Goal: Task Accomplishment & Management: Manage account settings

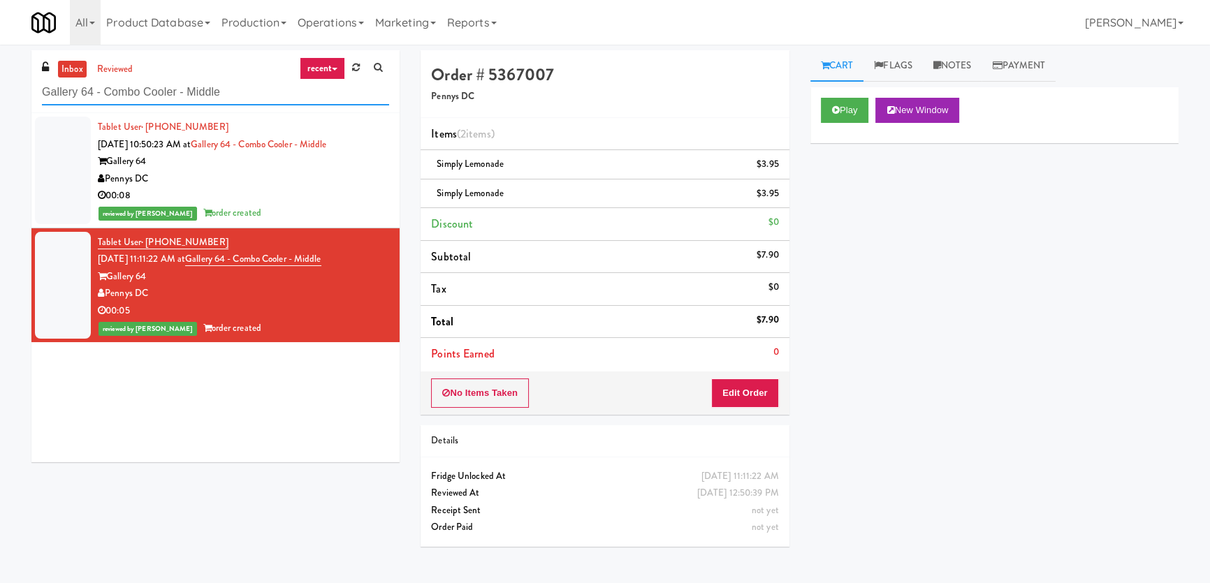
click at [206, 80] on input "Gallery 64 - Combo Cooler - Middle" at bounding box center [215, 93] width 347 height 26
paste input "Tempo Combo Cooler"
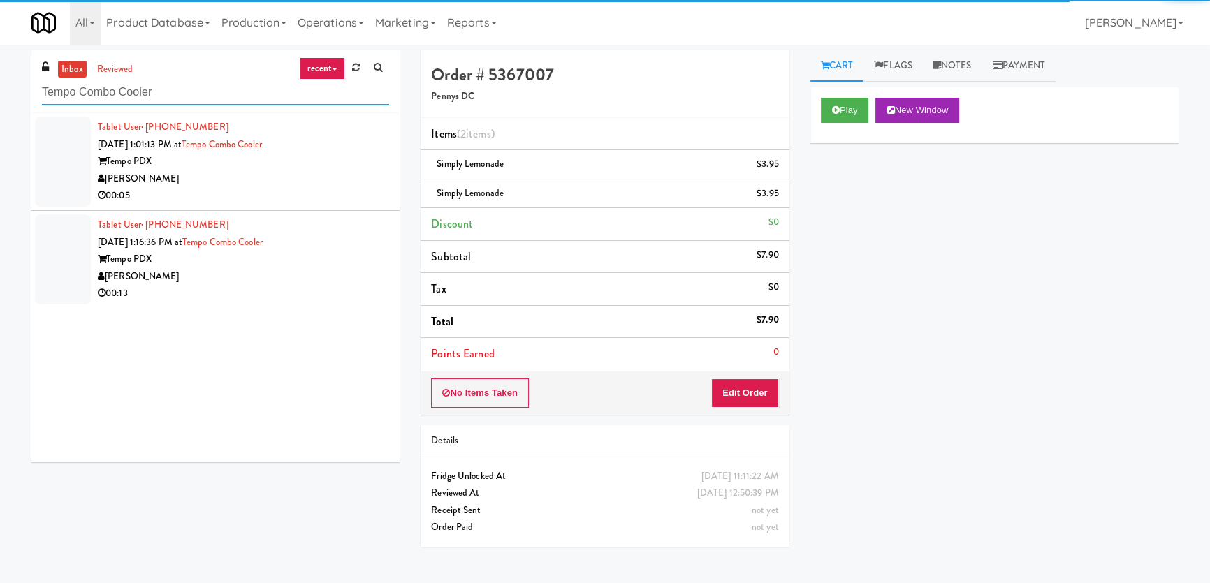
type input "Tempo Combo Cooler"
click at [314, 176] on div "[PERSON_NAME]" at bounding box center [243, 178] width 291 height 17
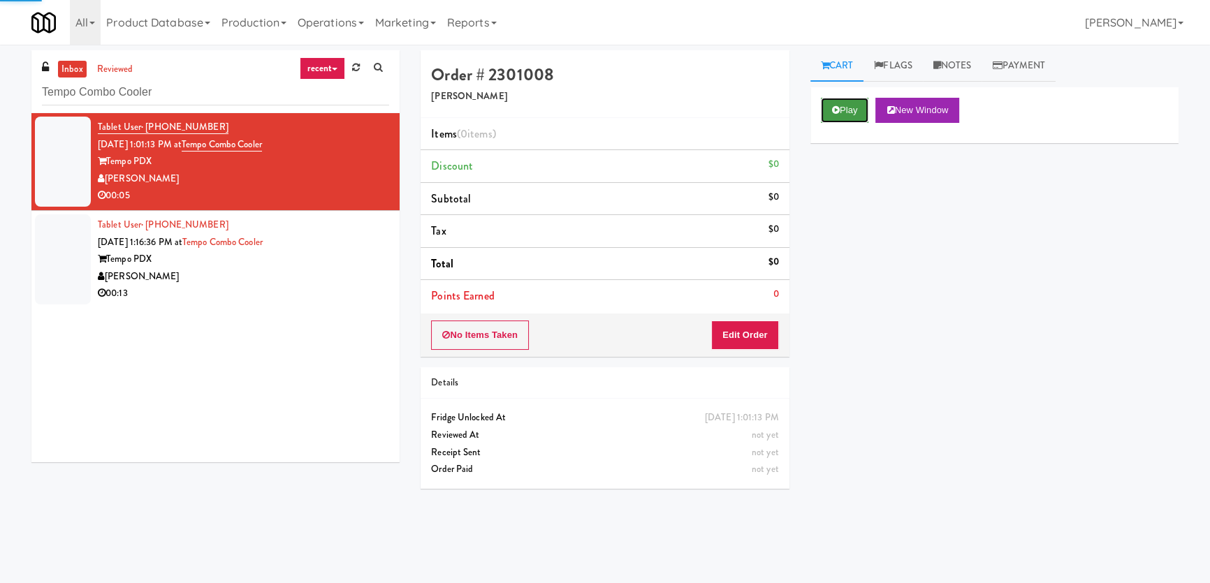
click at [832, 117] on button "Play" at bounding box center [845, 110] width 48 height 25
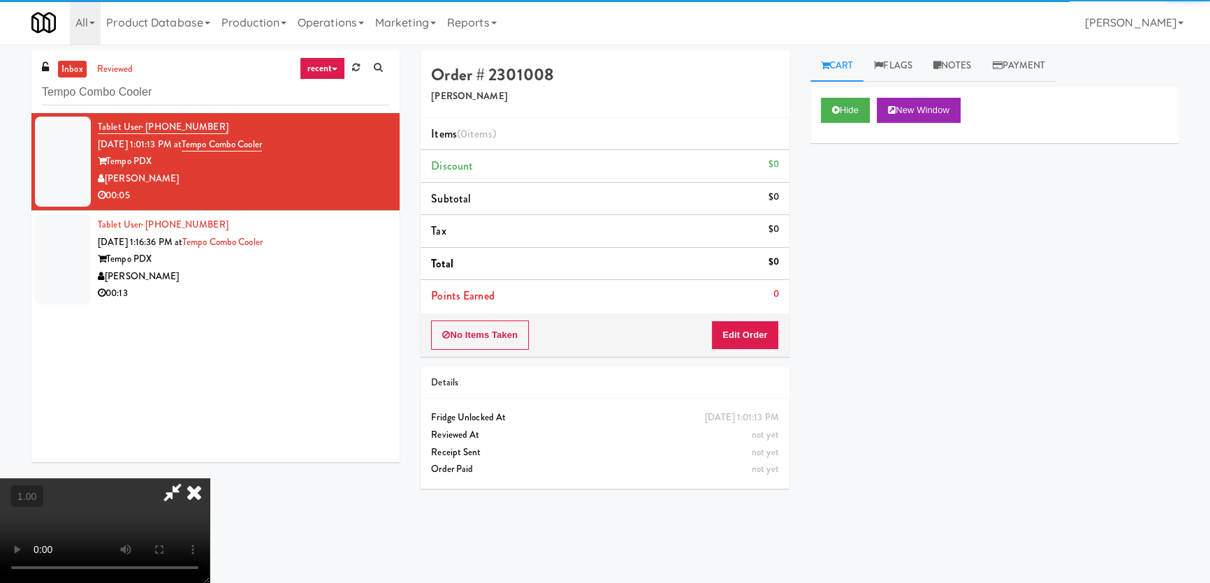
click at [846, 187] on div "Hide New Window Primary Flag Clear Flag if unable to determine what was taken o…" at bounding box center [994, 349] width 368 height 524
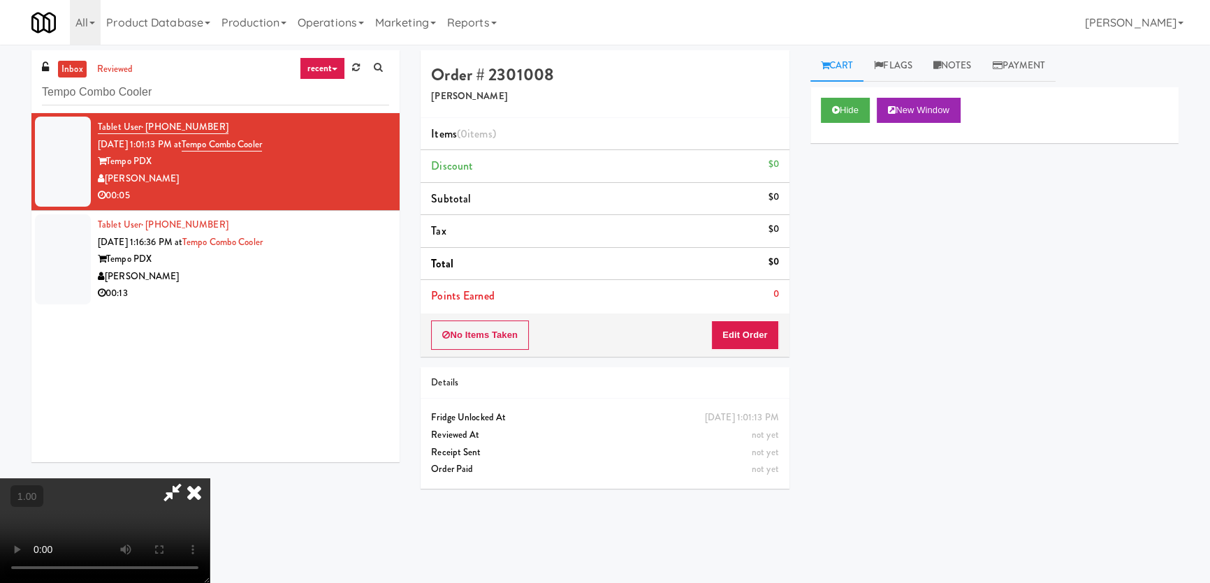
click at [886, 239] on div "Hide New Window Primary Flag Clear Flag if unable to determine what was taken o…" at bounding box center [994, 349] width 368 height 524
click at [210, 478] on video at bounding box center [105, 530] width 210 height 105
click at [753, 338] on button "Edit Order" at bounding box center [745, 335] width 68 height 29
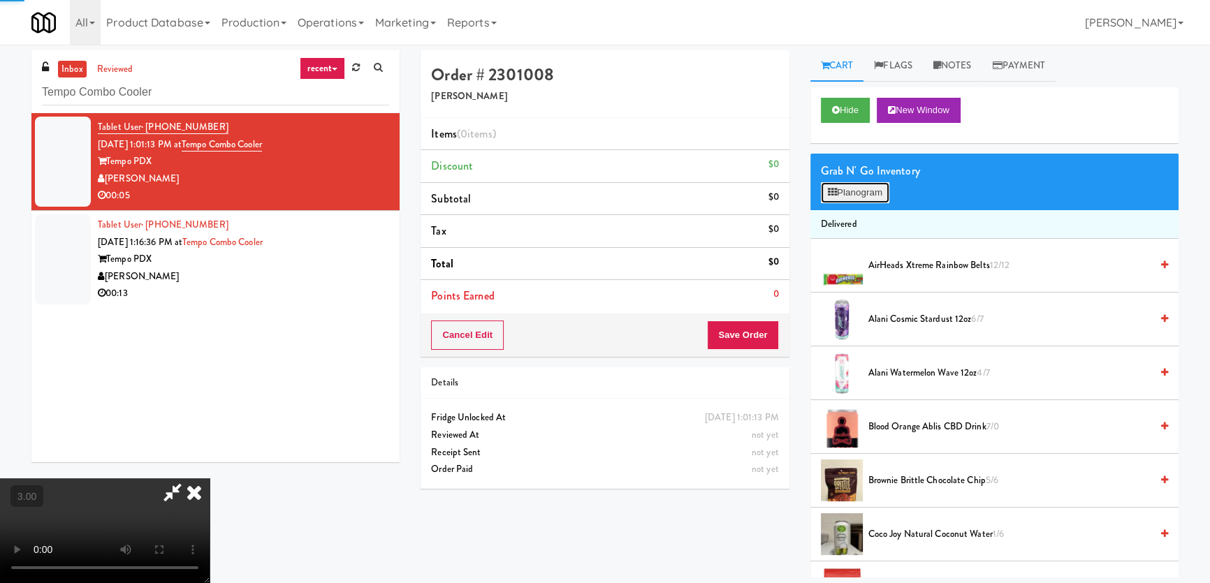
click at [860, 186] on button "Planogram" at bounding box center [855, 192] width 68 height 21
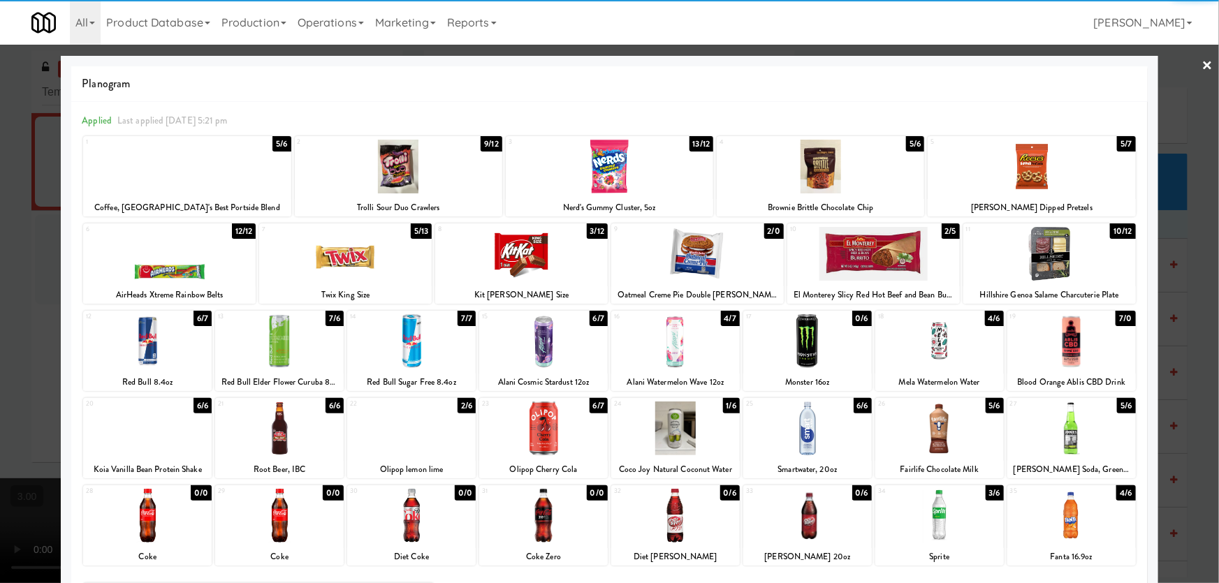
drag, startPoint x: 689, startPoint y: 342, endPoint x: 660, endPoint y: 342, distance: 29.3
click at [689, 342] on div at bounding box center [675, 341] width 129 height 54
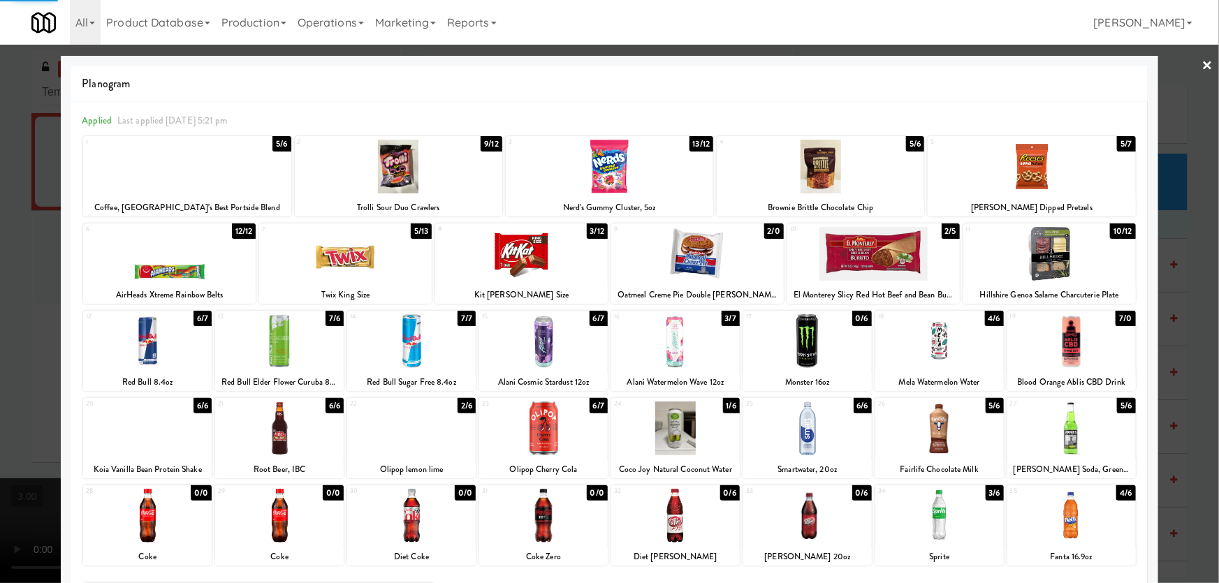
click at [0, 254] on div at bounding box center [609, 291] width 1219 height 583
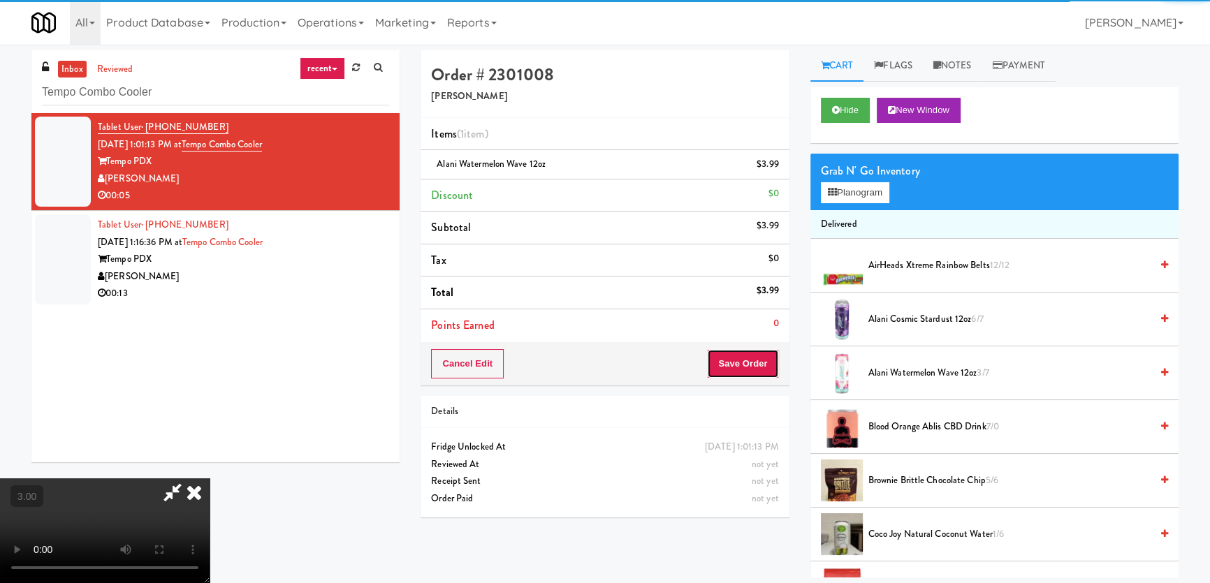
click at [762, 356] on button "Save Order" at bounding box center [742, 363] width 71 height 29
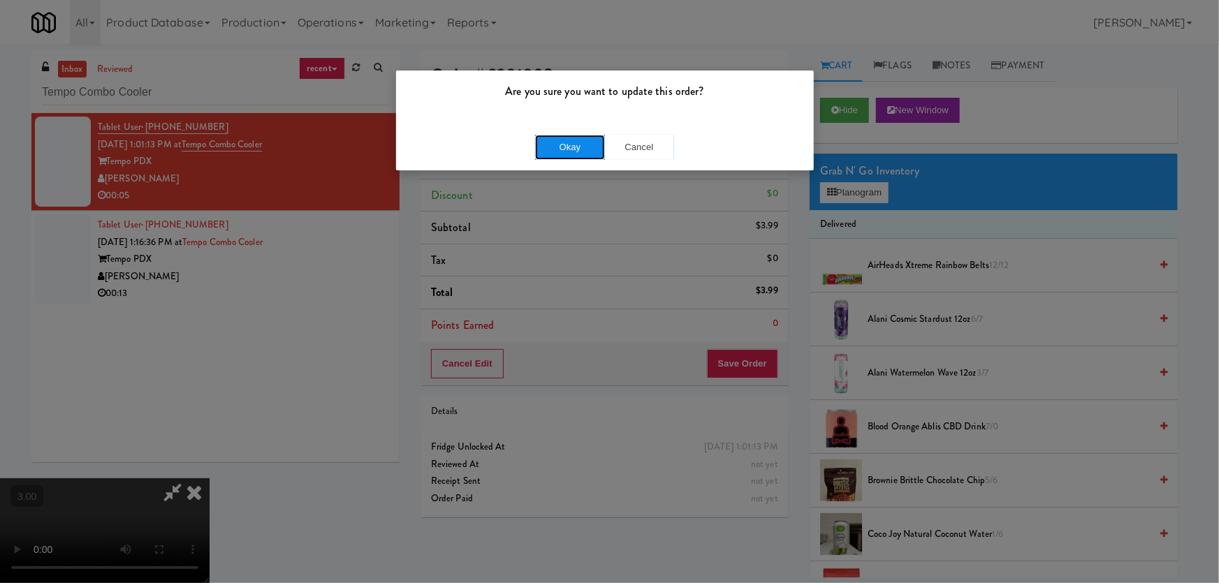
click at [571, 152] on button "Okay" at bounding box center [570, 147] width 70 height 25
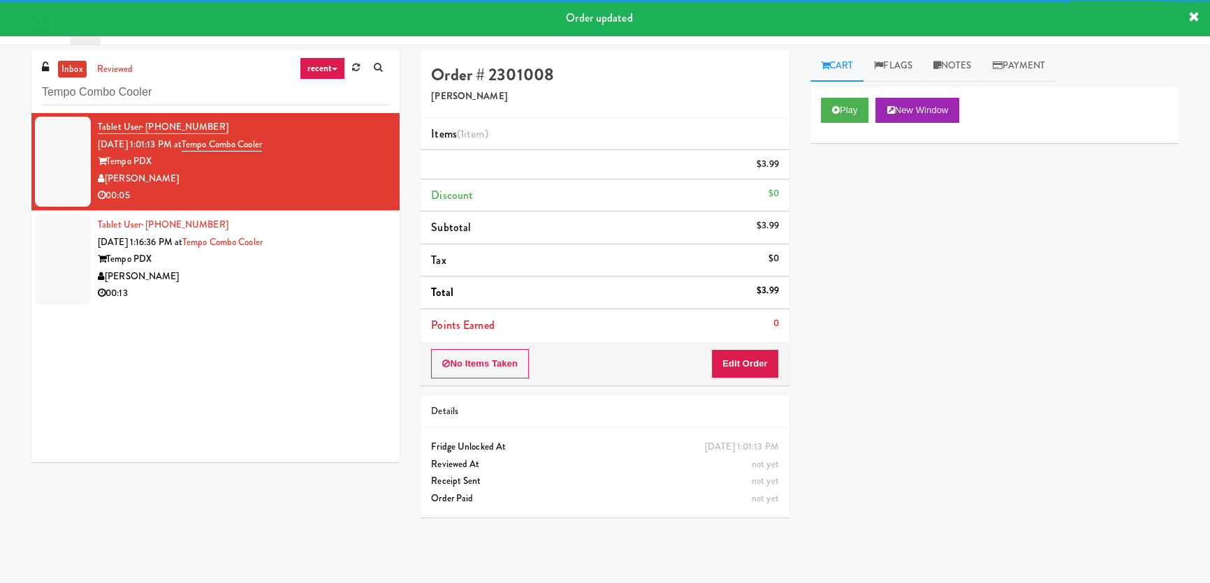
click at [314, 279] on div "Tablet User · (917) 982-9371 [DATE] 1:16:36 PM at Tempo Combo Cooler Tempo PDX …" at bounding box center [243, 259] width 291 height 86
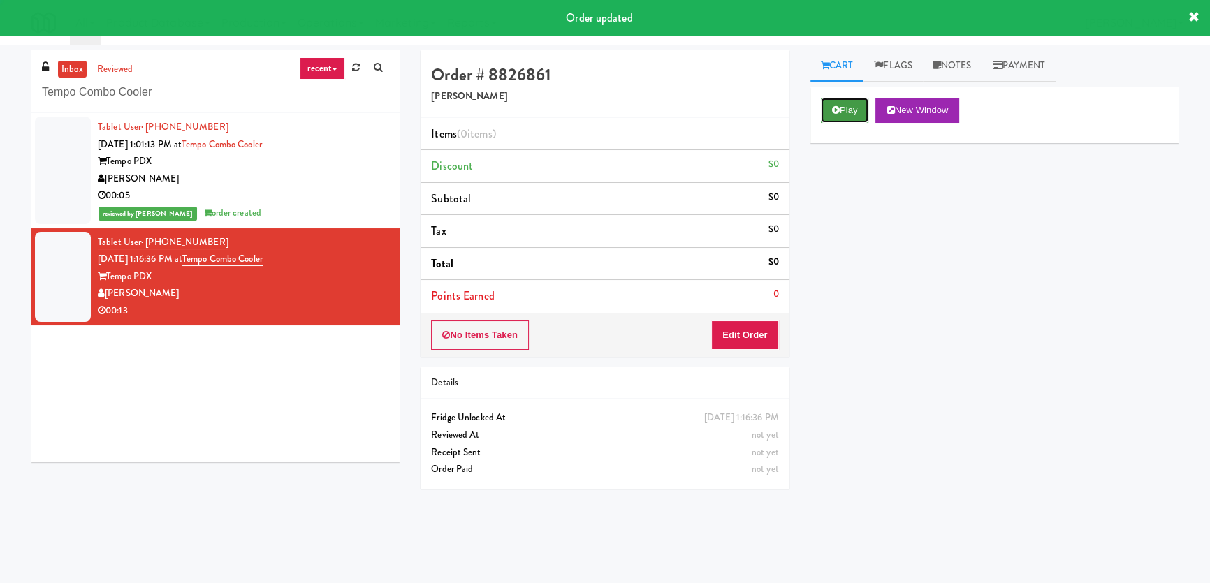
click at [849, 107] on button "Play" at bounding box center [845, 110] width 48 height 25
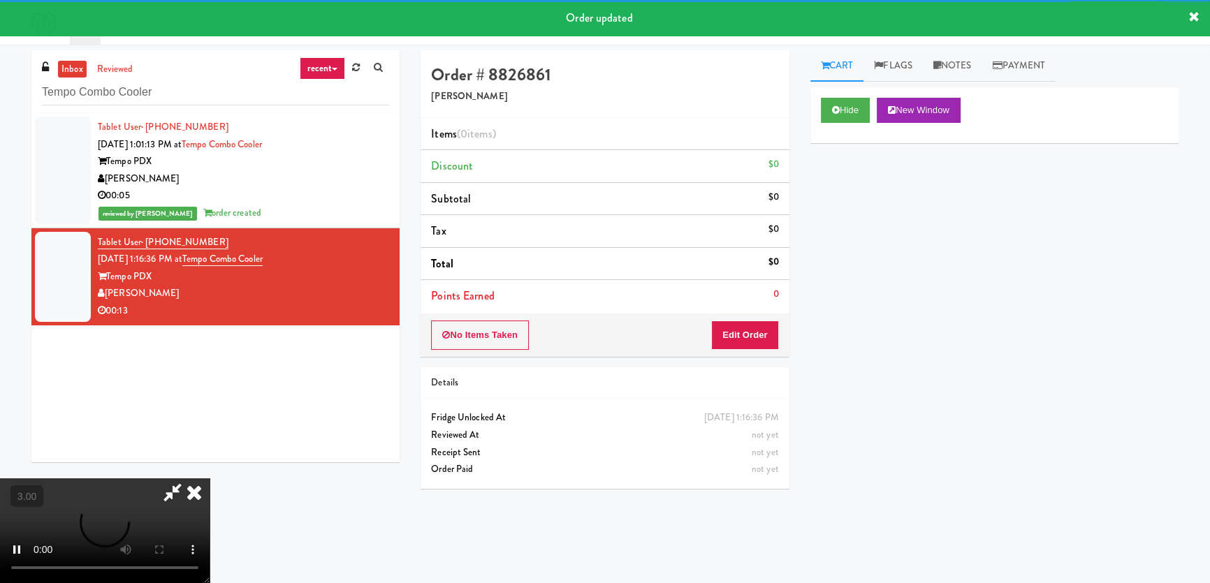
click at [848, 181] on div "Hide New Window Primary Flag Clear Flag if unable to determine what was taken o…" at bounding box center [994, 349] width 368 height 524
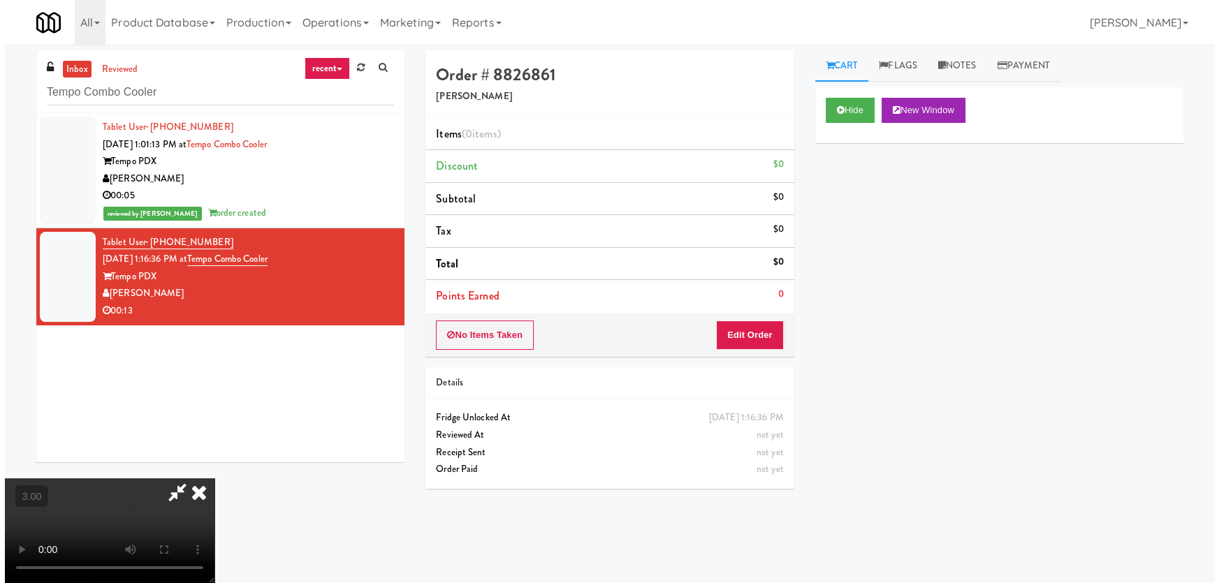
scroll to position [90, 0]
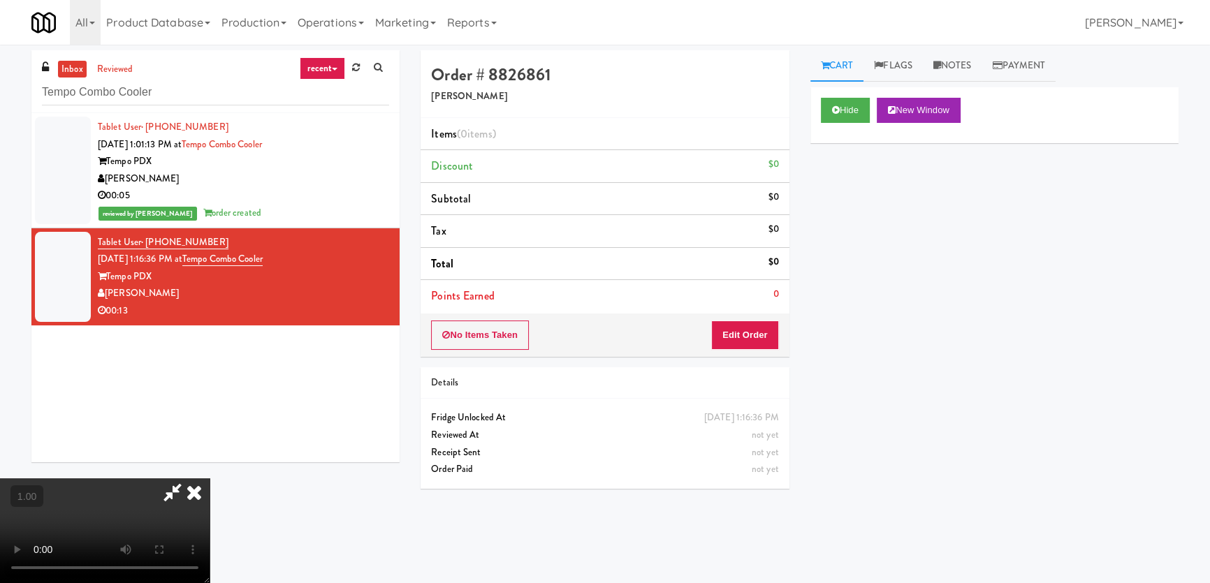
click at [210, 478] on video at bounding box center [105, 530] width 210 height 105
click at [755, 337] on button "Edit Order" at bounding box center [745, 335] width 68 height 29
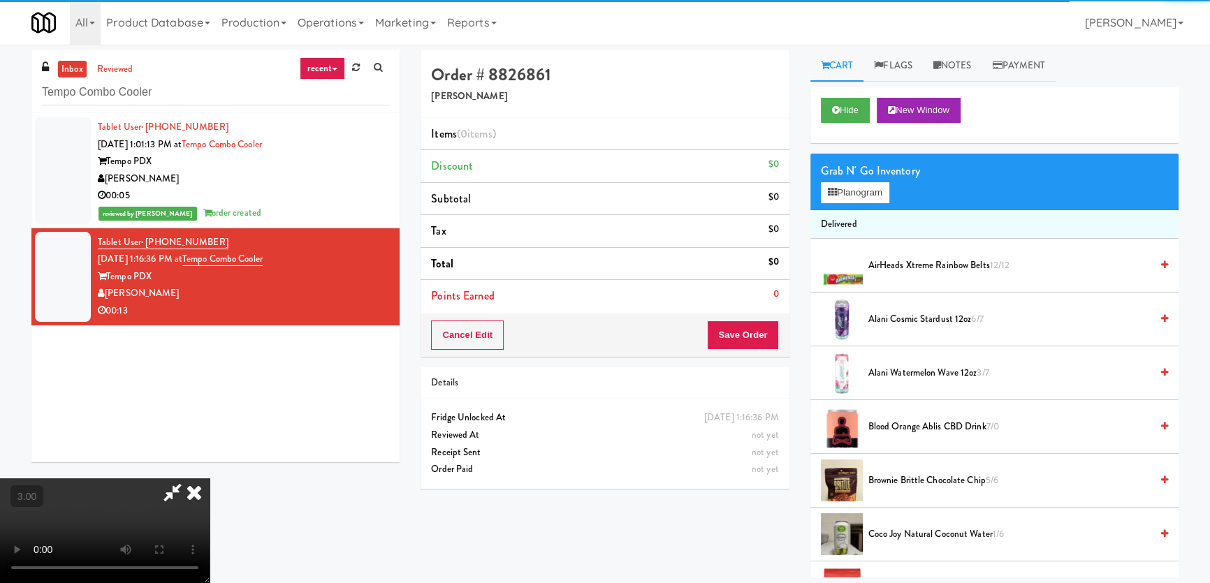
click at [845, 175] on div "Grab N' Go Inventory" at bounding box center [994, 171] width 347 height 21
click at [847, 186] on button "Planogram" at bounding box center [855, 192] width 68 height 21
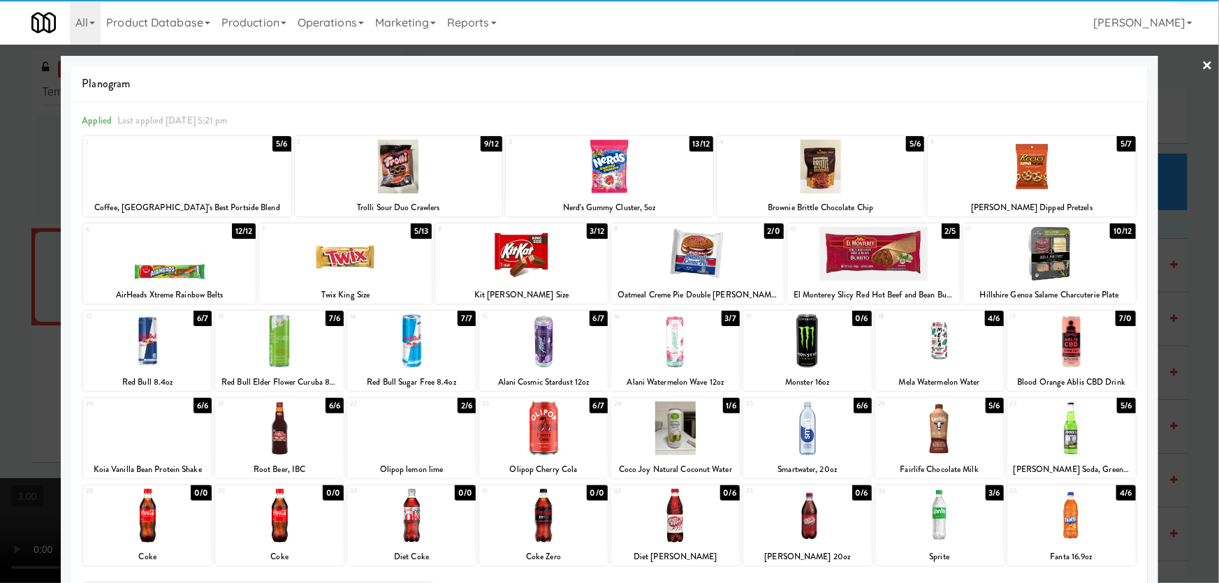
click at [432, 348] on div at bounding box center [411, 341] width 129 height 54
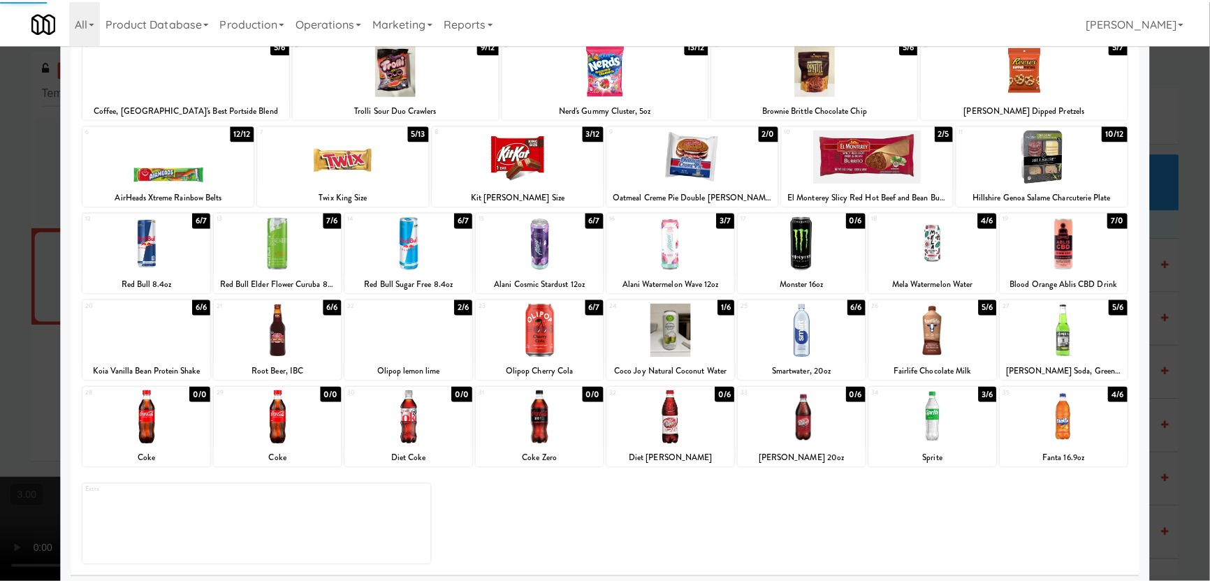
scroll to position [102, 0]
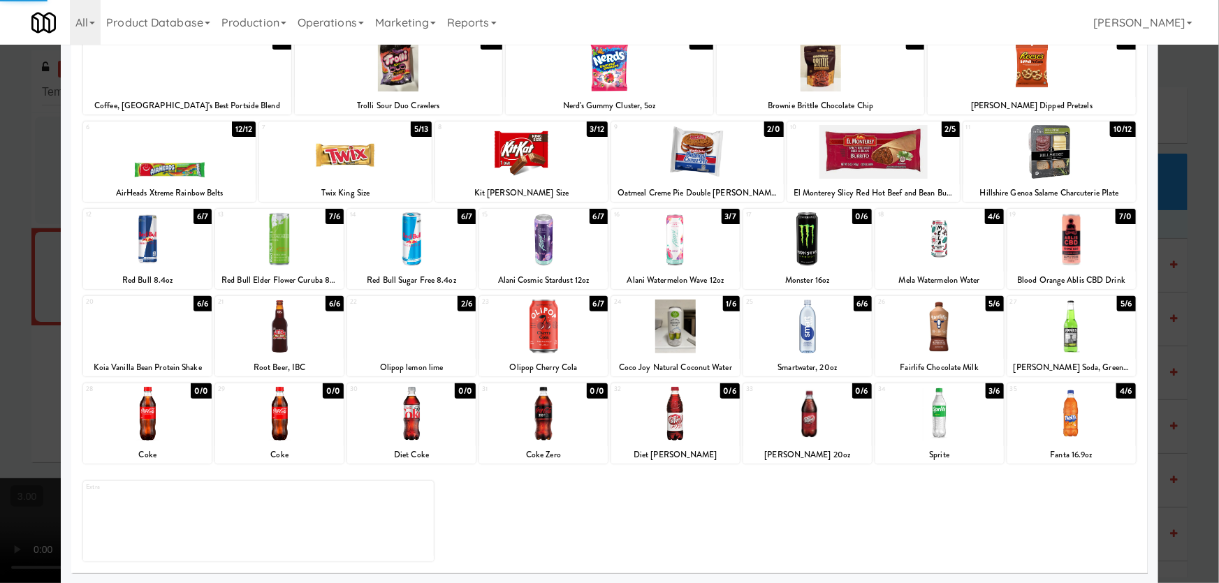
click at [432, 439] on div at bounding box center [411, 414] width 129 height 54
click at [0, 321] on div at bounding box center [609, 291] width 1219 height 583
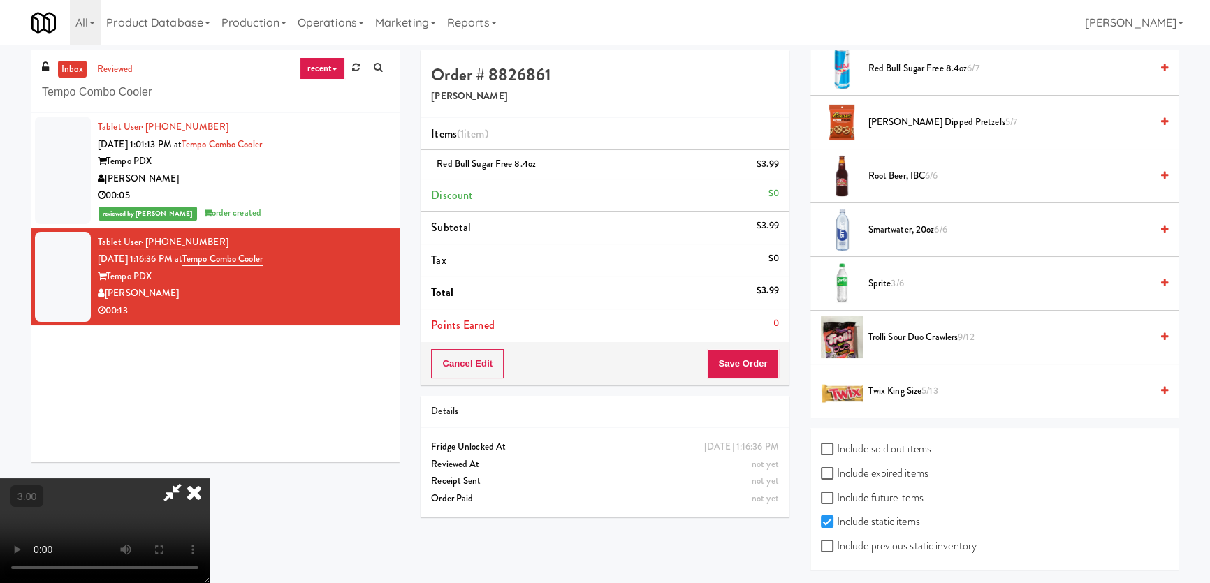
click at [845, 443] on label "Include sold out items" at bounding box center [876, 449] width 110 height 21
click at [837, 444] on input "Include sold out items" at bounding box center [829, 449] width 16 height 11
checkbox input "true"
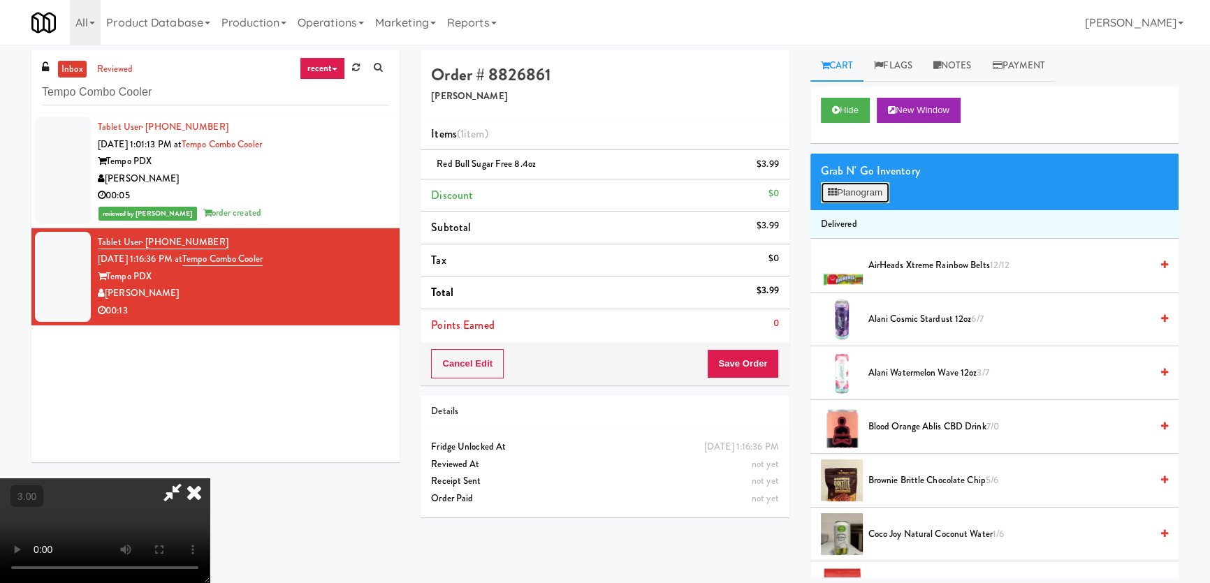
click at [854, 189] on button "Planogram" at bounding box center [855, 192] width 68 height 21
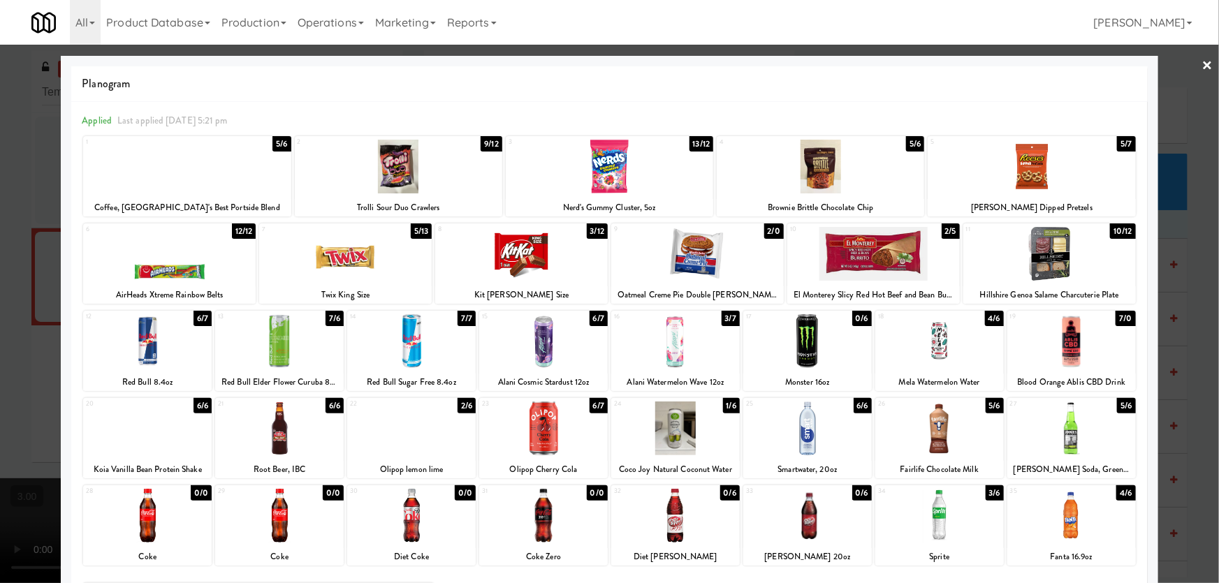
click at [425, 517] on div at bounding box center [411, 516] width 129 height 54
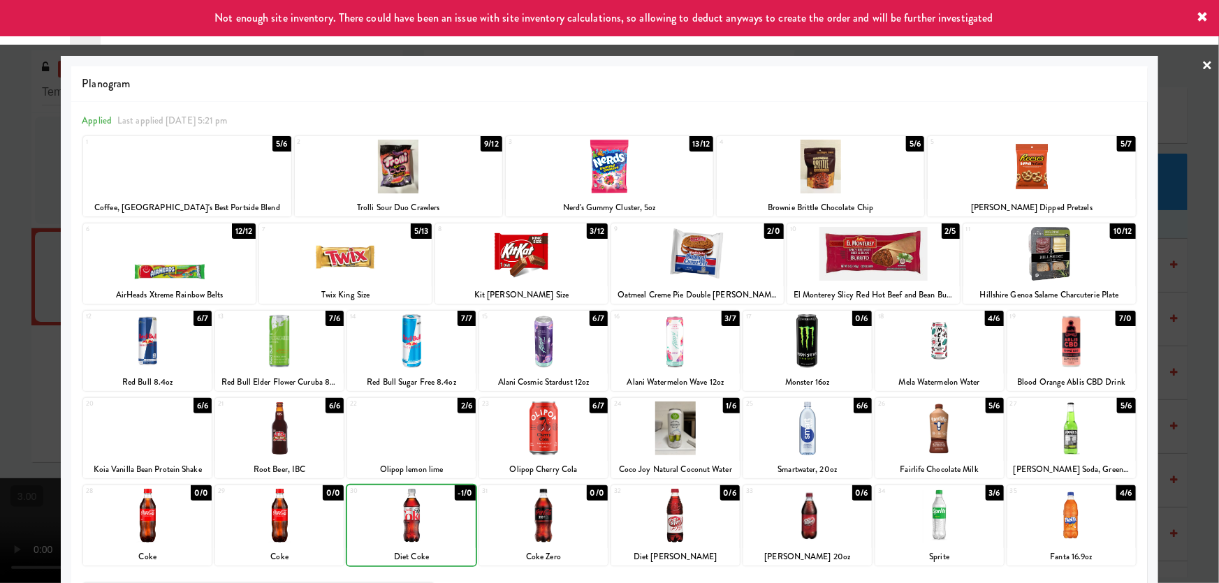
click at [0, 342] on div at bounding box center [609, 291] width 1219 height 583
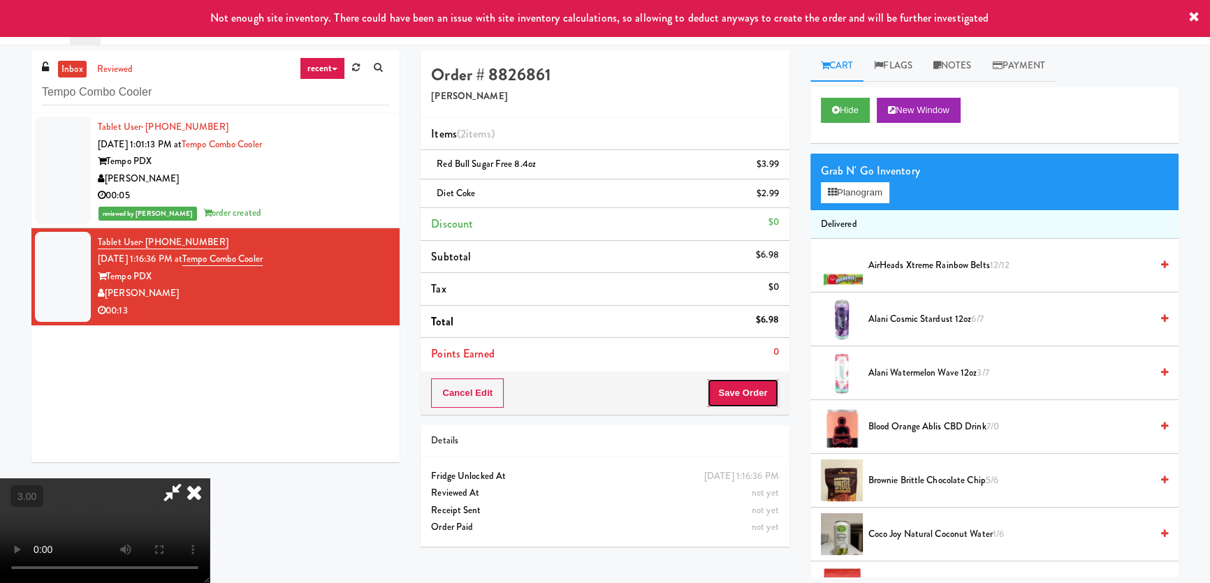
click at [768, 398] on button "Save Order" at bounding box center [742, 393] width 71 height 29
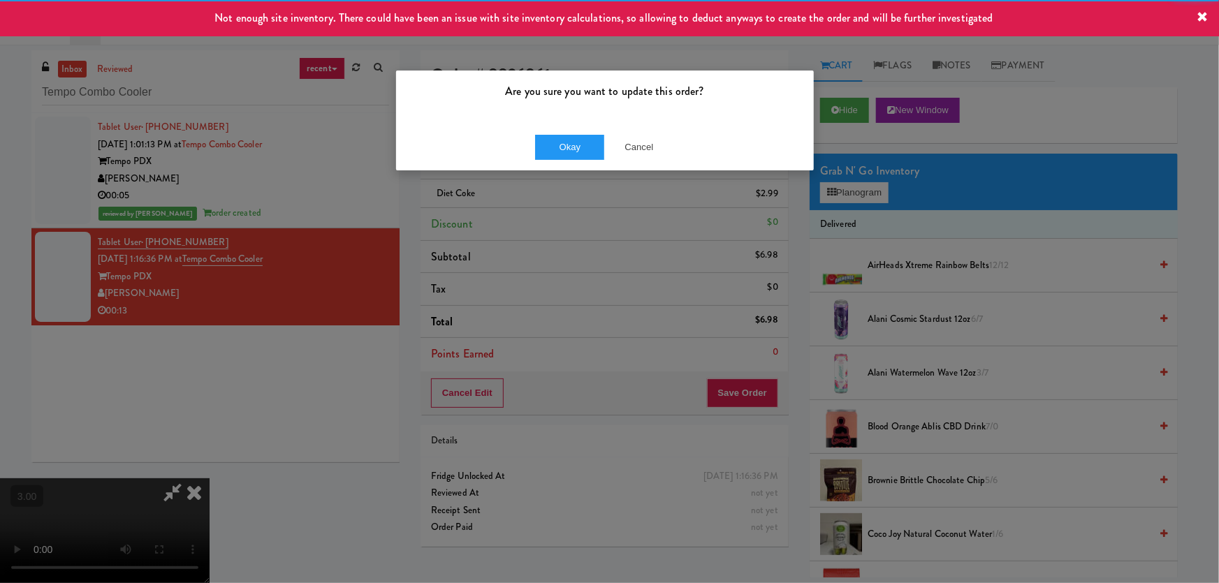
click at [585, 163] on div "Okay Cancel" at bounding box center [605, 147] width 418 height 47
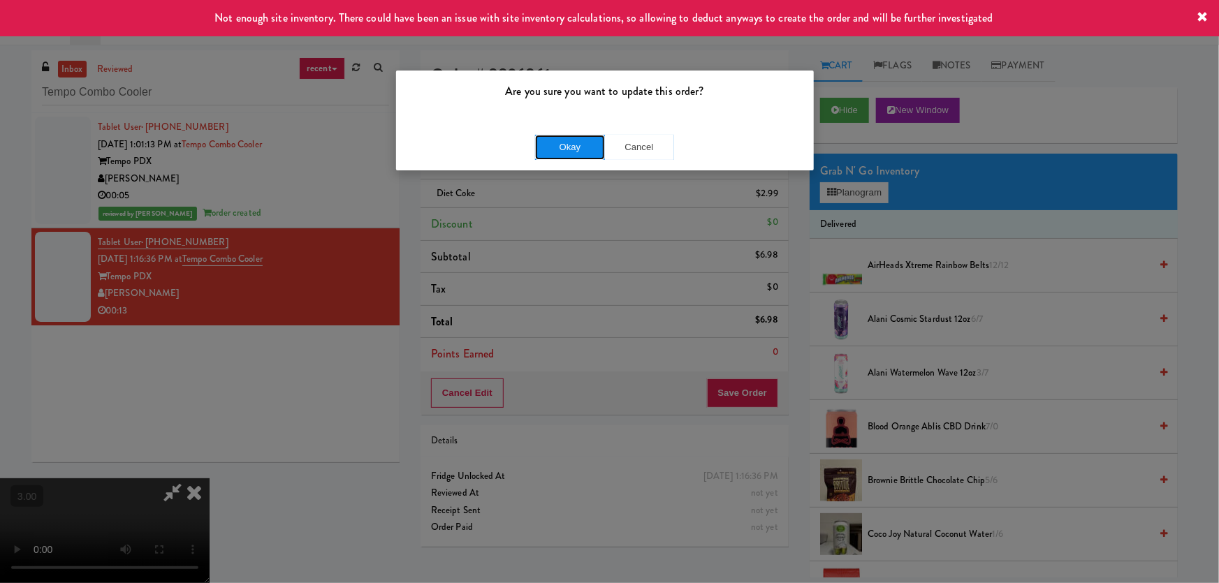
click at [579, 145] on button "Okay" at bounding box center [570, 147] width 70 height 25
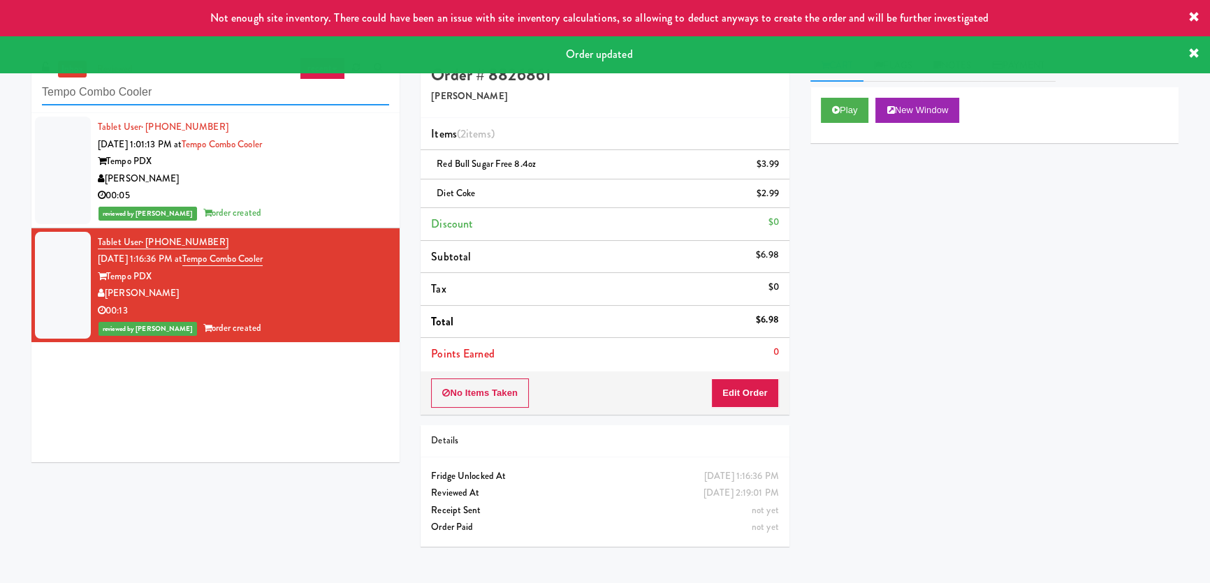
click at [195, 87] on input "Tempo Combo Cooler" at bounding box center [215, 93] width 347 height 26
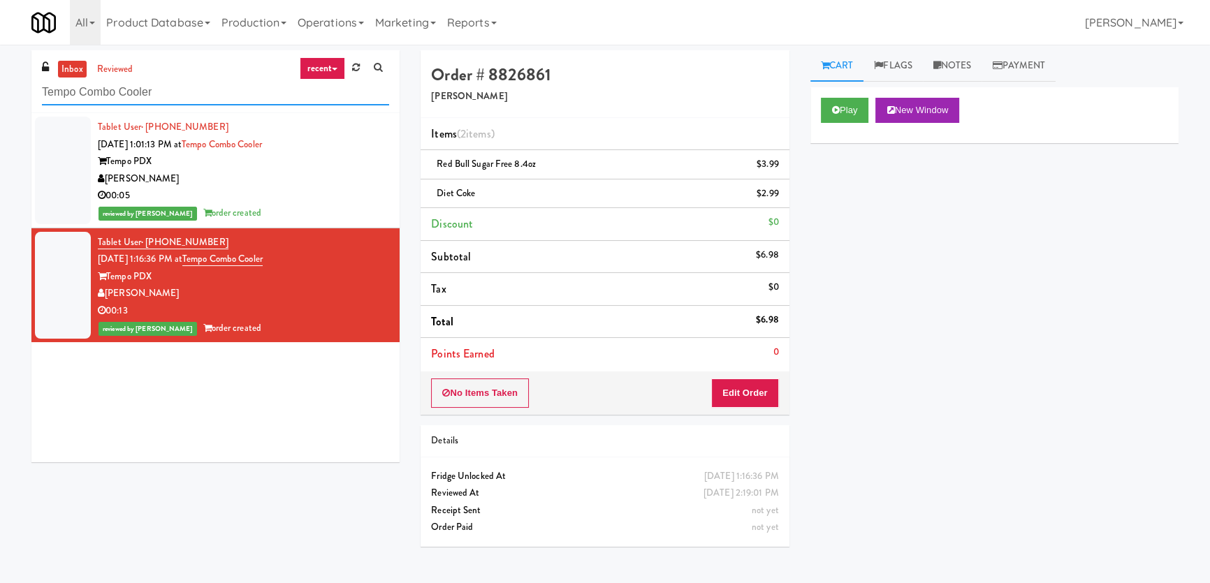
click at [156, 90] on input "Tempo Combo Cooler" at bounding box center [215, 93] width 347 height 26
paste input "Atworth - [PERSON_NAME][GEOGRAPHIC_DATA]"
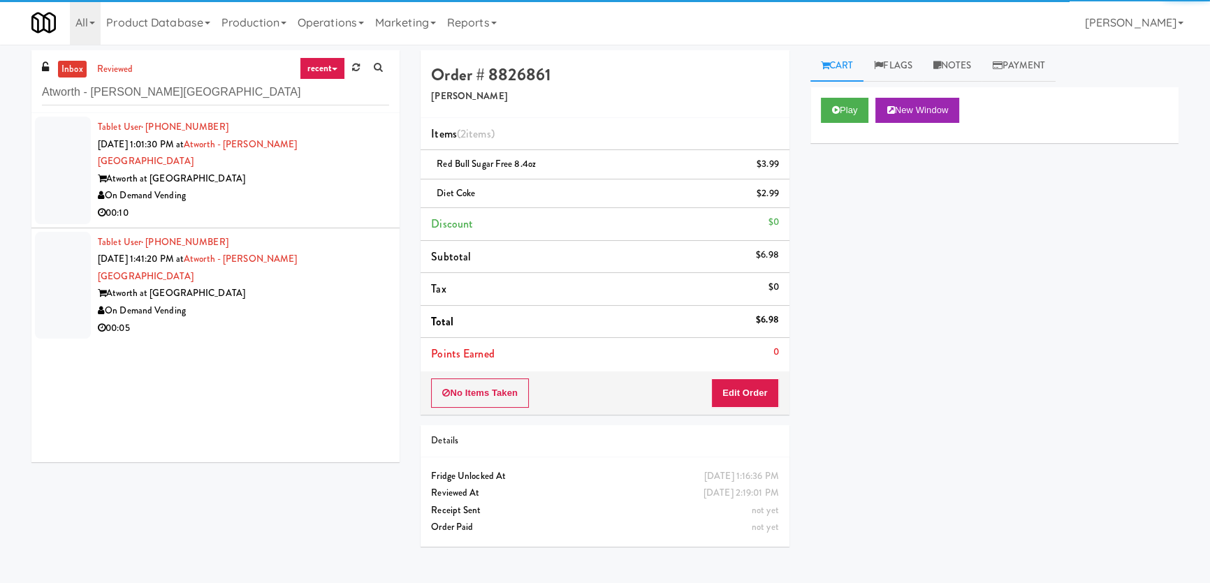
click at [307, 187] on div "On Demand Vending" at bounding box center [243, 195] width 291 height 17
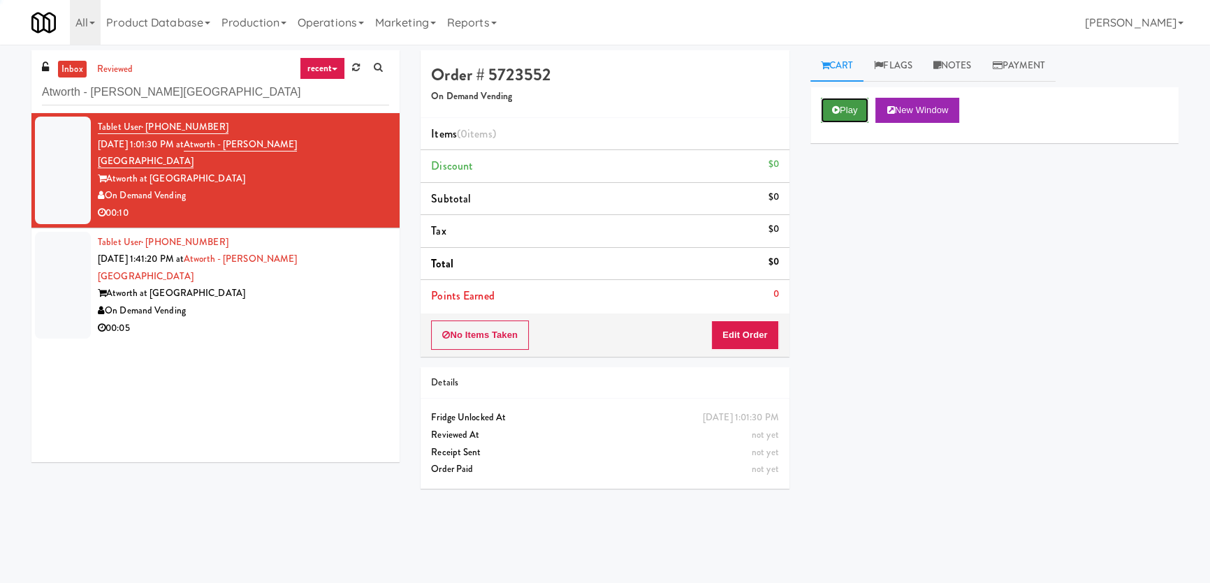
click at [837, 105] on button "Play" at bounding box center [845, 110] width 48 height 25
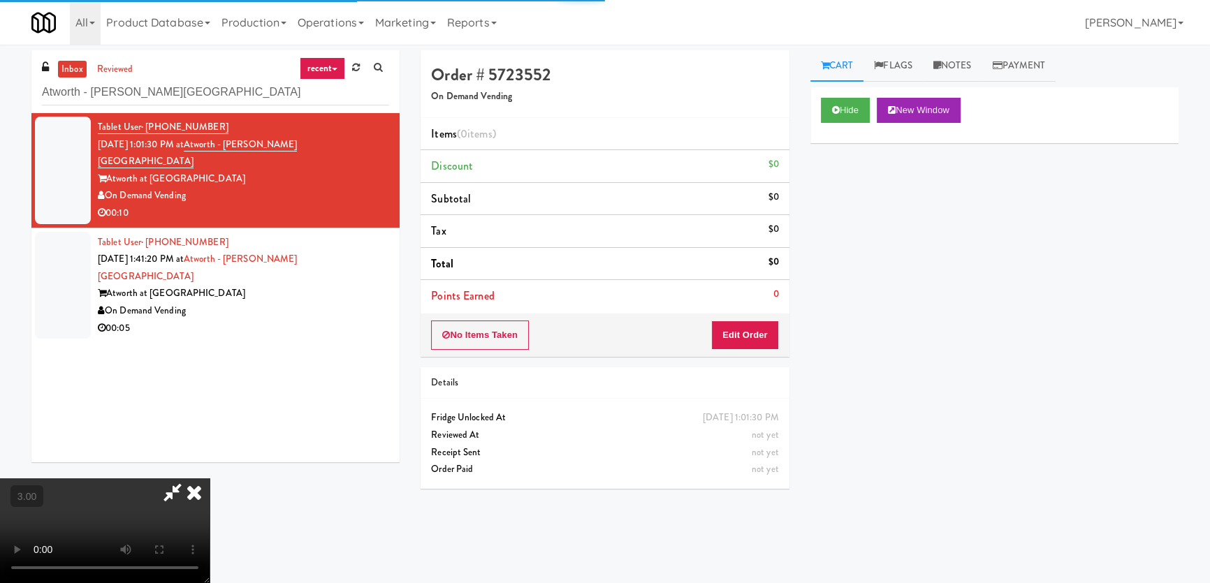
click at [851, 177] on div "Hide New Window Primary Flag Clear Flag if unable to determine what was taken o…" at bounding box center [994, 349] width 368 height 524
click at [847, 293] on div "Hide New Window Primary Flag Clear Flag if unable to determine what was taken o…" at bounding box center [994, 349] width 368 height 524
click at [765, 328] on button "Edit Order" at bounding box center [745, 335] width 68 height 29
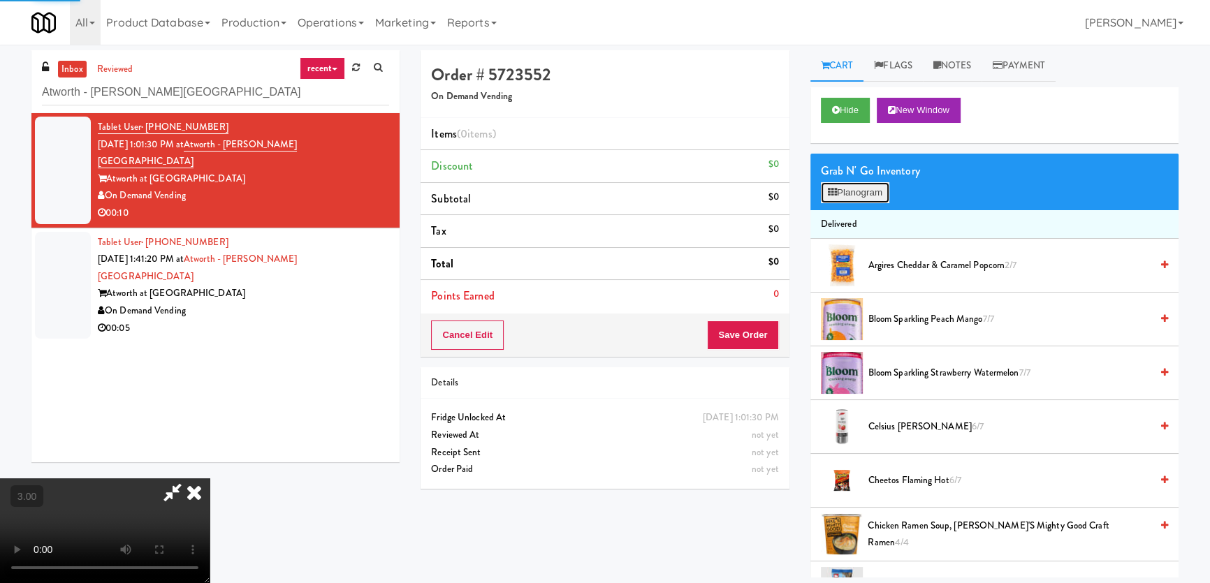
click at [847, 189] on button "Planogram" at bounding box center [855, 192] width 68 height 21
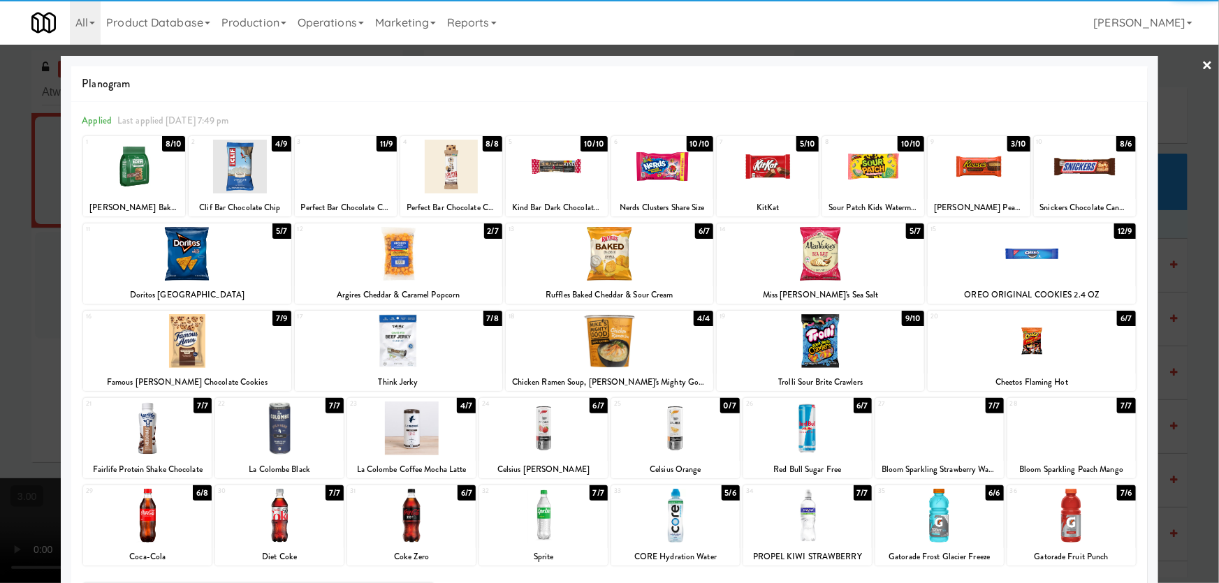
click at [153, 520] on div at bounding box center [147, 516] width 129 height 54
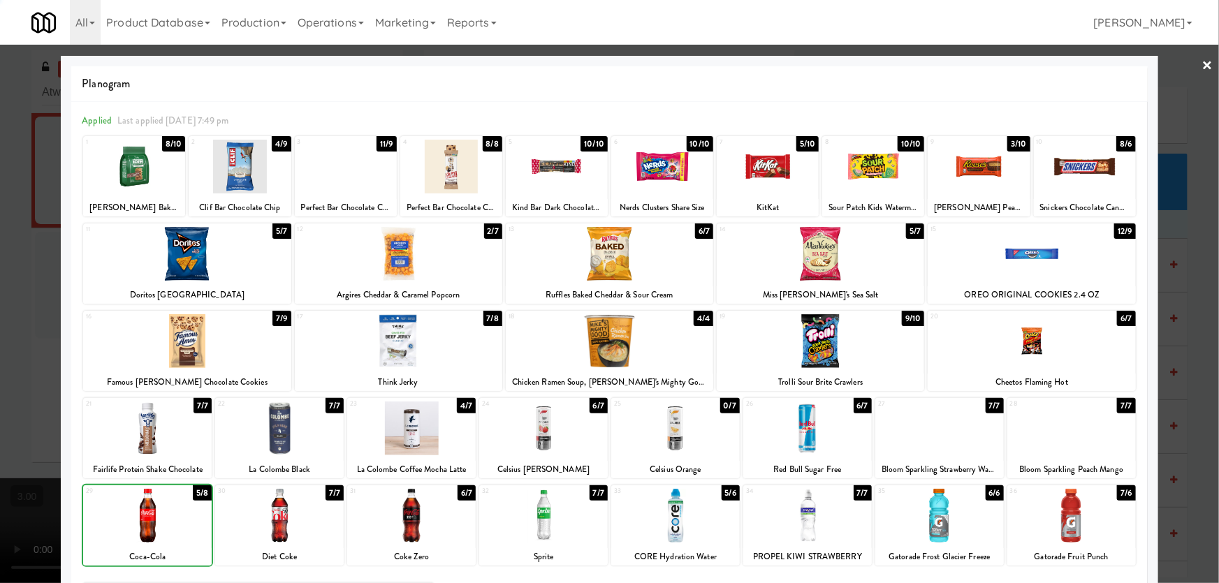
click at [0, 424] on div at bounding box center [609, 291] width 1219 height 583
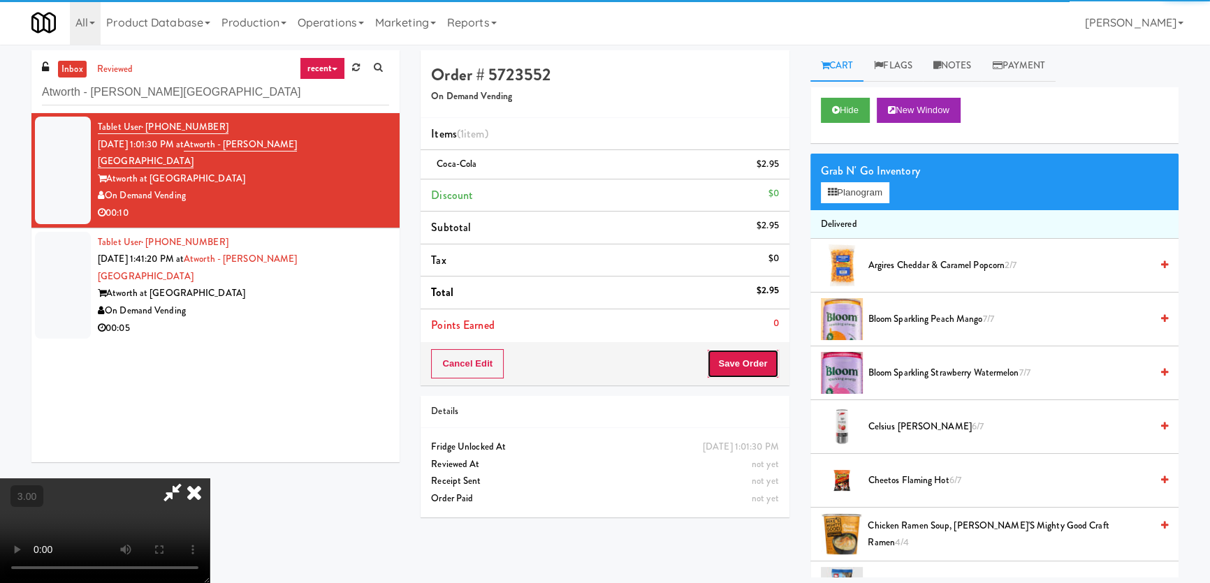
click at [753, 362] on button "Save Order" at bounding box center [742, 363] width 71 height 29
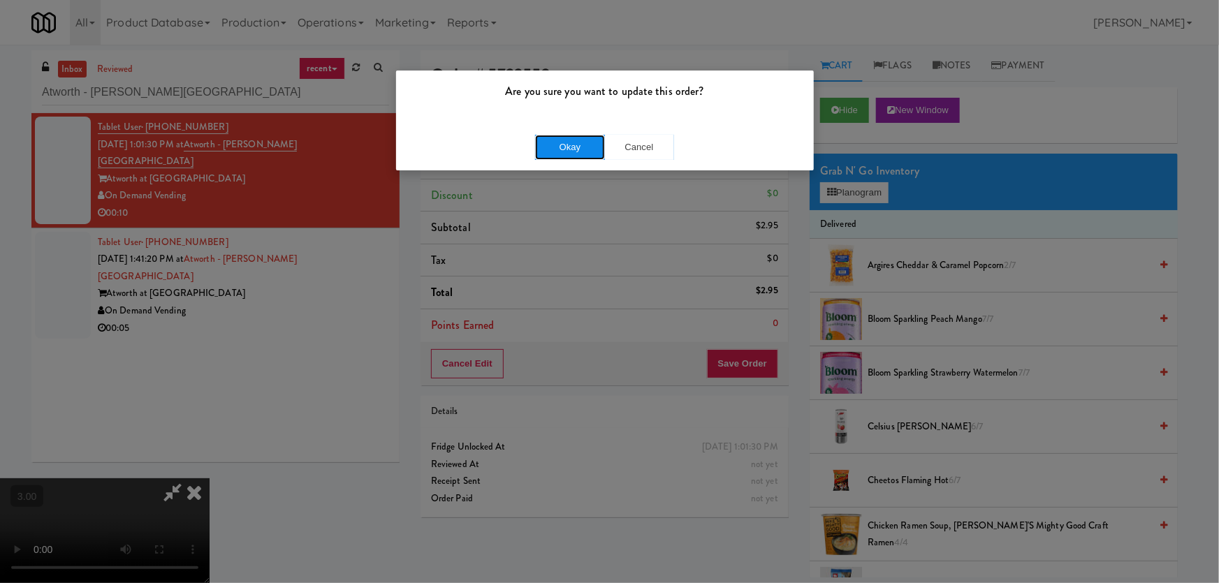
click at [564, 135] on button "Okay" at bounding box center [570, 147] width 70 height 25
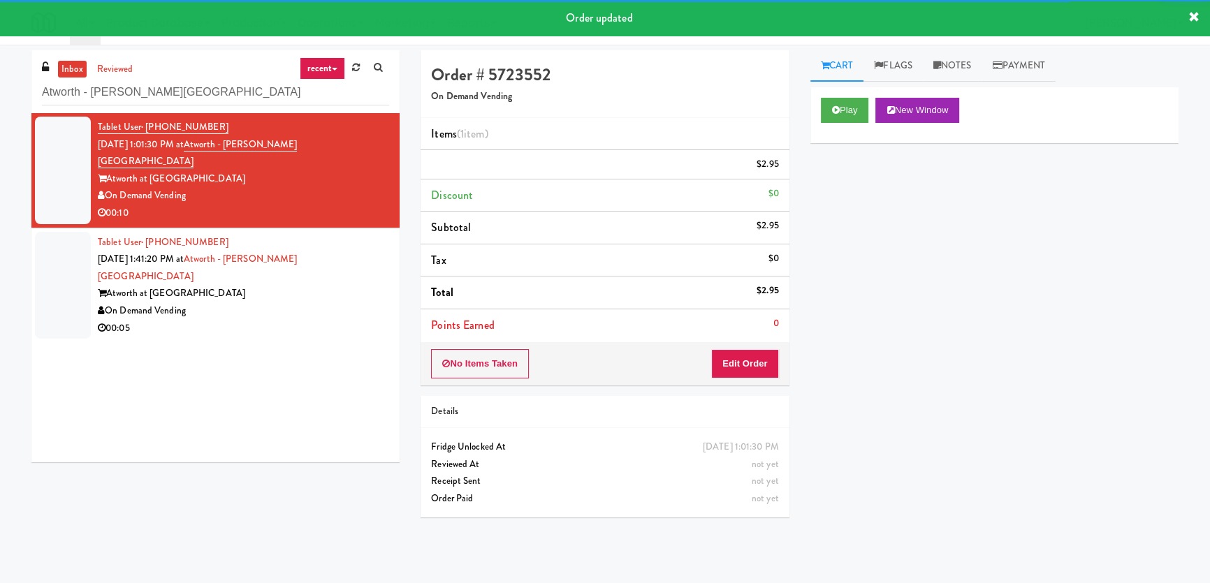
click at [344, 285] on div "Atworth at [GEOGRAPHIC_DATA]" at bounding box center [243, 293] width 291 height 17
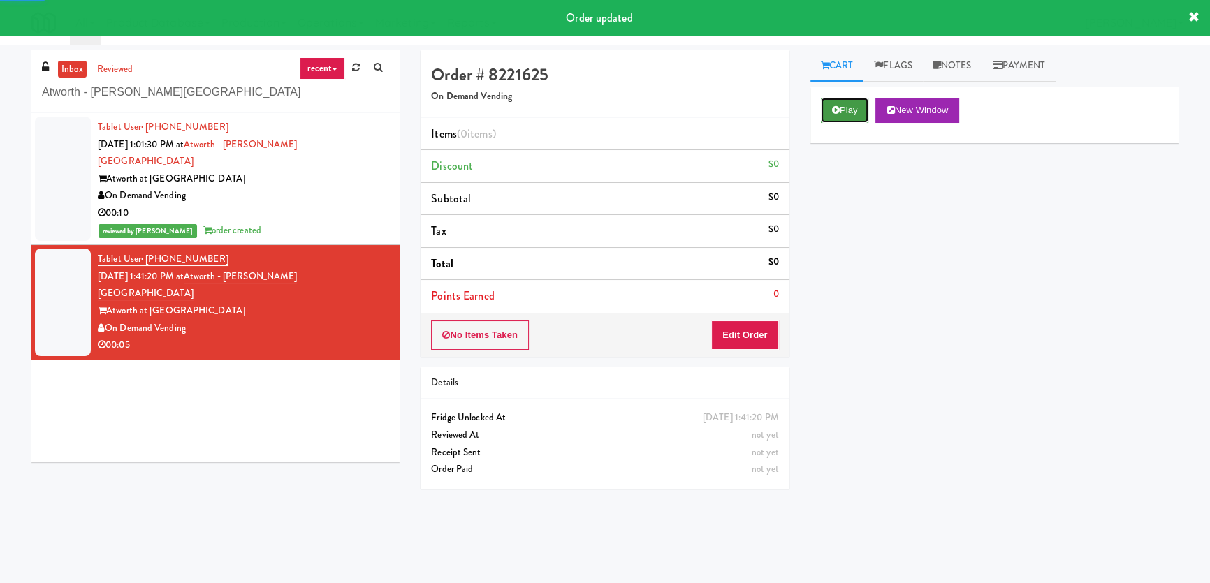
click at [866, 105] on button "Play" at bounding box center [845, 110] width 48 height 25
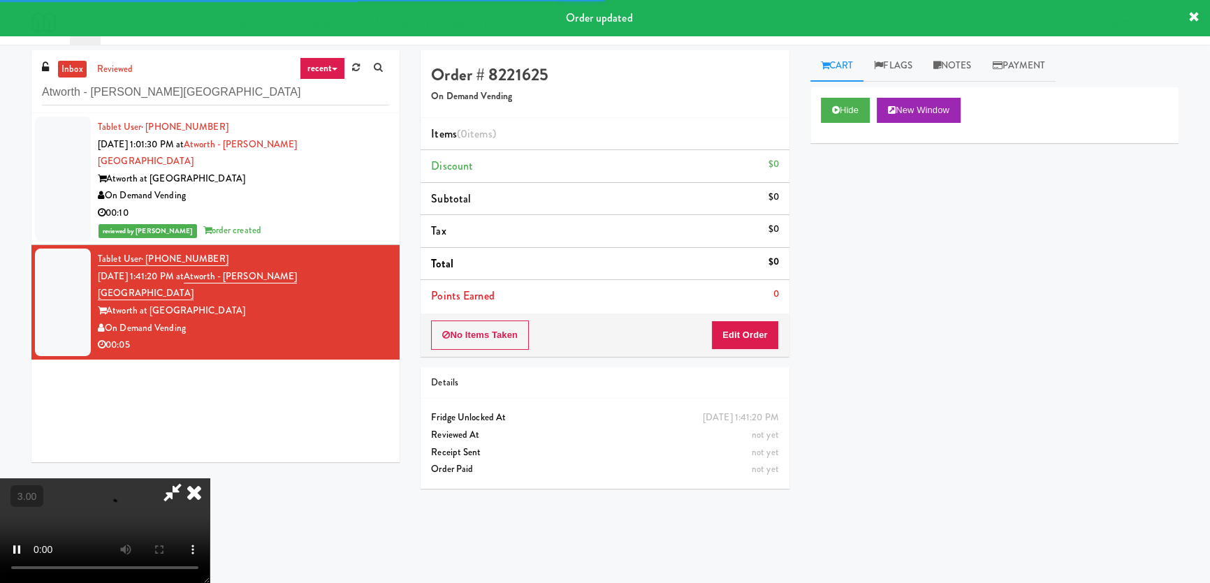
click at [835, 207] on div "Hide New Window Primary Flag Clear Flag if unable to determine what was taken o…" at bounding box center [994, 349] width 368 height 524
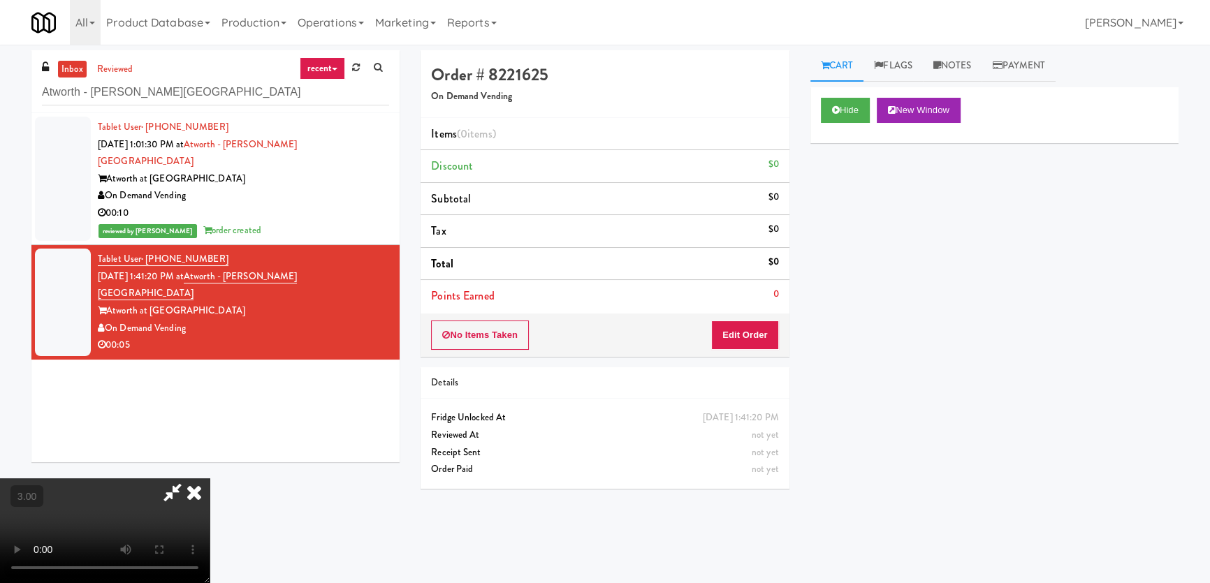
scroll to position [90, 0]
click at [210, 478] on video at bounding box center [105, 530] width 210 height 105
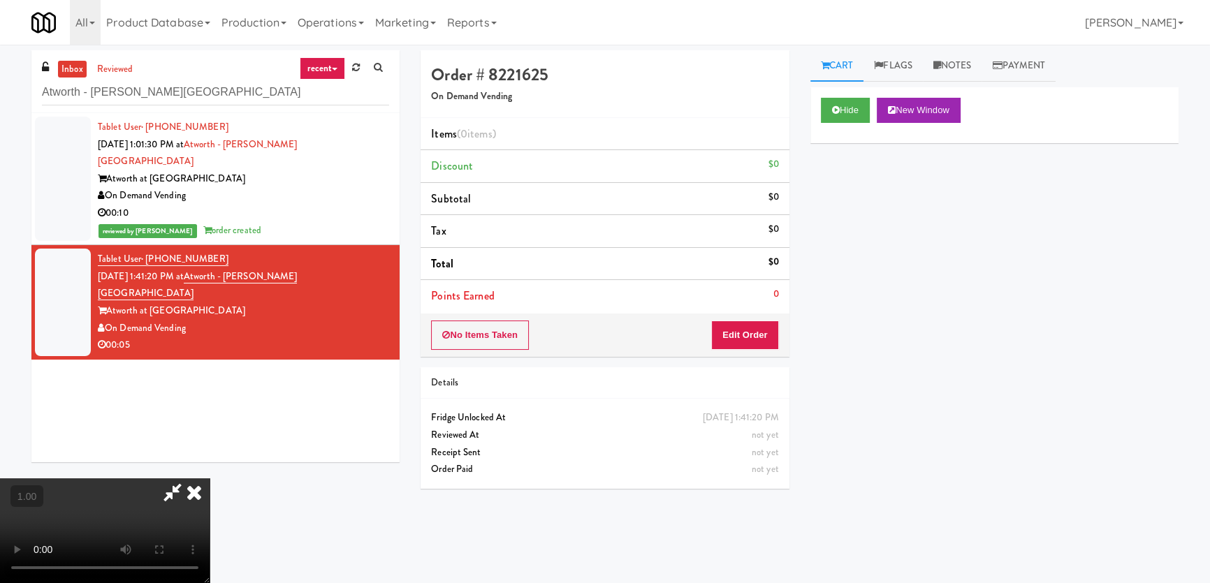
click at [210, 478] on video at bounding box center [105, 530] width 210 height 105
click at [758, 342] on button "Edit Order" at bounding box center [745, 335] width 68 height 29
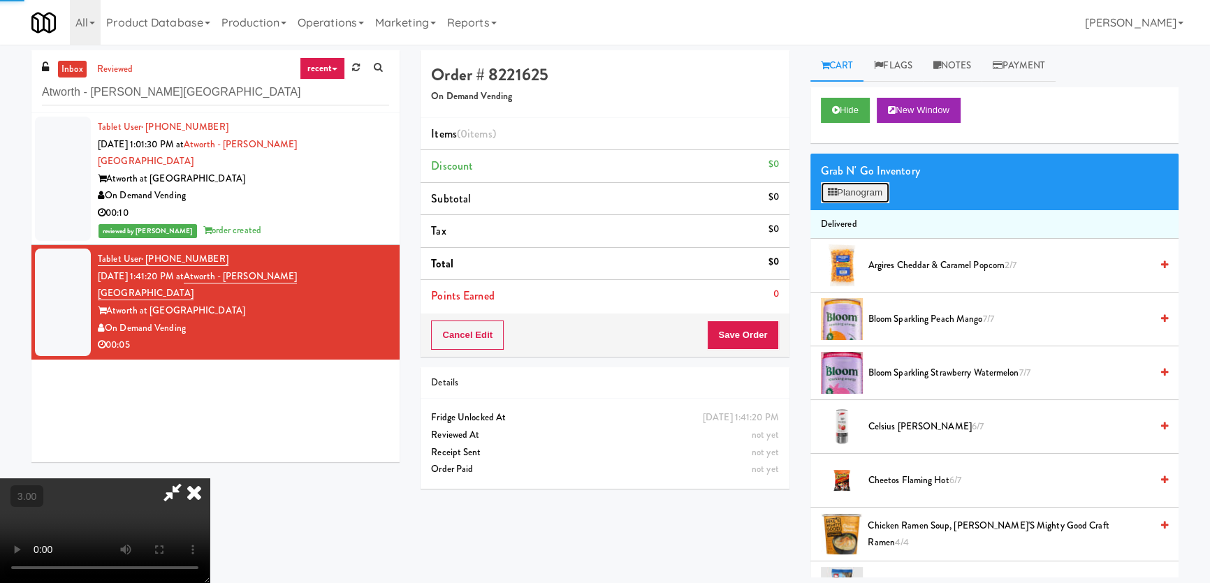
click at [853, 191] on button "Planogram" at bounding box center [855, 192] width 68 height 21
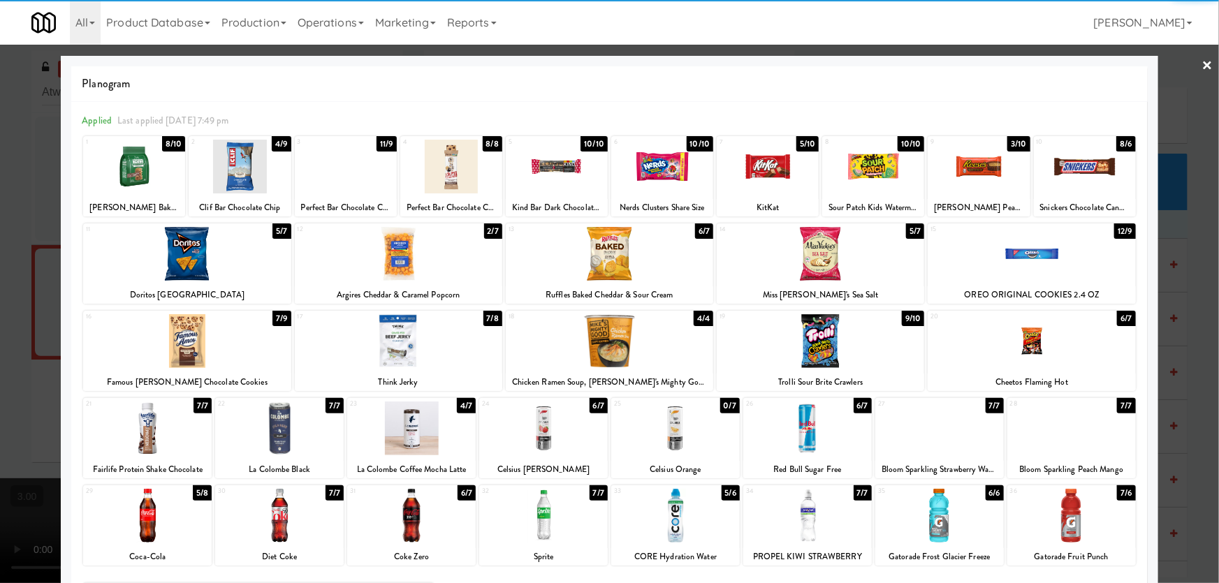
click at [976, 172] on div at bounding box center [978, 167] width 102 height 54
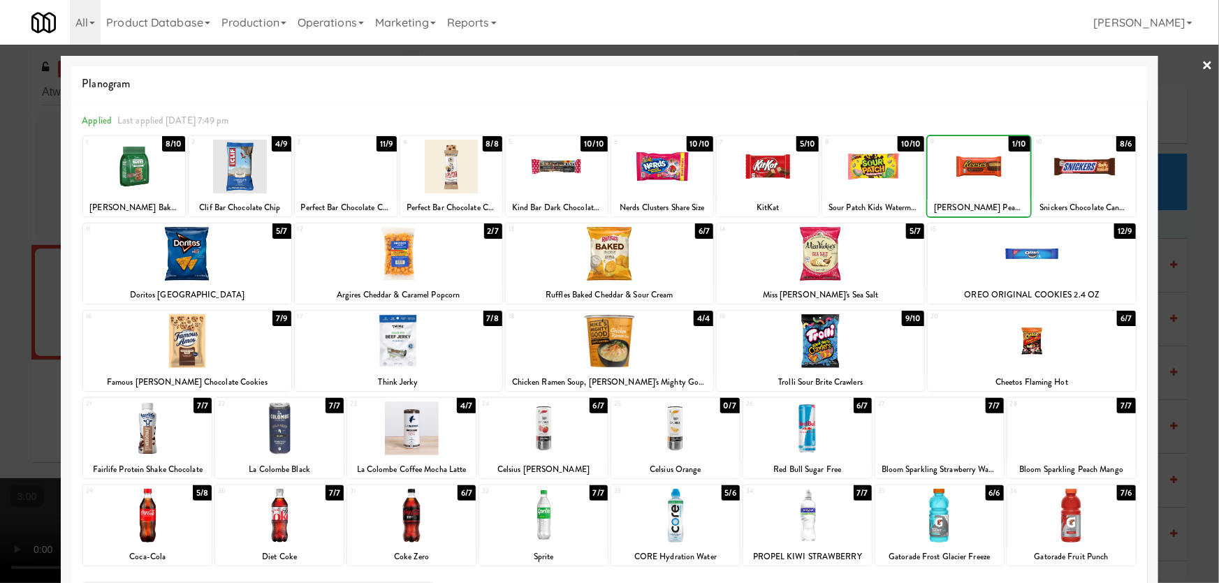
click at [976, 172] on div at bounding box center [978, 167] width 102 height 54
click at [1182, 221] on div at bounding box center [609, 291] width 1219 height 583
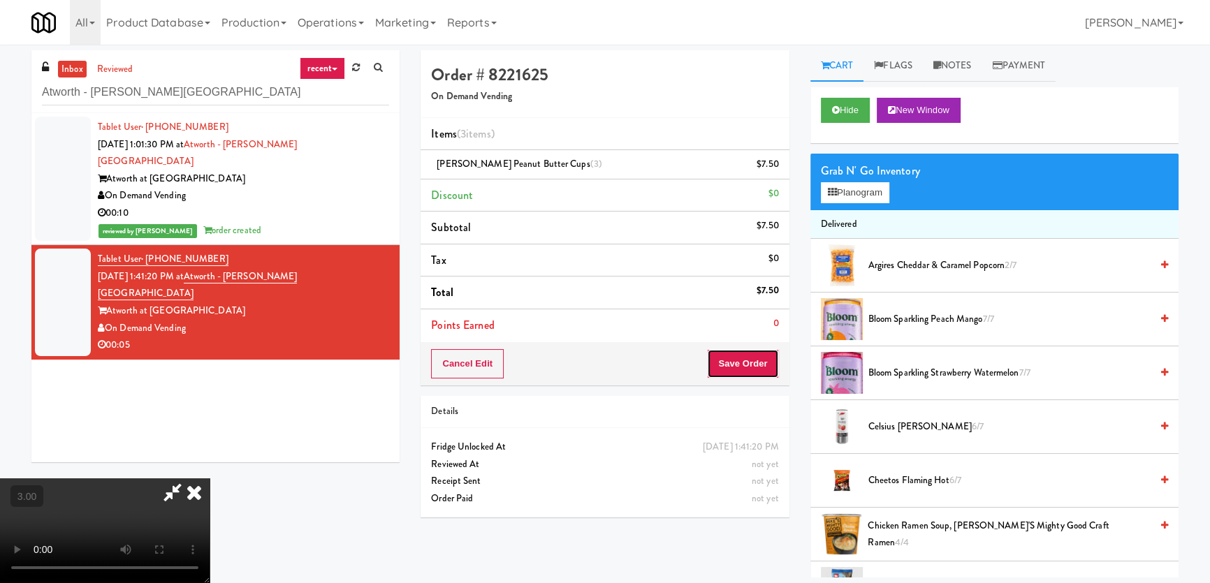
click at [768, 359] on button "Save Order" at bounding box center [742, 363] width 71 height 29
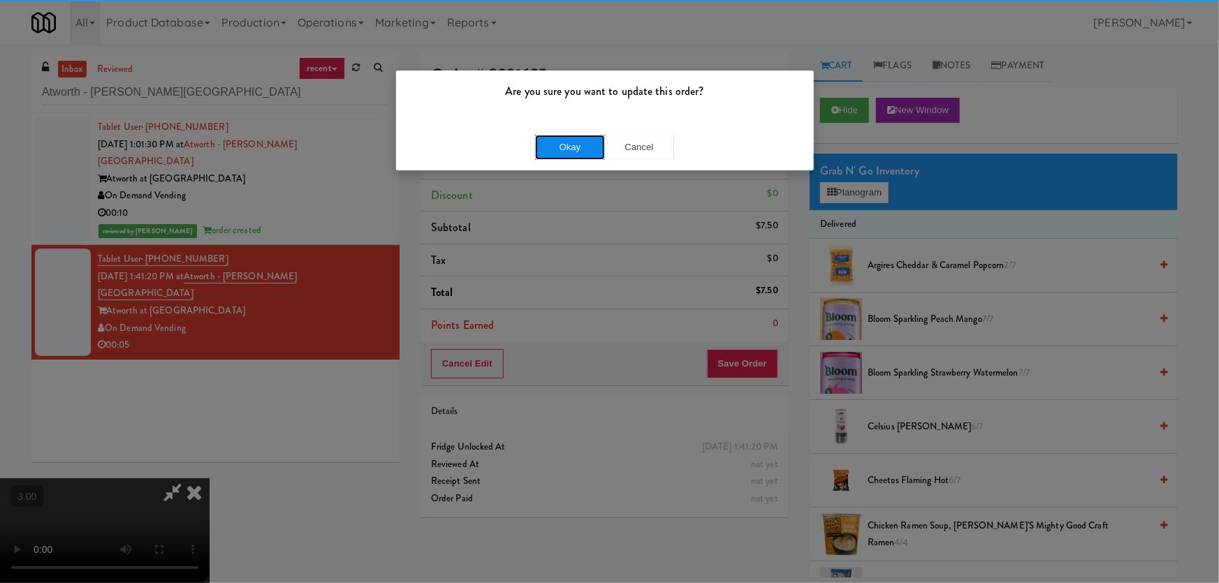
click at [594, 139] on button "Okay" at bounding box center [570, 147] width 70 height 25
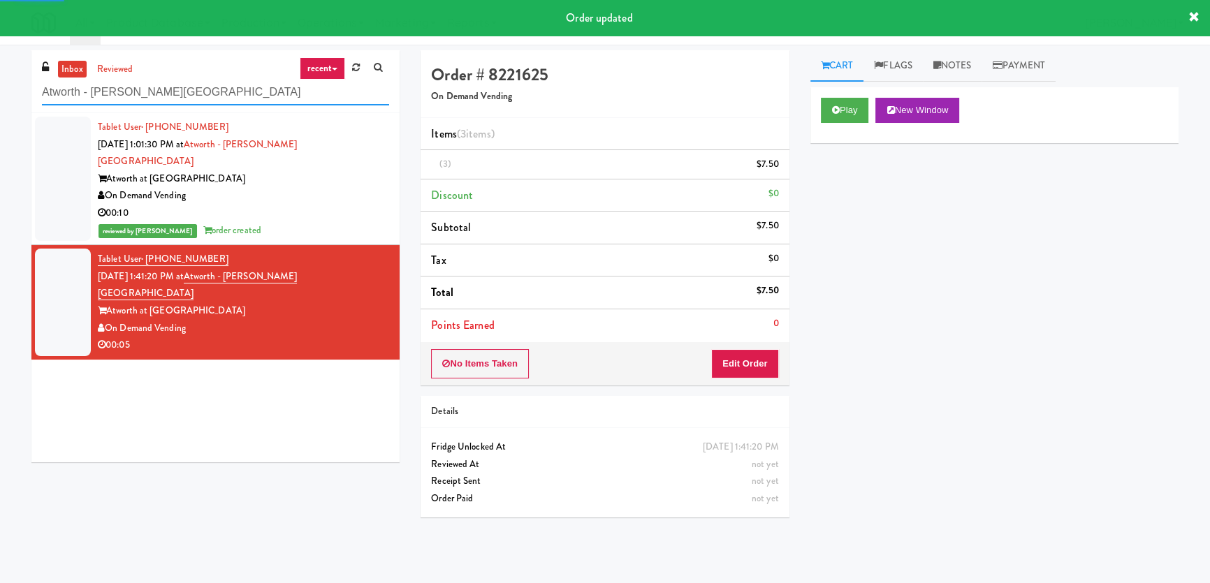
click at [232, 87] on input "Atworth - [PERSON_NAME][GEOGRAPHIC_DATA]" at bounding box center [215, 93] width 347 height 26
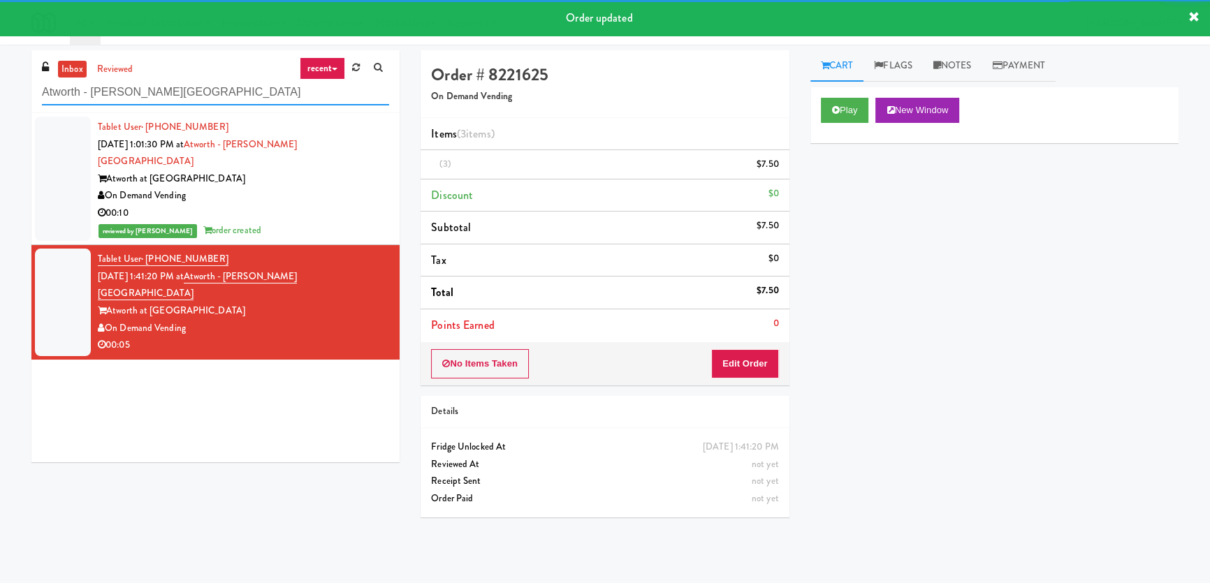
click at [232, 87] on input "Atworth - [PERSON_NAME][GEOGRAPHIC_DATA]" at bounding box center [215, 93] width 347 height 26
click at [232, 86] on input "Atworth - [PERSON_NAME][GEOGRAPHIC_DATA]" at bounding box center [215, 93] width 347 height 26
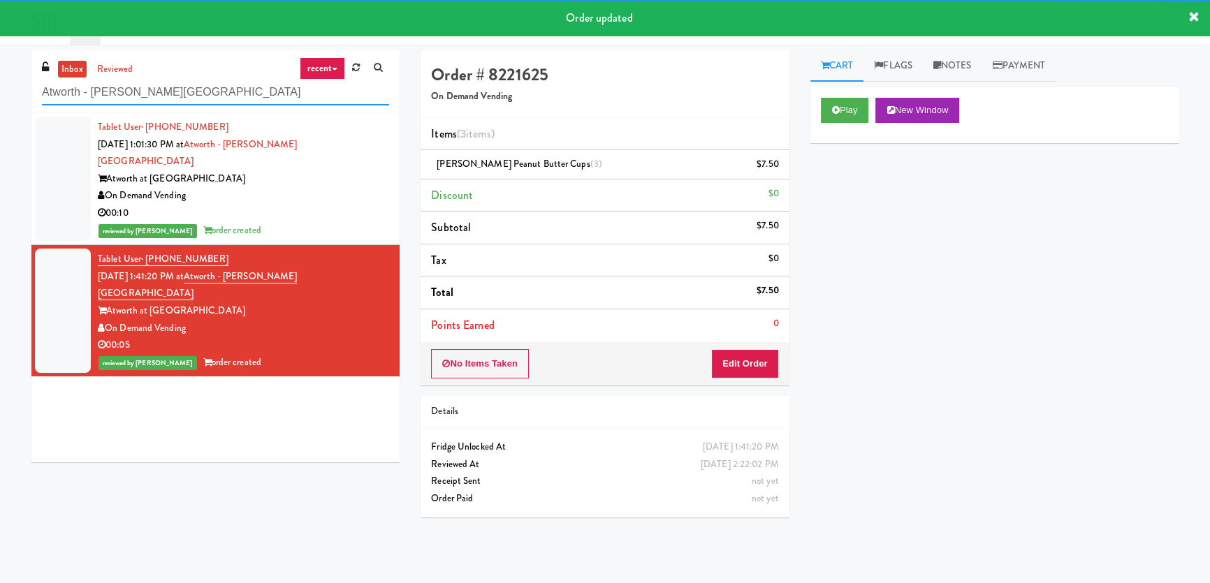
paste input "Vertex - Combo Cooler - Middle"
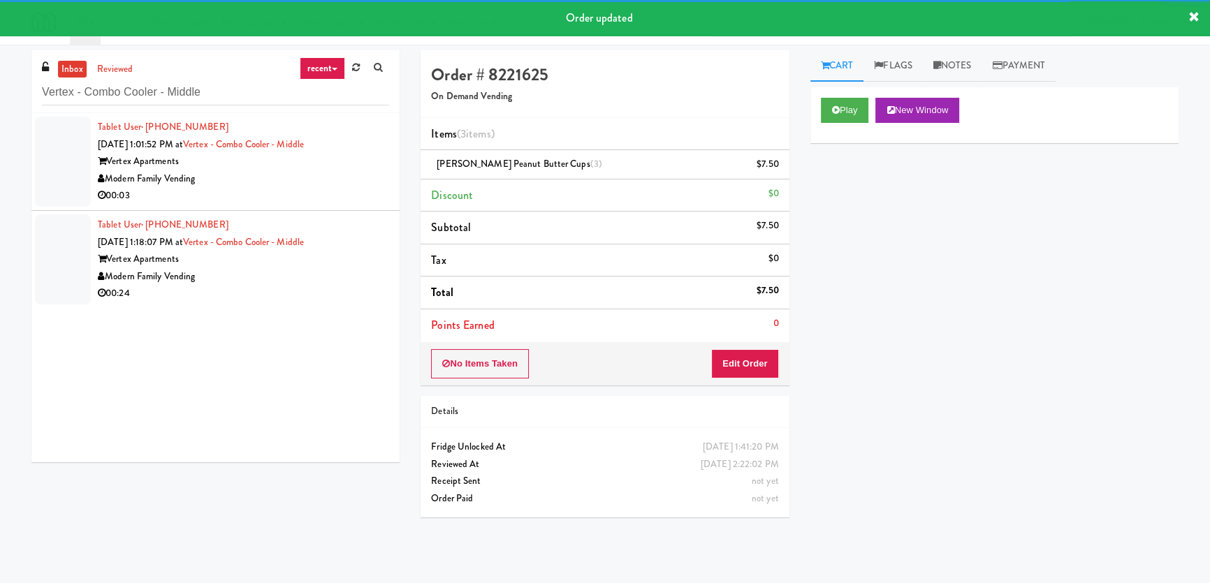
click at [307, 193] on div "00:03" at bounding box center [243, 195] width 291 height 17
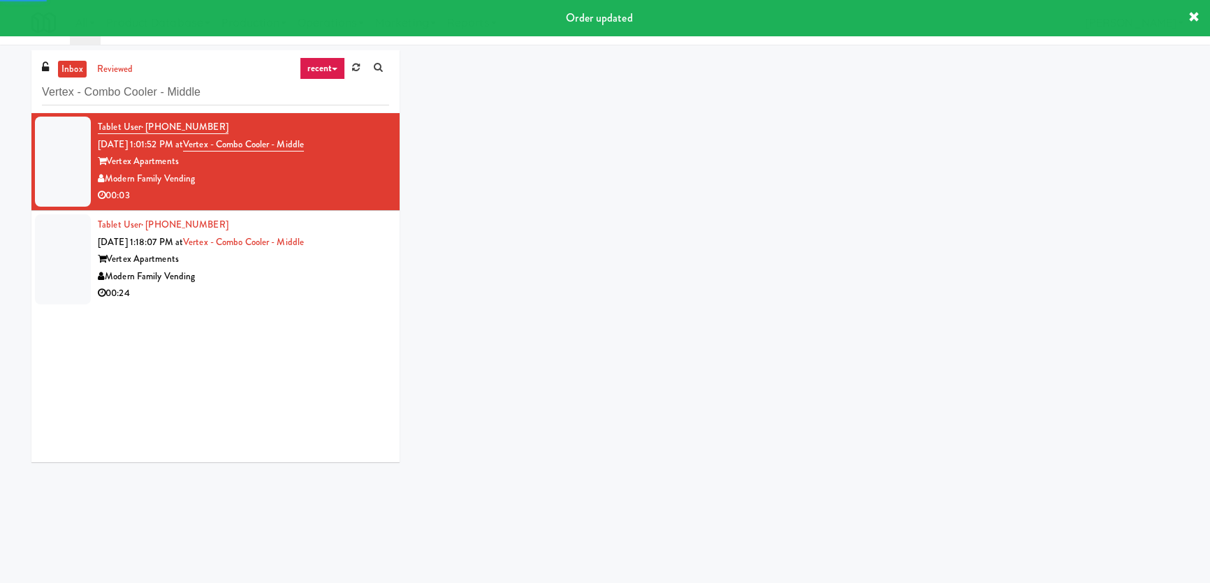
click at [844, 109] on div "inbox reviewed recent all unclear take inventory issue suspicious failed recent…" at bounding box center [605, 261] width 1168 height 423
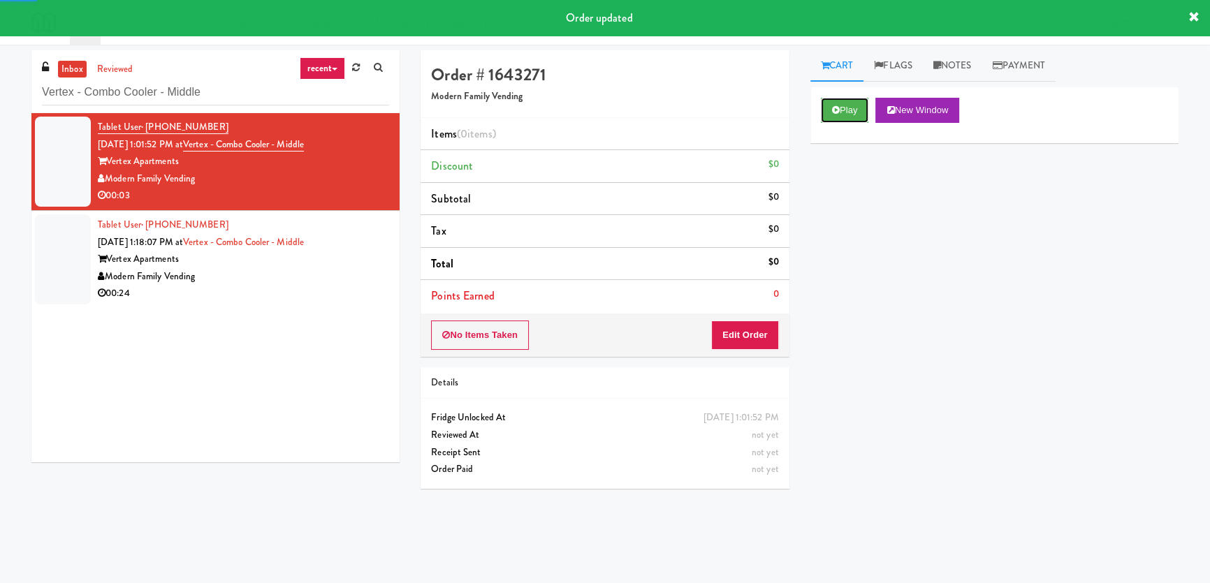
click at [844, 109] on button "Play" at bounding box center [845, 110] width 48 height 25
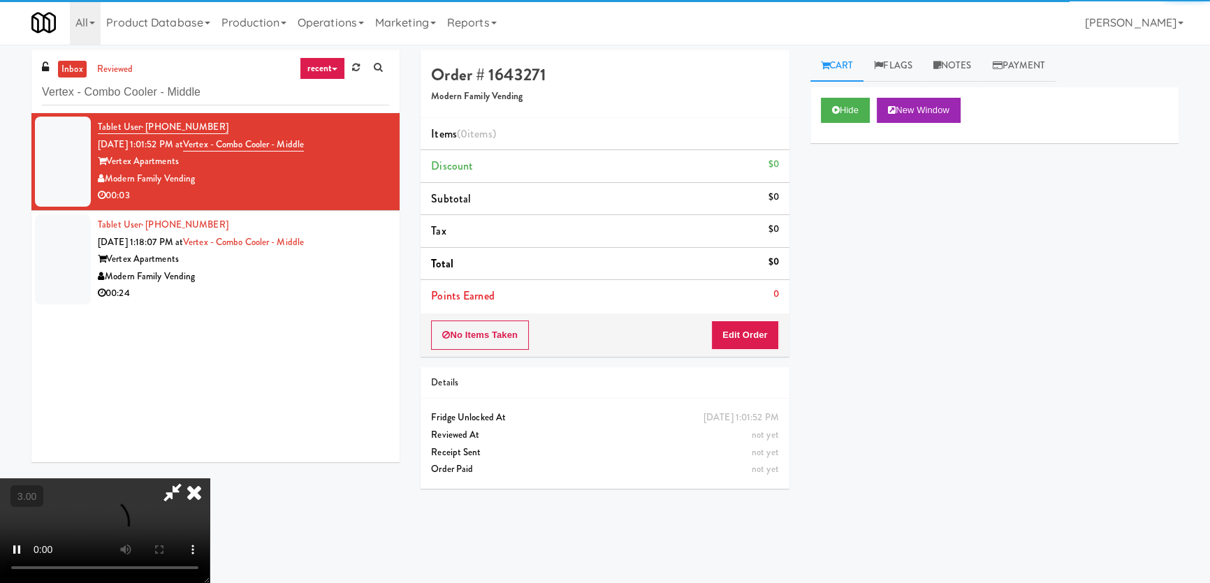
click at [846, 218] on div "Hide New Window Primary Flag Clear Flag if unable to determine what was taken o…" at bounding box center [994, 349] width 368 height 524
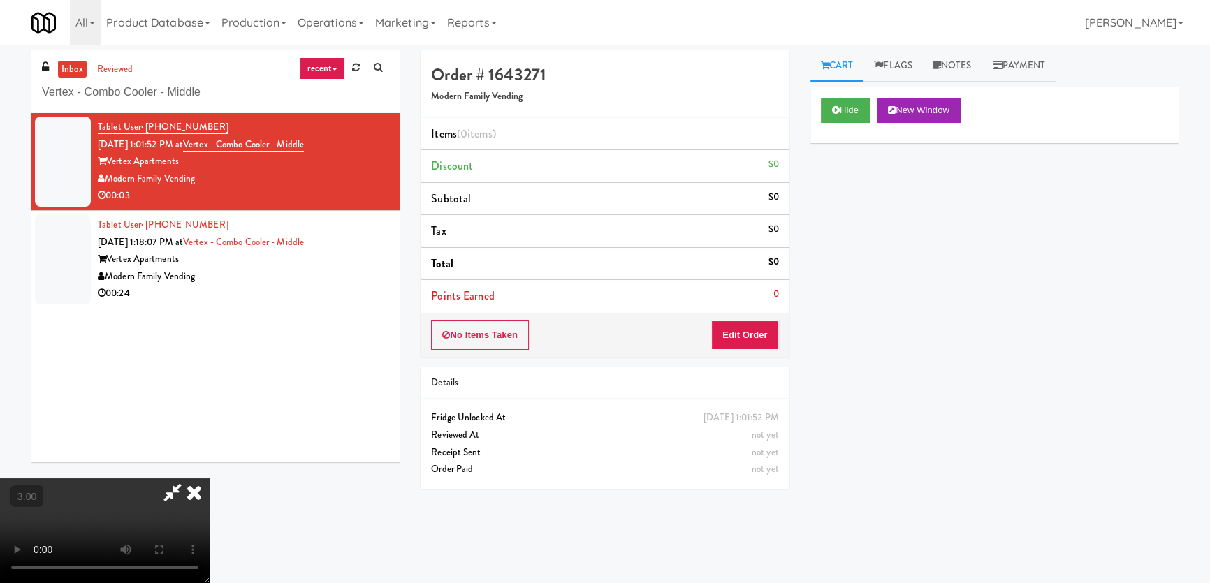
click at [873, 302] on div "Hide New Window Primary Flag Clear Flag if unable to determine what was taken o…" at bounding box center [994, 349] width 368 height 524
click at [210, 478] on video at bounding box center [105, 530] width 210 height 105
drag, startPoint x: 762, startPoint y: 337, endPoint x: 808, endPoint y: 258, distance: 92.0
click at [762, 337] on button "Edit Order" at bounding box center [745, 335] width 68 height 29
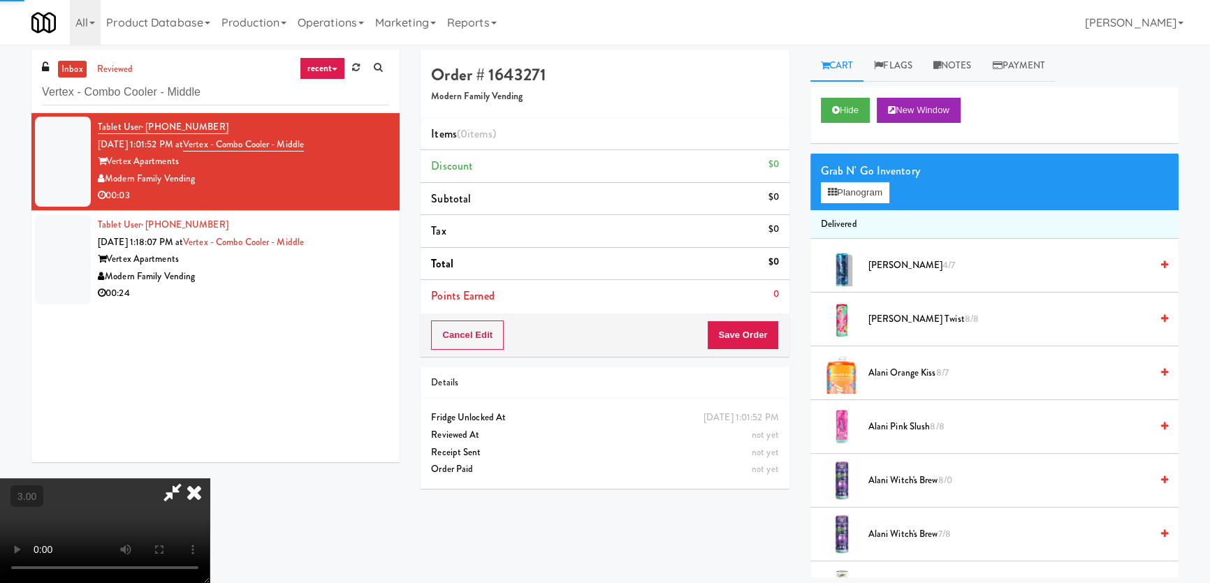
click at [840, 194] on button "Planogram" at bounding box center [855, 192] width 68 height 21
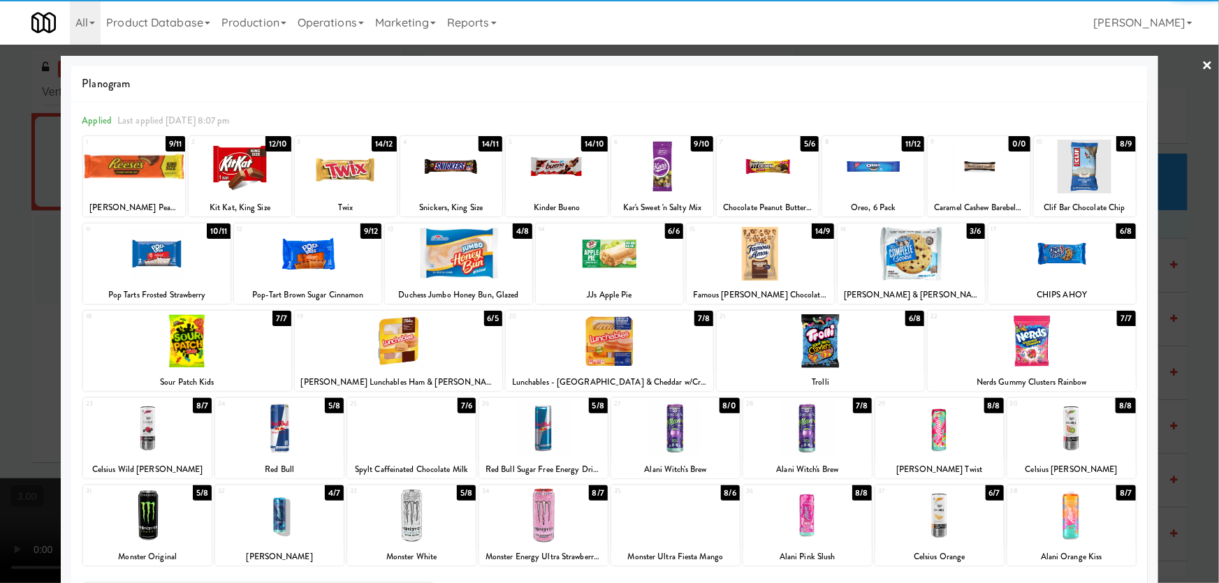
click at [420, 522] on div at bounding box center [411, 516] width 129 height 54
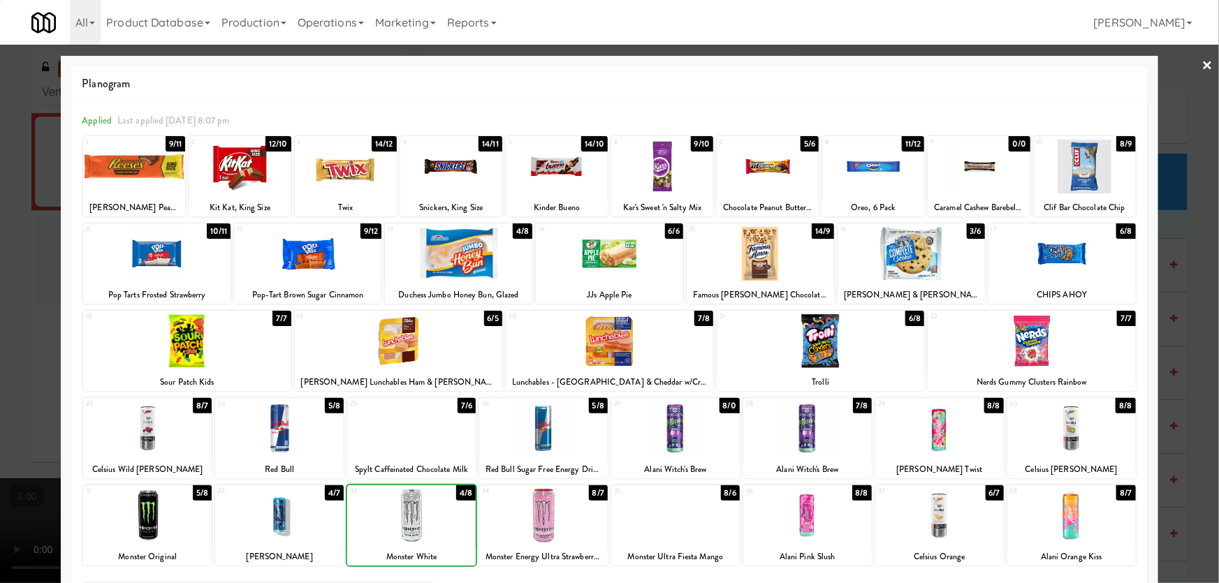
click at [0, 361] on div at bounding box center [609, 291] width 1219 height 583
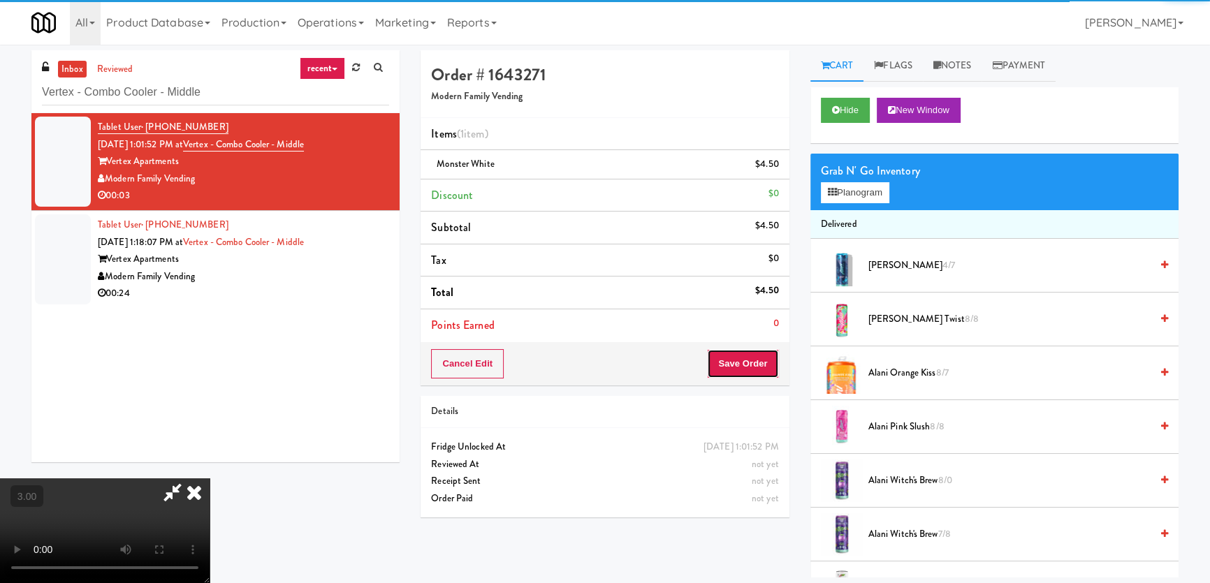
click at [758, 358] on button "Save Order" at bounding box center [742, 363] width 71 height 29
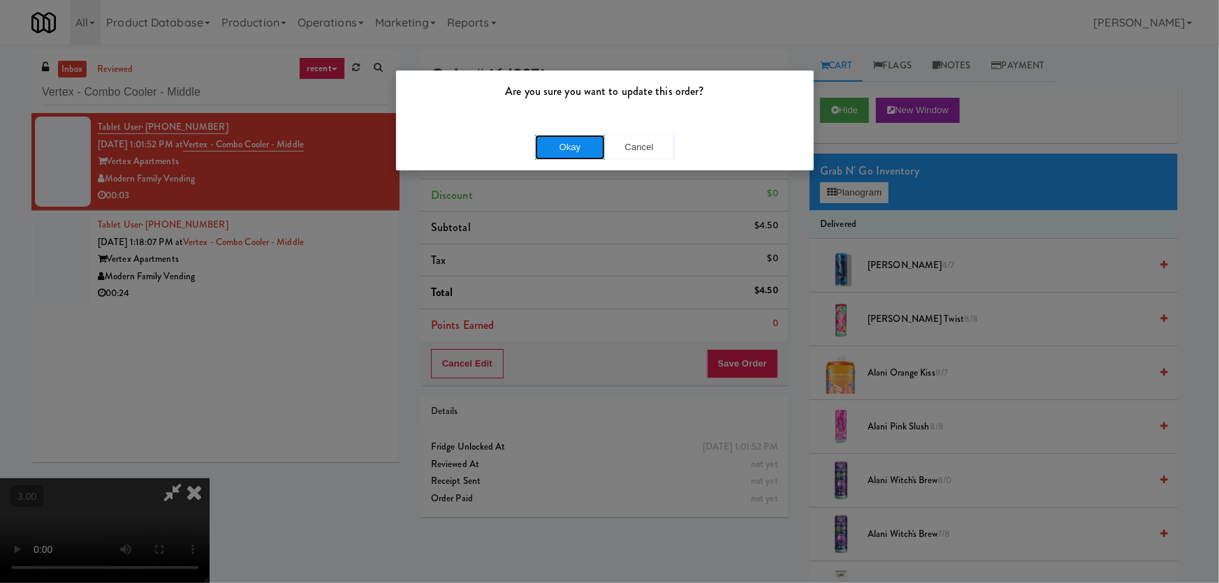
click at [560, 142] on button "Okay" at bounding box center [570, 147] width 70 height 25
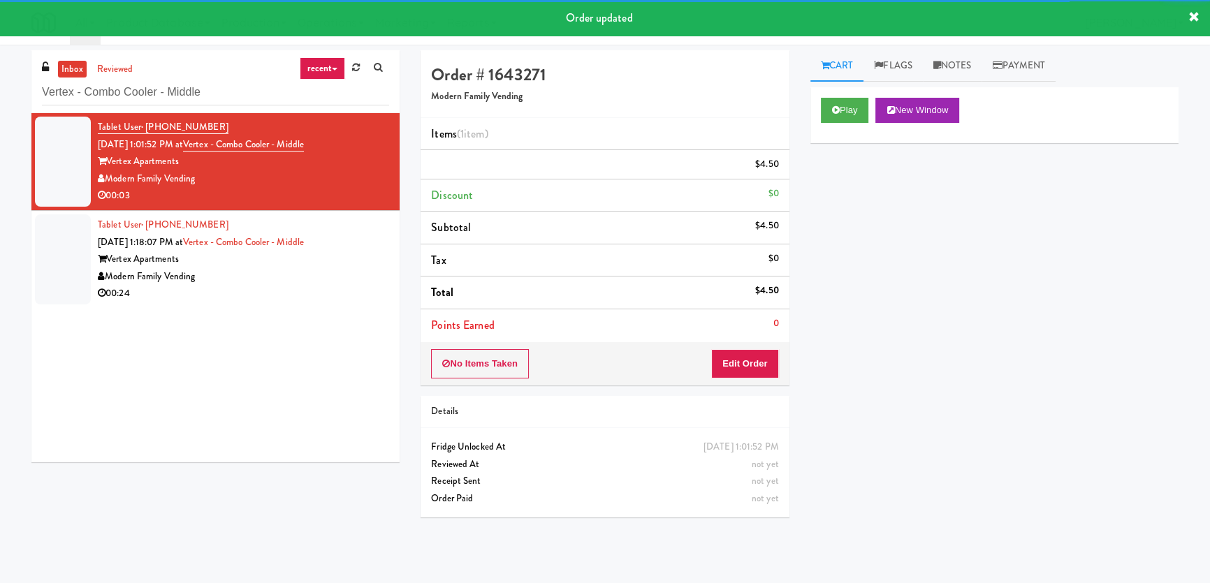
click at [355, 281] on div "Tablet User · (512) 368-6009 [DATE] 1:18:07 PM at Vertex - Combo Cooler - Middl…" at bounding box center [243, 259] width 291 height 86
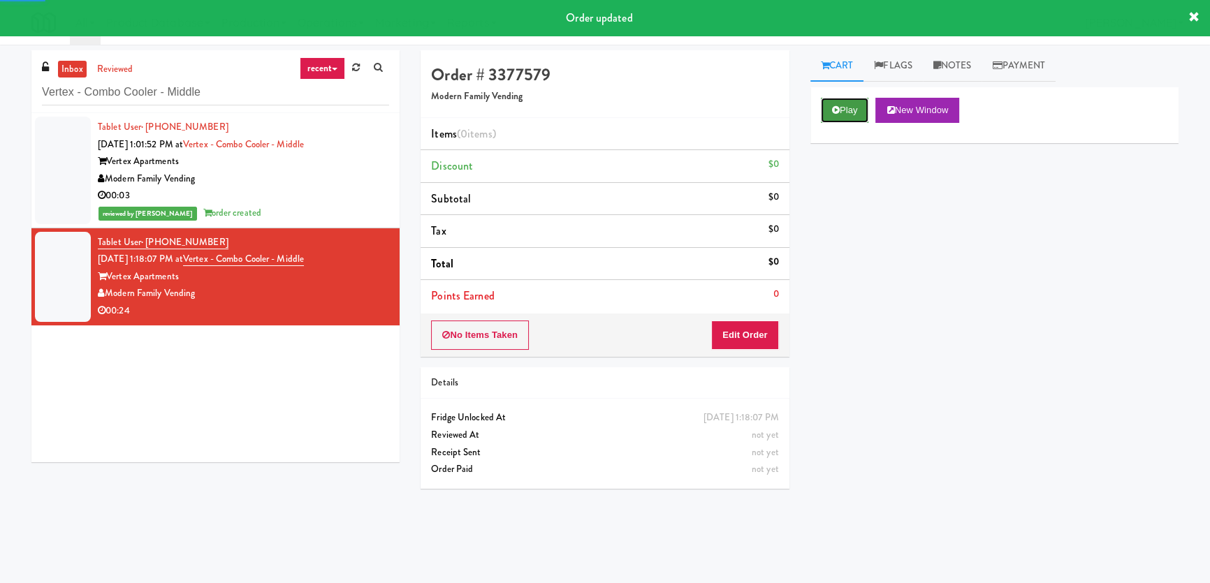
click at [844, 102] on button "Play" at bounding box center [845, 110] width 48 height 25
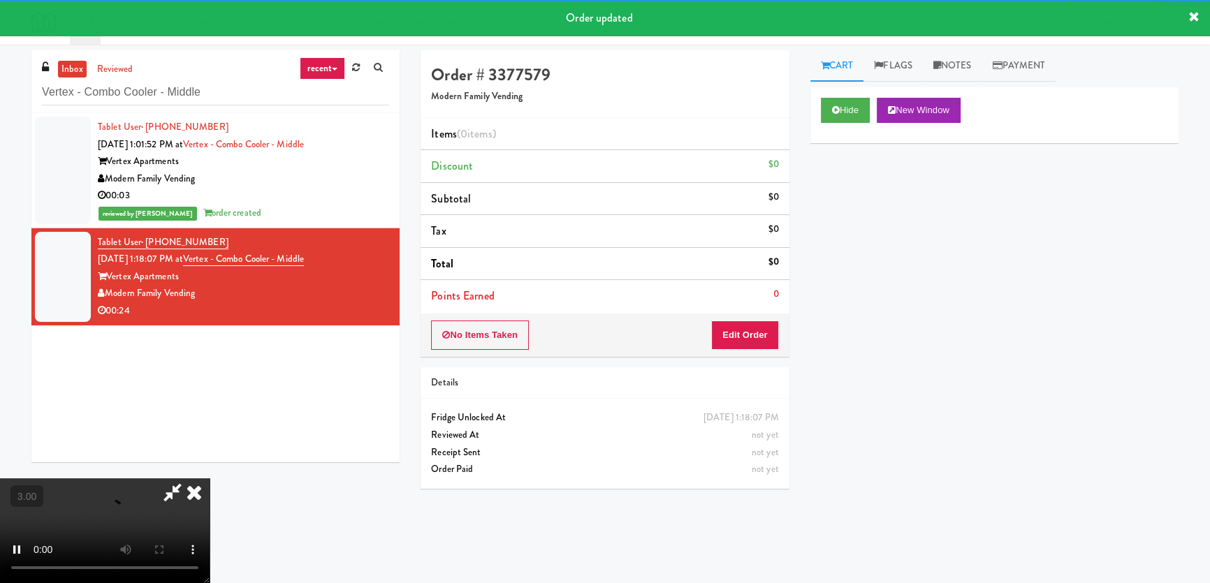
click at [823, 220] on div "Hide New Window Primary Flag Clear Flag if unable to determine what was taken o…" at bounding box center [994, 349] width 368 height 524
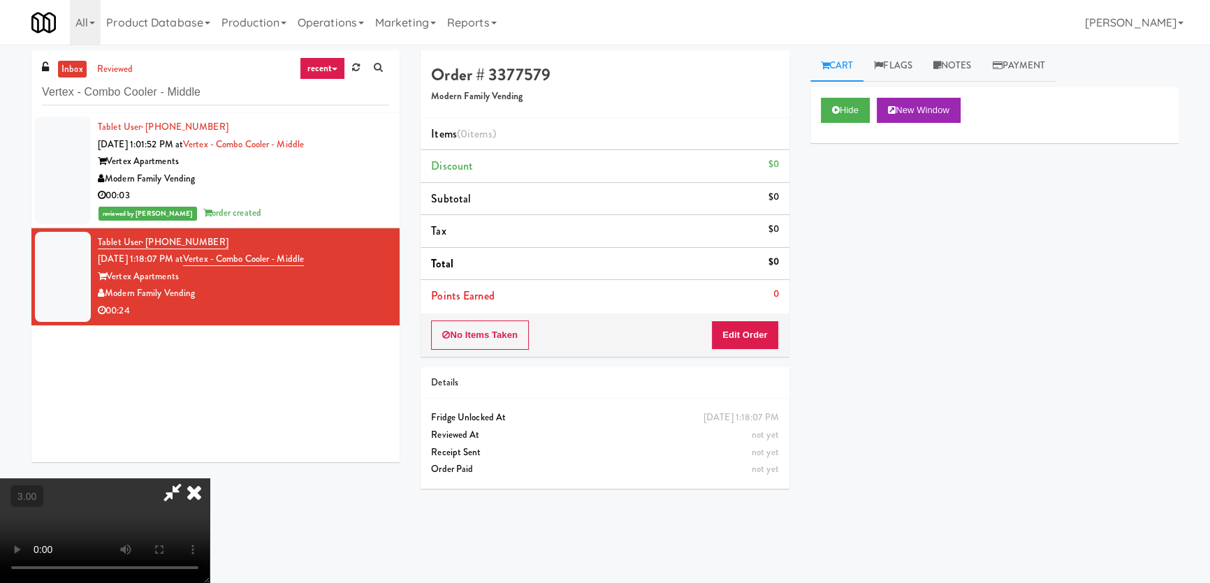
click at [210, 478] on video at bounding box center [105, 530] width 210 height 105
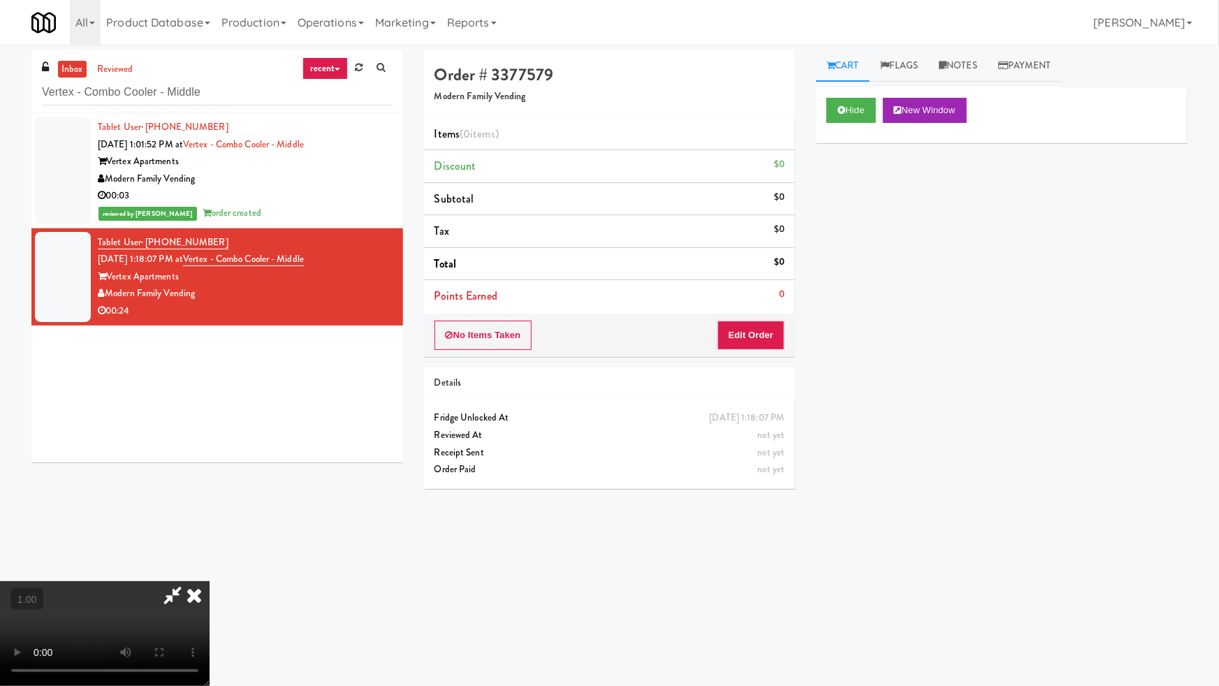
click at [210, 581] on video at bounding box center [105, 633] width 210 height 105
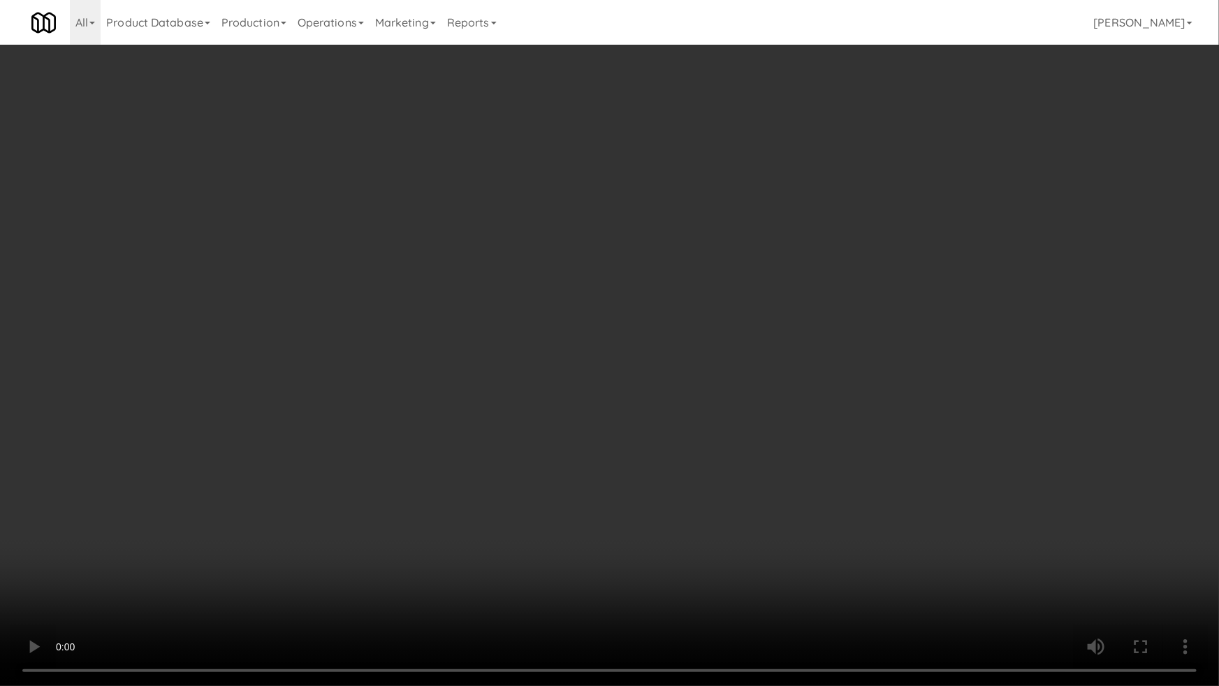
click at [779, 386] on video at bounding box center [609, 343] width 1219 height 686
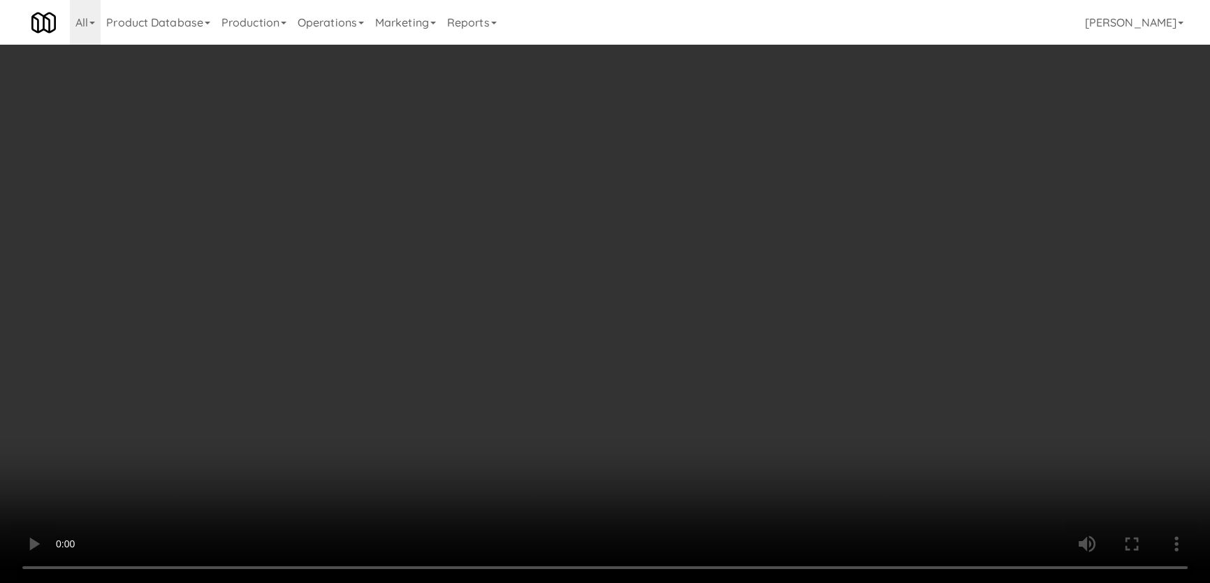
click at [753, 334] on button "Edit Order" at bounding box center [745, 335] width 68 height 29
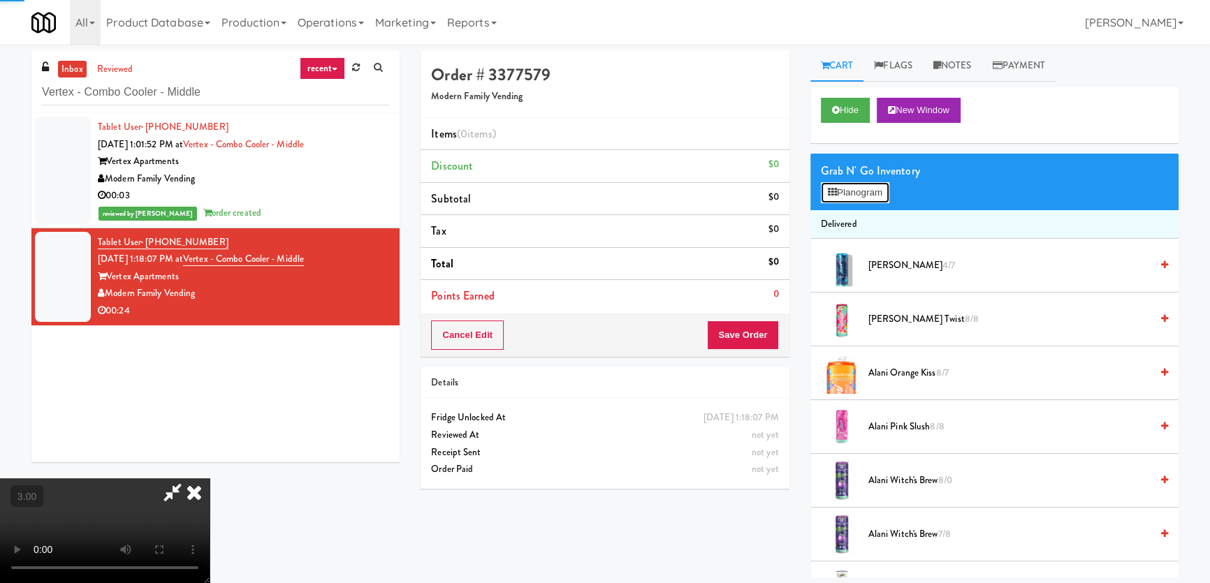
click at [841, 200] on button "Planogram" at bounding box center [855, 192] width 68 height 21
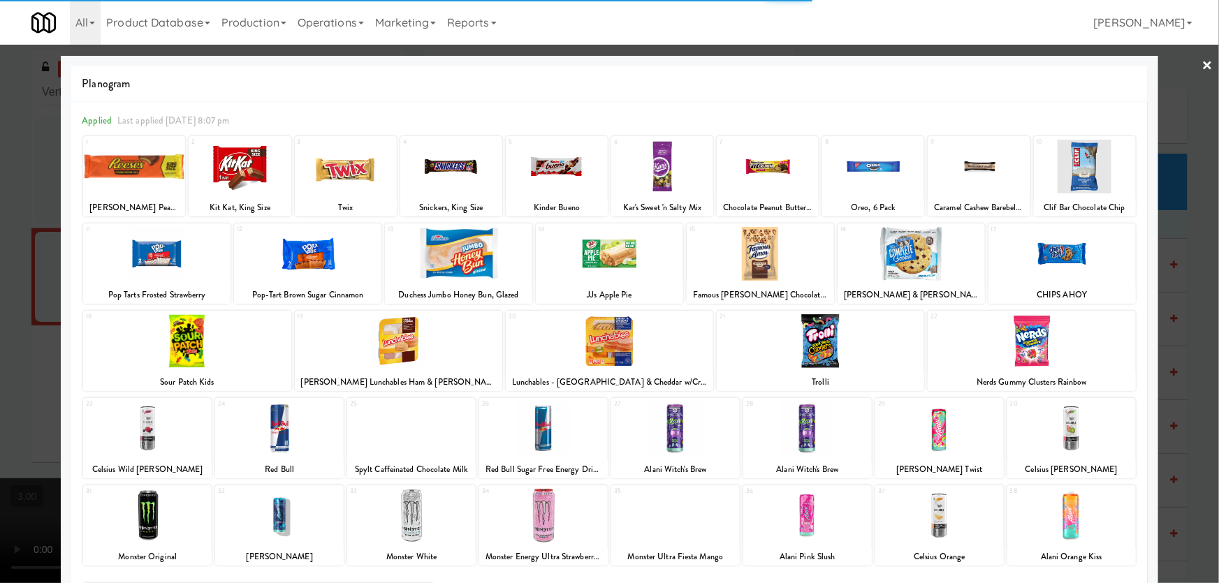
click at [942, 440] on div at bounding box center [939, 429] width 129 height 54
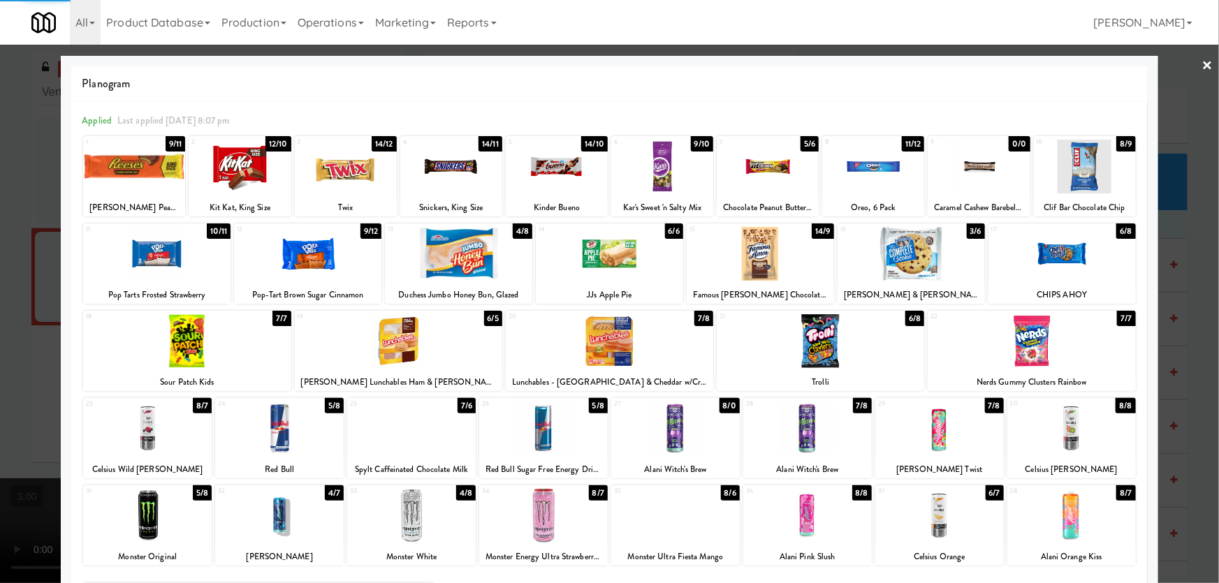
click at [0, 323] on div at bounding box center [609, 291] width 1219 height 583
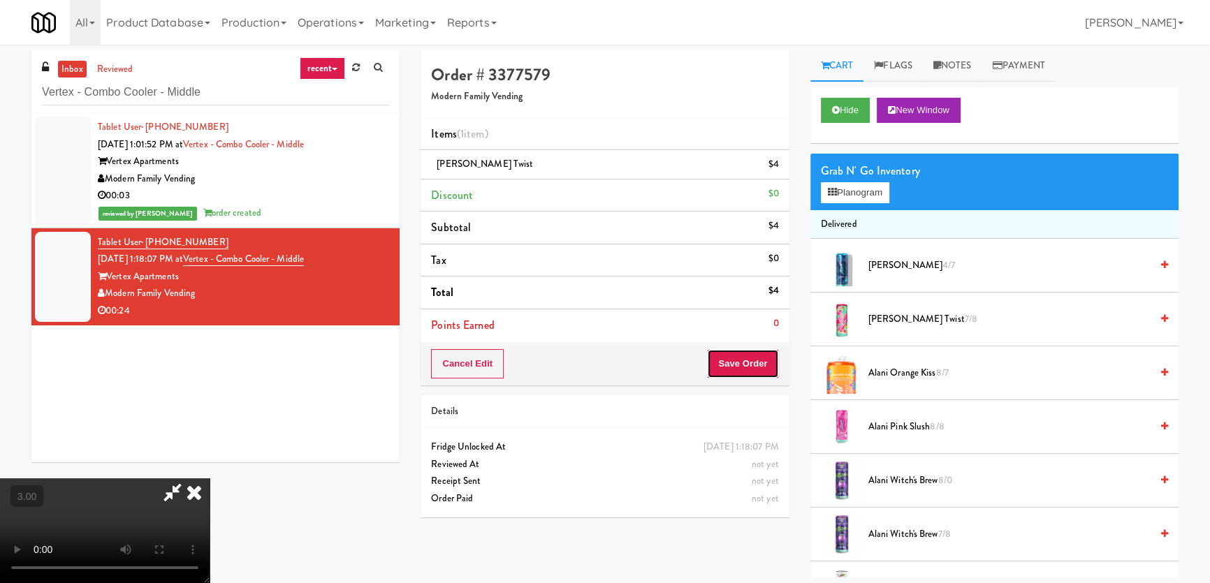
click at [742, 358] on button "Save Order" at bounding box center [742, 363] width 71 height 29
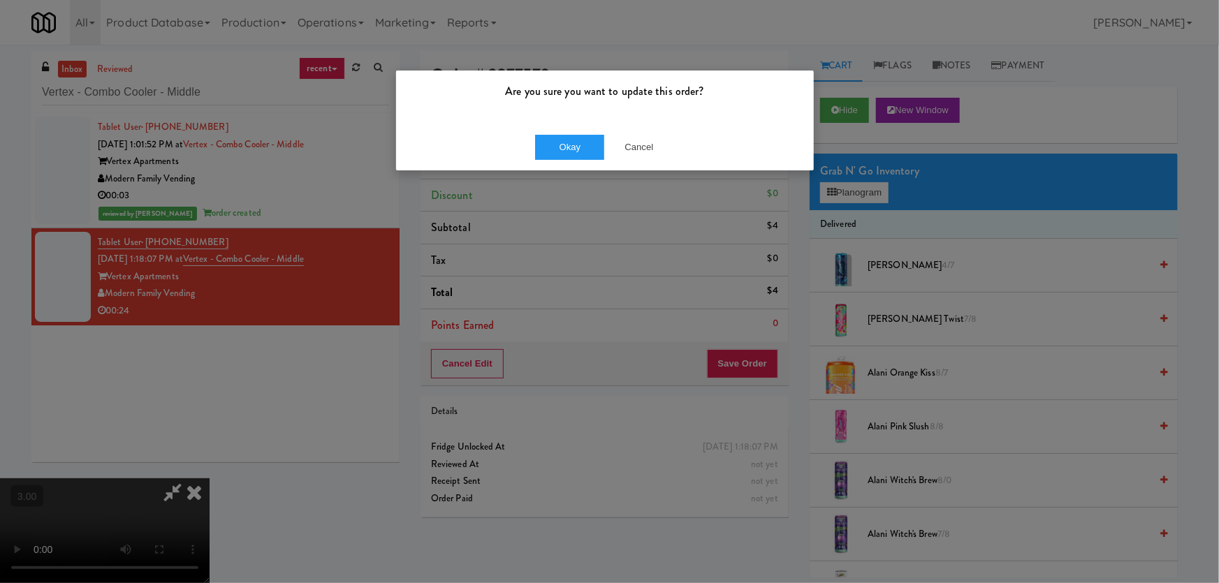
click at [566, 160] on div "Okay Cancel" at bounding box center [605, 147] width 418 height 47
click at [566, 147] on button "Okay" at bounding box center [570, 147] width 70 height 25
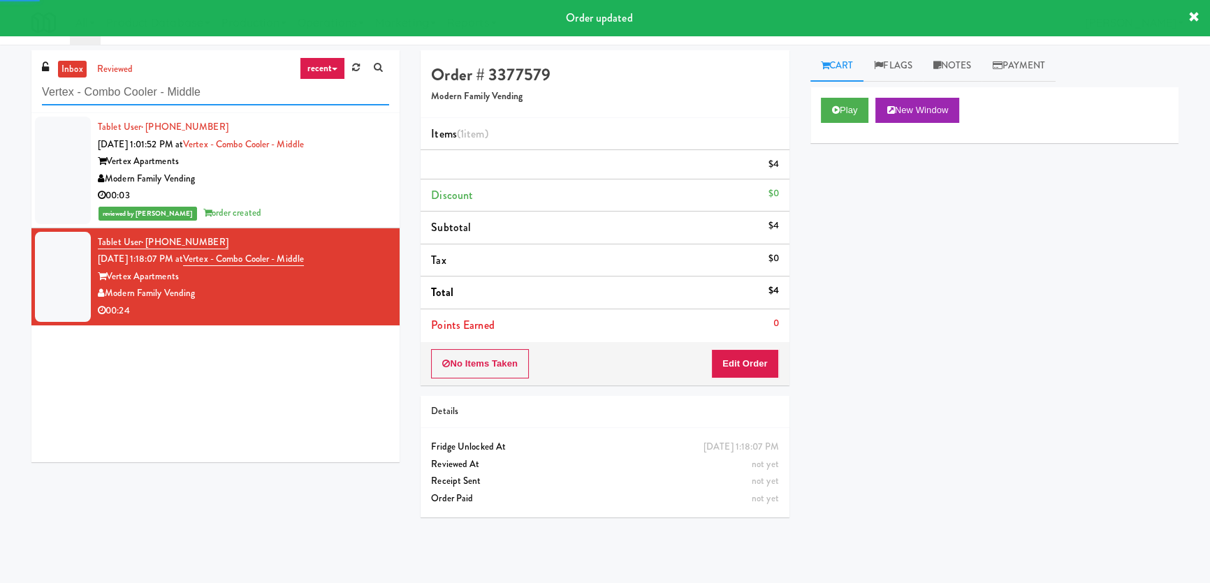
click at [223, 94] on input "Vertex - Combo Cooler - Middle" at bounding box center [215, 93] width 347 height 26
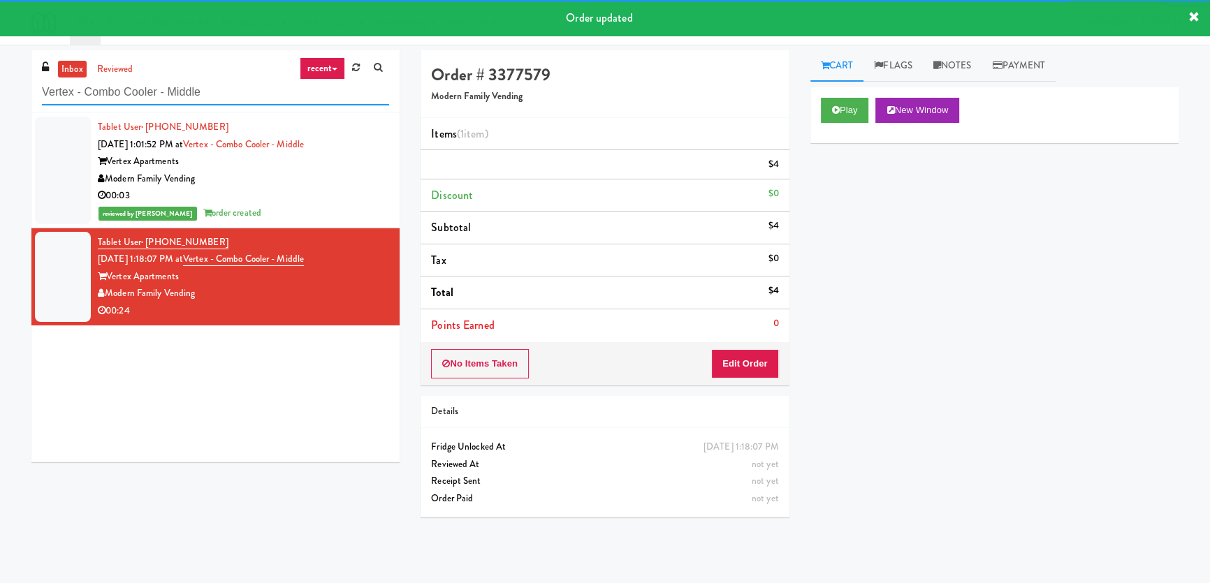
click at [223, 94] on input "Vertex - Combo Cooler - Middle" at bounding box center [215, 93] width 347 height 26
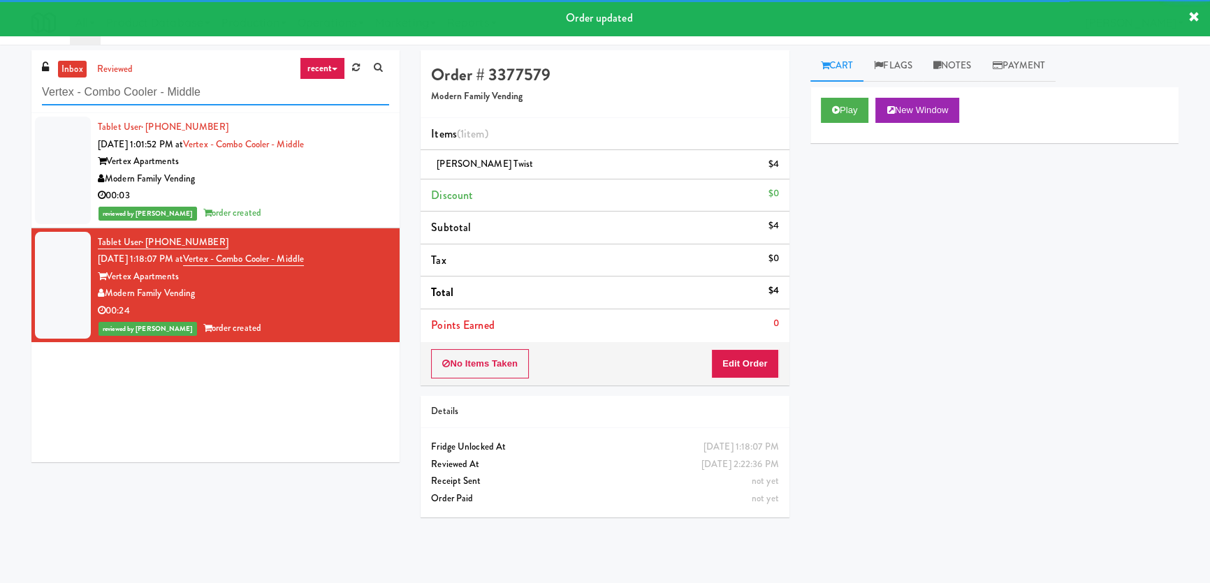
paste input "Route #7"
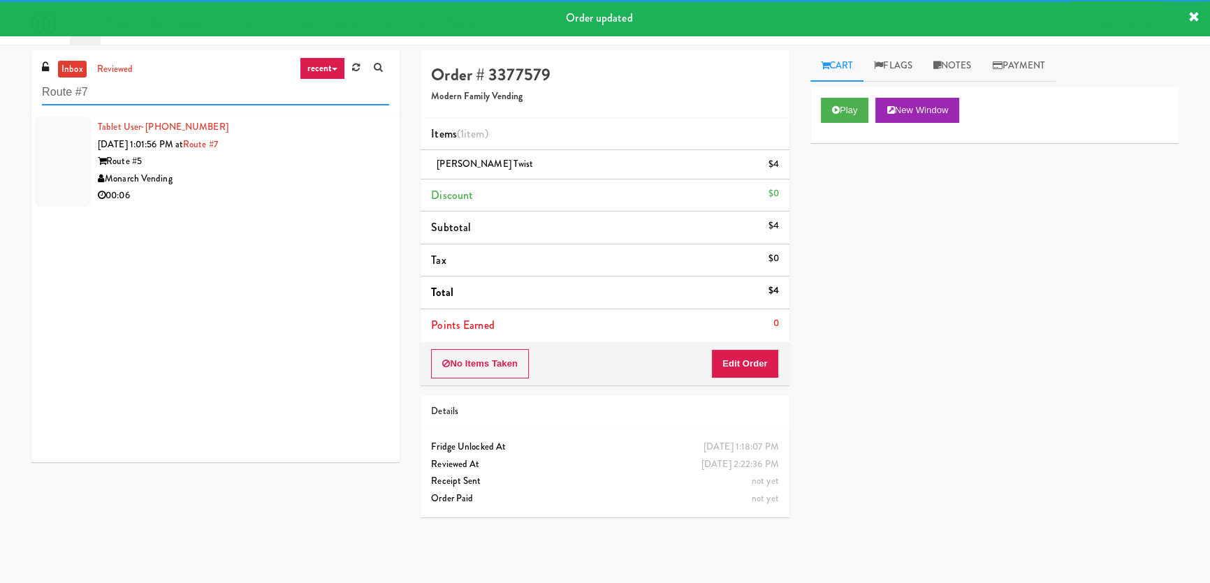
type input "Route #7"
click at [335, 183] on div "Monarch Vending" at bounding box center [243, 178] width 291 height 17
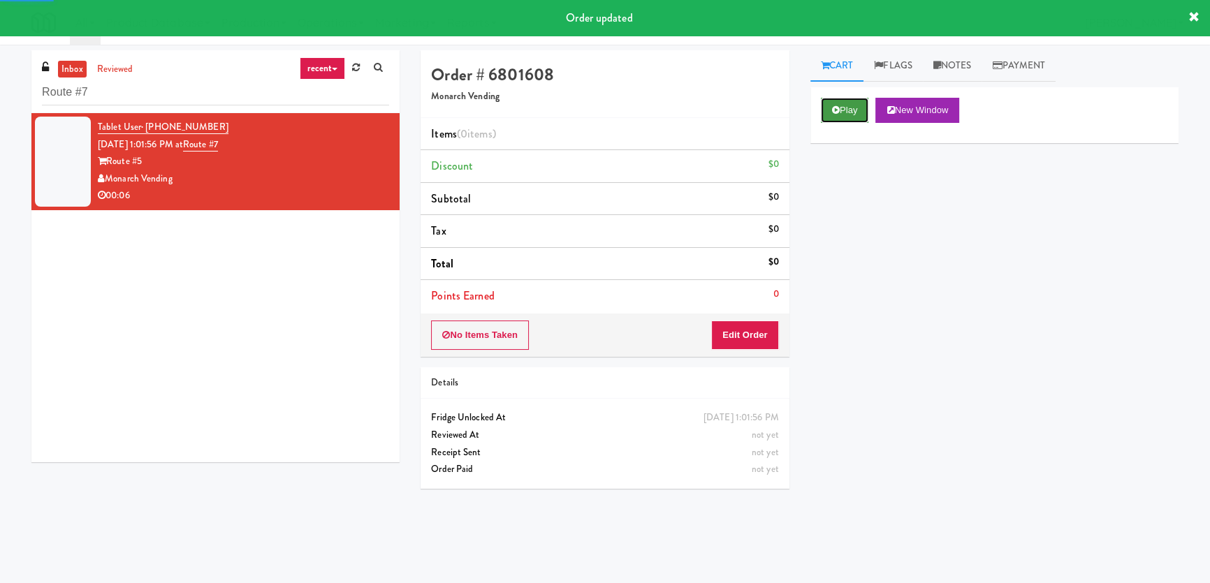
click at [851, 119] on button "Play" at bounding box center [845, 110] width 48 height 25
click at [867, 209] on div "Play New Window Primary Flag Clear Flag if unable to determine what was taken o…" at bounding box center [994, 349] width 368 height 524
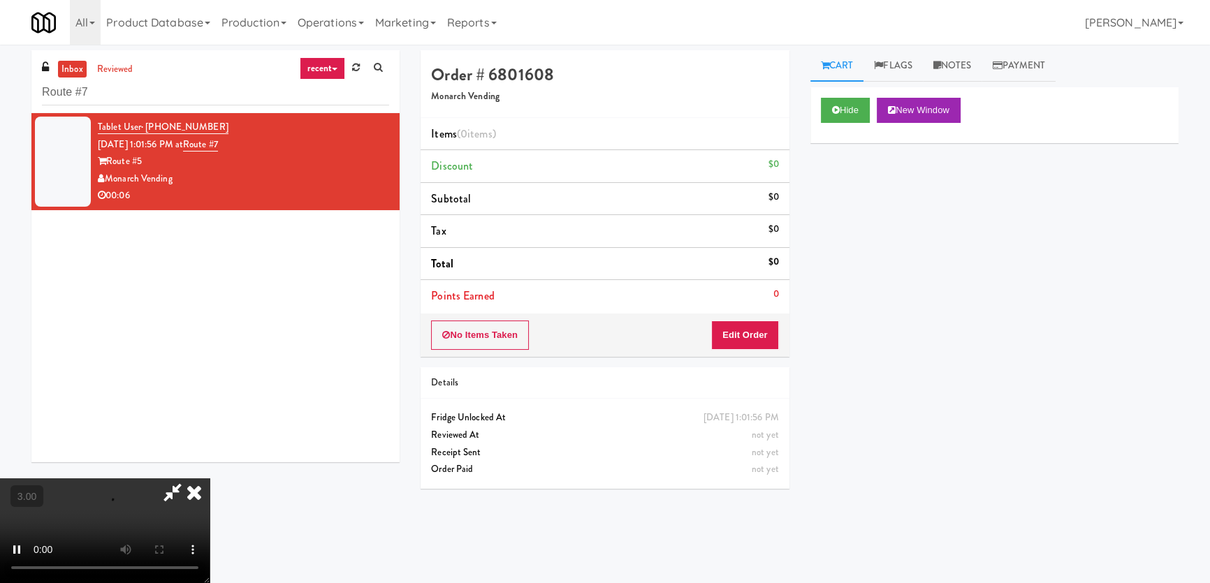
click at [842, 293] on div "Hide New Window Primary Flag Clear Flag if unable to determine what was taken o…" at bounding box center [994, 349] width 368 height 524
click at [752, 335] on button "Edit Order" at bounding box center [745, 335] width 68 height 29
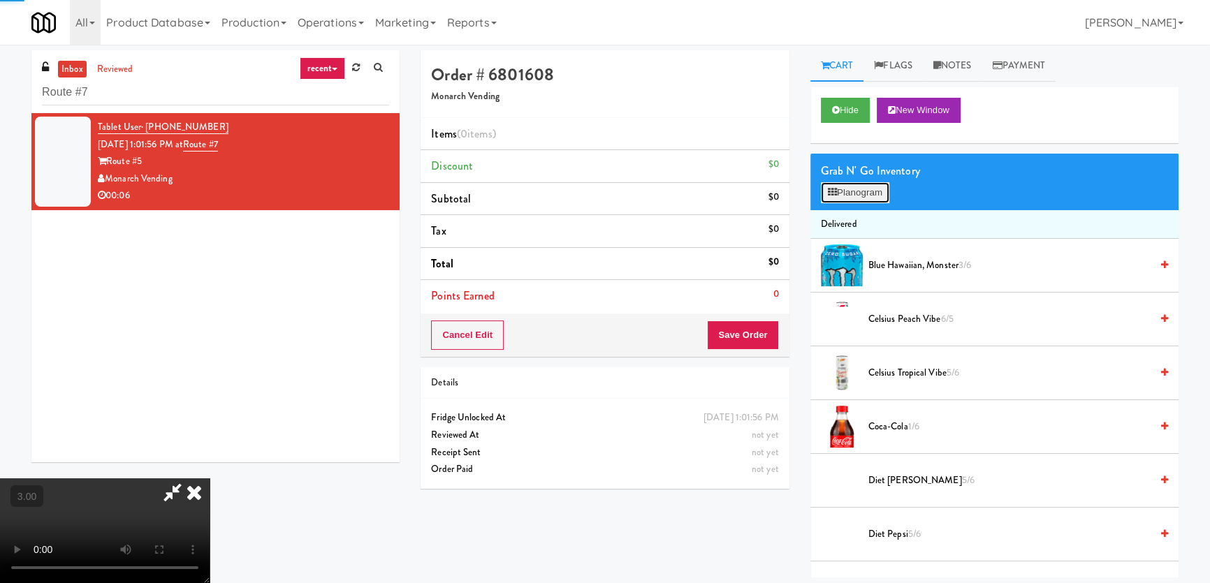
click at [852, 192] on button "Planogram" at bounding box center [855, 192] width 68 height 21
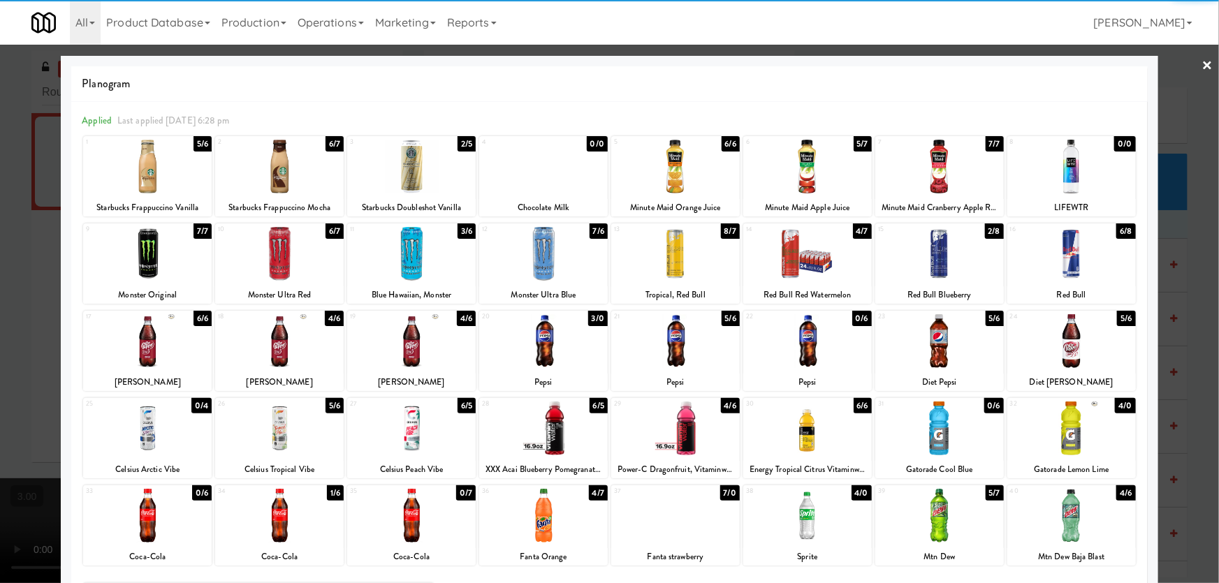
click at [531, 187] on div at bounding box center [543, 167] width 129 height 54
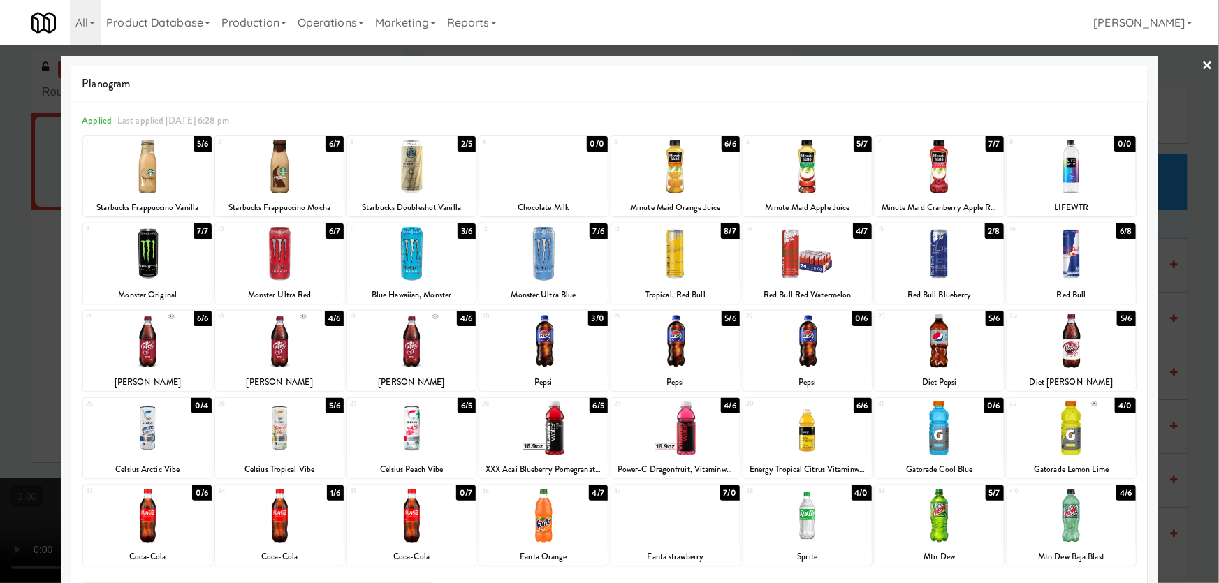
drag, startPoint x: 0, startPoint y: 233, endPoint x: 14, endPoint y: 237, distance: 14.6
click at [0, 234] on div at bounding box center [609, 291] width 1219 height 583
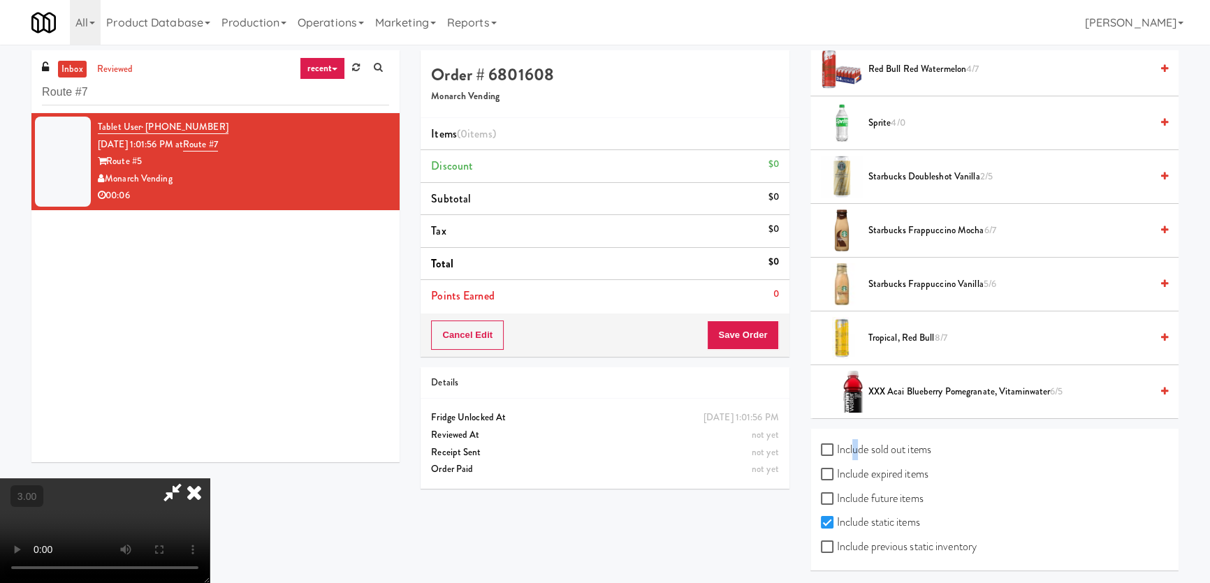
click at [853, 448] on label "Include sold out items" at bounding box center [876, 449] width 110 height 21
click at [859, 448] on label "Include sold out items" at bounding box center [876, 449] width 110 height 21
click at [837, 448] on input "Include sold out items" at bounding box center [829, 450] width 16 height 11
checkbox input "true"
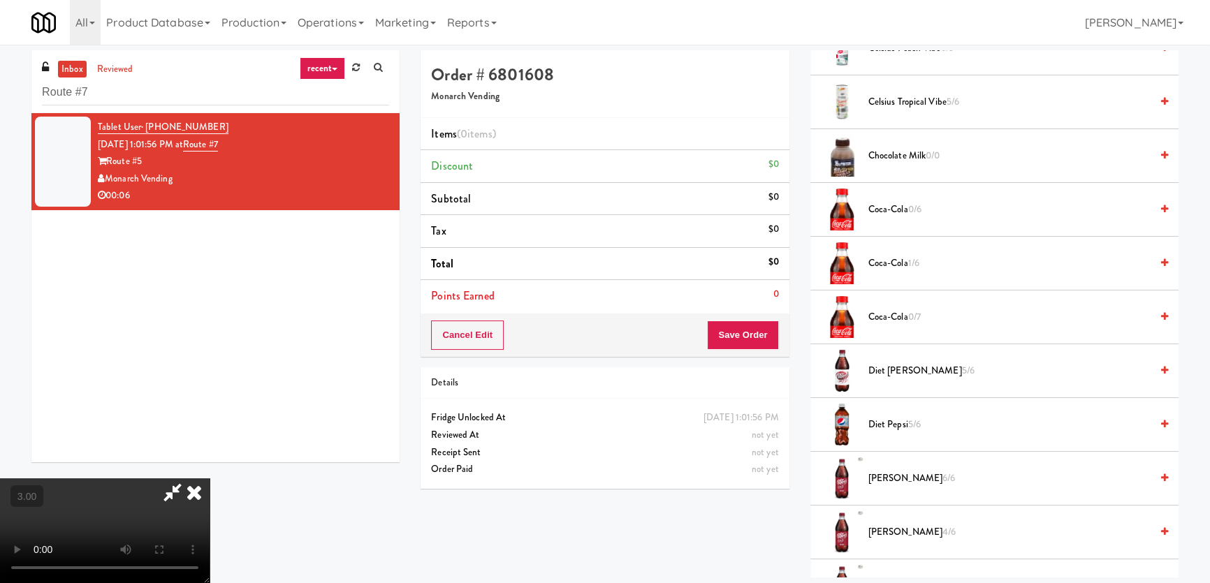
scroll to position [7, 0]
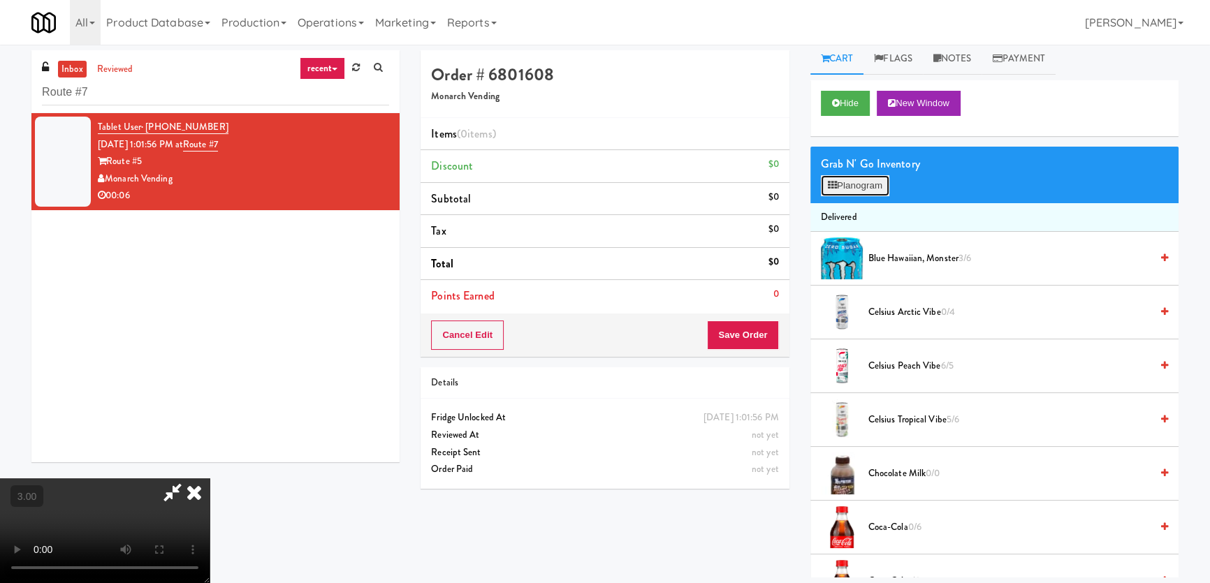
click at [855, 175] on button "Planogram" at bounding box center [855, 185] width 68 height 21
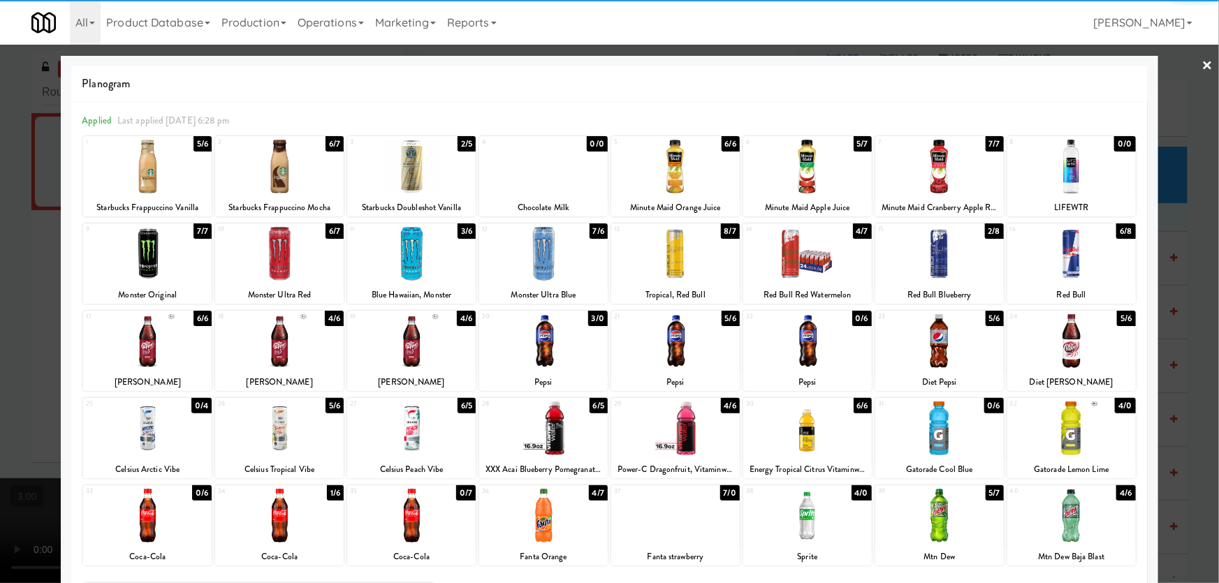
click at [541, 179] on div at bounding box center [543, 167] width 129 height 54
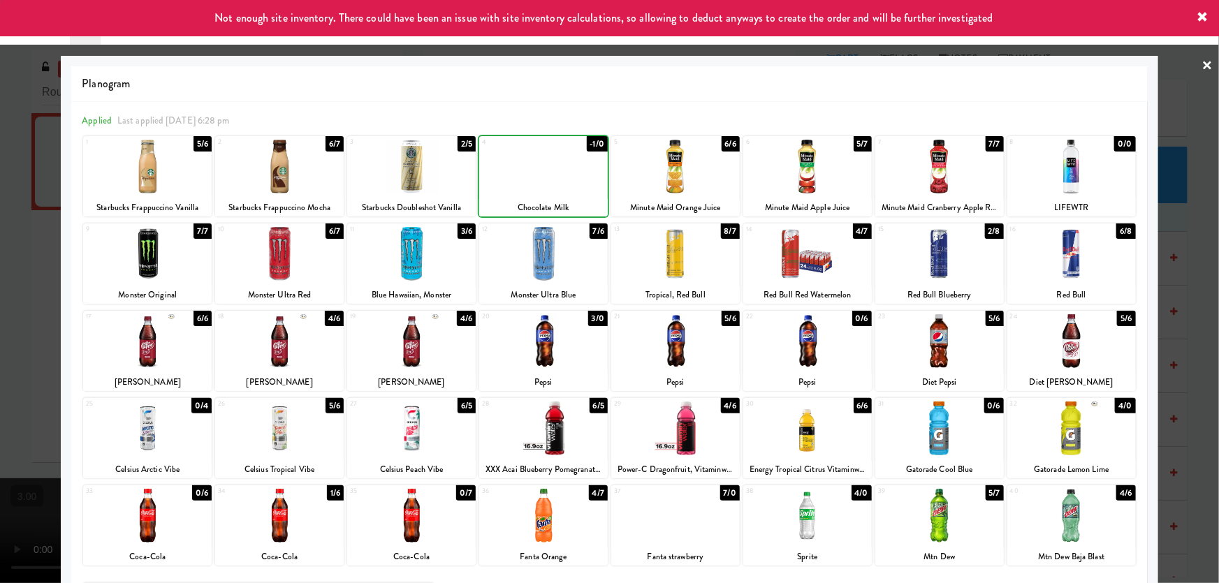
click at [541, 179] on div at bounding box center [543, 167] width 129 height 54
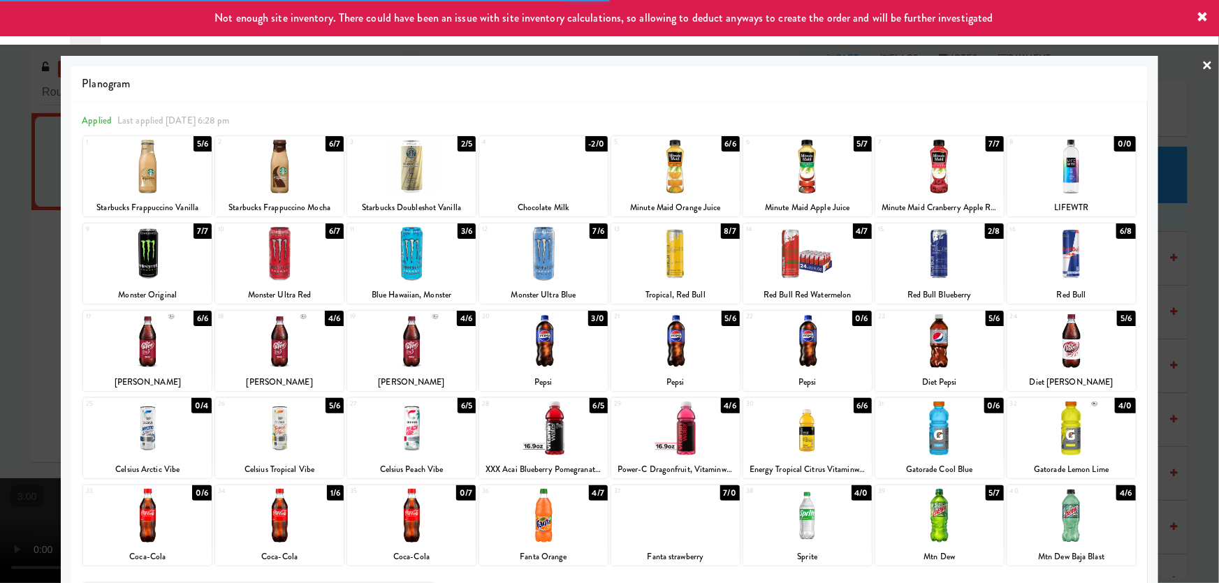
click at [0, 298] on div at bounding box center [609, 291] width 1219 height 583
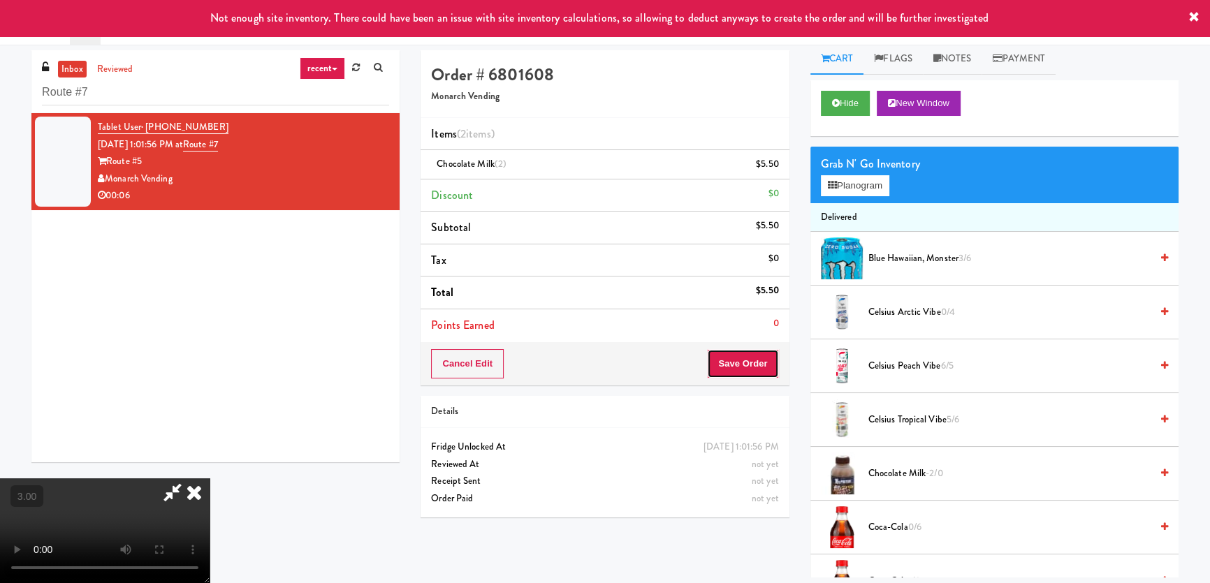
click at [752, 366] on button "Save Order" at bounding box center [742, 363] width 71 height 29
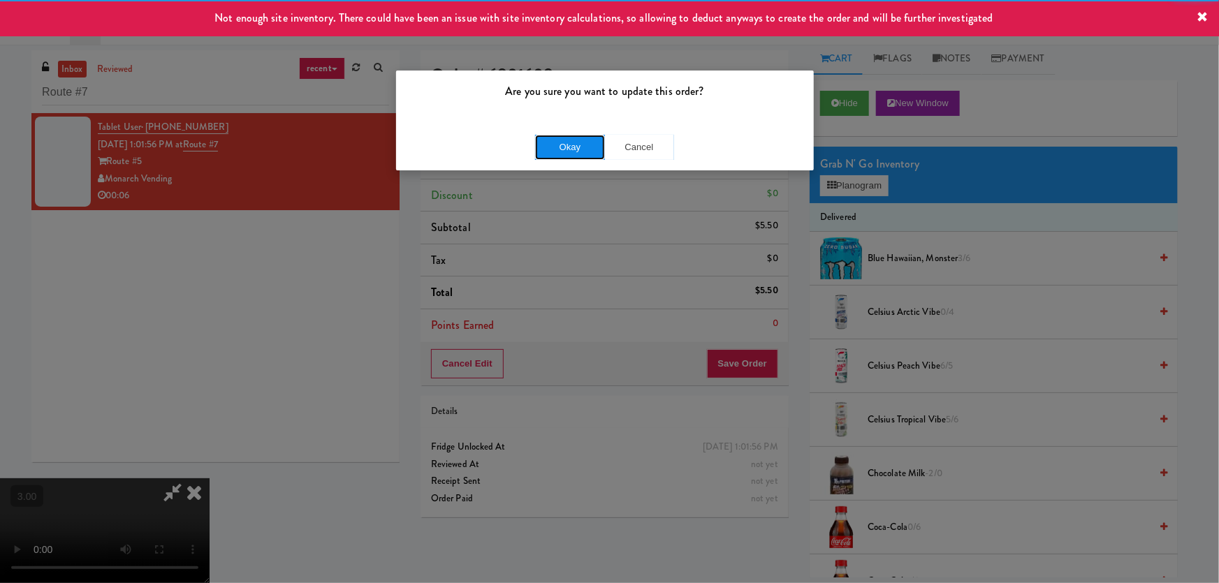
click at [566, 143] on button "Okay" at bounding box center [570, 147] width 70 height 25
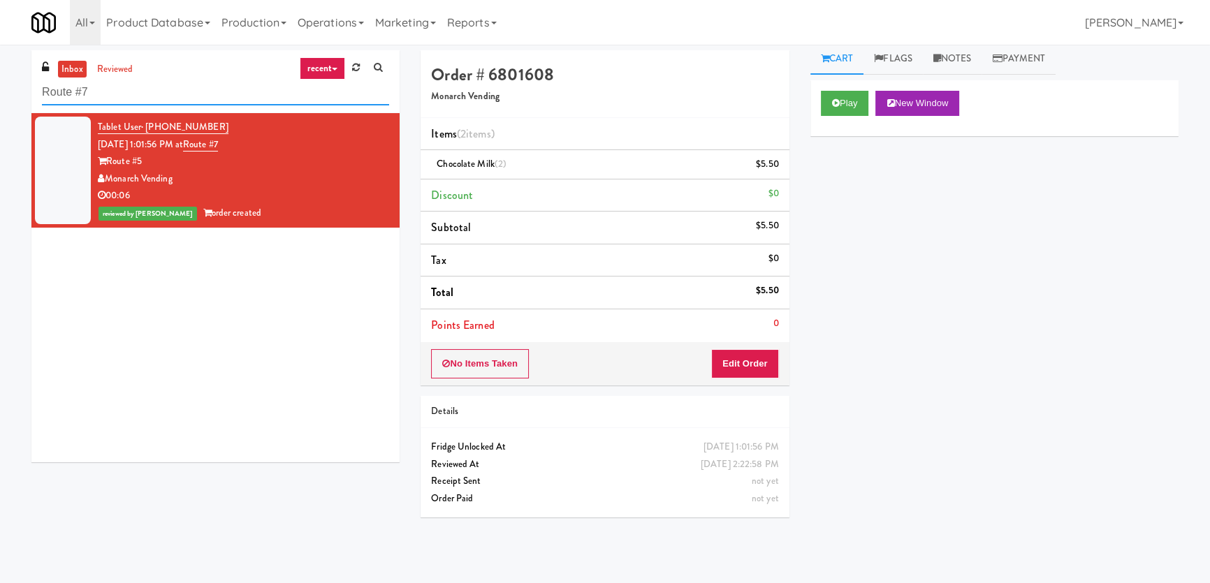
click at [237, 80] on input "Route #7" at bounding box center [215, 93] width 347 height 26
paste input "evology Cars"
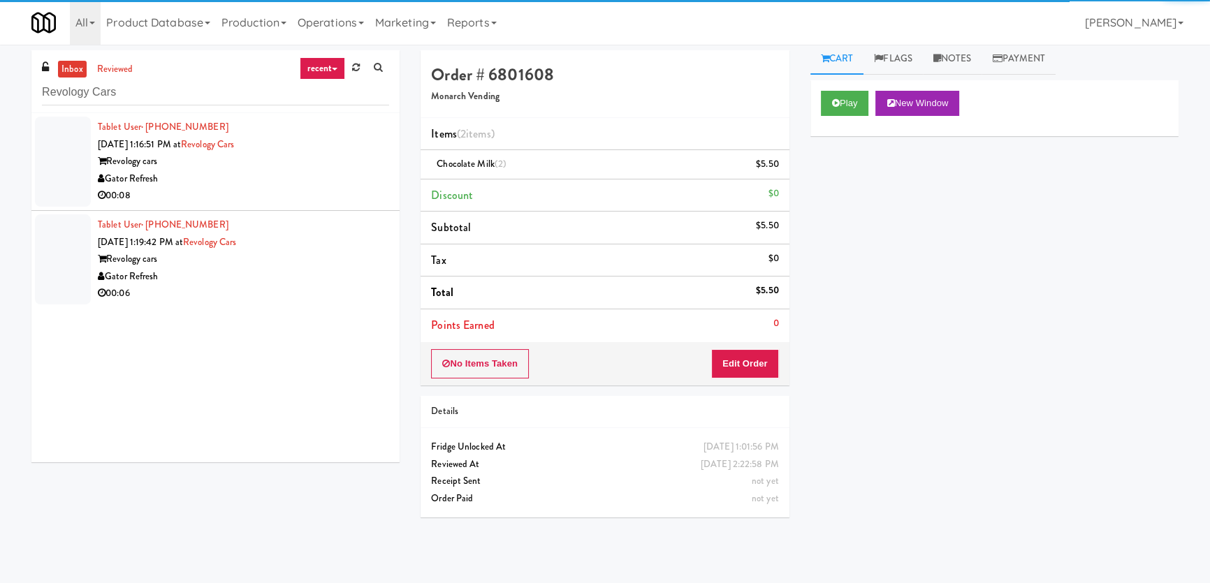
click at [346, 172] on div "Gator Refresh" at bounding box center [243, 178] width 291 height 17
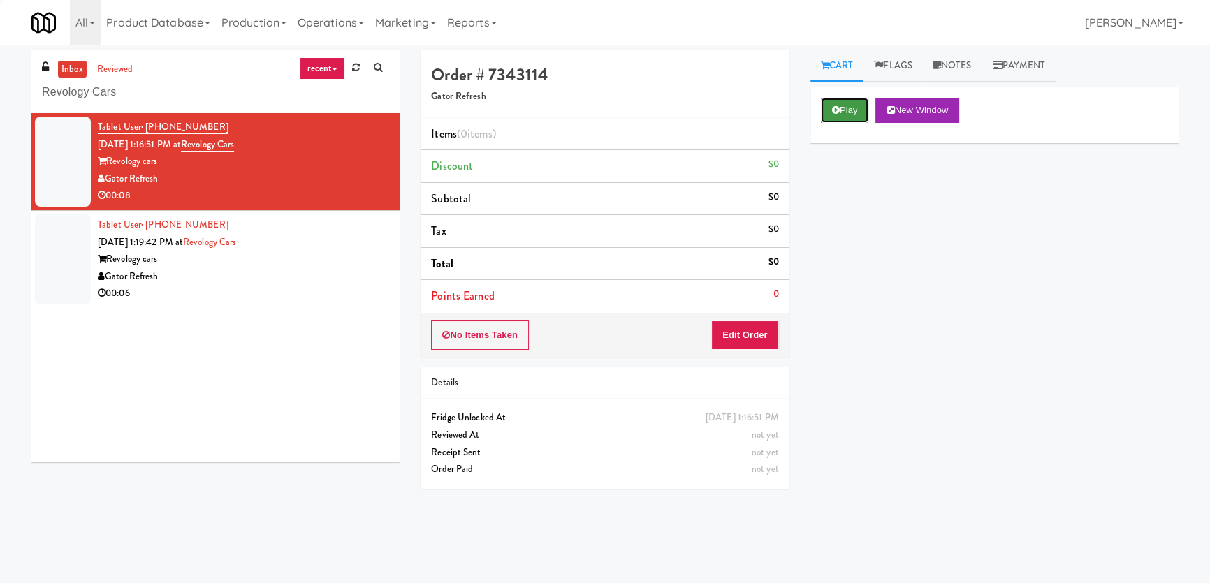
click at [836, 105] on icon at bounding box center [836, 109] width 8 height 9
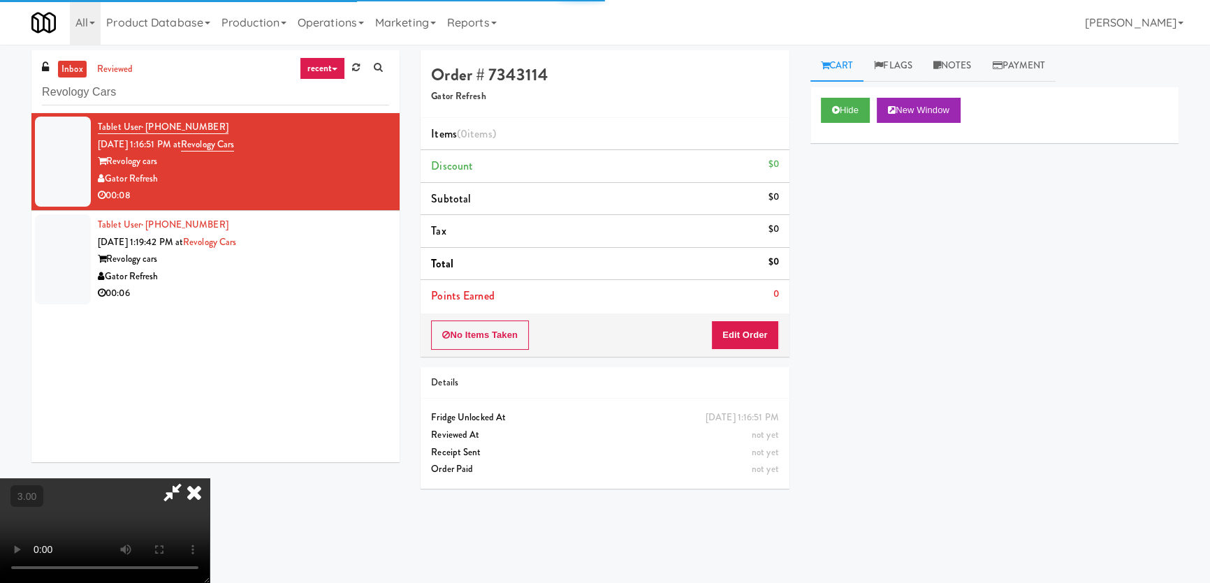
click at [844, 186] on div "Hide New Window Primary Flag Clear Flag if unable to determine what was taken o…" at bounding box center [994, 349] width 368 height 524
click at [831, 314] on div "Hide New Window Primary Flag Clear Flag if unable to determine what was taken o…" at bounding box center [994, 349] width 368 height 524
click at [210, 478] on video at bounding box center [105, 530] width 210 height 105
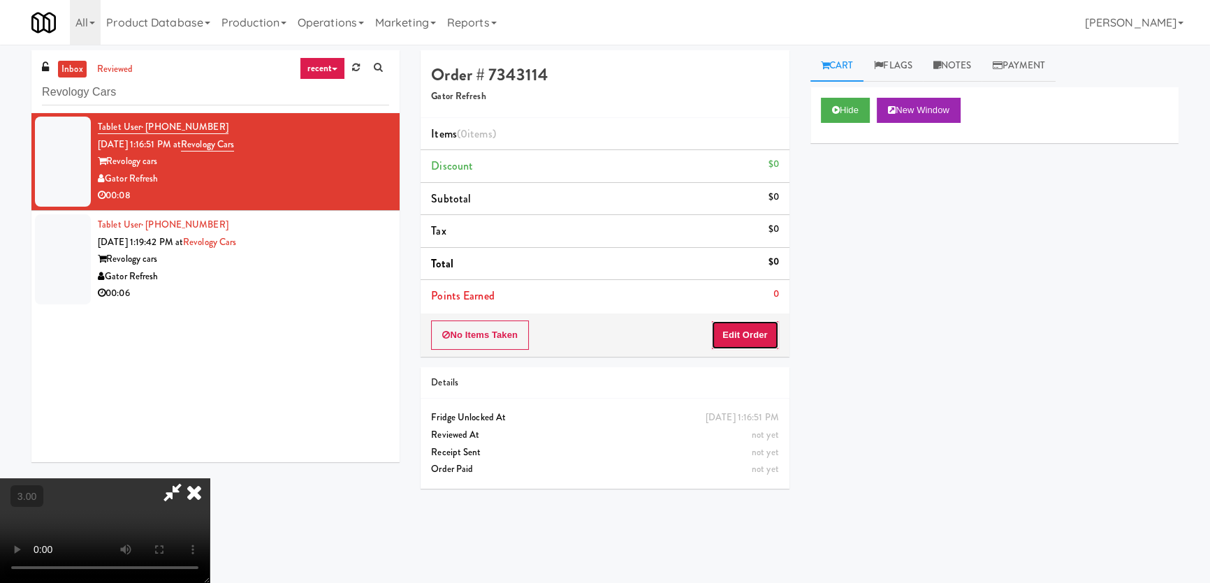
click at [775, 330] on button "Edit Order" at bounding box center [745, 335] width 68 height 29
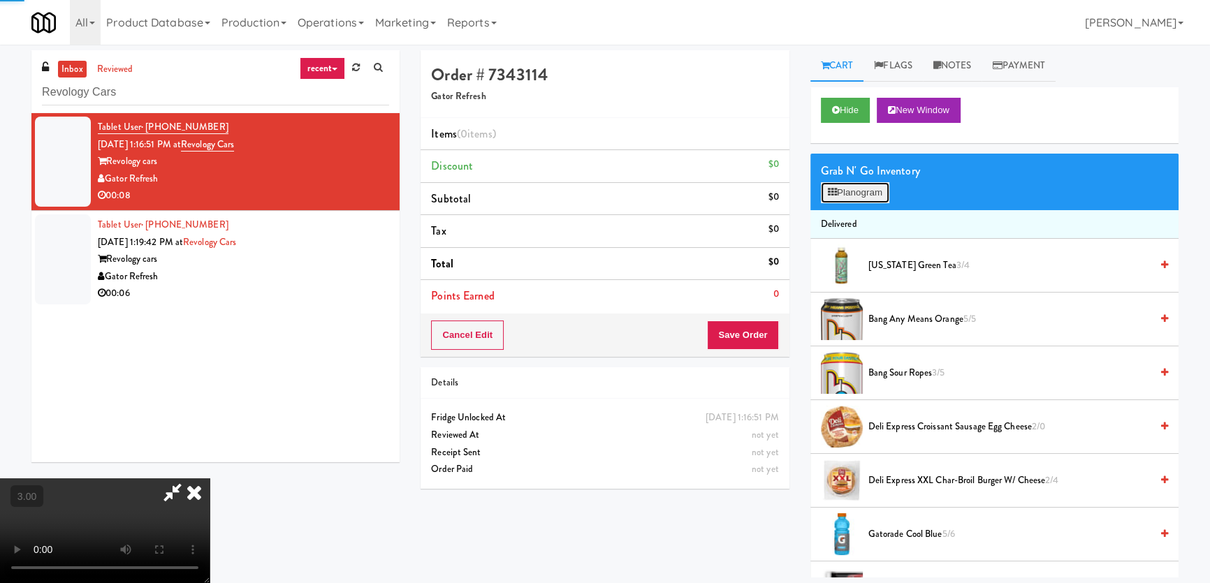
click at [837, 182] on button "Planogram" at bounding box center [855, 192] width 68 height 21
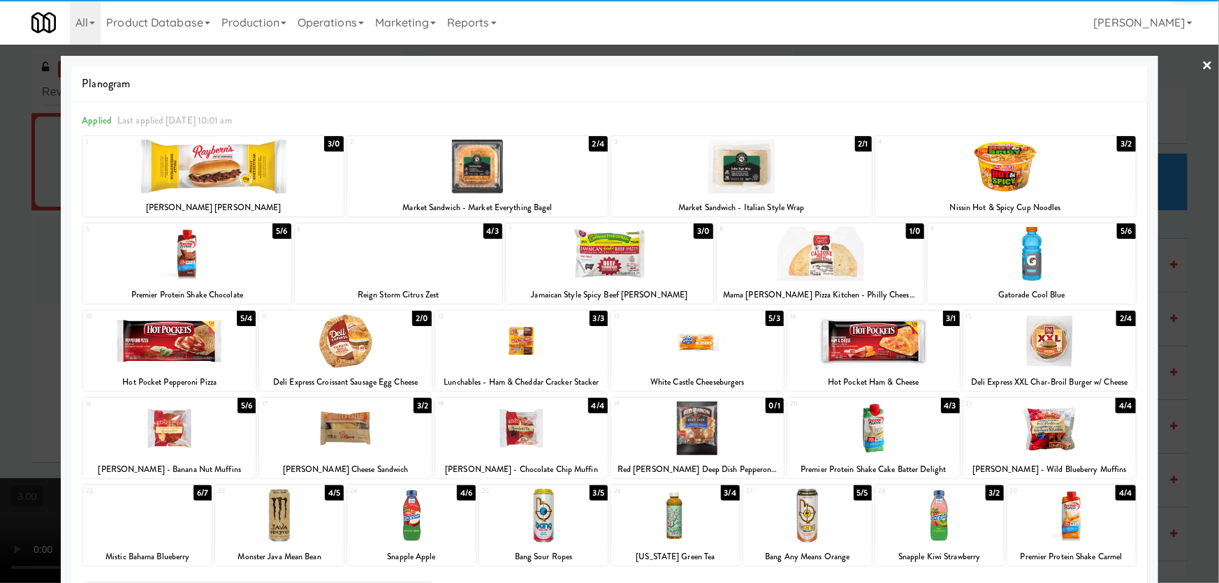
click at [293, 520] on div at bounding box center [279, 516] width 129 height 54
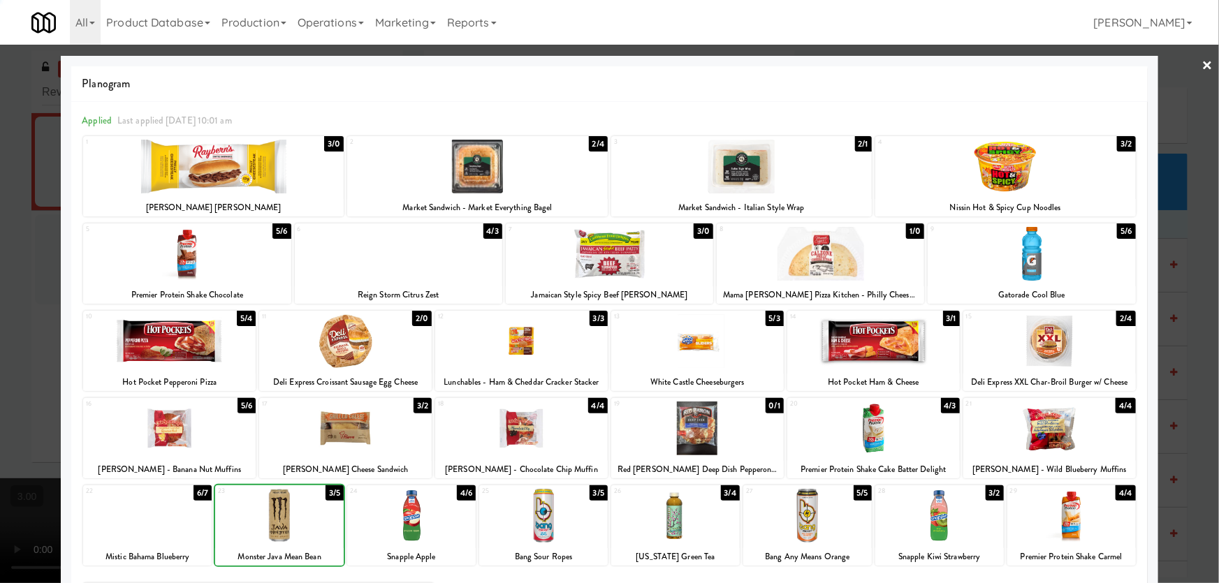
click at [0, 378] on div at bounding box center [609, 291] width 1219 height 583
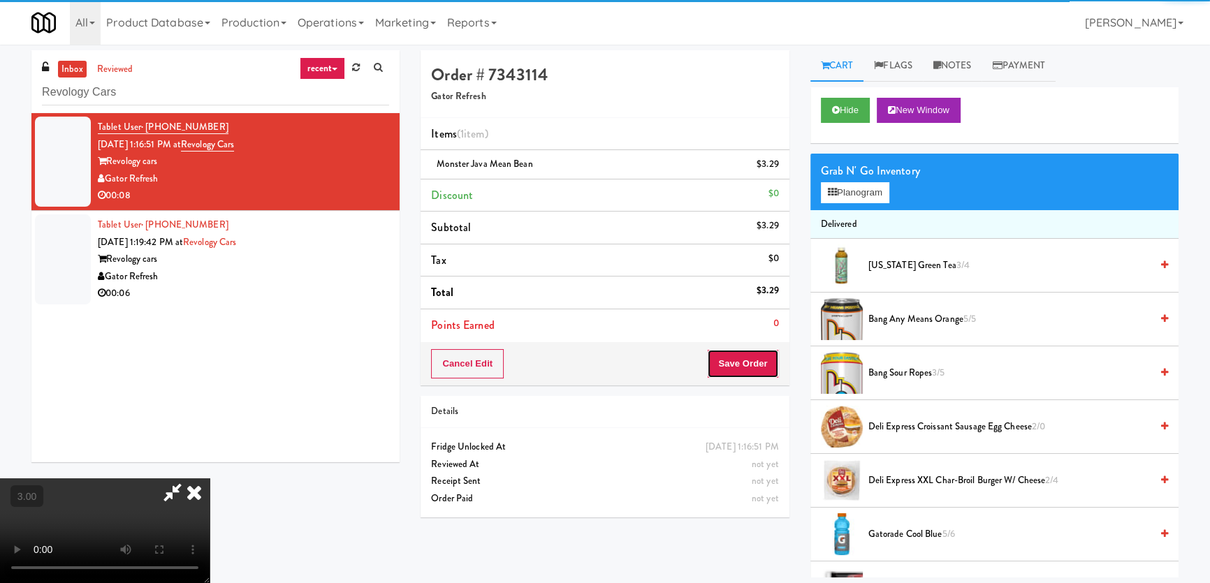
click at [740, 370] on button "Save Order" at bounding box center [742, 363] width 71 height 29
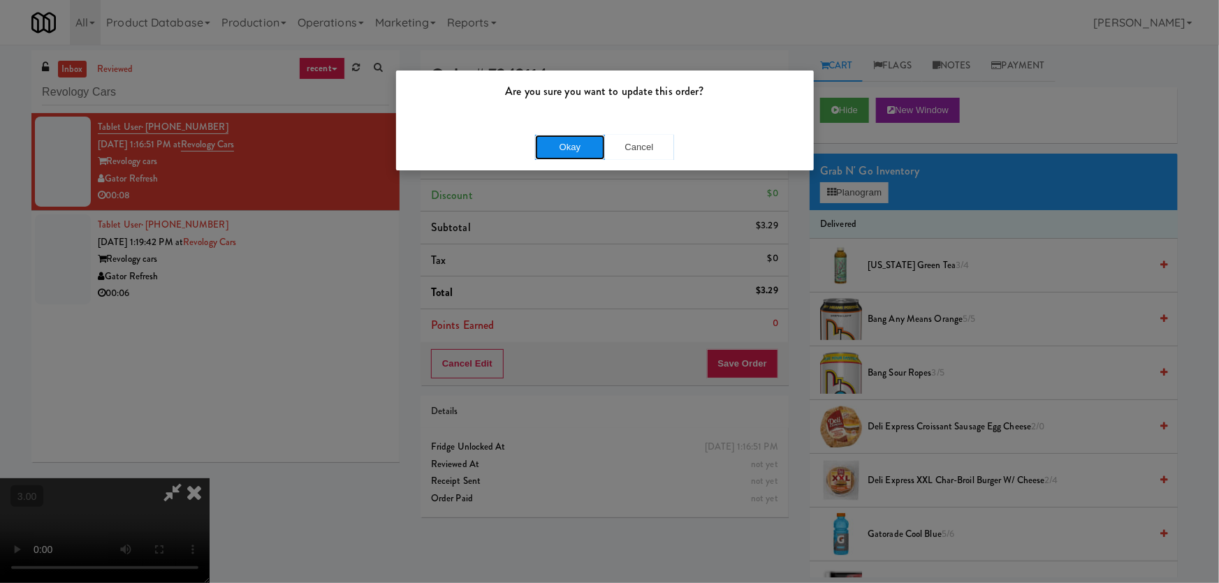
click at [579, 142] on button "Okay" at bounding box center [570, 147] width 70 height 25
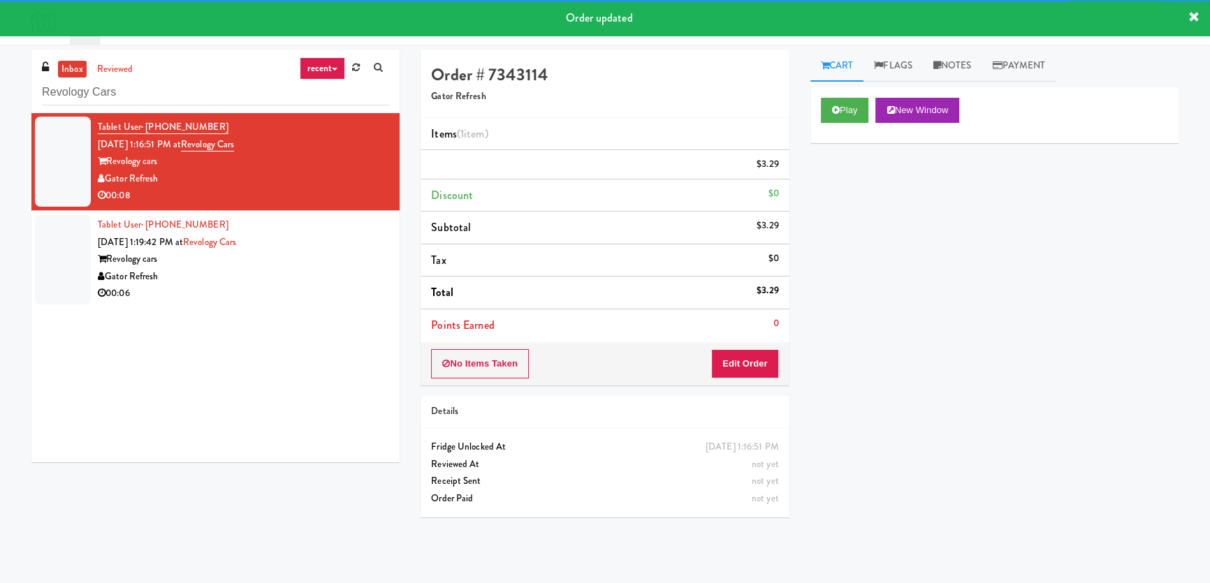
click at [318, 300] on div "Tablet User · (321) 302-0397 [DATE] 1:19:42 PM at Revology Cars Revology cars G…" at bounding box center [243, 259] width 291 height 86
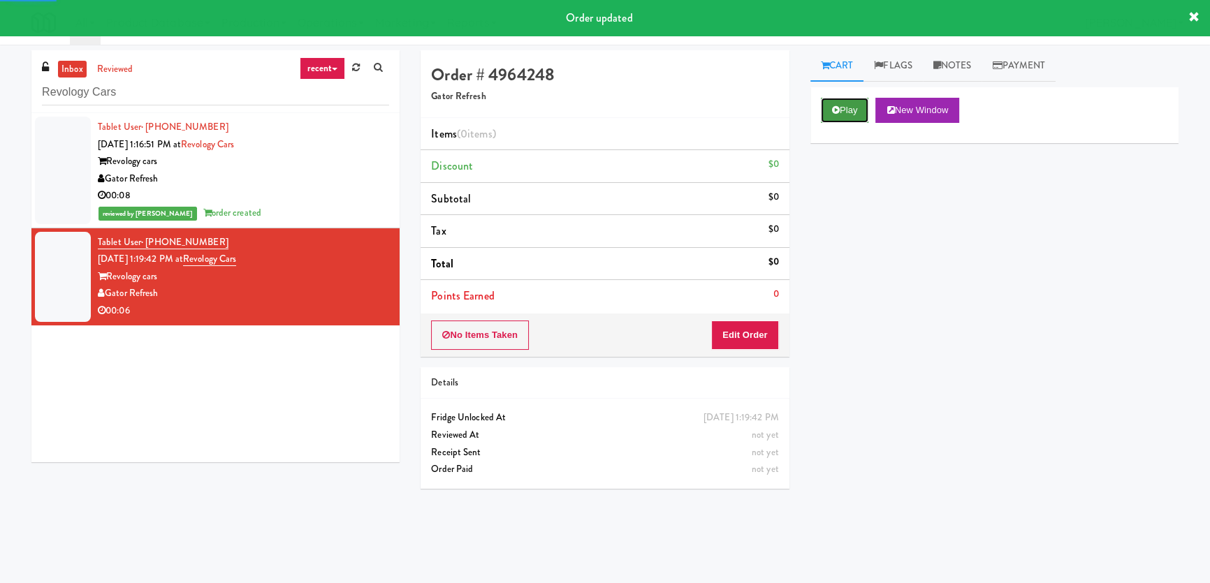
click at [862, 106] on button "Play" at bounding box center [845, 110] width 48 height 25
click at [873, 193] on div "Play New Window Primary Flag Clear Flag if unable to determine what was taken o…" at bounding box center [994, 349] width 368 height 524
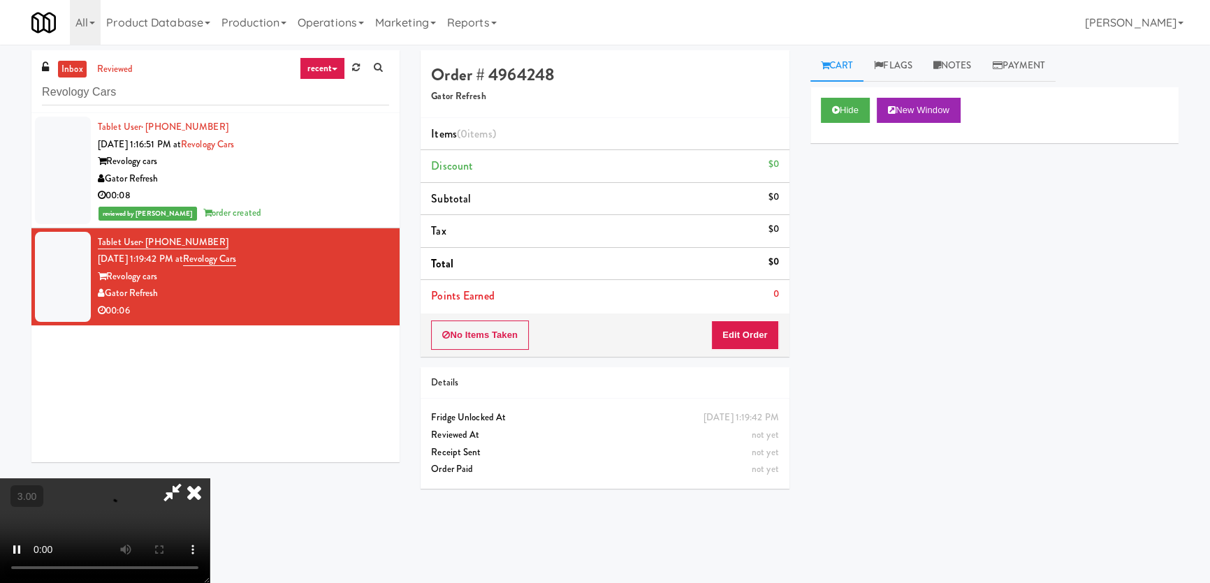
scroll to position [90, 0]
click at [210, 478] on video at bounding box center [105, 530] width 210 height 105
click at [751, 331] on button "Edit Order" at bounding box center [745, 335] width 68 height 29
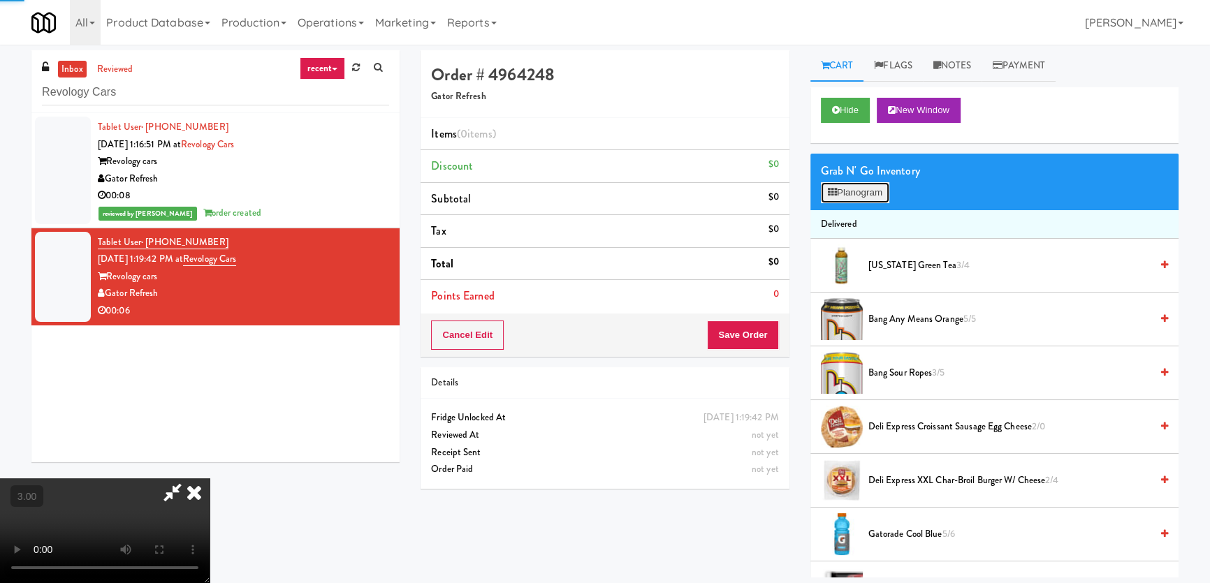
click at [844, 190] on button "Planogram" at bounding box center [855, 192] width 68 height 21
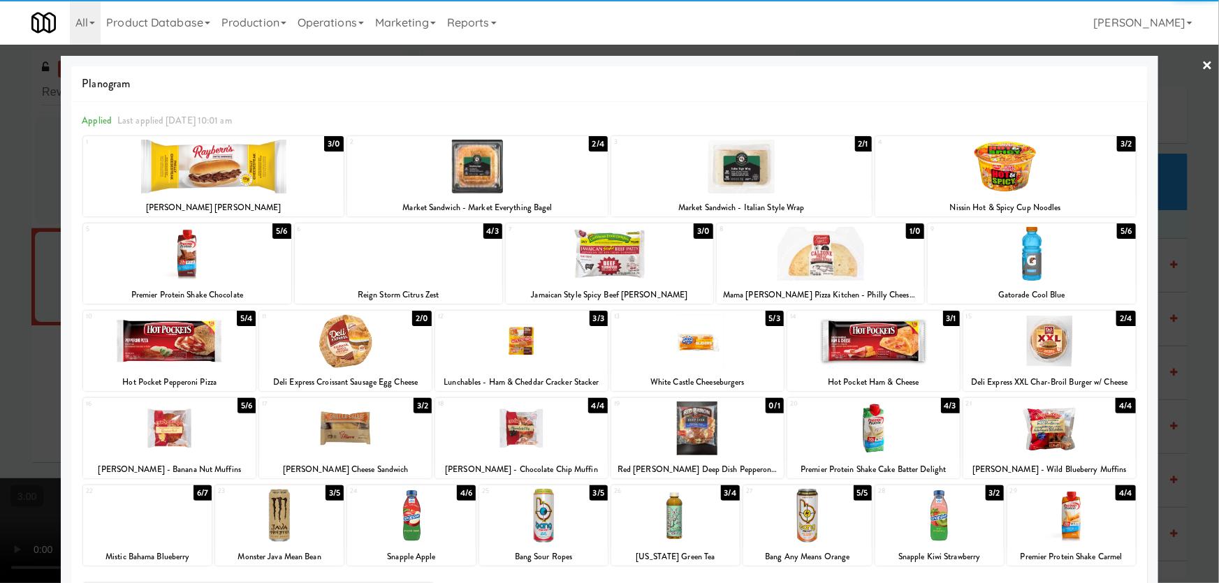
click at [950, 508] on div at bounding box center [939, 516] width 129 height 54
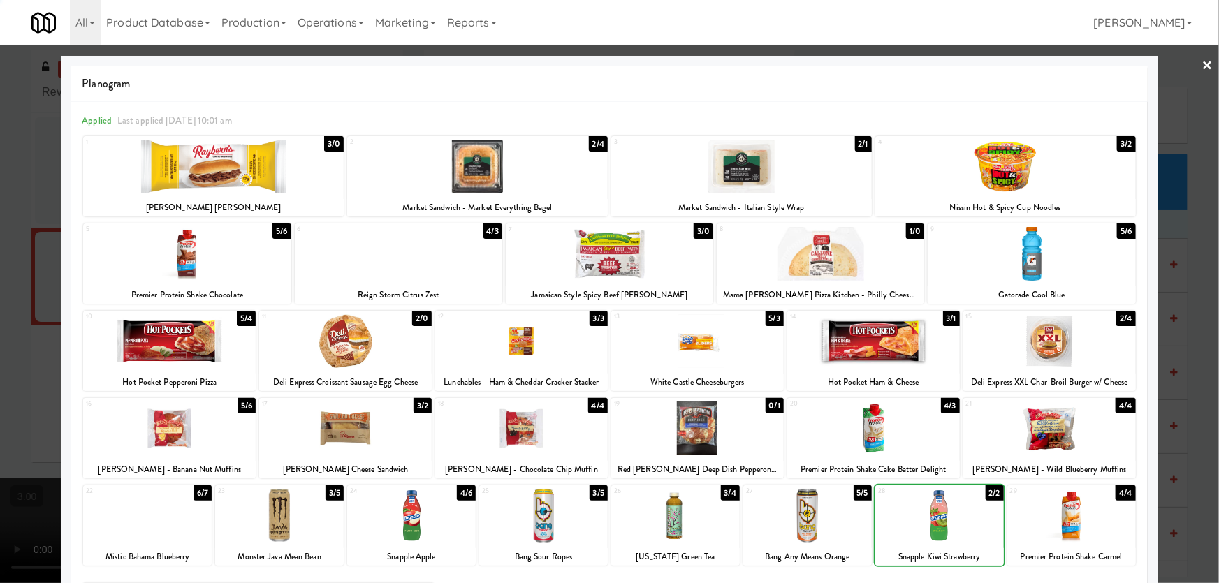
click at [0, 272] on div at bounding box center [609, 291] width 1219 height 583
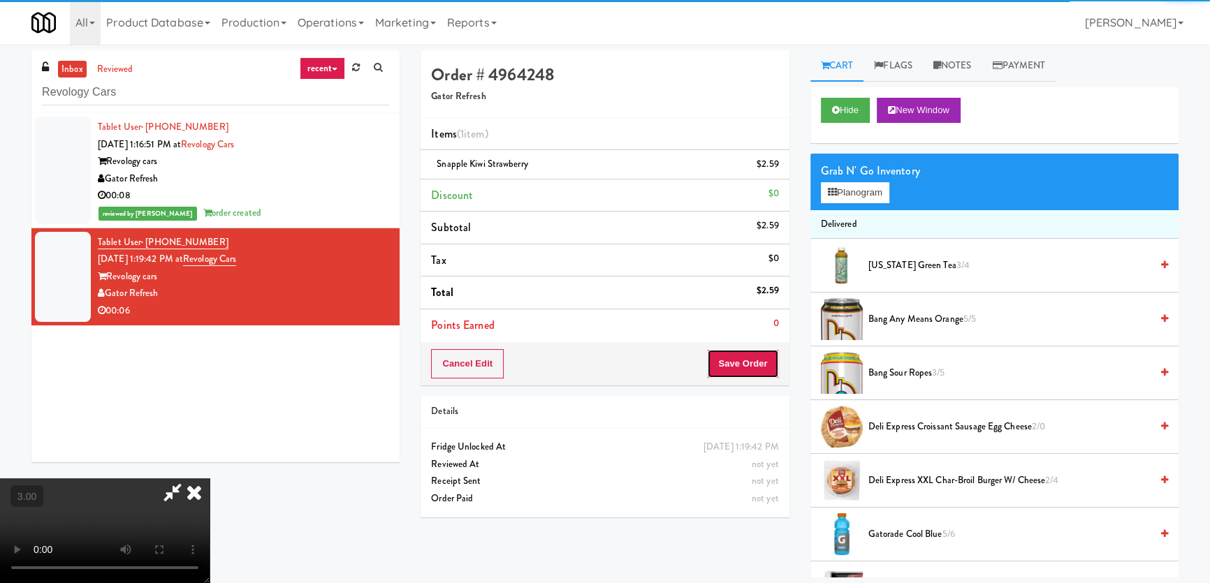
click at [750, 353] on button "Save Order" at bounding box center [742, 363] width 71 height 29
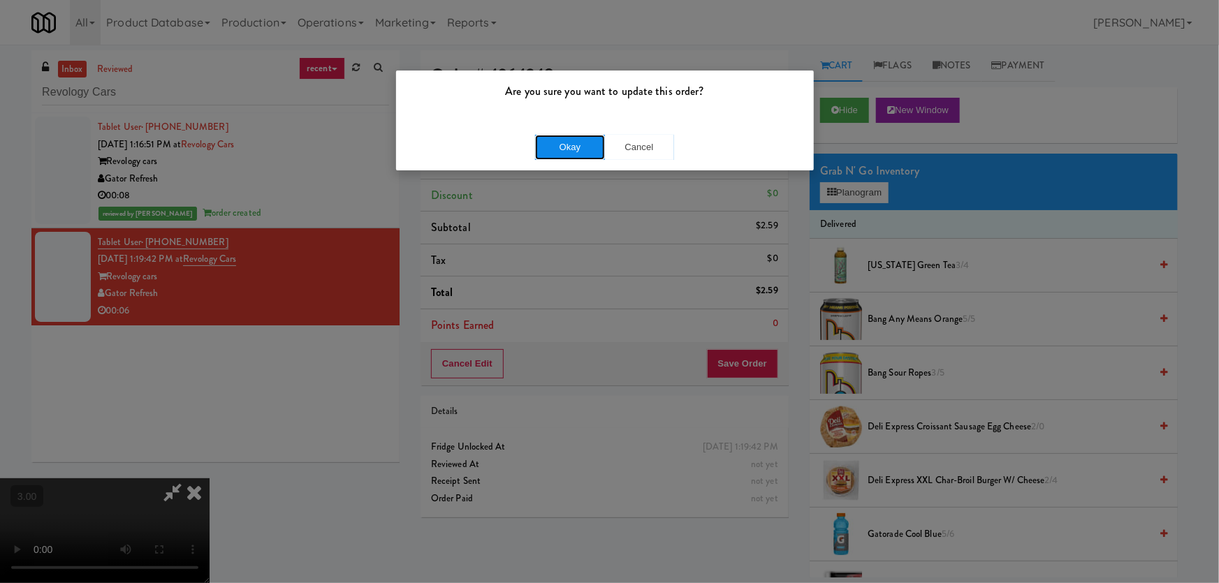
click at [566, 142] on button "Okay" at bounding box center [570, 147] width 70 height 25
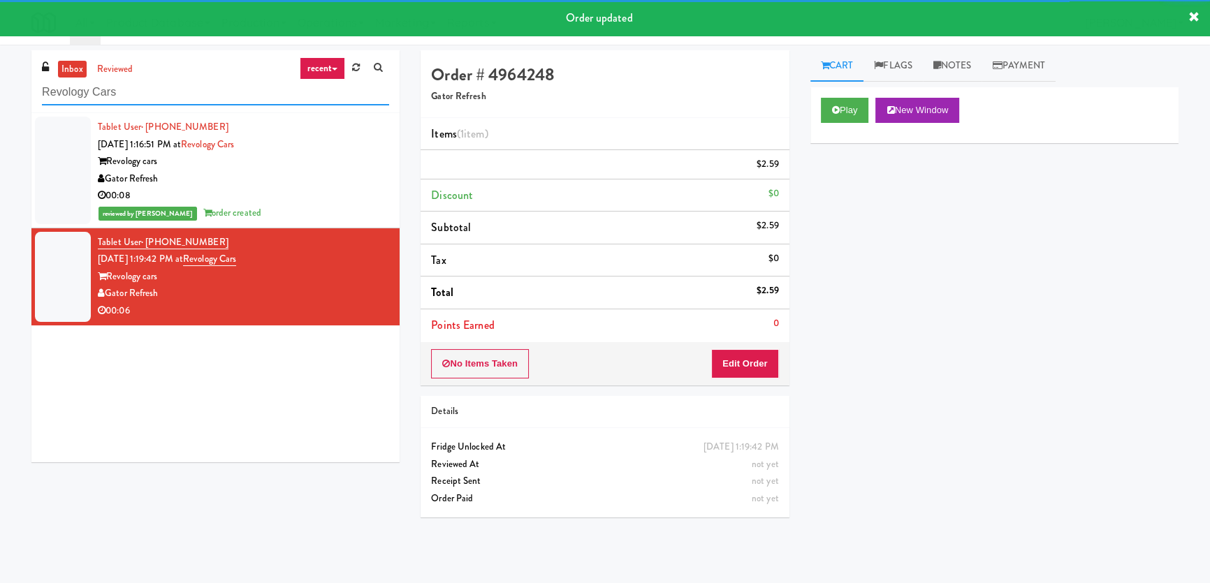
click at [237, 96] on input "Revology Cars" at bounding box center [215, 93] width 347 height 26
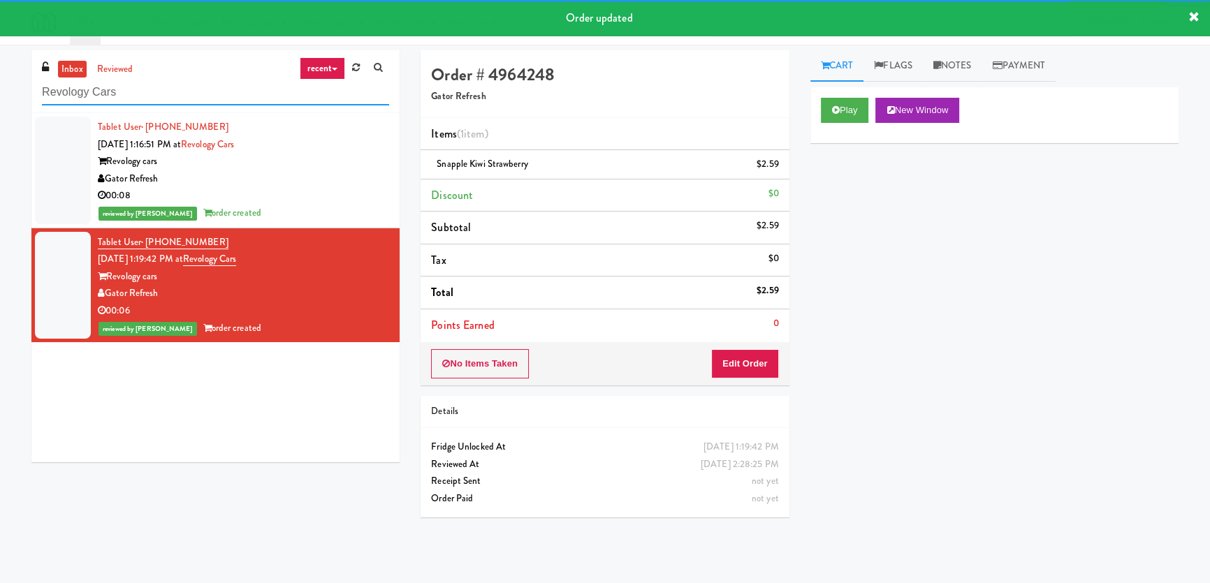
click at [237, 96] on input "Revology Cars" at bounding box center [215, 93] width 347 height 26
paste input "Glasshouse [GEOGRAPHIC_DATA] -Coke Cooler"
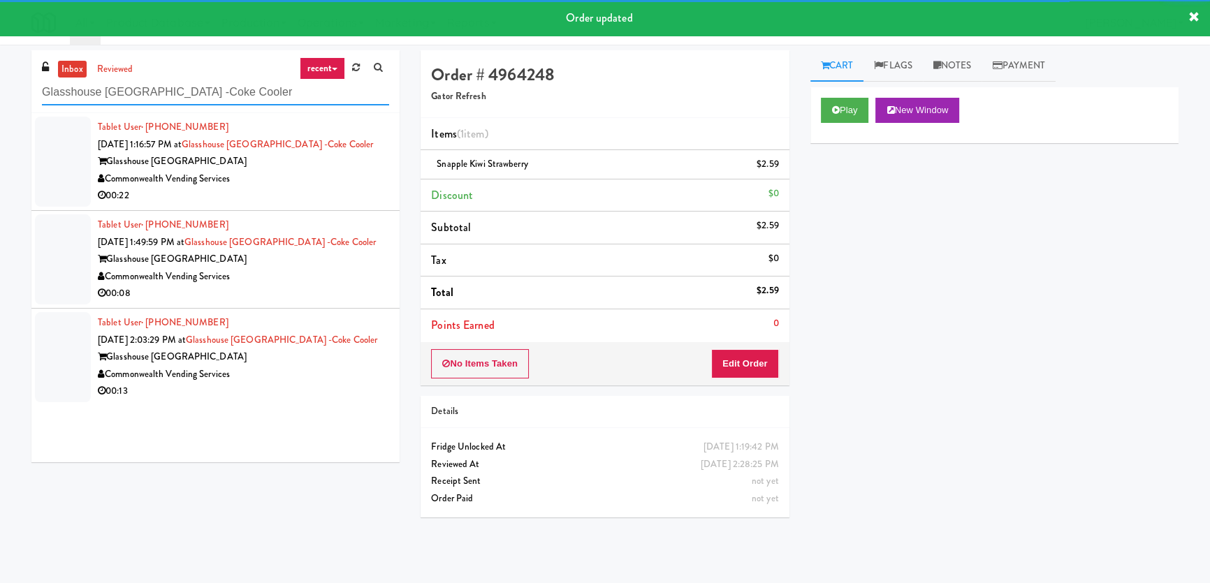
type input "Glasshouse [GEOGRAPHIC_DATA] -Coke Cooler"
click at [309, 190] on div "00:22" at bounding box center [243, 195] width 291 height 17
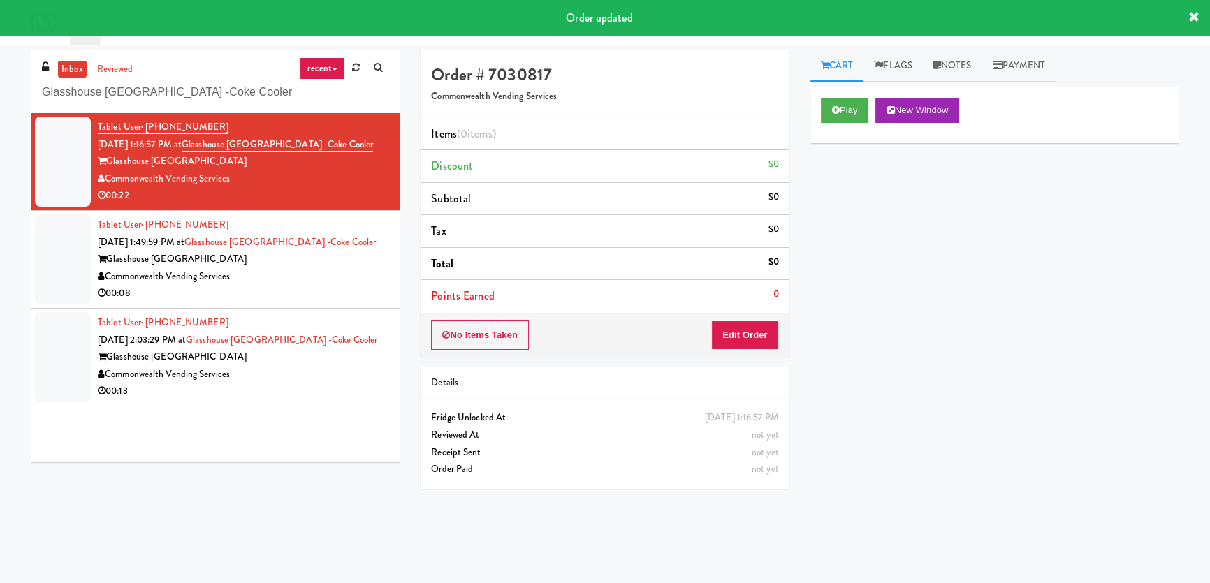
click at [837, 106] on icon at bounding box center [836, 109] width 8 height 9
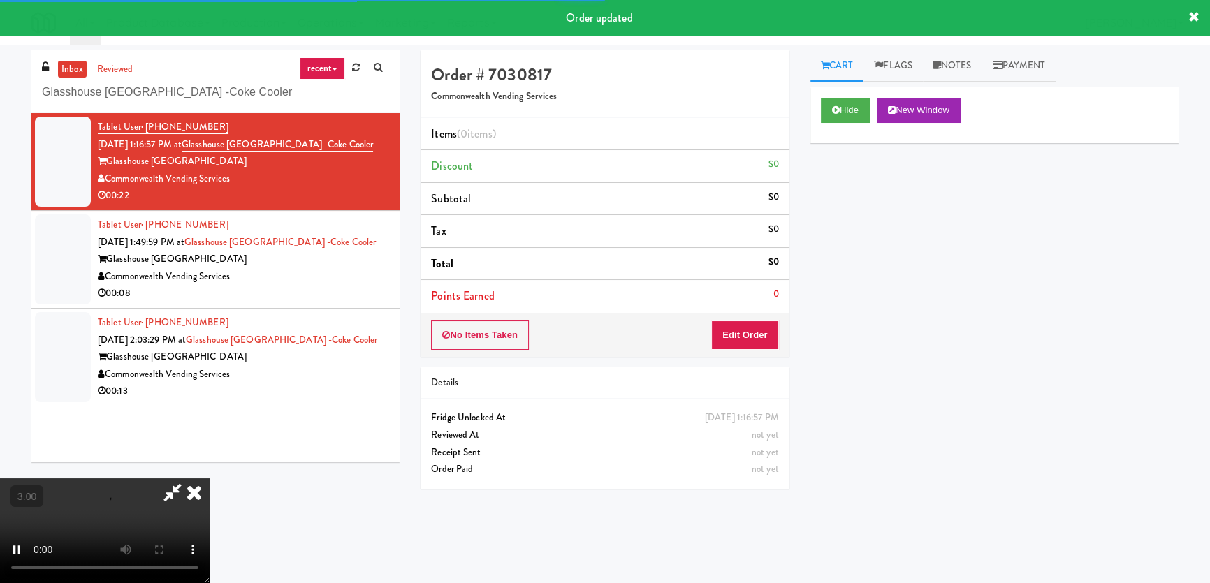
click at [845, 210] on div "Hide New Window Primary Flag Clear Flag if unable to determine what was taken o…" at bounding box center [994, 349] width 368 height 524
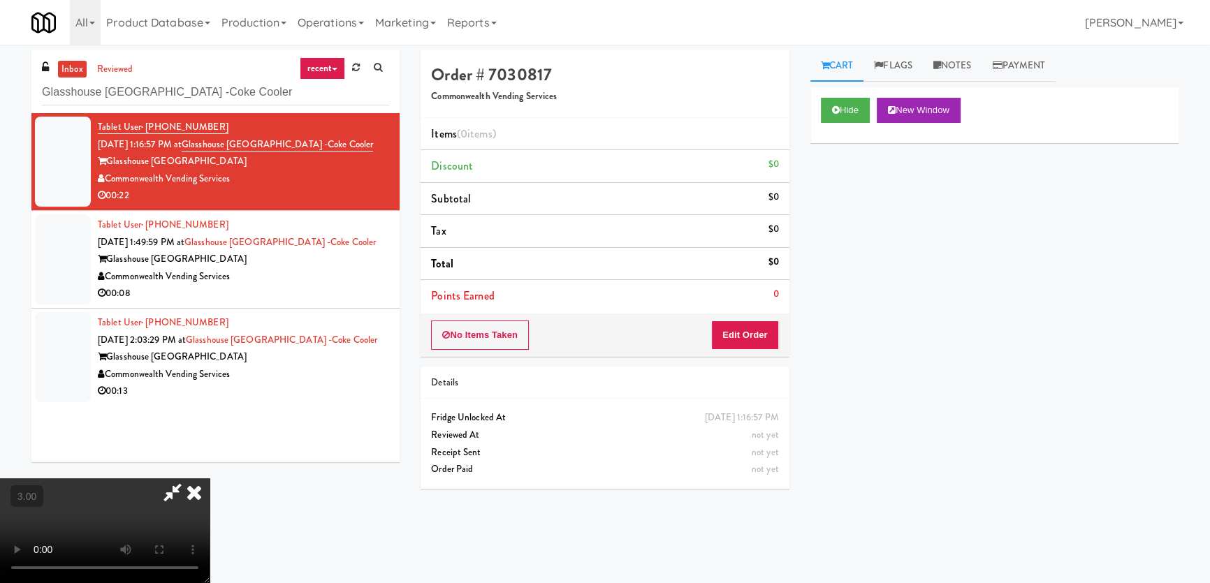
scroll to position [27, 0]
click at [210, 478] on video at bounding box center [105, 530] width 210 height 105
drag, startPoint x: 754, startPoint y: 326, endPoint x: 803, endPoint y: 265, distance: 79.0
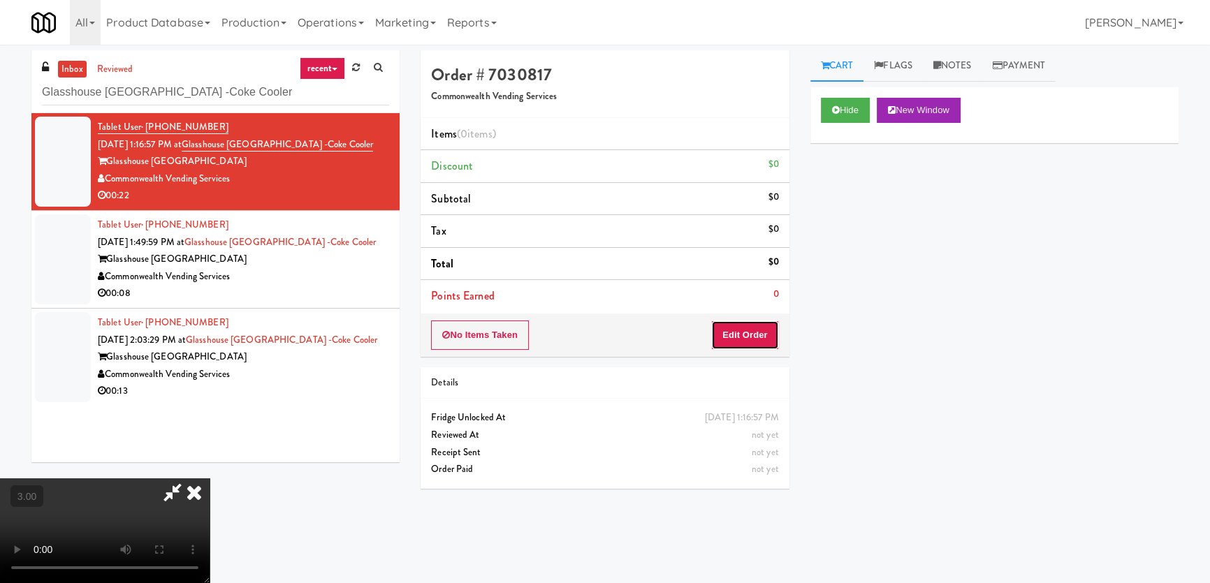
click at [754, 327] on button "Edit Order" at bounding box center [745, 335] width 68 height 29
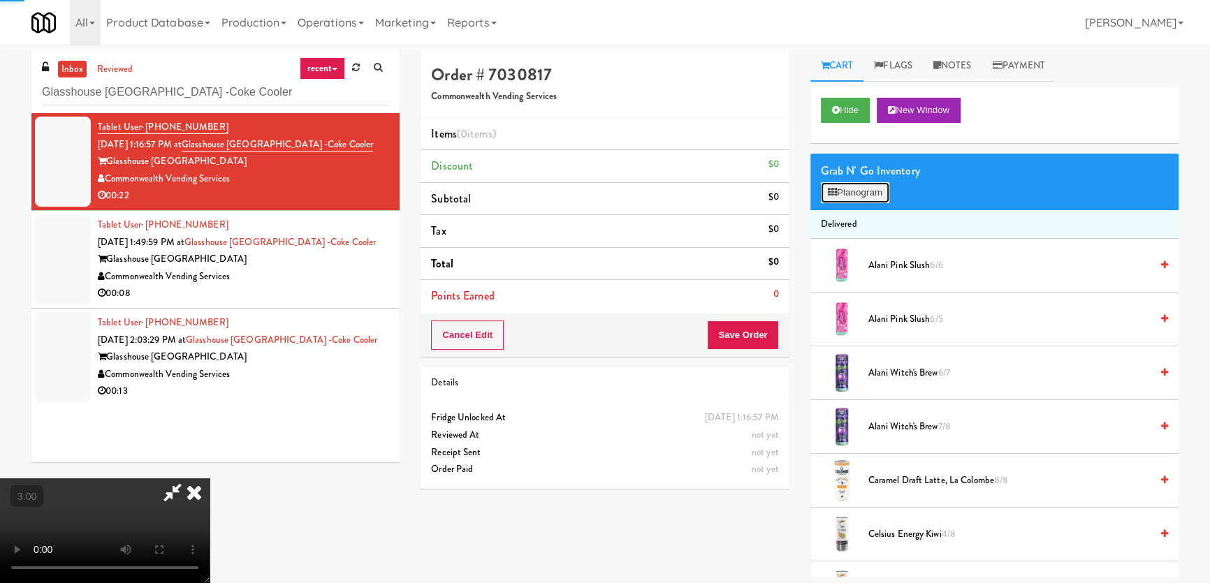
click at [839, 184] on button "Planogram" at bounding box center [855, 192] width 68 height 21
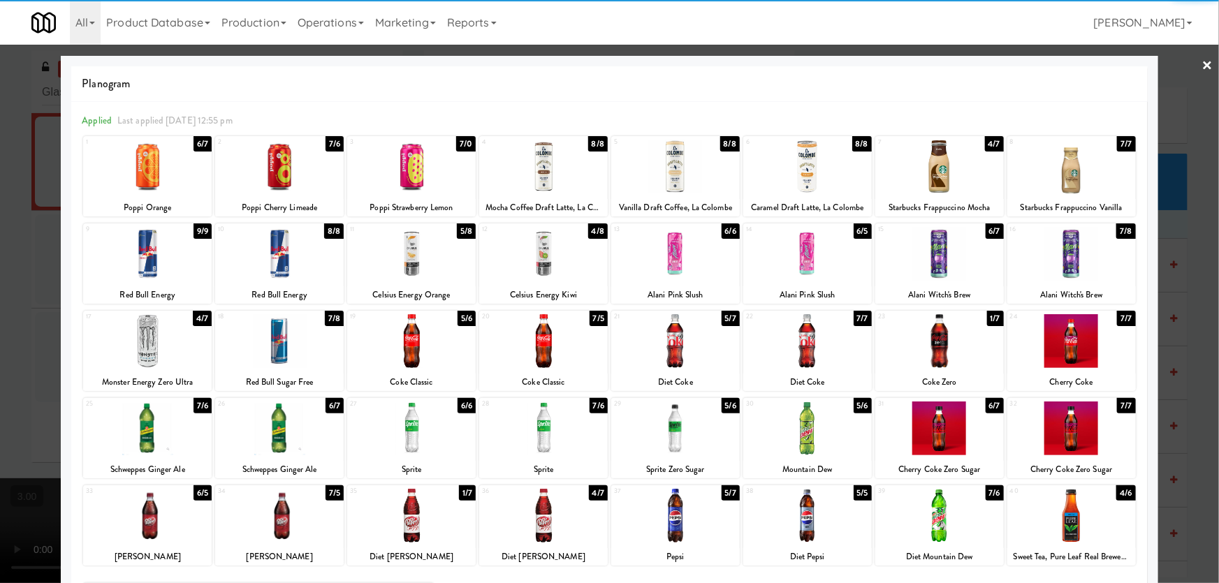
click at [812, 509] on div at bounding box center [807, 516] width 129 height 54
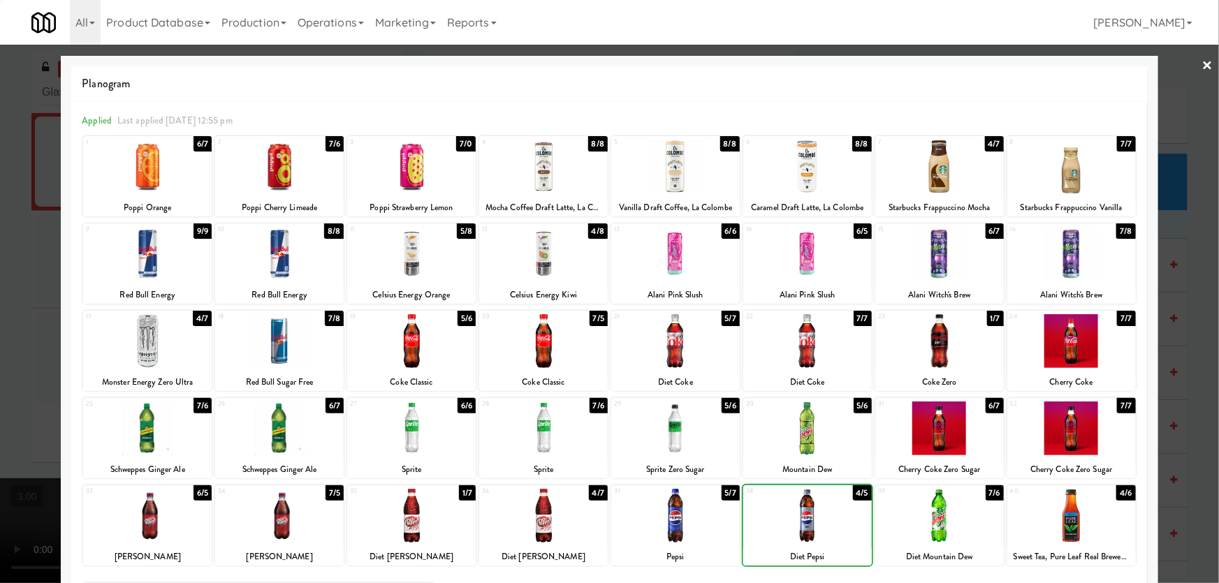
click at [0, 328] on div at bounding box center [609, 291] width 1219 height 583
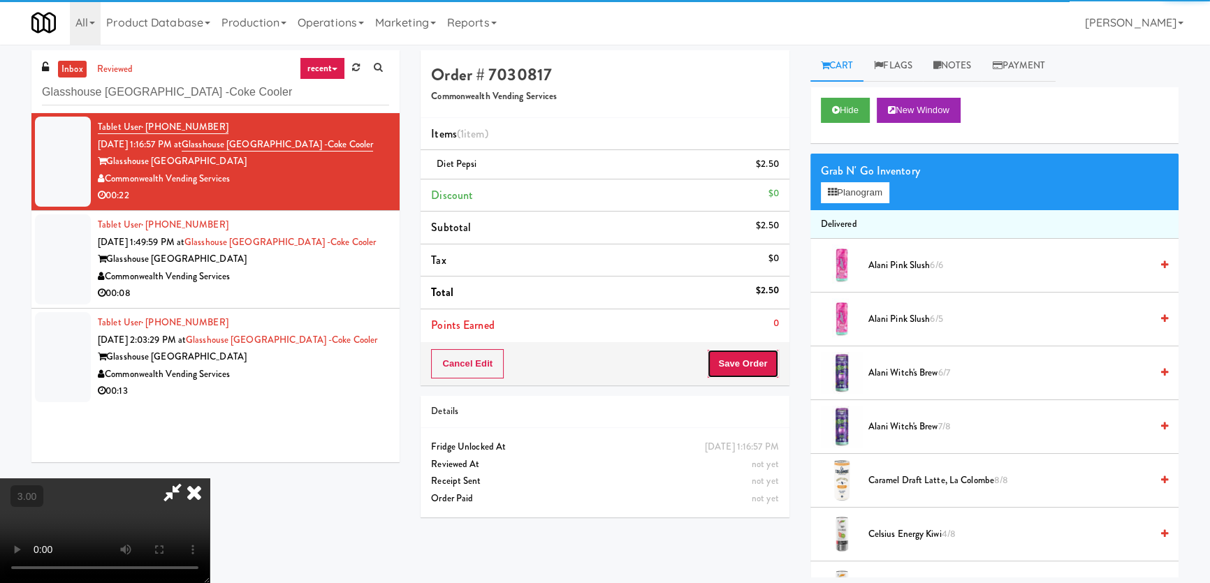
click at [748, 371] on button "Save Order" at bounding box center [742, 363] width 71 height 29
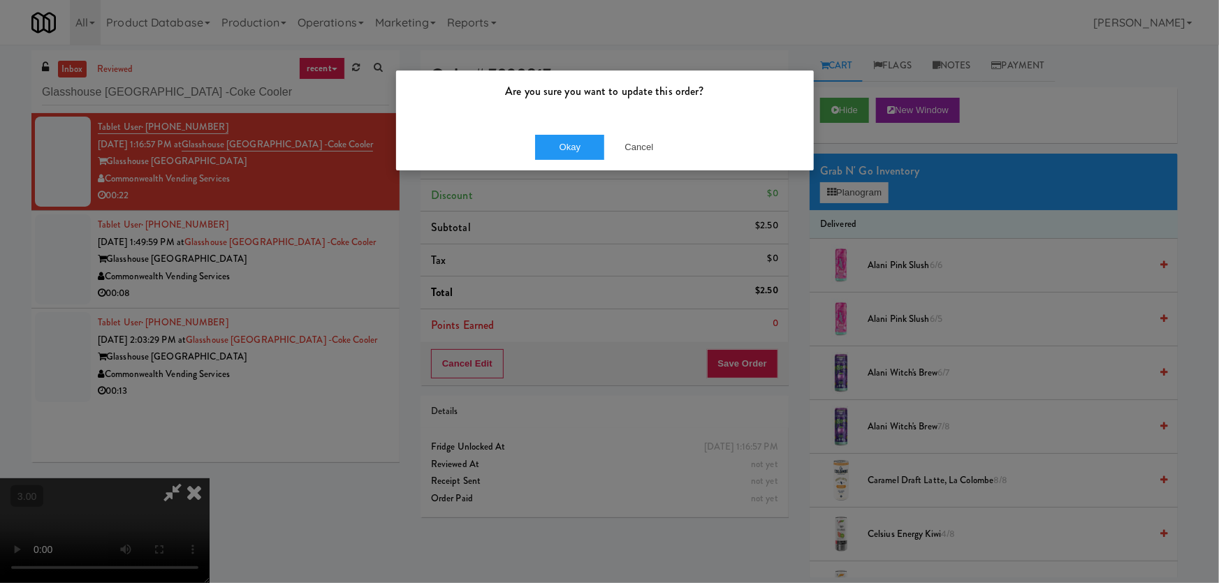
click at [563, 155] on div "Okay Cancel" at bounding box center [605, 147] width 418 height 47
click at [568, 147] on button "Okay" at bounding box center [570, 147] width 70 height 25
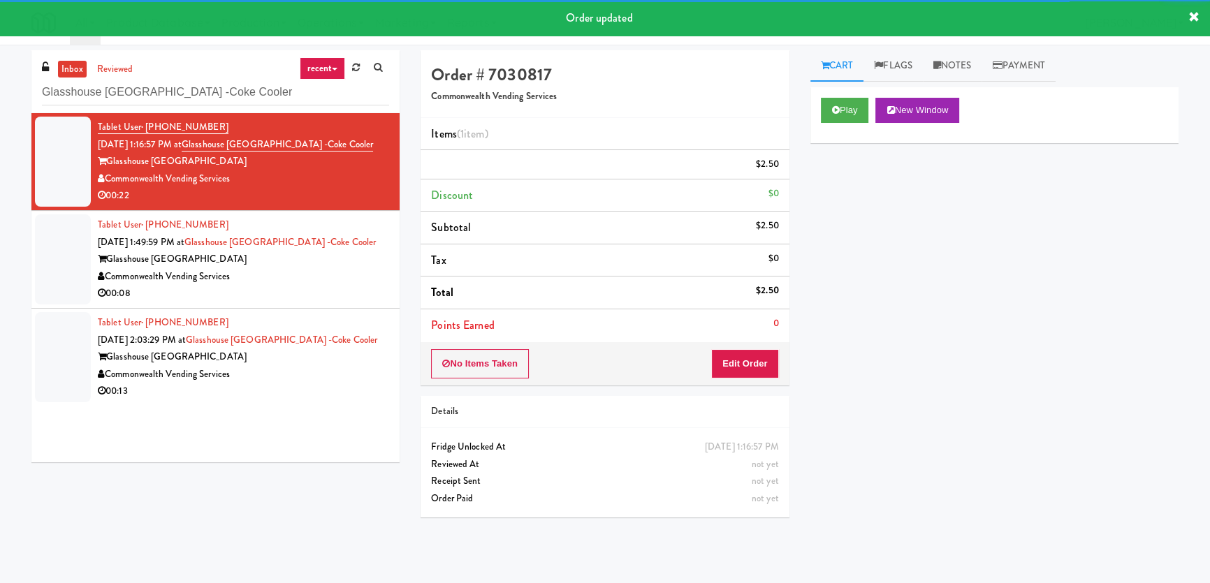
click at [349, 302] on div "00:08" at bounding box center [243, 293] width 291 height 17
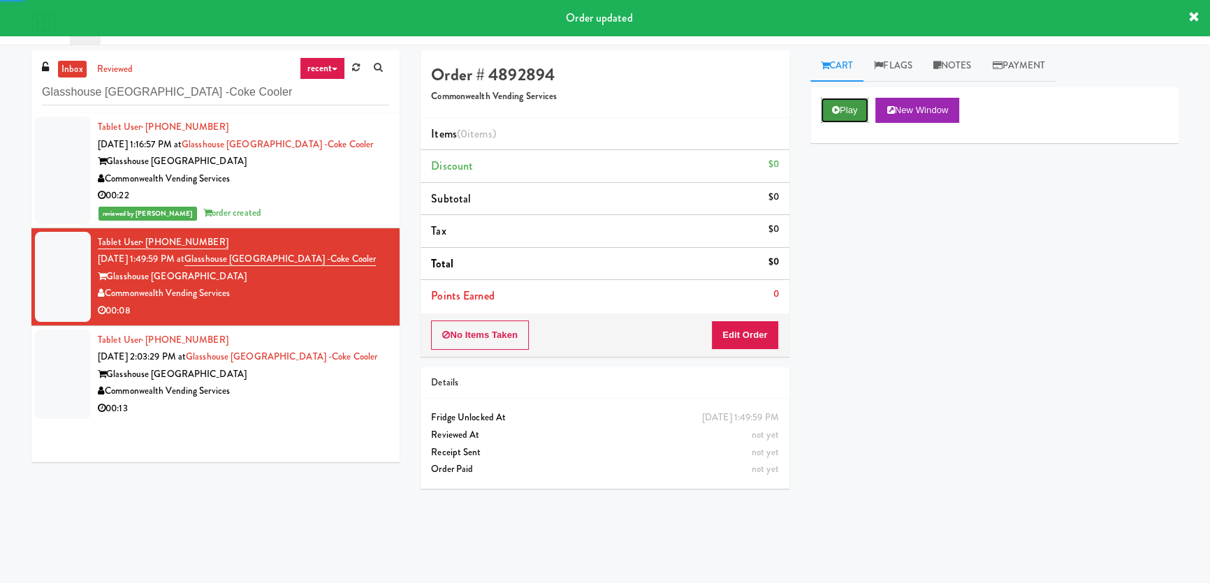
click at [827, 102] on button "Play" at bounding box center [845, 110] width 48 height 25
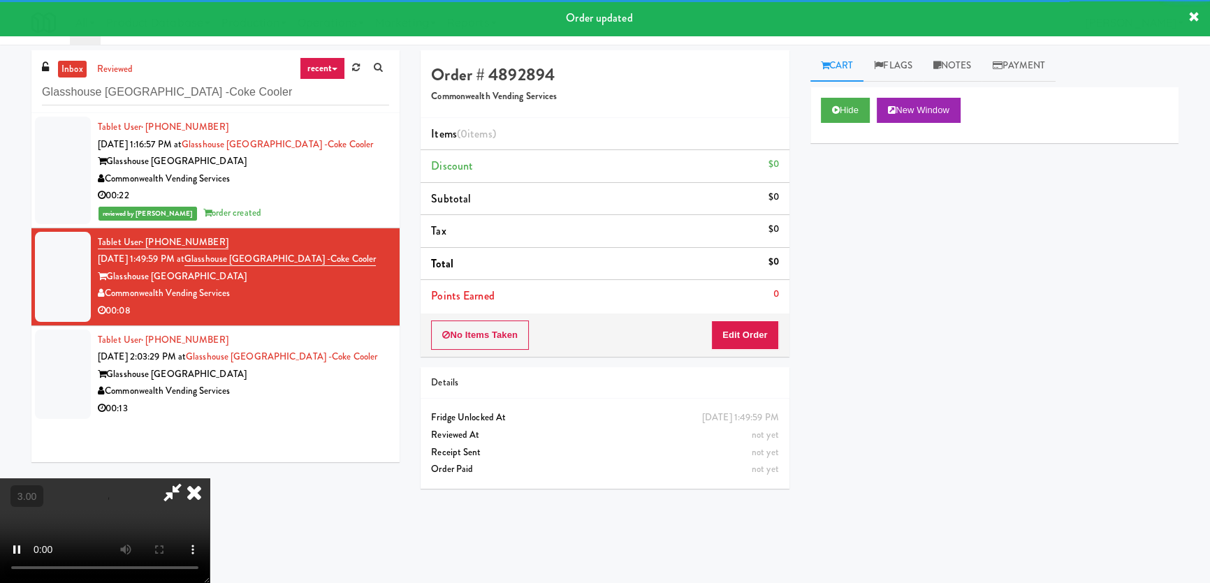
click at [850, 184] on div "Hide New Window Primary Flag Clear Flag if unable to determine what was taken o…" at bounding box center [994, 349] width 368 height 524
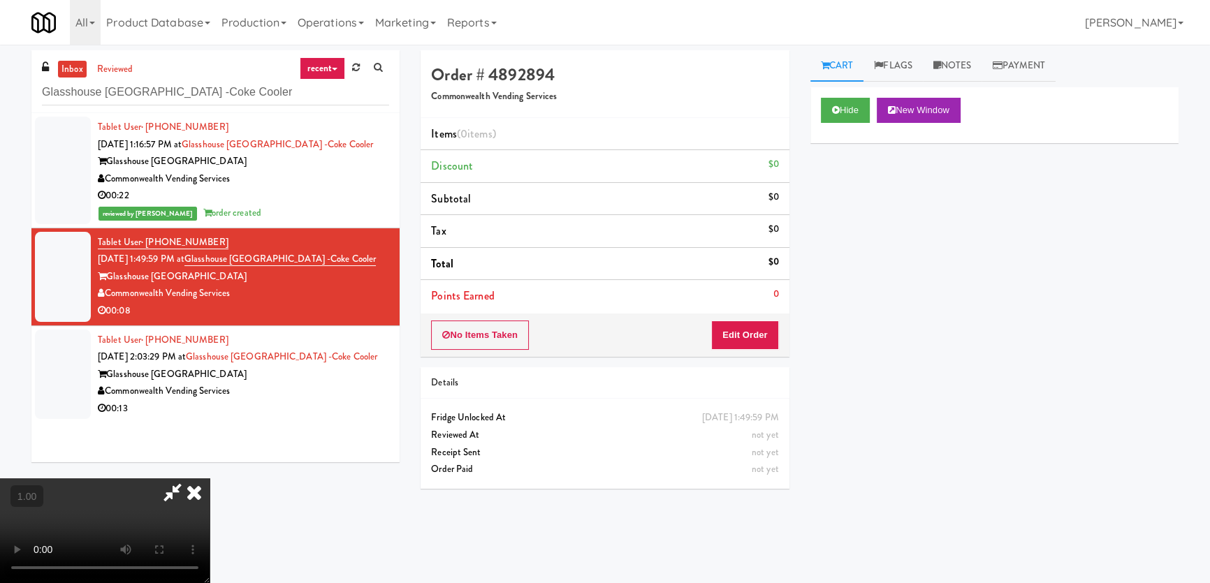
click at [210, 478] on video at bounding box center [105, 530] width 210 height 105
click at [763, 327] on button "Edit Order" at bounding box center [745, 335] width 68 height 29
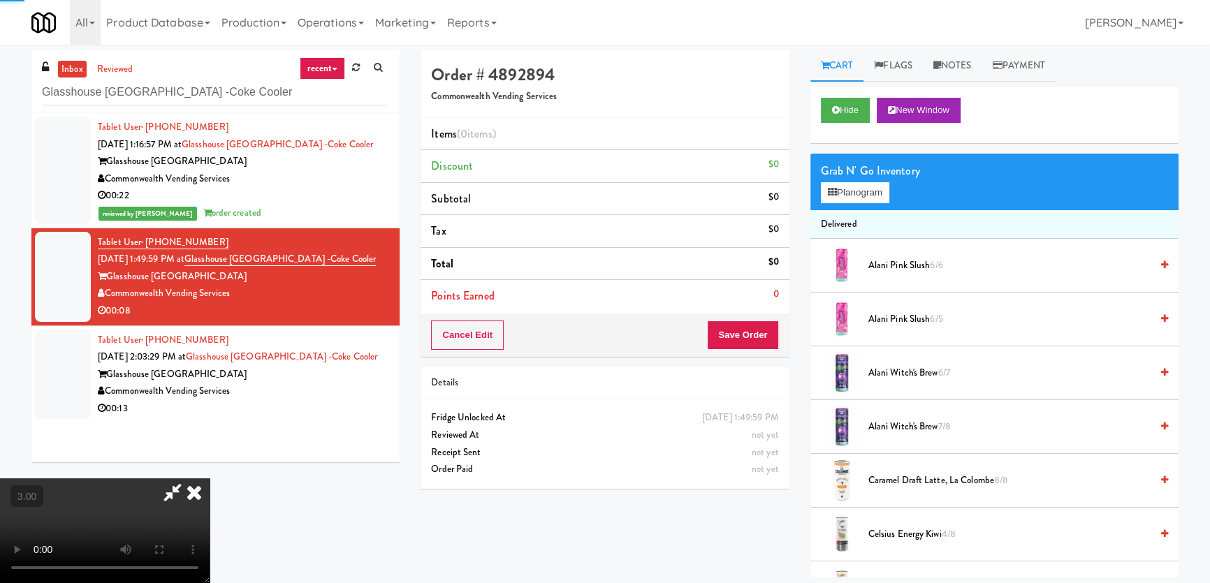
click at [856, 203] on div "Grab N' Go Inventory Planogram" at bounding box center [994, 182] width 368 height 57
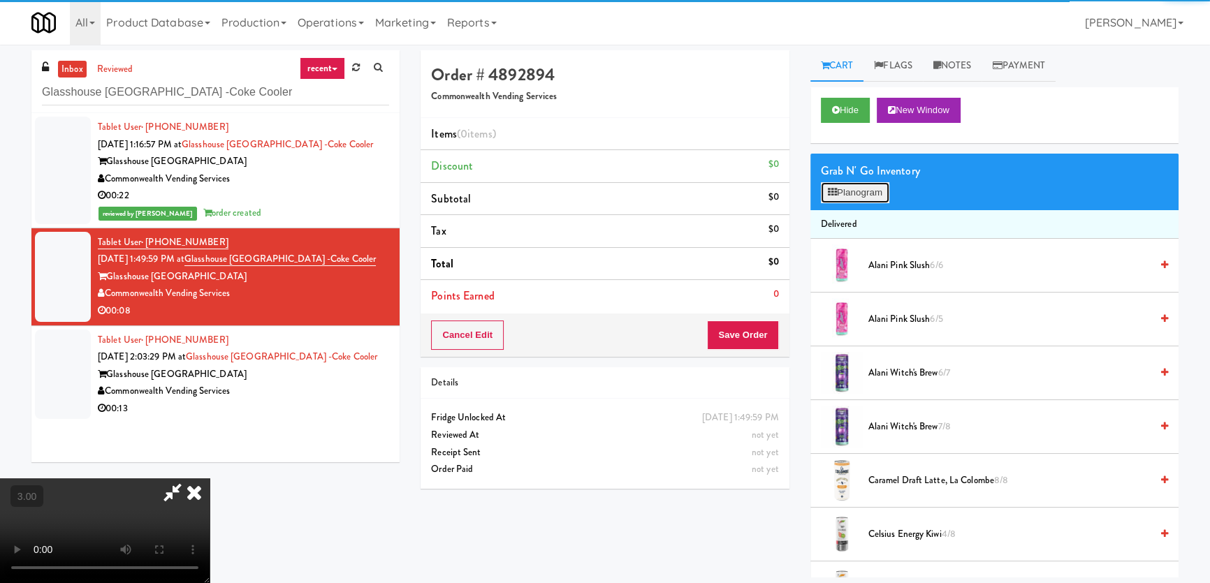
click at [862, 191] on button "Planogram" at bounding box center [855, 192] width 68 height 21
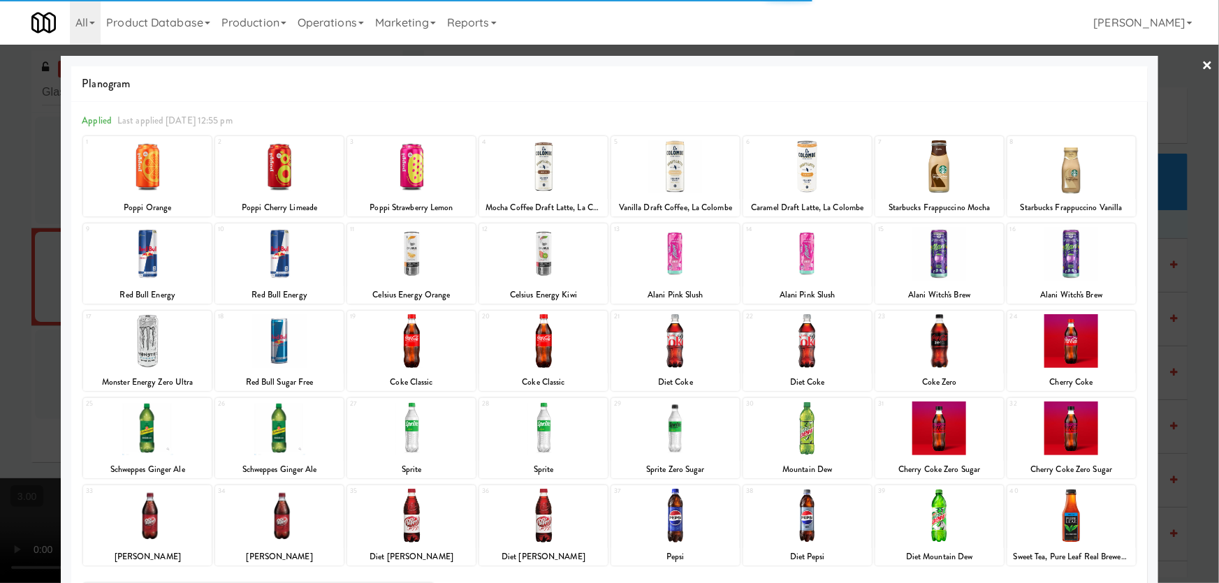
click at [270, 156] on div at bounding box center [279, 167] width 129 height 54
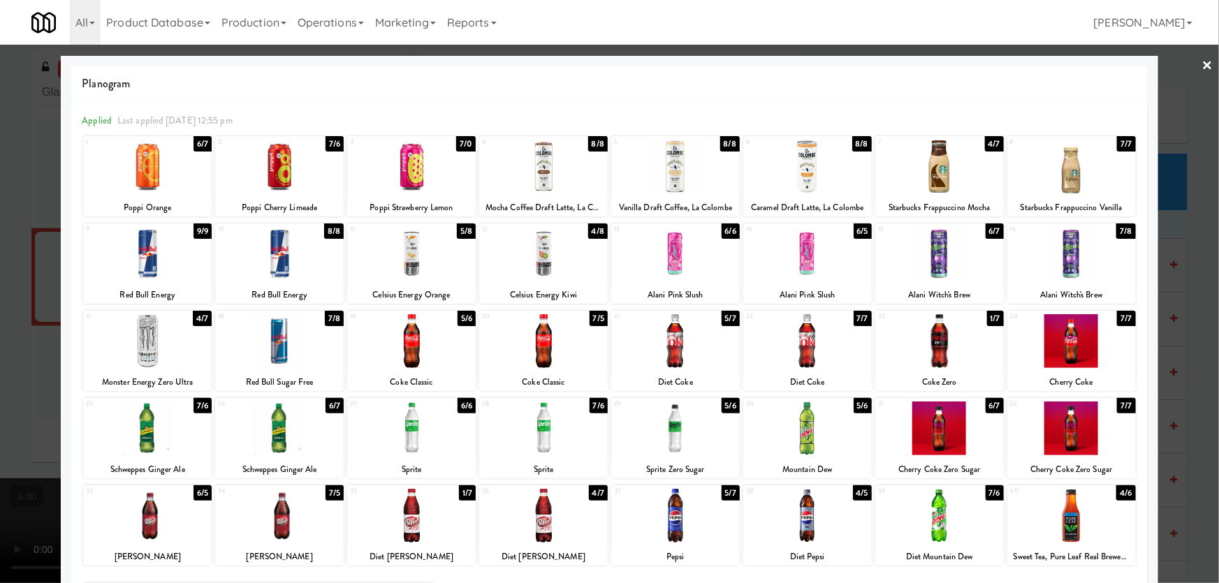
click at [347, 155] on div at bounding box center [411, 167] width 129 height 54
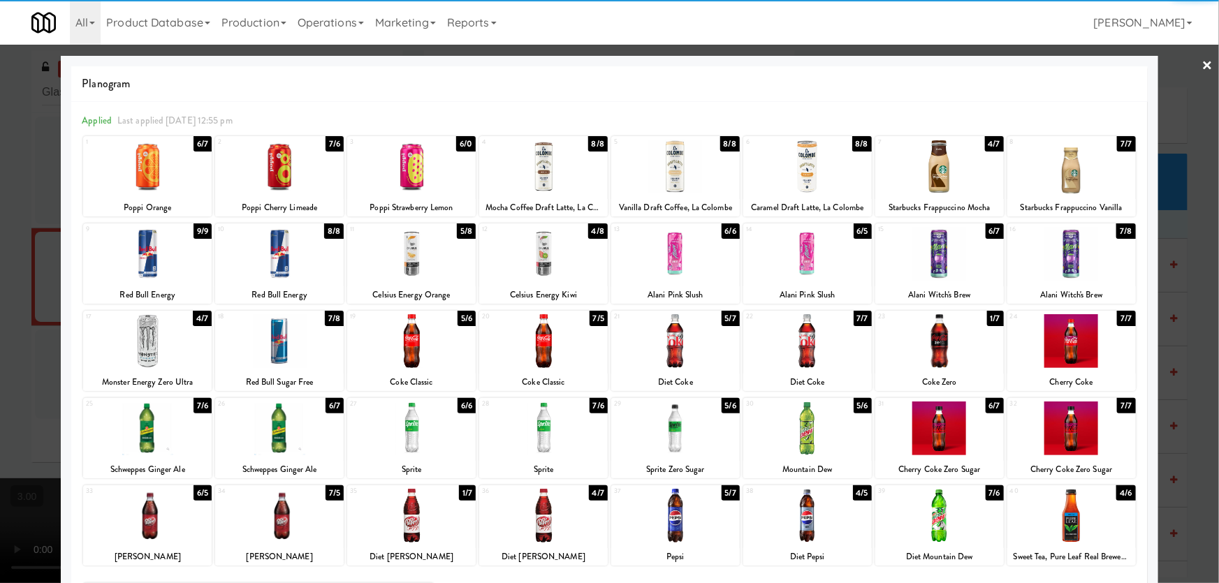
click at [304, 173] on div at bounding box center [279, 167] width 129 height 54
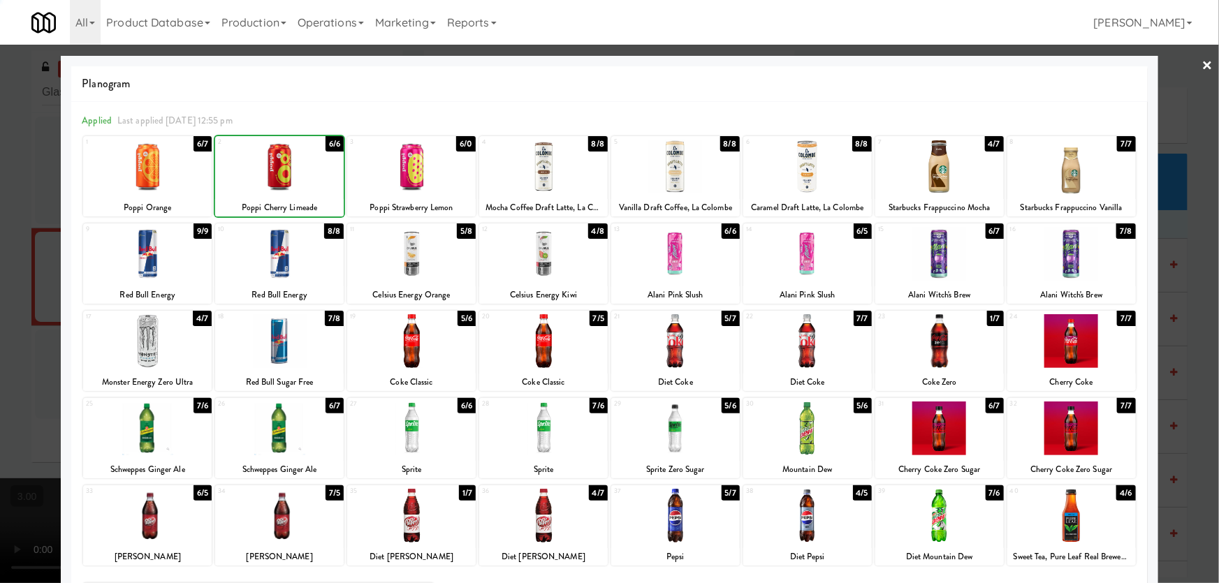
click at [0, 249] on div at bounding box center [609, 291] width 1219 height 583
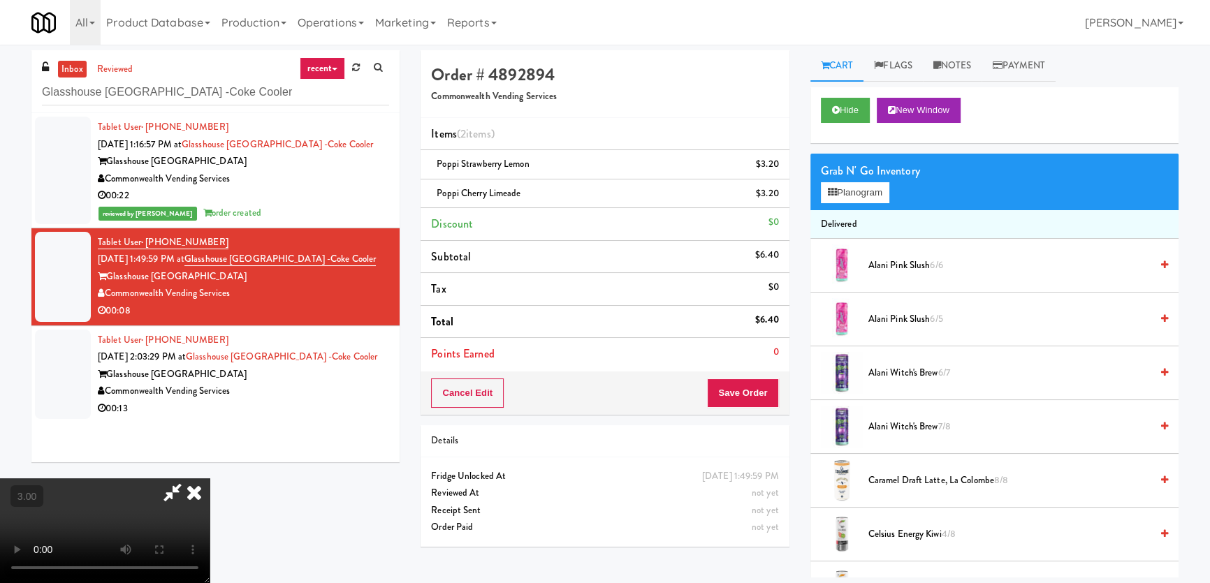
click at [210, 478] on icon at bounding box center [194, 492] width 31 height 28
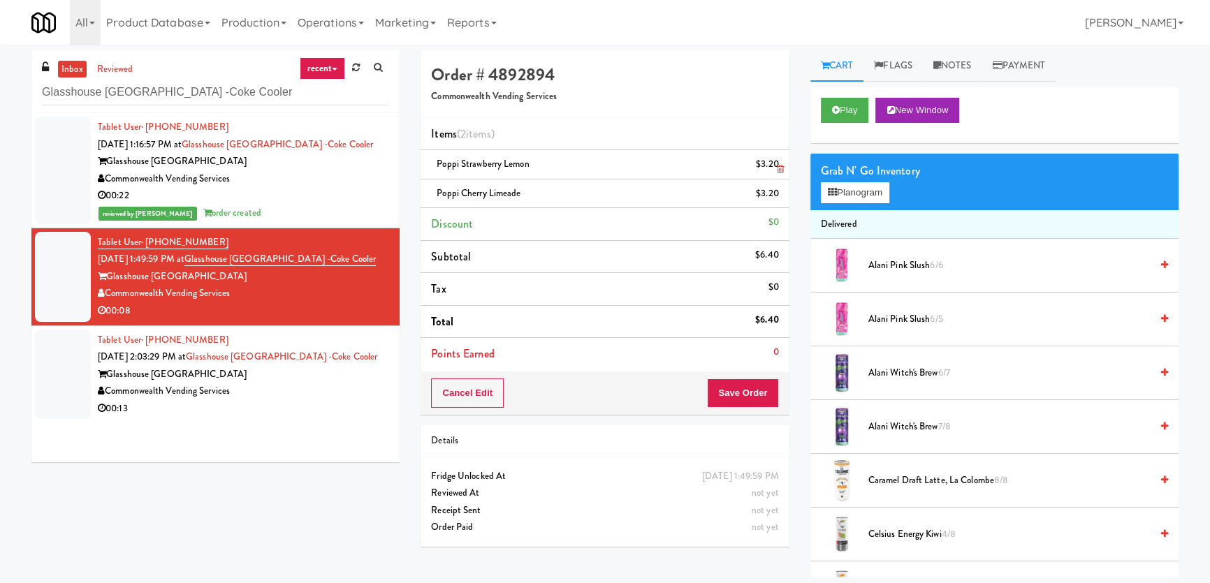
click at [779, 167] on icon at bounding box center [780, 169] width 7 height 9
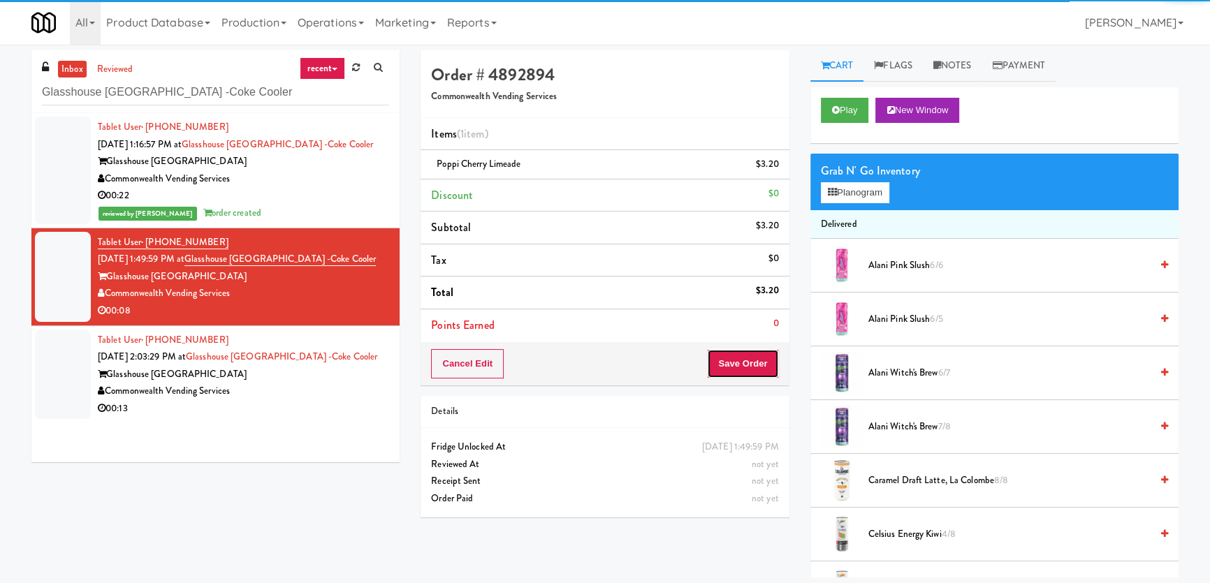
click at [735, 363] on button "Save Order" at bounding box center [742, 363] width 71 height 29
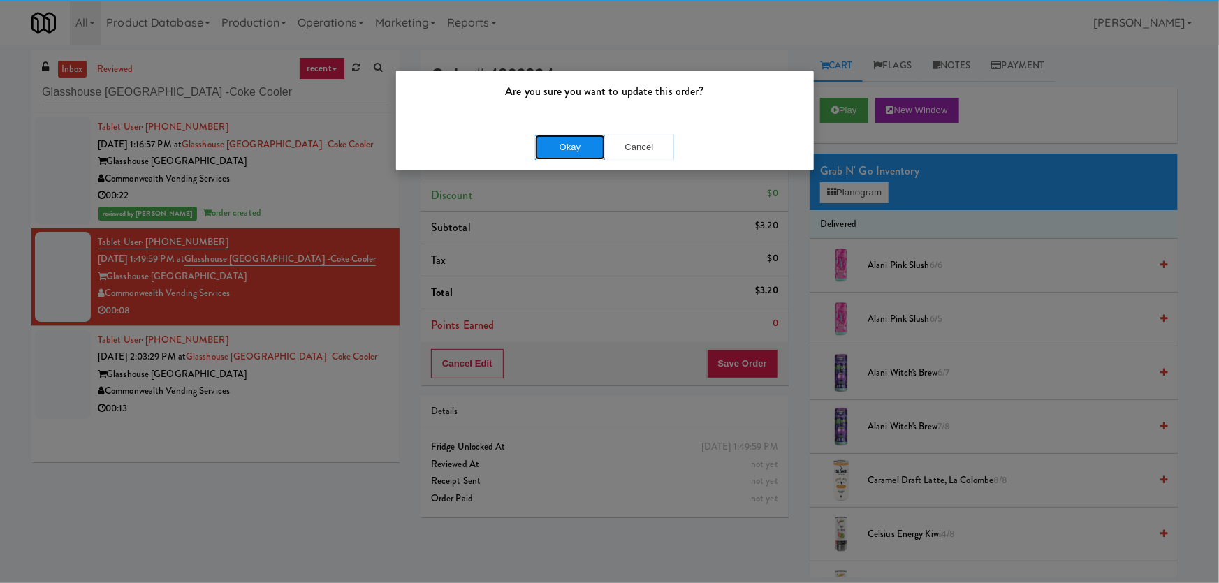
click at [558, 148] on button "Okay" at bounding box center [570, 147] width 70 height 25
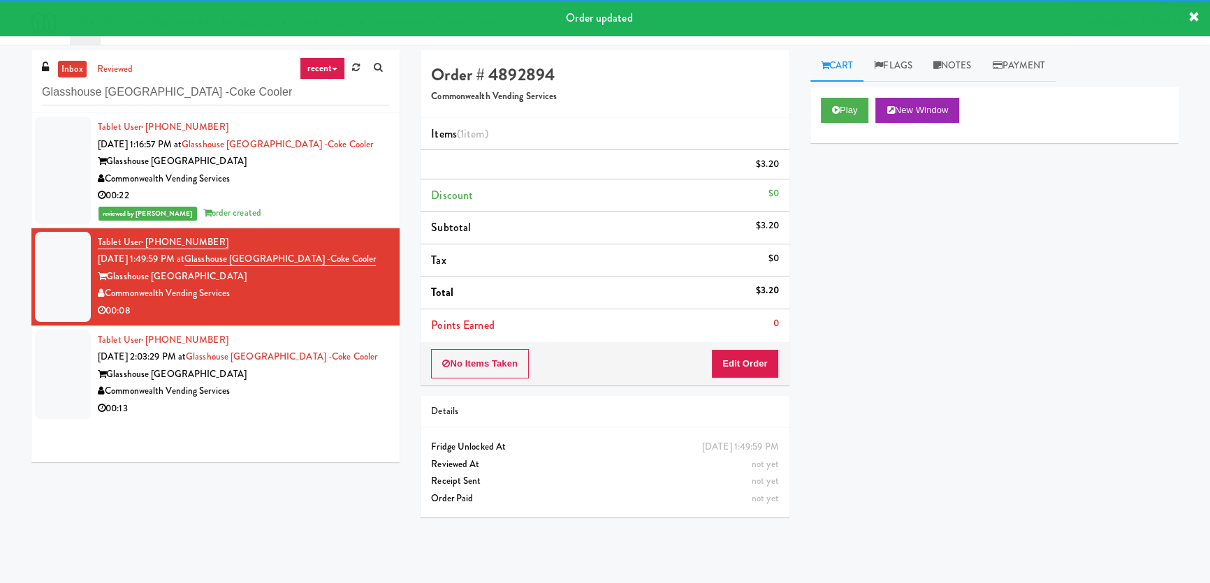
click at [281, 383] on div "Glasshouse [GEOGRAPHIC_DATA]" at bounding box center [243, 374] width 291 height 17
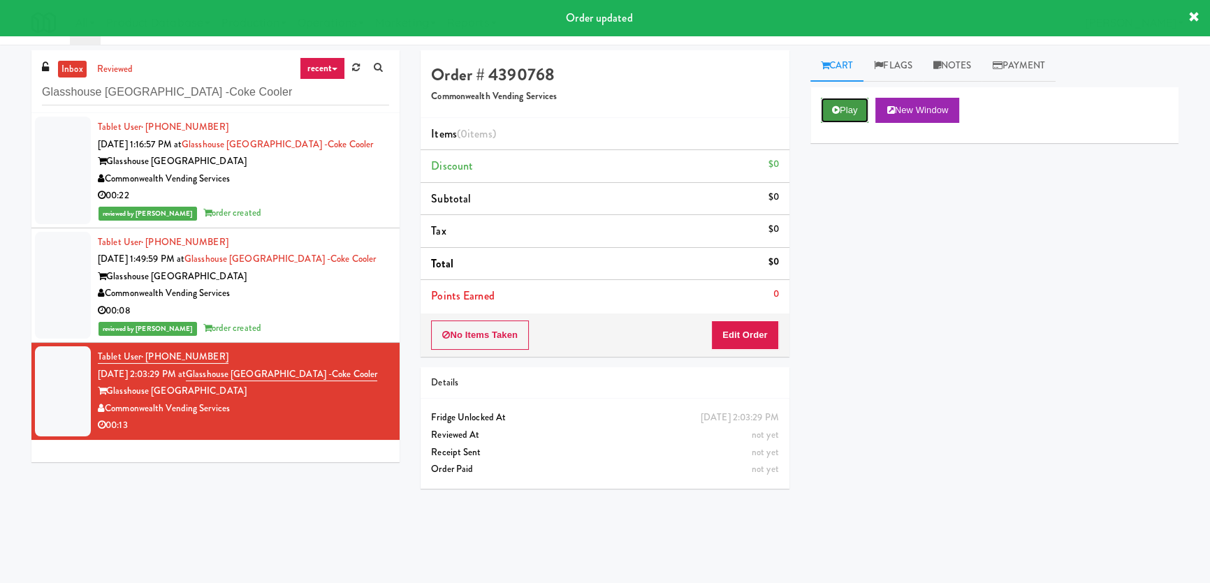
click at [864, 104] on button "Play" at bounding box center [845, 110] width 48 height 25
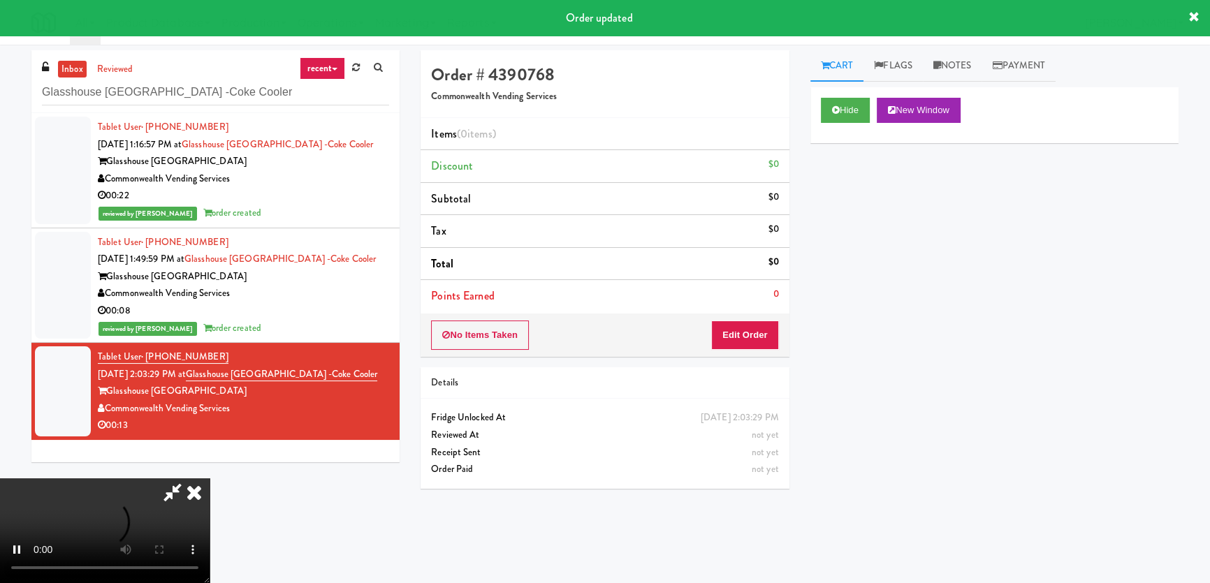
click at [863, 210] on div "Hide New Window Primary Flag Clear Flag if unable to determine what was taken o…" at bounding box center [994, 349] width 368 height 524
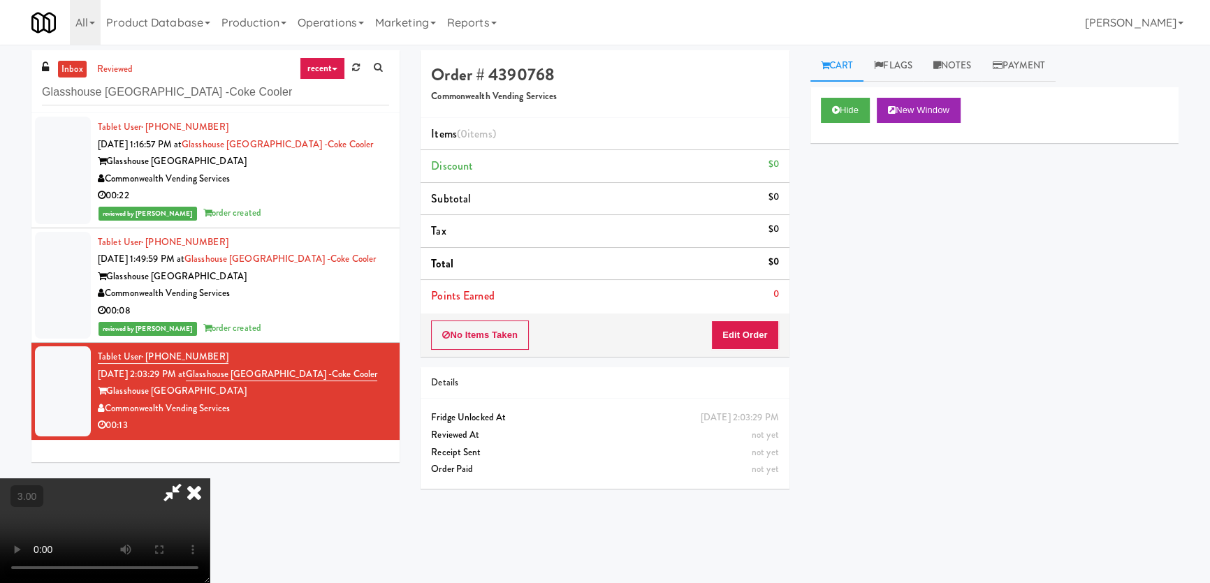
click at [837, 313] on div "Hide New Window Primary Flag Clear Flag if unable to determine what was taken o…" at bounding box center [994, 349] width 368 height 524
click at [863, 117] on button "Hide" at bounding box center [845, 110] width 49 height 25
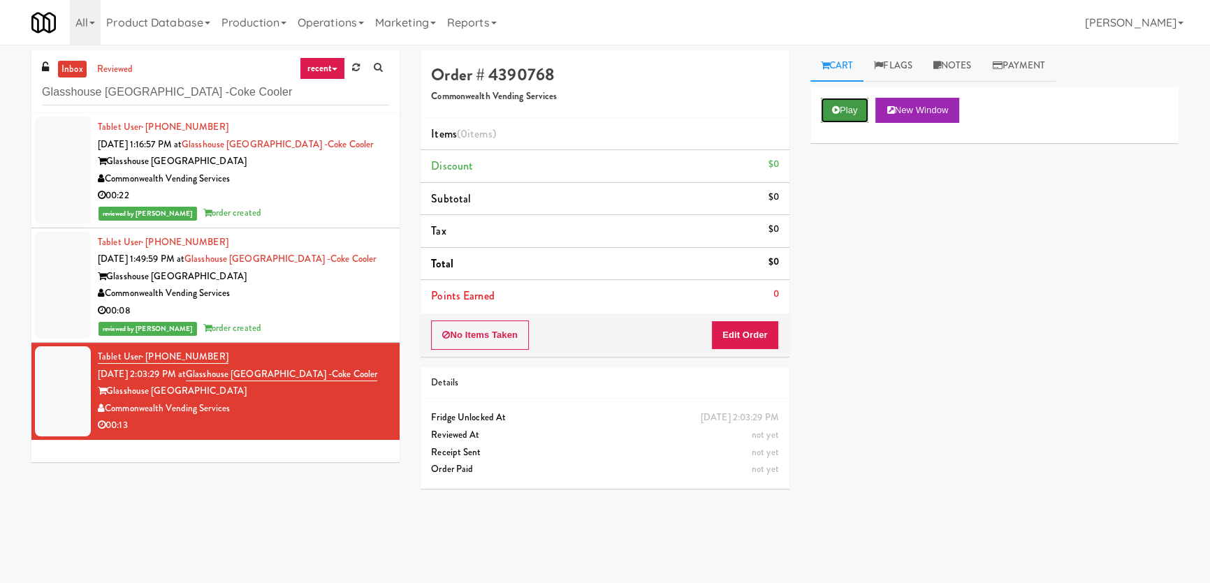
scroll to position [0, 0]
click at [863, 117] on button "Play" at bounding box center [845, 110] width 48 height 25
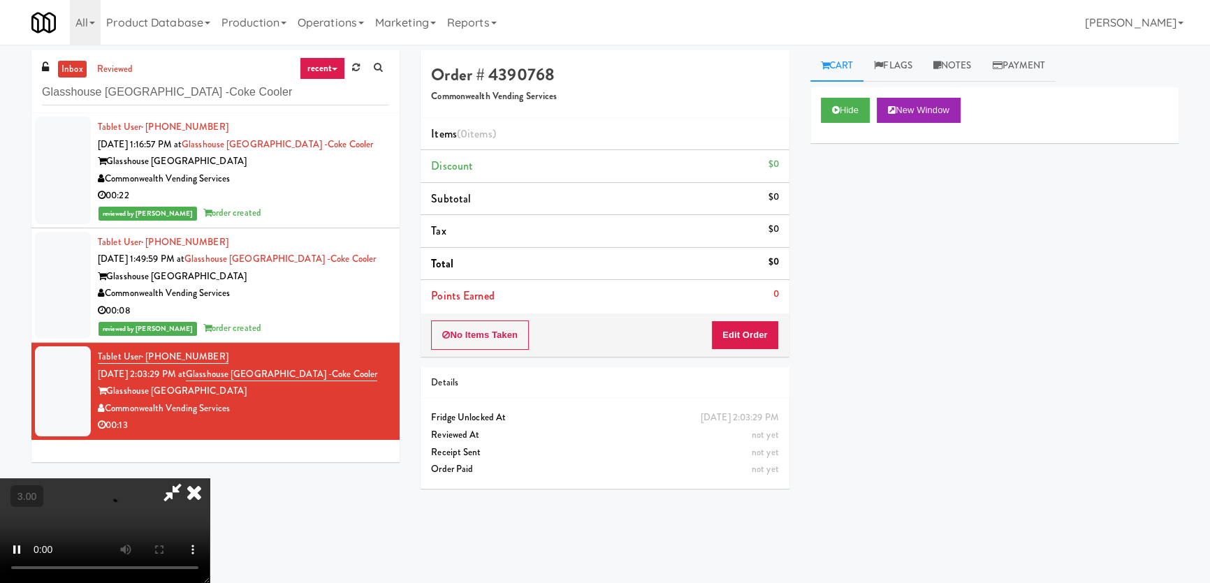
click at [844, 247] on div "Hide New Window Primary Flag Clear Flag if unable to determine what was taken o…" at bounding box center [994, 349] width 368 height 524
click at [210, 478] on video at bounding box center [105, 530] width 210 height 105
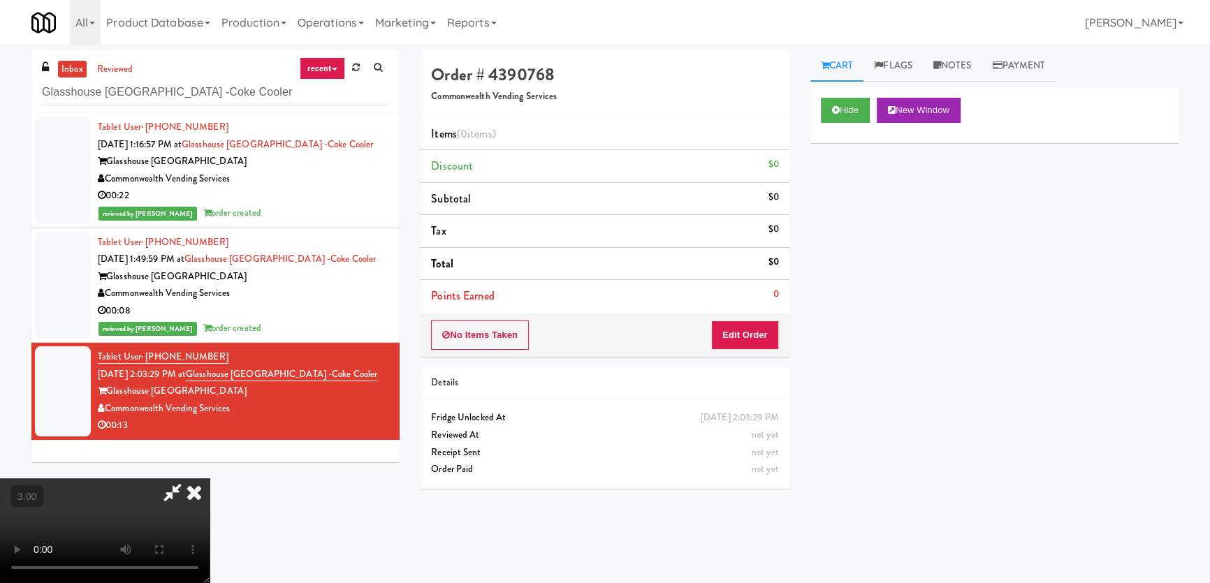
click at [210, 478] on video at bounding box center [105, 530] width 210 height 105
click at [744, 330] on button "Edit Order" at bounding box center [745, 335] width 68 height 29
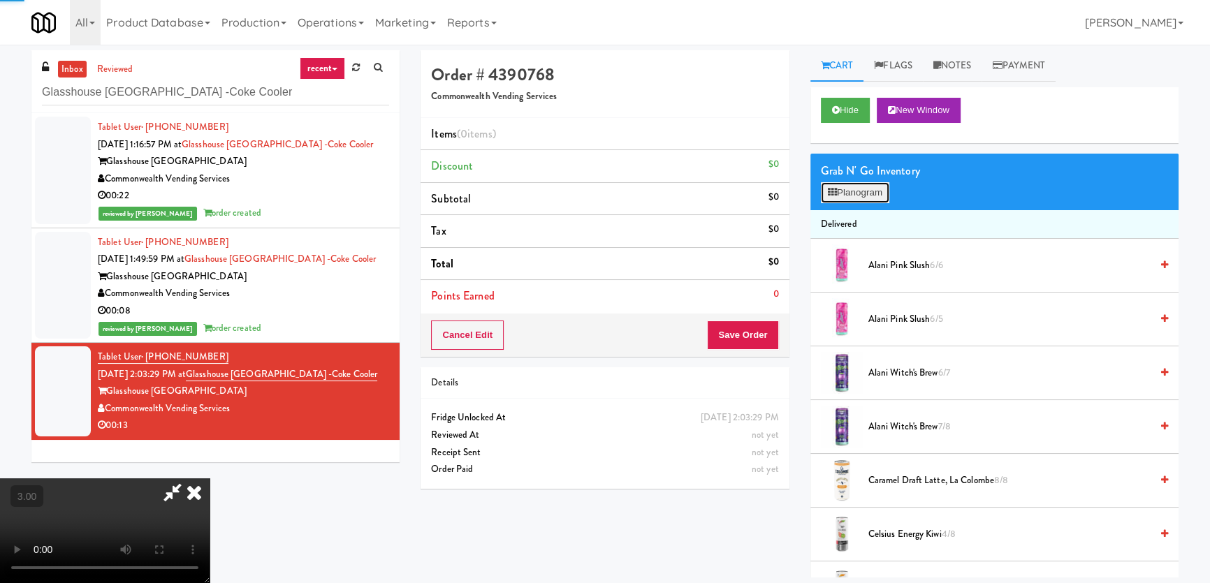
click at [846, 197] on button "Planogram" at bounding box center [855, 192] width 68 height 21
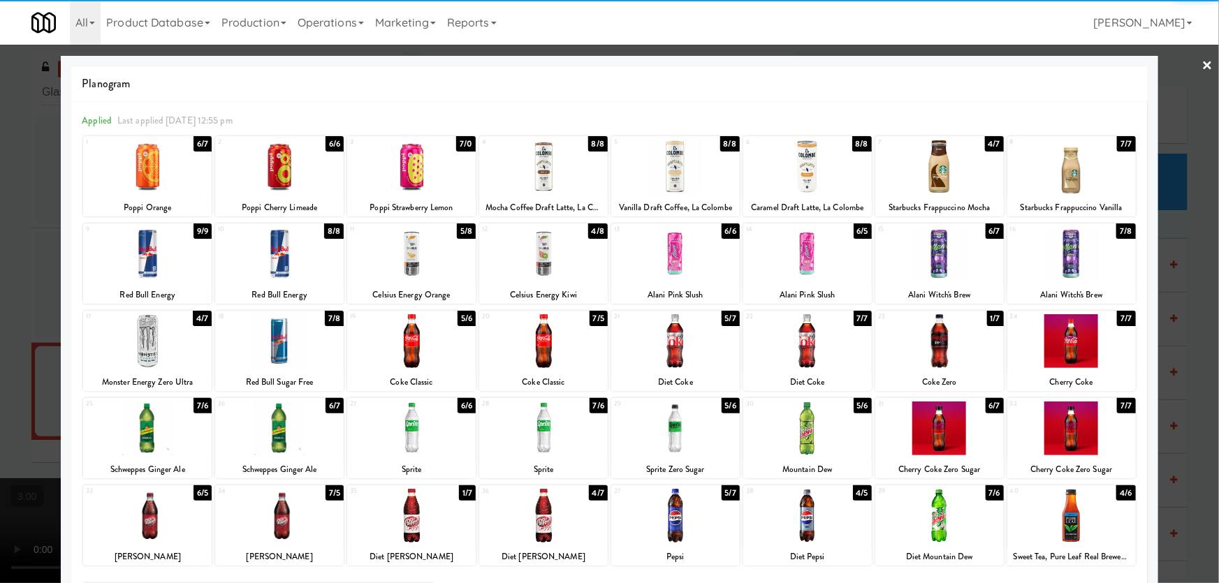
click at [1073, 184] on div at bounding box center [1071, 167] width 129 height 54
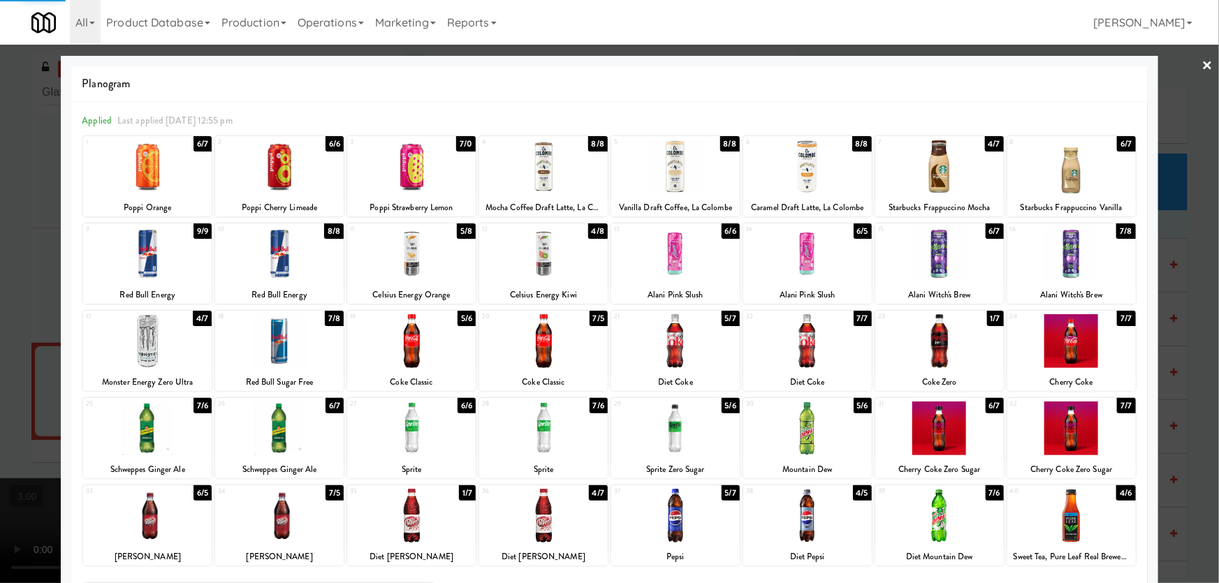
click at [791, 181] on div at bounding box center [807, 167] width 129 height 54
click at [0, 243] on div at bounding box center [609, 291] width 1219 height 583
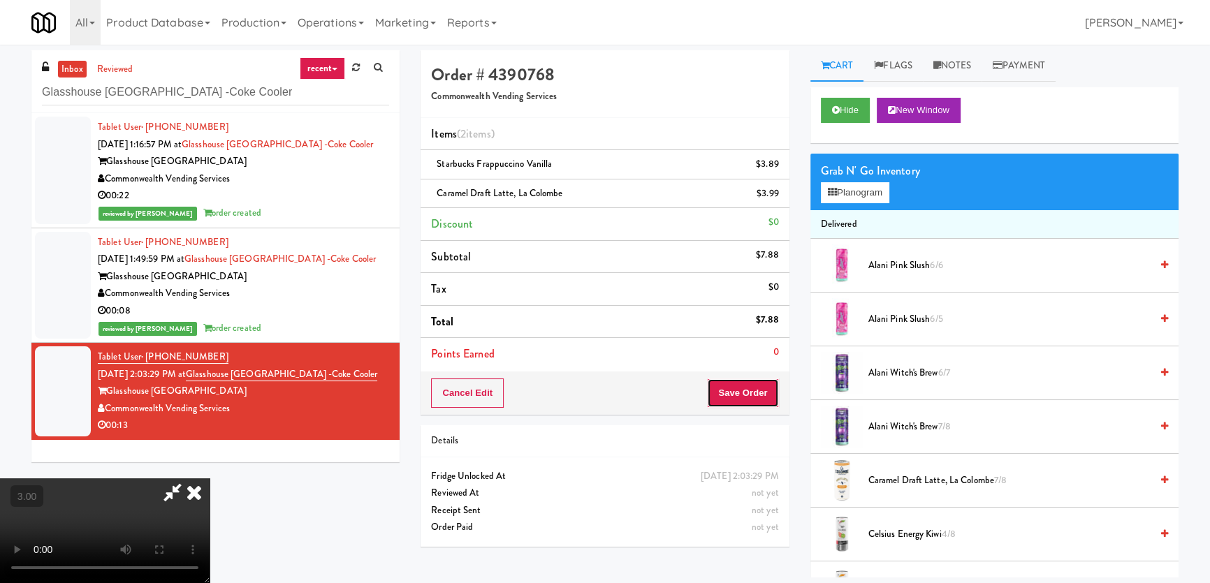
click at [765, 387] on button "Save Order" at bounding box center [742, 393] width 71 height 29
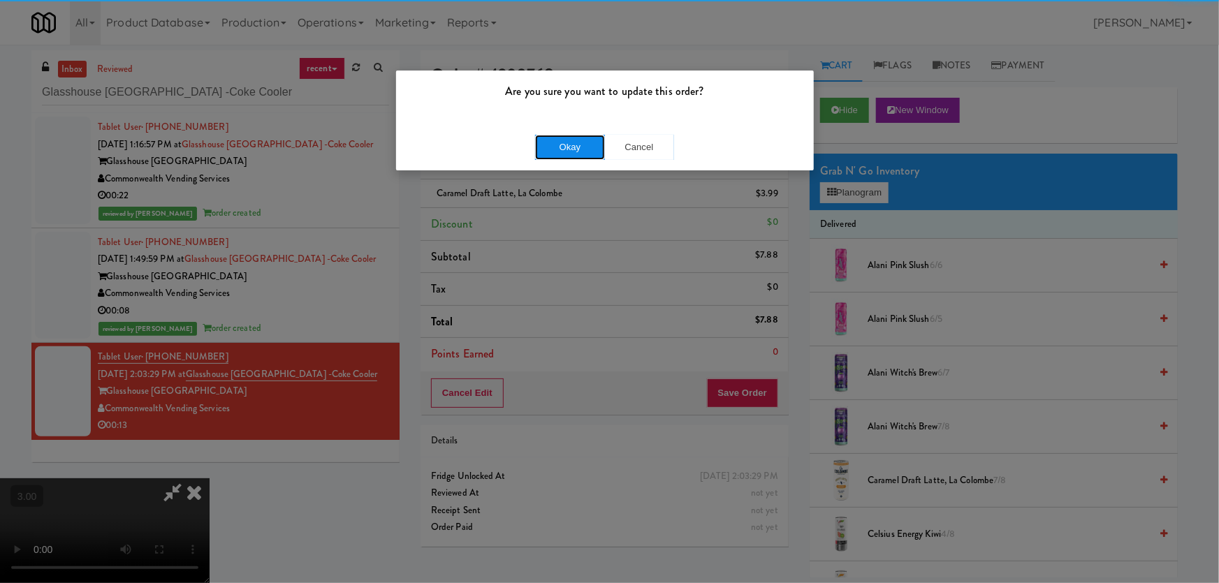
click at [580, 147] on button "Okay" at bounding box center [570, 147] width 70 height 25
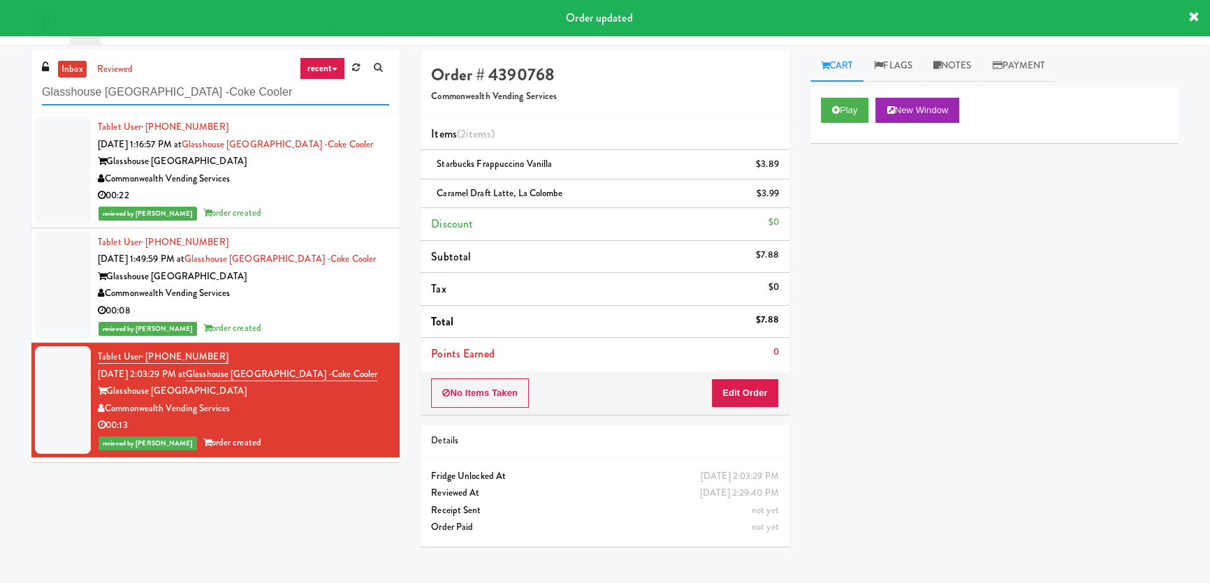
click at [221, 96] on input "Glasshouse [GEOGRAPHIC_DATA] -Coke Cooler" at bounding box center [215, 93] width 347 height 26
paste input "Pantry Left-2 [GEOGRAPHIC_DATA]"
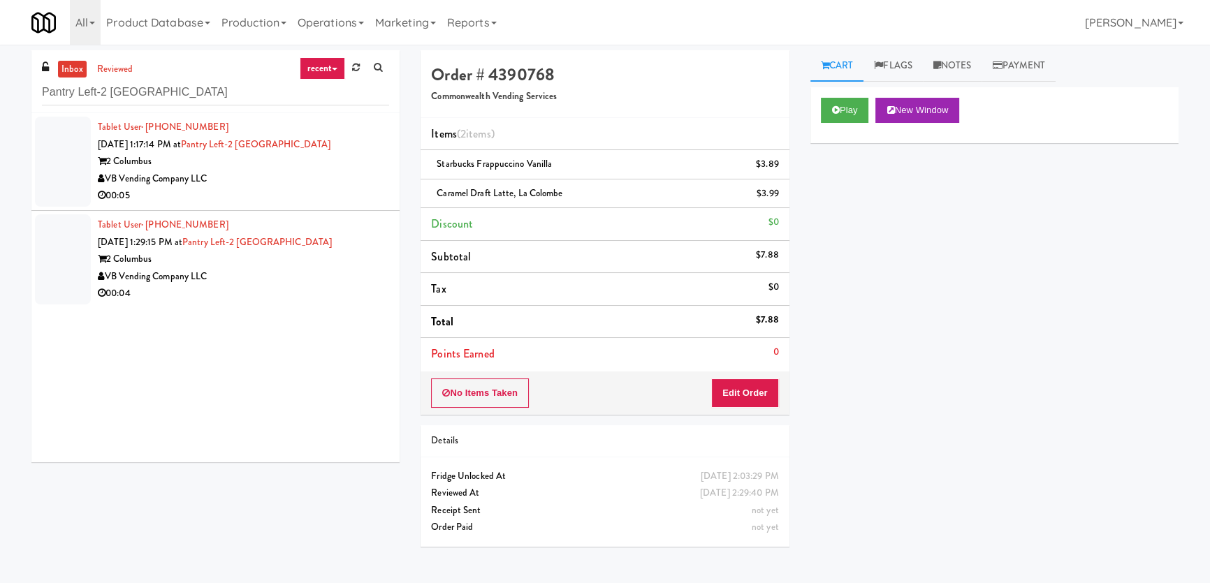
click at [378, 187] on div "00:05" at bounding box center [243, 195] width 291 height 17
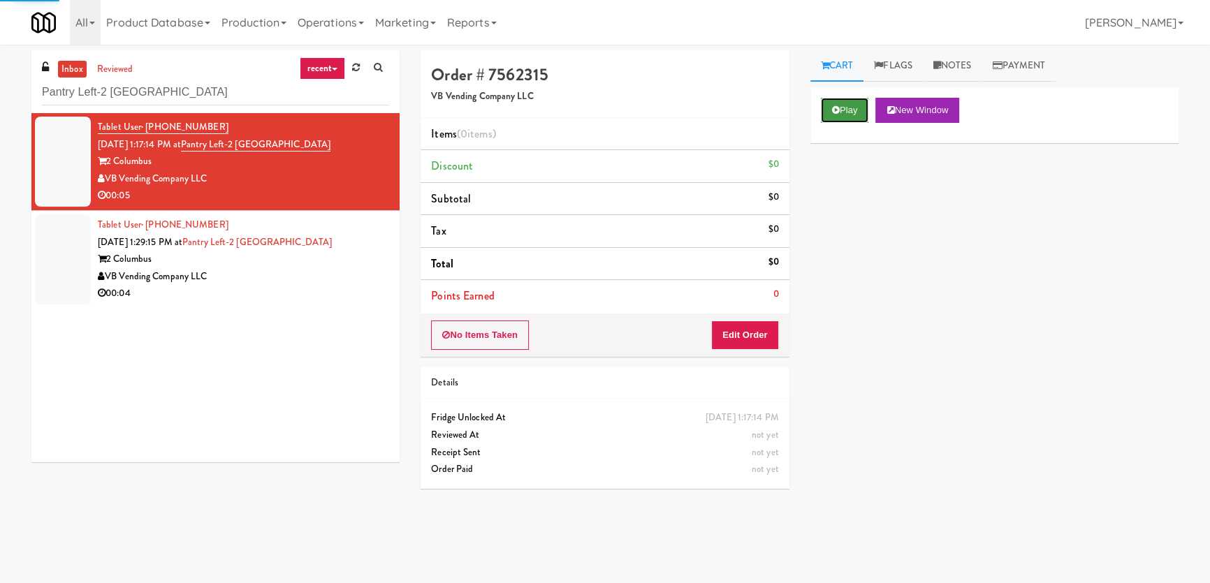
click at [844, 103] on button "Play" at bounding box center [845, 110] width 48 height 25
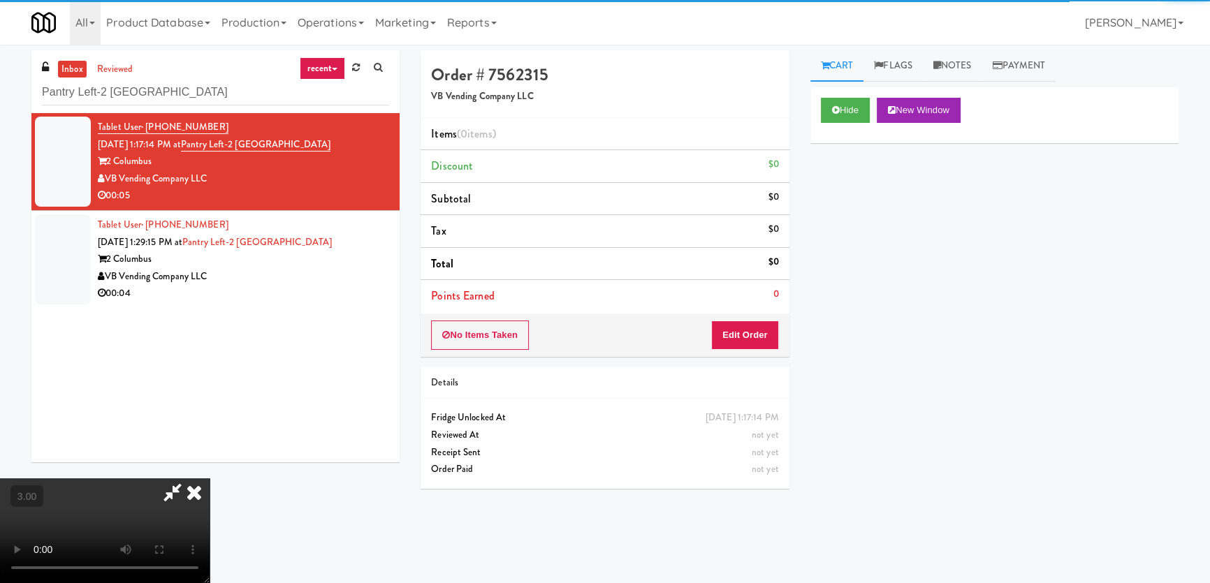
click at [847, 235] on div "Hide New Window Primary Flag Clear Flag if unable to determine what was taken o…" at bounding box center [994, 349] width 368 height 524
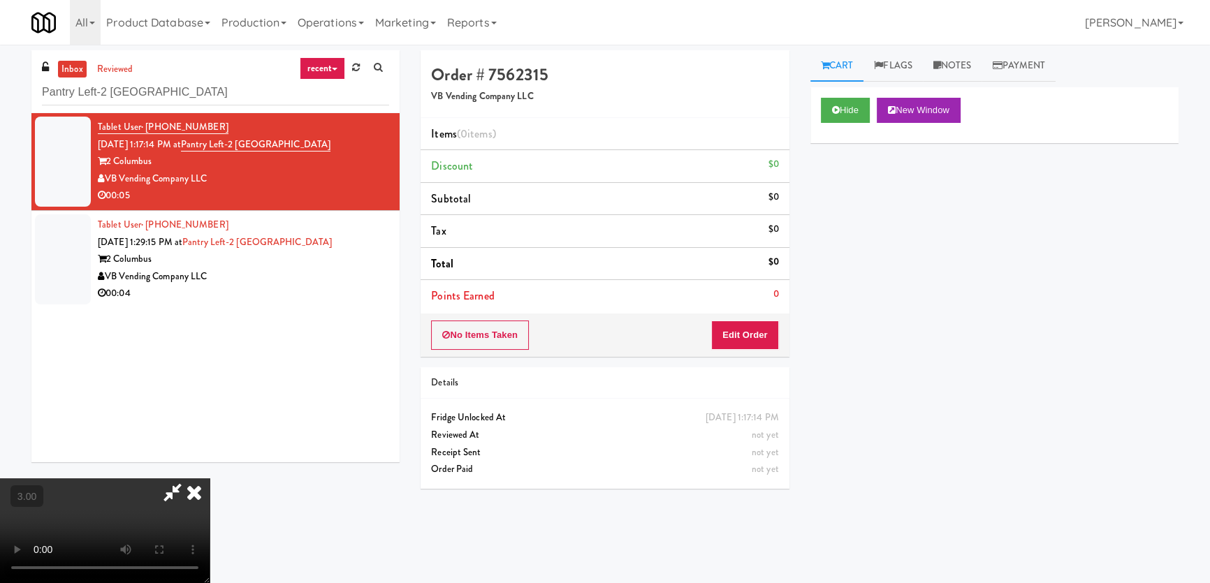
click at [210, 478] on video at bounding box center [105, 530] width 210 height 105
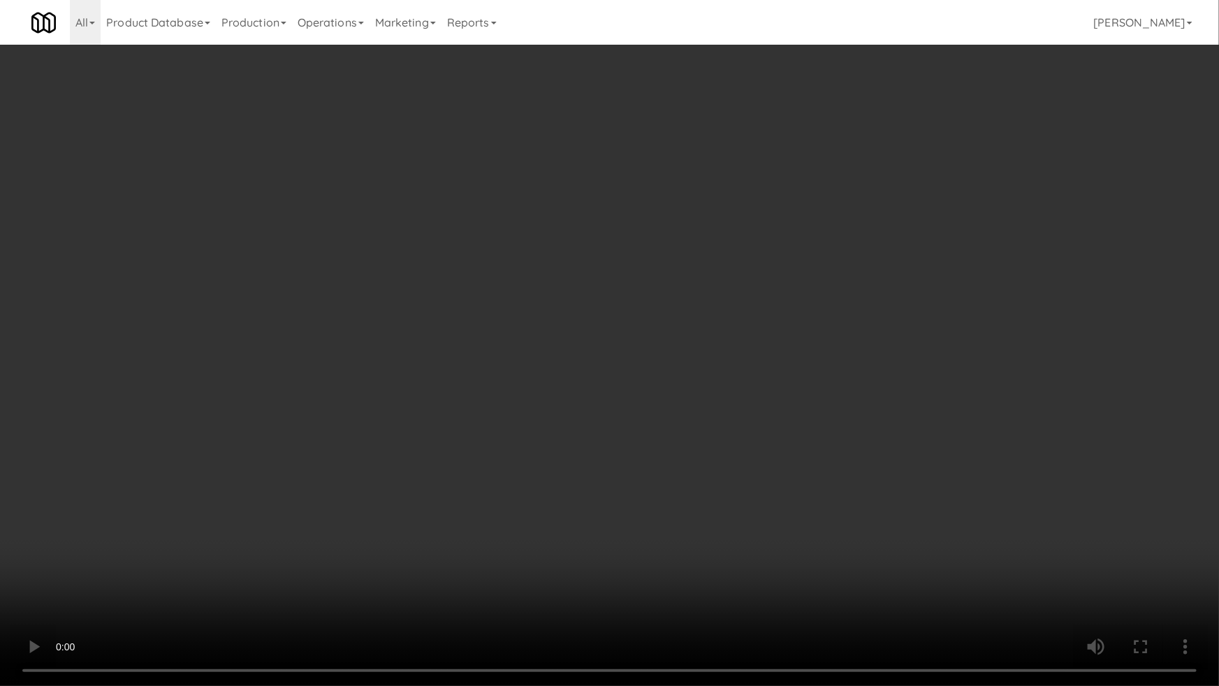
click at [653, 380] on video at bounding box center [609, 343] width 1219 height 686
click at [724, 379] on video at bounding box center [609, 343] width 1219 height 686
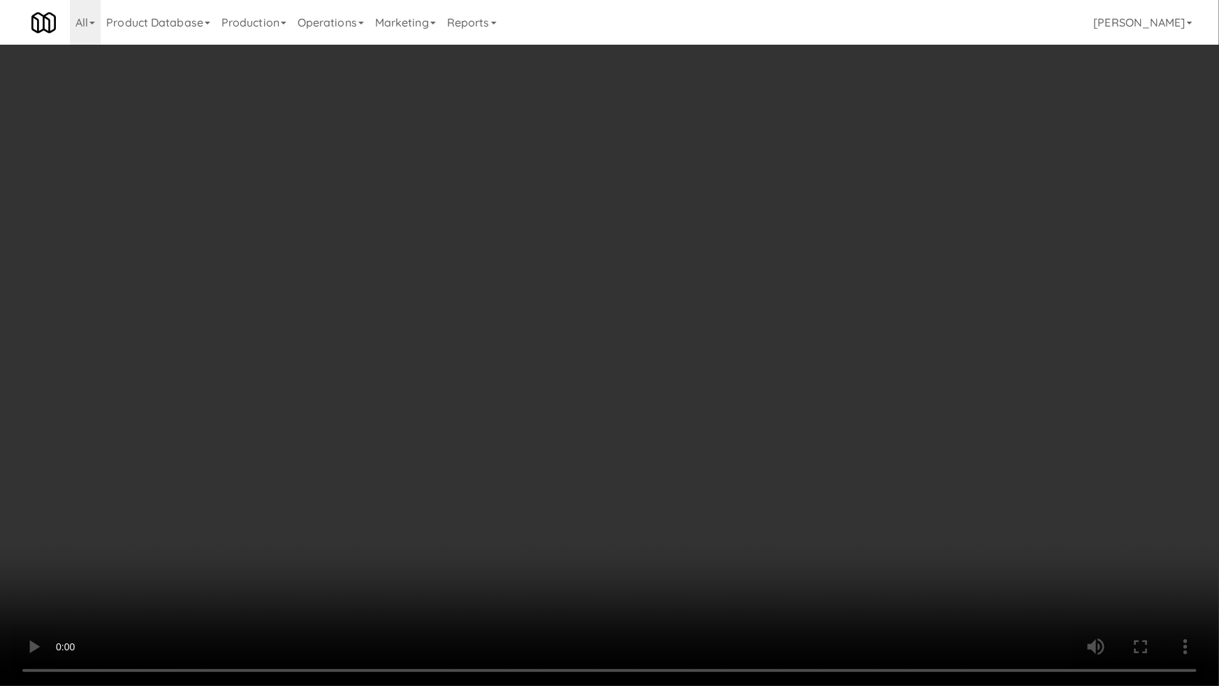
click at [724, 379] on video at bounding box center [609, 343] width 1219 height 686
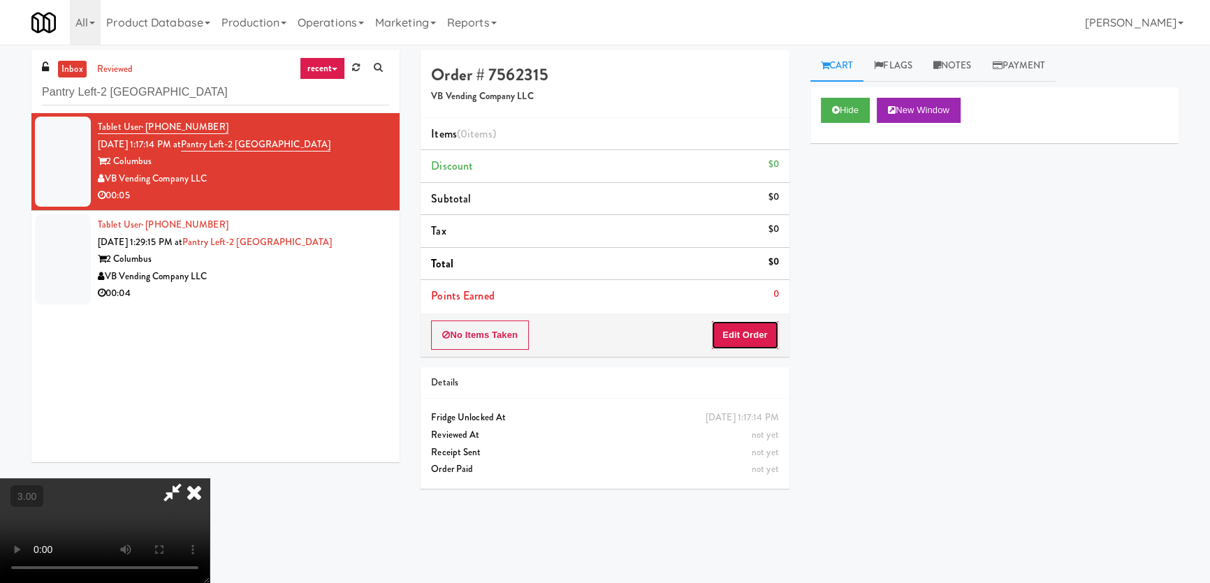
click at [755, 332] on button "Edit Order" at bounding box center [745, 335] width 68 height 29
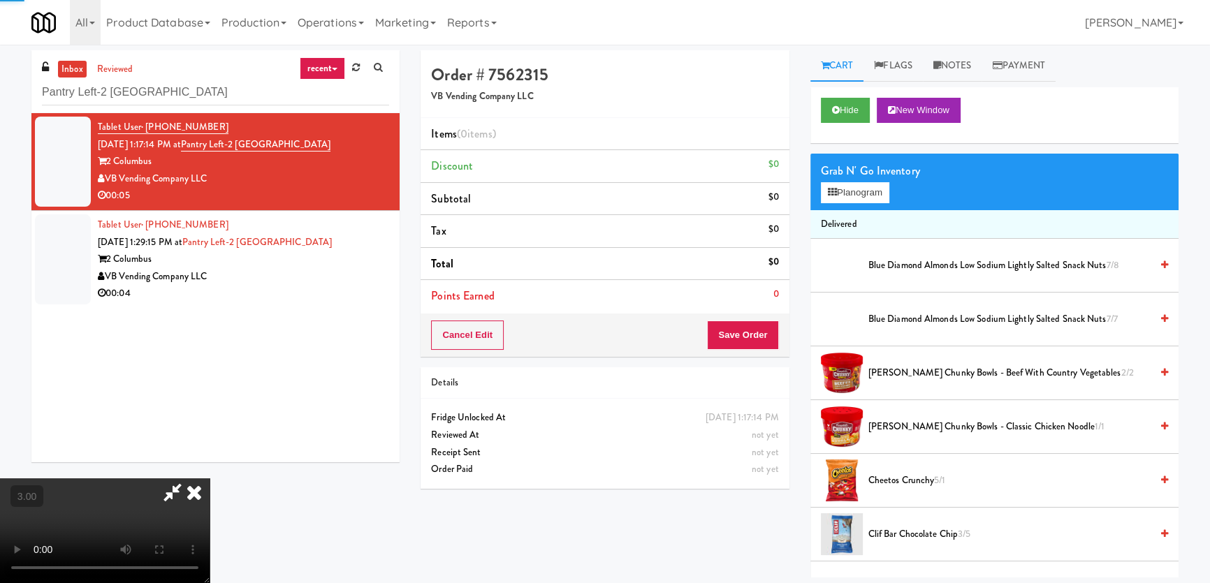
click at [840, 203] on div "Grab N' Go Inventory Planogram" at bounding box center [994, 182] width 368 height 57
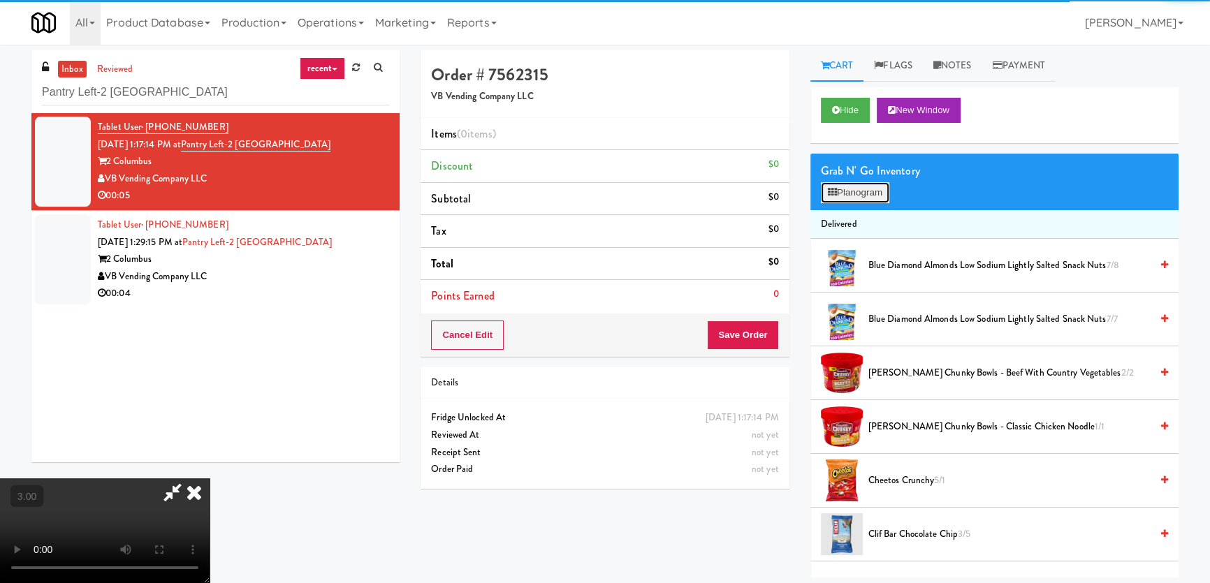
click at [845, 192] on button "Planogram" at bounding box center [855, 192] width 68 height 21
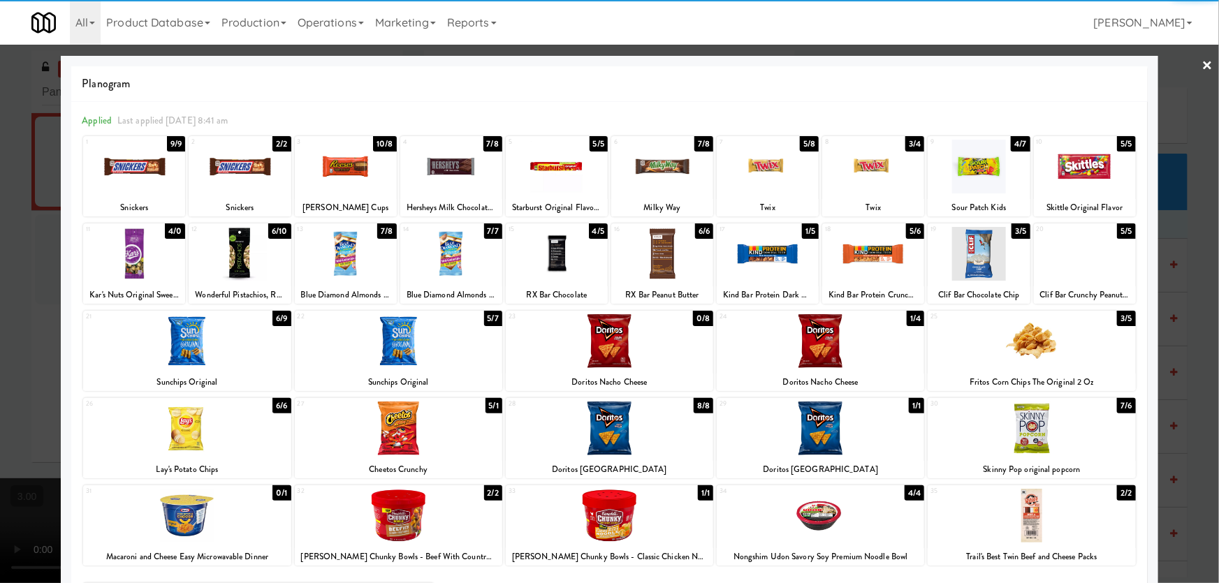
click at [352, 173] on div at bounding box center [346, 167] width 102 height 54
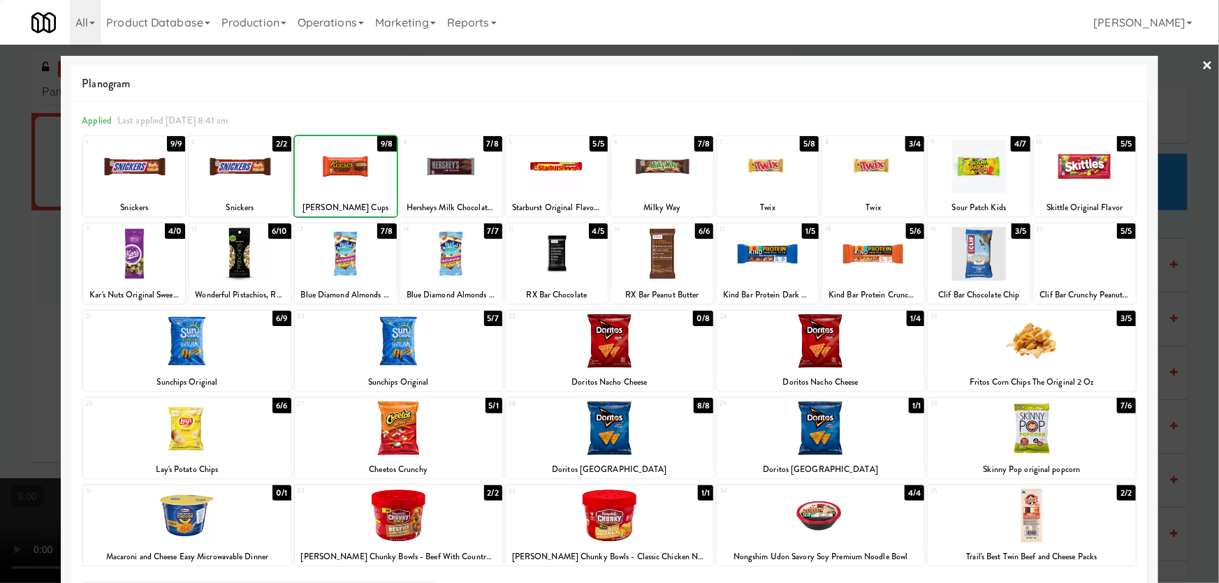
click at [0, 255] on div at bounding box center [609, 291] width 1219 height 583
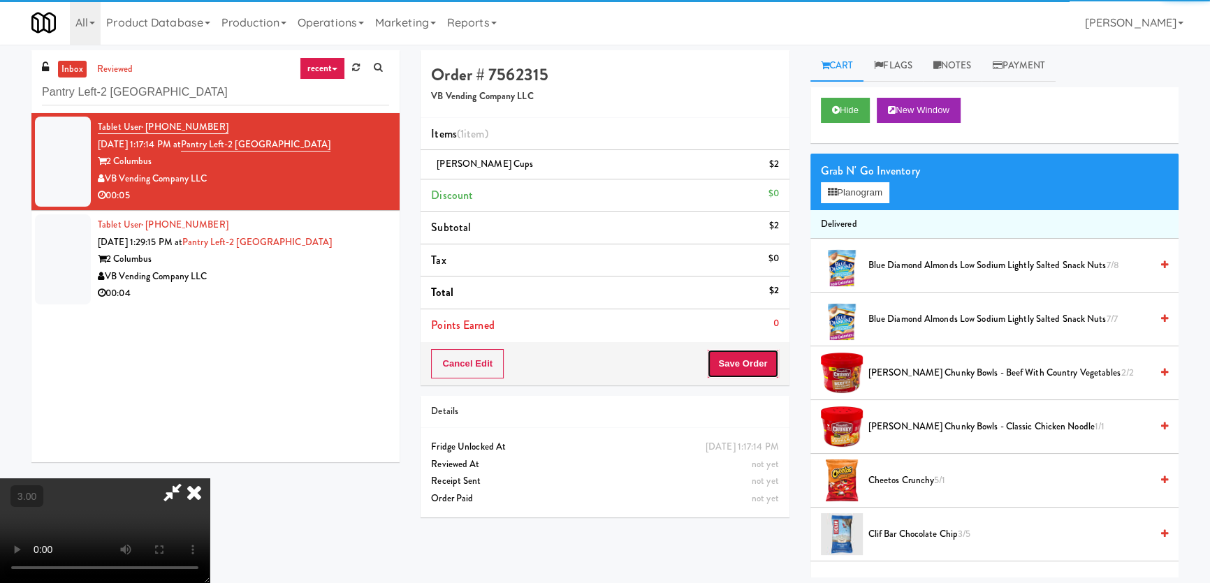
click at [744, 350] on button "Save Order" at bounding box center [742, 363] width 71 height 29
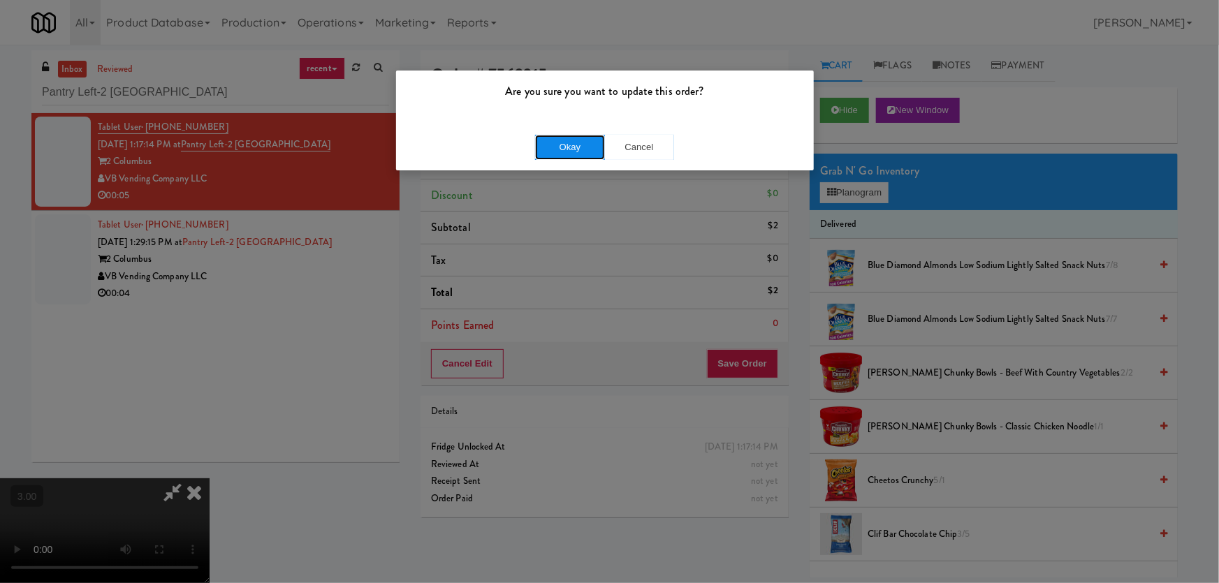
click at [585, 149] on button "Okay" at bounding box center [570, 147] width 70 height 25
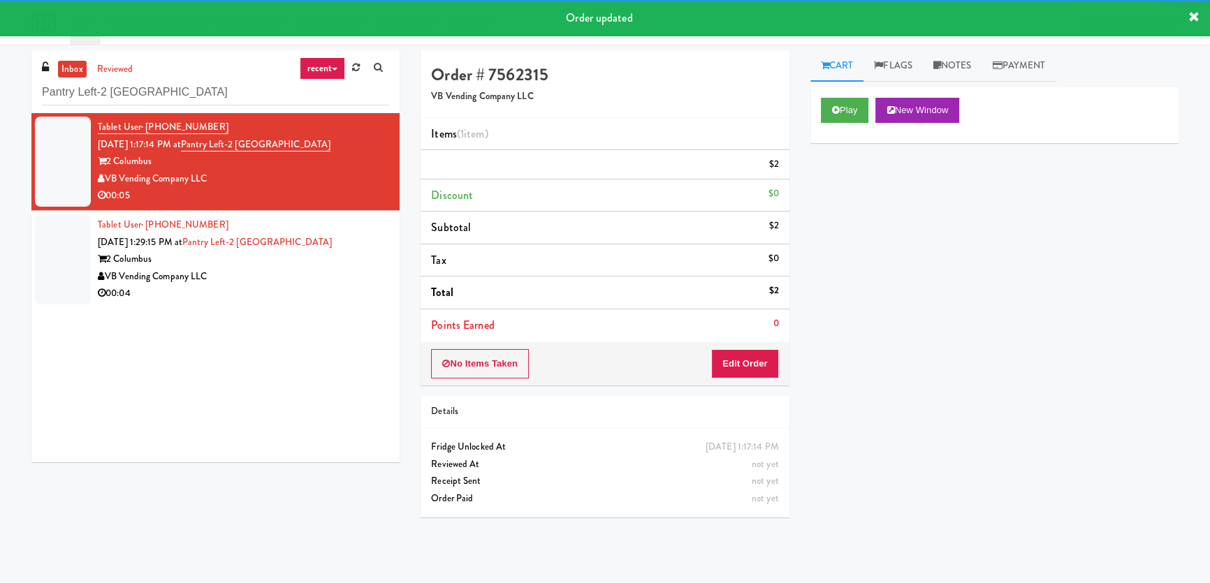
click at [344, 286] on div "Tablet User · (757) 708-2866 [DATE] 1:29:15 PM at Pantry Left-2 Columbus 2 Colu…" at bounding box center [243, 259] width 291 height 86
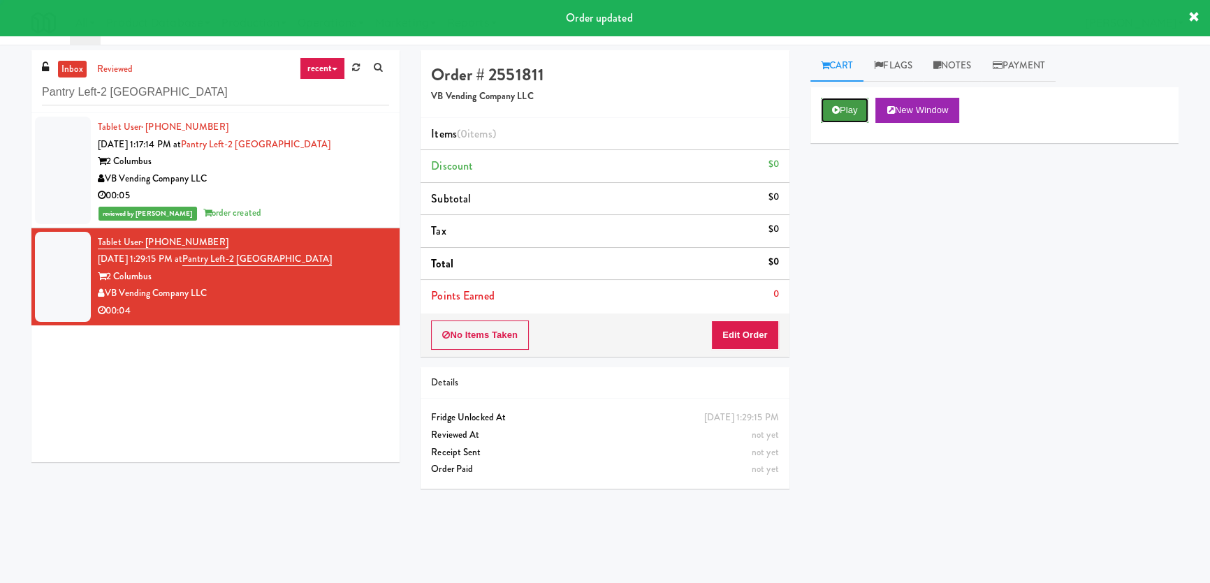
click at [824, 119] on button "Play" at bounding box center [845, 110] width 48 height 25
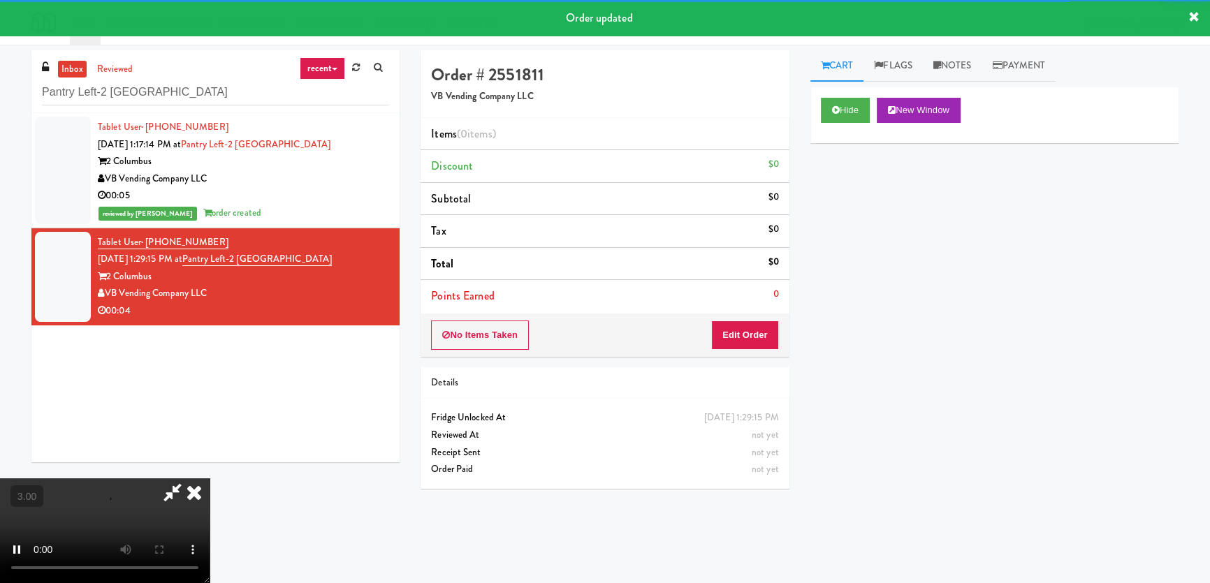
click at [847, 252] on div "Hide New Window Primary Flag Clear Flag if unable to determine what was taken o…" at bounding box center [994, 349] width 368 height 524
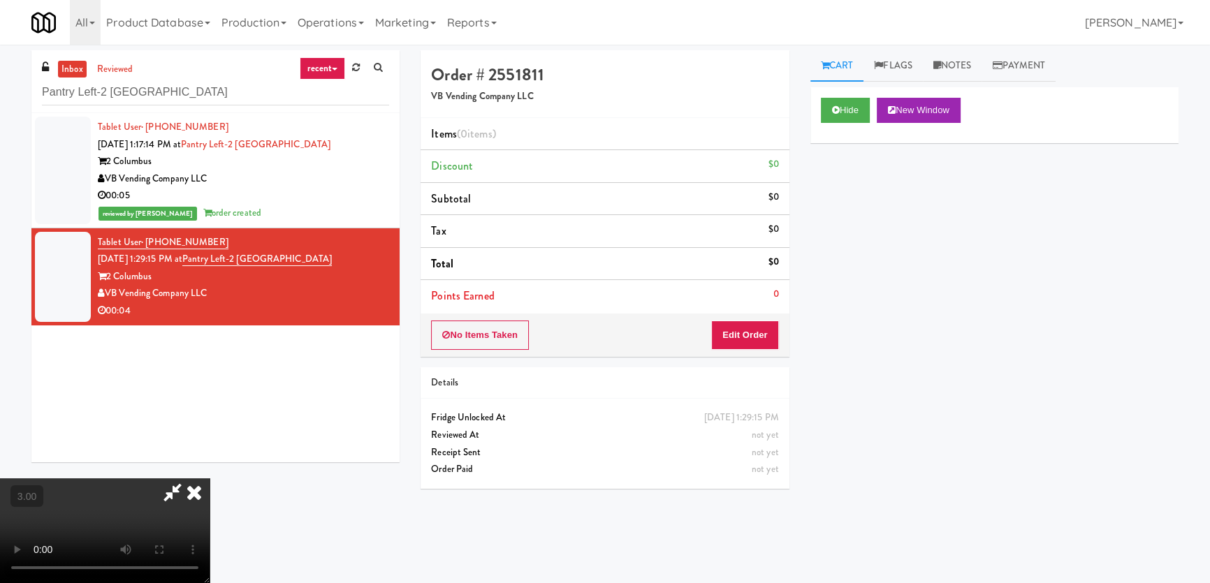
click at [847, 321] on div "Hide New Window Primary Flag Clear Flag if unable to determine what was taken o…" at bounding box center [994, 349] width 368 height 524
click at [210, 478] on video at bounding box center [105, 530] width 210 height 105
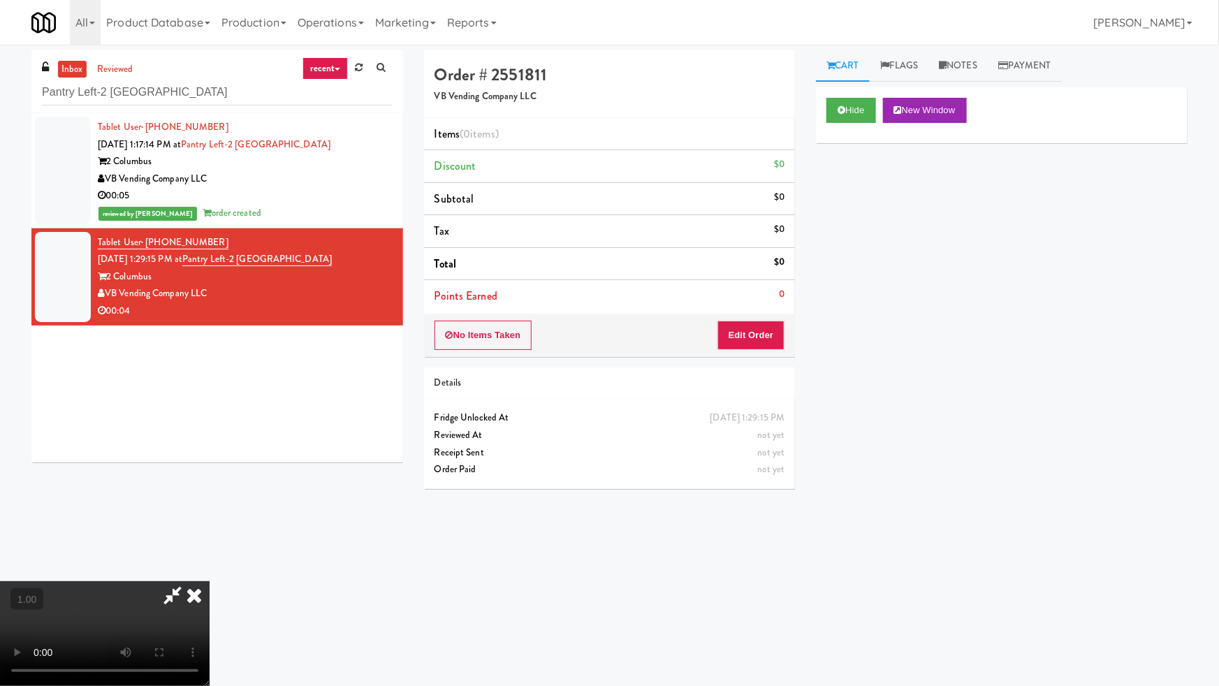
click at [210, 581] on video at bounding box center [105, 633] width 210 height 105
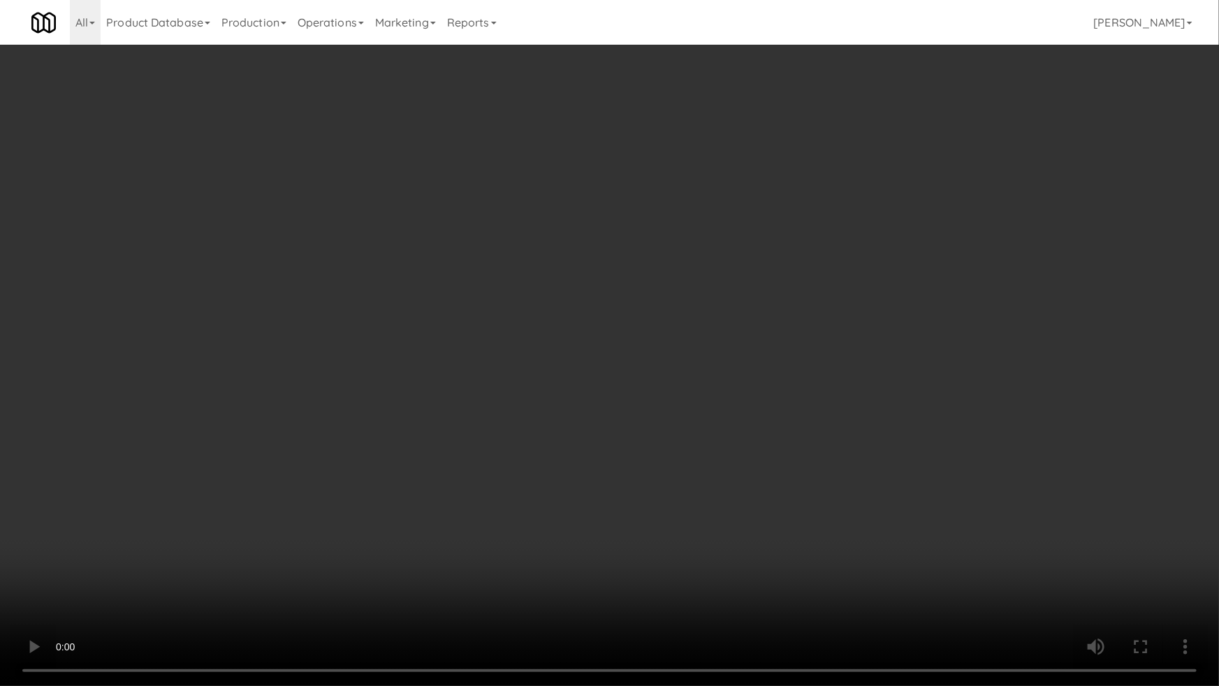
click at [654, 369] on video at bounding box center [609, 343] width 1219 height 686
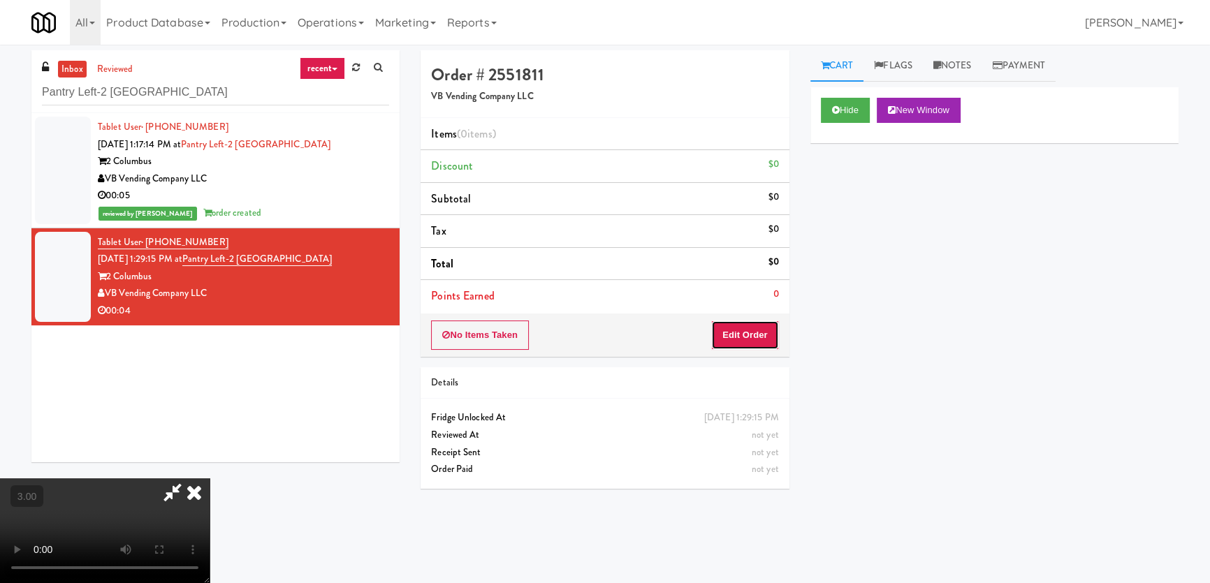
click at [756, 330] on button "Edit Order" at bounding box center [745, 335] width 68 height 29
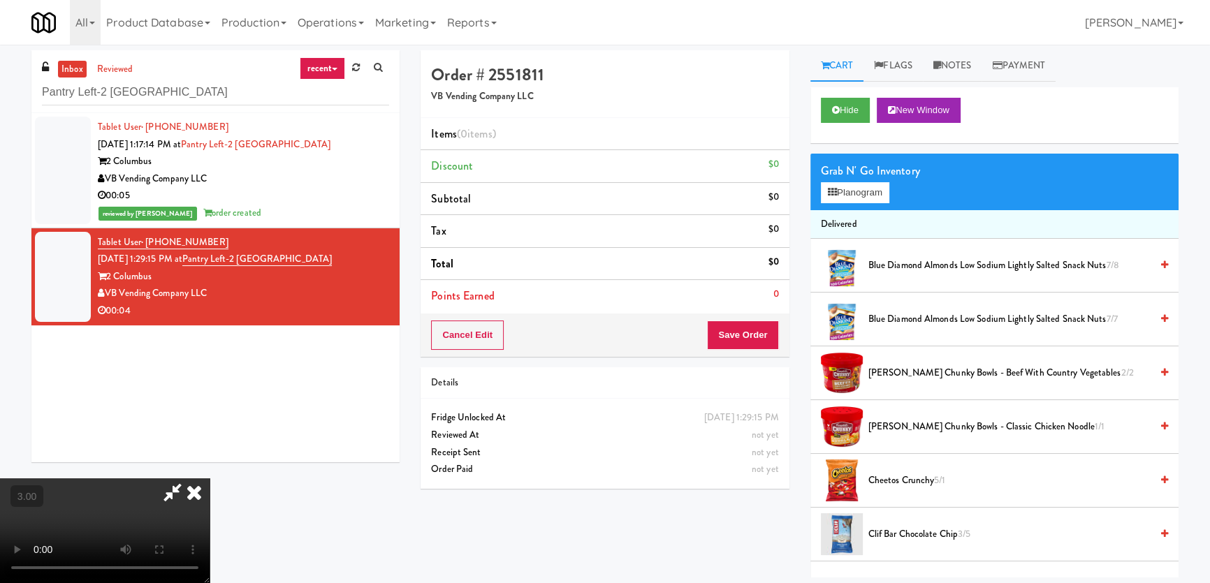
click at [850, 212] on li "Delivered" at bounding box center [994, 224] width 368 height 29
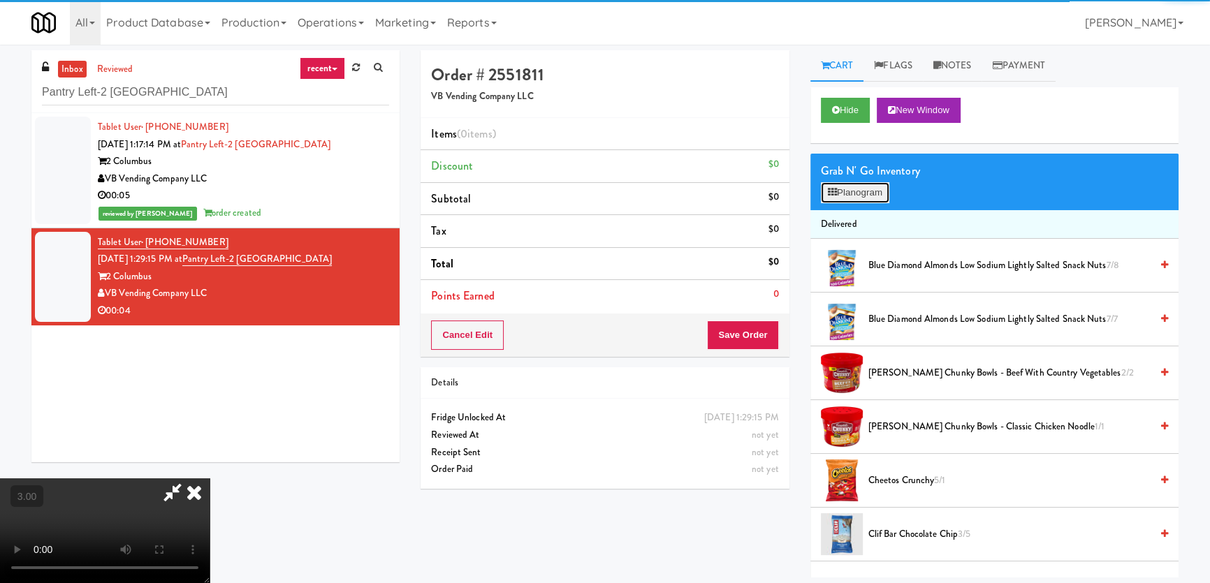
click at [856, 189] on button "Planogram" at bounding box center [855, 192] width 68 height 21
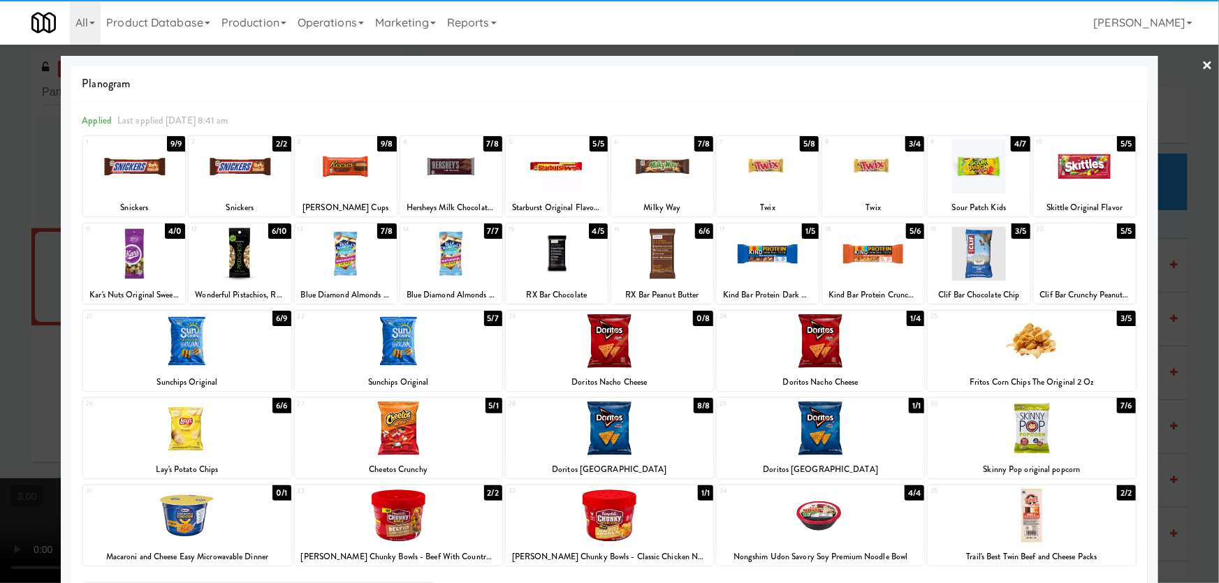
click at [1026, 364] on div at bounding box center [1030, 341] width 207 height 54
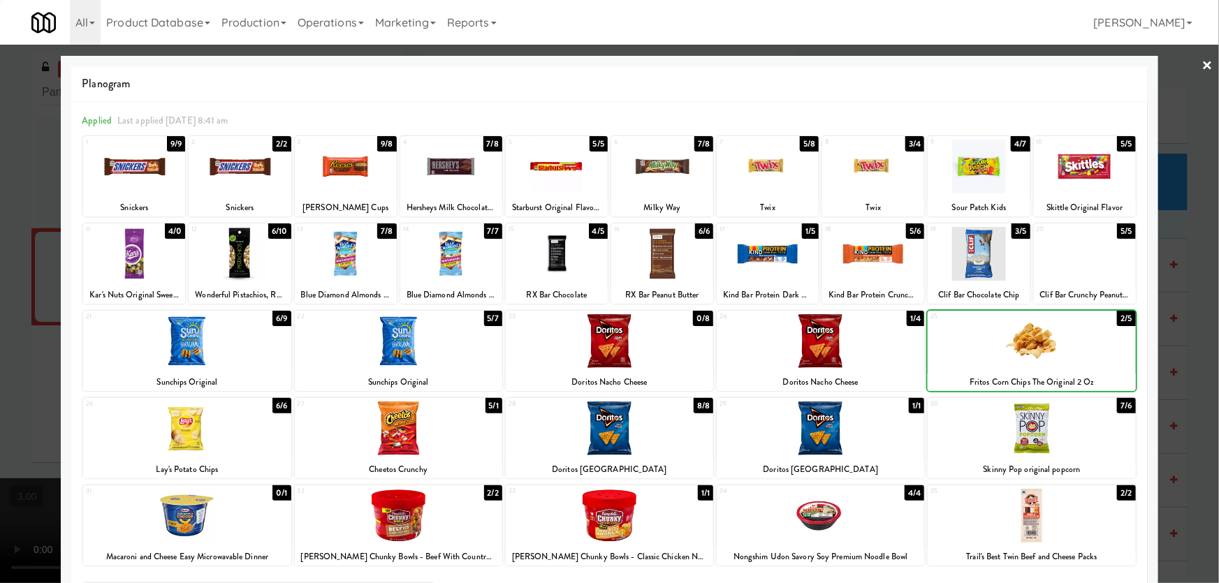
click at [1184, 373] on div at bounding box center [609, 291] width 1219 height 583
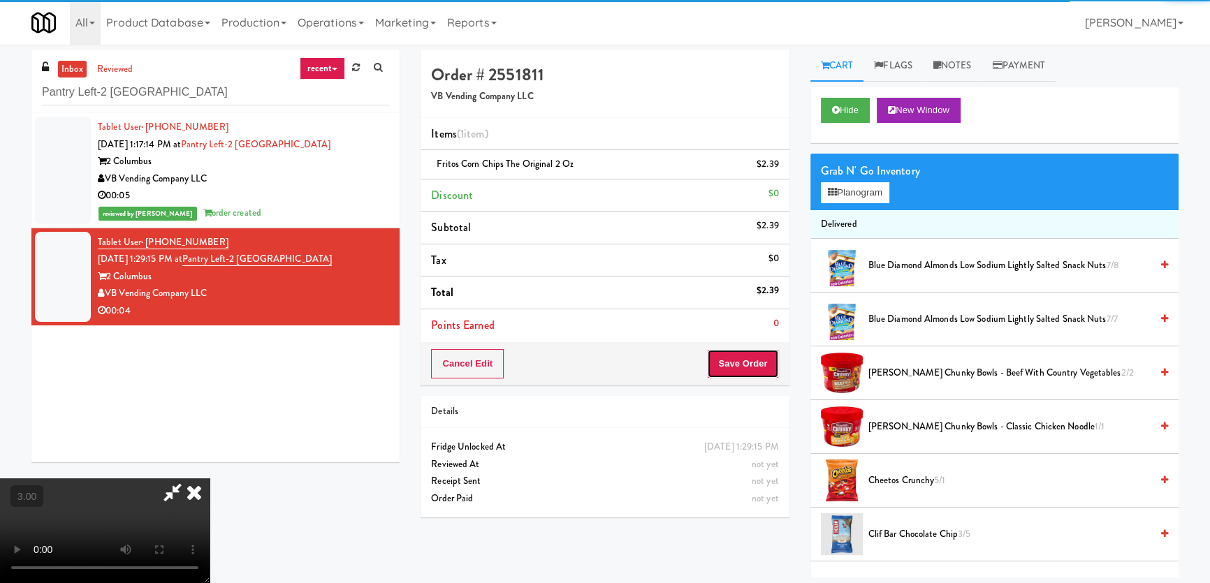
click at [761, 355] on button "Save Order" at bounding box center [742, 363] width 71 height 29
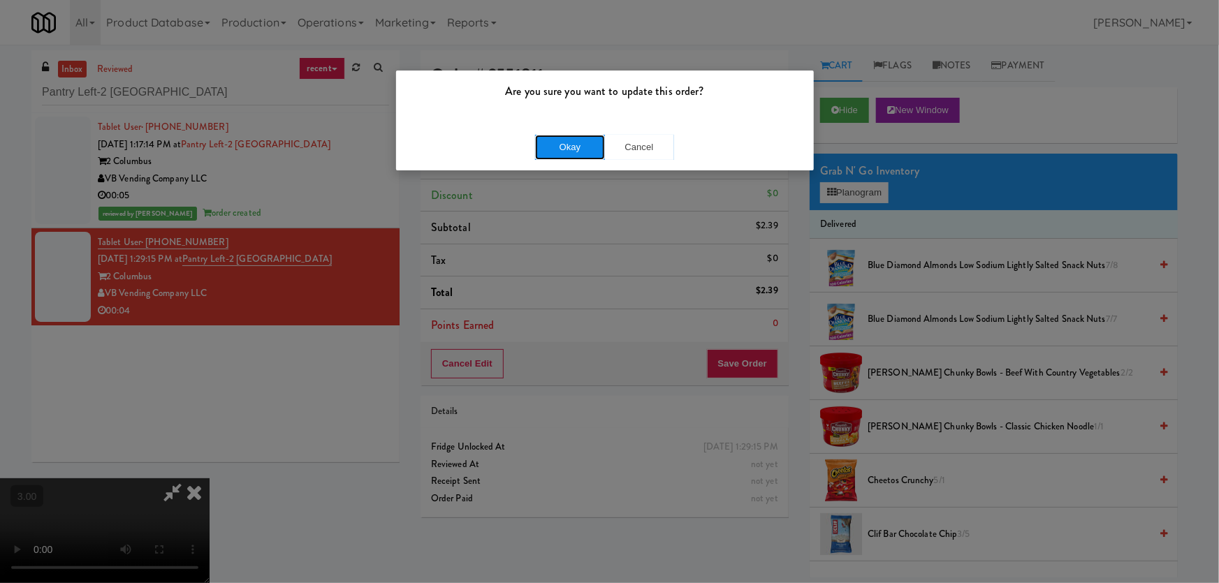
click at [561, 137] on button "Okay" at bounding box center [570, 147] width 70 height 25
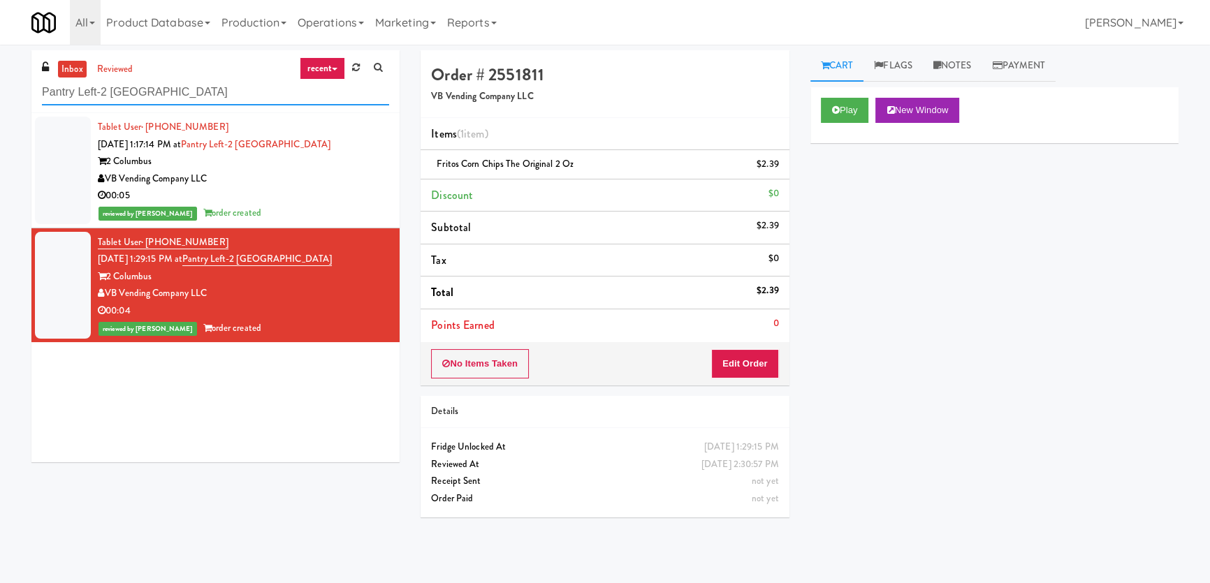
click at [174, 90] on input "Pantry Left-2 [GEOGRAPHIC_DATA]" at bounding box center [215, 93] width 347 height 26
click at [175, 90] on input "Pantry Left-2 [GEOGRAPHIC_DATA]" at bounding box center [215, 93] width 347 height 26
paste input "RMU - Floor 7"
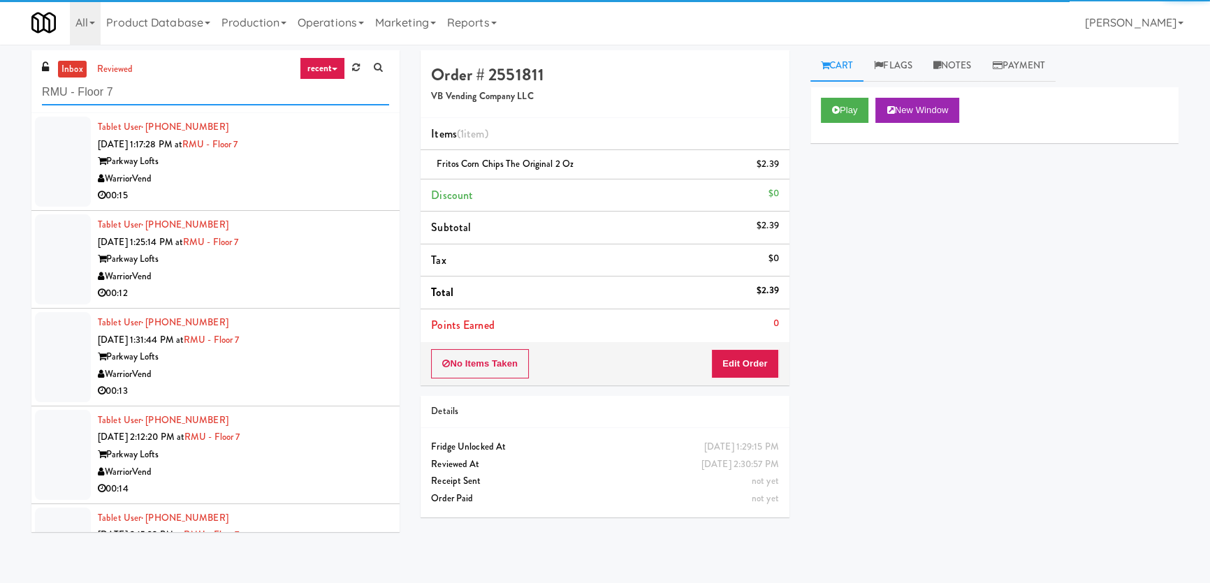
type input "RMU - Floor 7"
click at [308, 182] on div "WarriorVend" at bounding box center [243, 178] width 291 height 17
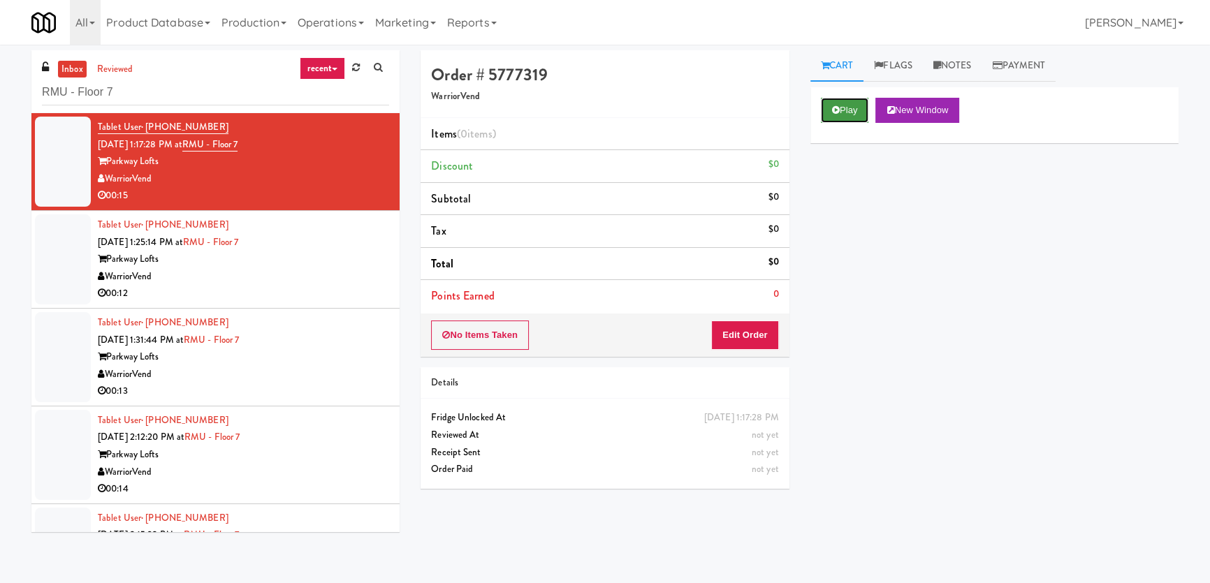
click at [835, 106] on icon at bounding box center [836, 109] width 8 height 9
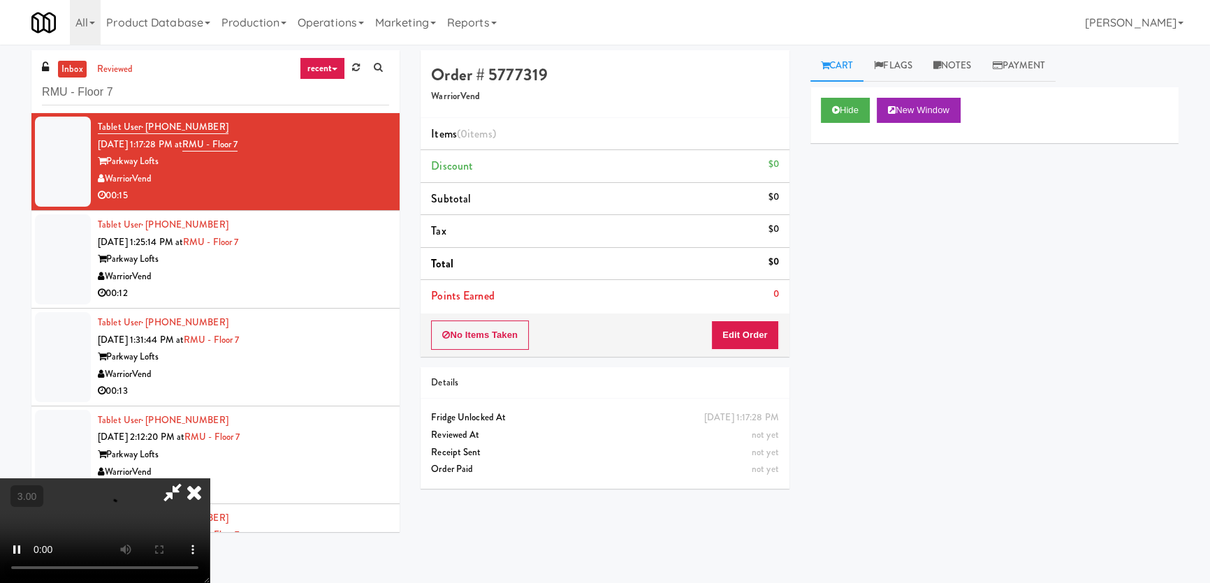
click at [825, 193] on div "Hide New Window Primary Flag Clear Flag if unable to determine what was taken o…" at bounding box center [994, 349] width 368 height 524
click at [210, 478] on video at bounding box center [105, 530] width 210 height 105
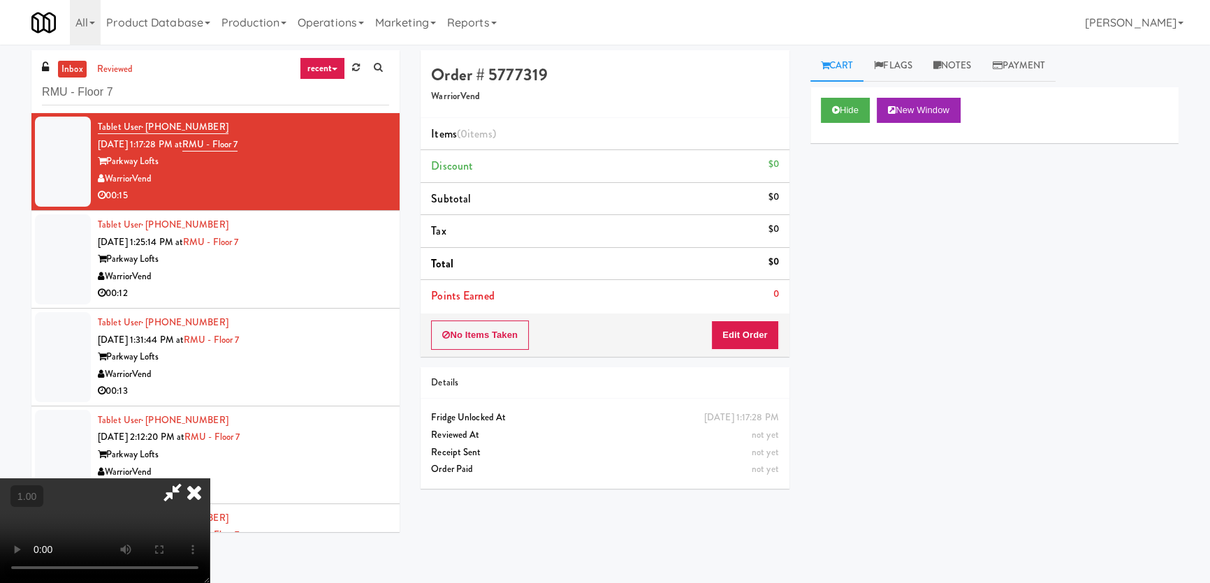
click at [210, 478] on video at bounding box center [105, 530] width 210 height 105
click at [775, 334] on button "Edit Order" at bounding box center [745, 335] width 68 height 29
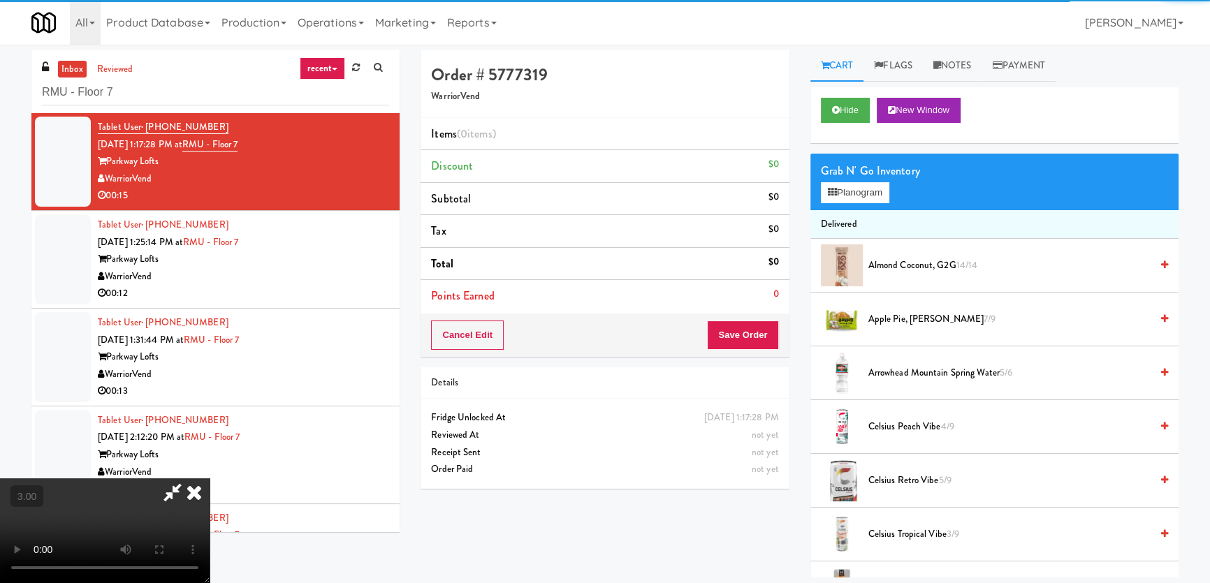
click at [851, 177] on div "Grab N' Go Inventory" at bounding box center [994, 171] width 347 height 21
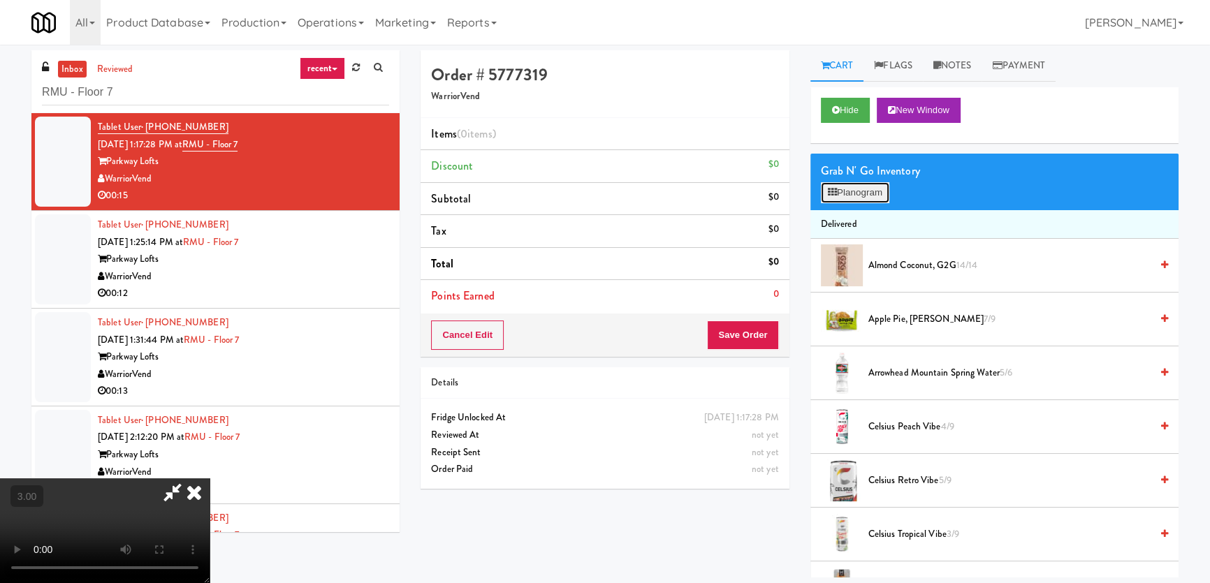
click at [839, 189] on button "Planogram" at bounding box center [855, 192] width 68 height 21
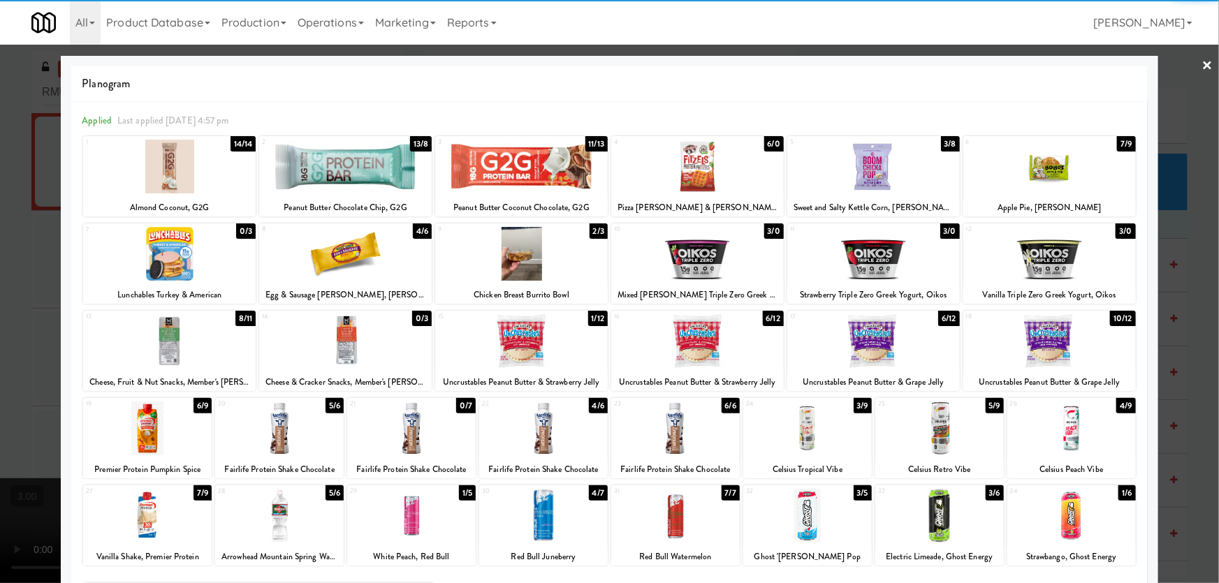
click at [370, 262] on div at bounding box center [345, 254] width 172 height 54
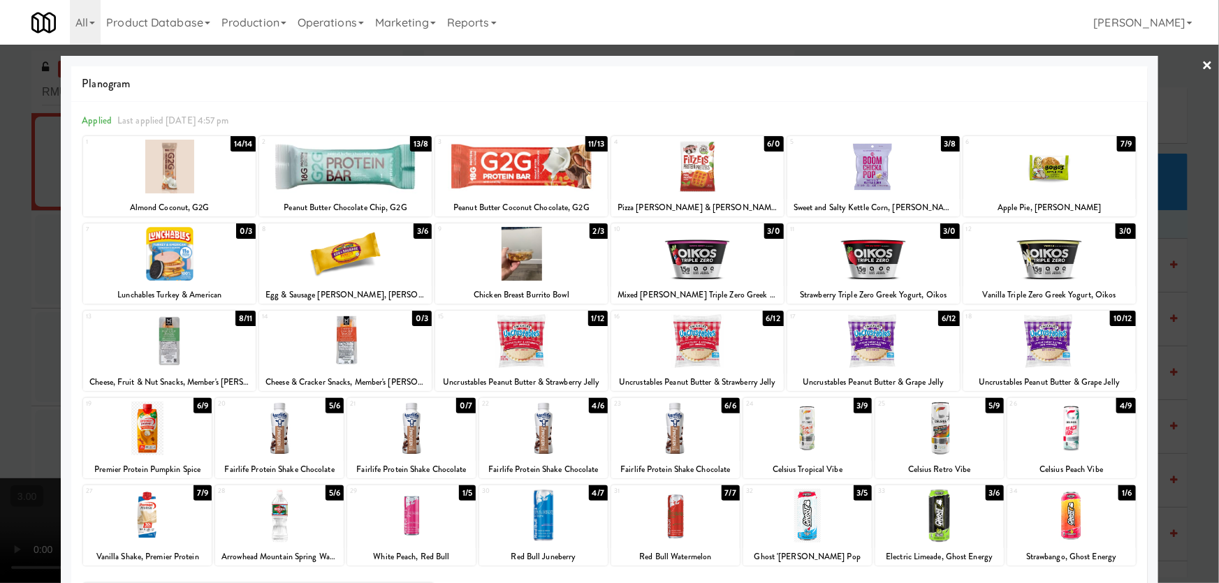
click at [886, 348] on div at bounding box center [873, 341] width 172 height 54
click at [0, 255] on div at bounding box center [609, 291] width 1219 height 583
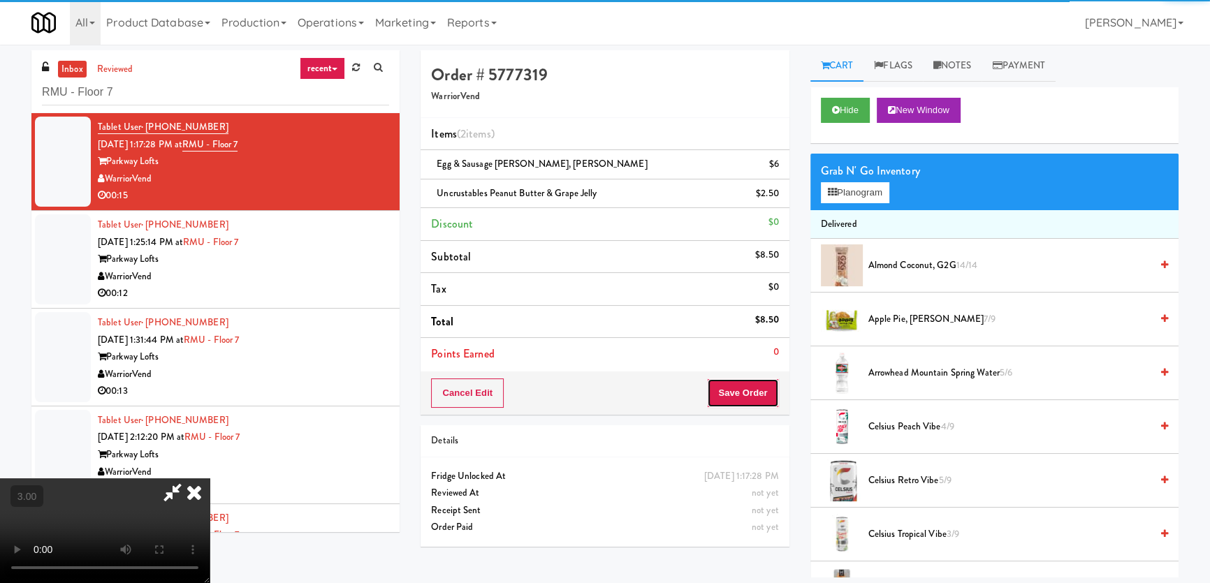
click at [746, 383] on button "Save Order" at bounding box center [742, 393] width 71 height 29
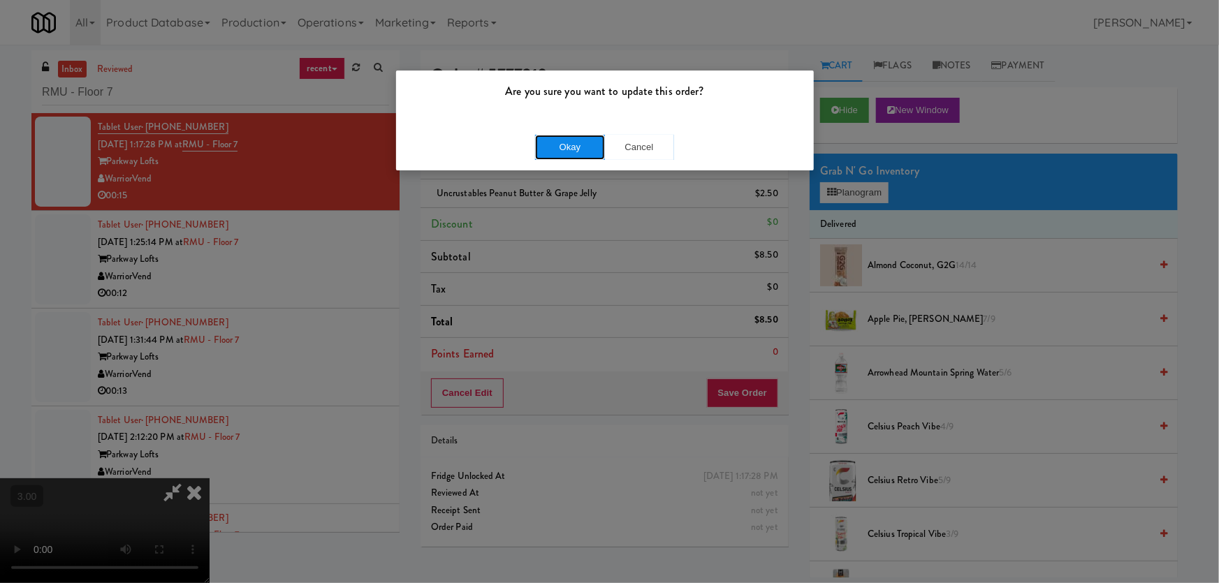
click at [581, 143] on button "Okay" at bounding box center [570, 147] width 70 height 25
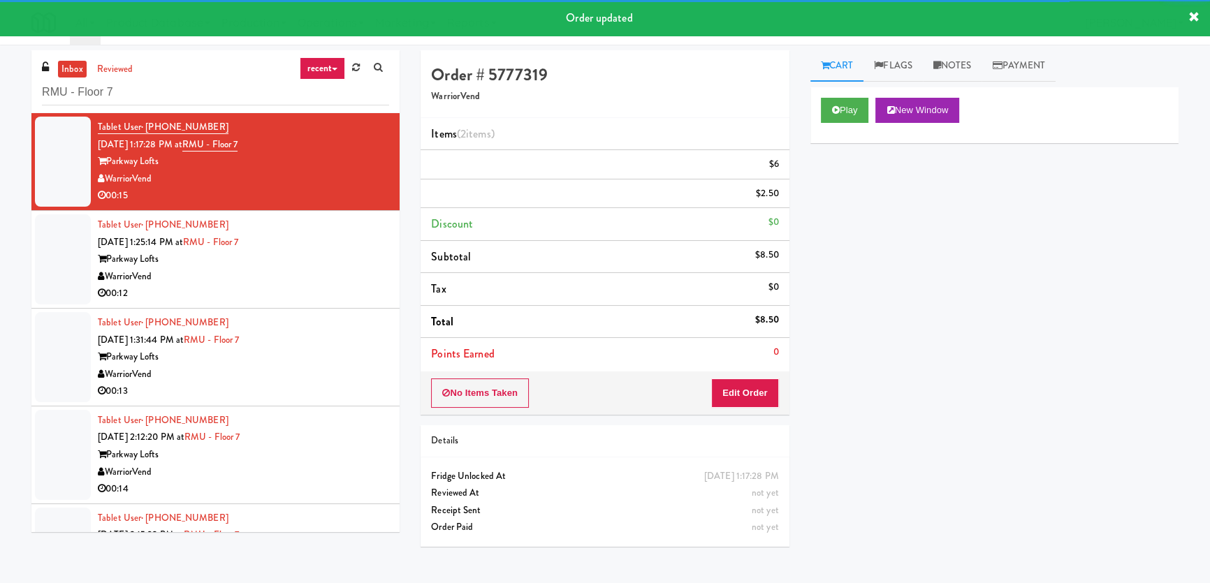
click at [335, 288] on div "Tablet User · (763) 267-3120 [DATE] 1:25:14 PM at [GEOGRAPHIC_DATA] Lofts Warri…" at bounding box center [243, 259] width 291 height 86
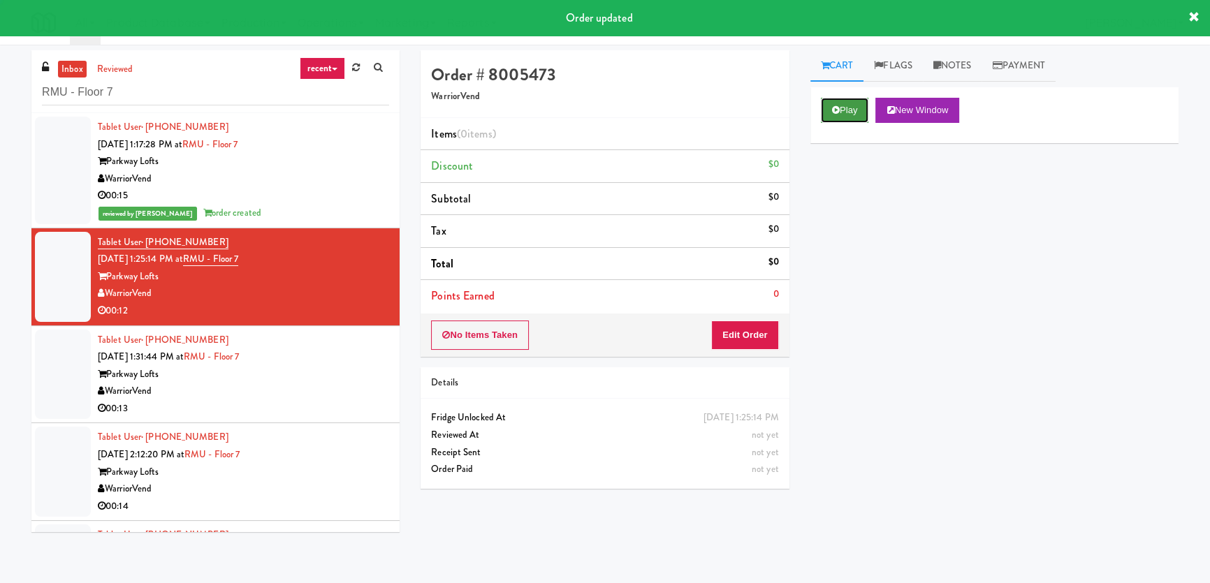
click at [836, 111] on icon at bounding box center [836, 109] width 8 height 9
click at [848, 193] on div "Play New Window Primary Flag Clear Flag if unable to determine what was taken o…" at bounding box center [994, 349] width 368 height 524
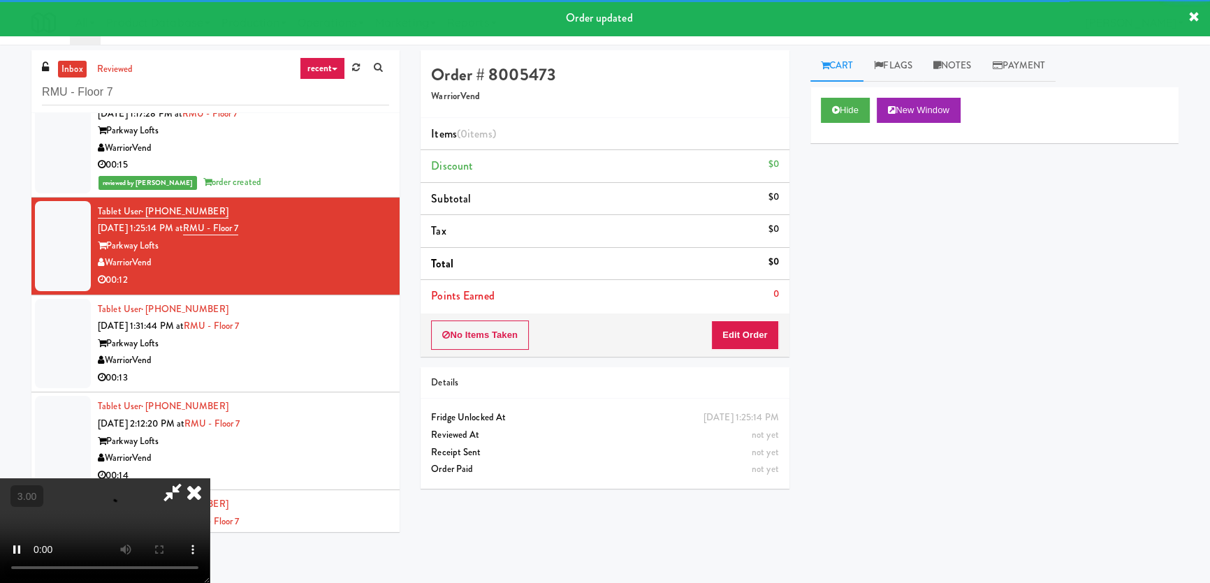
scroll to position [86, 0]
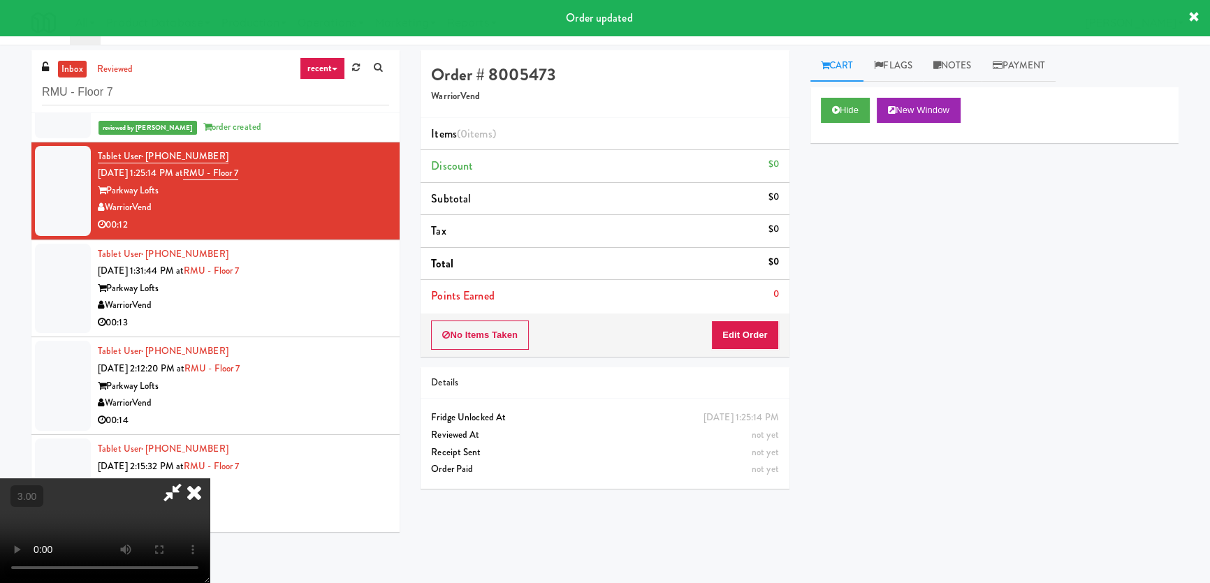
click at [925, 295] on div "Hide New Window Primary Flag Clear Flag if unable to determine what was taken o…" at bounding box center [994, 349] width 368 height 524
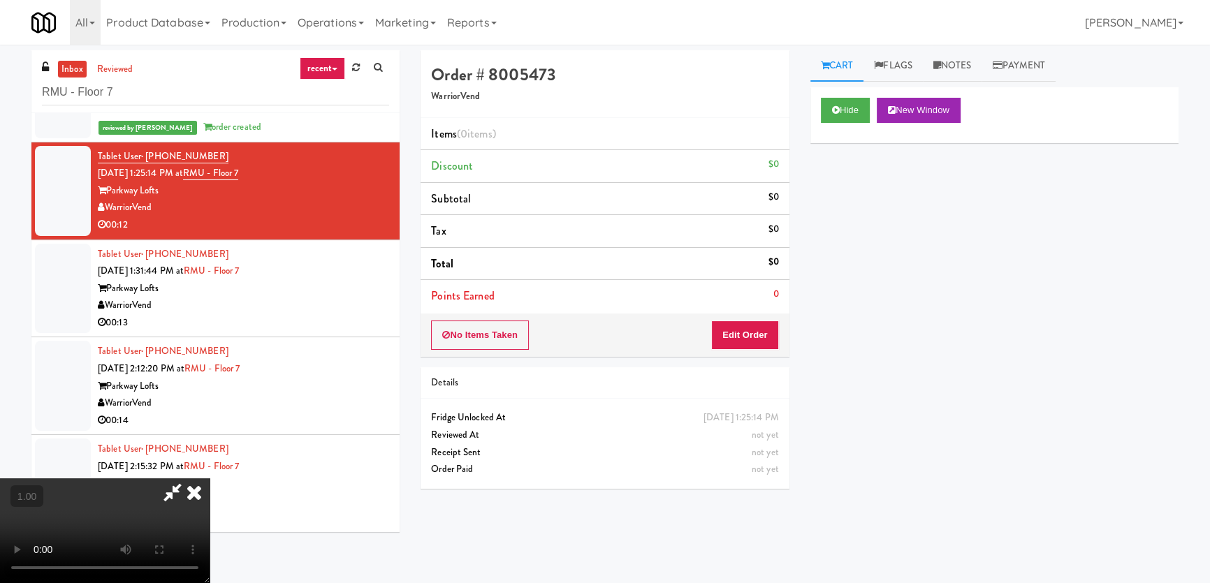
scroll to position [90, 0]
click at [742, 346] on button "Edit Order" at bounding box center [745, 335] width 68 height 29
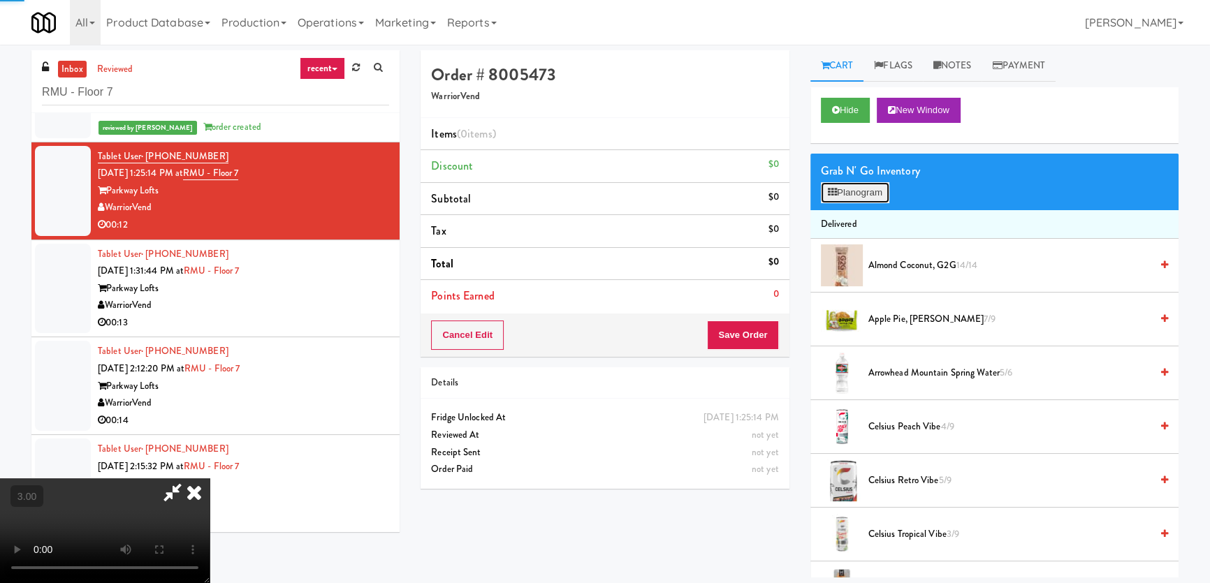
click at [842, 185] on button "Planogram" at bounding box center [855, 192] width 68 height 21
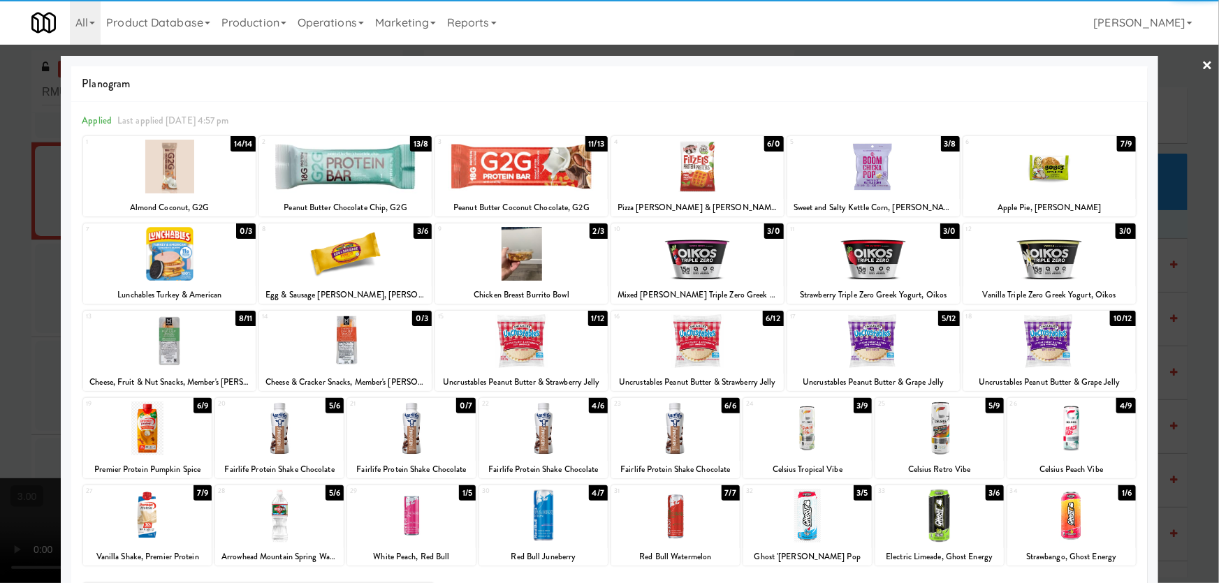
click at [293, 433] on div at bounding box center [279, 429] width 129 height 54
click at [520, 265] on div at bounding box center [521, 254] width 172 height 54
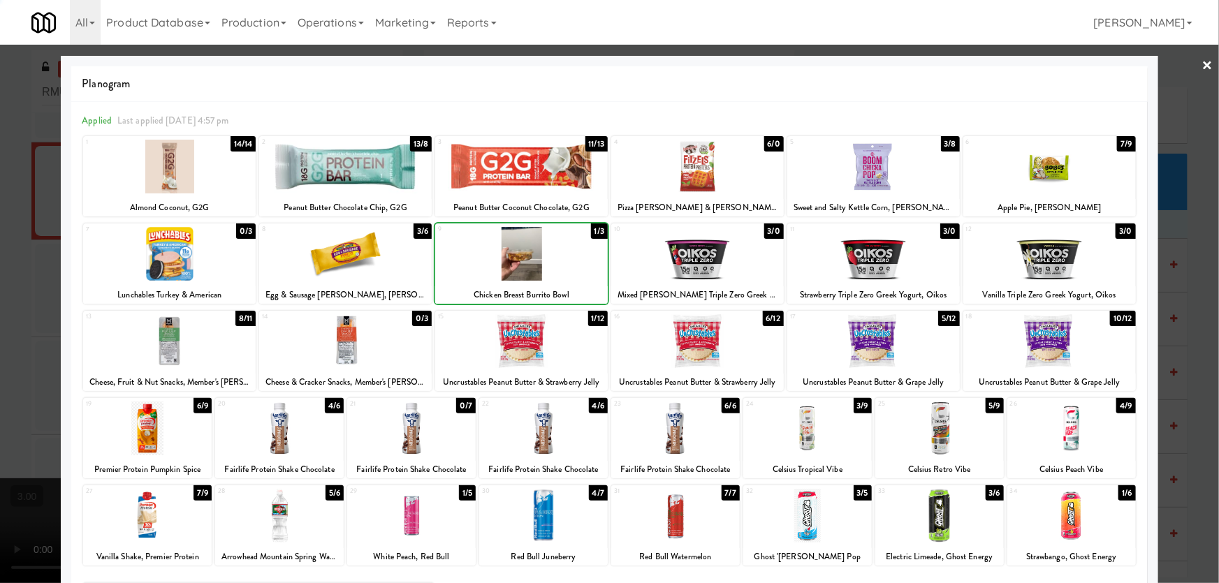
click at [0, 354] on div at bounding box center [609, 291] width 1219 height 583
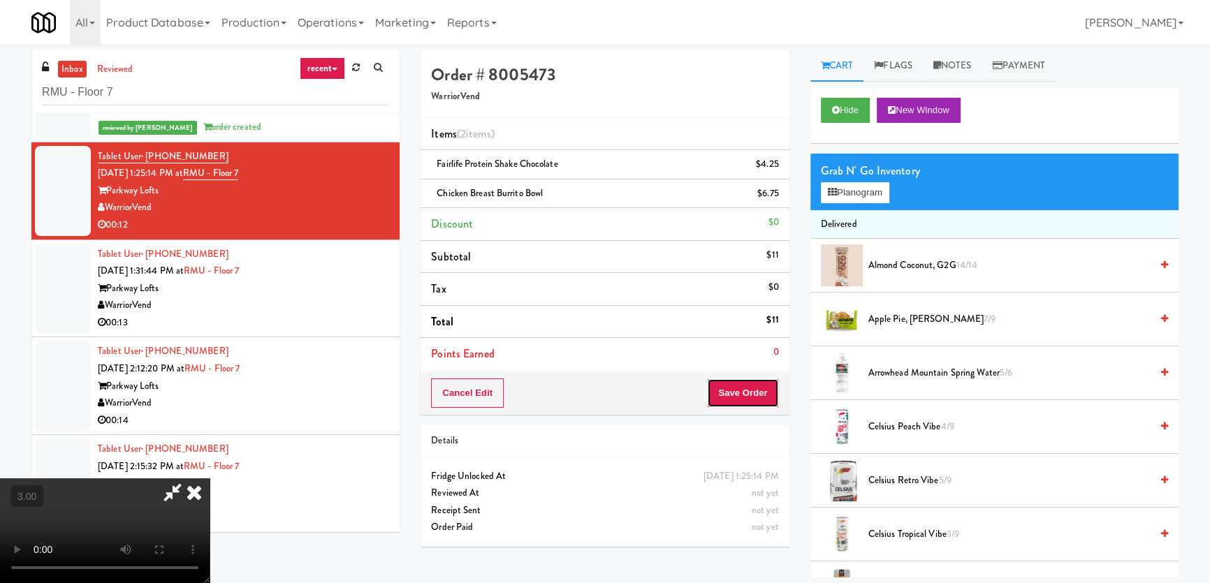
click at [749, 395] on button "Save Order" at bounding box center [742, 393] width 71 height 29
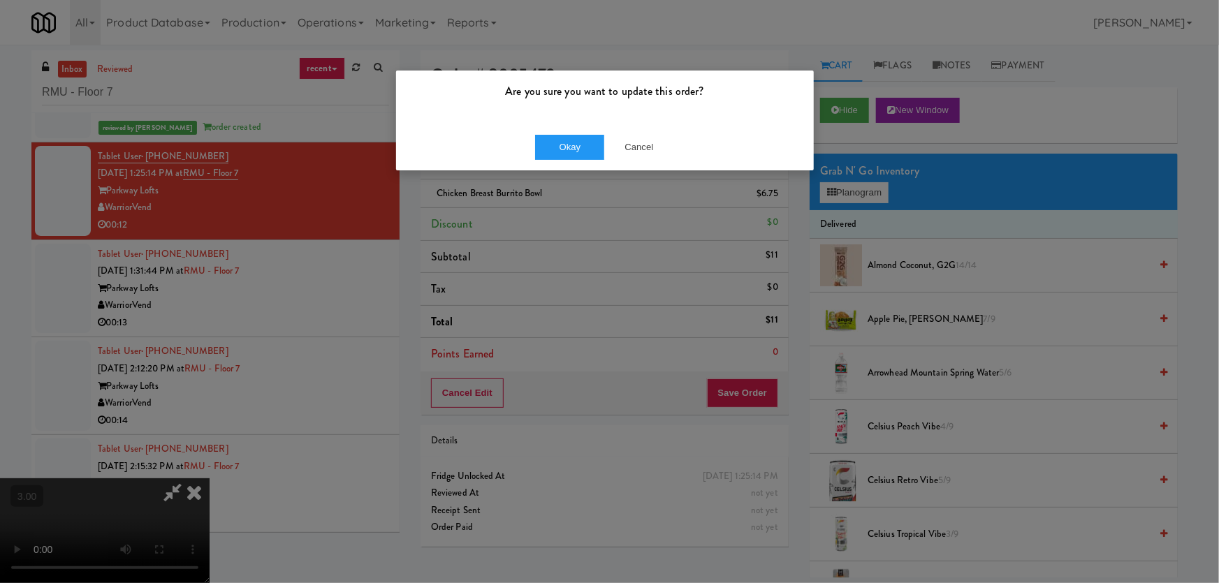
click at [596, 161] on div "Okay Cancel" at bounding box center [605, 147] width 418 height 47
click at [587, 152] on button "Okay" at bounding box center [570, 147] width 70 height 25
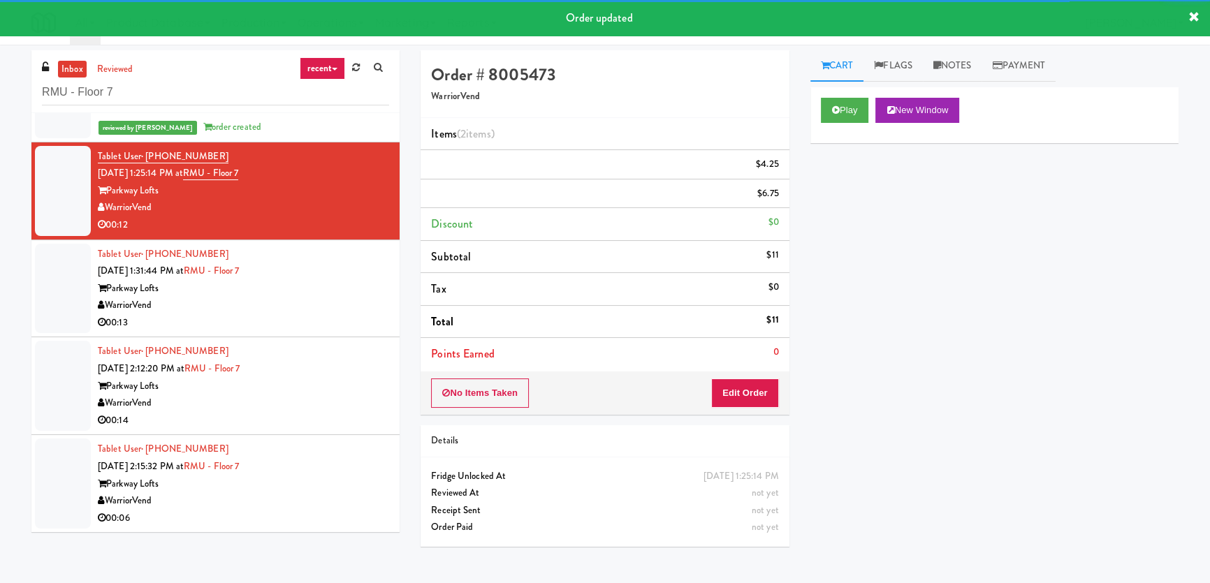
click at [360, 314] on div "WarriorVend" at bounding box center [243, 305] width 291 height 17
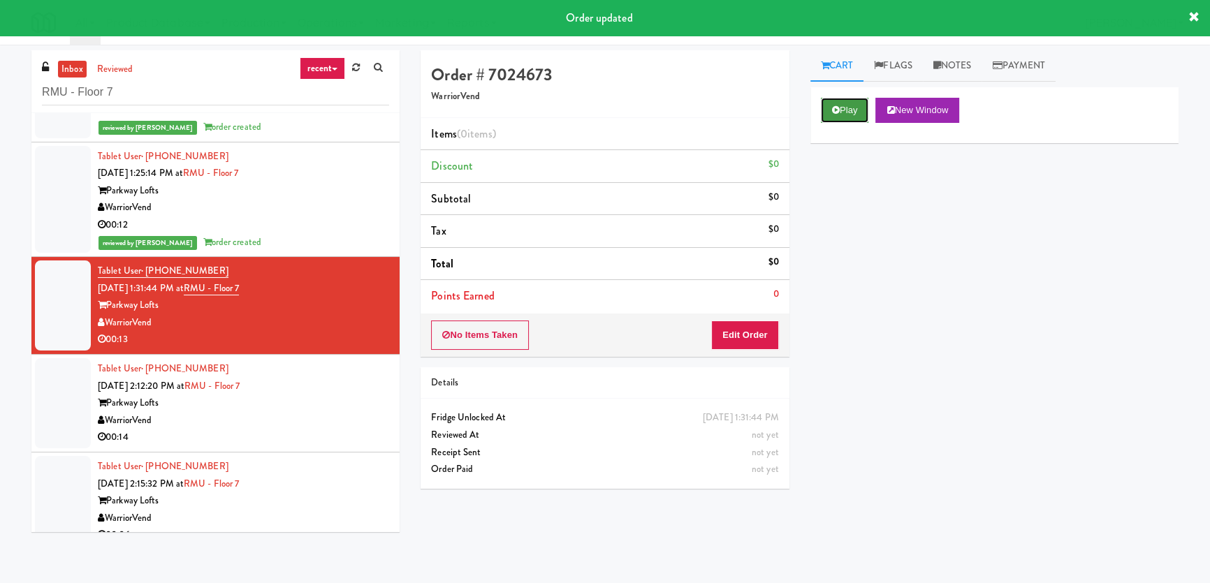
click at [835, 107] on icon at bounding box center [836, 109] width 8 height 9
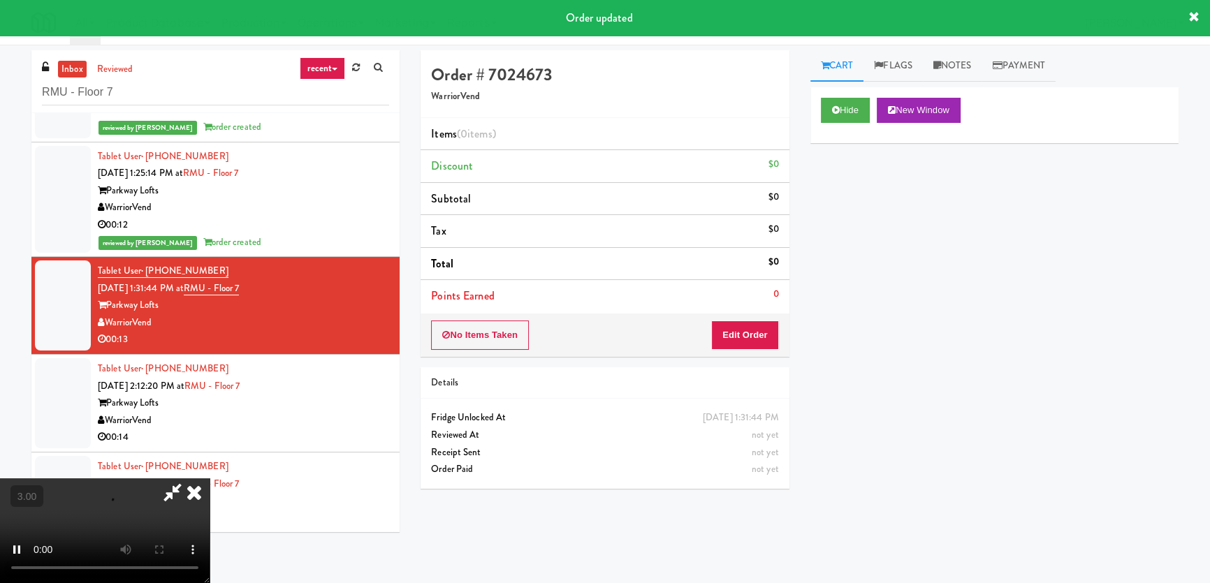
click at [845, 191] on div "Hide New Window Primary Flag Clear Flag if unable to determine what was taken o…" at bounding box center [994, 349] width 368 height 524
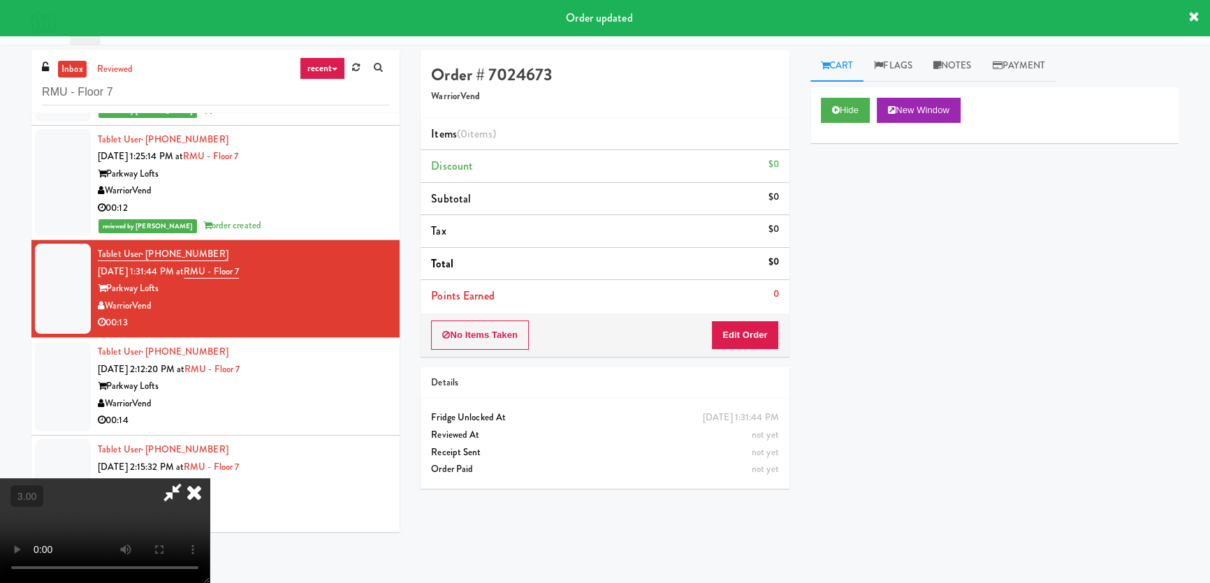
scroll to position [103, 0]
click at [937, 267] on div "Hide New Window Primary Flag Clear Flag if unable to determine what was taken o…" at bounding box center [994, 349] width 368 height 524
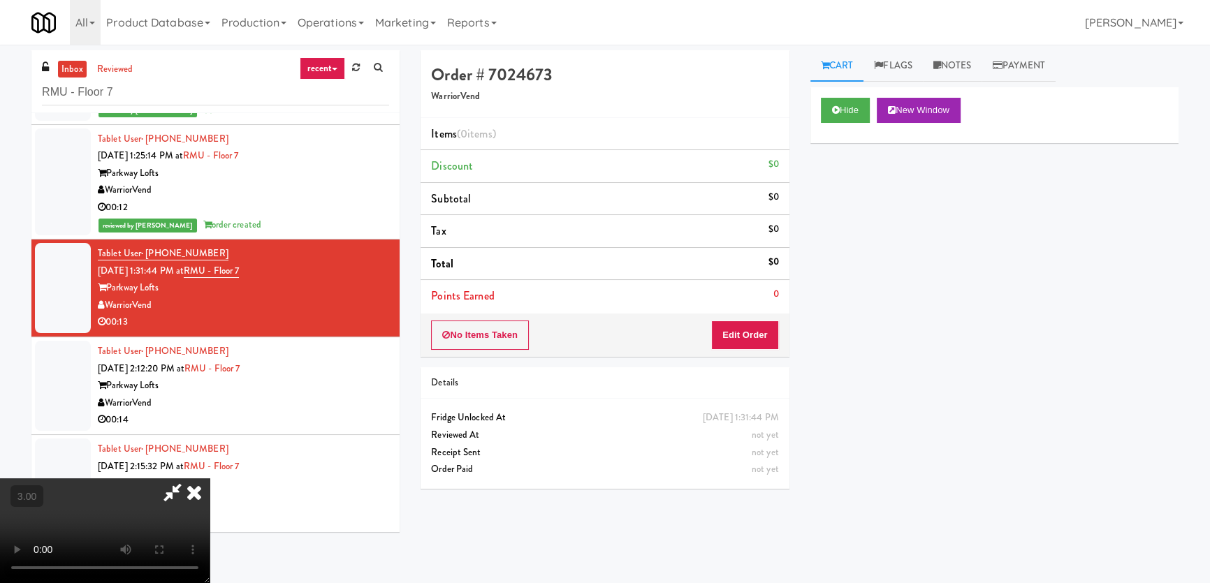
scroll to position [27, 0]
click at [210, 478] on video at bounding box center [105, 530] width 210 height 105
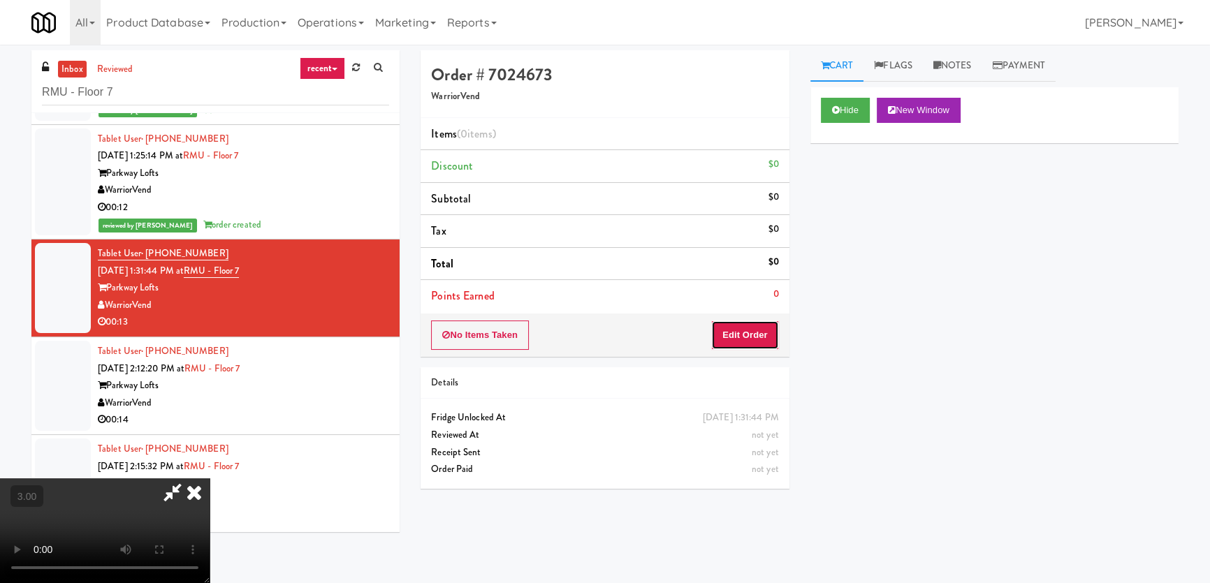
click at [738, 331] on button "Edit Order" at bounding box center [745, 335] width 68 height 29
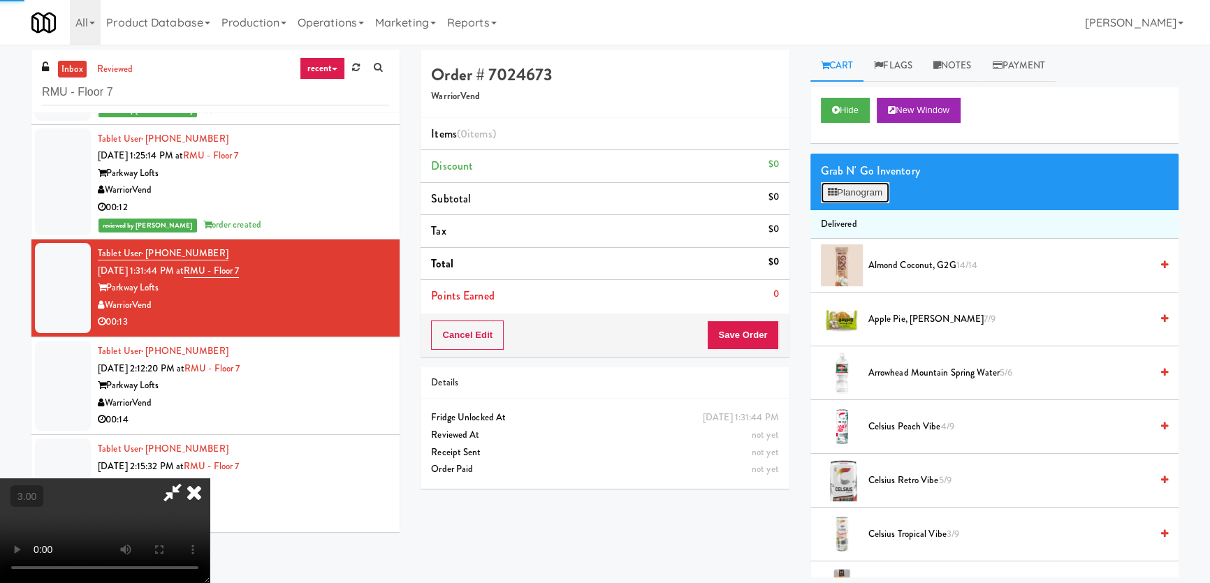
click at [859, 194] on button "Planogram" at bounding box center [855, 192] width 68 height 21
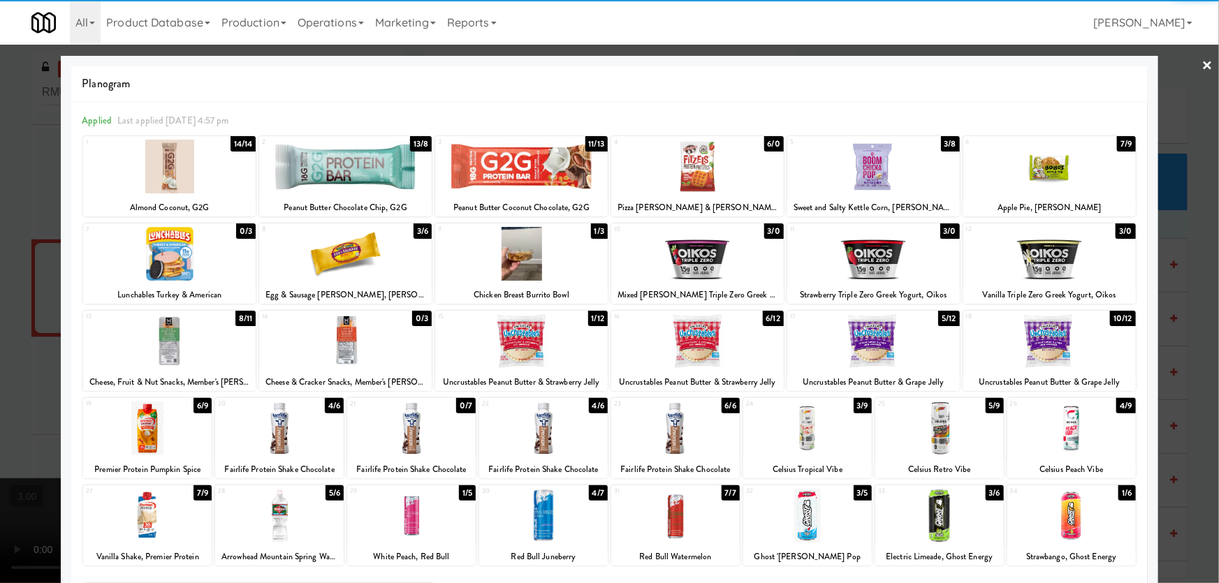
click at [362, 167] on div at bounding box center [345, 167] width 172 height 54
click at [1064, 348] on div at bounding box center [1049, 341] width 172 height 54
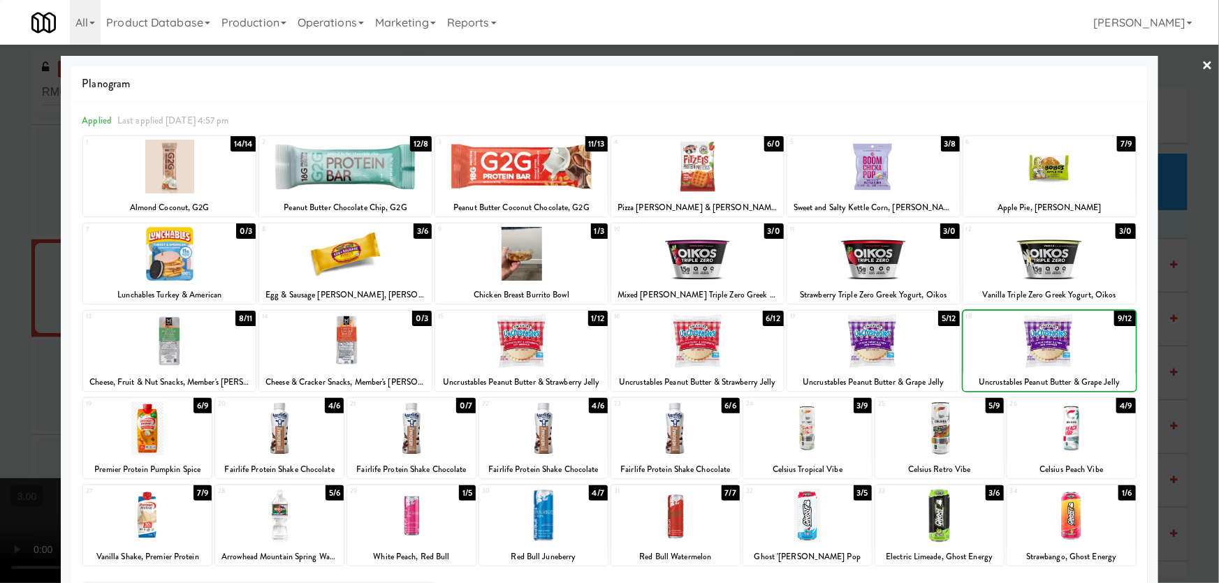
click at [0, 298] on div at bounding box center [609, 291] width 1219 height 583
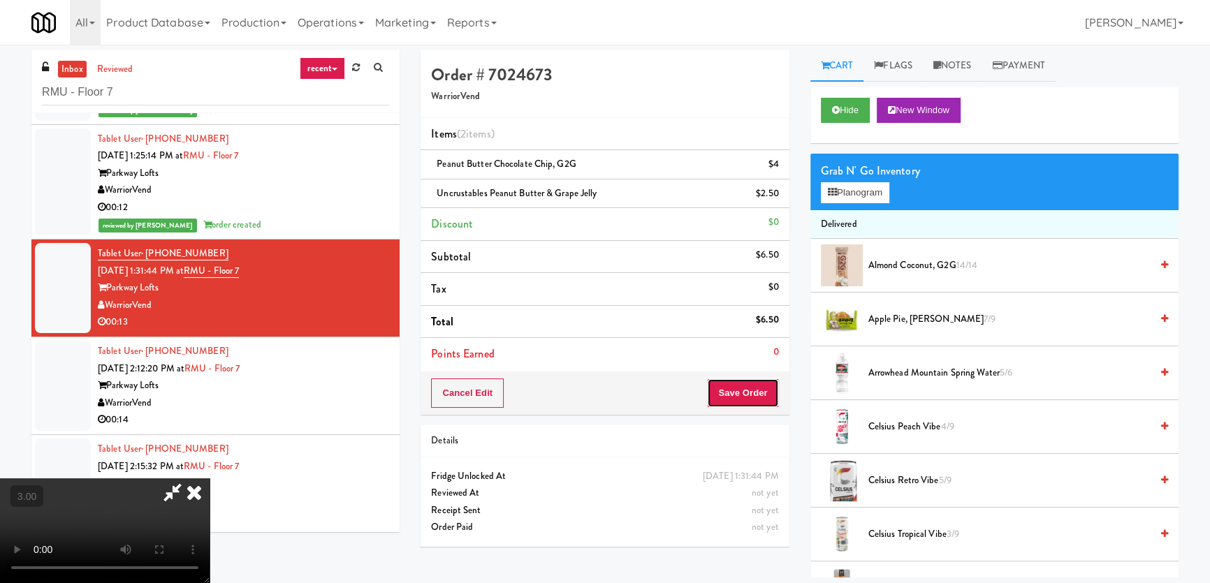
click at [762, 388] on button "Save Order" at bounding box center [742, 393] width 71 height 29
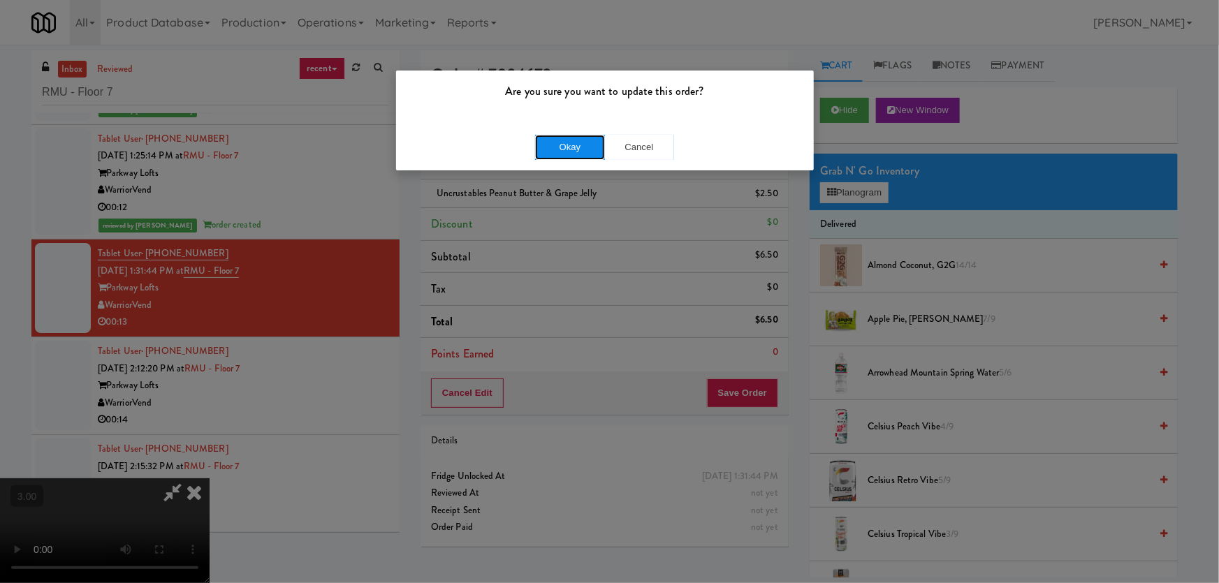
click at [550, 149] on button "Okay" at bounding box center [570, 147] width 70 height 25
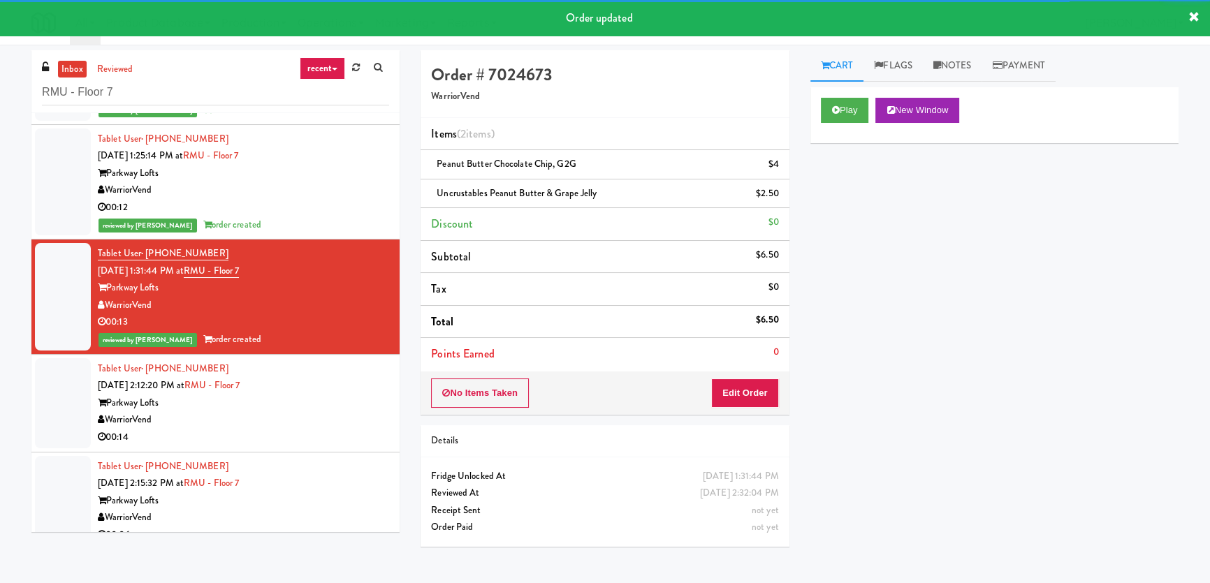
click at [353, 386] on div "Tablet User · (562) 652-8358 [DATE] 2:12:20 PM at [GEOGRAPHIC_DATA] Lofts Warri…" at bounding box center [243, 403] width 291 height 86
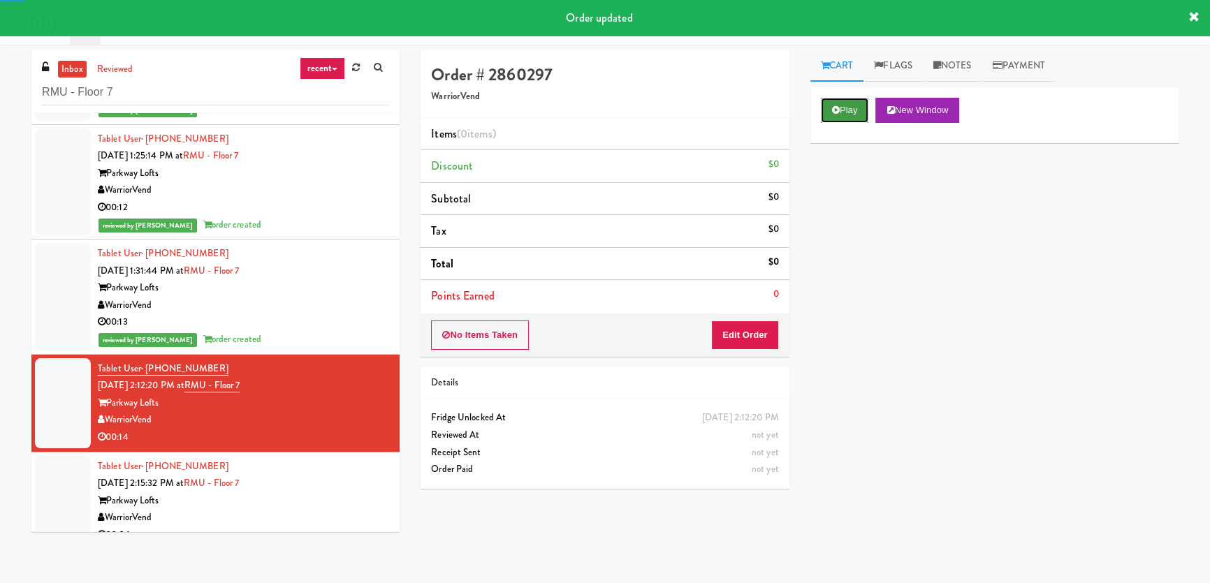
click at [837, 105] on button "Play" at bounding box center [845, 110] width 48 height 25
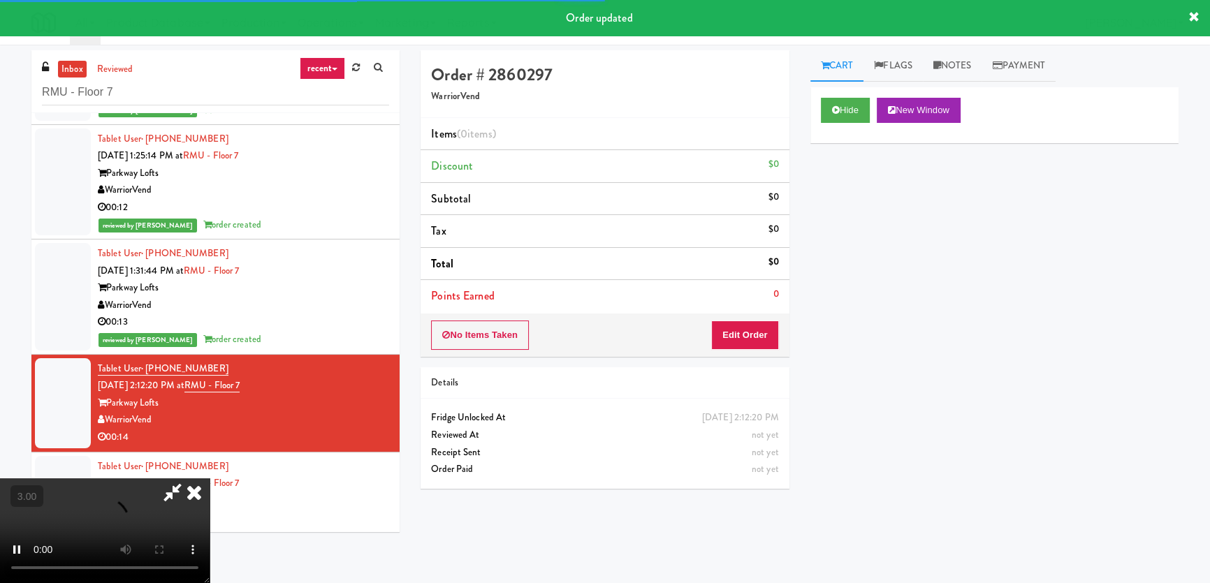
click at [825, 189] on div "Hide New Window Primary Flag Clear Flag if unable to determine what was taken o…" at bounding box center [994, 349] width 368 height 524
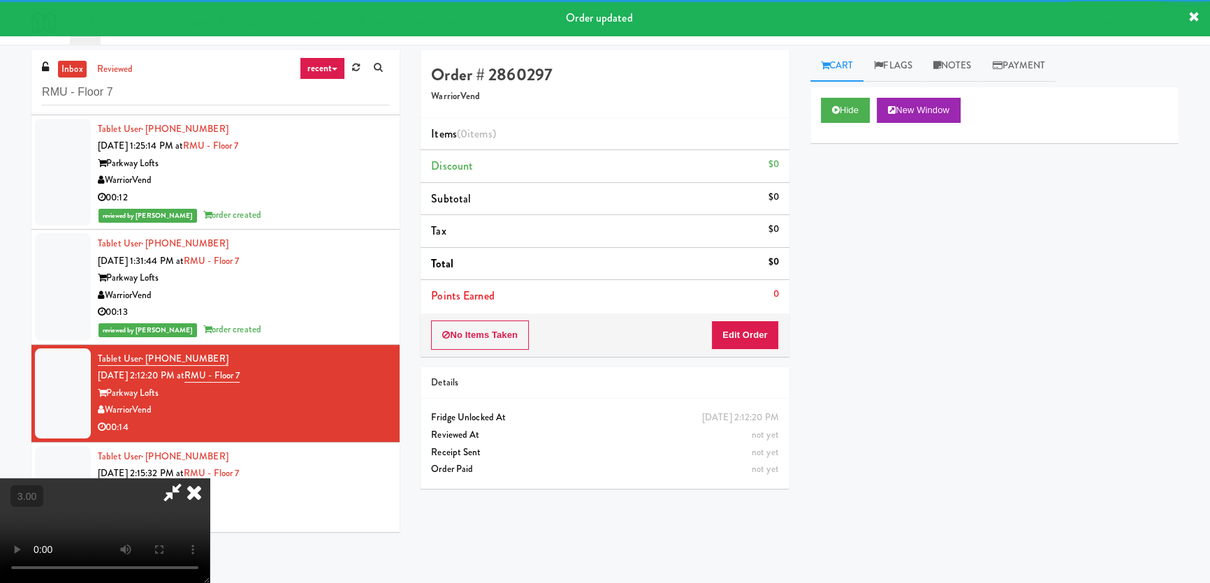
scroll to position [120, 0]
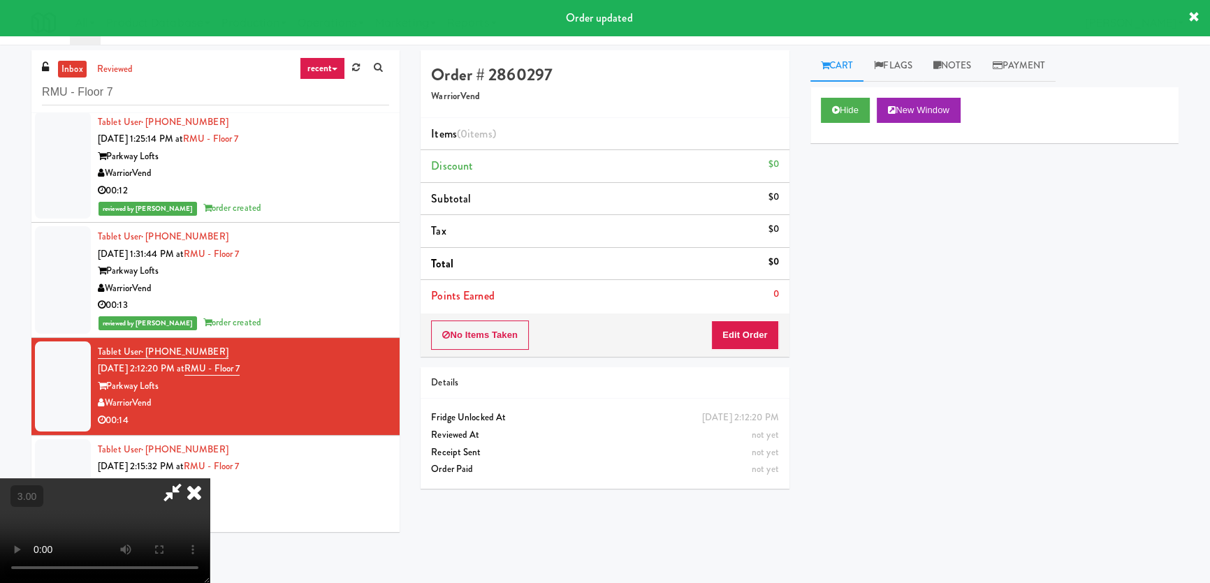
click at [824, 273] on div "Hide New Window Primary Flag Clear Flag if unable to determine what was taken o…" at bounding box center [994, 349] width 368 height 524
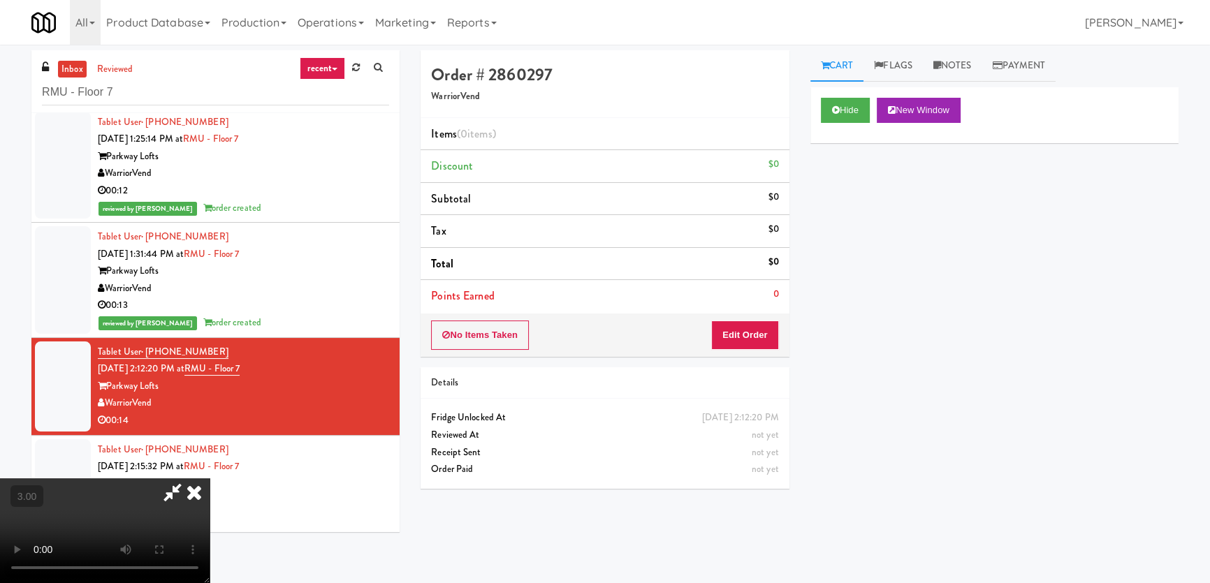
scroll to position [27, 0]
click at [210, 478] on video at bounding box center [105, 530] width 210 height 105
click at [752, 344] on button "Edit Order" at bounding box center [745, 335] width 68 height 29
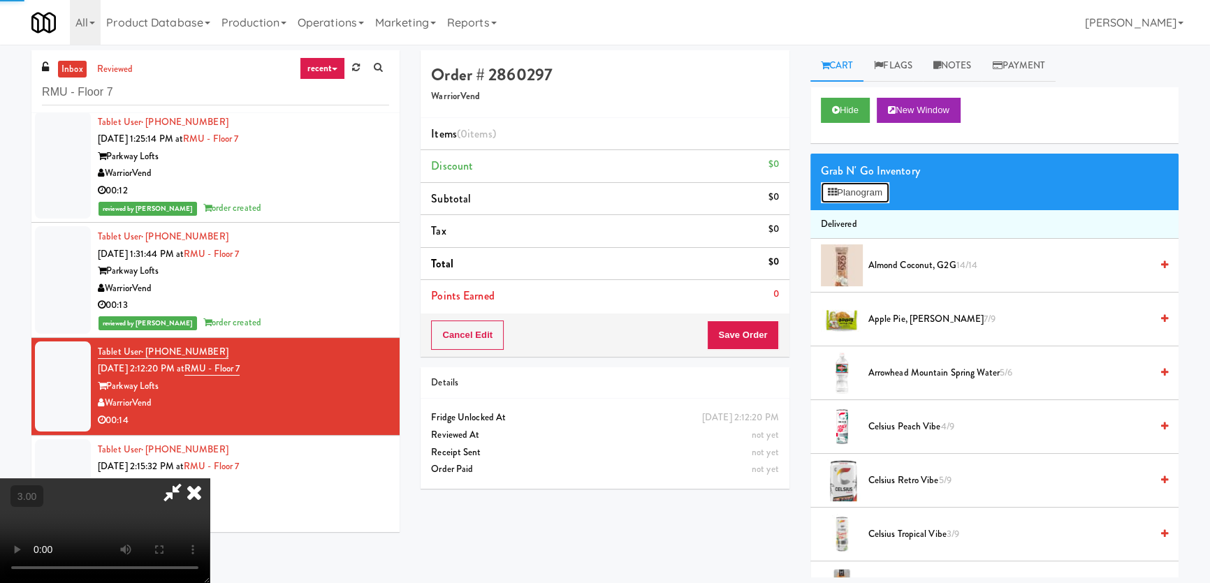
click at [853, 196] on button "Planogram" at bounding box center [855, 192] width 68 height 21
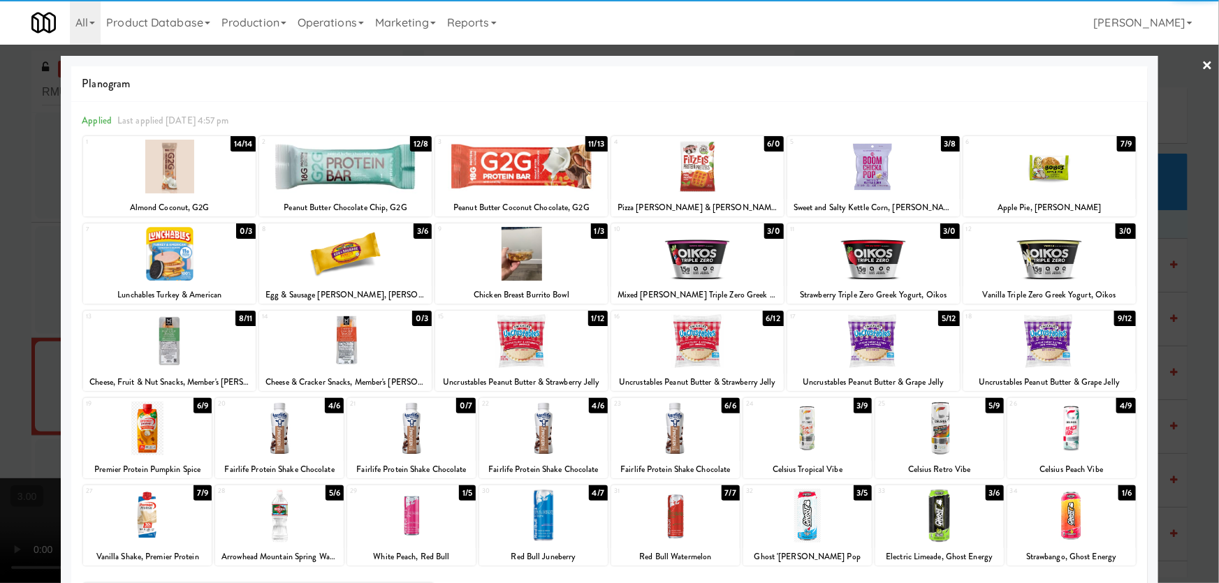
click at [186, 344] on div at bounding box center [169, 341] width 172 height 54
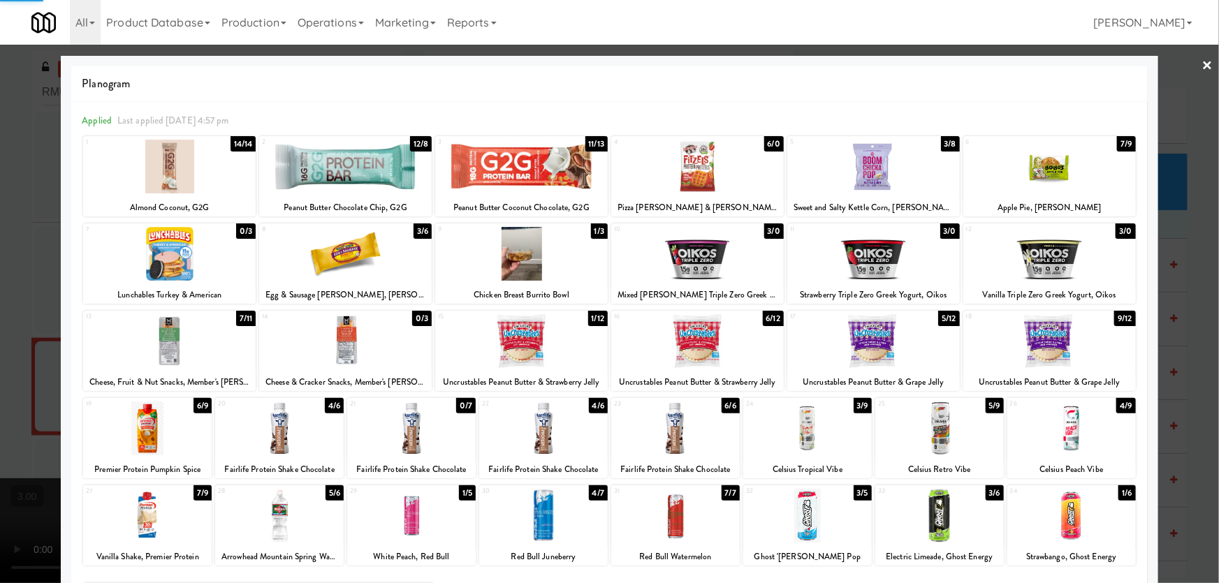
click at [873, 337] on div at bounding box center [873, 341] width 172 height 54
click at [0, 287] on div at bounding box center [609, 291] width 1219 height 583
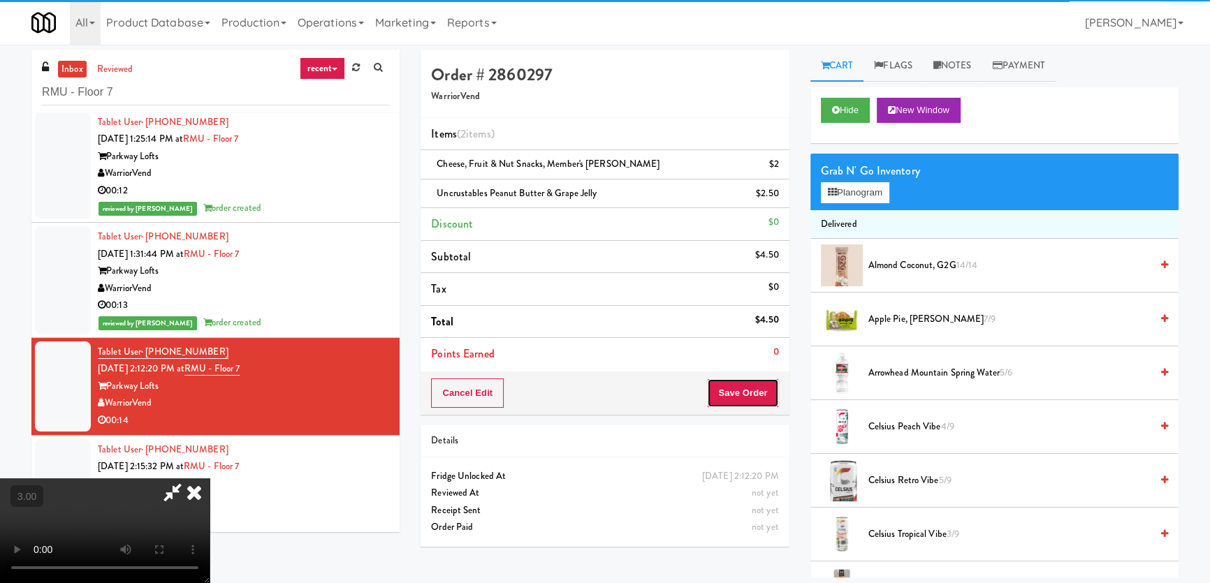
click at [761, 393] on button "Save Order" at bounding box center [742, 393] width 71 height 29
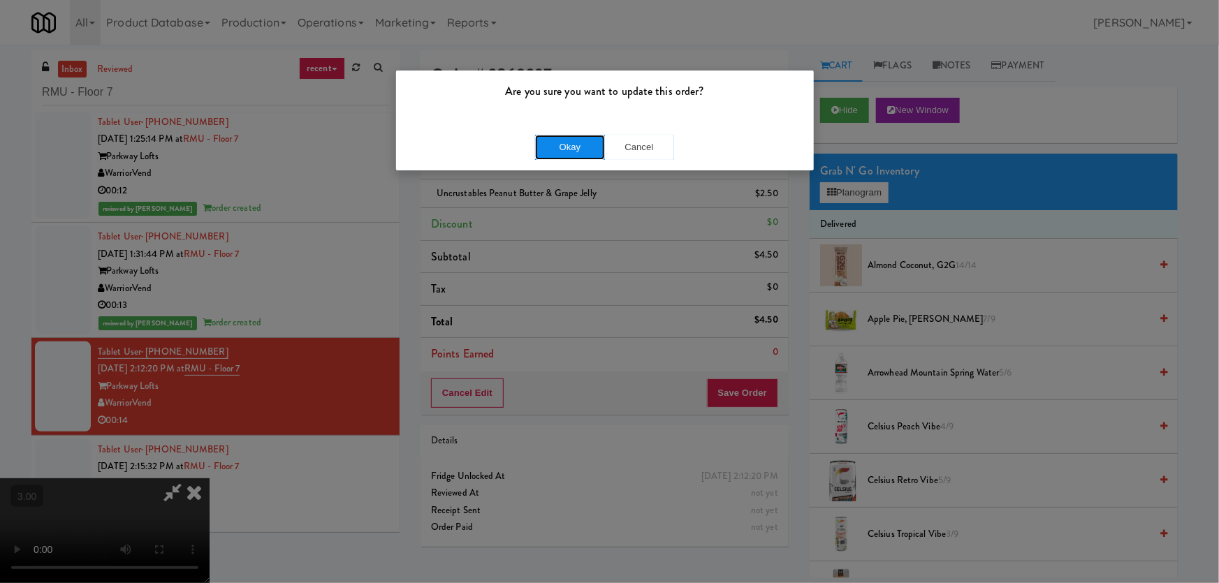
click at [551, 133] on div "Okay Cancel" at bounding box center [605, 147] width 418 height 47
click at [560, 148] on button "Okay" at bounding box center [570, 147] width 70 height 25
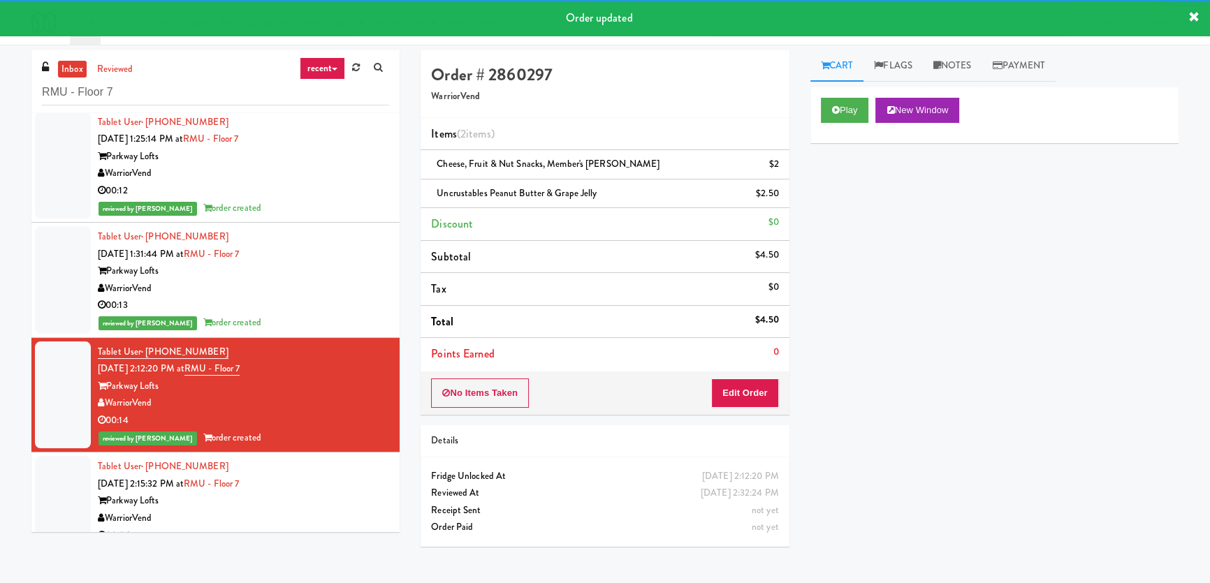
scroll to position [138, 0]
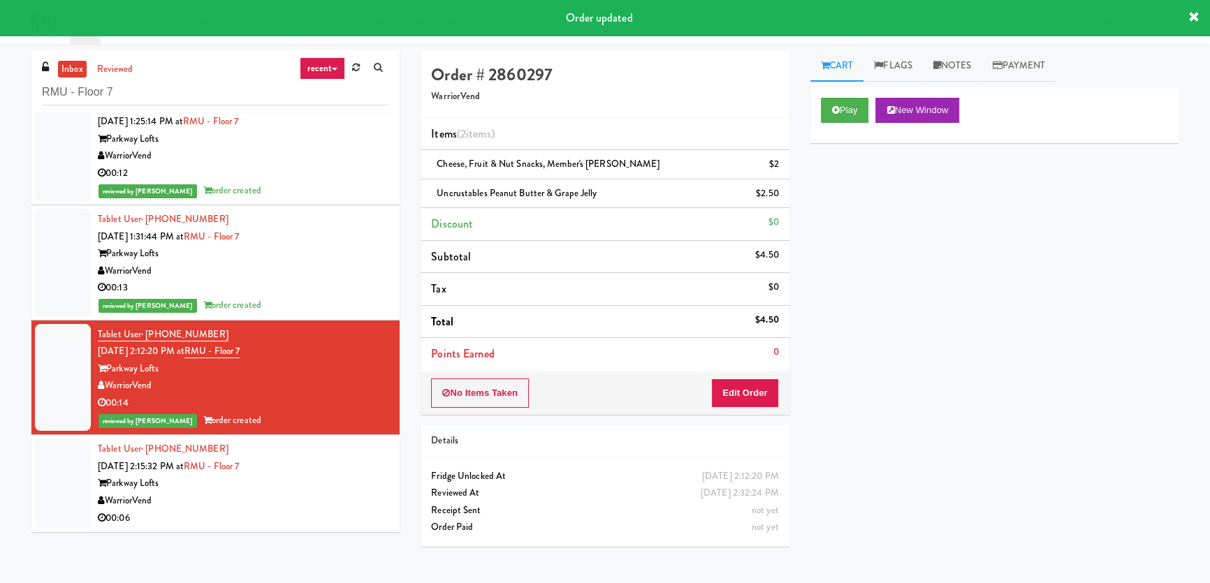
click at [358, 456] on div "Tablet User · (239) 849-8858 [DATE] 2:15:32 PM at [GEOGRAPHIC_DATA] Lofts Warri…" at bounding box center [243, 484] width 291 height 86
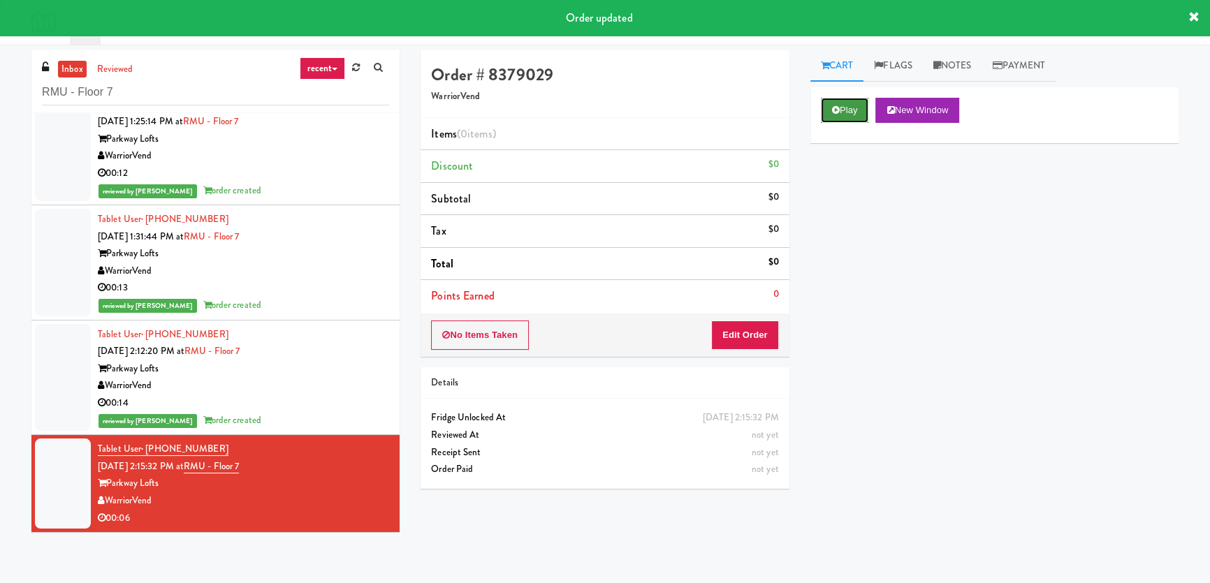
click at [846, 105] on button "Play" at bounding box center [845, 110] width 48 height 25
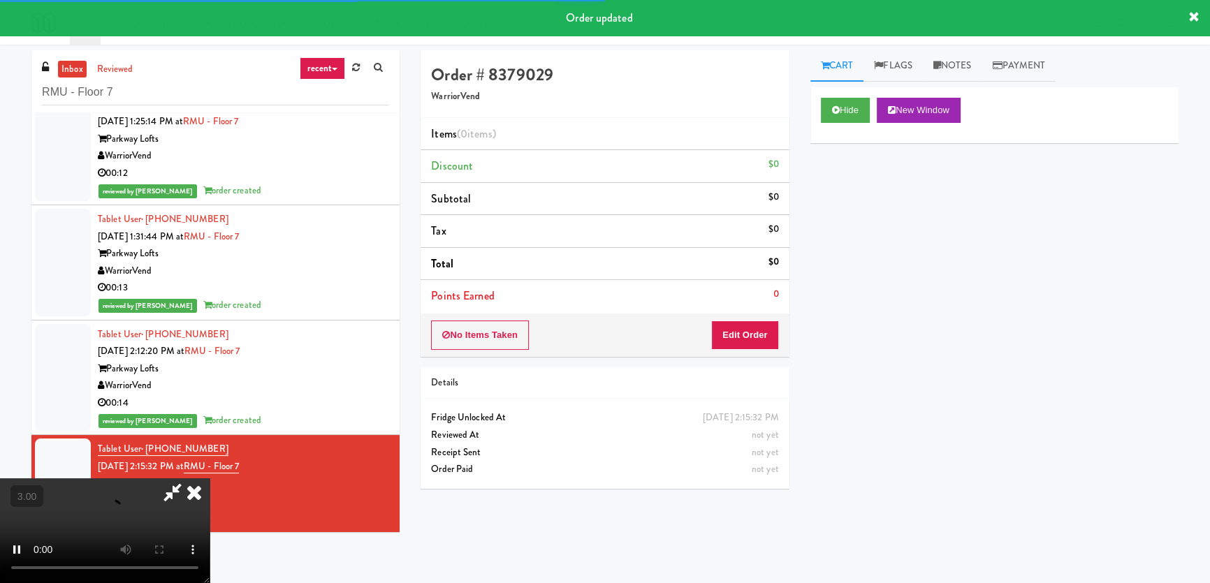
click at [855, 195] on div "Hide New Window Primary Flag Clear Flag if unable to determine what was taken o…" at bounding box center [994, 349] width 368 height 524
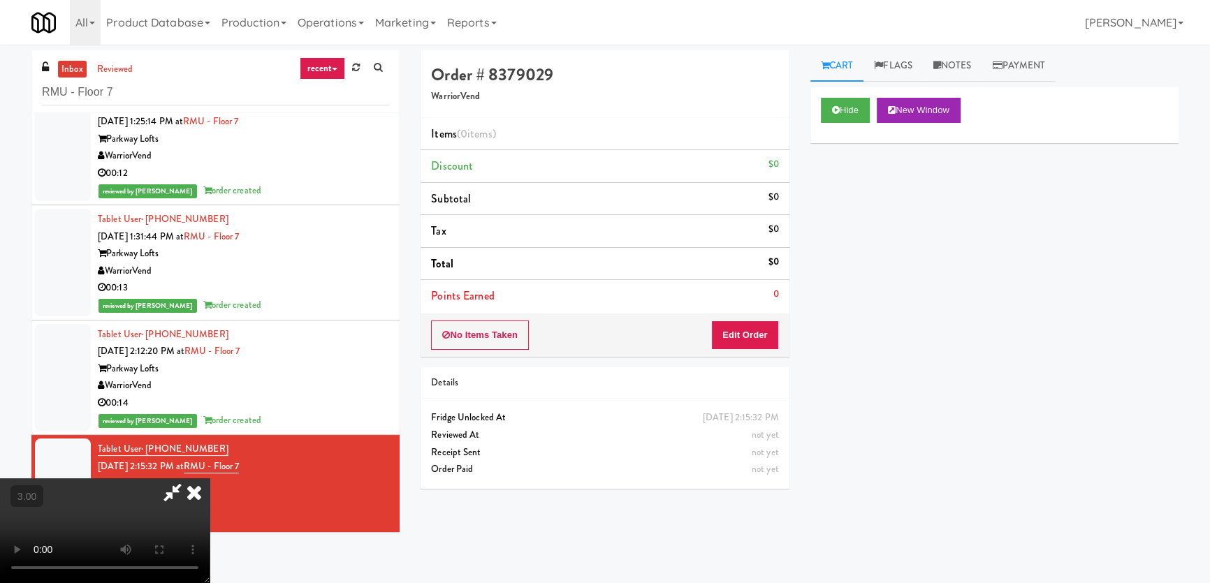
click at [910, 286] on div "Hide New Window Primary Flag Clear Flag if unable to determine what was taken o…" at bounding box center [994, 349] width 368 height 524
click at [210, 478] on video at bounding box center [105, 530] width 210 height 105
click at [745, 329] on button "Edit Order" at bounding box center [745, 335] width 68 height 29
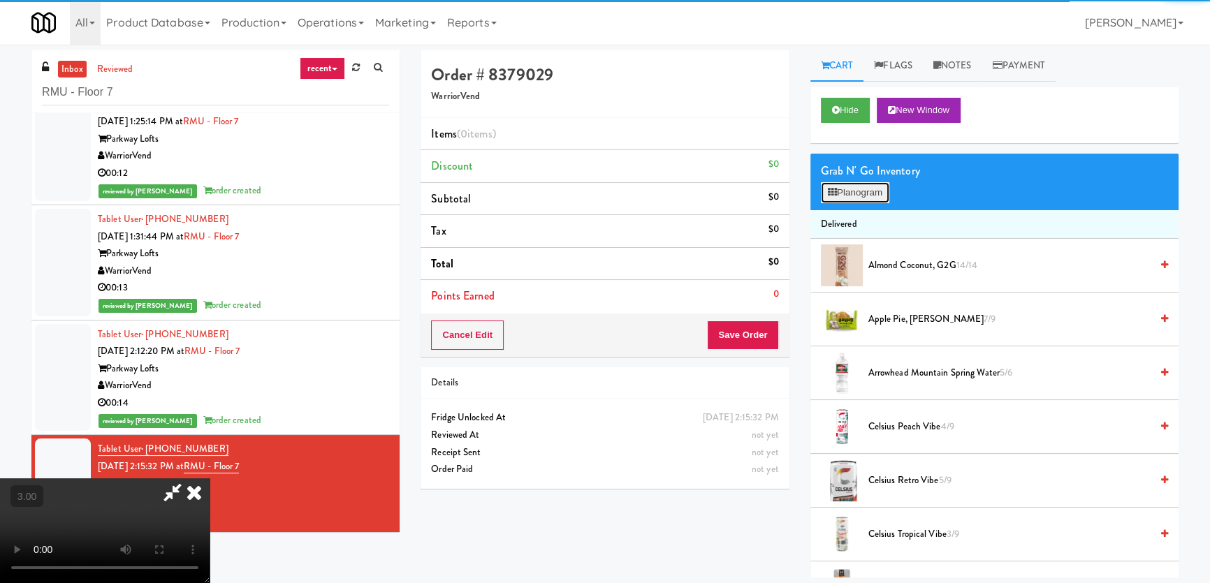
click at [839, 182] on button "Planogram" at bounding box center [855, 192] width 68 height 21
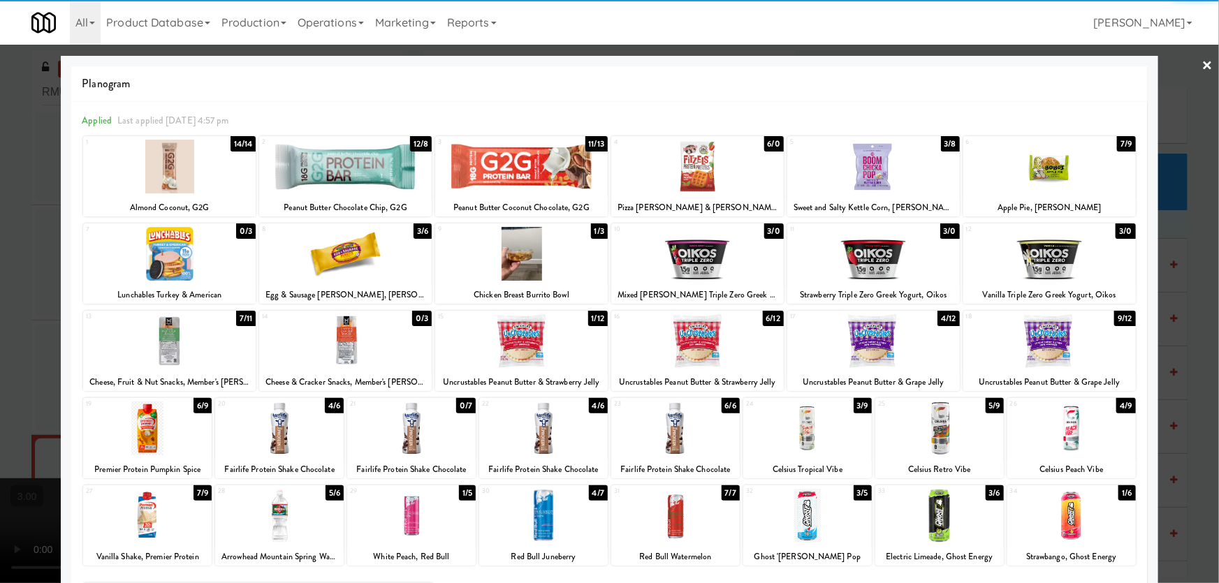
click at [950, 440] on div at bounding box center [939, 429] width 129 height 54
click at [0, 286] on div at bounding box center [609, 291] width 1219 height 583
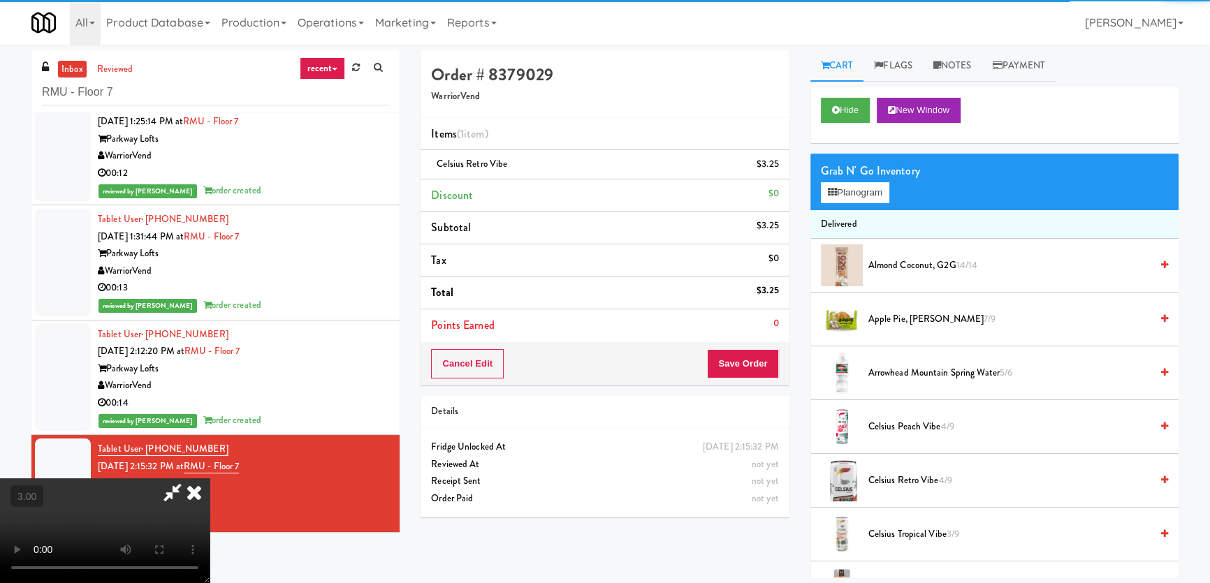
click at [210, 478] on video at bounding box center [105, 530] width 210 height 105
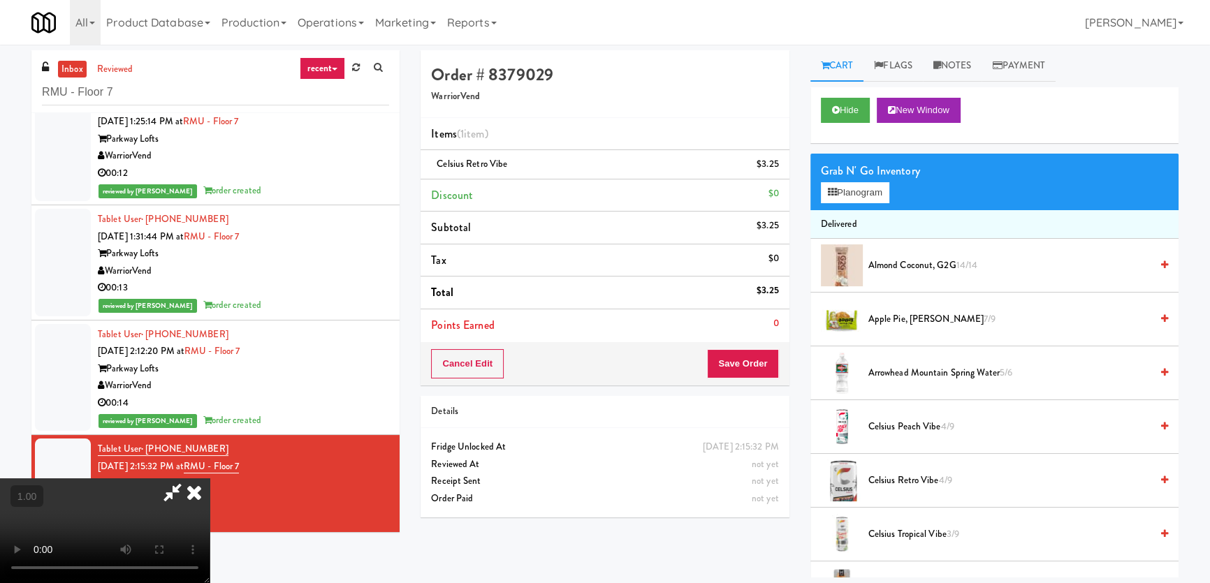
click at [210, 478] on video at bounding box center [105, 530] width 210 height 105
click at [755, 370] on button "Save Order" at bounding box center [742, 363] width 71 height 29
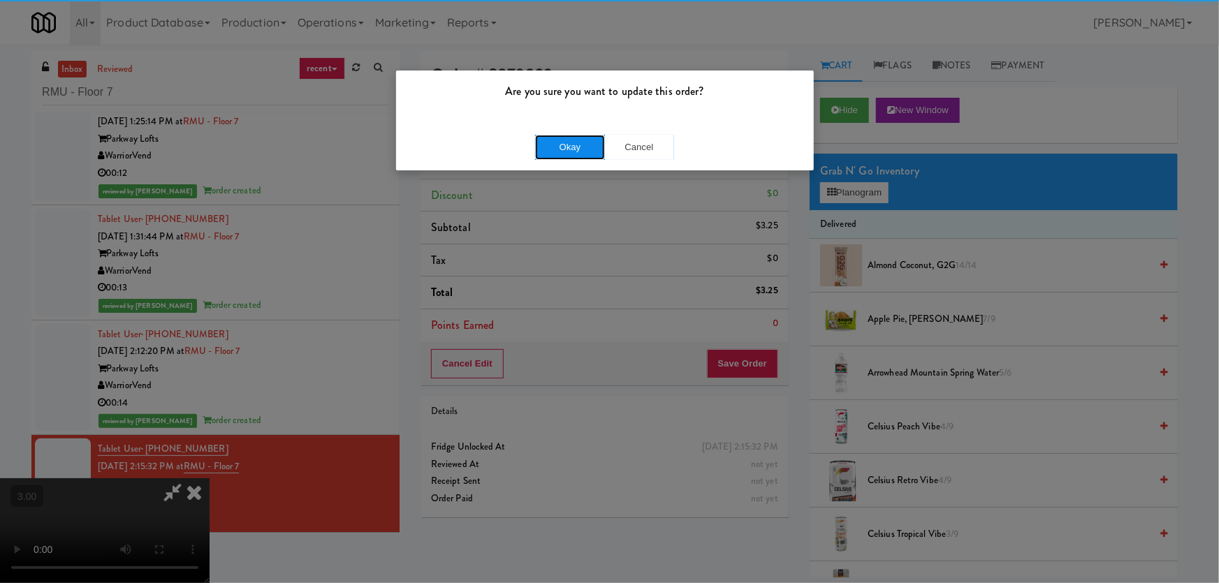
click at [568, 149] on button "Okay" at bounding box center [570, 147] width 70 height 25
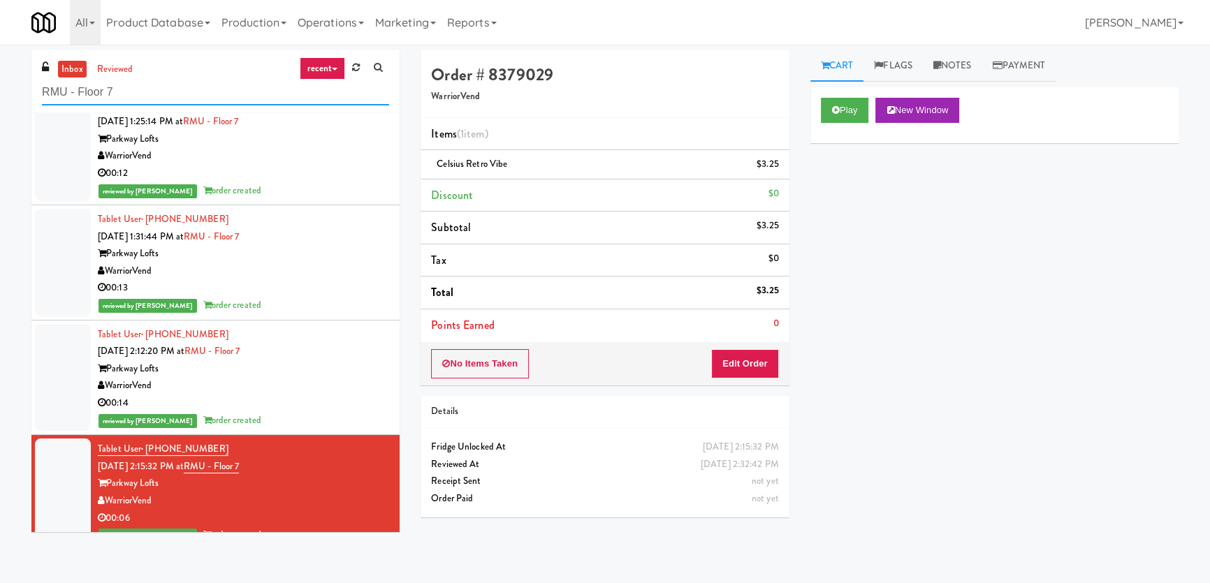
click at [214, 82] on input "RMU - Floor 7" at bounding box center [215, 93] width 347 height 26
paste input "CSMO - Ambient - Right"
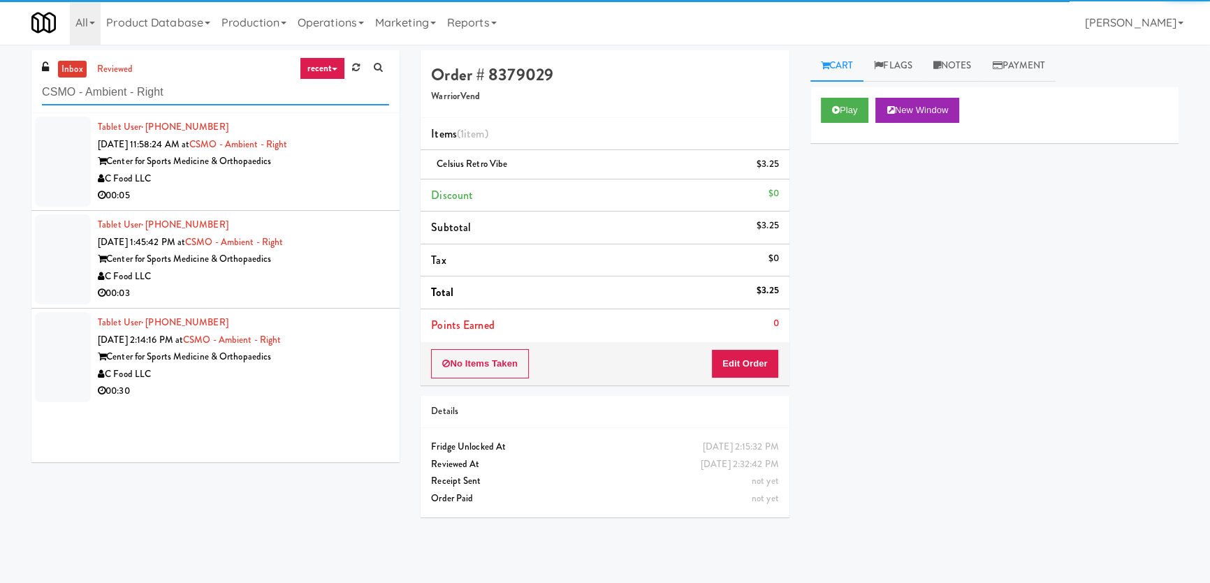
type input "CSMO - Ambient - Right"
click at [316, 175] on div "C Food LLC" at bounding box center [243, 178] width 291 height 17
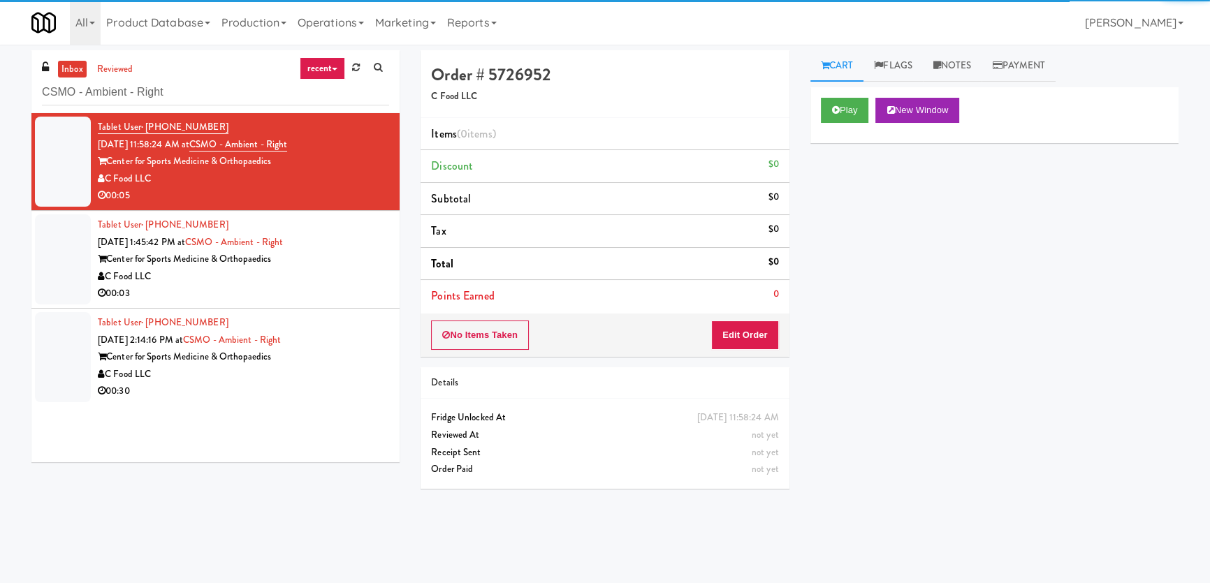
click at [872, 110] on div "Play New Window" at bounding box center [994, 110] width 347 height 25
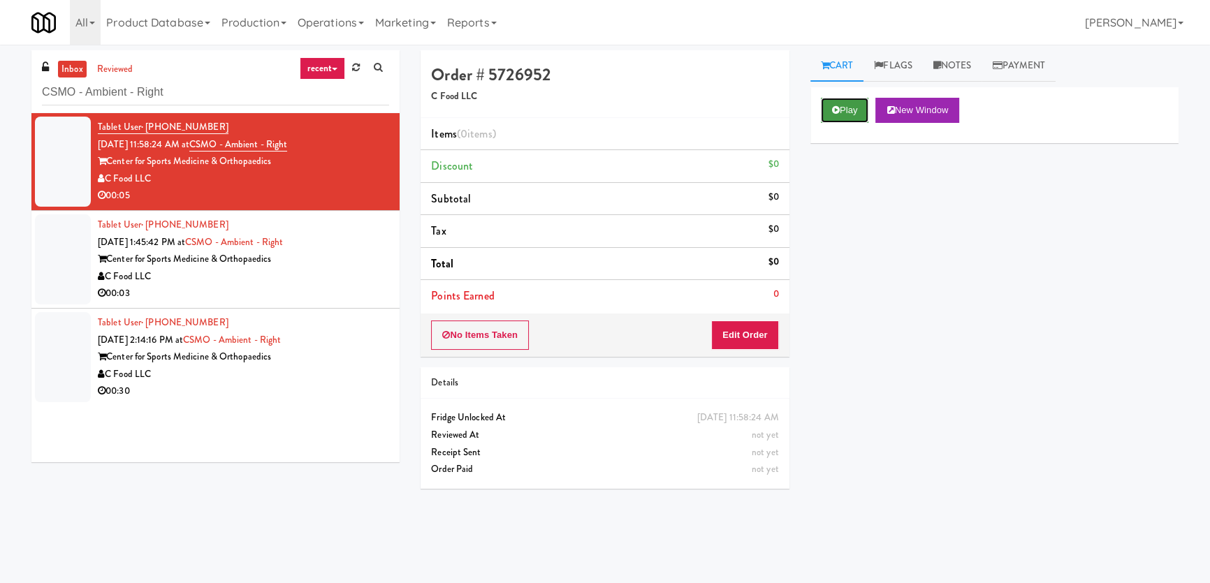
click at [851, 100] on button "Play" at bounding box center [845, 110] width 48 height 25
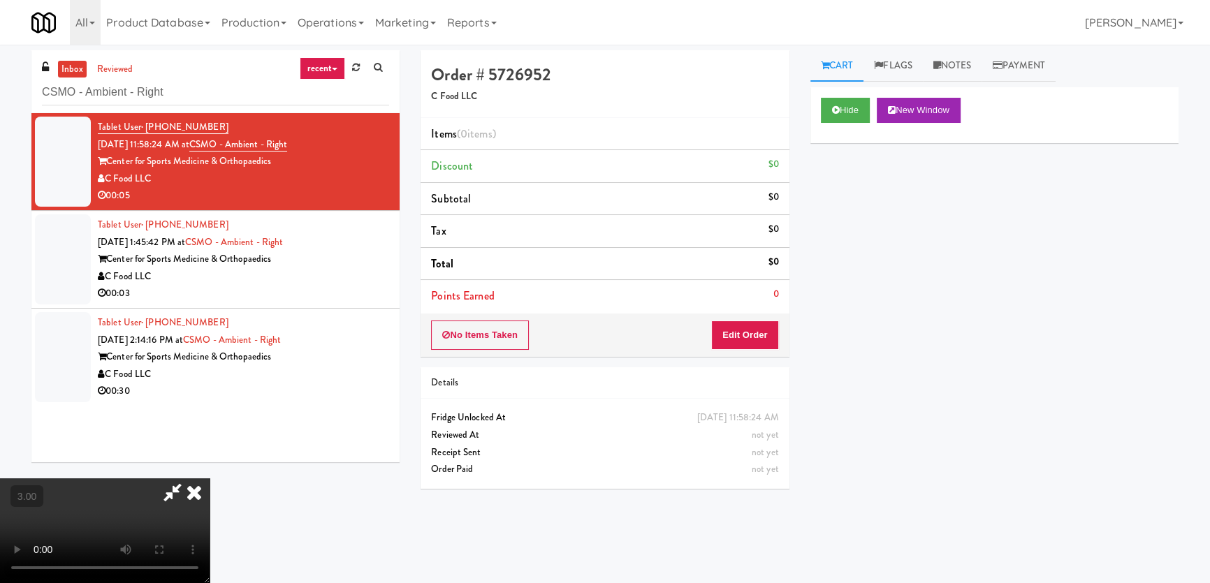
click at [865, 222] on div "Hide New Window Primary Flag Clear Flag if unable to determine what was taken o…" at bounding box center [994, 349] width 368 height 524
click at [210, 478] on video at bounding box center [105, 530] width 210 height 105
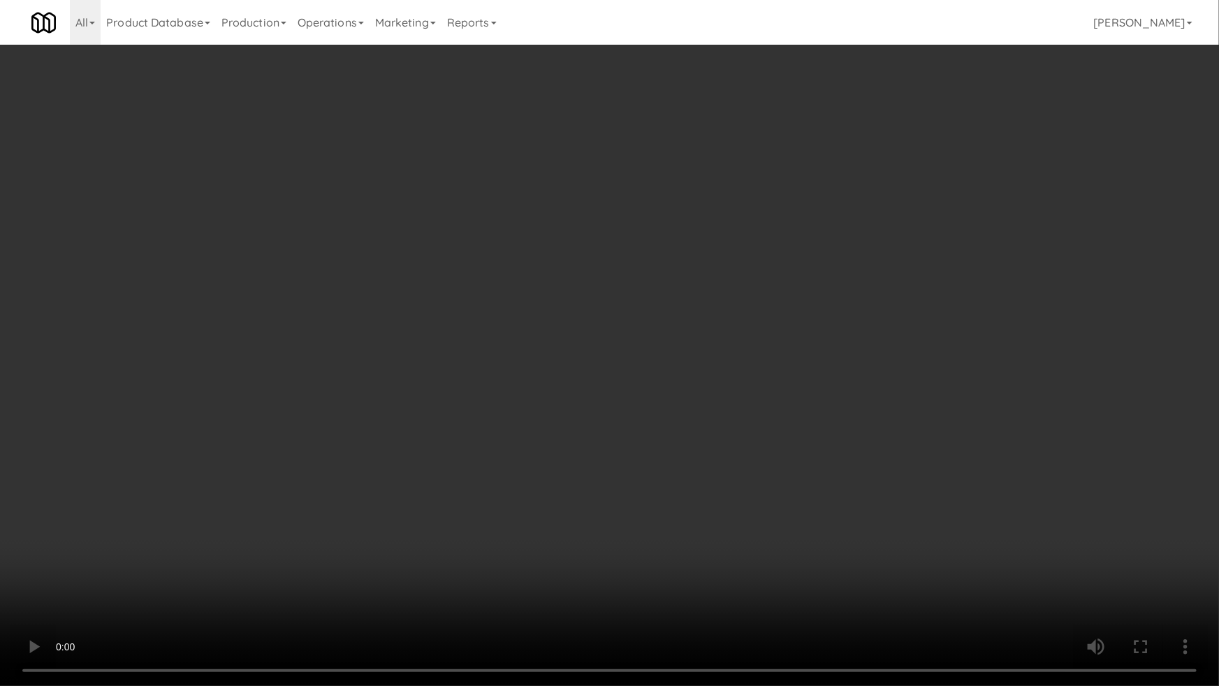
click at [718, 363] on video at bounding box center [609, 343] width 1219 height 686
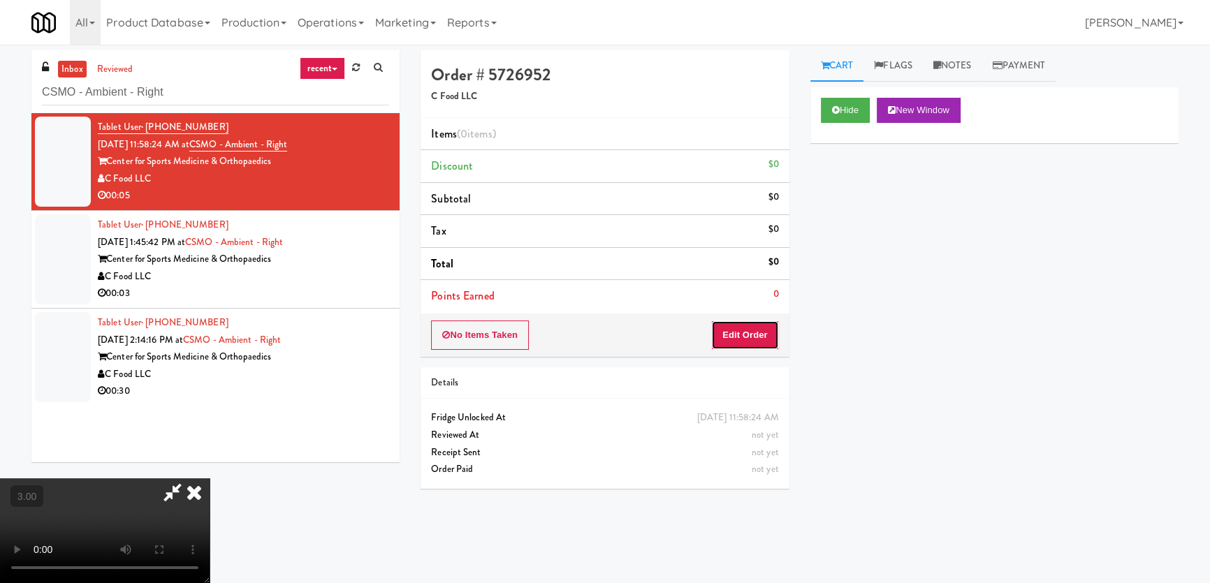
click at [758, 330] on button "Edit Order" at bounding box center [745, 335] width 68 height 29
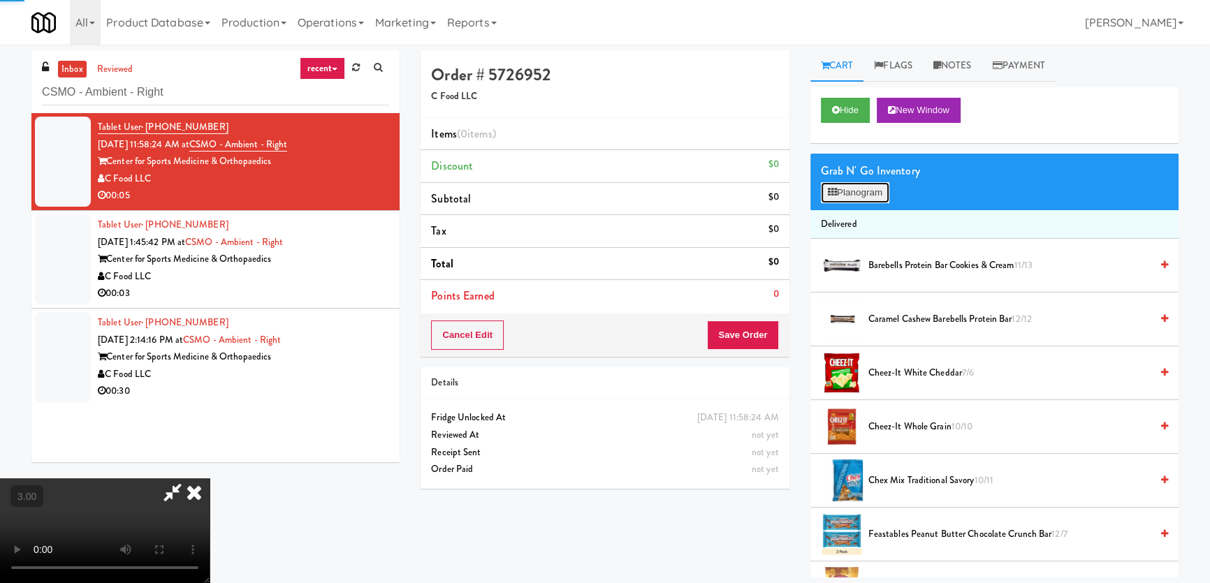
click at [862, 193] on button "Planogram" at bounding box center [855, 192] width 68 height 21
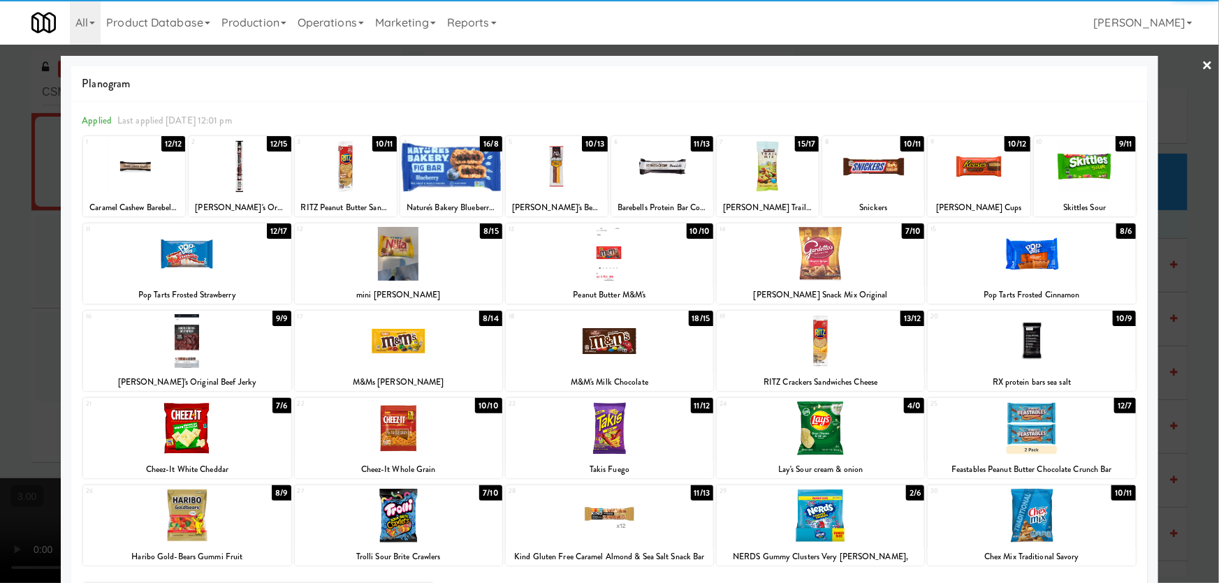
click at [820, 348] on div at bounding box center [820, 341] width 207 height 54
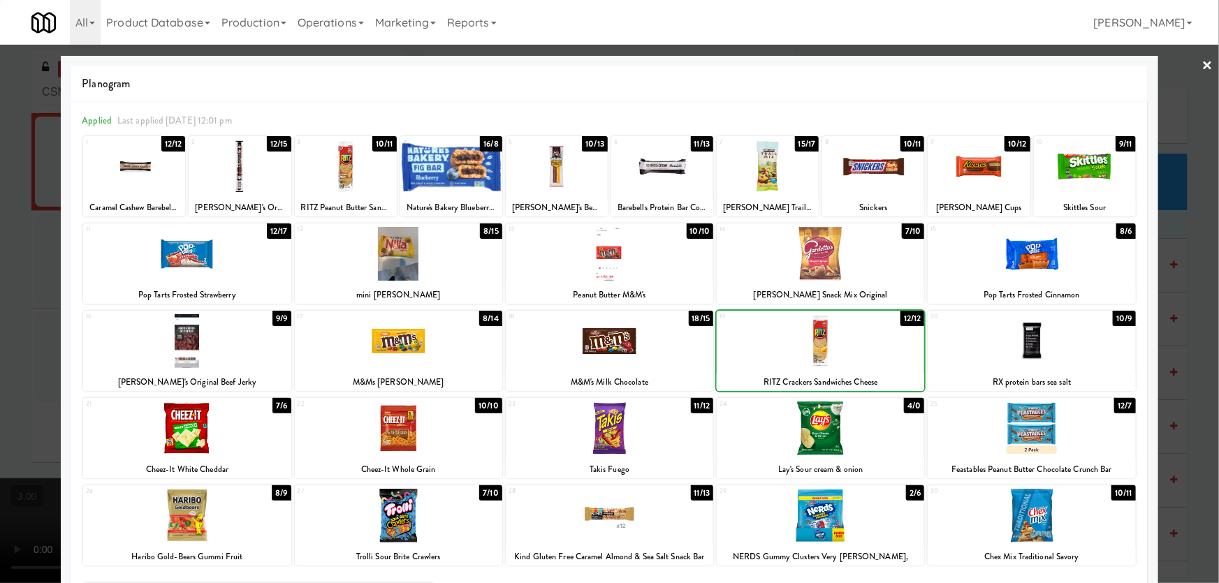
click at [0, 256] on div at bounding box center [609, 291] width 1219 height 583
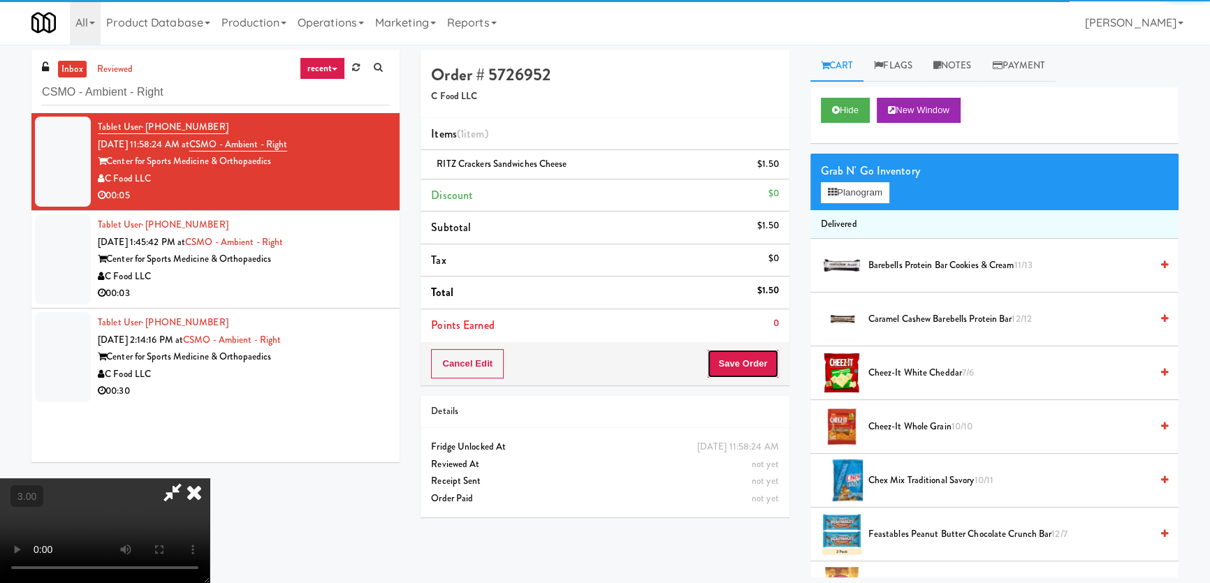
click at [754, 367] on button "Save Order" at bounding box center [742, 363] width 71 height 29
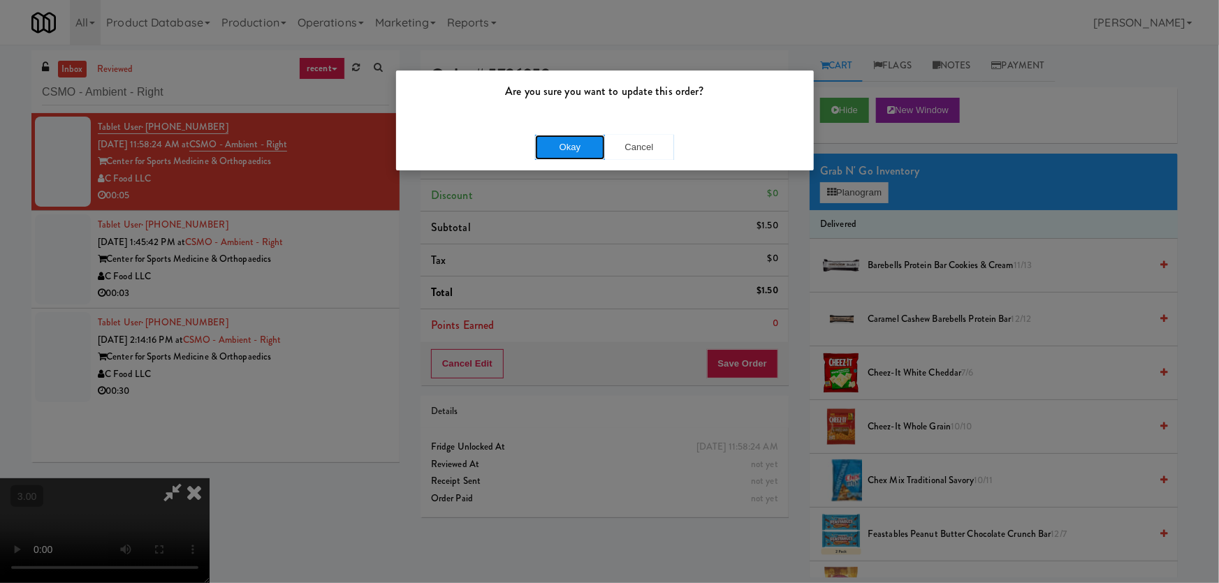
click at [583, 140] on button "Okay" at bounding box center [570, 147] width 70 height 25
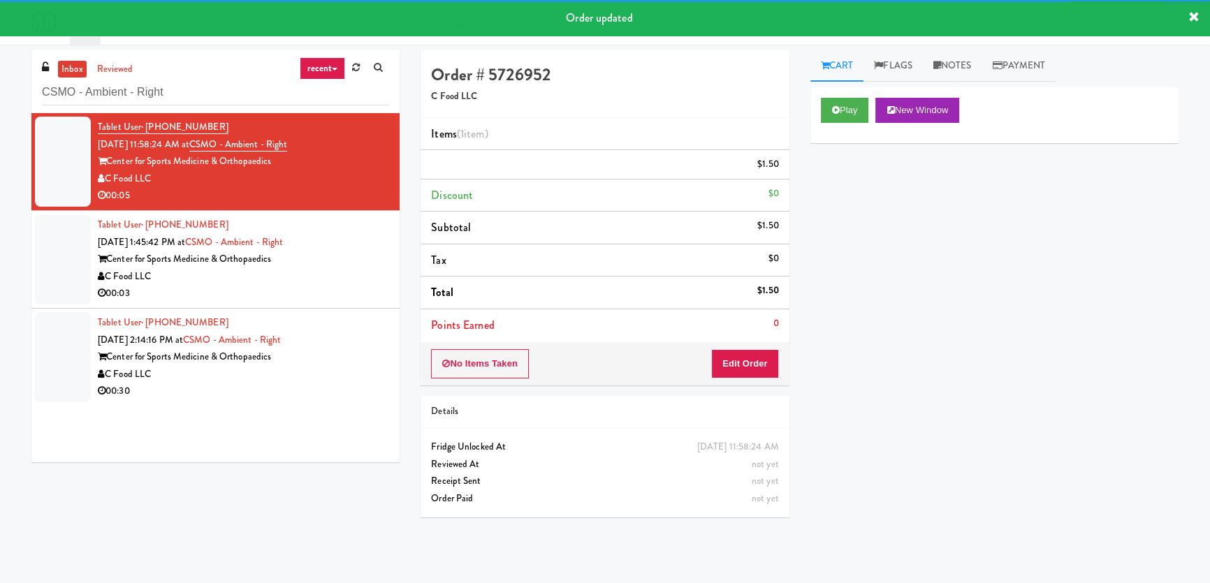
click at [353, 279] on div "Tablet User · (423) 693-7754 [DATE] 1:45:42 PM at CSMO - Ambient - Right Center…" at bounding box center [243, 259] width 291 height 86
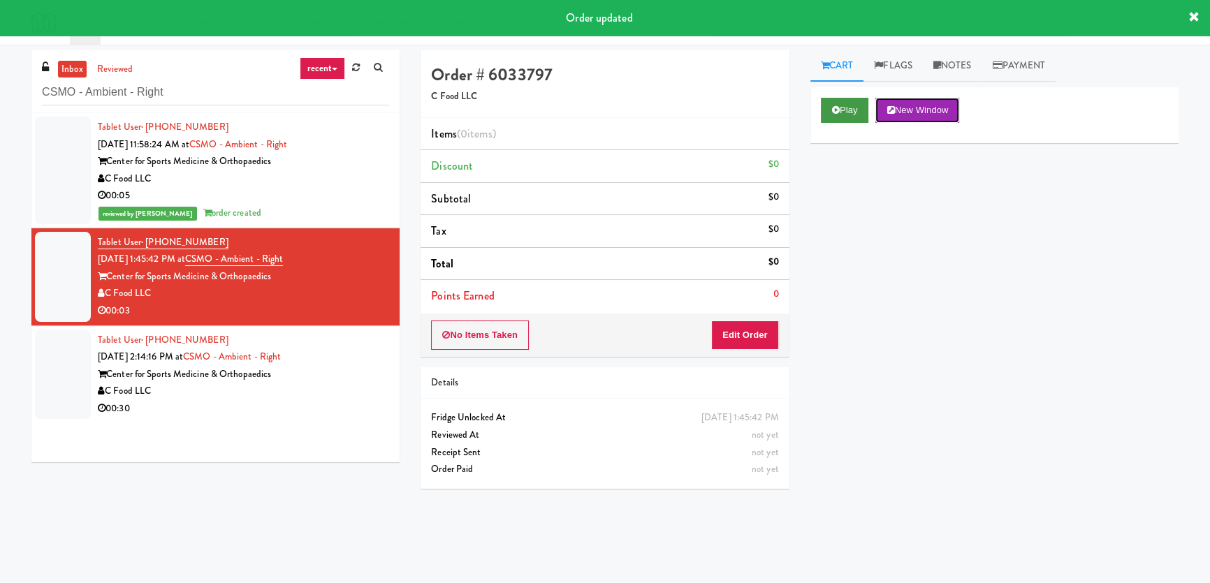
drag, startPoint x: 879, startPoint y: 107, endPoint x: 866, endPoint y: 110, distance: 13.6
click at [876, 107] on div "Play New Window" at bounding box center [994, 110] width 347 height 25
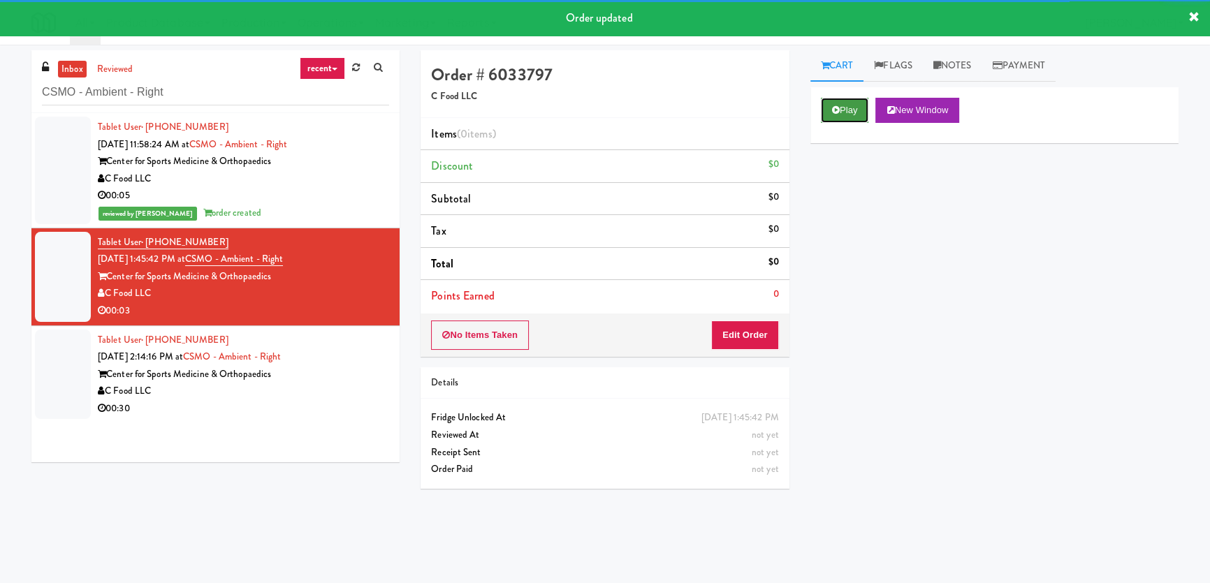
click at [853, 112] on button "Play" at bounding box center [845, 110] width 48 height 25
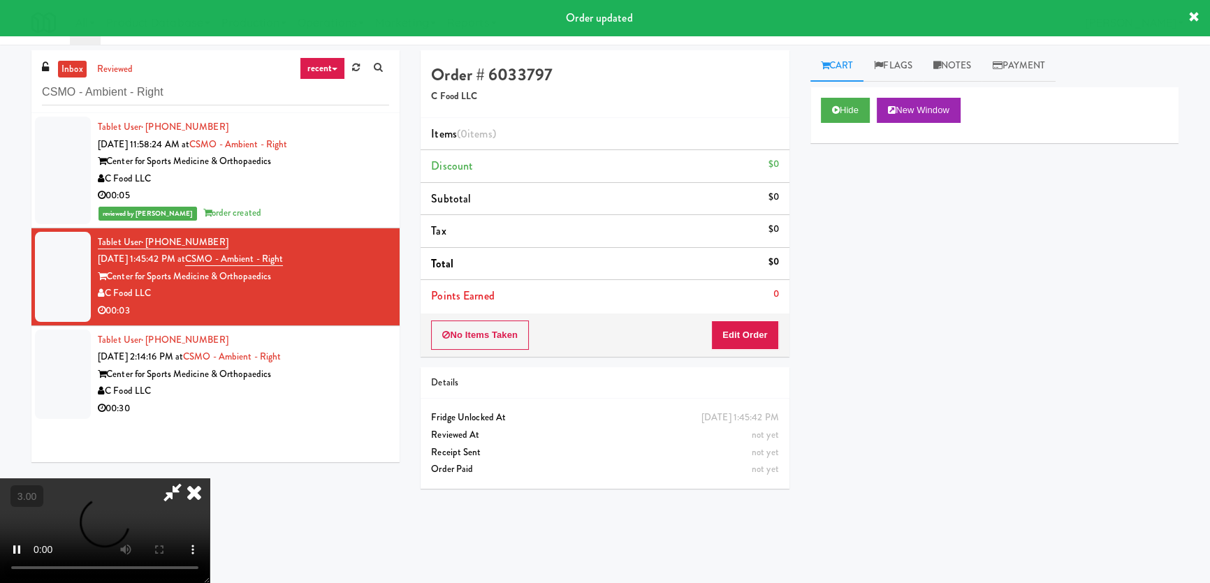
click at [844, 216] on div "Hide New Window Primary Flag Clear Flag if unable to determine what was taken o…" at bounding box center [994, 349] width 368 height 524
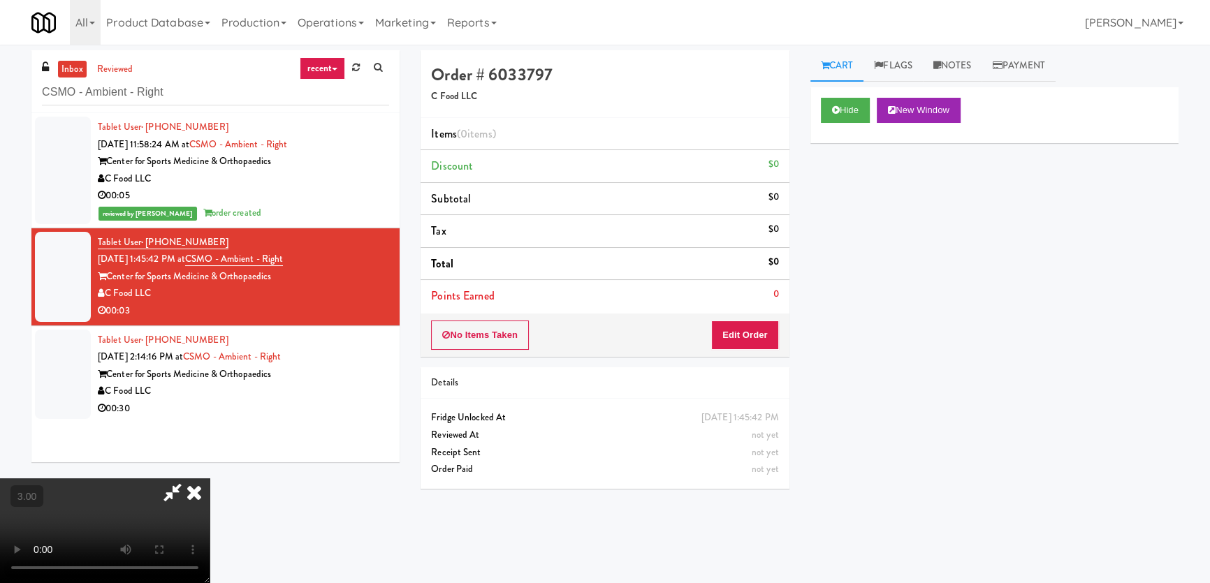
click at [833, 295] on div "Hide New Window Primary Flag Clear Flag if unable to determine what was taken o…" at bounding box center [994, 349] width 368 height 524
click at [210, 478] on video at bounding box center [105, 530] width 210 height 105
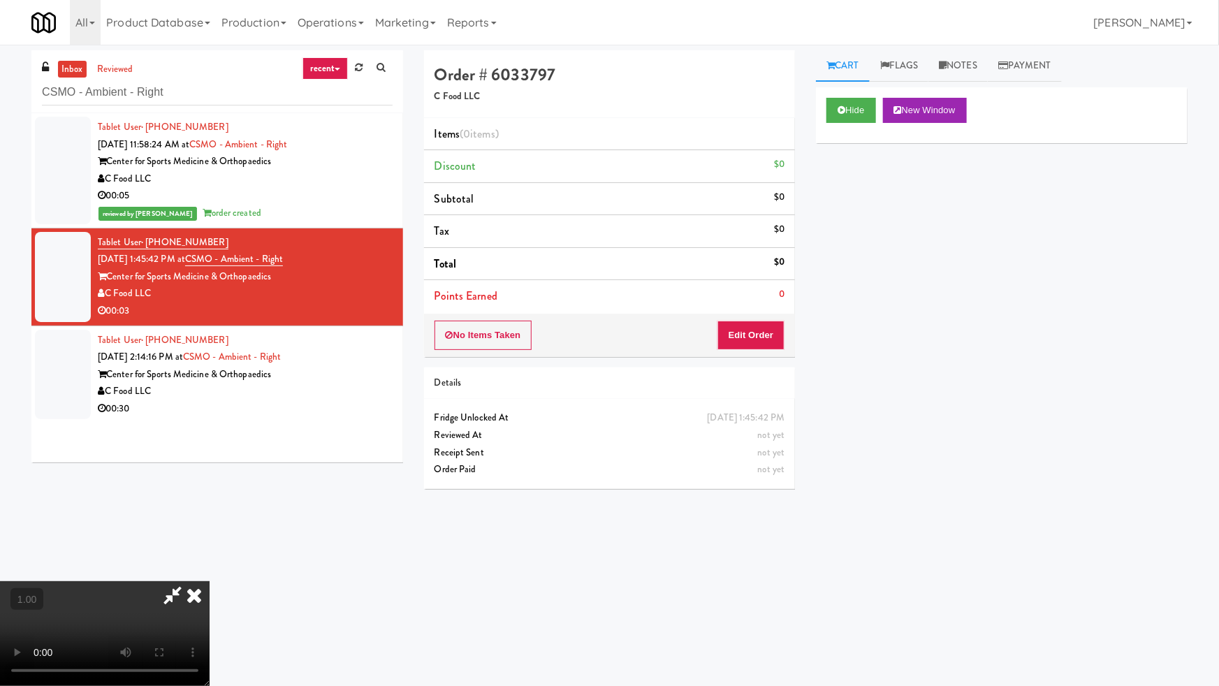
click at [210, 581] on video at bounding box center [105, 633] width 210 height 105
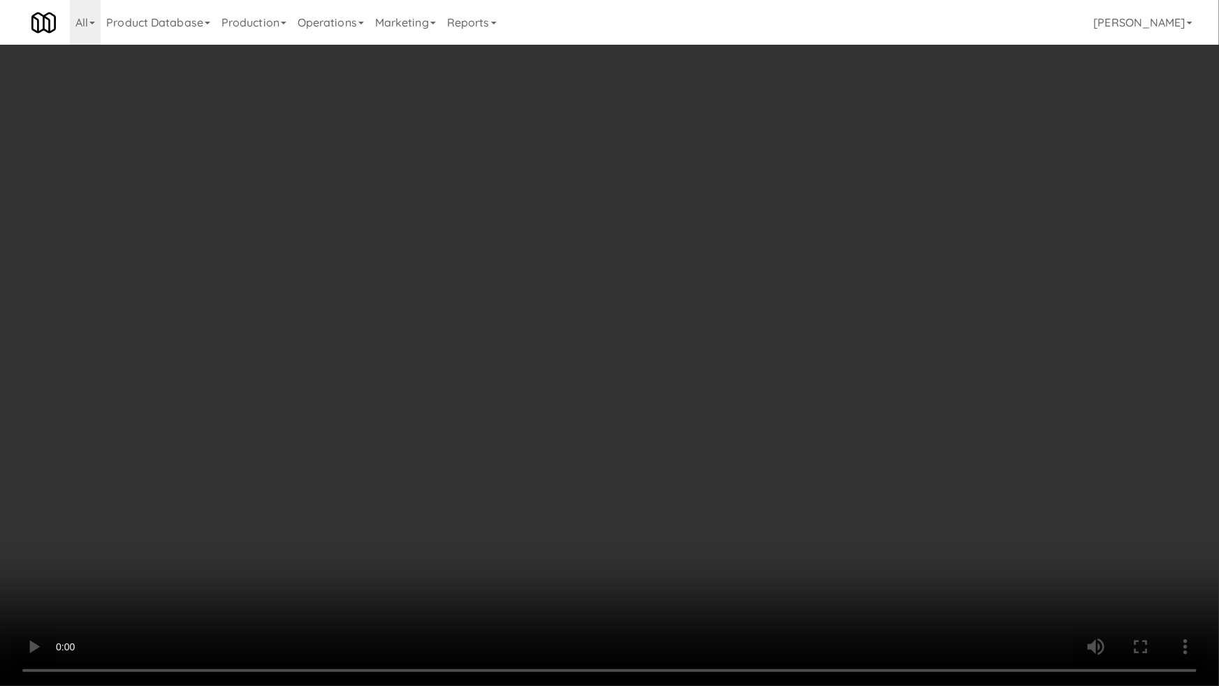
click at [732, 349] on video at bounding box center [609, 343] width 1219 height 686
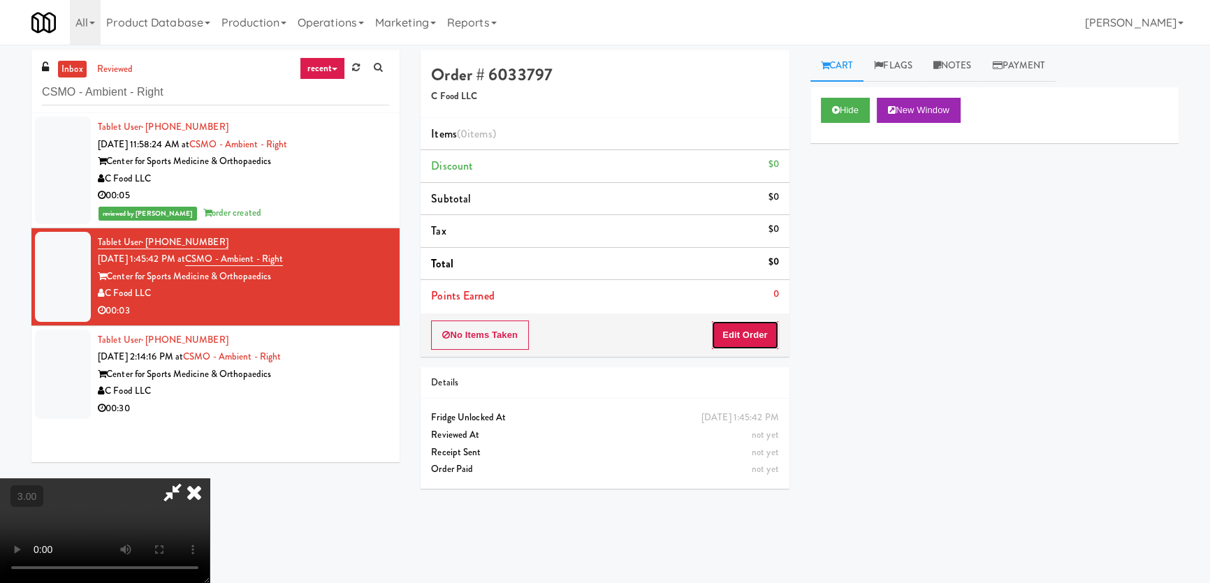
click at [775, 328] on button "Edit Order" at bounding box center [745, 335] width 68 height 29
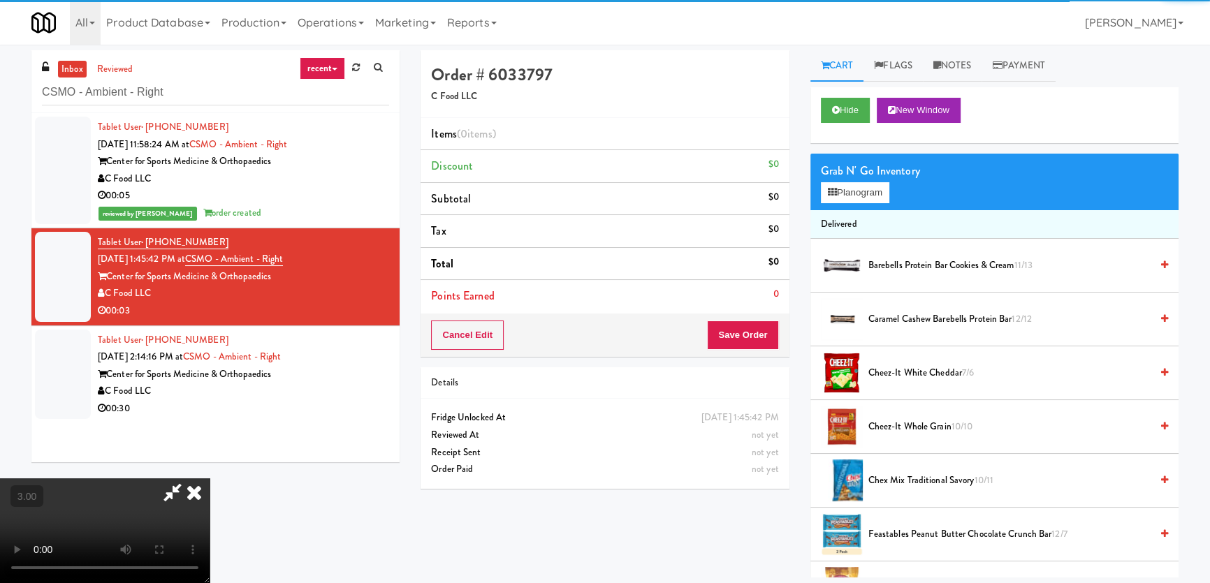
click at [876, 173] on div "Grab N' Go Inventory" at bounding box center [994, 171] width 347 height 21
click at [857, 196] on button "Planogram" at bounding box center [855, 192] width 68 height 21
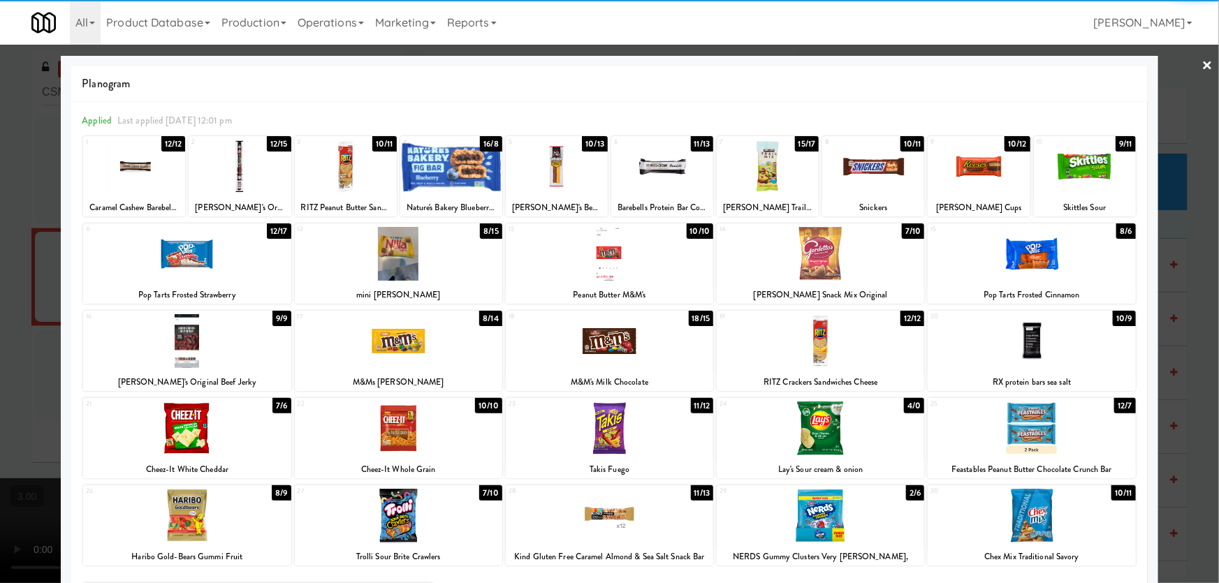
click at [622, 271] on div at bounding box center [609, 254] width 207 height 54
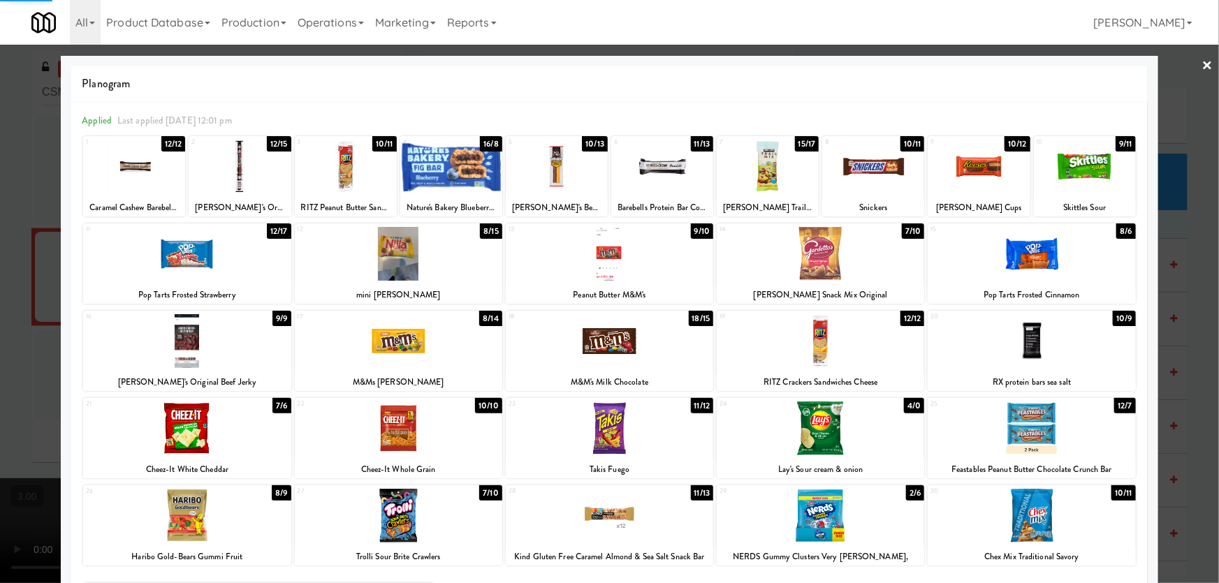
drag, startPoint x: 0, startPoint y: 343, endPoint x: 14, endPoint y: 345, distance: 14.1
click at [0, 343] on div at bounding box center [609, 291] width 1219 height 583
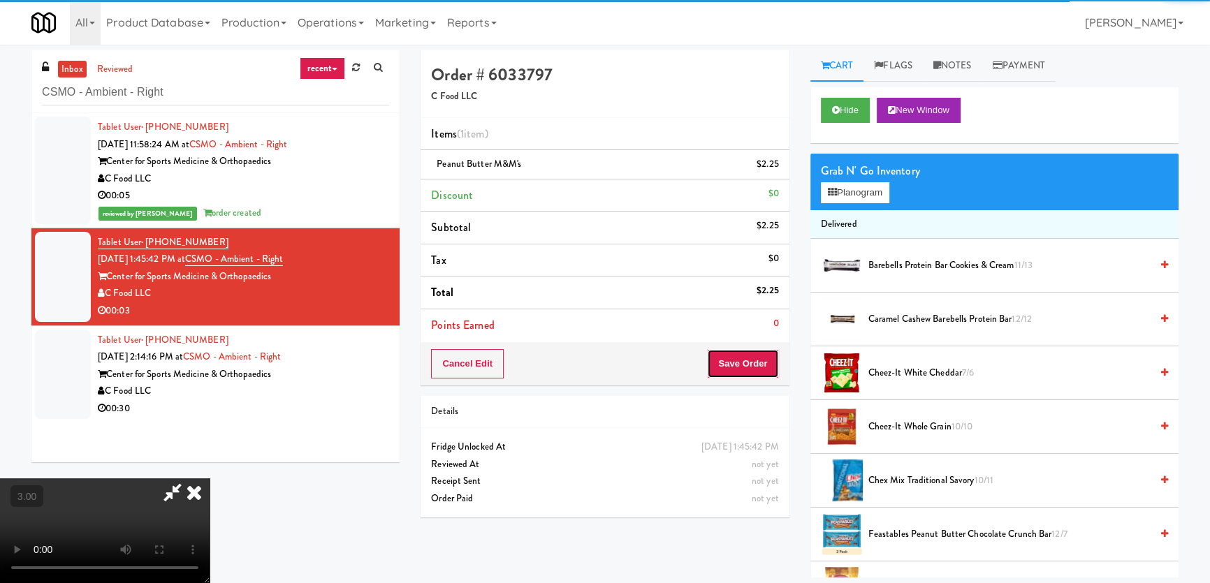
click at [745, 368] on button "Save Order" at bounding box center [742, 363] width 71 height 29
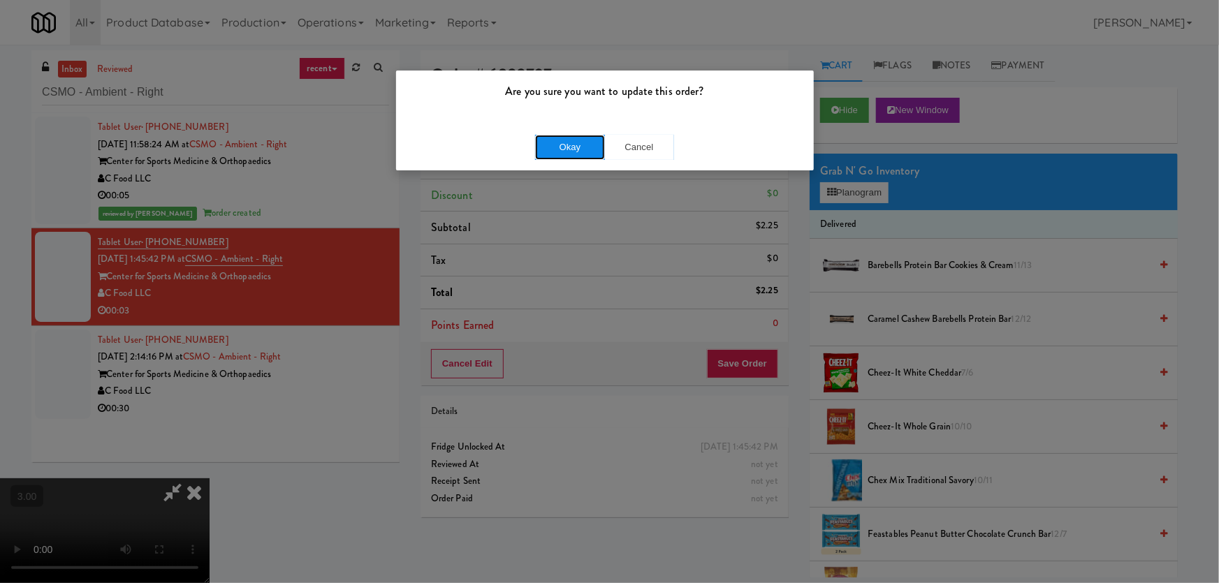
click at [558, 130] on div "Okay Cancel" at bounding box center [605, 147] width 418 height 47
click at [556, 140] on button "Okay" at bounding box center [570, 147] width 70 height 25
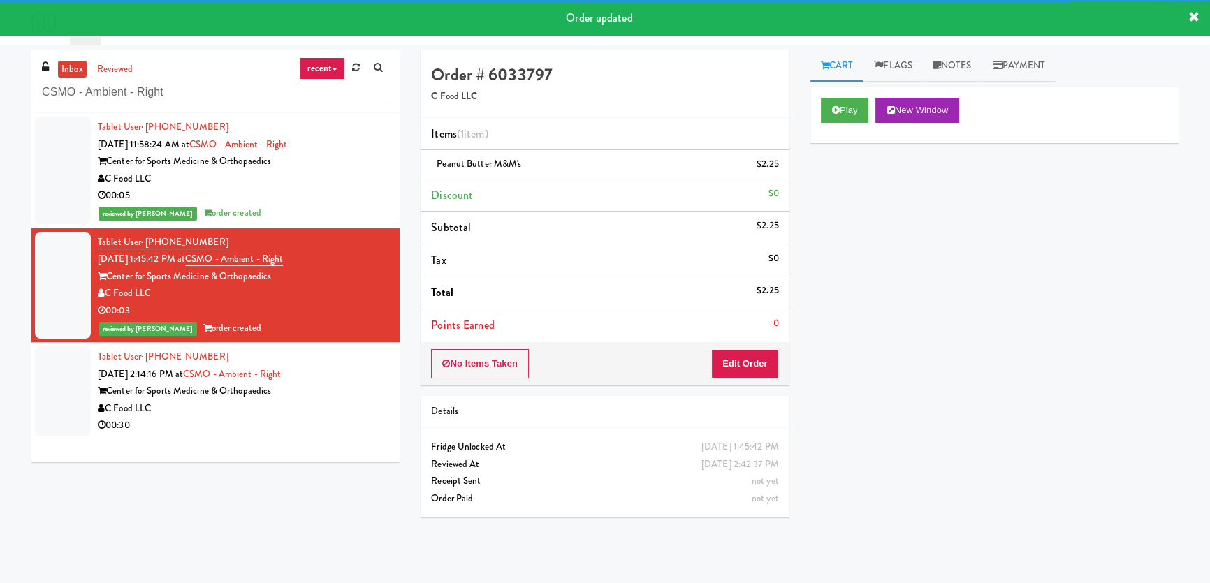
click at [337, 379] on div "Tablet User · (423) 718-5657 [DATE] 2:14:16 PM at CSMO - Ambient - Right Center…" at bounding box center [243, 391] width 291 height 86
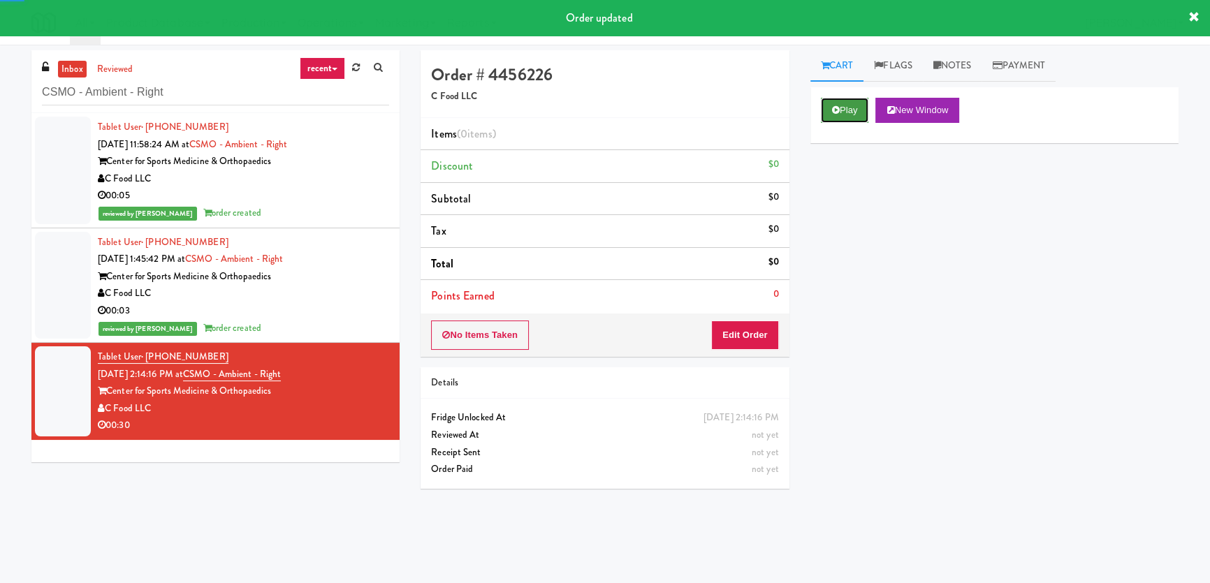
click at [845, 116] on button "Play" at bounding box center [845, 110] width 48 height 25
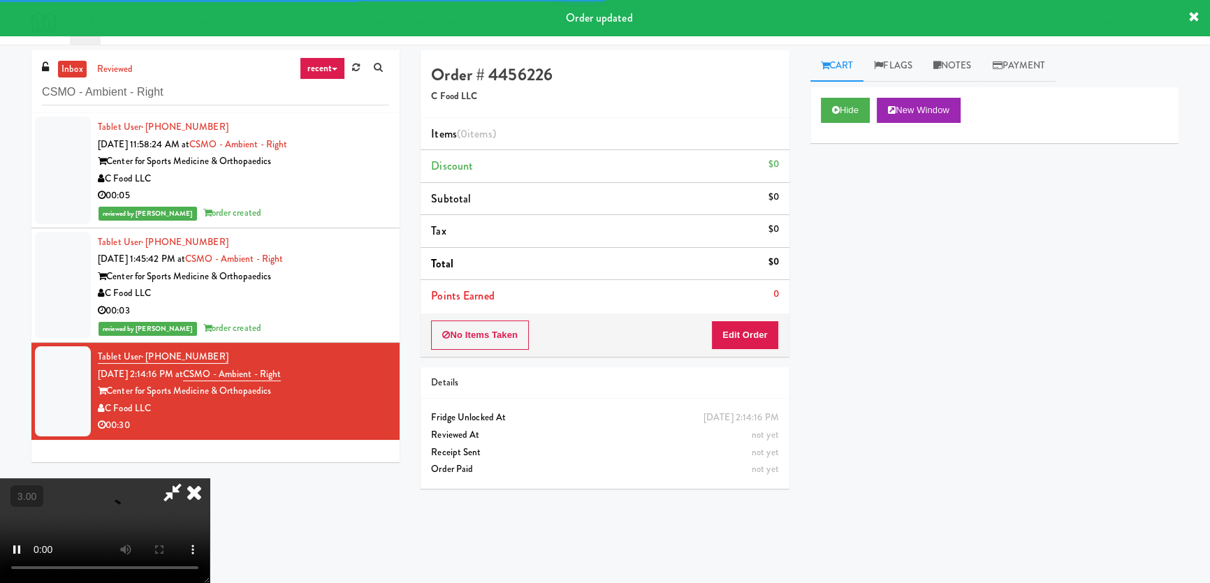
click at [847, 180] on div "Hide New Window Primary Flag Clear Flag if unable to determine what was taken o…" at bounding box center [994, 349] width 368 height 524
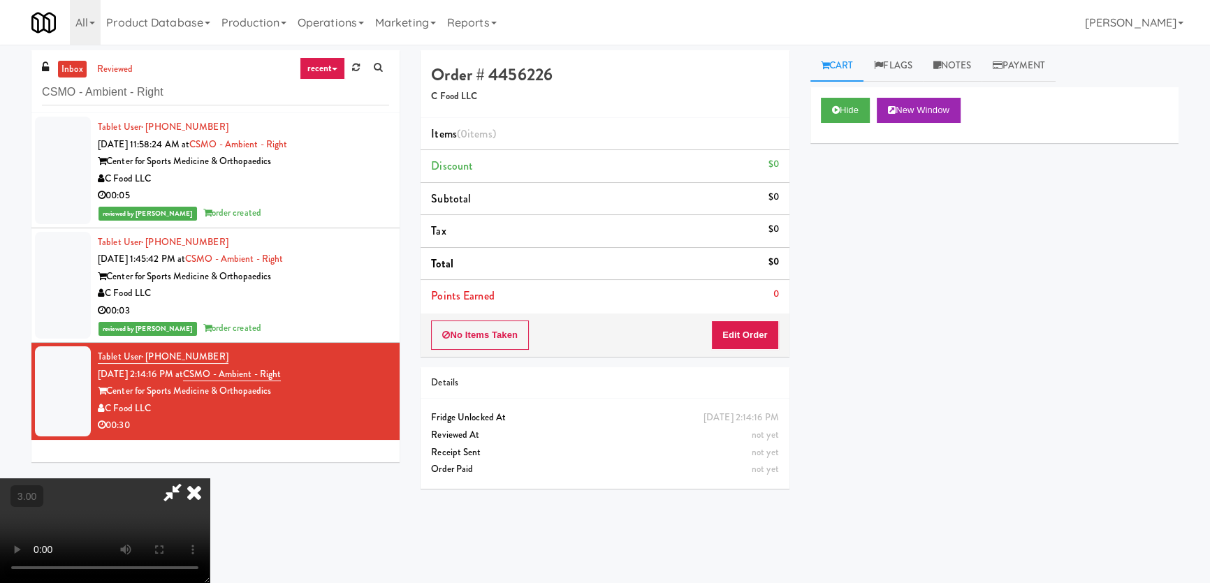
click at [865, 272] on div "Hide New Window Primary Flag Clear Flag if unable to determine what was taken o…" at bounding box center [994, 349] width 368 height 524
click at [210, 478] on video at bounding box center [105, 530] width 210 height 105
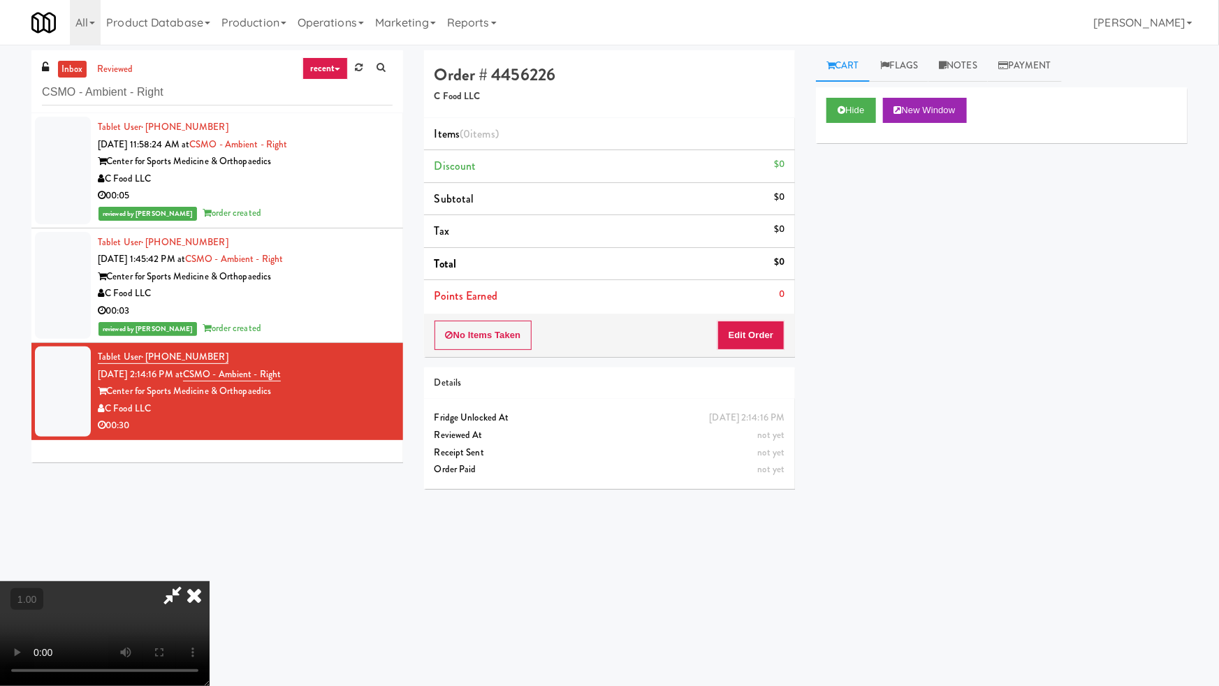
click at [210, 581] on video at bounding box center [105, 633] width 210 height 105
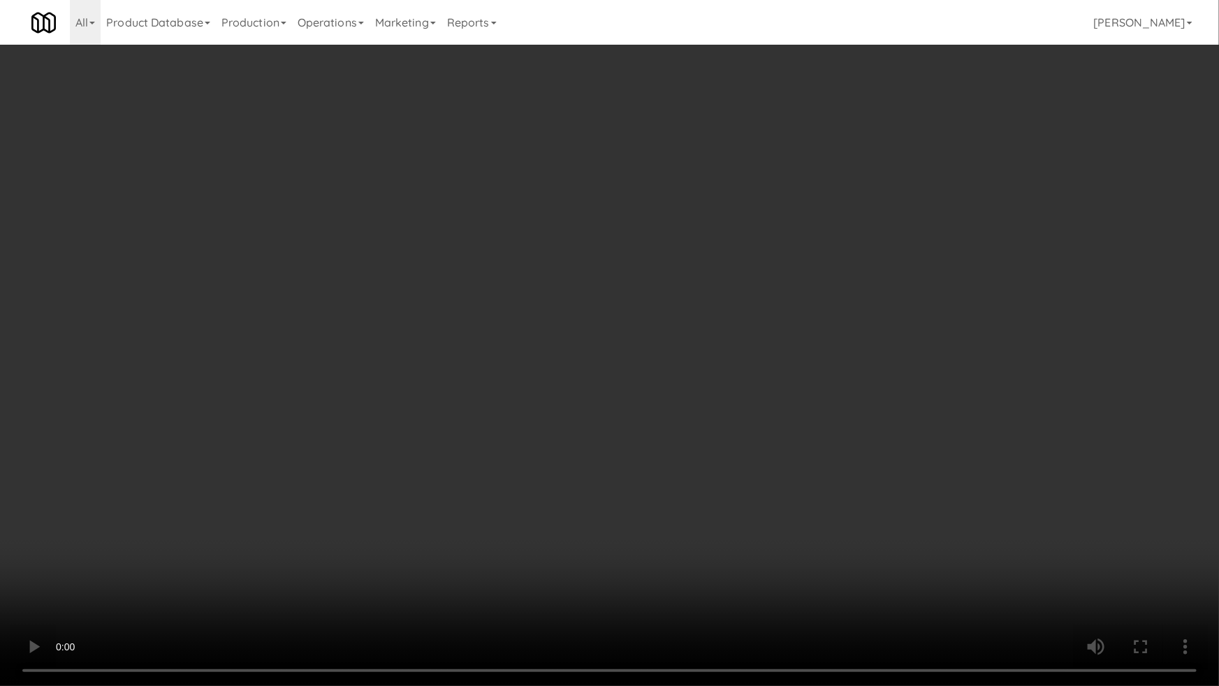
click at [718, 401] on video at bounding box center [609, 343] width 1219 height 686
click at [693, 520] on video at bounding box center [609, 343] width 1219 height 686
click at [700, 517] on video at bounding box center [609, 343] width 1219 height 686
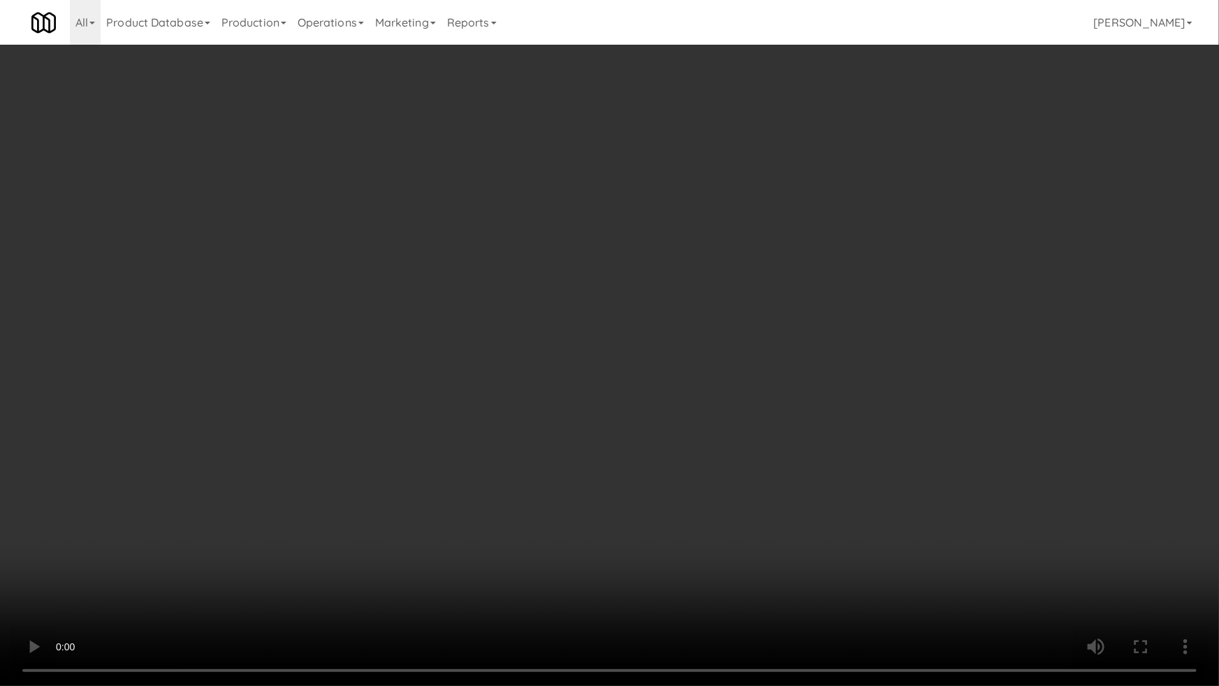
click at [700, 517] on video at bounding box center [609, 343] width 1219 height 686
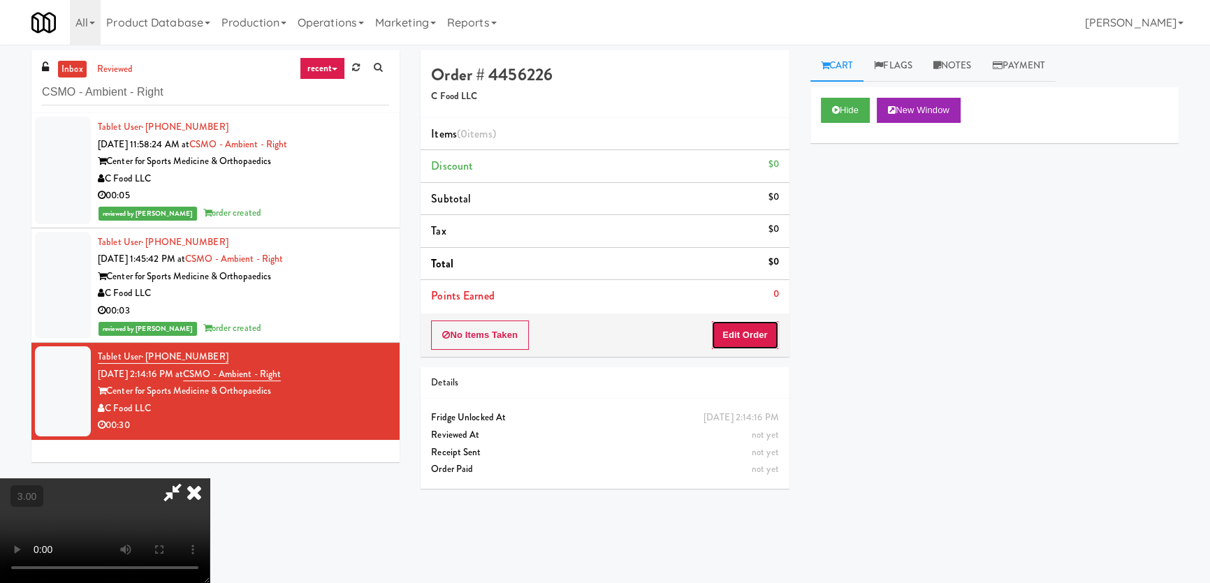
click at [761, 342] on button "Edit Order" at bounding box center [745, 335] width 68 height 29
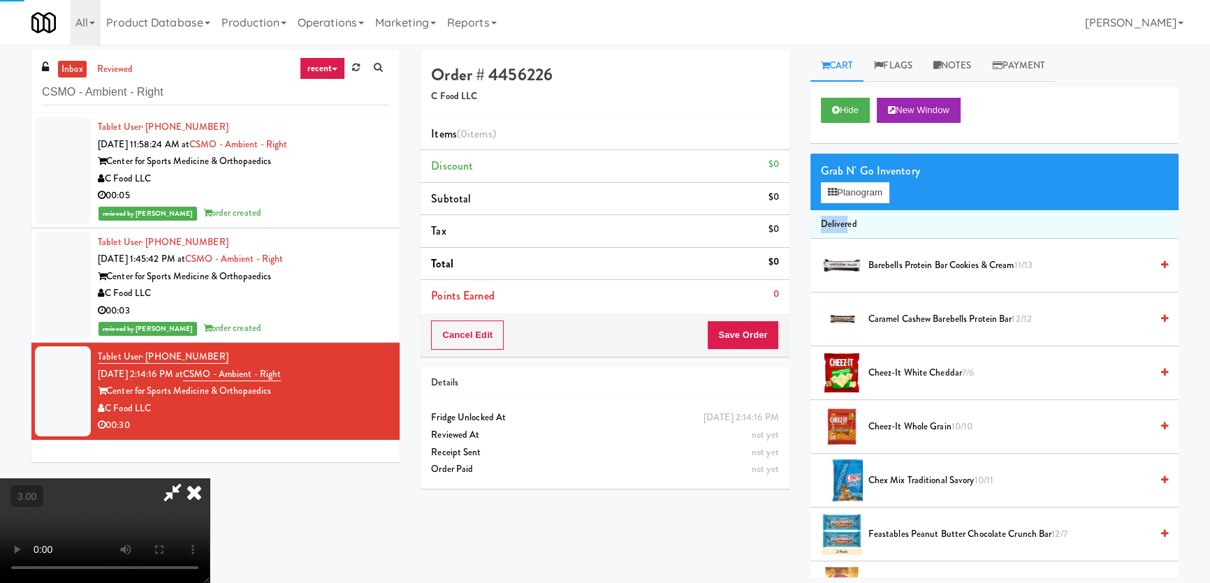
drag, startPoint x: 849, startPoint y: 209, endPoint x: 857, endPoint y: 186, distance: 23.9
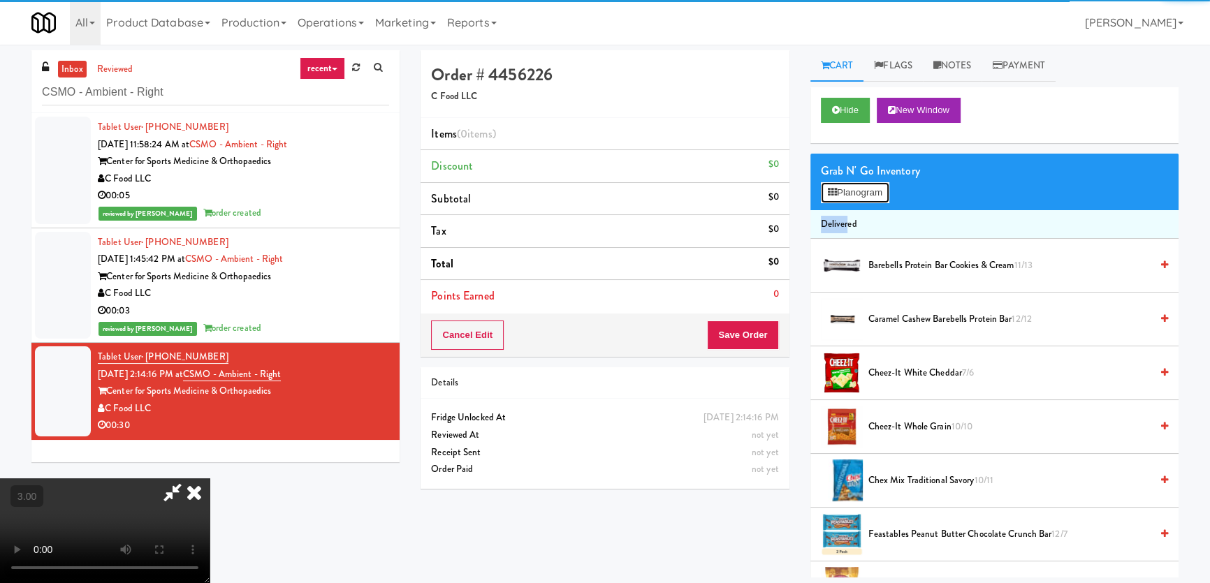
drag, startPoint x: 857, startPoint y: 186, endPoint x: 856, endPoint y: 197, distance: 10.6
click at [857, 186] on button "Planogram" at bounding box center [855, 192] width 68 height 21
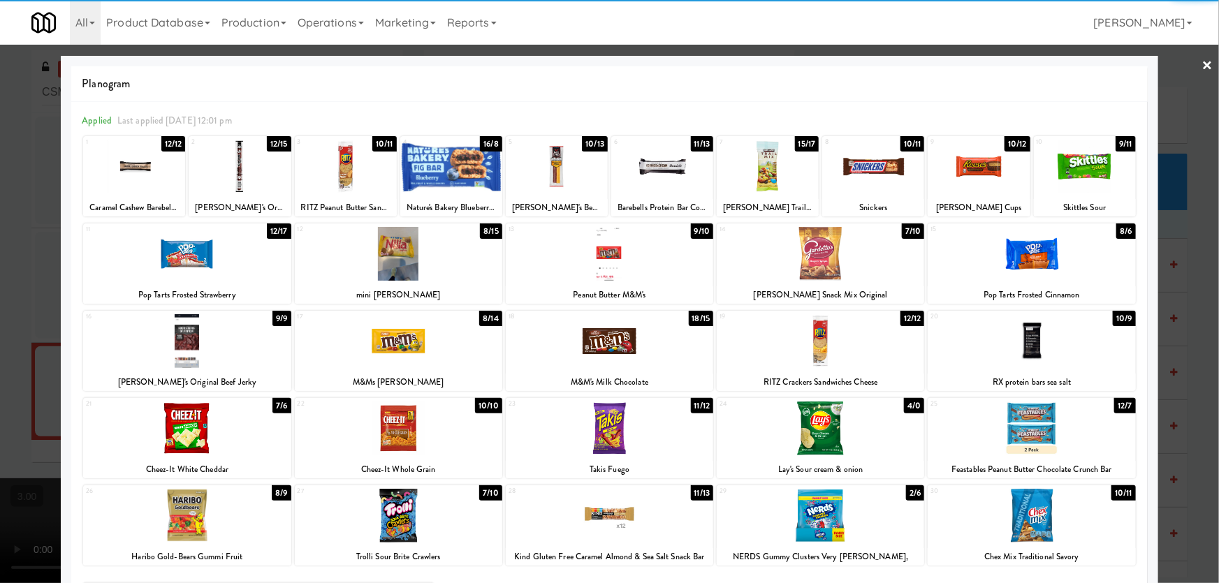
click at [450, 355] on div at bounding box center [398, 341] width 207 height 54
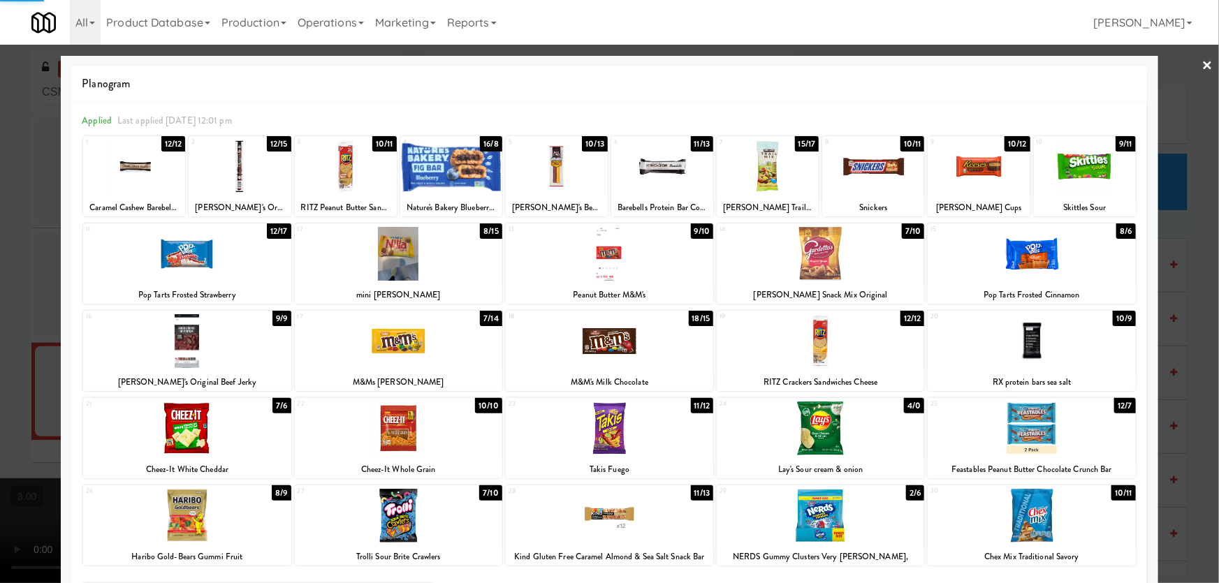
click at [1034, 345] on div at bounding box center [1030, 341] width 207 height 54
click at [1030, 498] on div at bounding box center [1030, 516] width 207 height 54
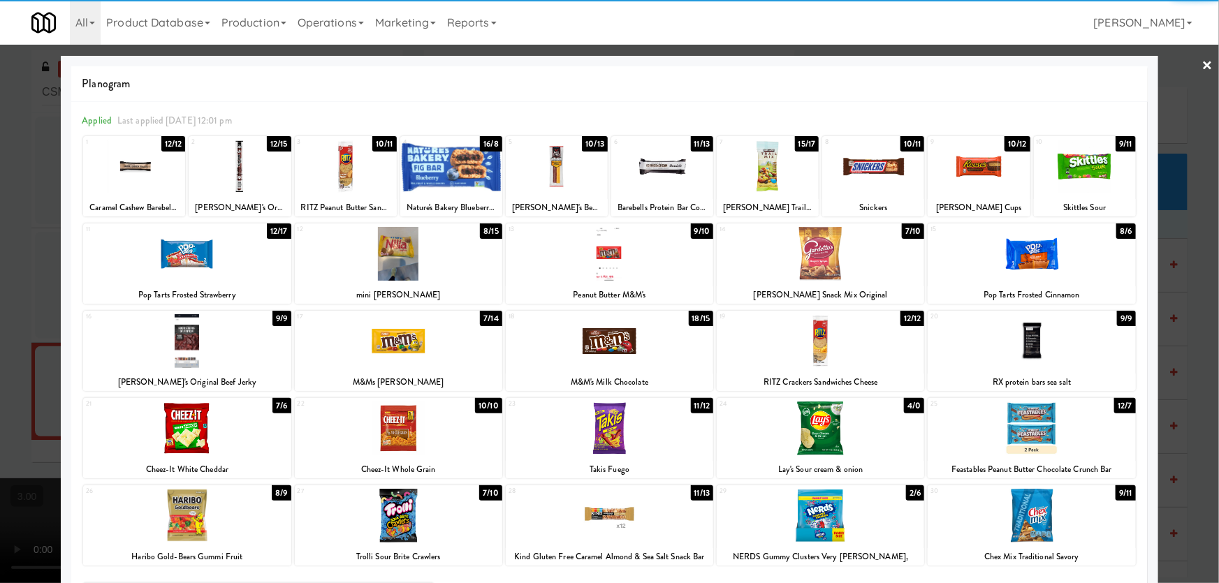
click at [0, 270] on div at bounding box center [609, 291] width 1219 height 583
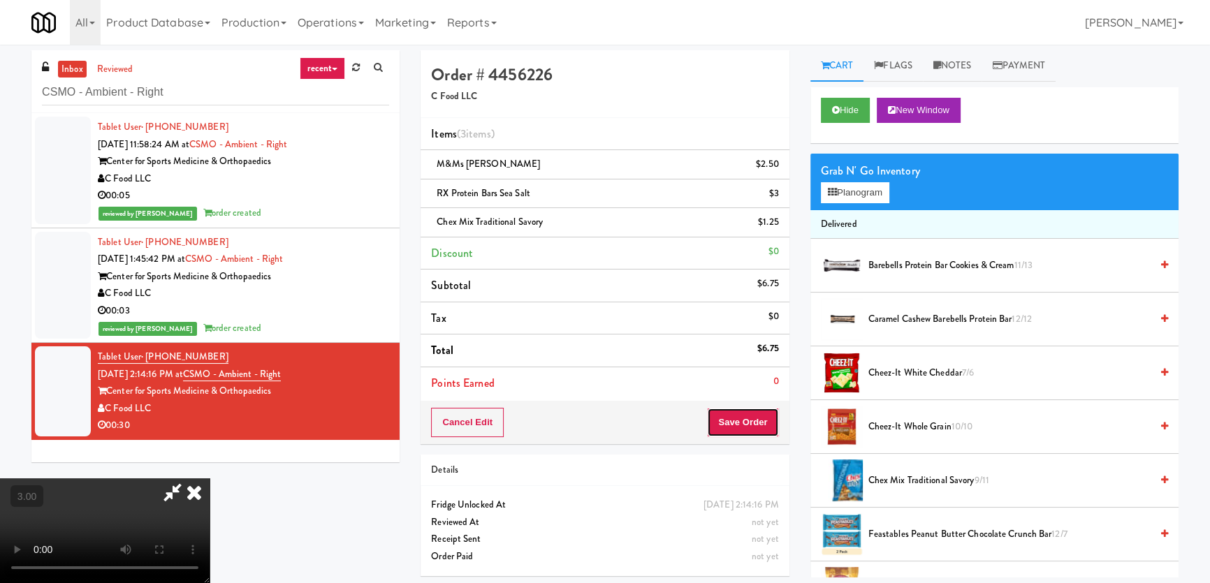
click at [759, 410] on button "Save Order" at bounding box center [742, 422] width 71 height 29
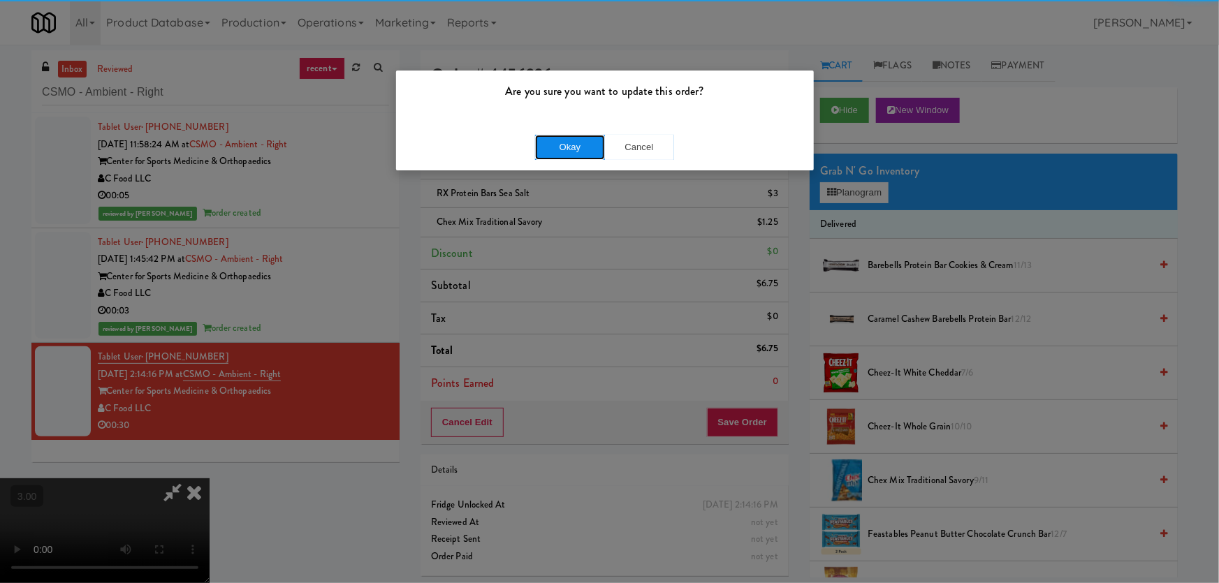
click at [559, 133] on div "Okay Cancel" at bounding box center [605, 147] width 418 height 47
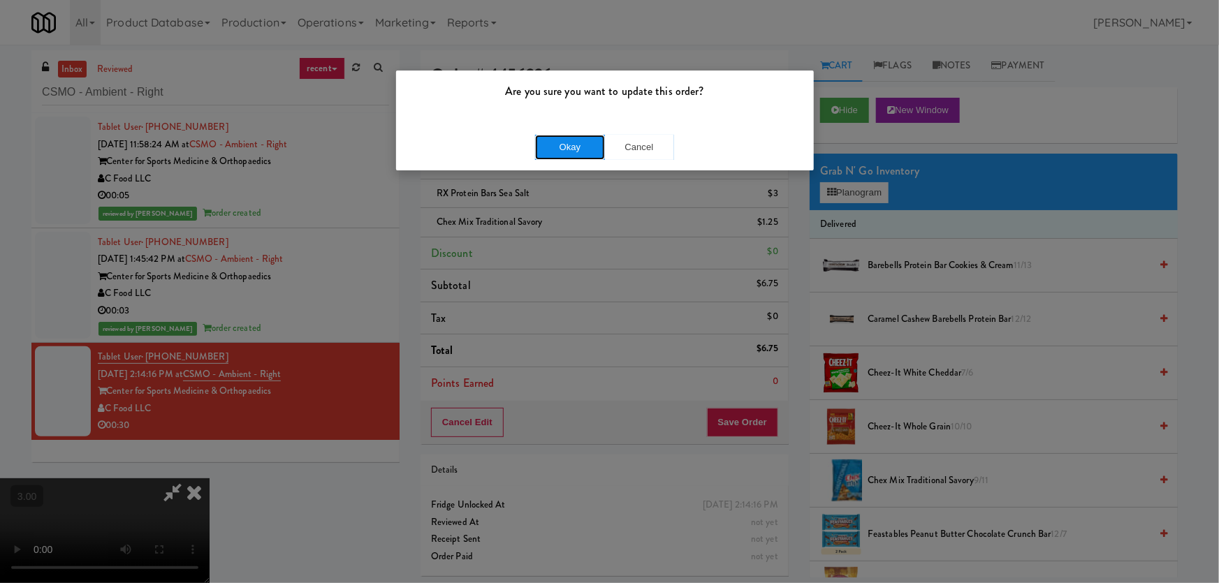
click at [559, 141] on button "Okay" at bounding box center [570, 147] width 70 height 25
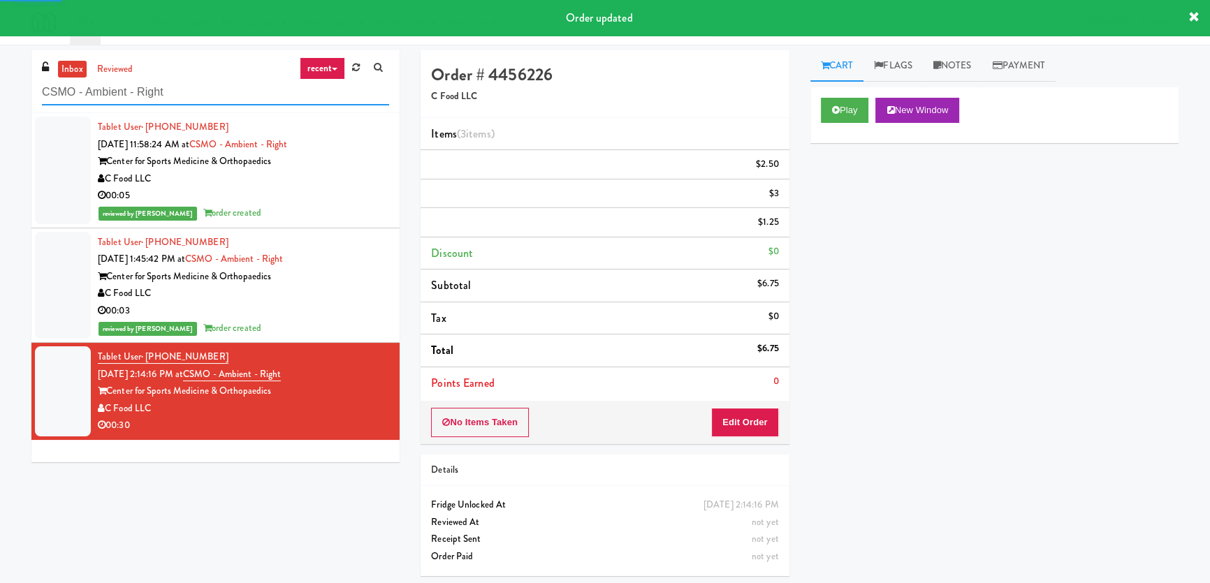
click at [242, 92] on input "CSMO - Ambient - Right" at bounding box center [215, 93] width 347 height 26
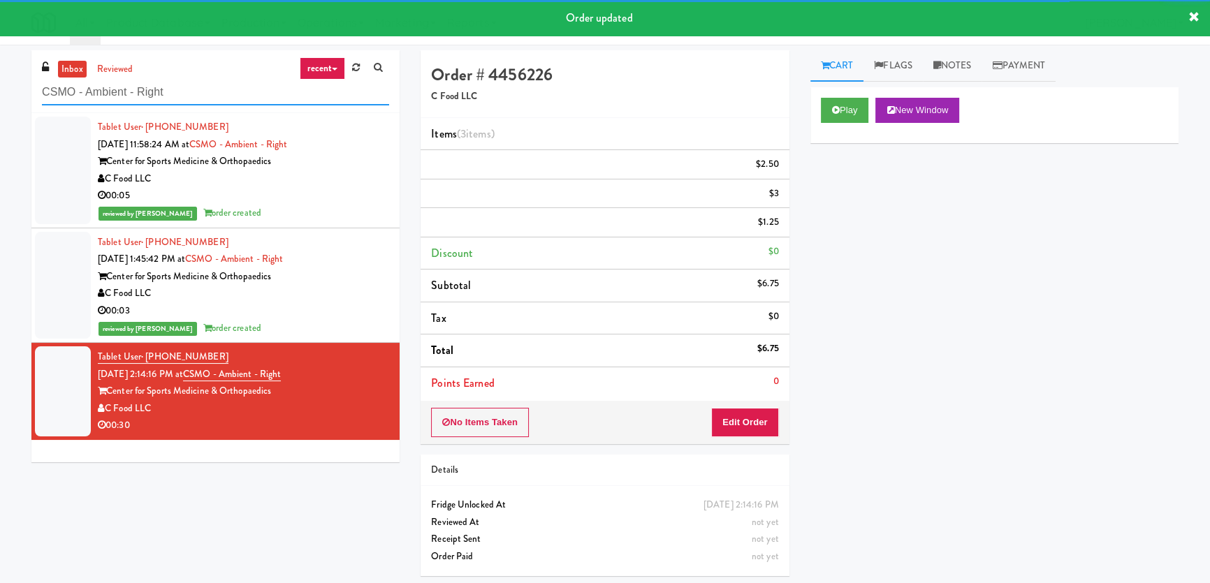
click at [242, 92] on input "CSMO - Ambient - Right" at bounding box center [215, 93] width 347 height 26
paste input "UHN - [PERSON_NAME][GEOGRAPHIC_DATA] - The Meeting Place"
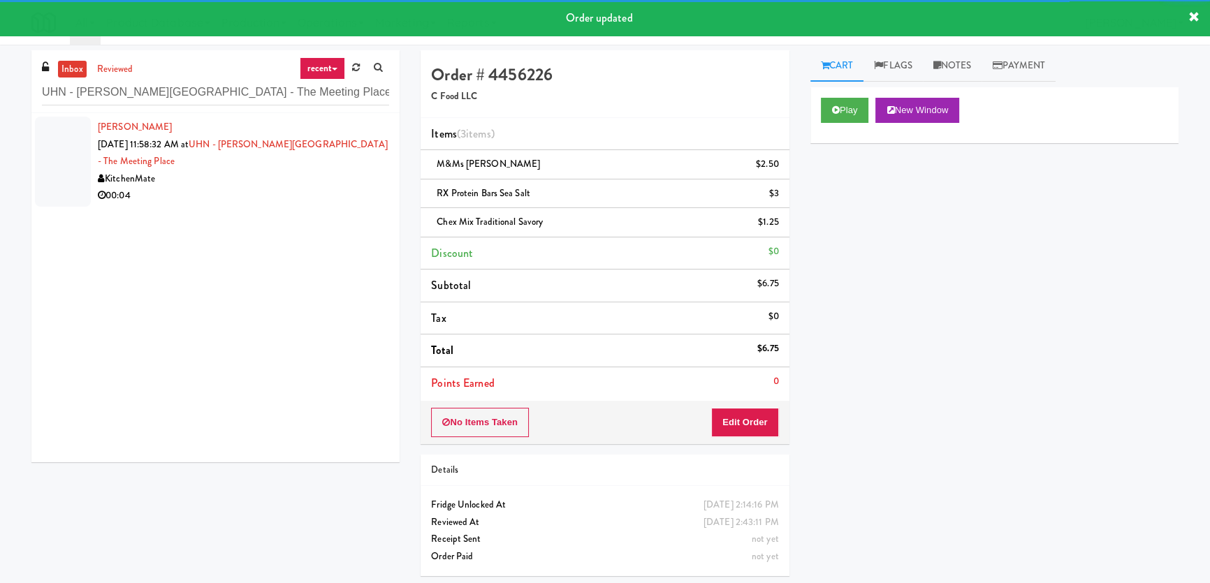
click at [295, 187] on div "00:04" at bounding box center [243, 195] width 291 height 17
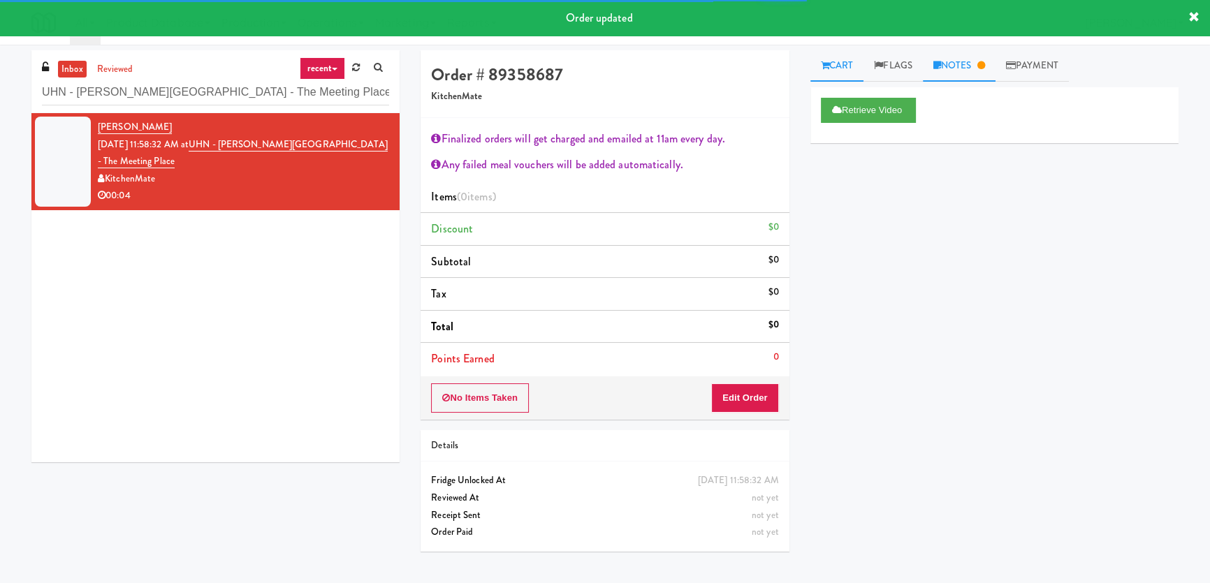
click at [960, 57] on link "Notes" at bounding box center [959, 65] width 73 height 31
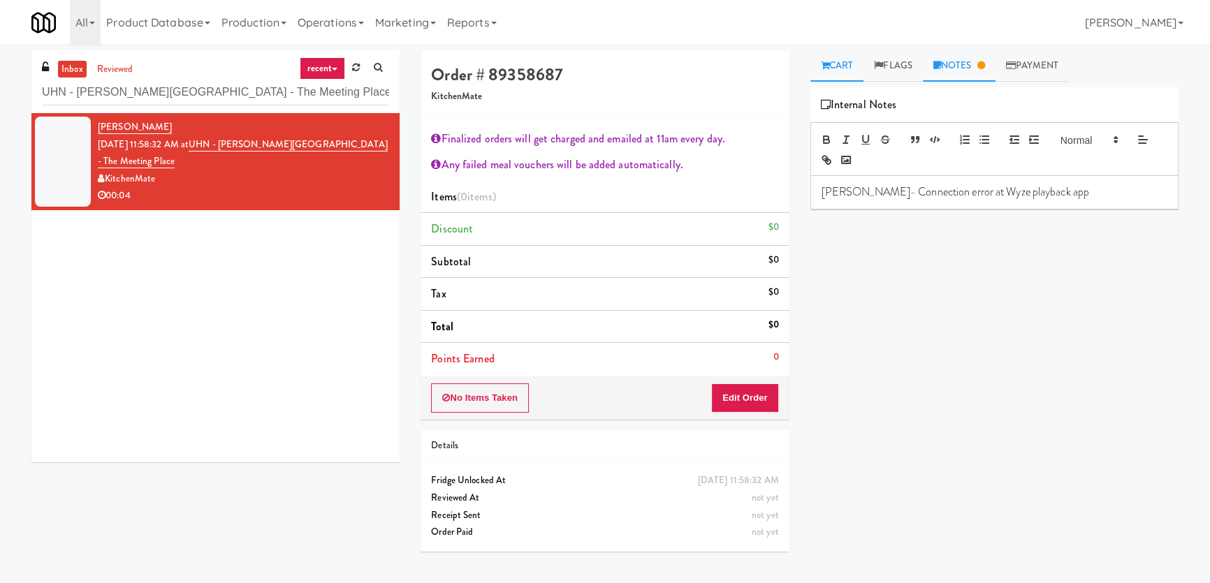
click at [848, 64] on link "Cart" at bounding box center [837, 65] width 54 height 31
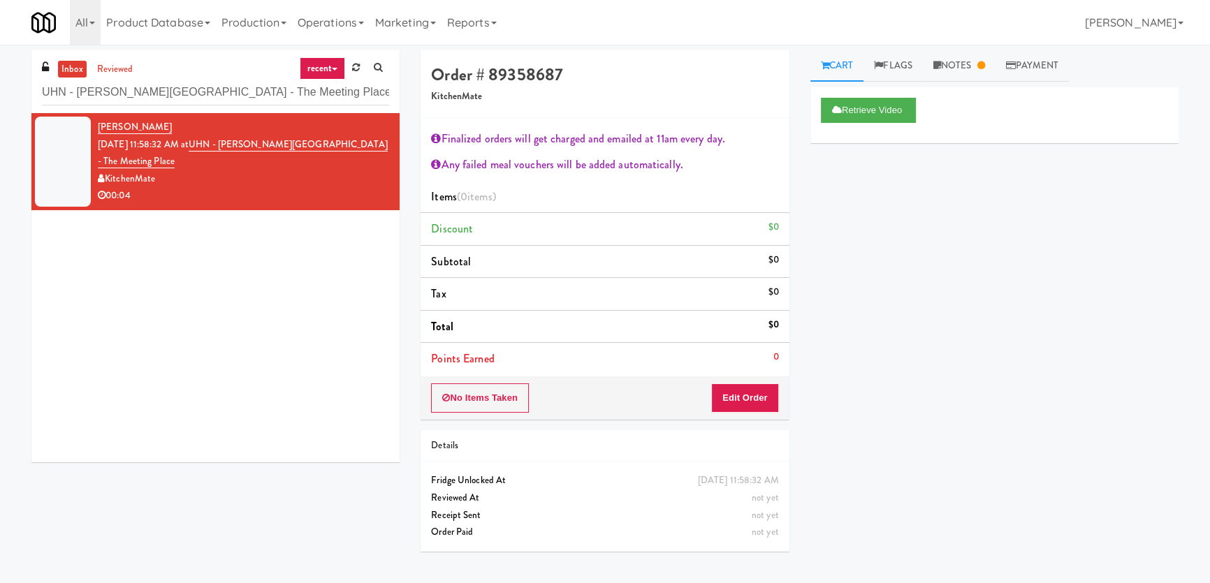
click at [862, 199] on div "Retrieve Video Primary Flag Clear Flag if unable to determine what was taken or…" at bounding box center [994, 349] width 368 height 524
click at [244, 97] on input "UHN - [PERSON_NAME][GEOGRAPHIC_DATA] - The Meeting Place" at bounding box center [215, 93] width 347 height 26
paste input "Market @ 3500 Steeles(Right)"
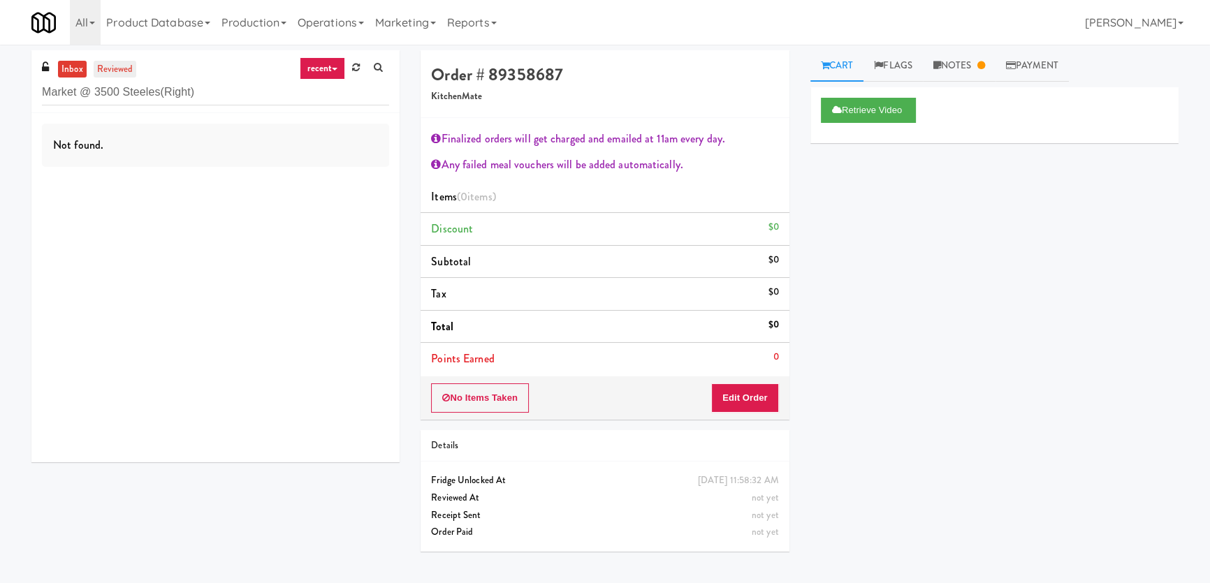
click at [119, 68] on link "reviewed" at bounding box center [115, 69] width 43 height 17
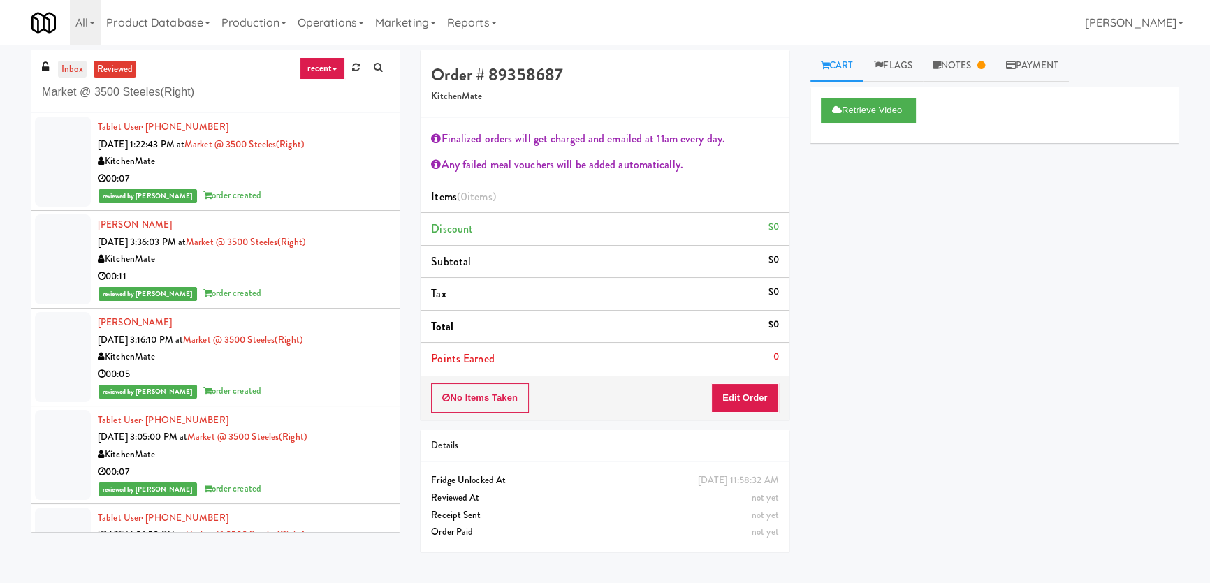
click at [74, 61] on link "inbox" at bounding box center [72, 69] width 29 height 17
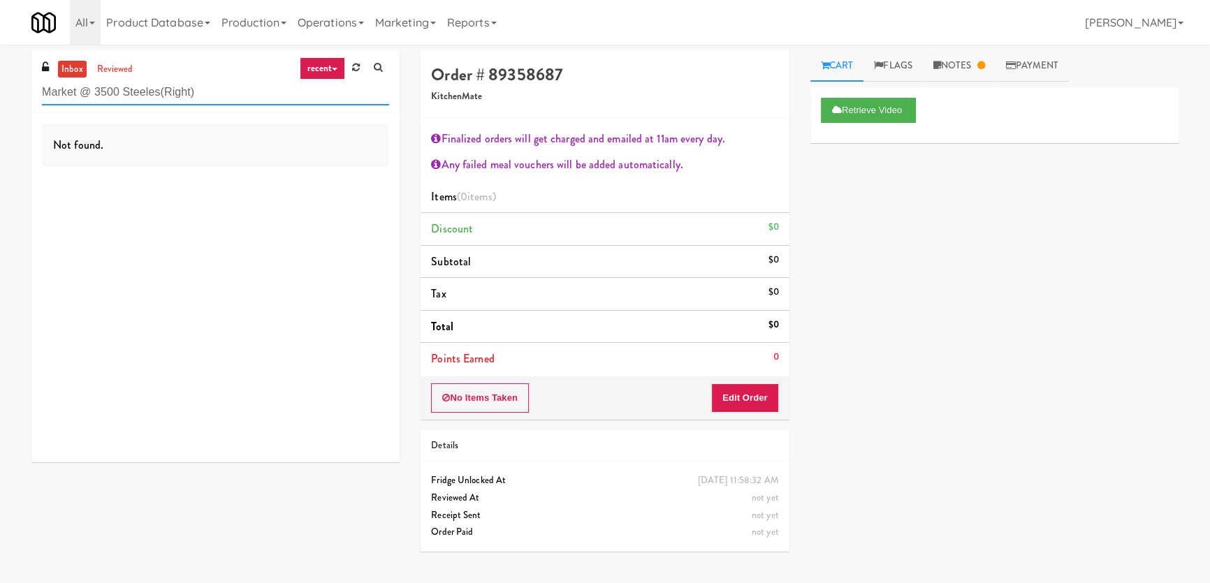
click at [216, 89] on input "Market @ 3500 Steeles(Right)" at bounding box center [215, 93] width 347 height 26
paste input "First Street - Ambient - Right"
click at [210, 91] on input "First Street - Ambient - Right" at bounding box center [215, 93] width 347 height 26
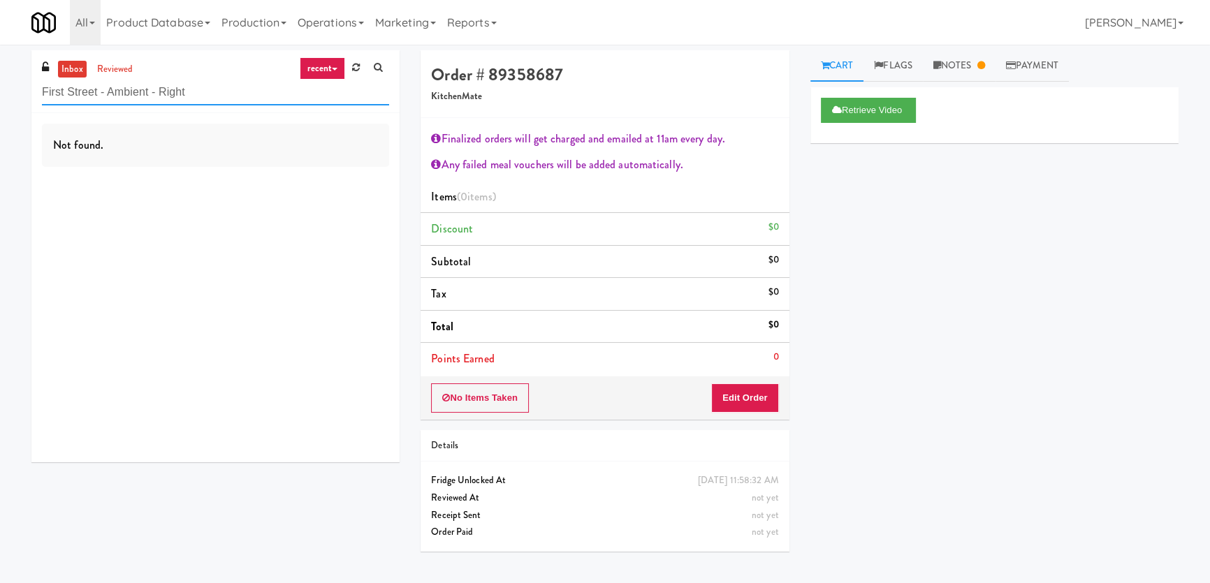
click at [210, 91] on input "First Street - Ambient - Right" at bounding box center [215, 93] width 347 height 26
paste input "Parkway Lofts"
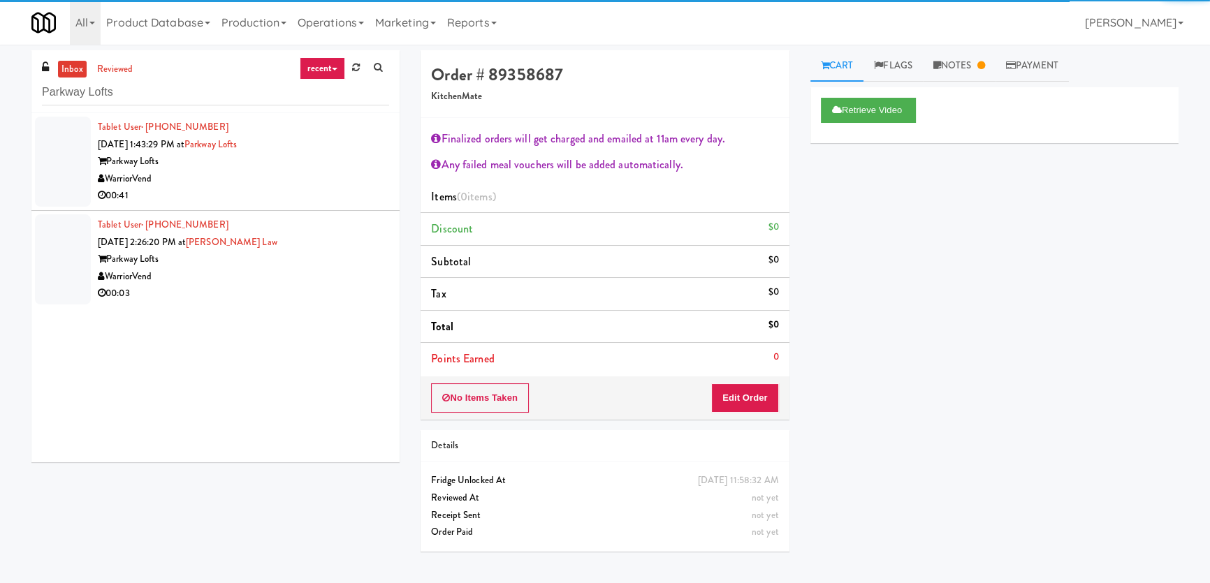
click at [330, 181] on div "WarriorVend" at bounding box center [243, 178] width 291 height 17
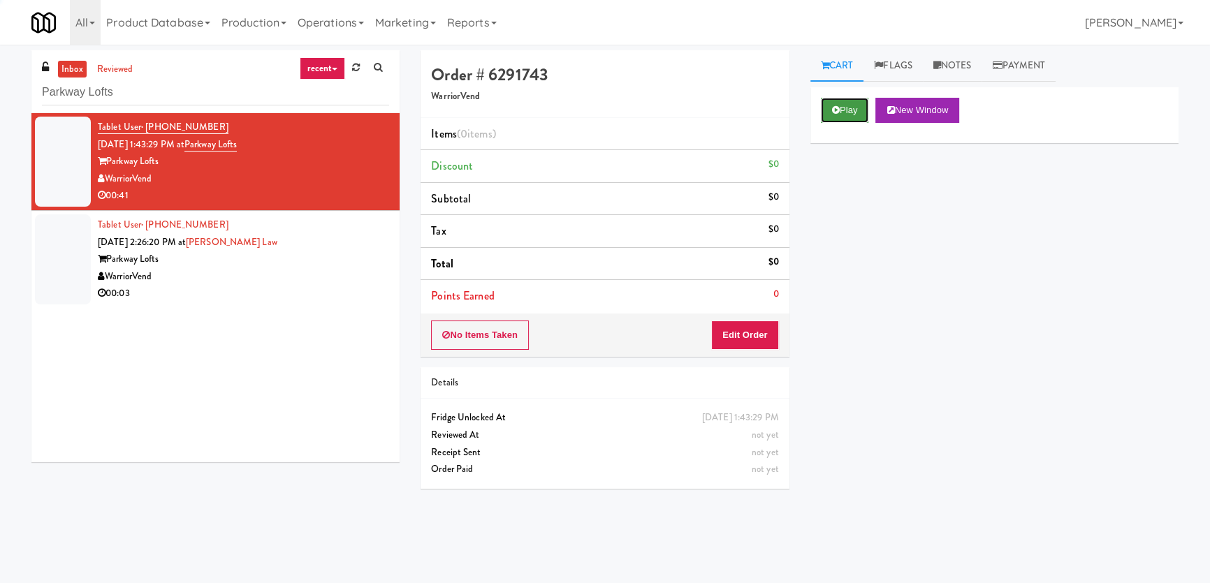
click at [840, 115] on button "Play" at bounding box center [845, 110] width 48 height 25
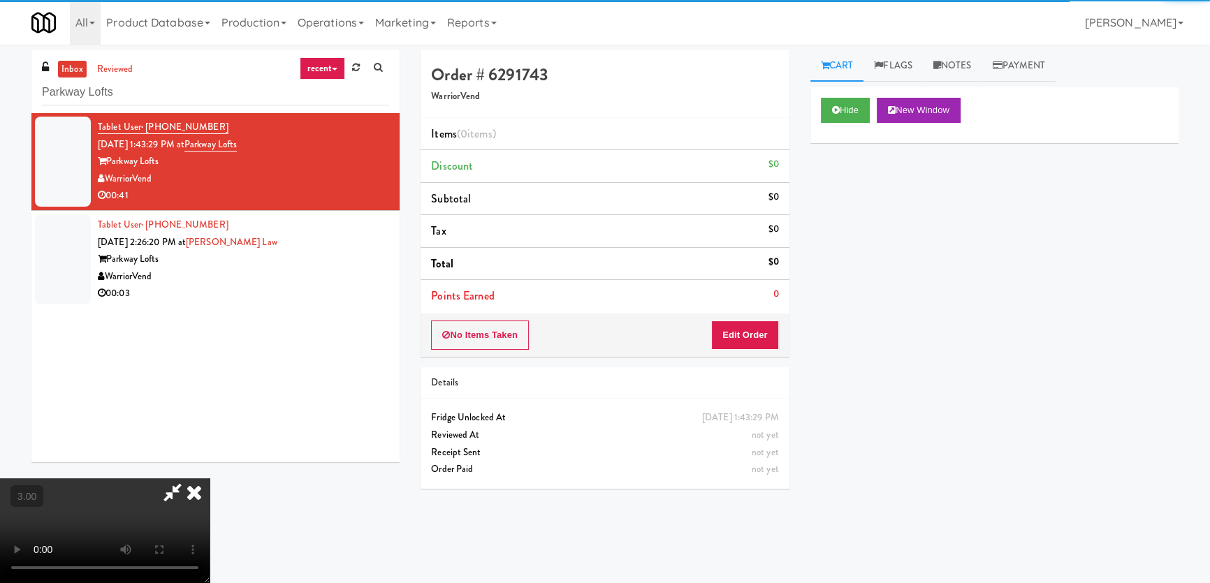
click at [843, 182] on div "Hide New Window Primary Flag Clear Flag if unable to determine what was taken o…" at bounding box center [994, 349] width 368 height 524
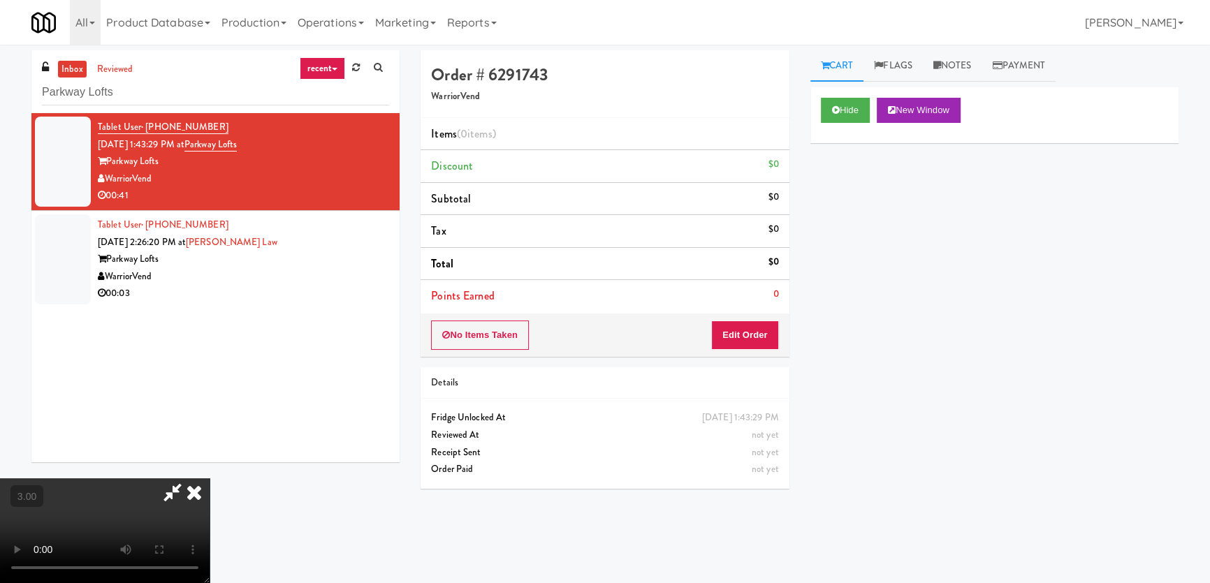
click at [852, 299] on div "Hide New Window Primary Flag Clear Flag if unable to determine what was taken o…" at bounding box center [994, 349] width 368 height 524
click at [210, 478] on video at bounding box center [105, 530] width 210 height 105
click at [751, 337] on button "Edit Order" at bounding box center [745, 335] width 68 height 29
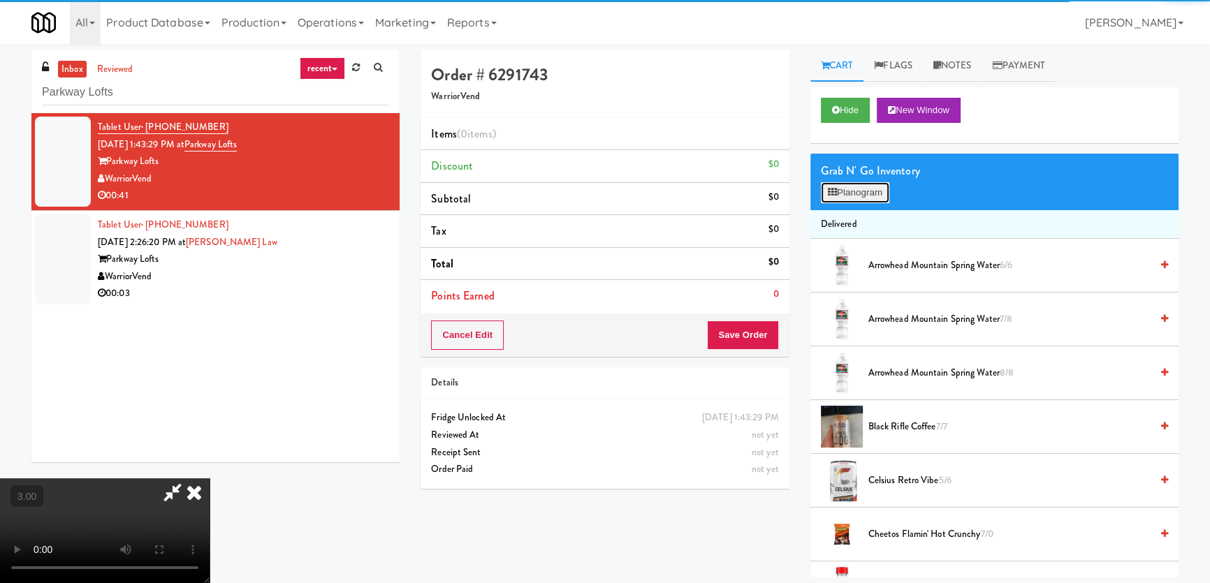
click at [858, 190] on button "Planogram" at bounding box center [855, 192] width 68 height 21
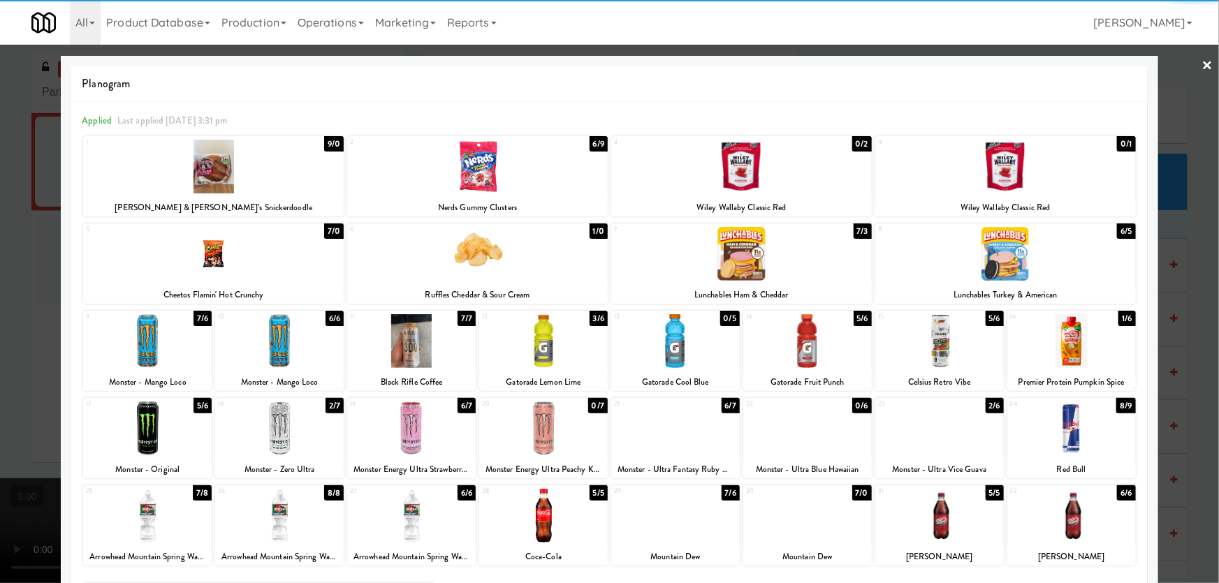
click at [821, 335] on div at bounding box center [807, 341] width 129 height 54
drag, startPoint x: 278, startPoint y: 438, endPoint x: 260, endPoint y: 439, distance: 17.5
click at [274, 439] on div at bounding box center [279, 429] width 129 height 54
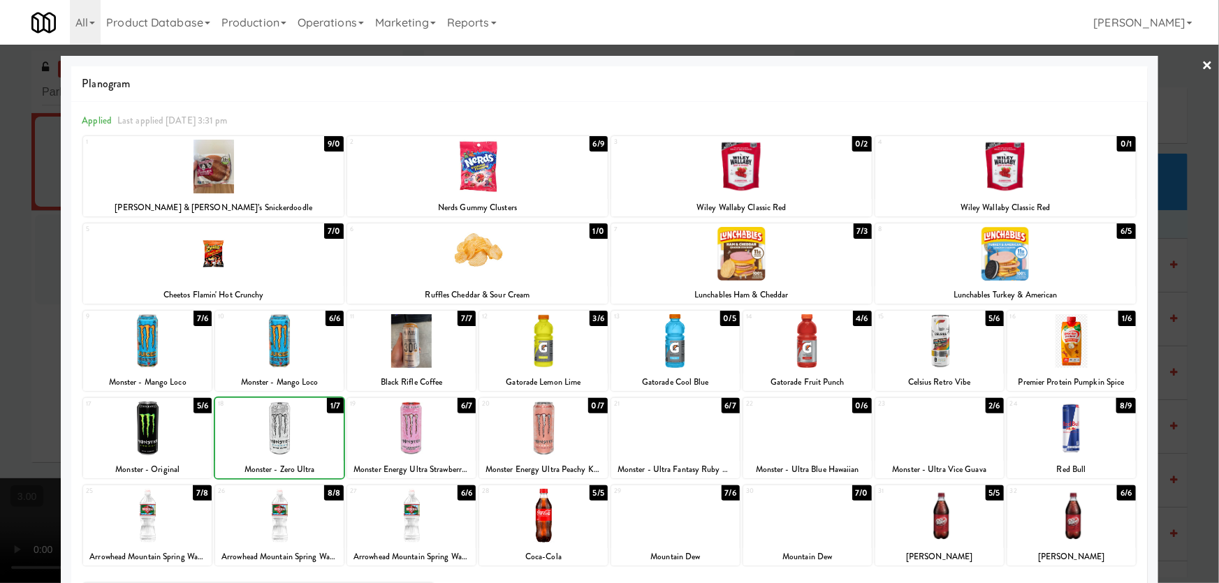
click at [90, 420] on div at bounding box center [147, 429] width 129 height 54
click at [0, 374] on div at bounding box center [609, 291] width 1219 height 583
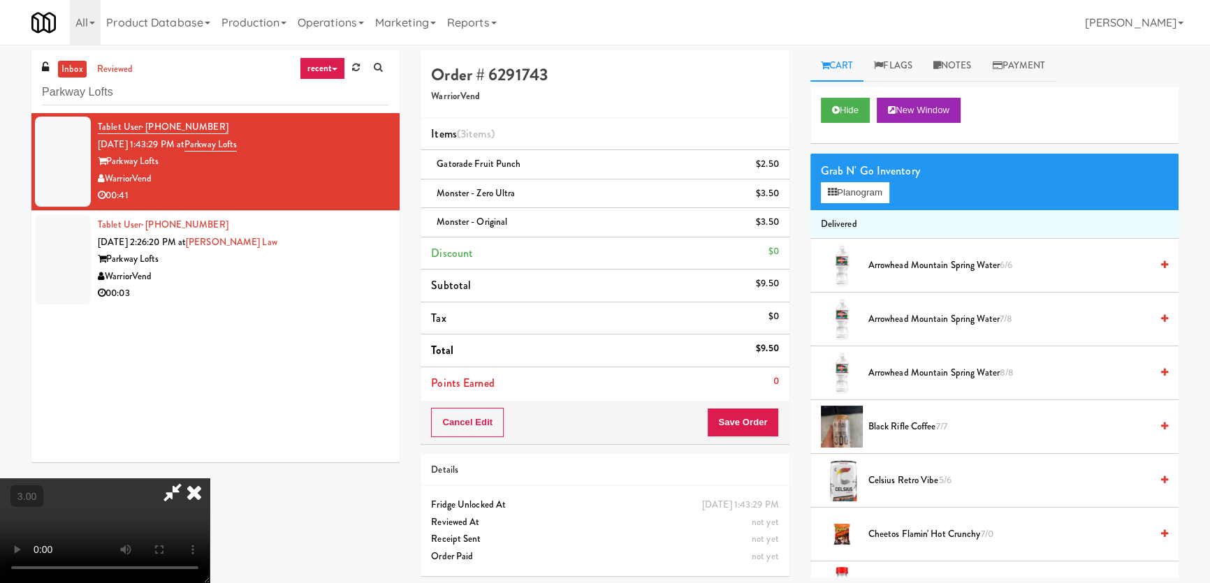
scroll to position [91, 0]
click at [740, 419] on button "Save Order" at bounding box center [742, 422] width 71 height 29
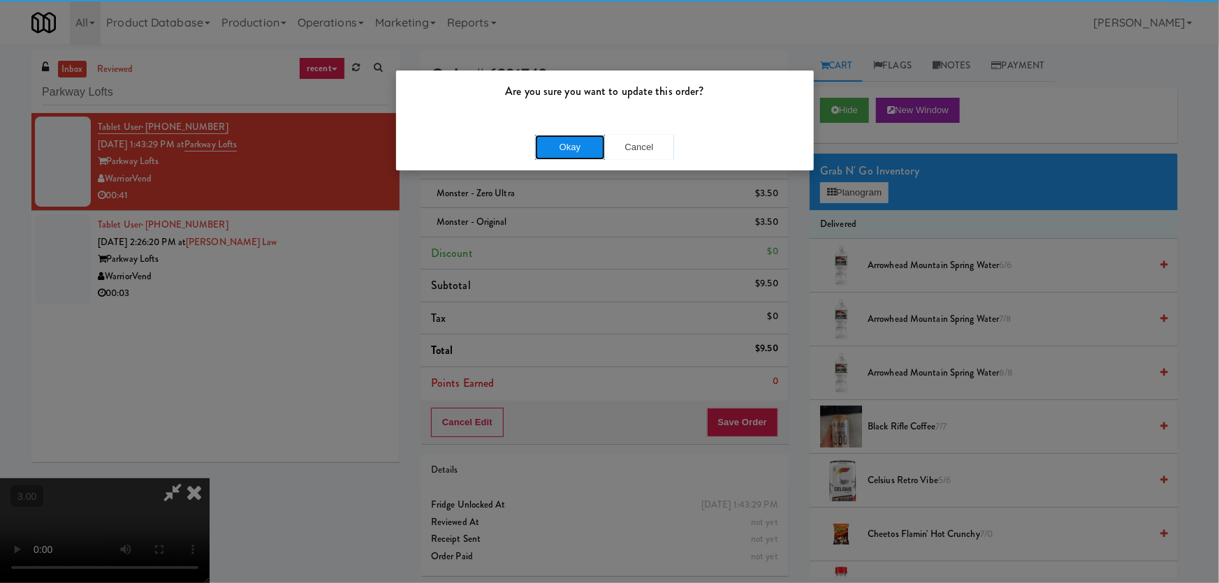
click at [587, 149] on button "Okay" at bounding box center [570, 147] width 70 height 25
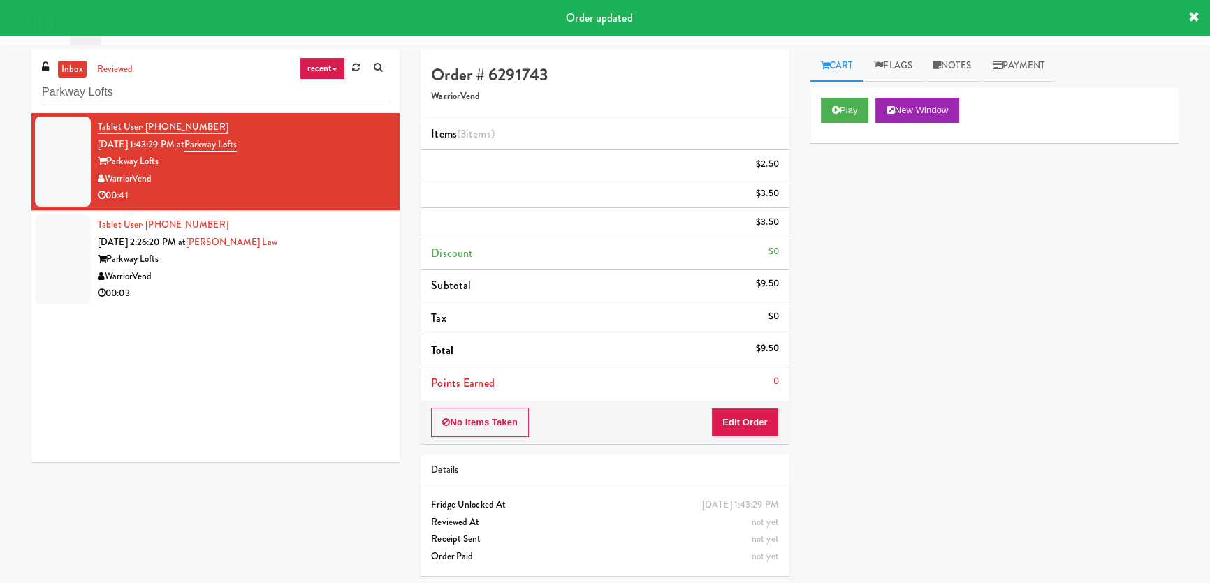
scroll to position [0, 0]
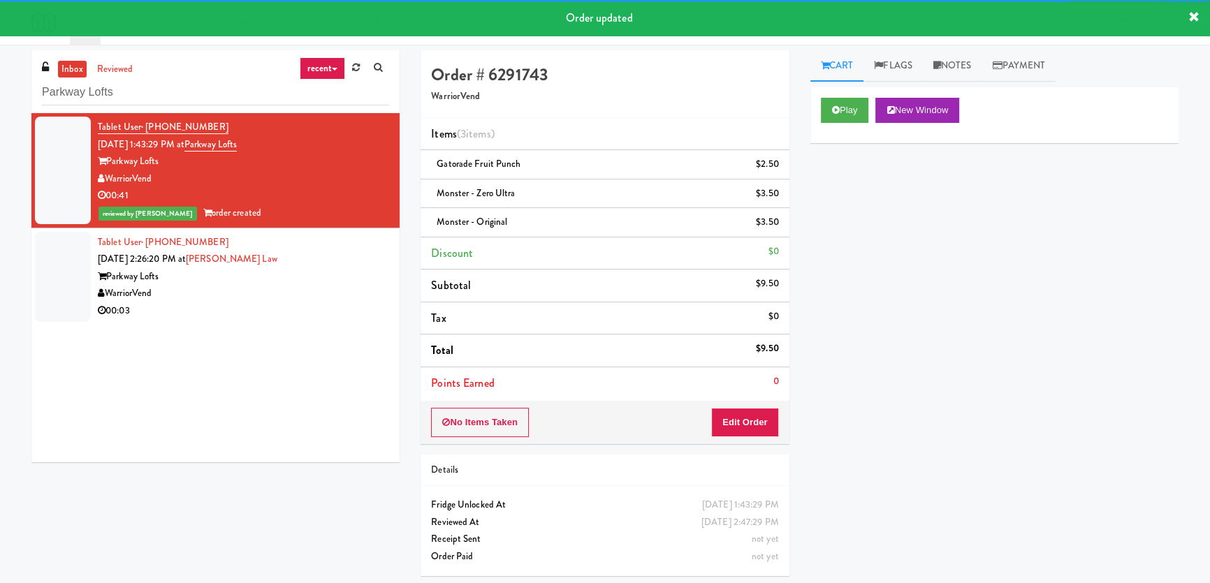
click at [337, 285] on div "WarriorVend" at bounding box center [243, 293] width 291 height 17
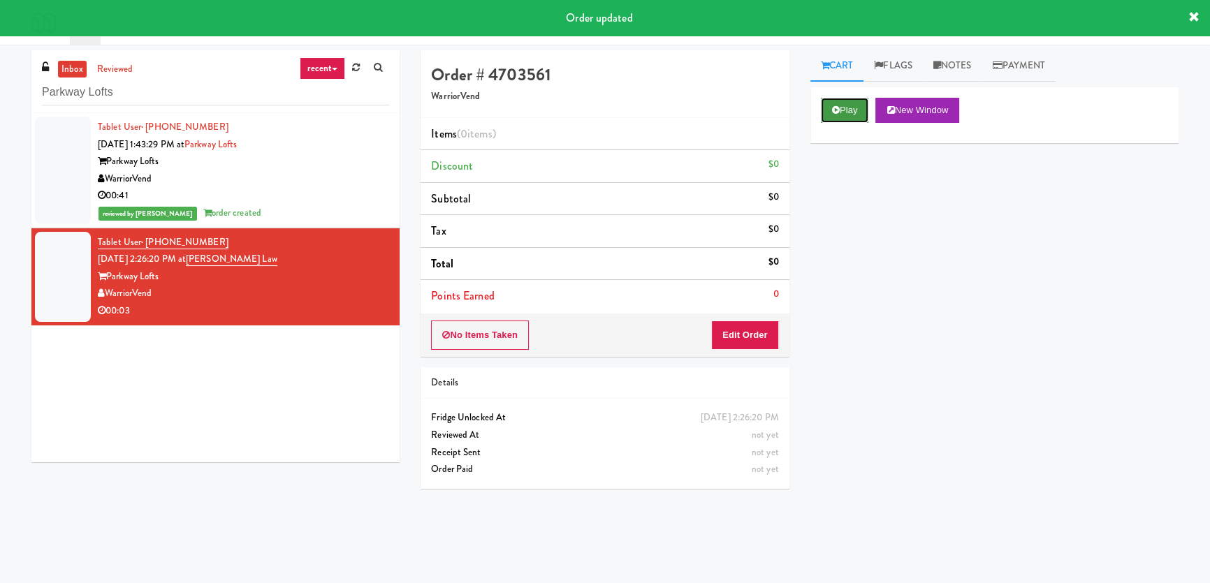
click at [821, 100] on button "Play" at bounding box center [845, 110] width 48 height 25
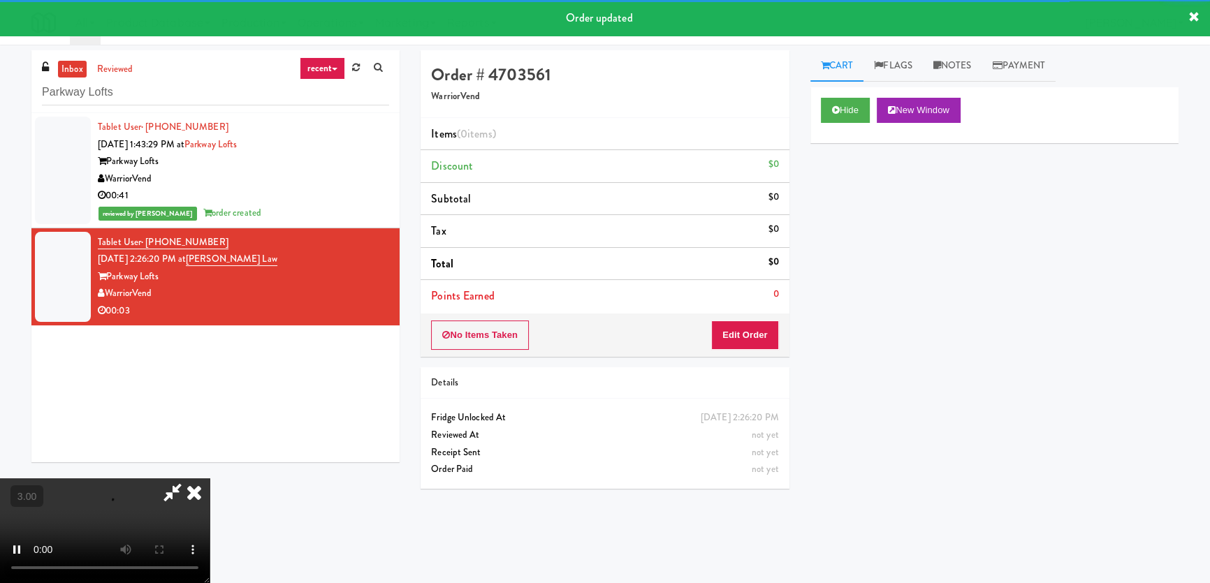
click at [844, 184] on div "Hide New Window Primary Flag Clear Flag if unable to determine what was taken o…" at bounding box center [994, 349] width 368 height 524
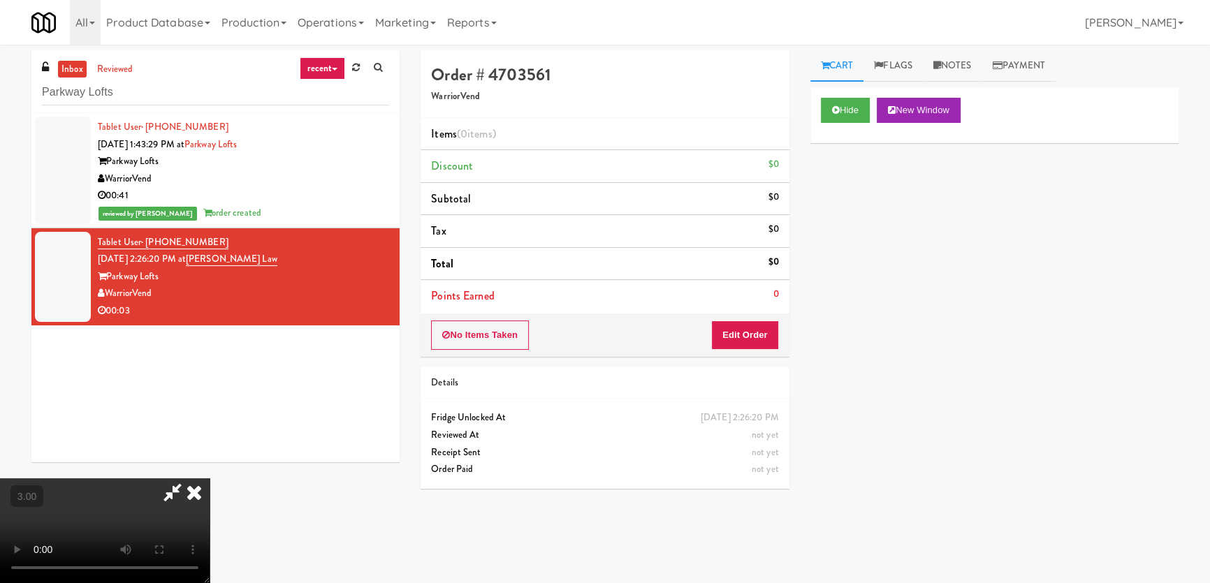
click at [210, 478] on icon at bounding box center [194, 492] width 31 height 28
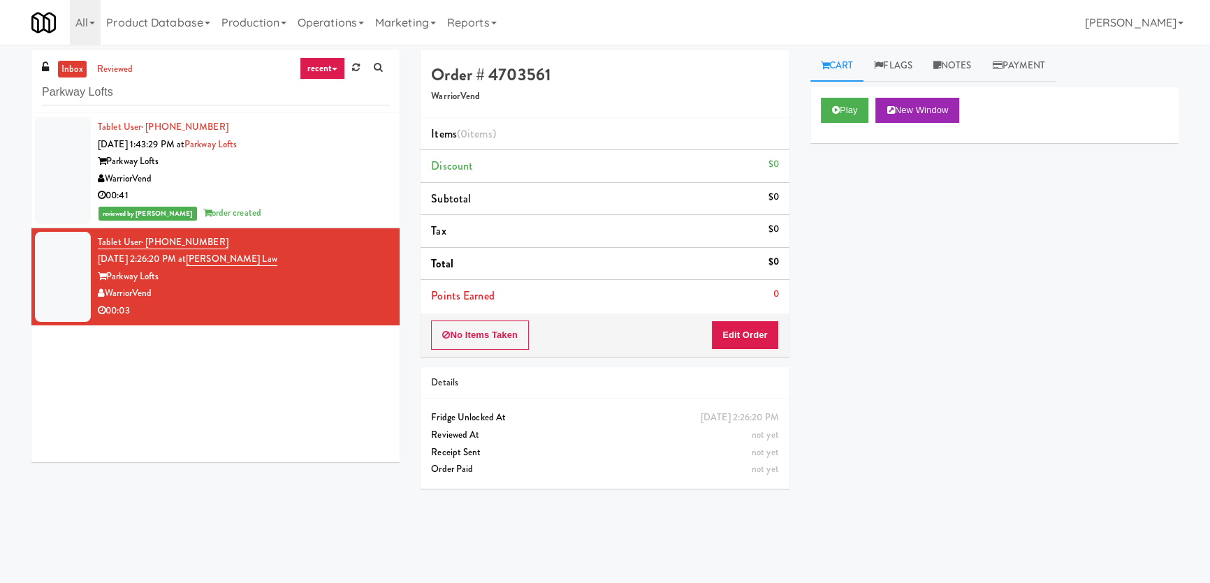
click at [866, 250] on div "Play New Window Primary Flag Clear Flag if unable to determine what was taken o…" at bounding box center [994, 349] width 368 height 524
click at [200, 78] on div "Parkway Lofts" at bounding box center [215, 91] width 347 height 27
click at [196, 89] on input "Parkway Lofts" at bounding box center [215, 93] width 347 height 26
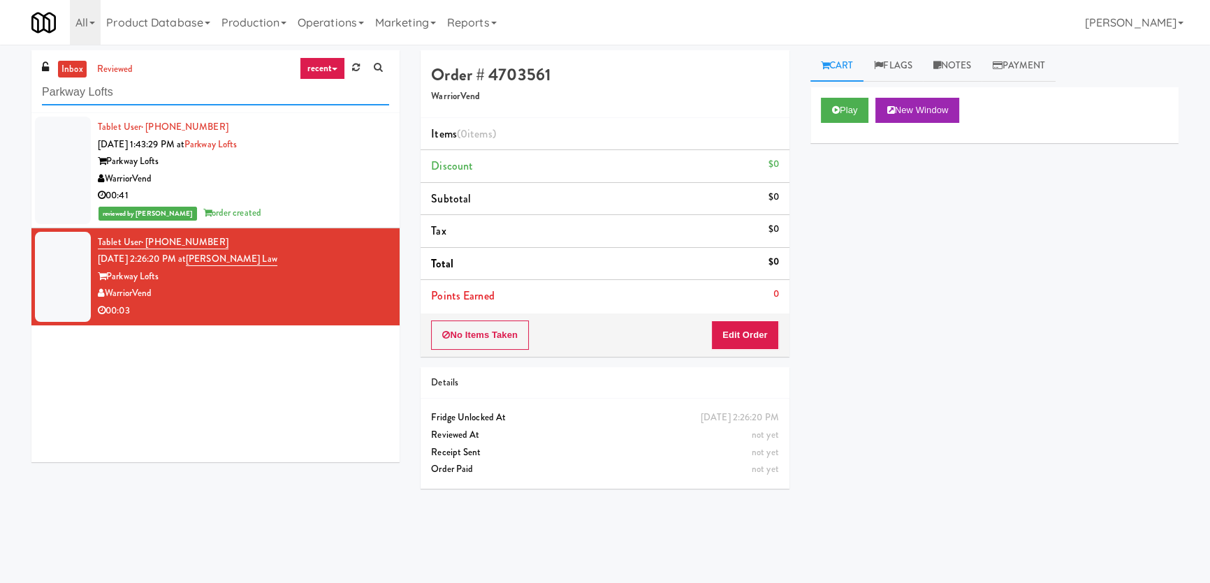
click at [196, 89] on input "Parkway Lofts" at bounding box center [215, 93] width 347 height 26
paste input "BlackBerry - Cafeteria (Right)"
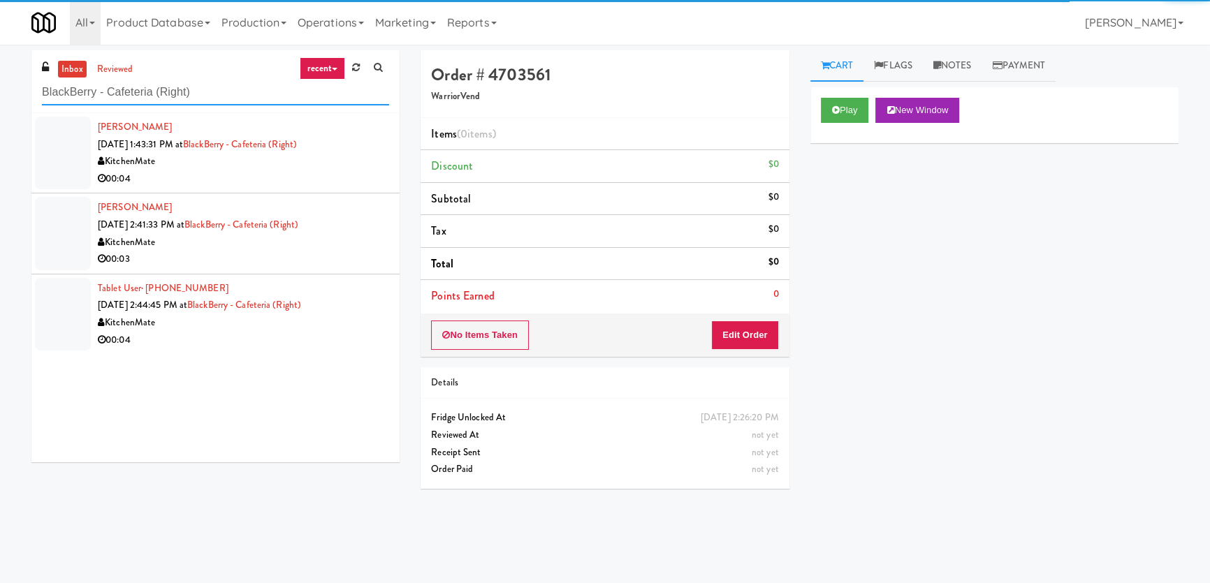
type input "BlackBerry - Cafeteria (Right)"
drag, startPoint x: 304, startPoint y: 174, endPoint x: 316, endPoint y: 184, distance: 15.8
click at [310, 182] on div "00:04" at bounding box center [243, 178] width 291 height 17
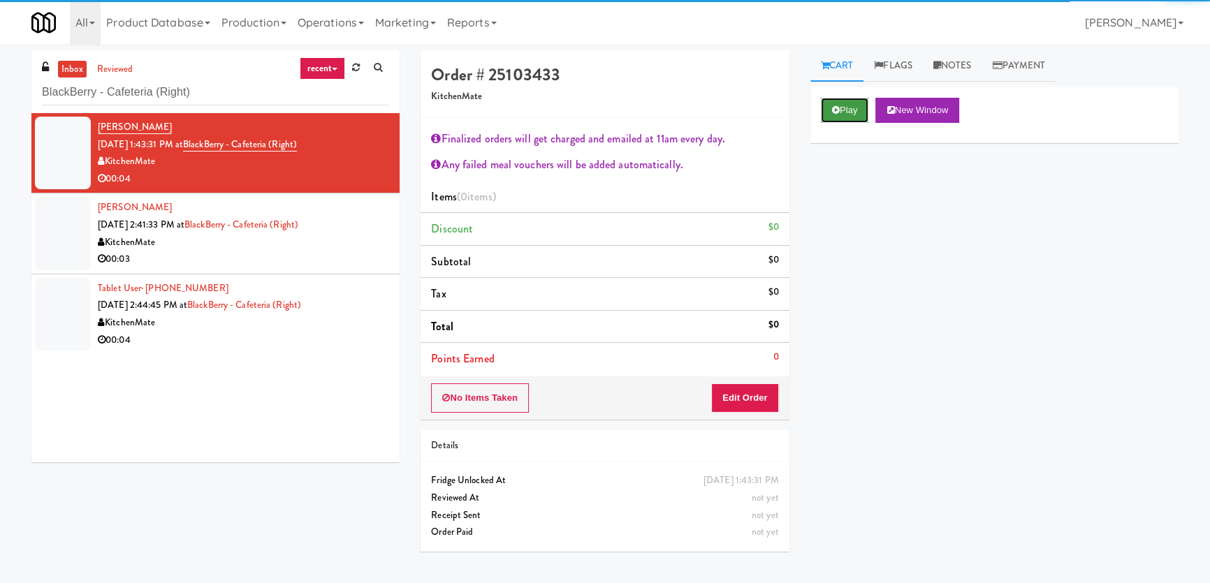
click at [863, 110] on button "Play" at bounding box center [845, 110] width 48 height 25
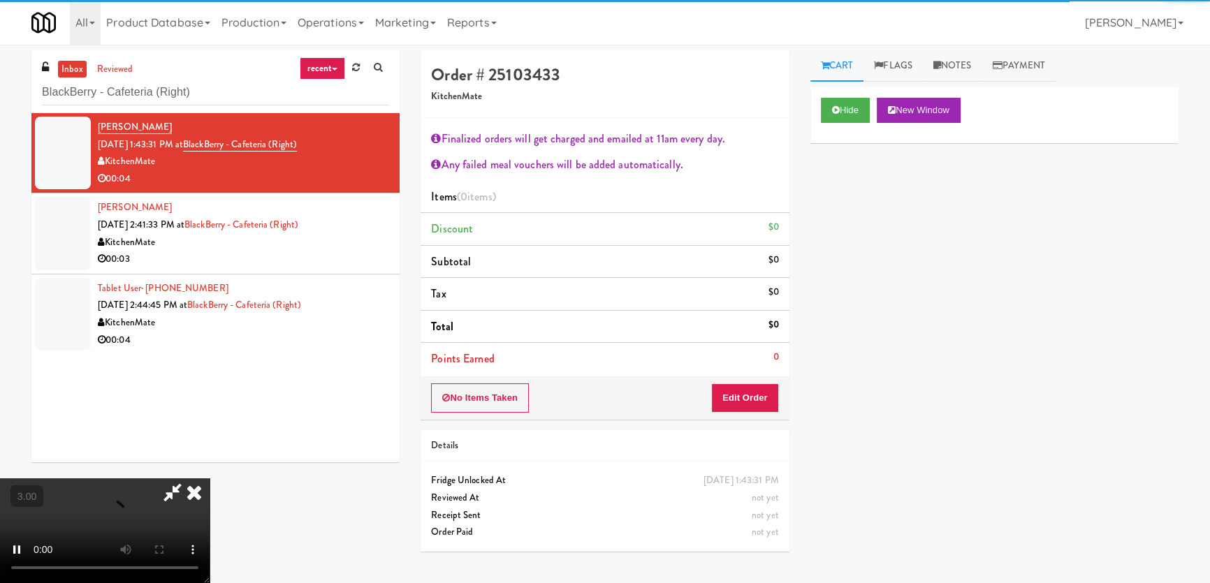
click at [862, 194] on div "Hide New Window Primary Flag Clear Flag if unable to determine what was taken o…" at bounding box center [994, 349] width 368 height 524
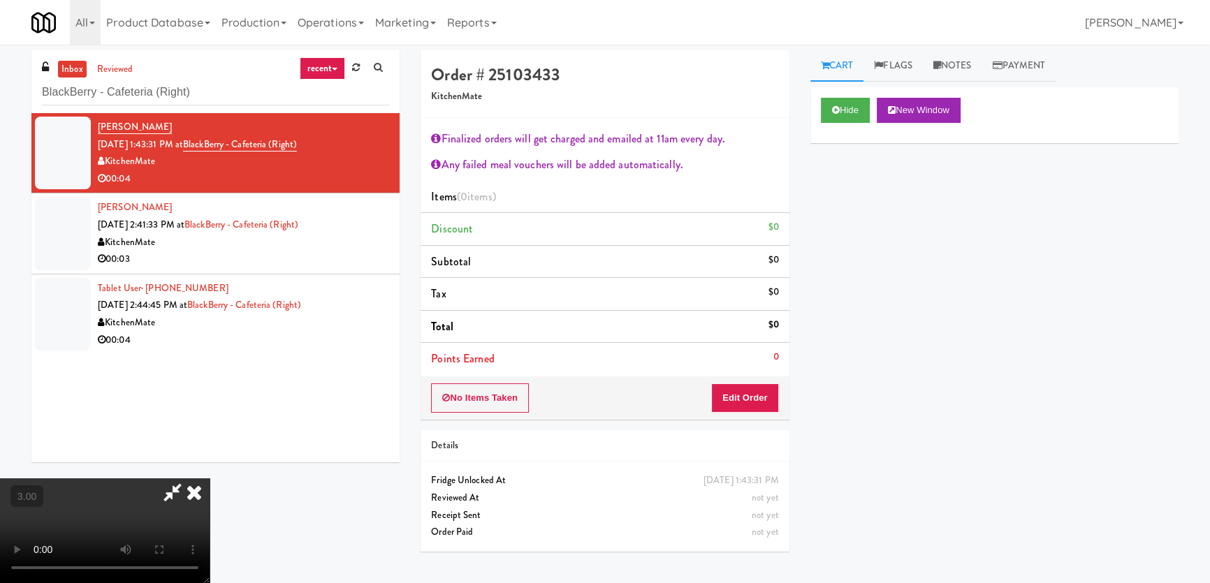
scroll to position [266, 0]
click at [210, 478] on video at bounding box center [105, 530] width 210 height 105
click at [760, 404] on button "Edit Order" at bounding box center [745, 397] width 68 height 29
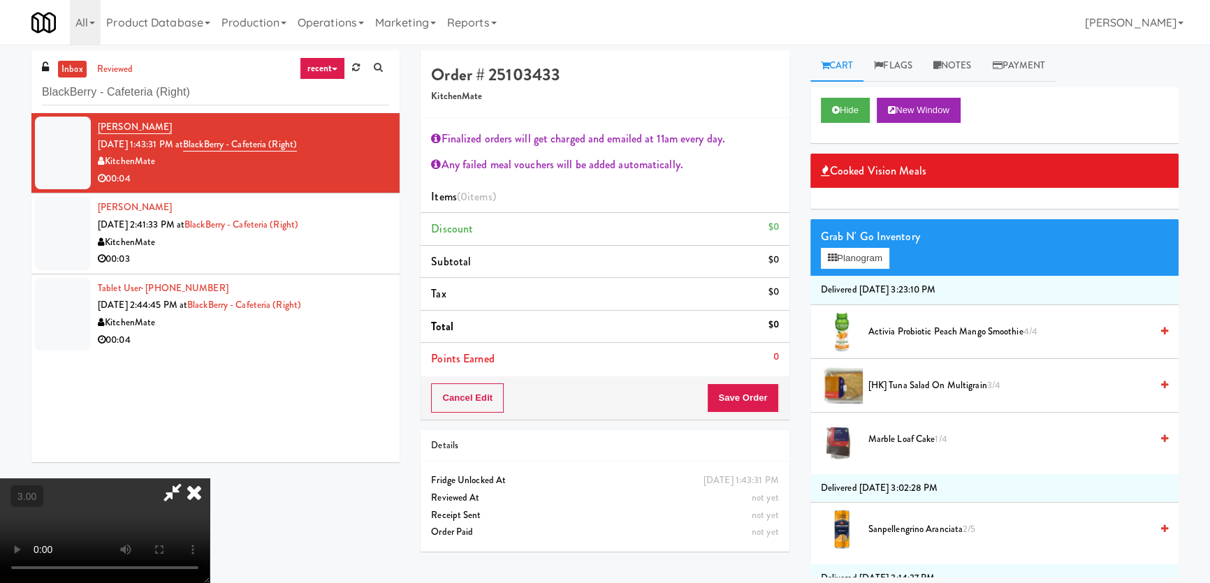
click at [210, 478] on video at bounding box center [105, 530] width 210 height 105
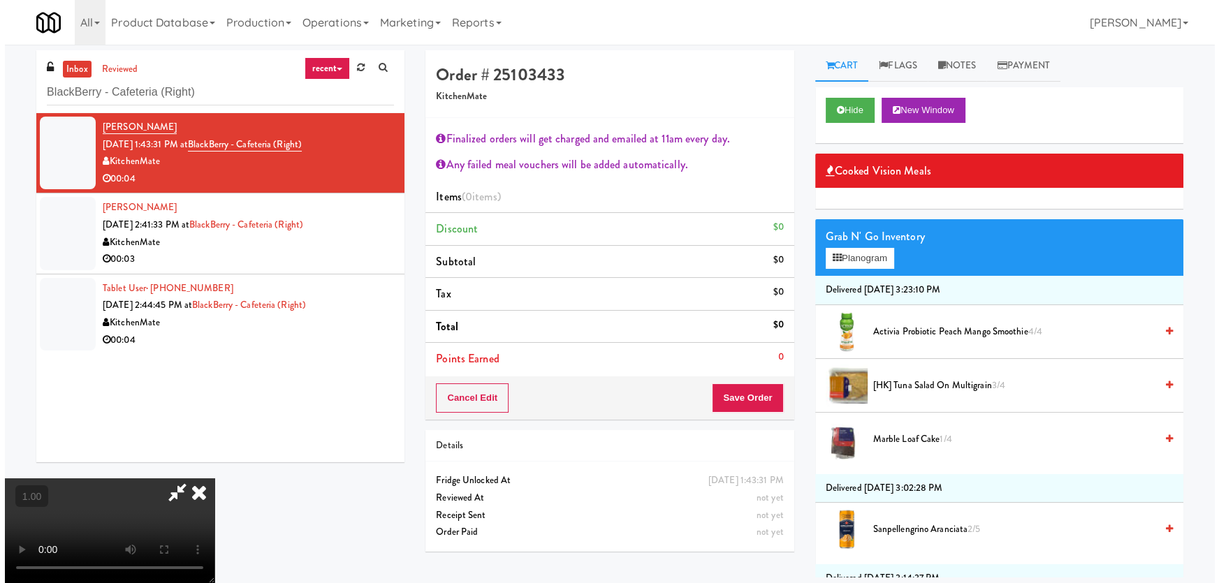
scroll to position [0, 0]
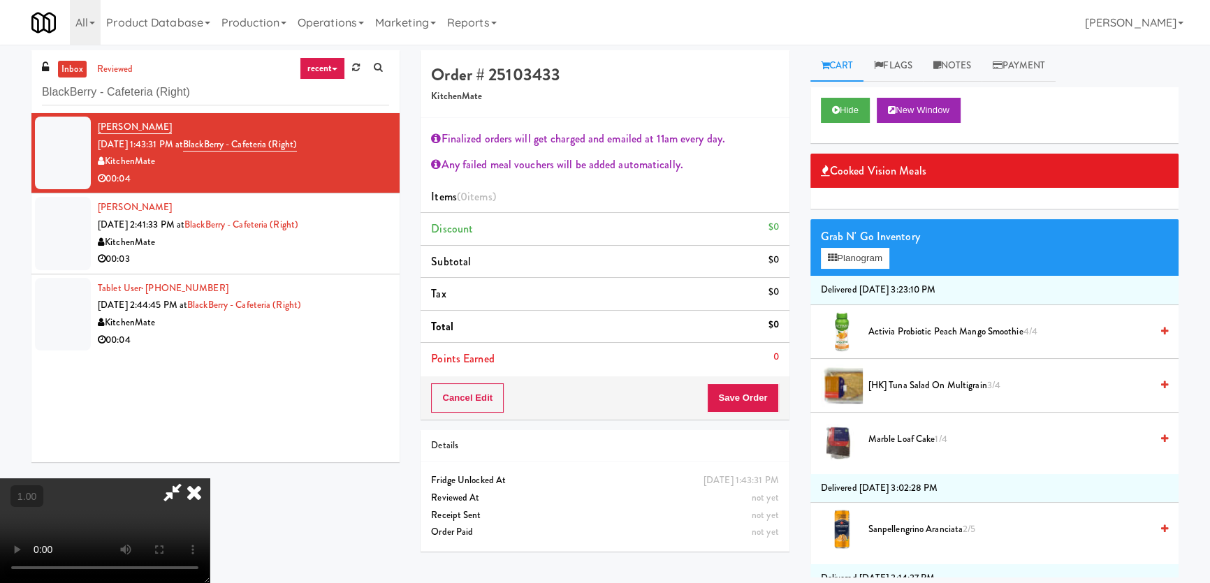
click at [210, 478] on video at bounding box center [105, 530] width 210 height 105
click at [839, 254] on button "Planogram" at bounding box center [855, 258] width 68 height 21
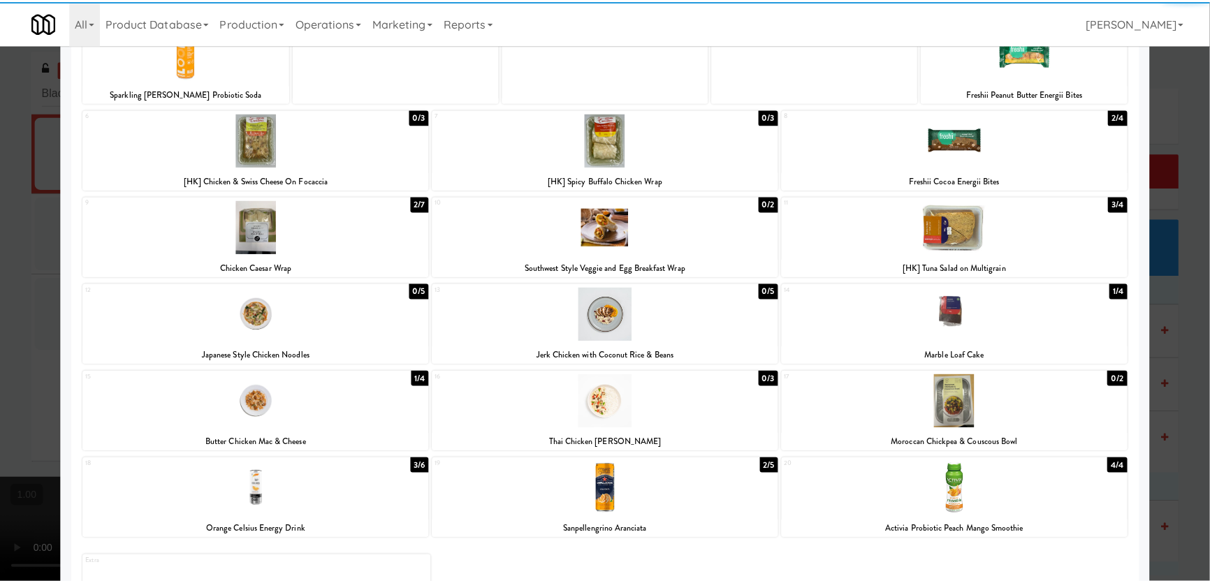
scroll to position [126, 0]
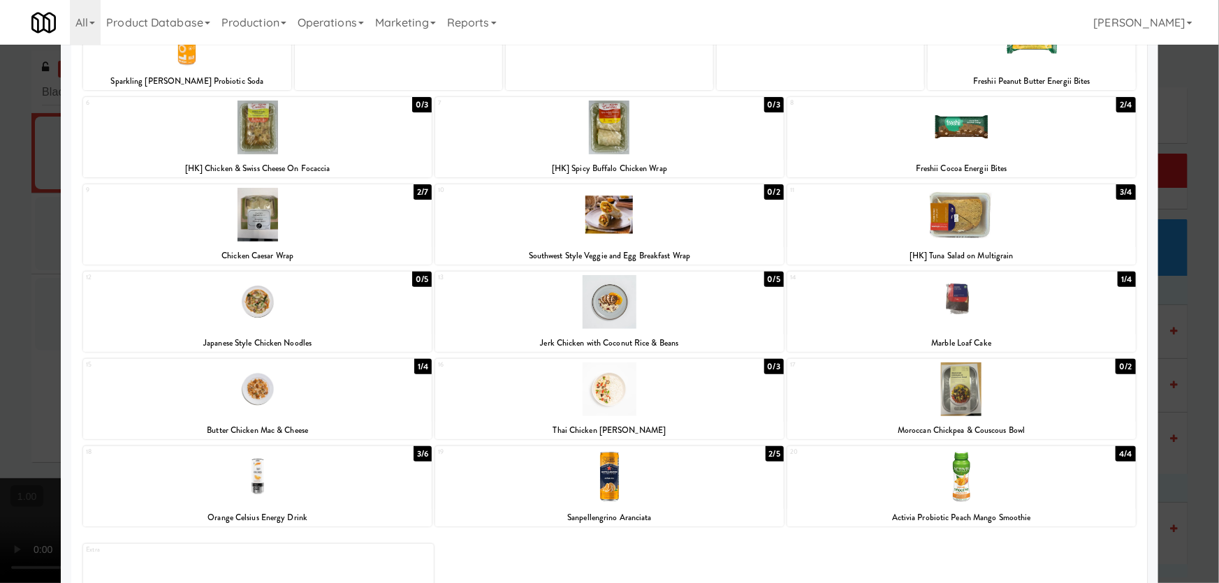
click at [274, 409] on div at bounding box center [257, 389] width 348 height 54
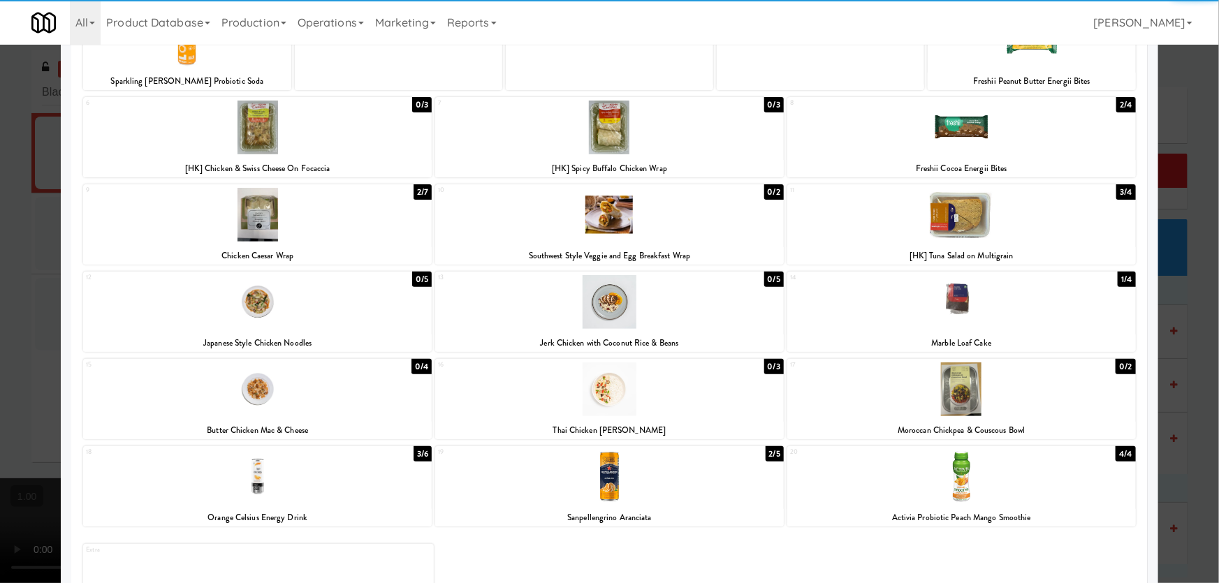
click at [8, 398] on div at bounding box center [609, 291] width 1219 height 583
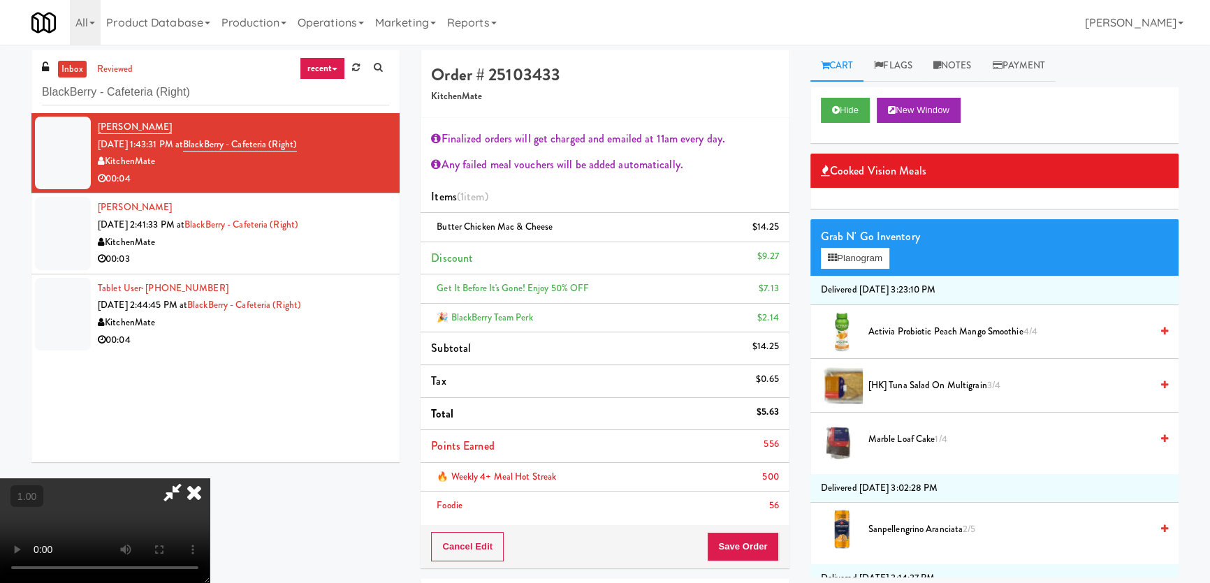
click at [210, 478] on video at bounding box center [105, 530] width 210 height 105
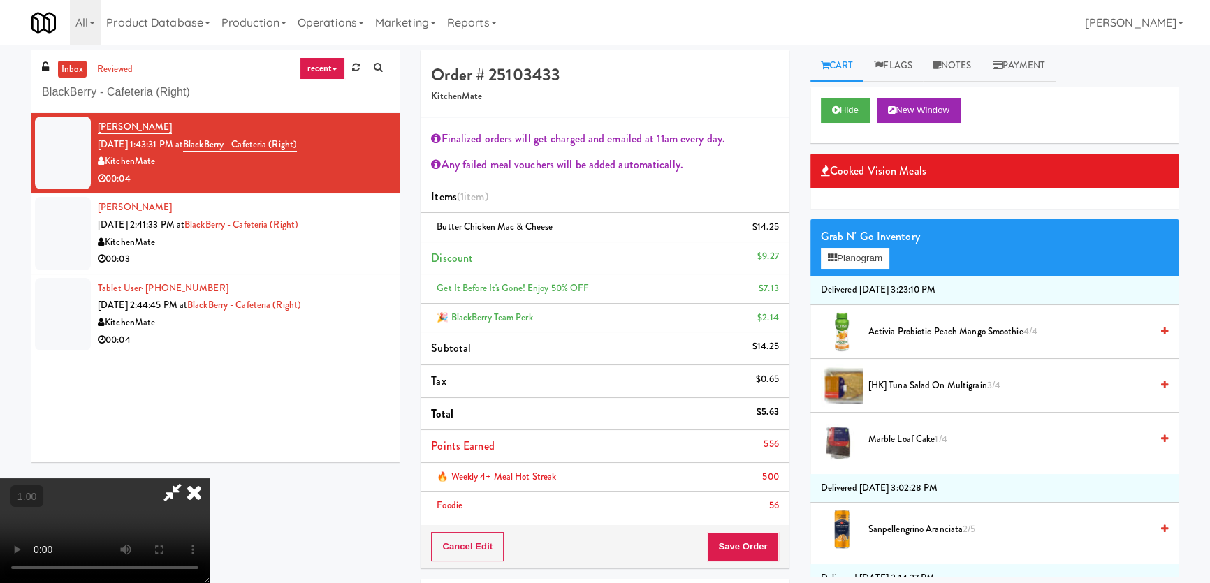
click at [210, 478] on video at bounding box center [105, 530] width 210 height 105
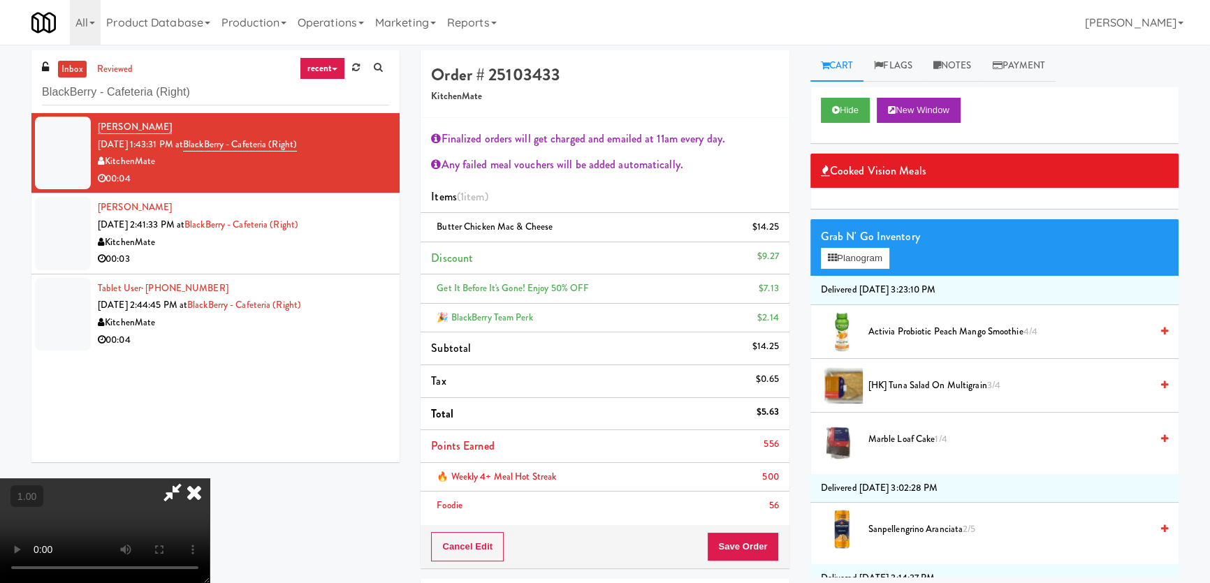
scroll to position [266, 0]
click at [210, 478] on video at bounding box center [105, 530] width 210 height 105
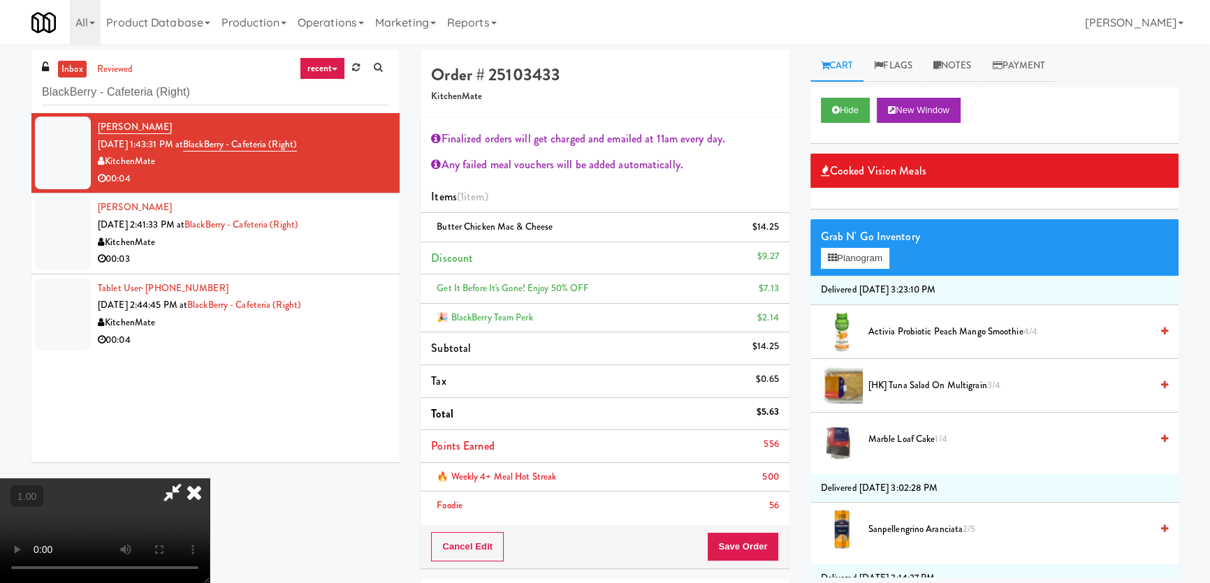
click at [210, 478] on video at bounding box center [105, 530] width 210 height 105
click at [851, 251] on button "Planogram" at bounding box center [855, 258] width 68 height 21
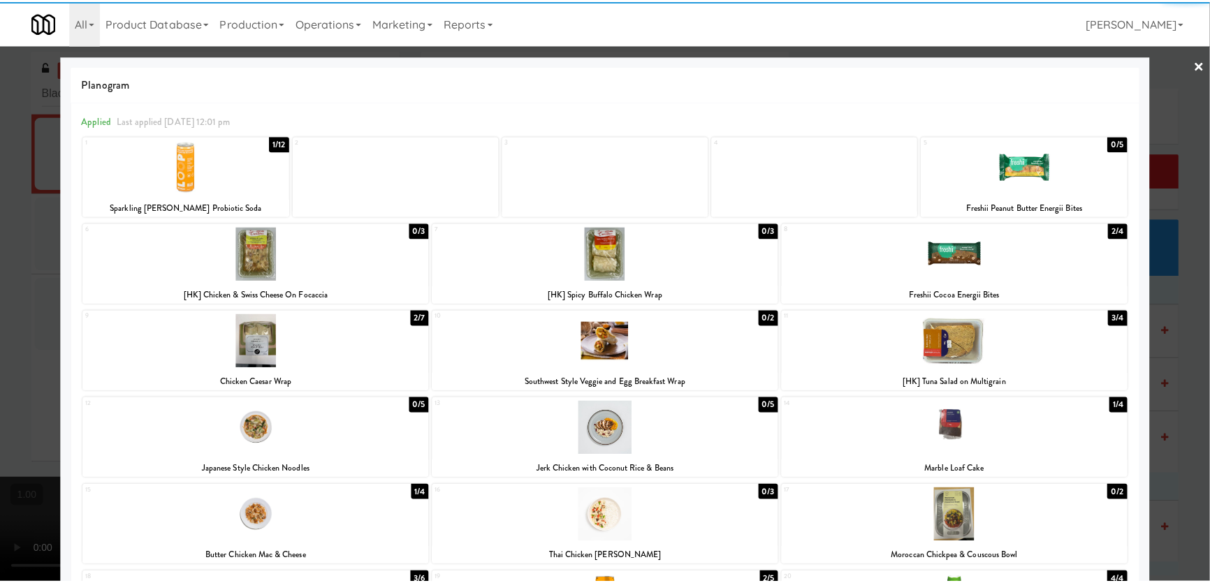
scroll to position [63, 0]
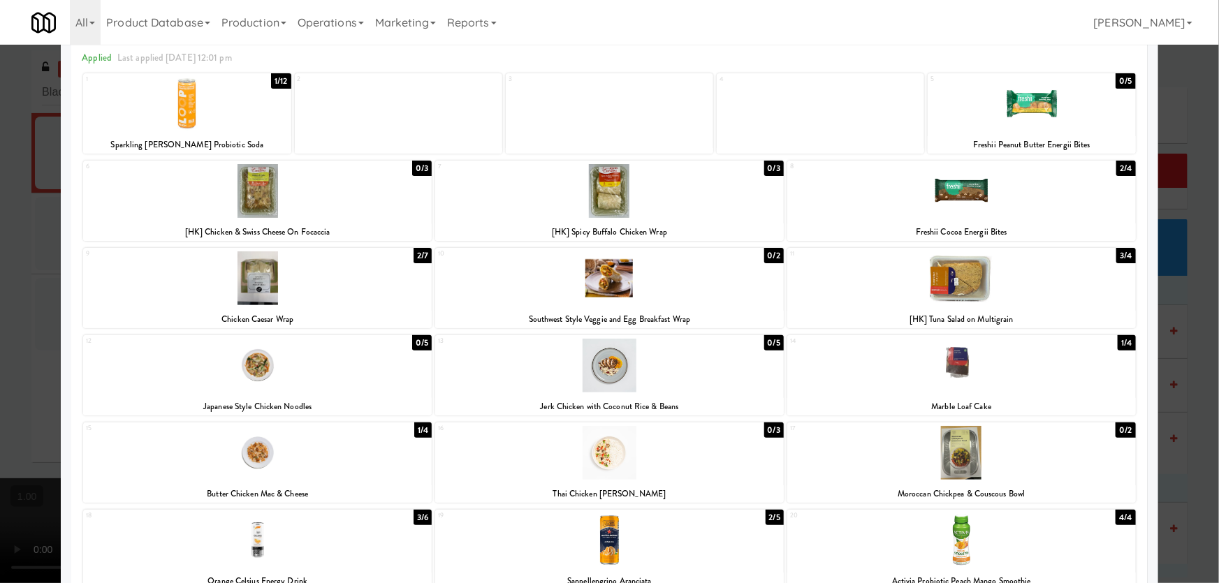
click at [0, 323] on div at bounding box center [609, 291] width 1219 height 583
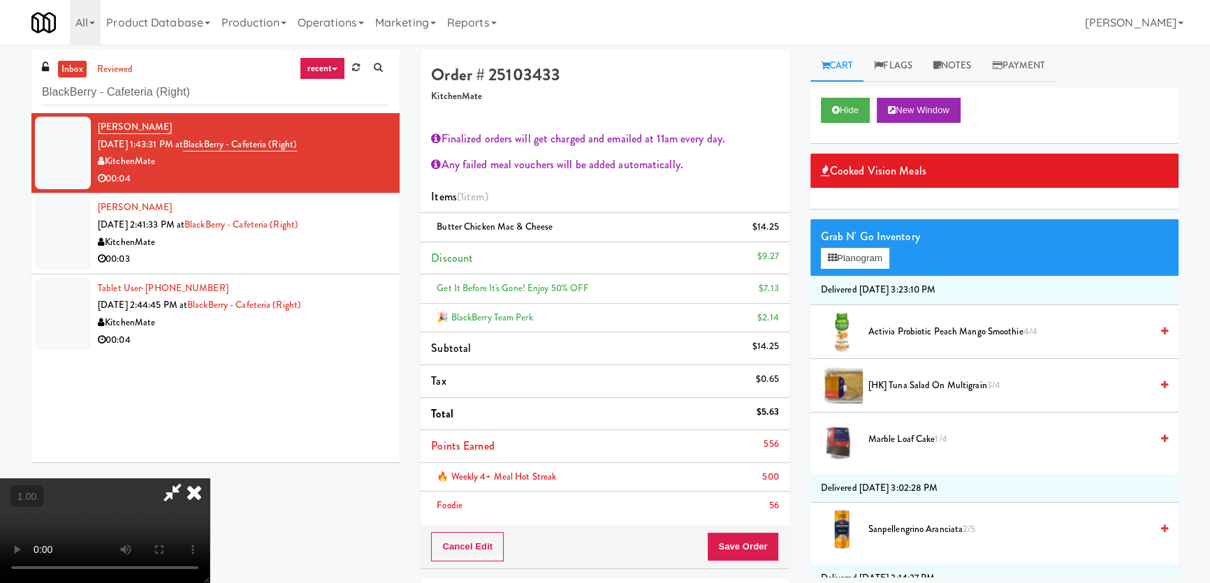
click at [210, 478] on video at bounding box center [105, 530] width 210 height 105
click at [745, 541] on button "Save Order" at bounding box center [742, 546] width 71 height 29
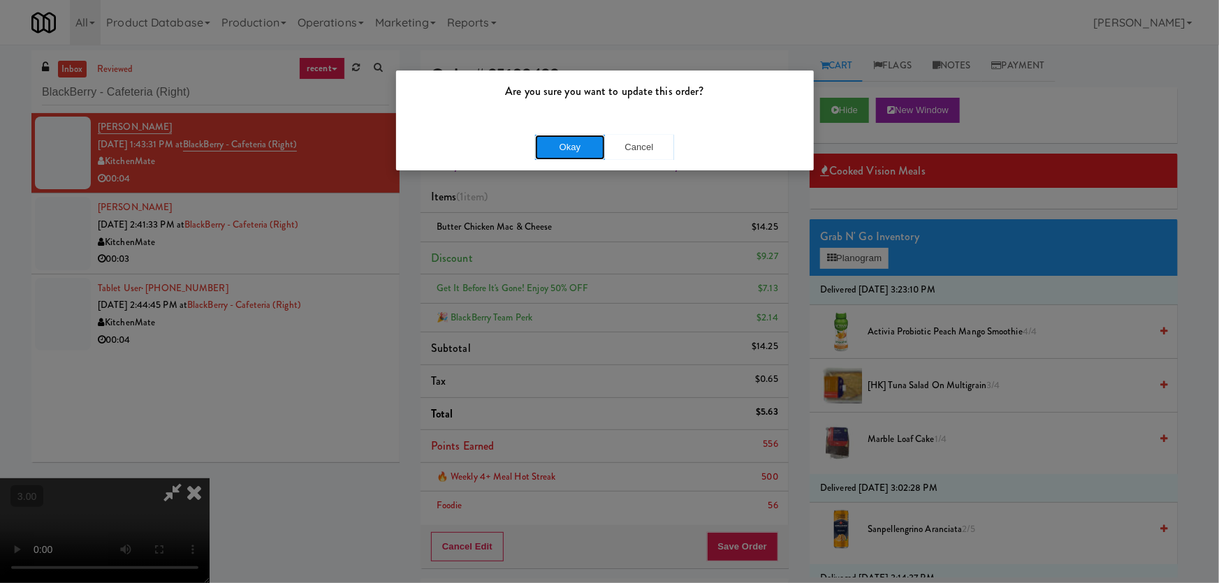
click at [555, 147] on button "Okay" at bounding box center [570, 147] width 70 height 25
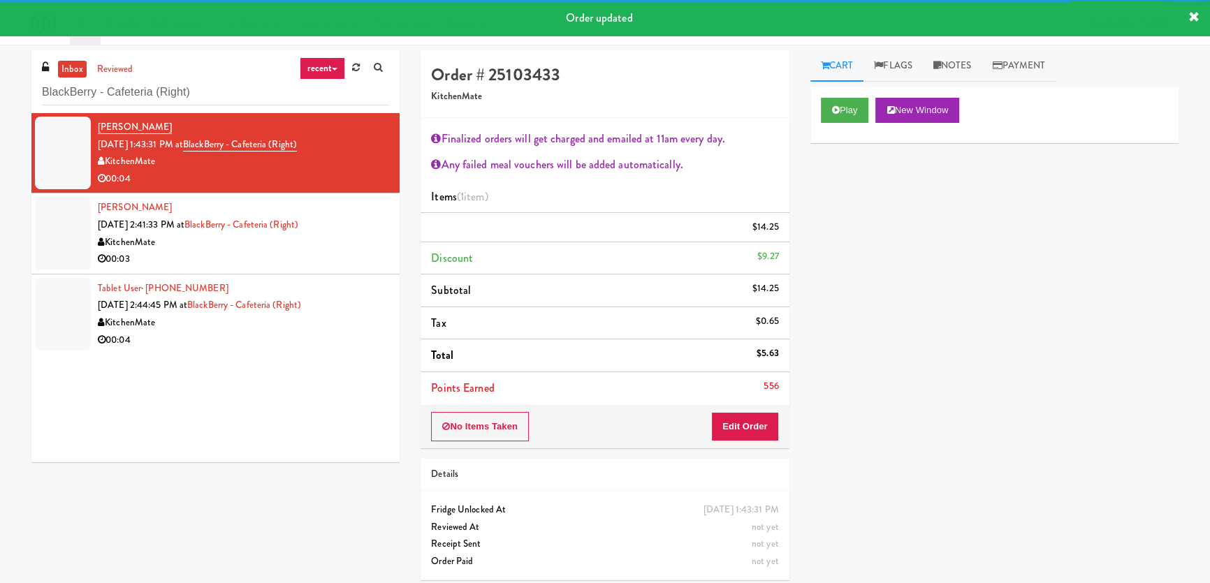
click at [321, 251] on div "KitchenMate" at bounding box center [243, 242] width 291 height 17
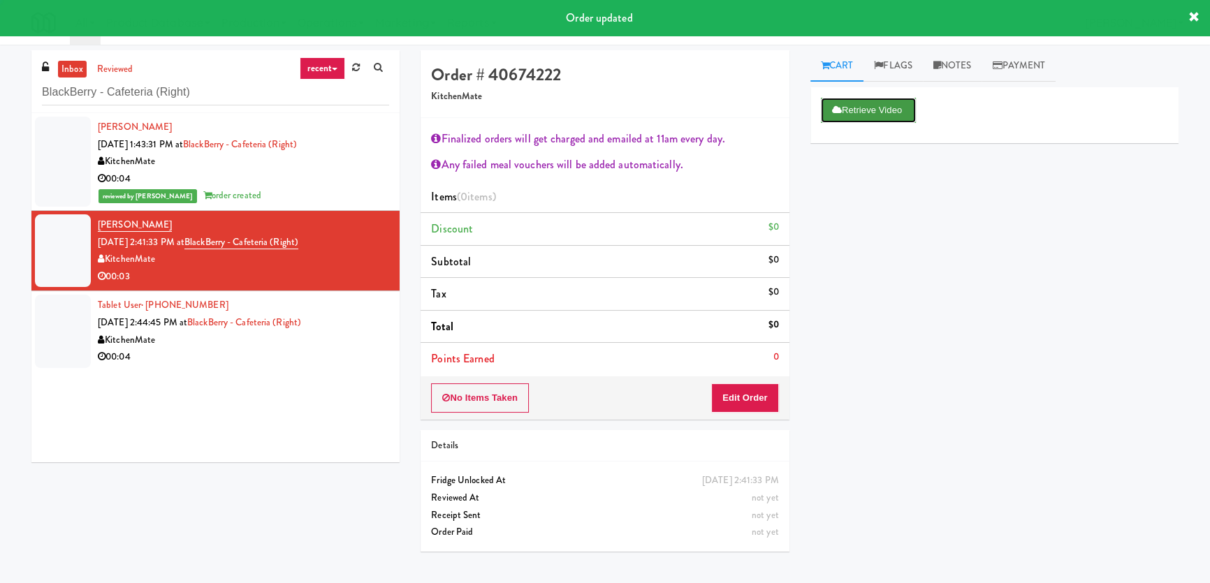
click at [852, 103] on button "Retrieve Video" at bounding box center [868, 110] width 95 height 25
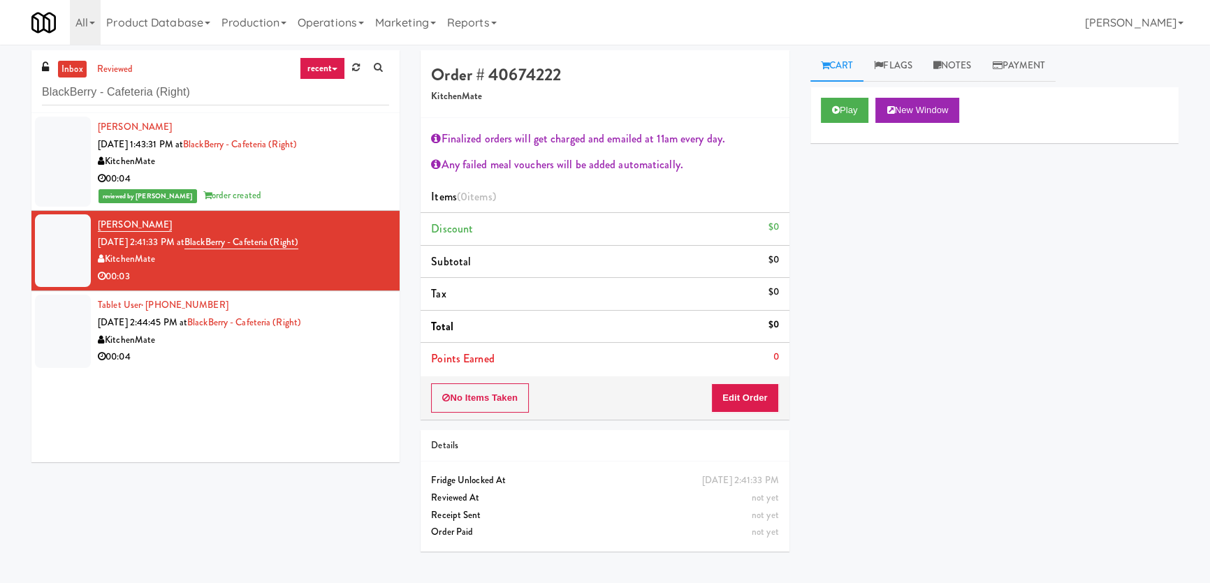
click at [845, 96] on div "Play New Window" at bounding box center [994, 115] width 368 height 56
click at [844, 100] on button "Play" at bounding box center [845, 110] width 48 height 25
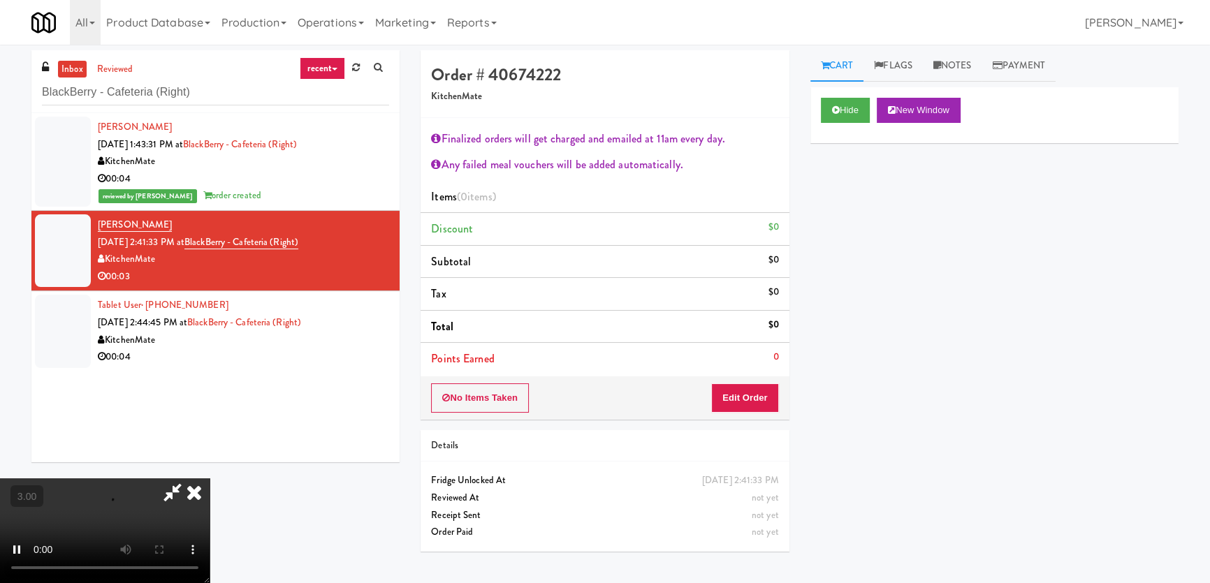
click at [852, 167] on div "Hide New Window Primary Flag Clear Flag if unable to determine what was taken o…" at bounding box center [994, 349] width 368 height 524
click at [210, 478] on video at bounding box center [105, 530] width 210 height 105
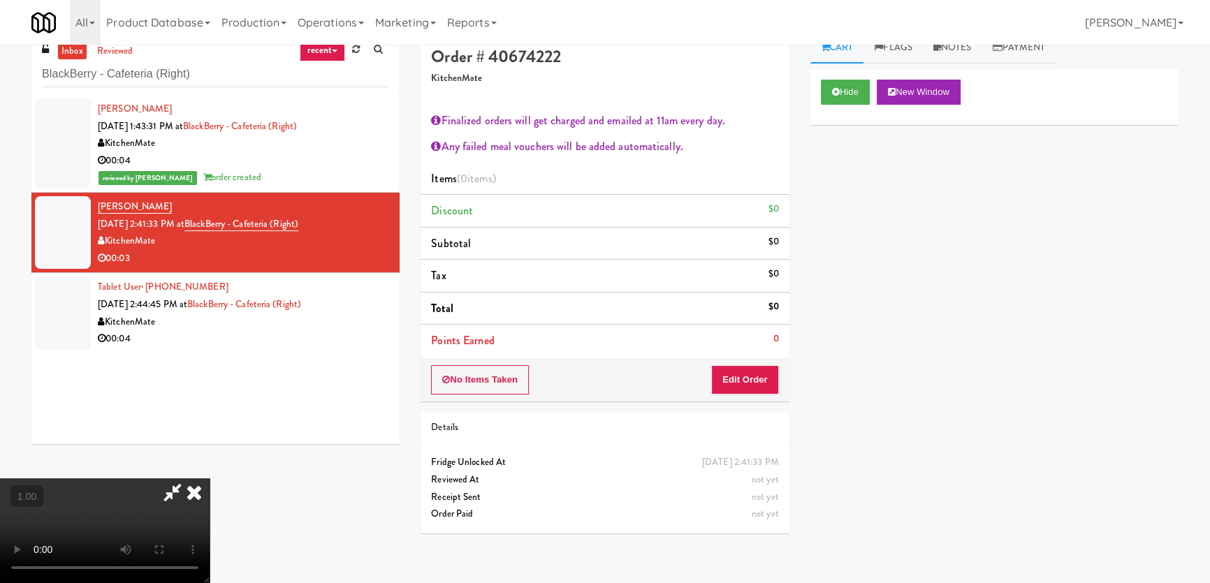
scroll to position [44, 0]
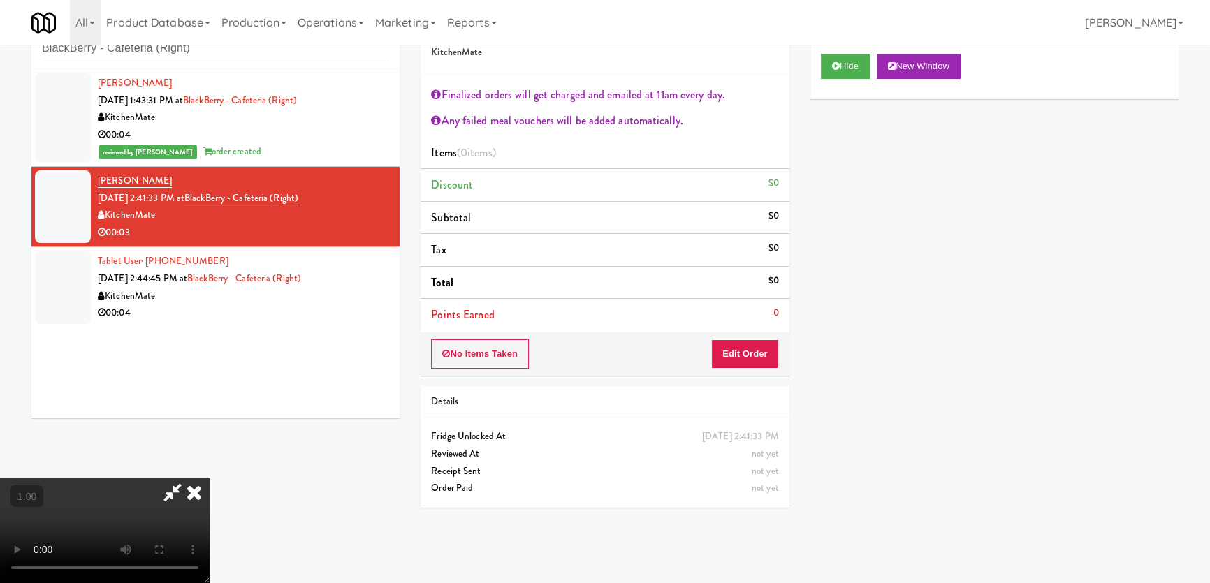
click at [210, 478] on video at bounding box center [105, 530] width 210 height 105
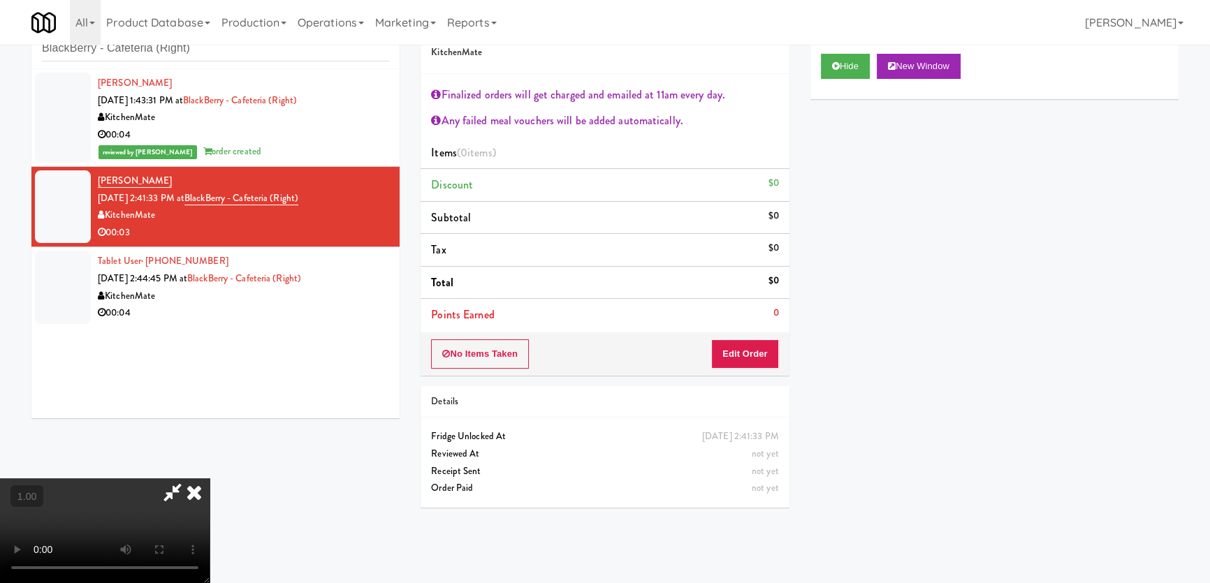
click at [210, 478] on video at bounding box center [105, 530] width 210 height 105
click at [755, 354] on button "Edit Order" at bounding box center [745, 353] width 68 height 29
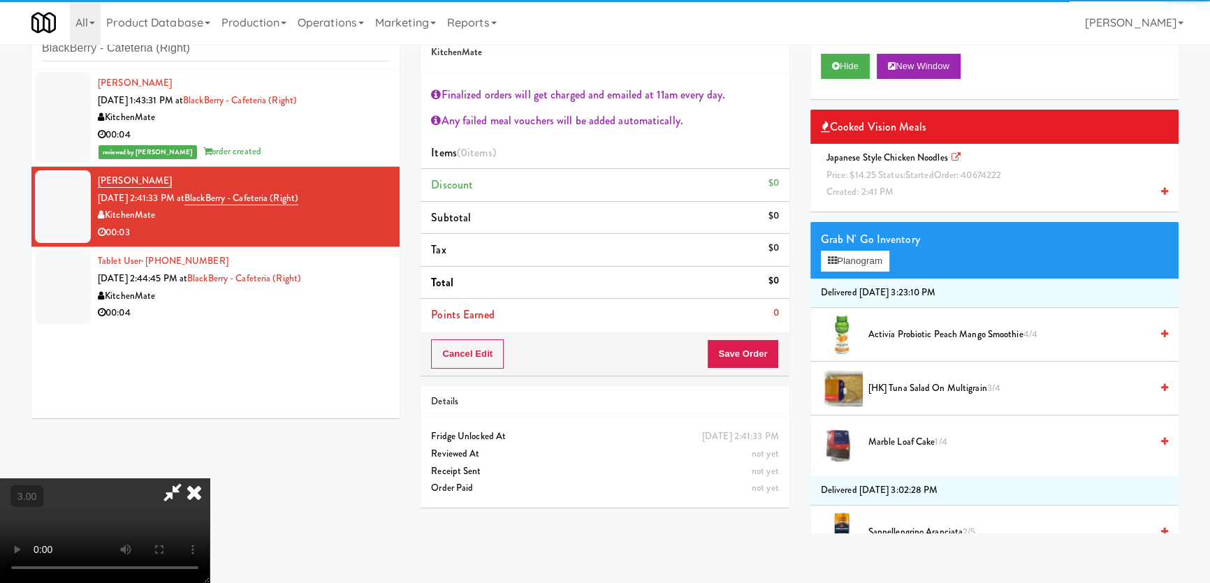
click at [898, 185] on span "Japanese Style Chicken Noodles Price: $14.25 Status: started Order: 40674222 Cr…" at bounding box center [916, 174] width 191 height 47
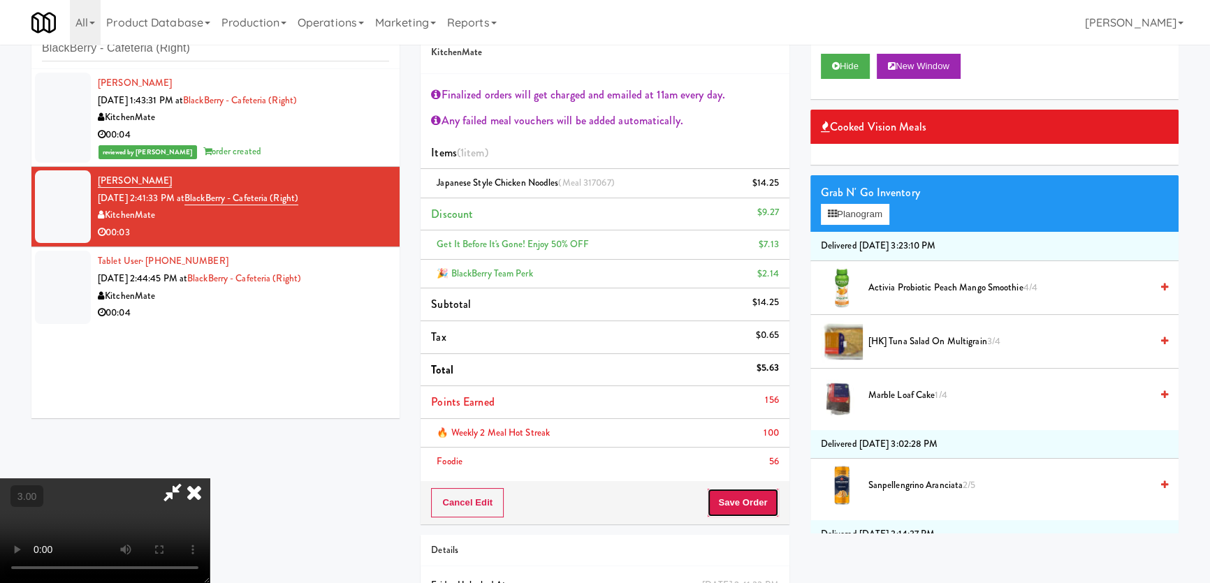
drag, startPoint x: 748, startPoint y: 499, endPoint x: 740, endPoint y: 490, distance: 11.9
click at [749, 499] on button "Save Order" at bounding box center [742, 502] width 71 height 29
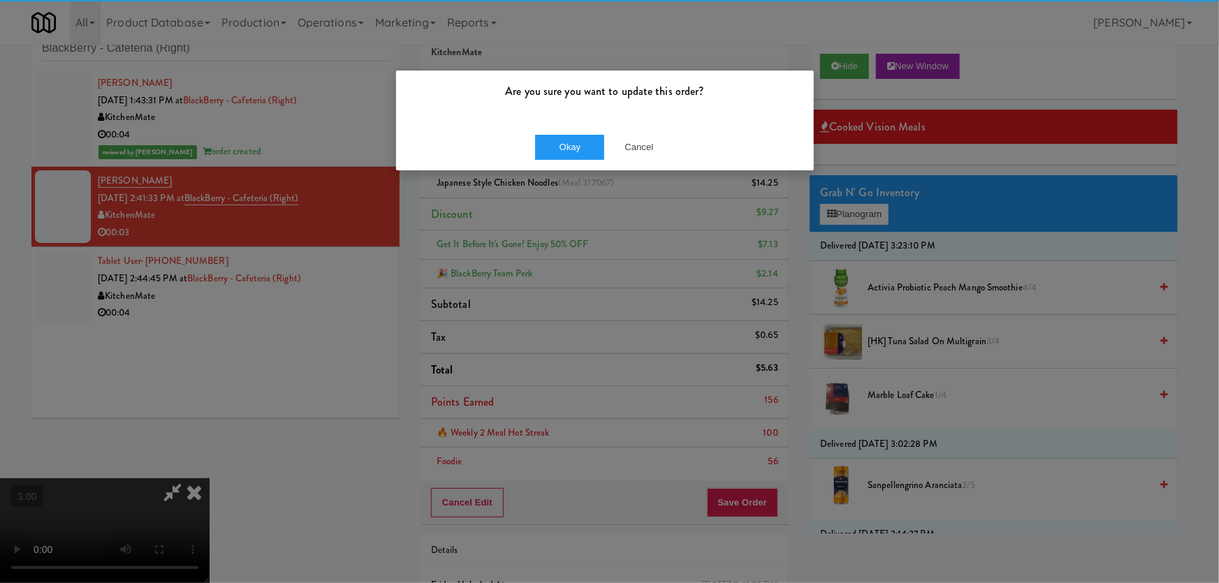
click at [562, 158] on div "Okay Cancel" at bounding box center [605, 147] width 418 height 47
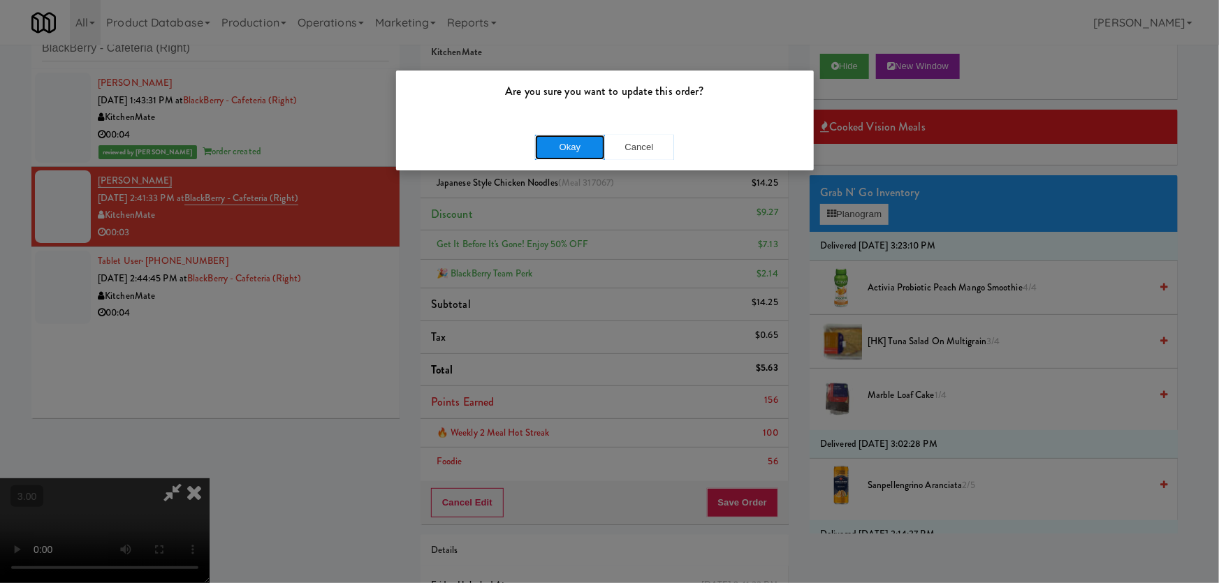
click at [564, 153] on button "Okay" at bounding box center [570, 147] width 70 height 25
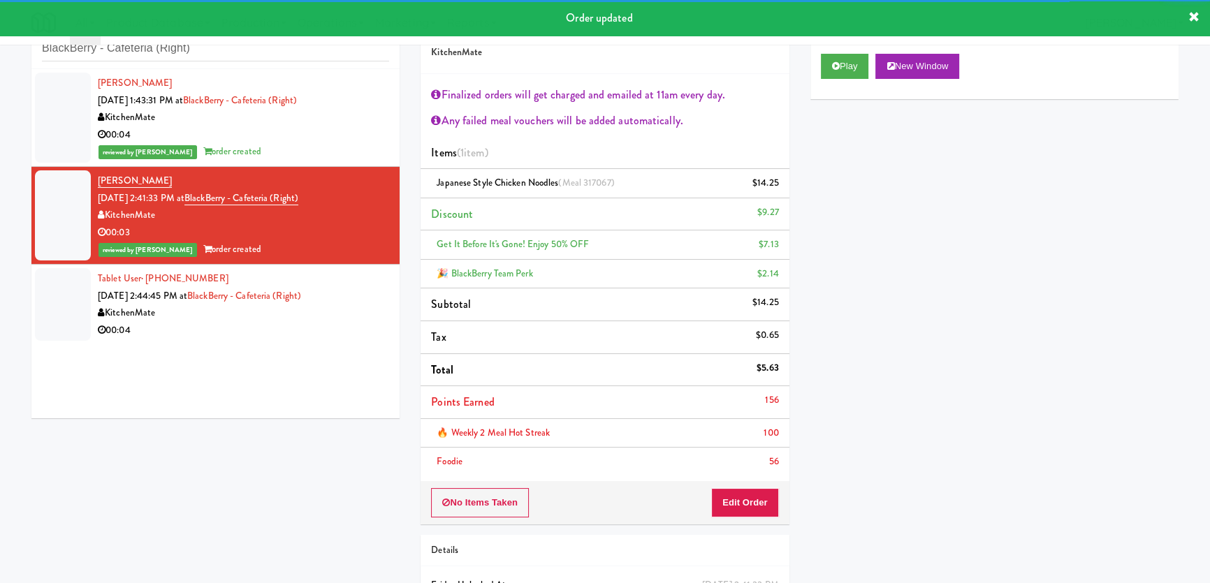
click at [319, 330] on div "00:04" at bounding box center [243, 330] width 291 height 17
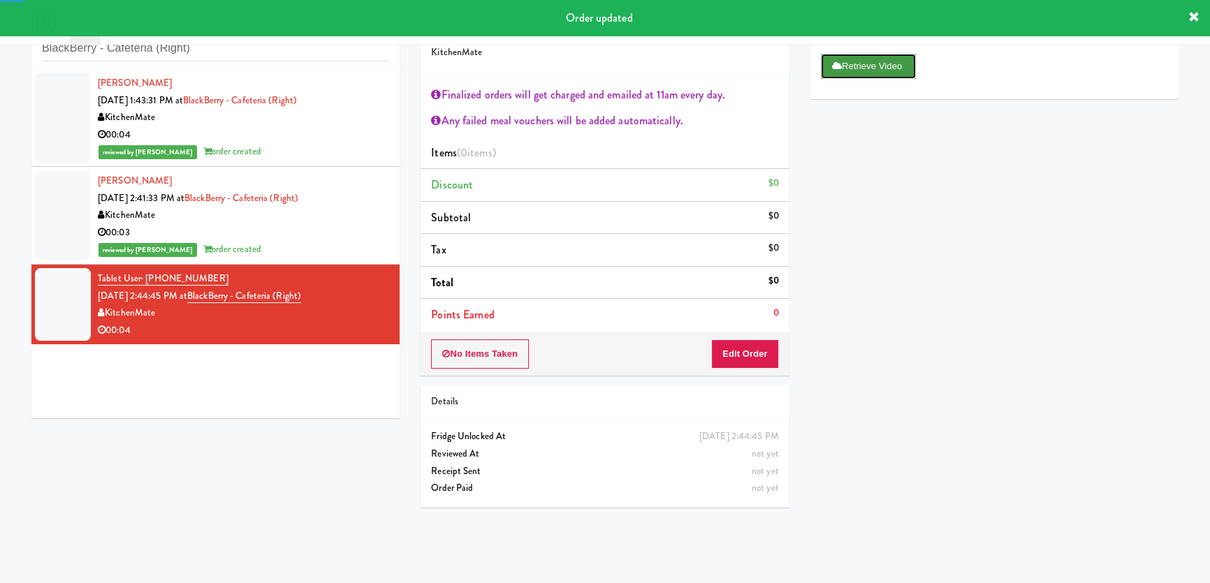
click at [854, 71] on button "Retrieve Video" at bounding box center [868, 66] width 95 height 25
click at [864, 177] on div "Retrieve Video Primary Flag Clear Flag if unable to determine what was taken or…" at bounding box center [994, 305] width 368 height 524
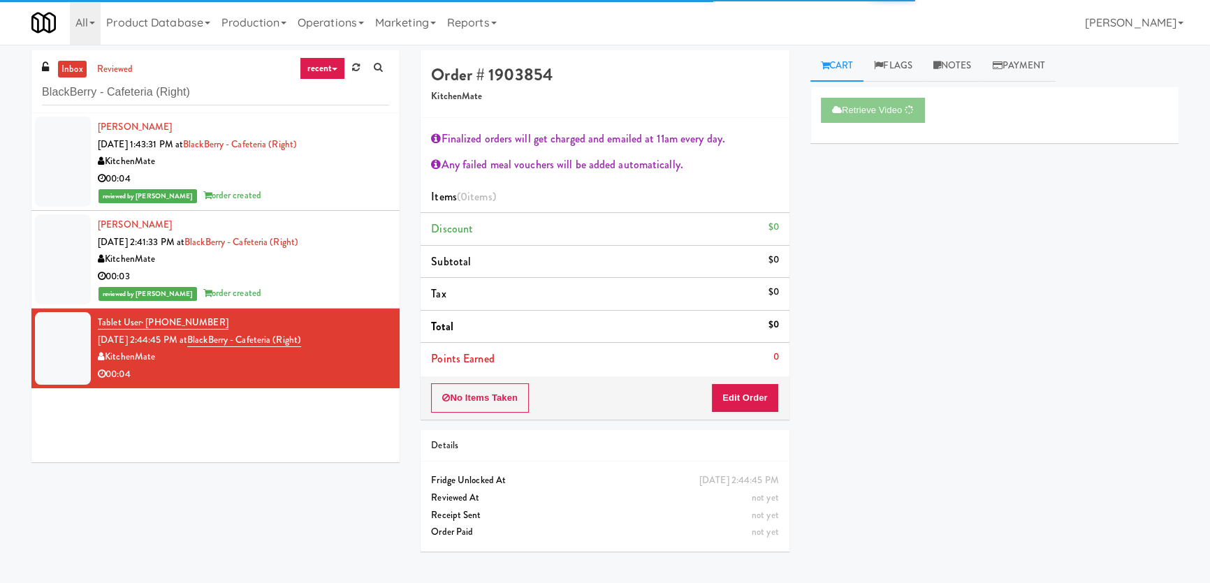
click at [853, 328] on div "Retrieve Video Primary Flag Clear Flag if unable to determine what was taken or…" at bounding box center [994, 349] width 368 height 524
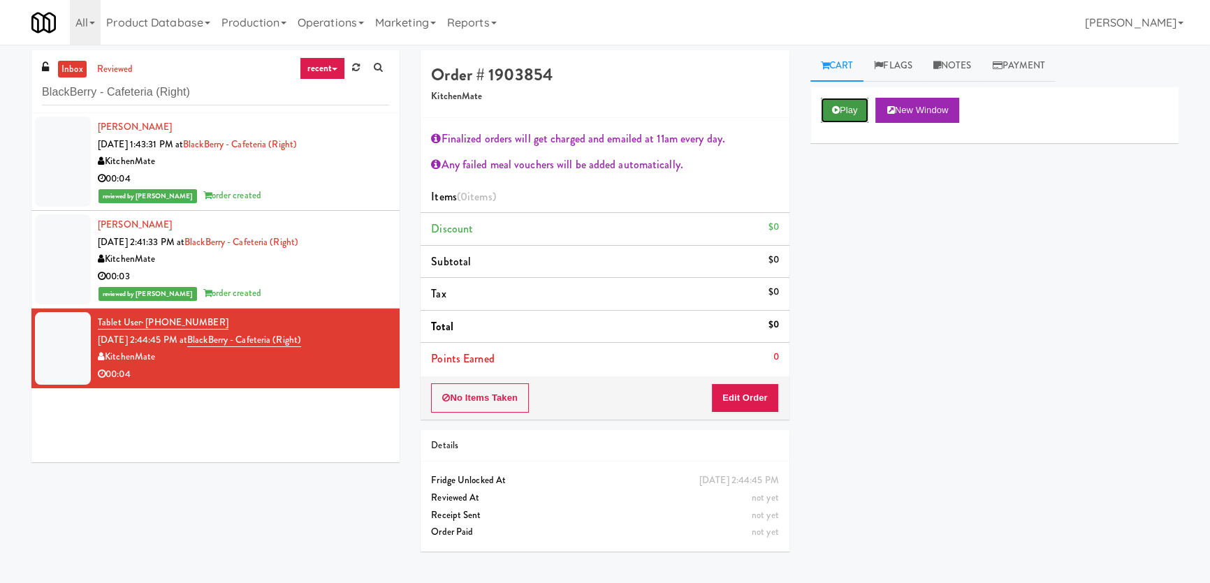
click at [859, 117] on button "Play" at bounding box center [845, 110] width 48 height 25
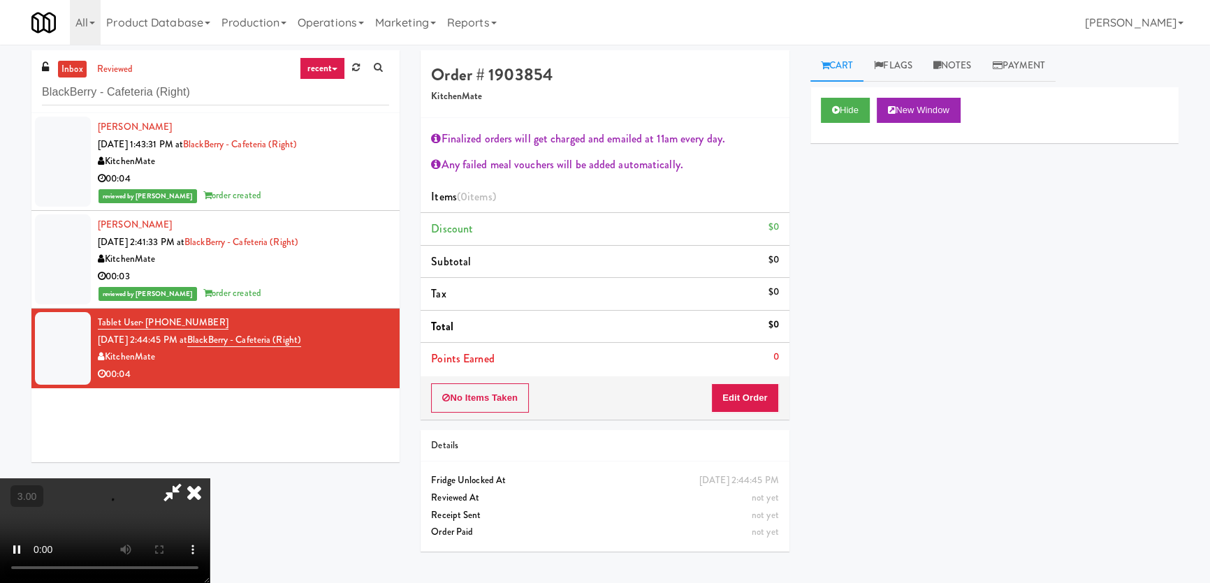
click at [858, 195] on div "Hide New Window Primary Flag Clear Flag if unable to determine what was taken o…" at bounding box center [994, 349] width 368 height 524
click at [210, 478] on video at bounding box center [105, 530] width 210 height 105
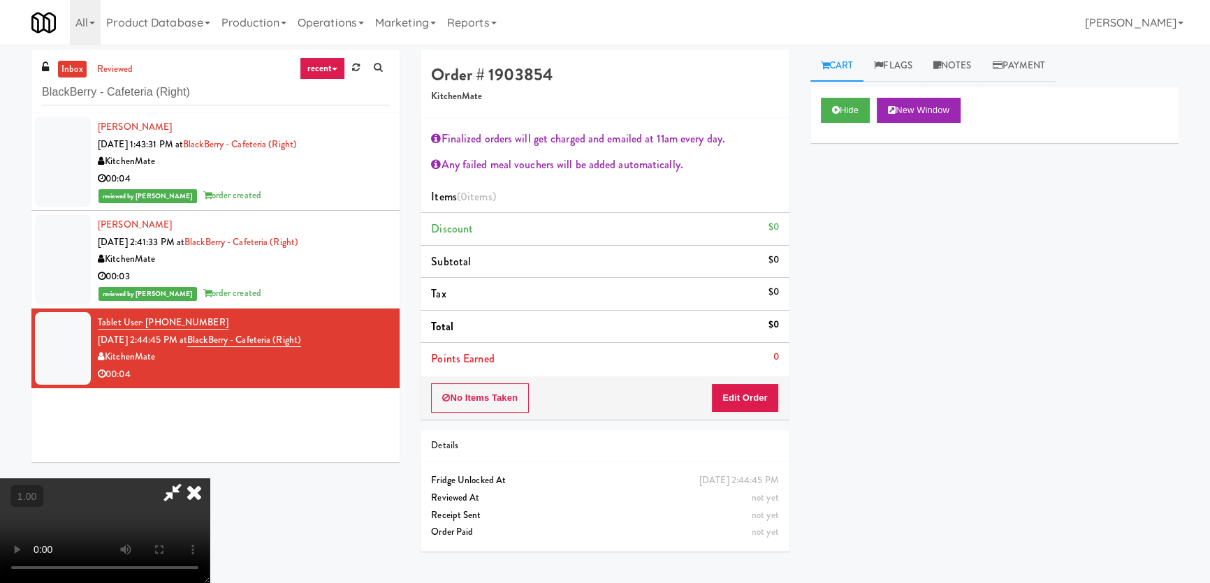
click at [210, 478] on video at bounding box center [105, 530] width 210 height 105
click at [747, 385] on button "Edit Order" at bounding box center [745, 397] width 68 height 29
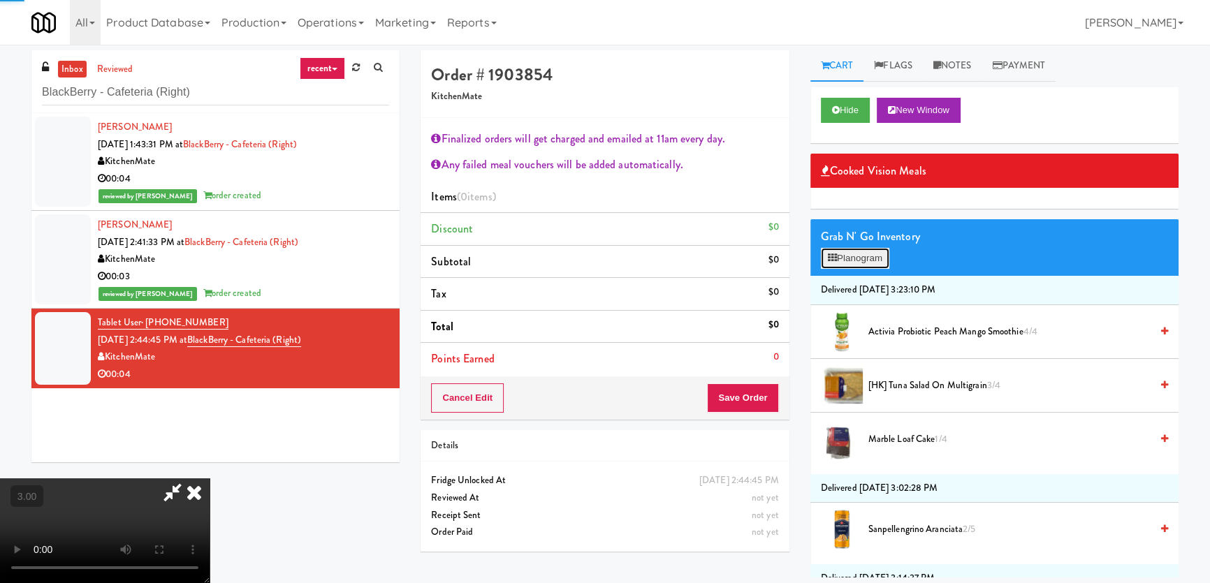
click at [866, 254] on button "Planogram" at bounding box center [855, 258] width 68 height 21
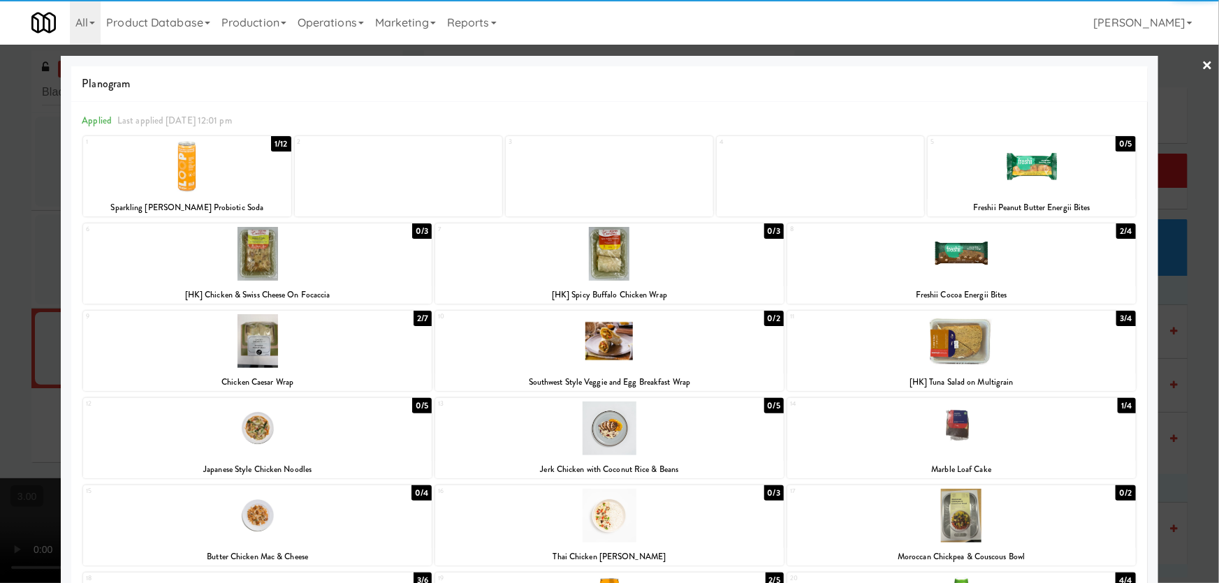
click at [916, 425] on div at bounding box center [961, 429] width 348 height 54
click at [0, 288] on div at bounding box center [609, 291] width 1219 height 583
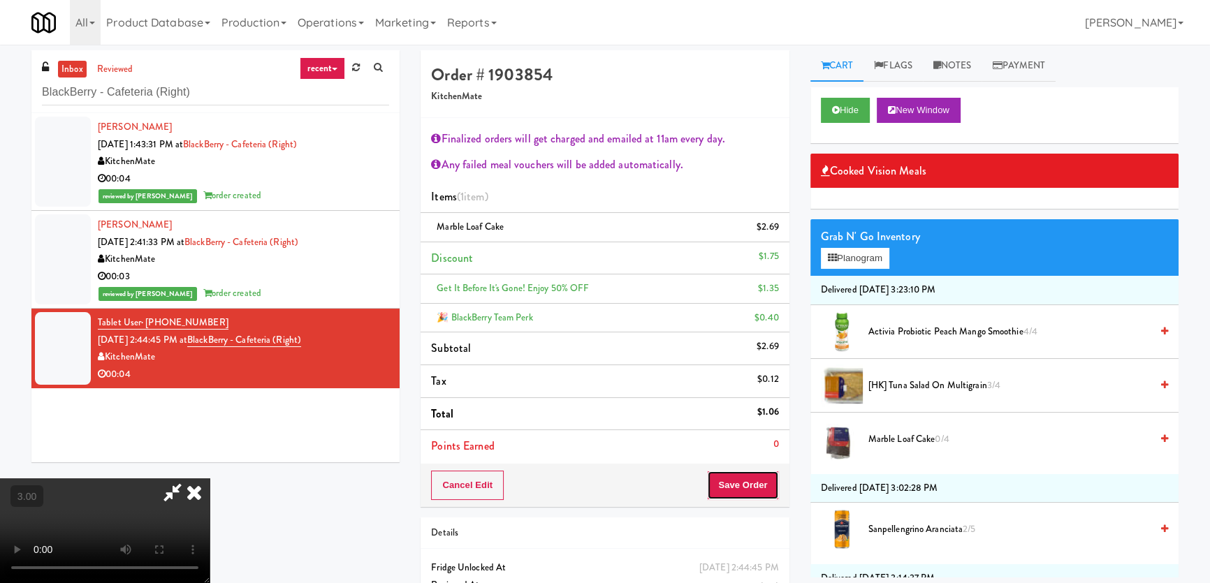
click at [747, 475] on button "Save Order" at bounding box center [742, 485] width 71 height 29
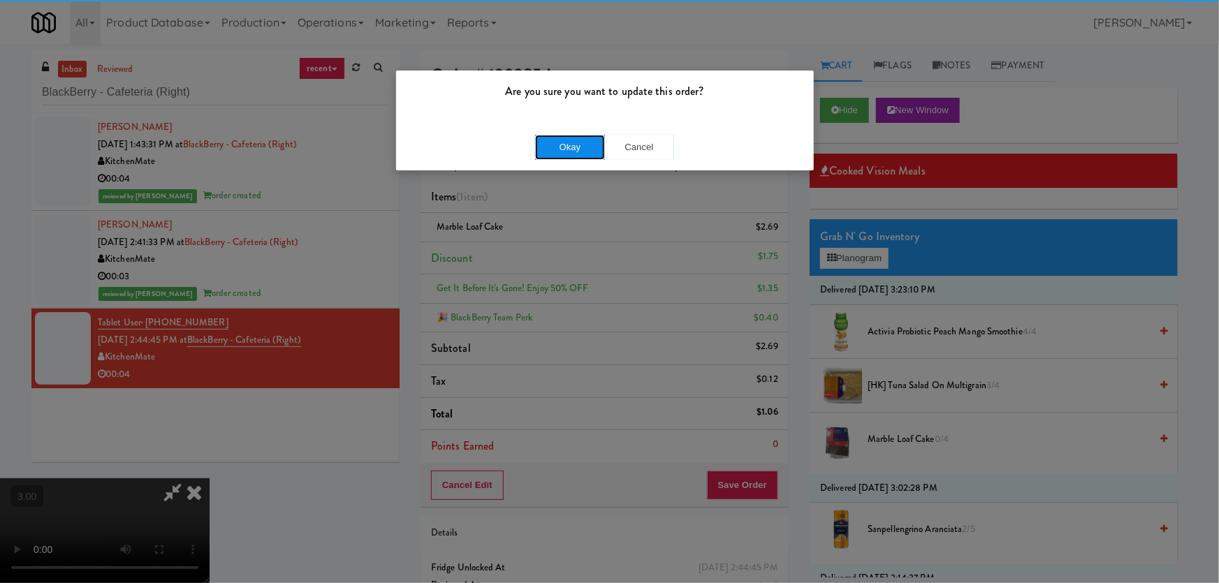
click at [578, 156] on button "Okay" at bounding box center [570, 147] width 70 height 25
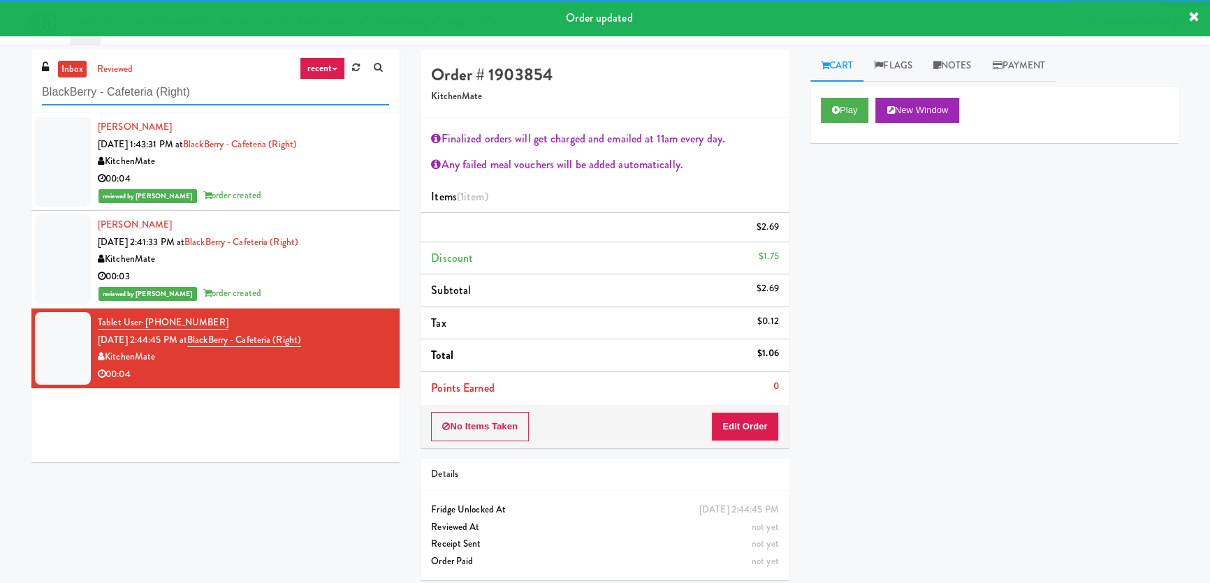
click at [226, 91] on input "BlackBerry - Cafeteria (Right)" at bounding box center [215, 93] width 347 height 26
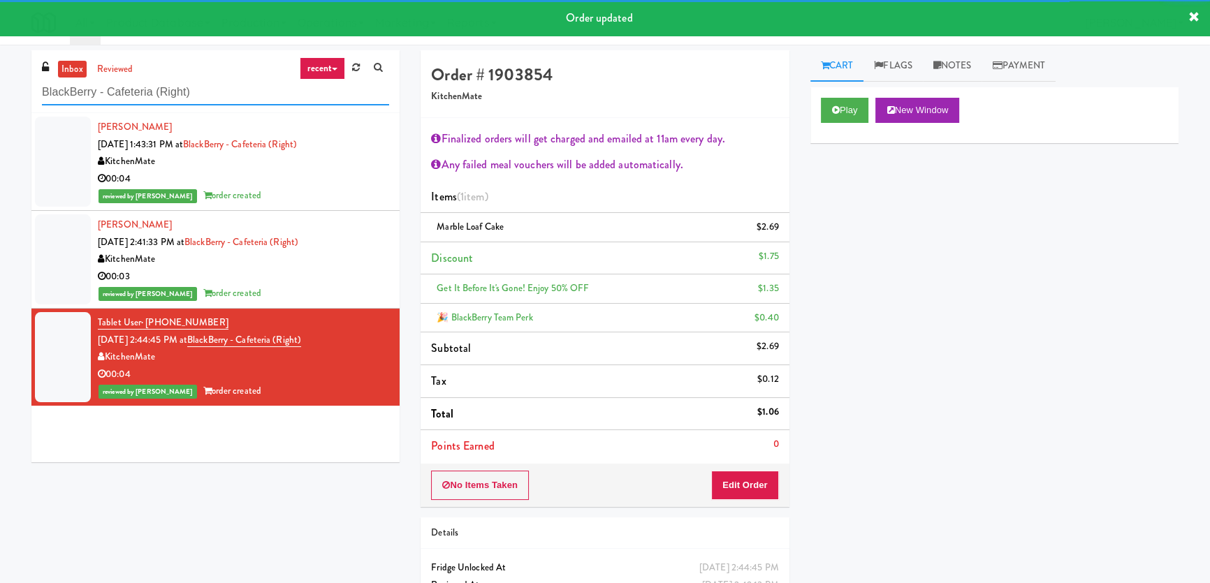
click at [226, 91] on input "BlackBerry - Cafeteria (Right)" at bounding box center [215, 93] width 347 height 26
paste input "City Gate - Cooler"
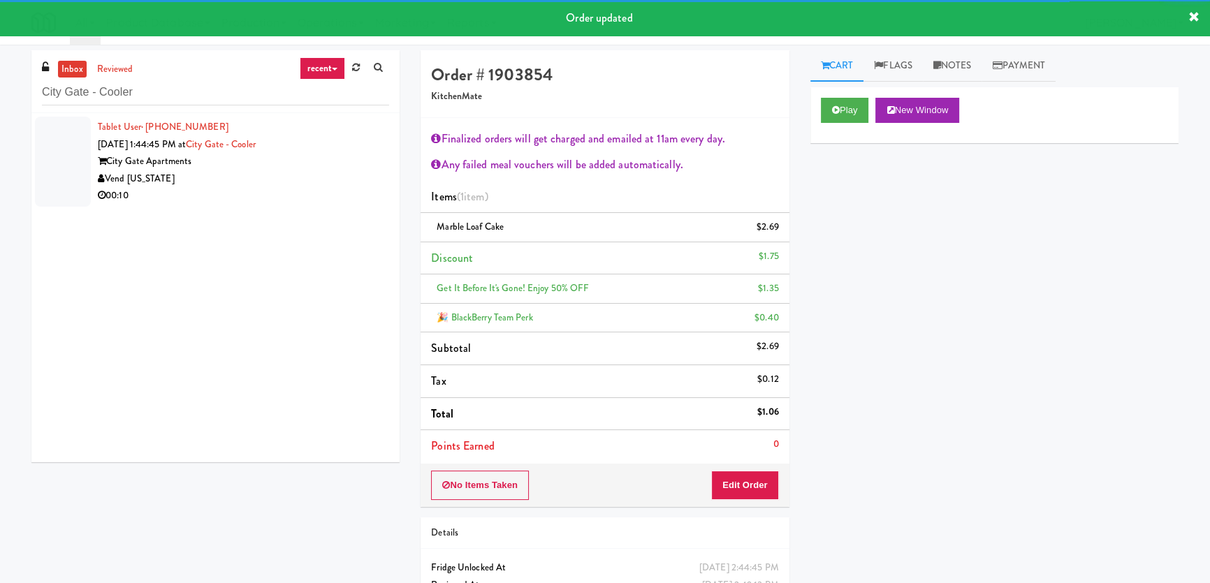
click at [324, 188] on div "00:10" at bounding box center [243, 195] width 291 height 17
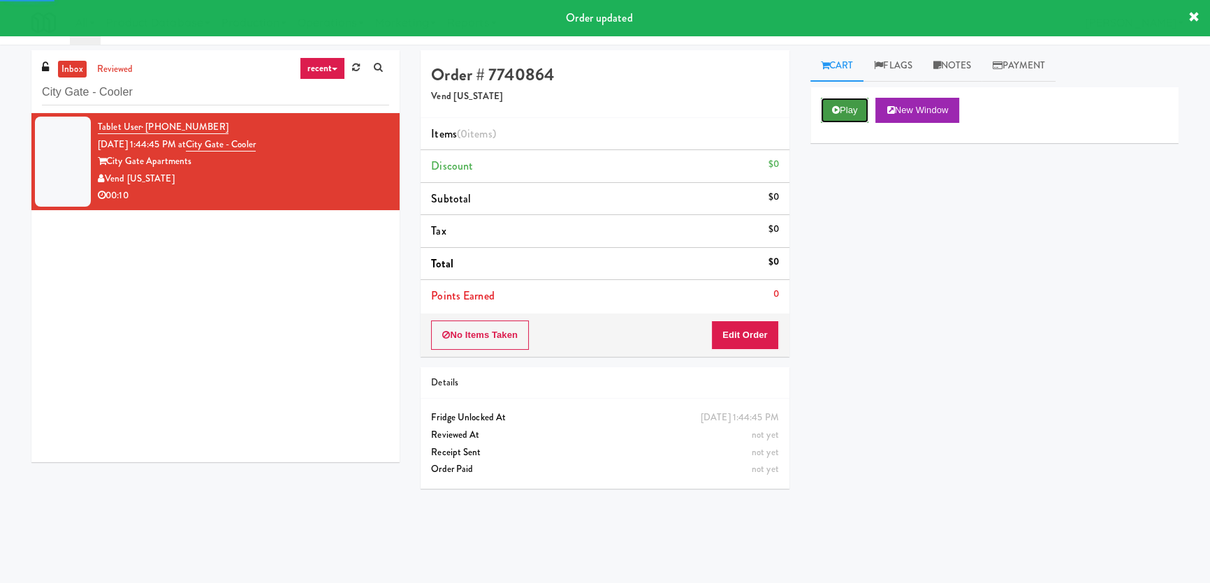
click at [863, 117] on button "Play" at bounding box center [845, 110] width 48 height 25
click at [867, 210] on div "Play New Window Primary Flag Clear Flag if unable to determine what was taken o…" at bounding box center [994, 349] width 368 height 524
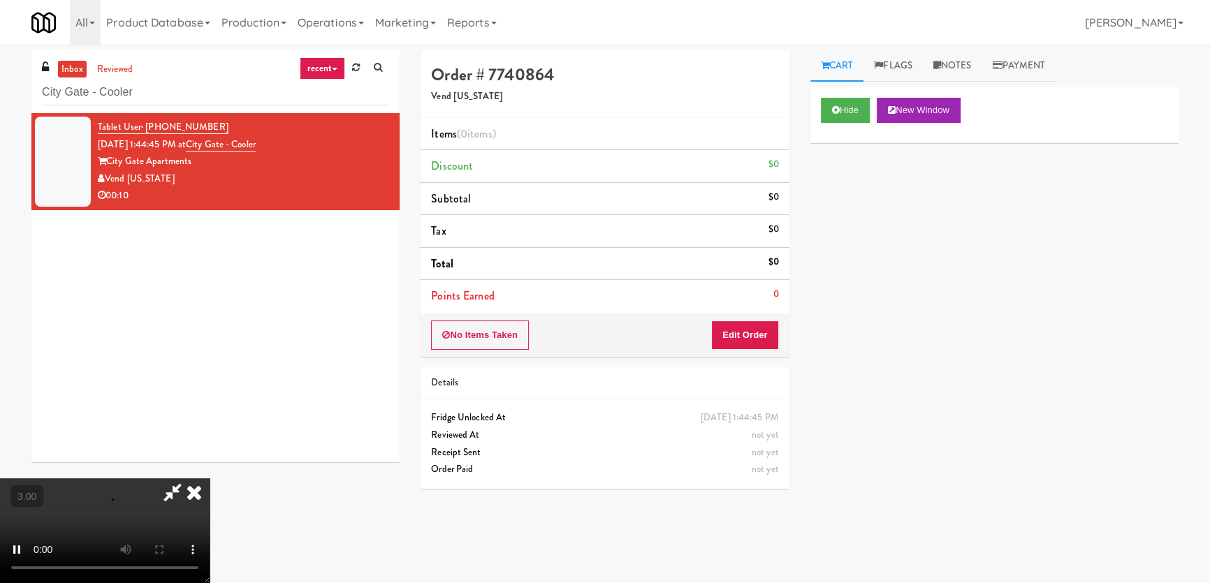
click at [846, 328] on div "Hide New Window Primary Flag Clear Flag if unable to determine what was taken o…" at bounding box center [994, 349] width 368 height 524
click at [838, 101] on button "Hide" at bounding box center [845, 110] width 49 height 25
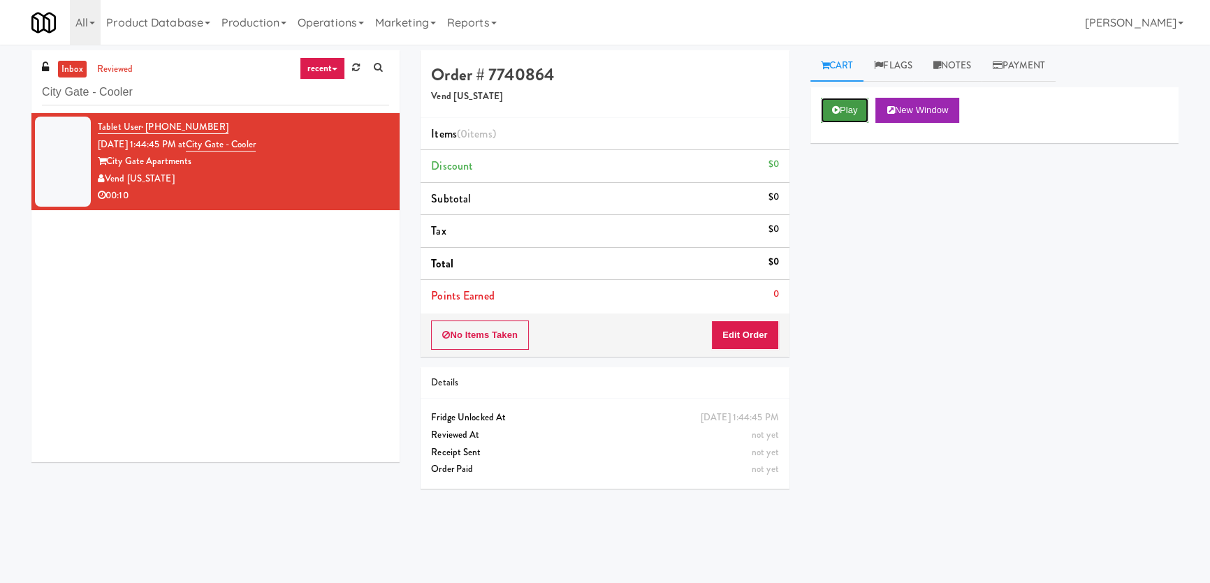
click at [838, 101] on button "Play" at bounding box center [845, 110] width 48 height 25
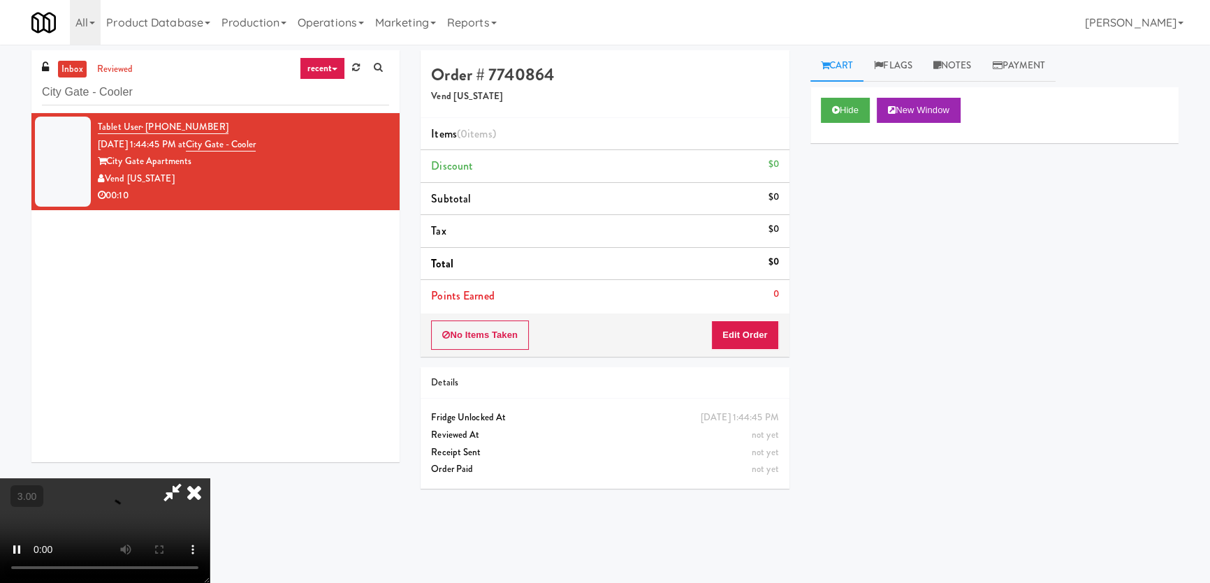
click at [829, 240] on div "Hide New Window Primary Flag Clear Flag if unable to determine what was taken o…" at bounding box center [994, 349] width 368 height 524
click at [210, 478] on video at bounding box center [105, 530] width 210 height 105
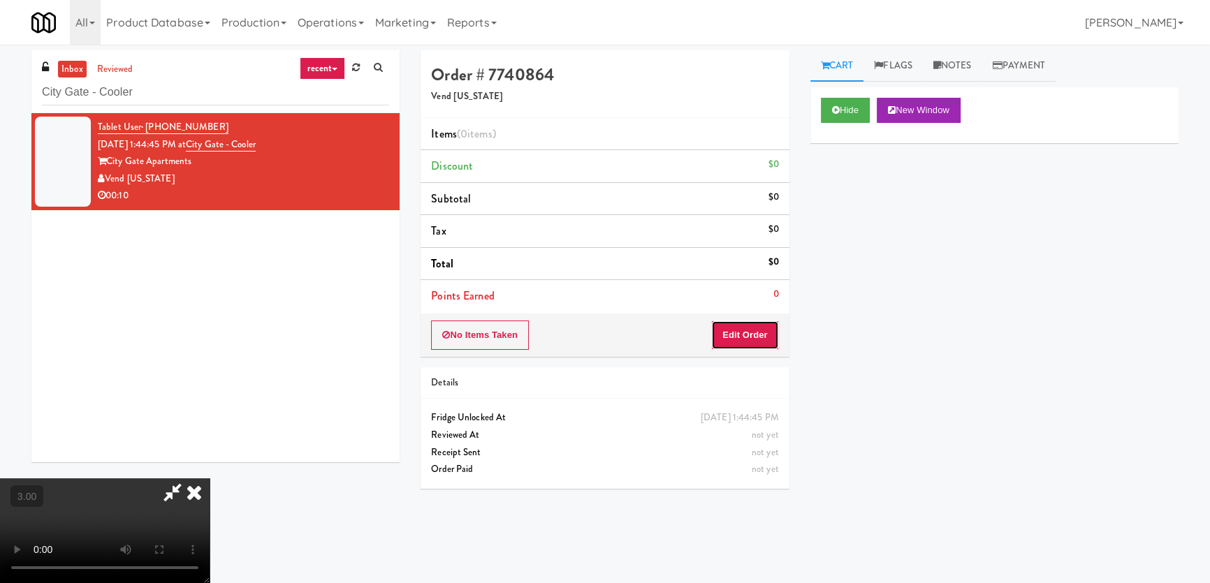
click at [752, 336] on button "Edit Order" at bounding box center [745, 335] width 68 height 29
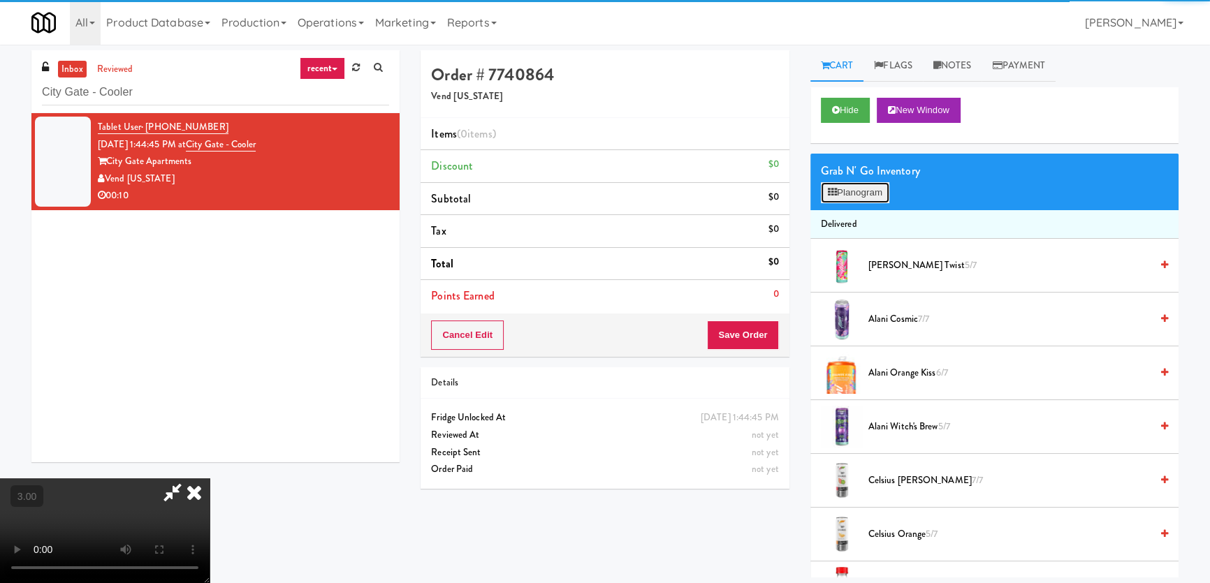
click at [828, 189] on icon at bounding box center [832, 192] width 9 height 9
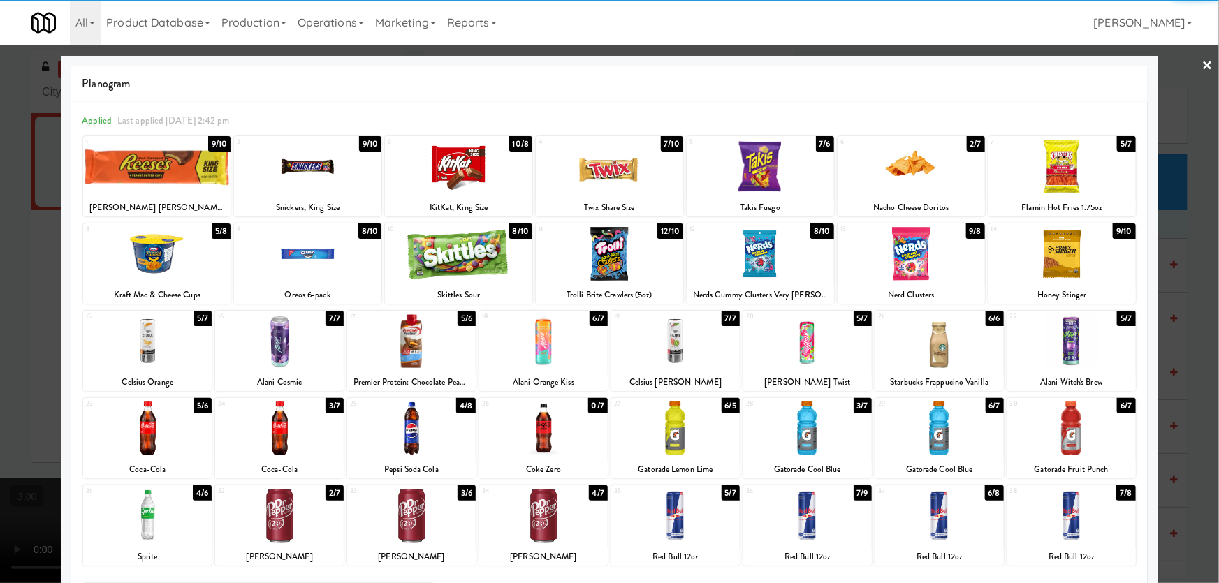
click at [309, 172] on div at bounding box center [307, 167] width 147 height 54
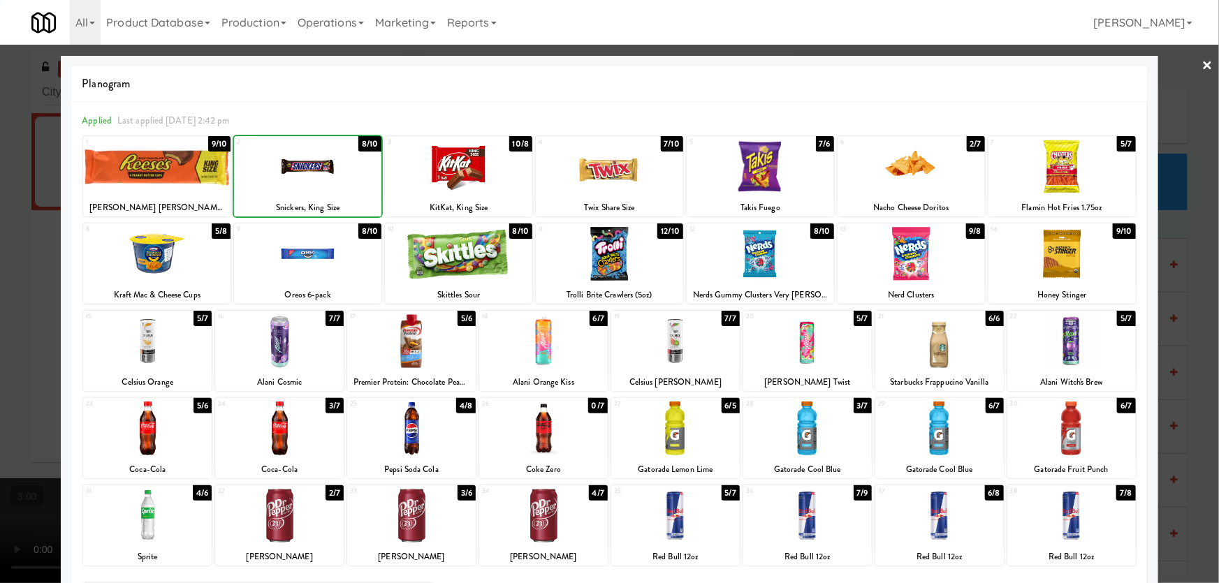
drag, startPoint x: 0, startPoint y: 273, endPoint x: 63, endPoint y: 284, distance: 63.7
click at [0, 274] on div at bounding box center [609, 291] width 1219 height 583
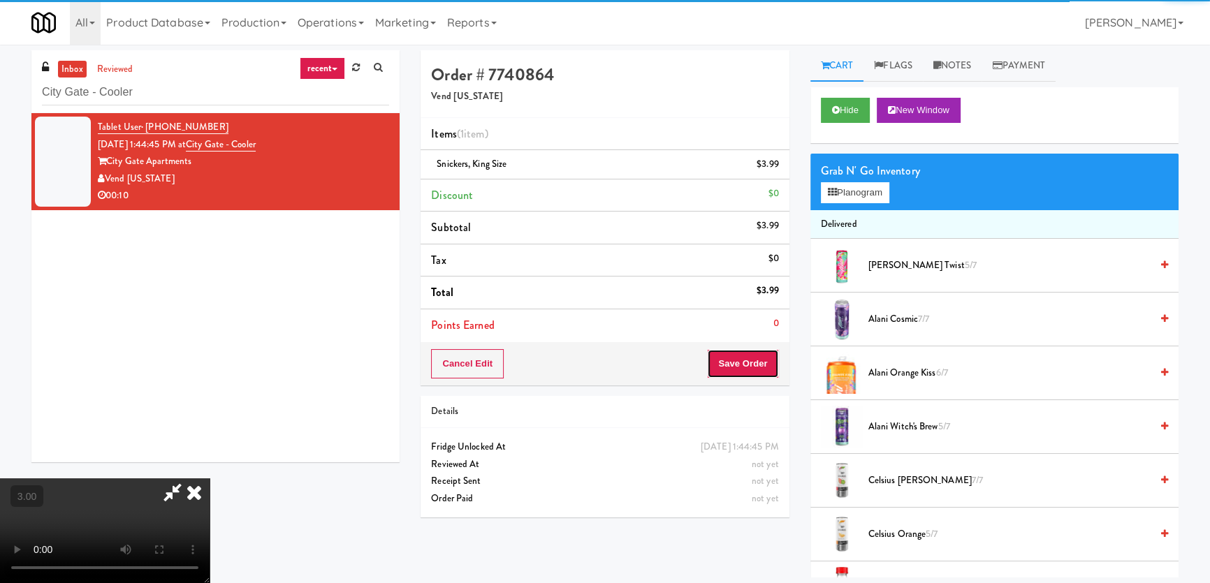
click at [751, 356] on button "Save Order" at bounding box center [742, 363] width 71 height 29
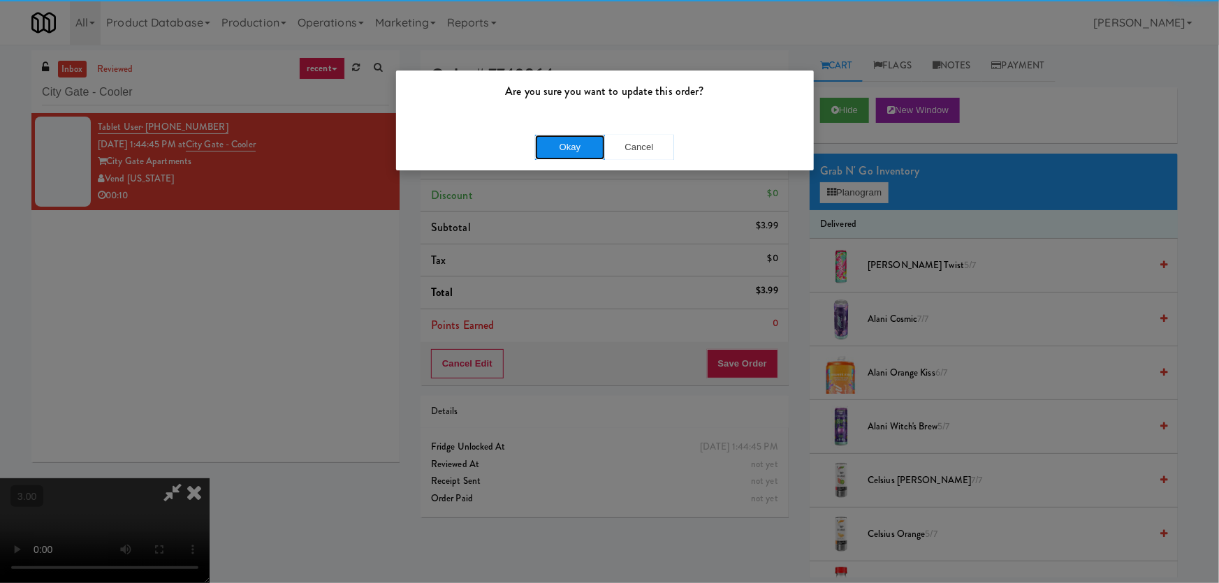
click at [564, 143] on button "Okay" at bounding box center [570, 147] width 70 height 25
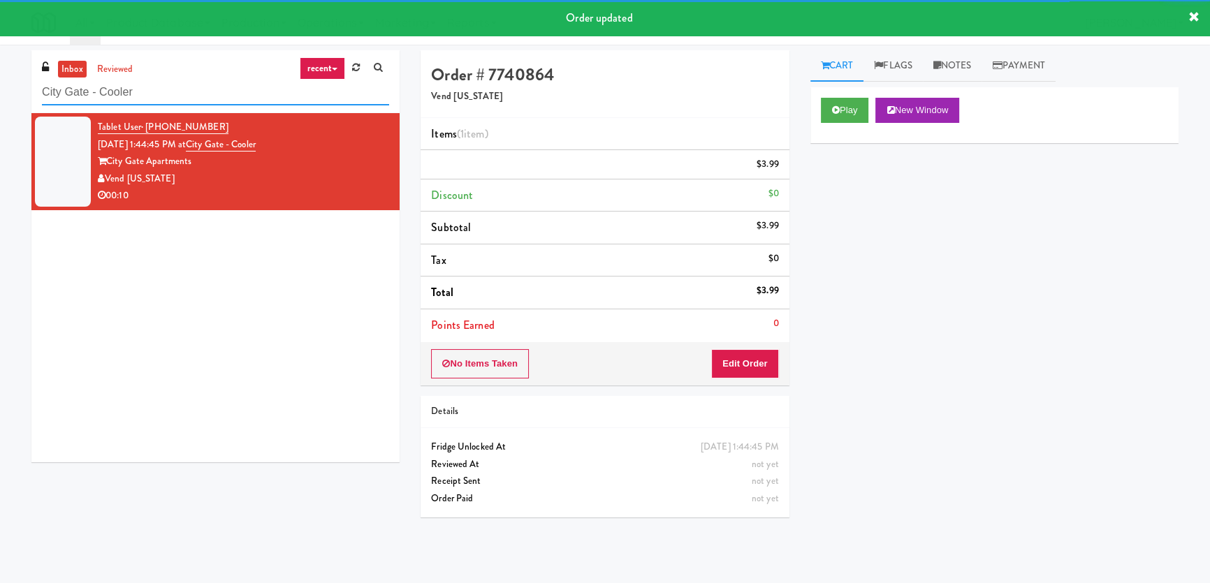
click at [259, 96] on input "City Gate - Cooler" at bounding box center [215, 93] width 347 height 26
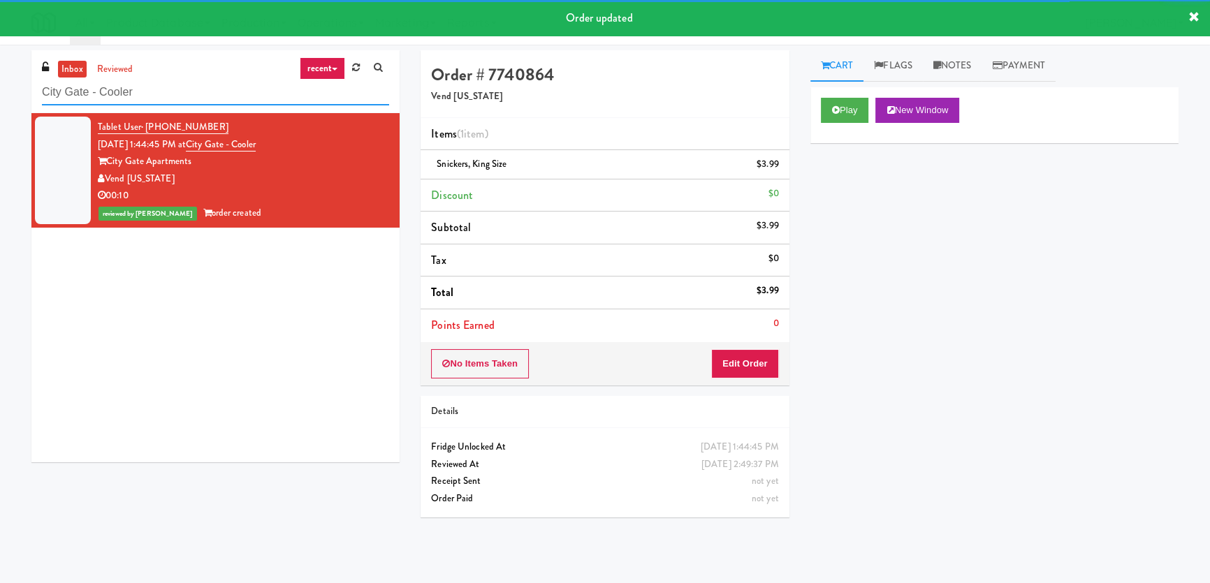
click at [259, 96] on input "City Gate - Cooler" at bounding box center [215, 93] width 347 height 26
paste input "[PERSON_NAME] - Cooler - Left"
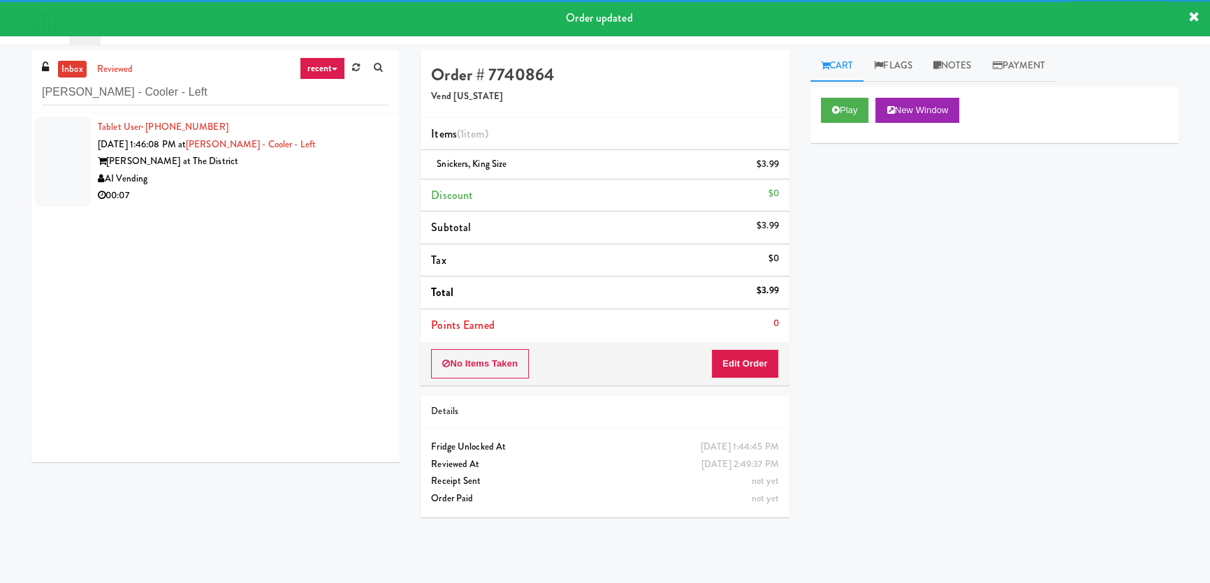
click at [342, 187] on div "00:07" at bounding box center [243, 195] width 291 height 17
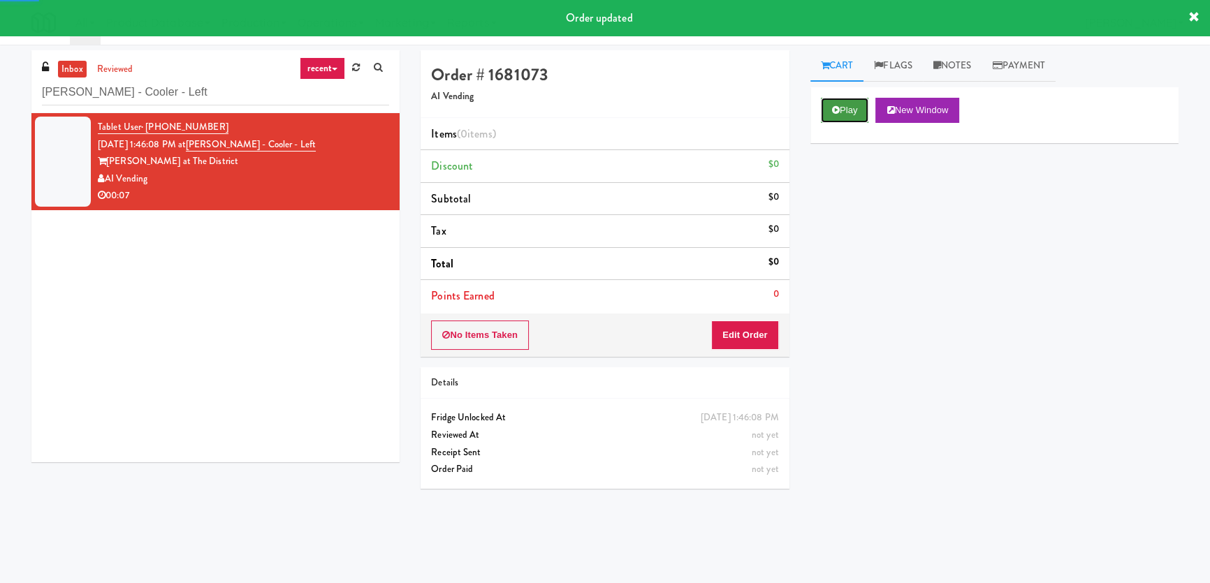
click at [846, 112] on button "Play" at bounding box center [845, 110] width 48 height 25
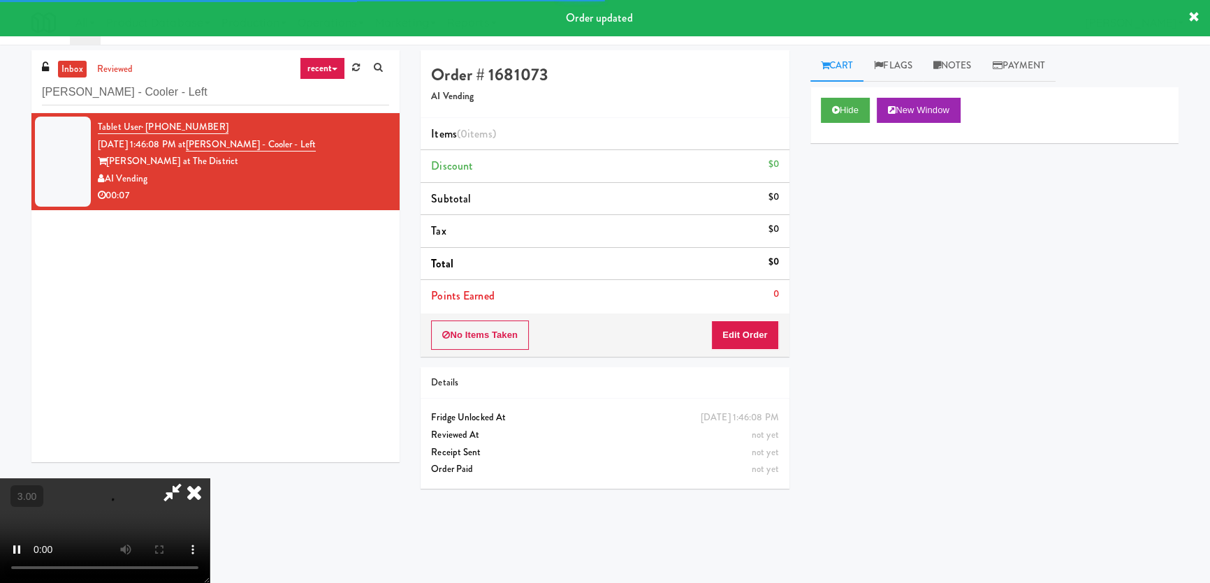
click at [843, 196] on div "Hide New Window Primary Flag Clear Flag if unable to determine what was taken o…" at bounding box center [994, 349] width 368 height 524
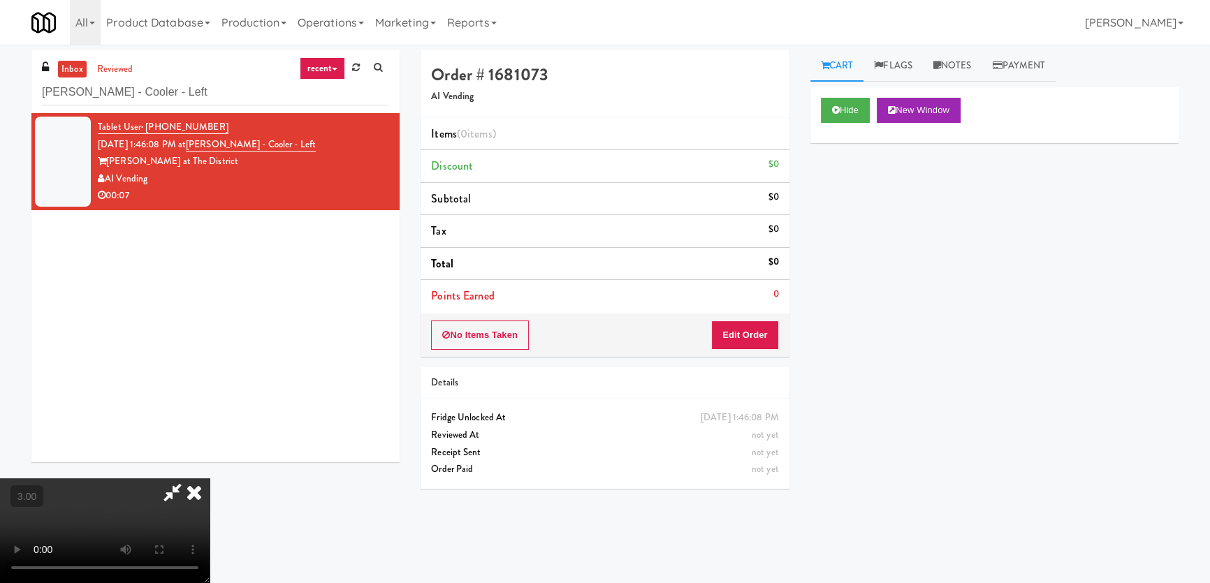
click at [861, 350] on div "Hide New Window Primary Flag Clear Flag if unable to determine what was taken o…" at bounding box center [994, 349] width 368 height 524
click at [210, 478] on video at bounding box center [105, 530] width 210 height 105
click at [751, 343] on button "Edit Order" at bounding box center [745, 335] width 68 height 29
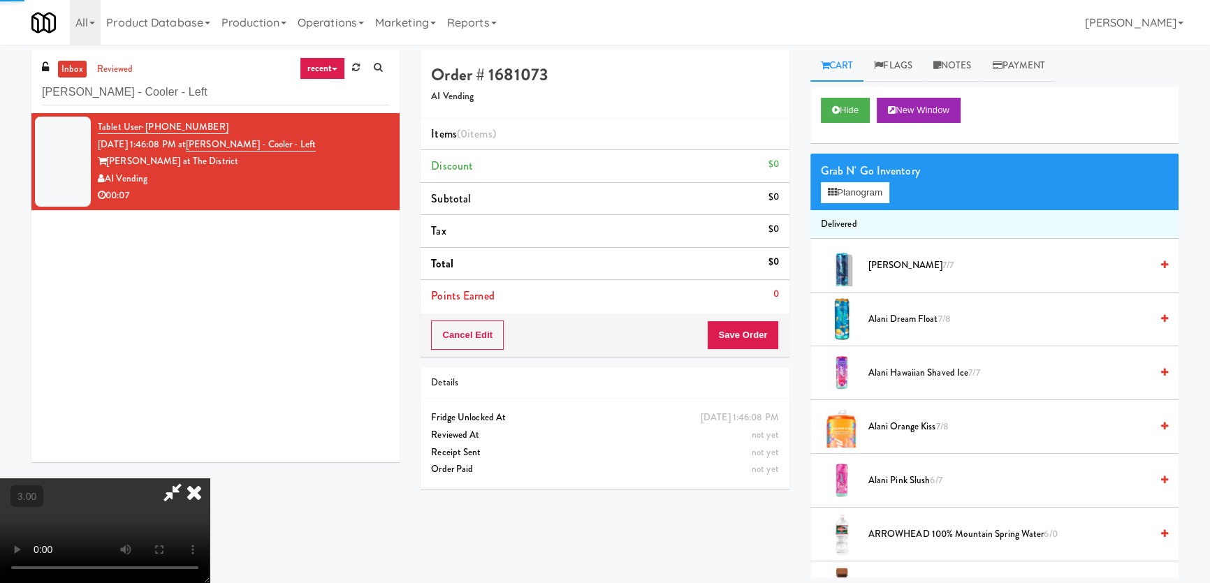
click at [838, 203] on div "Grab N' Go Inventory Planogram" at bounding box center [994, 182] width 368 height 57
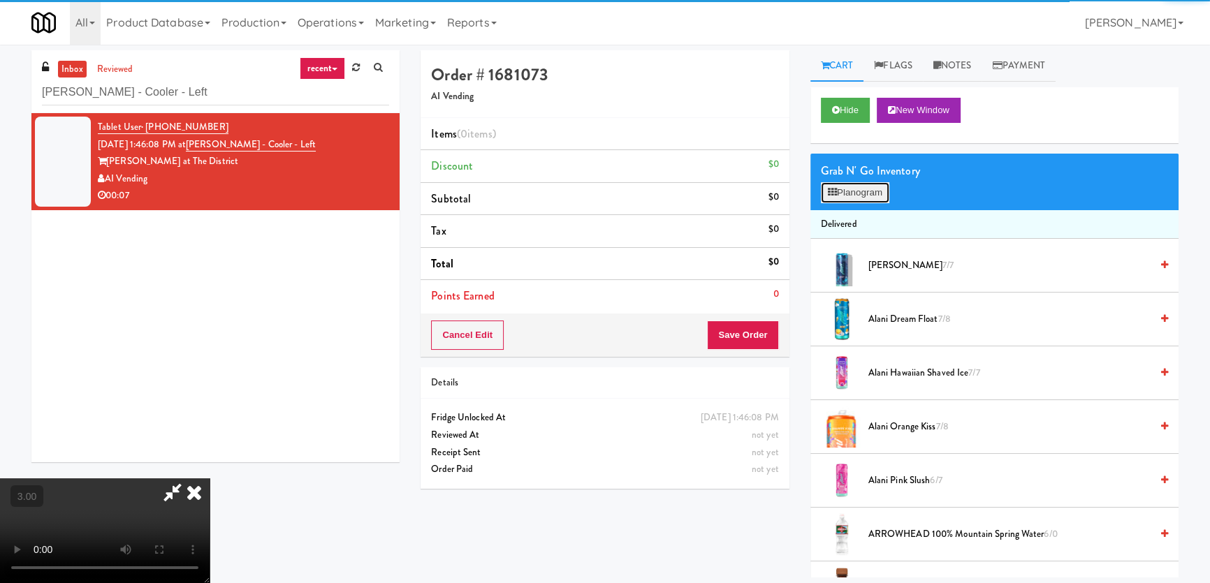
click at [841, 199] on button "Planogram" at bounding box center [855, 192] width 68 height 21
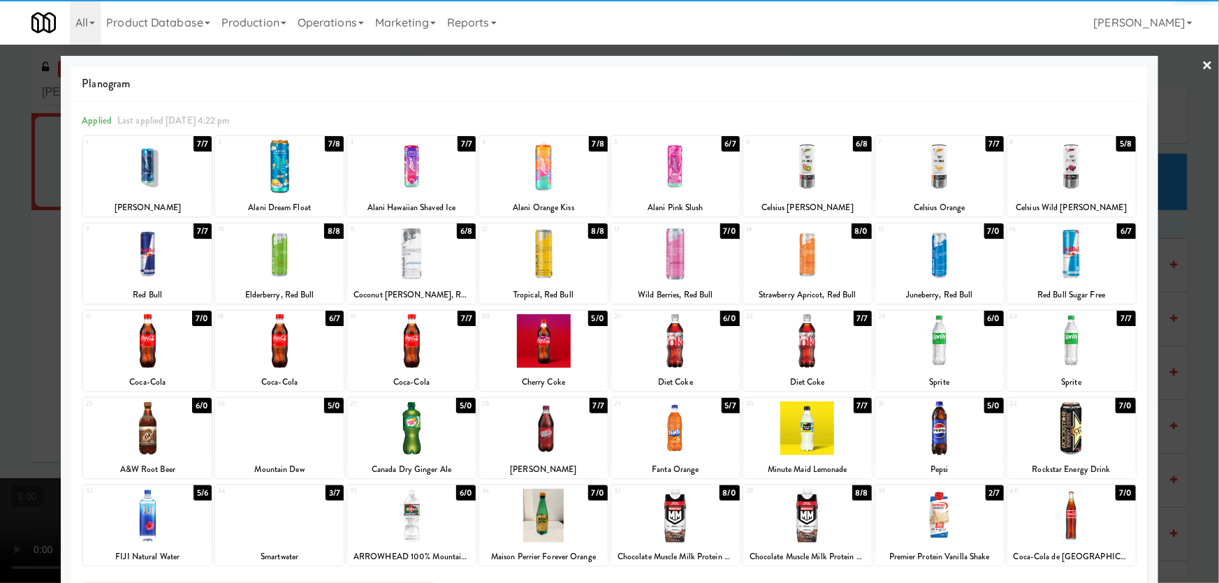
click at [413, 346] on div at bounding box center [411, 341] width 129 height 54
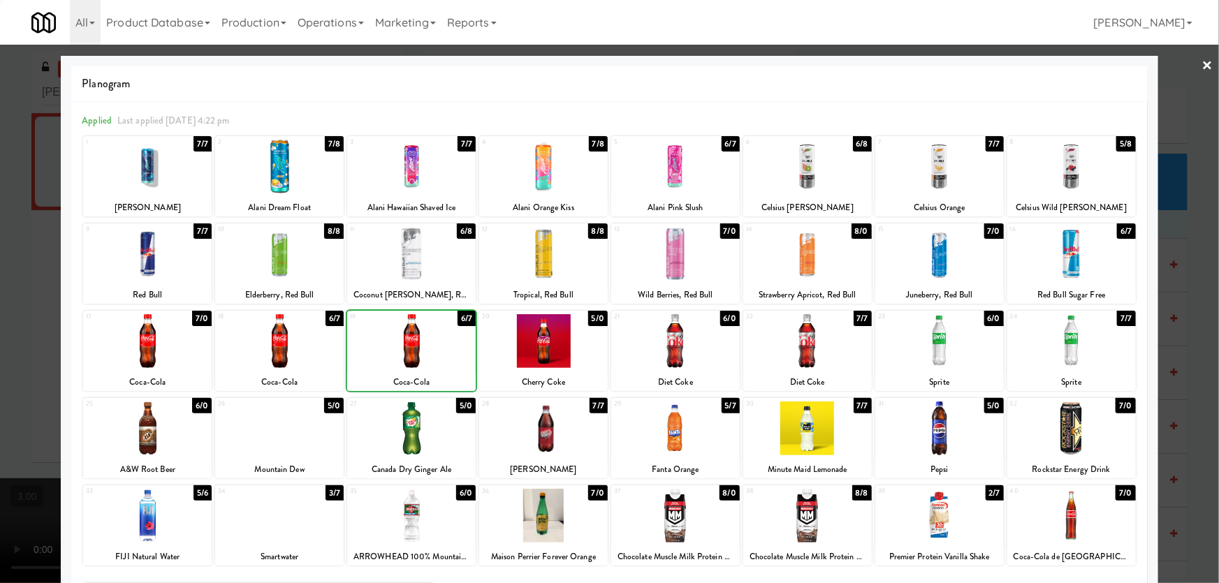
click at [0, 271] on div at bounding box center [609, 291] width 1219 height 583
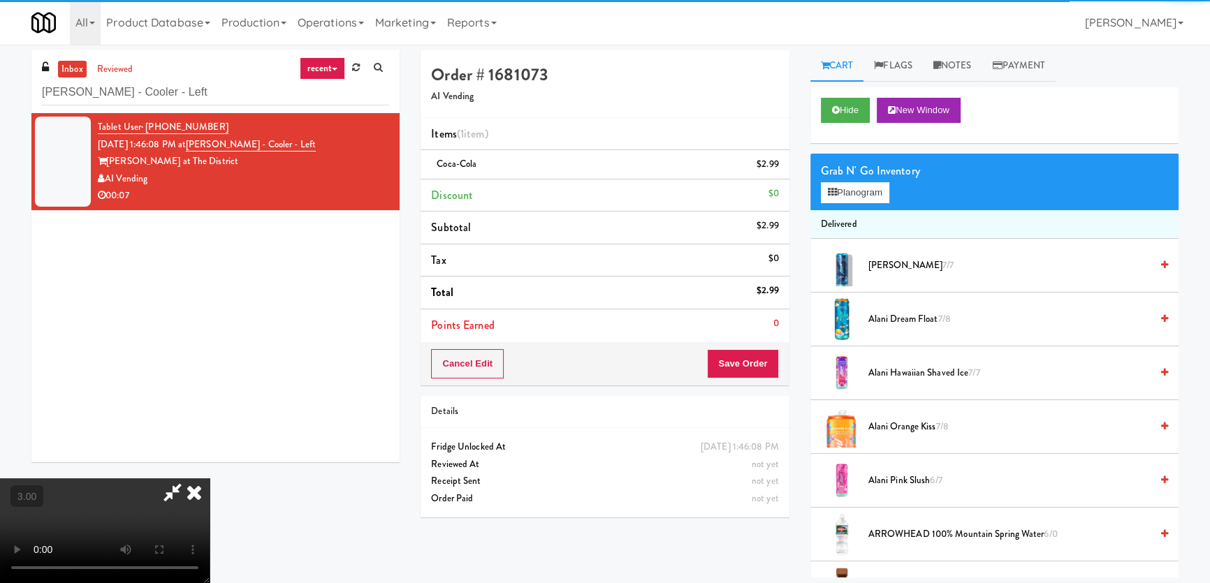
click at [734, 380] on div "Cancel Edit Save Order" at bounding box center [604, 363] width 368 height 43
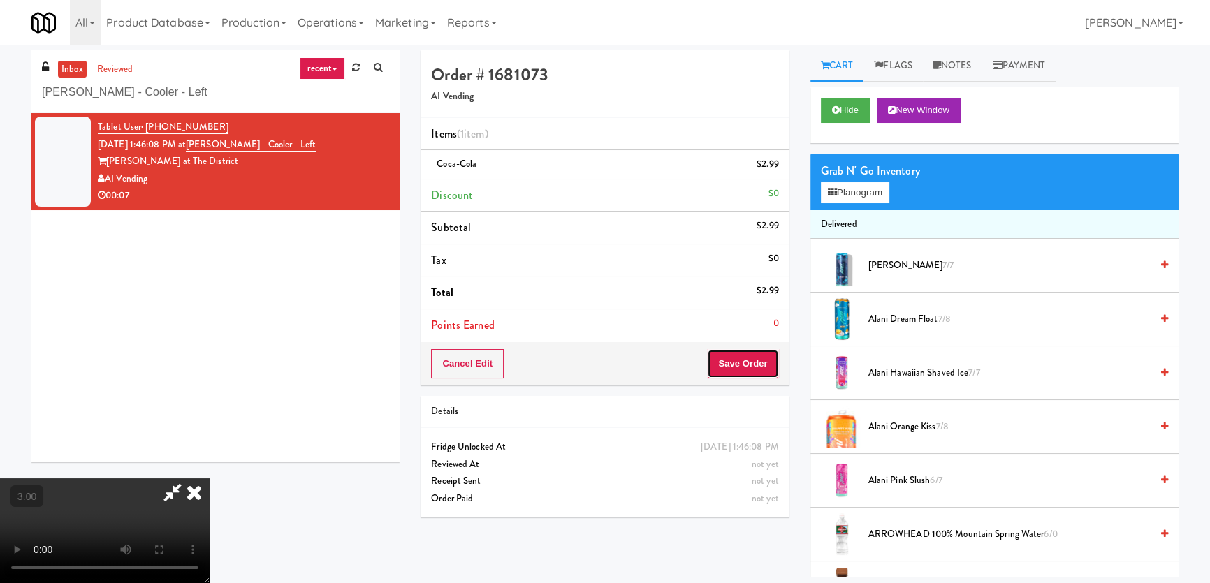
click at [738, 368] on button "Save Order" at bounding box center [742, 363] width 71 height 29
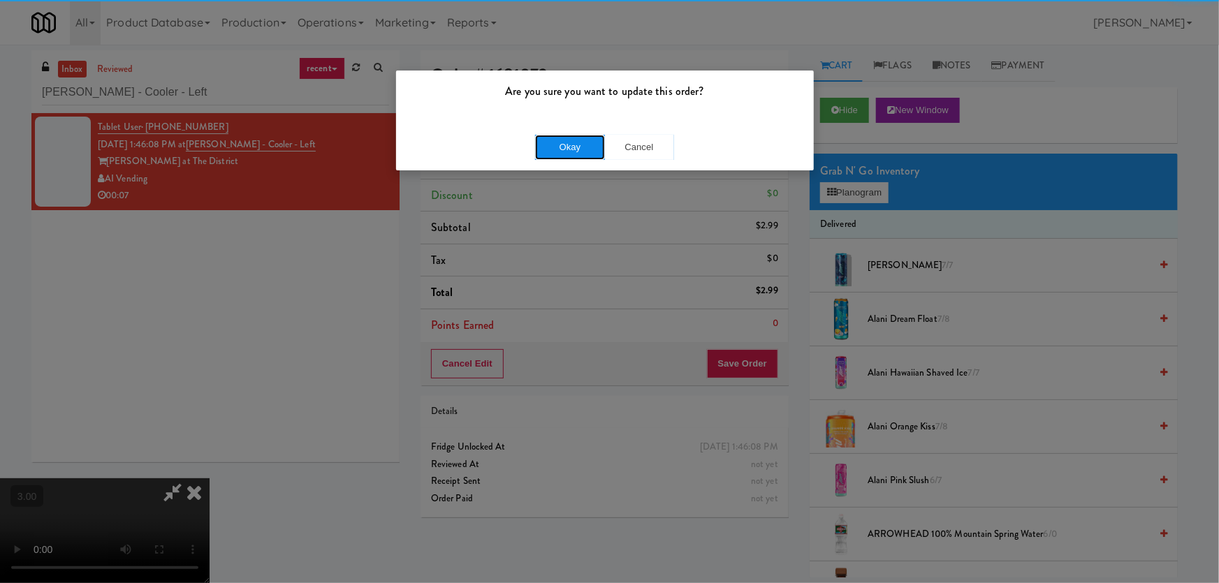
click at [589, 140] on button "Okay" at bounding box center [570, 147] width 70 height 25
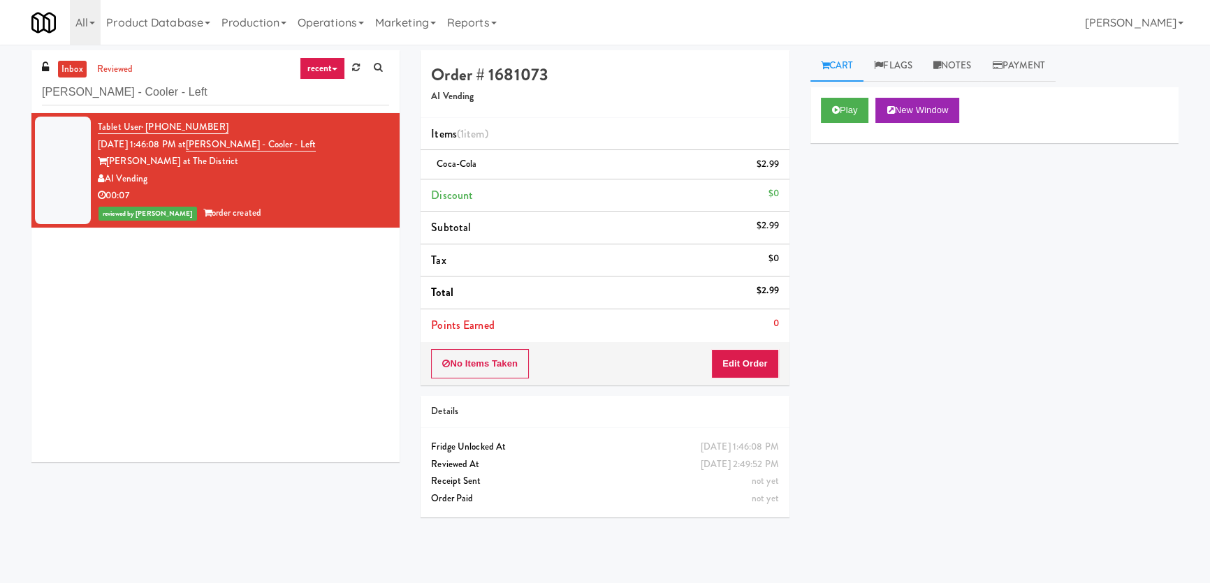
click at [237, 108] on div "inbox reviewed recent all unclear take inventory issue suspicious failed recent…" at bounding box center [215, 81] width 368 height 63
click at [235, 85] on input "[PERSON_NAME] - Cooler - Left" at bounding box center [215, 93] width 347 height 26
paste input "[PERSON_NAME] Injury Attorneys - Cooler"
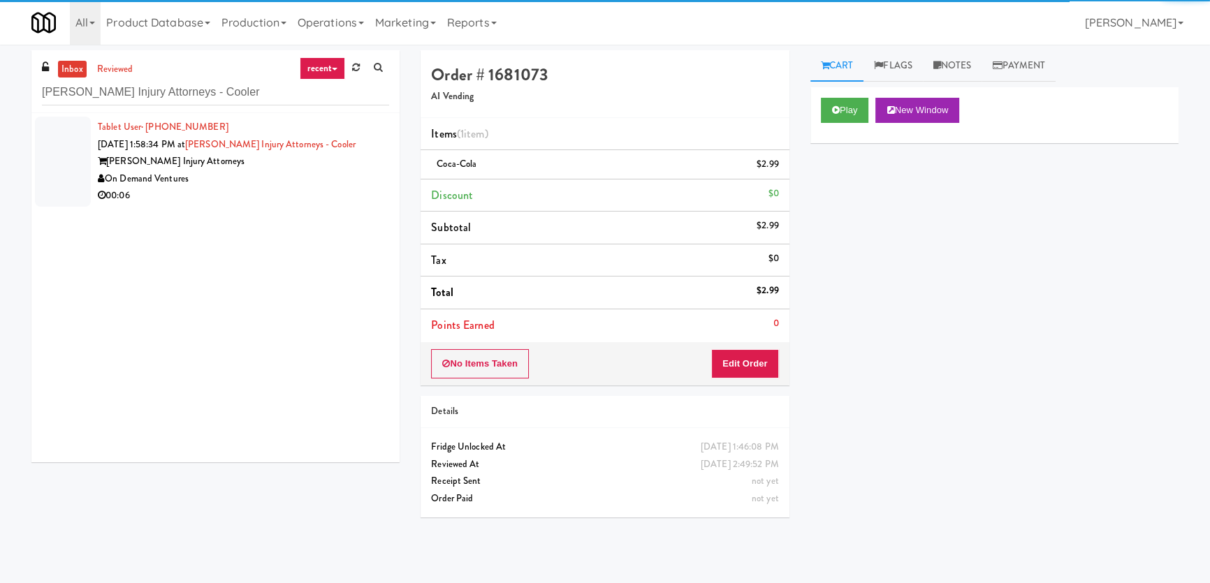
click at [314, 180] on div "On Demand Ventures" at bounding box center [243, 178] width 291 height 17
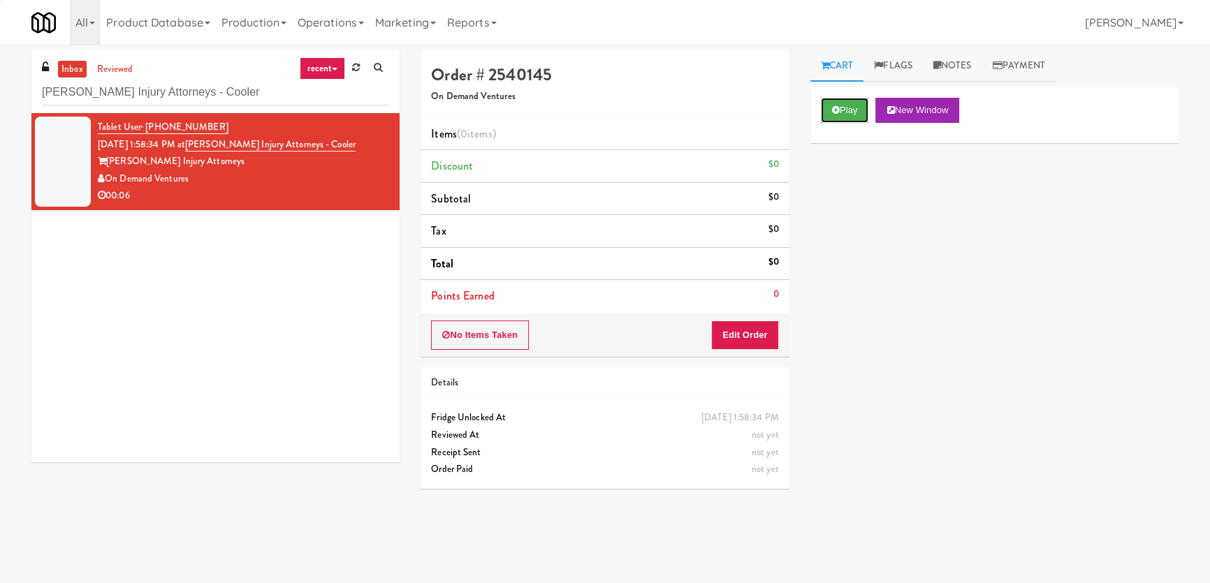
click at [849, 109] on button "Play" at bounding box center [845, 110] width 48 height 25
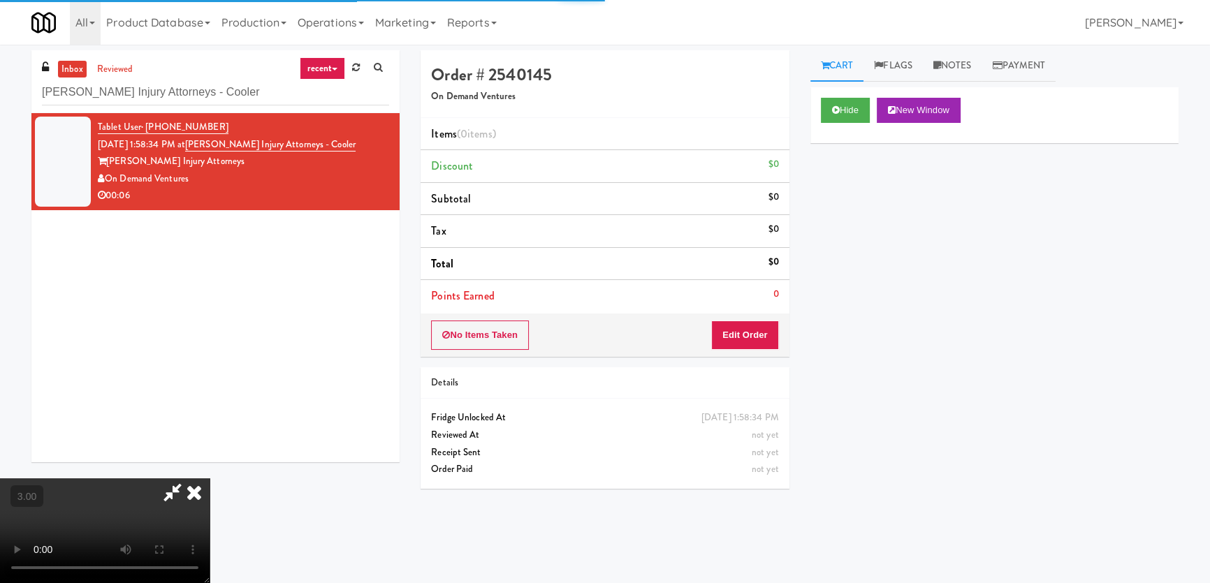
click at [860, 209] on div "Hide New Window Primary Flag Clear Flag if unable to determine what was taken o…" at bounding box center [994, 349] width 368 height 524
click at [818, 274] on div "Hide New Window Primary Flag Clear Flag if unable to determine what was taken o…" at bounding box center [994, 349] width 368 height 524
click at [210, 478] on video at bounding box center [105, 530] width 210 height 105
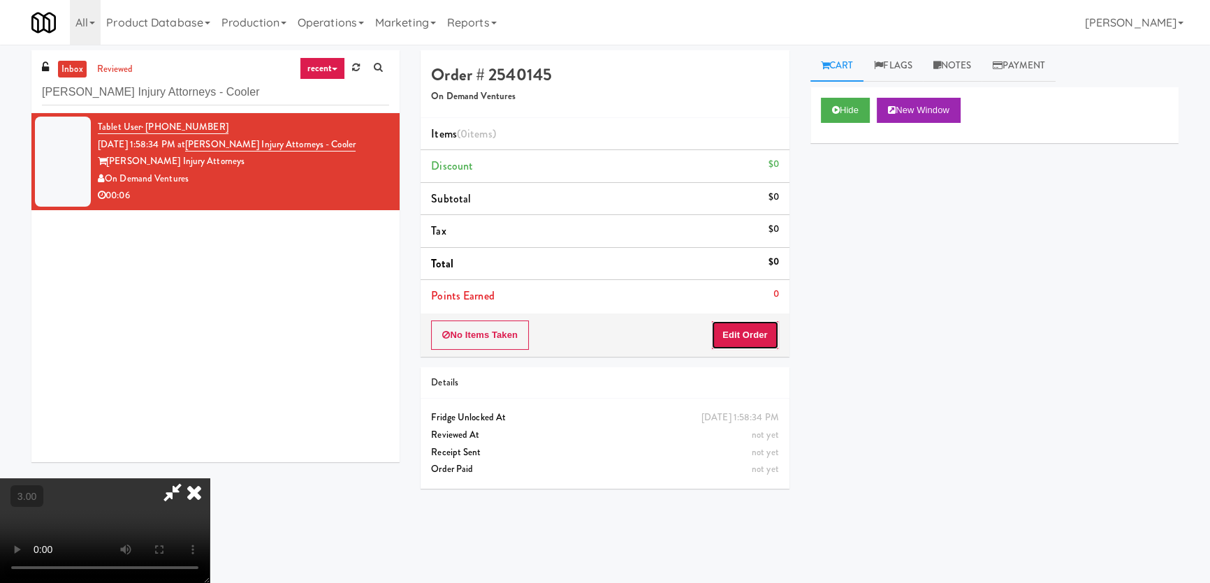
click at [749, 325] on button "Edit Order" at bounding box center [745, 335] width 68 height 29
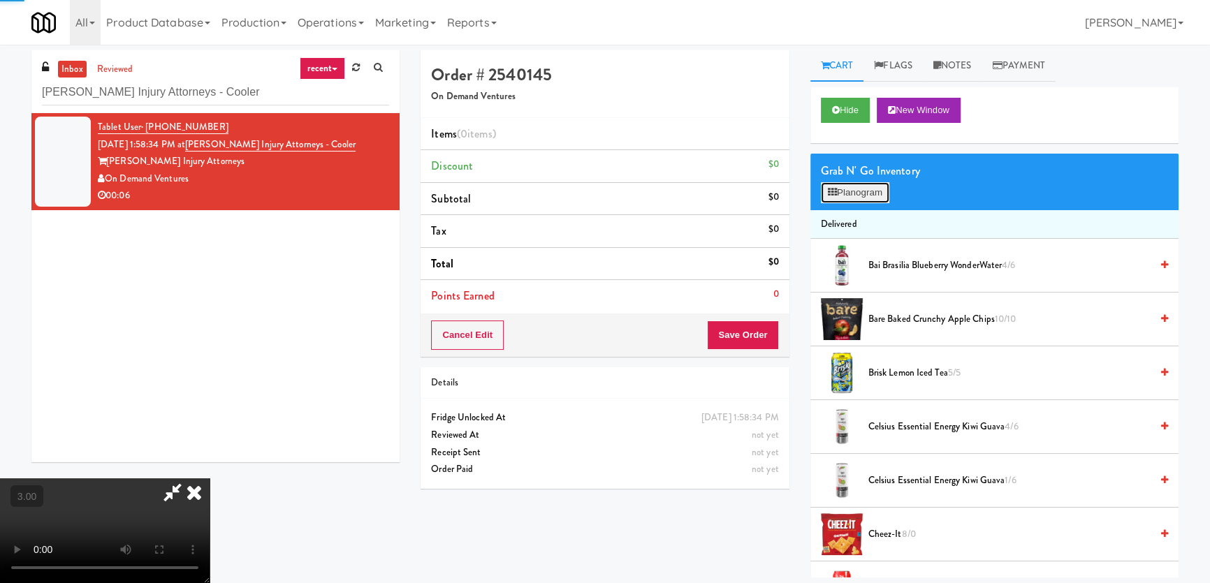
click at [858, 193] on button "Planogram" at bounding box center [855, 192] width 68 height 21
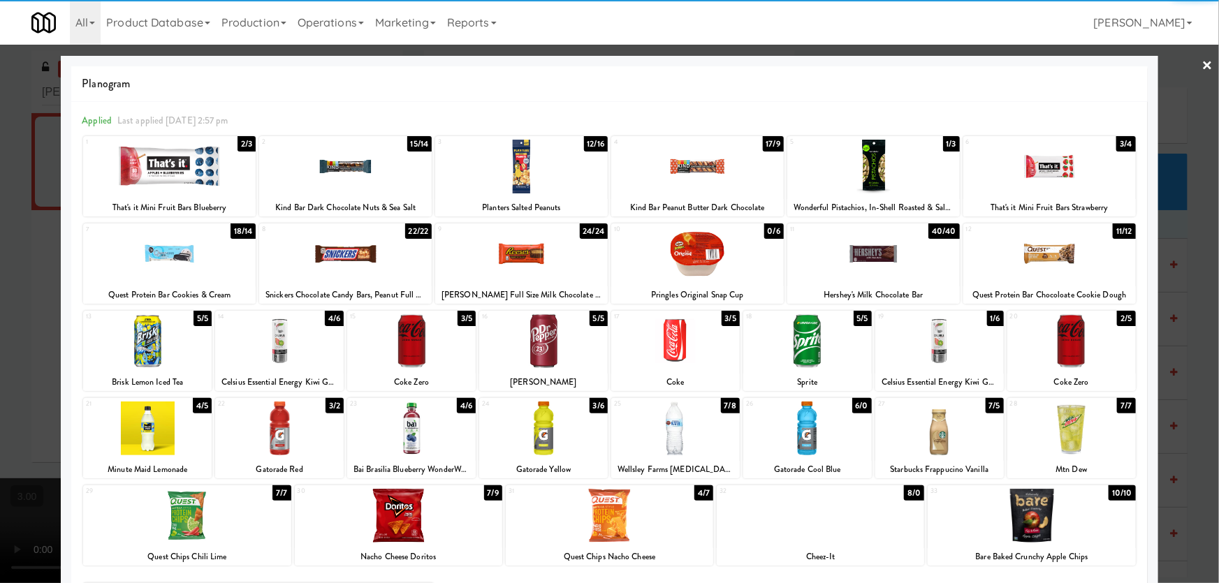
click at [410, 350] on div at bounding box center [411, 341] width 129 height 54
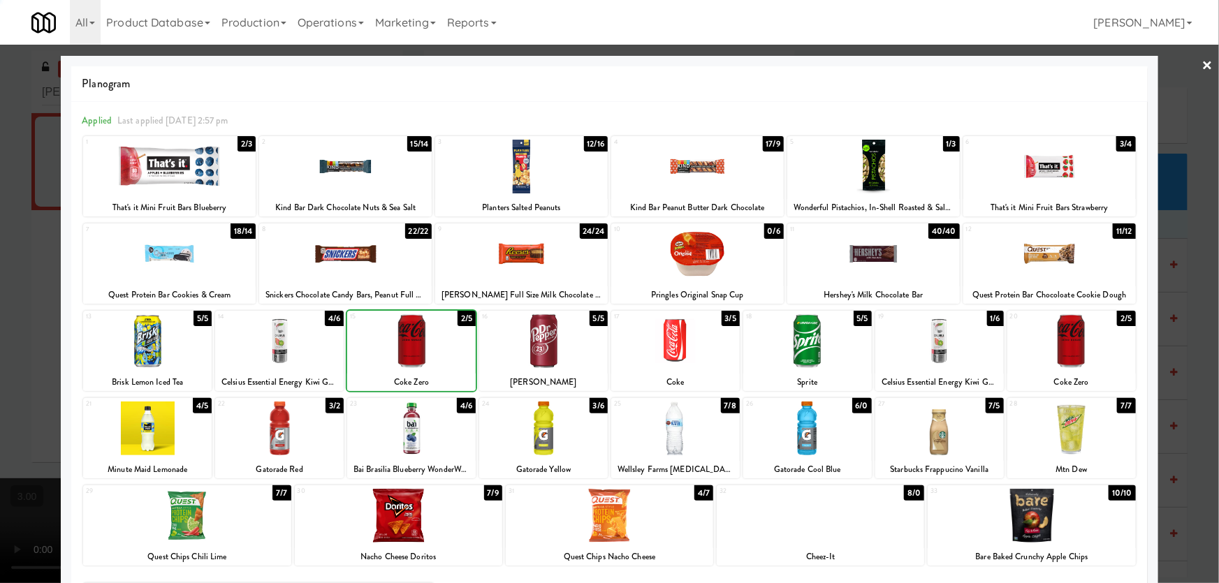
drag, startPoint x: 0, startPoint y: 282, endPoint x: 409, endPoint y: 311, distance: 409.6
click at [1, 283] on div at bounding box center [609, 291] width 1219 height 583
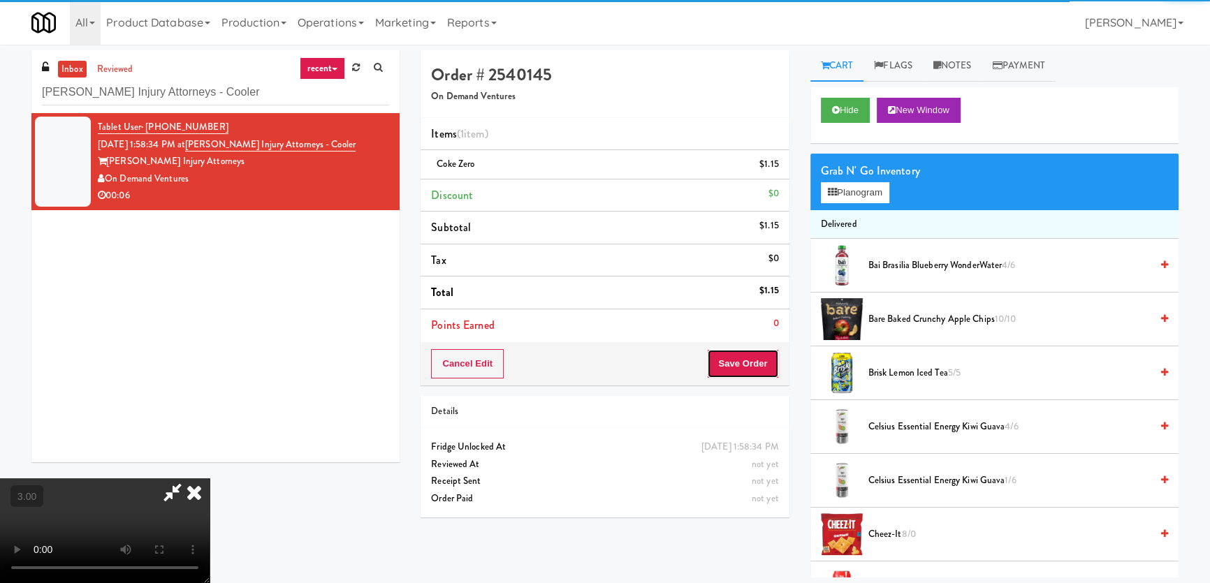
click at [744, 363] on button "Save Order" at bounding box center [742, 363] width 71 height 29
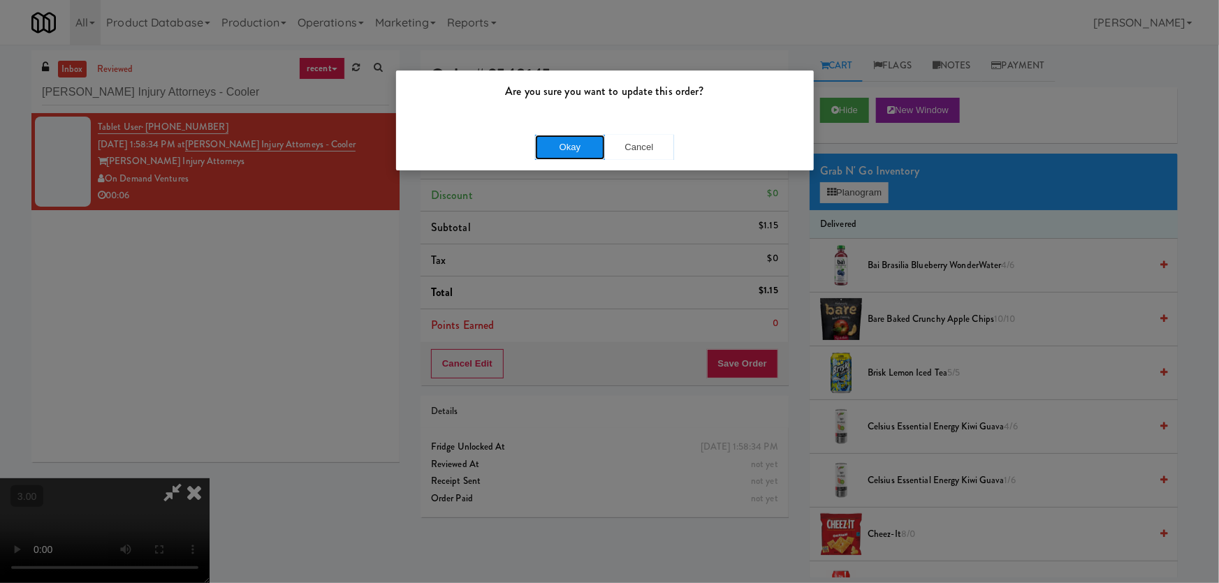
click at [575, 135] on button "Okay" at bounding box center [570, 147] width 70 height 25
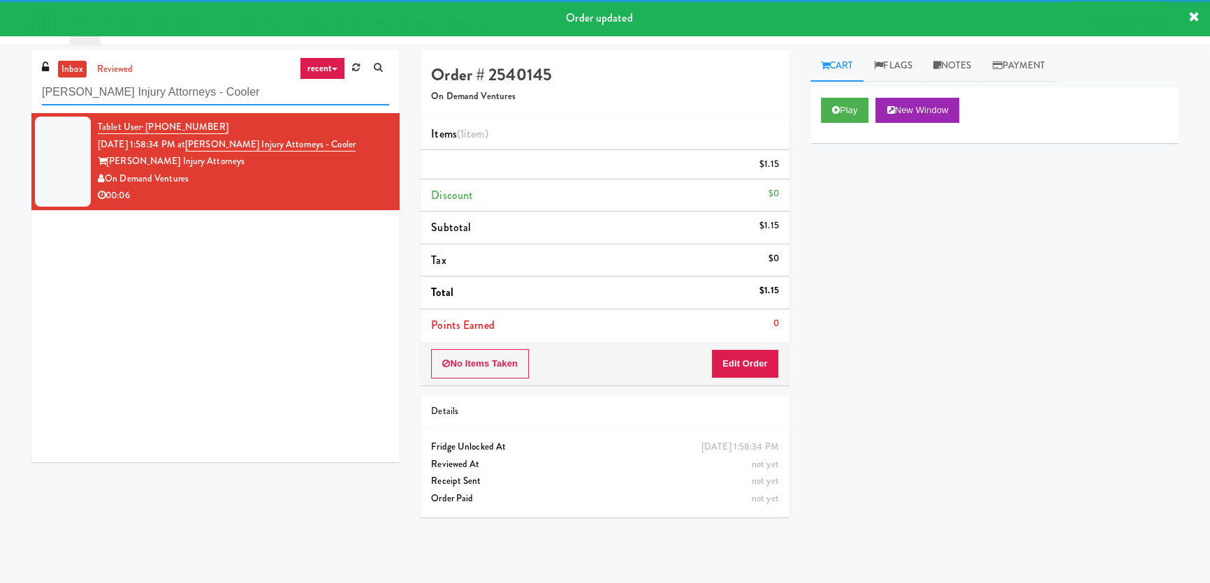
click at [228, 94] on input "[PERSON_NAME] Injury Attorneys - Cooler" at bounding box center [215, 93] width 347 height 26
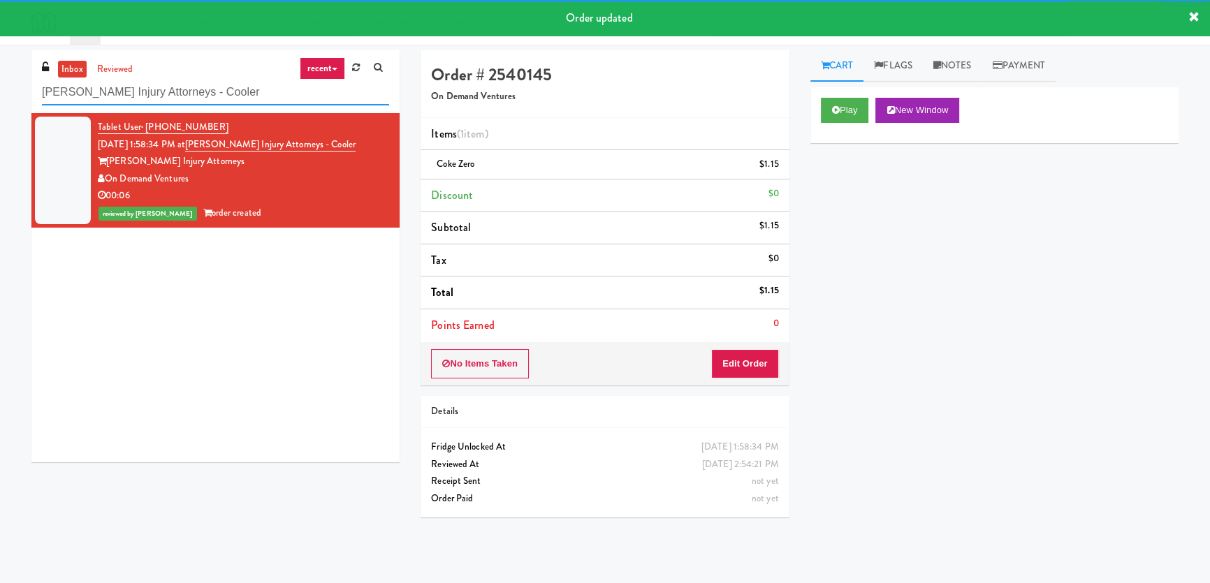
click at [228, 94] on input "[PERSON_NAME] Injury Attorneys - Cooler" at bounding box center [215, 93] width 347 height 26
paste input "(Snack & Drink) EWR 3-TB-PUBLIC"
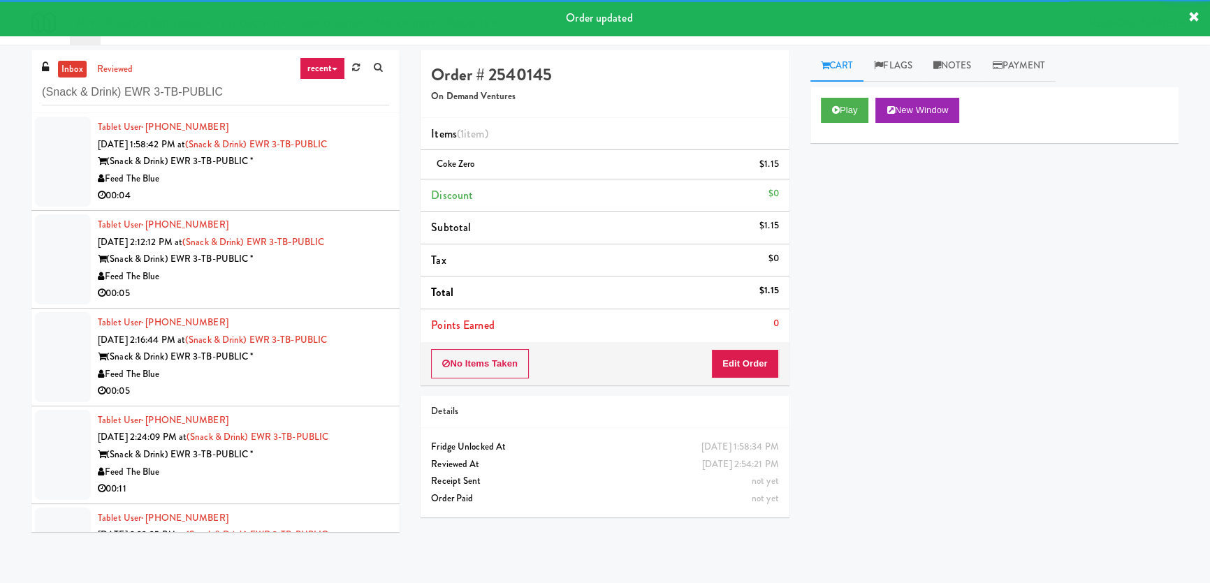
click at [311, 181] on div "Feed The Blue" at bounding box center [243, 178] width 291 height 17
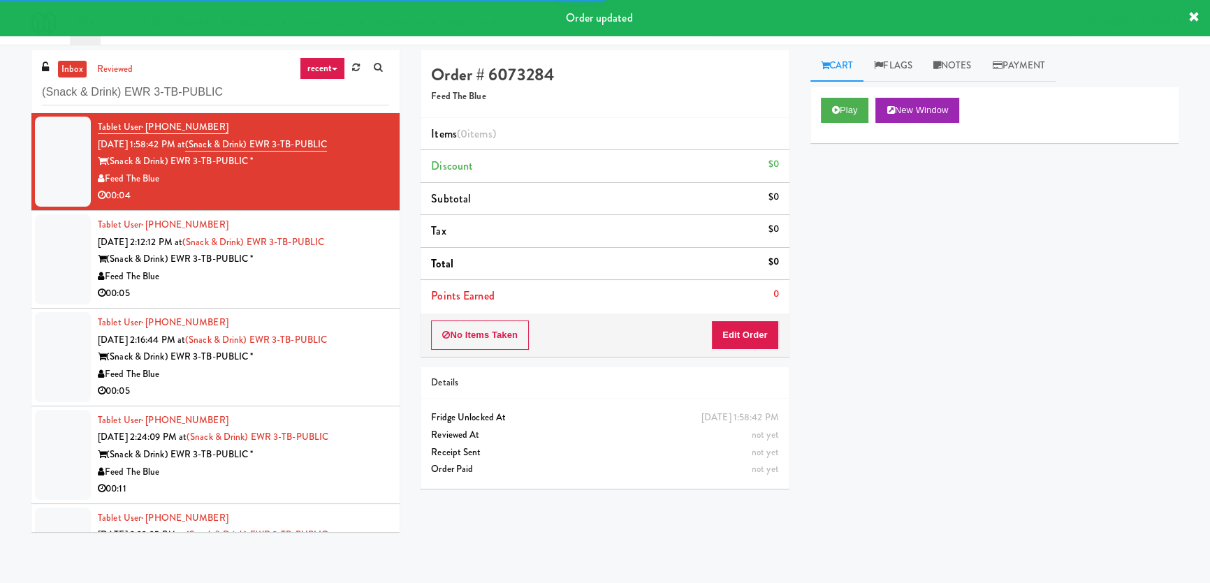
click at [818, 120] on div "Play New Window" at bounding box center [994, 115] width 368 height 56
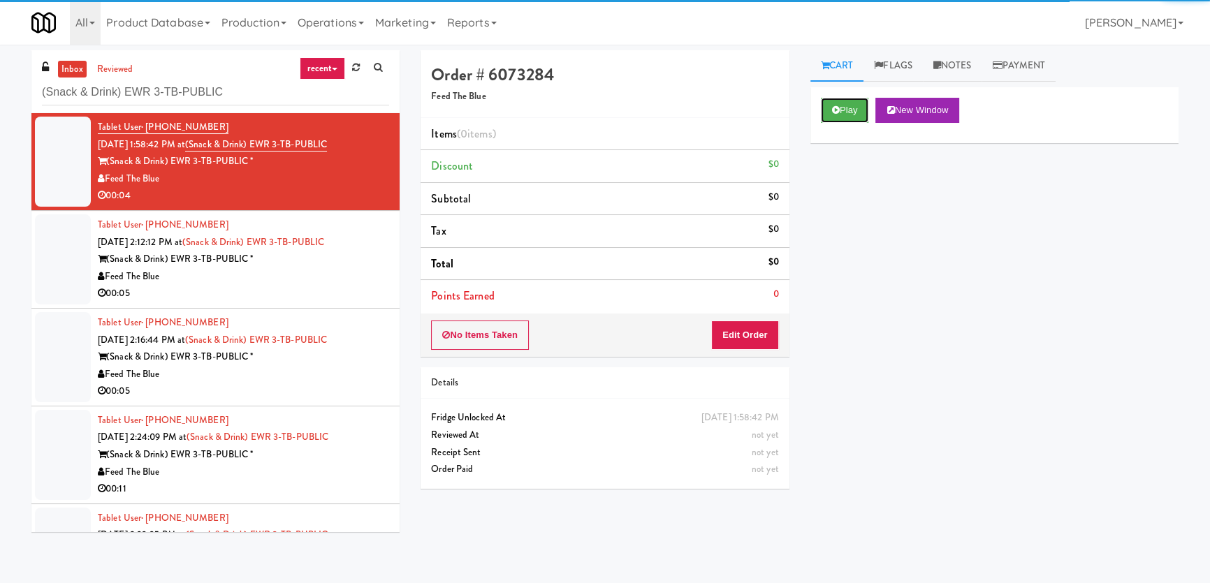
drag, startPoint x: 859, startPoint y: 110, endPoint x: 860, endPoint y: 182, distance: 71.9
click at [859, 114] on button "Play" at bounding box center [845, 110] width 48 height 25
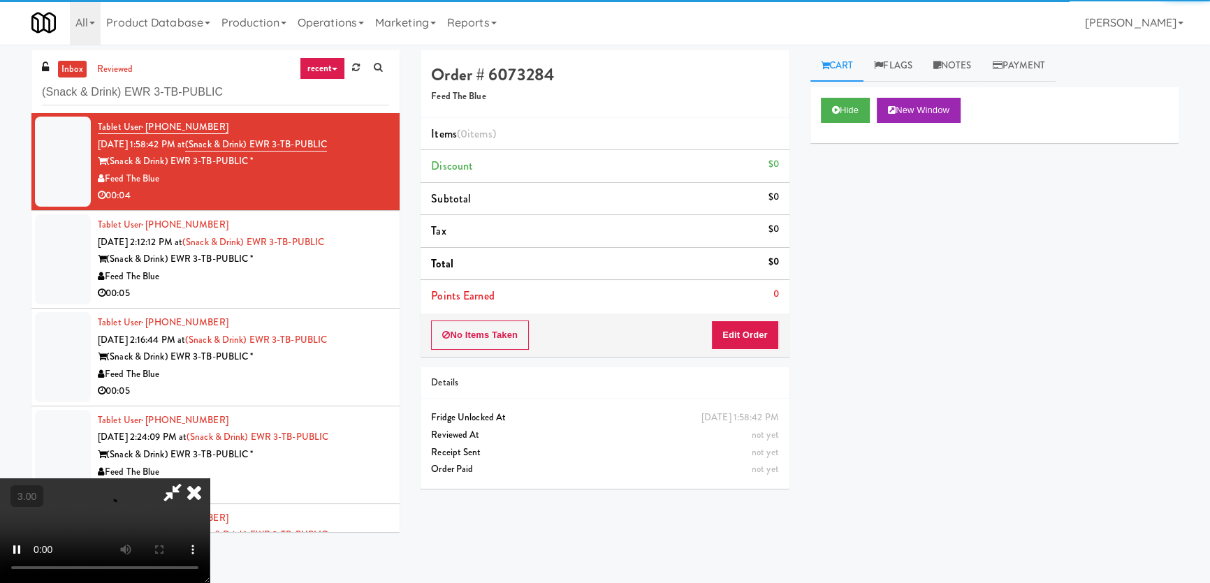
click at [859, 198] on div "Hide New Window Primary Flag Clear Flag if unable to determine what was taken o…" at bounding box center [994, 349] width 368 height 524
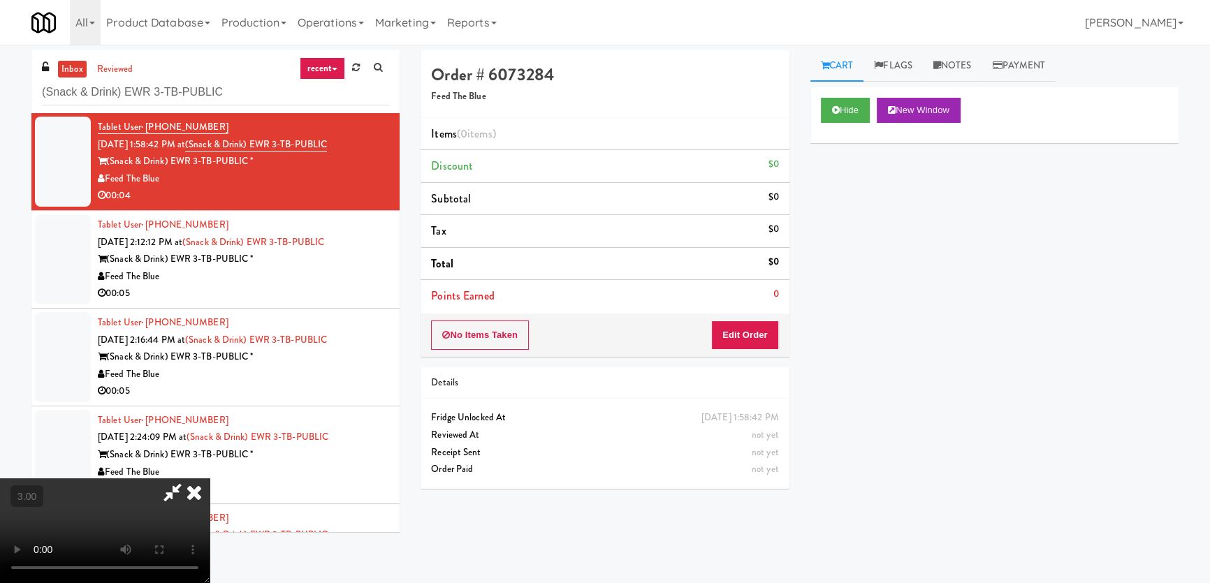
click at [915, 276] on div "Hide New Window Primary Flag Clear Flag if unable to determine what was taken o…" at bounding box center [994, 349] width 368 height 524
click at [740, 323] on button "Edit Order" at bounding box center [745, 335] width 68 height 29
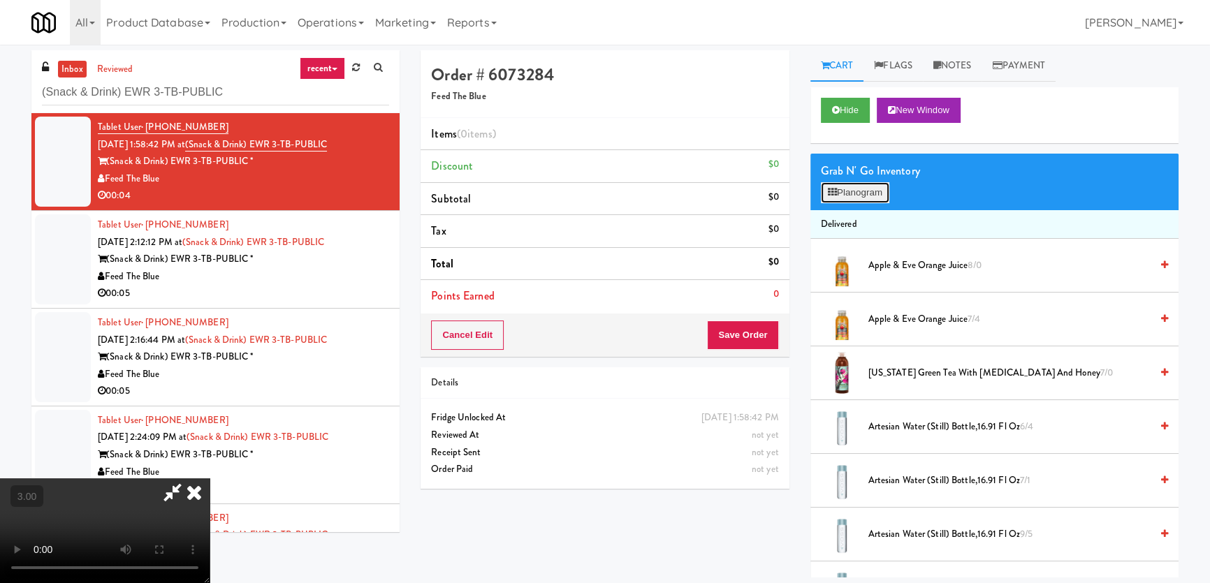
click at [847, 190] on button "Planogram" at bounding box center [855, 192] width 68 height 21
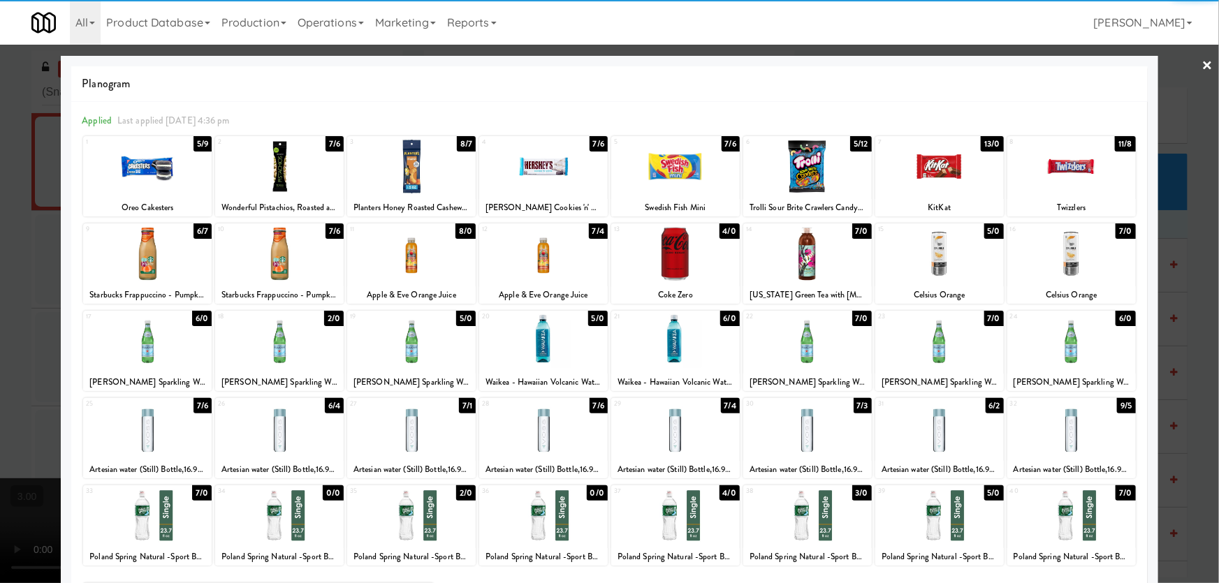
click at [171, 504] on div at bounding box center [147, 516] width 129 height 54
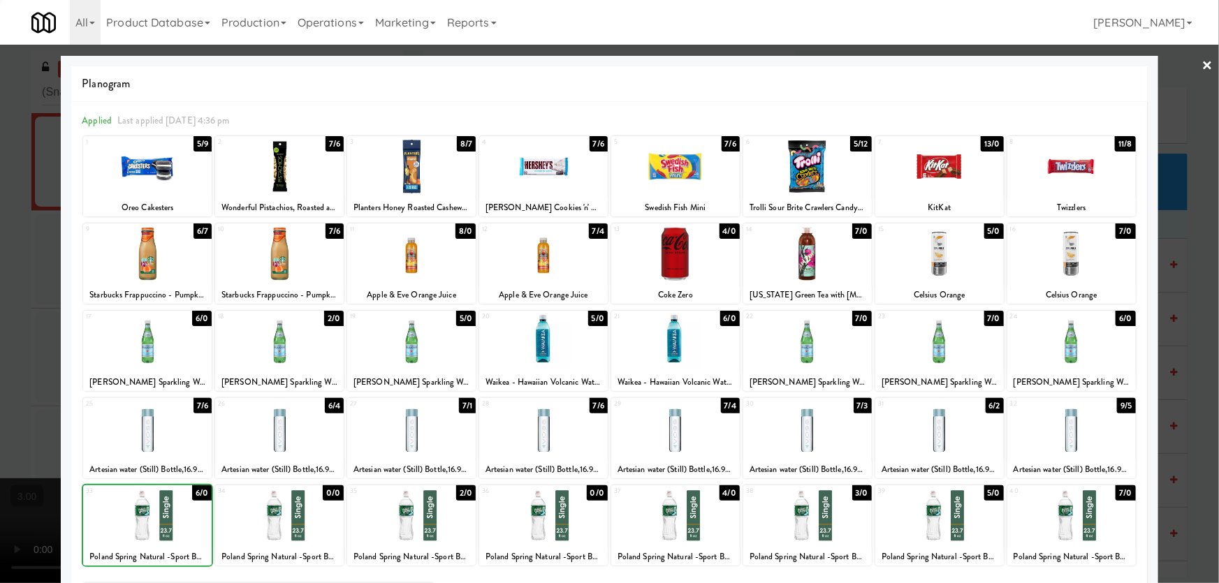
drag, startPoint x: 0, startPoint y: 392, endPoint x: 364, endPoint y: 383, distance: 364.0
click at [0, 392] on div at bounding box center [609, 291] width 1219 height 583
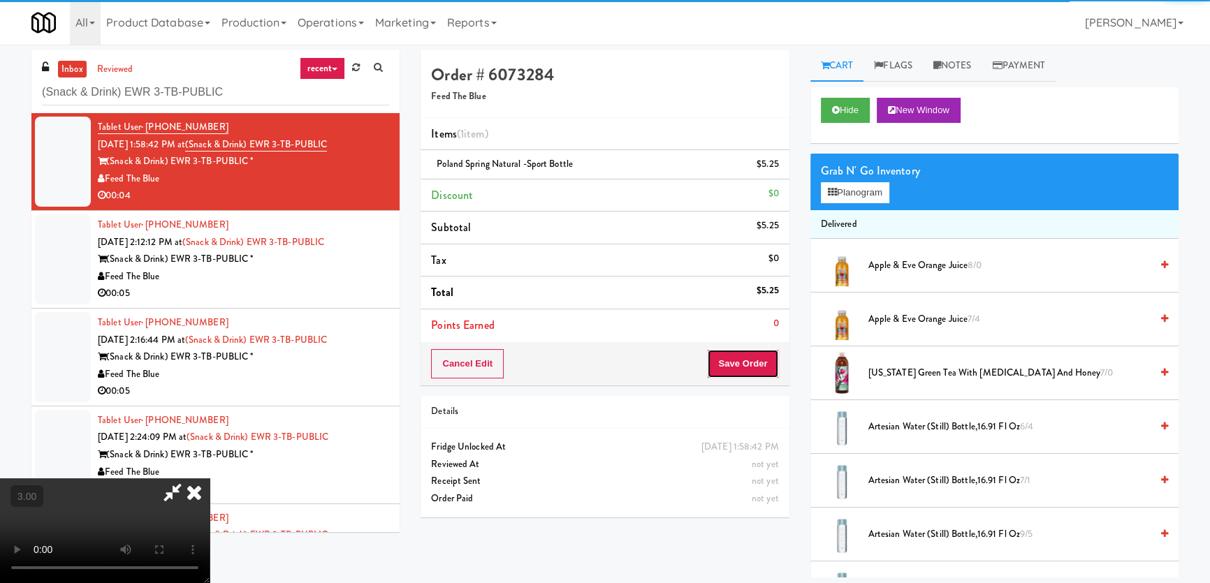
click at [730, 355] on button "Save Order" at bounding box center [742, 363] width 71 height 29
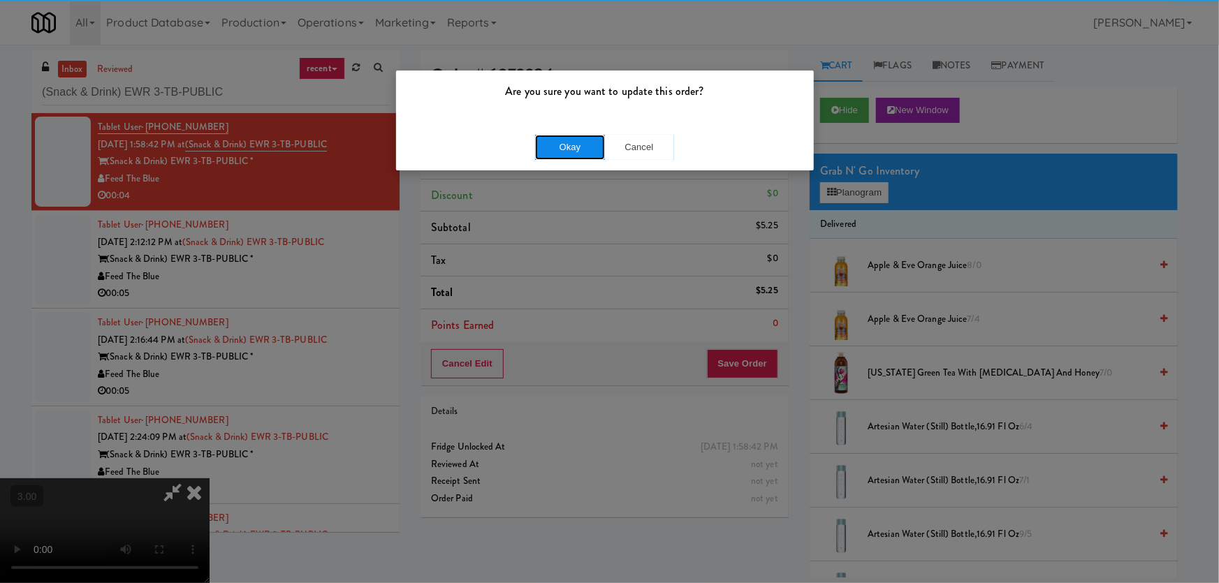
click at [564, 140] on button "Okay" at bounding box center [570, 147] width 70 height 25
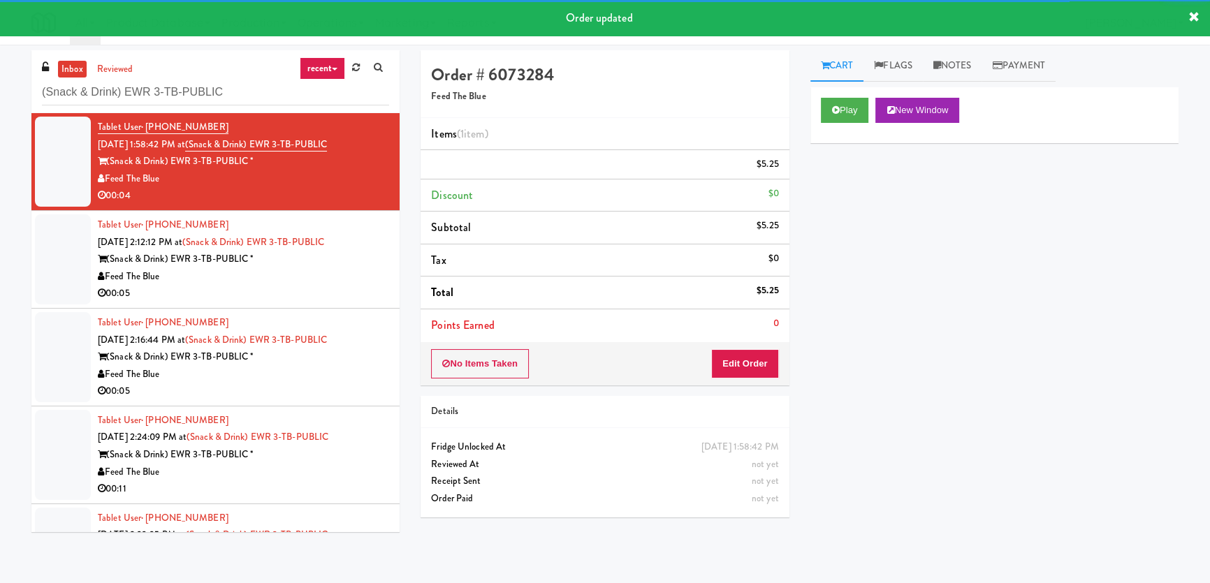
click at [324, 285] on div "00:05" at bounding box center [243, 293] width 291 height 17
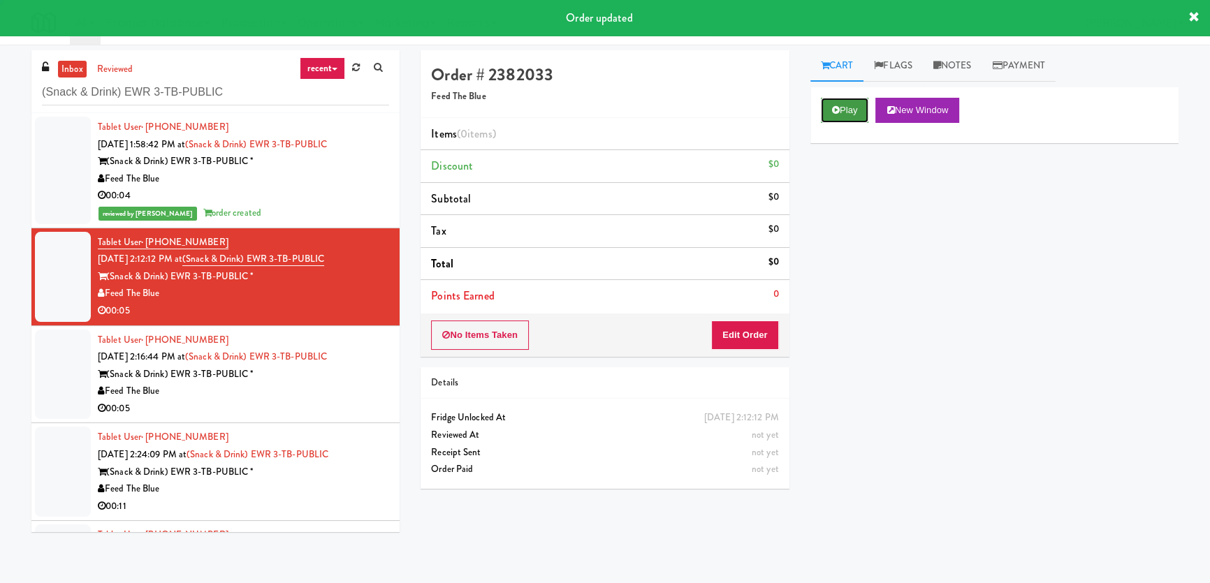
drag, startPoint x: 853, startPoint y: 107, endPoint x: 839, endPoint y: 199, distance: 93.1
click at [853, 108] on button "Play" at bounding box center [845, 110] width 48 height 25
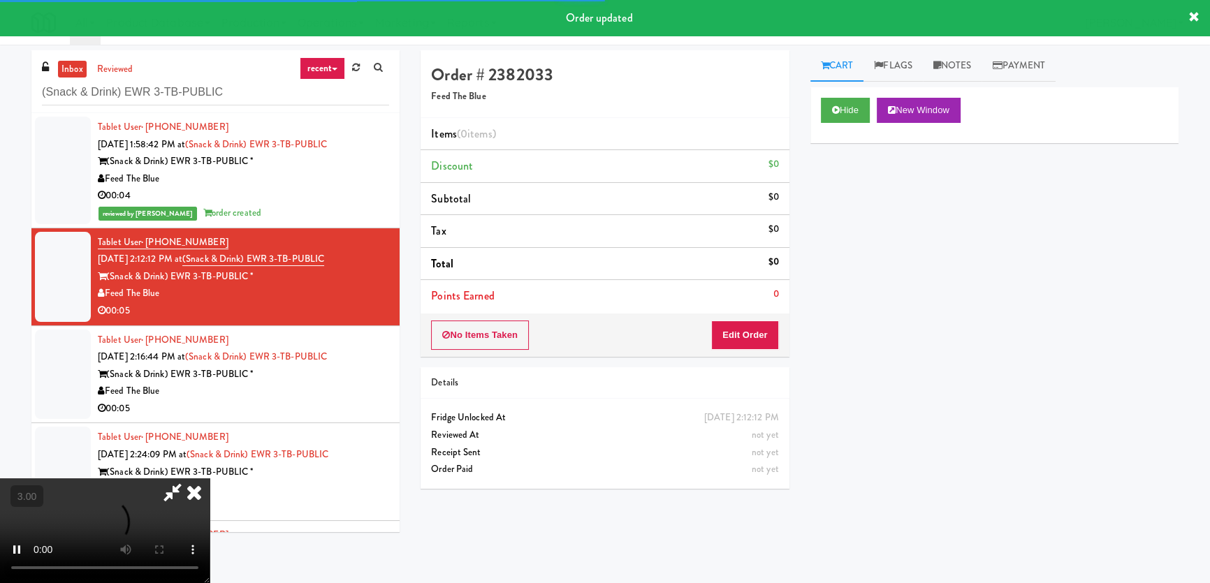
click at [836, 233] on div "Hide New Window Primary Flag Clear Flag if unable to determine what was taken o…" at bounding box center [994, 349] width 368 height 524
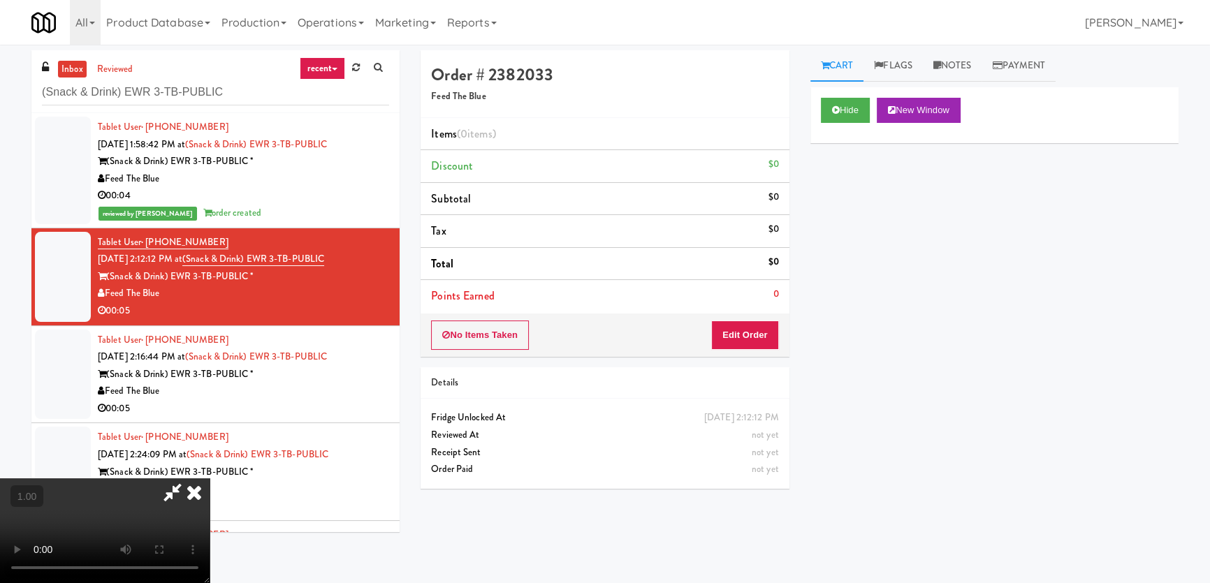
scroll to position [216, 0]
click at [748, 335] on button "Edit Order" at bounding box center [745, 335] width 68 height 29
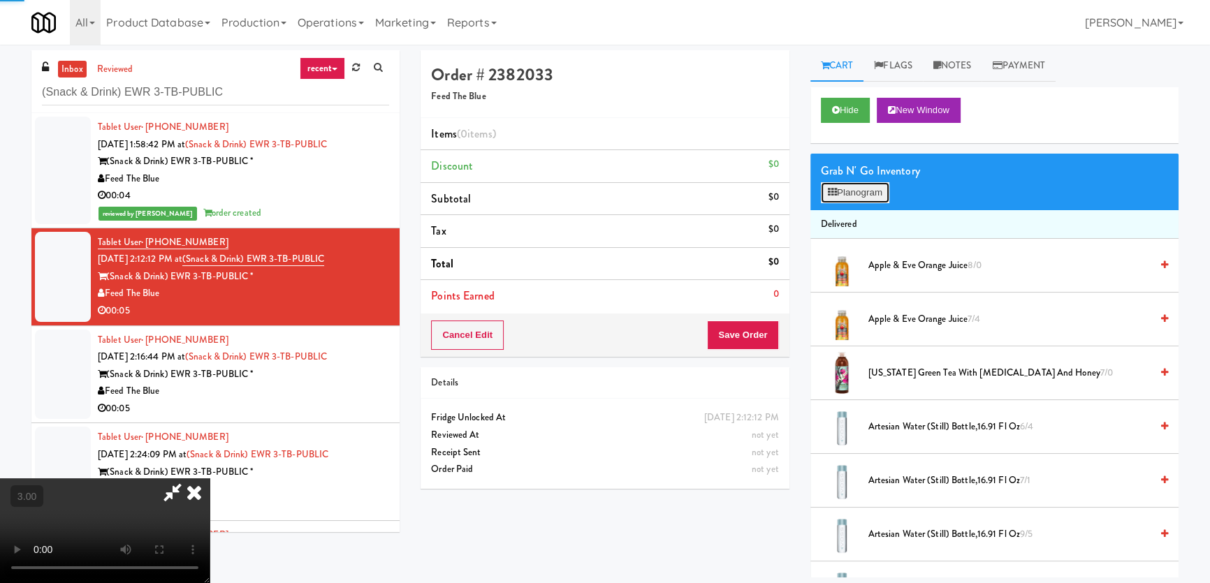
click at [858, 196] on button "Planogram" at bounding box center [855, 192] width 68 height 21
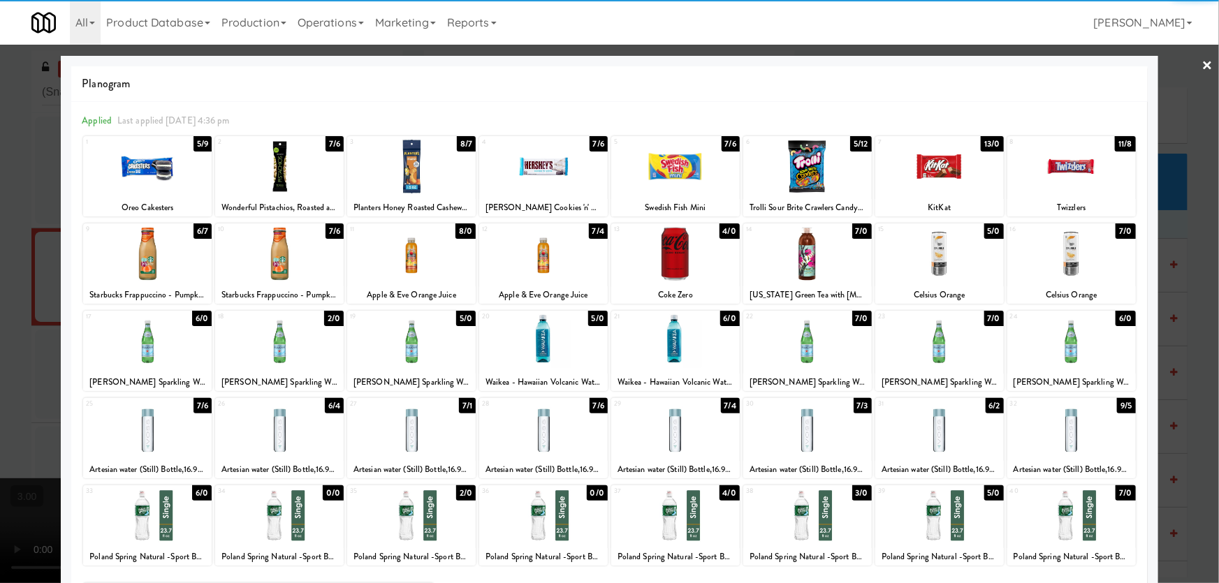
click at [818, 506] on div at bounding box center [807, 516] width 129 height 54
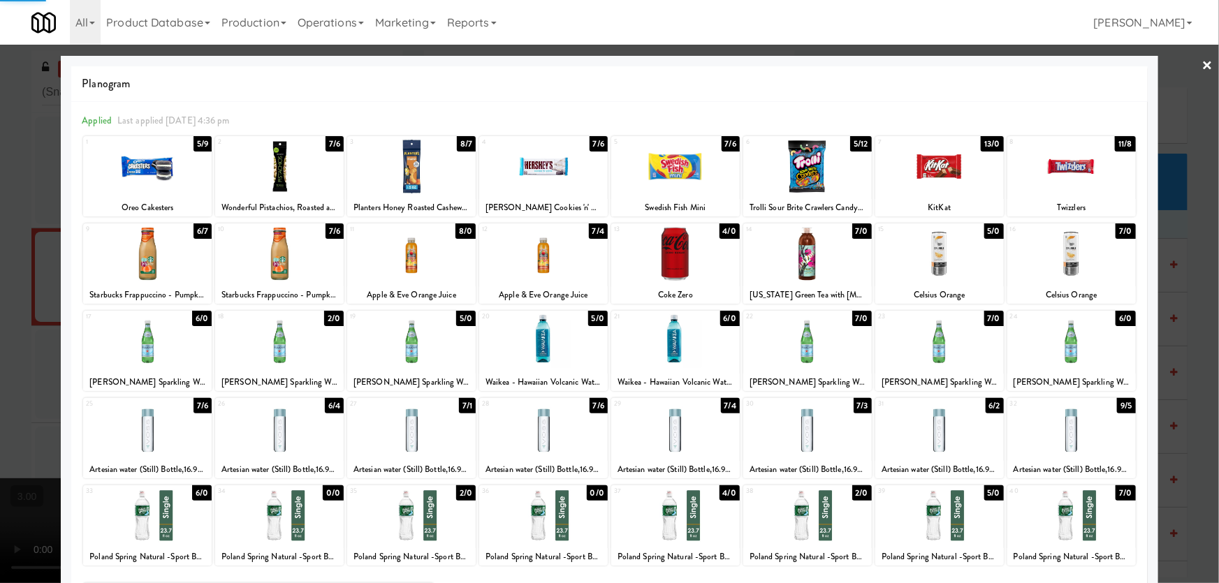
click at [0, 335] on div at bounding box center [609, 291] width 1219 height 583
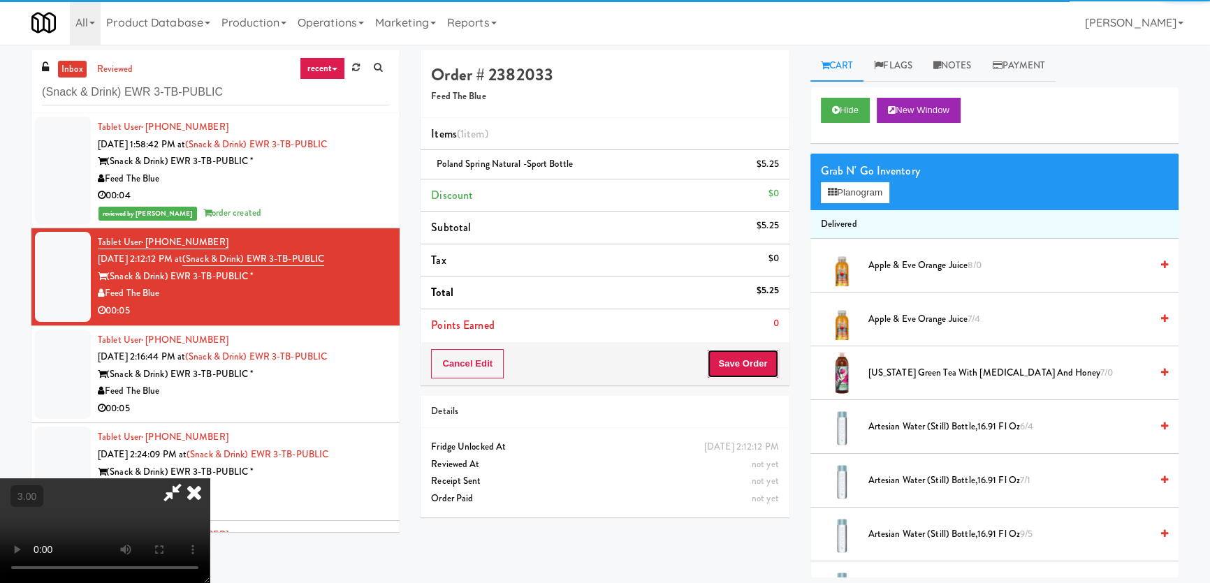
click at [768, 369] on button "Save Order" at bounding box center [742, 363] width 71 height 29
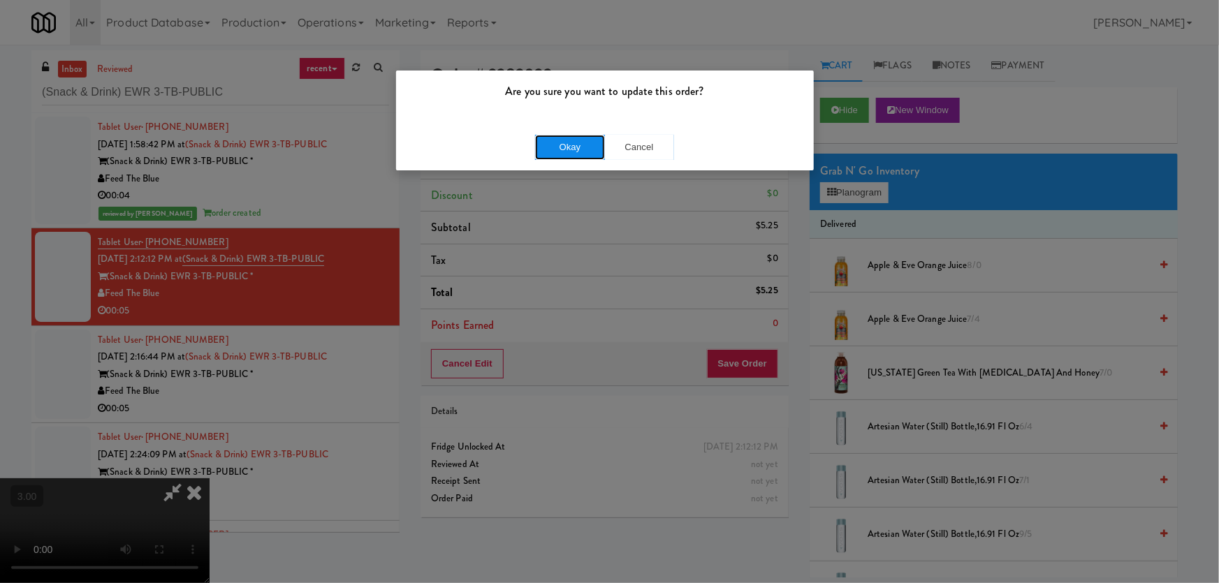
click at [559, 137] on button "Okay" at bounding box center [570, 147] width 70 height 25
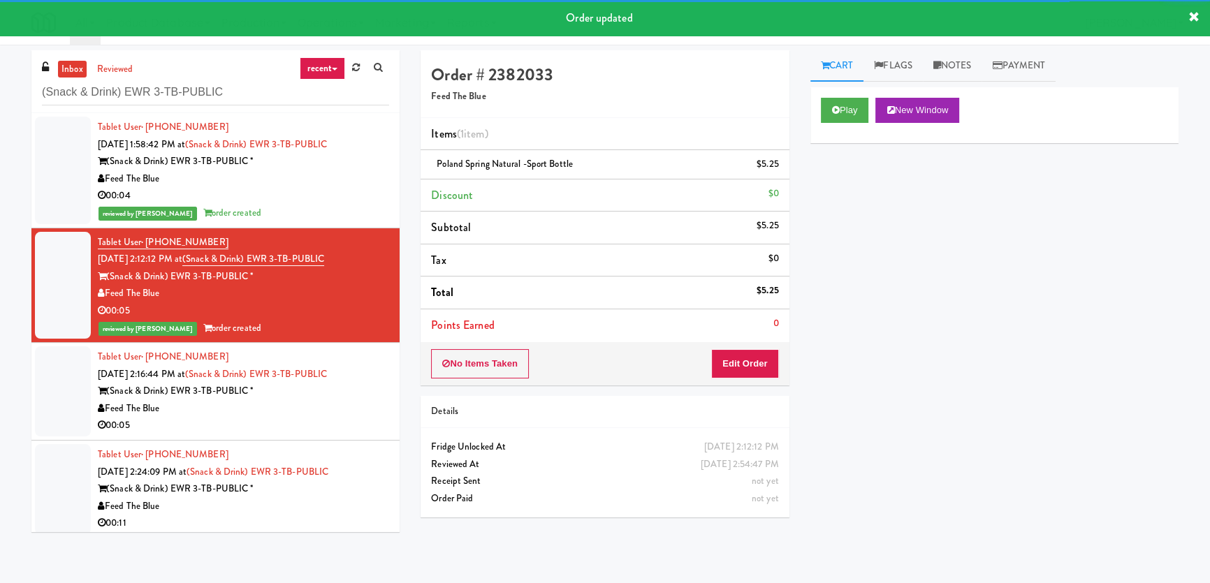
click at [347, 401] on div "Feed The Blue" at bounding box center [243, 408] width 291 height 17
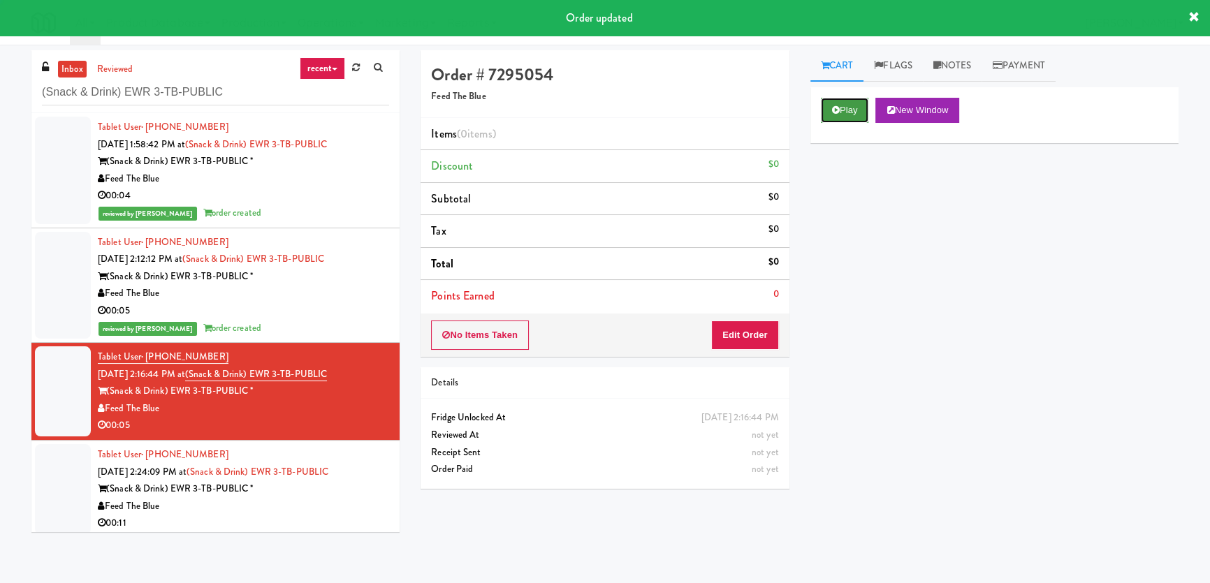
click at [824, 105] on button "Play" at bounding box center [845, 110] width 48 height 25
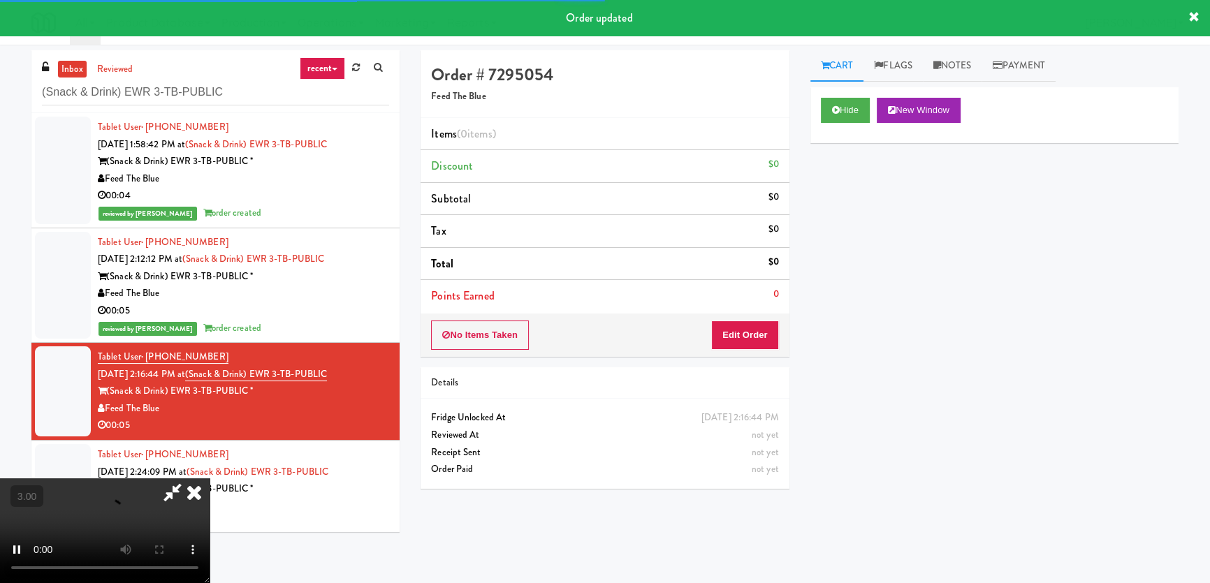
click at [833, 214] on div "Hide New Window Primary Flag Clear Flag if unable to determine what was taken o…" at bounding box center [994, 349] width 368 height 524
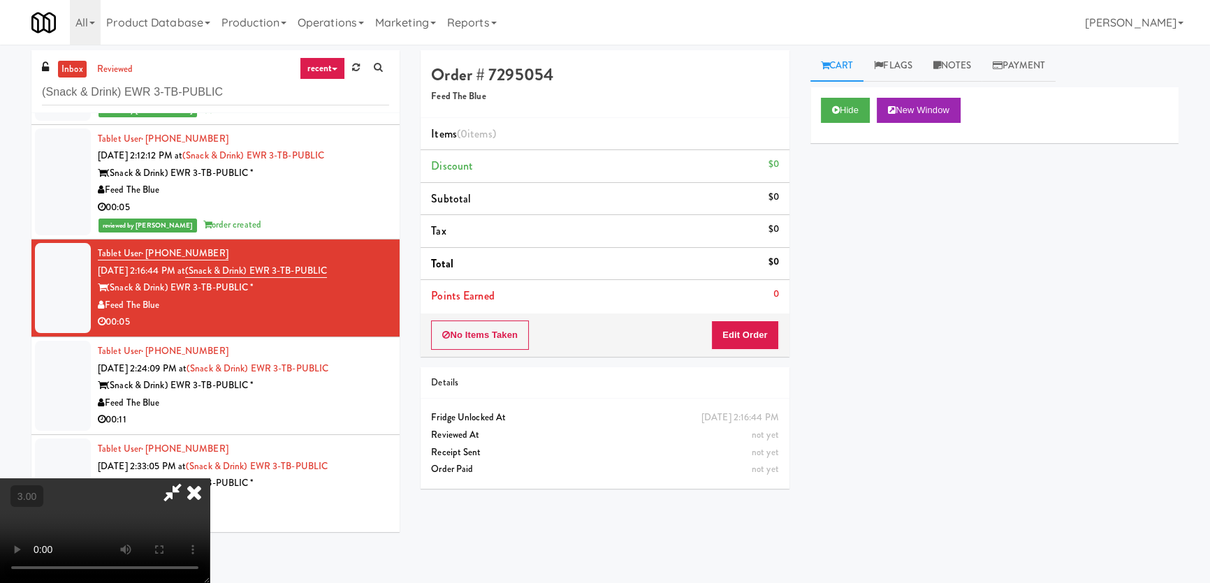
scroll to position [90, 0]
click at [210, 478] on video at bounding box center [105, 530] width 210 height 105
click at [754, 335] on button "Edit Order" at bounding box center [745, 335] width 68 height 29
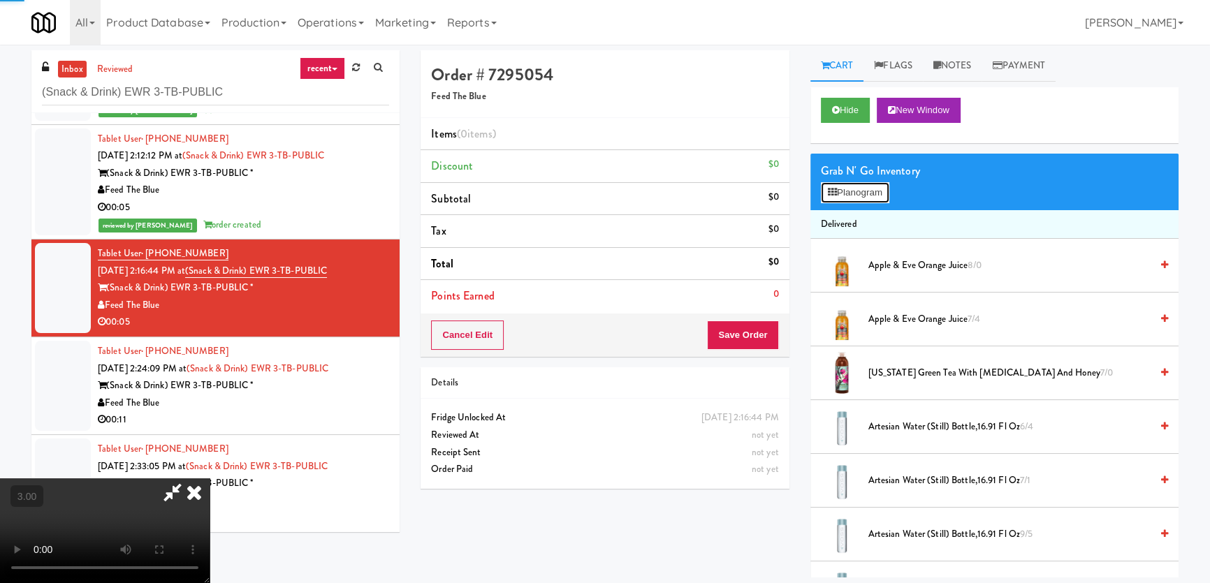
click at [852, 182] on button "Planogram" at bounding box center [855, 192] width 68 height 21
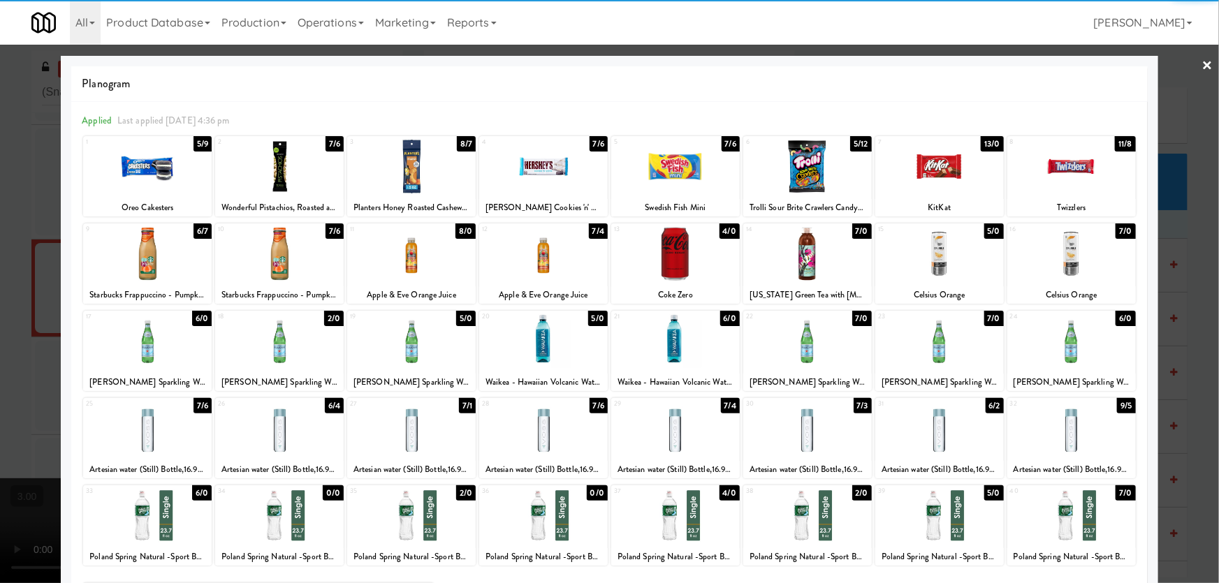
click at [534, 349] on div at bounding box center [543, 341] width 129 height 54
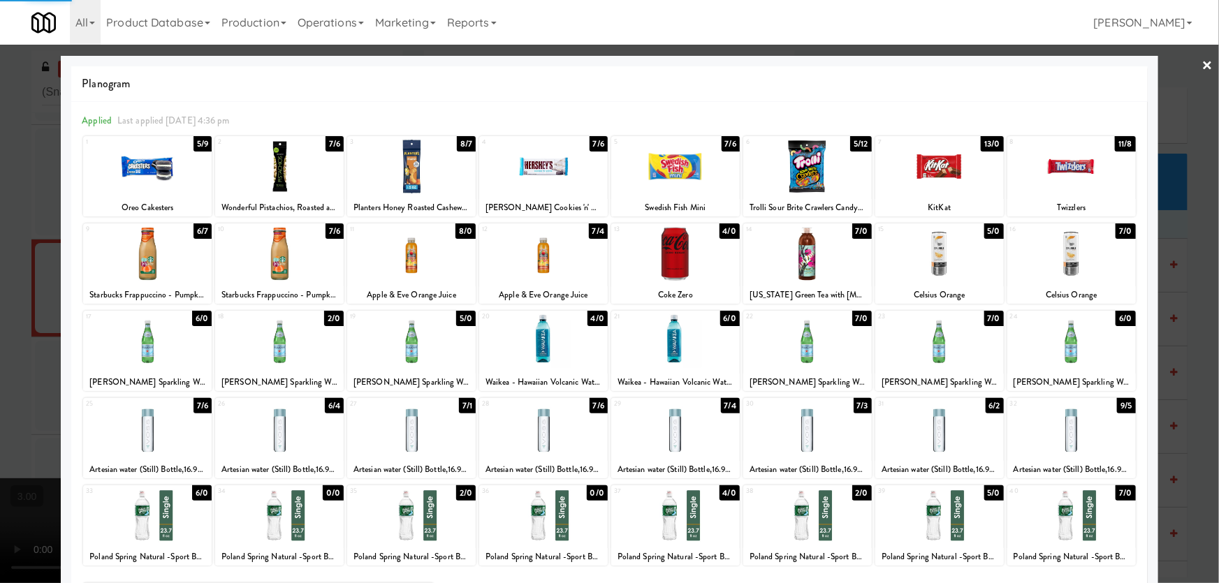
click at [0, 330] on div at bounding box center [609, 291] width 1219 height 583
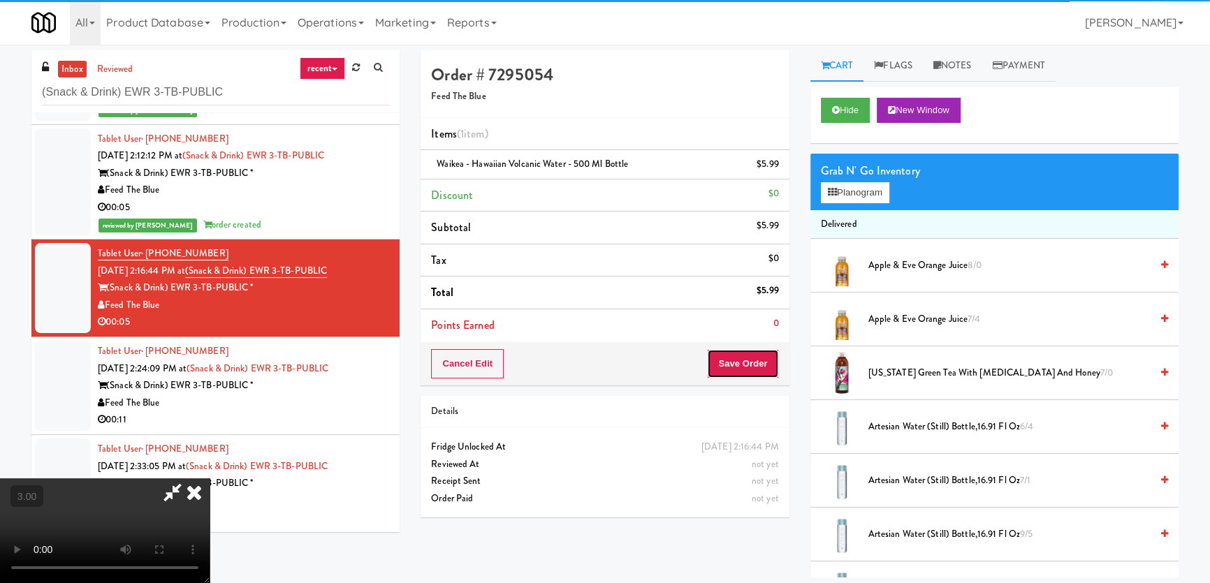
click at [777, 358] on button "Save Order" at bounding box center [742, 363] width 71 height 29
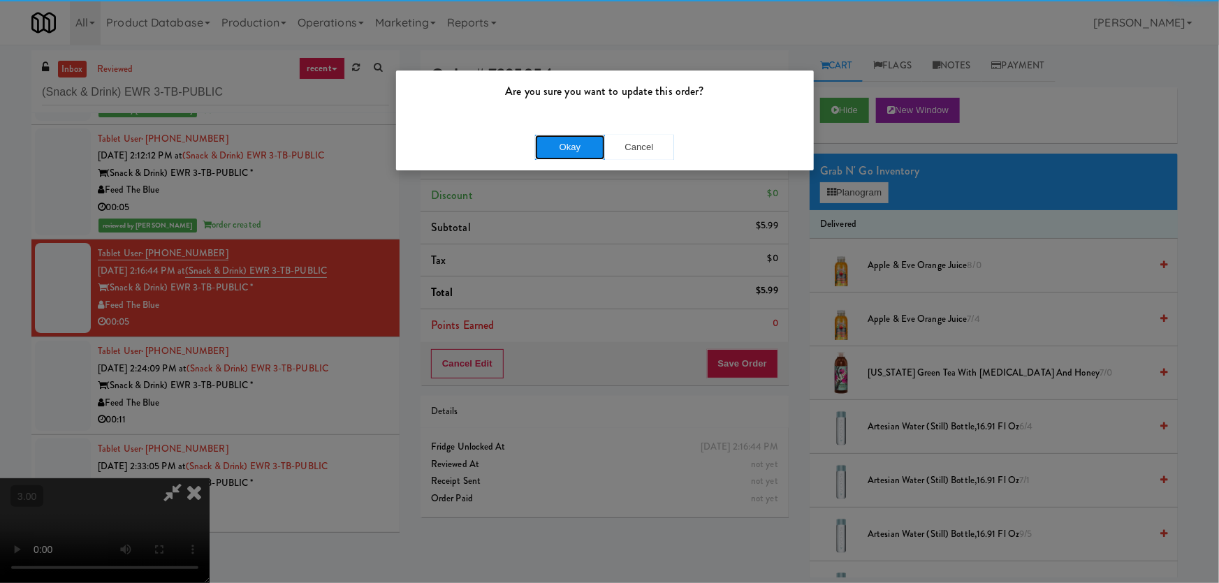
click at [576, 144] on button "Okay" at bounding box center [570, 147] width 70 height 25
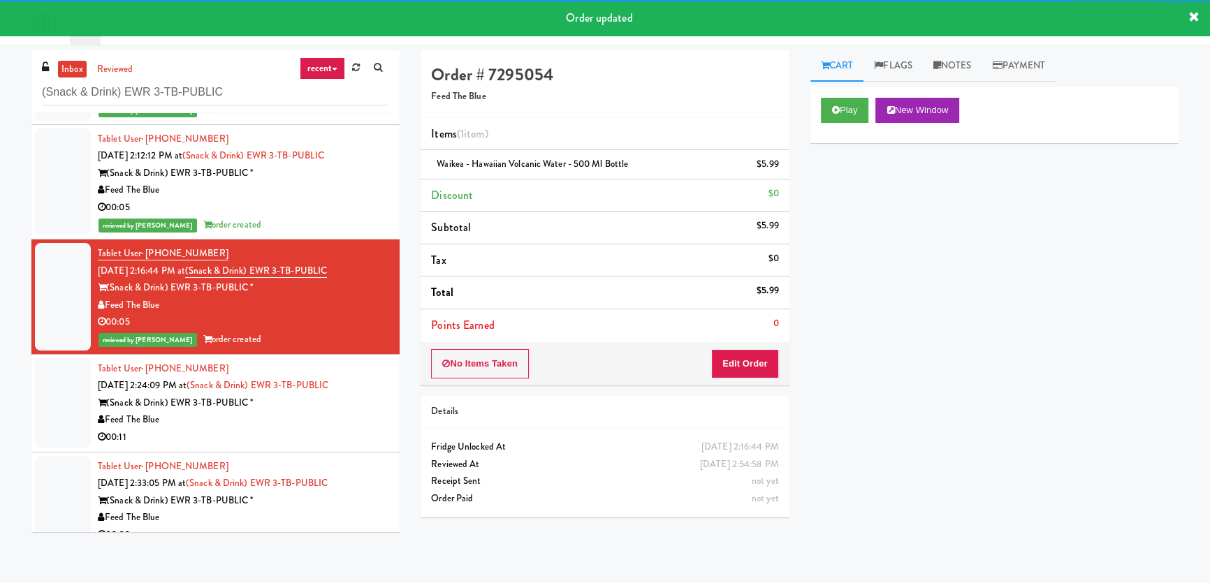
click at [363, 426] on div "Feed The Blue" at bounding box center [243, 419] width 291 height 17
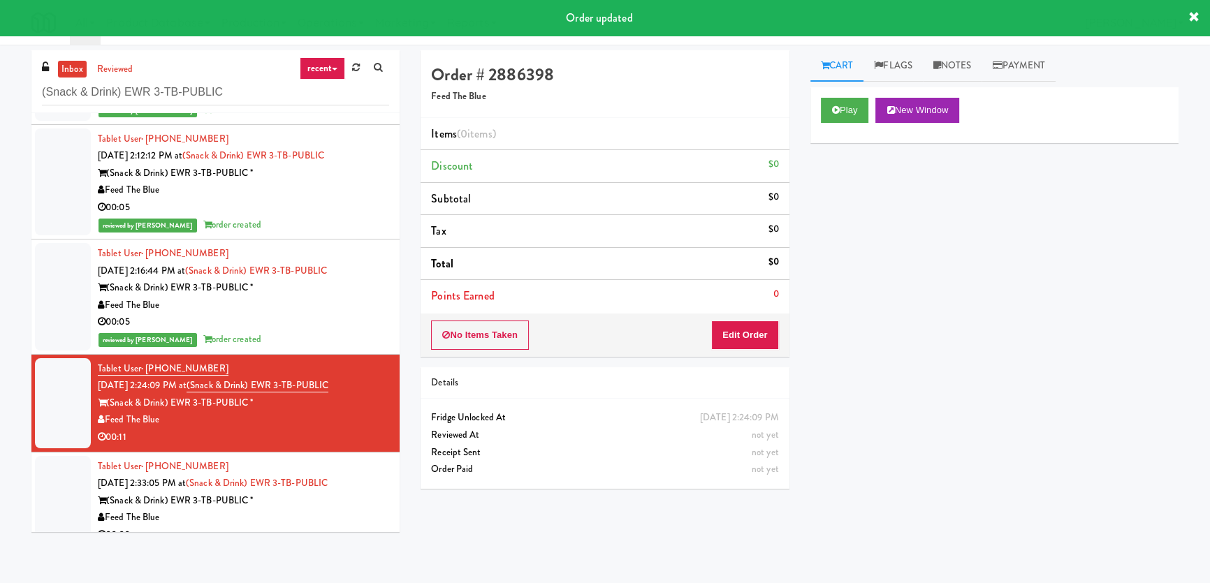
click at [840, 126] on div "Play New Window" at bounding box center [994, 115] width 368 height 56
click at [842, 106] on button "Play" at bounding box center [845, 110] width 48 height 25
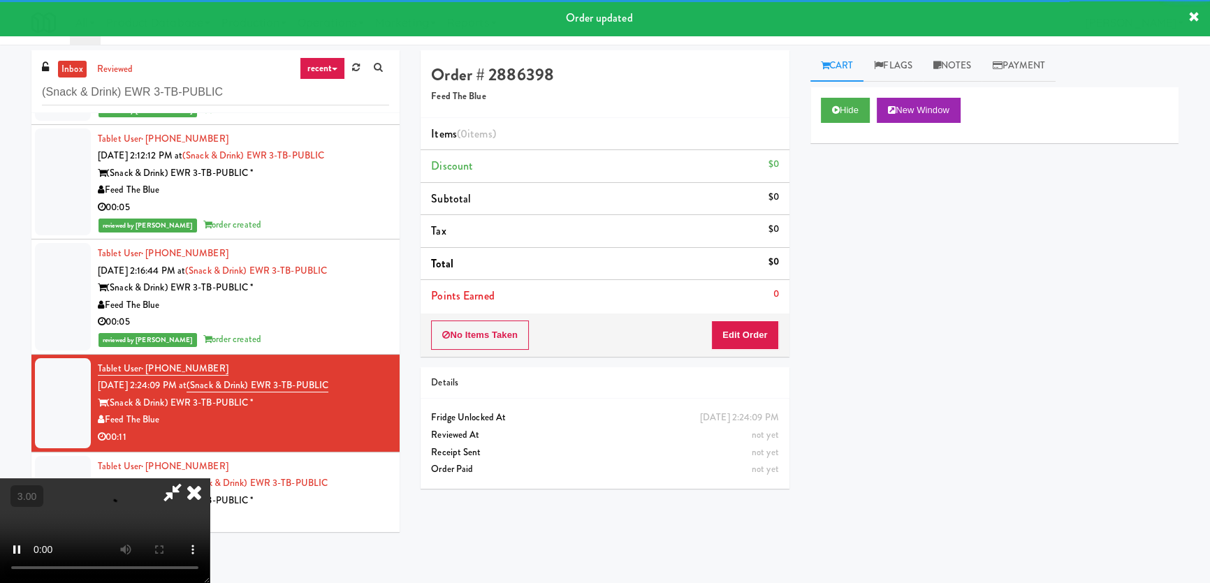
click at [831, 218] on div "Hide New Window Primary Flag Clear Flag if unable to determine what was taken o…" at bounding box center [994, 349] width 368 height 524
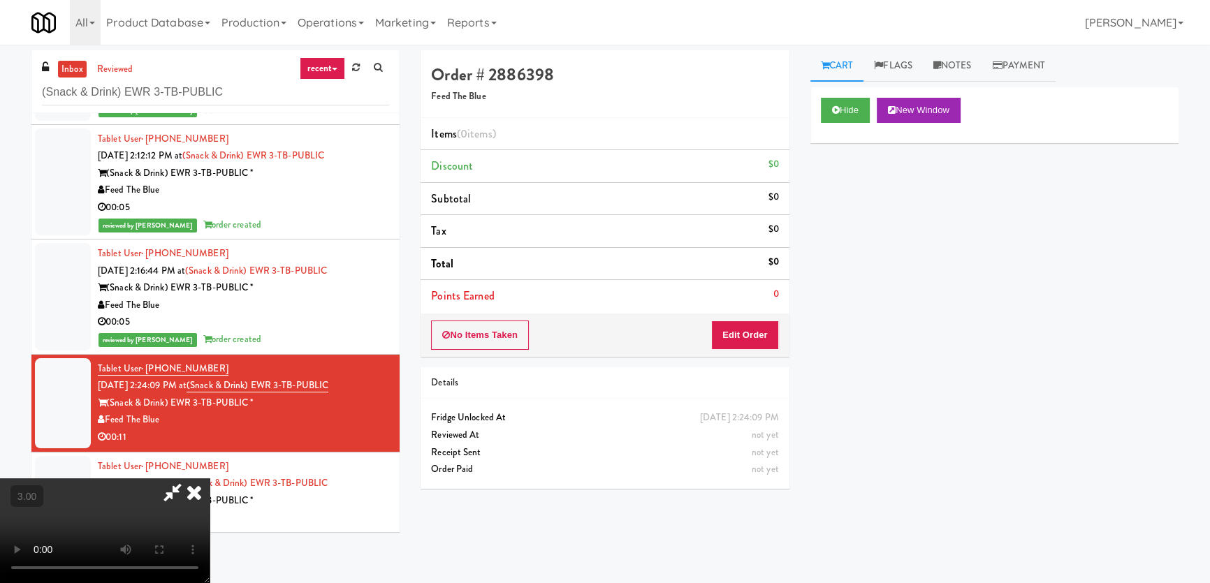
scroll to position [90, 0]
click at [757, 342] on button "Edit Order" at bounding box center [745, 335] width 68 height 29
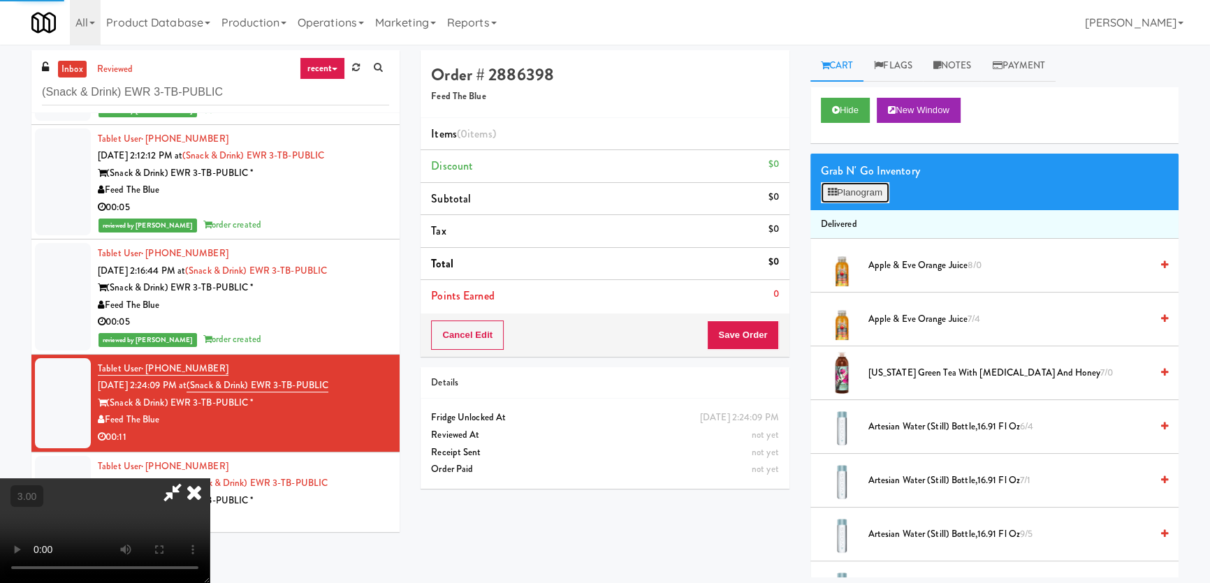
click at [826, 200] on button "Planogram" at bounding box center [855, 192] width 68 height 21
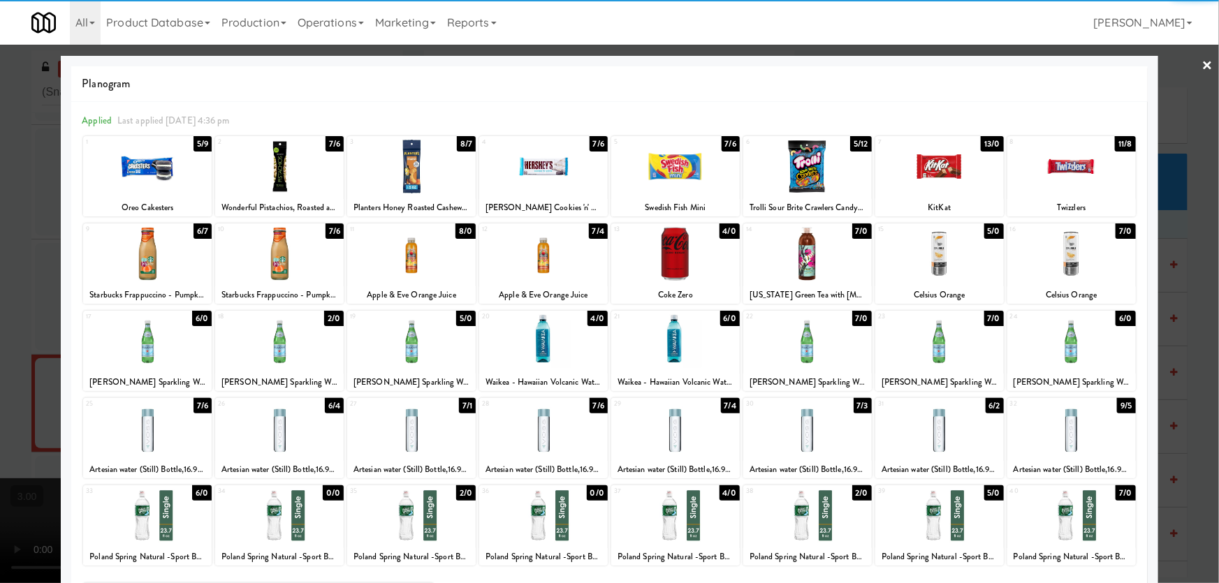
click at [823, 508] on div at bounding box center [807, 516] width 129 height 54
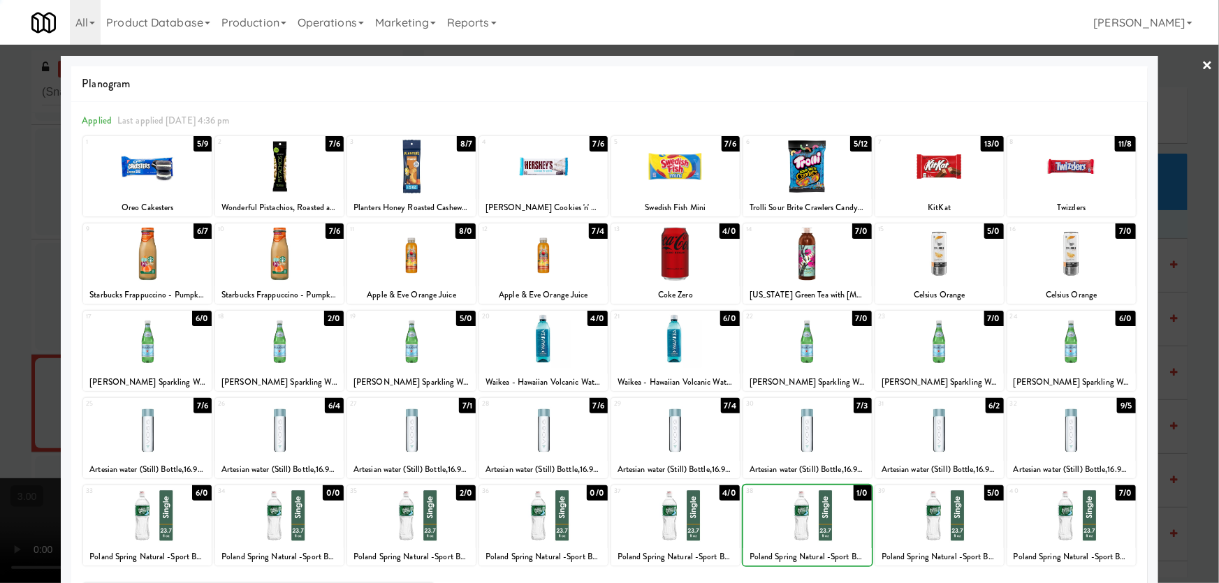
click at [0, 287] on div at bounding box center [609, 291] width 1219 height 583
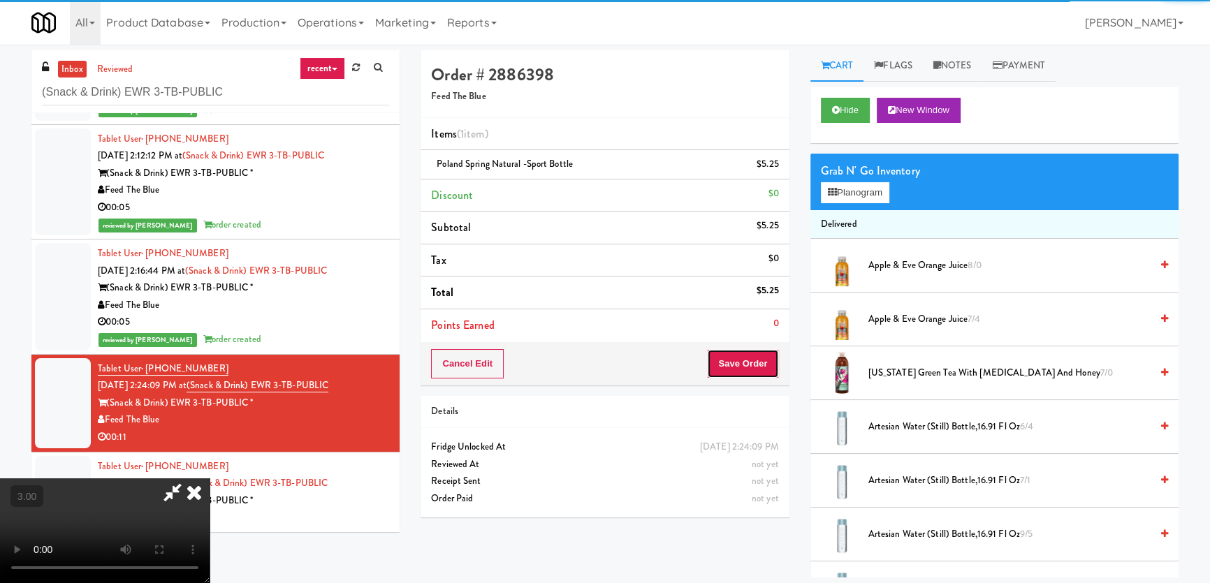
click at [750, 365] on button "Save Order" at bounding box center [742, 363] width 71 height 29
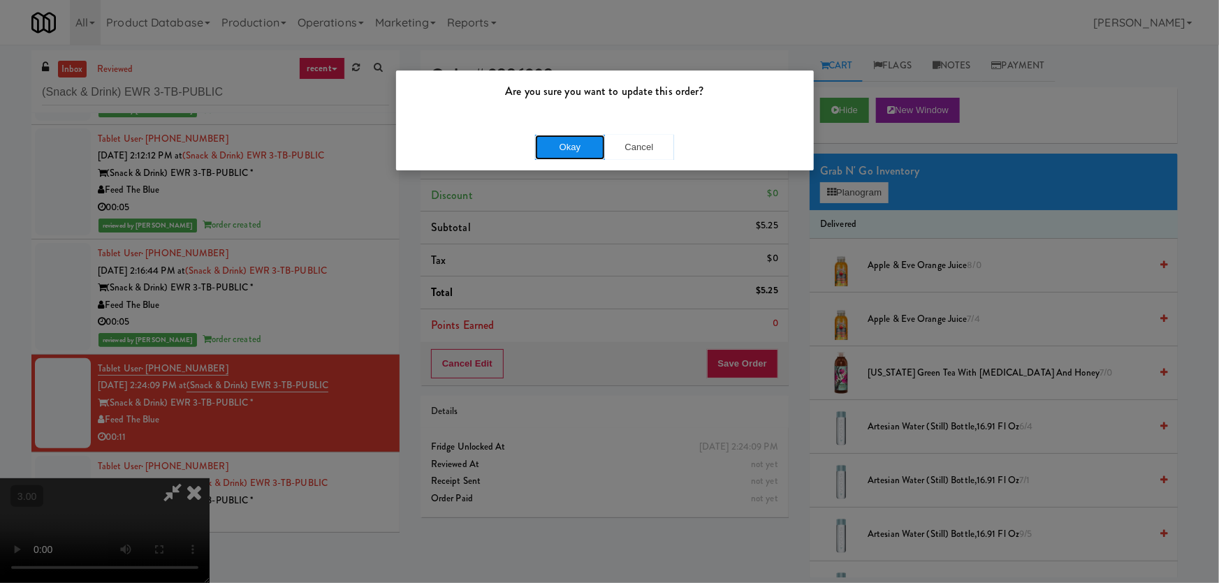
click at [573, 142] on button "Okay" at bounding box center [570, 147] width 70 height 25
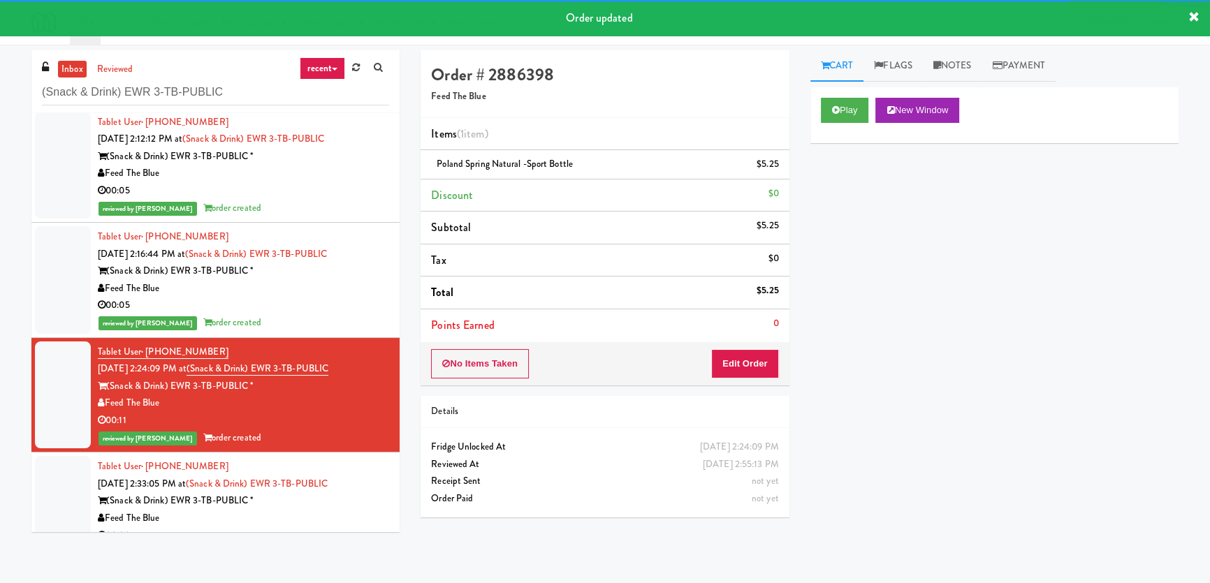
scroll to position [138, 0]
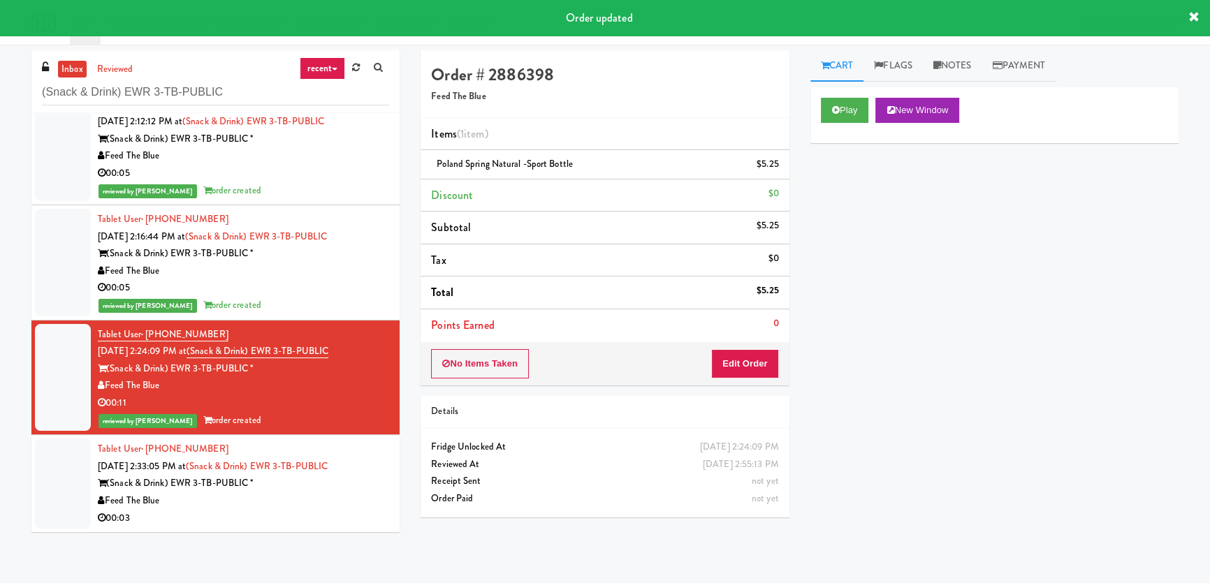
click at [353, 500] on div "Feed The Blue" at bounding box center [243, 500] width 291 height 17
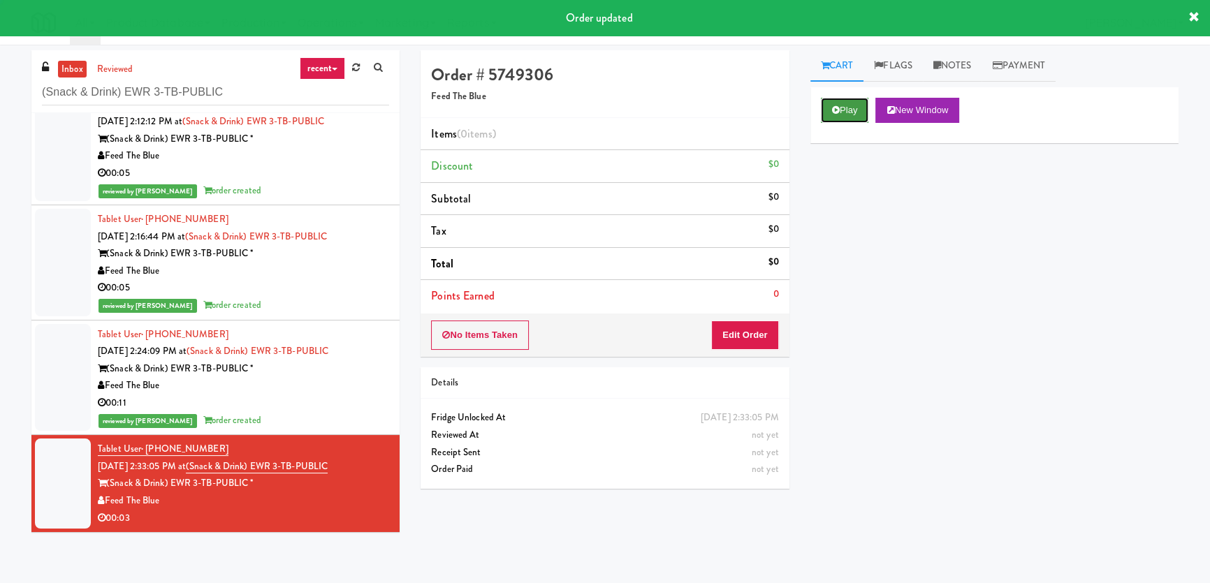
click at [842, 108] on button "Play" at bounding box center [845, 110] width 48 height 25
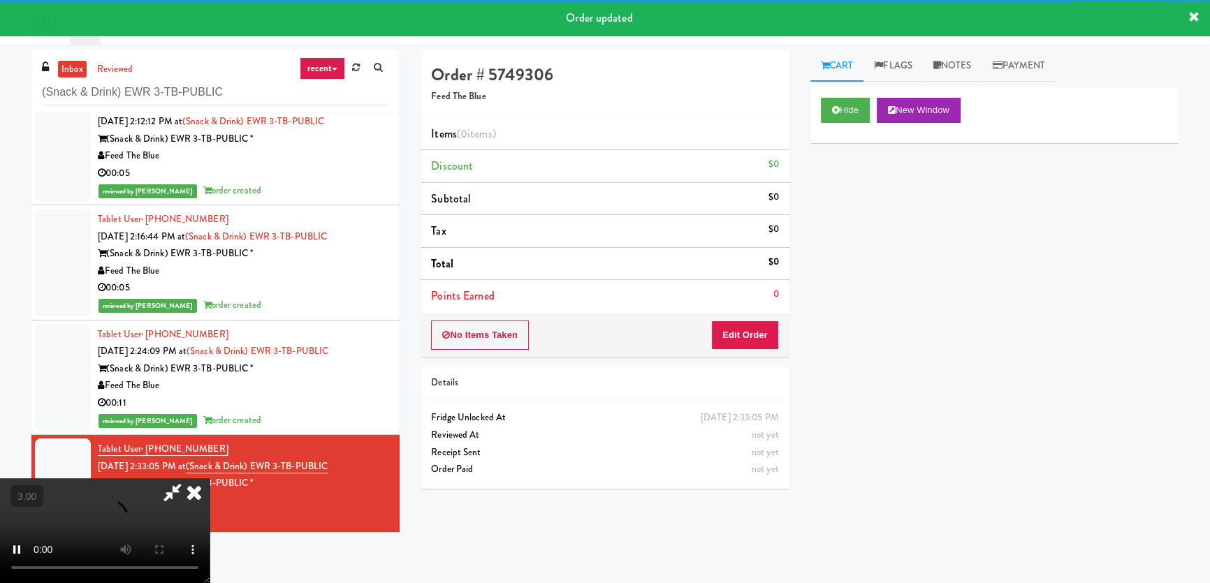
click at [829, 222] on div "Hide New Window Primary Flag Clear Flag if unable to determine what was taken o…" at bounding box center [994, 349] width 368 height 524
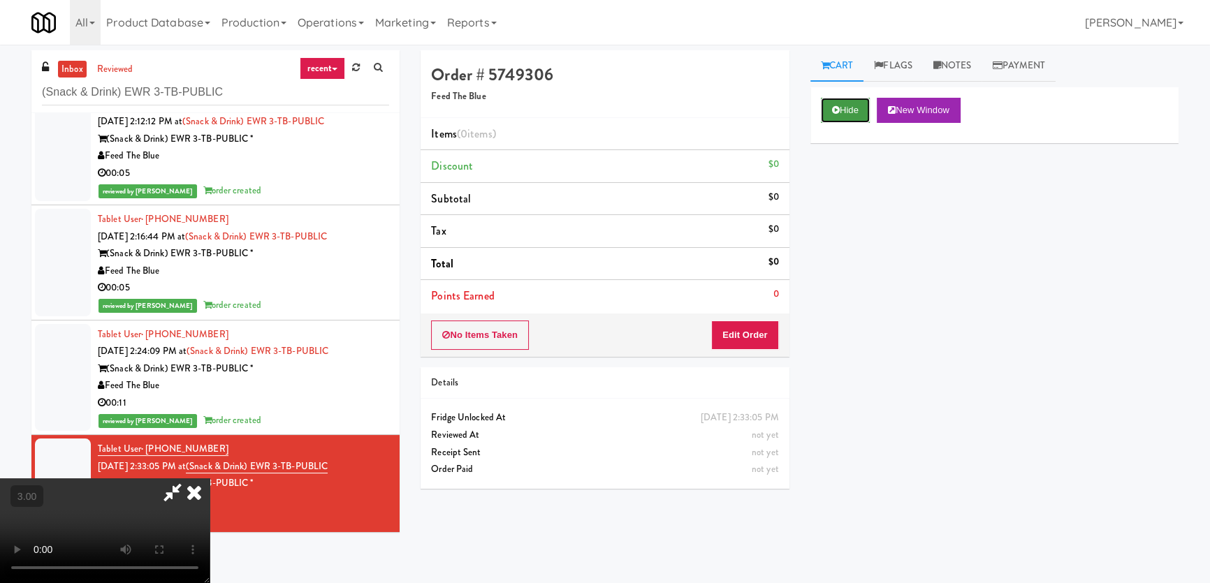
click at [832, 112] on icon at bounding box center [836, 109] width 8 height 9
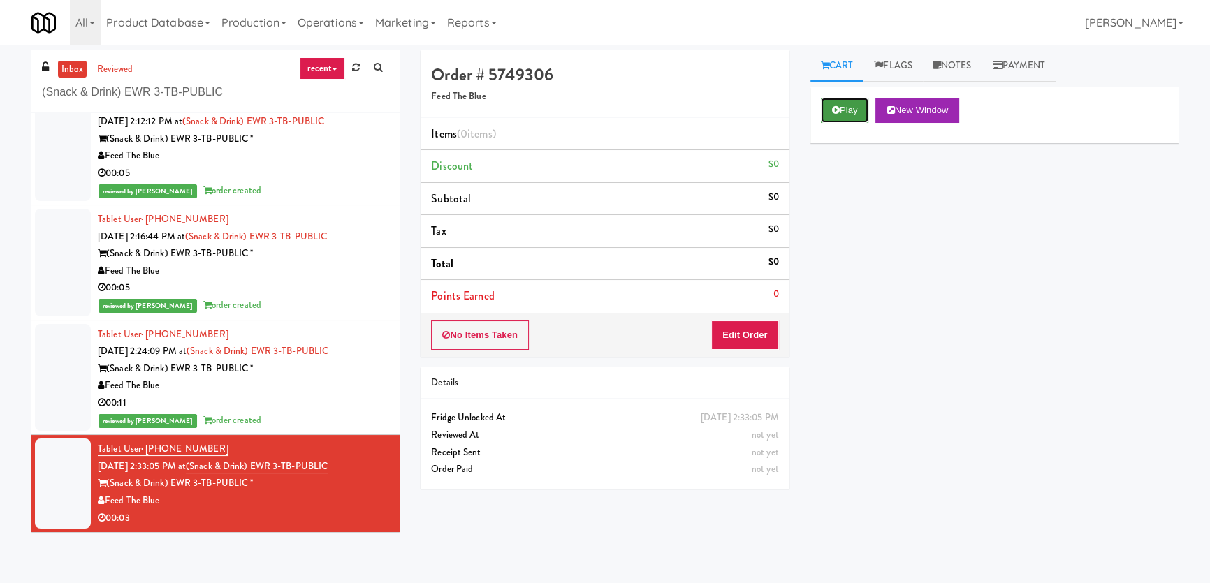
click at [832, 112] on icon at bounding box center [836, 109] width 8 height 9
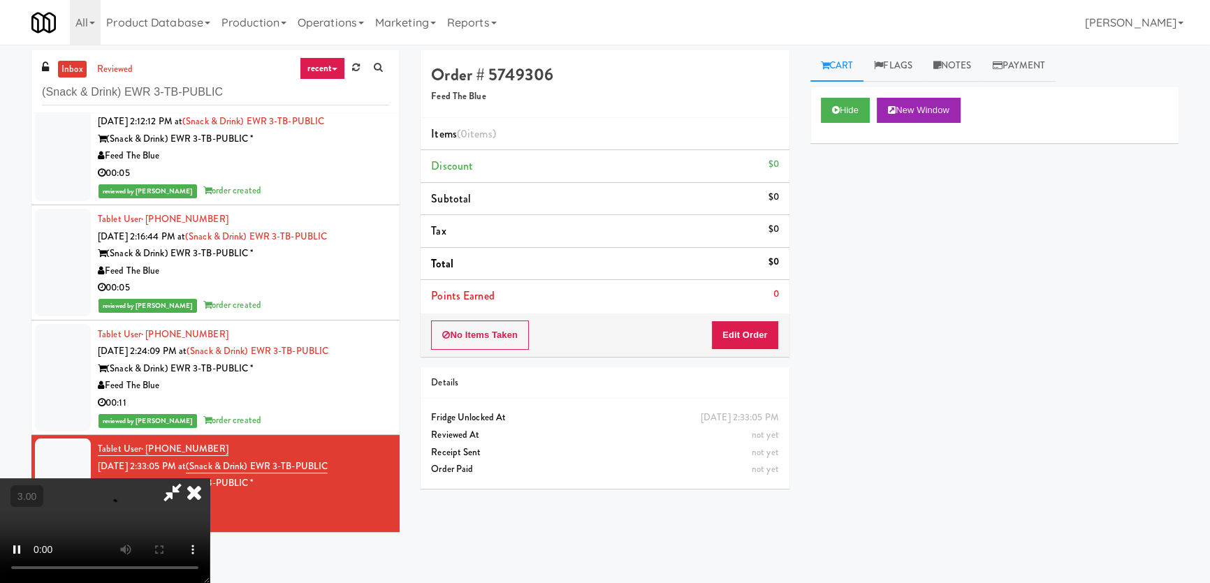
click at [828, 196] on div "Hide New Window Primary Flag Clear Flag if unable to determine what was taken o…" at bounding box center [994, 349] width 368 height 524
click at [746, 332] on button "Edit Order" at bounding box center [745, 335] width 68 height 29
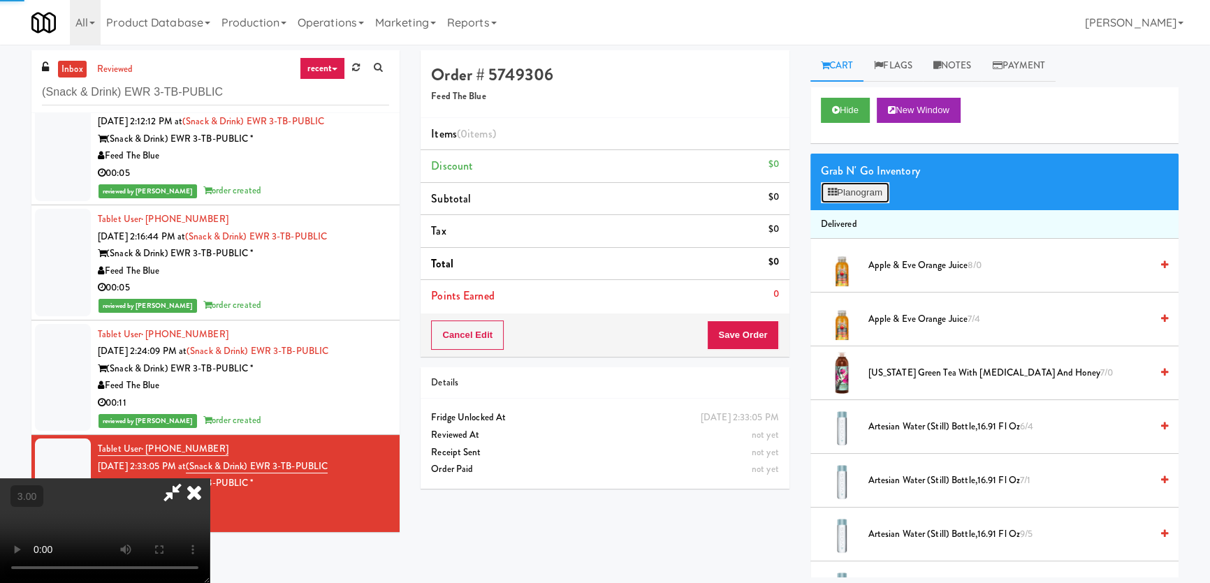
click at [847, 182] on button "Planogram" at bounding box center [855, 192] width 68 height 21
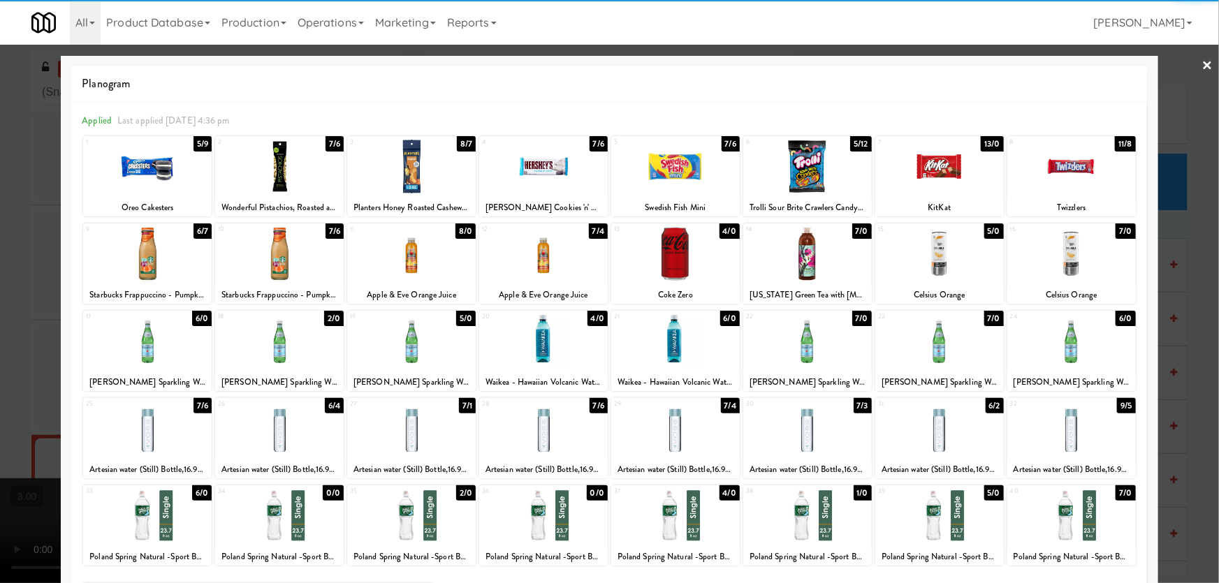
click at [818, 517] on div at bounding box center [807, 516] width 129 height 54
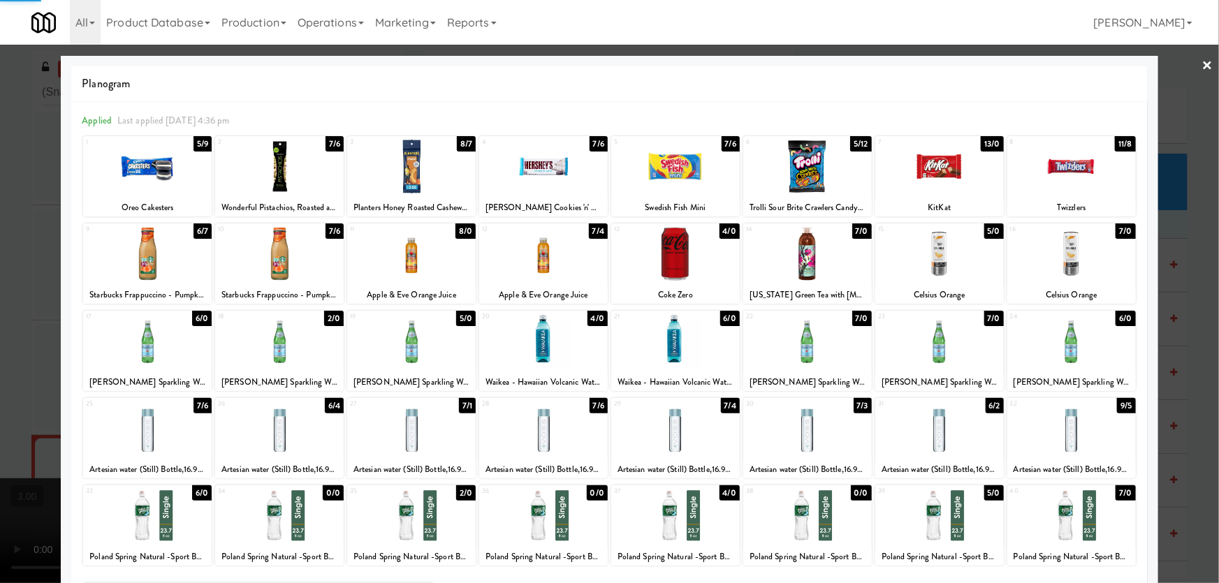
click at [0, 315] on div at bounding box center [609, 291] width 1219 height 583
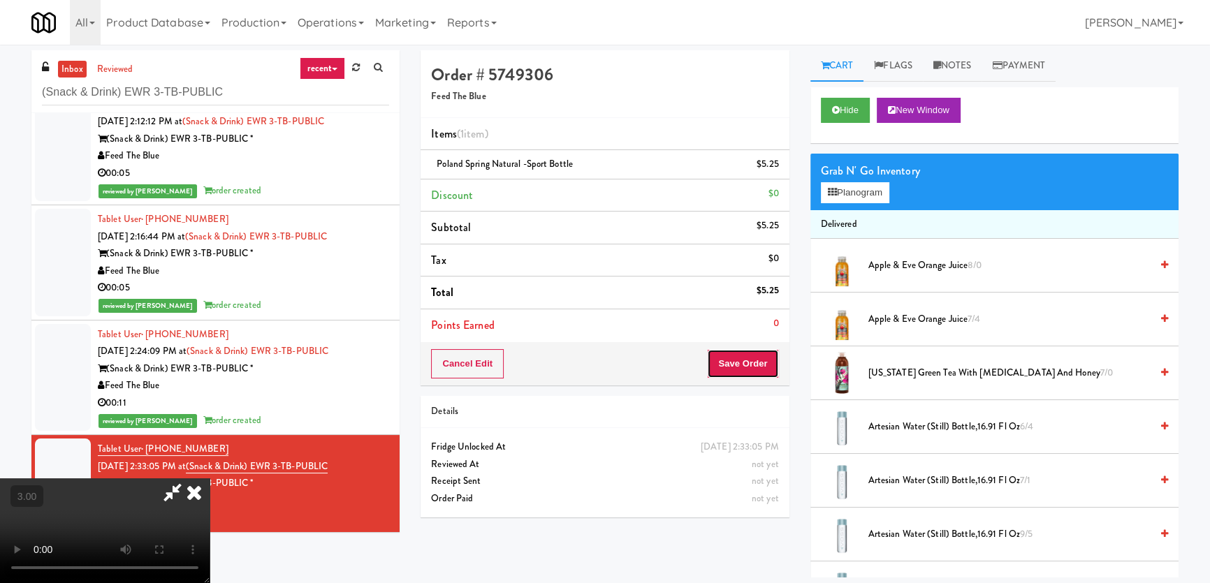
click at [763, 355] on button "Save Order" at bounding box center [742, 363] width 71 height 29
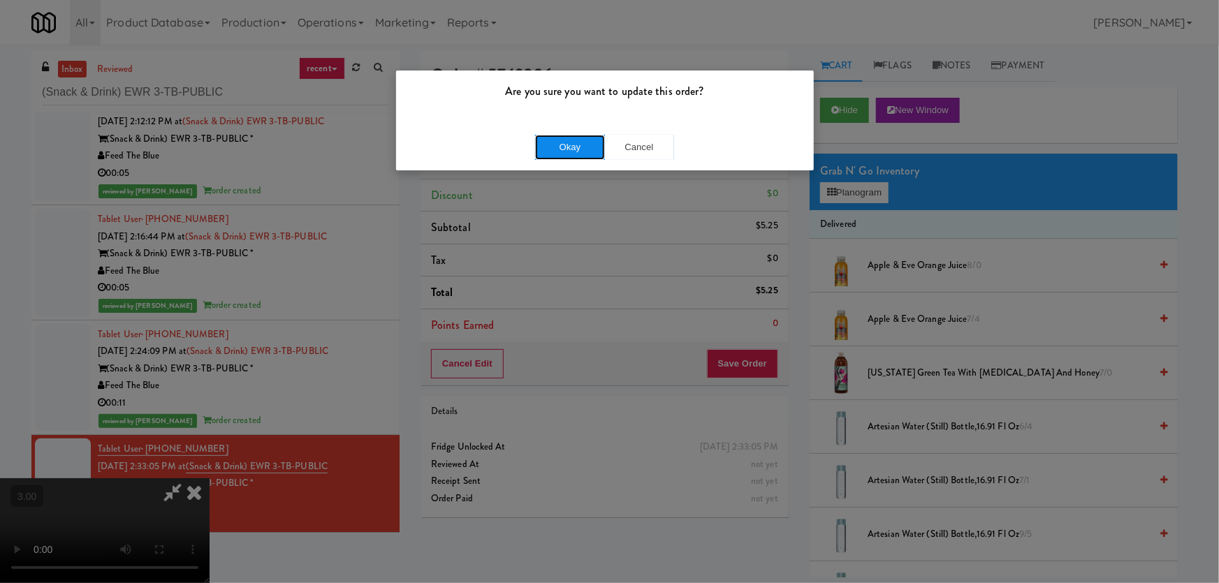
click at [564, 135] on button "Okay" at bounding box center [570, 147] width 70 height 25
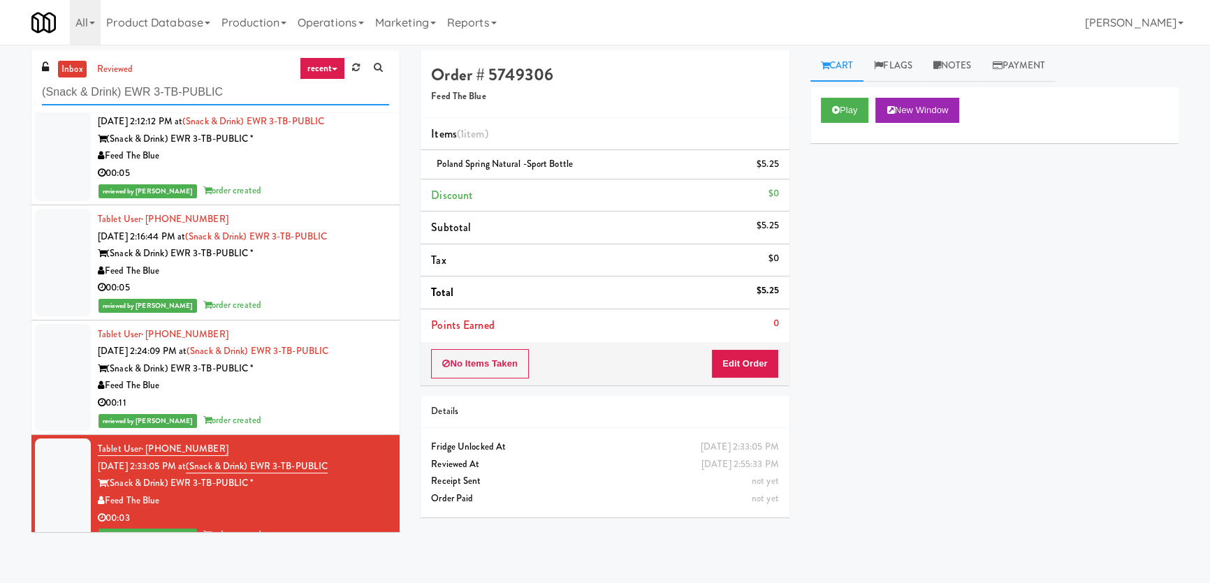
click at [161, 89] on input "(Snack & Drink) EWR 3-TB-PUBLIC" at bounding box center [215, 93] width 347 height 26
paste input "[GEOGRAPHIC_DATA] 1 H1 Fridge 1"
click at [161, 89] on input "(Snack & Drink) EWR 3-TB-PUBLIC" at bounding box center [215, 93] width 347 height 26
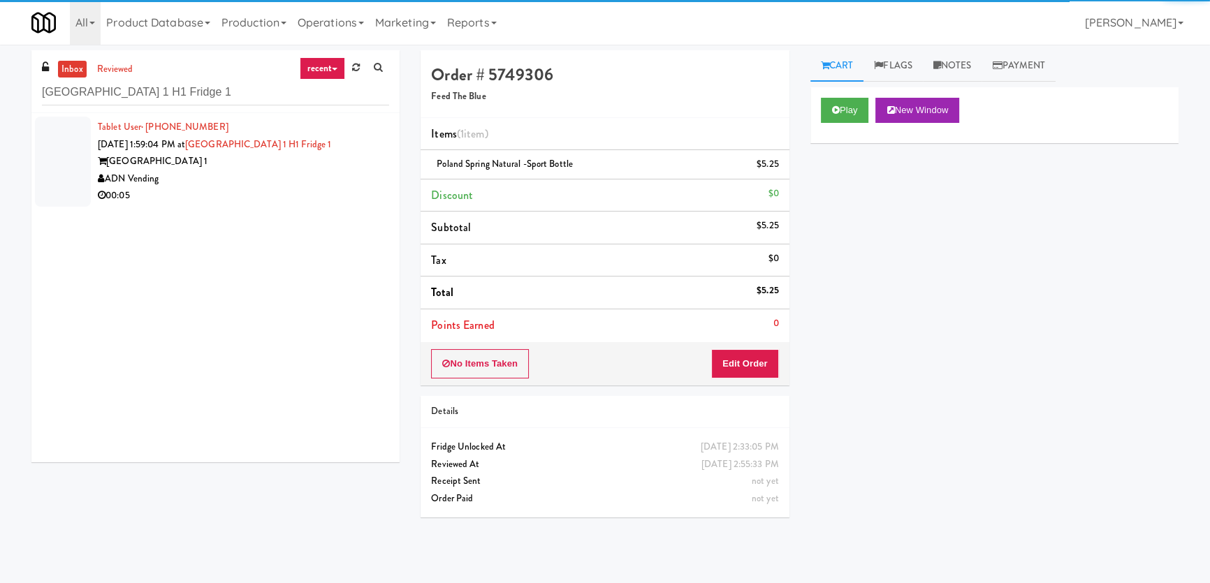
click at [293, 187] on div "00:05" at bounding box center [243, 195] width 291 height 17
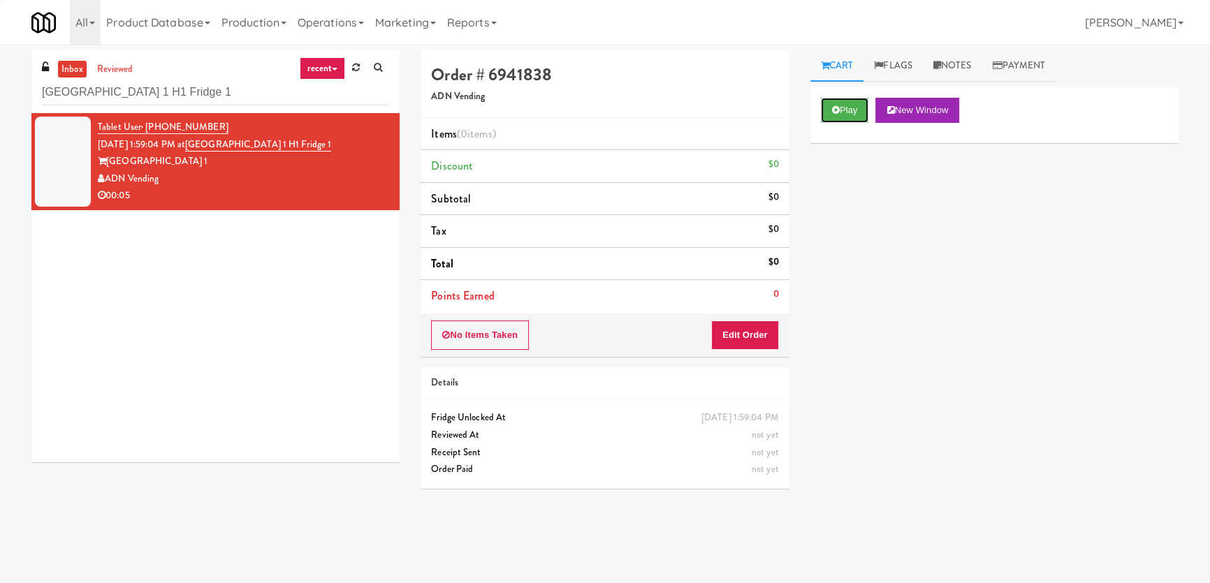
click at [845, 113] on button "Play" at bounding box center [845, 110] width 48 height 25
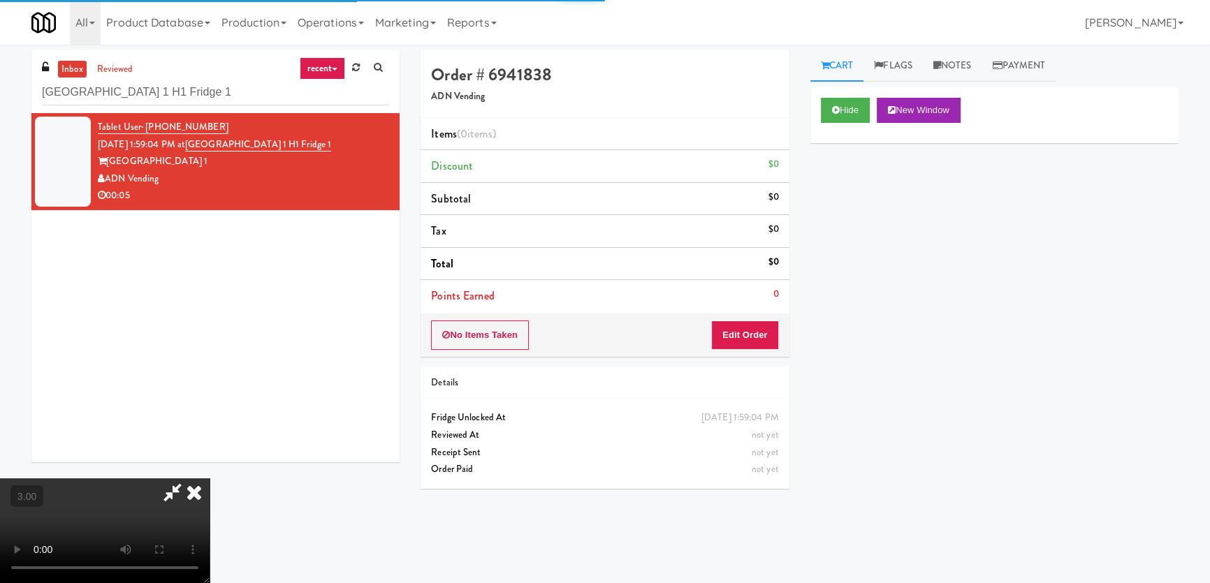
click at [862, 202] on div "Hide New Window Primary Flag Clear Flag if unable to determine what was taken o…" at bounding box center [994, 349] width 368 height 524
click at [868, 258] on div "Hide New Window Primary Flag Clear Flag if unable to determine what was taken o…" at bounding box center [994, 349] width 368 height 524
click at [747, 325] on button "Edit Order" at bounding box center [745, 335] width 68 height 29
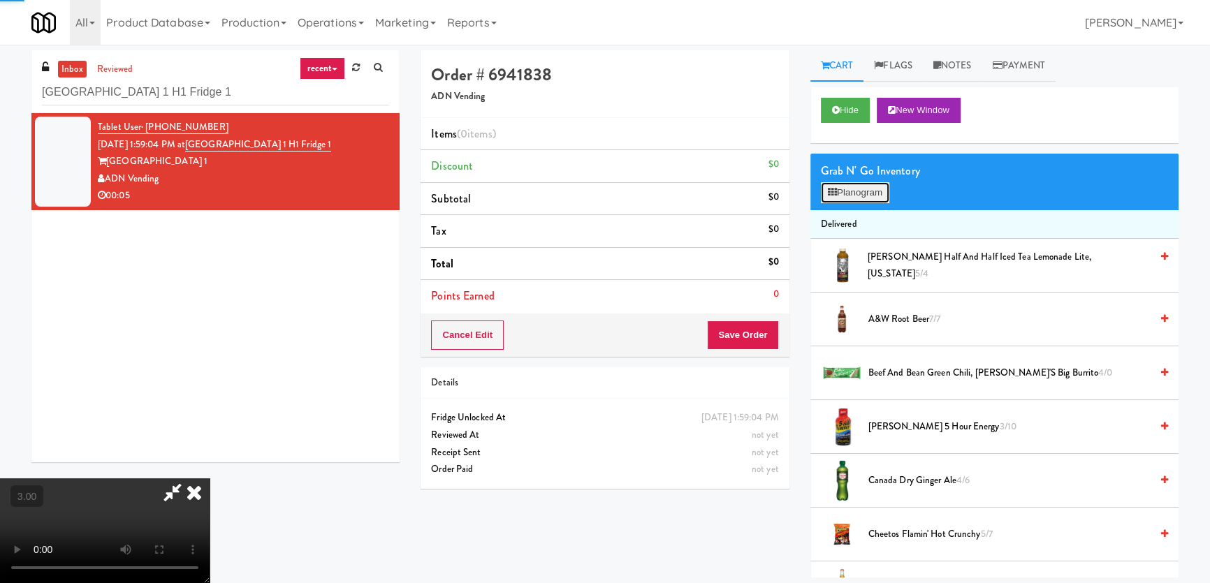
click at [837, 193] on button "Planogram" at bounding box center [855, 192] width 68 height 21
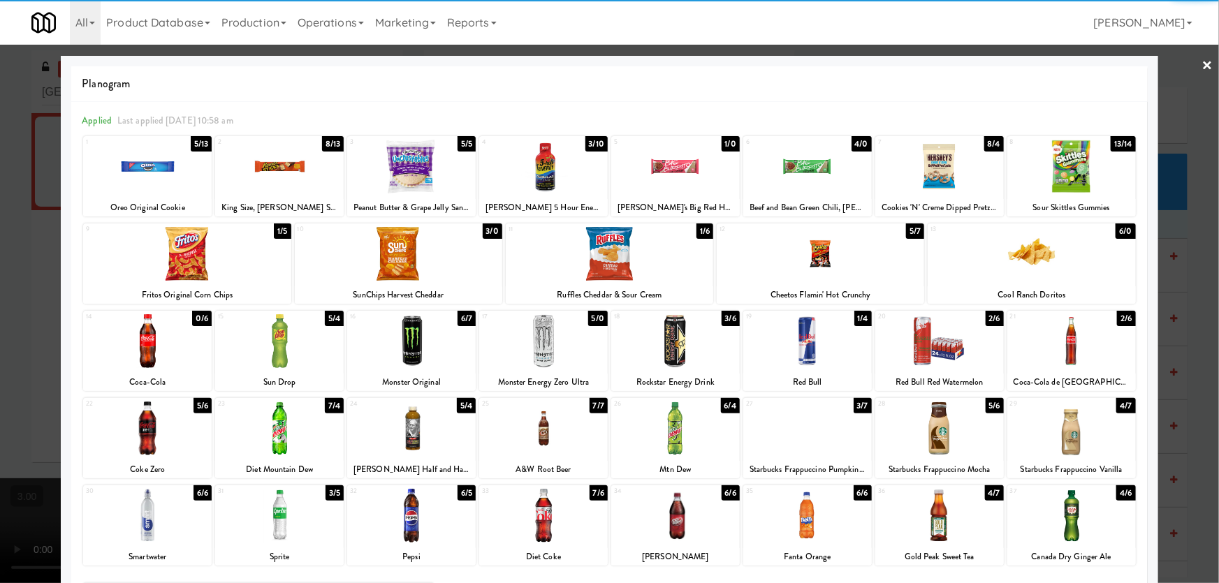
click at [163, 429] on div at bounding box center [147, 429] width 129 height 54
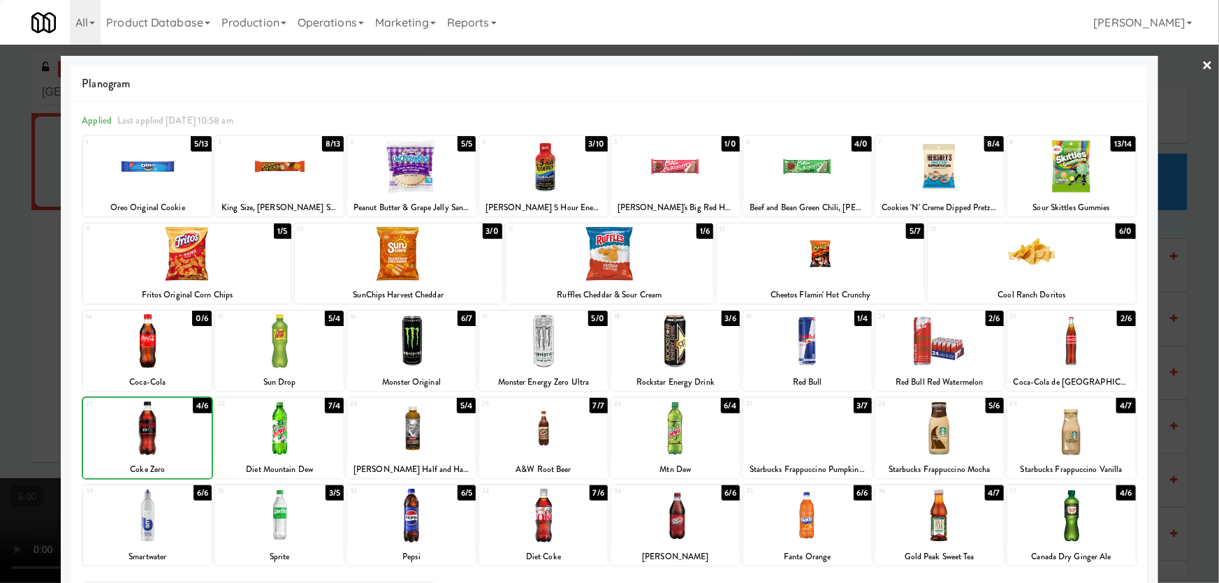
click at [0, 362] on div at bounding box center [609, 291] width 1219 height 583
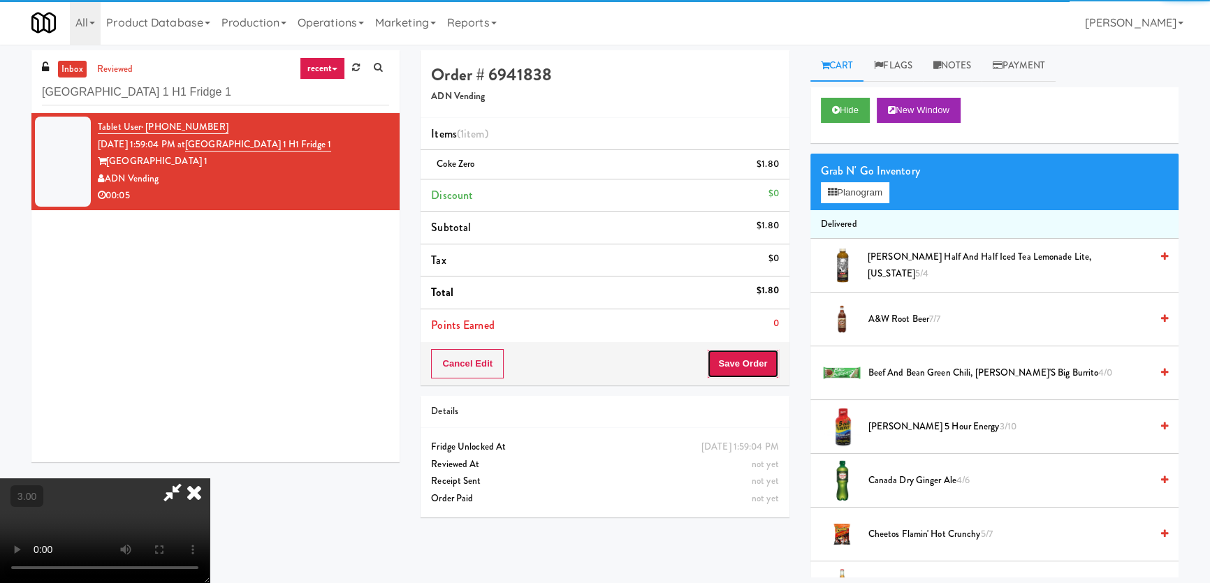
click at [728, 359] on button "Save Order" at bounding box center [742, 363] width 71 height 29
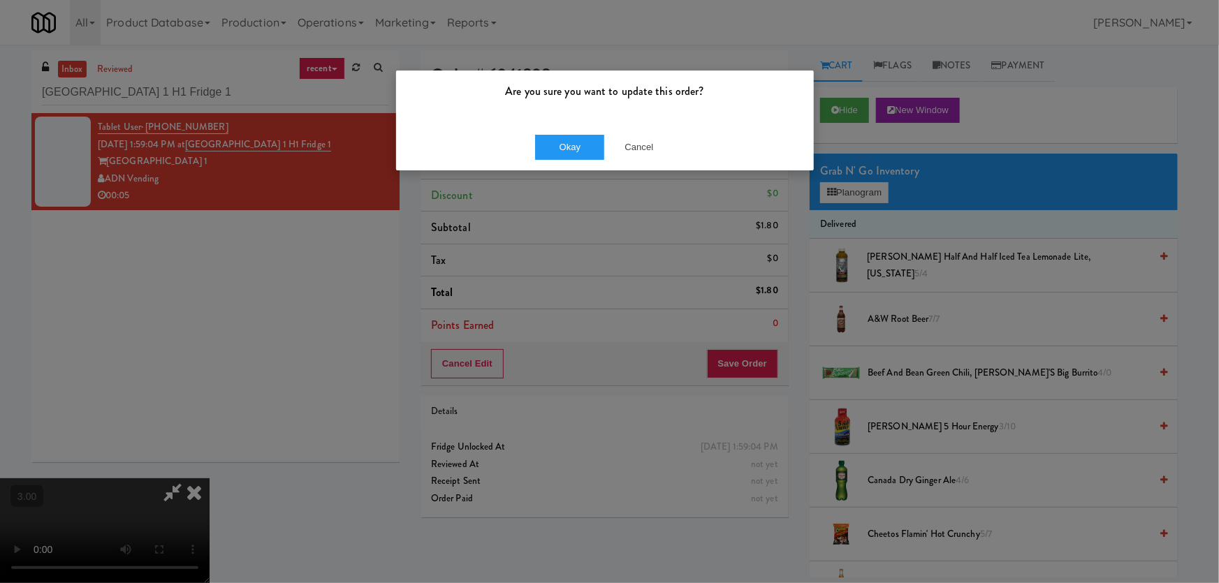
click at [550, 125] on div "Okay Cancel" at bounding box center [605, 147] width 418 height 47
drag, startPoint x: 552, startPoint y: 140, endPoint x: 510, endPoint y: 93, distance: 62.8
click at [552, 140] on button "Okay" at bounding box center [570, 147] width 70 height 25
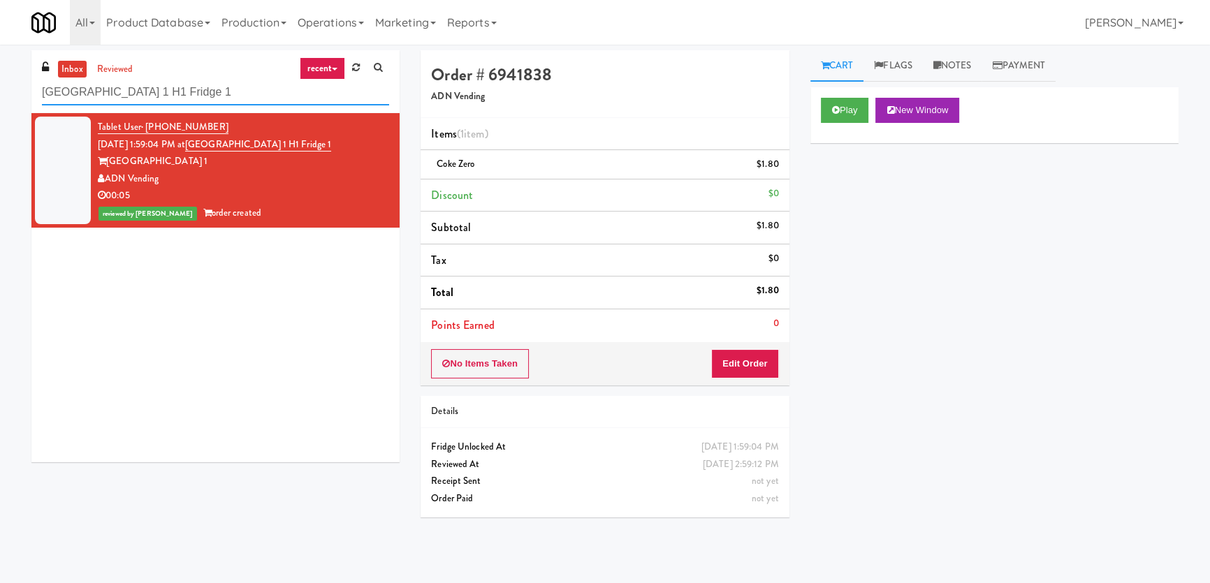
click at [230, 82] on input "[GEOGRAPHIC_DATA] 1 H1 Fridge 1" at bounding box center [215, 93] width 347 height 26
paste input "CSMO - Ambient - Right"
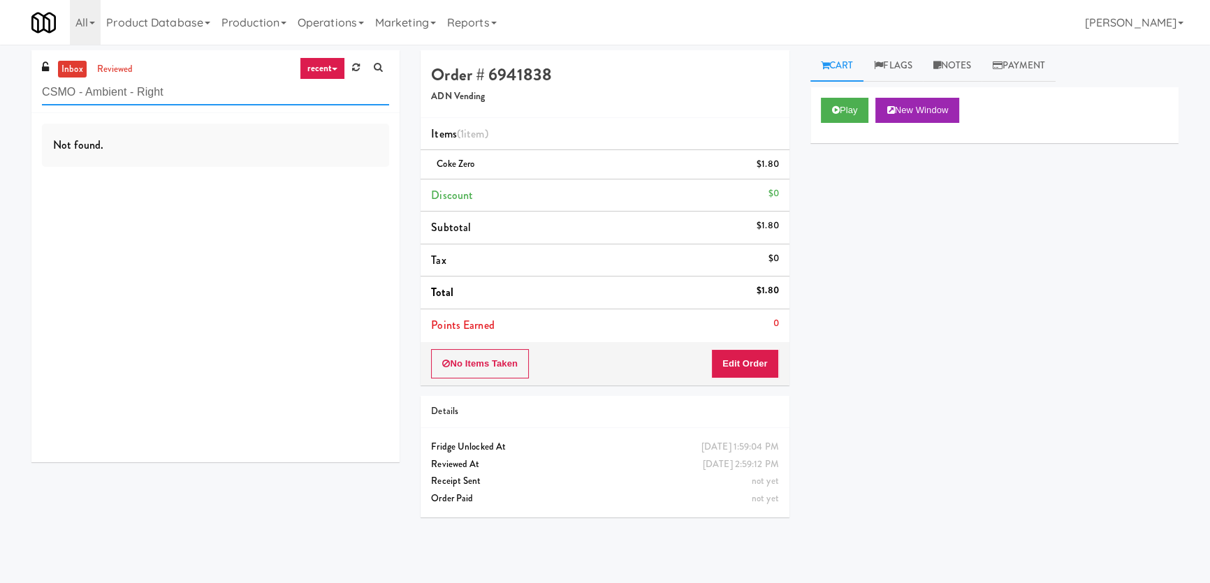
click at [209, 87] on input "CSMO - Ambient - Right" at bounding box center [215, 93] width 347 height 26
paste input "VY - Pantry"
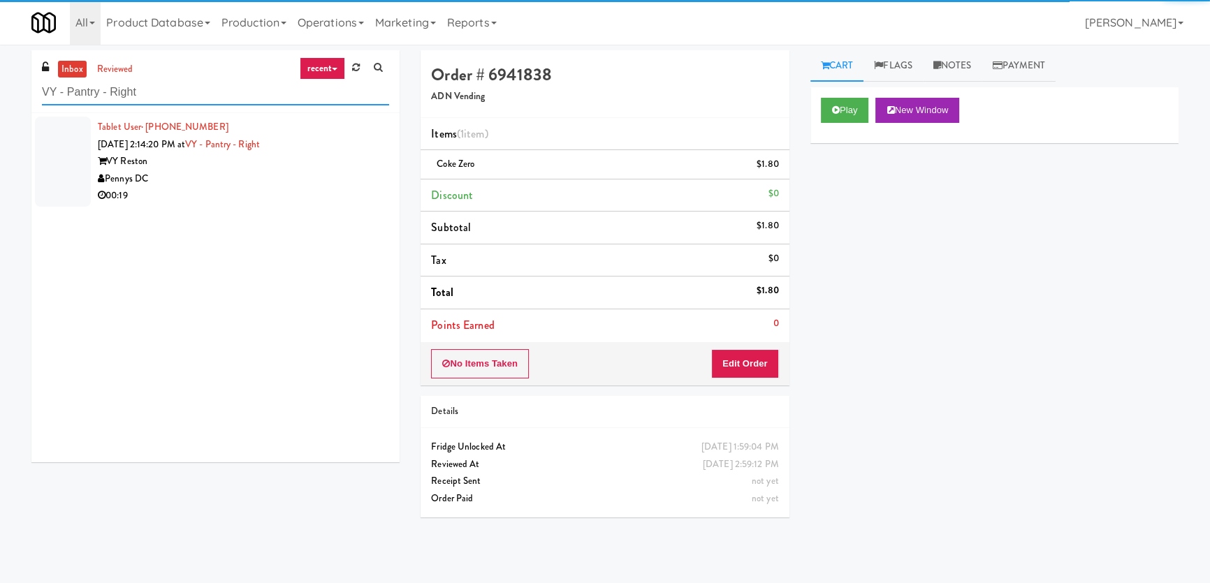
type input "VY - Pantry - Right"
click at [330, 184] on div "Pennys DC" at bounding box center [243, 178] width 291 height 17
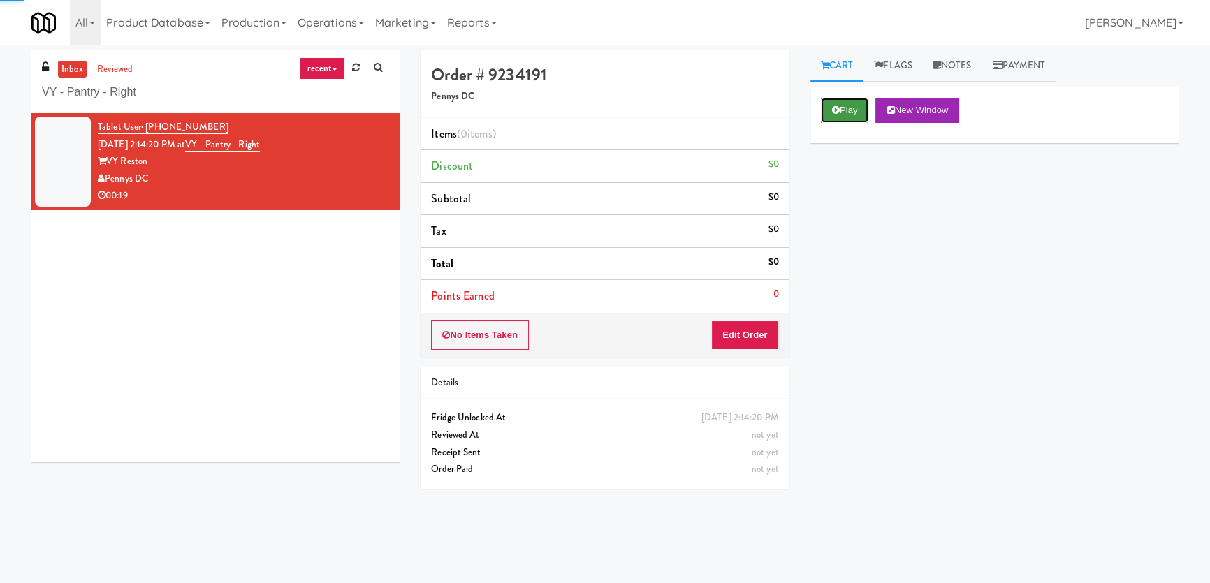
click at [835, 112] on icon at bounding box center [836, 109] width 8 height 9
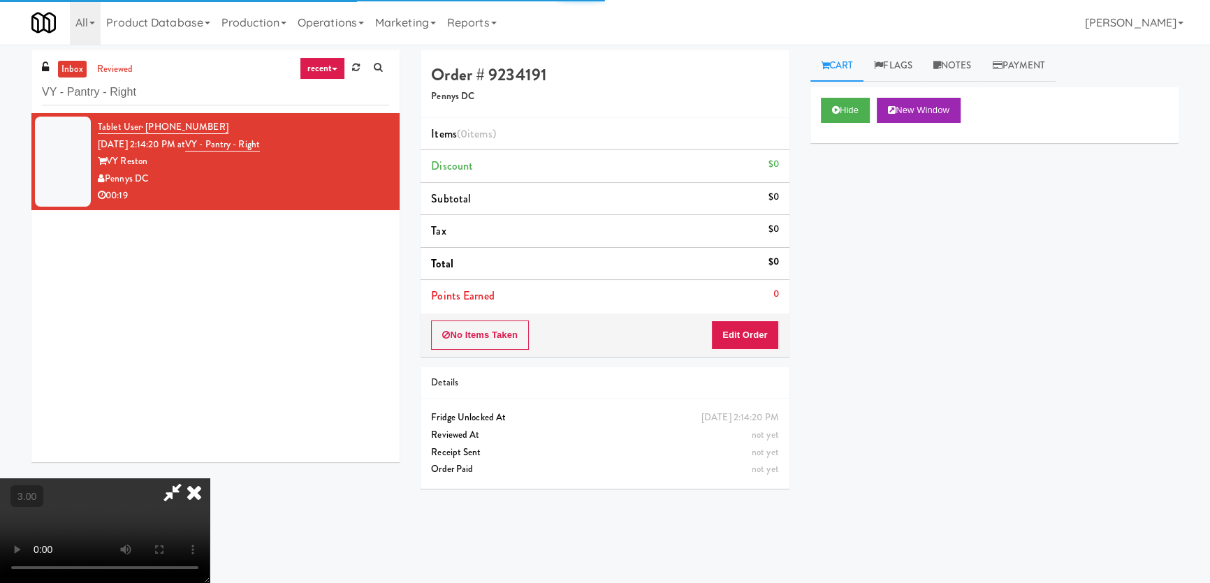
click at [840, 160] on div "Hide New Window Primary Flag Clear Flag if unable to determine what was taken o…" at bounding box center [994, 349] width 368 height 524
click at [210, 478] on video at bounding box center [105, 530] width 210 height 105
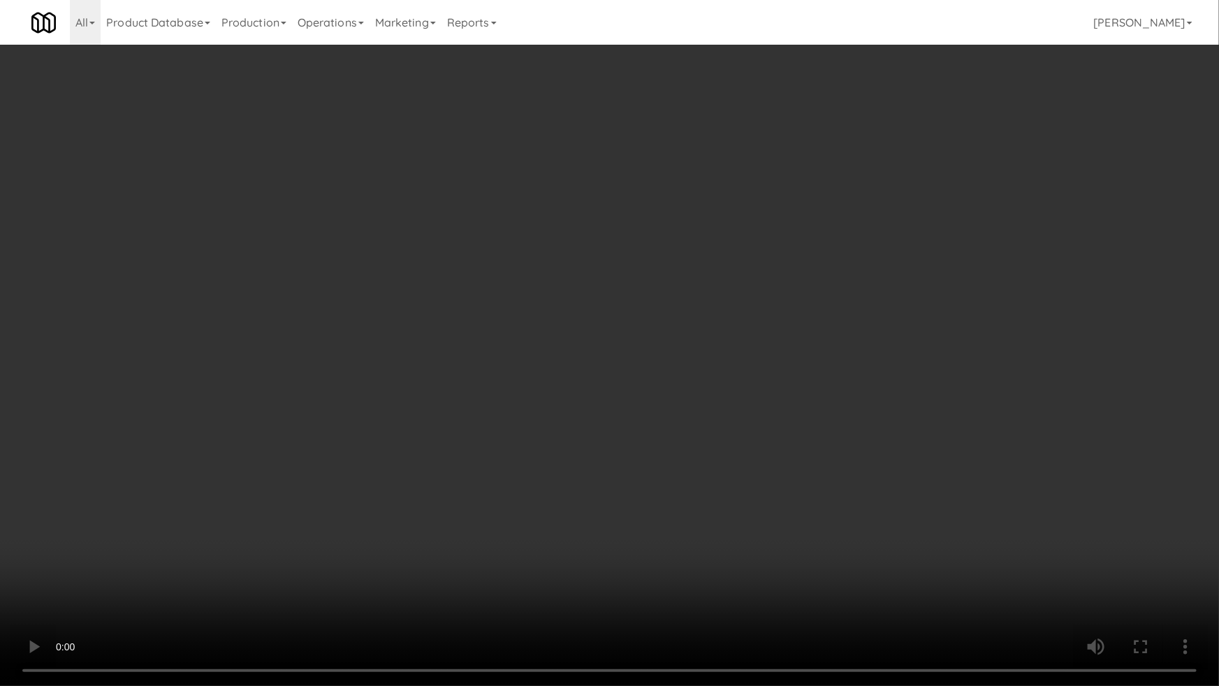
click at [660, 370] on video at bounding box center [609, 343] width 1219 height 686
click at [686, 369] on video at bounding box center [609, 343] width 1219 height 686
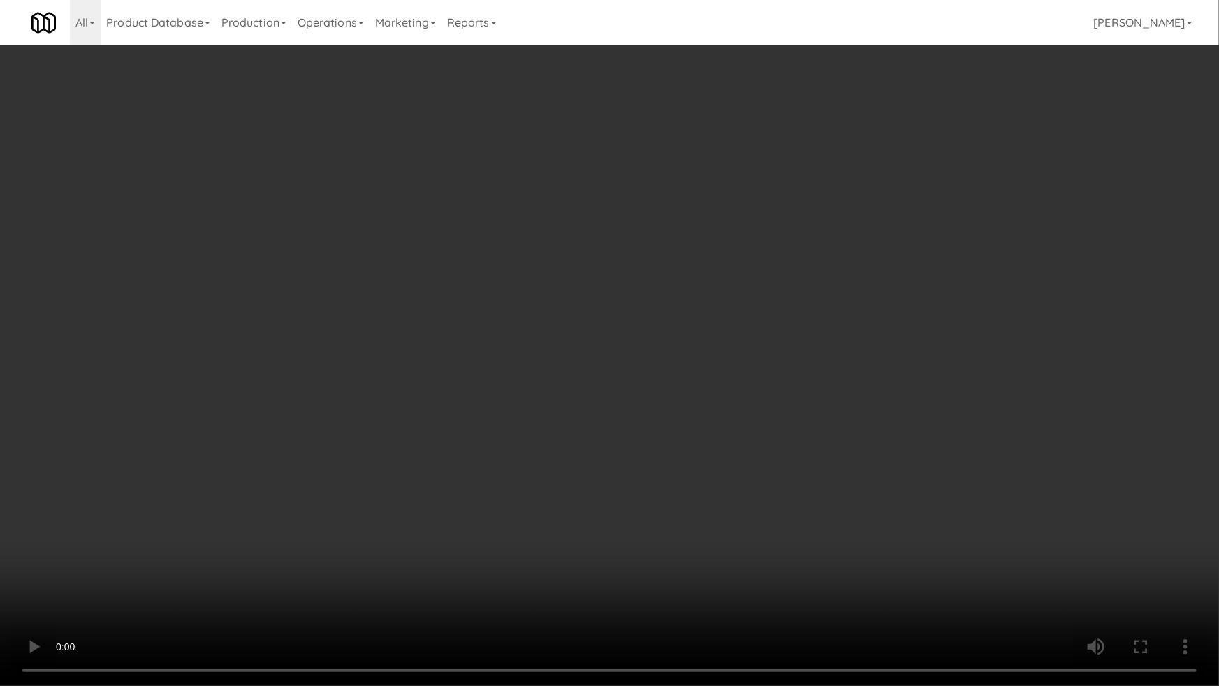
click at [686, 369] on video at bounding box center [609, 343] width 1219 height 686
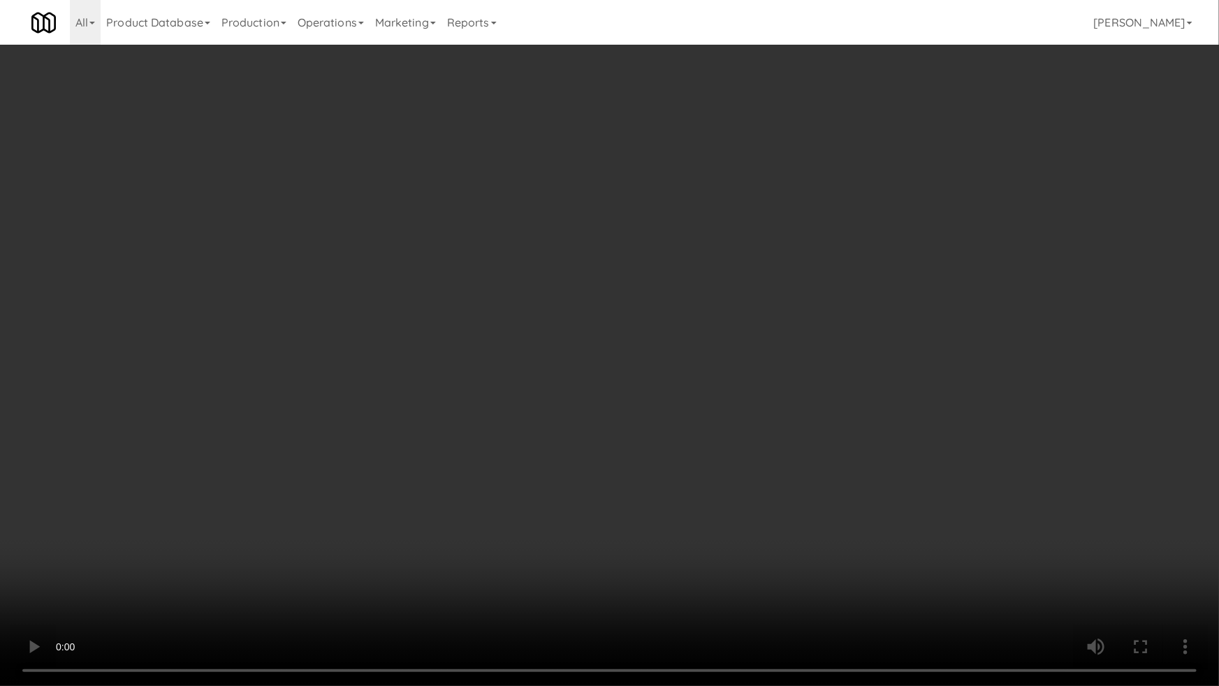
click at [686, 369] on video at bounding box center [609, 343] width 1219 height 686
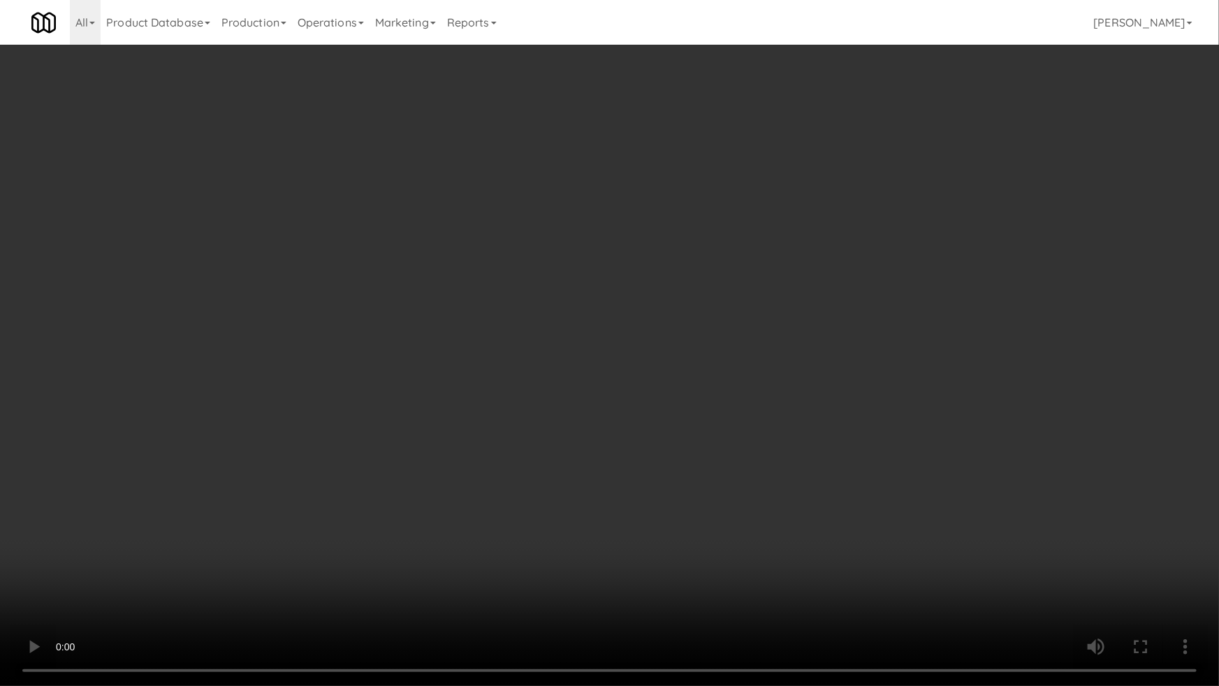
click at [686, 369] on video at bounding box center [609, 343] width 1219 height 686
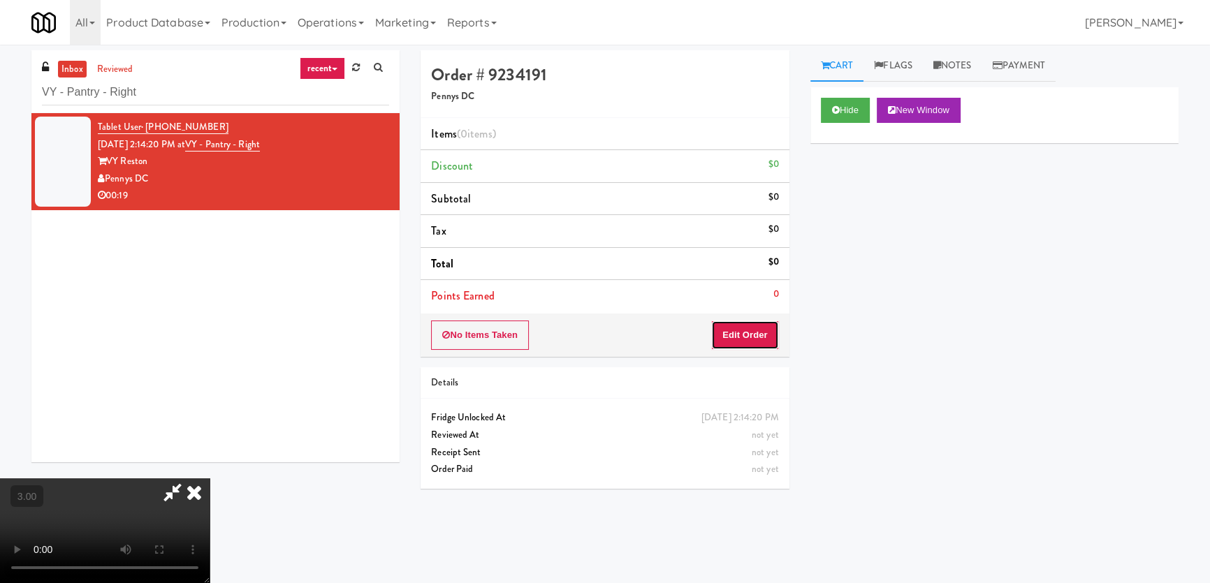
click at [747, 343] on button "Edit Order" at bounding box center [745, 335] width 68 height 29
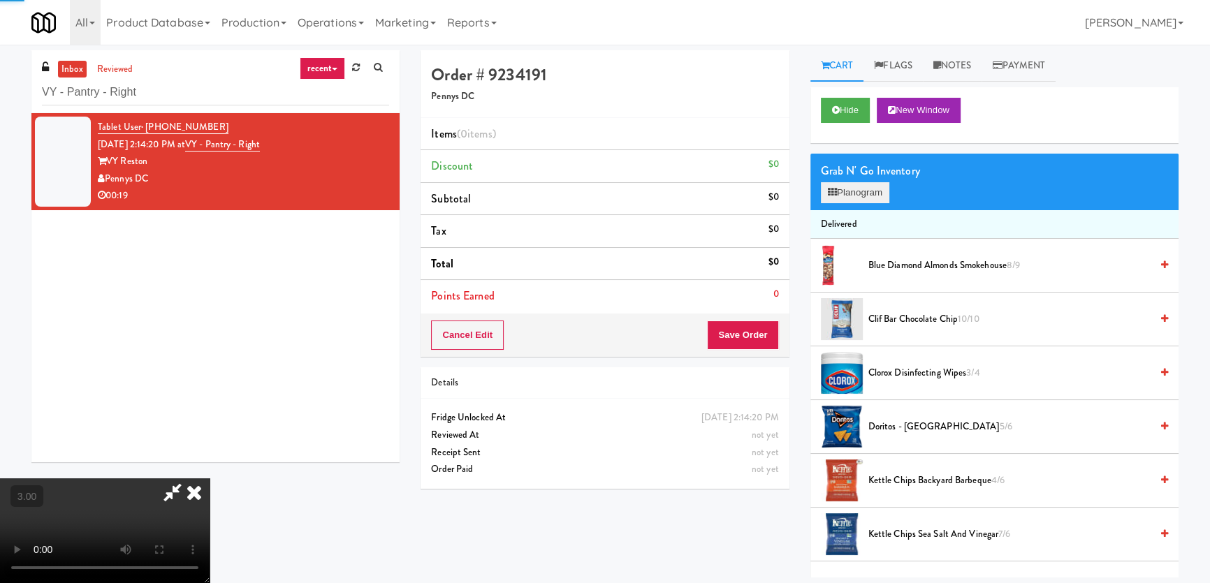
click at [837, 207] on div "Grab N' Go Inventory Planogram" at bounding box center [994, 182] width 368 height 57
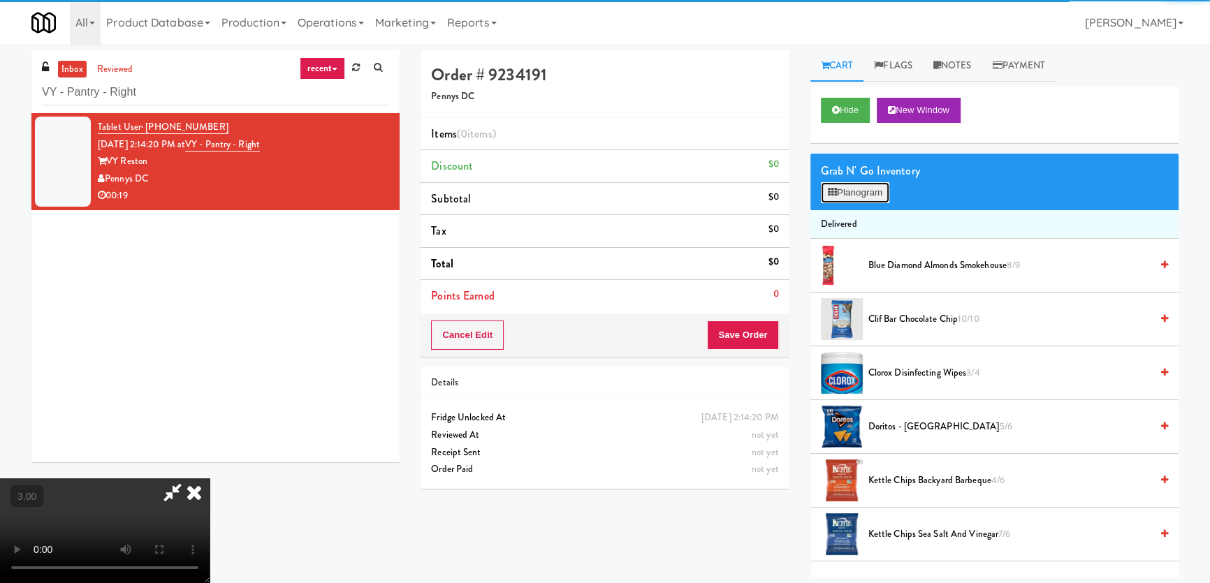
click at [843, 197] on button "Planogram" at bounding box center [855, 192] width 68 height 21
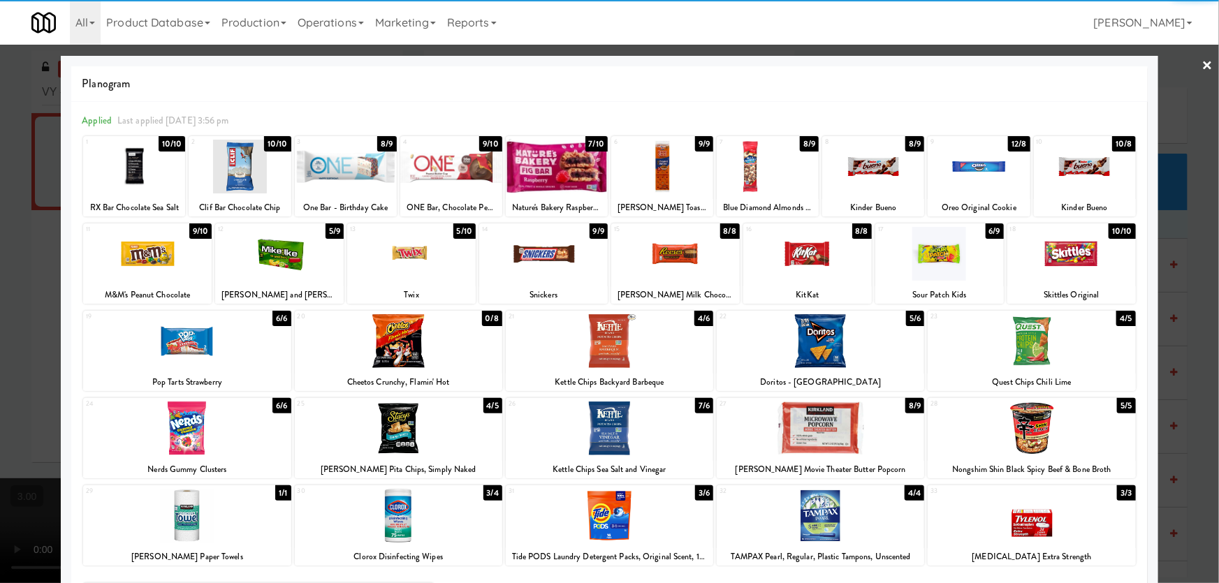
click at [420, 260] on div at bounding box center [411, 254] width 129 height 54
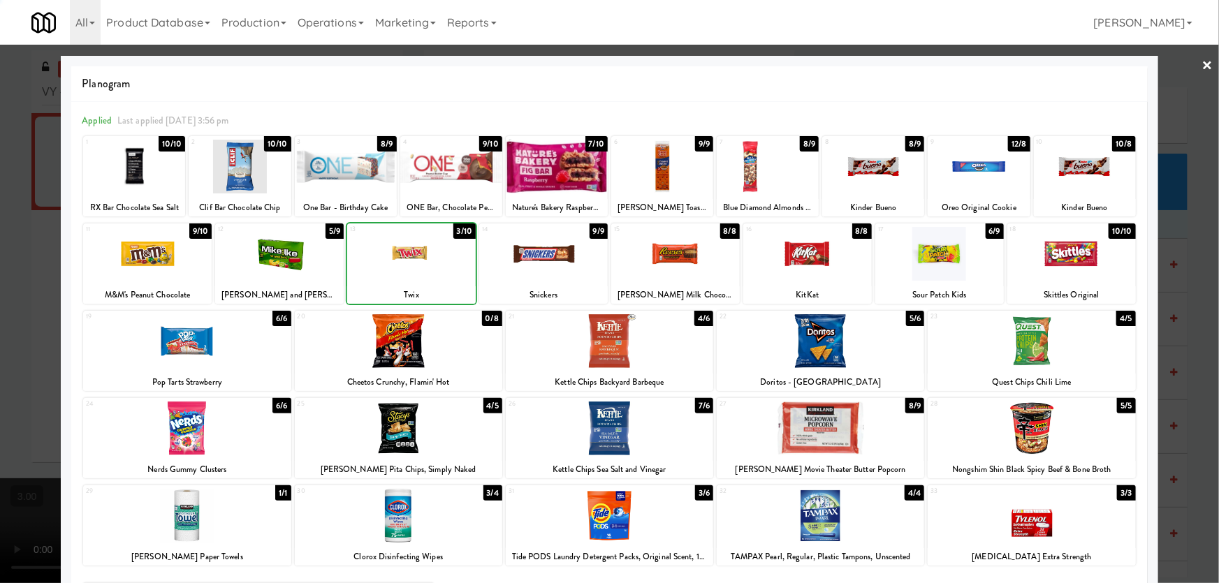
click at [573, 260] on div at bounding box center [543, 254] width 129 height 54
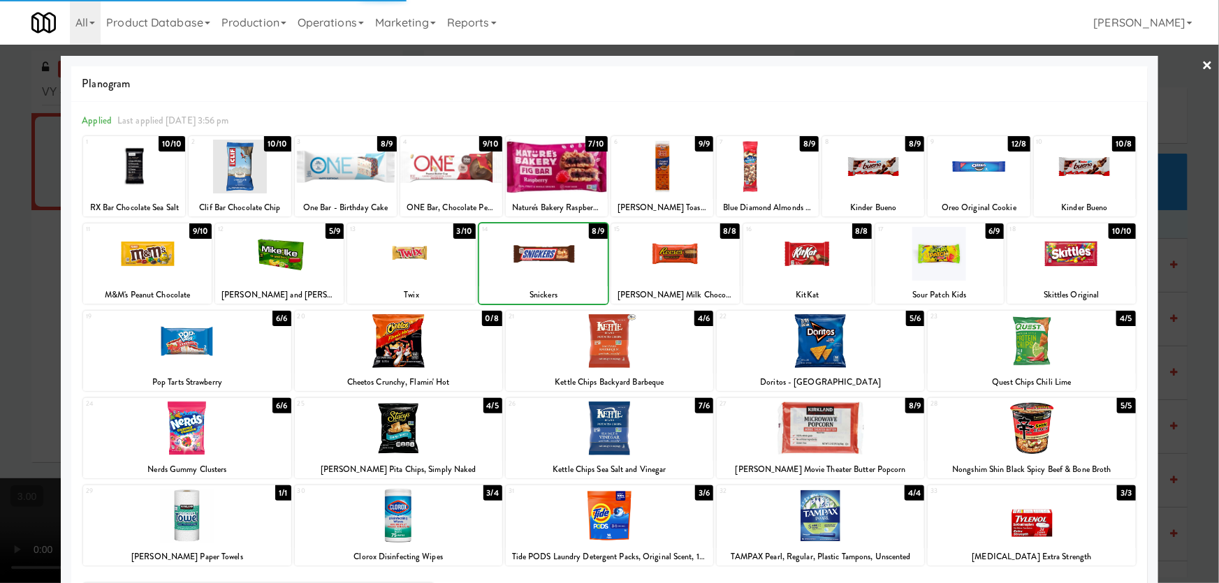
click at [573, 260] on div at bounding box center [543, 254] width 129 height 54
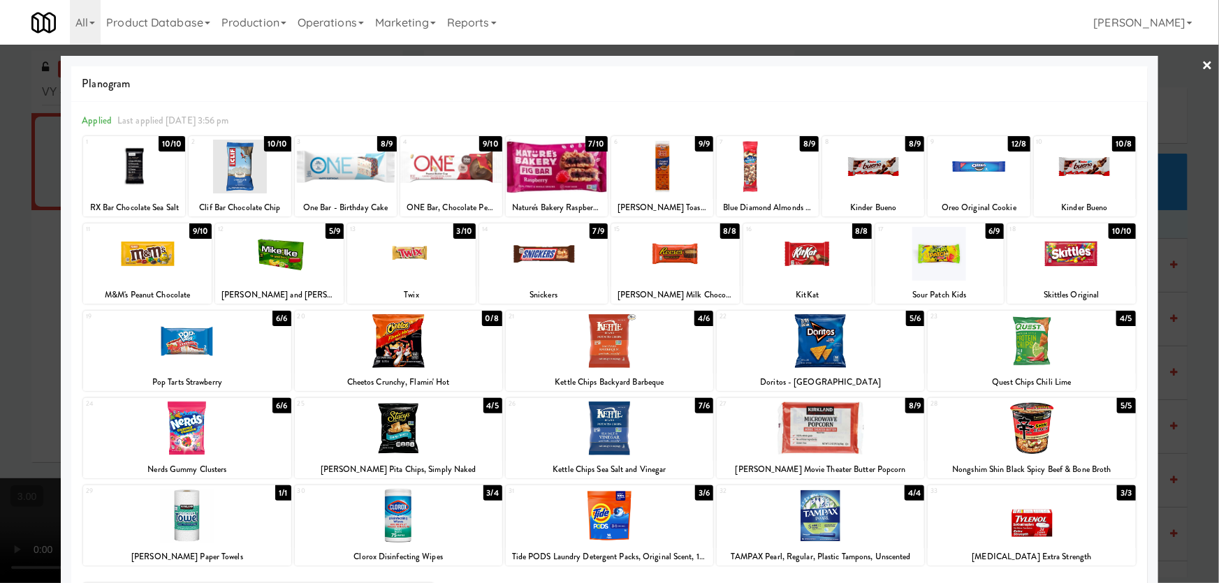
click at [1058, 175] on div at bounding box center [1085, 167] width 102 height 54
click at [0, 287] on div at bounding box center [609, 291] width 1219 height 583
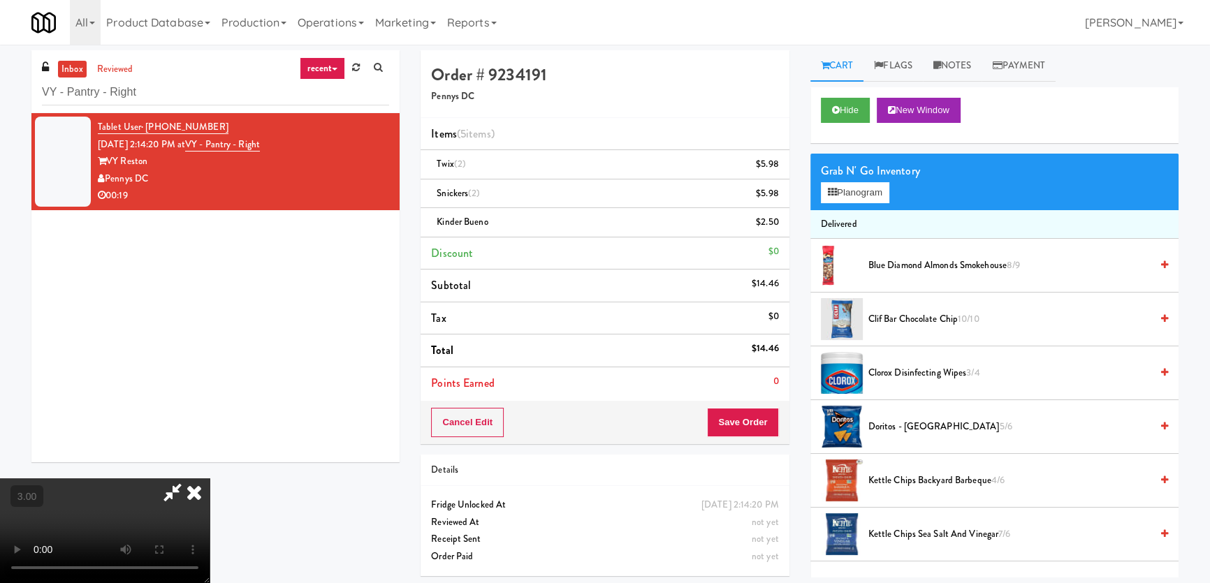
click at [759, 440] on div "Cancel Edit Save Order" at bounding box center [604, 422] width 368 height 43
click at [759, 429] on button "Save Order" at bounding box center [742, 422] width 71 height 29
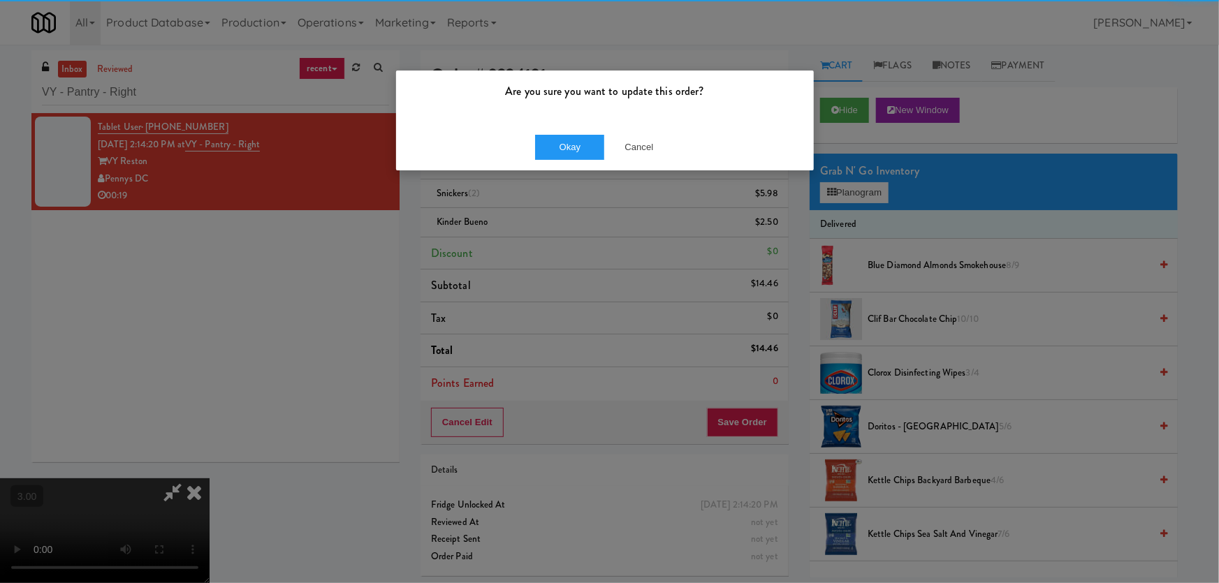
click at [599, 126] on div "Okay Cancel" at bounding box center [605, 147] width 418 height 47
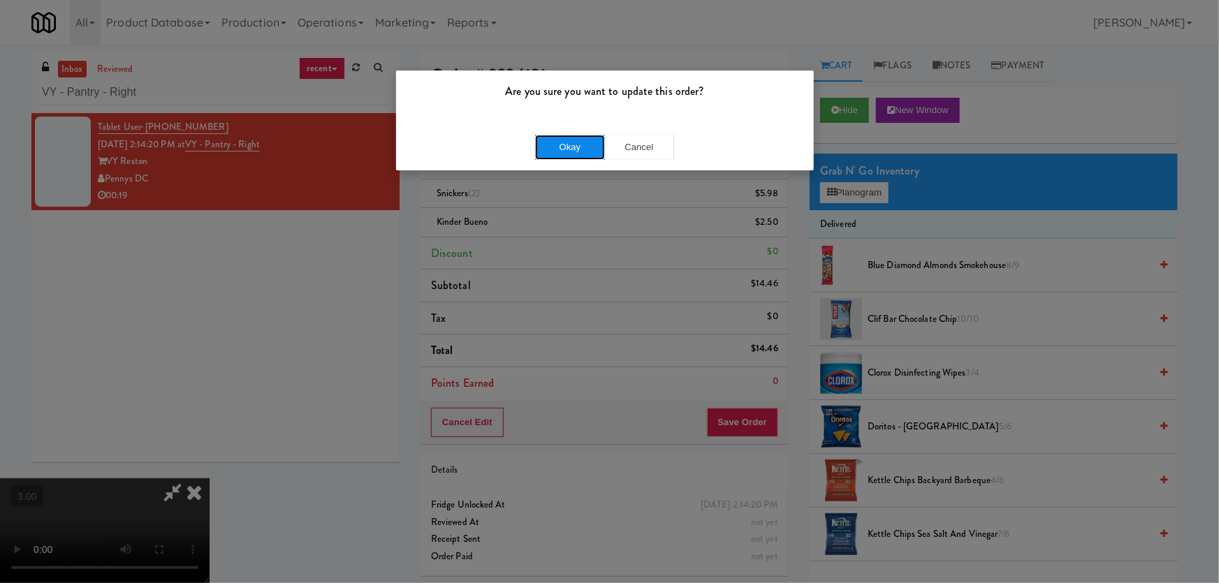
click at [578, 135] on button "Okay" at bounding box center [570, 147] width 70 height 25
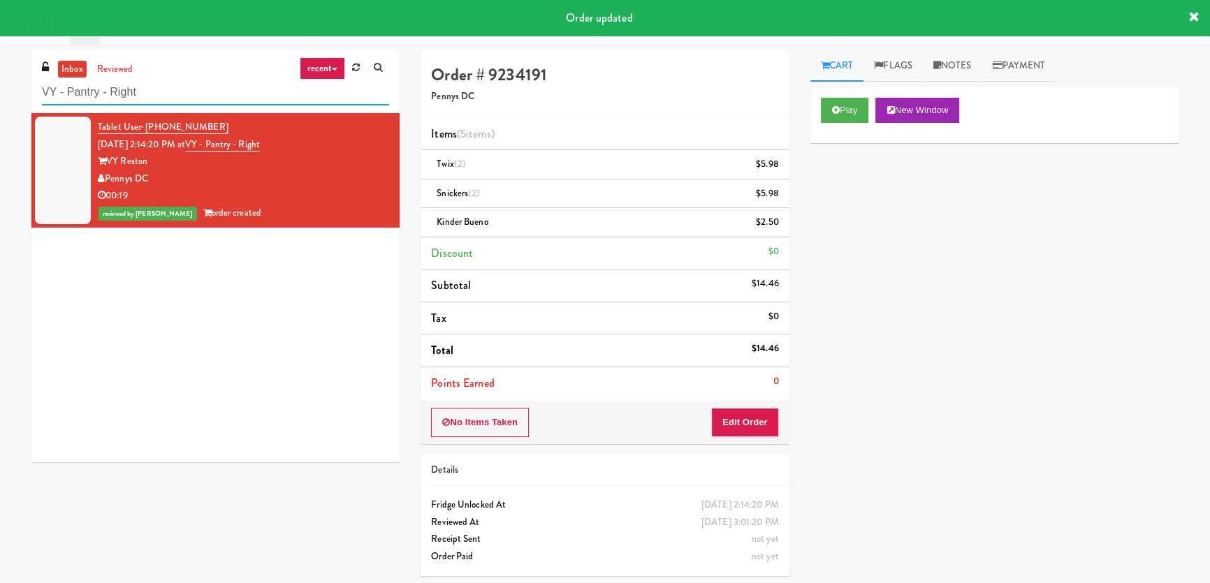
click at [176, 80] on input "VY - Pantry - Right" at bounding box center [215, 93] width 347 height 26
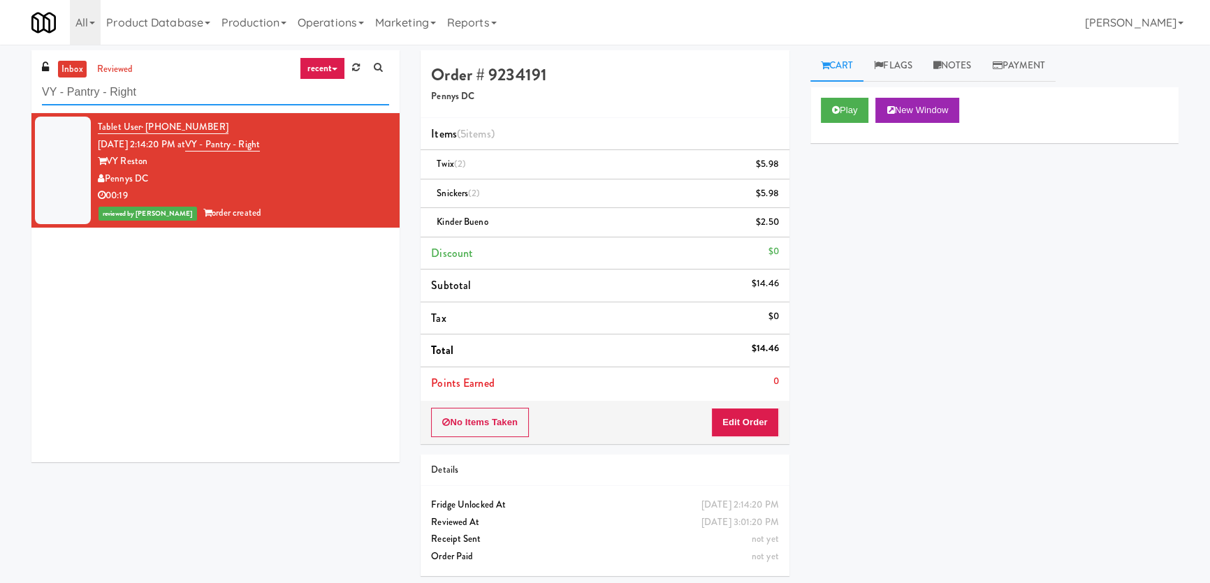
click at [176, 80] on input "VY - Pantry - Right" at bounding box center [215, 93] width 347 height 26
paste input "JVT BLD C Laundry room"
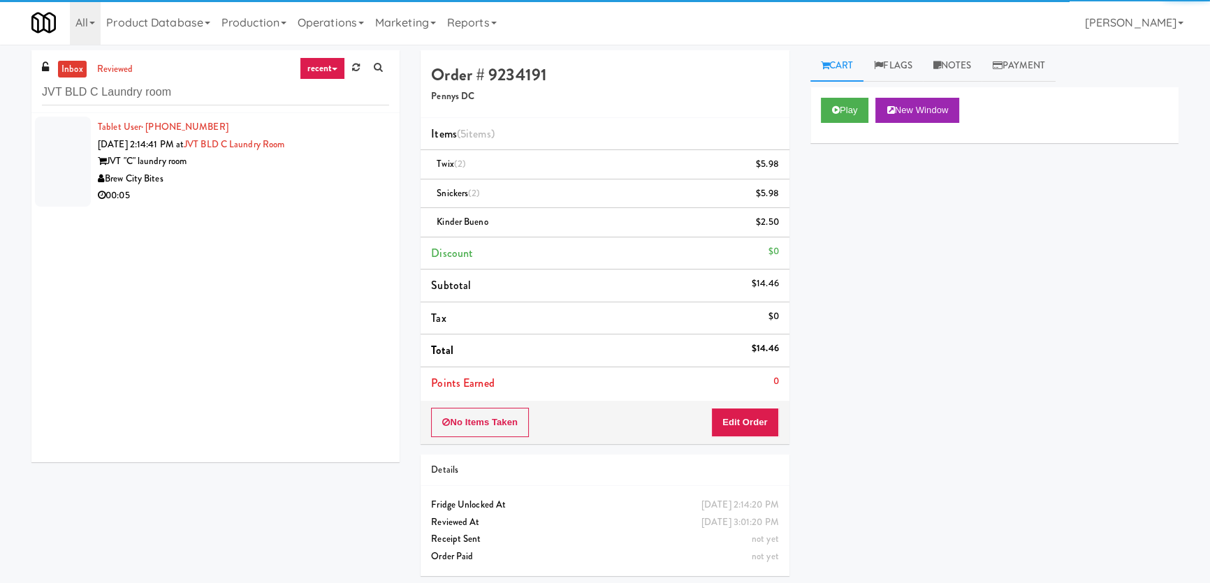
click at [326, 184] on div "Brew City Bites" at bounding box center [243, 178] width 291 height 17
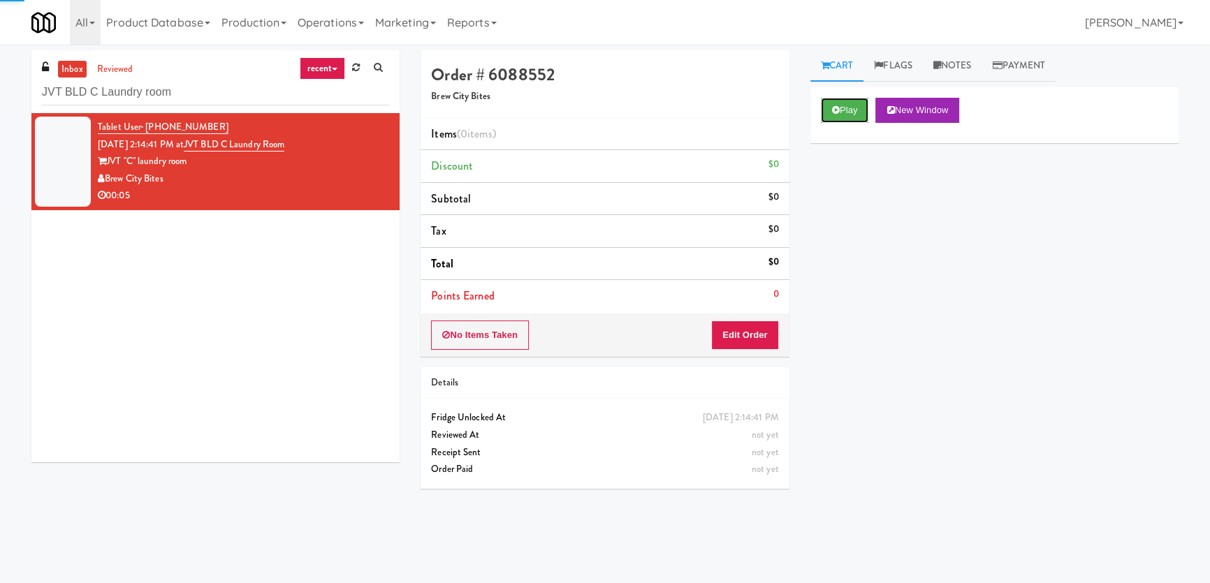
click at [853, 116] on button "Play" at bounding box center [845, 110] width 48 height 25
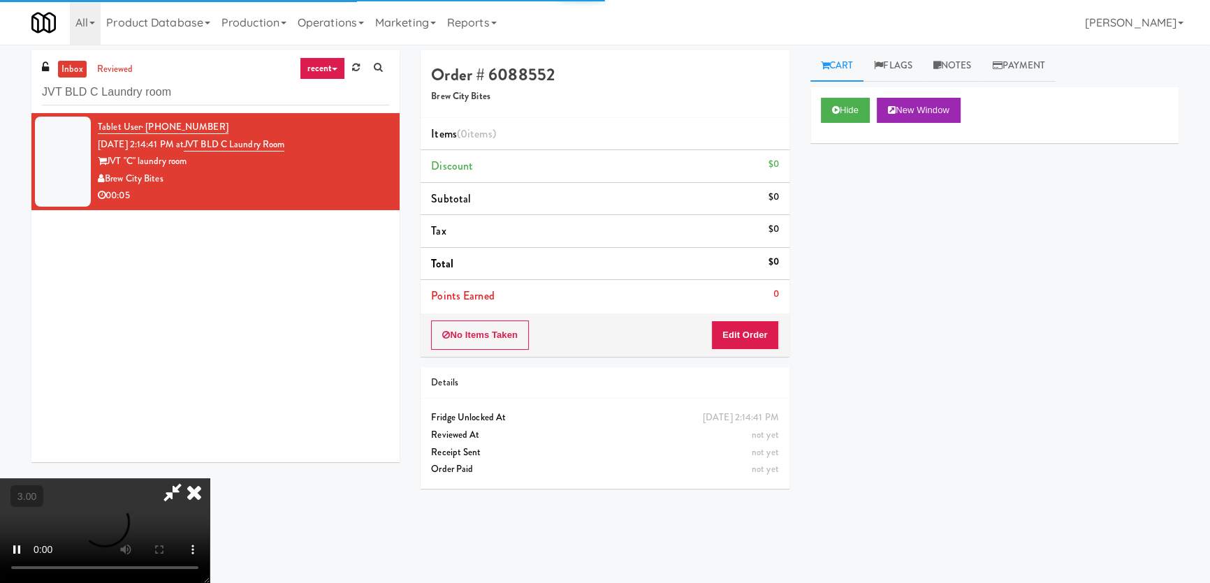
click at [860, 230] on div "Hide New Window Primary Flag Clear Flag if unable to determine what was taken o…" at bounding box center [994, 349] width 368 height 524
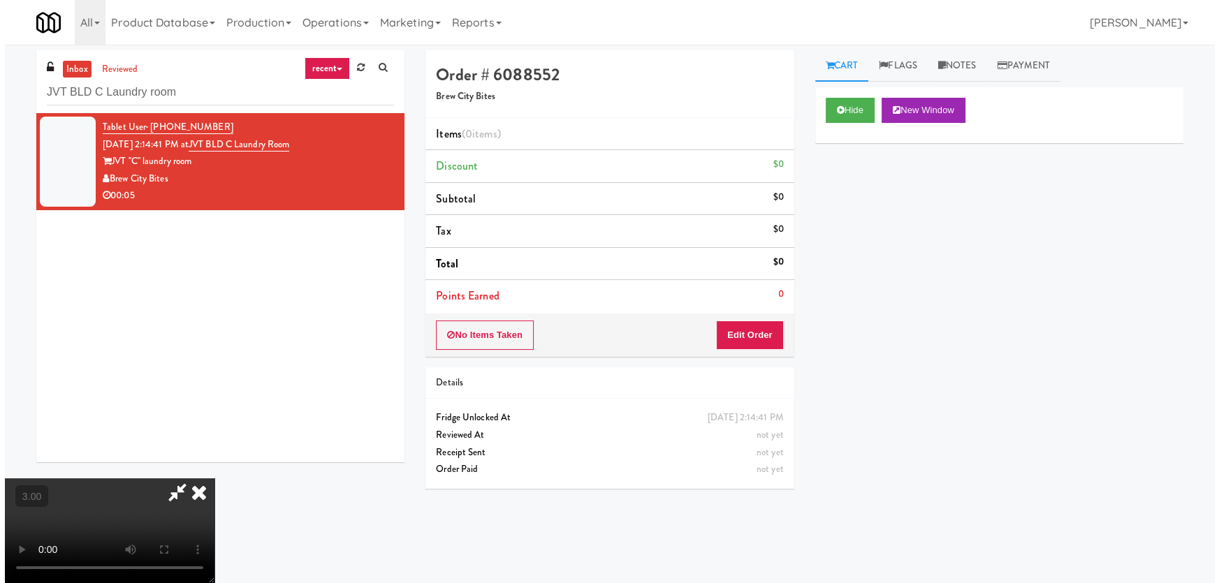
scroll to position [27, 0]
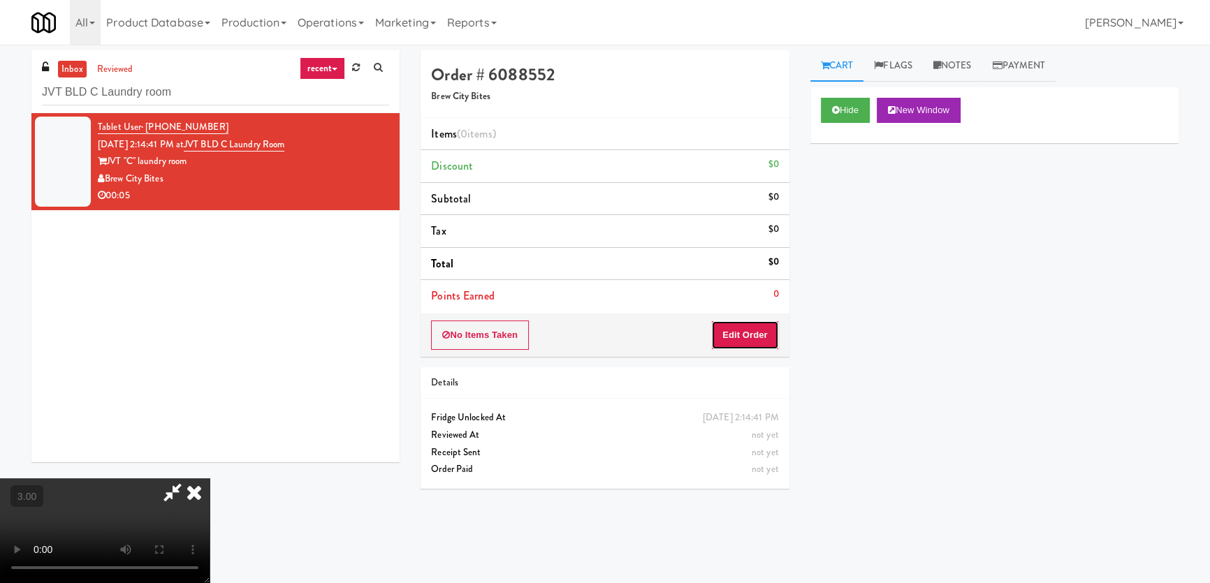
click at [759, 342] on button "Edit Order" at bounding box center [745, 335] width 68 height 29
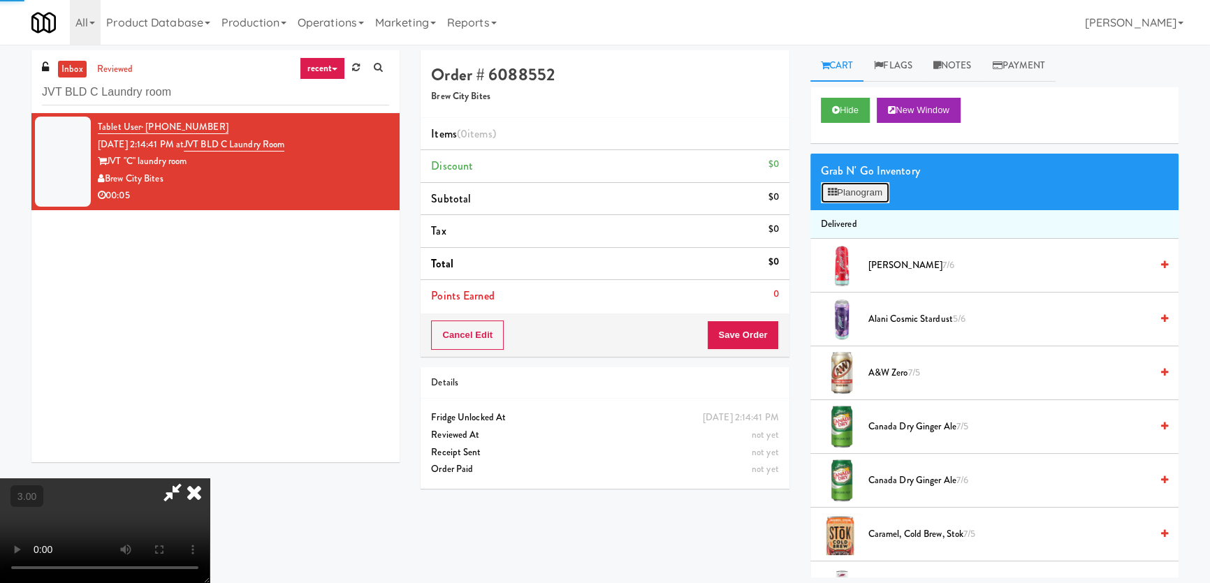
click at [851, 187] on button "Planogram" at bounding box center [855, 192] width 68 height 21
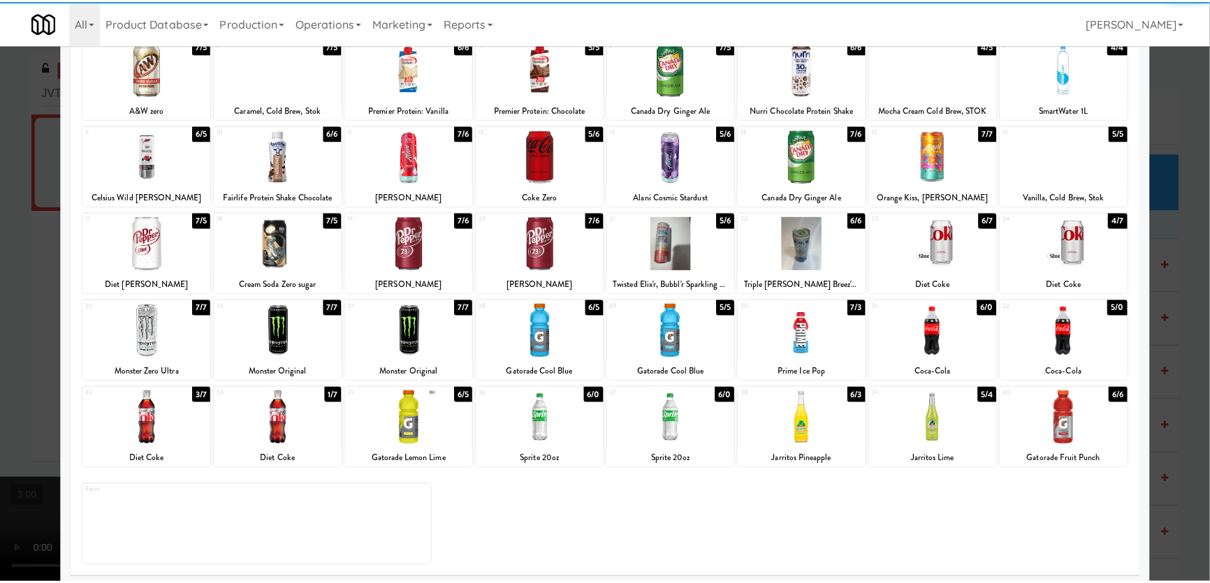
scroll to position [102, 0]
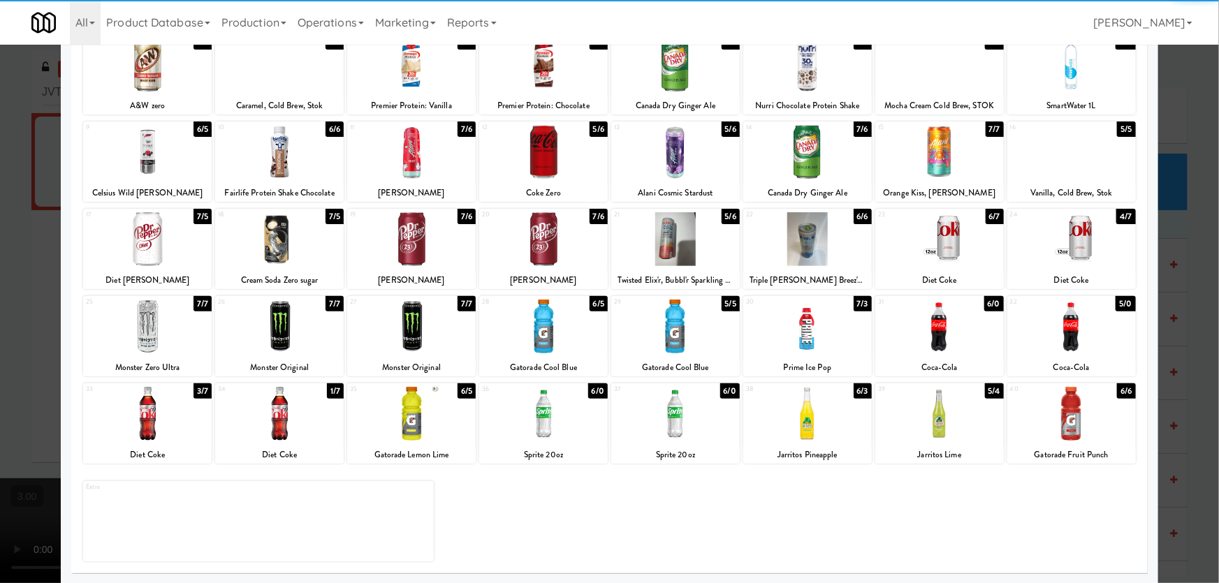
click at [166, 411] on div at bounding box center [147, 414] width 129 height 54
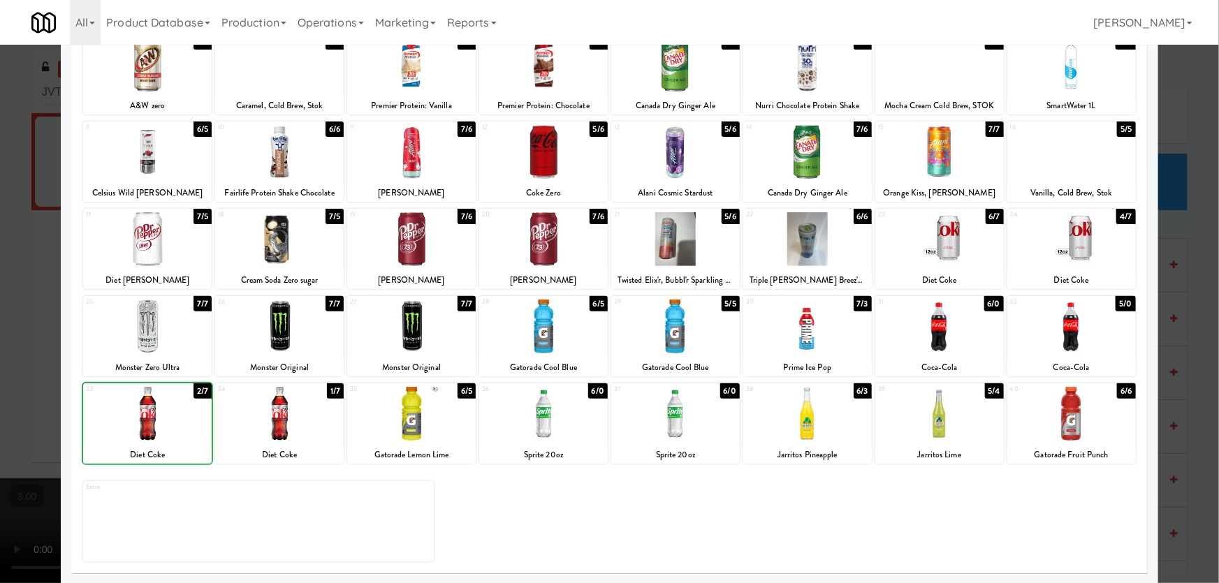
click at [0, 379] on div at bounding box center [609, 291] width 1219 height 583
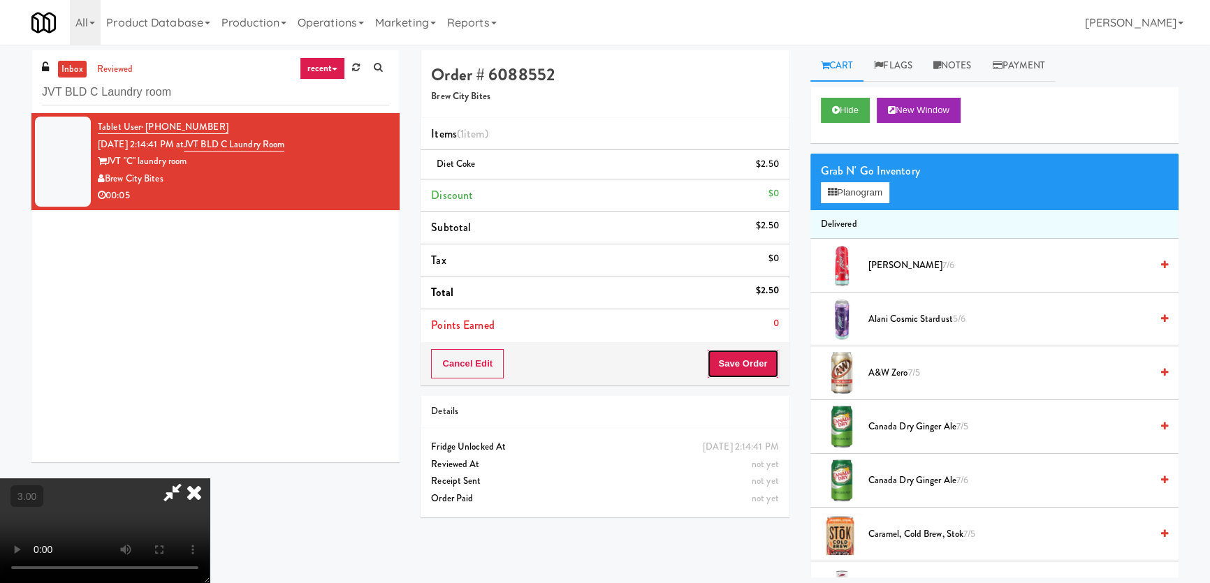
click at [736, 365] on button "Save Order" at bounding box center [742, 363] width 71 height 29
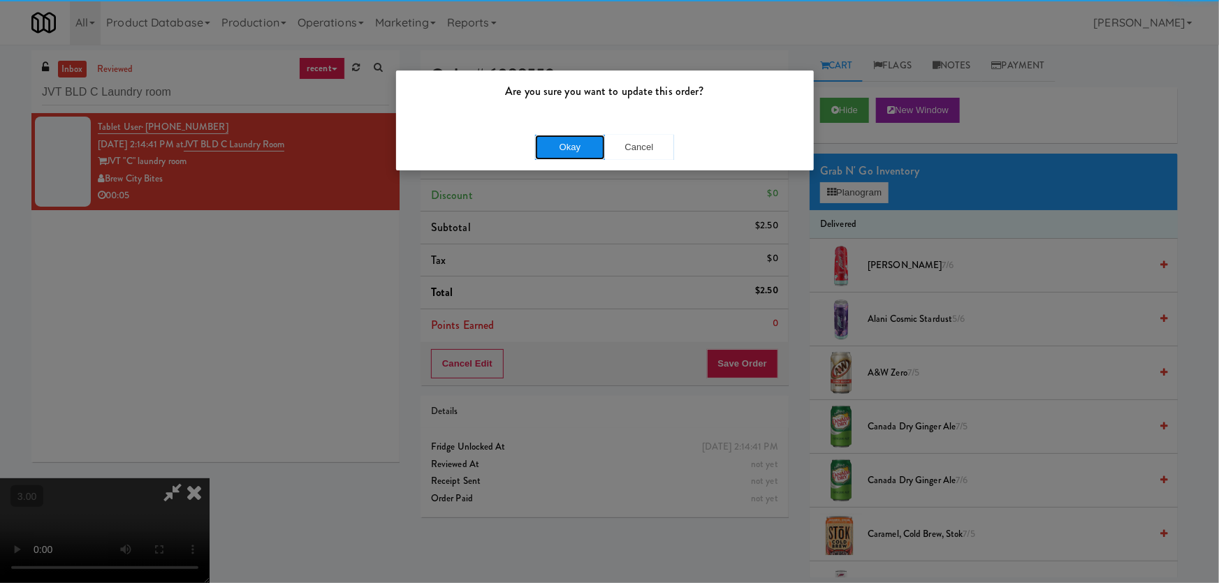
click at [578, 149] on button "Okay" at bounding box center [570, 147] width 70 height 25
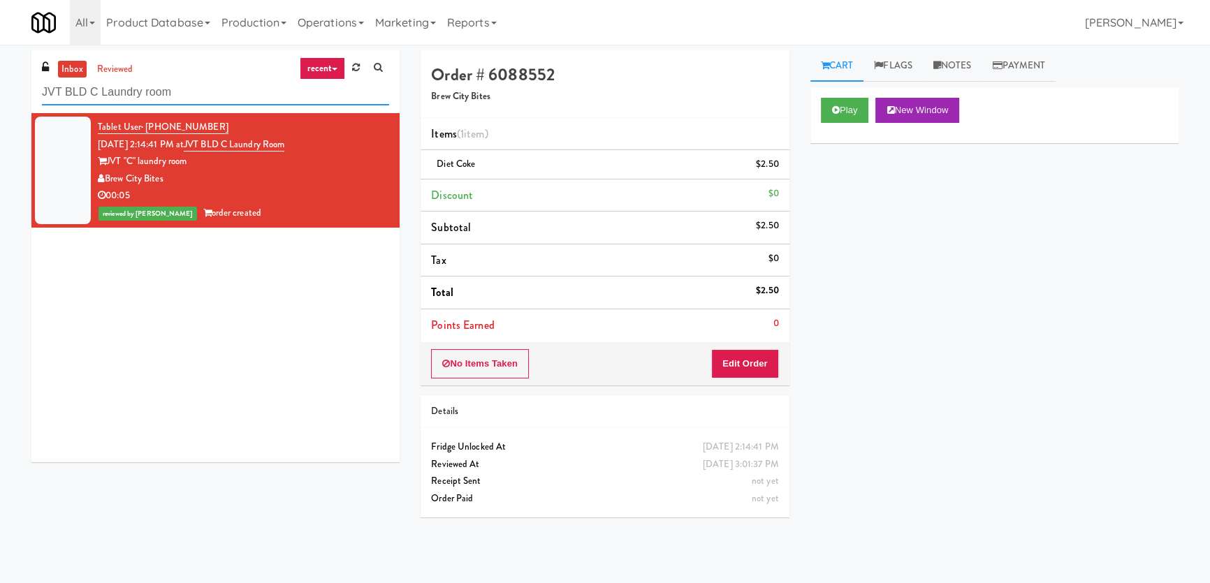
click at [258, 98] on input "JVT BLD C Laundry room" at bounding box center [215, 93] width 347 height 26
paste input "Lilac Station - Cooler"
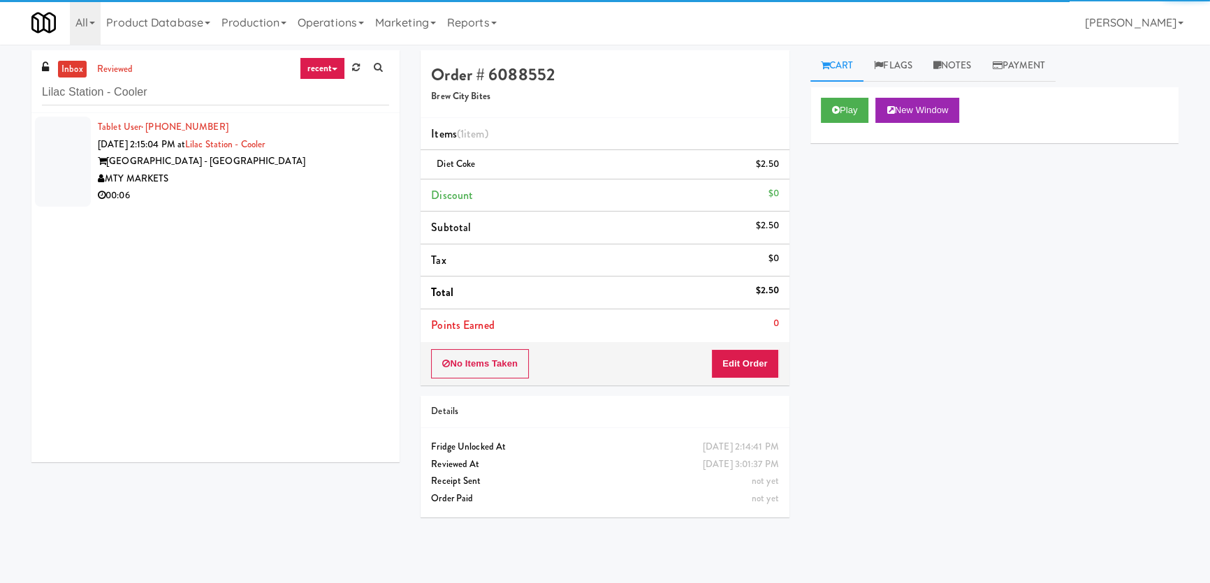
click at [348, 177] on div "MTY MARKETS" at bounding box center [243, 178] width 291 height 17
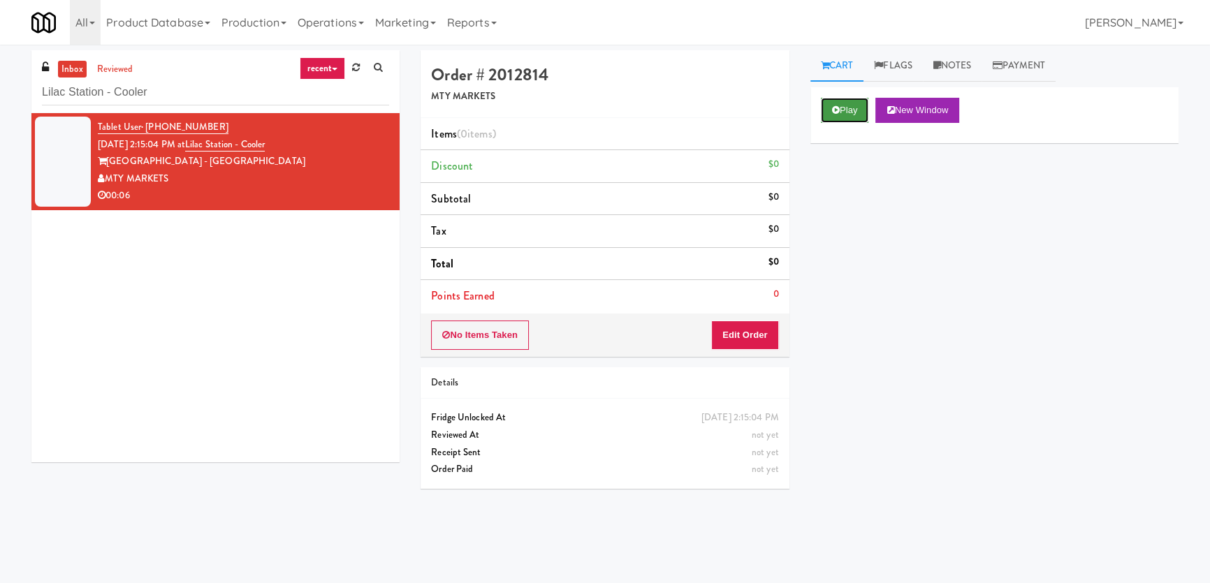
drag, startPoint x: 839, startPoint y: 108, endPoint x: 857, endPoint y: 195, distance: 89.0
click at [839, 108] on button "Play" at bounding box center [845, 110] width 48 height 25
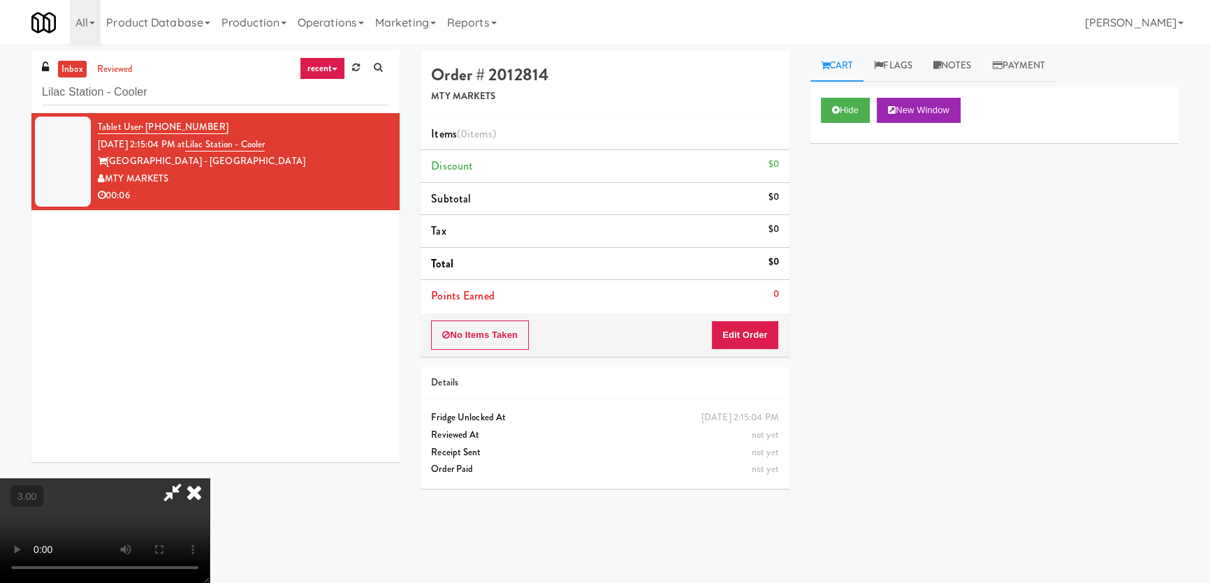
click at [857, 195] on div "Hide New Window Primary Flag Clear Flag if unable to determine what was taken o…" at bounding box center [994, 349] width 368 height 524
click at [875, 284] on div "Hide New Window Primary Flag Clear Flag if unable to determine what was taken o…" at bounding box center [994, 349] width 368 height 524
click at [841, 109] on button "Hide" at bounding box center [845, 110] width 49 height 25
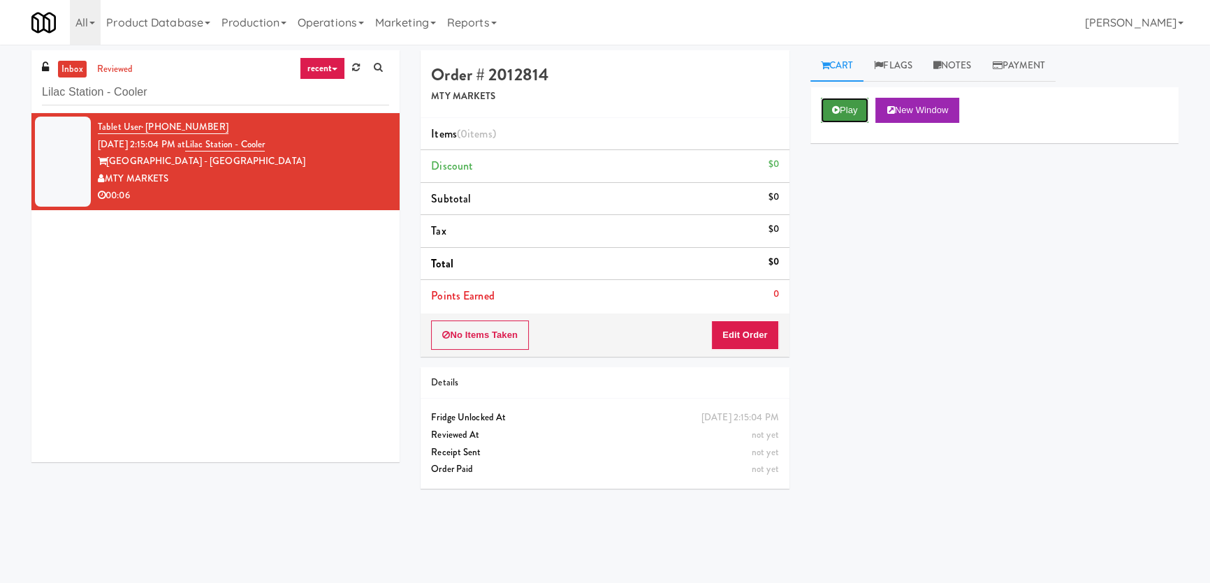
click at [841, 109] on button "Play" at bounding box center [845, 110] width 48 height 25
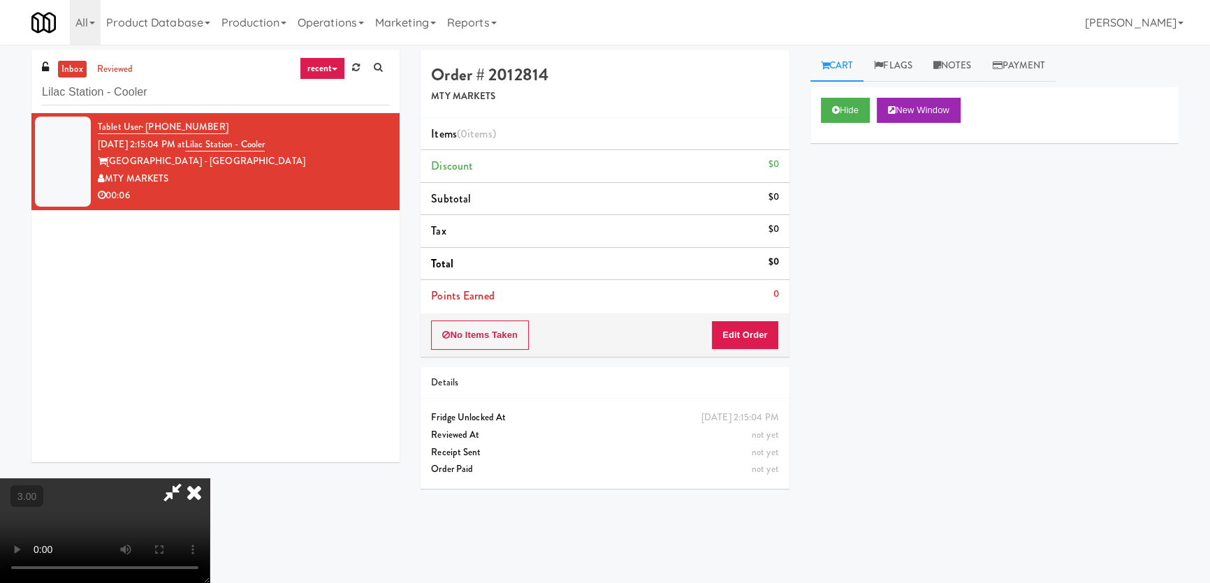
click at [846, 283] on div "Hide New Window Primary Flag Clear Flag if unable to determine what was taken o…" at bounding box center [994, 349] width 368 height 524
click at [751, 334] on button "Edit Order" at bounding box center [745, 335] width 68 height 29
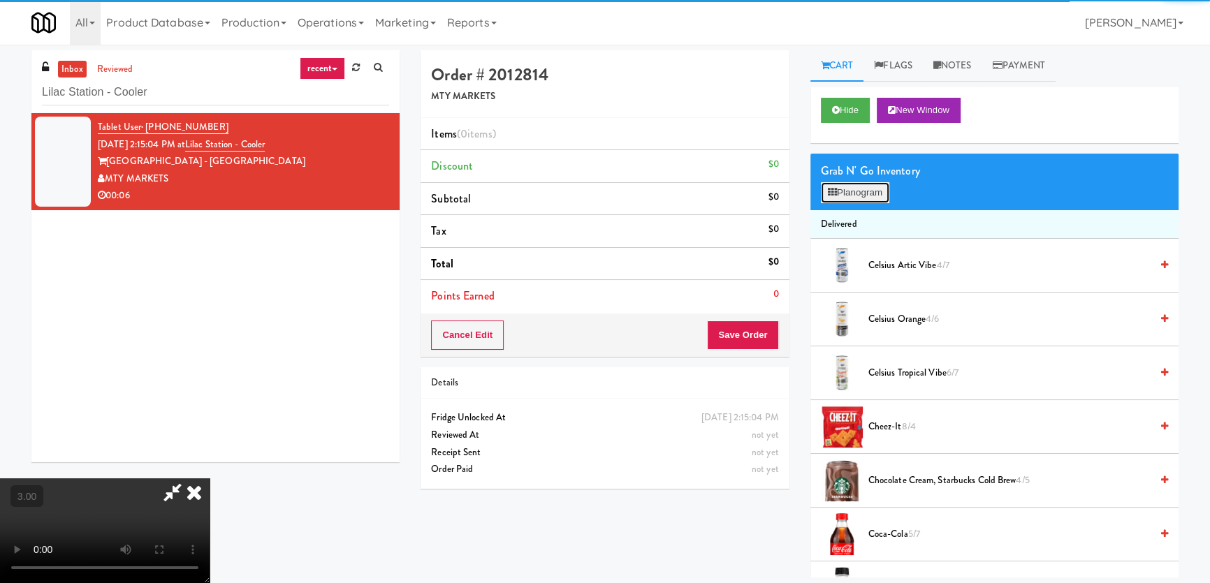
click at [851, 184] on button "Planogram" at bounding box center [855, 192] width 68 height 21
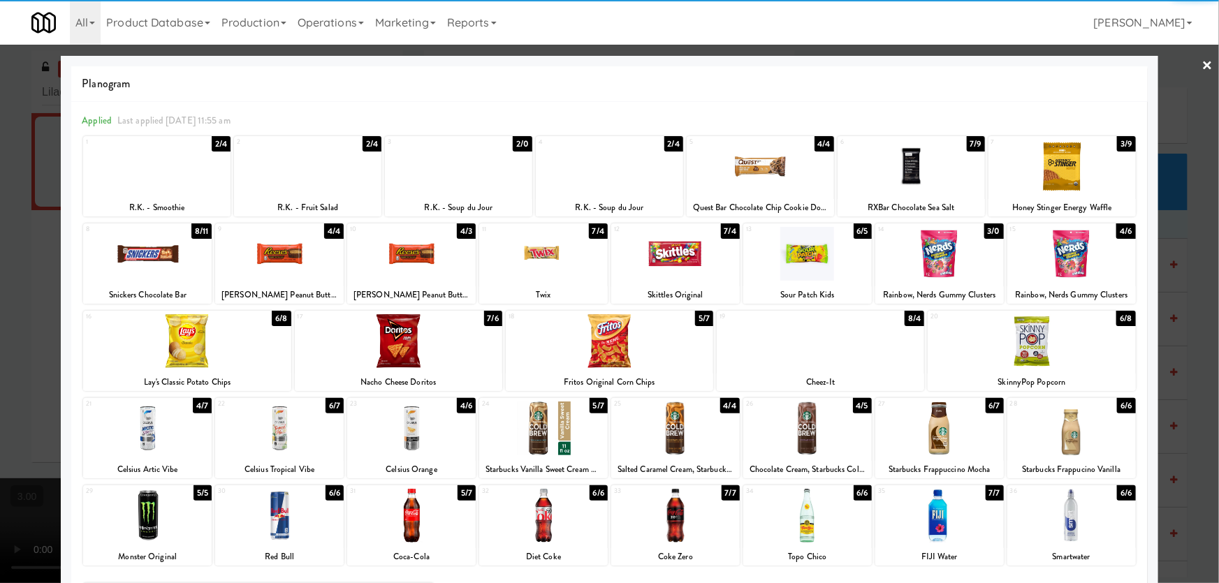
click at [434, 187] on div at bounding box center [458, 167] width 147 height 54
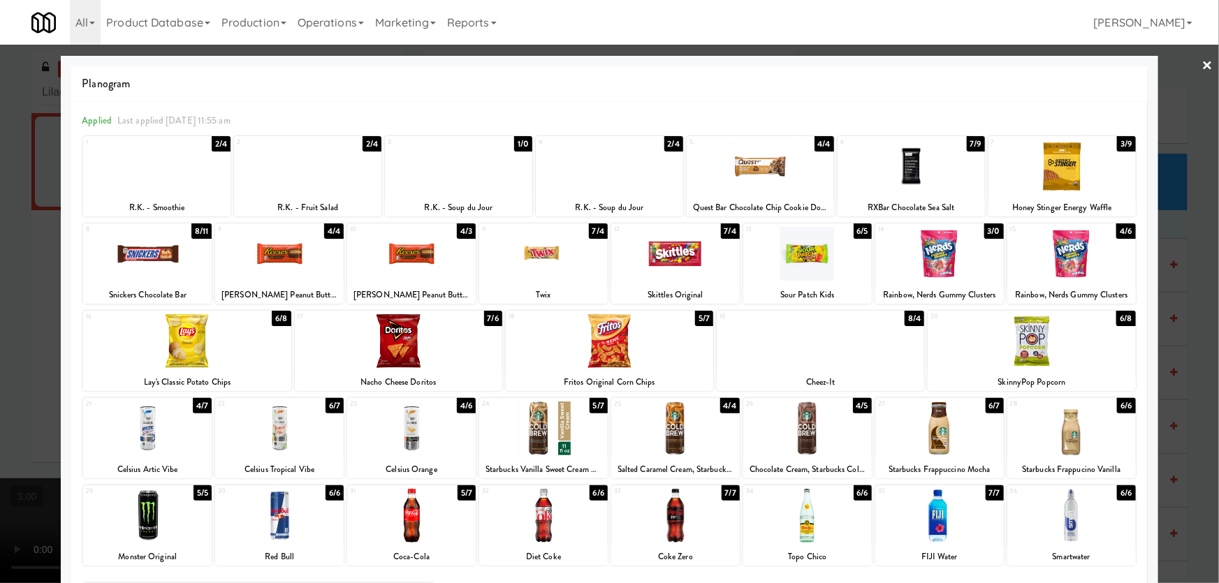
click at [0, 325] on div at bounding box center [609, 291] width 1219 height 583
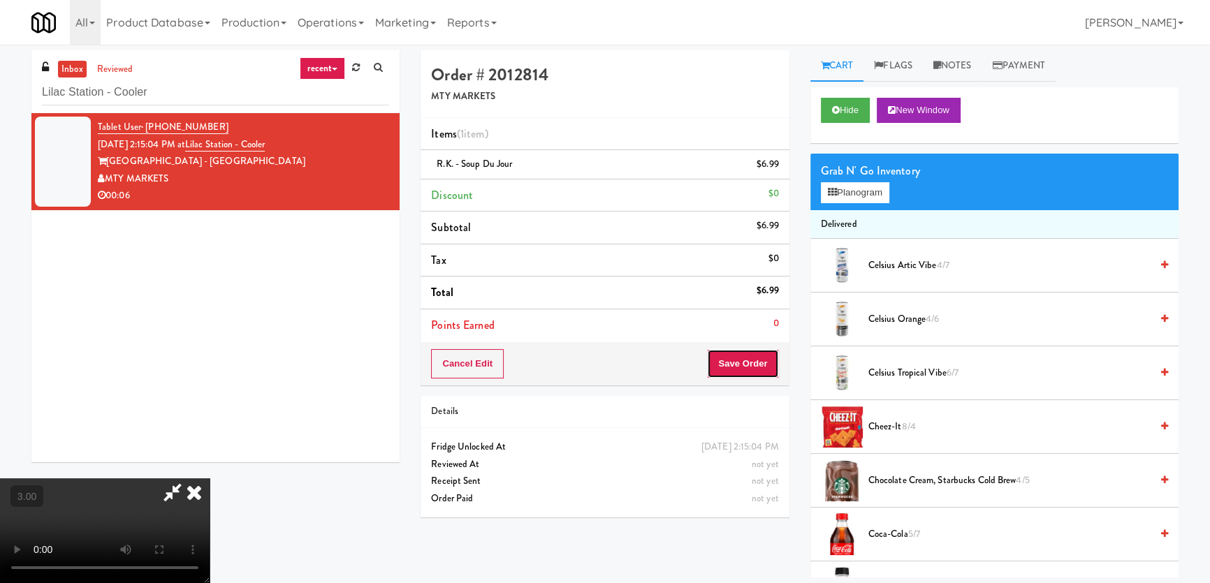
click at [751, 350] on button "Save Order" at bounding box center [742, 363] width 71 height 29
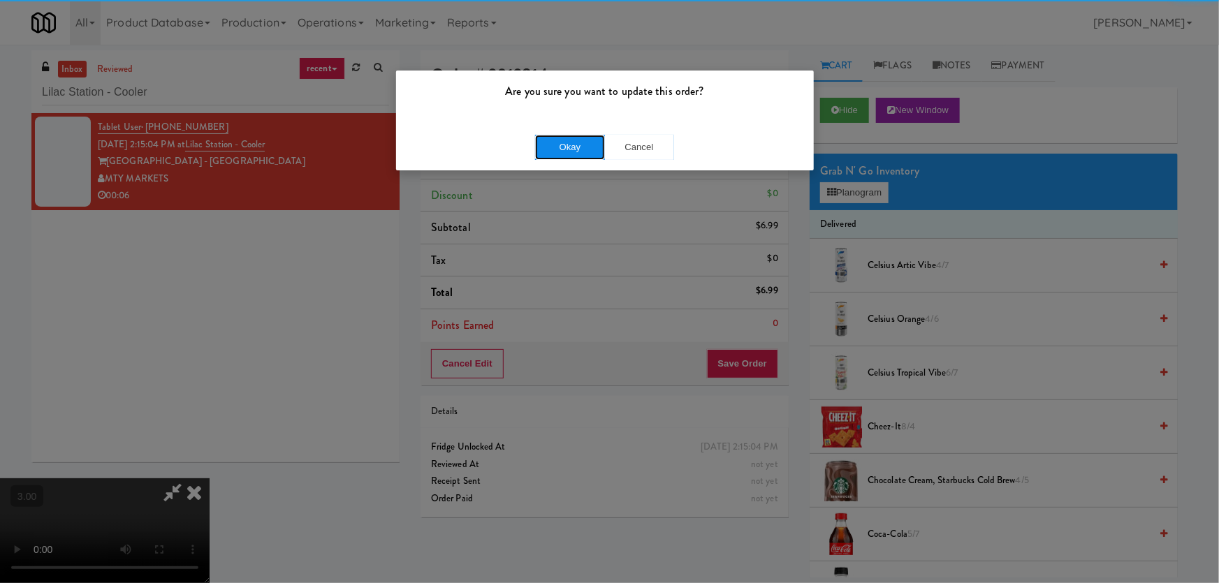
click at [573, 148] on button "Okay" at bounding box center [570, 147] width 70 height 25
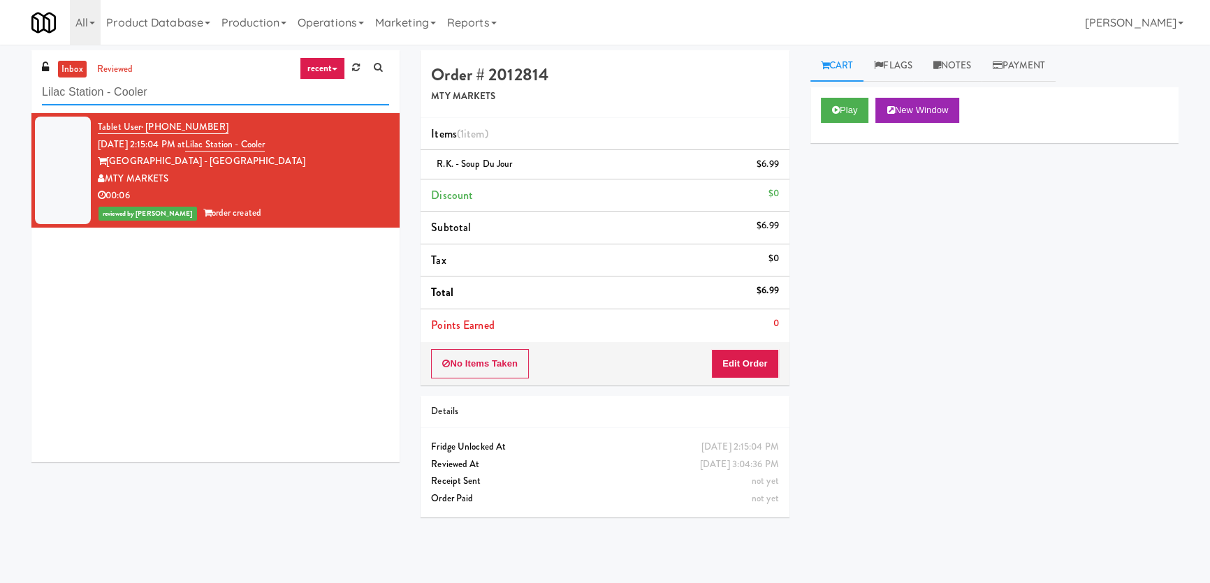
click at [220, 96] on input "Lilac Station - Cooler" at bounding box center [215, 93] width 347 height 26
paste input "The Pointe-Outpost-C2"
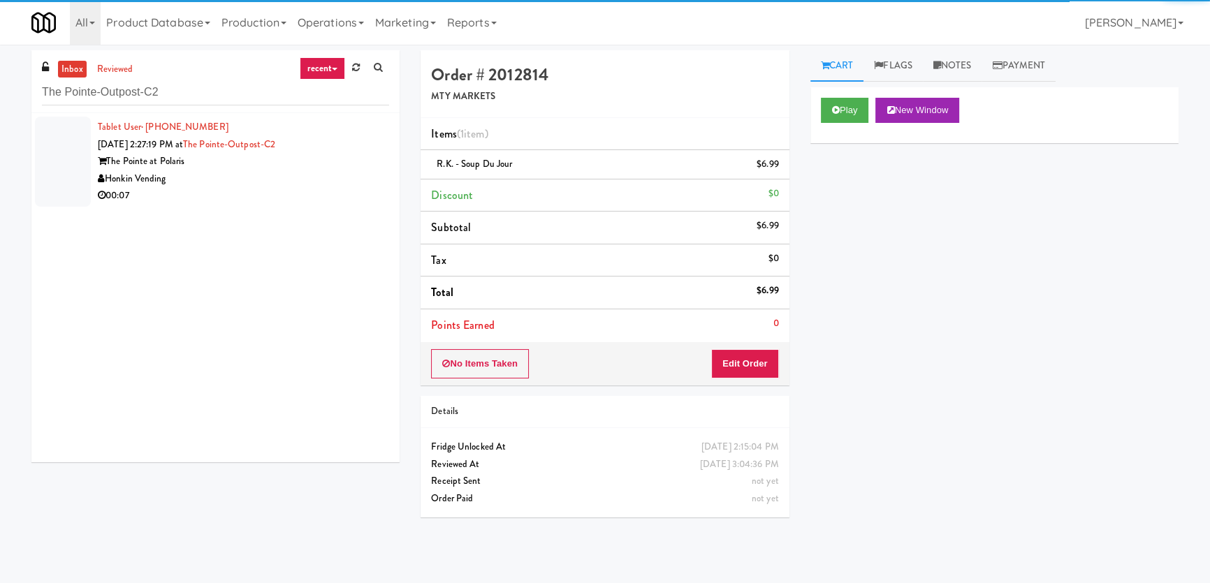
click at [310, 178] on div "Honkin Vending" at bounding box center [243, 178] width 291 height 17
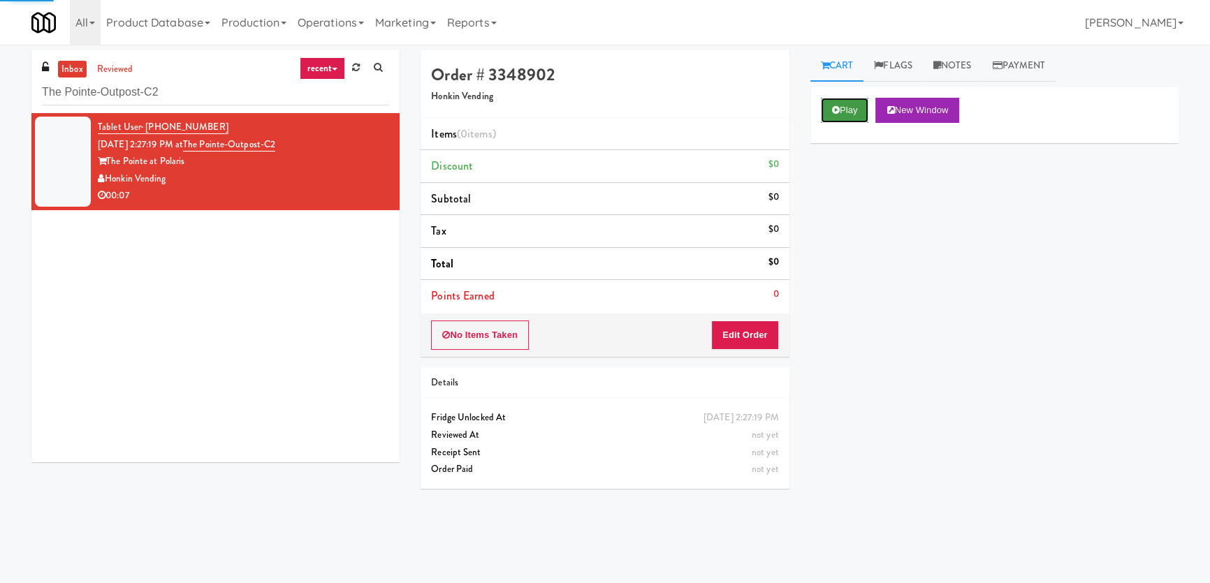
click at [840, 103] on button "Play" at bounding box center [845, 110] width 48 height 25
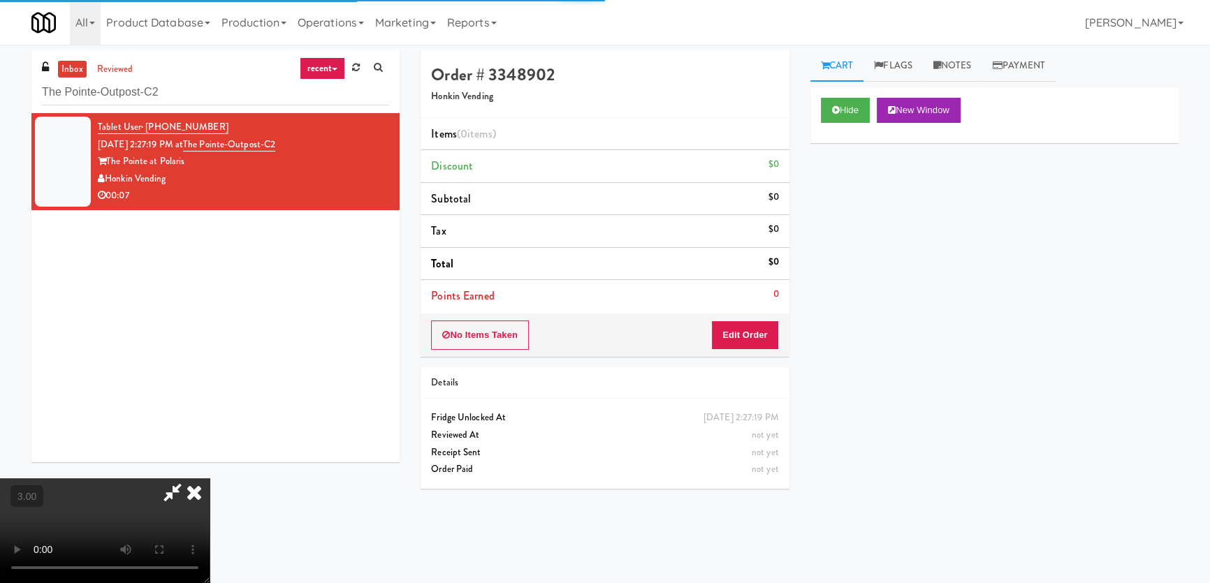
click at [832, 212] on div "Hide New Window Primary Flag Clear Flag if unable to determine what was taken o…" at bounding box center [994, 349] width 368 height 524
click at [844, 258] on div "Hide New Window Primary Flag Clear Flag if unable to determine what was taken o…" at bounding box center [994, 349] width 368 height 524
click at [853, 374] on div "Hide New Window Primary Flag Clear Flag if unable to determine what was taken o…" at bounding box center [994, 349] width 368 height 524
click at [210, 478] on video at bounding box center [105, 530] width 210 height 105
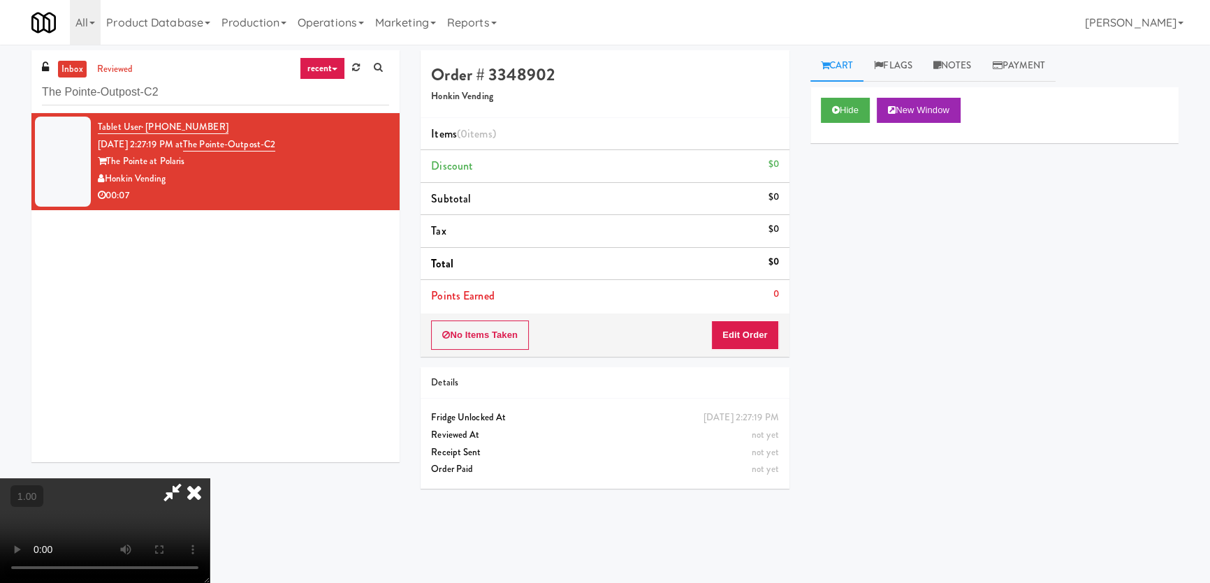
click at [210, 478] on video at bounding box center [105, 530] width 210 height 105
click at [742, 330] on button "Edit Order" at bounding box center [745, 335] width 68 height 29
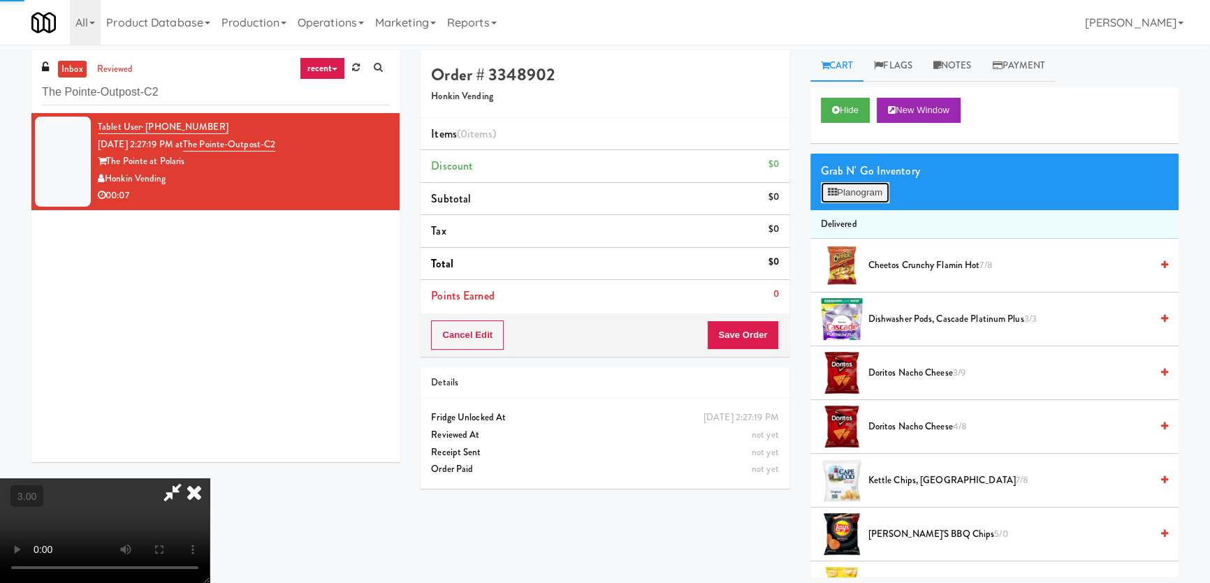
click at [853, 183] on button "Planogram" at bounding box center [855, 192] width 68 height 21
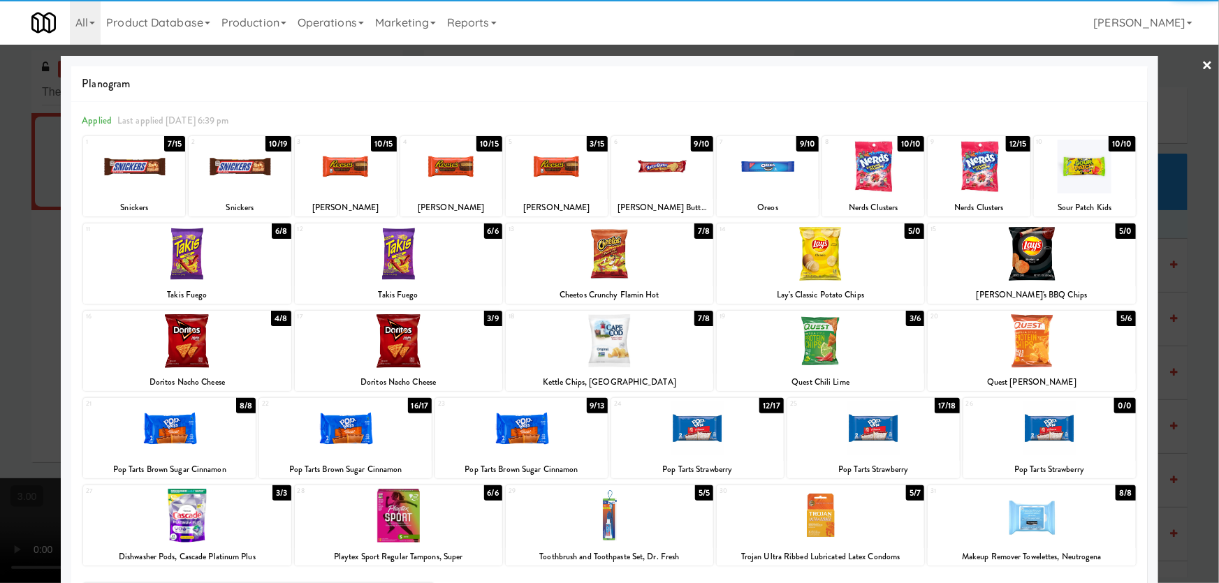
click at [191, 439] on div at bounding box center [169, 429] width 172 height 54
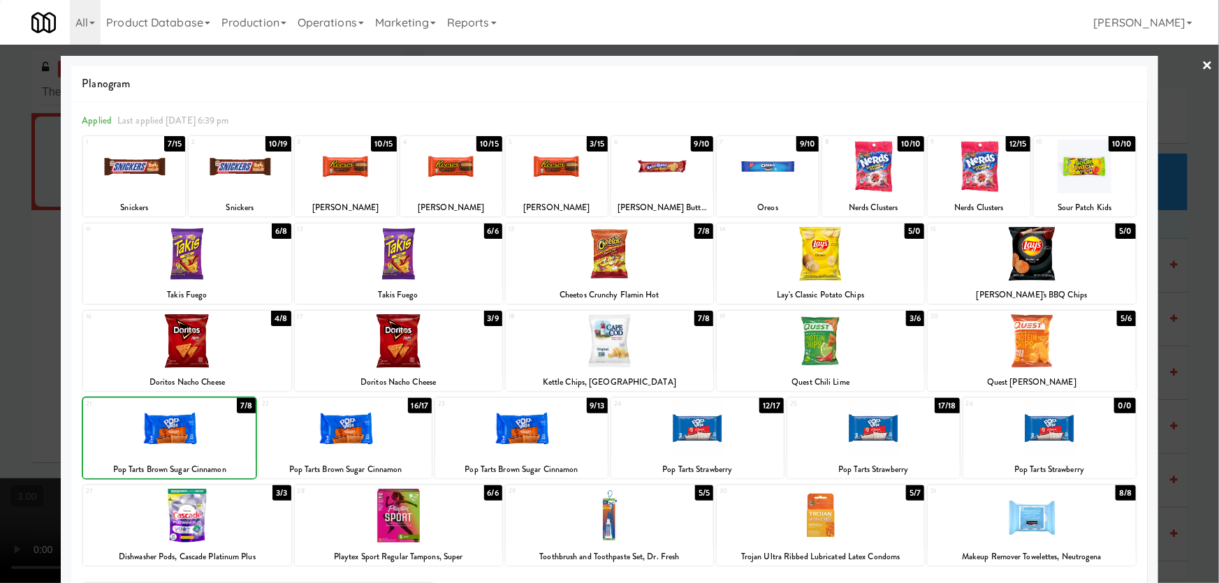
click at [429, 338] on div at bounding box center [398, 341] width 207 height 54
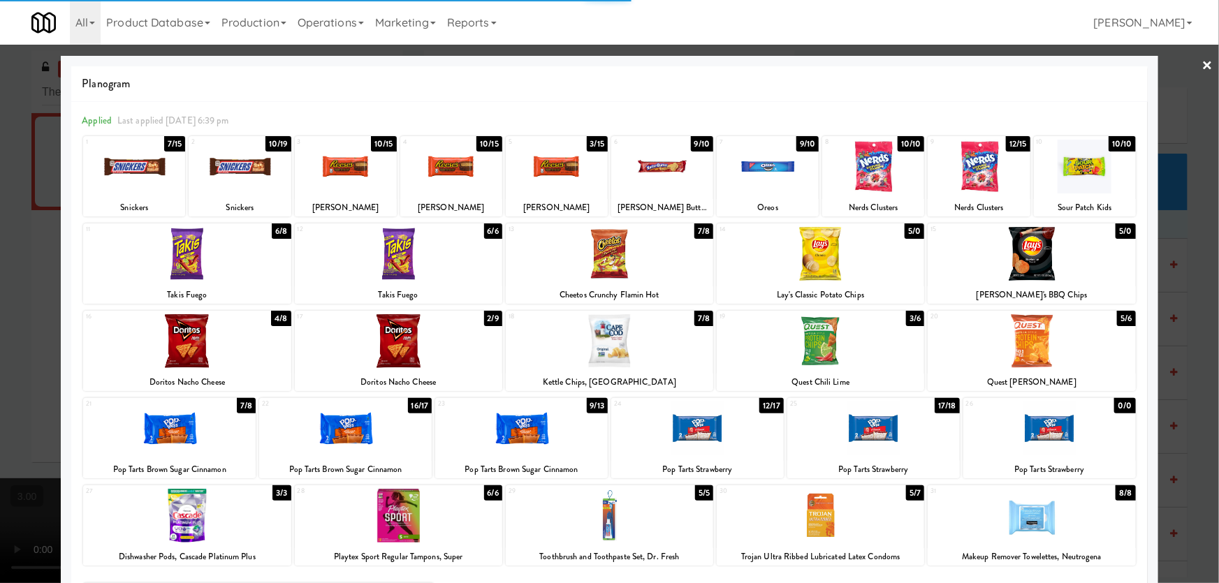
click at [0, 344] on div at bounding box center [609, 291] width 1219 height 583
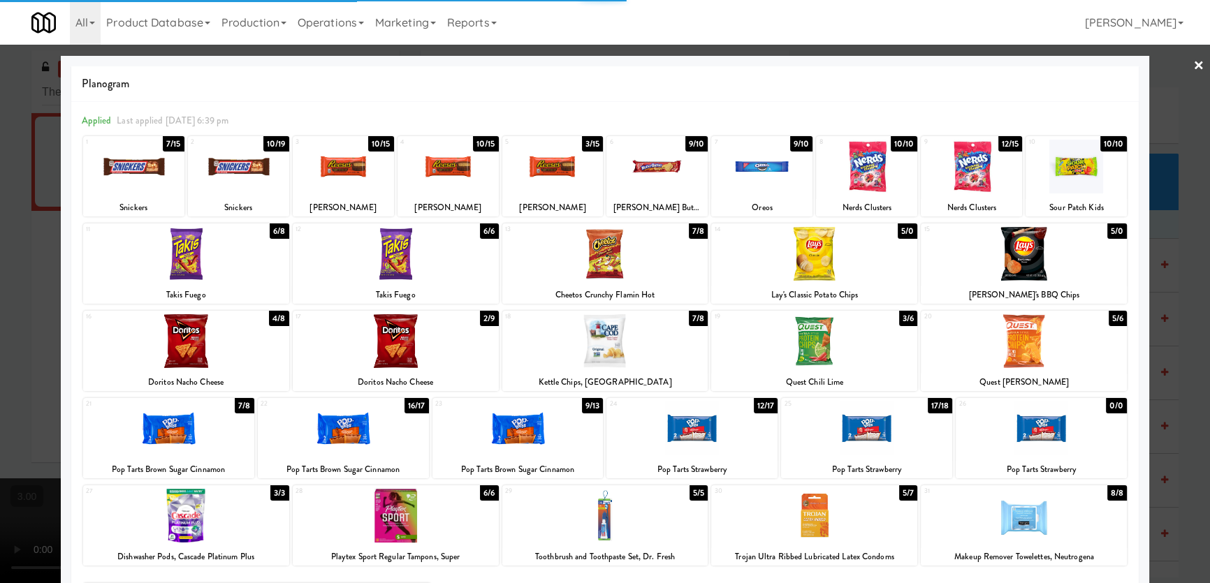
click at [210, 478] on video at bounding box center [105, 530] width 210 height 105
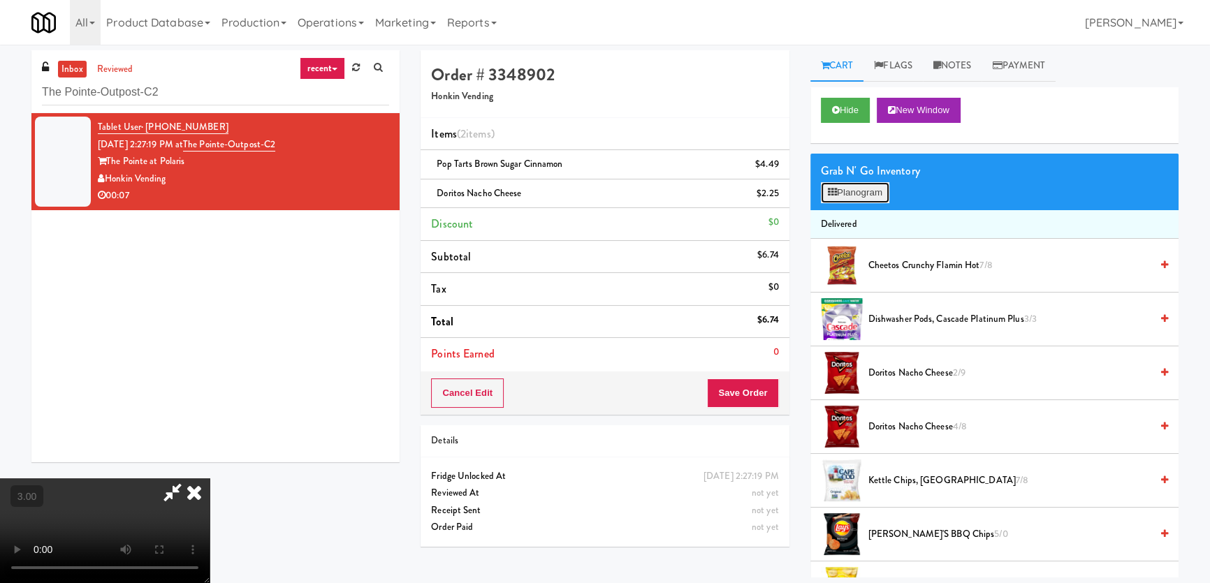
click at [838, 182] on button "Planogram" at bounding box center [855, 192] width 68 height 21
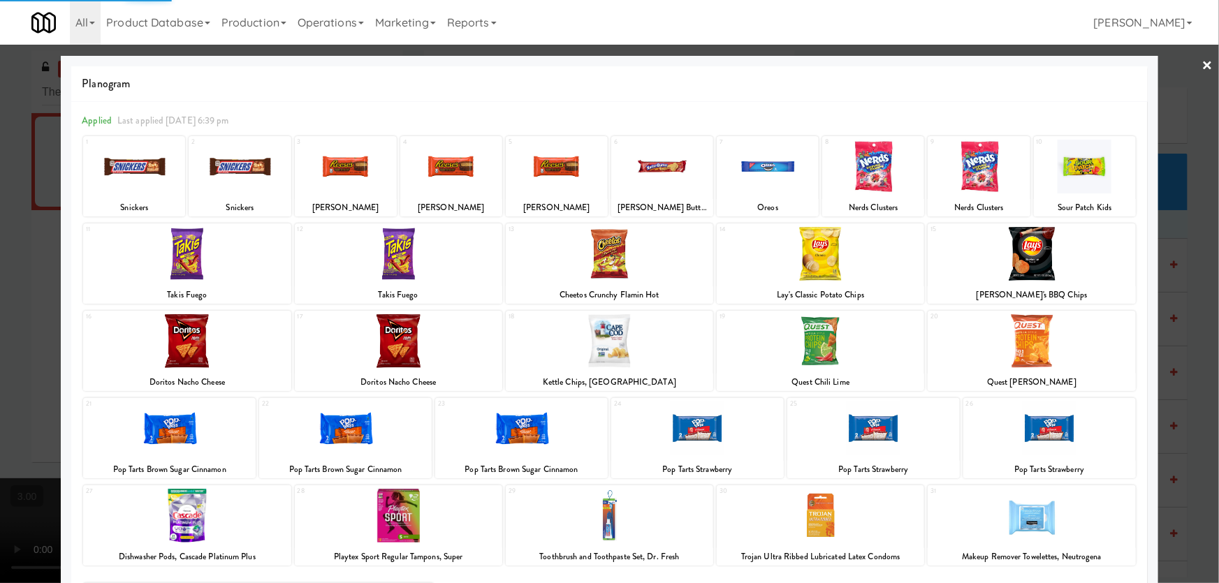
click at [0, 339] on div at bounding box center [609, 291] width 1219 height 583
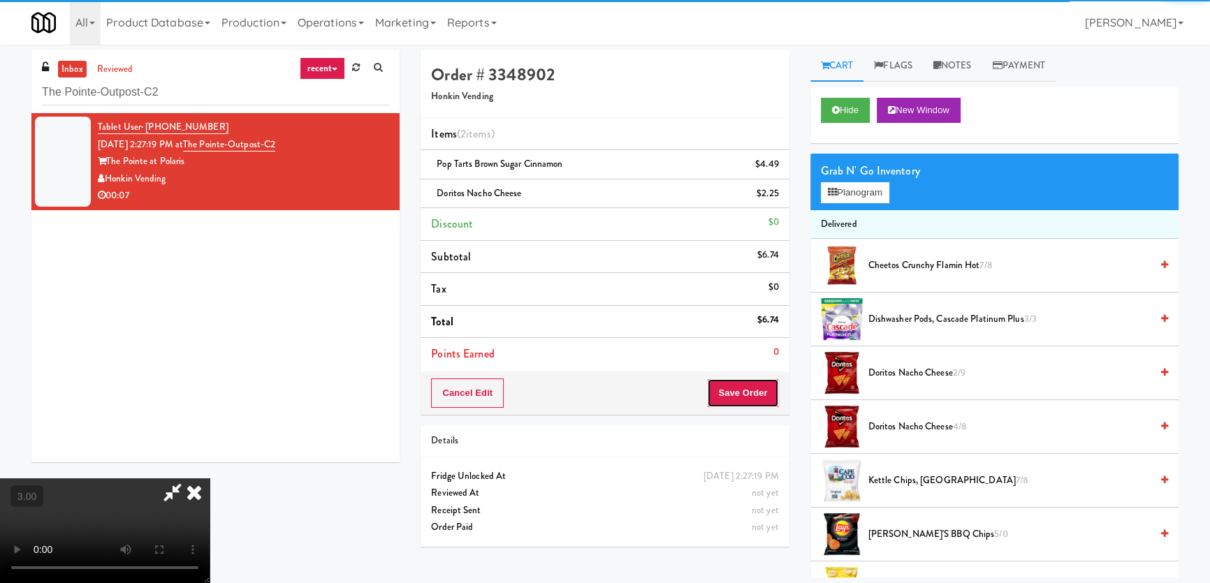
click at [762, 399] on button "Save Order" at bounding box center [742, 393] width 71 height 29
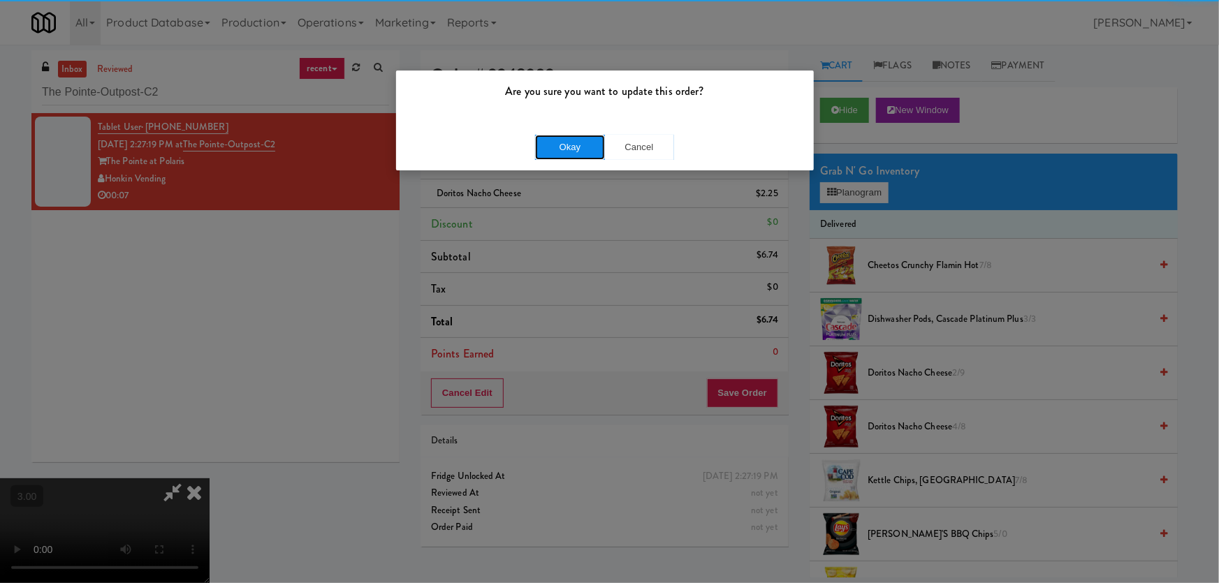
click at [585, 138] on button "Okay" at bounding box center [570, 147] width 70 height 25
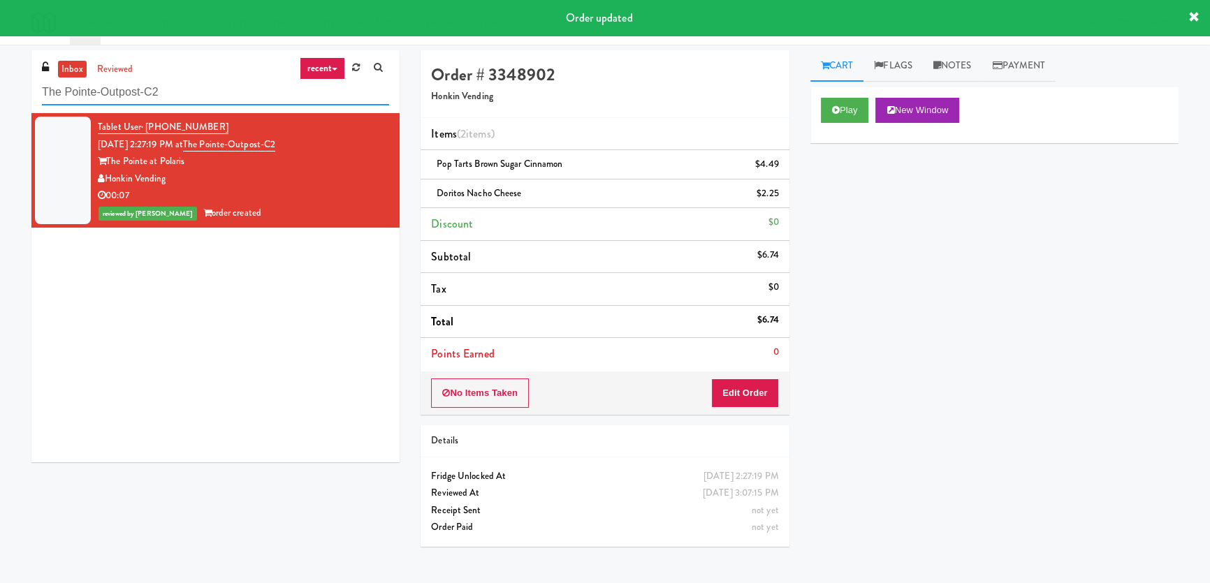
click at [242, 89] on input "The Pointe-Outpost-C2" at bounding box center [215, 93] width 347 height 26
paste input "GrandView Cabinet 1"
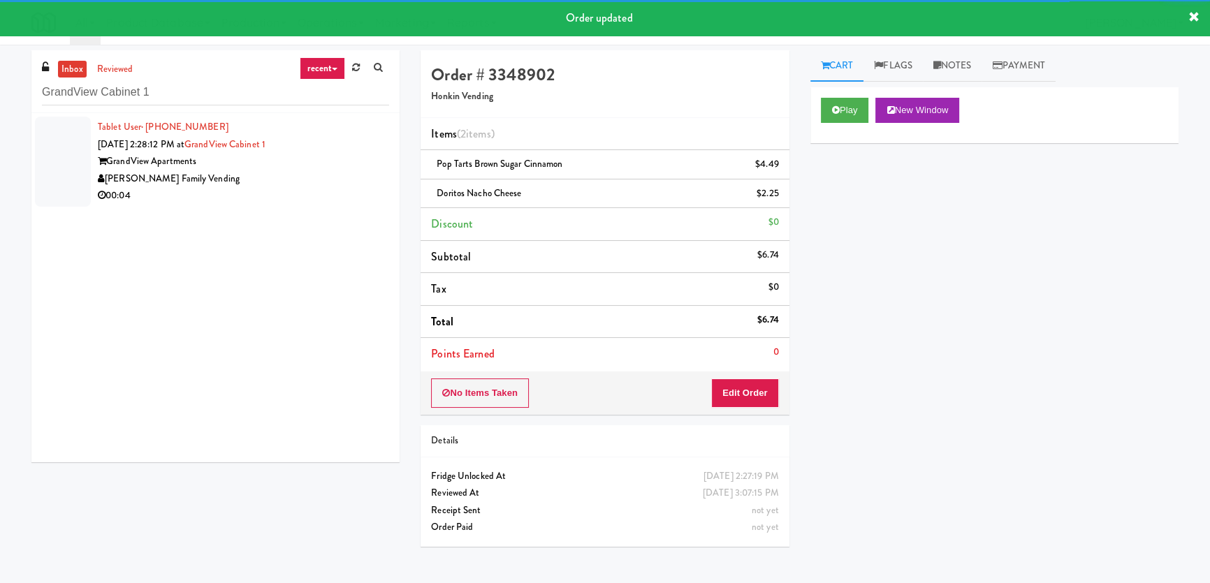
drag, startPoint x: 334, startPoint y: 172, endPoint x: 355, endPoint y: 180, distance: 23.2
click at [335, 172] on div "[PERSON_NAME] Family Vending" at bounding box center [243, 178] width 291 height 17
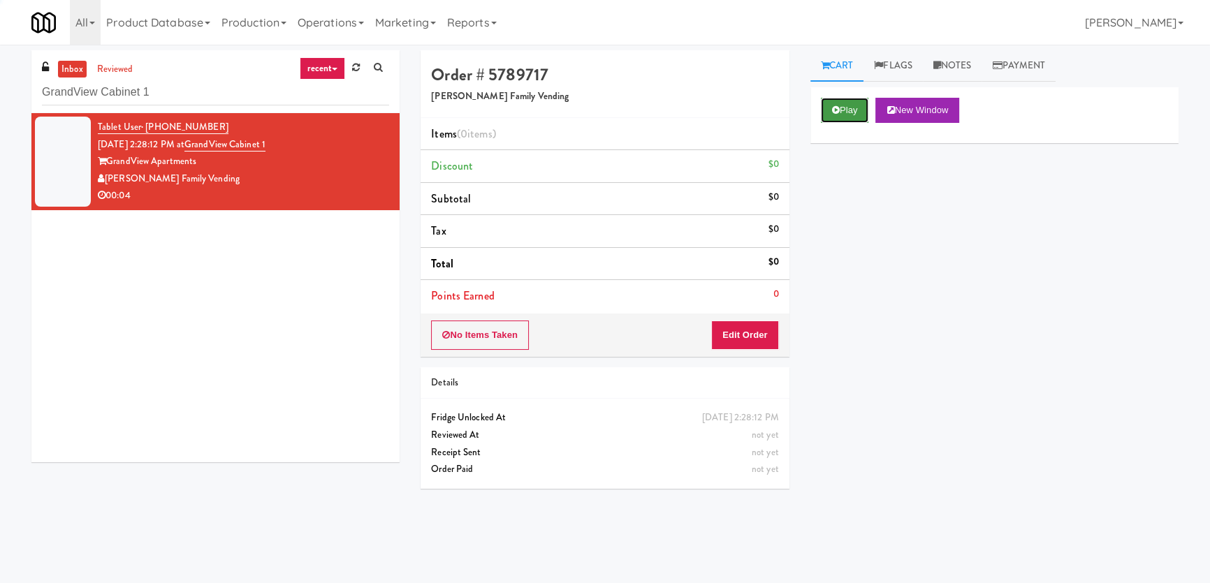
click at [859, 105] on button "Play" at bounding box center [845, 110] width 48 height 25
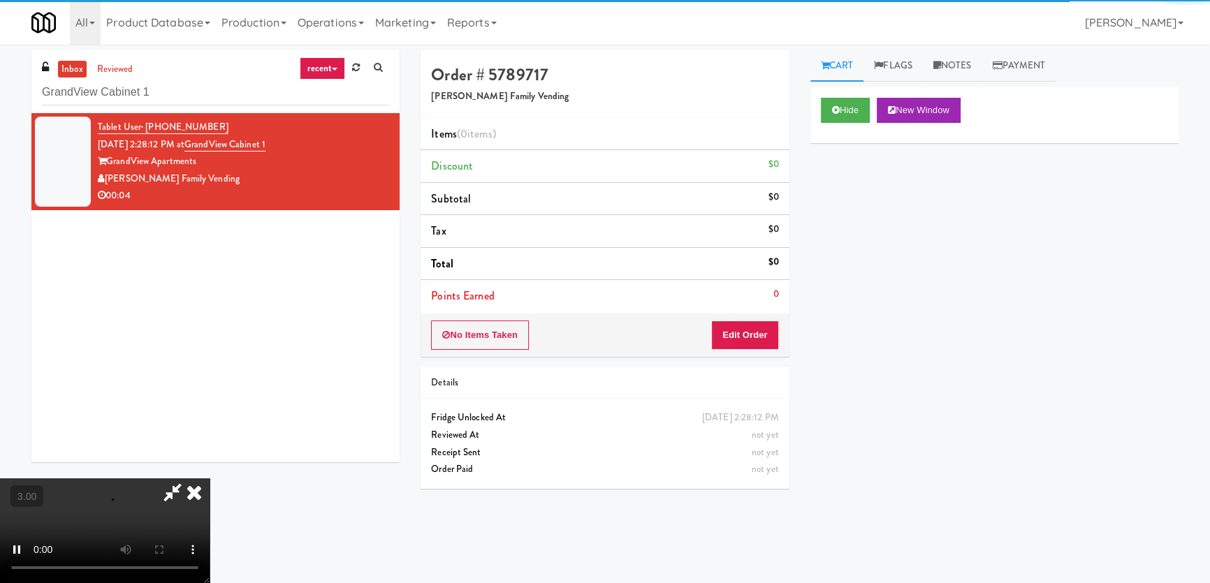
click at [858, 192] on div "Hide New Window Primary Flag Clear Flag if unable to determine what was taken o…" at bounding box center [994, 349] width 368 height 524
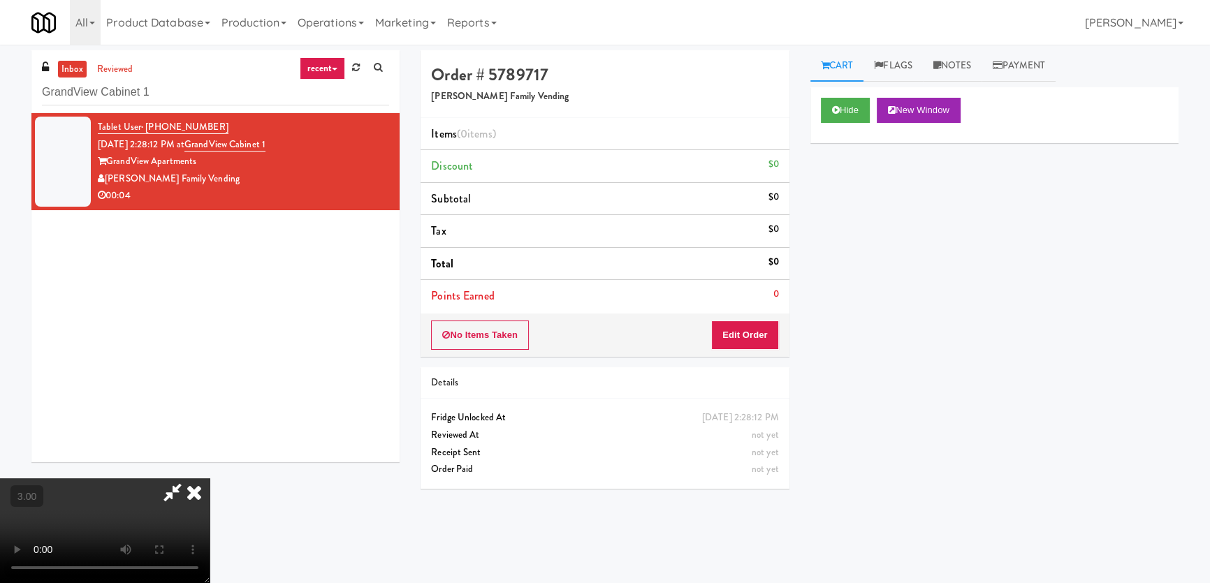
click at [858, 192] on div "Hide New Window Primary Flag Clear Flag if unable to determine what was taken o…" at bounding box center [994, 349] width 368 height 524
click at [859, 372] on div "Hide New Window Primary Flag Clear Flag if unable to determine what was taken o…" at bounding box center [994, 349] width 368 height 524
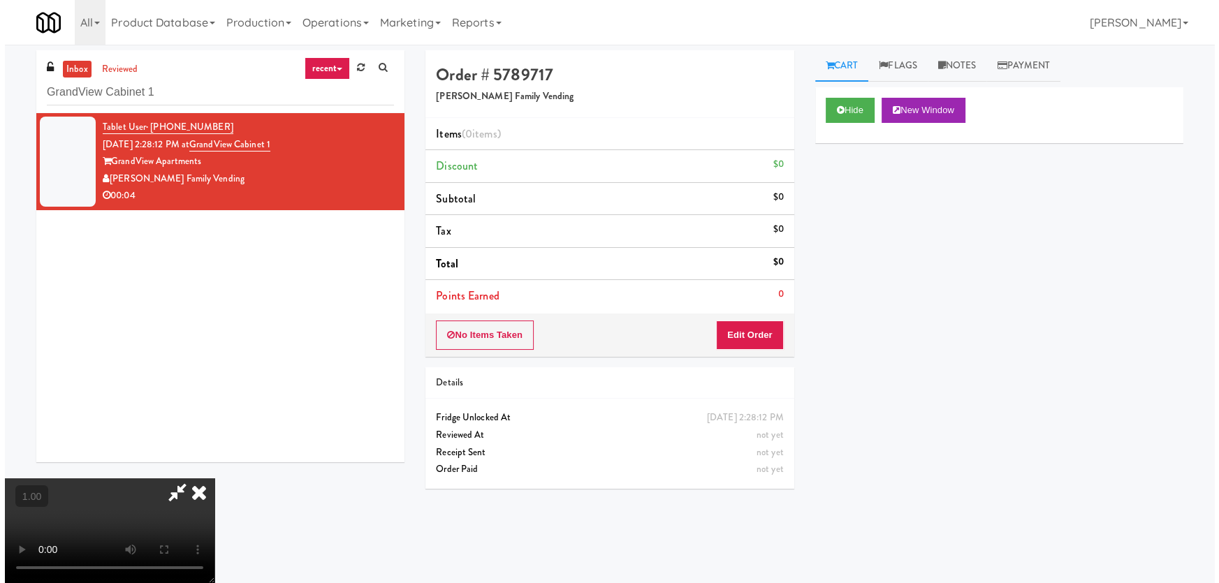
scroll to position [216, 0]
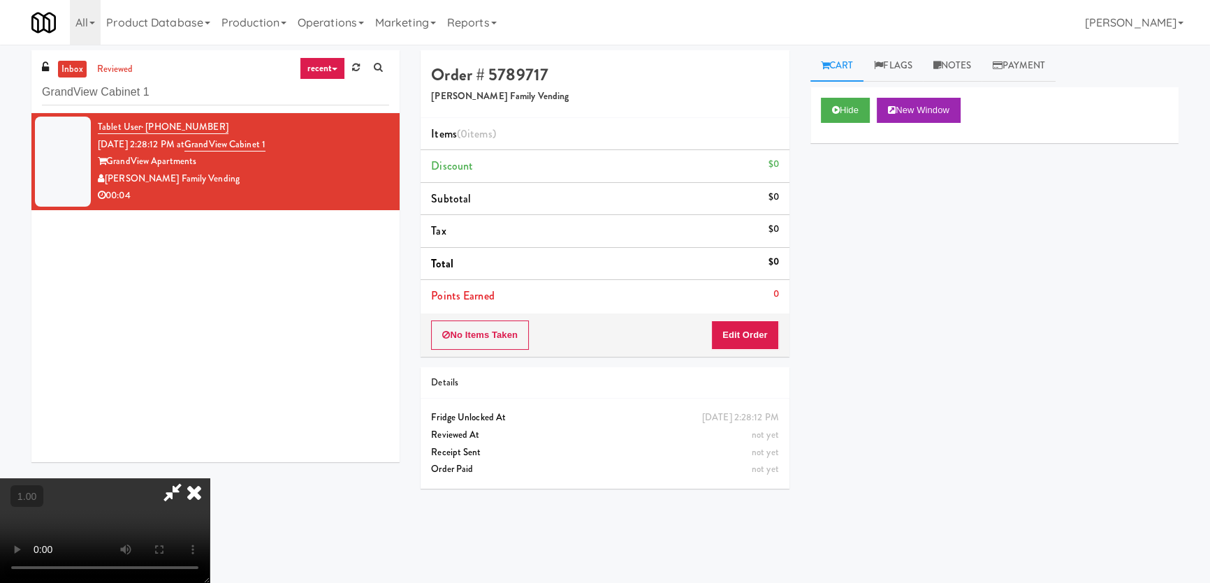
click at [210, 478] on video at bounding box center [105, 530] width 210 height 105
click at [765, 330] on button "Edit Order" at bounding box center [745, 335] width 68 height 29
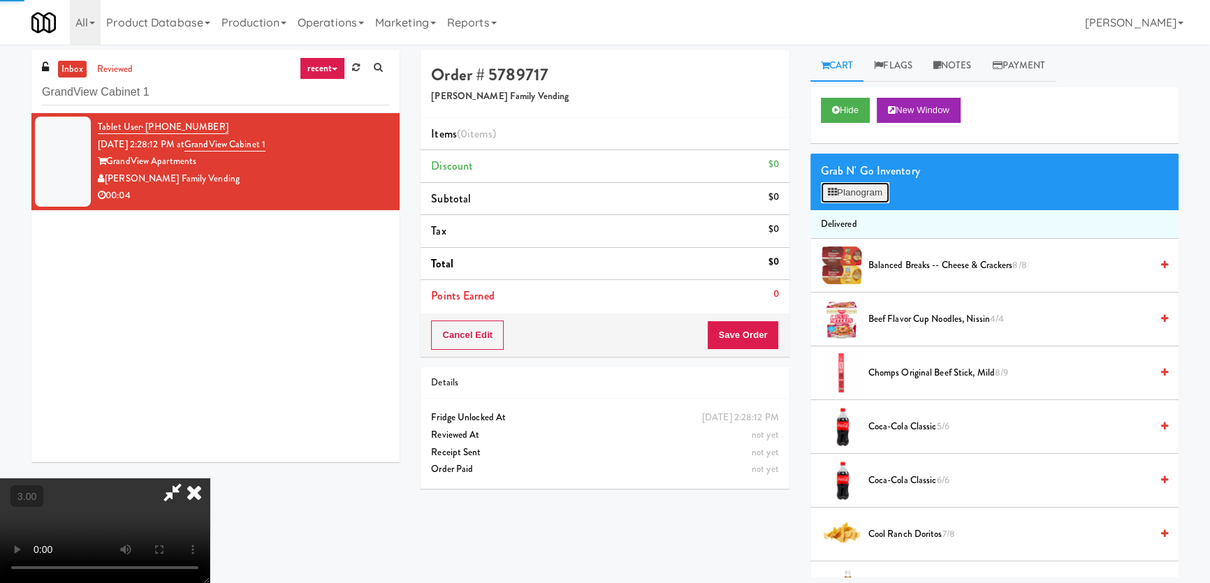
click at [852, 189] on button "Planogram" at bounding box center [855, 192] width 68 height 21
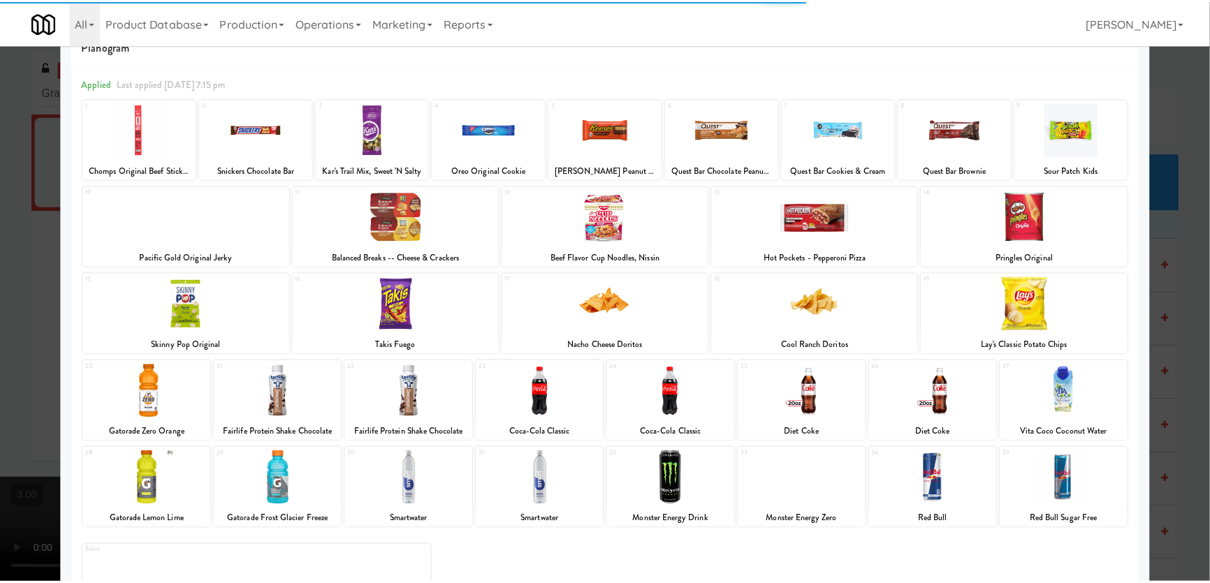
scroll to position [63, 0]
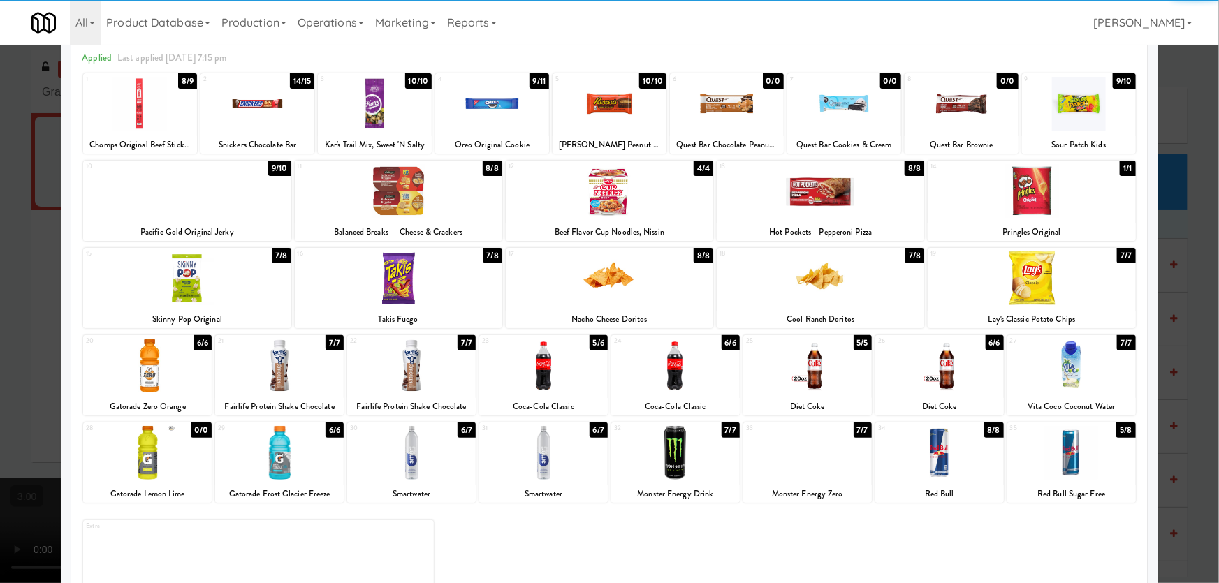
click at [1075, 458] on div at bounding box center [1071, 453] width 129 height 54
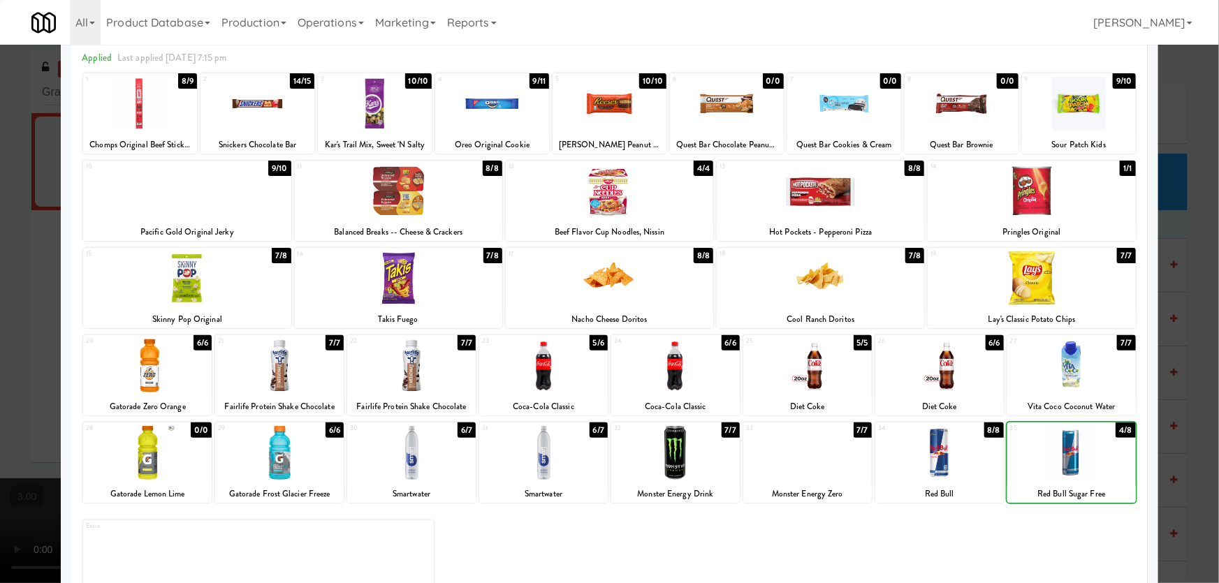
click at [1180, 463] on div at bounding box center [609, 291] width 1219 height 583
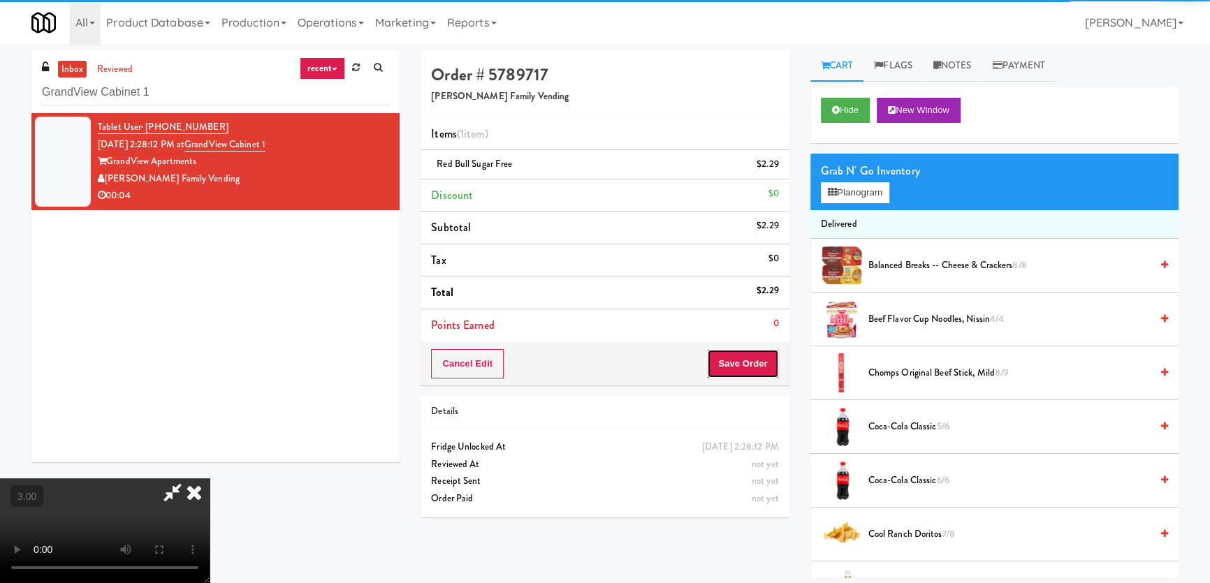
click at [768, 350] on button "Save Order" at bounding box center [742, 363] width 71 height 29
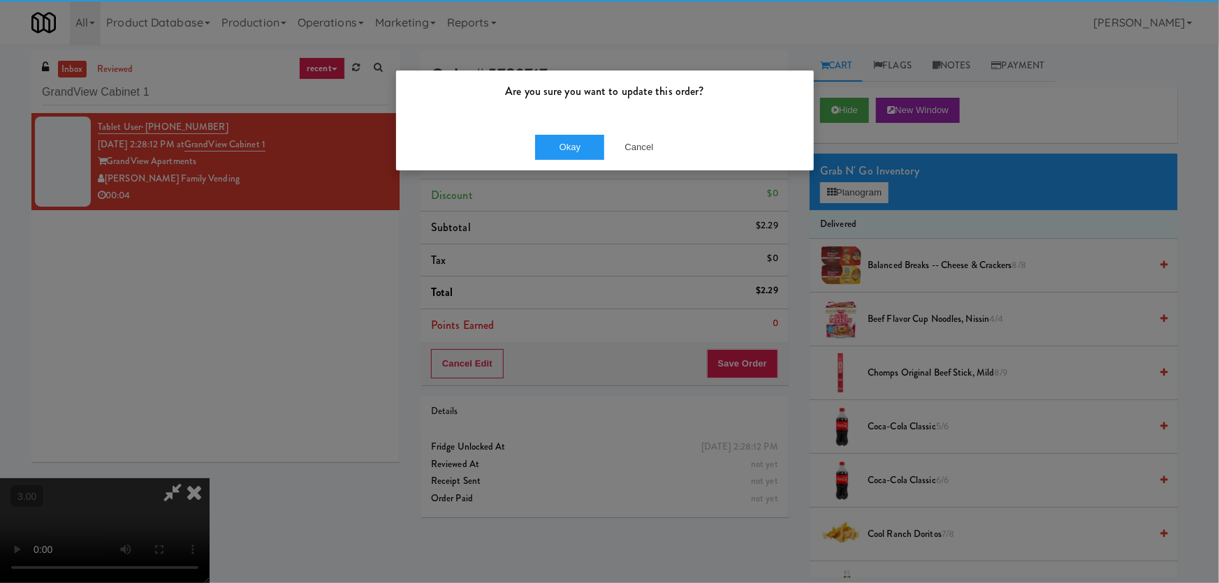
click at [559, 132] on div "Okay Cancel" at bounding box center [605, 147] width 418 height 47
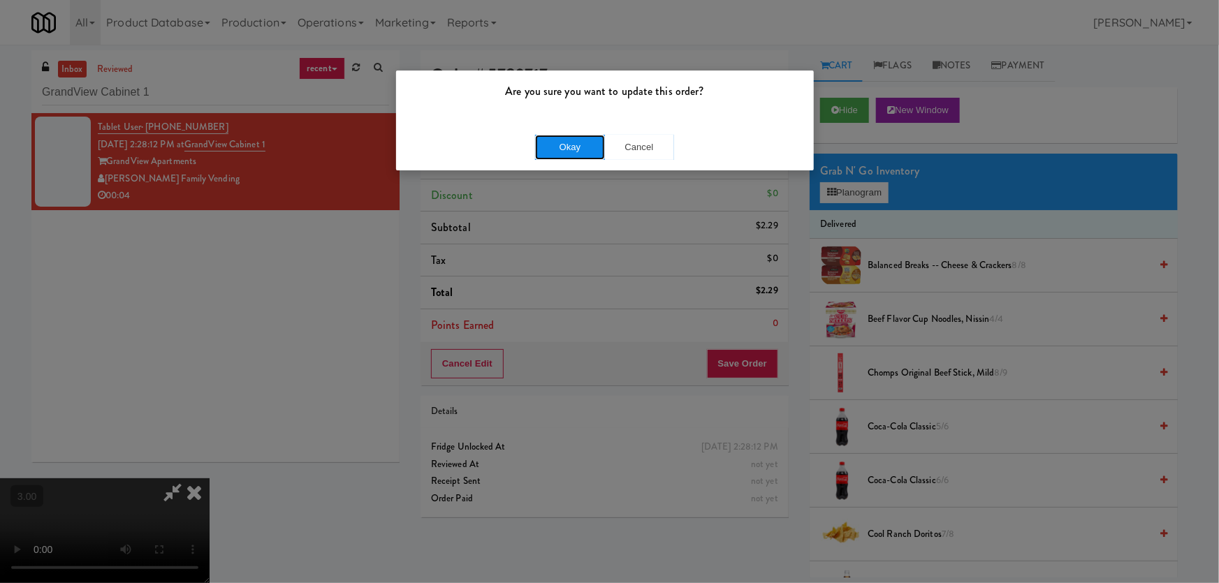
click at [554, 143] on button "Okay" at bounding box center [570, 147] width 70 height 25
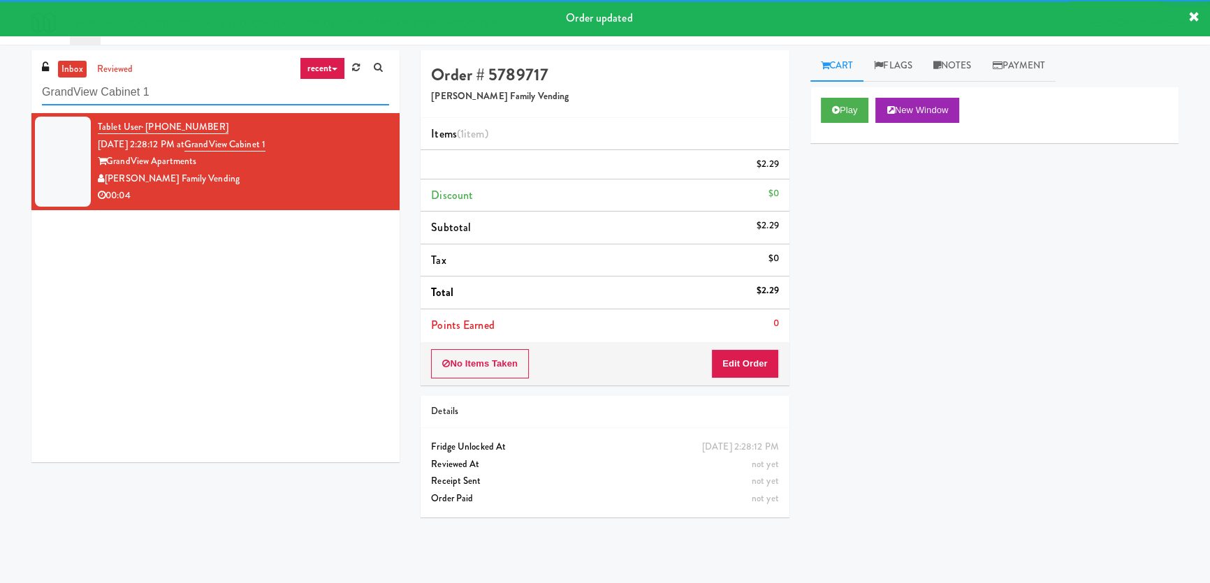
click at [257, 96] on input "GrandView Cabinet 1" at bounding box center [215, 93] width 347 height 26
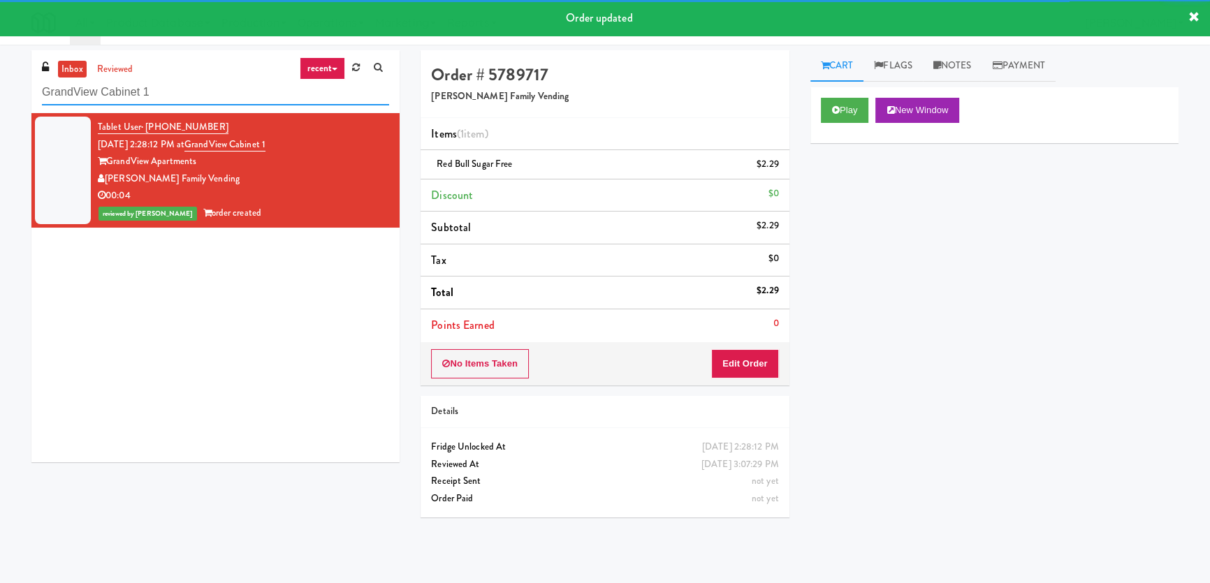
click at [257, 96] on input "GrandView Cabinet 1" at bounding box center [215, 93] width 347 height 26
paste input "Vouge Salon Cooler"
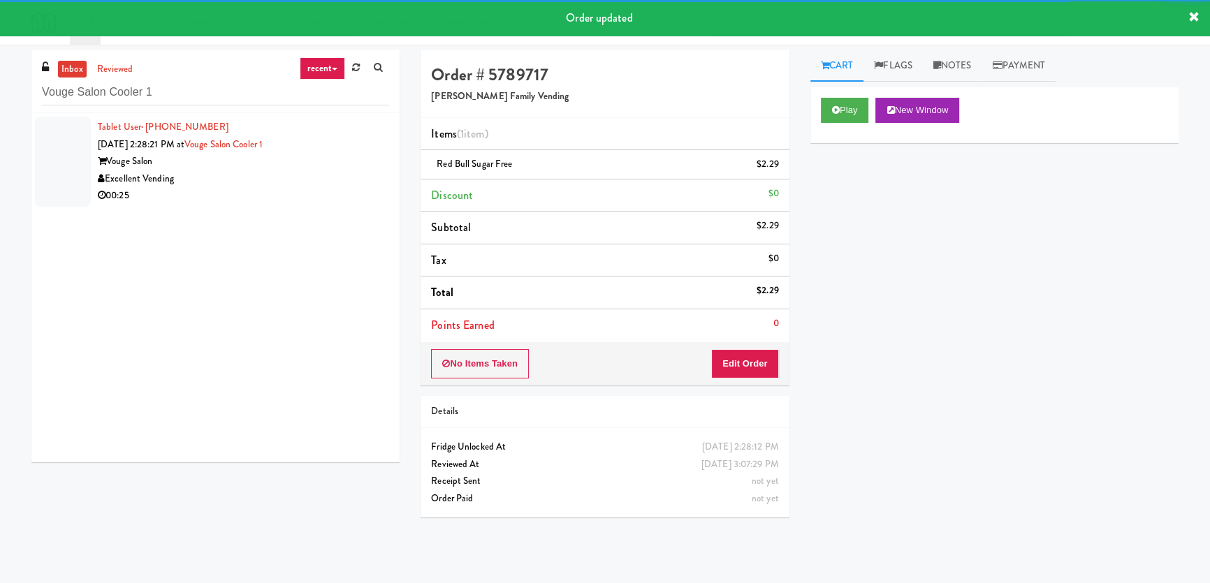
click at [346, 179] on div "Excellent Vending" at bounding box center [243, 178] width 291 height 17
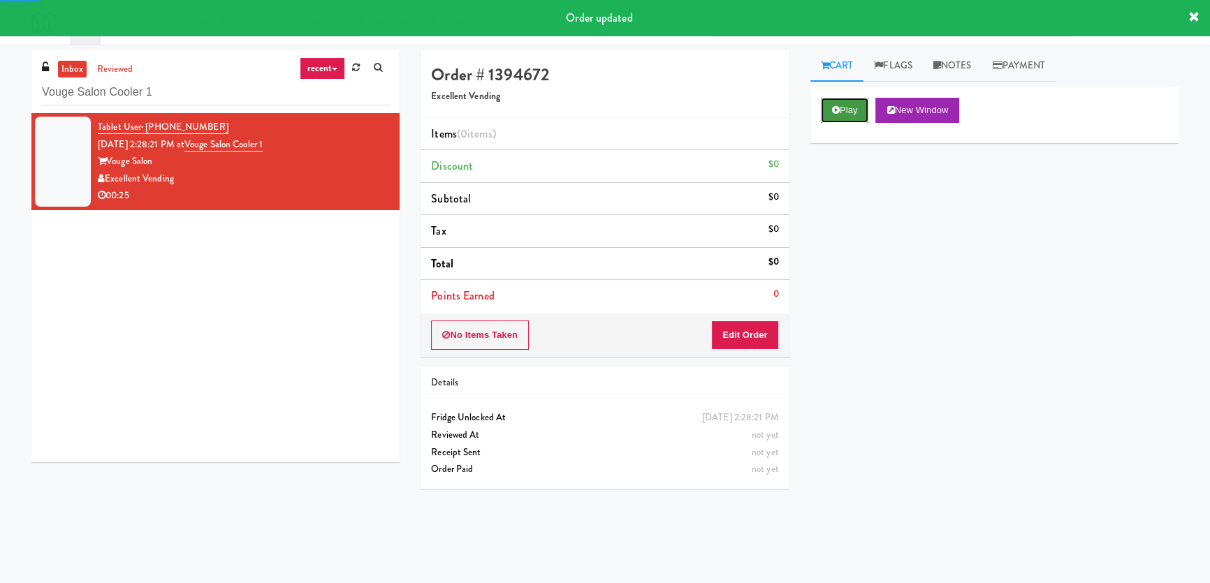
click at [852, 119] on button "Play" at bounding box center [845, 110] width 48 height 25
click at [844, 230] on div "Play New Window Primary Flag Clear Flag if unable to determine what was taken o…" at bounding box center [994, 349] width 368 height 524
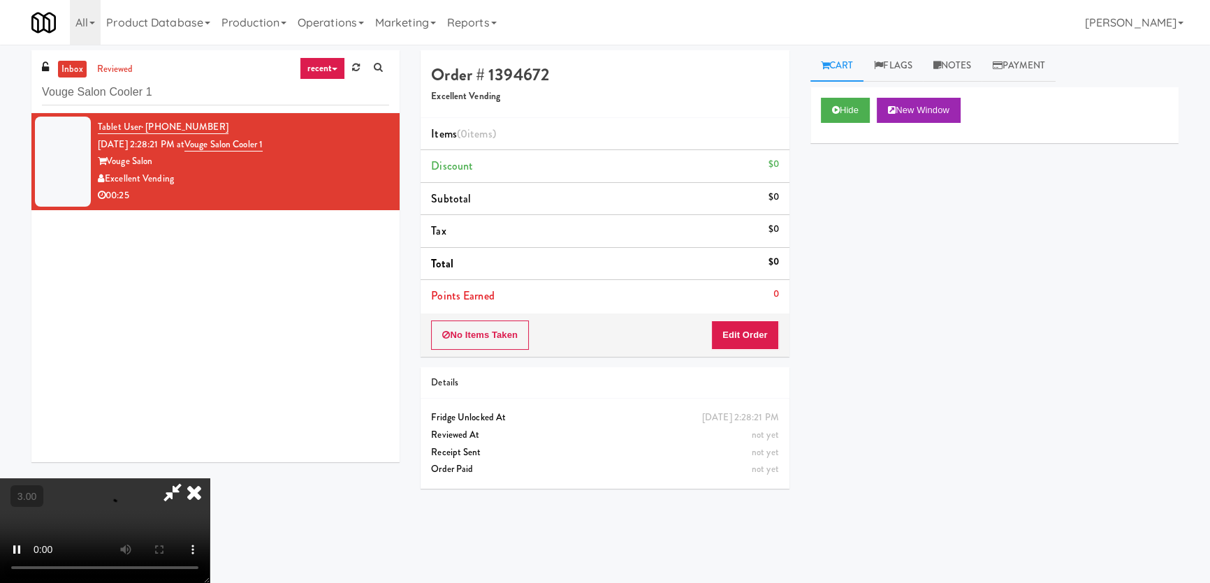
click at [838, 229] on div "Hide New Window Primary Flag Clear Flag if unable to determine what was taken o…" at bounding box center [994, 349] width 368 height 524
click at [852, 390] on div "Hide New Window Primary Flag Clear Flag if unable to determine what was taken o…" at bounding box center [994, 349] width 368 height 524
click at [210, 478] on video at bounding box center [105, 530] width 210 height 105
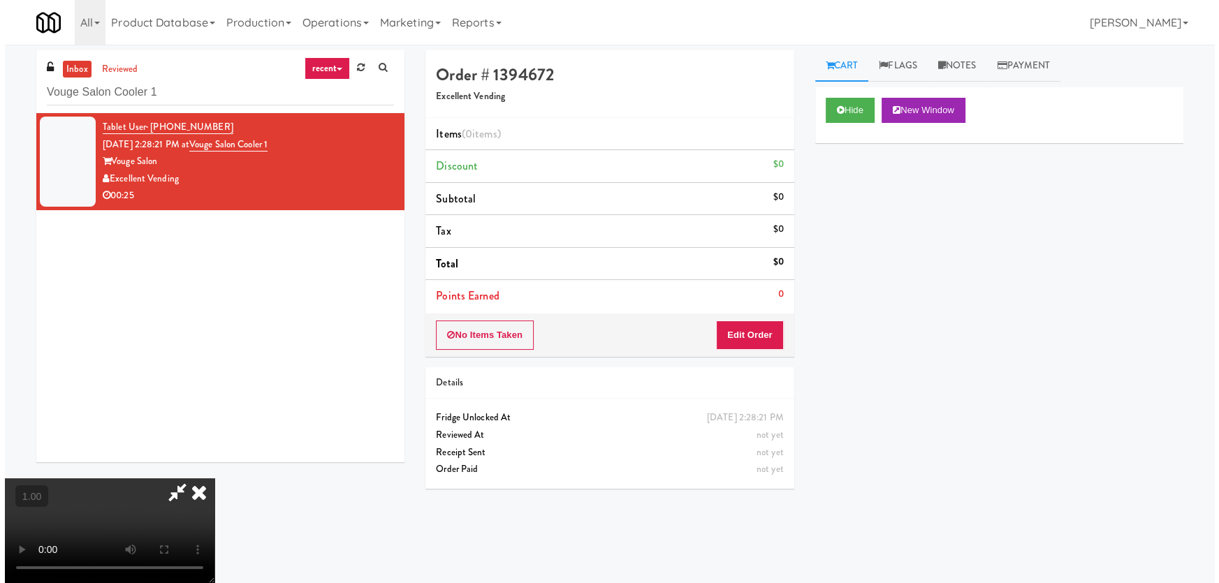
scroll to position [0, 0]
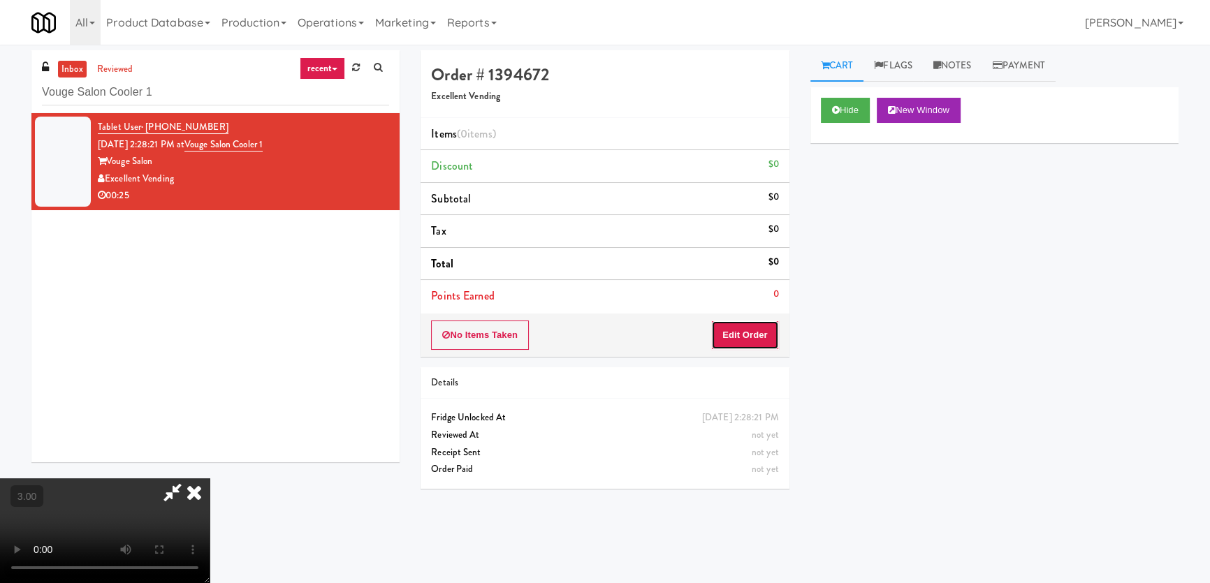
click at [763, 336] on button "Edit Order" at bounding box center [745, 335] width 68 height 29
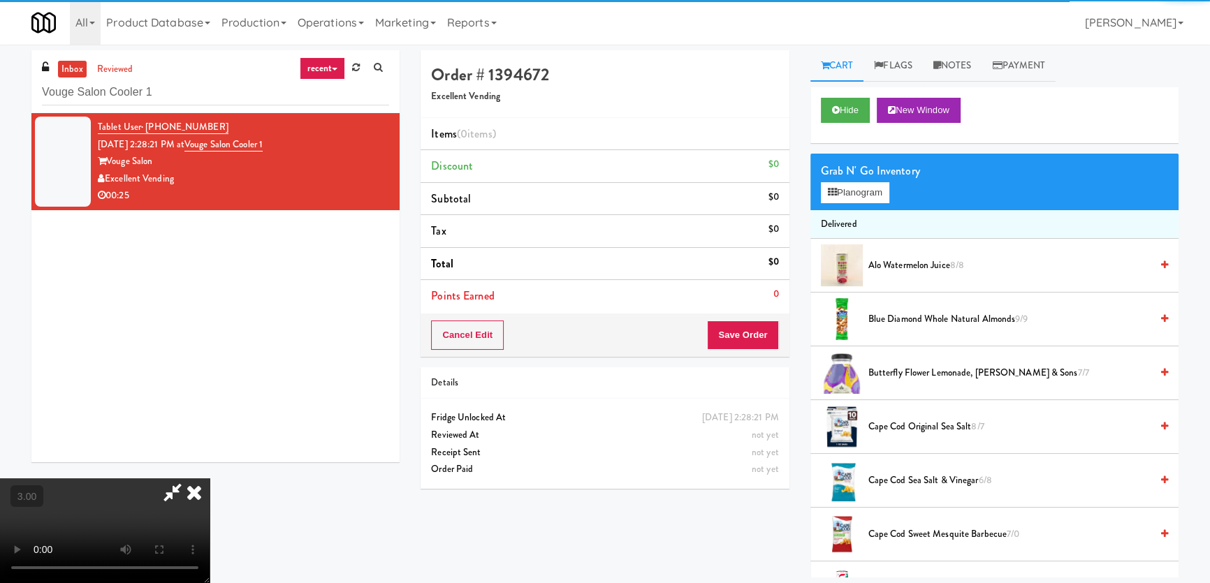
click at [851, 180] on div "Grab N' Go Inventory Planogram" at bounding box center [994, 182] width 368 height 57
click at [853, 195] on button "Planogram" at bounding box center [855, 192] width 68 height 21
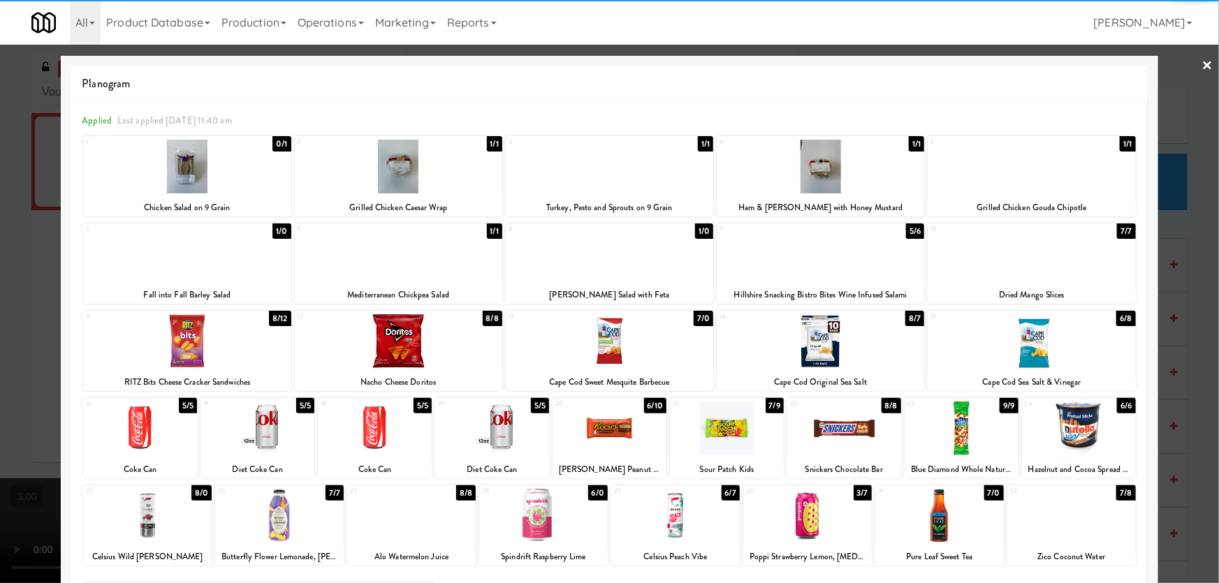
click at [823, 175] on div at bounding box center [820, 167] width 207 height 54
click at [823, 350] on div at bounding box center [820, 341] width 207 height 54
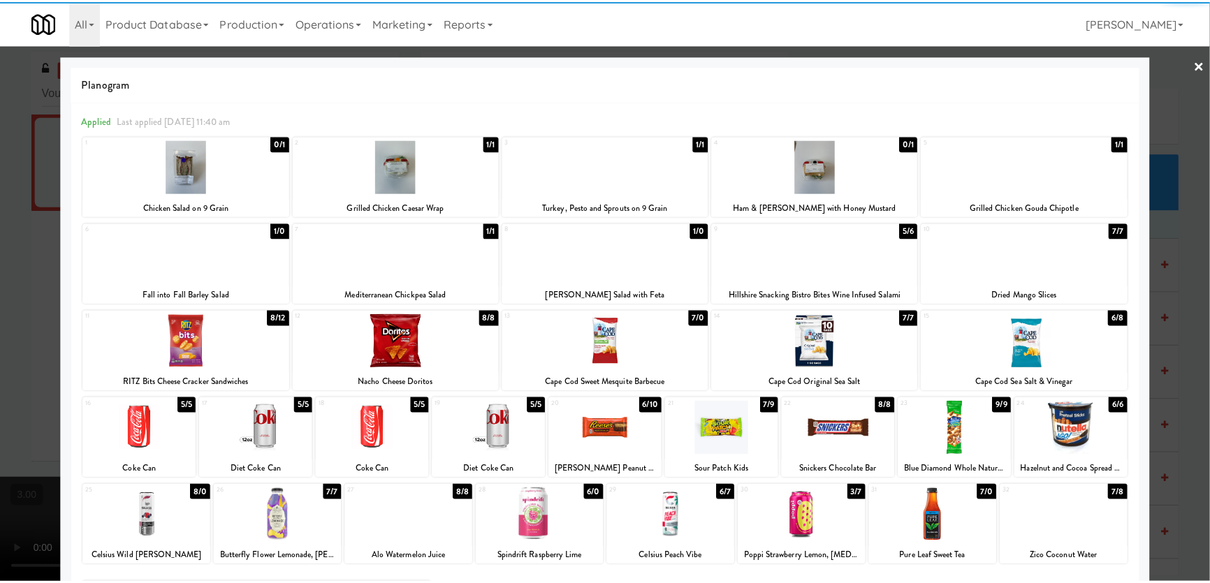
scroll to position [63, 0]
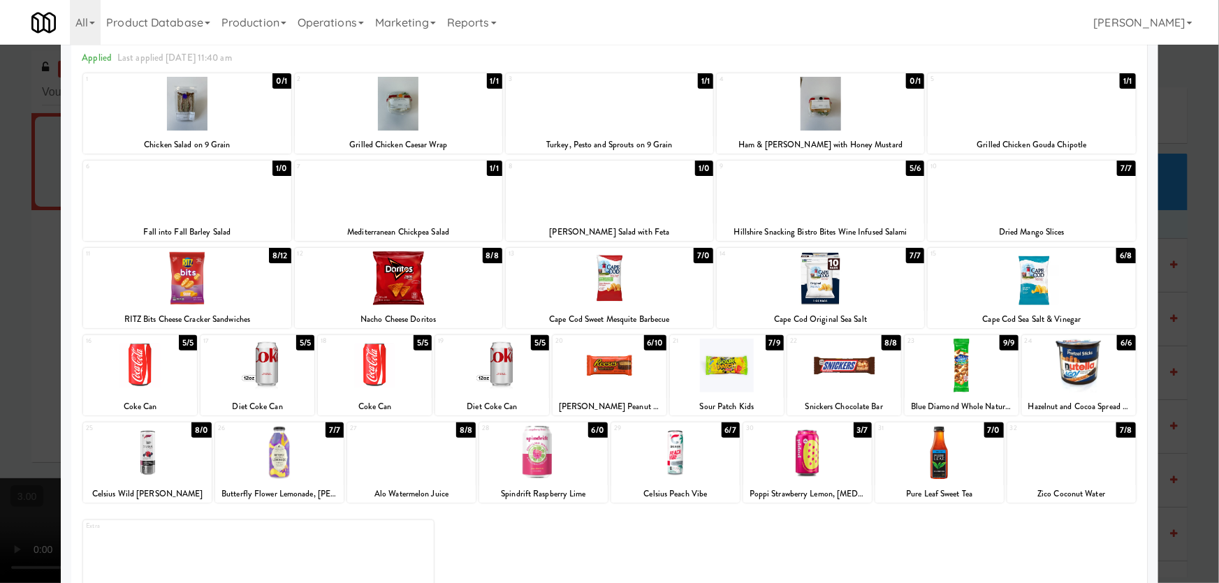
click at [485, 367] on div at bounding box center [492, 366] width 114 height 54
click at [0, 294] on div at bounding box center [609, 291] width 1219 height 583
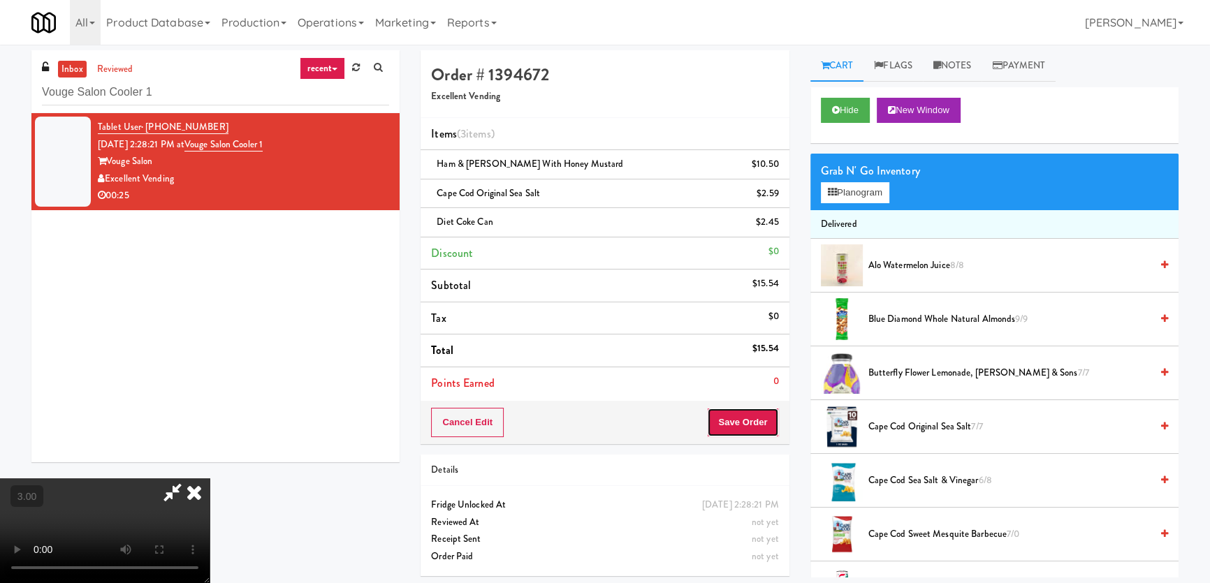
click at [749, 426] on button "Save Order" at bounding box center [742, 422] width 71 height 29
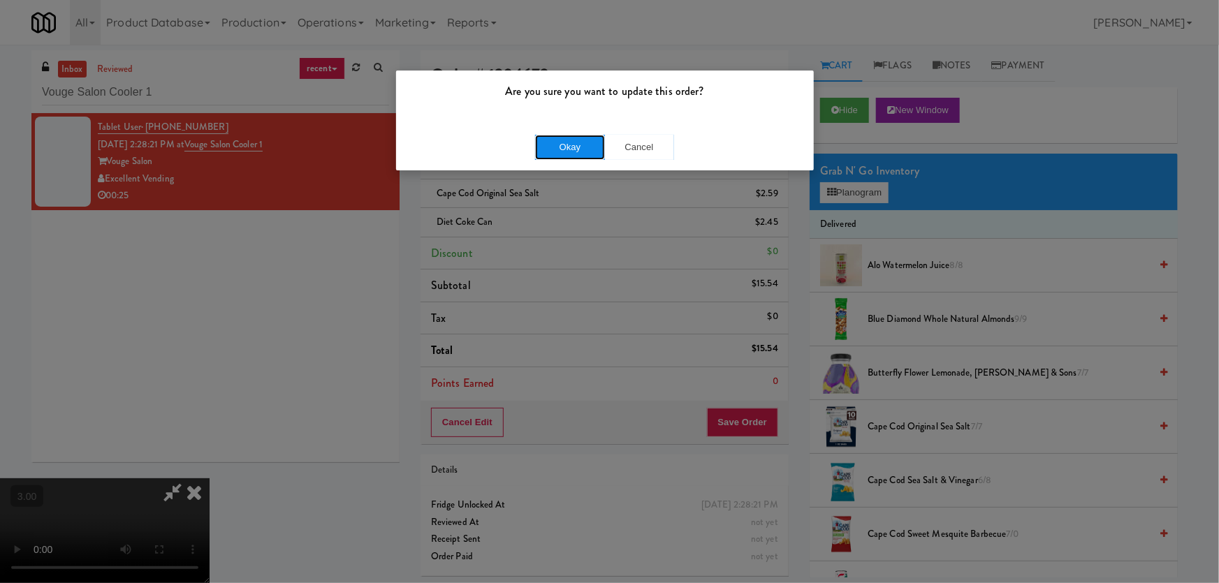
click at [574, 154] on button "Okay" at bounding box center [570, 147] width 70 height 25
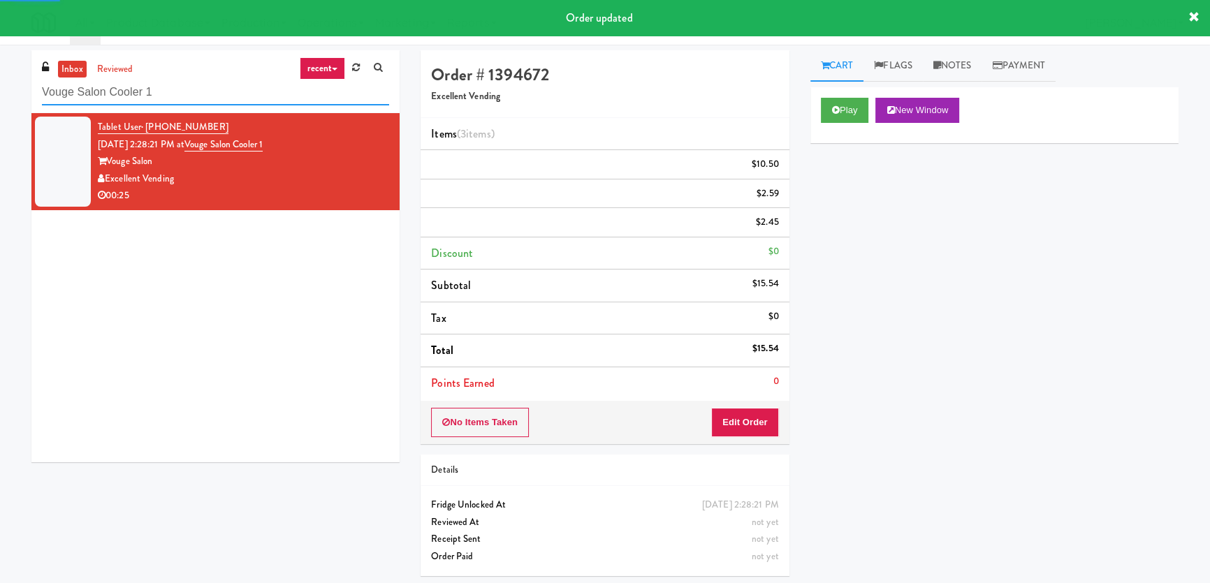
click at [214, 92] on input "Vouge Salon Cooler 1" at bounding box center [215, 93] width 347 height 26
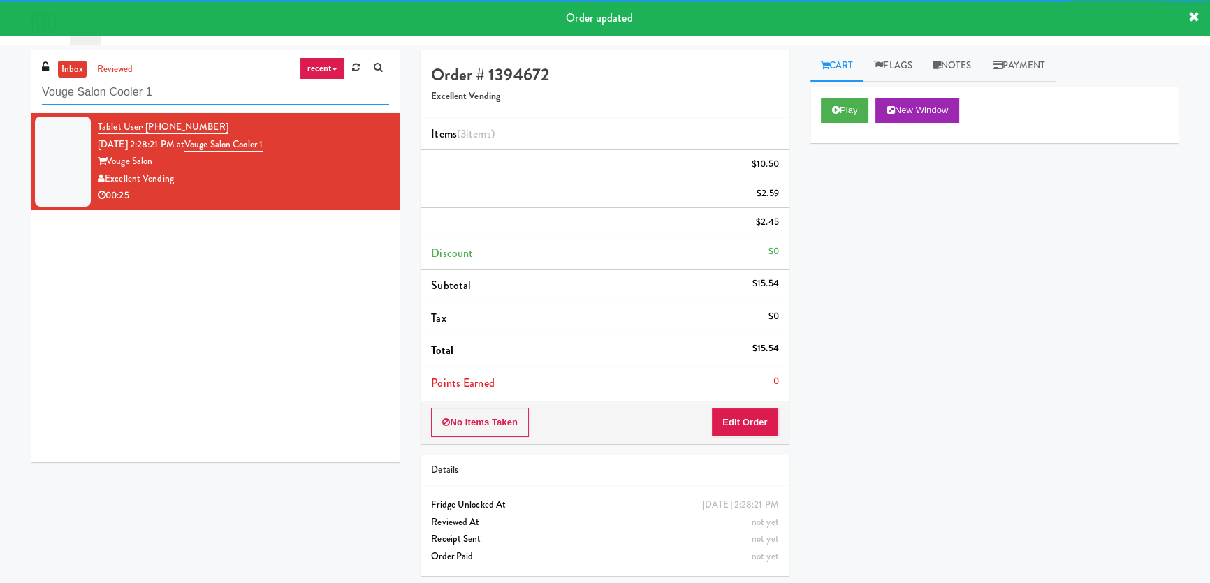
paste input "Cityline-Fridge-Left"
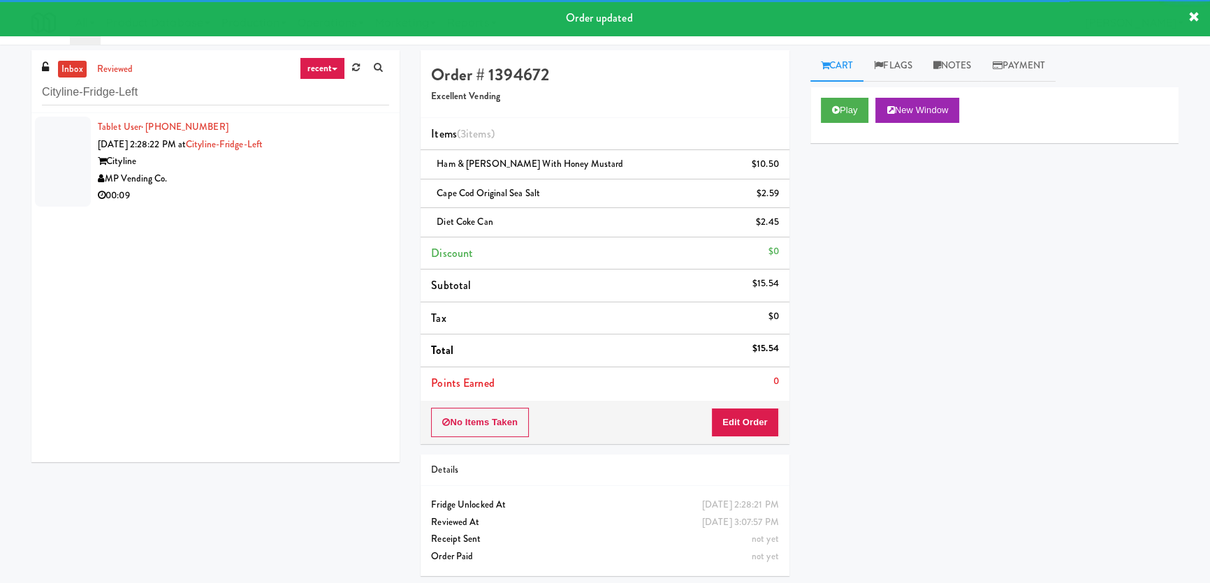
click at [330, 182] on div "MP Vending Co." at bounding box center [243, 178] width 291 height 17
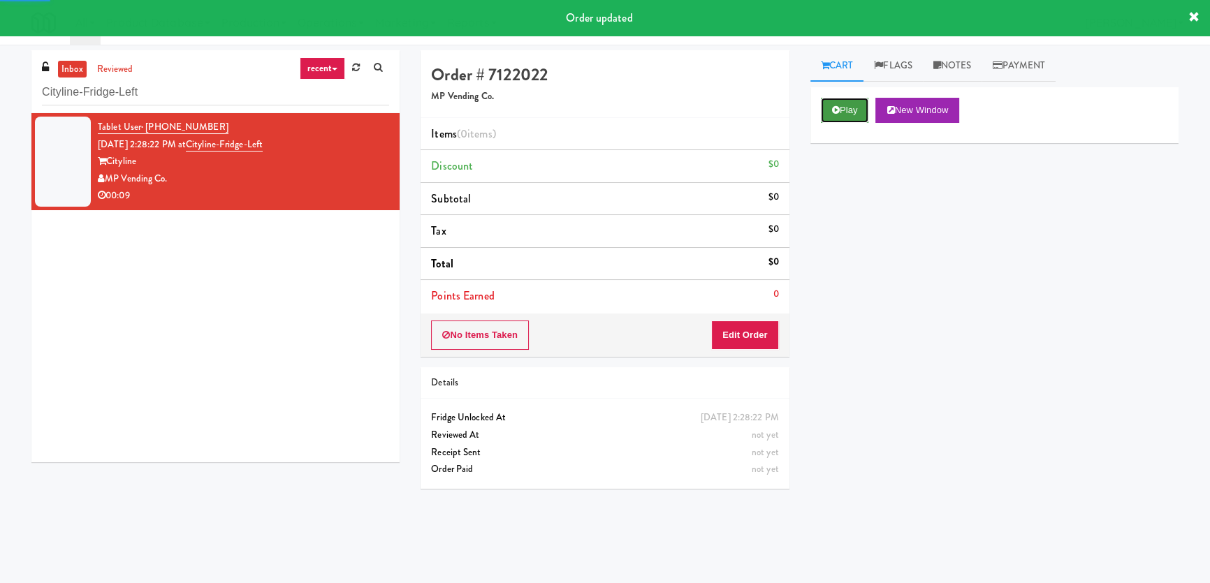
click at [854, 115] on button "Play" at bounding box center [845, 110] width 48 height 25
click at [853, 219] on div "Play New Window Primary Flag Clear Flag if unable to determine what was taken o…" at bounding box center [994, 349] width 368 height 524
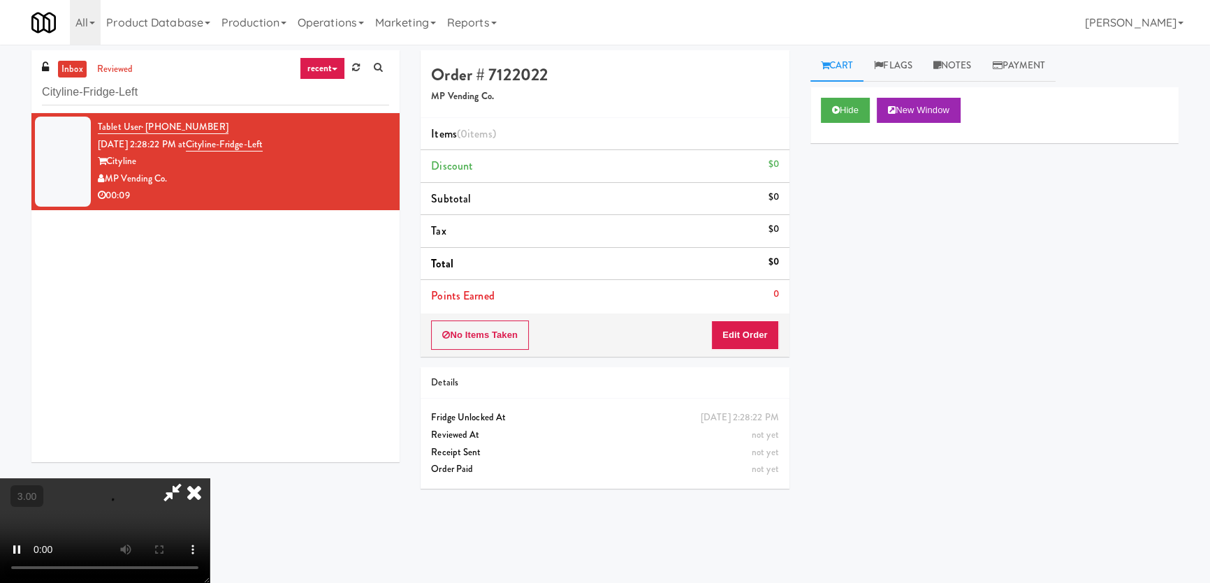
click at [849, 219] on div "Hide New Window Primary Flag Clear Flag if unable to determine what was taken o…" at bounding box center [994, 349] width 368 height 524
drag, startPoint x: 881, startPoint y: 406, endPoint x: 806, endPoint y: 390, distance: 77.0
click at [881, 406] on div "Hide New Window Primary Flag Clear Flag if unable to determine what was taken o…" at bounding box center [994, 349] width 368 height 524
click at [210, 478] on video at bounding box center [105, 530] width 210 height 105
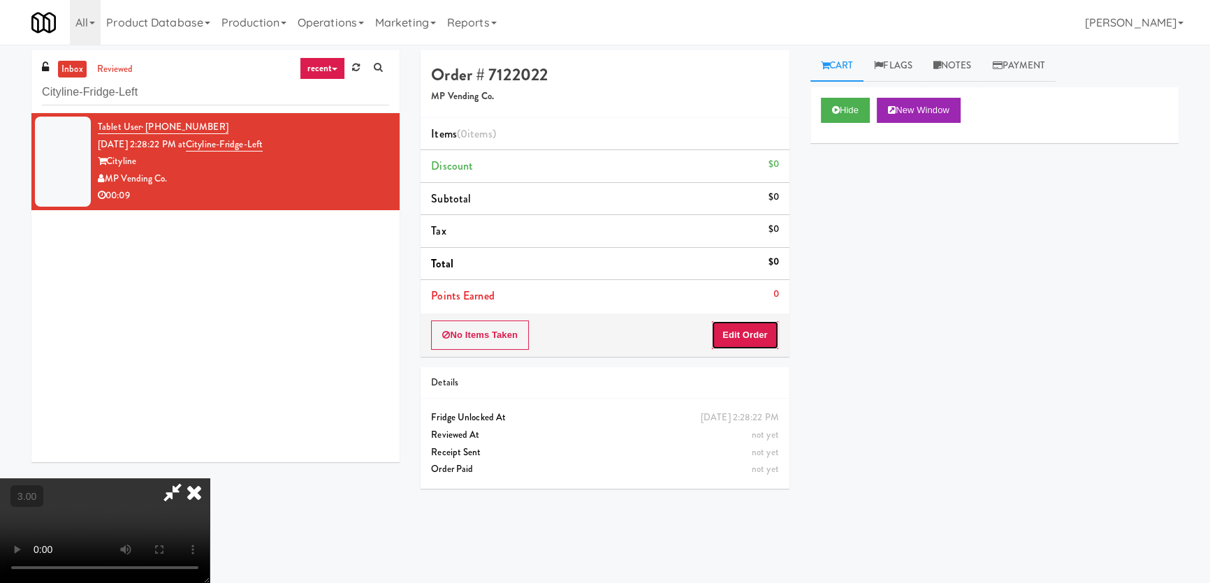
click at [761, 335] on button "Edit Order" at bounding box center [745, 335] width 68 height 29
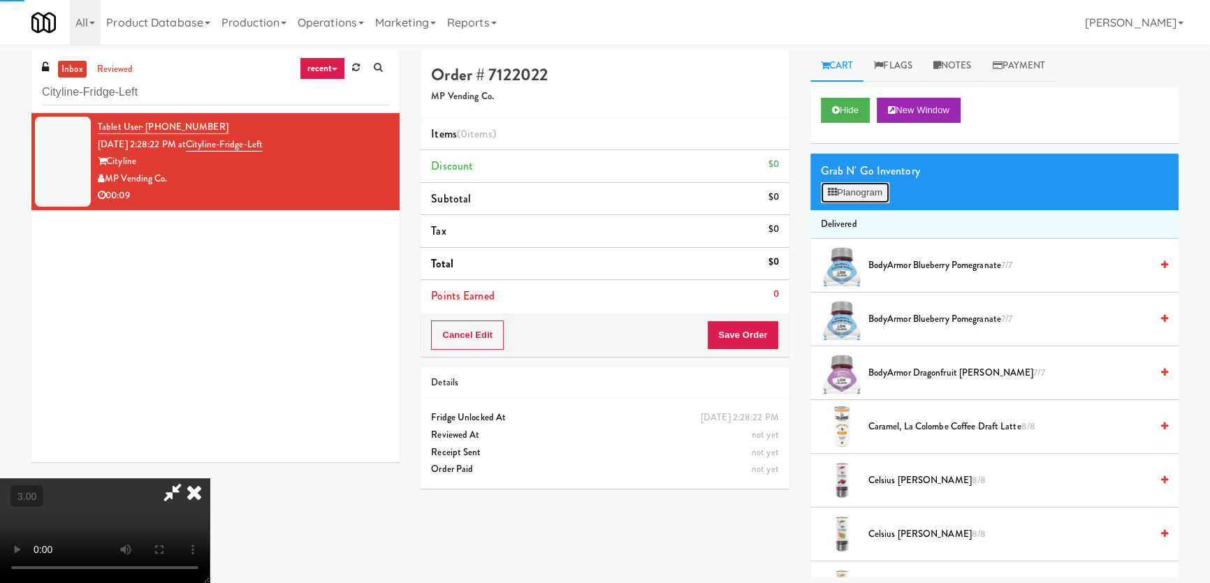
click at [853, 197] on button "Planogram" at bounding box center [855, 192] width 68 height 21
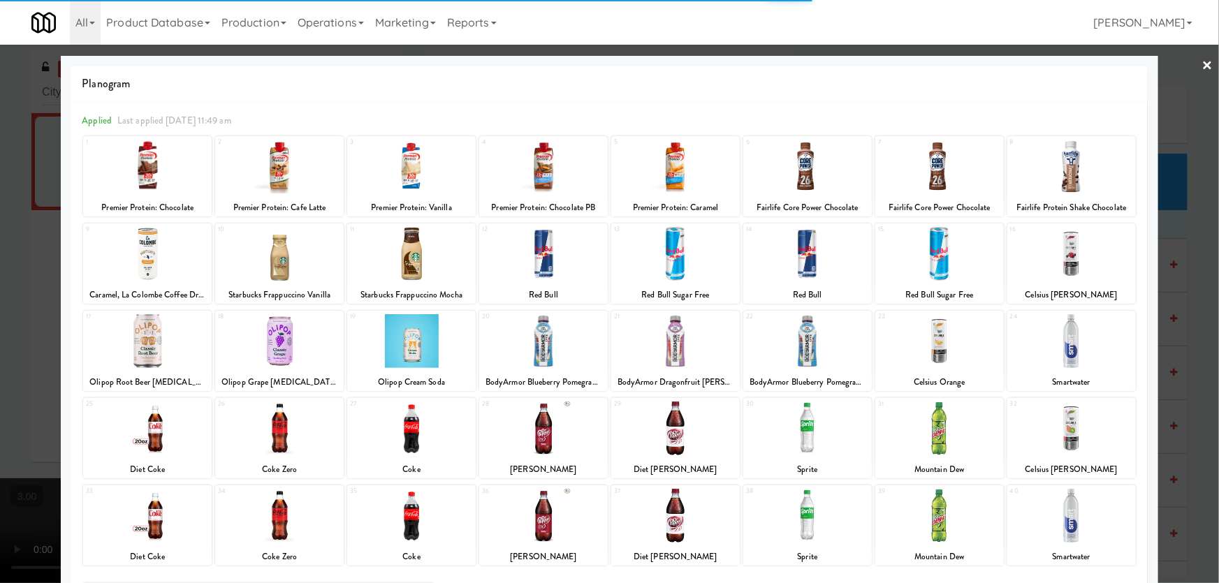
click at [160, 258] on div at bounding box center [147, 254] width 129 height 54
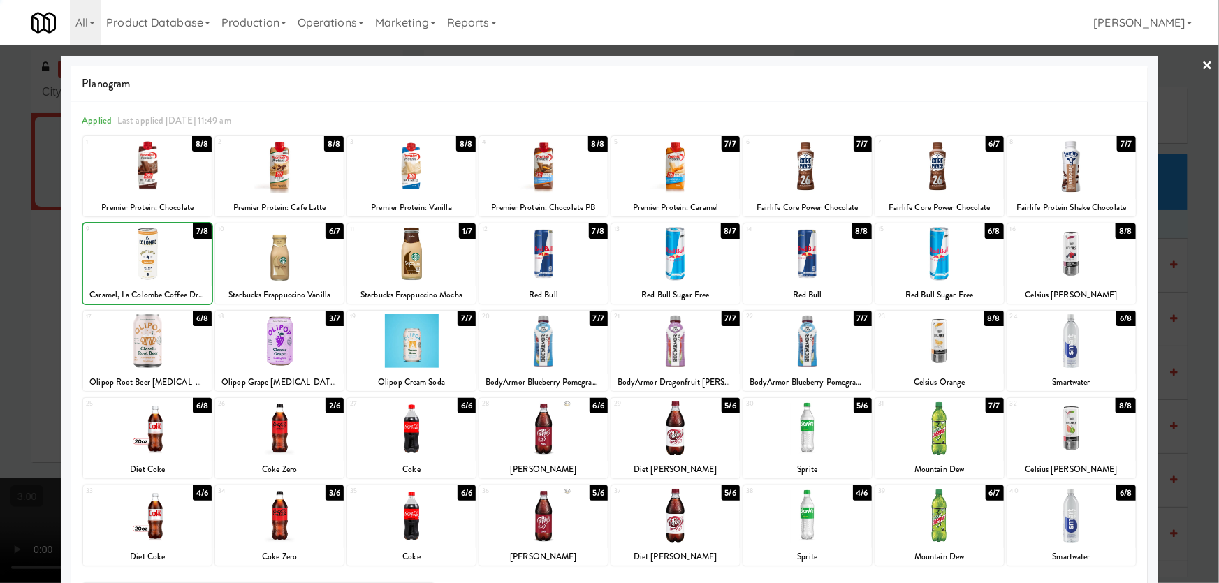
click at [0, 270] on div at bounding box center [609, 291] width 1219 height 583
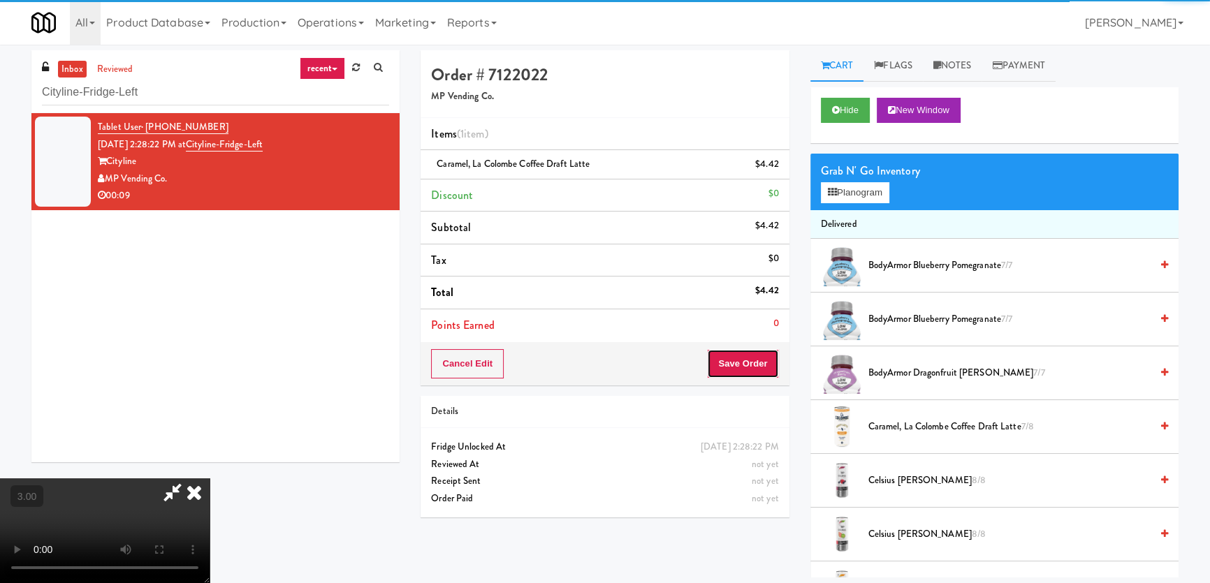
click at [744, 368] on button "Save Order" at bounding box center [742, 363] width 71 height 29
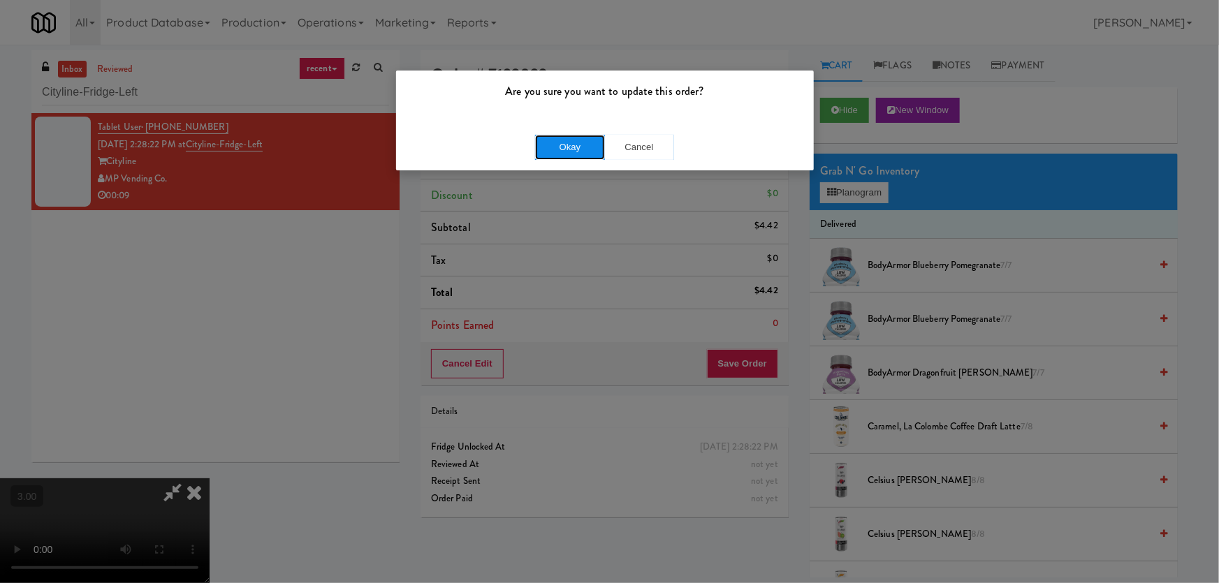
click at [571, 139] on button "Okay" at bounding box center [570, 147] width 70 height 25
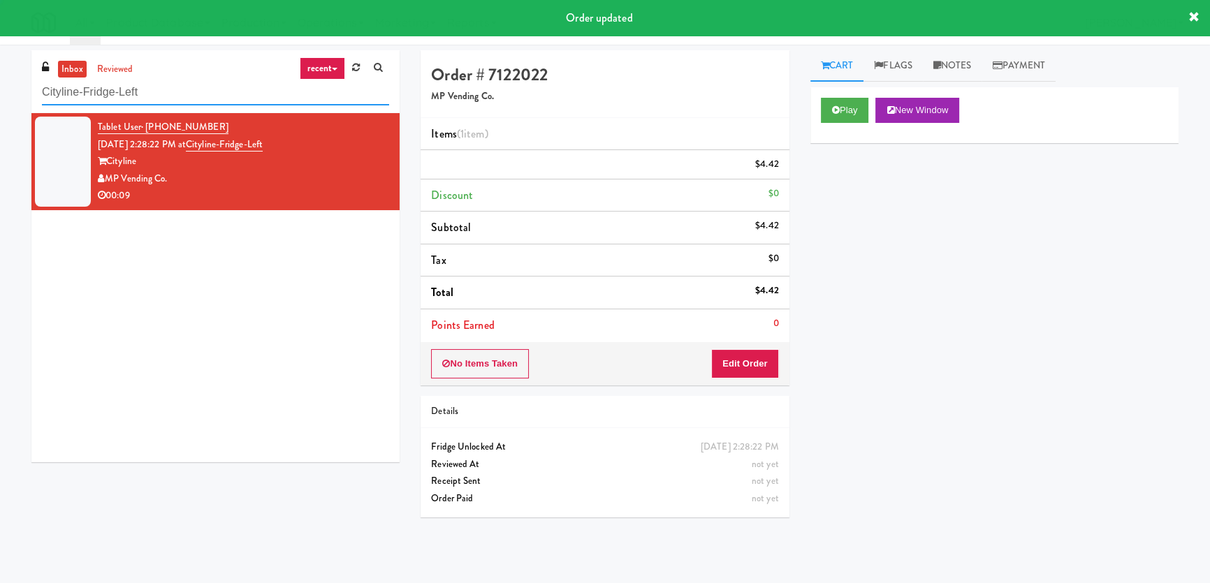
click at [233, 96] on input "Cityline-Fridge-Left" at bounding box center [215, 93] width 347 height 26
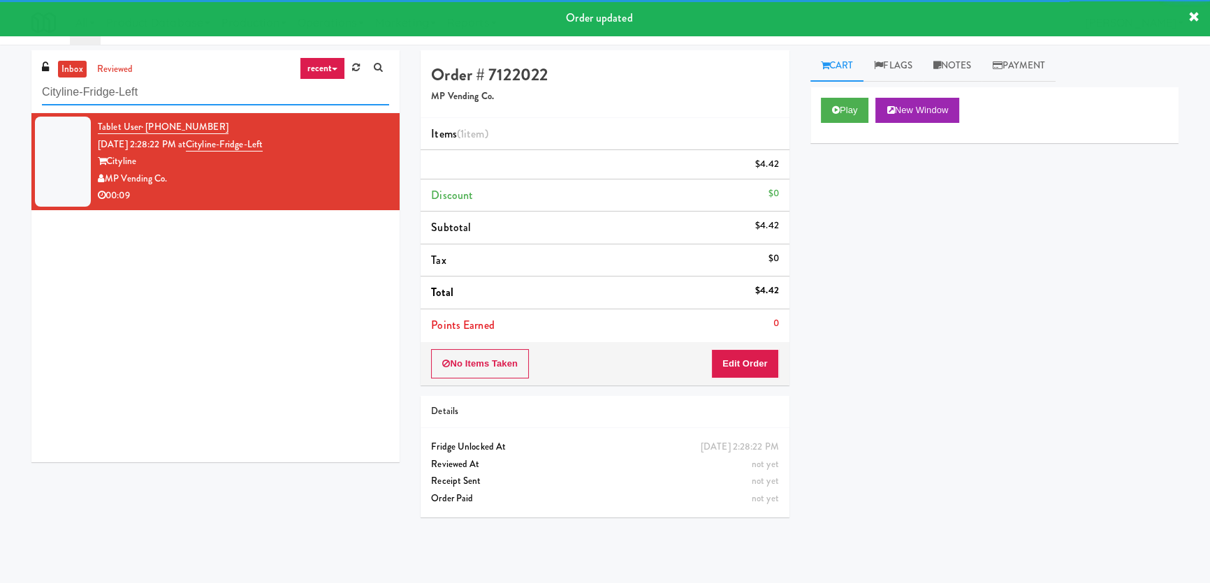
click at [233, 96] on input "Cityline-Fridge-Left" at bounding box center [215, 93] width 347 height 26
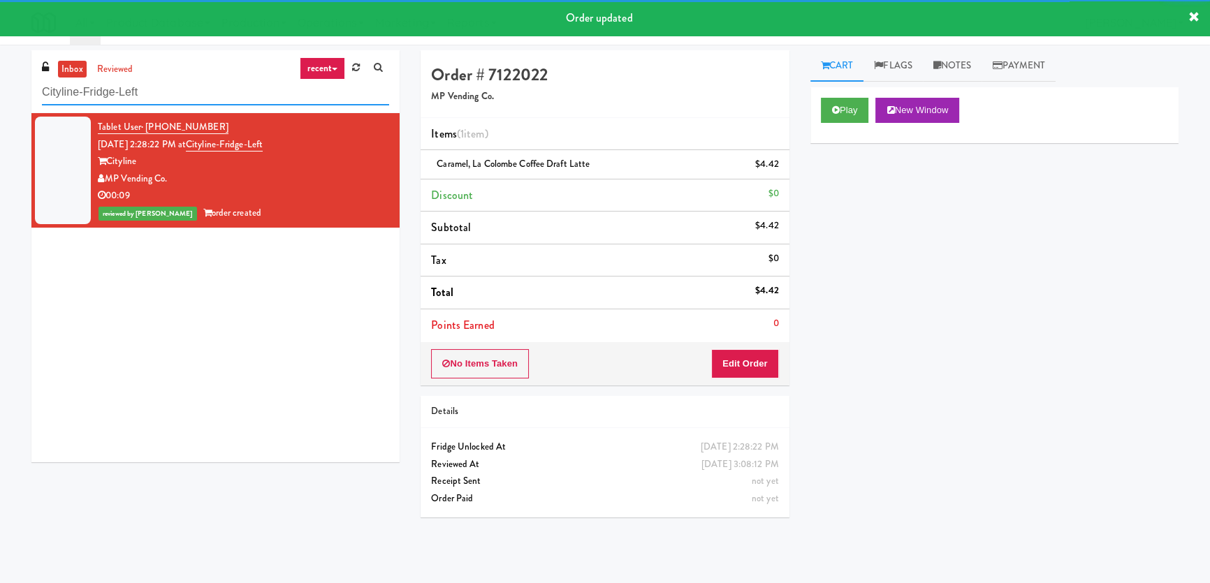
click at [233, 96] on input "Cityline-Fridge-Left" at bounding box center [215, 93] width 347 height 26
paste input "[PERSON_NAME] - Cooler -"
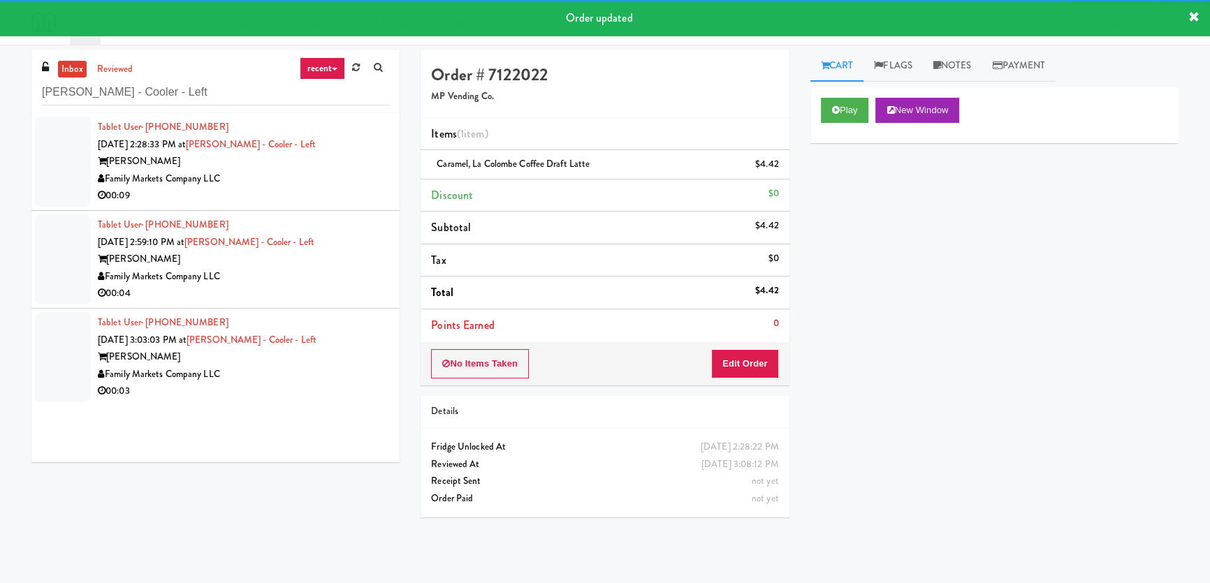
click at [304, 177] on div "Family Markets Company LLC" at bounding box center [243, 178] width 291 height 17
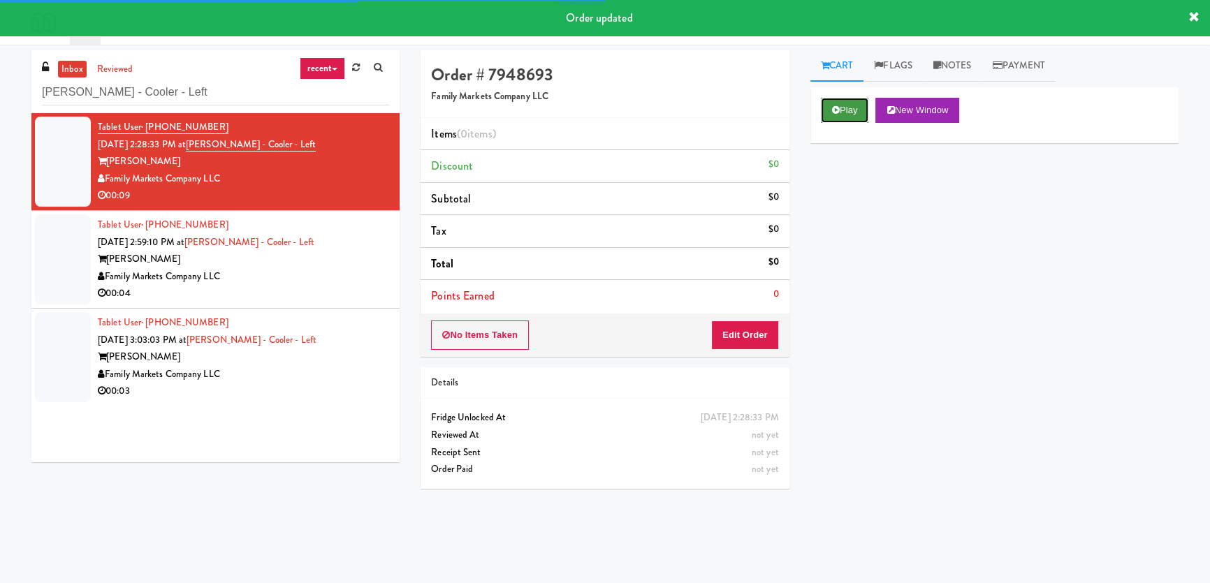
click at [850, 113] on button "Play" at bounding box center [845, 110] width 48 height 25
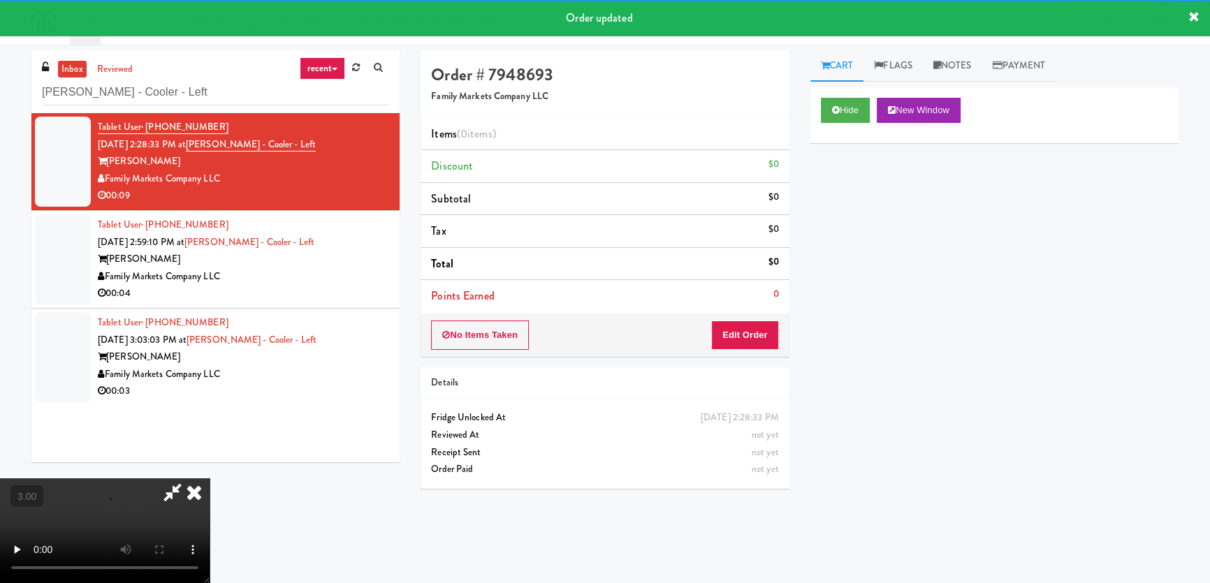
click at [849, 193] on div "Hide New Window Primary Flag Clear Flag if unable to determine what was taken o…" at bounding box center [994, 349] width 368 height 524
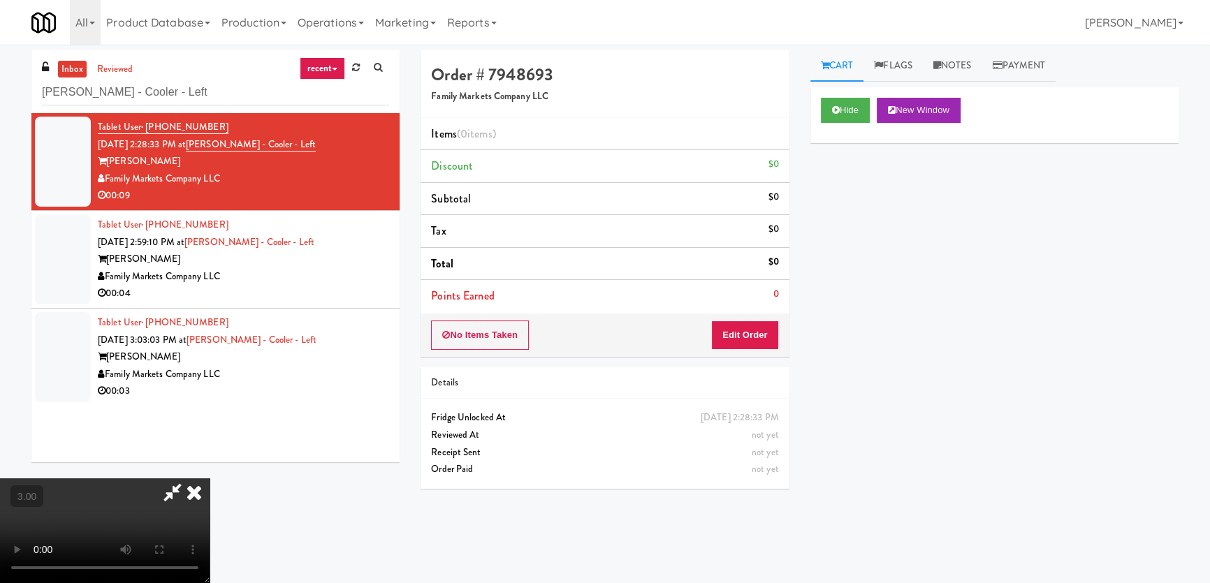
click at [849, 193] on div "Hide New Window Primary Flag Clear Flag if unable to determine what was taken o…" at bounding box center [994, 349] width 368 height 524
click at [210, 478] on video at bounding box center [105, 530] width 210 height 105
click at [767, 330] on button "Edit Order" at bounding box center [745, 335] width 68 height 29
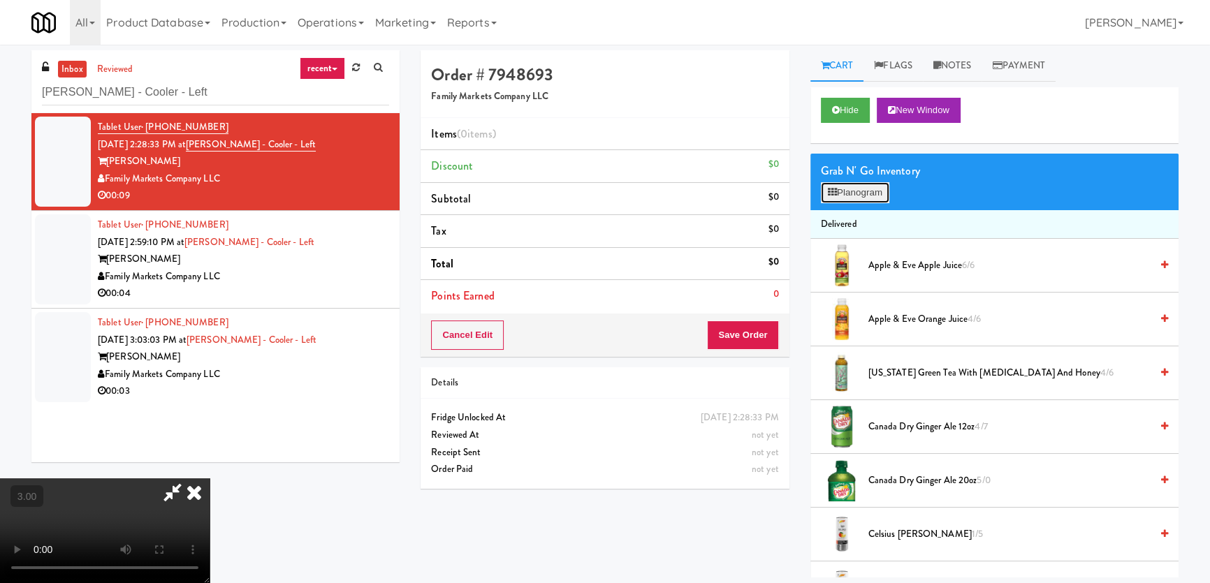
click at [858, 182] on button "Planogram" at bounding box center [855, 192] width 68 height 21
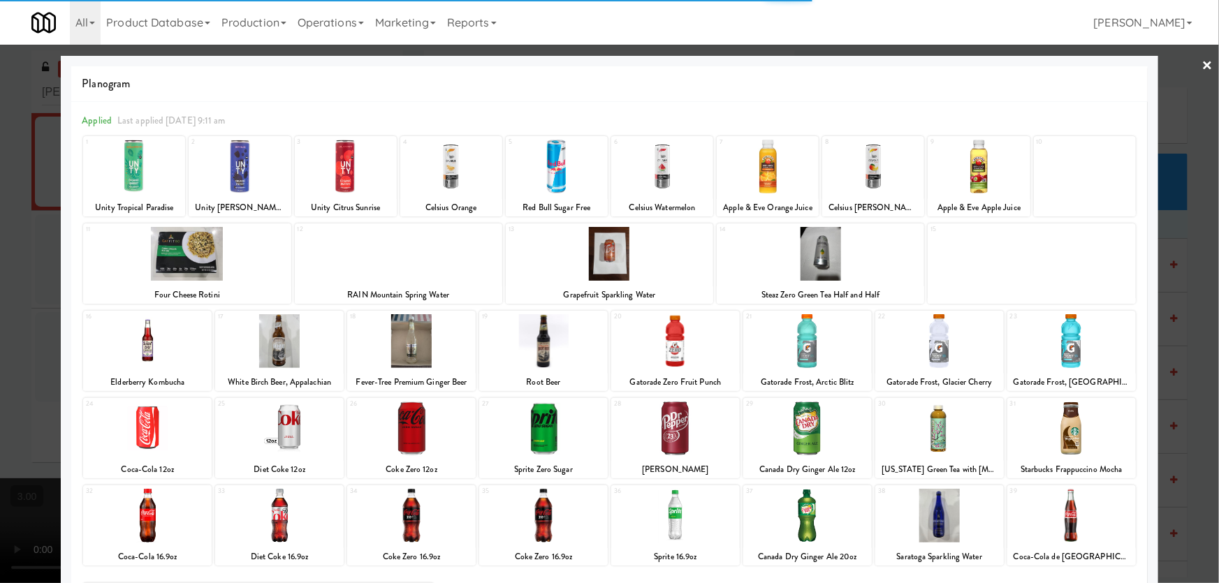
click at [934, 348] on div at bounding box center [939, 341] width 129 height 54
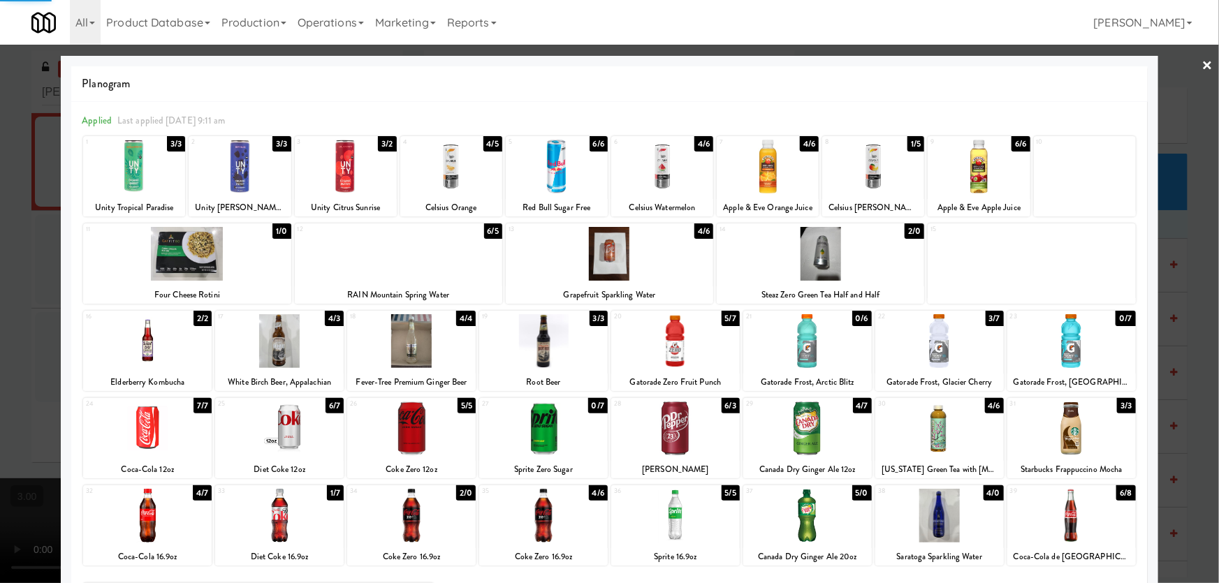
click at [1, 319] on div at bounding box center [609, 291] width 1219 height 583
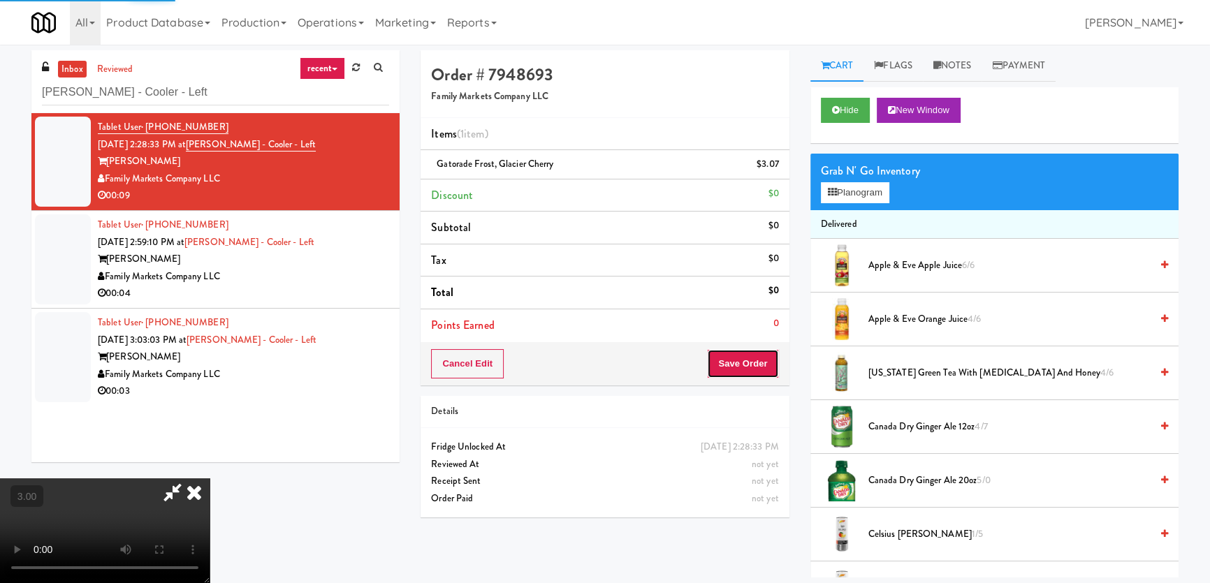
click at [760, 362] on button "Save Order" at bounding box center [742, 363] width 71 height 29
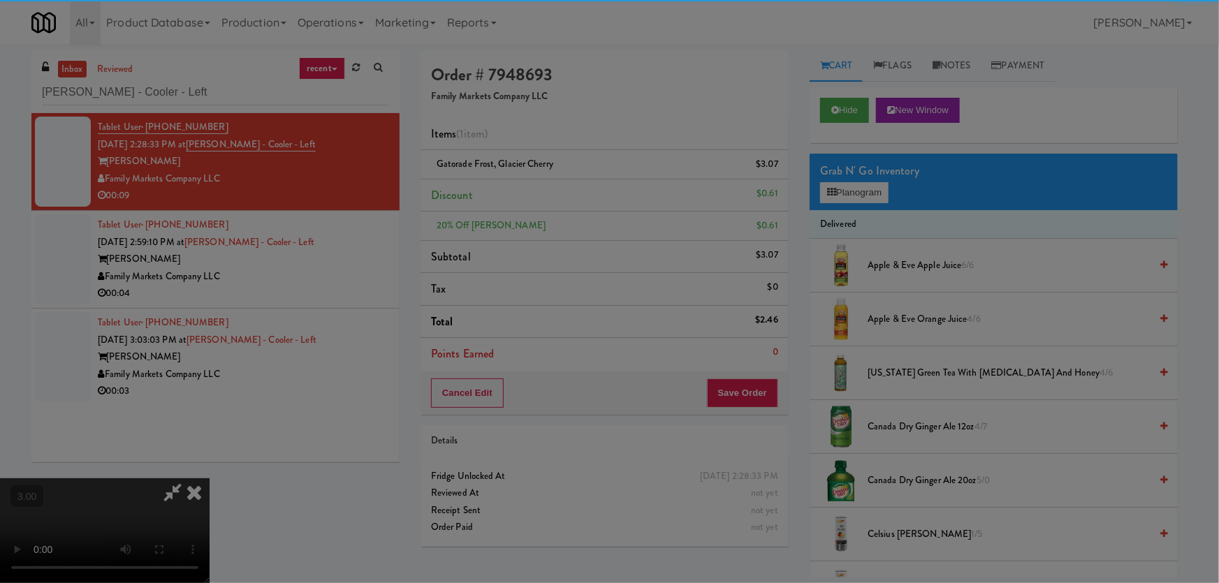
click at [0, 0] on button "Okay" at bounding box center [0, 0] width 0 height 0
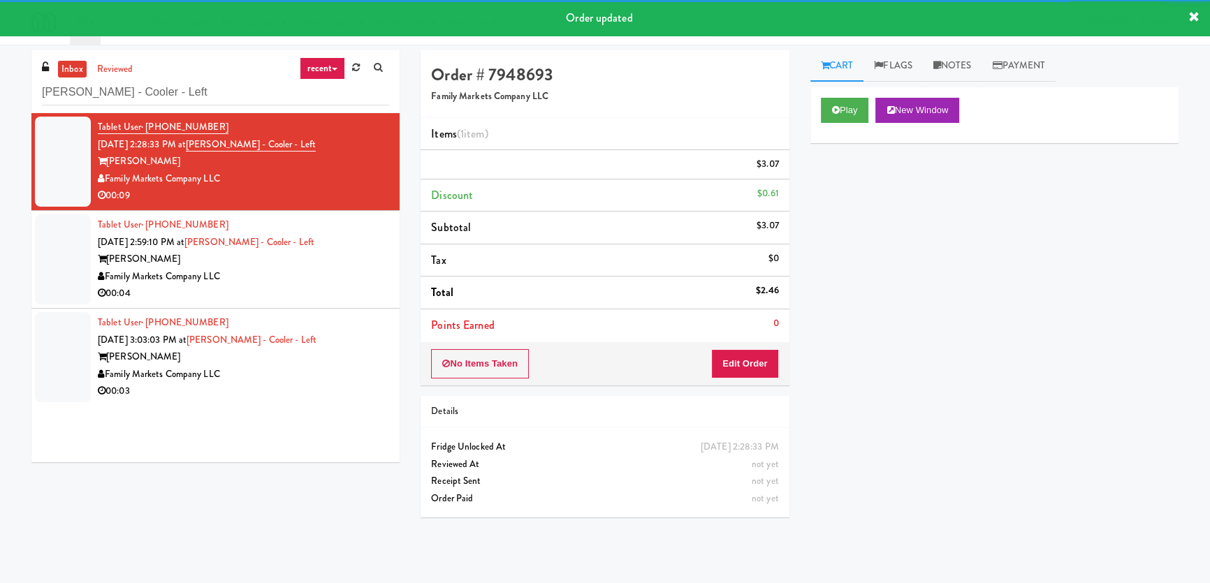
click at [347, 285] on div "Family Markets Company LLC" at bounding box center [243, 276] width 291 height 17
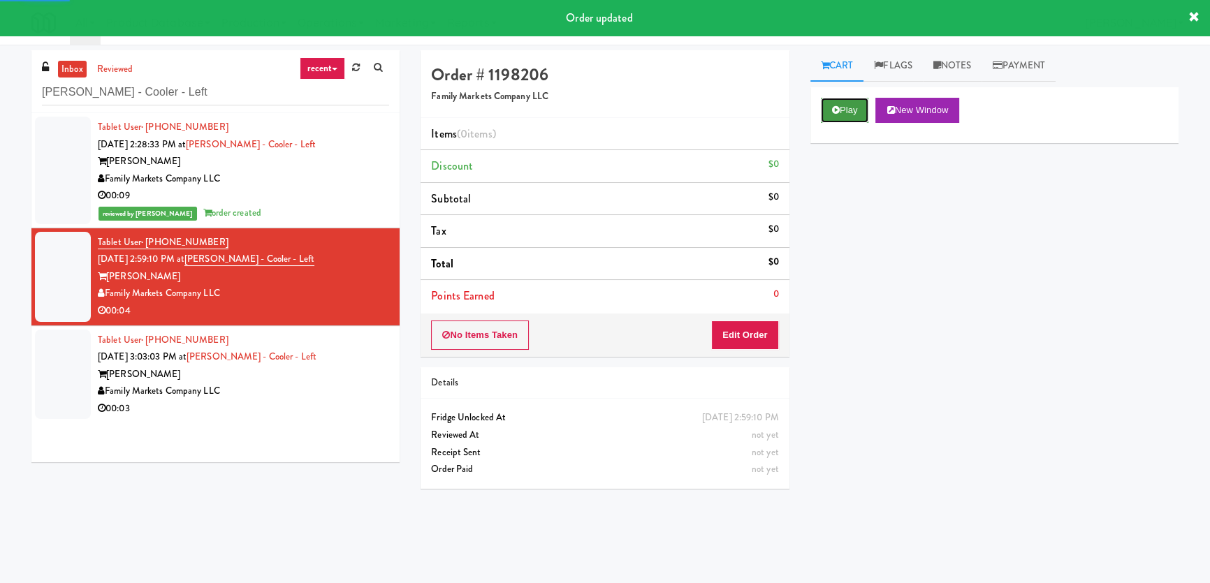
click at [848, 103] on button "Play" at bounding box center [845, 110] width 48 height 25
click at [862, 195] on div "Play New Window Primary Flag Clear Flag if unable to determine what was taken o…" at bounding box center [994, 349] width 368 height 524
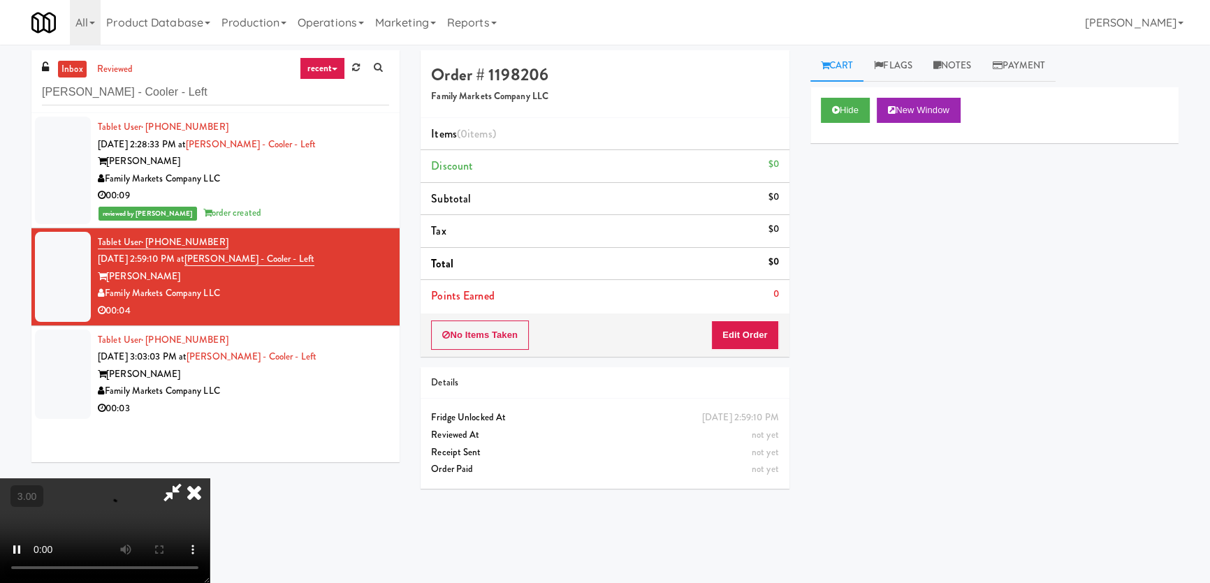
click at [210, 478] on video at bounding box center [105, 530] width 210 height 105
click at [758, 332] on button "Edit Order" at bounding box center [745, 335] width 68 height 29
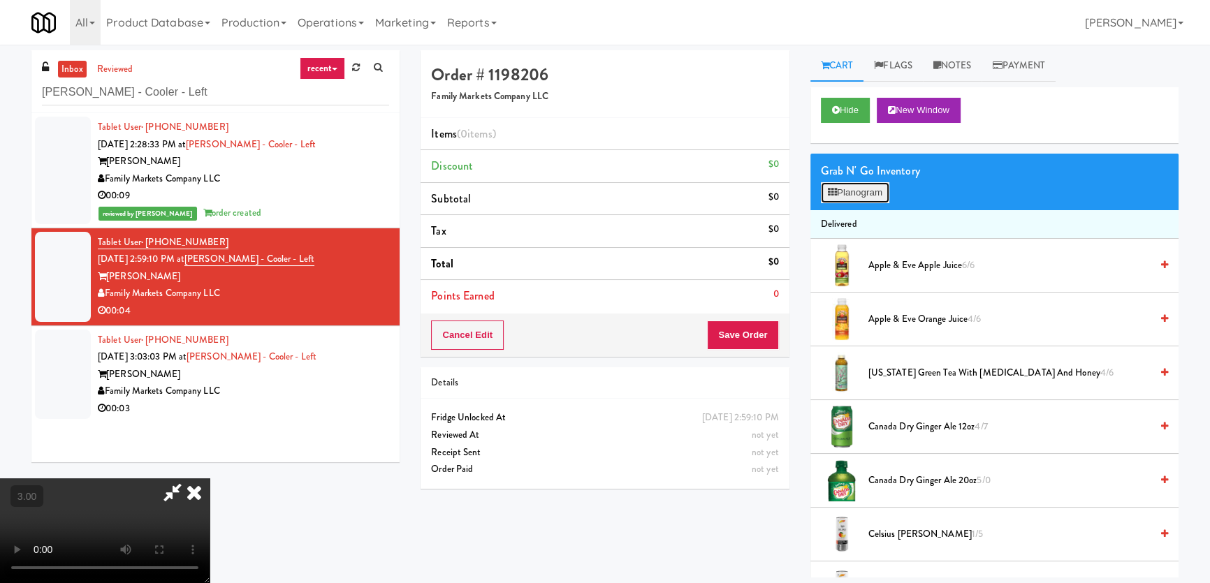
click at [834, 202] on button "Planogram" at bounding box center [855, 192] width 68 height 21
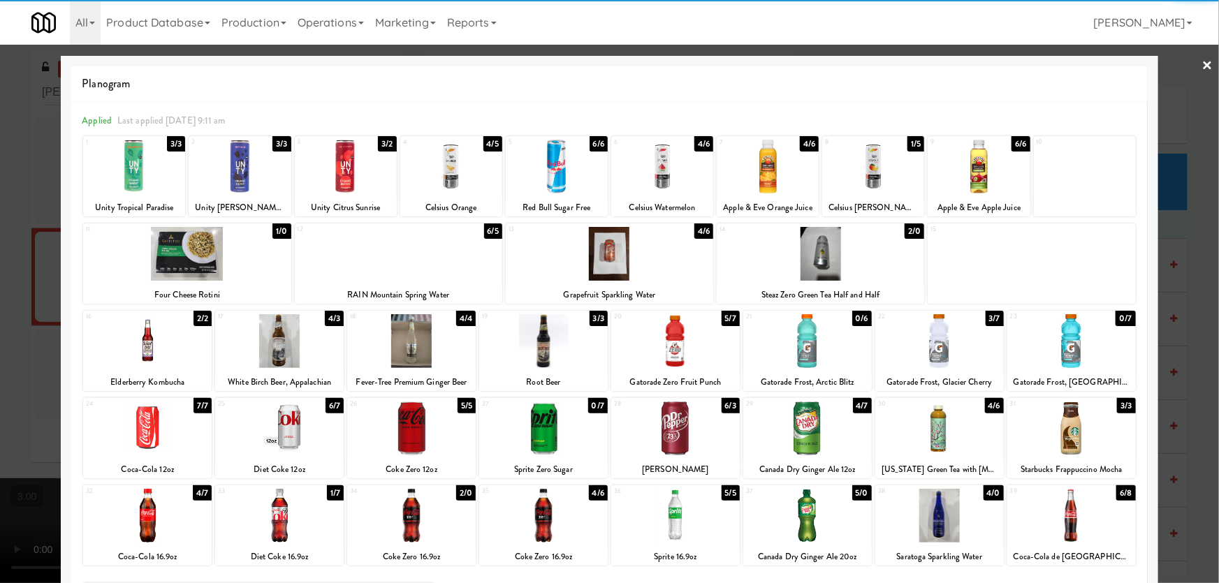
click at [677, 343] on div at bounding box center [675, 341] width 129 height 54
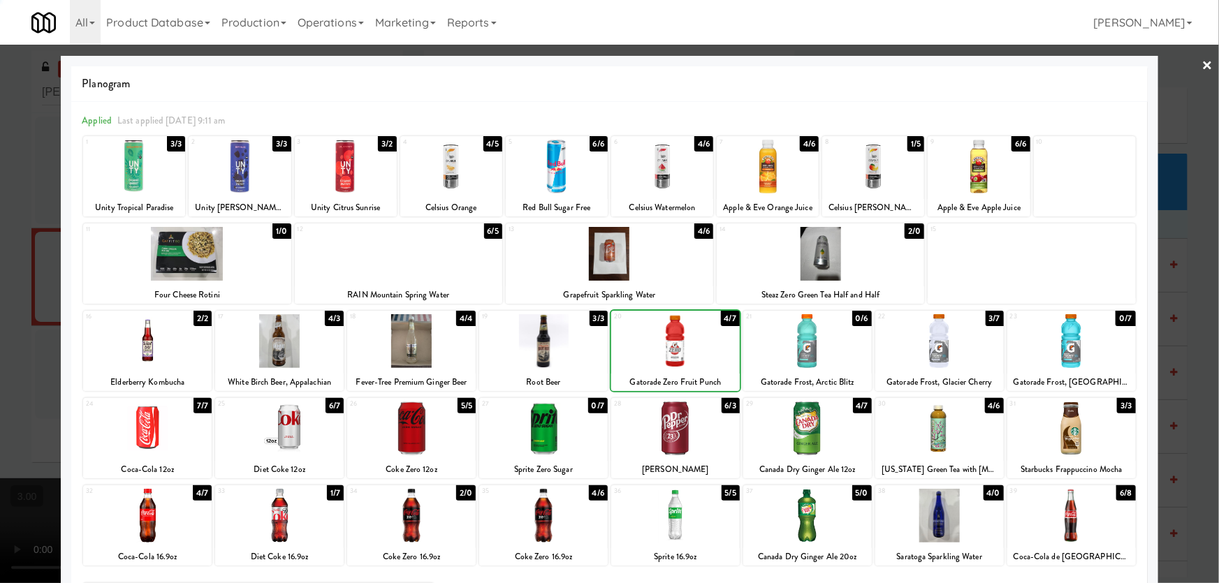
click at [0, 314] on div at bounding box center [609, 291] width 1219 height 583
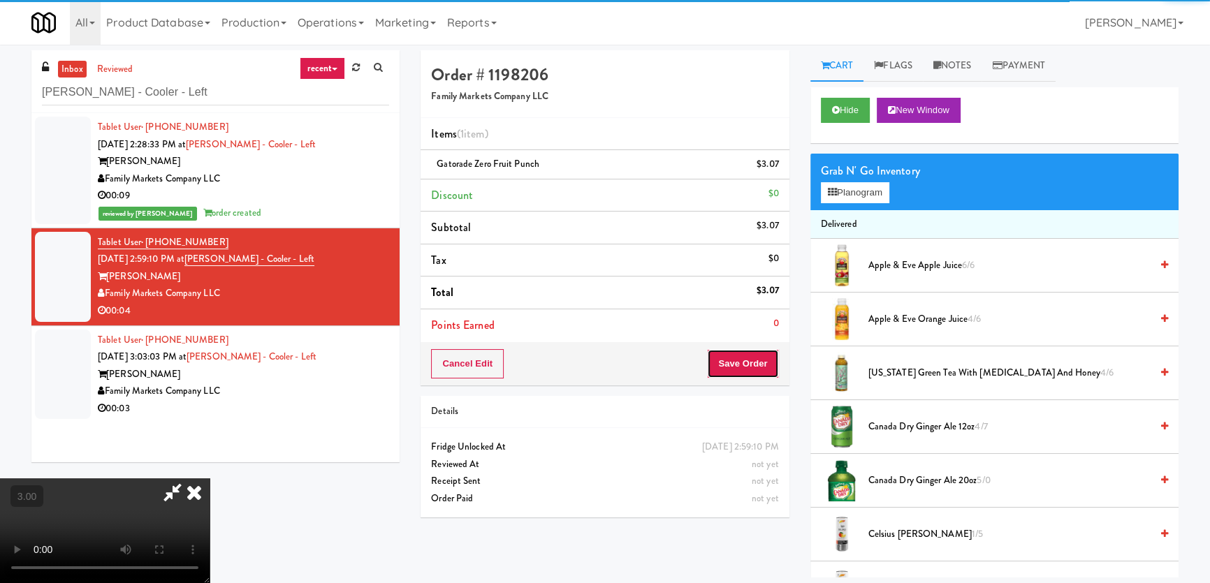
click at [772, 367] on button "Save Order" at bounding box center [742, 363] width 71 height 29
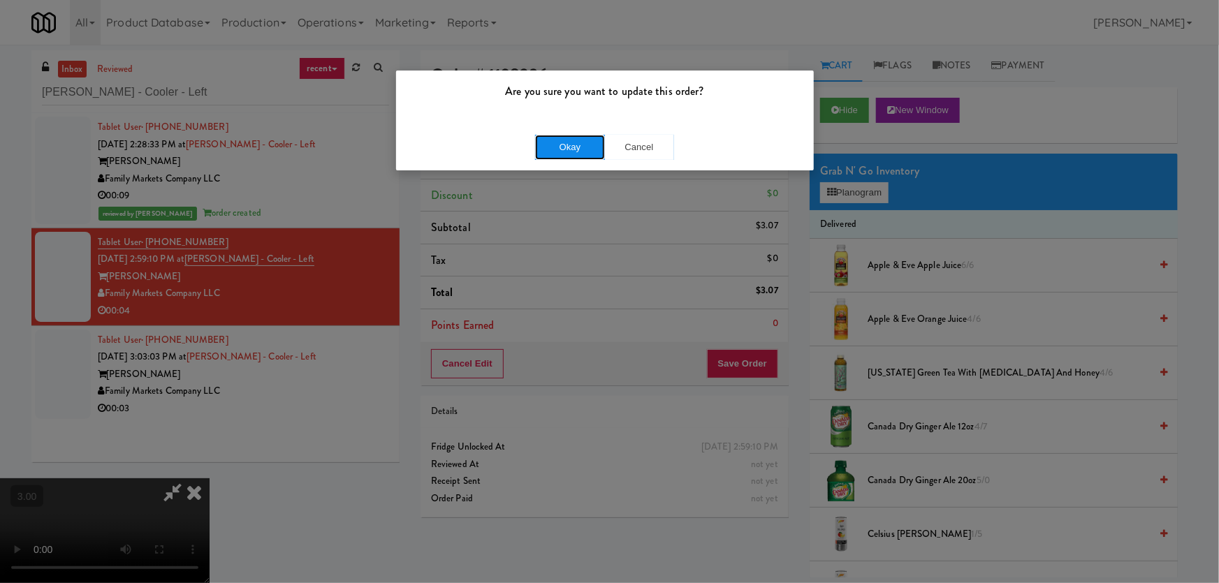
click at [567, 135] on button "Okay" at bounding box center [570, 147] width 70 height 25
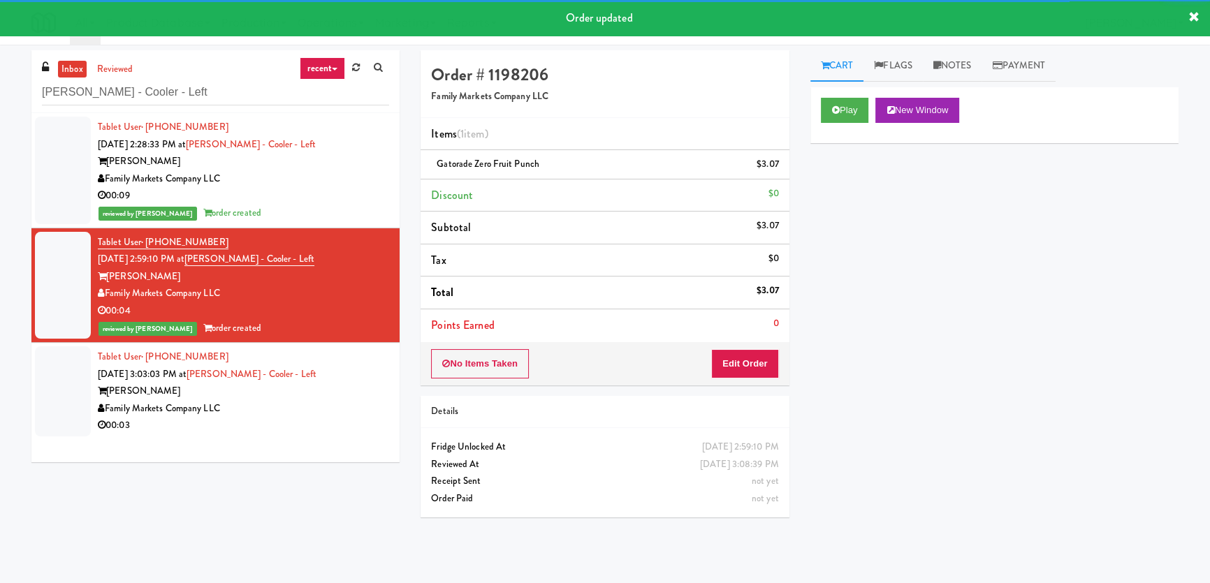
click at [348, 381] on div "Tablet User · (305) 600-6055 [DATE] 3:03:03 PM at [GEOGRAPHIC_DATA] - Cooler - …" at bounding box center [243, 391] width 291 height 86
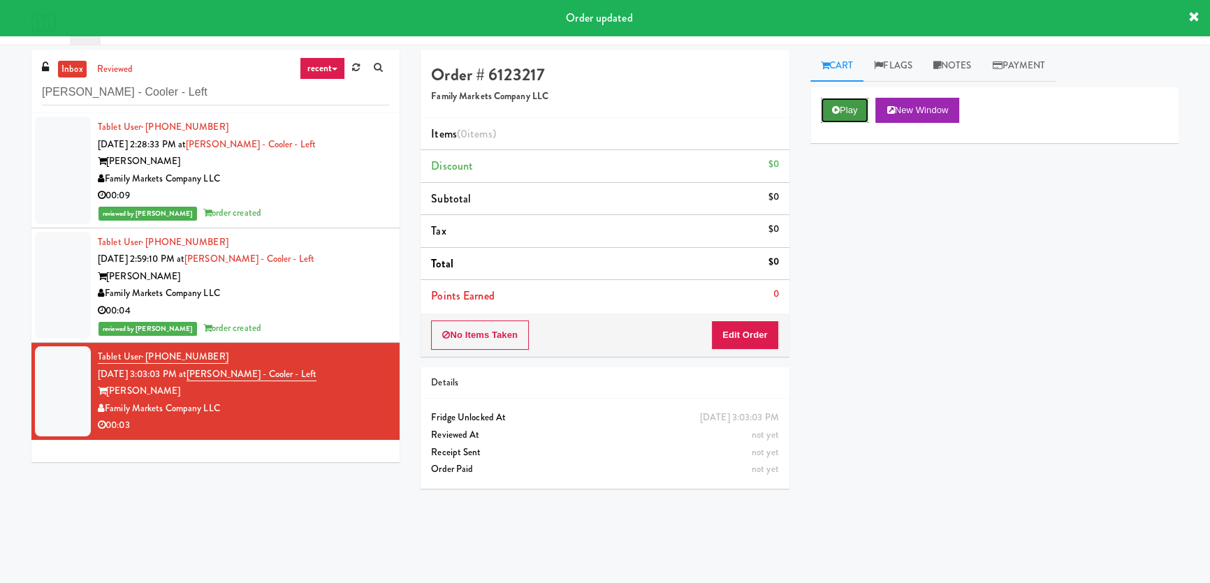
click at [849, 117] on button "Play" at bounding box center [845, 110] width 48 height 25
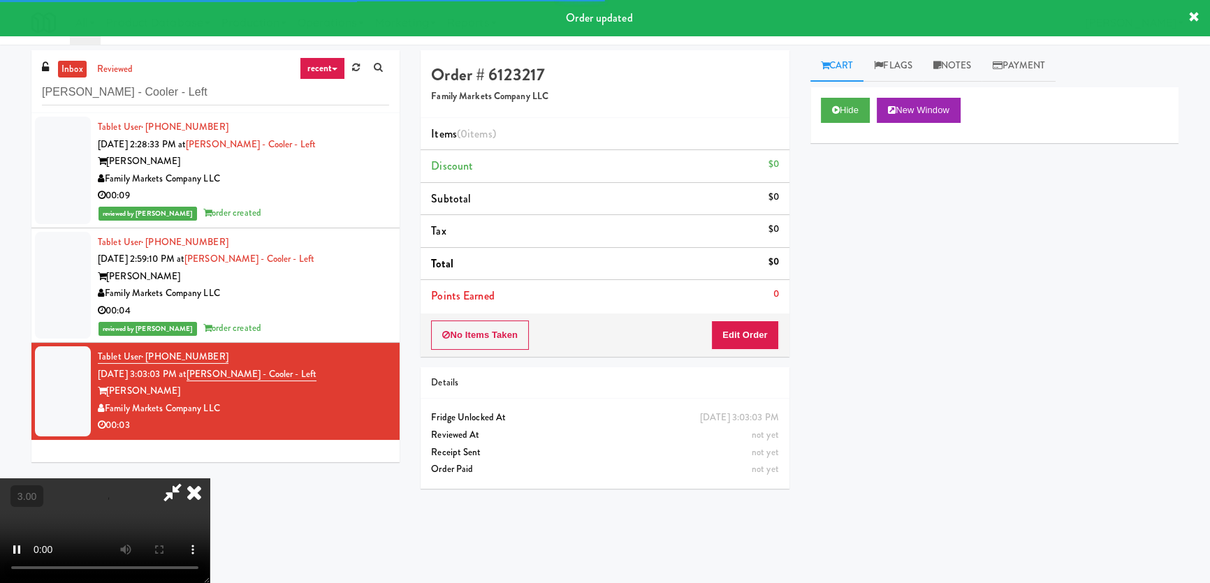
click at [856, 191] on div "Hide New Window Primary Flag Clear Flag if unable to determine what was taken o…" at bounding box center [994, 349] width 368 height 524
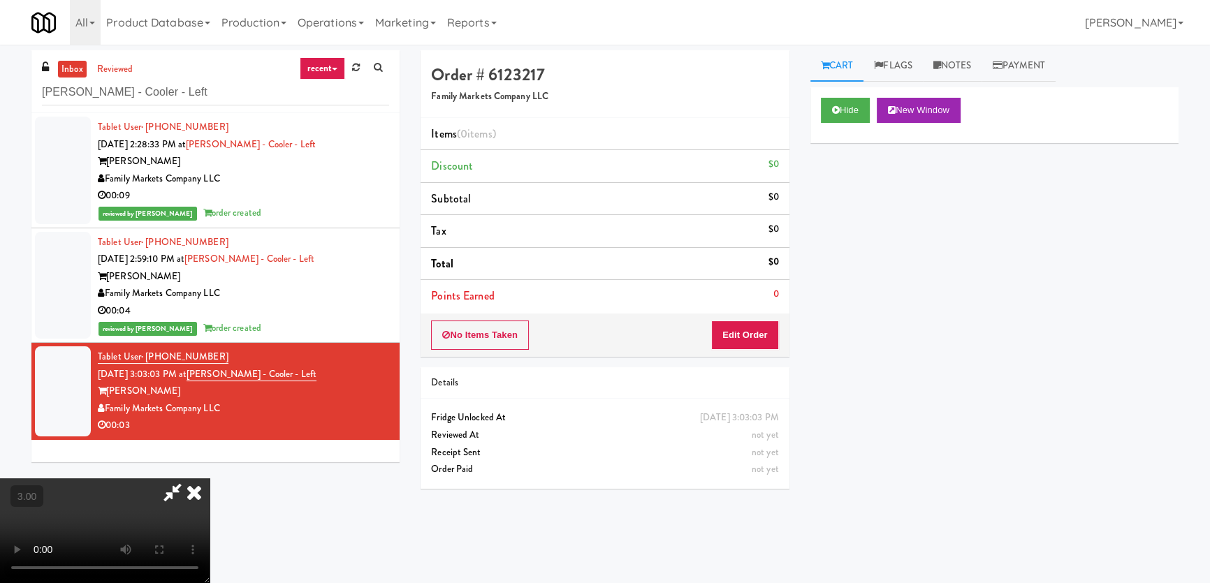
click at [210, 478] on video at bounding box center [105, 530] width 210 height 105
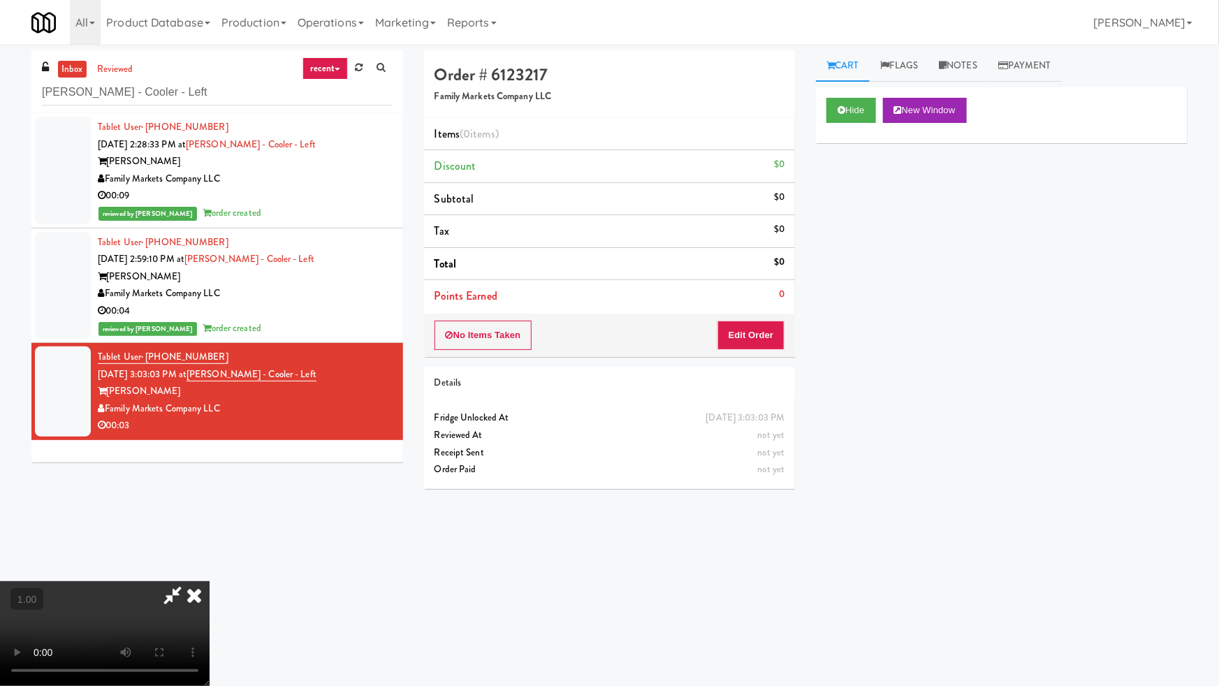
click at [210, 581] on video at bounding box center [105, 633] width 210 height 105
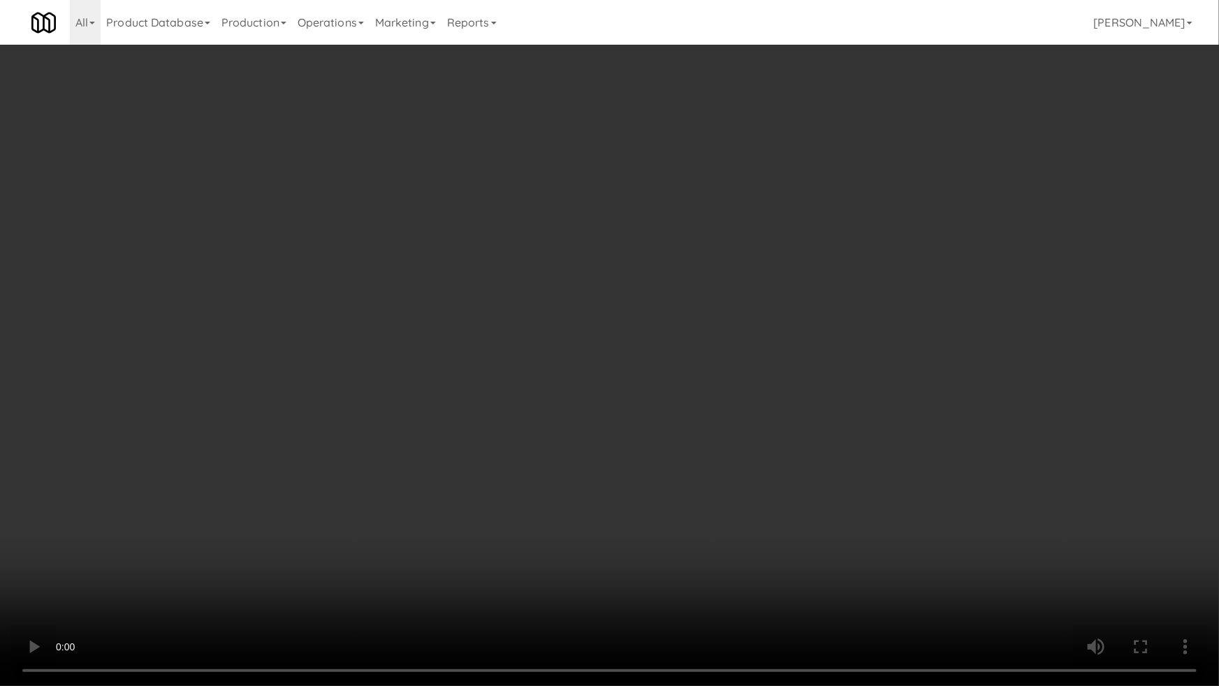
click at [772, 405] on video at bounding box center [609, 343] width 1219 height 686
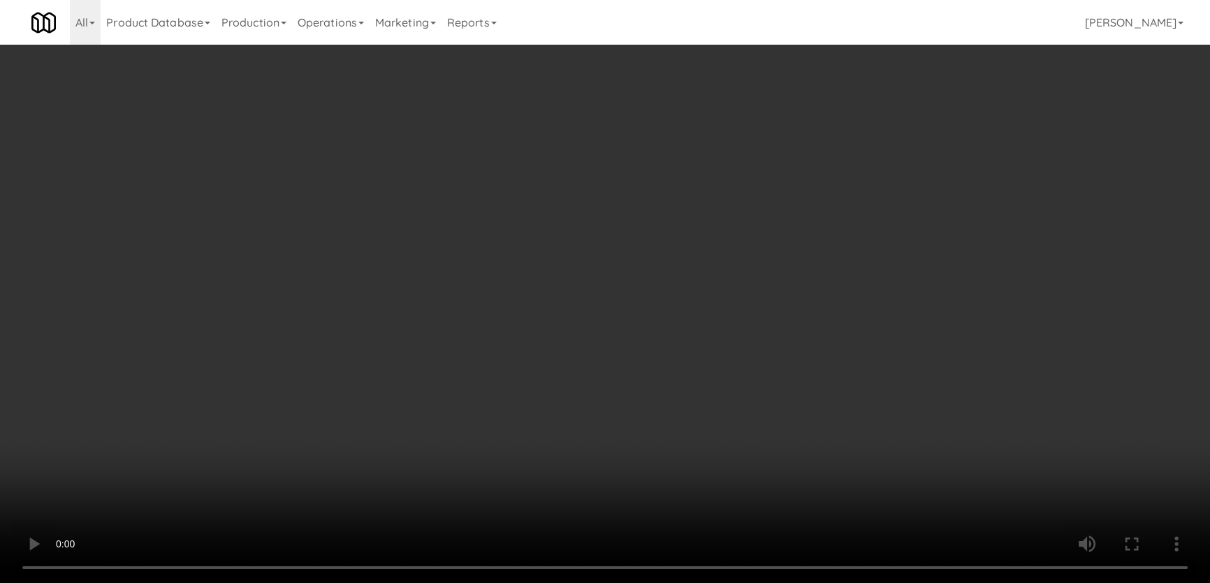
click at [761, 321] on button "Edit Order" at bounding box center [745, 335] width 68 height 29
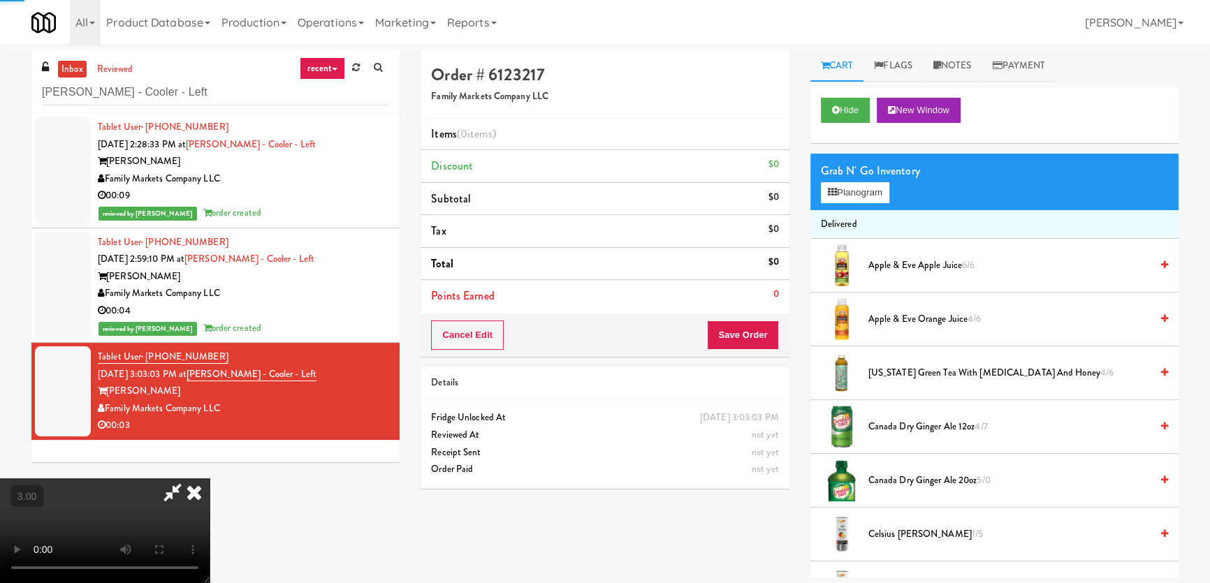
click at [851, 210] on li "Delivered" at bounding box center [994, 224] width 368 height 29
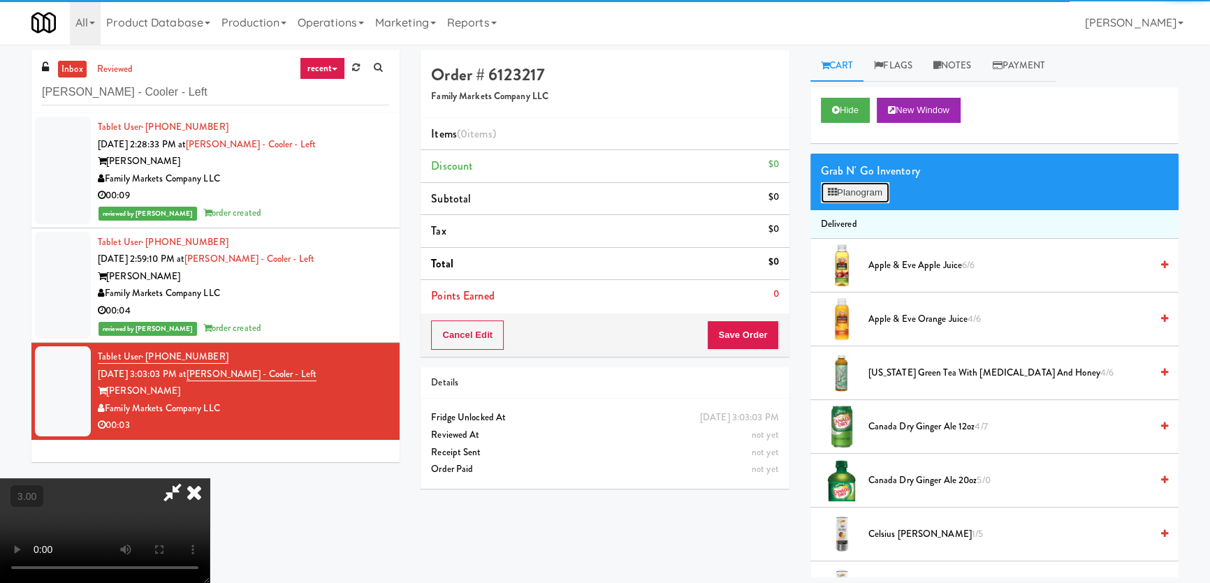
click at [858, 191] on button "Planogram" at bounding box center [855, 192] width 68 height 21
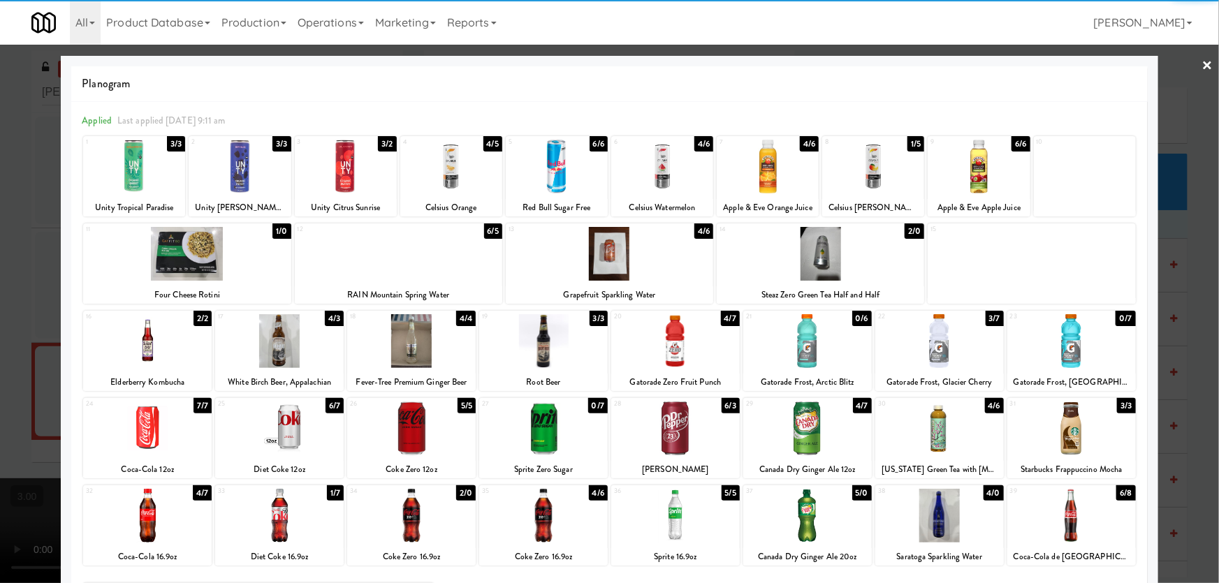
click at [557, 511] on div at bounding box center [543, 516] width 129 height 54
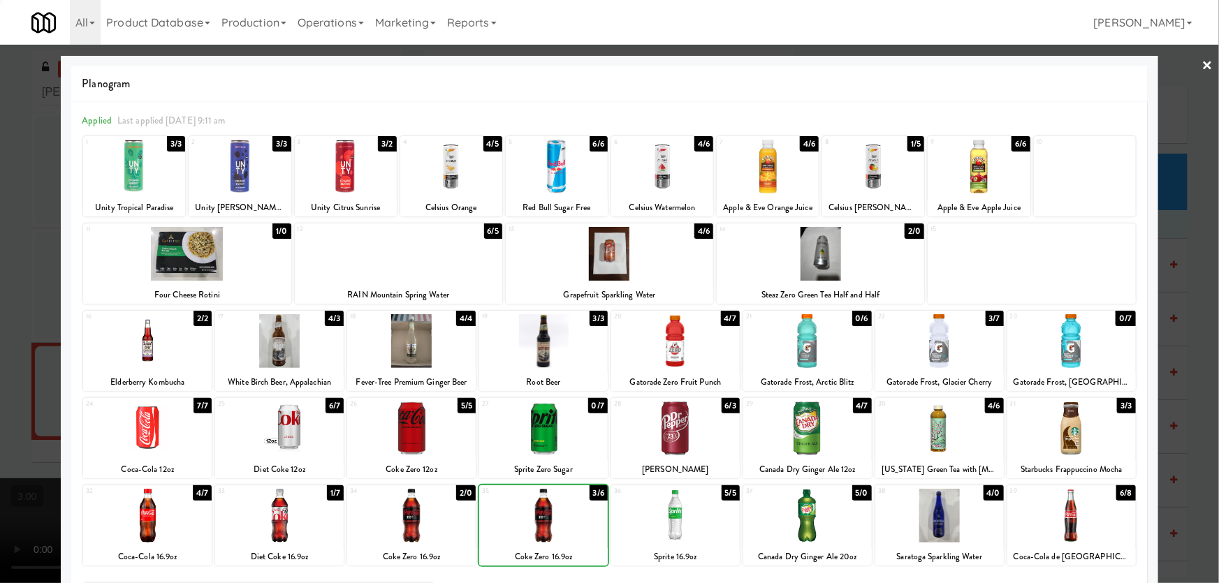
click at [9, 346] on div at bounding box center [609, 291] width 1219 height 583
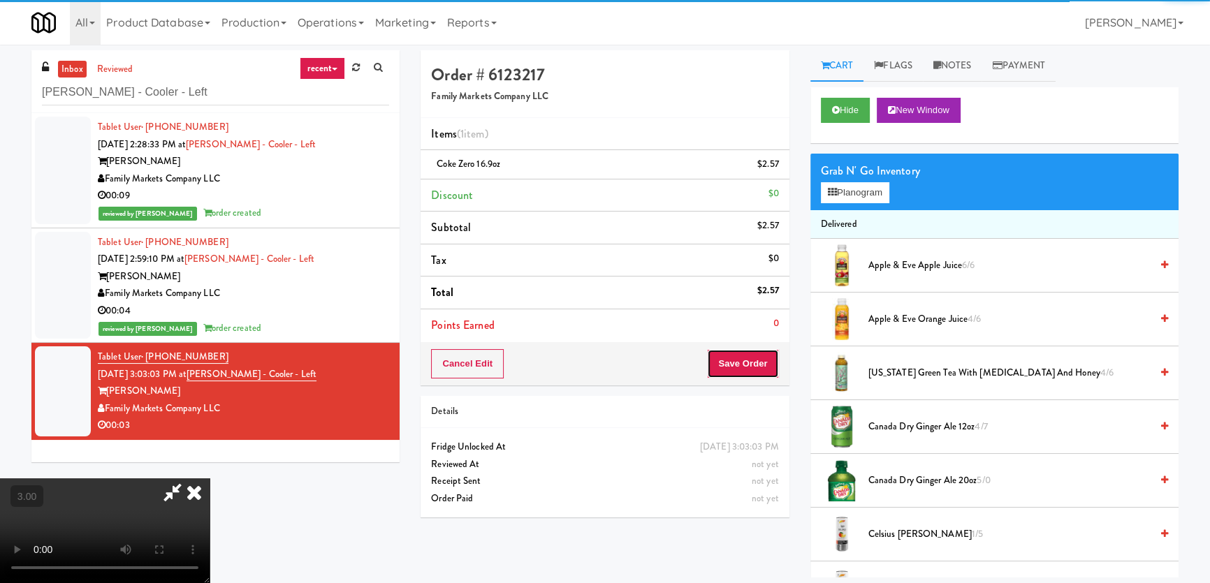
click at [730, 366] on button "Save Order" at bounding box center [742, 363] width 71 height 29
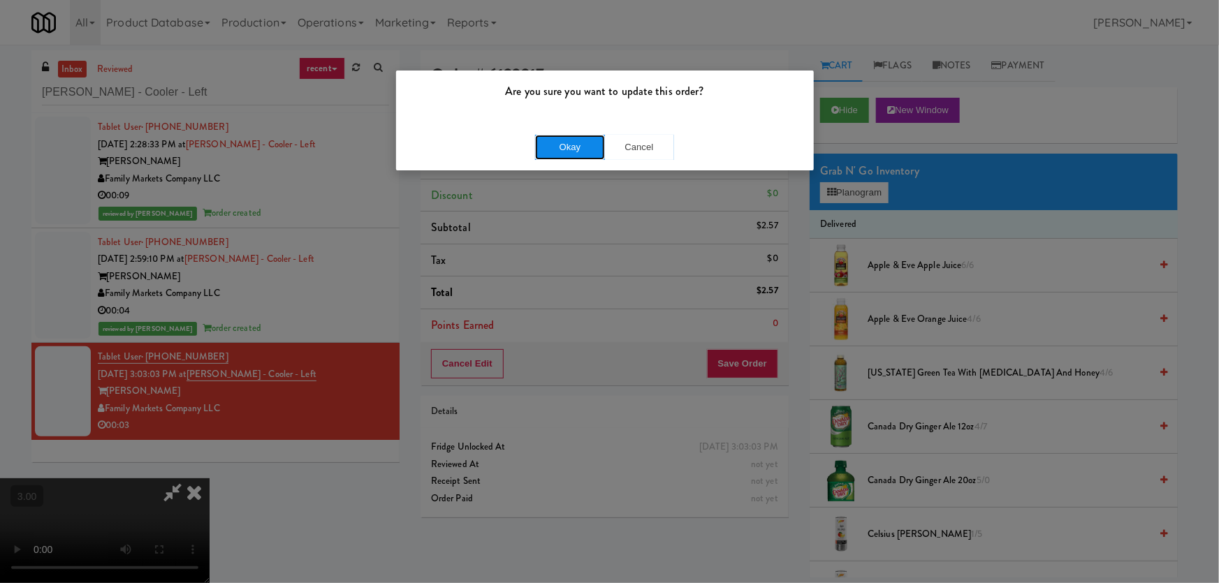
click at [561, 139] on button "Okay" at bounding box center [570, 147] width 70 height 25
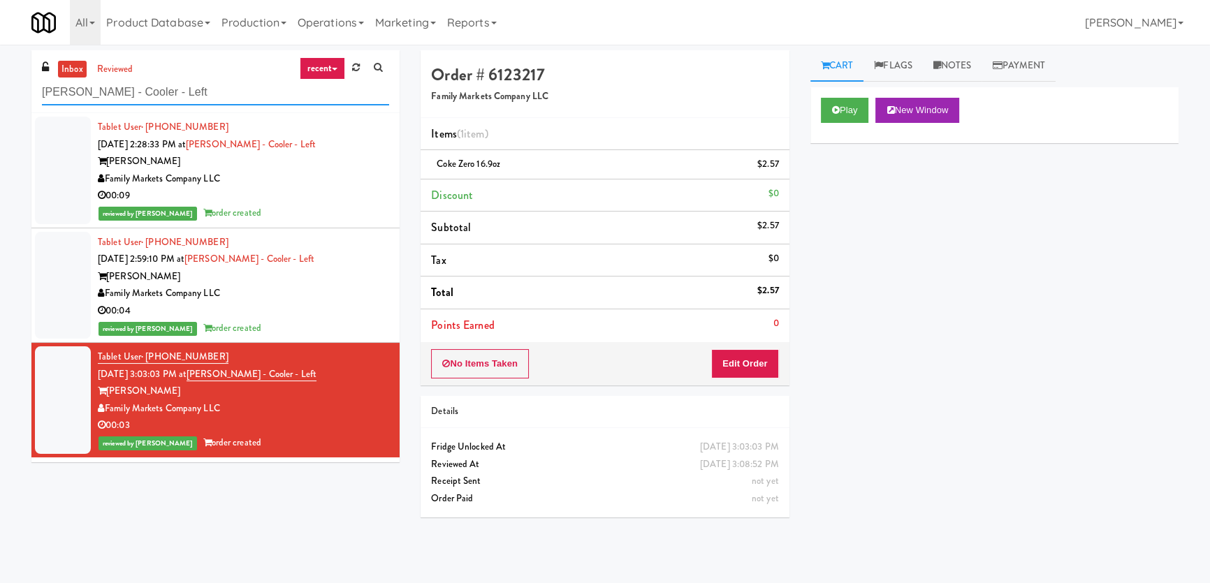
click at [279, 97] on input "[PERSON_NAME] - Cooler - Left" at bounding box center [215, 93] width 347 height 26
paste input "1000 S [PERSON_NAME] - Left - Fridge"
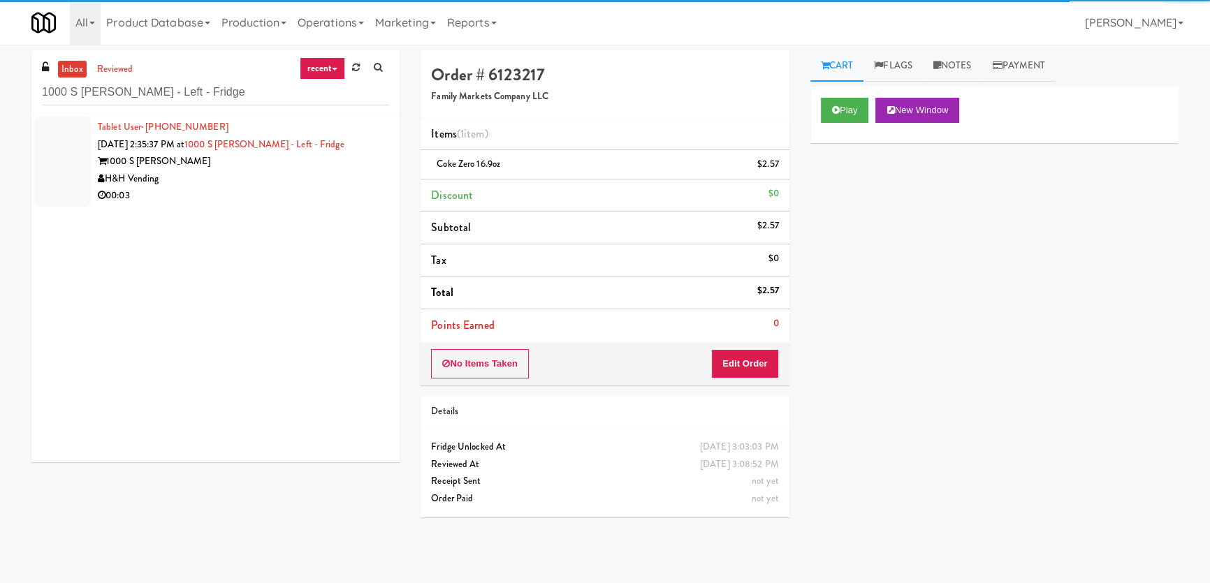
click at [335, 180] on div "H&H Vending" at bounding box center [243, 178] width 291 height 17
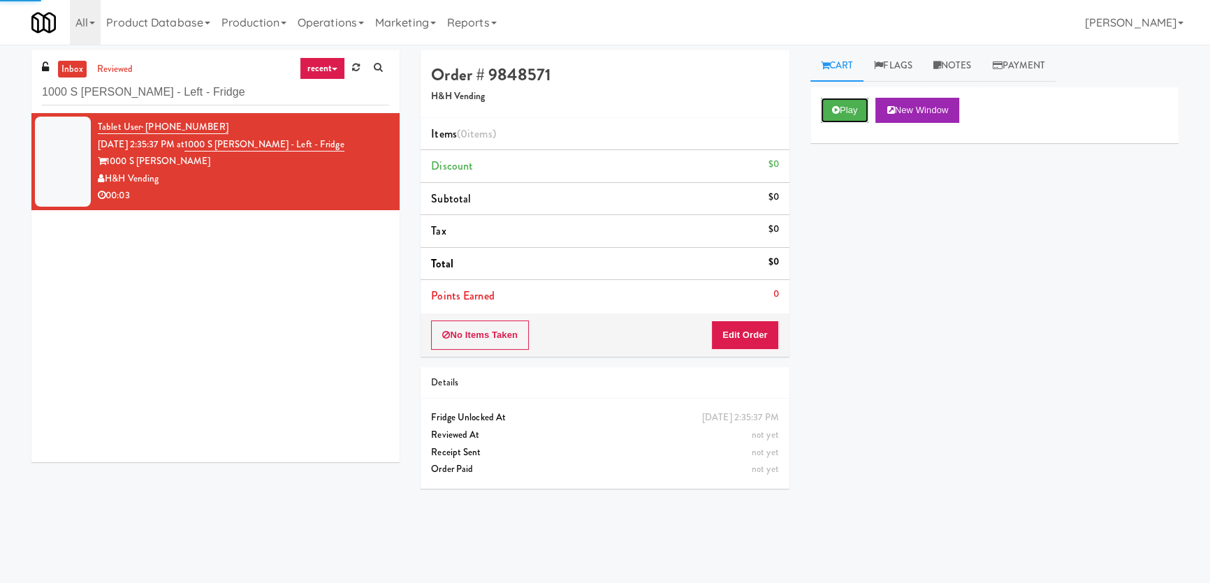
drag, startPoint x: 848, startPoint y: 99, endPoint x: 853, endPoint y: 156, distance: 57.5
click at [848, 103] on button "Play" at bounding box center [845, 110] width 48 height 25
click at [853, 199] on div "Play New Window Primary Flag Clear Flag if unable to determine what was taken o…" at bounding box center [994, 349] width 368 height 524
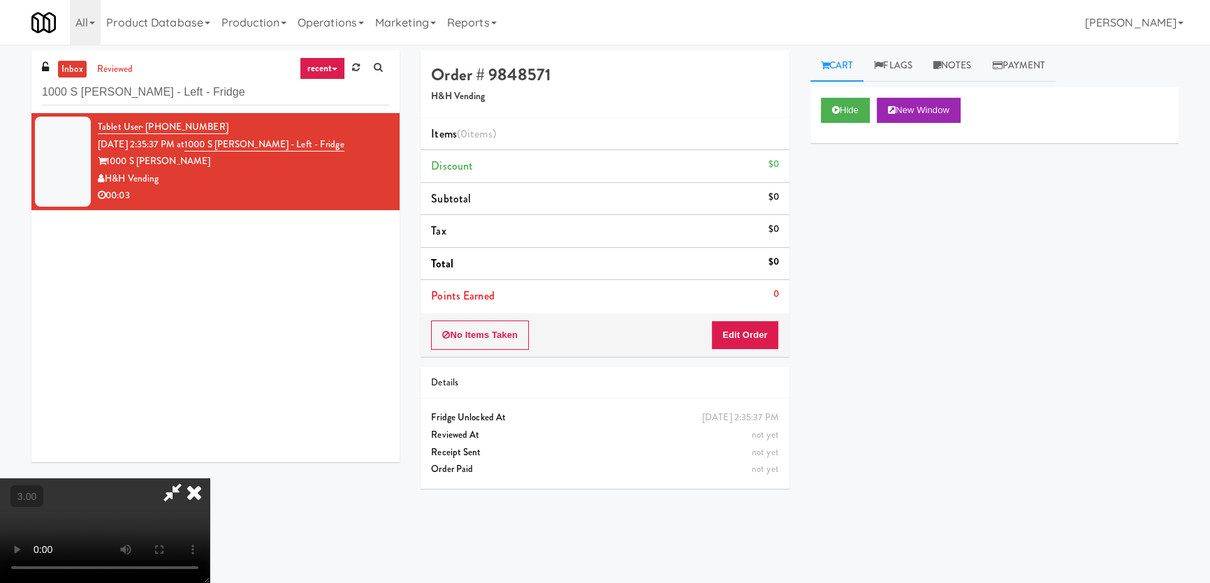
click at [853, 199] on div "Hide New Window Primary Flag Clear Flag if unable to determine what was taken o…" at bounding box center [994, 349] width 368 height 524
click at [843, 309] on div "Hide New Window Primary Flag Clear Flag if unable to determine what was taken o…" at bounding box center [994, 349] width 368 height 524
click at [210, 478] on video at bounding box center [105, 530] width 210 height 105
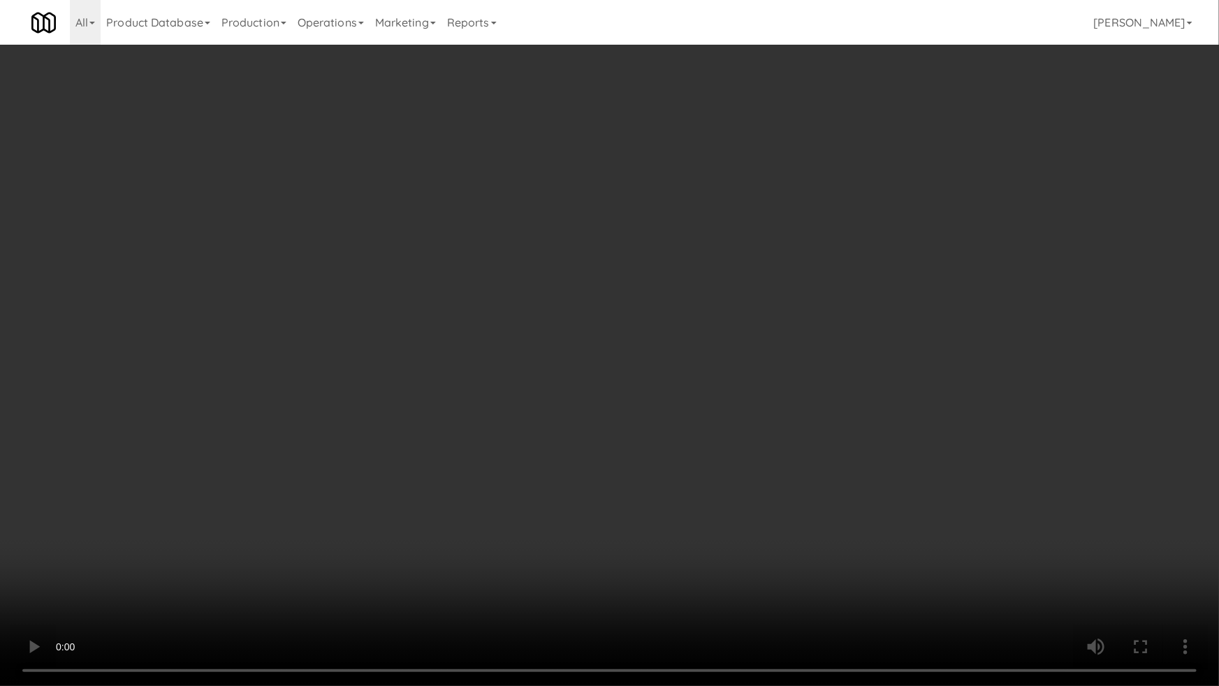
click at [706, 366] on video at bounding box center [609, 343] width 1219 height 686
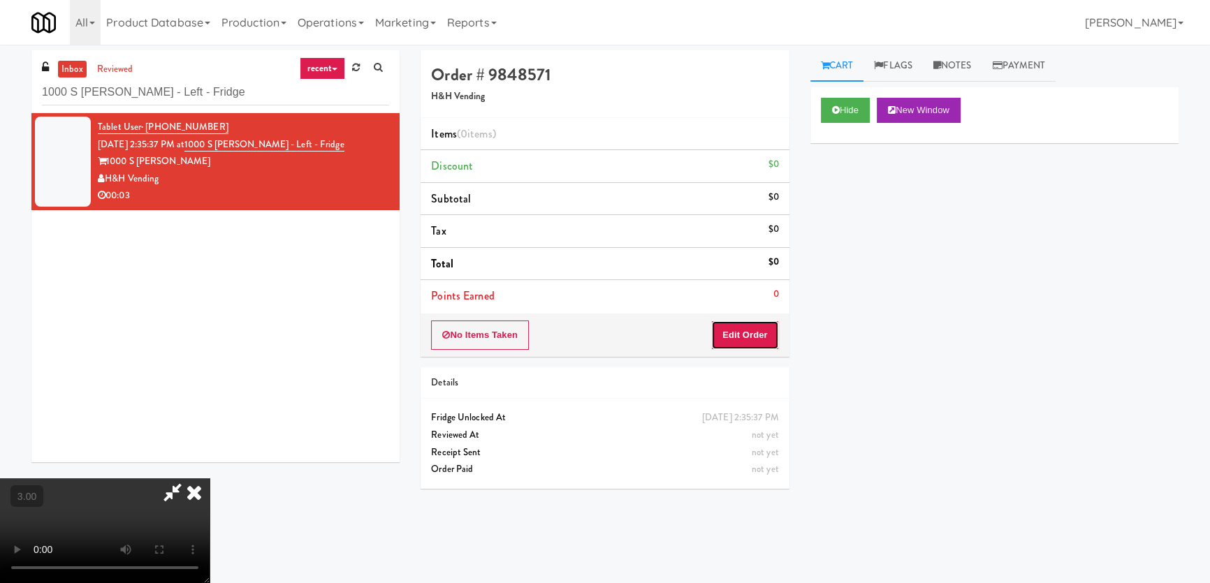
click at [752, 329] on button "Edit Order" at bounding box center [745, 335] width 68 height 29
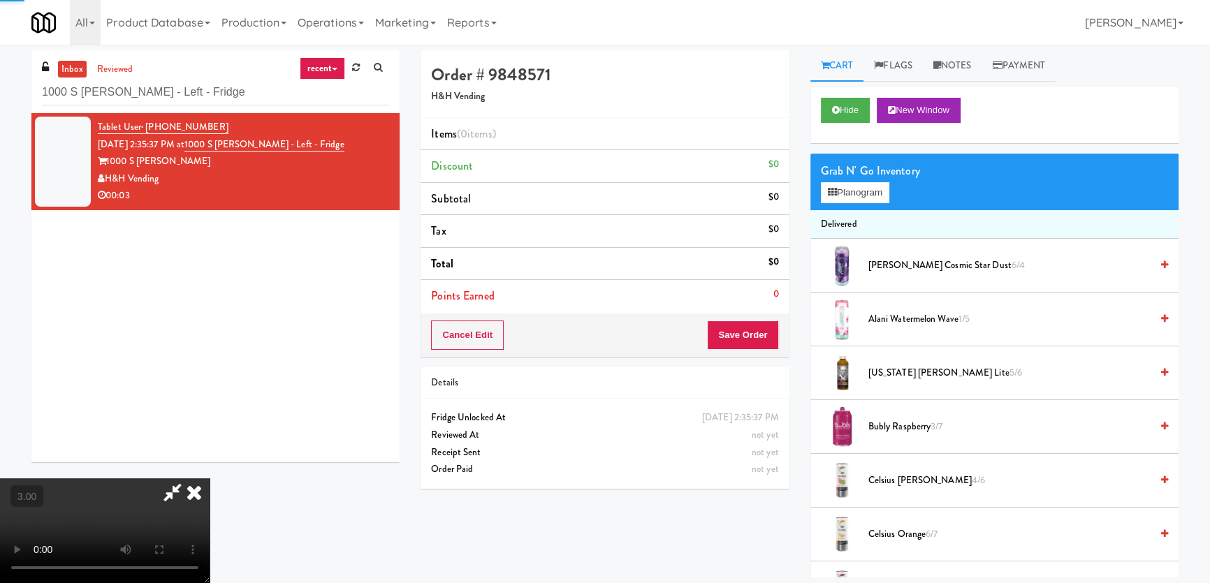
click at [862, 196] on button "Planogram" at bounding box center [855, 192] width 68 height 21
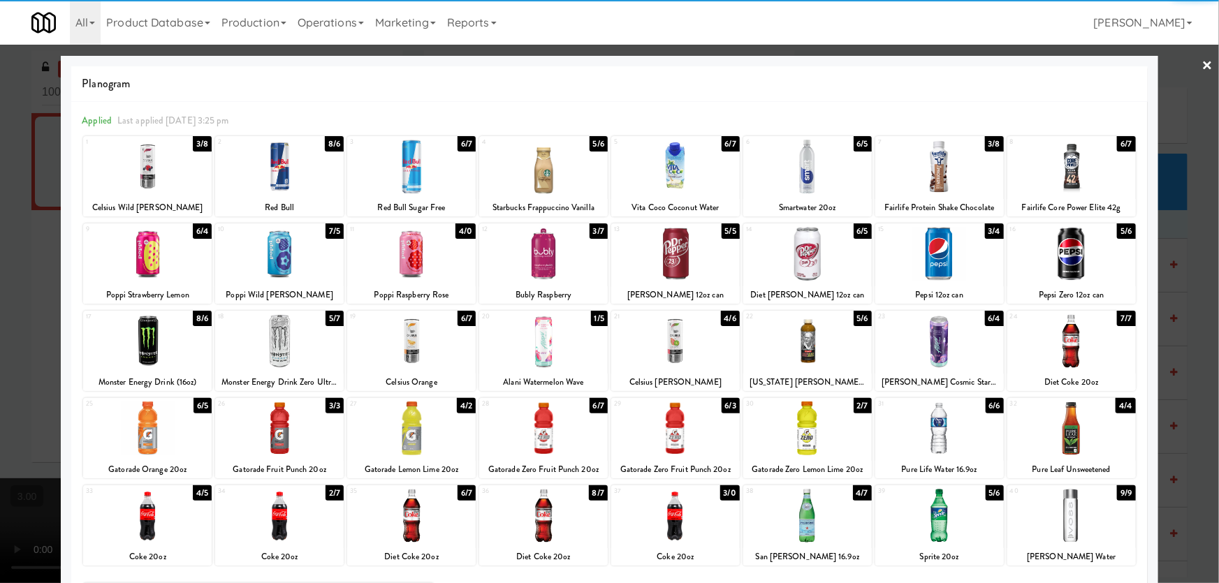
click at [951, 179] on div at bounding box center [939, 167] width 129 height 54
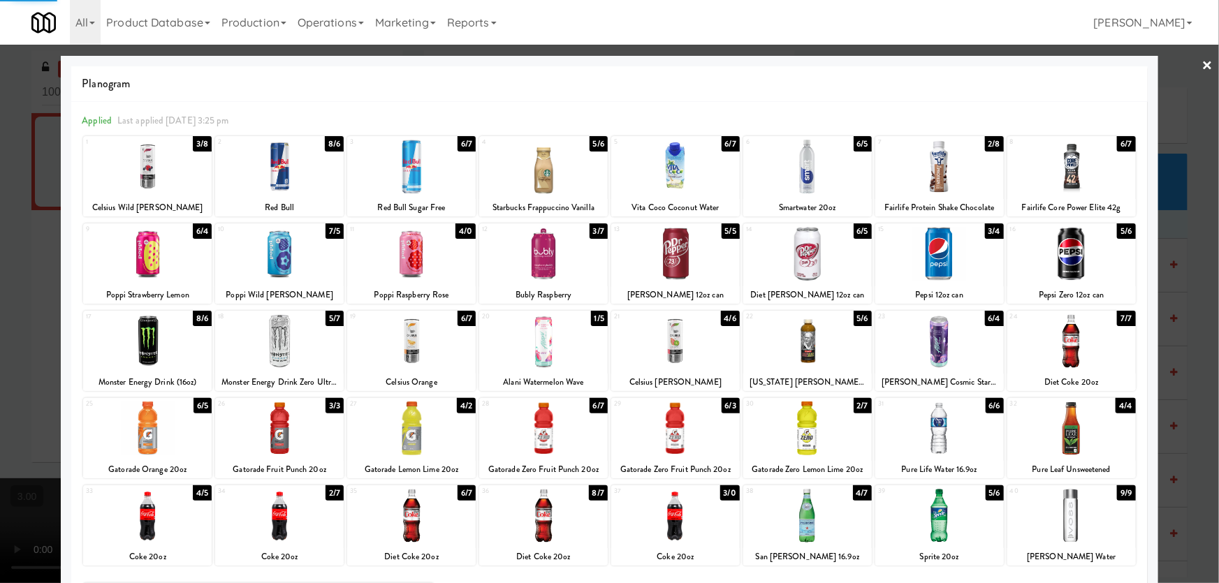
click at [0, 316] on div at bounding box center [609, 291] width 1219 height 583
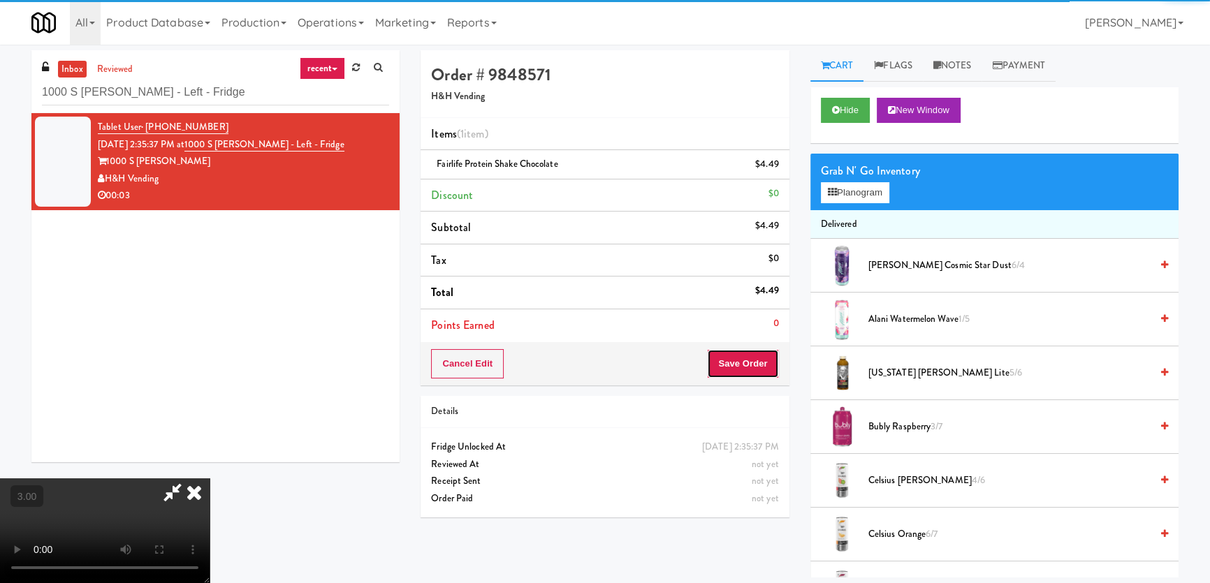
click at [763, 355] on button "Save Order" at bounding box center [742, 363] width 71 height 29
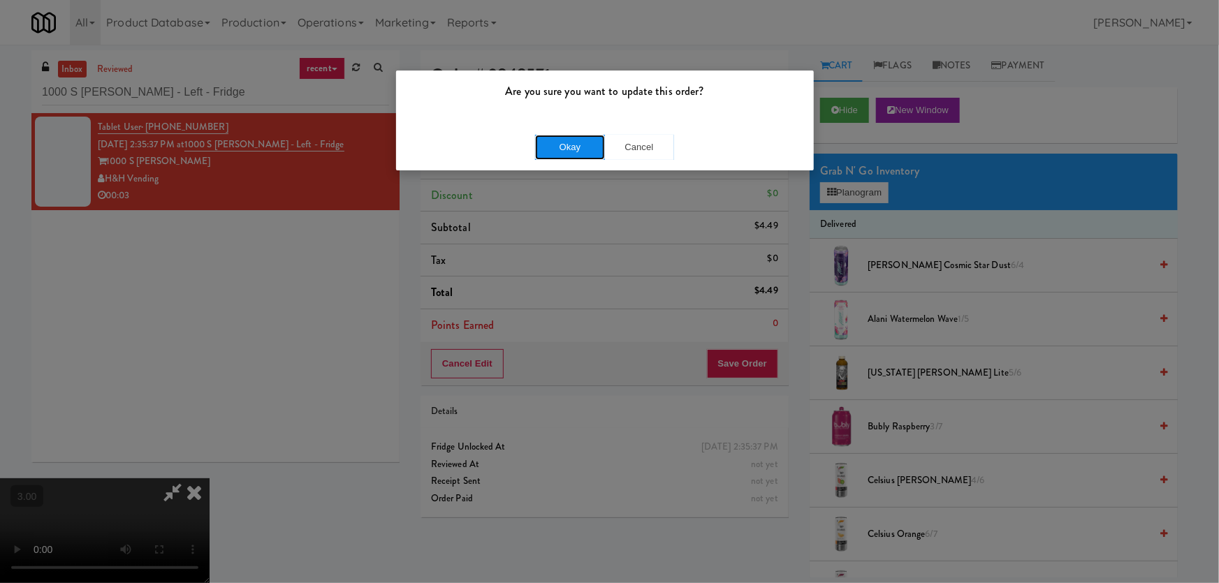
click at [566, 138] on button "Okay" at bounding box center [570, 147] width 70 height 25
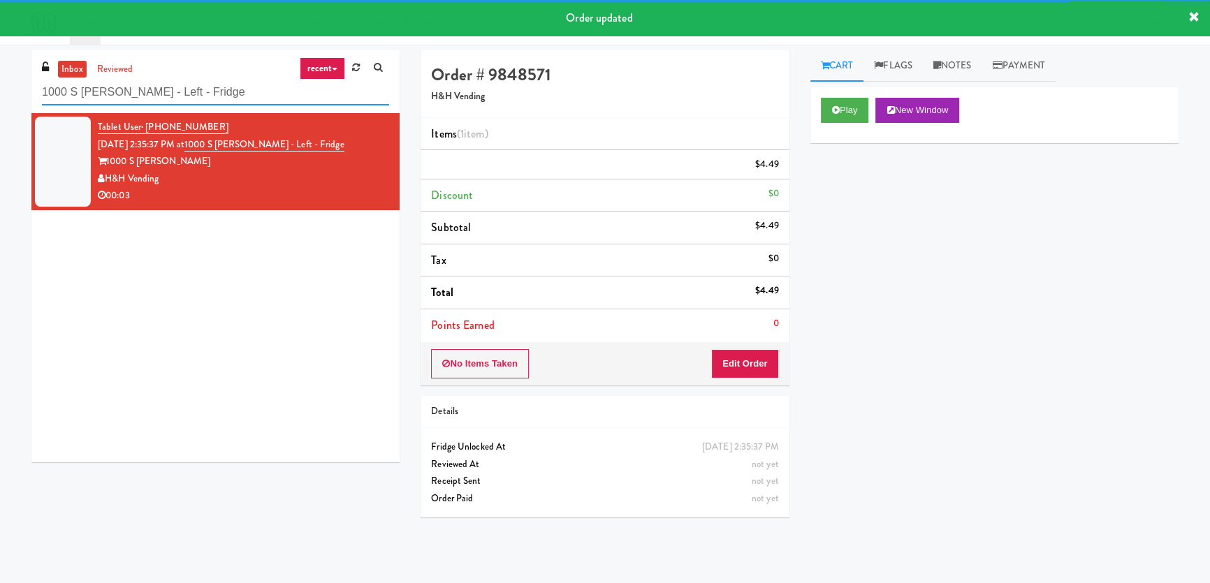
click at [251, 98] on input "1000 S [PERSON_NAME] - Left - Fridge" at bounding box center [215, 93] width 347 height 26
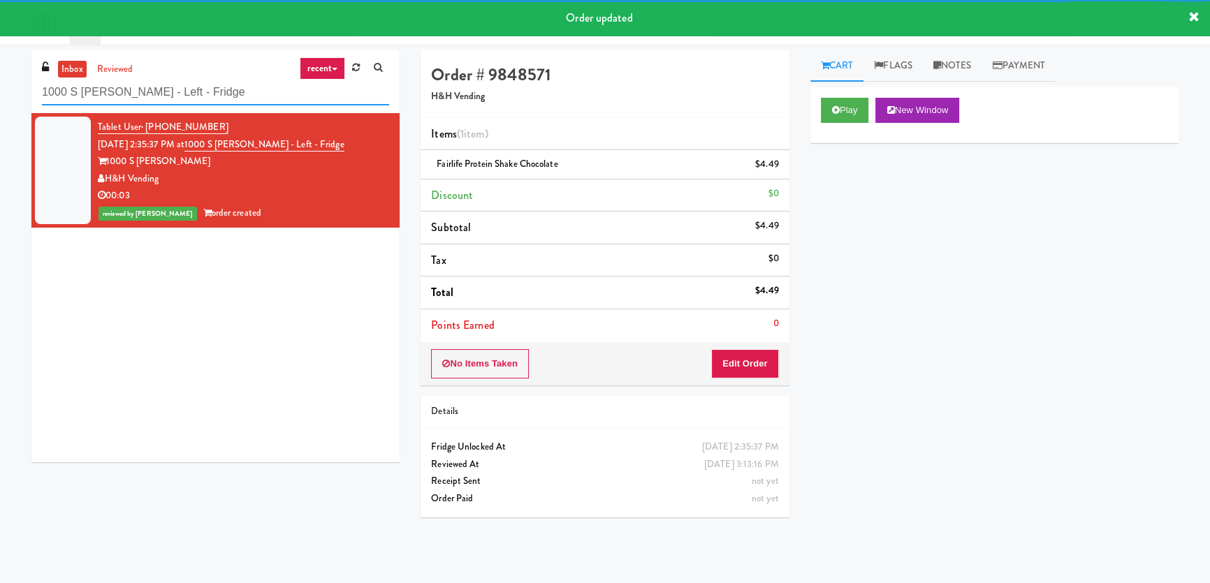
click at [251, 98] on input "1000 S [PERSON_NAME] - Left - Fridge" at bounding box center [215, 93] width 347 height 26
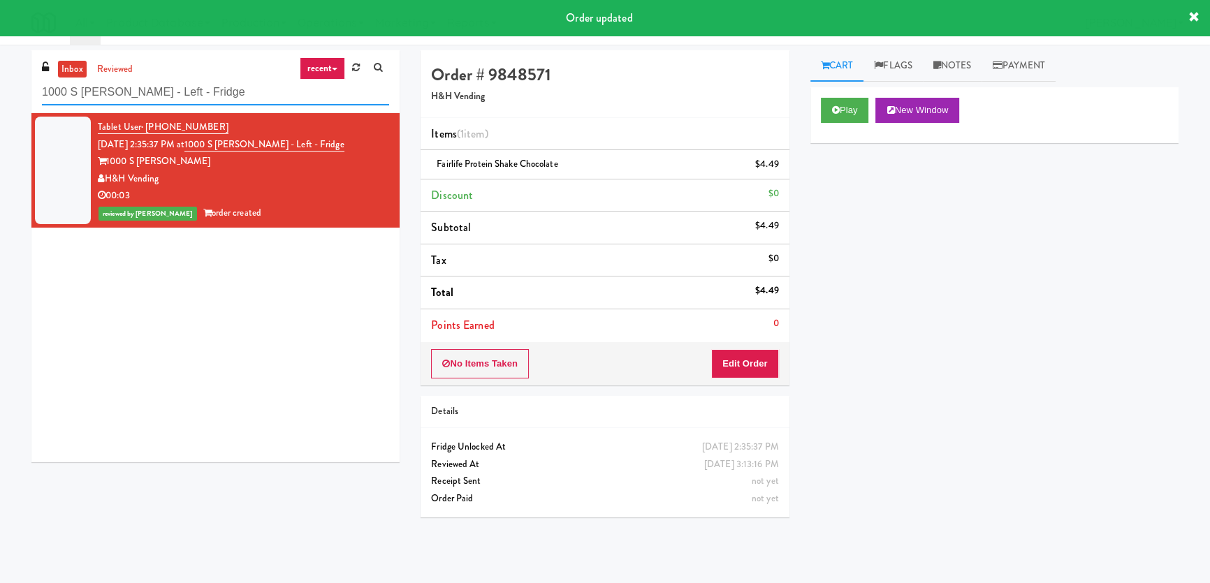
paste input "[PERSON_NAME]-Accurate 2"
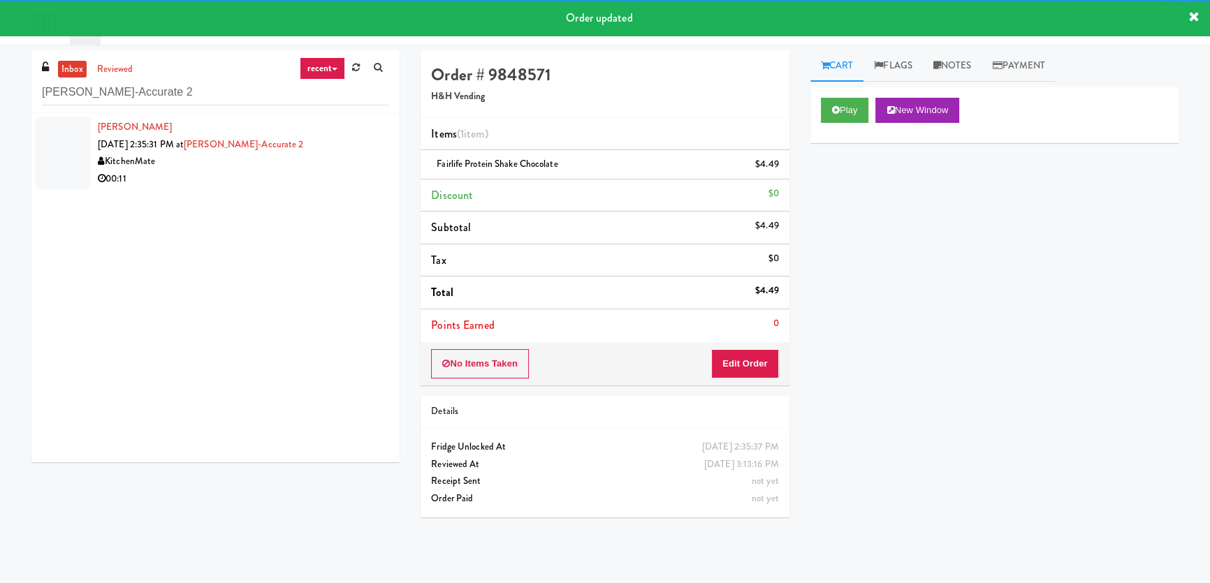
click at [298, 182] on div "00:11" at bounding box center [243, 178] width 291 height 17
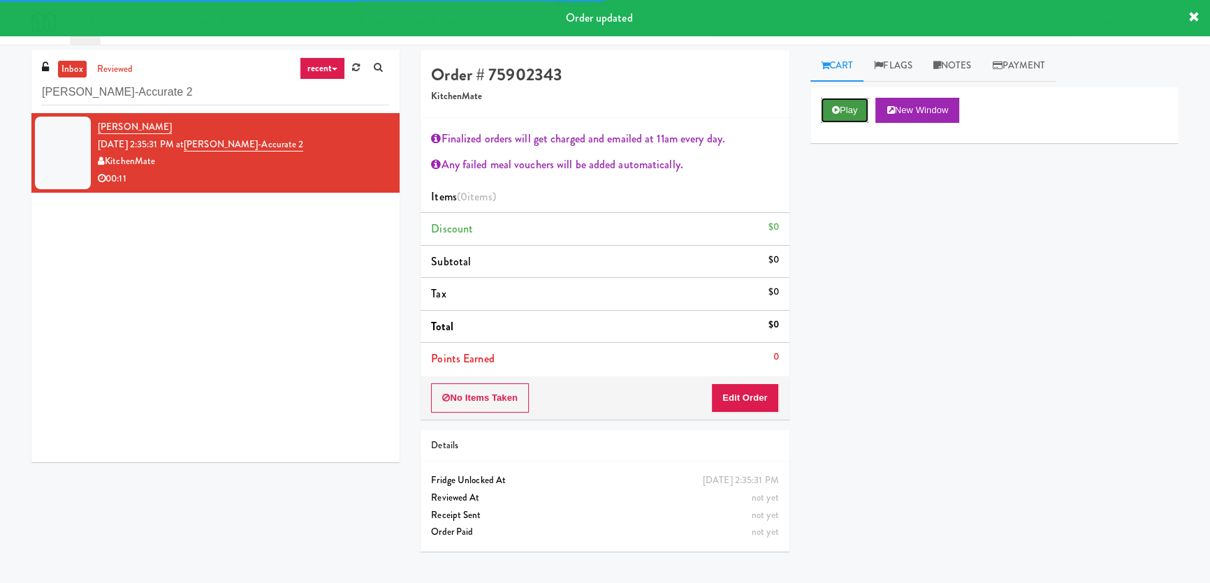
click at [843, 107] on button "Play" at bounding box center [845, 110] width 48 height 25
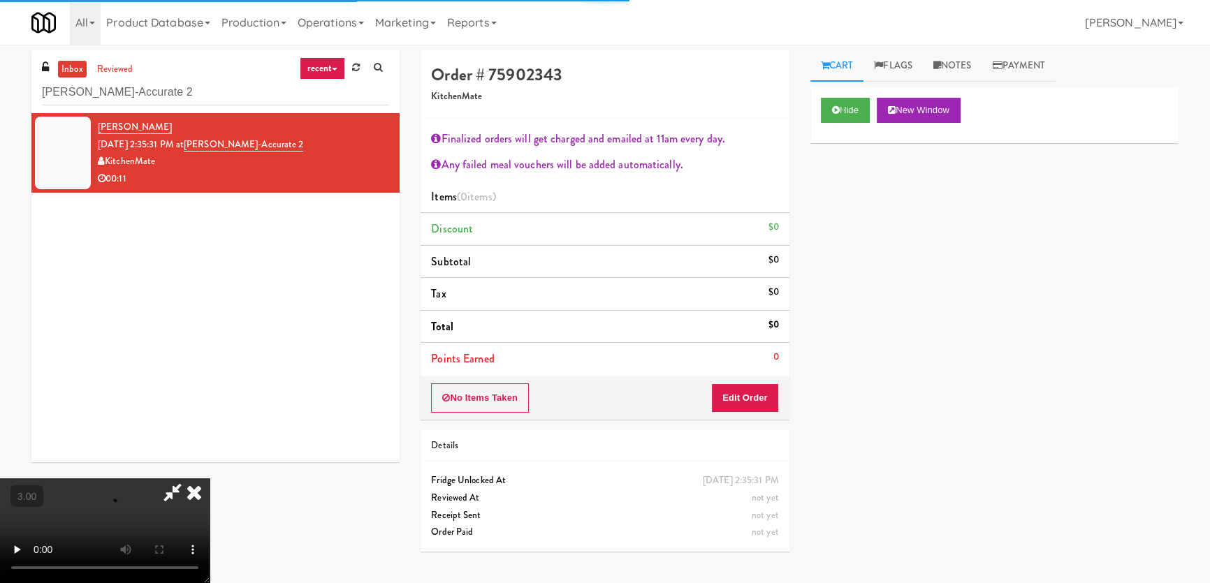
click at [833, 210] on div "Hide New Window Primary Flag Clear Flag if unable to determine what was taken o…" at bounding box center [994, 349] width 368 height 524
click at [850, 265] on div "Hide New Window Primary Flag Clear Flag if unable to determine what was taken o…" at bounding box center [994, 349] width 368 height 524
click at [210, 478] on icon at bounding box center [194, 492] width 31 height 28
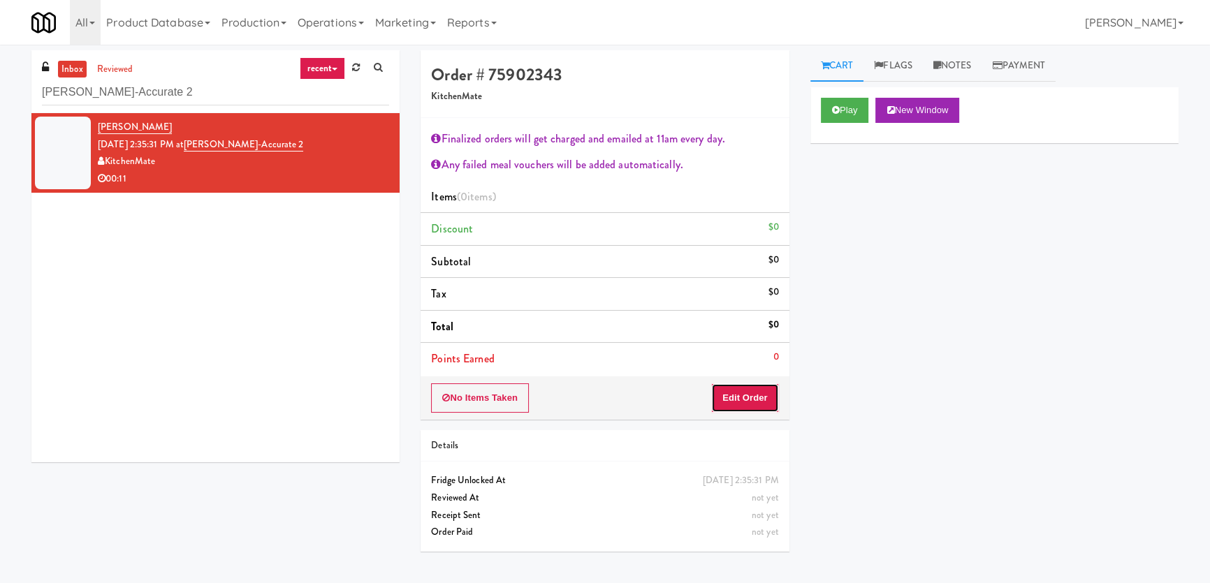
click at [761, 388] on button "Edit Order" at bounding box center [745, 397] width 68 height 29
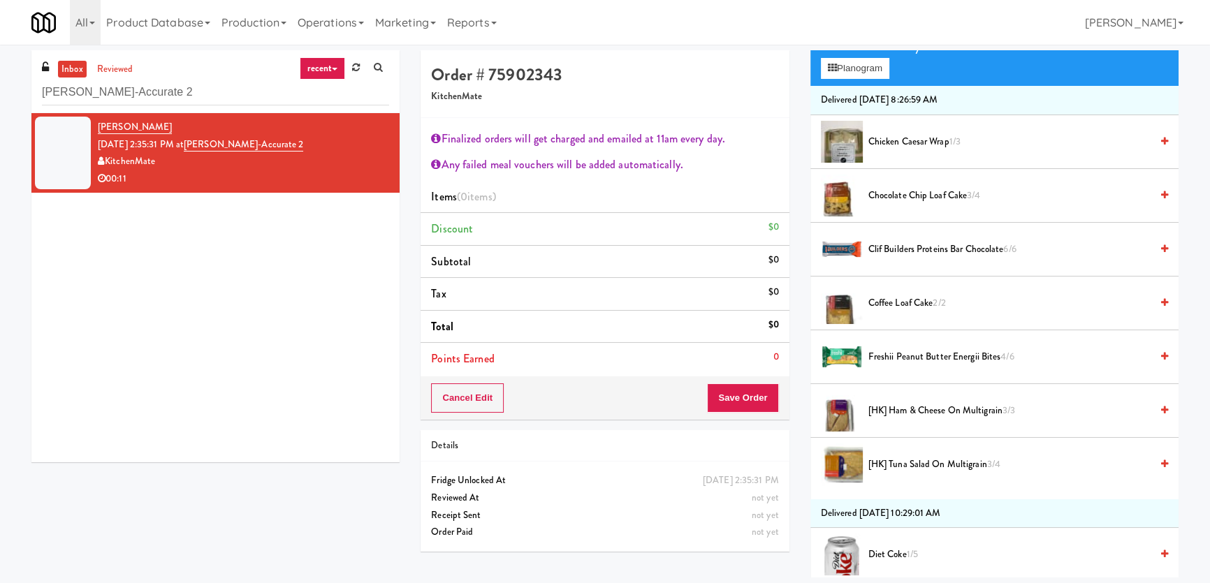
click at [894, 464] on span "[HK] Tuna Salad on Multigrain 3/4" at bounding box center [1009, 464] width 282 height 17
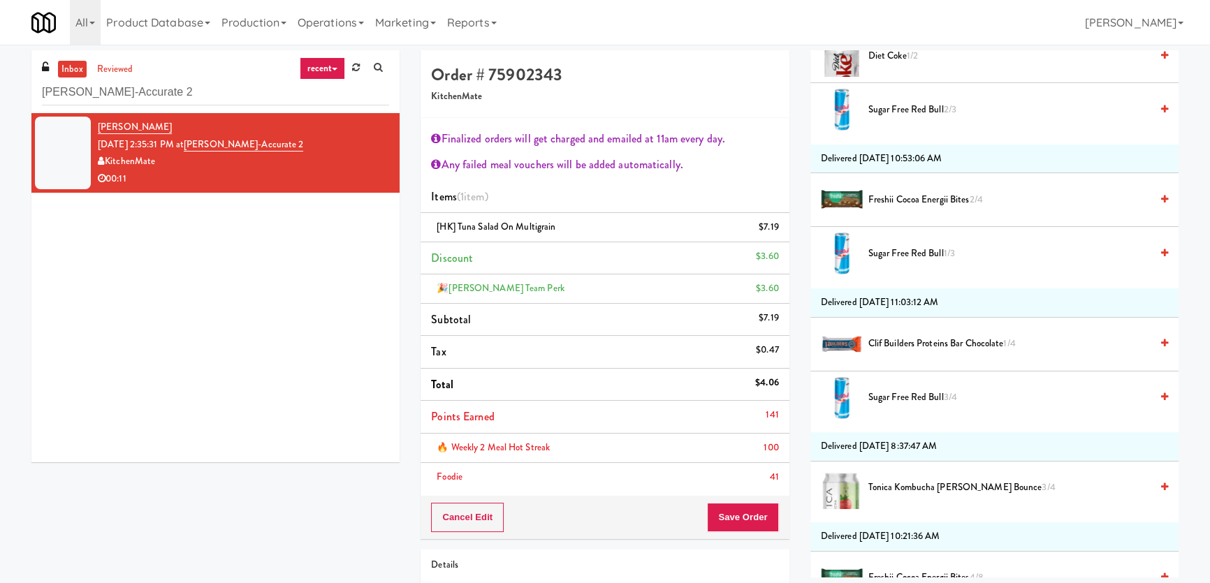
scroll to position [1397, 0]
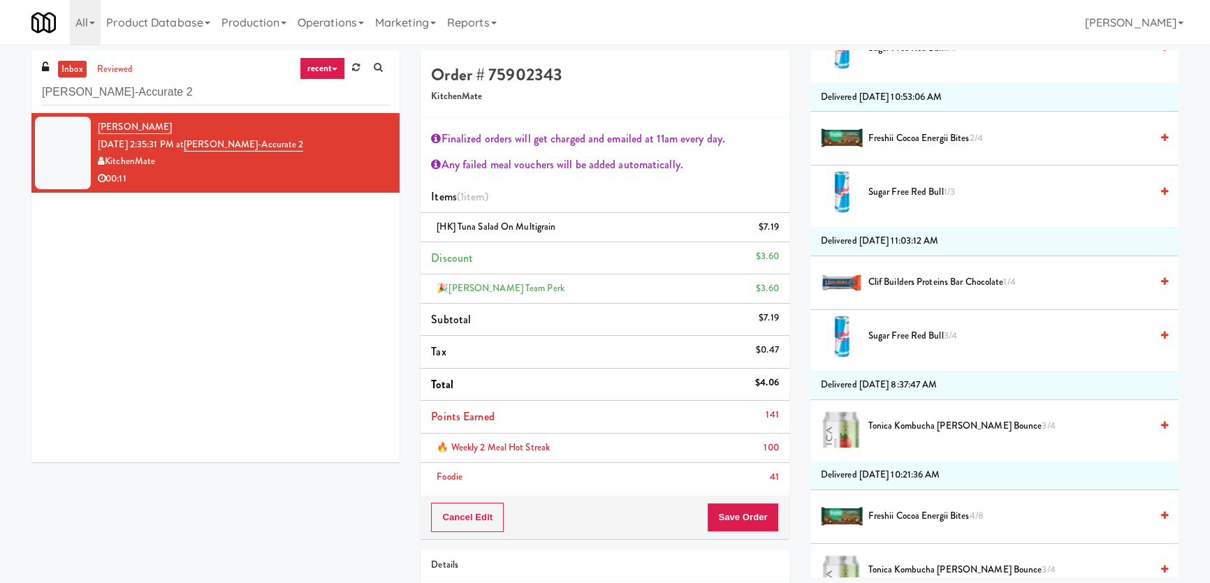
click at [904, 427] on span "Tonica Kombucha [PERSON_NAME] Bounce 3/4" at bounding box center [1009, 426] width 282 height 17
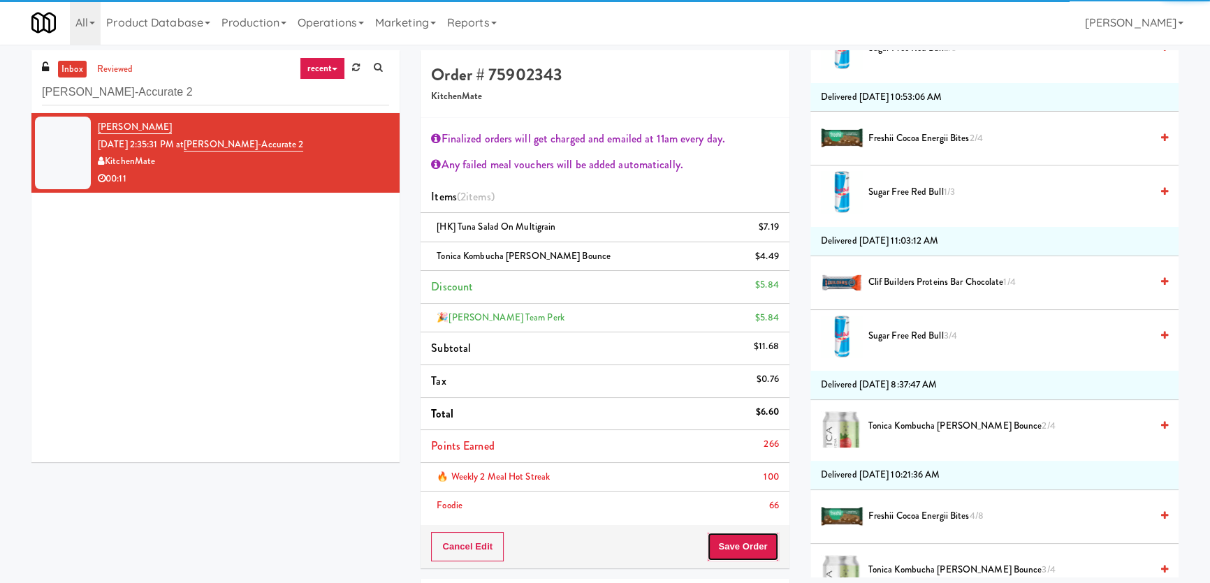
click at [744, 549] on button "Save Order" at bounding box center [742, 546] width 71 height 29
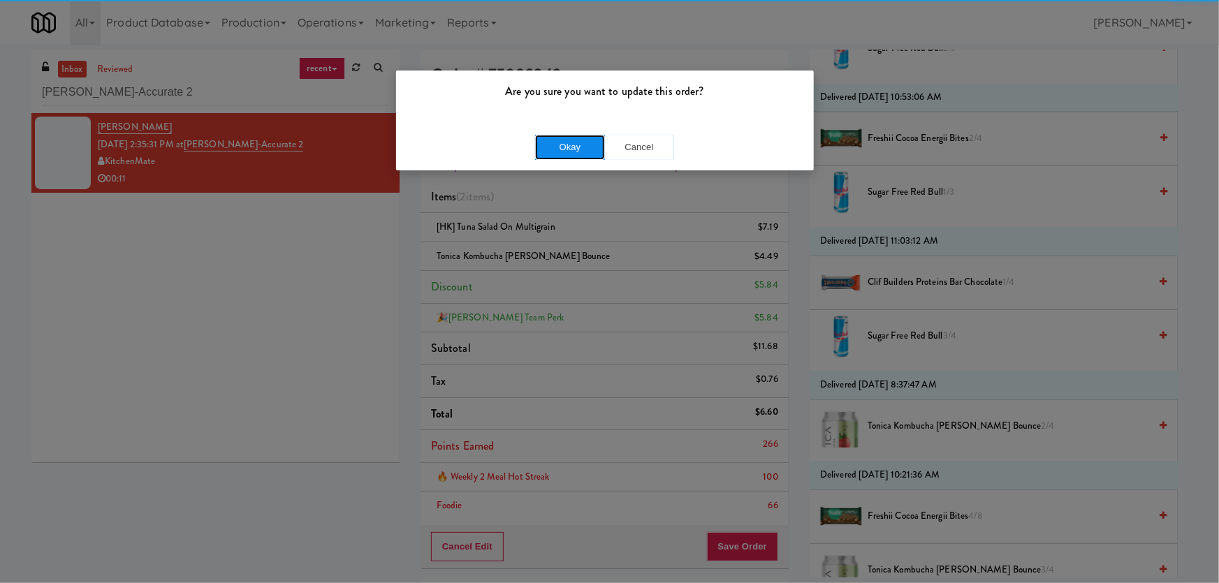
click at [576, 138] on button "Okay" at bounding box center [570, 147] width 70 height 25
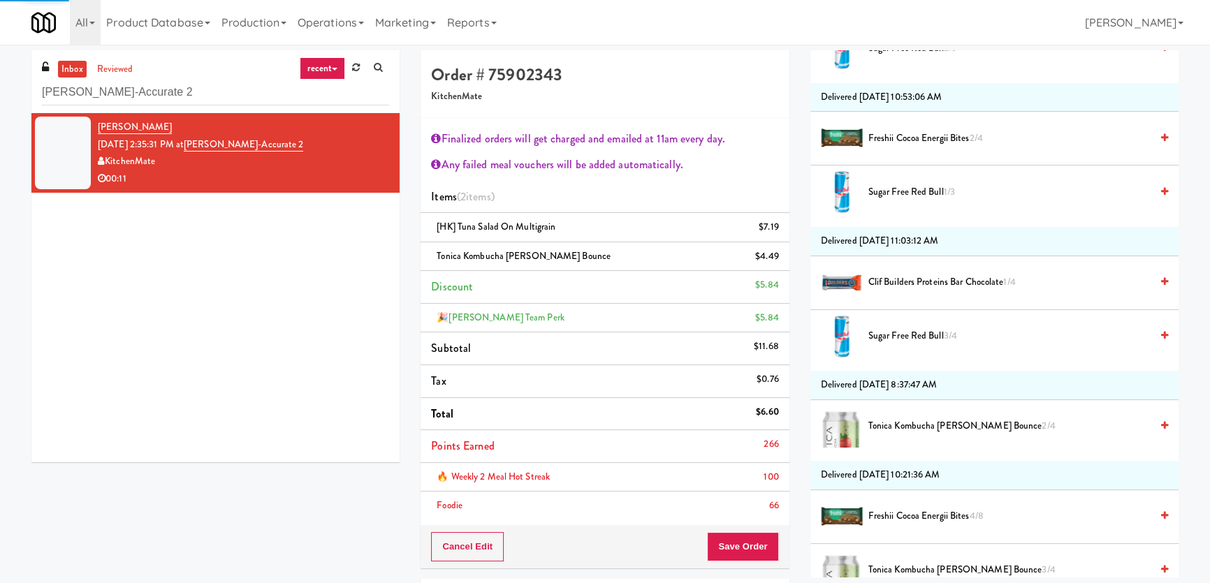
scroll to position [33, 0]
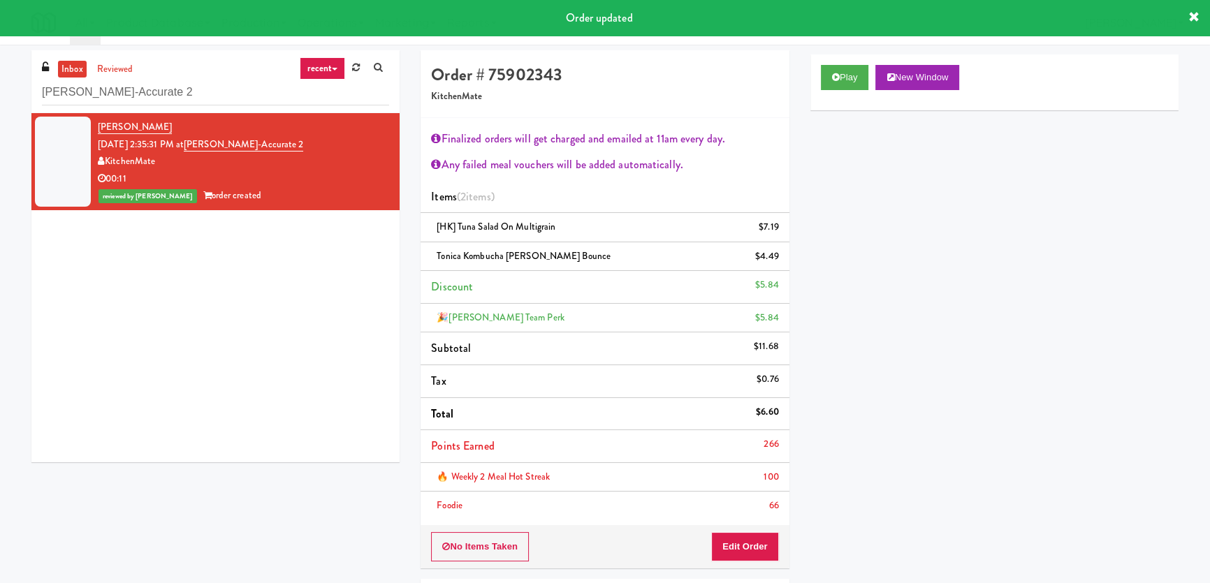
click at [202, 63] on div "inbox reviewed recent all unclear take inventory issue suspicious failed recent…" at bounding box center [215, 81] width 368 height 63
click at [201, 89] on input "[PERSON_NAME]-Accurate 2" at bounding box center [215, 93] width 347 height 26
paste input "APCU - Cooler - Right"
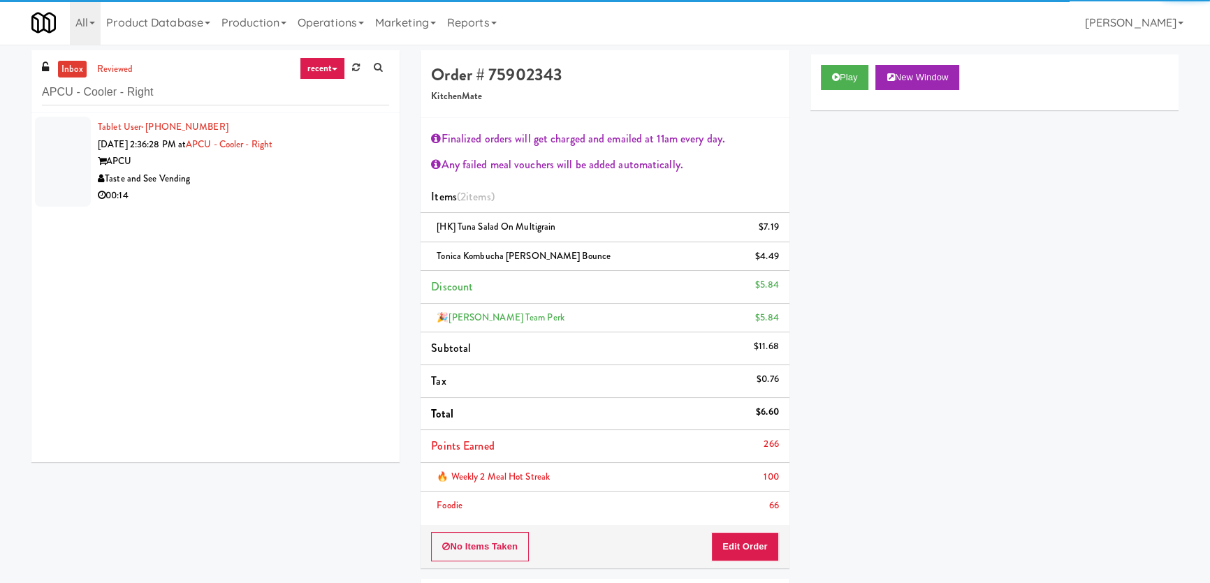
click at [309, 182] on div "Taste and See Vending" at bounding box center [243, 178] width 291 height 17
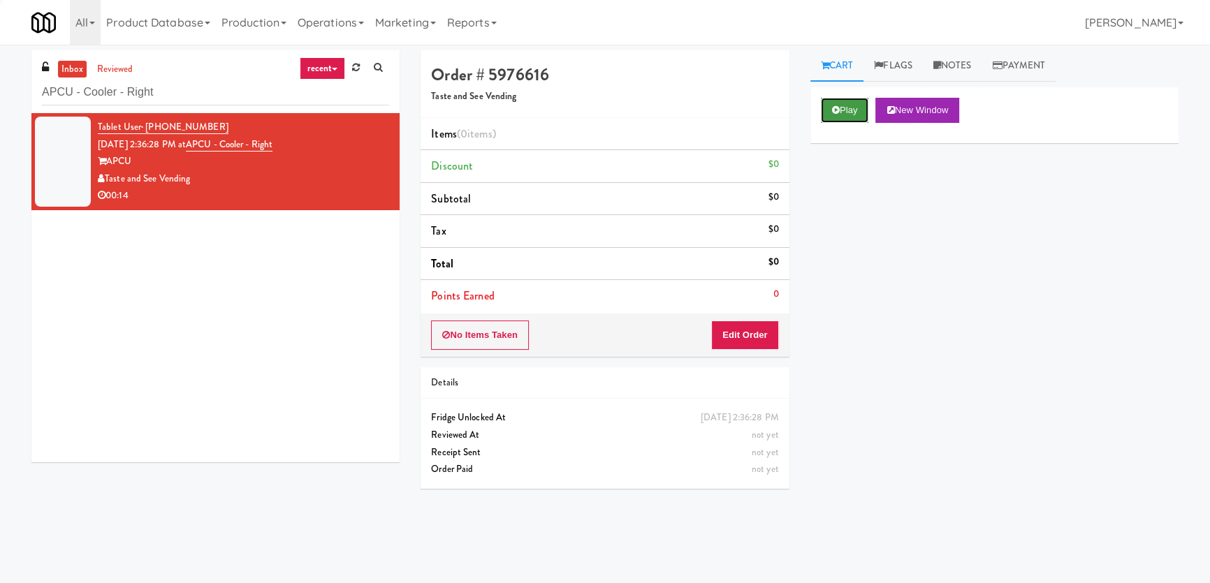
click at [837, 101] on button "Play" at bounding box center [845, 110] width 48 height 25
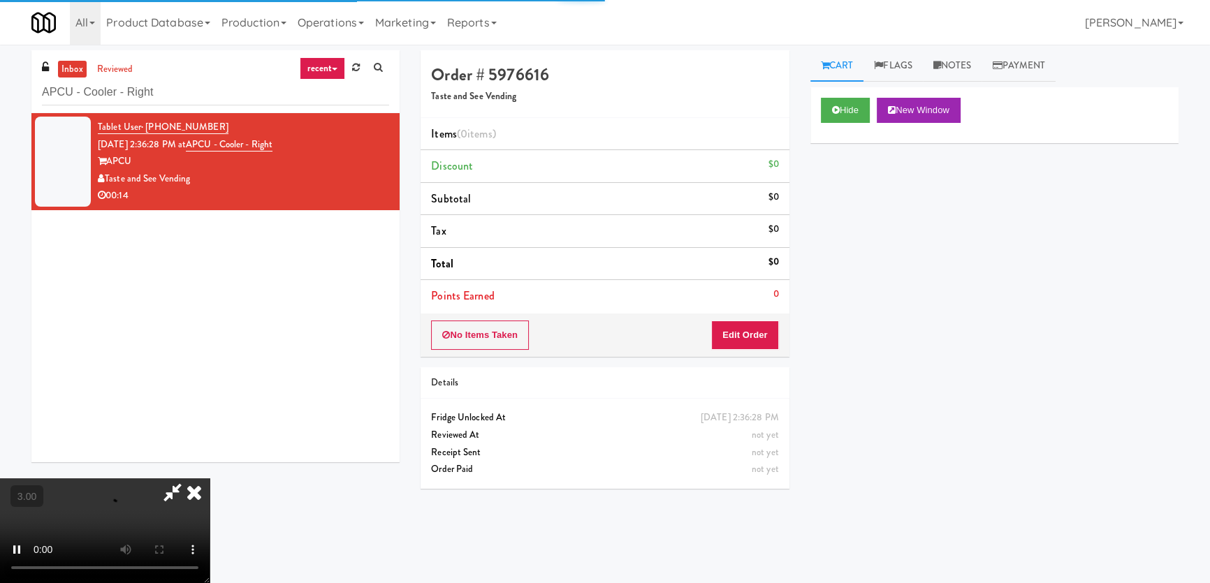
click at [822, 186] on div "Hide New Window Primary Flag Clear Flag if unable to determine what was taken o…" at bounding box center [994, 349] width 368 height 524
click at [790, 184] on div "Order # 5976616 Taste and See Vending Items (0 items ) Discount $0 Subtotal $0 …" at bounding box center [604, 274] width 389 height 449
click at [852, 327] on div "Hide New Window Primary Flag Clear Flag if unable to determine what was taken o…" at bounding box center [994, 349] width 368 height 524
click at [210, 478] on video at bounding box center [105, 530] width 210 height 105
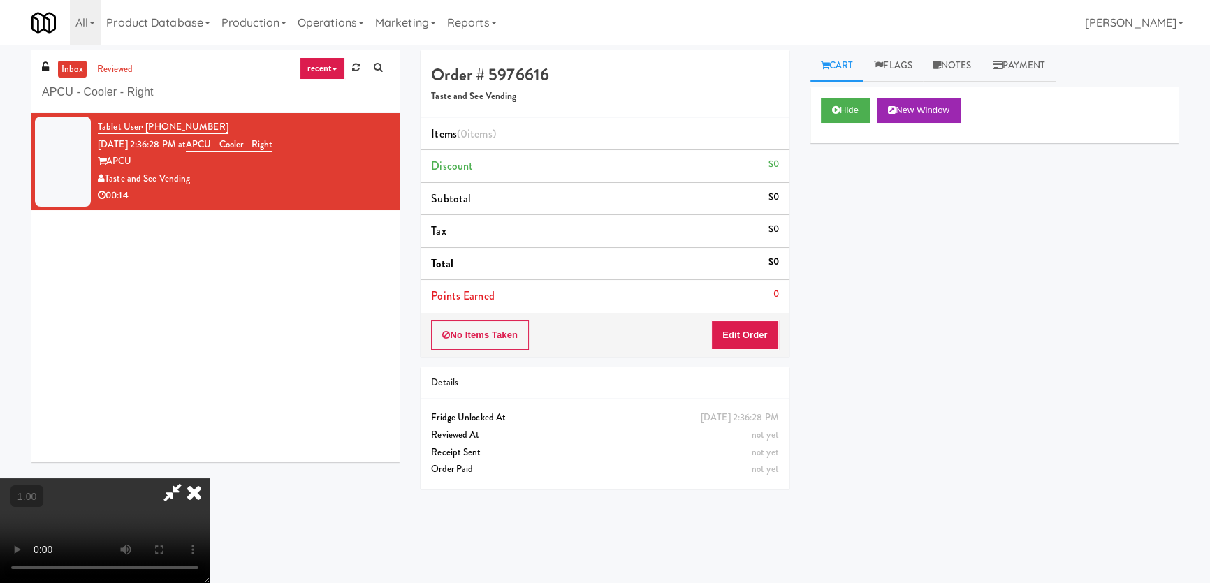
click at [210, 478] on video at bounding box center [105, 530] width 210 height 105
click at [765, 342] on button "Edit Order" at bounding box center [745, 335] width 68 height 29
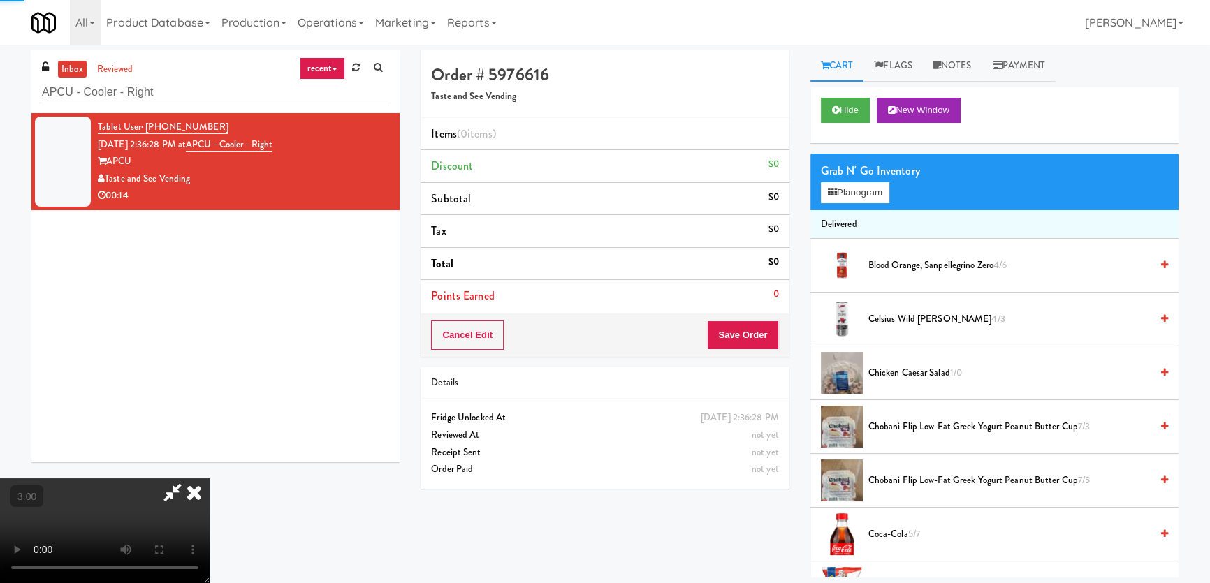
click at [853, 207] on div "Grab N' Go Inventory Planogram" at bounding box center [994, 182] width 368 height 57
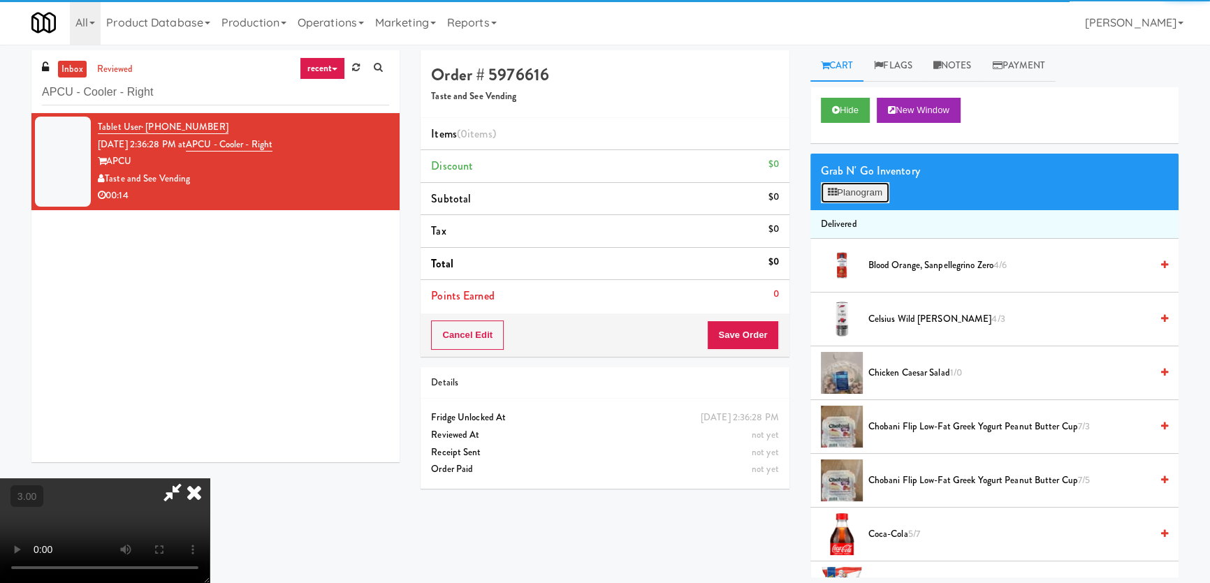
click at [853, 200] on button "Planogram" at bounding box center [855, 192] width 68 height 21
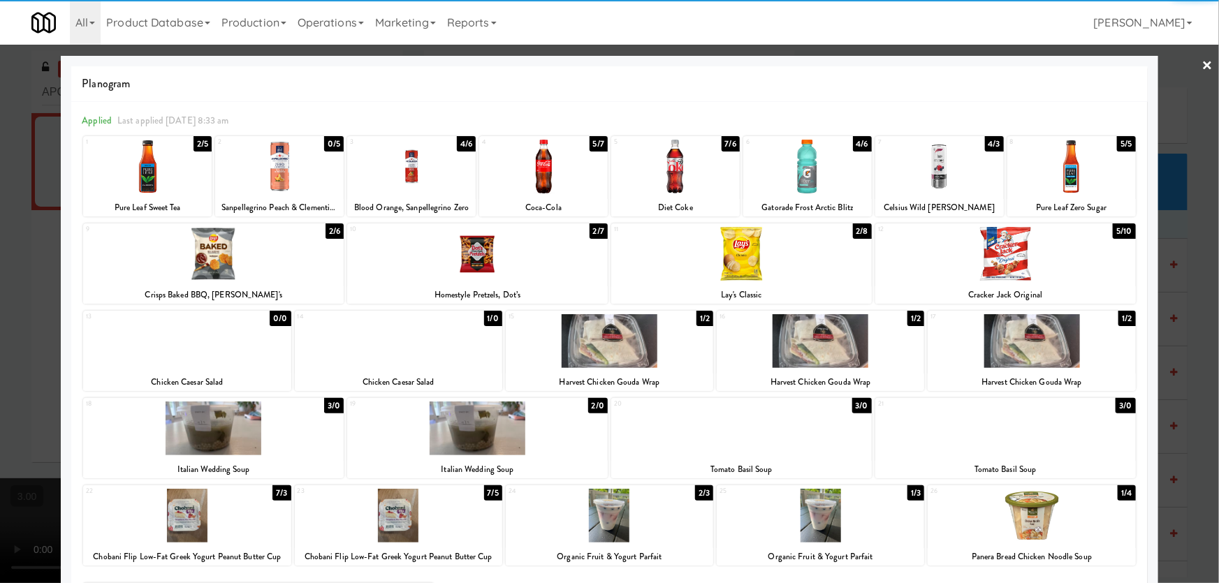
click at [231, 349] on div at bounding box center [186, 341] width 207 height 54
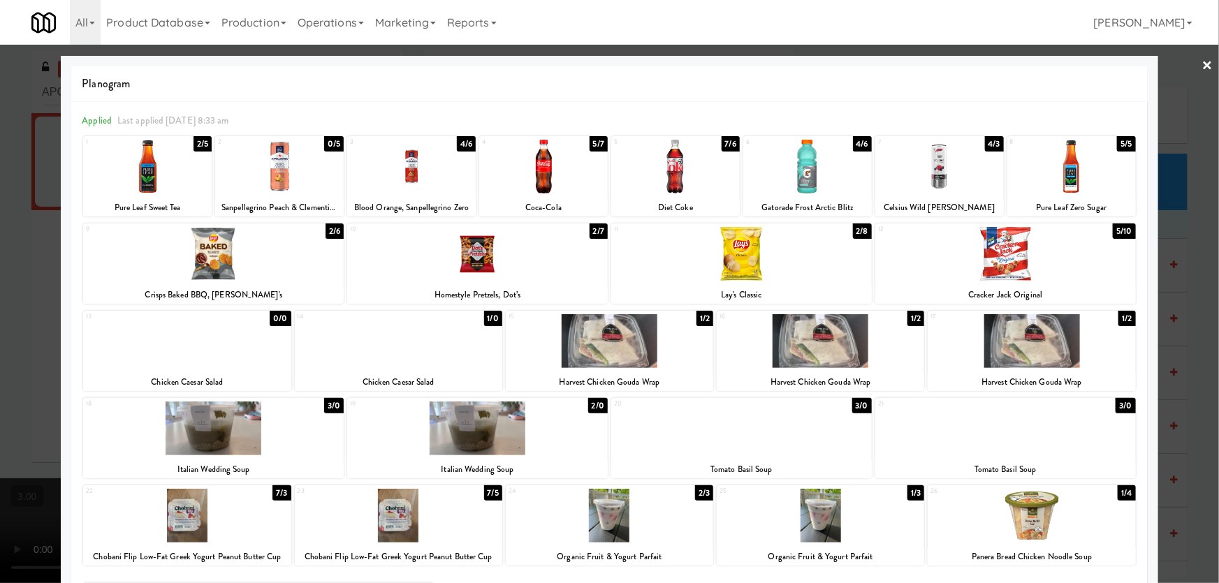
click at [386, 358] on div at bounding box center [398, 341] width 207 height 54
click at [237, 260] on div at bounding box center [213, 254] width 260 height 54
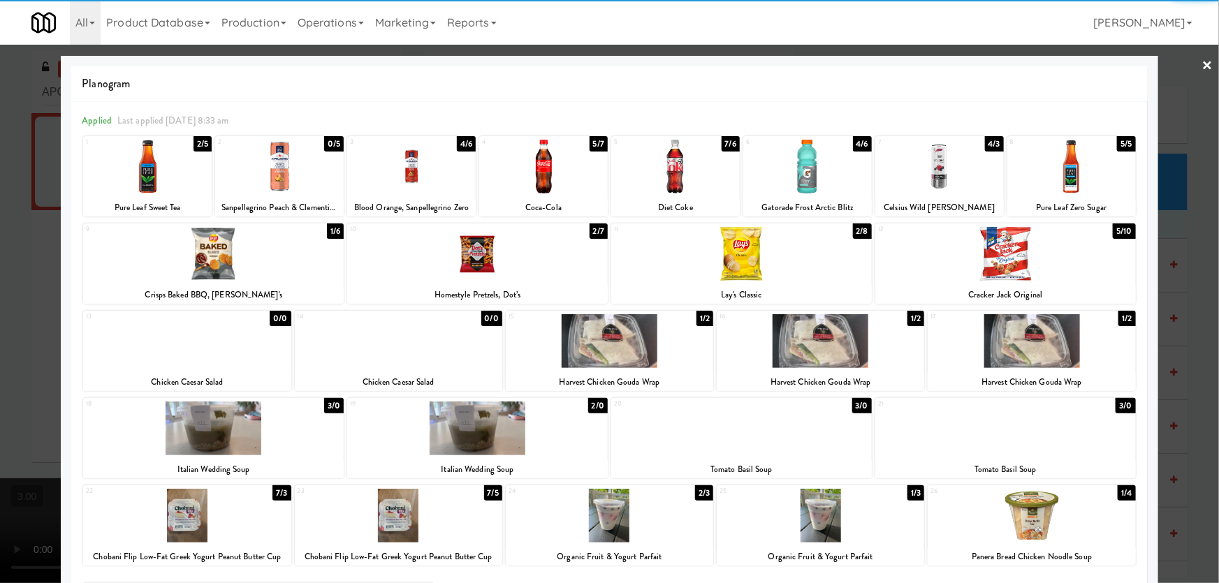
click at [200, 167] on div at bounding box center [147, 167] width 129 height 54
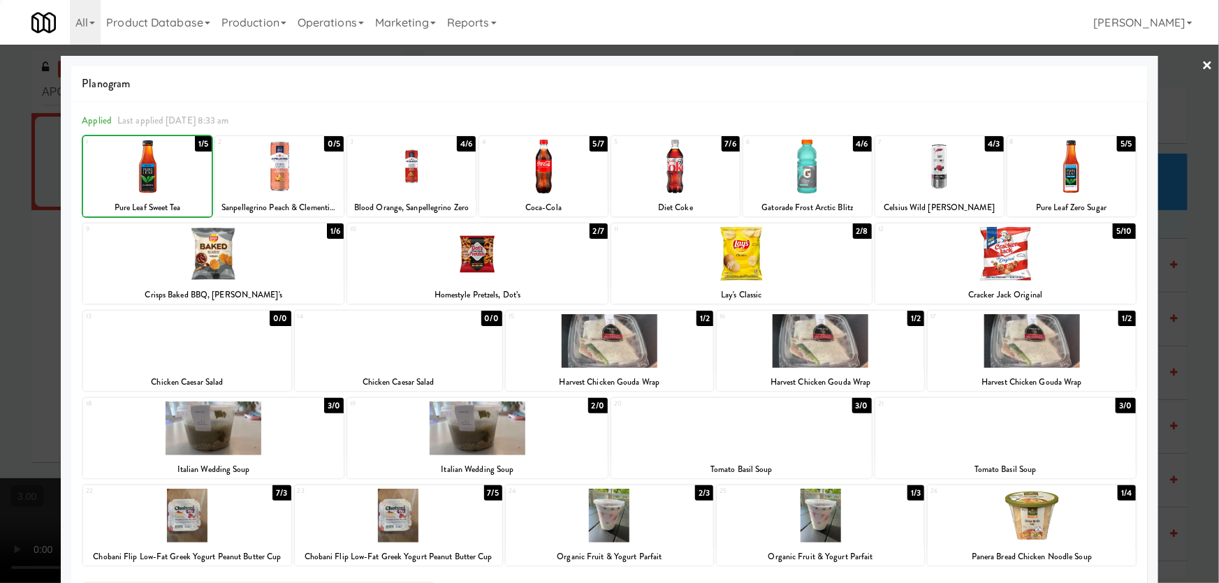
click at [0, 213] on div at bounding box center [609, 291] width 1219 height 583
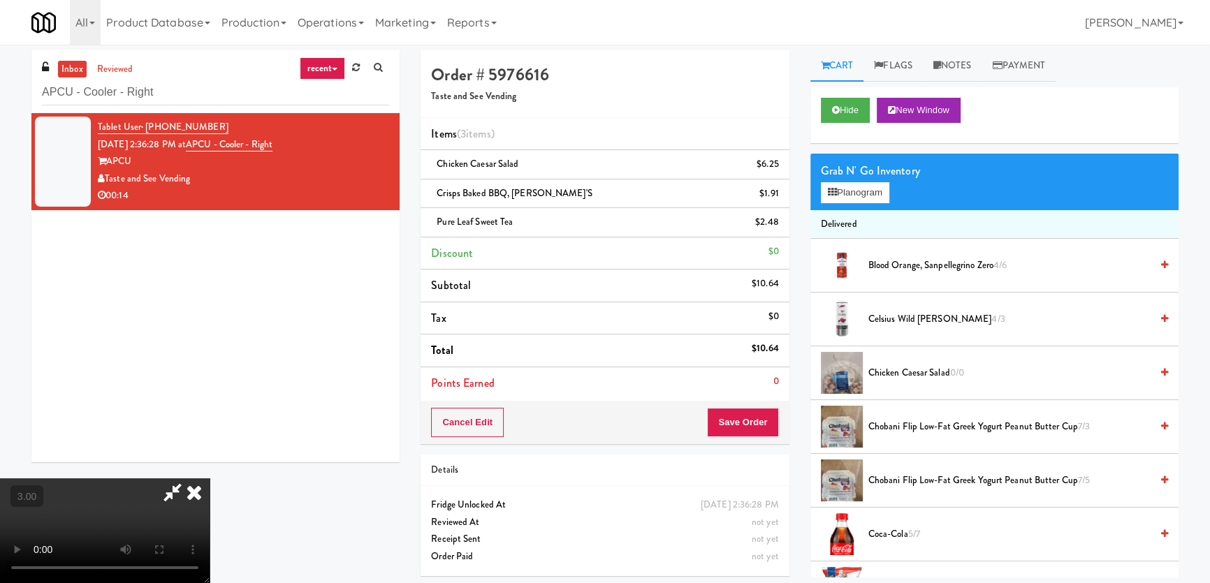
click at [210, 478] on video at bounding box center [105, 530] width 210 height 105
click at [749, 426] on button "Save Order" at bounding box center [742, 422] width 71 height 29
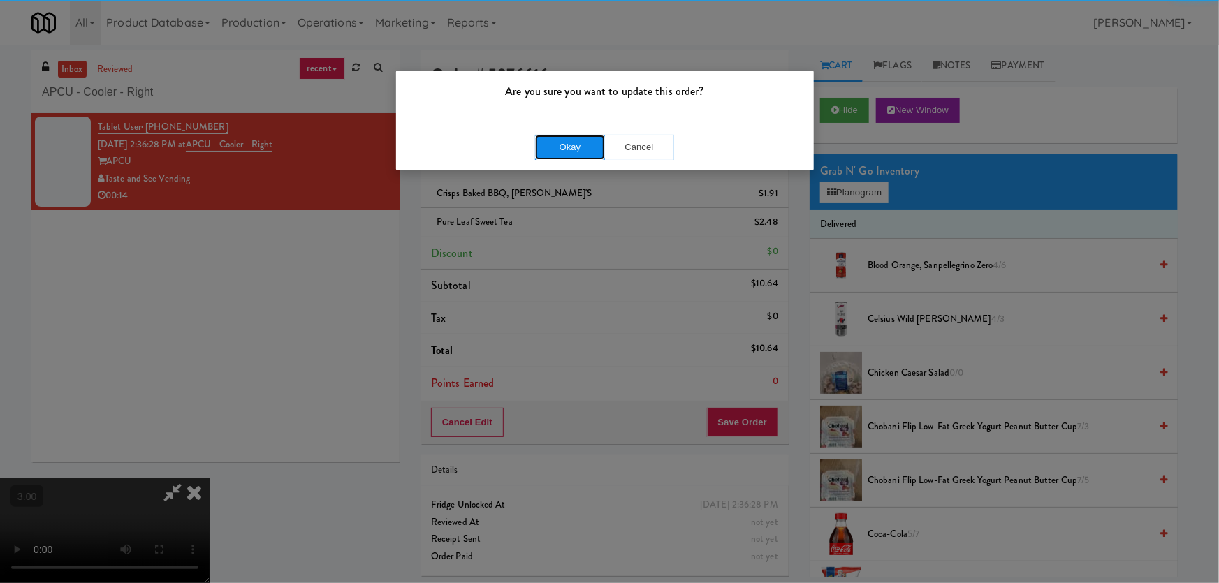
click at [566, 152] on button "Okay" at bounding box center [570, 147] width 70 height 25
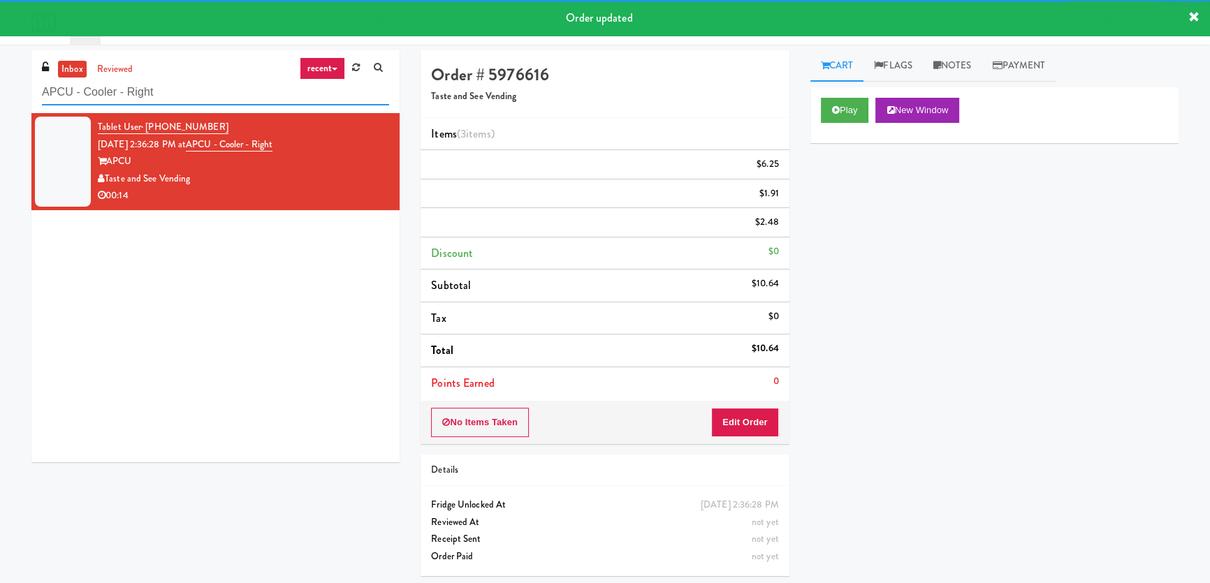
click at [197, 95] on input "APCU - Cooler - Right" at bounding box center [215, 93] width 347 height 26
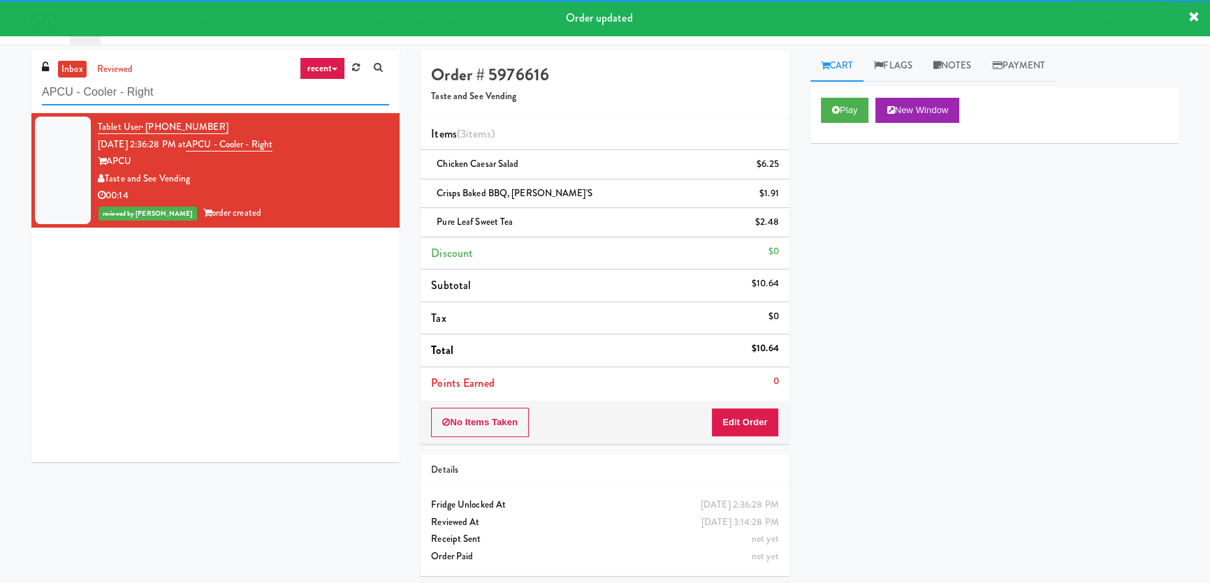
click at [197, 95] on input "APCU - Cooler - Right" at bounding box center [215, 93] width 347 height 26
paste input "[STREET_ADDRESS]"
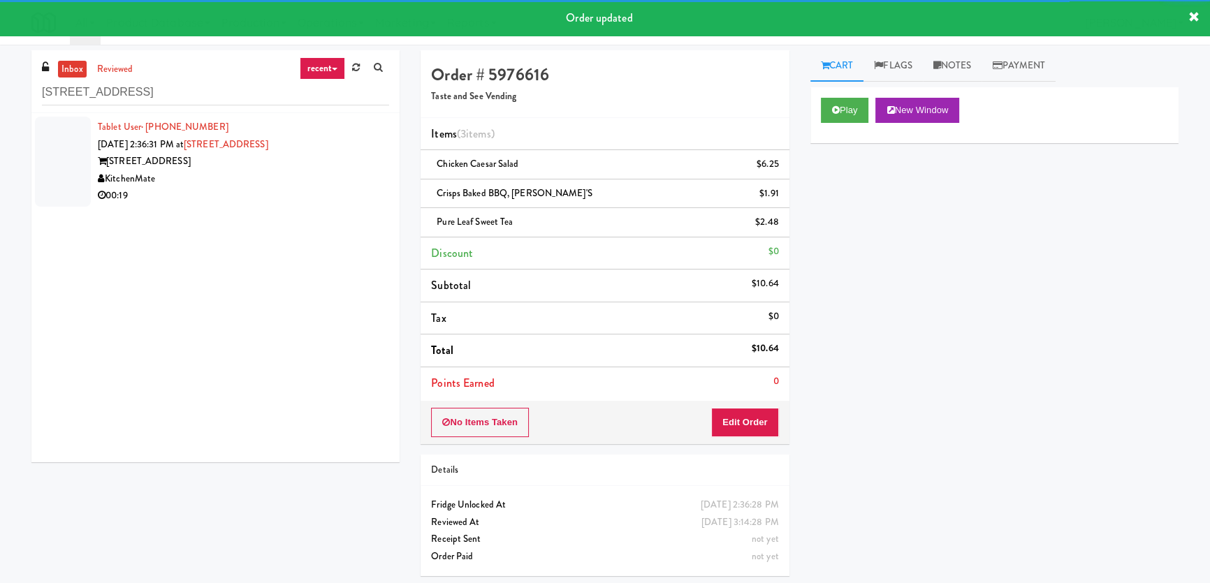
click at [325, 179] on div "KitchenMate" at bounding box center [243, 178] width 291 height 17
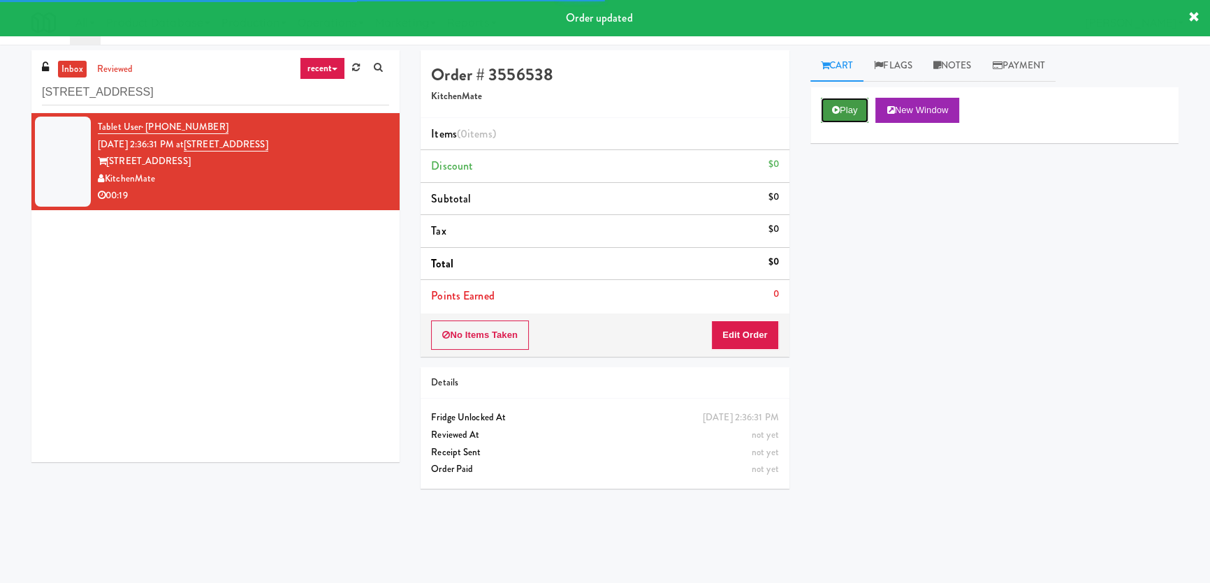
click at [837, 109] on icon at bounding box center [836, 109] width 8 height 9
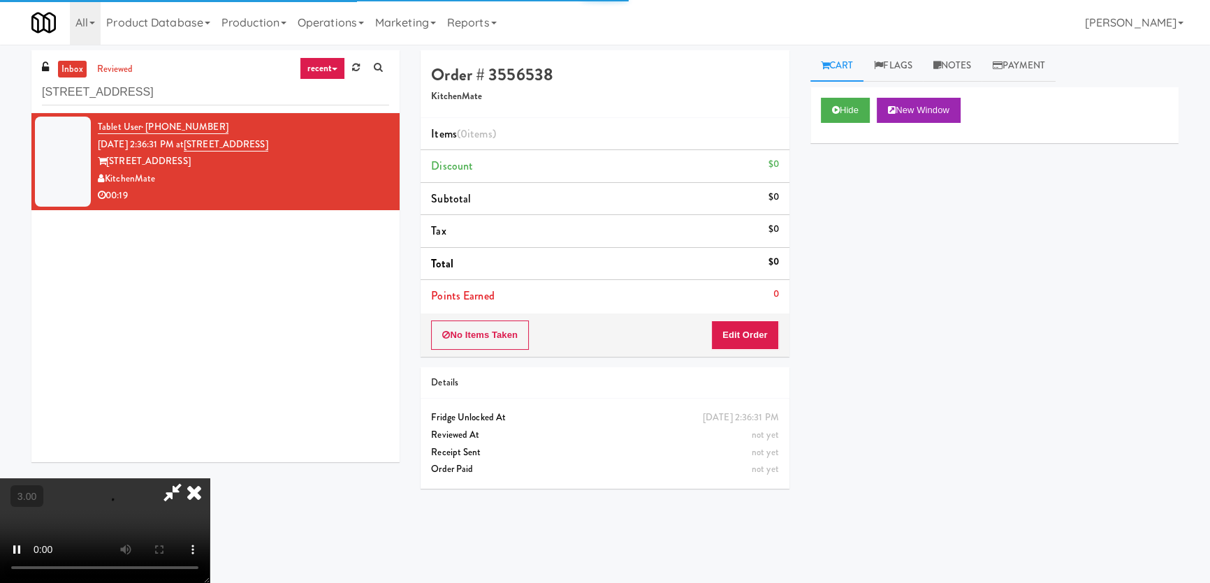
click at [842, 209] on div "Hide New Window Primary Flag Clear Flag if unable to determine what was taken o…" at bounding box center [994, 349] width 368 height 524
click at [793, 348] on div "Order # 3556538 KitchenMate Items (0 items ) Discount $0 Subtotal $0 Tax $0 Tot…" at bounding box center [604, 274] width 389 height 449
click at [210, 478] on video at bounding box center [105, 530] width 210 height 105
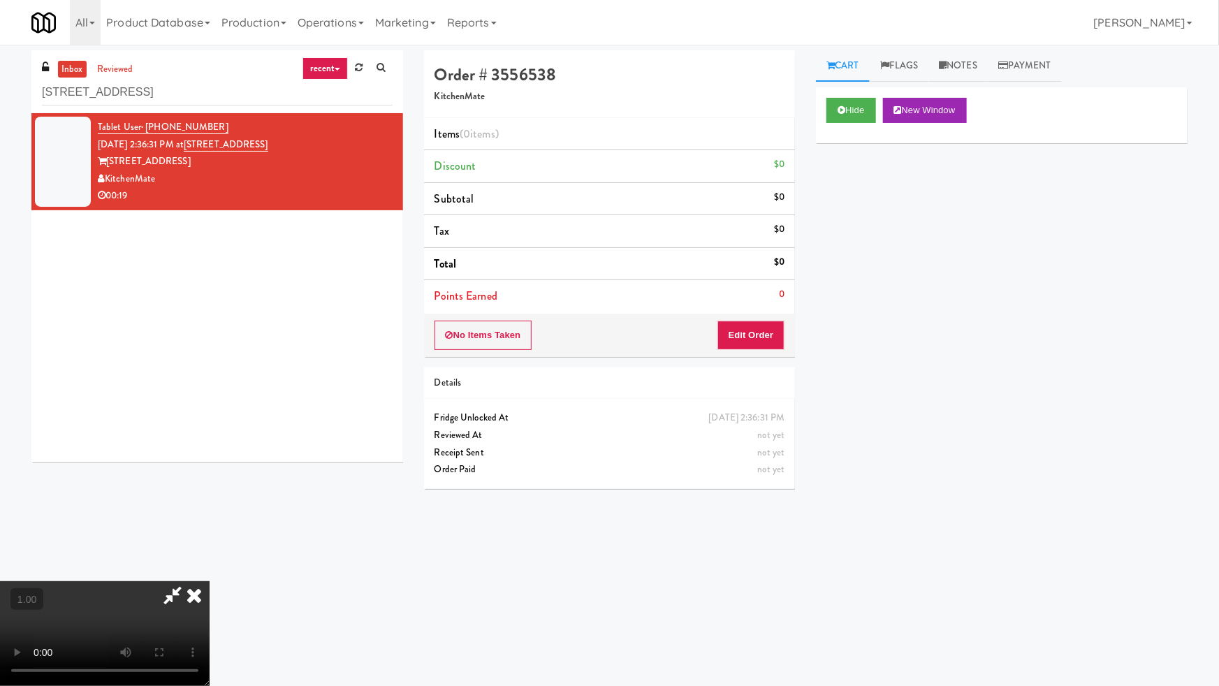
click at [210, 581] on video at bounding box center [105, 633] width 210 height 105
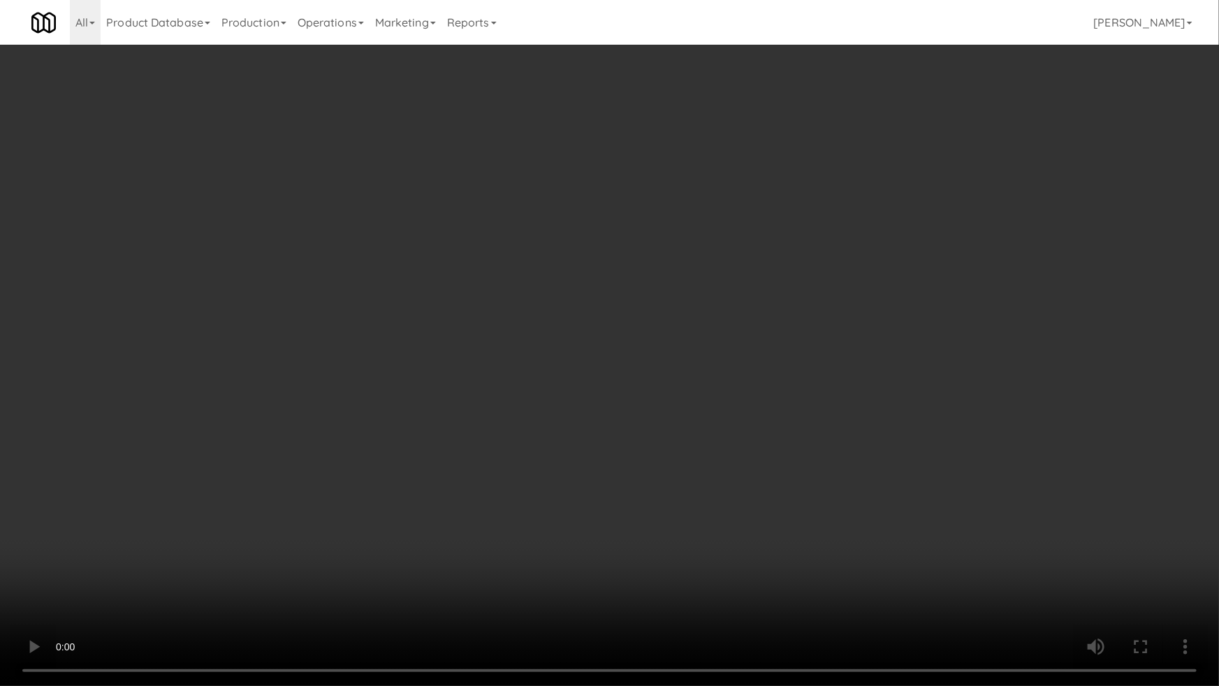
click at [663, 391] on video at bounding box center [609, 343] width 1219 height 686
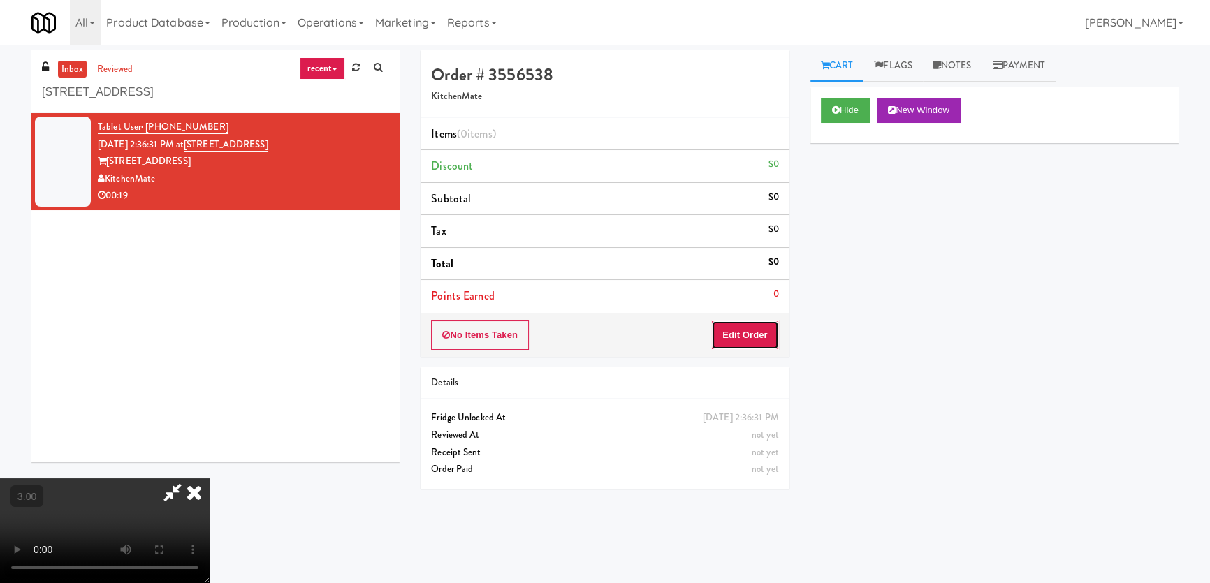
click at [758, 330] on button "Edit Order" at bounding box center [745, 335] width 68 height 29
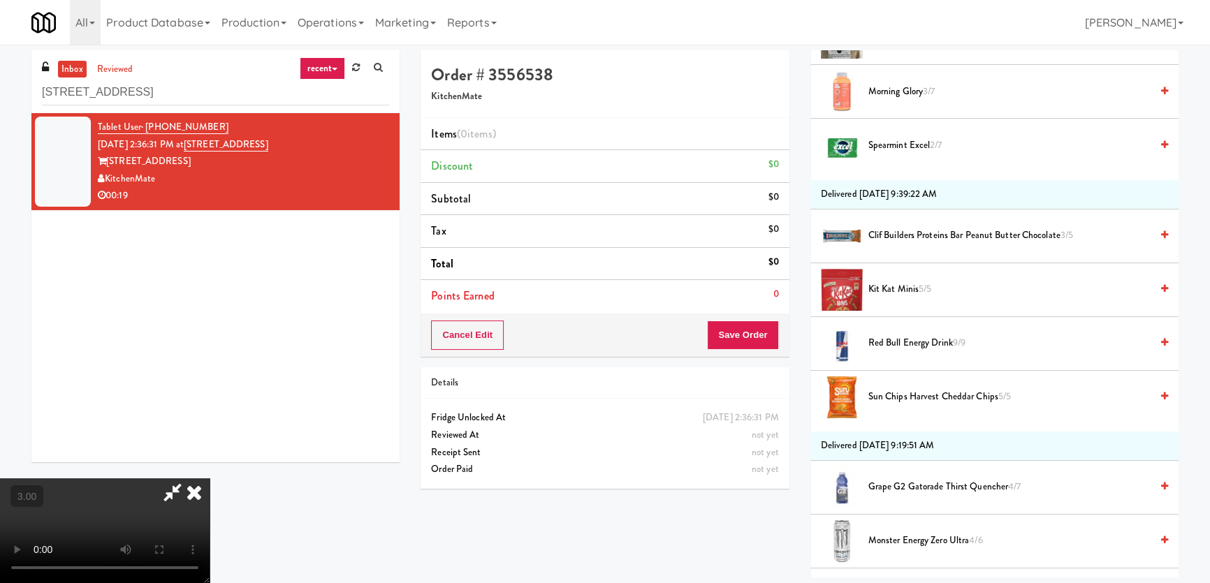
scroll to position [825, 0]
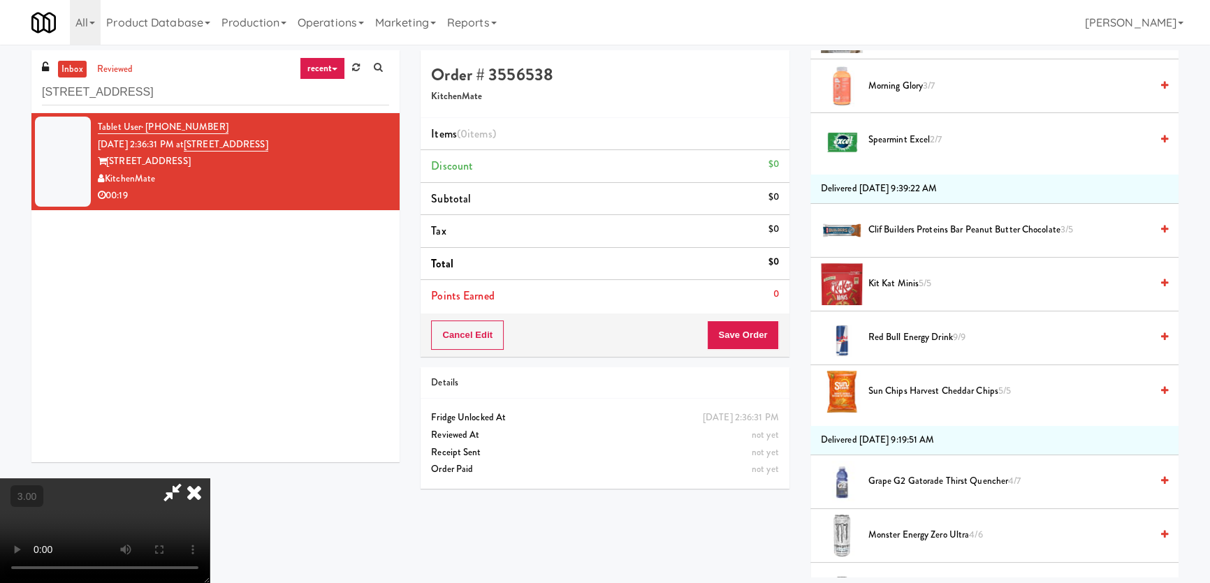
click at [906, 341] on span "Red Bull Energy Drink 9/9" at bounding box center [1009, 337] width 282 height 17
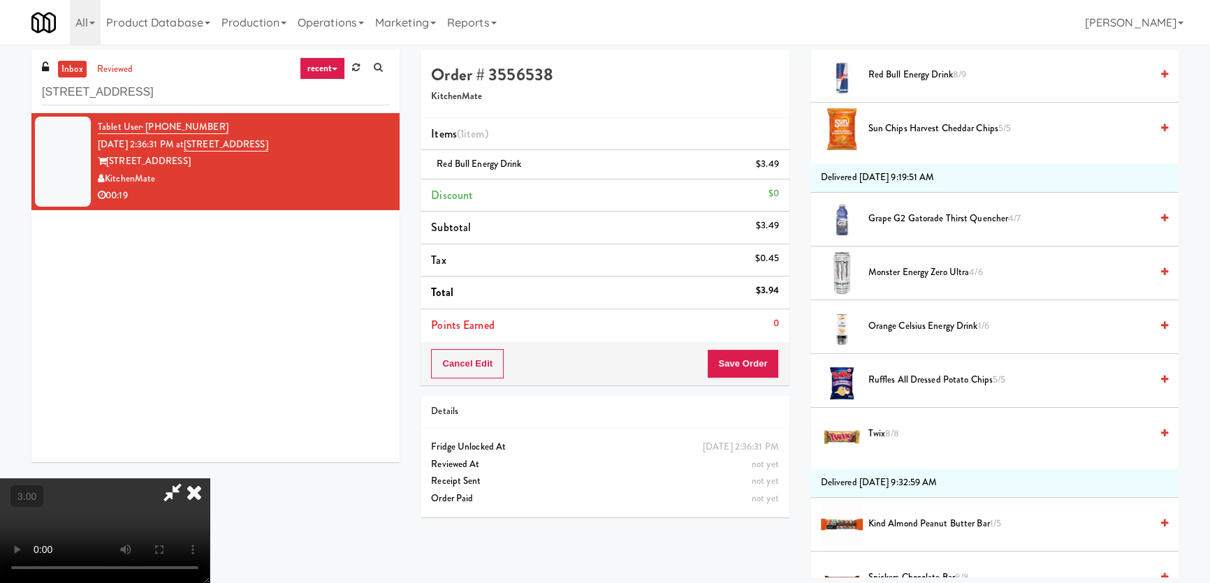
scroll to position [1143, 0]
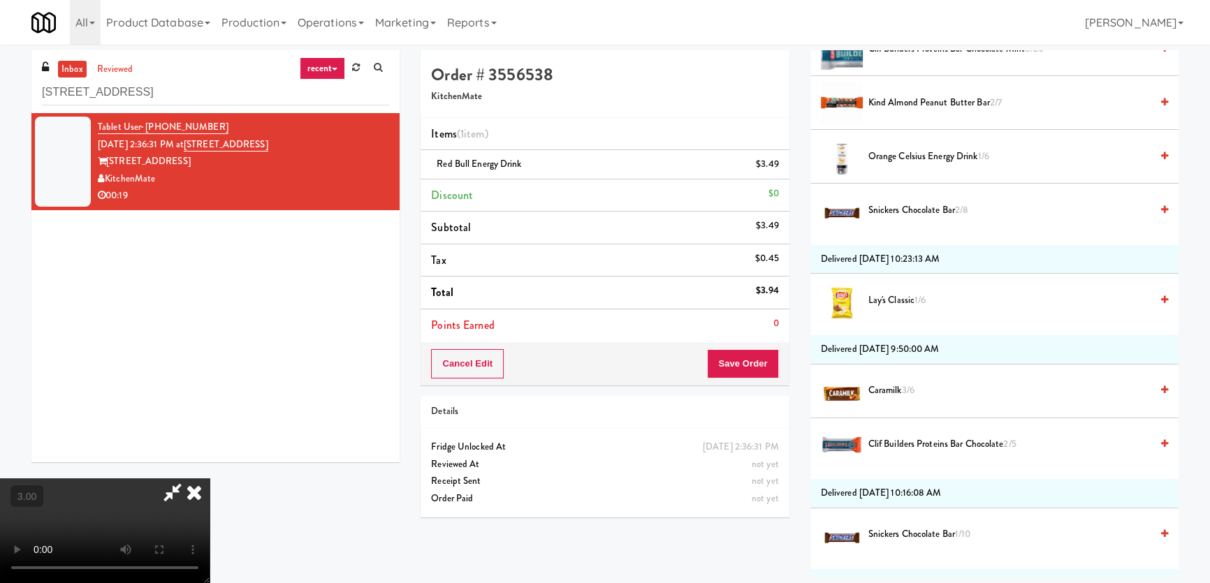
click at [899, 293] on span "Lay's Classic 1/6" at bounding box center [1009, 300] width 282 height 17
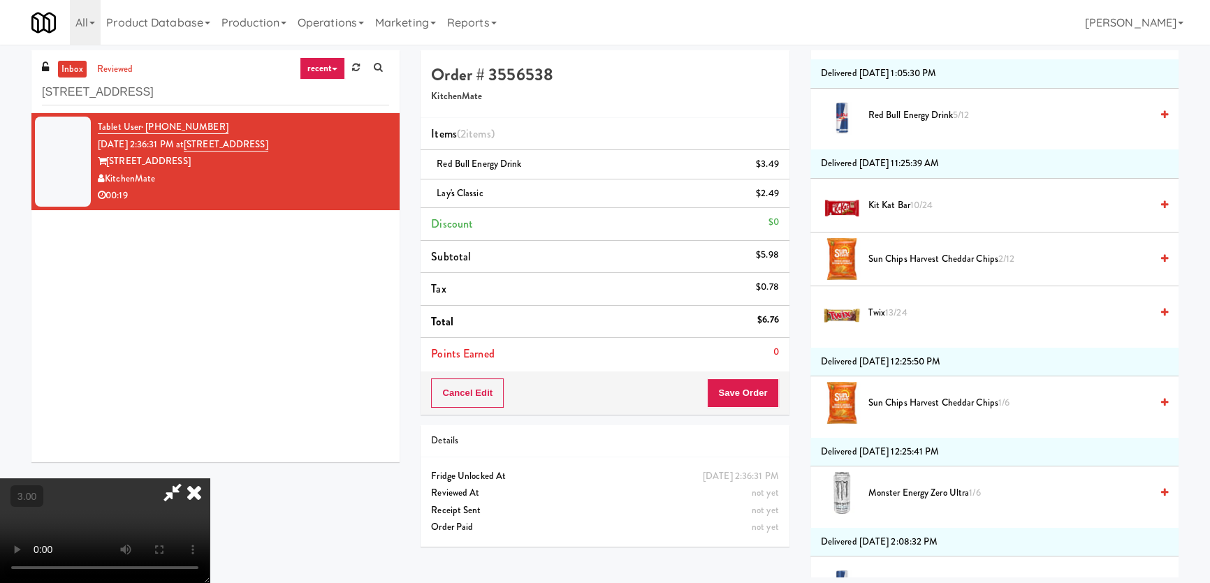
scroll to position [3745, 0]
click at [893, 307] on span "13/24" at bounding box center [896, 310] width 22 height 13
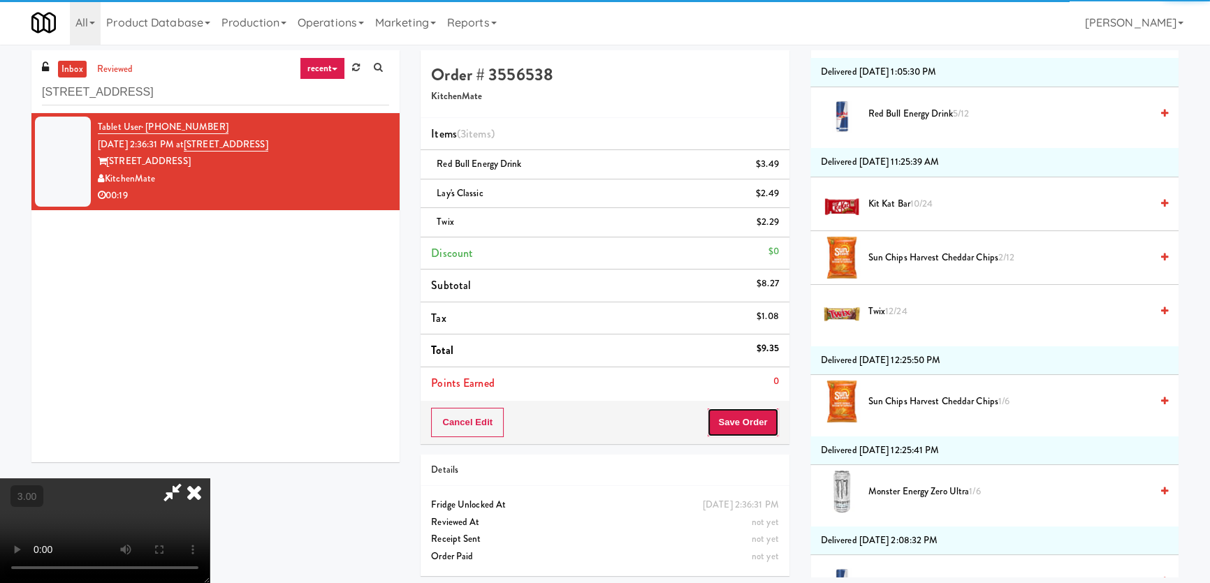
click at [756, 424] on button "Save Order" at bounding box center [742, 422] width 71 height 29
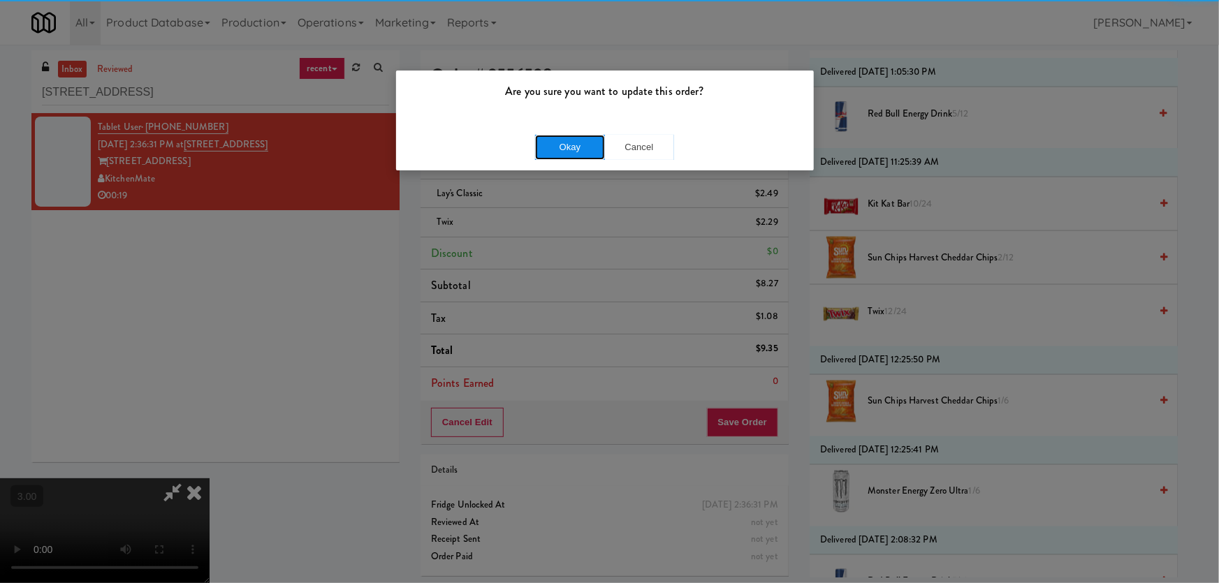
click at [555, 145] on button "Okay" at bounding box center [570, 147] width 70 height 25
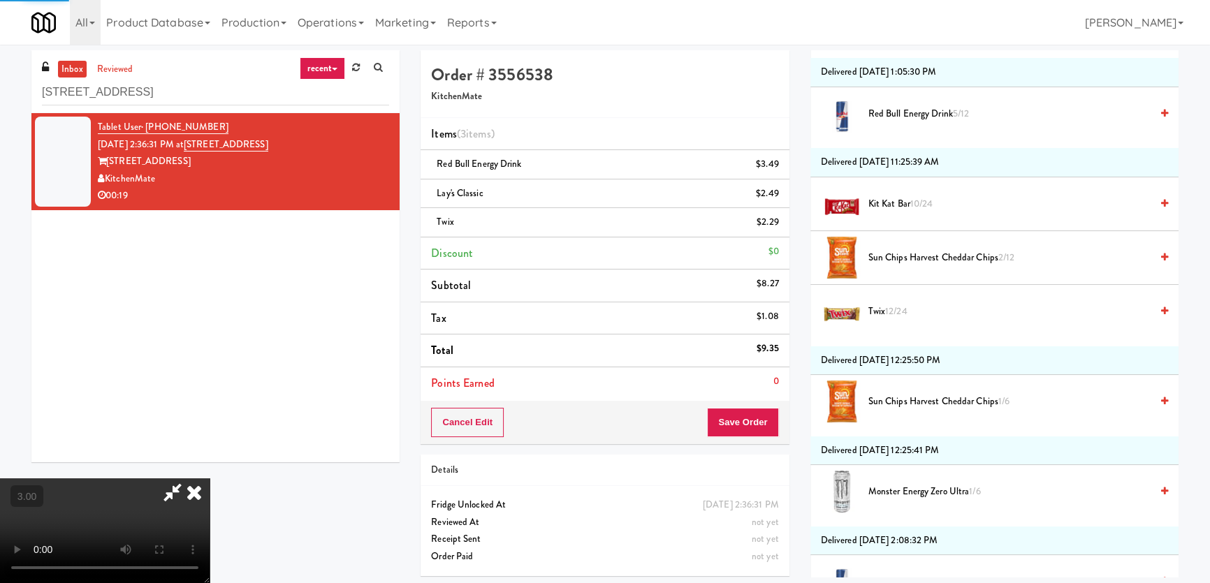
scroll to position [33, 0]
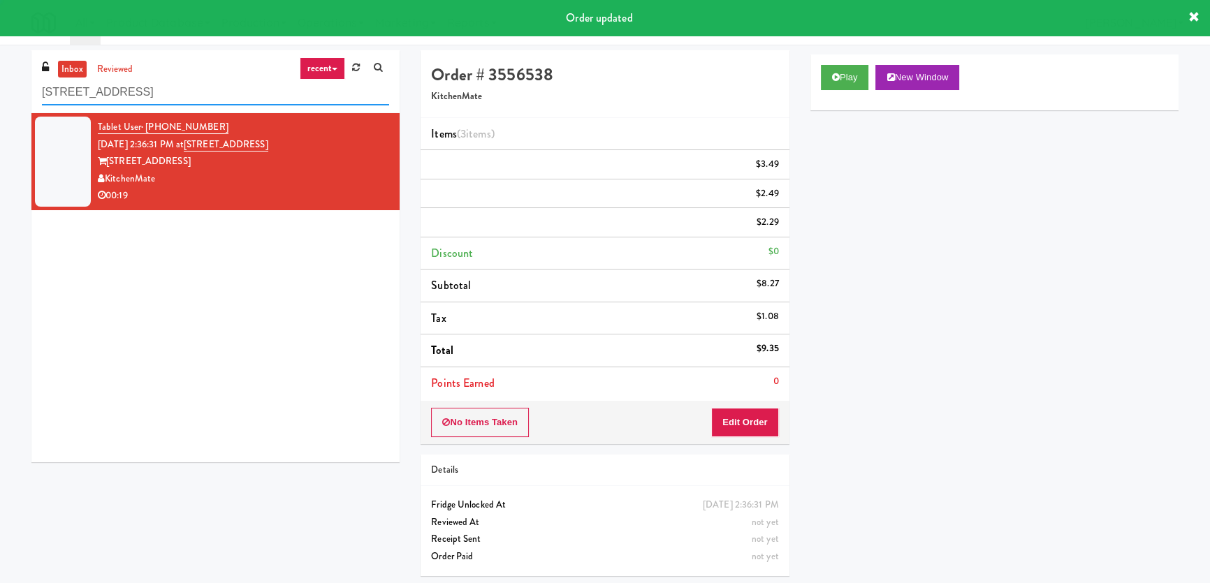
click at [191, 94] on input "[STREET_ADDRESS]" at bounding box center [215, 93] width 347 height 26
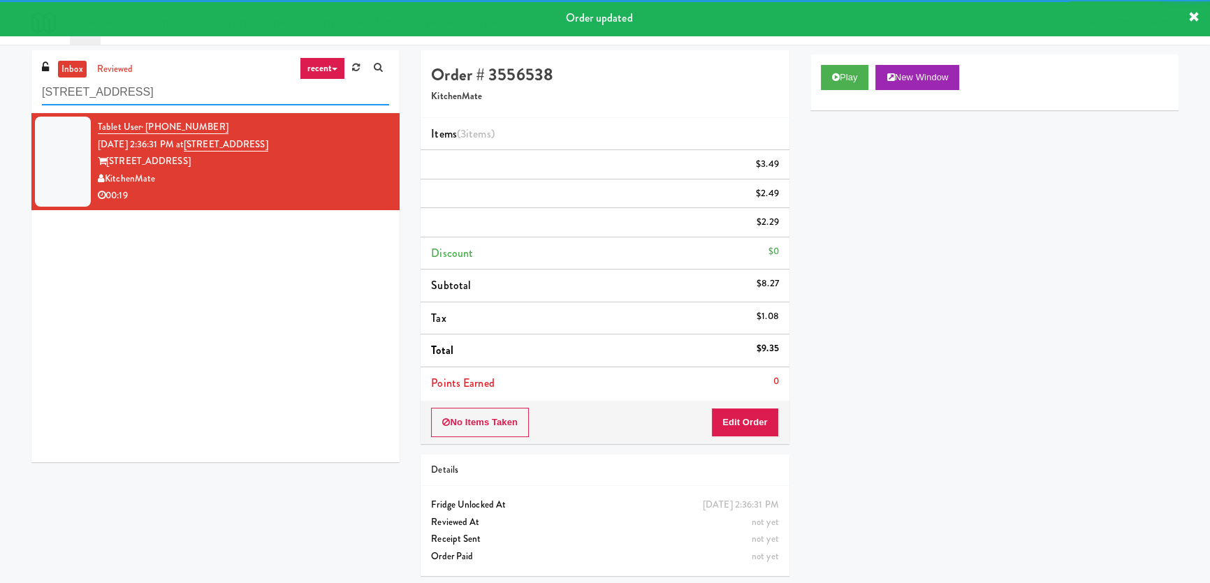
click at [191, 94] on input "[STREET_ADDRESS]" at bounding box center [215, 93] width 347 height 26
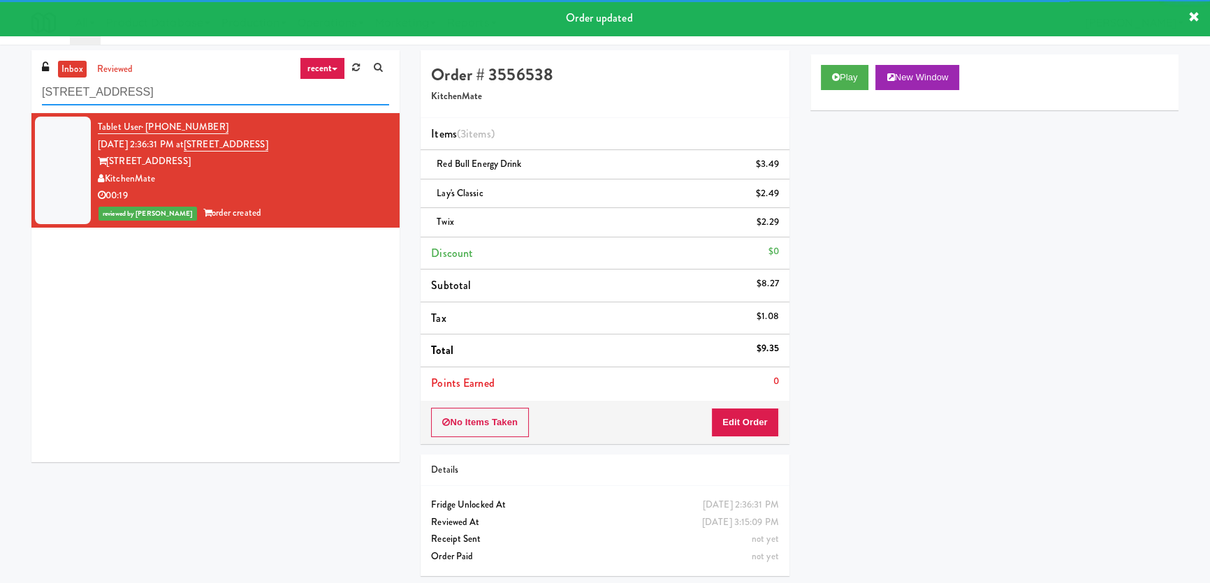
paste input "1000 S [PERSON_NAME] - Left - Fridge [PERSON_NAME]-Accurate 2 APCU - Cooler - R…"
type input "1000 S [PERSON_NAME] - Left - Fridge [PERSON_NAME]-Accurate 2 APCU - Cooler - R…"
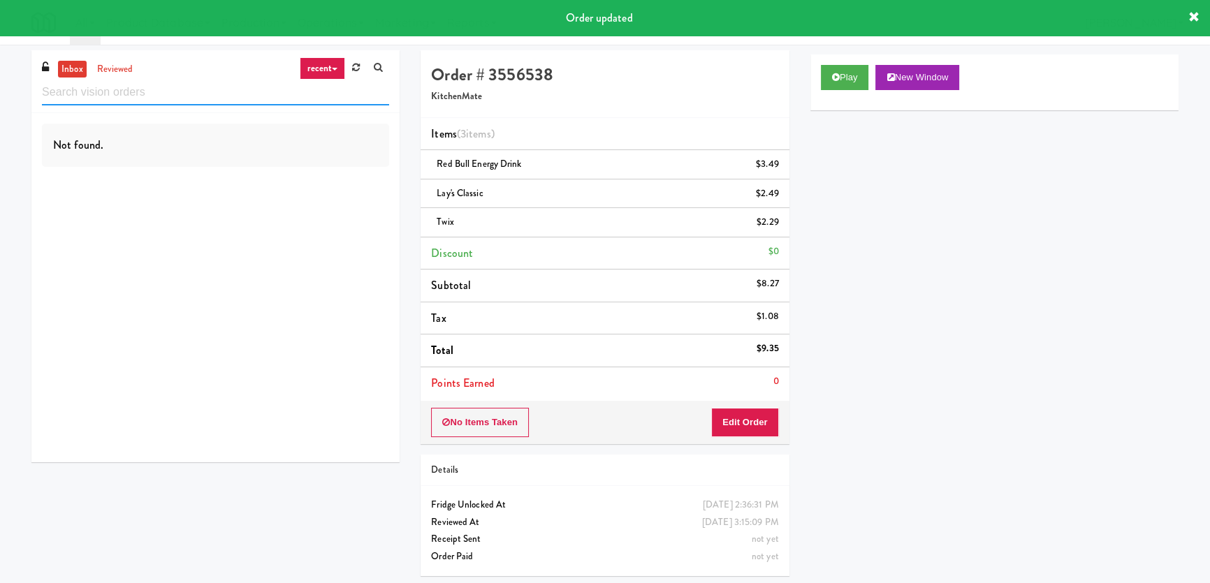
scroll to position [0, 0]
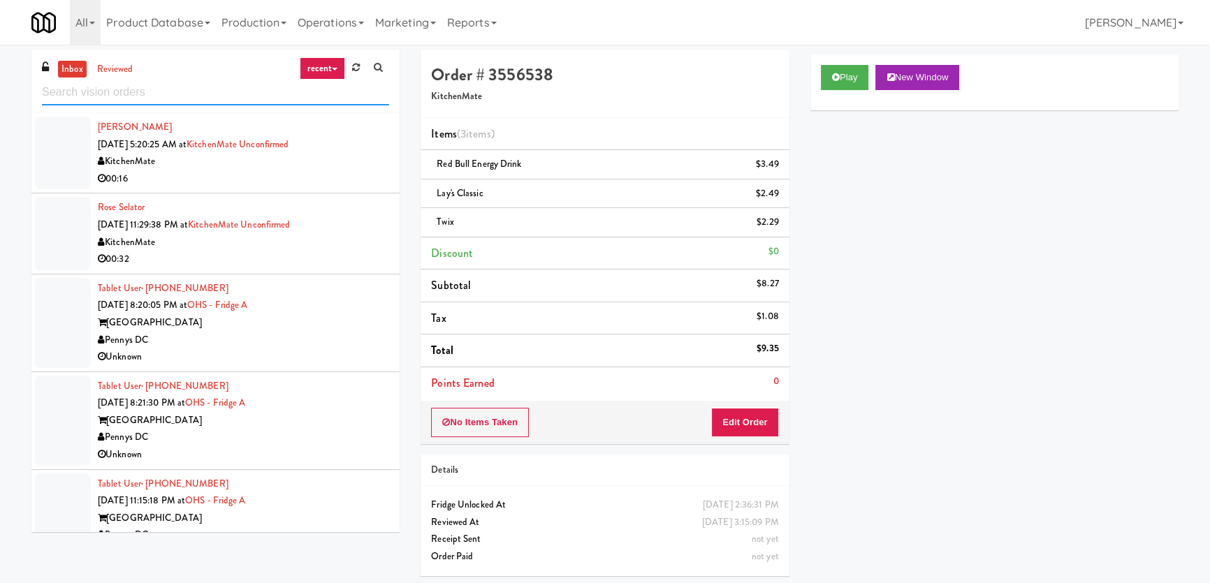
click at [149, 80] on input "text" at bounding box center [215, 93] width 347 height 26
paste input "RMU - Floor 6"
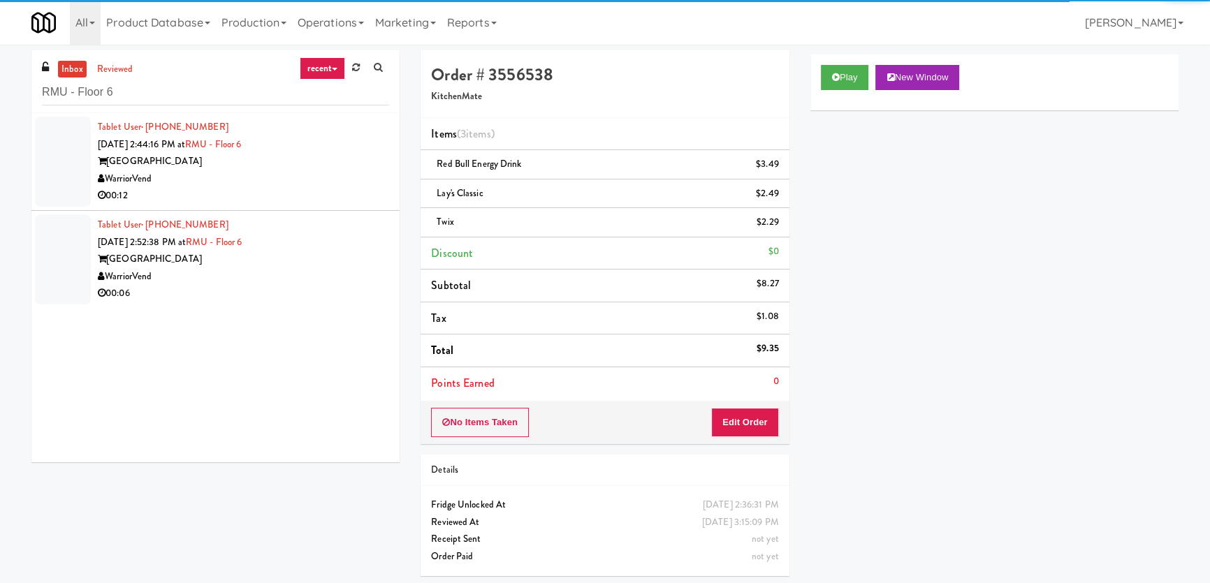
click at [302, 174] on div "WarriorVend" at bounding box center [243, 178] width 291 height 17
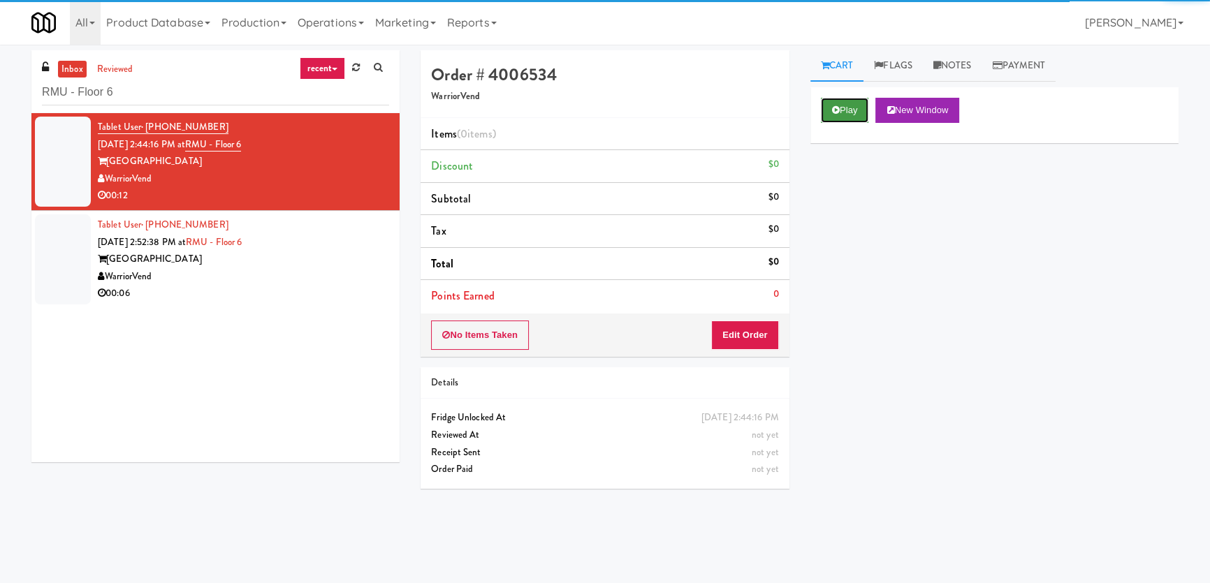
click at [845, 109] on button "Play" at bounding box center [845, 110] width 48 height 25
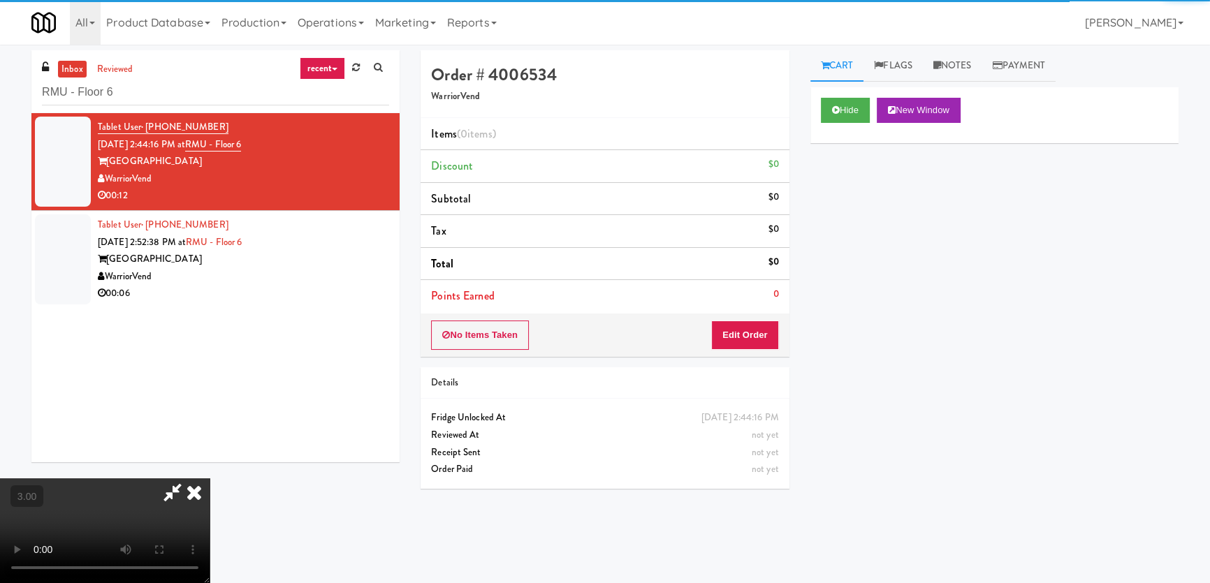
click at [862, 214] on div "Hide New Window Primary Flag Clear Flag if unable to determine what was taken o…" at bounding box center [994, 349] width 368 height 524
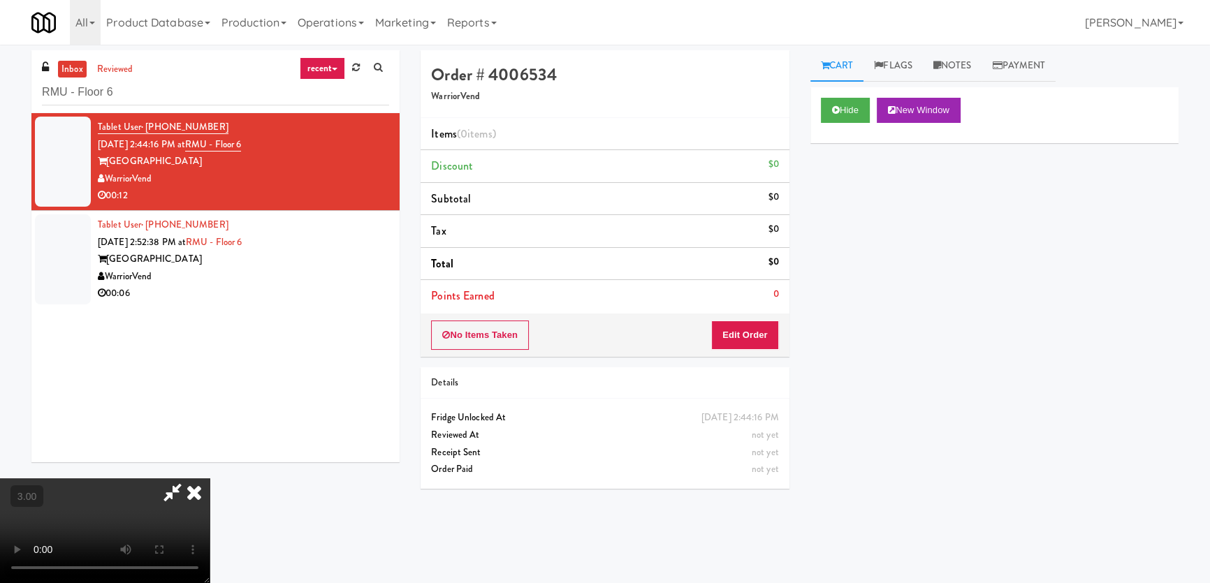
click at [867, 215] on div "Hide New Window Primary Flag Clear Flag if unable to determine what was taken o…" at bounding box center [994, 349] width 368 height 524
click at [832, 270] on div "Hide New Window Primary Flag Clear Flag if unable to determine what was taken o…" at bounding box center [994, 349] width 368 height 524
click at [855, 108] on button "Hide" at bounding box center [845, 110] width 49 height 25
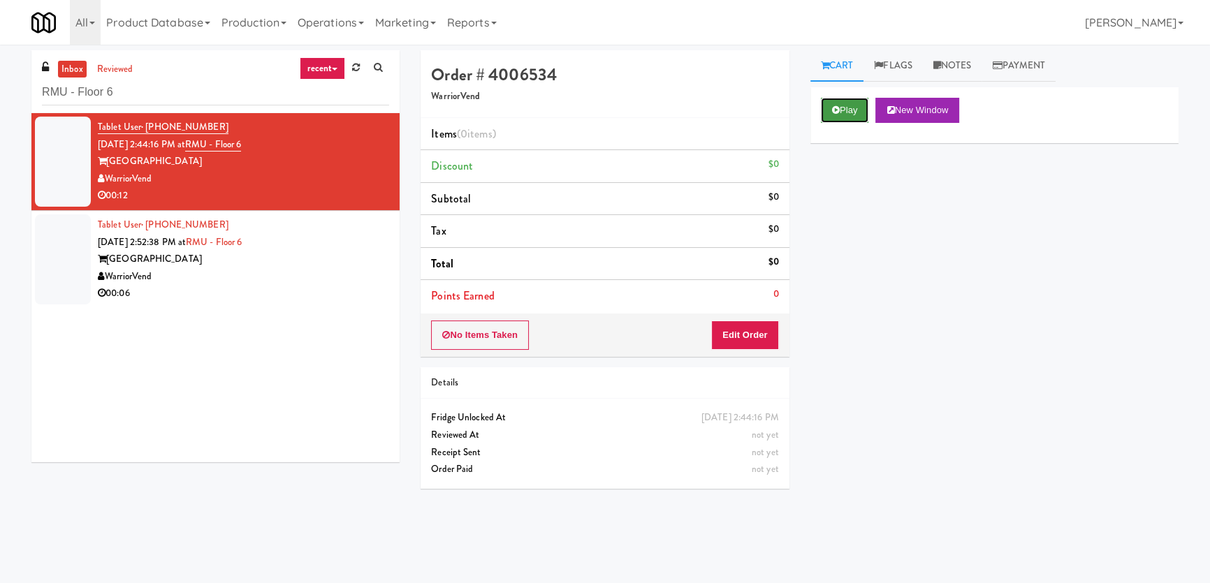
click at [855, 108] on button "Play" at bounding box center [845, 110] width 48 height 25
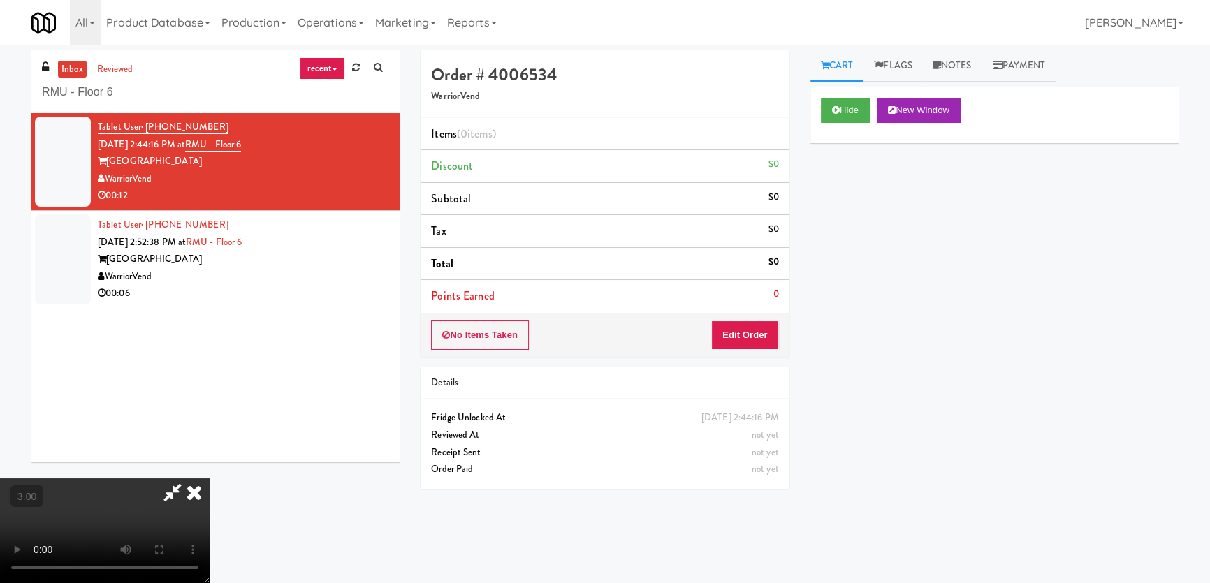
click at [839, 237] on div "Hide New Window Primary Flag Clear Flag if unable to determine what was taken o…" at bounding box center [994, 349] width 368 height 524
click at [210, 478] on video at bounding box center [105, 530] width 210 height 105
click at [750, 331] on button "Edit Order" at bounding box center [745, 335] width 68 height 29
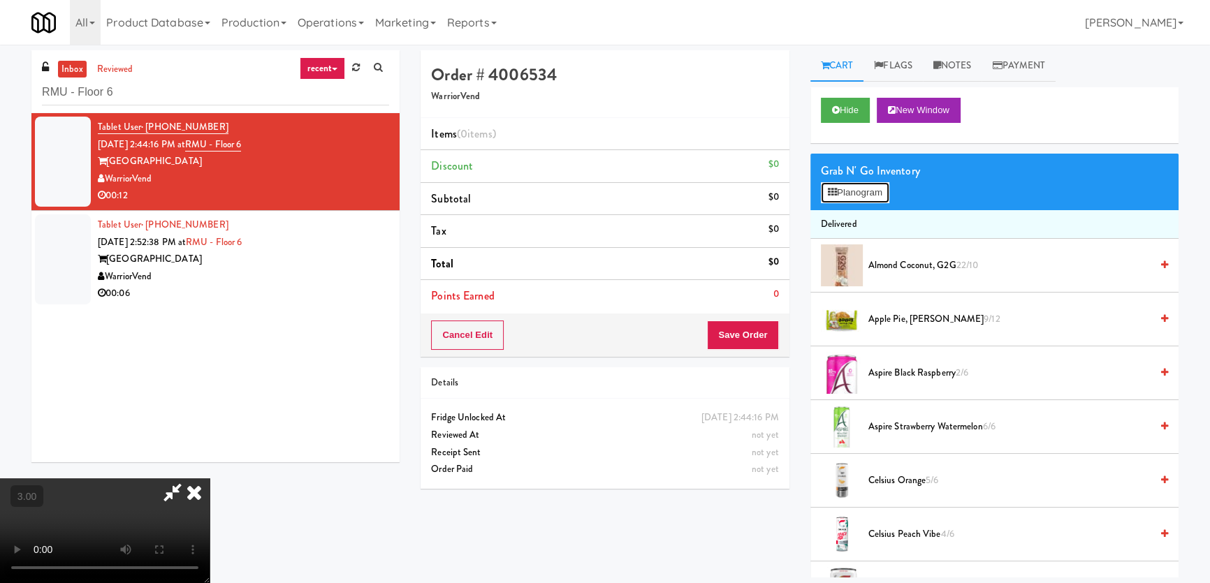
click at [860, 182] on button "Planogram" at bounding box center [855, 192] width 68 height 21
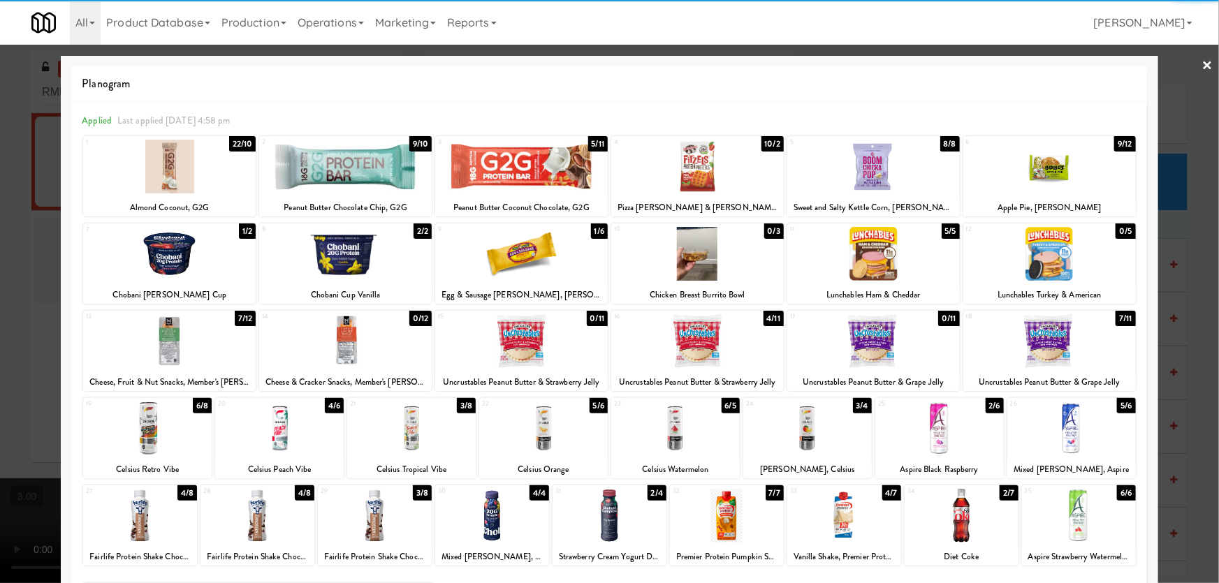
click at [861, 176] on div at bounding box center [873, 167] width 172 height 54
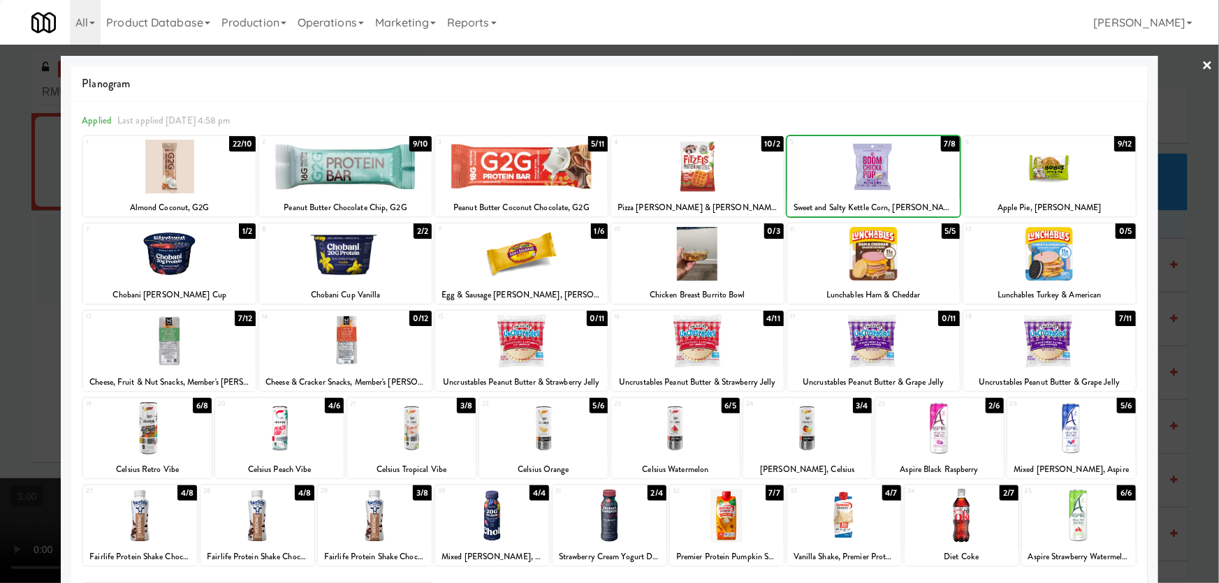
click at [865, 263] on div at bounding box center [873, 254] width 172 height 54
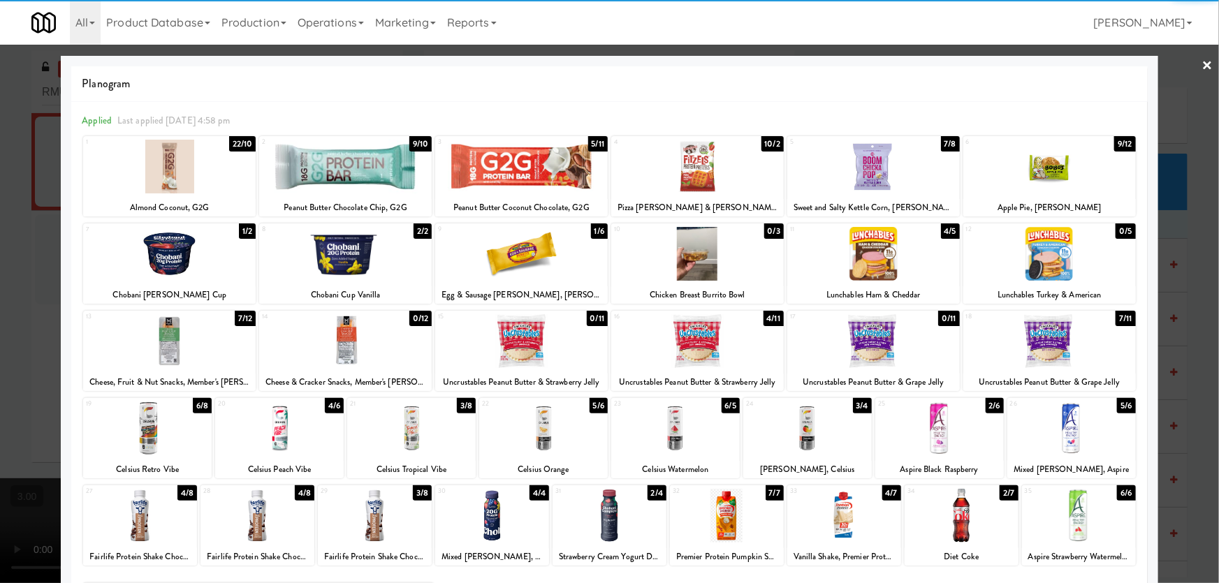
drag, startPoint x: 0, startPoint y: 233, endPoint x: 363, endPoint y: 295, distance: 368.6
click at [0, 233] on div at bounding box center [609, 291] width 1219 height 583
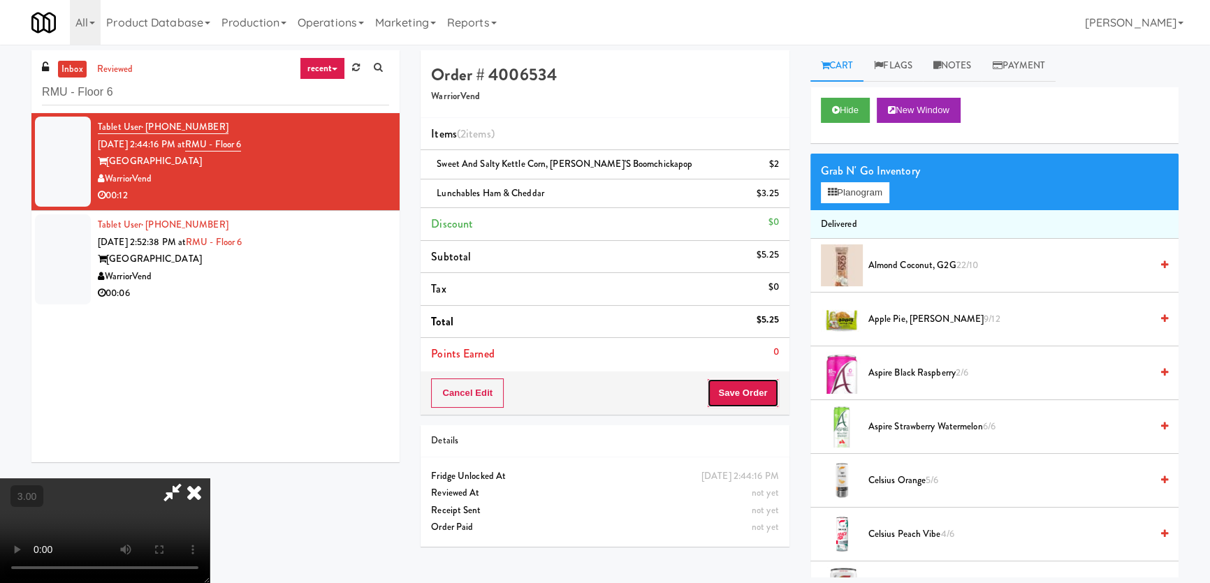
click at [768, 394] on button "Save Order" at bounding box center [742, 393] width 71 height 29
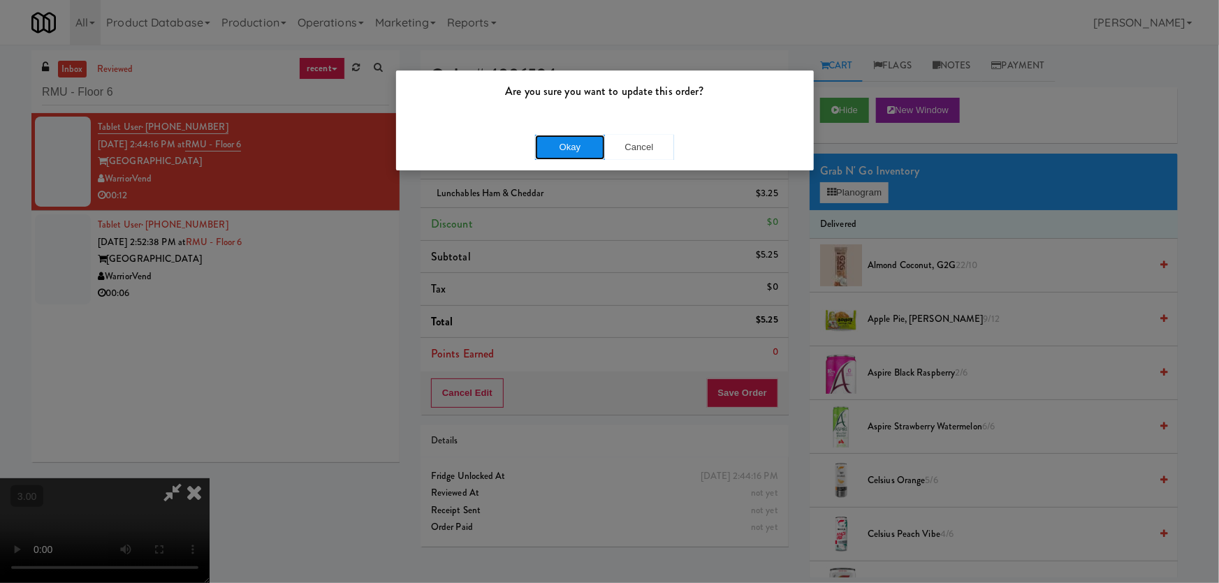
click at [575, 138] on button "Okay" at bounding box center [570, 147] width 70 height 25
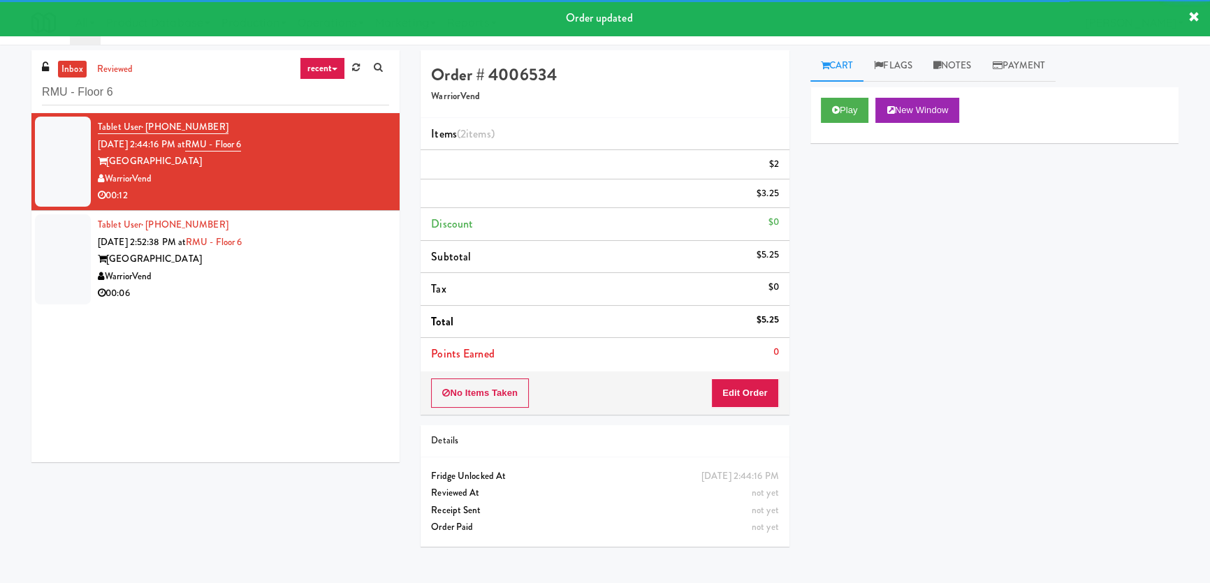
click at [328, 288] on div "00:06" at bounding box center [243, 293] width 291 height 17
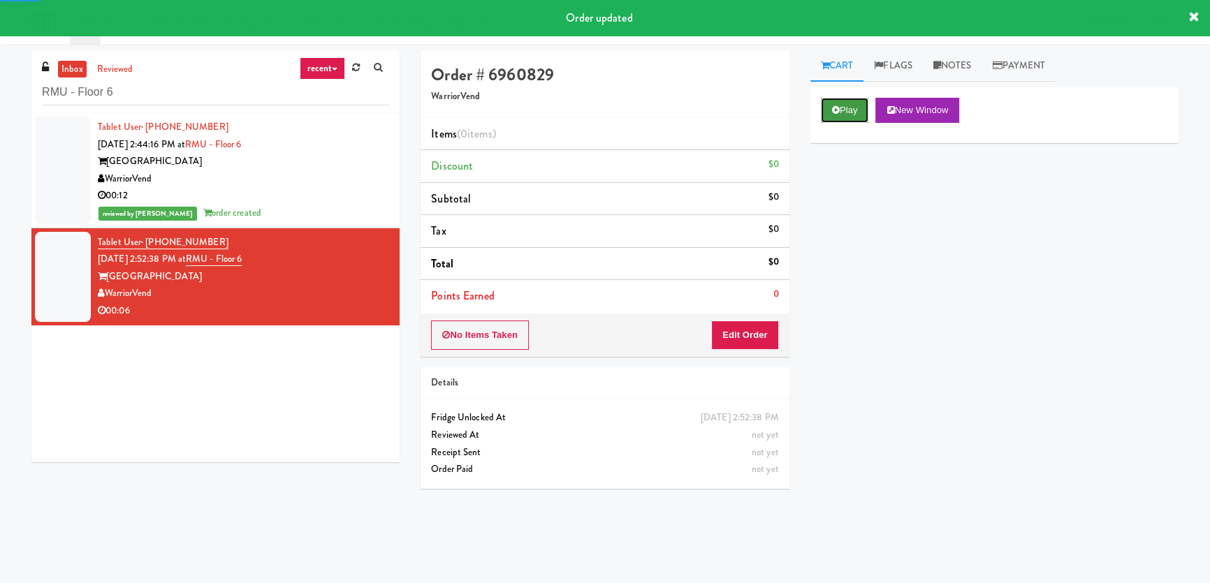
click at [850, 103] on button "Play" at bounding box center [845, 110] width 48 height 25
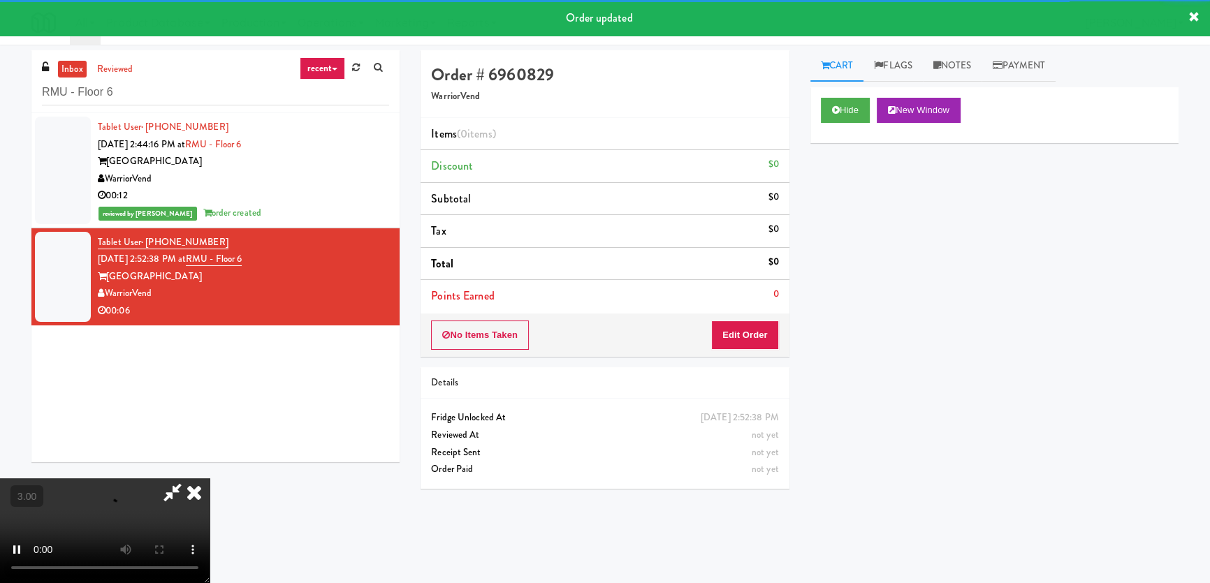
click at [851, 185] on div "Hide New Window Primary Flag Clear Flag if unable to determine what was taken o…" at bounding box center [994, 349] width 368 height 524
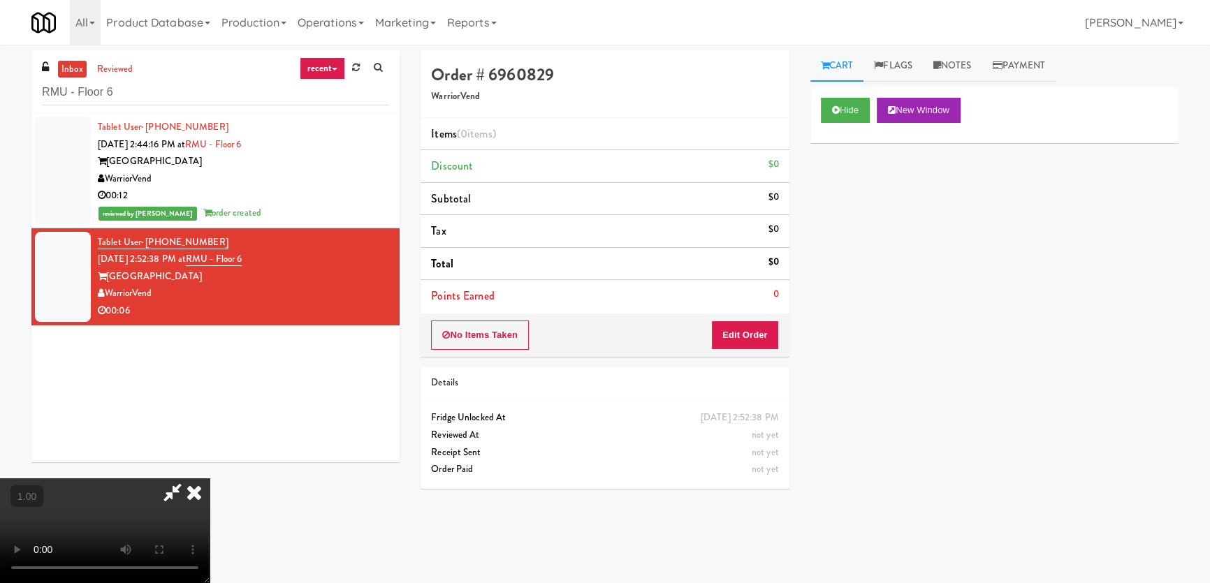
scroll to position [90, 0]
click at [210, 478] on video at bounding box center [105, 530] width 210 height 105
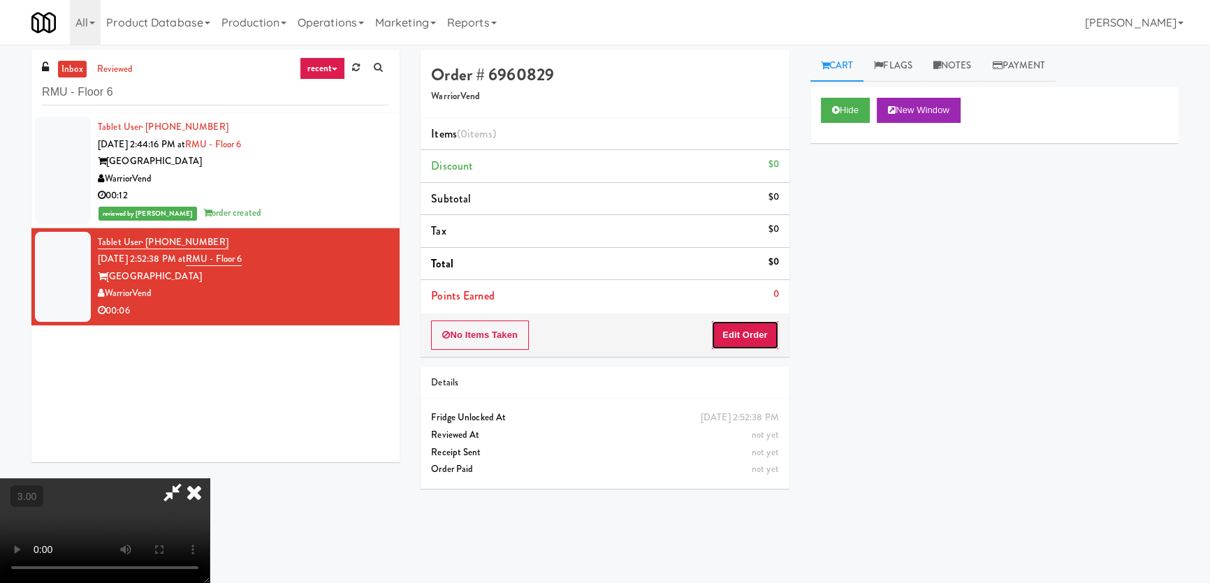
click at [771, 335] on button "Edit Order" at bounding box center [745, 335] width 68 height 29
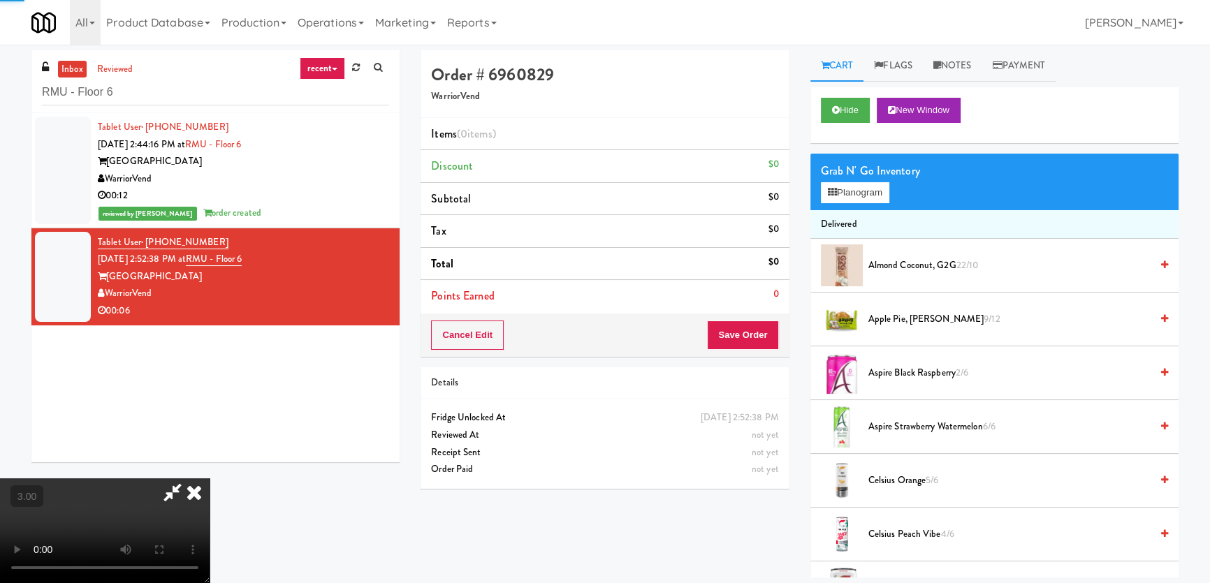
click at [851, 205] on div "Grab N' Go Inventory Planogram" at bounding box center [994, 182] width 368 height 57
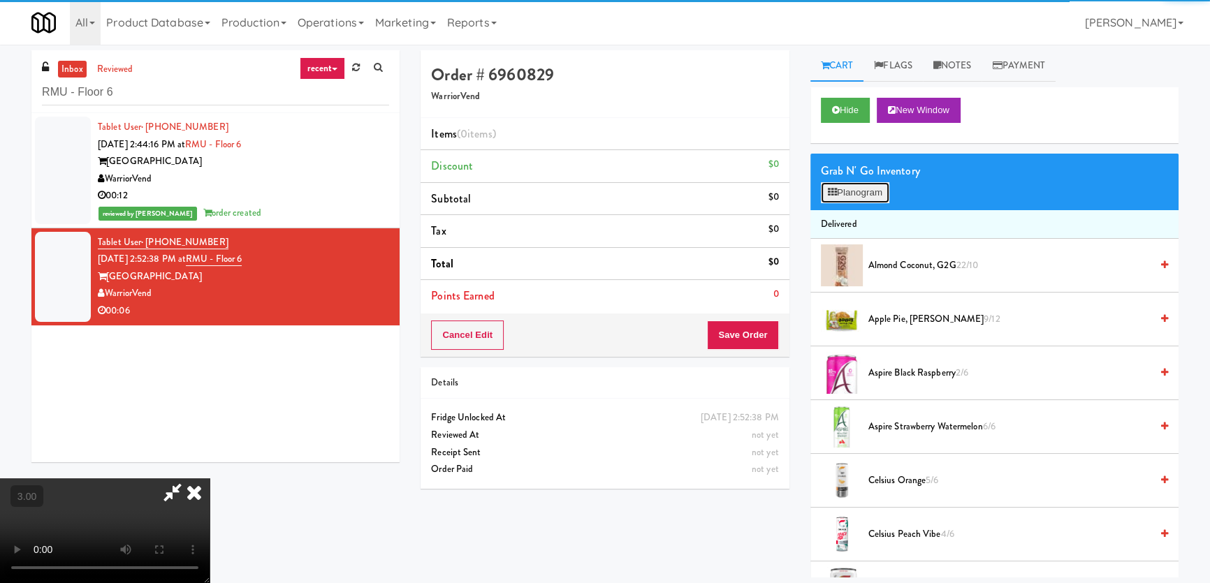
click at [860, 191] on button "Planogram" at bounding box center [855, 192] width 68 height 21
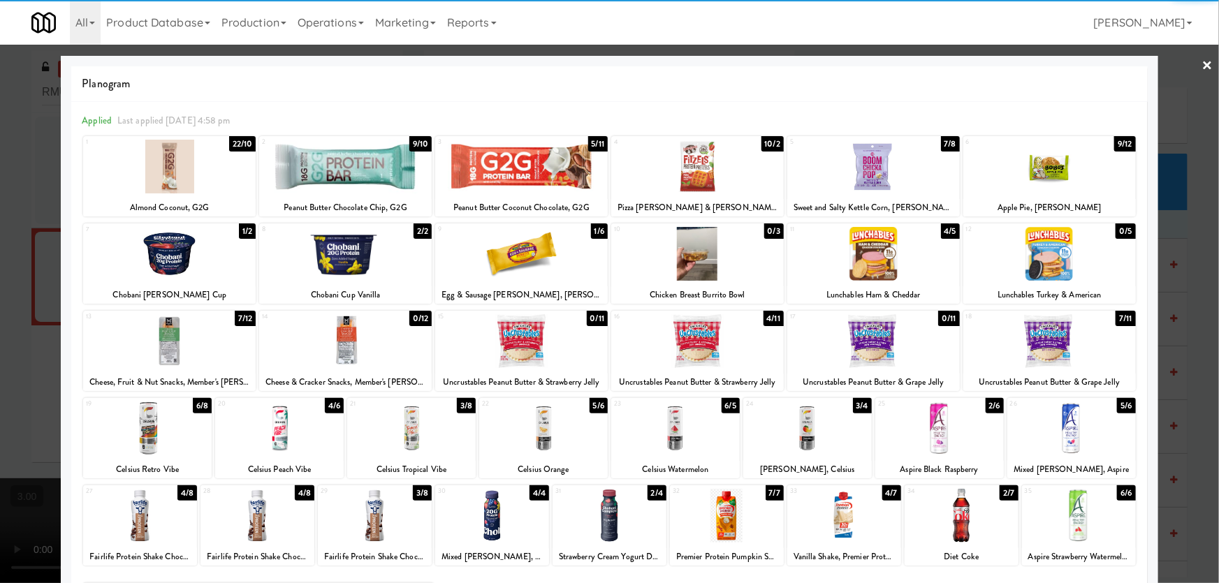
click at [1023, 350] on div at bounding box center [1049, 341] width 172 height 54
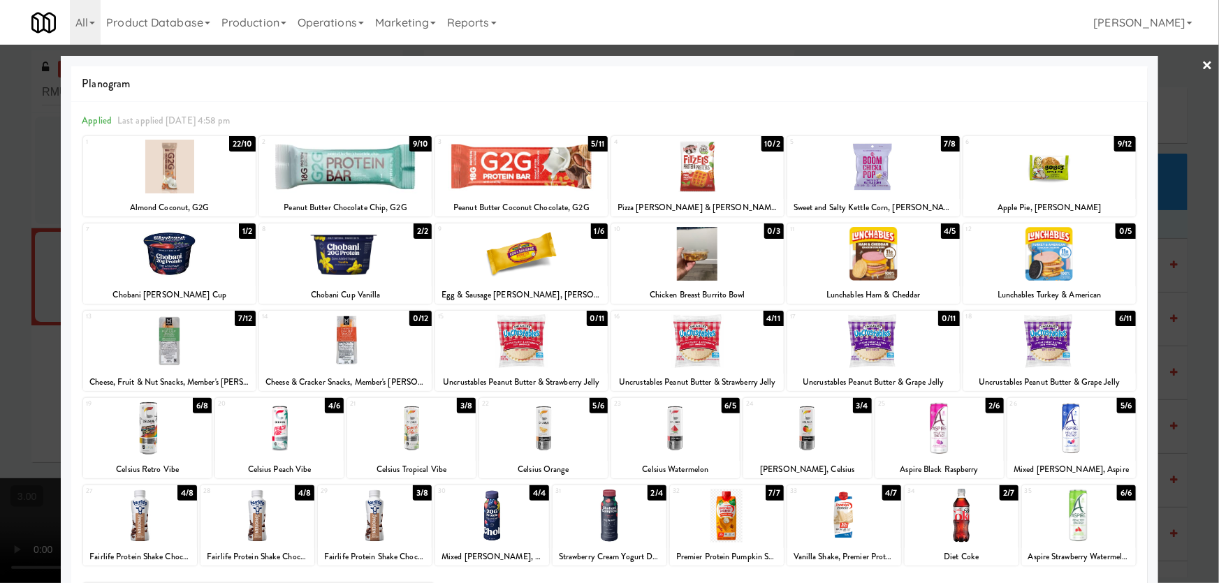
click at [694, 348] on div at bounding box center [697, 341] width 172 height 54
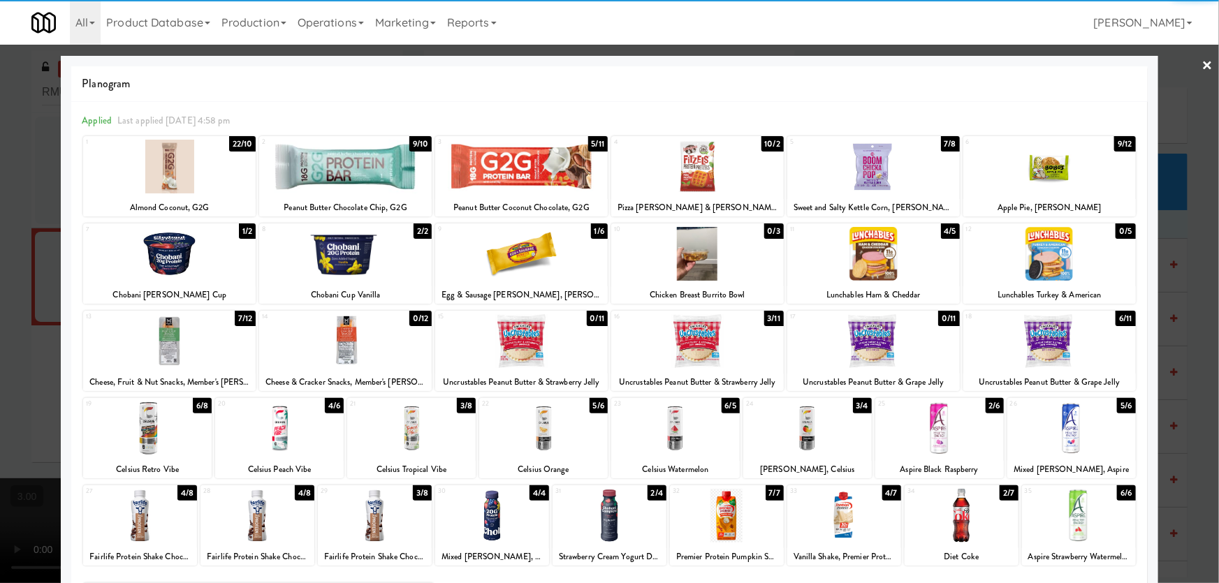
click at [0, 329] on div at bounding box center [609, 291] width 1219 height 583
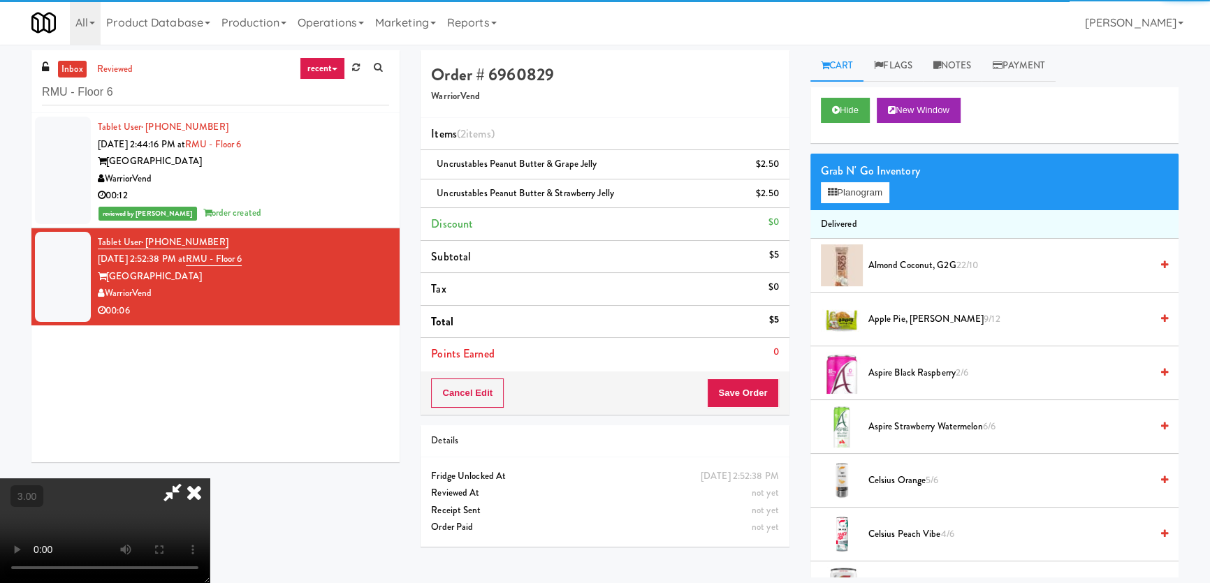
click at [210, 478] on video at bounding box center [105, 530] width 210 height 105
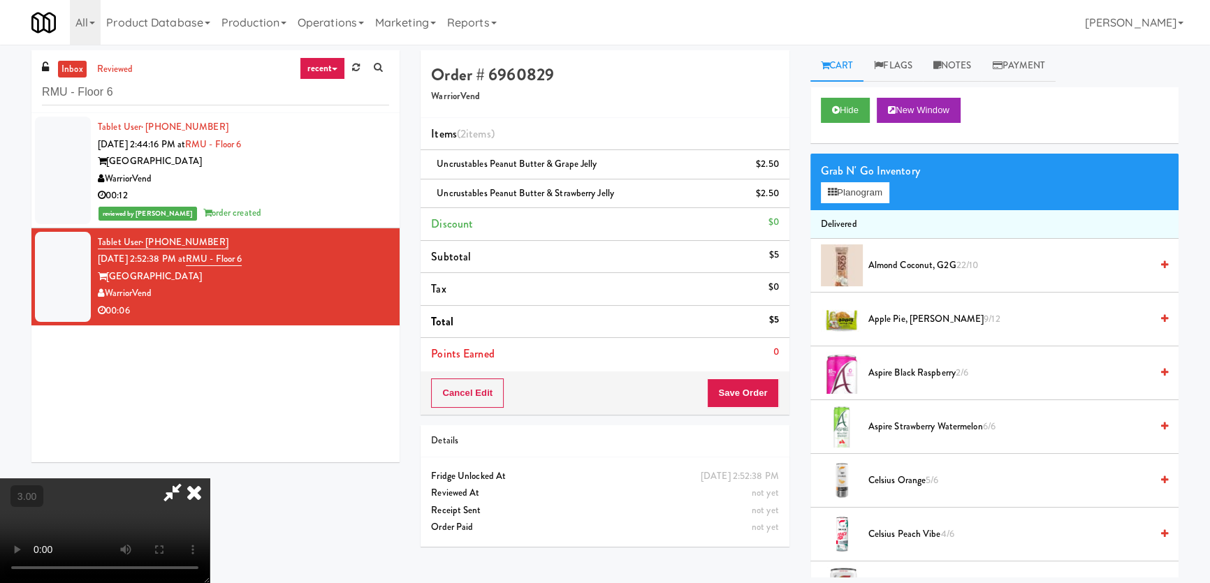
scroll to position [154, 0]
click at [210, 478] on video at bounding box center [105, 530] width 210 height 105
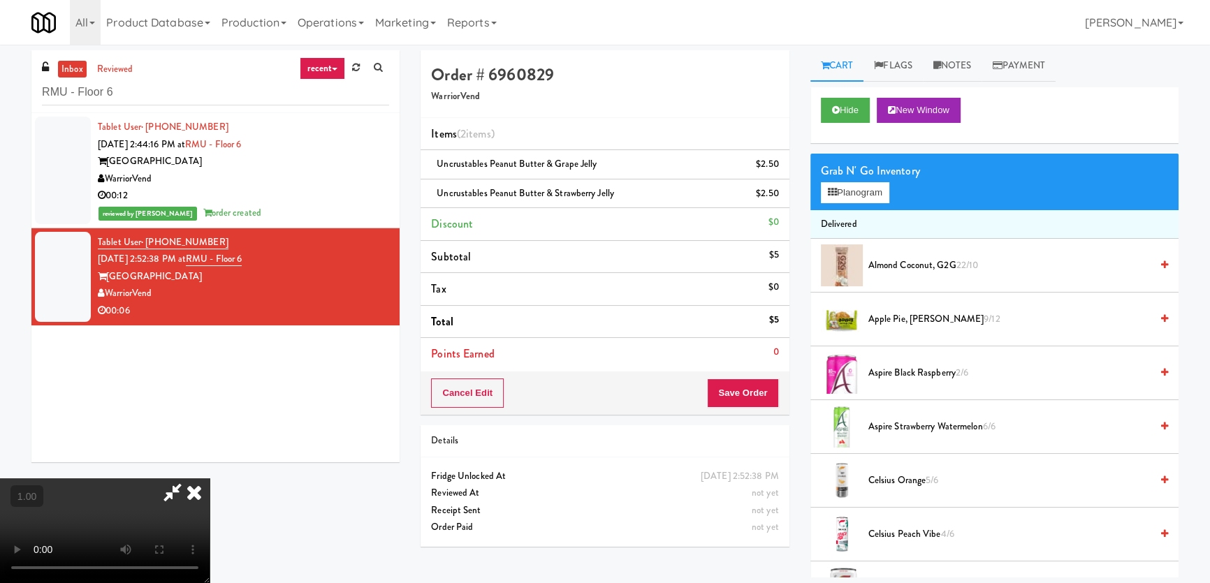
click at [210, 478] on video at bounding box center [105, 530] width 210 height 105
click at [872, 189] on button "Planogram" at bounding box center [855, 192] width 68 height 21
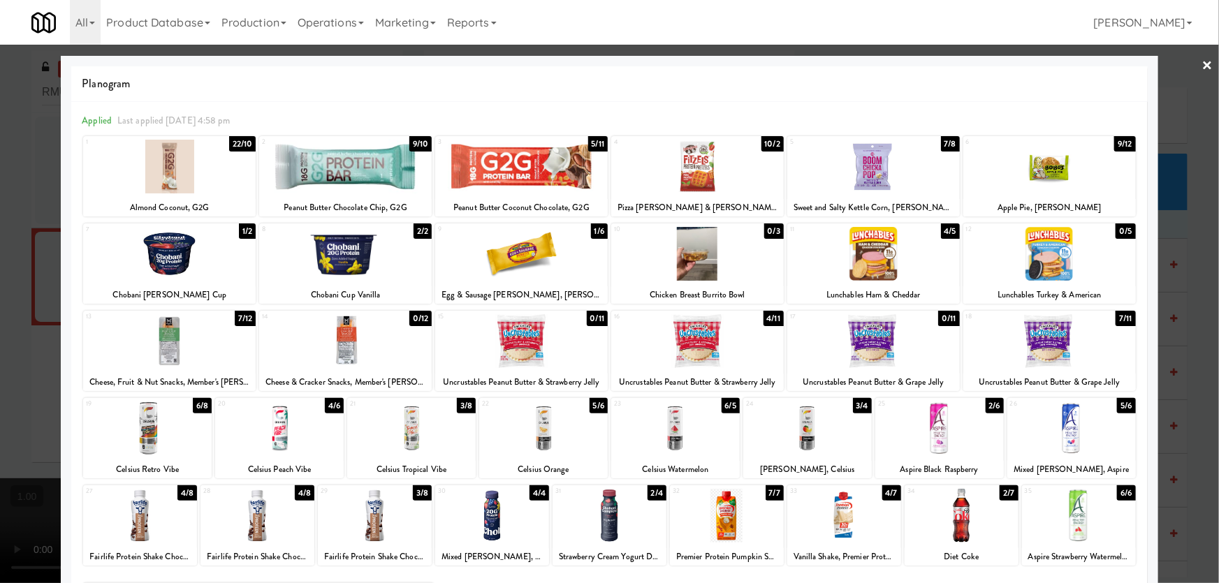
click at [0, 343] on div at bounding box center [609, 291] width 1219 height 583
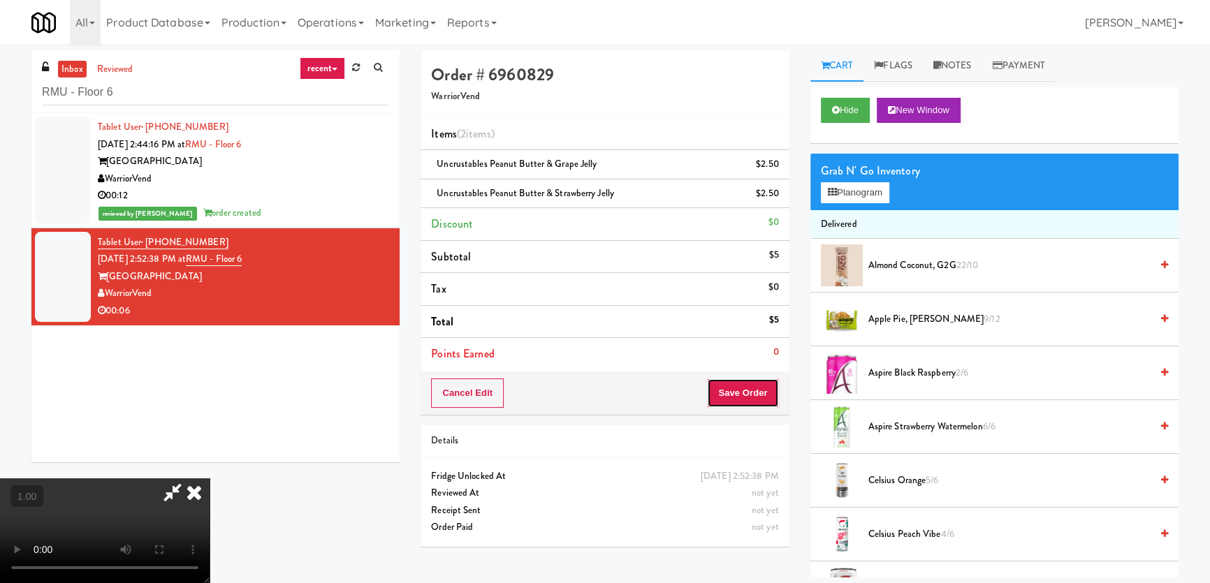
click at [746, 379] on button "Save Order" at bounding box center [742, 393] width 71 height 29
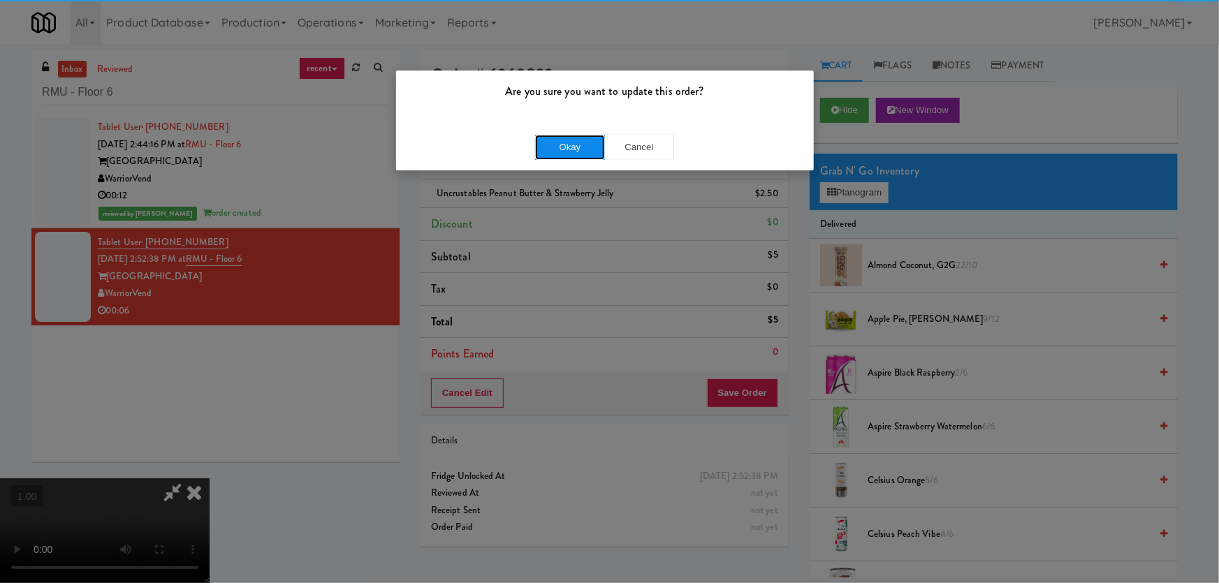
click at [577, 142] on button "Okay" at bounding box center [570, 147] width 70 height 25
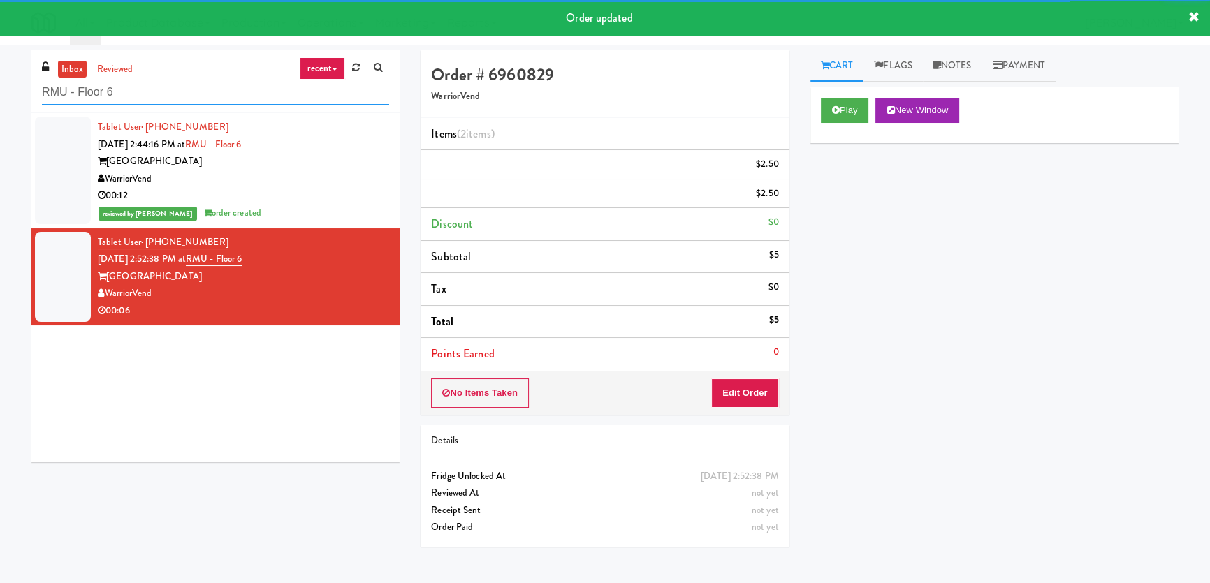
click at [198, 97] on input "RMU - Floor 6" at bounding box center [215, 93] width 347 height 26
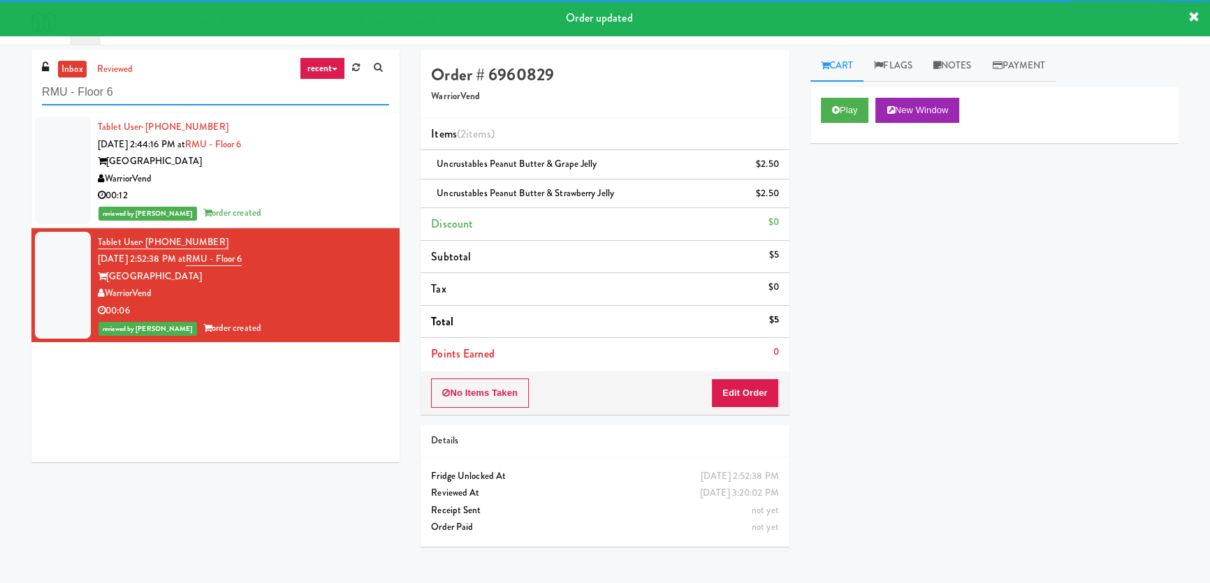
click at [198, 97] on input "RMU - Floor 6" at bounding box center [215, 93] width 347 height 26
paste input "[GEOGRAPHIC_DATA]"
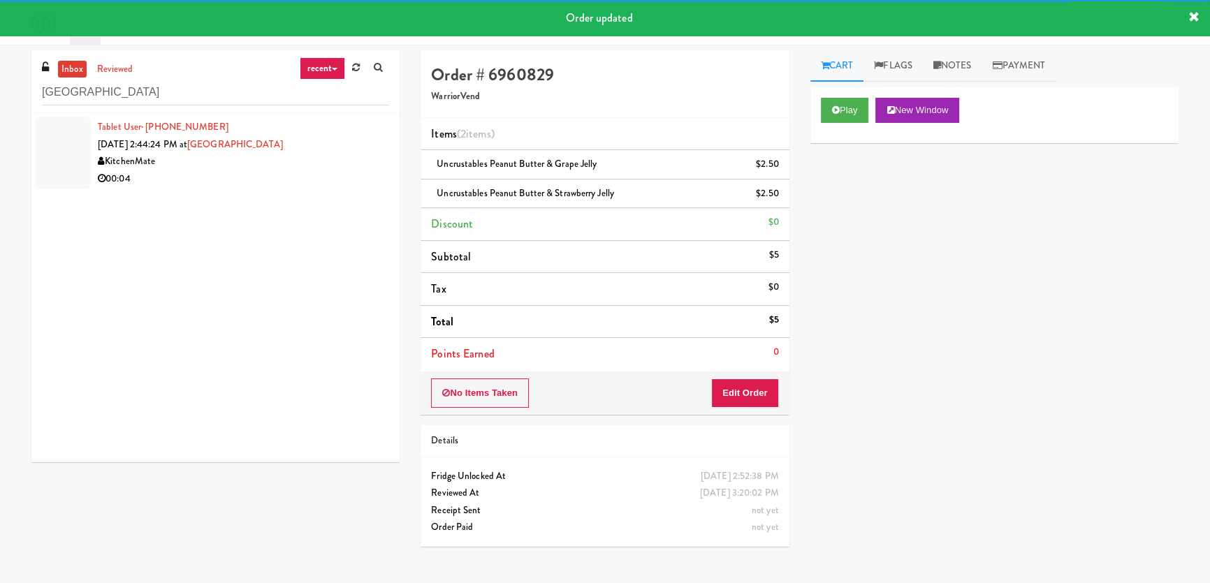
click at [313, 175] on div "00:04" at bounding box center [243, 178] width 291 height 17
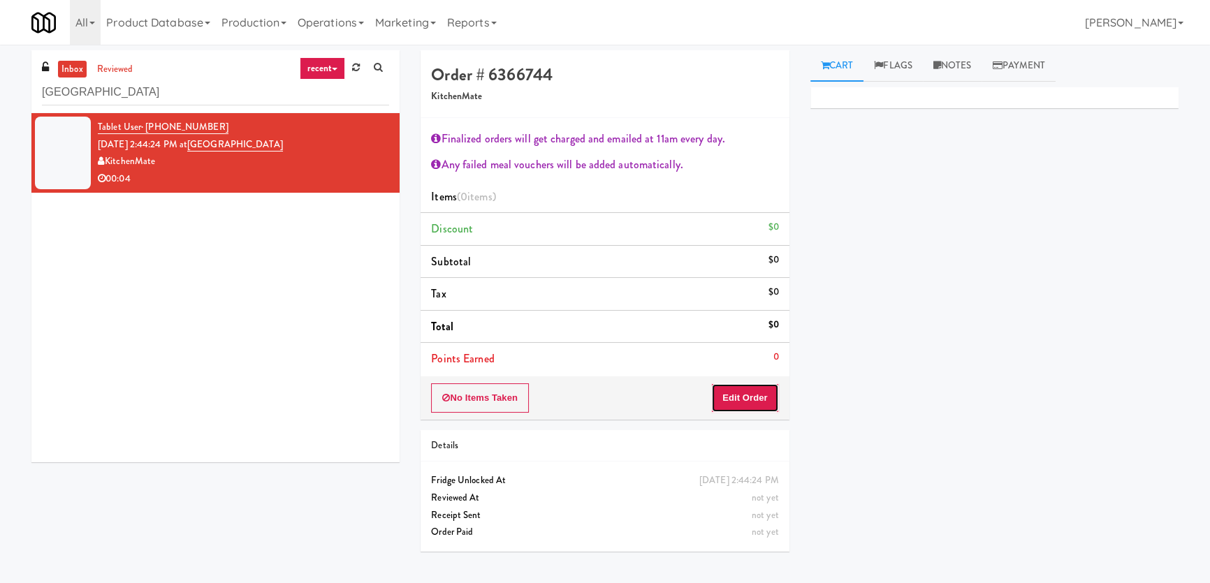
click at [733, 397] on button "Edit Order" at bounding box center [745, 397] width 68 height 29
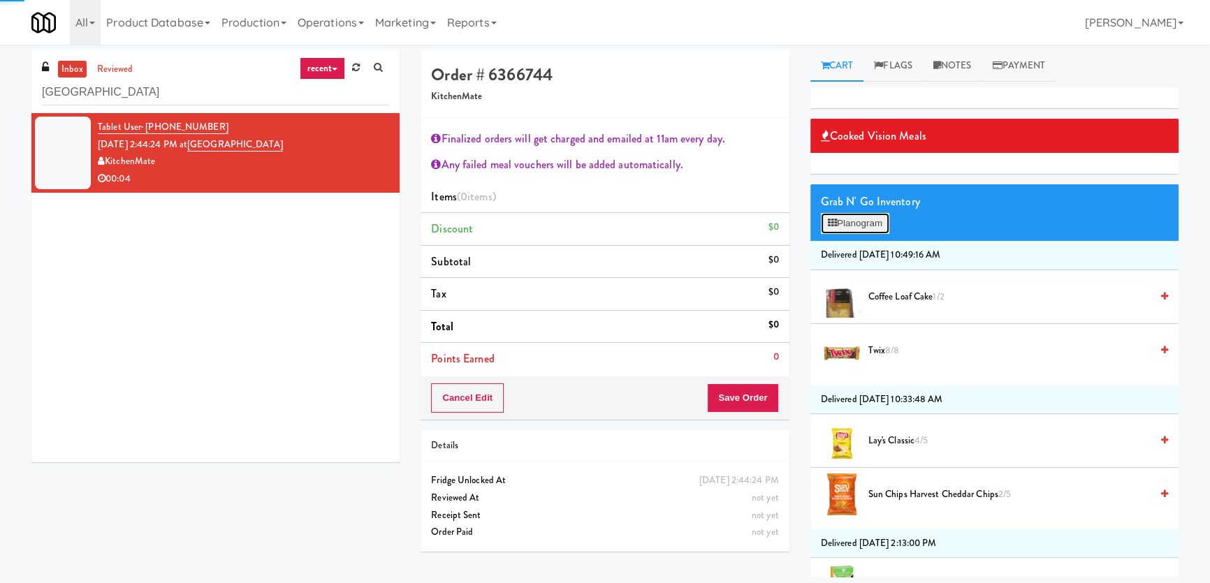
click at [876, 223] on button "Planogram" at bounding box center [855, 223] width 68 height 21
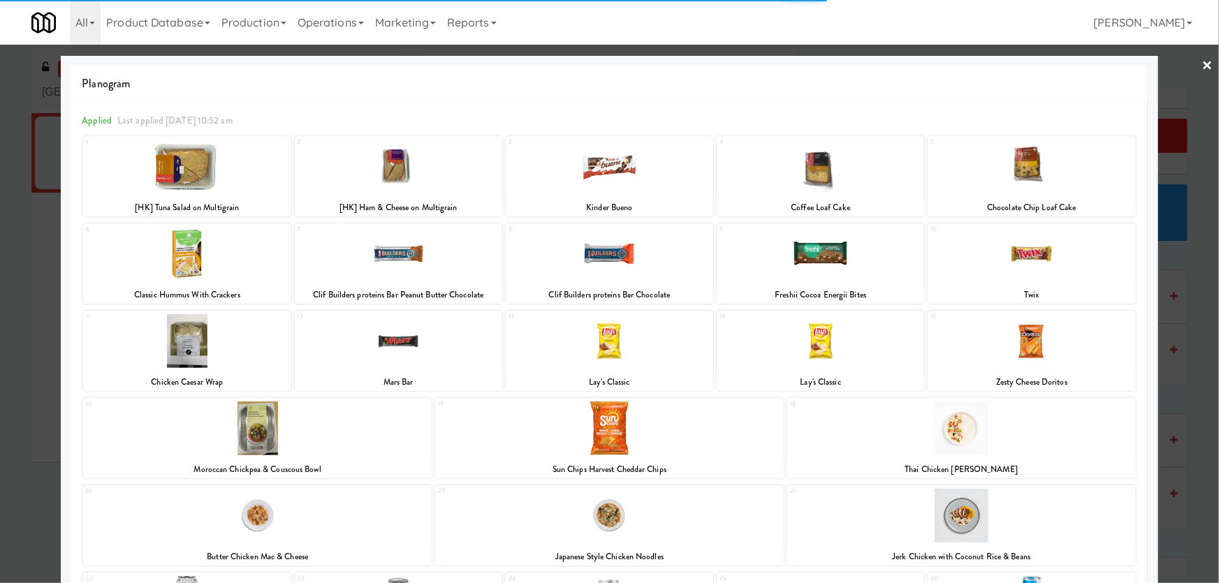
click at [1015, 342] on div at bounding box center [1030, 341] width 207 height 54
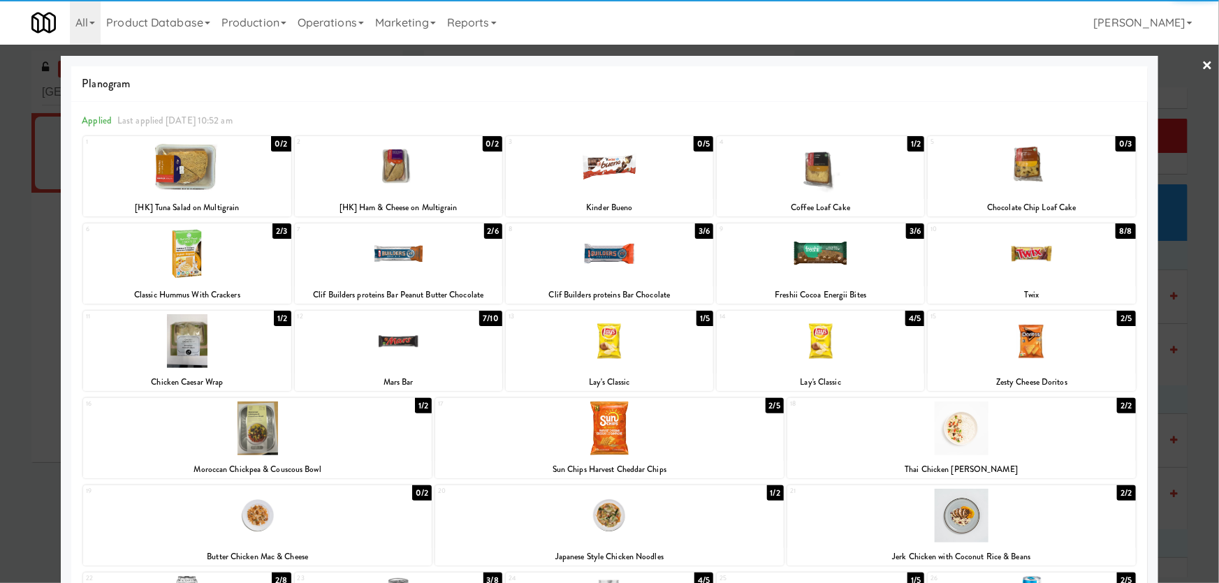
click at [989, 349] on div at bounding box center [1030, 341] width 207 height 54
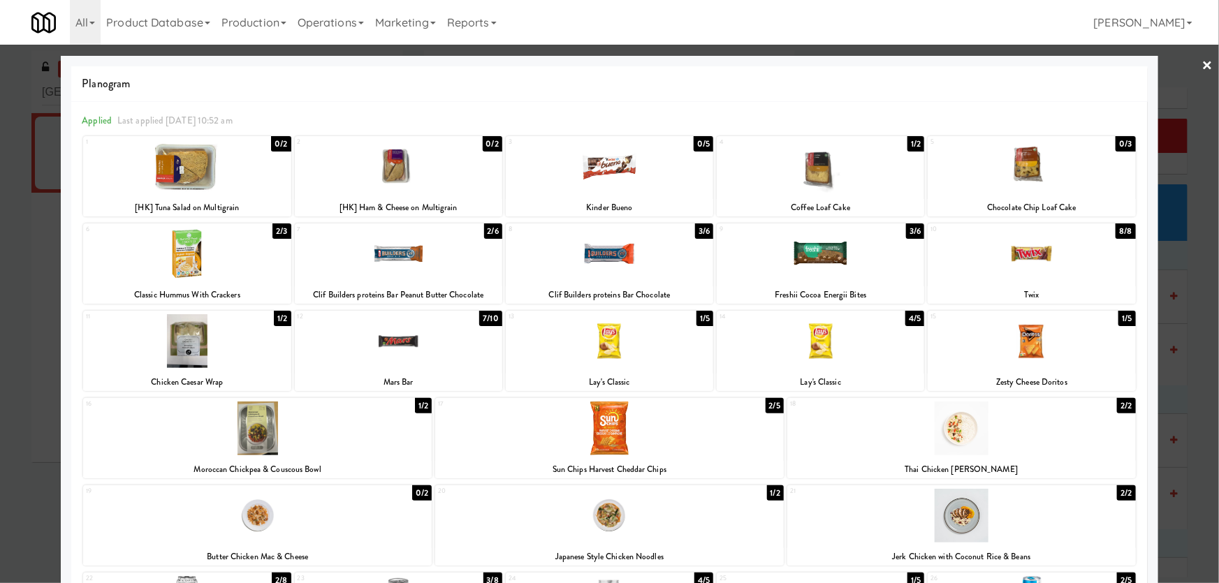
click at [0, 295] on div at bounding box center [609, 291] width 1219 height 583
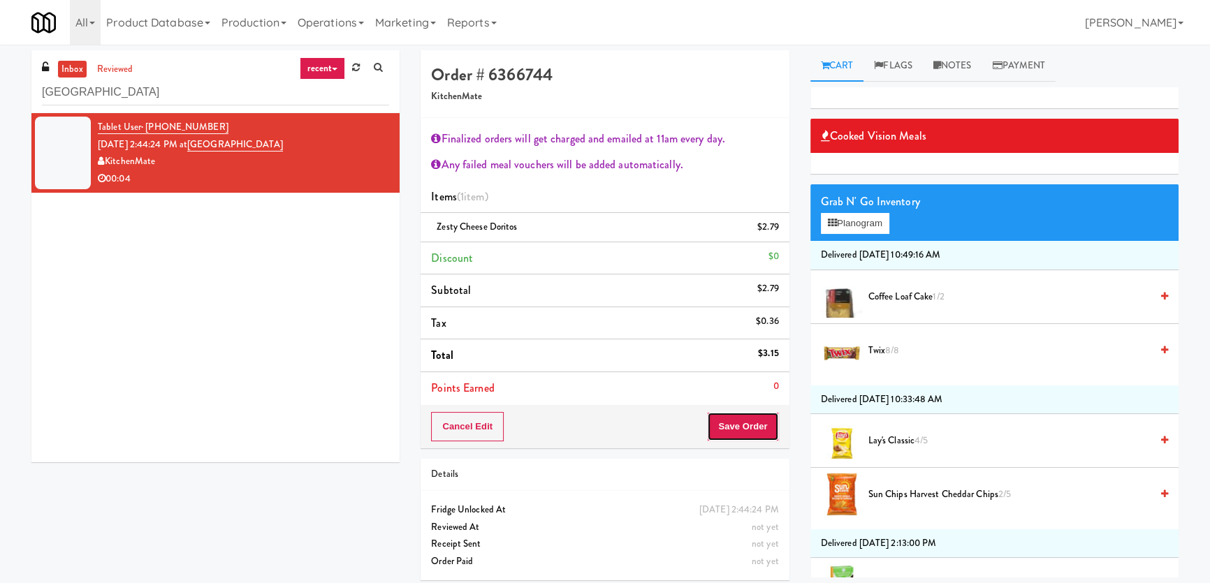
click at [750, 416] on button "Save Order" at bounding box center [742, 426] width 71 height 29
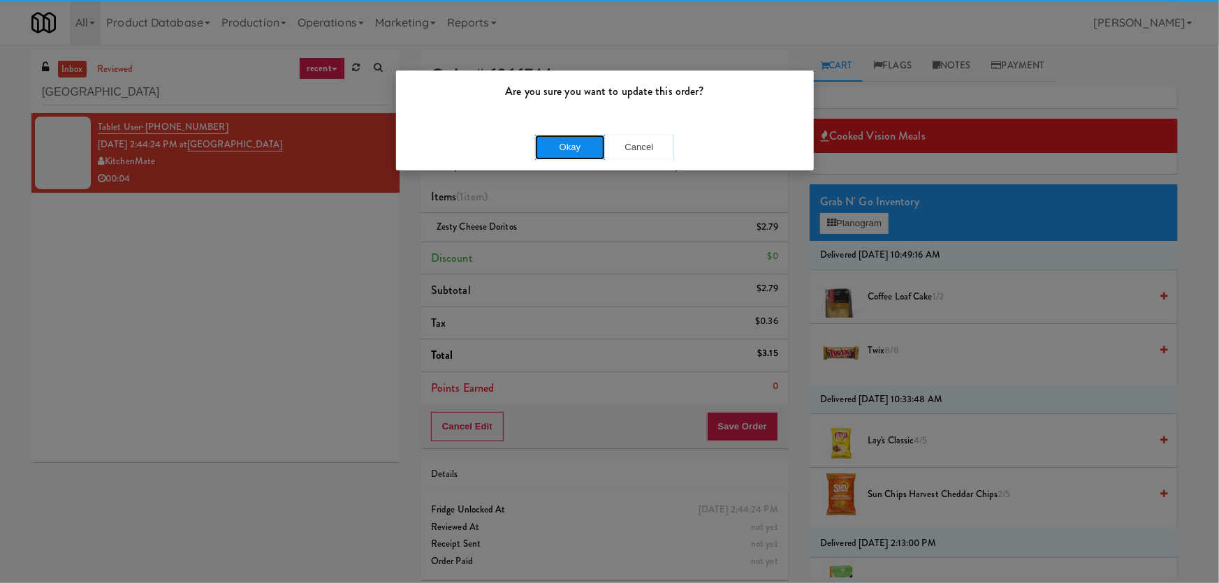
click at [594, 136] on button "Okay" at bounding box center [570, 147] width 70 height 25
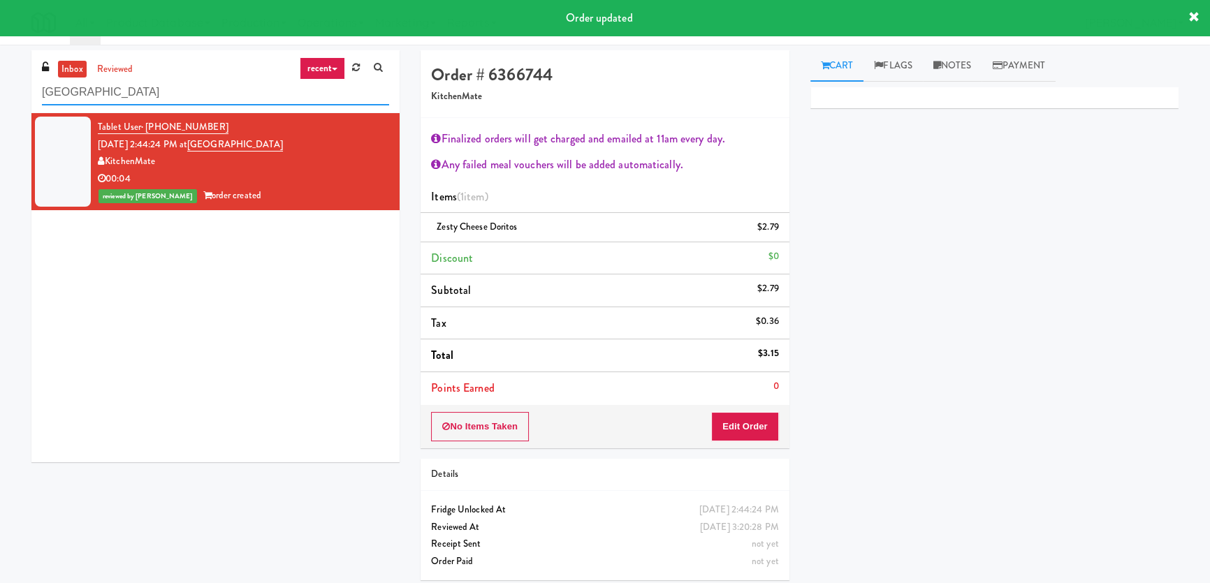
click at [258, 85] on input "[GEOGRAPHIC_DATA]" at bounding box center [215, 93] width 347 height 26
paste input "Oasis Lakewood - [GEOGRAPHIC_DATA]"
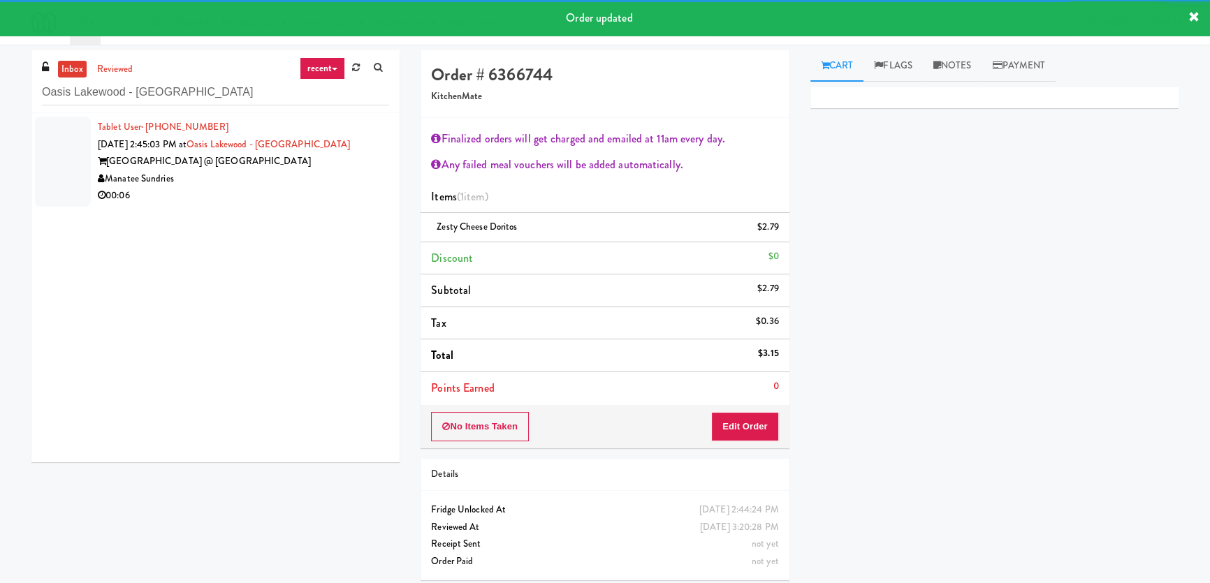
click at [342, 184] on div "Manatee Sundries" at bounding box center [243, 178] width 291 height 17
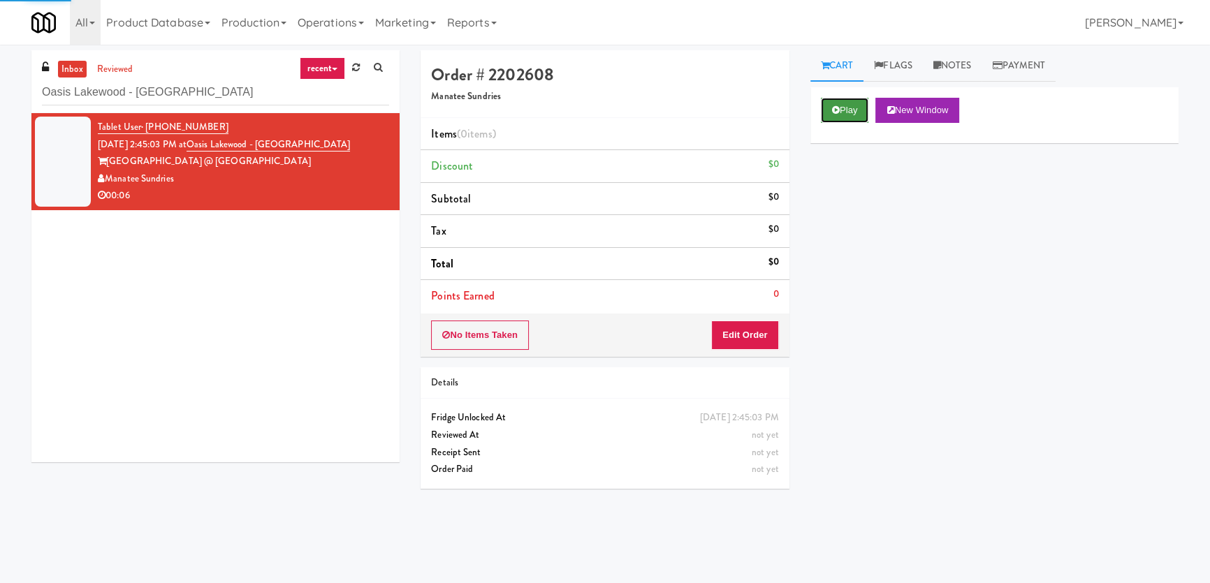
click at [830, 116] on button "Play" at bounding box center [845, 110] width 48 height 25
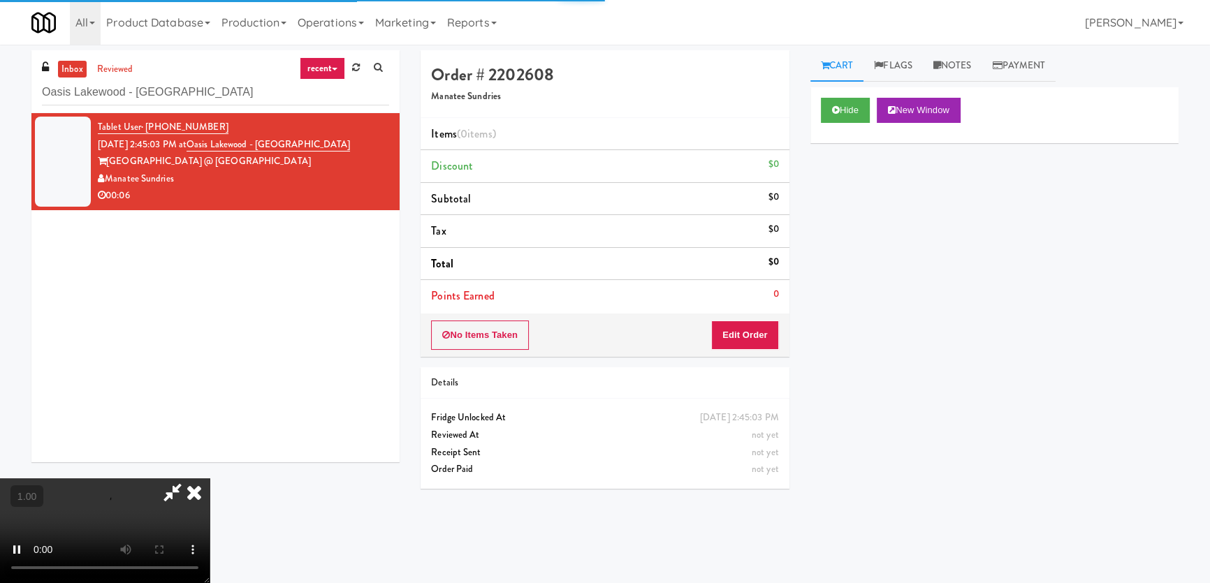
click at [818, 203] on div "Hide New Window Primary Flag Clear Flag if unable to determine what was taken o…" at bounding box center [994, 349] width 368 height 524
click at [837, 240] on div "Hide New Window Primary Flag Clear Flag if unable to determine what was taken o…" at bounding box center [994, 349] width 368 height 524
click at [845, 311] on div "Hide New Window Primary Flag Clear Flag if unable to determine what was taken o…" at bounding box center [994, 349] width 368 height 524
click at [210, 478] on video at bounding box center [105, 530] width 210 height 105
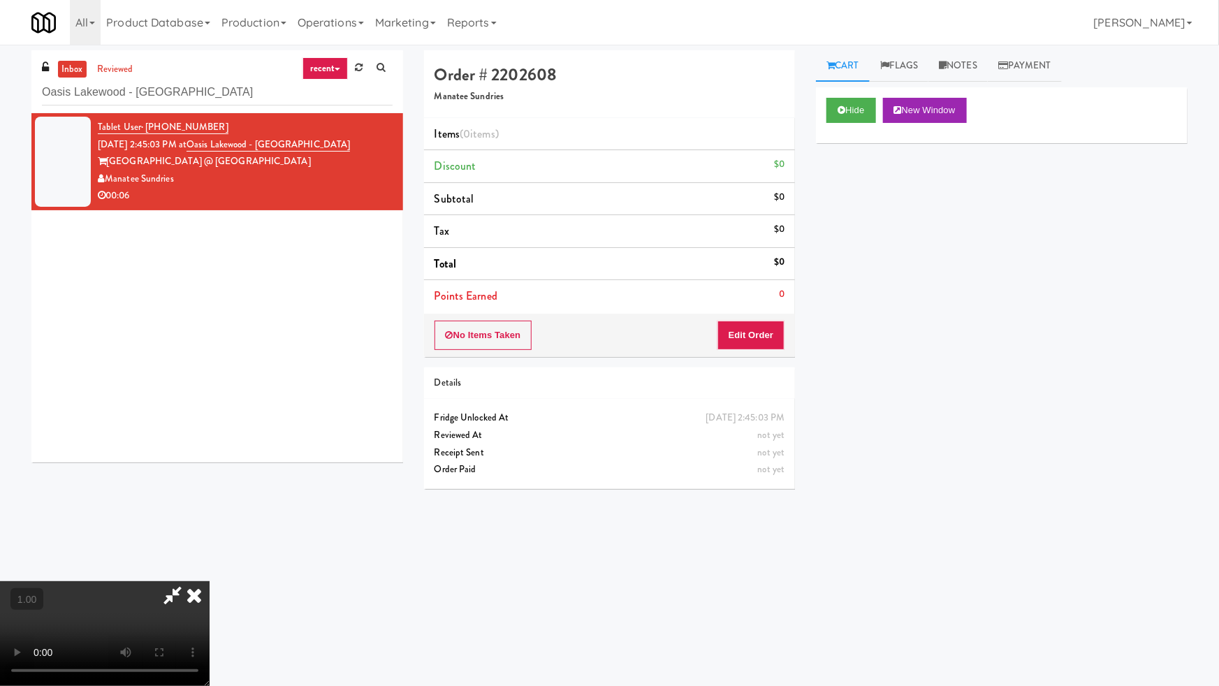
click at [210, 581] on video at bounding box center [105, 633] width 210 height 105
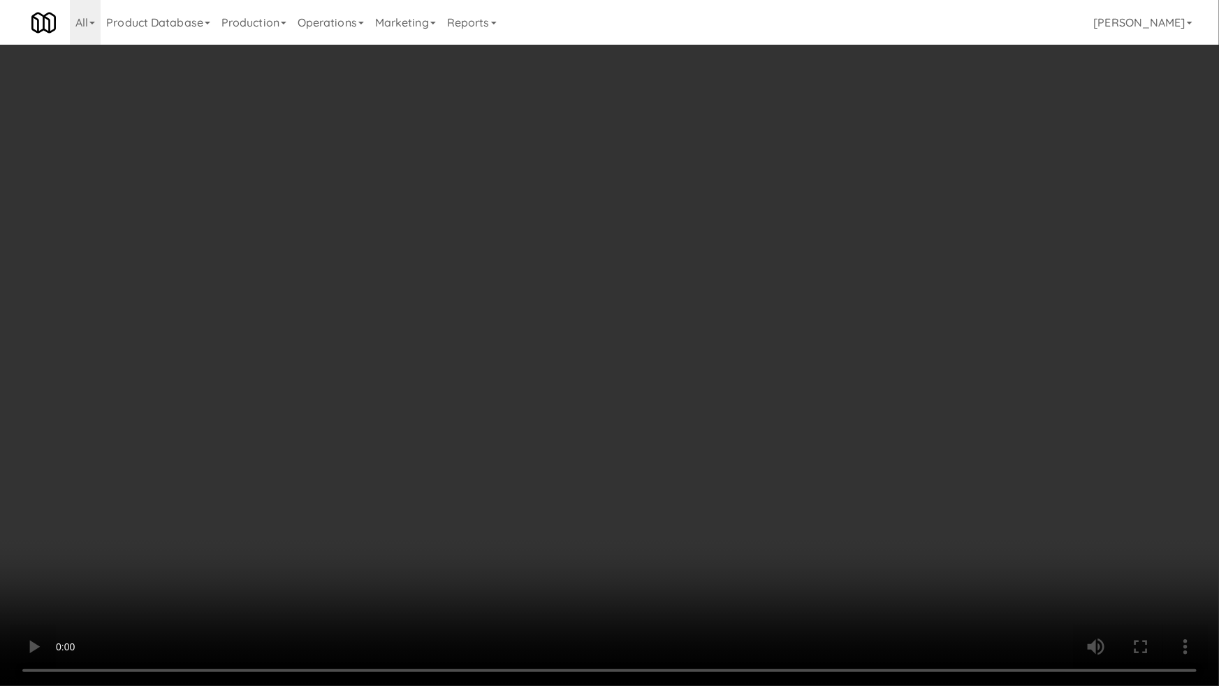
click at [722, 387] on video at bounding box center [609, 343] width 1219 height 686
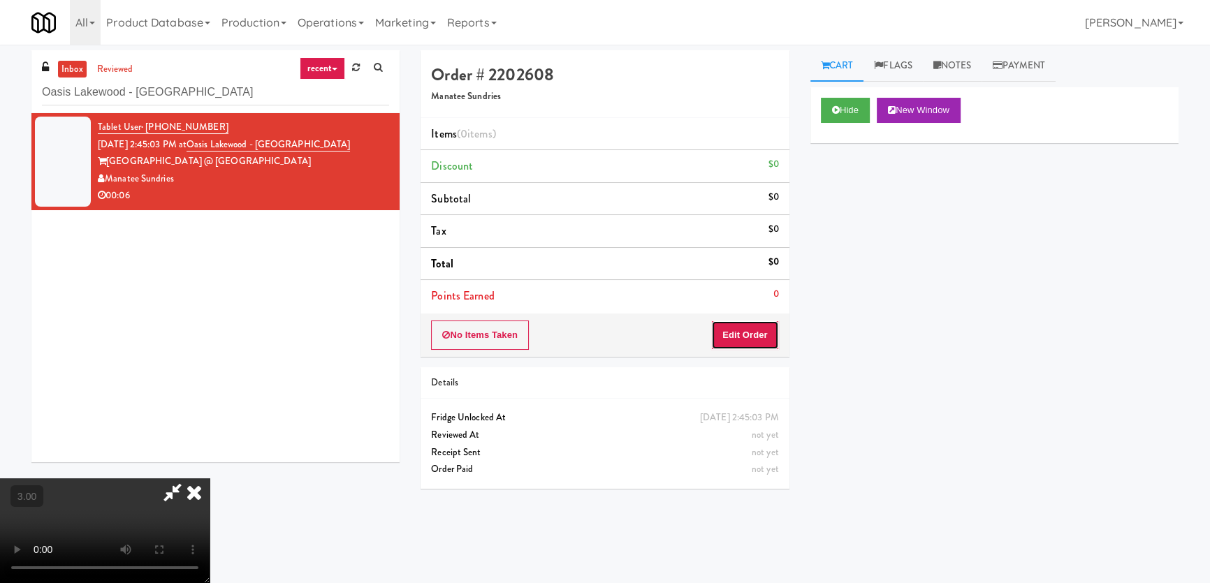
click at [755, 328] on button "Edit Order" at bounding box center [745, 335] width 68 height 29
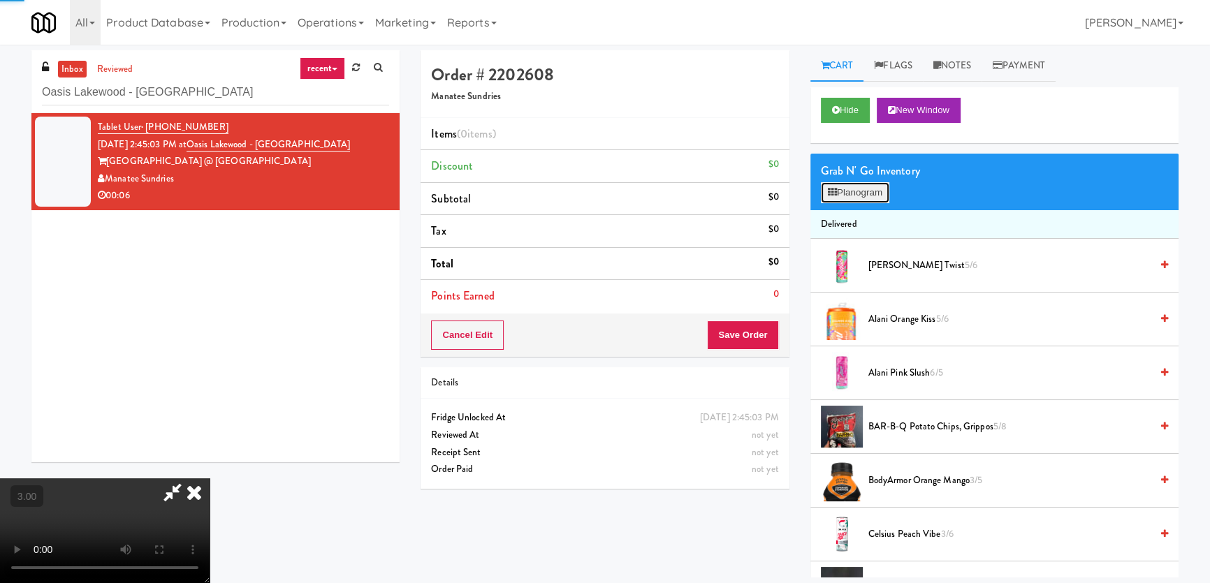
click at [856, 193] on button "Planogram" at bounding box center [855, 192] width 68 height 21
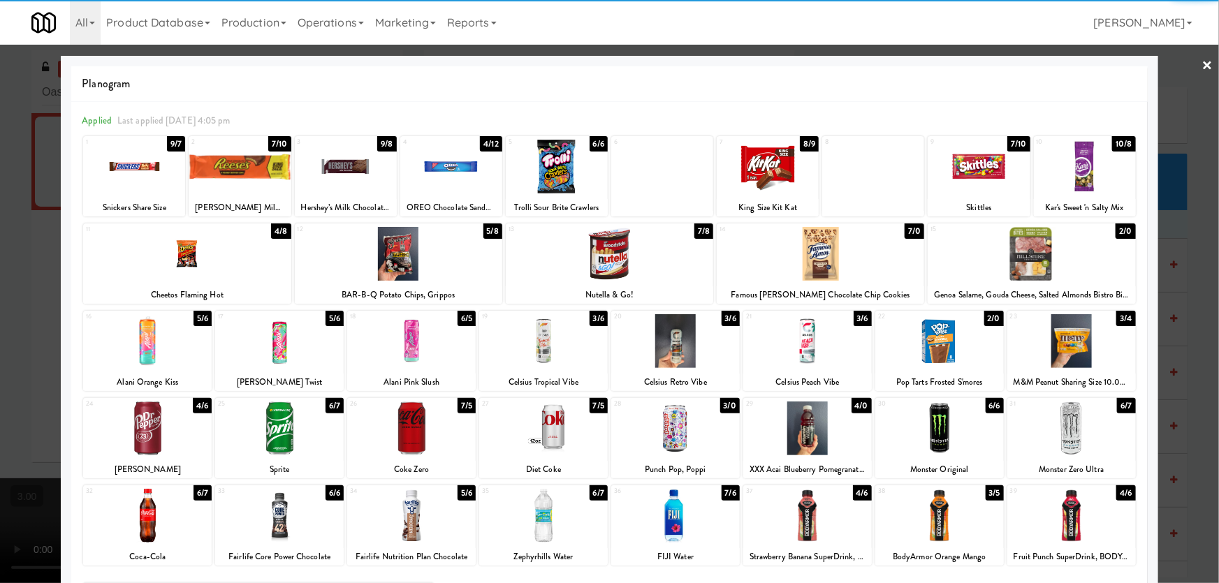
click at [203, 261] on div at bounding box center [186, 254] width 207 height 54
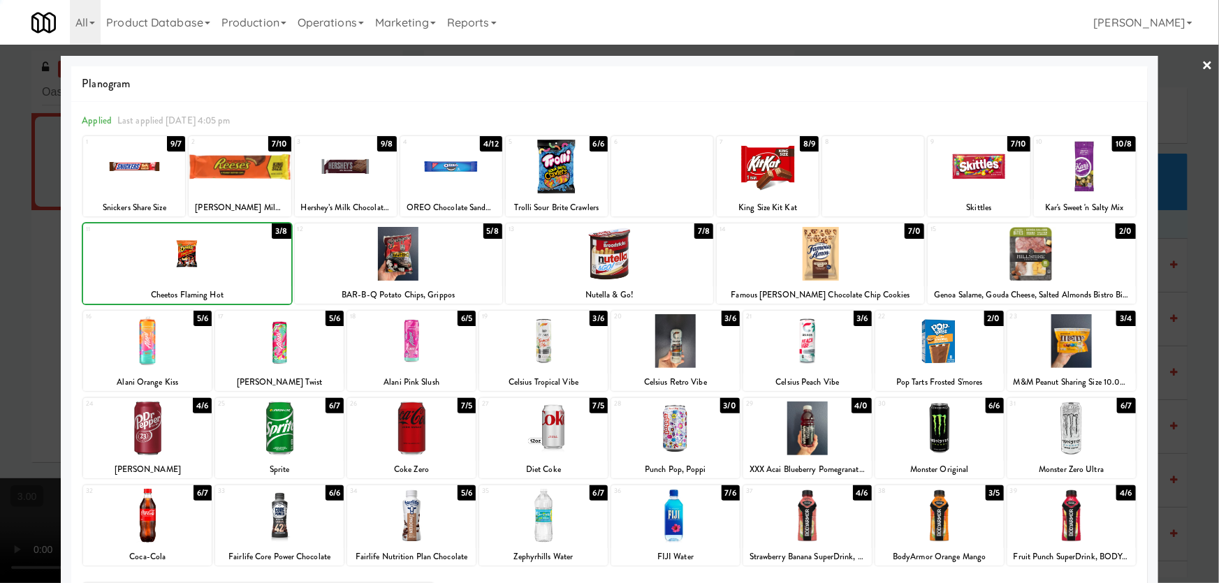
drag, startPoint x: 0, startPoint y: 266, endPoint x: 55, endPoint y: 282, distance: 57.5
click at [0, 267] on div at bounding box center [609, 291] width 1219 height 583
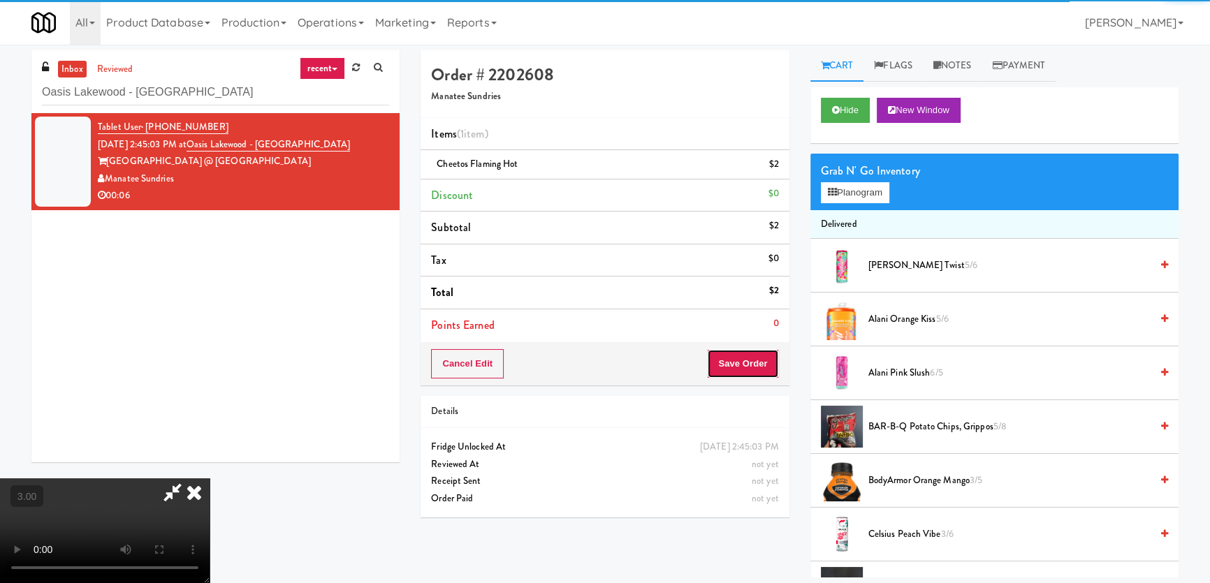
click at [763, 369] on button "Save Order" at bounding box center [742, 363] width 71 height 29
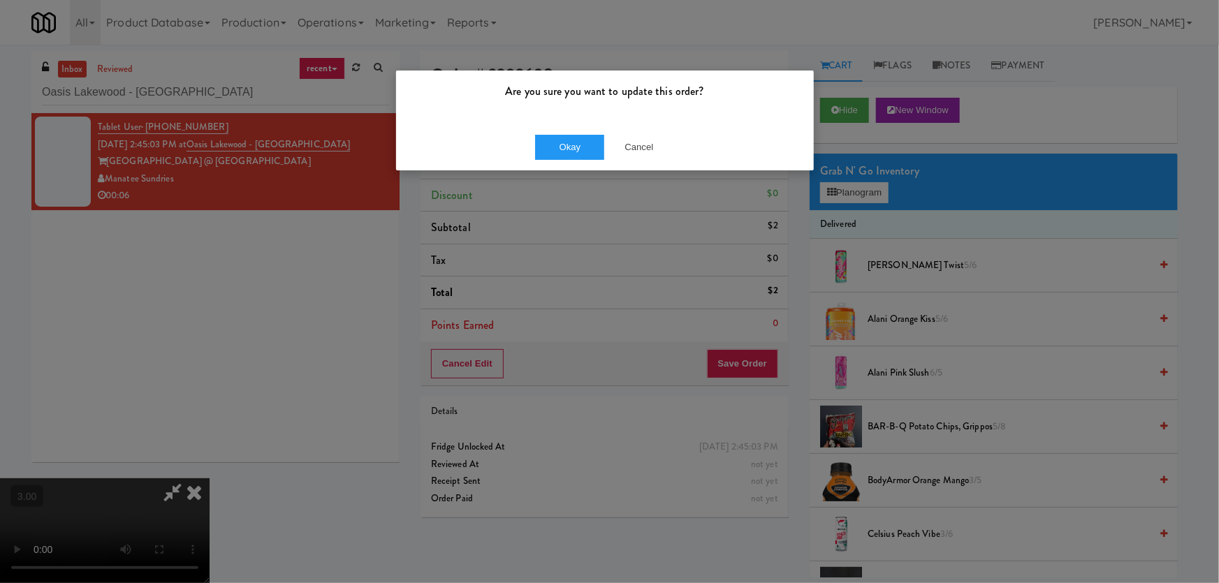
click at [592, 160] on div "Okay Cancel" at bounding box center [605, 147] width 418 height 47
click at [585, 153] on button "Okay" at bounding box center [570, 147] width 70 height 25
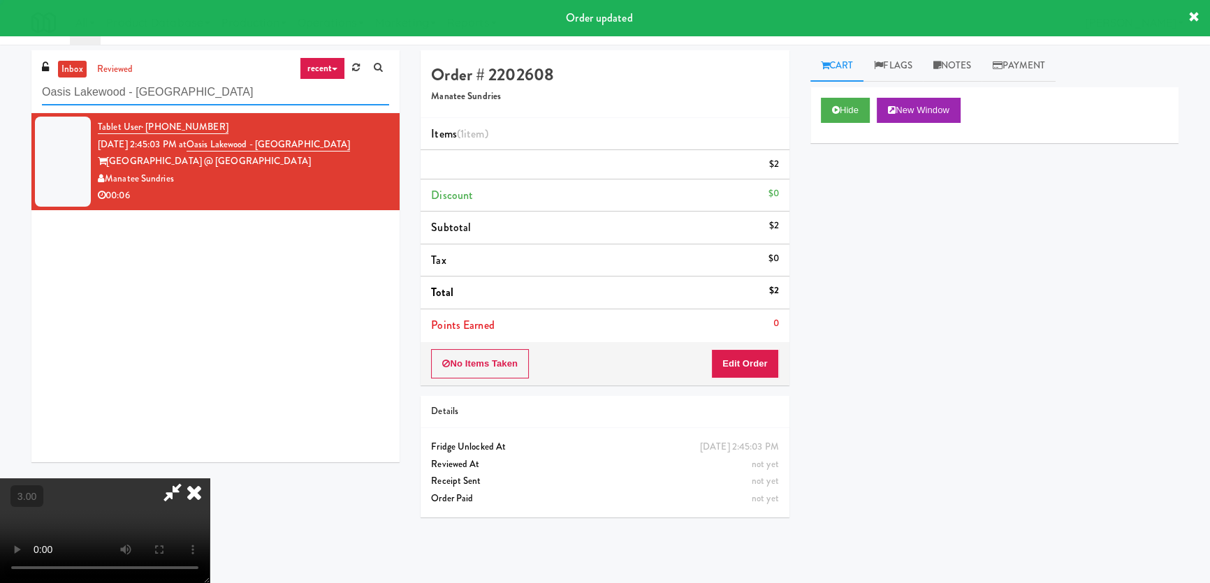
click at [237, 83] on input "Oasis Lakewood - [GEOGRAPHIC_DATA]" at bounding box center [215, 93] width 347 height 26
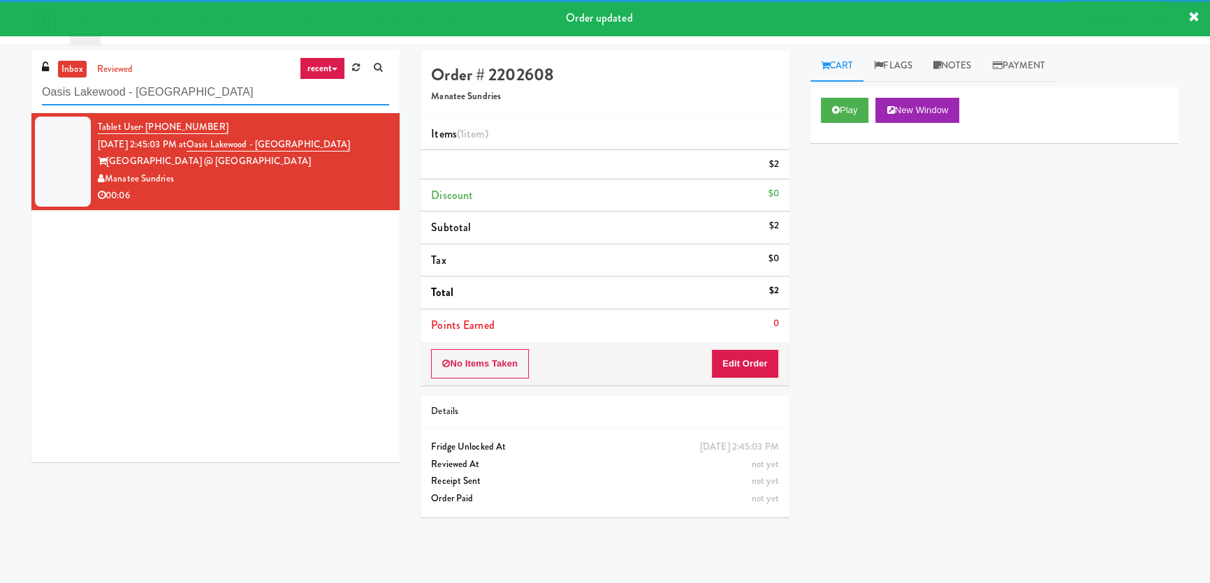
click at [237, 83] on input "Oasis Lakewood - [GEOGRAPHIC_DATA]" at bounding box center [215, 93] width 347 height 26
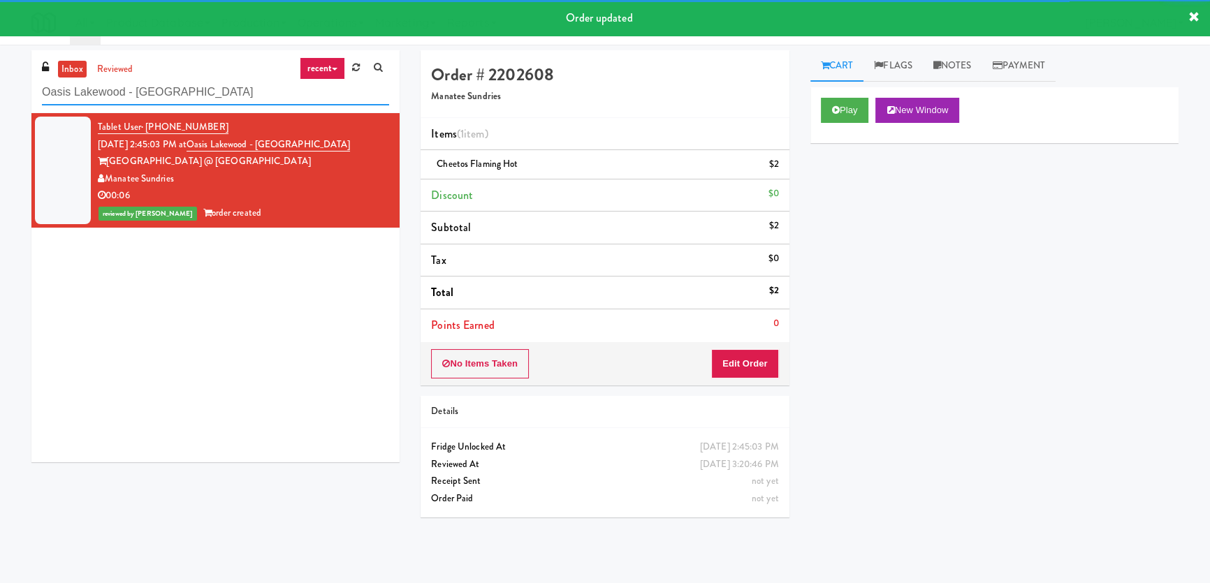
paste input "[PERSON_NAME] Corporation"
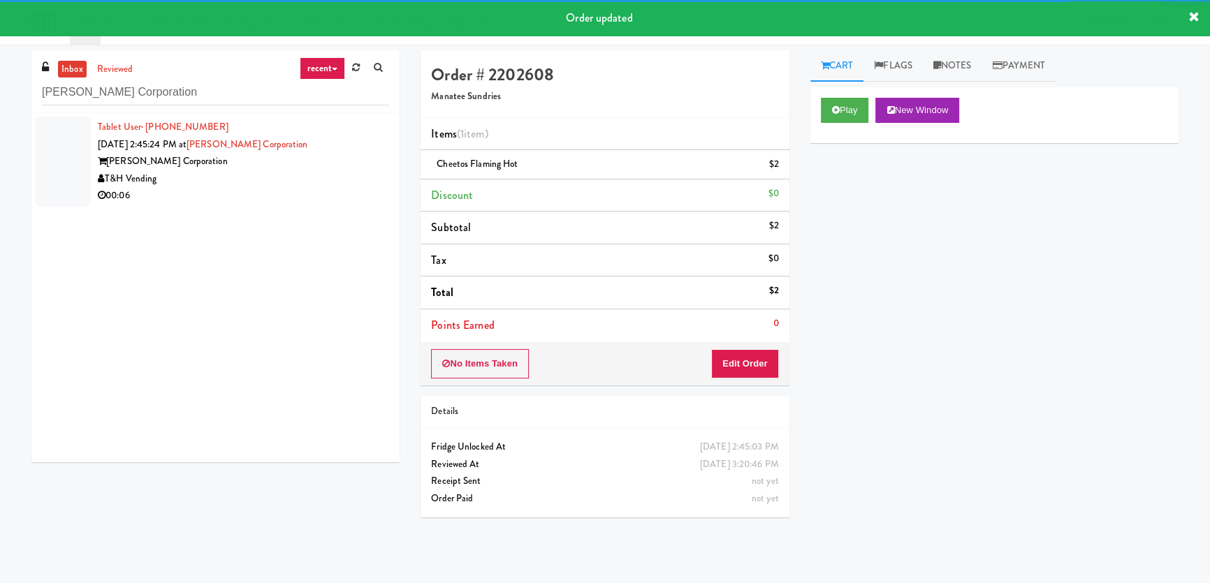
click at [328, 175] on div "T&H Vending" at bounding box center [243, 178] width 291 height 17
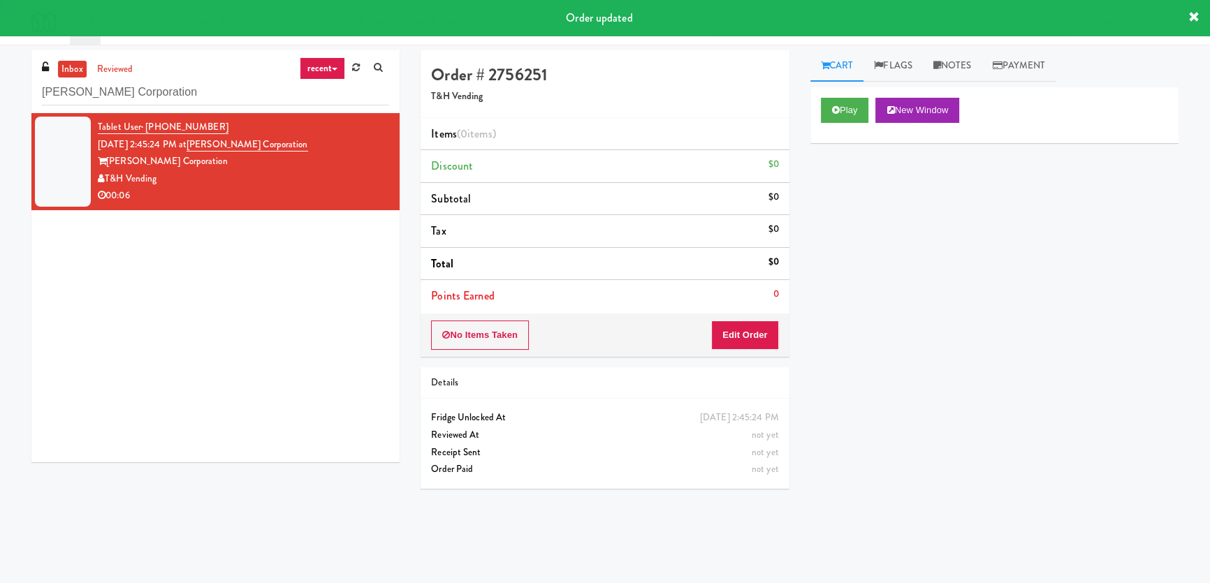
click at [869, 109] on button "Play" at bounding box center [845, 110] width 48 height 25
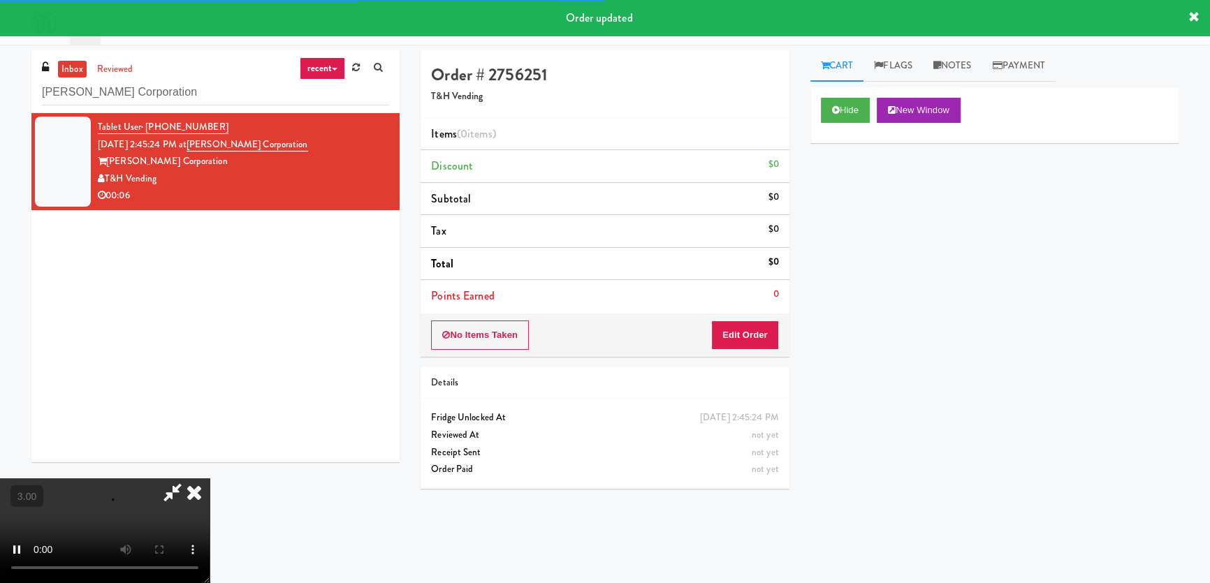
click at [845, 186] on div "Hide New Window Primary Flag Clear Flag if unable to determine what was taken o…" at bounding box center [994, 349] width 368 height 524
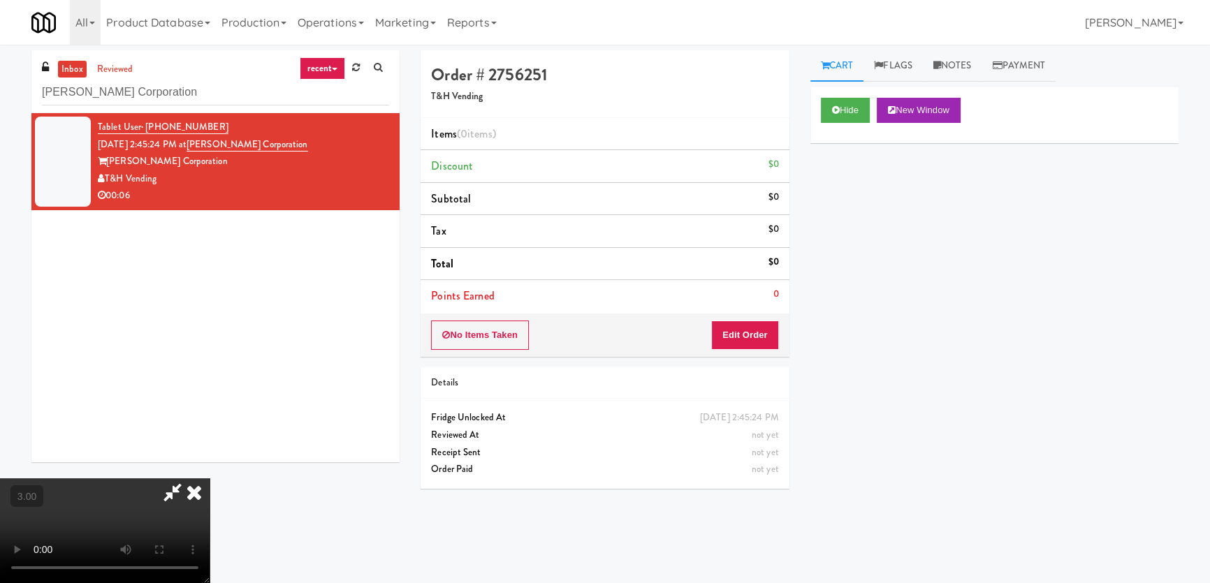
click at [841, 186] on div "Hide New Window Primary Flag Clear Flag if unable to determine what was taken o…" at bounding box center [994, 349] width 368 height 524
click at [867, 265] on div "Hide New Window Primary Flag Clear Flag if unable to determine what was taken o…" at bounding box center [994, 349] width 368 height 524
click at [210, 478] on video at bounding box center [105, 530] width 210 height 105
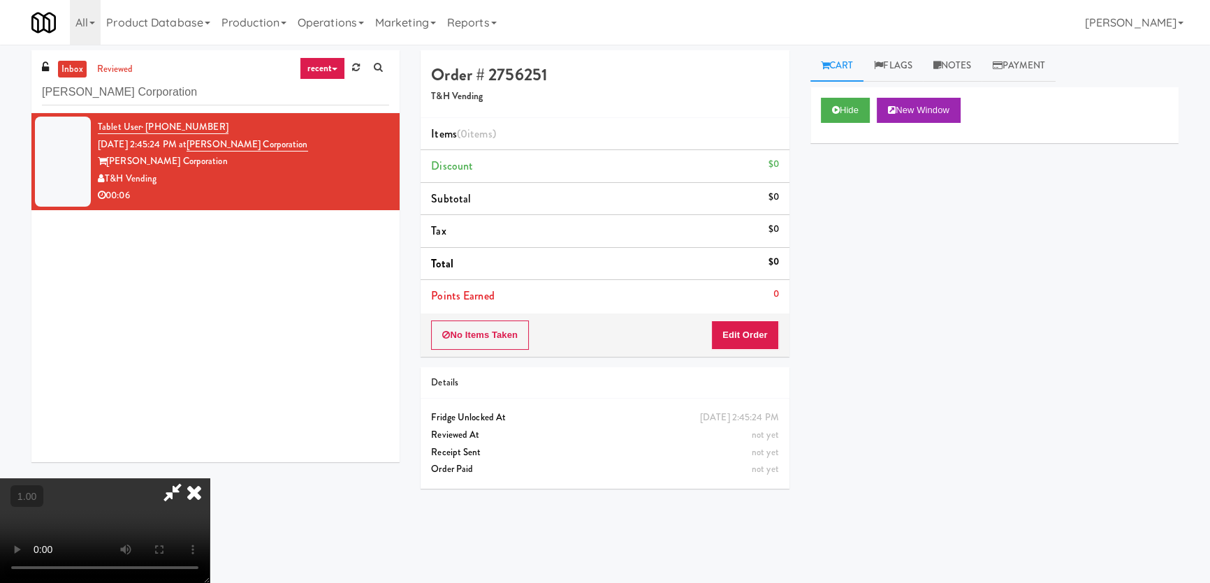
click at [210, 478] on video at bounding box center [105, 530] width 210 height 105
click at [768, 336] on button "Edit Order" at bounding box center [745, 335] width 68 height 29
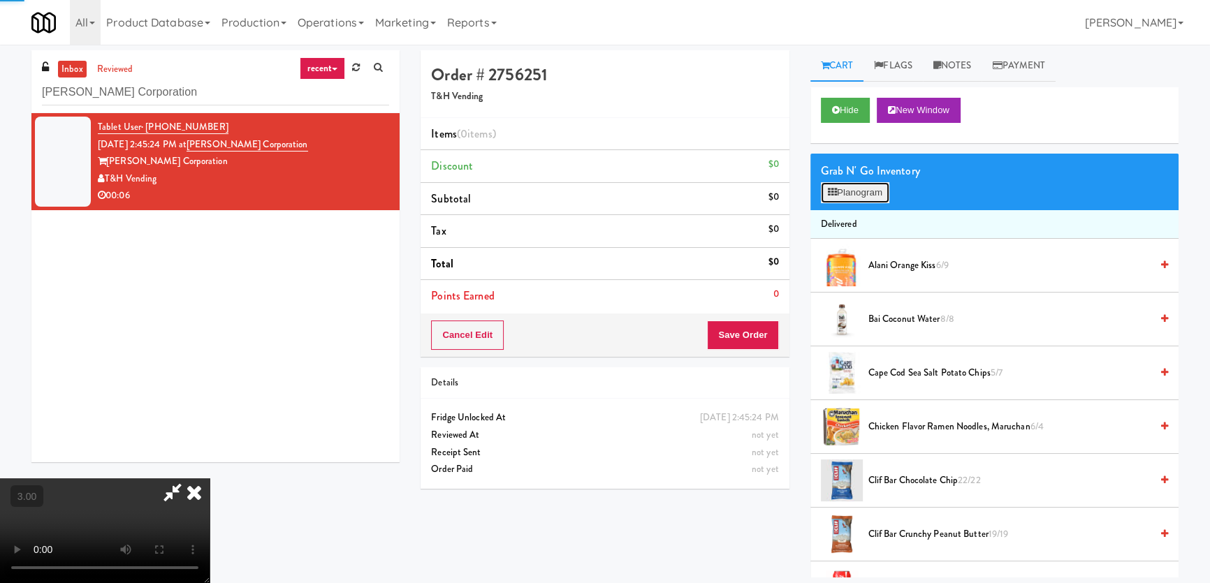
click at [849, 193] on button "Planogram" at bounding box center [855, 192] width 68 height 21
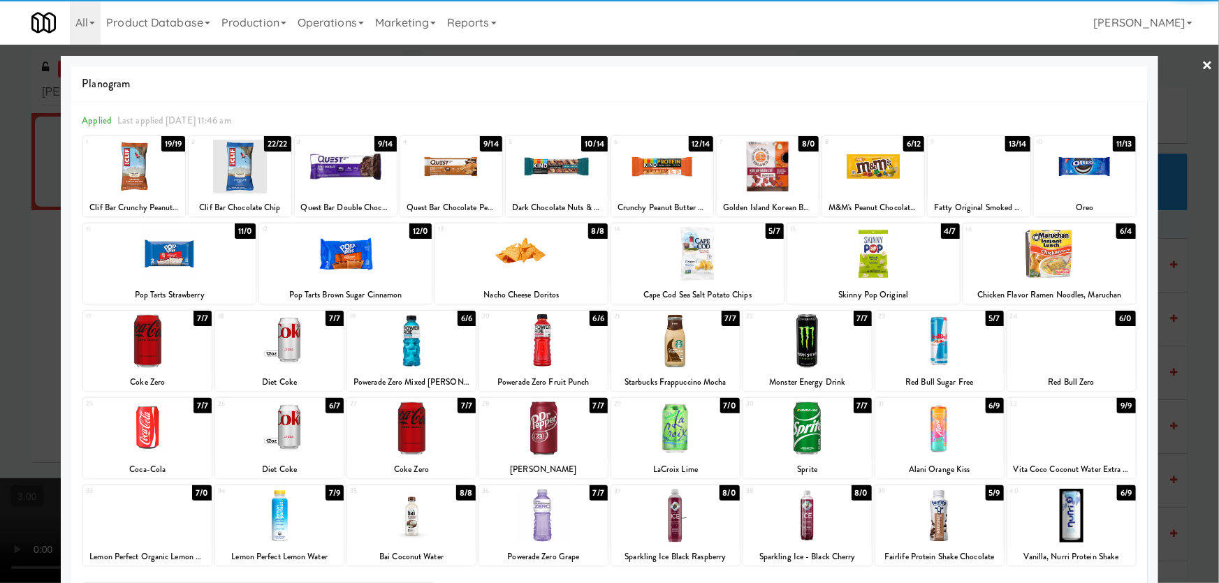
click at [573, 347] on div at bounding box center [543, 341] width 129 height 54
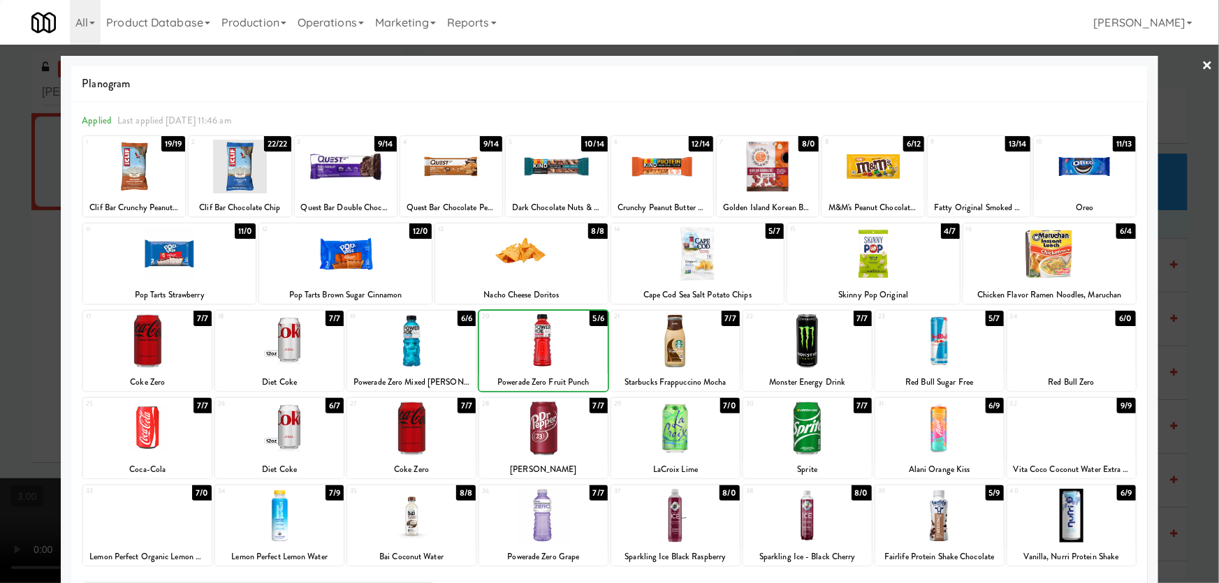
click at [0, 287] on div at bounding box center [609, 291] width 1219 height 583
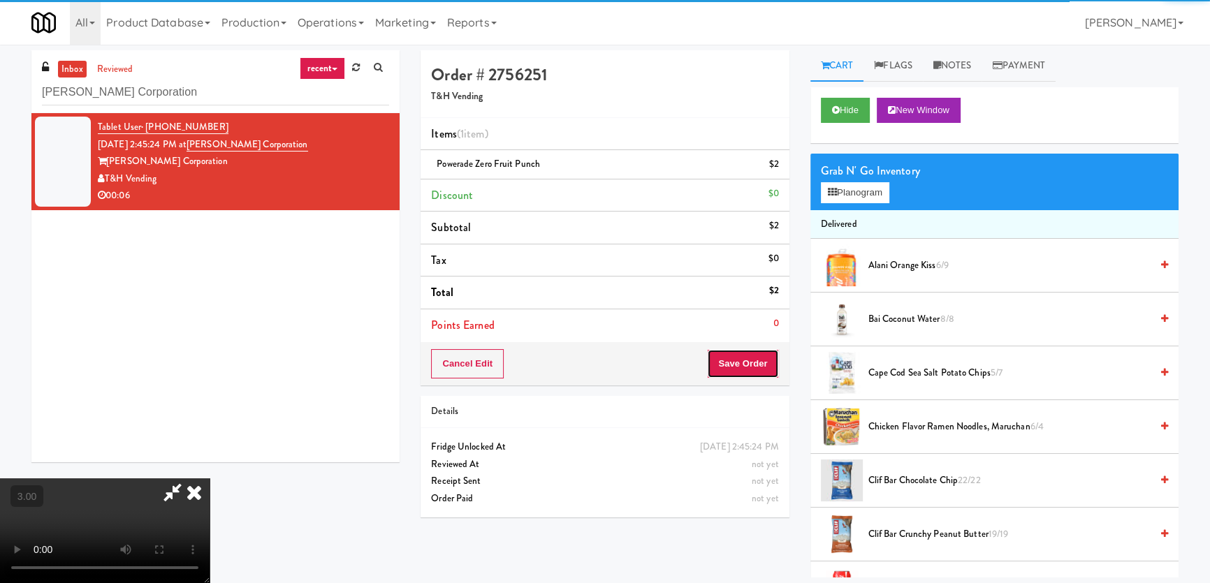
click at [747, 363] on button "Save Order" at bounding box center [742, 363] width 71 height 29
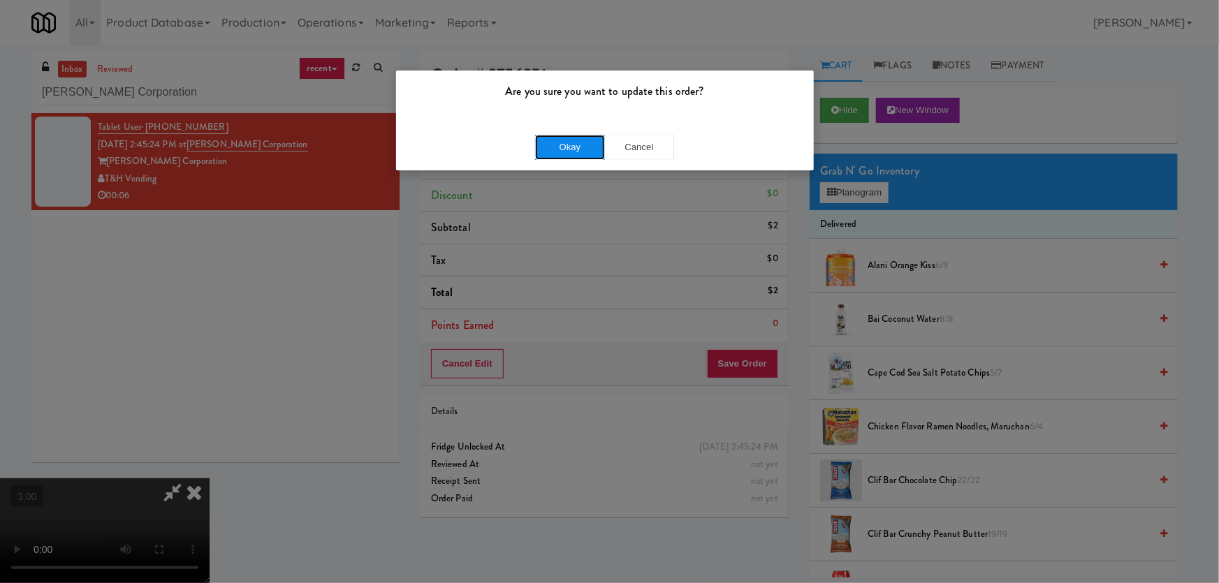
click at [589, 147] on button "Okay" at bounding box center [570, 147] width 70 height 25
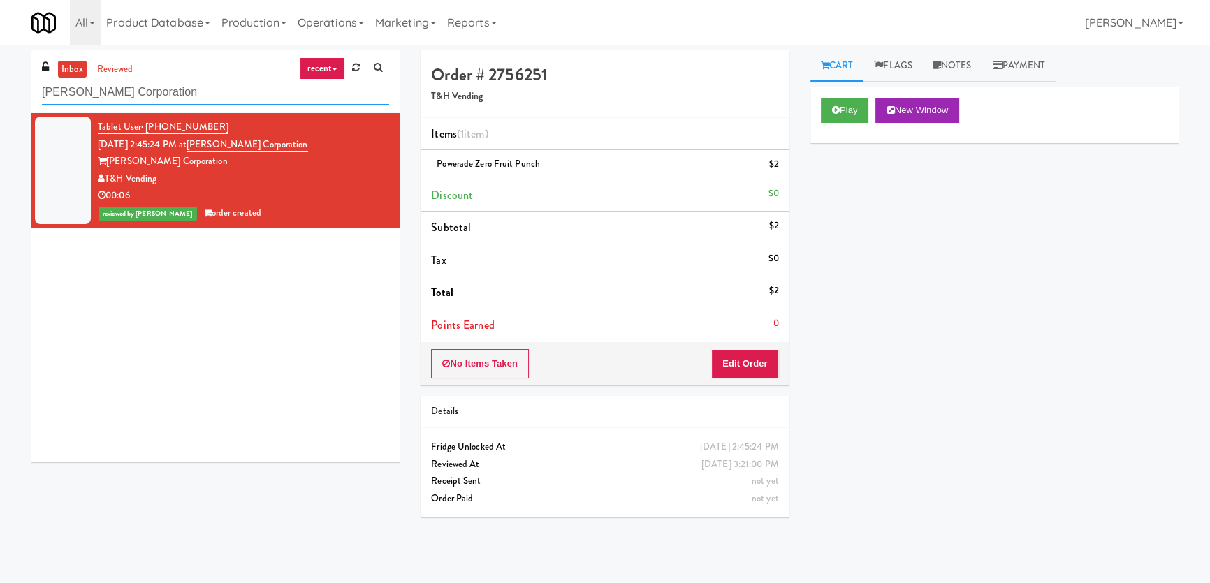
click at [229, 84] on input "[PERSON_NAME] Corporation" at bounding box center [215, 93] width 347 height 26
paste input "Healthtrax Gym"
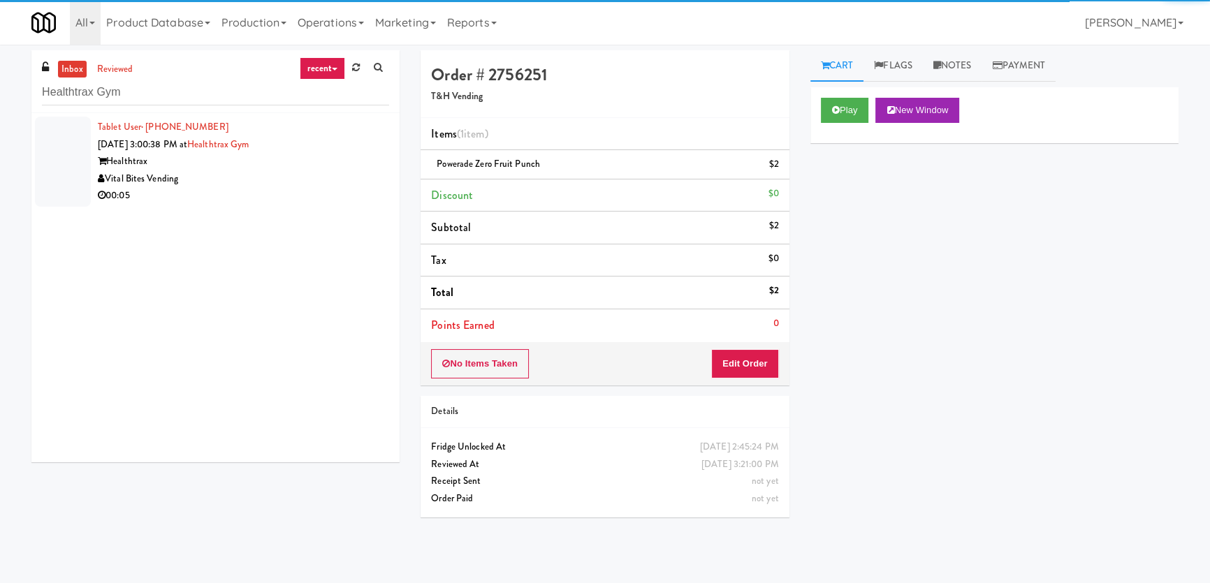
click at [309, 182] on div "Vital Bites Vending" at bounding box center [243, 178] width 291 height 17
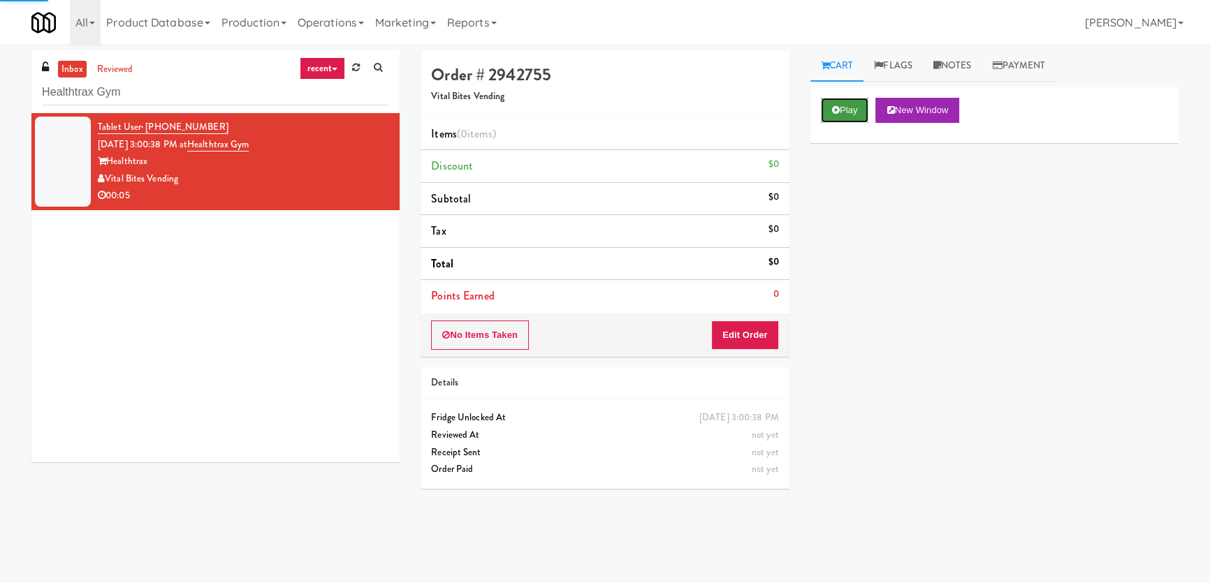
click at [853, 100] on button "Play" at bounding box center [845, 110] width 48 height 25
click at [867, 177] on div "Play New Window Primary Flag Clear Flag if unable to determine what was taken o…" at bounding box center [994, 349] width 368 height 524
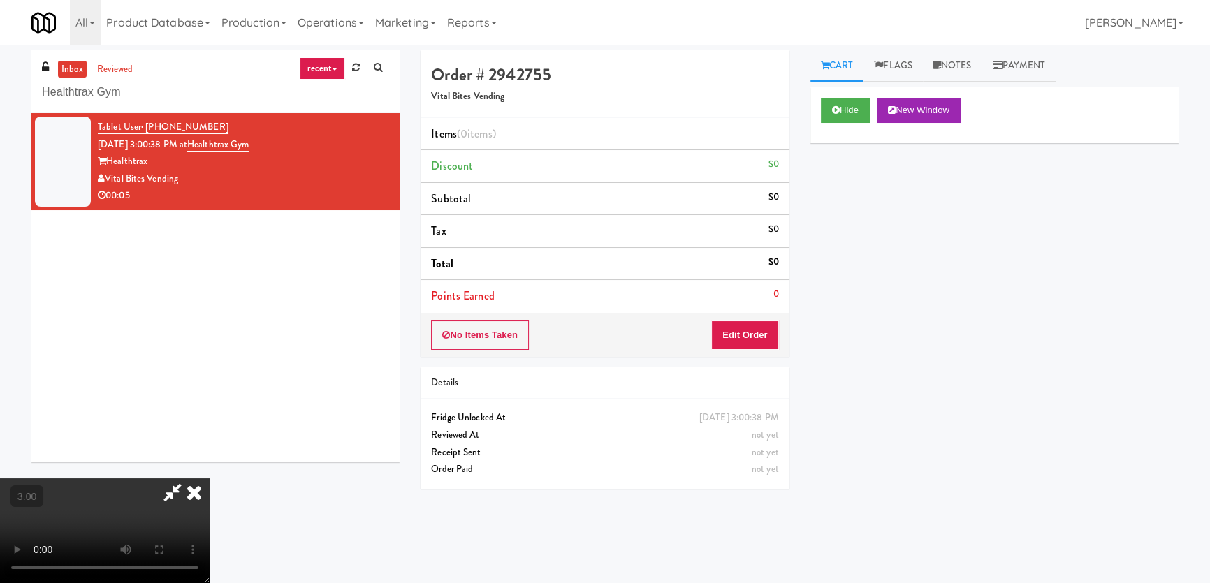
click at [829, 313] on div "Hide New Window Primary Flag Clear Flag if unable to determine what was taken o…" at bounding box center [994, 349] width 368 height 524
click at [754, 321] on button "Edit Order" at bounding box center [745, 335] width 68 height 29
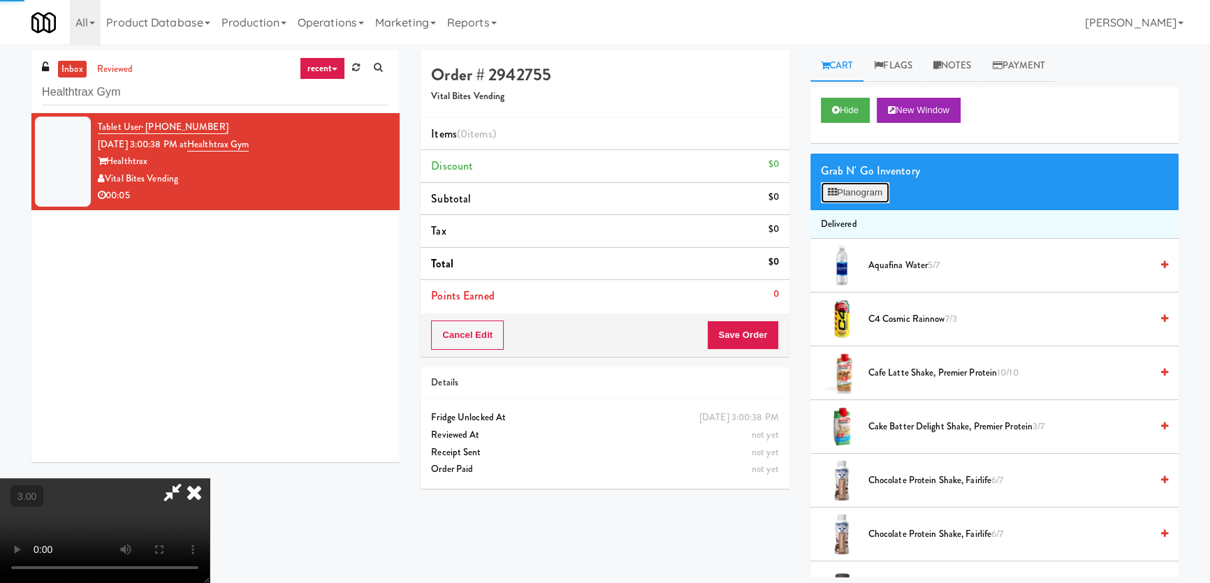
click at [839, 188] on button "Planogram" at bounding box center [855, 192] width 68 height 21
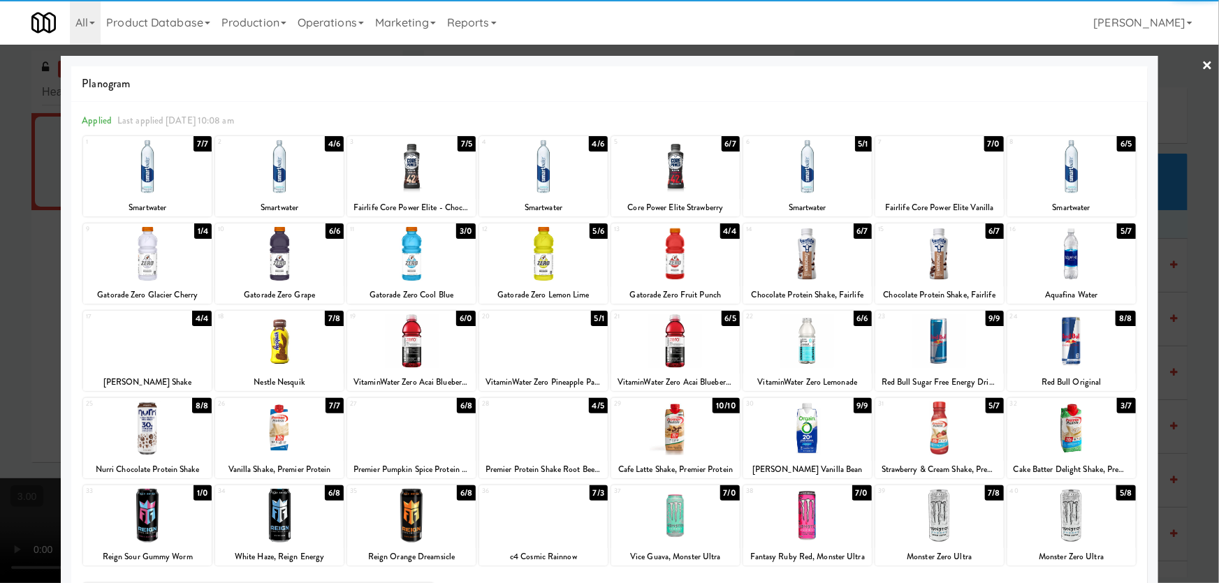
click at [163, 511] on div at bounding box center [147, 516] width 129 height 54
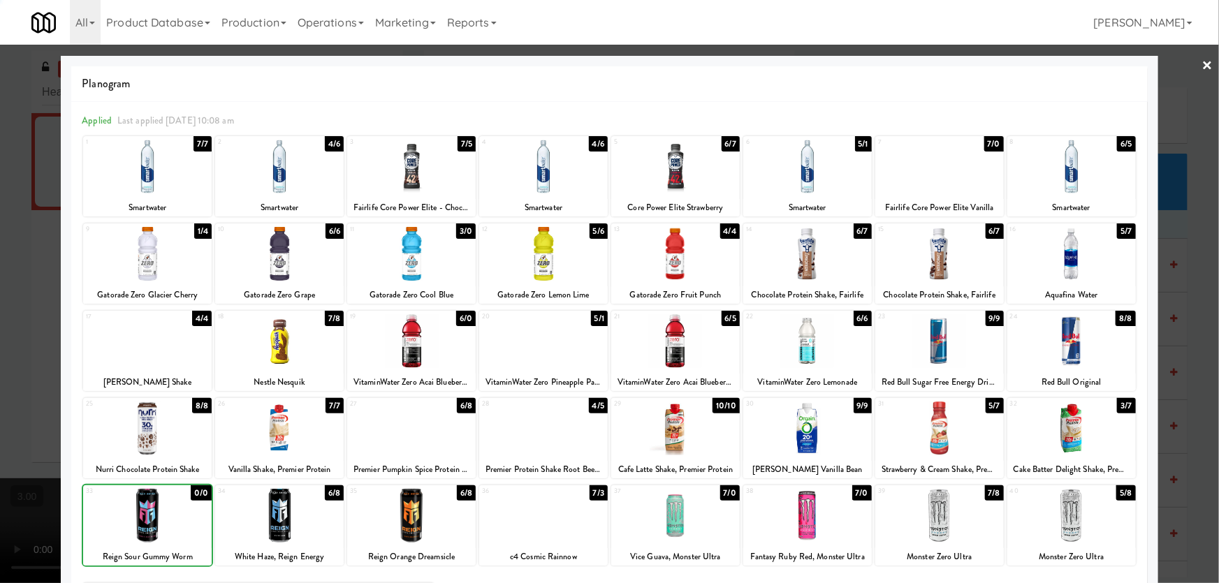
click at [18, 432] on div at bounding box center [609, 291] width 1219 height 583
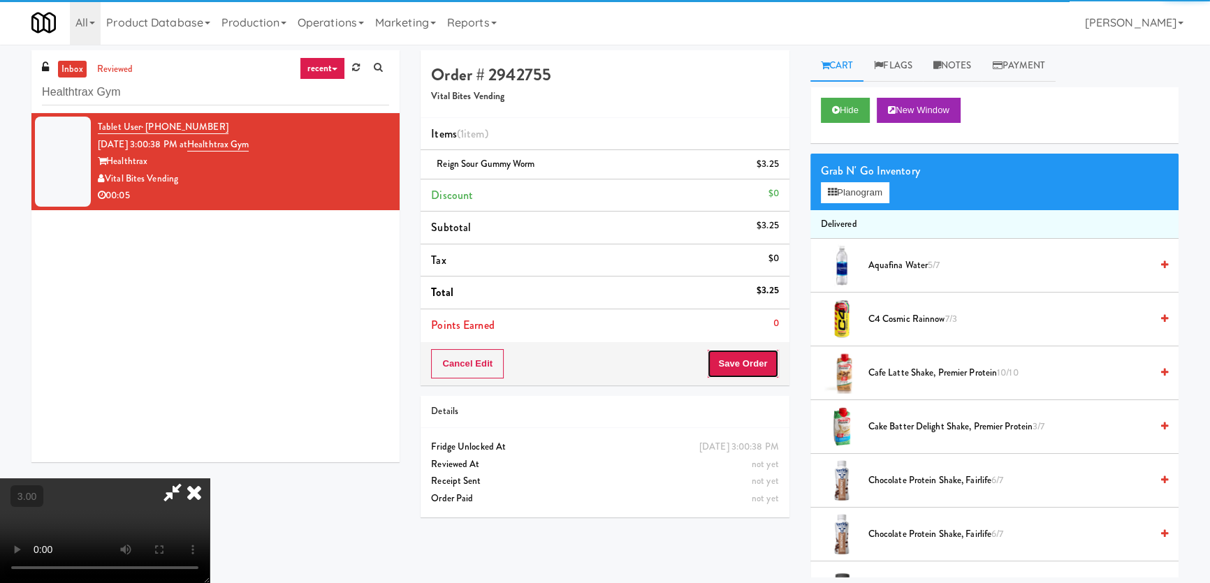
click at [740, 364] on button "Save Order" at bounding box center [742, 363] width 71 height 29
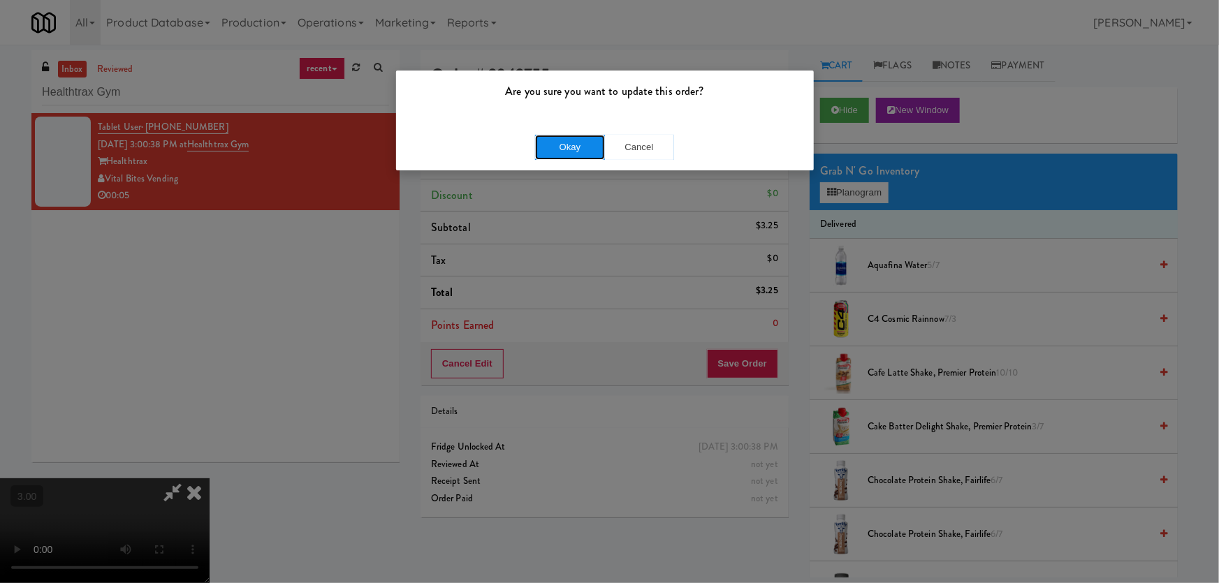
click at [548, 142] on button "Okay" at bounding box center [570, 147] width 70 height 25
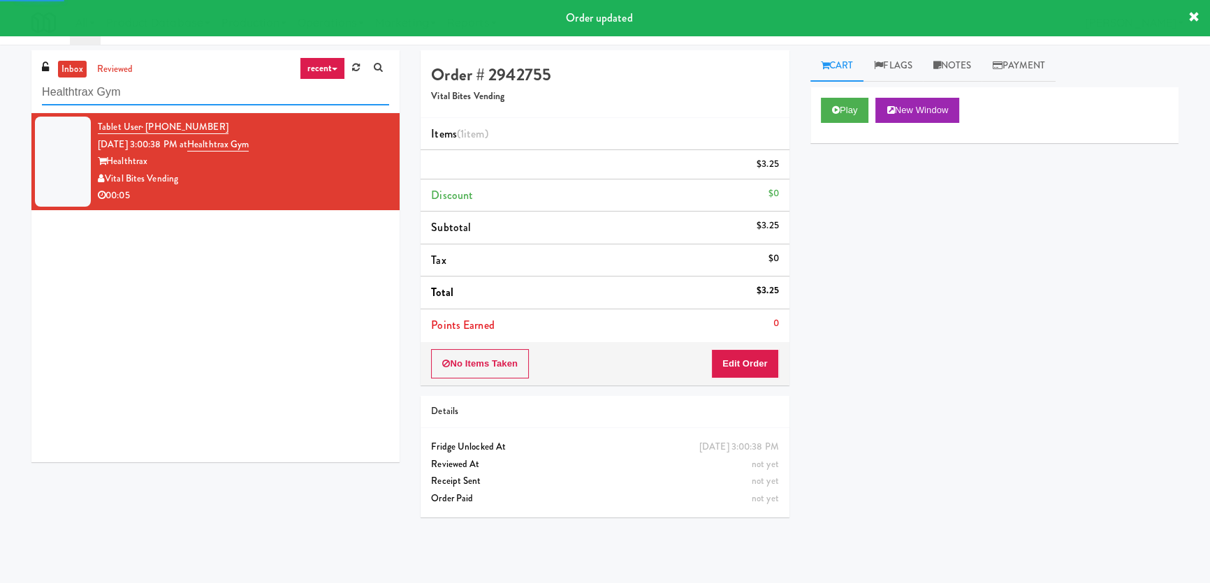
click at [222, 99] on input "Healthtrax Gym" at bounding box center [215, 93] width 347 height 26
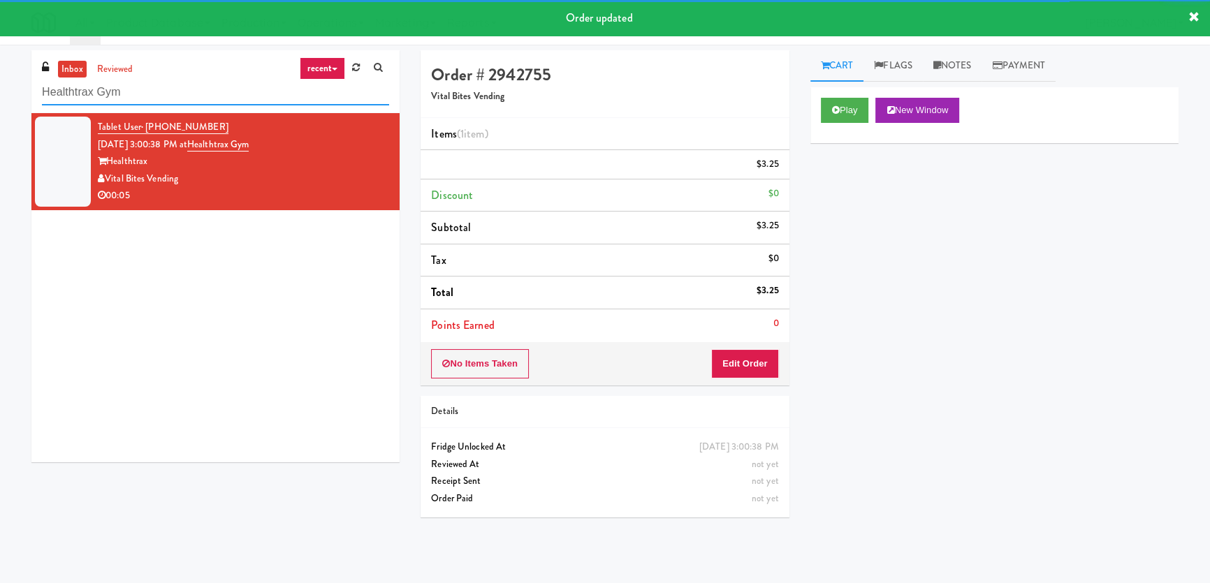
click at [222, 99] on input "Healthtrax Gym" at bounding box center [215, 93] width 347 height 26
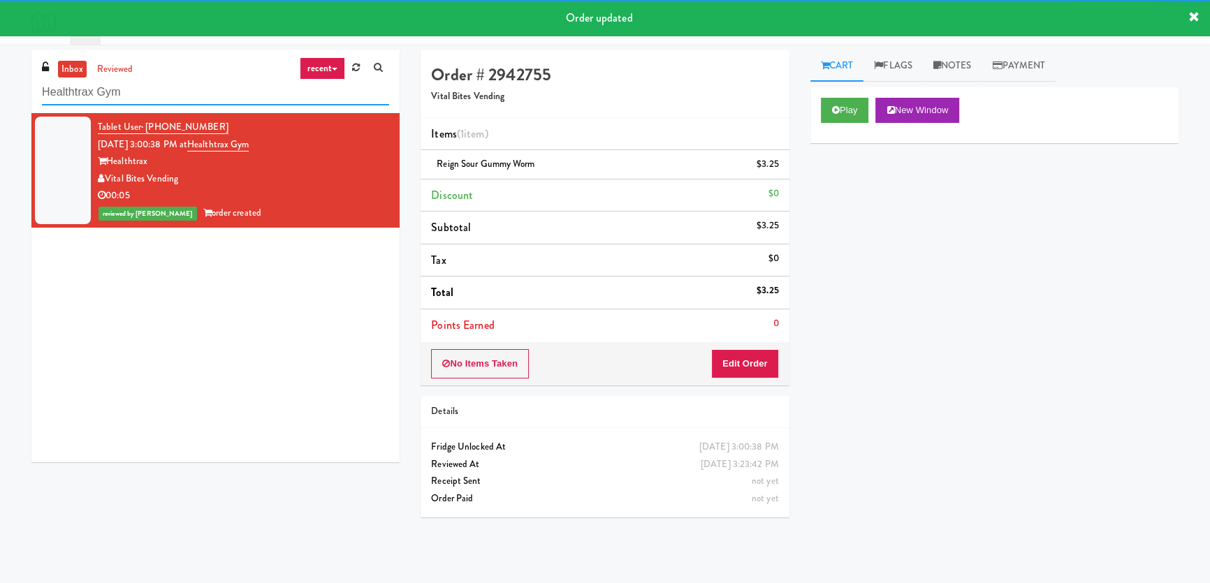
paste input "Brio-Left- Fridge"
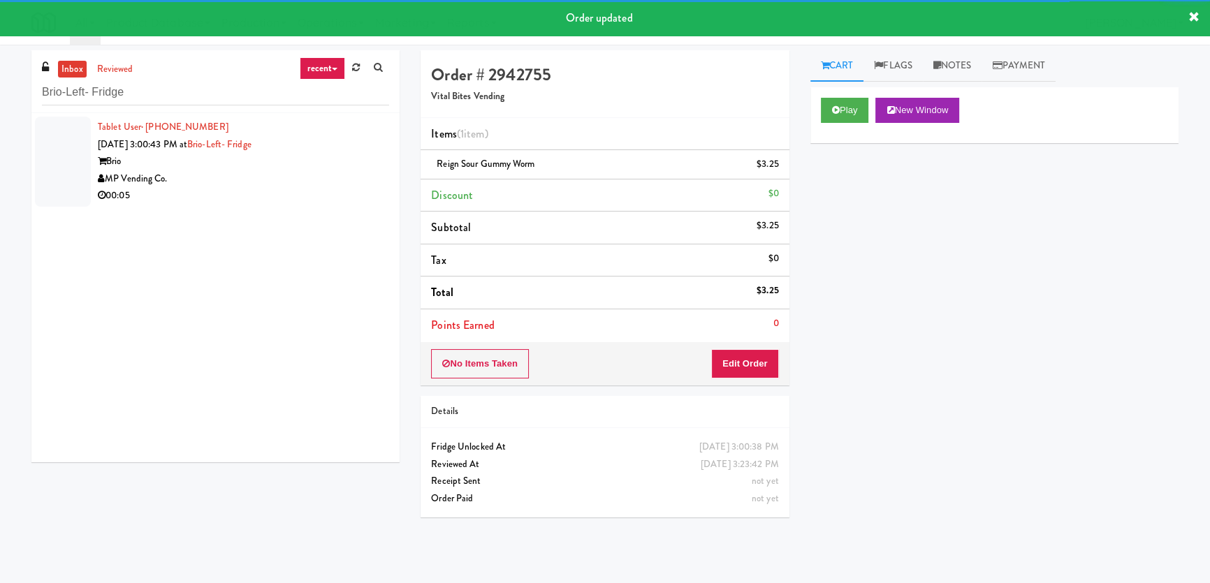
click at [320, 185] on div "MP Vending Co." at bounding box center [243, 178] width 291 height 17
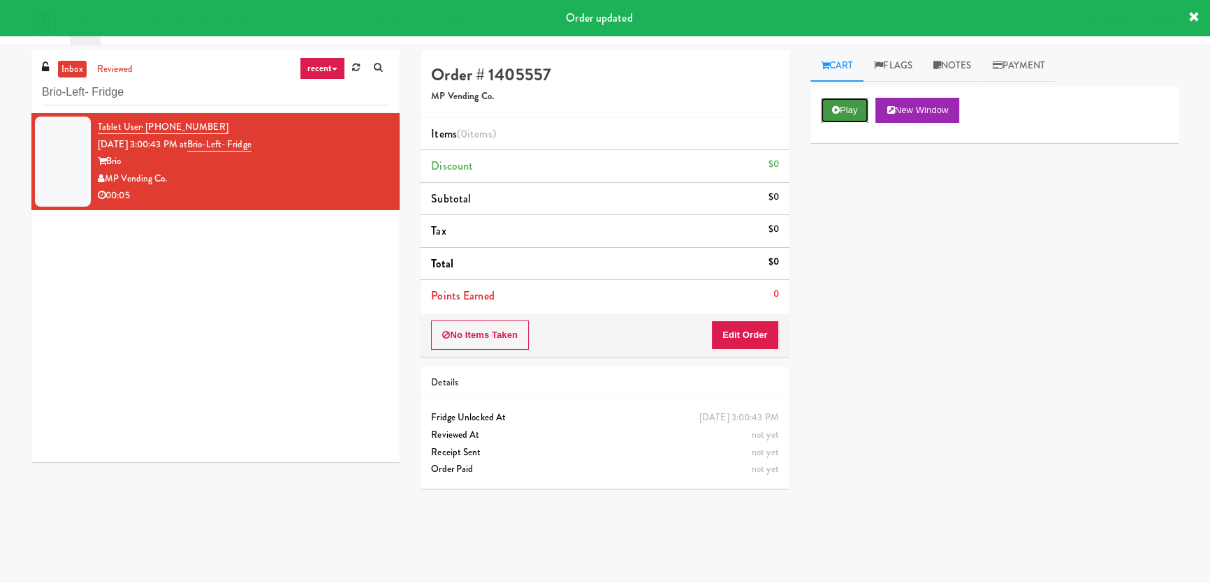
click at [850, 109] on button "Play" at bounding box center [845, 110] width 48 height 25
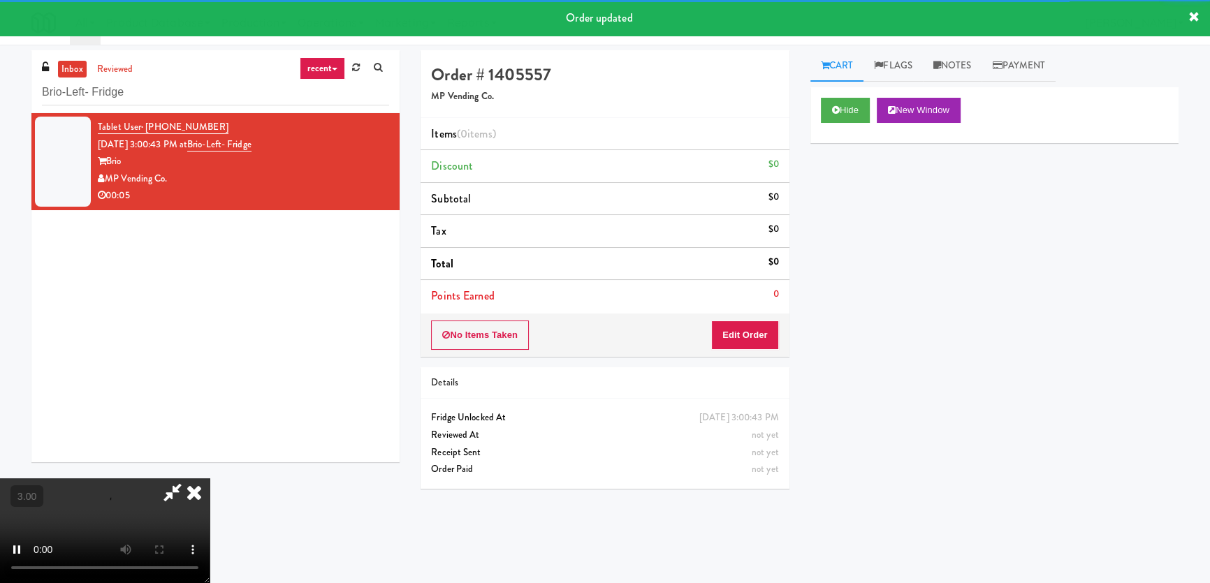
click at [858, 177] on div "Hide New Window Primary Flag Clear Flag if unable to determine what was taken o…" at bounding box center [994, 349] width 368 height 524
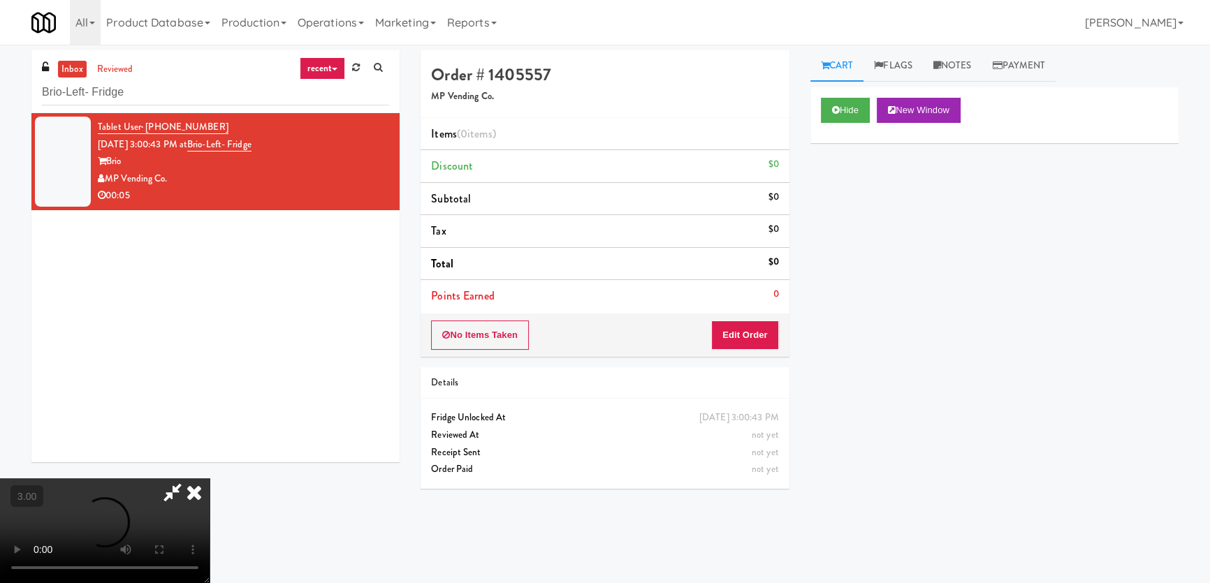
click at [858, 177] on div "Hide New Window Primary Flag Clear Flag if unable to determine what was taken o…" at bounding box center [994, 349] width 368 height 524
click at [860, 321] on div "Hide New Window Primary Flag Clear Flag if unable to determine what was taken o…" at bounding box center [994, 349] width 368 height 524
click at [210, 478] on video at bounding box center [105, 530] width 210 height 105
drag, startPoint x: 763, startPoint y: 330, endPoint x: 798, endPoint y: 295, distance: 49.9
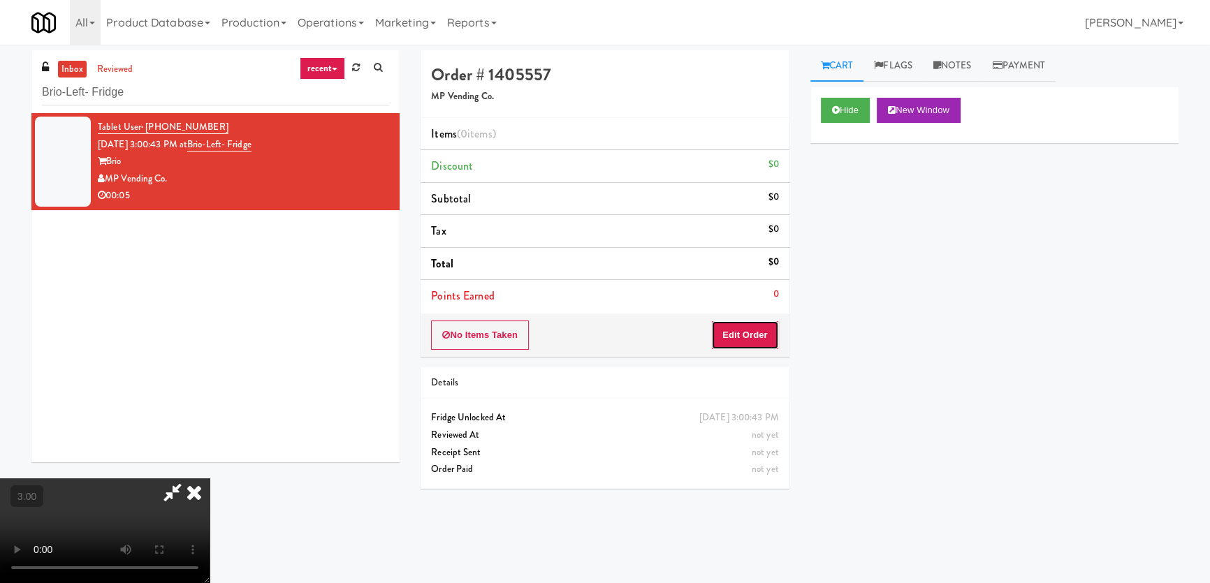
click at [762, 331] on button "Edit Order" at bounding box center [745, 335] width 68 height 29
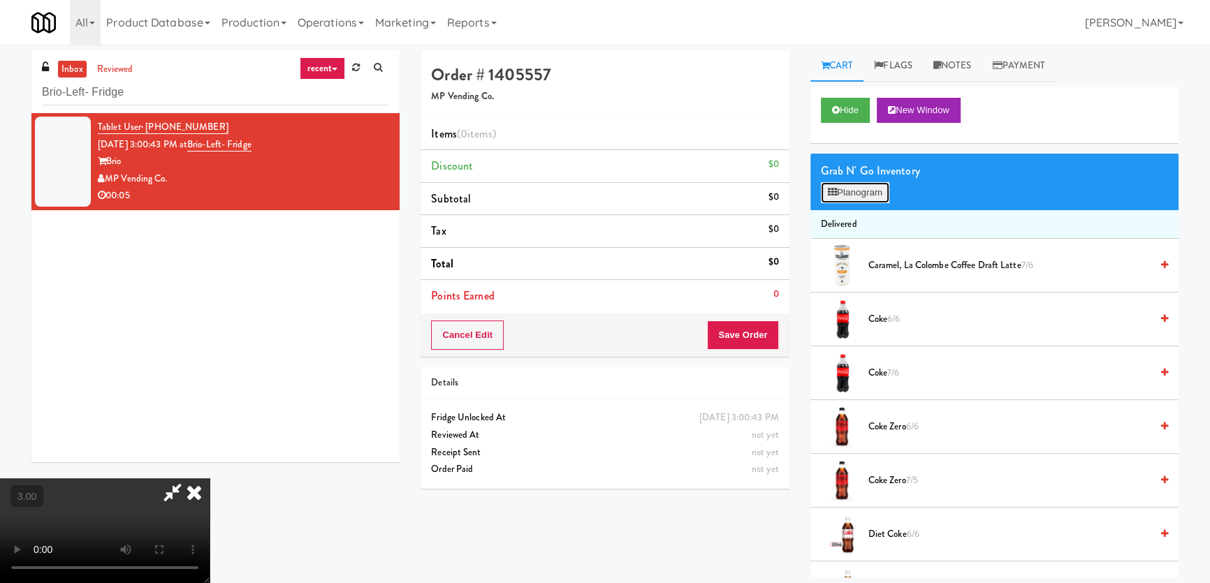
click at [883, 187] on button "Planogram" at bounding box center [855, 192] width 68 height 21
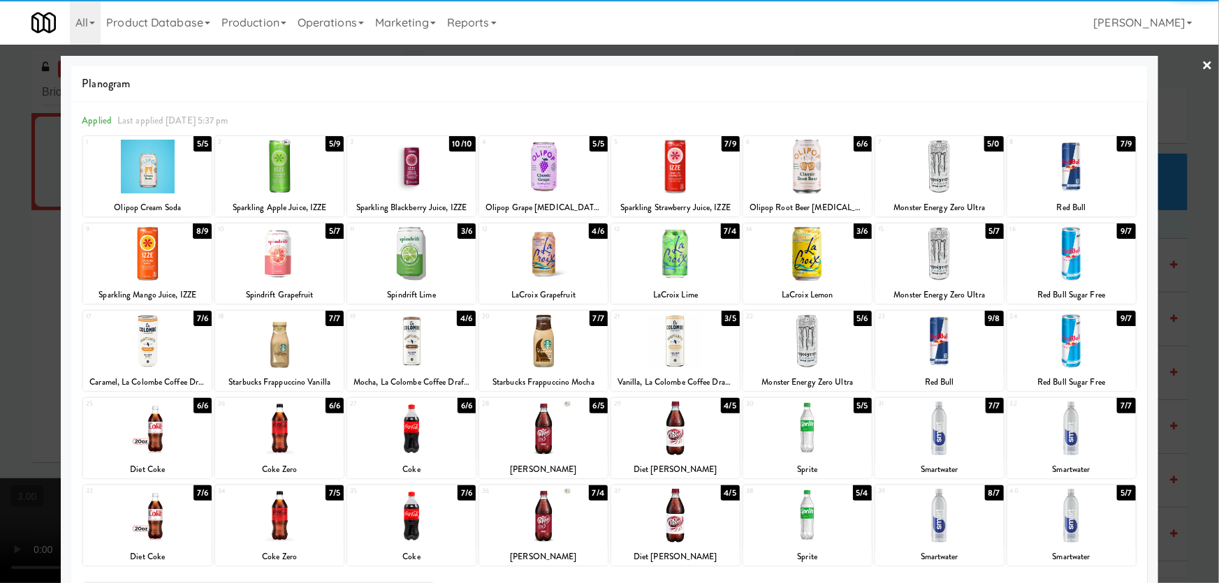
click at [811, 353] on div at bounding box center [807, 341] width 129 height 54
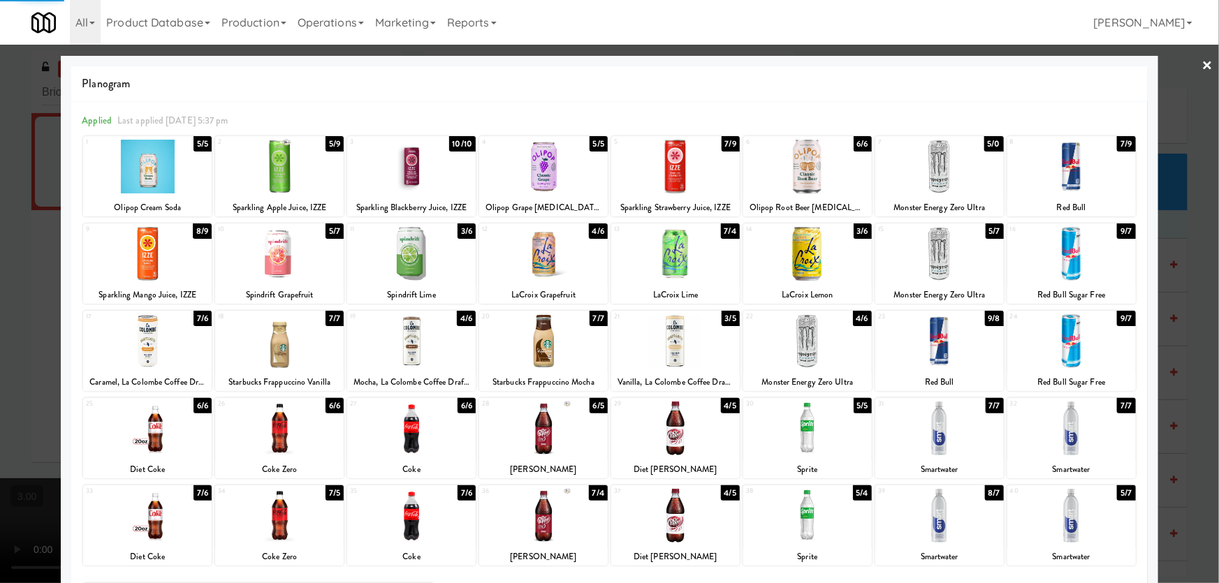
click at [0, 299] on div at bounding box center [609, 291] width 1219 height 583
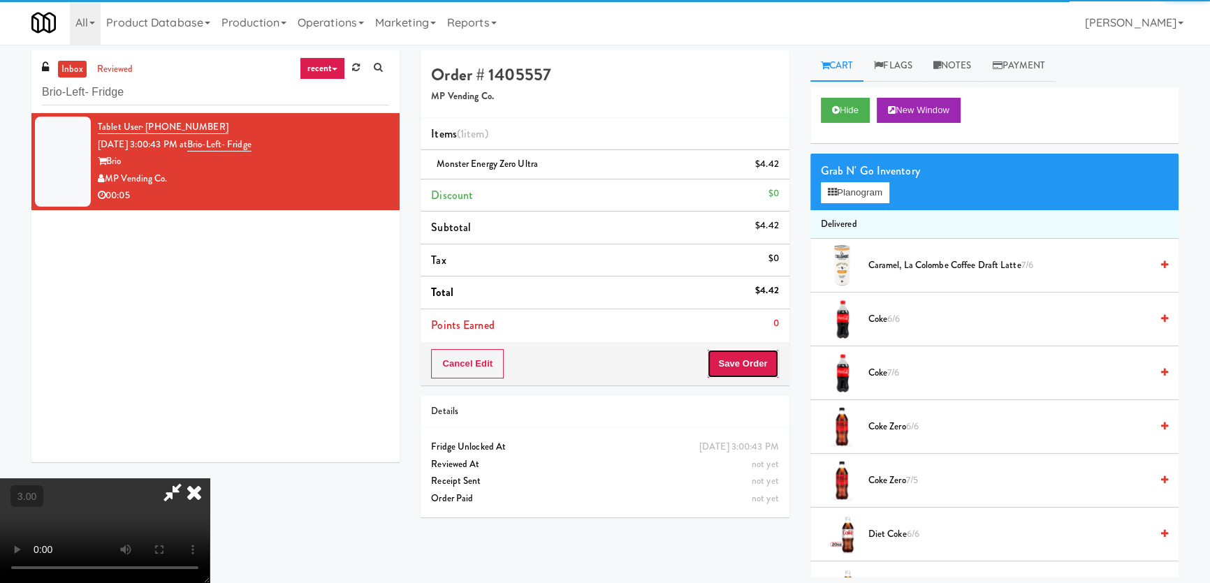
click at [756, 359] on button "Save Order" at bounding box center [742, 363] width 71 height 29
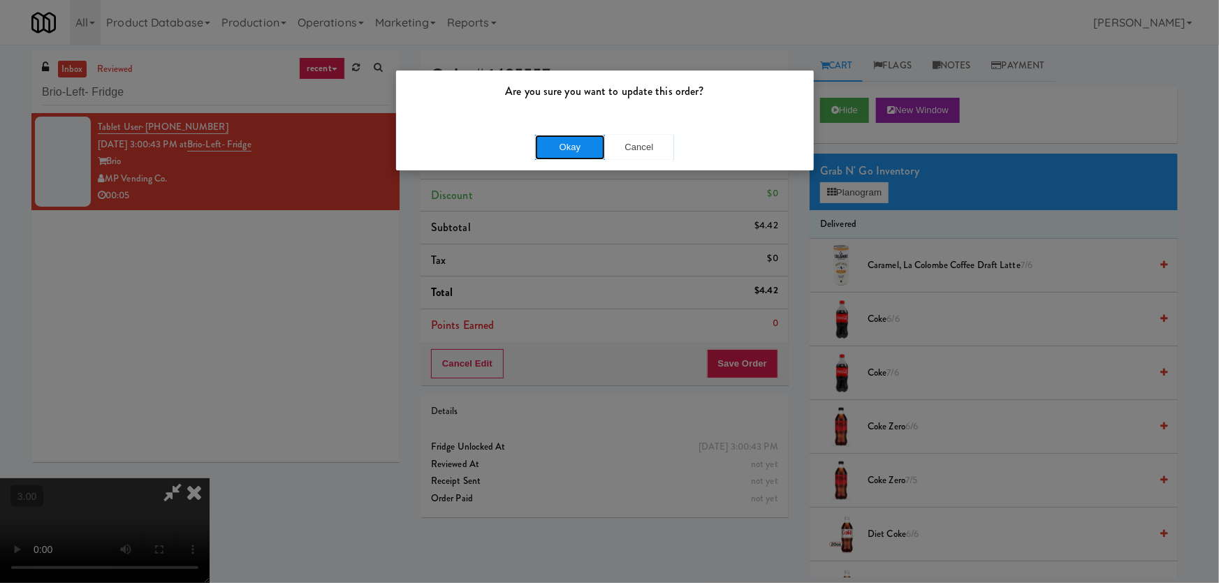
click at [569, 135] on button "Okay" at bounding box center [570, 147] width 70 height 25
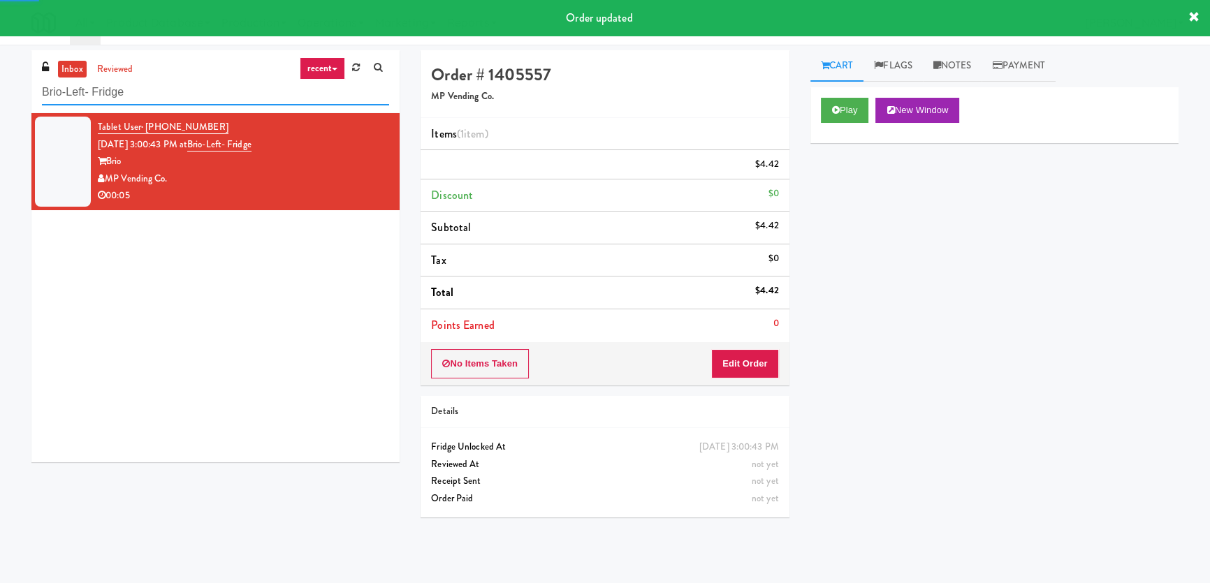
click at [182, 95] on input "Brio-Left- Fridge" at bounding box center [215, 93] width 347 height 26
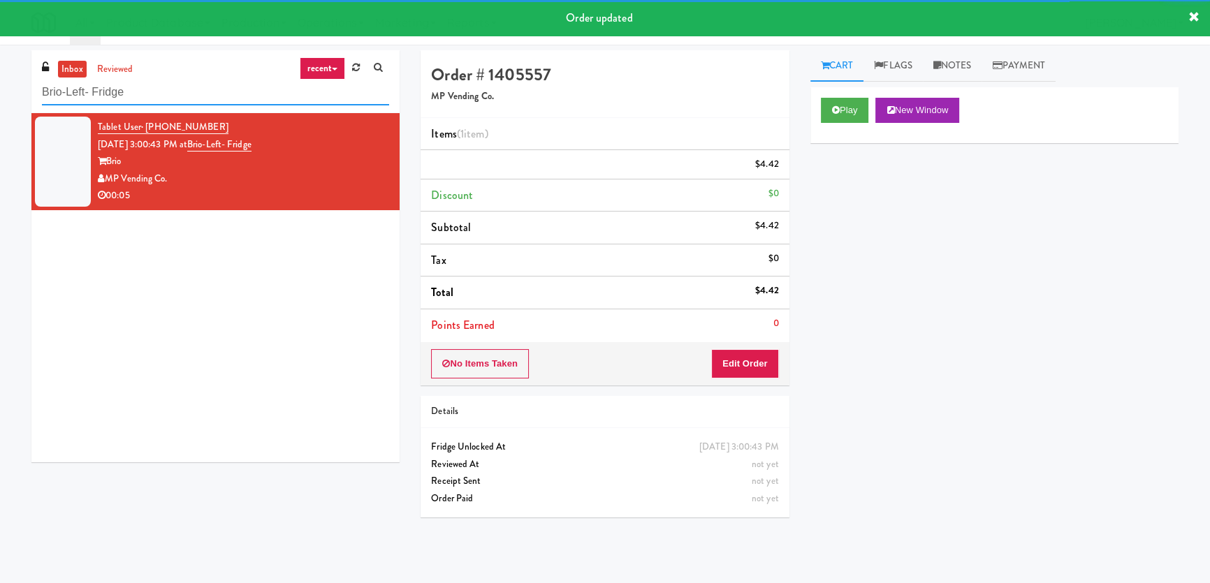
click at [182, 95] on input "Brio-Left- Fridge" at bounding box center [215, 93] width 347 height 26
paste input "Queen St. Cargo Planogram"
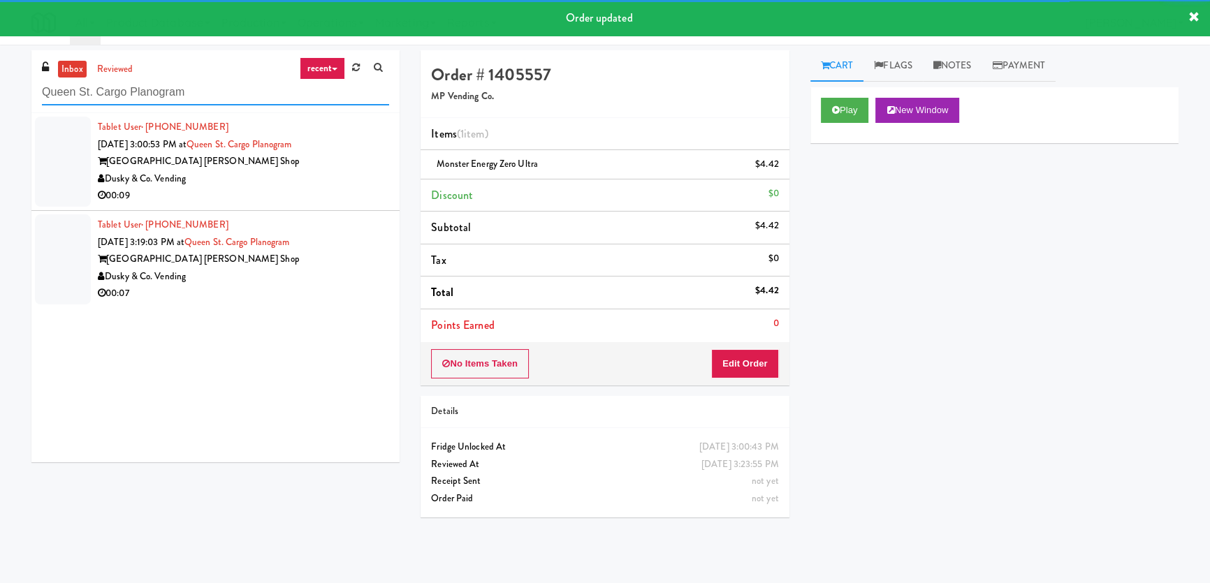
type input "Queen St. Cargo Planogram"
click at [303, 185] on div "Dusky & Co. Vending" at bounding box center [243, 178] width 291 height 17
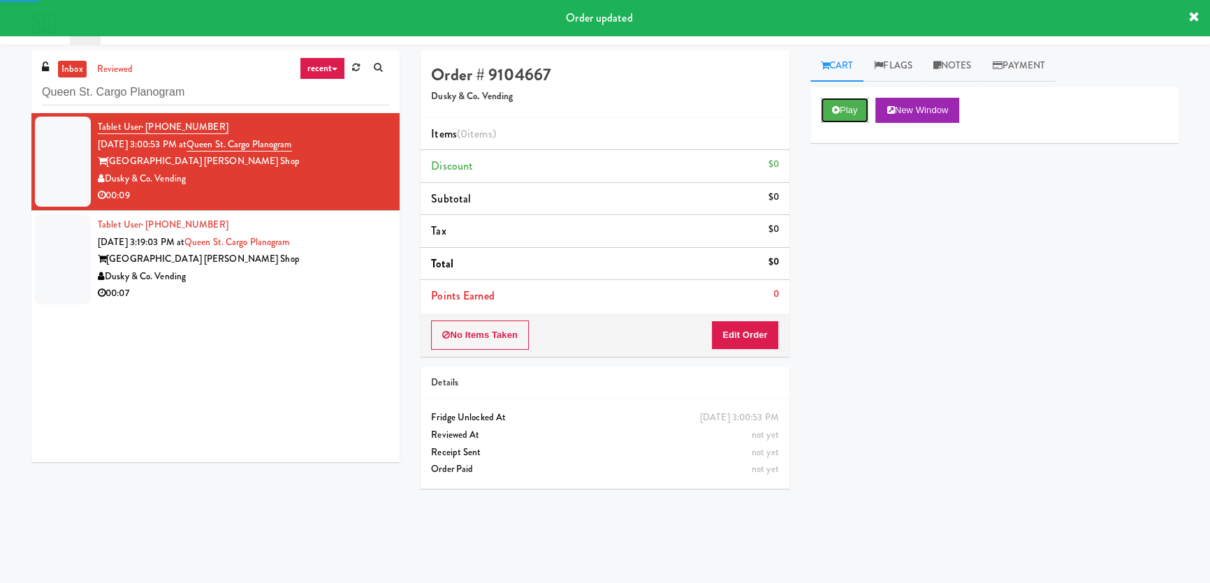
drag, startPoint x: 825, startPoint y: 103, endPoint x: 839, endPoint y: 182, distance: 79.5
click at [827, 107] on button "Play" at bounding box center [845, 110] width 48 height 25
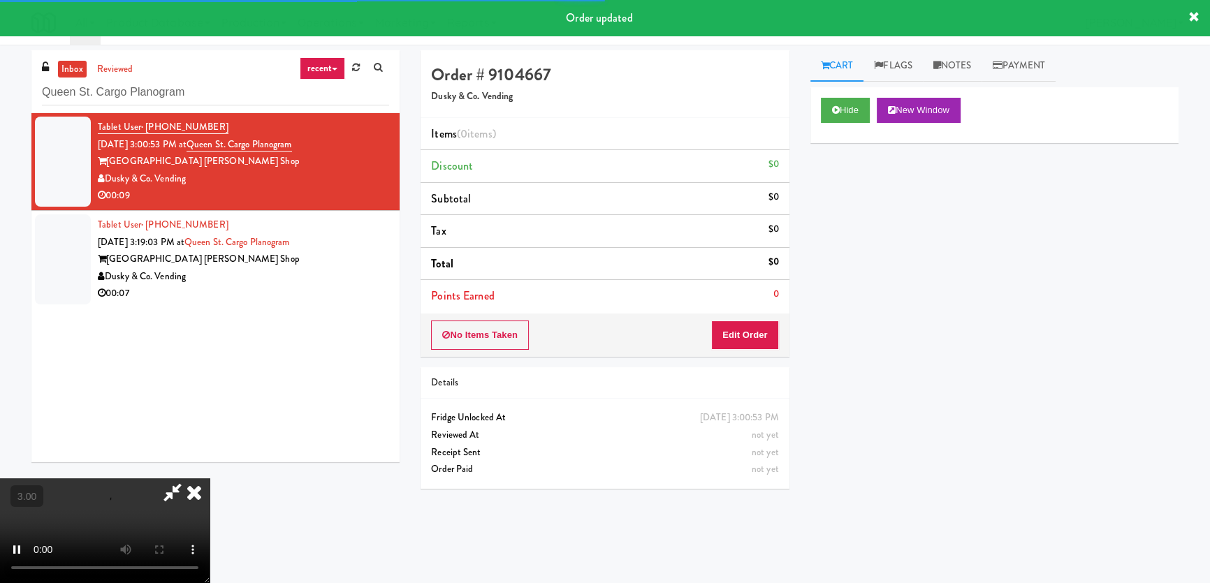
click at [839, 182] on div "Hide New Window Primary Flag Clear Flag if unable to determine what was taken o…" at bounding box center [994, 349] width 368 height 524
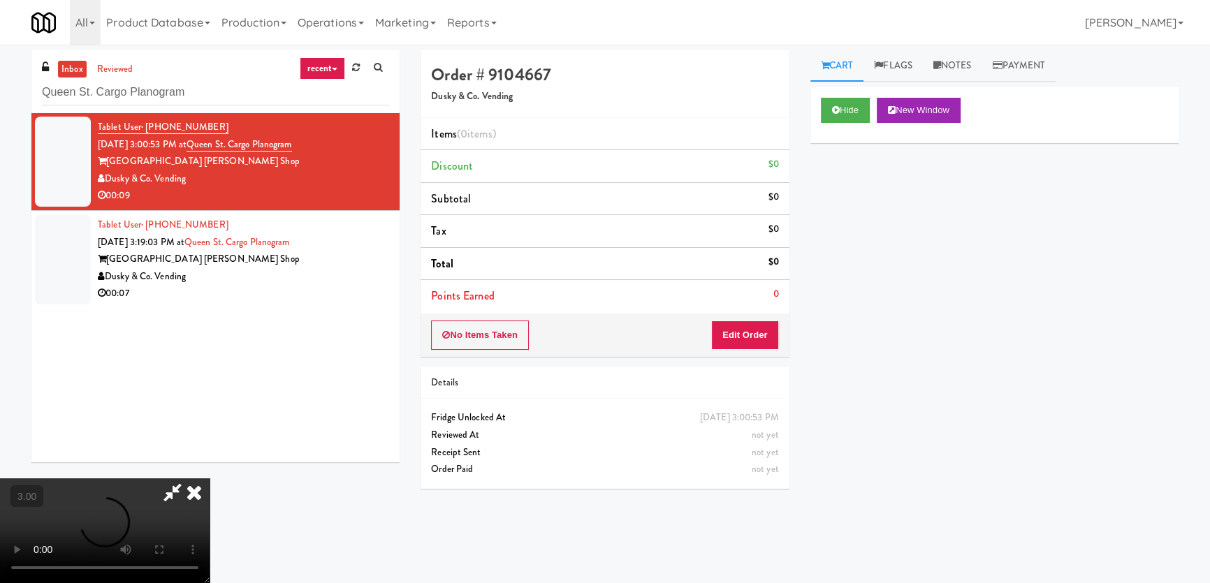
click at [839, 182] on div "Hide New Window Primary Flag Clear Flag if unable to determine what was taken o…" at bounding box center [994, 349] width 368 height 524
click at [858, 344] on div "Hide New Window Primary Flag Clear Flag if unable to determine what was taken o…" at bounding box center [994, 349] width 368 height 524
click at [210, 478] on video at bounding box center [105, 530] width 210 height 105
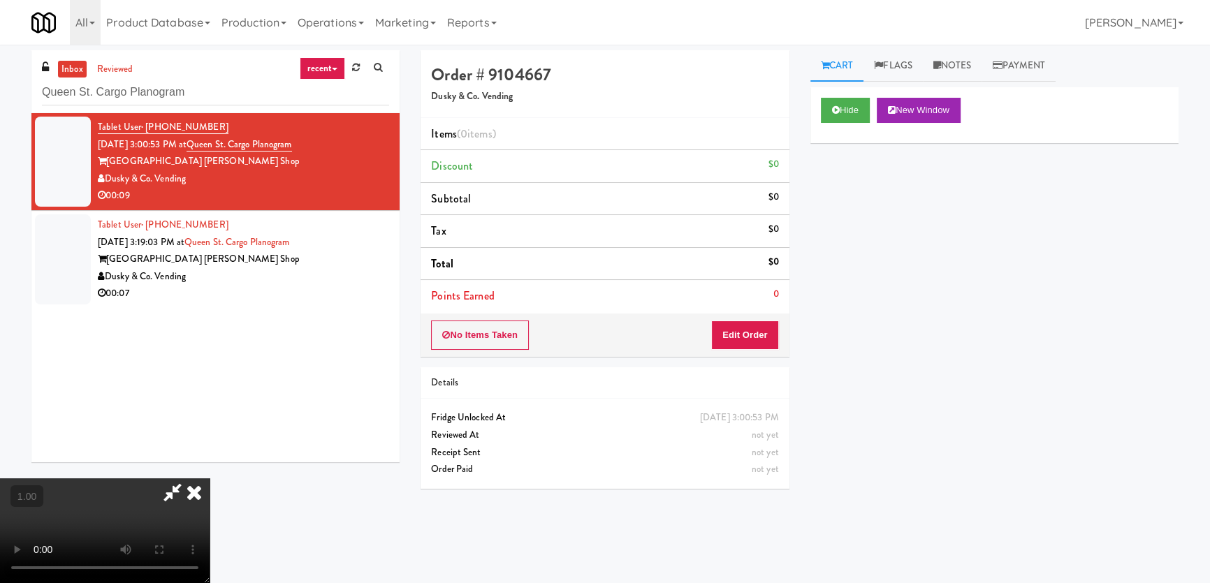
click at [210, 478] on video at bounding box center [105, 530] width 210 height 105
drag, startPoint x: 756, startPoint y: 337, endPoint x: 790, endPoint y: 304, distance: 46.4
click at [757, 337] on button "Edit Order" at bounding box center [745, 335] width 68 height 29
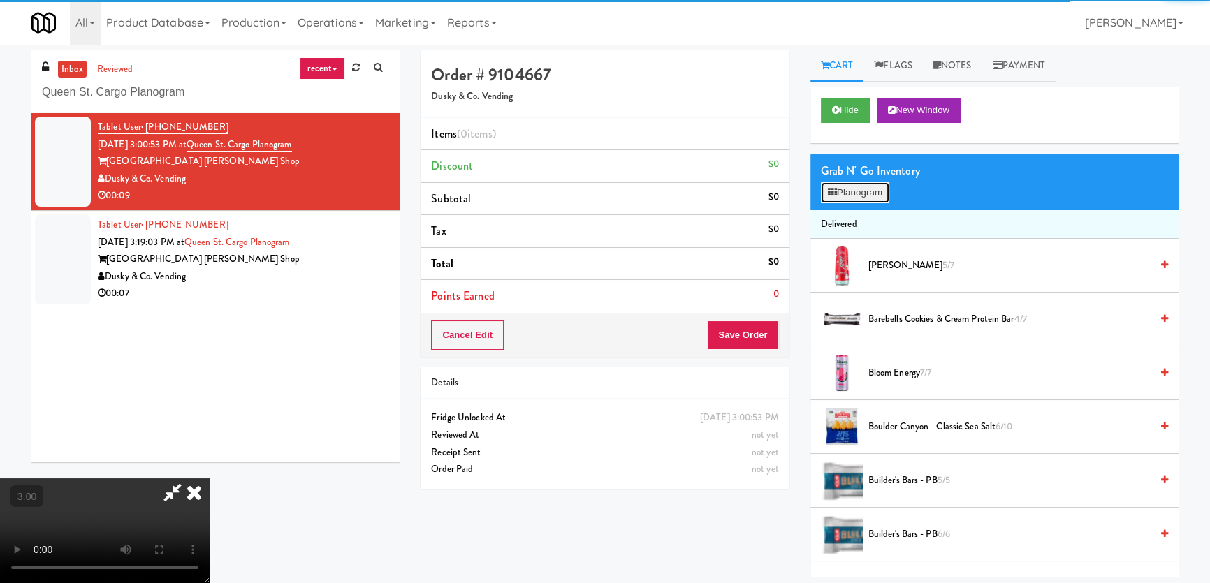
click at [849, 193] on button "Planogram" at bounding box center [855, 192] width 68 height 21
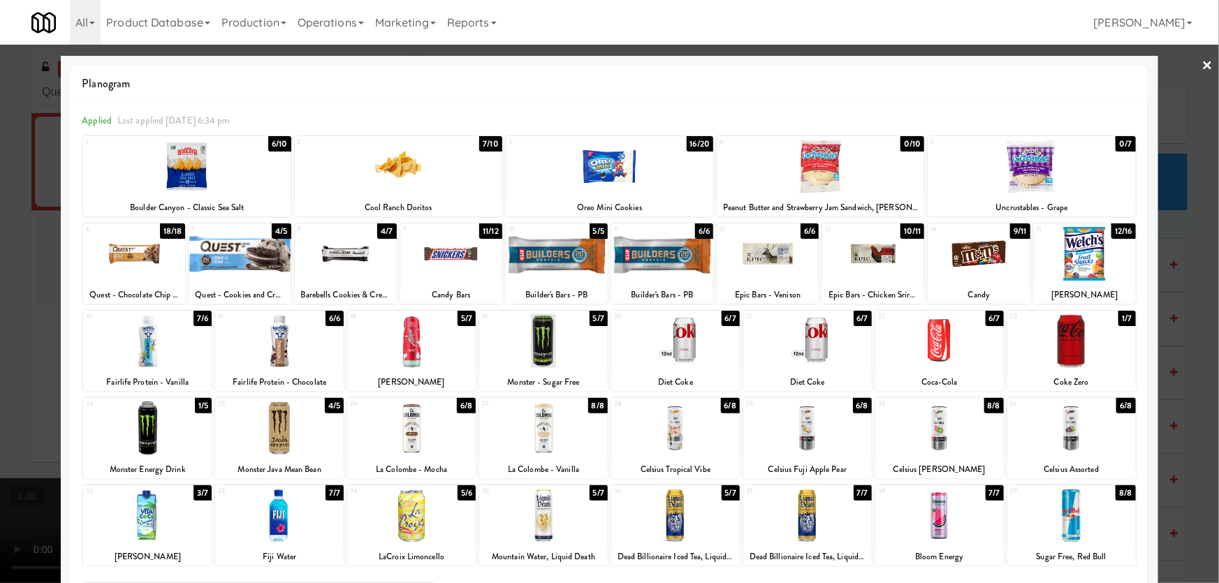
drag, startPoint x: 555, startPoint y: 351, endPoint x: 716, endPoint y: 318, distance: 164.1
click at [555, 351] on div at bounding box center [543, 341] width 129 height 54
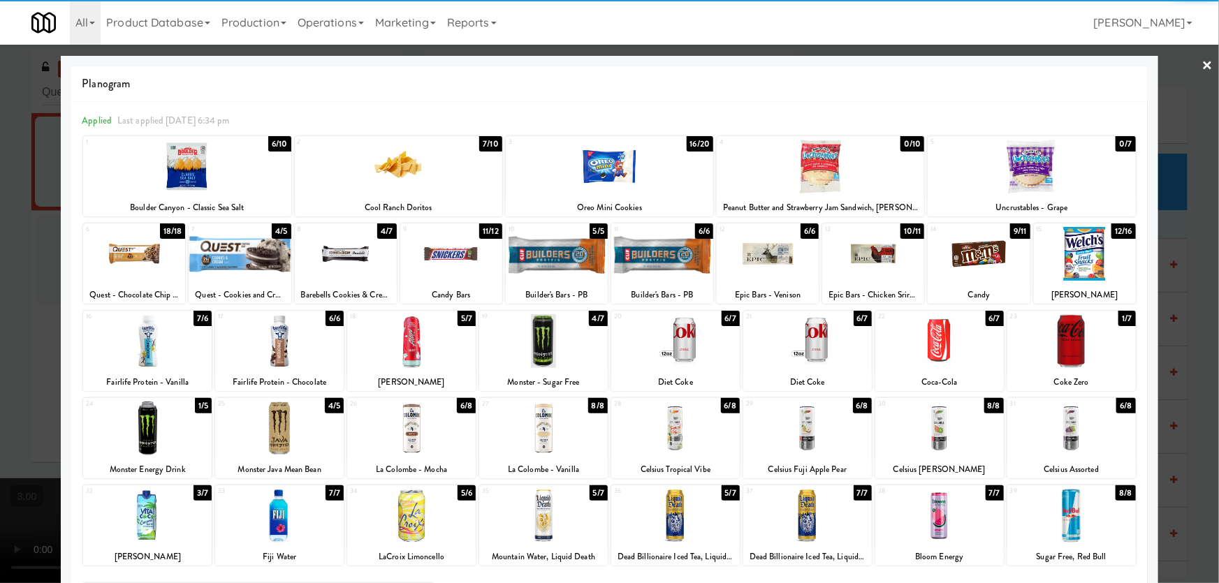
click at [1057, 182] on div at bounding box center [1030, 167] width 207 height 54
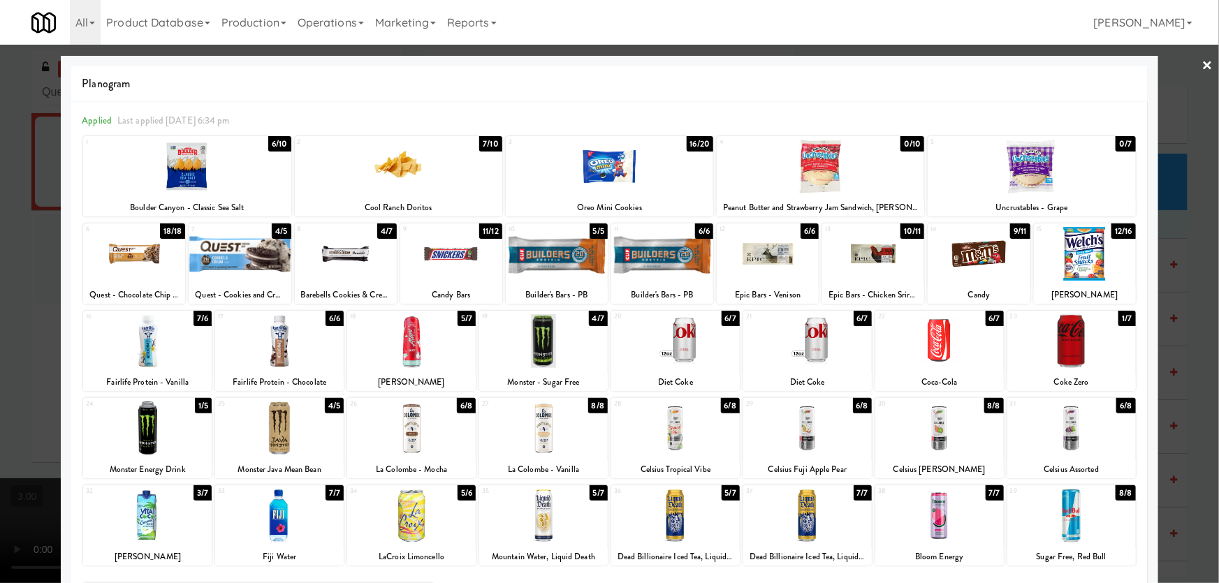
click at [0, 329] on div at bounding box center [609, 291] width 1219 height 583
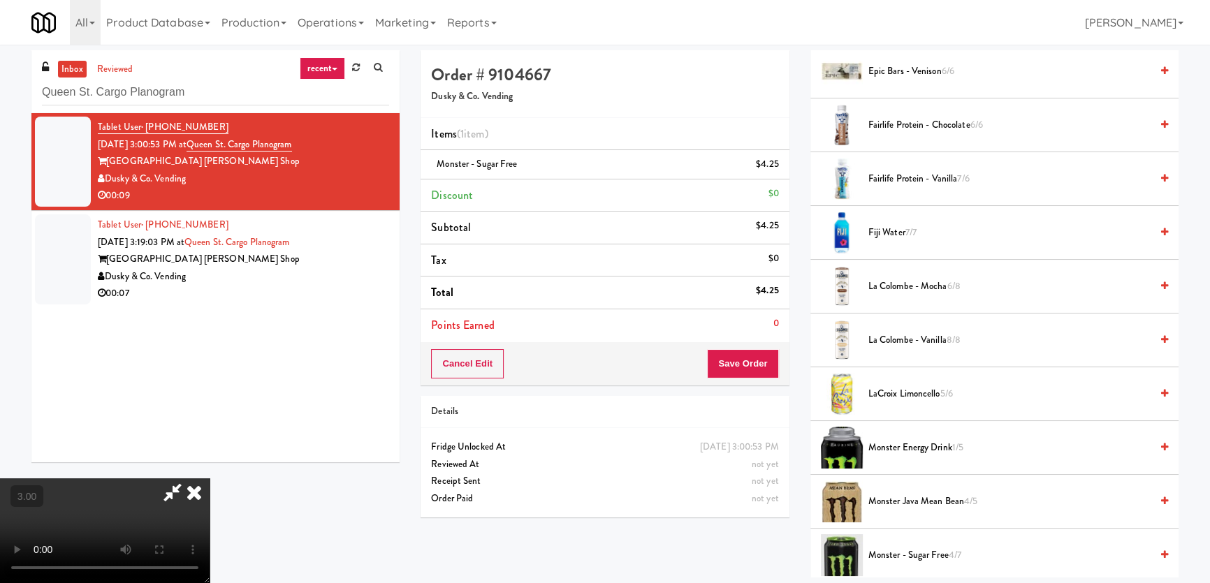
scroll to position [1714, 0]
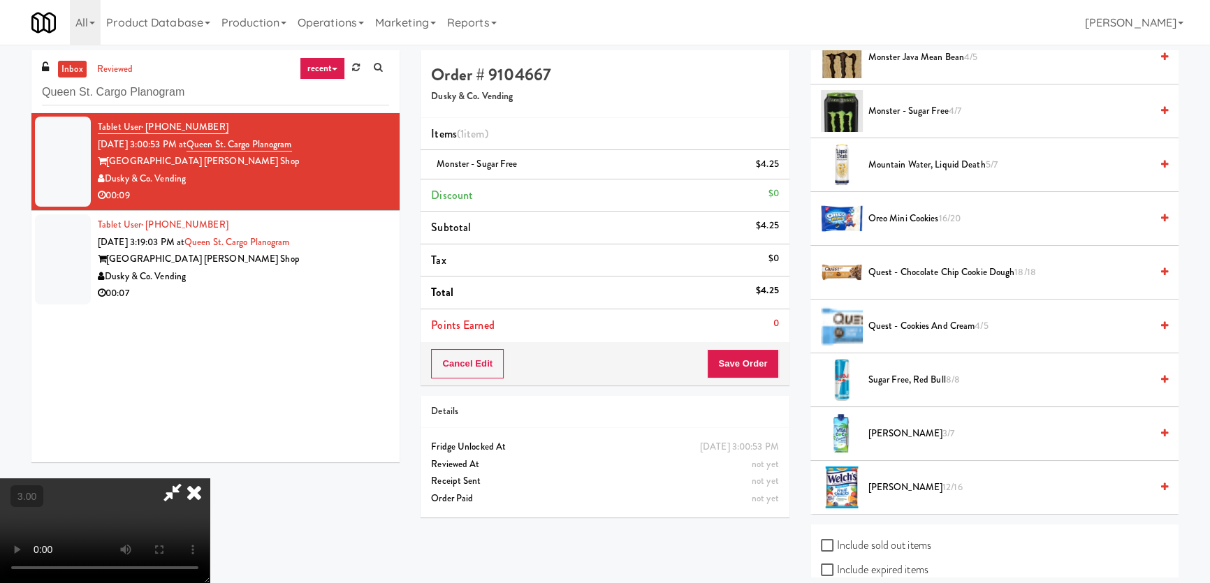
click at [845, 536] on label "Include sold out items" at bounding box center [876, 545] width 110 height 21
click at [837, 541] on input "Include sold out items" at bounding box center [829, 546] width 16 height 11
checkbox input "true"
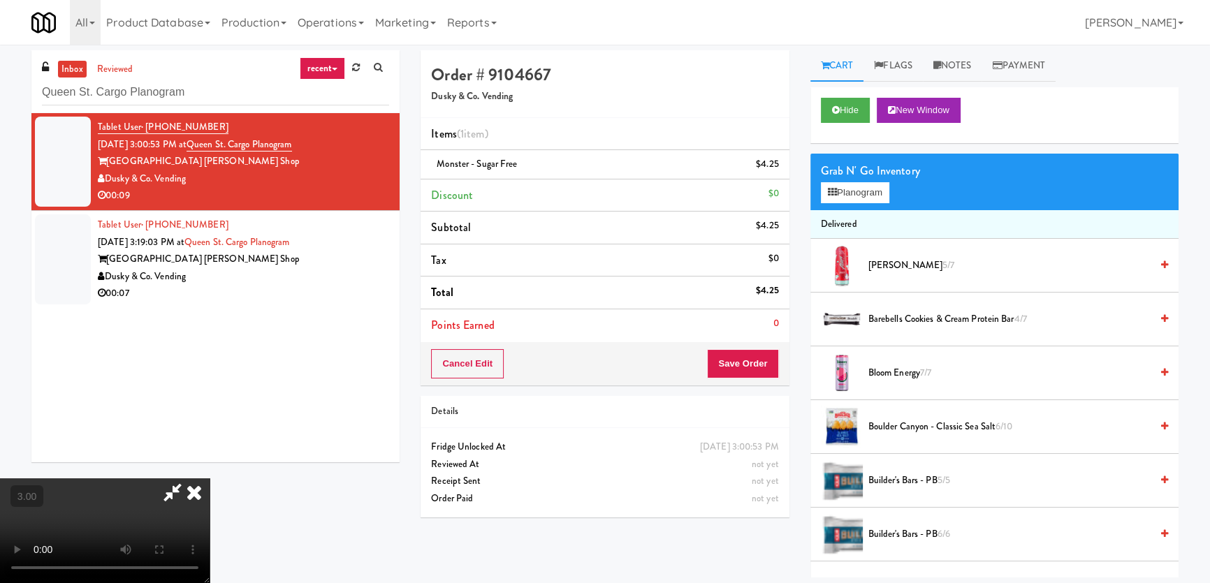
scroll to position [0, 0]
click at [879, 185] on button "Planogram" at bounding box center [855, 192] width 68 height 21
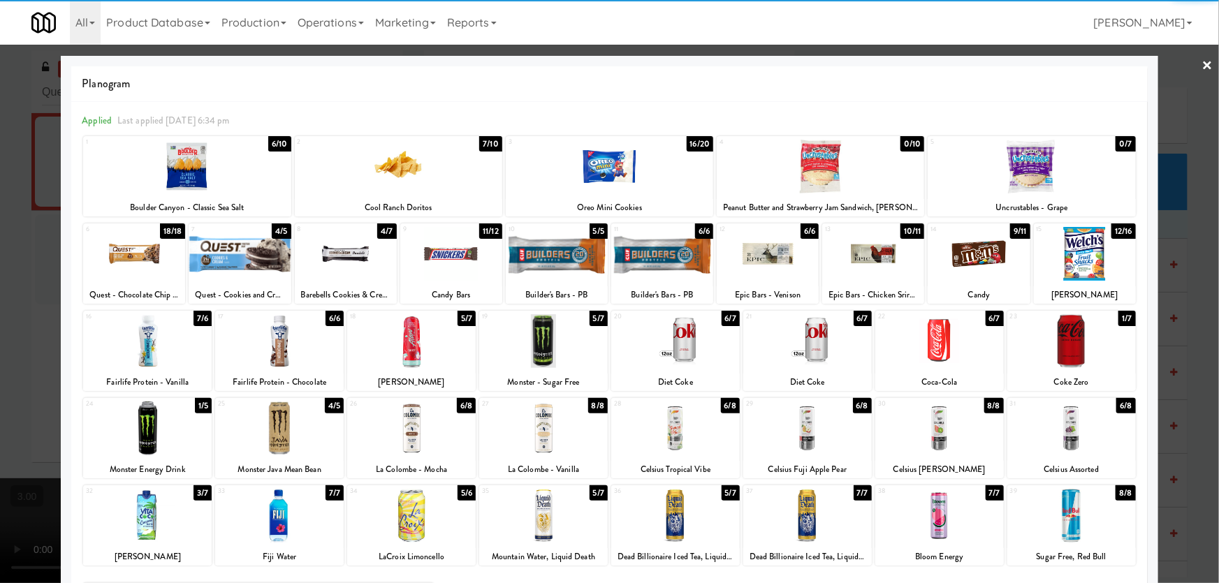
click at [1055, 163] on div at bounding box center [1030, 167] width 207 height 54
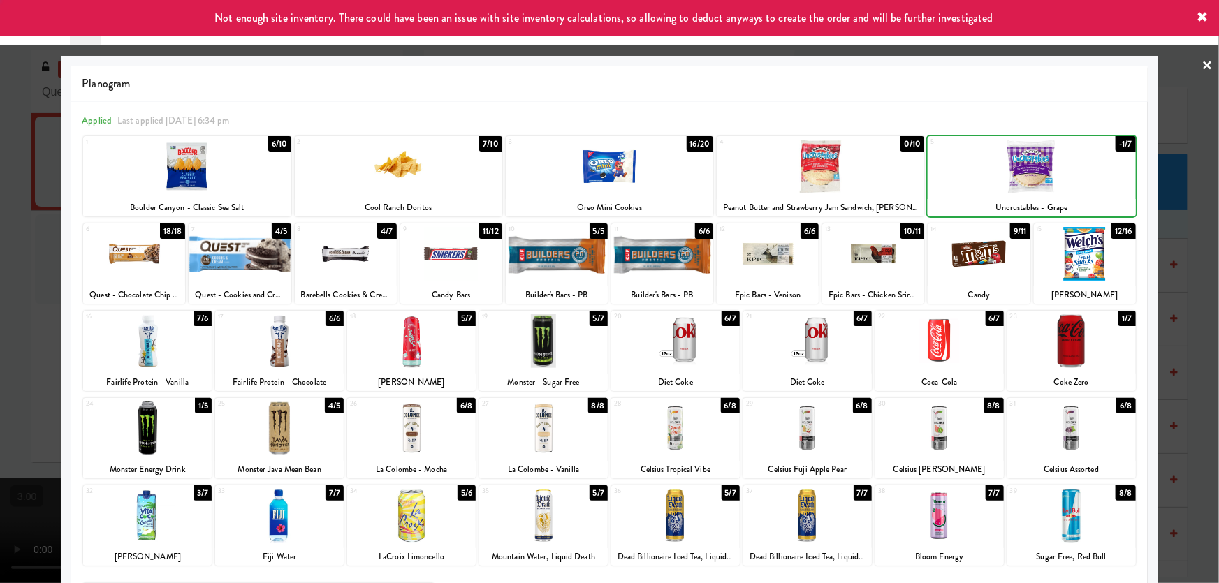
click at [1194, 237] on div at bounding box center [609, 291] width 1219 height 583
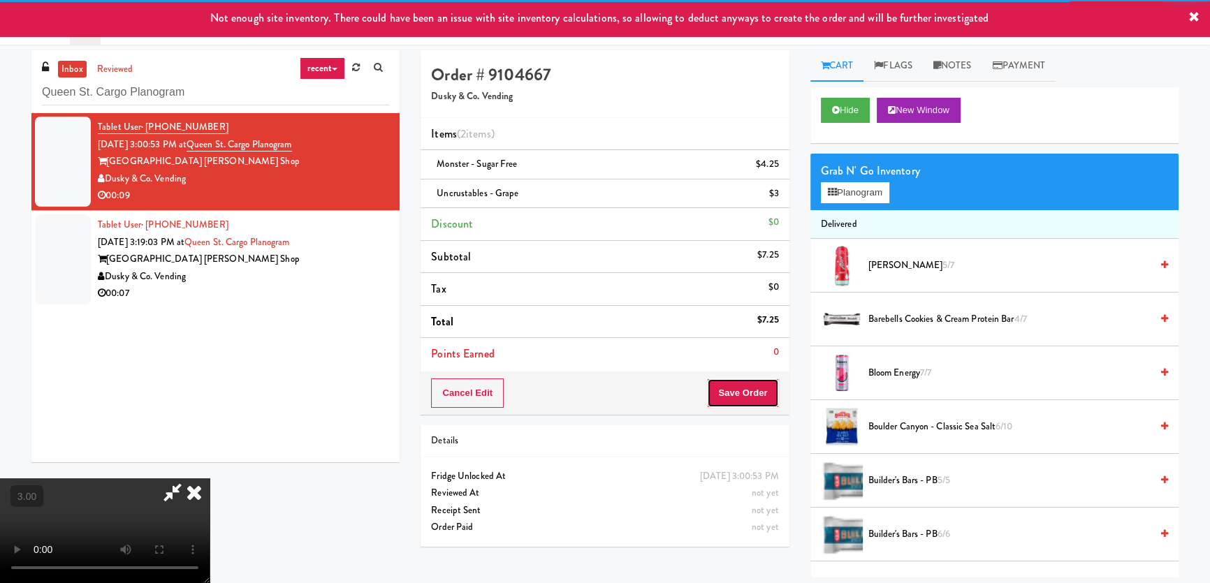
click at [751, 384] on button "Save Order" at bounding box center [742, 393] width 71 height 29
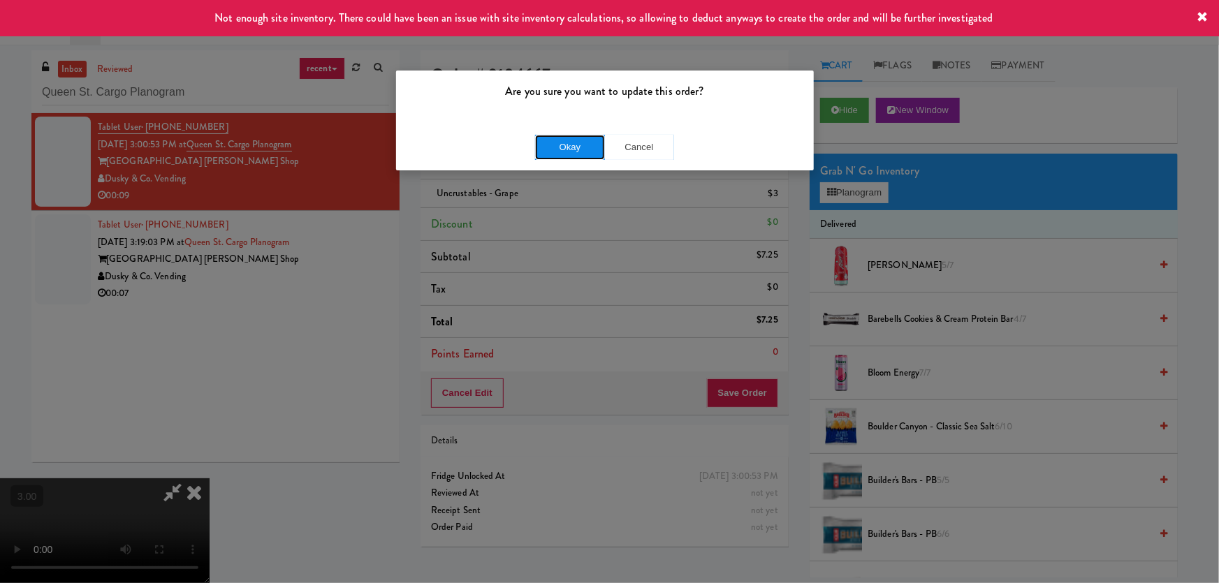
click at [571, 147] on button "Okay" at bounding box center [570, 147] width 70 height 25
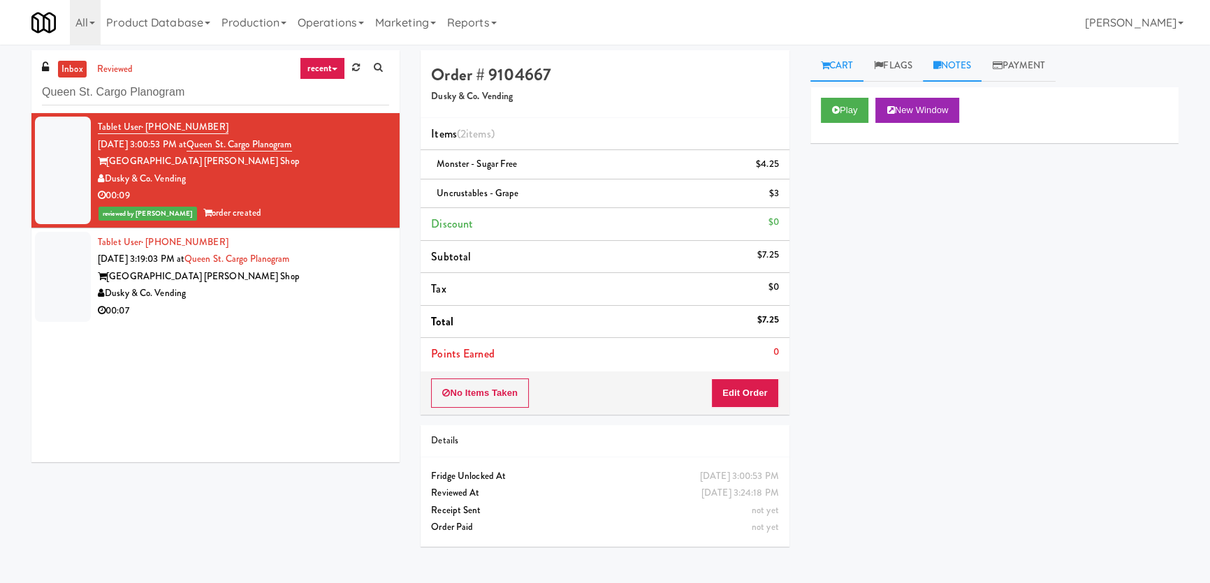
click at [950, 70] on link "Notes" at bounding box center [952, 65] width 59 height 31
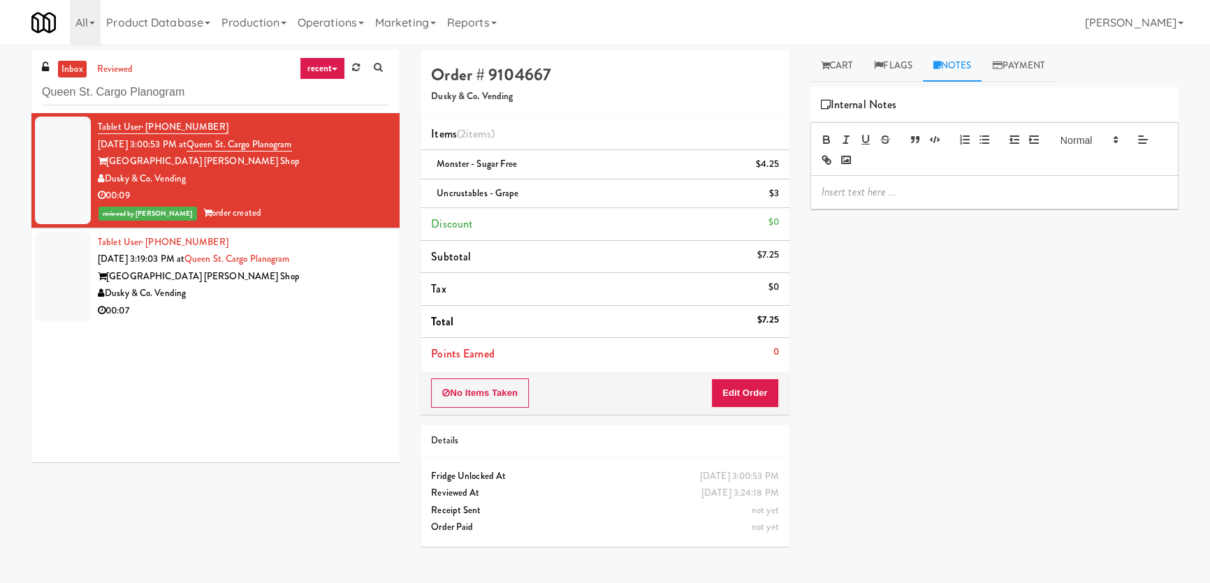
click at [952, 263] on div "Play New Window Primary Flag Clear Flag if unable to determine what was taken o…" at bounding box center [994, 349] width 368 height 524
click at [934, 193] on p at bounding box center [994, 191] width 346 height 15
click at [1092, 189] on p "Paureen: Planogram/Inventory discrepancy, wrong variant for . Customer took a d…" at bounding box center [994, 199] width 346 height 31
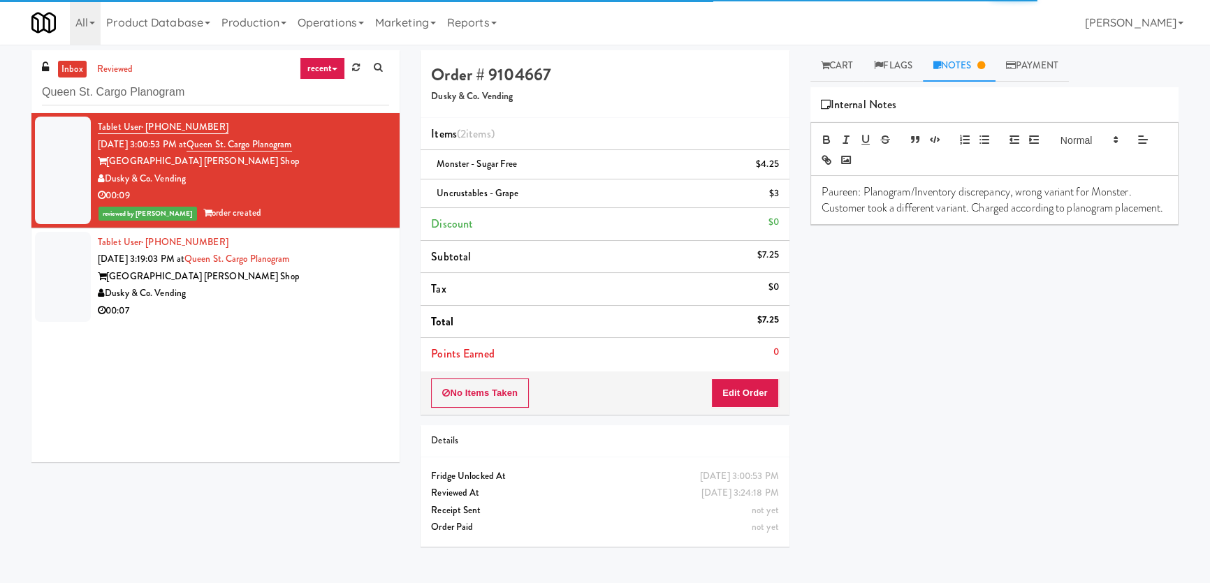
click at [1031, 325] on div "Play New Window Primary Flag Clear Flag if unable to determine what was taken o…" at bounding box center [994, 349] width 368 height 524
click at [328, 302] on div "00:07" at bounding box center [243, 310] width 291 height 17
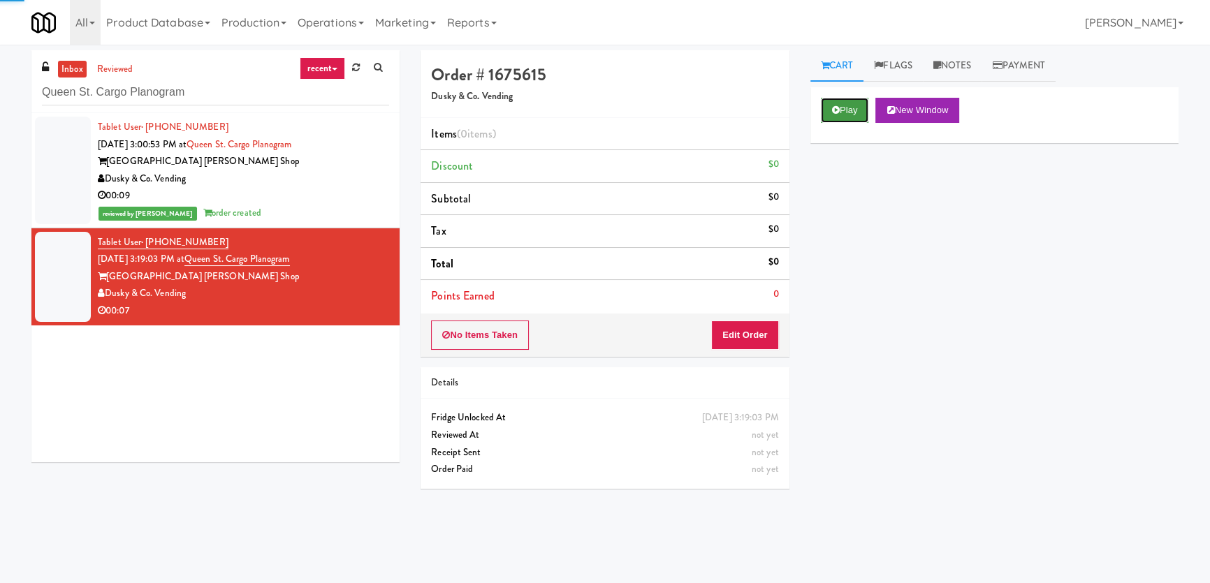
drag, startPoint x: 843, startPoint y: 116, endPoint x: 852, endPoint y: 190, distance: 74.6
click at [844, 118] on button "Play" at bounding box center [845, 110] width 48 height 25
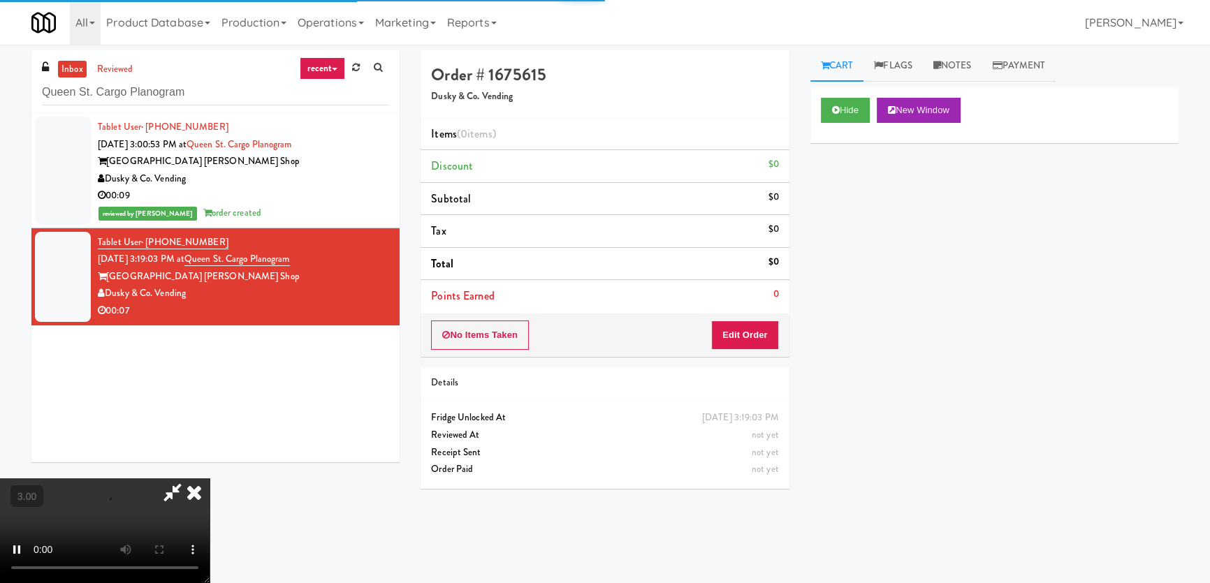
click at [853, 196] on div "Hide New Window Primary Flag Clear Flag if unable to determine what was taken o…" at bounding box center [994, 349] width 368 height 524
click at [1011, 294] on div "Hide New Window Primary Flag Clear Flag if unable to determine what was taken o…" at bounding box center [994, 349] width 368 height 524
drag, startPoint x: 852, startPoint y: 355, endPoint x: 812, endPoint y: 359, distance: 40.7
click at [852, 355] on div "Hide New Window Primary Flag Clear Flag if unable to determine what was taken o…" at bounding box center [994, 349] width 368 height 524
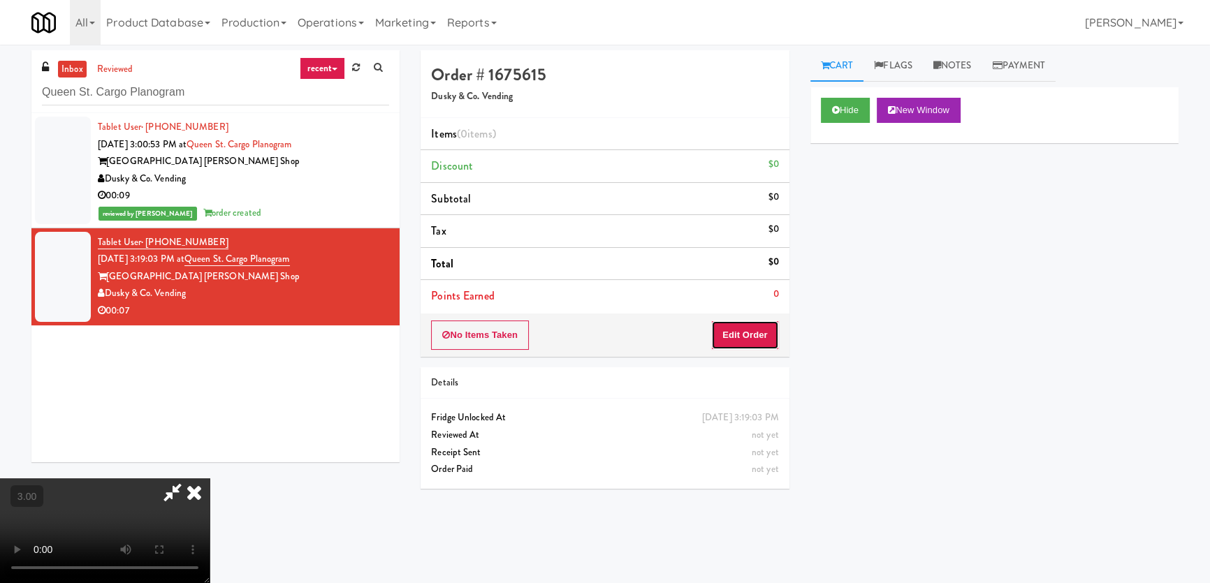
click at [756, 332] on button "Edit Order" at bounding box center [745, 335] width 68 height 29
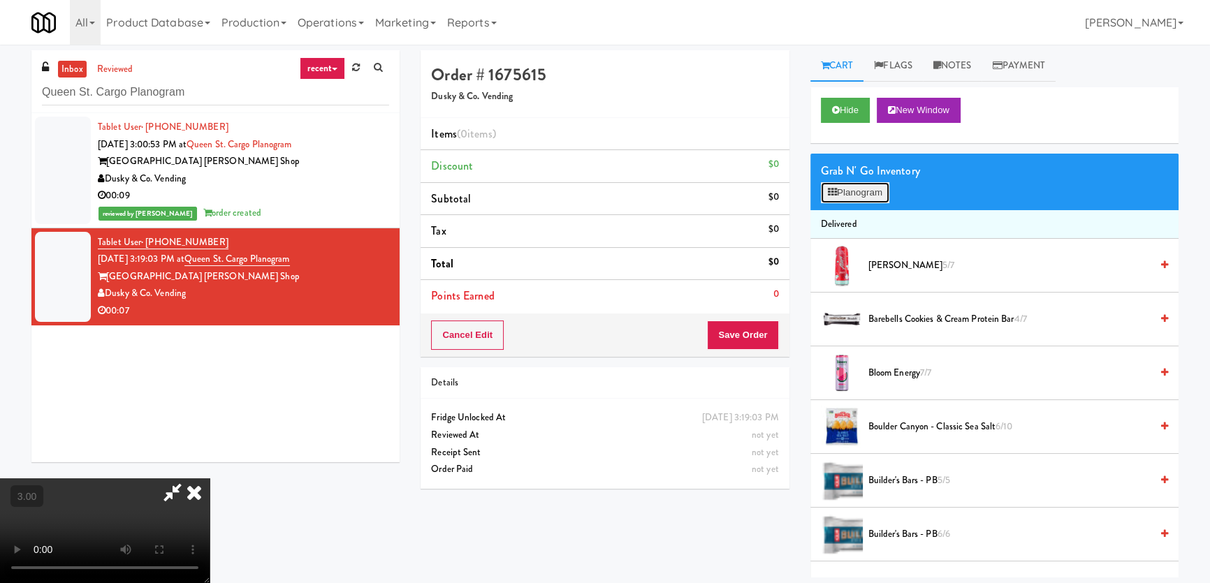
click at [855, 182] on button "Planogram" at bounding box center [855, 192] width 68 height 21
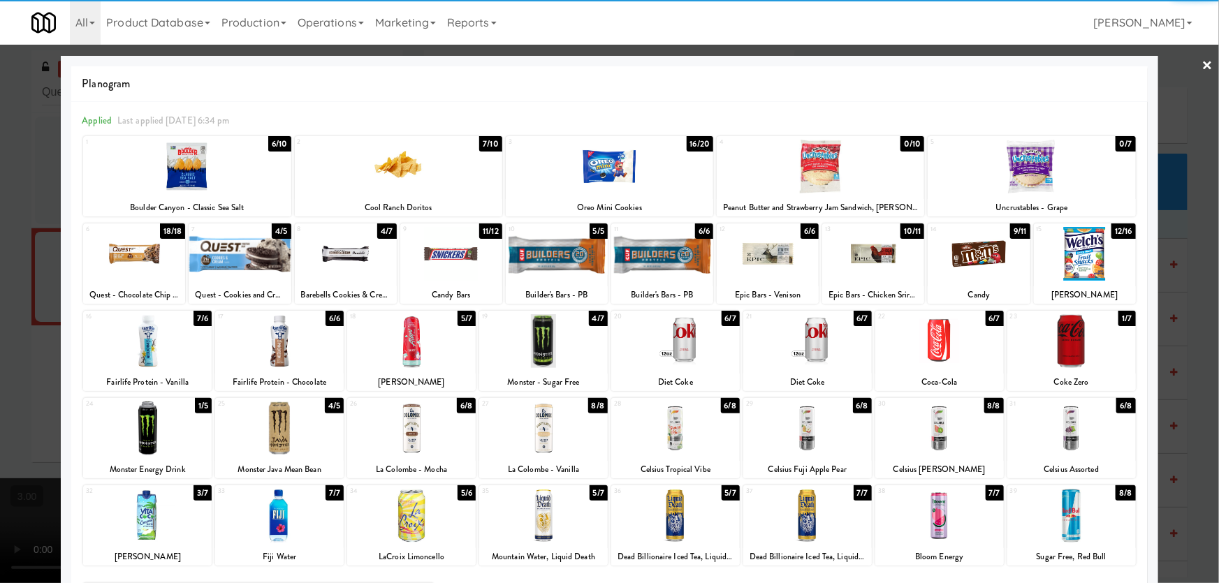
click at [812, 436] on div at bounding box center [807, 429] width 129 height 54
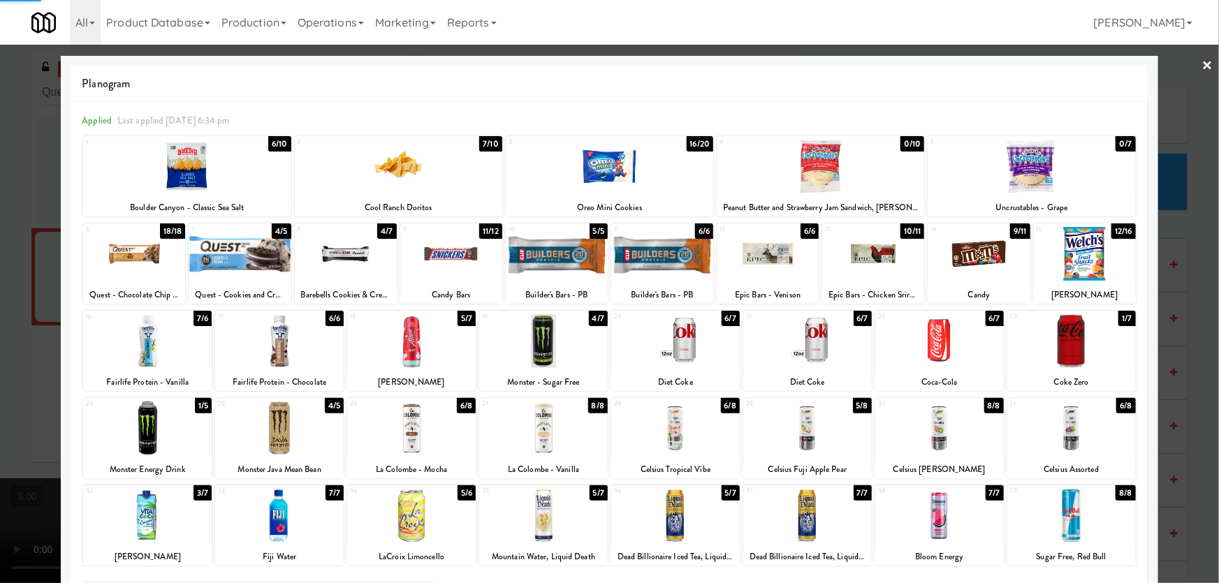
click at [0, 343] on div at bounding box center [609, 291] width 1219 height 583
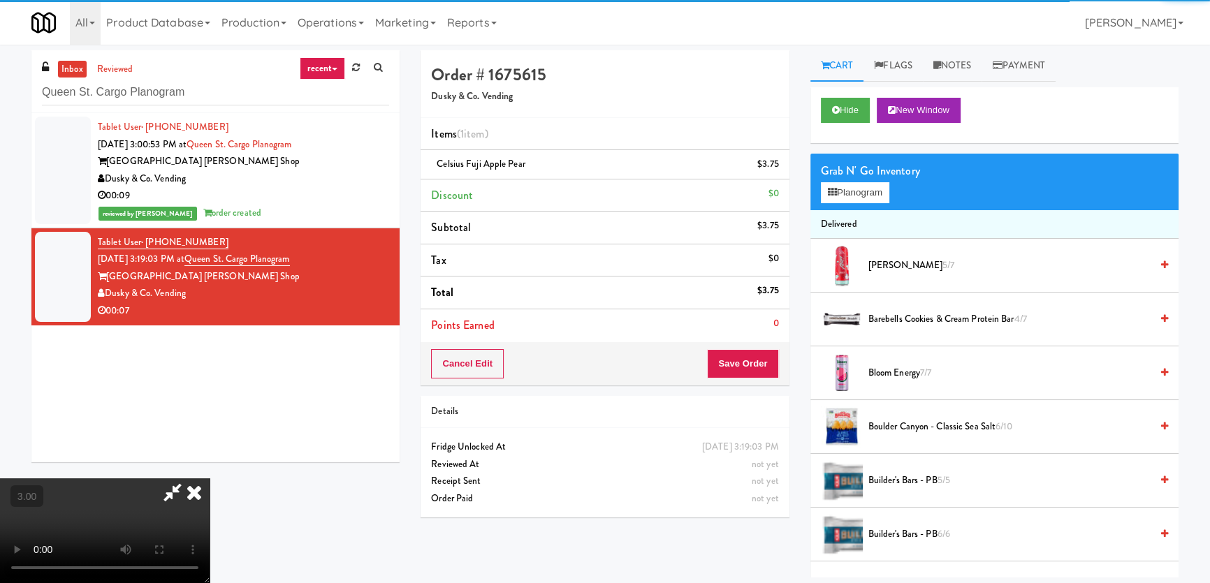
click at [210, 478] on video at bounding box center [105, 530] width 210 height 105
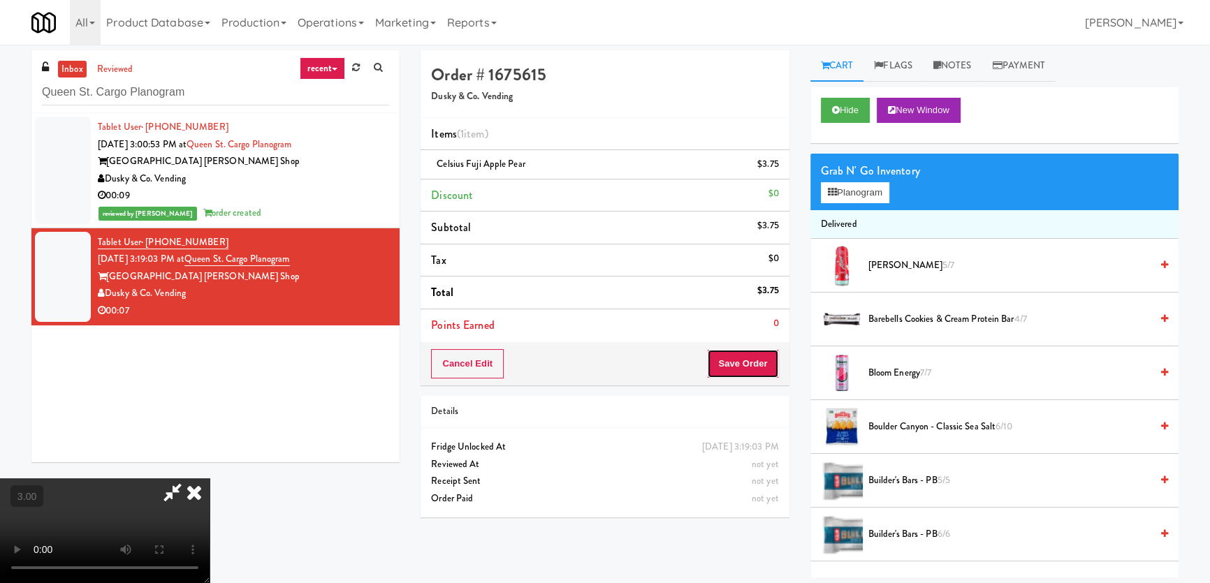
click at [754, 364] on button "Save Order" at bounding box center [742, 363] width 71 height 29
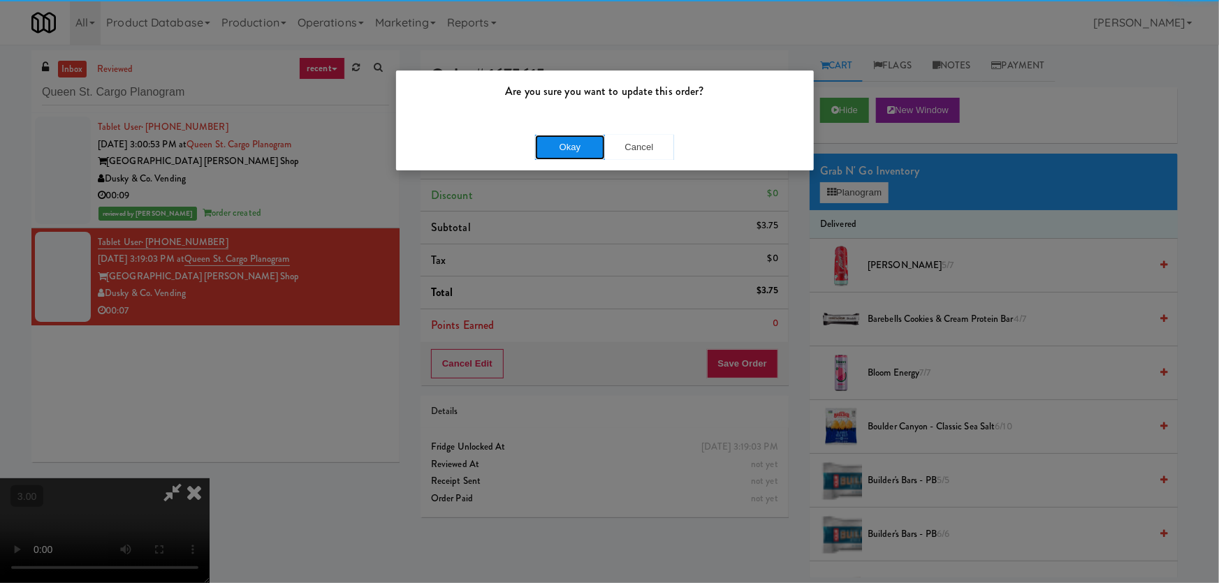
click at [559, 142] on button "Okay" at bounding box center [570, 147] width 70 height 25
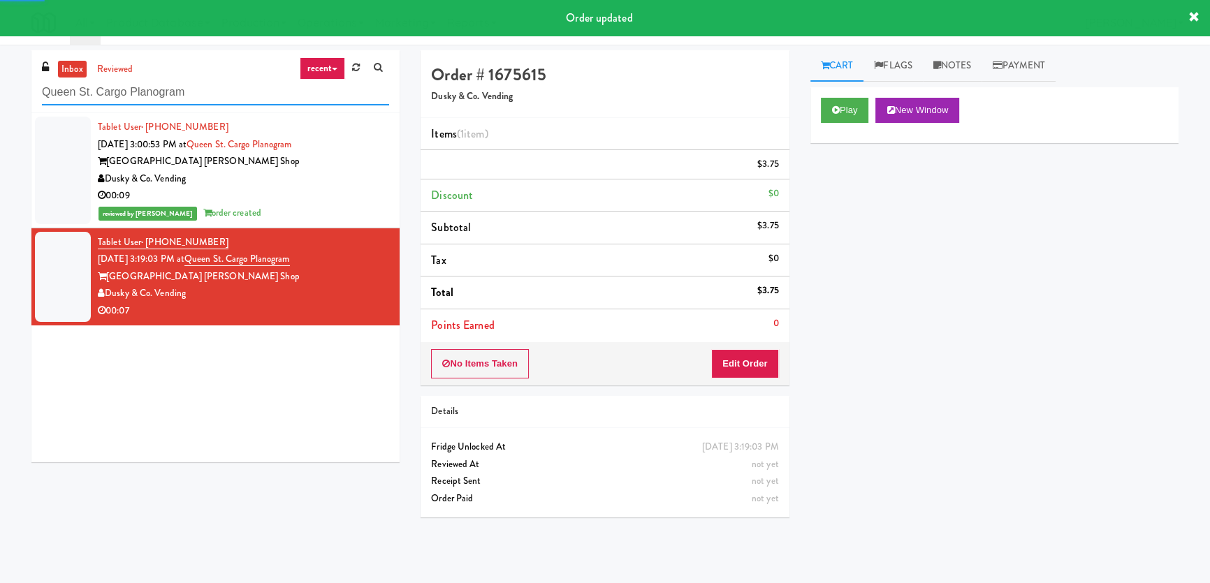
click at [200, 97] on input "Queen St. Cargo Planogram" at bounding box center [215, 93] width 347 height 26
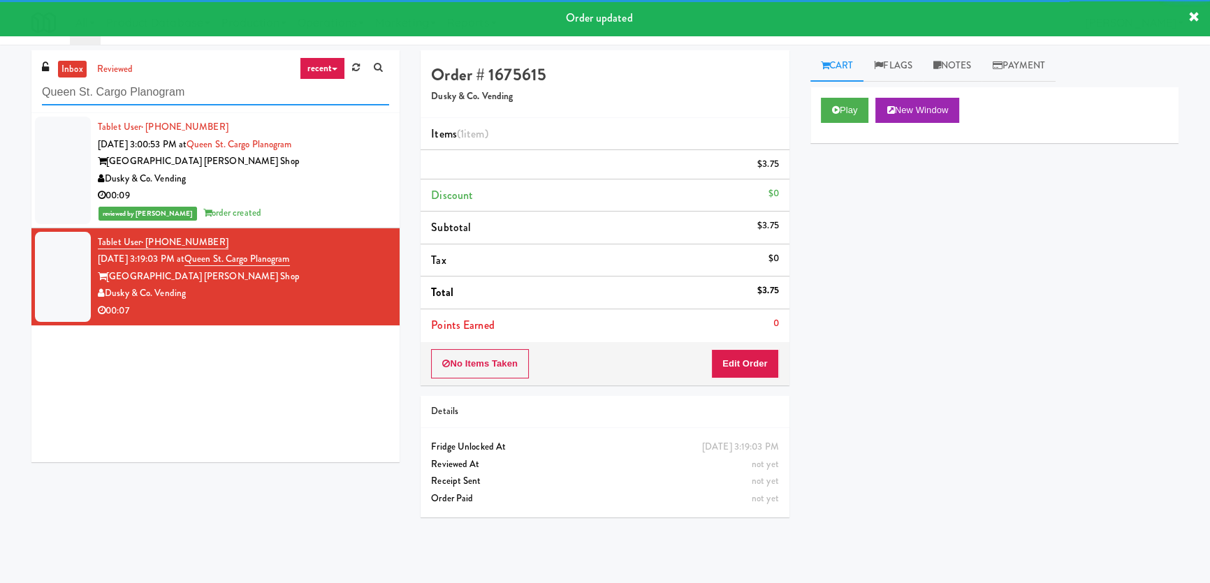
click at [200, 97] on input "Queen St. Cargo Planogram" at bounding box center [215, 93] width 347 height 26
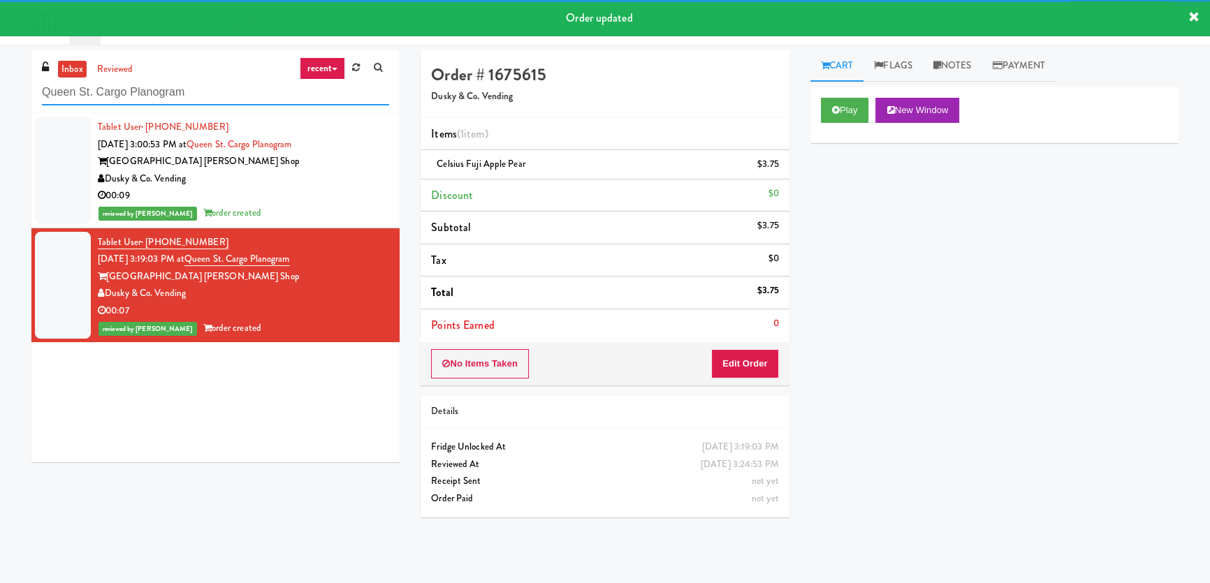
paste input "The Jack - Pantry - Right"
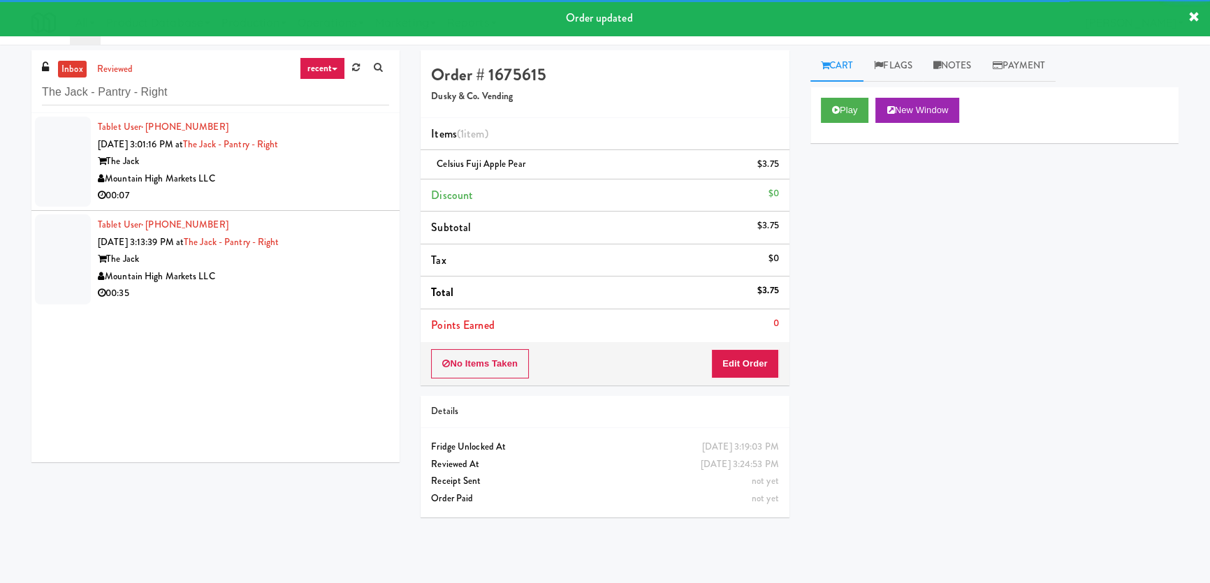
click at [351, 189] on div "00:07" at bounding box center [243, 195] width 291 height 17
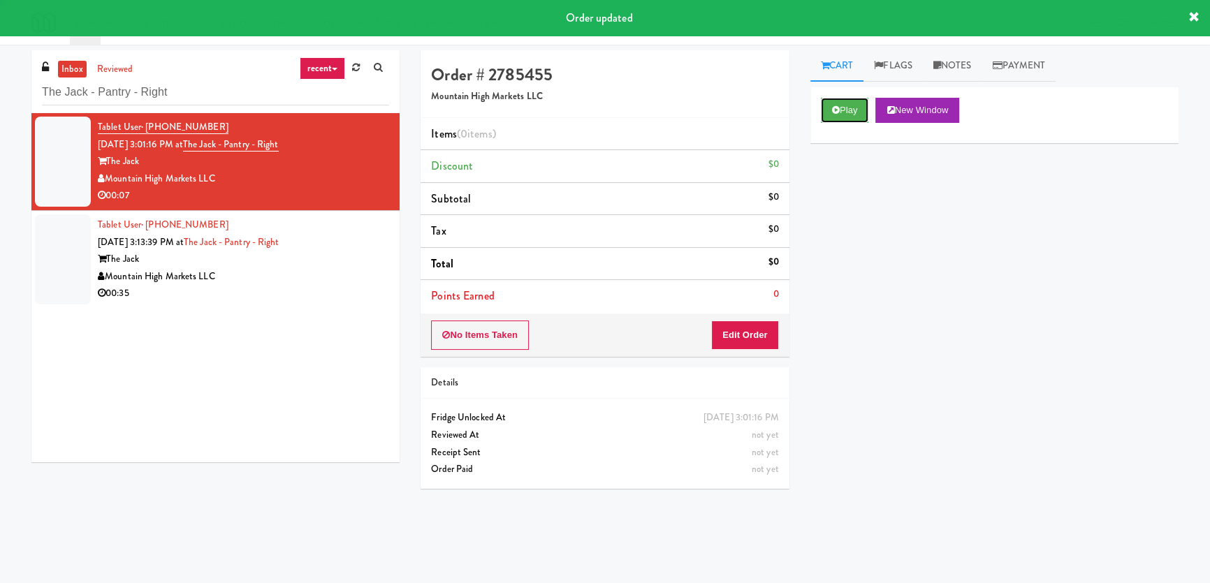
drag, startPoint x: 827, startPoint y: 110, endPoint x: 837, endPoint y: 133, distance: 25.3
click at [830, 116] on button "Play" at bounding box center [845, 110] width 48 height 25
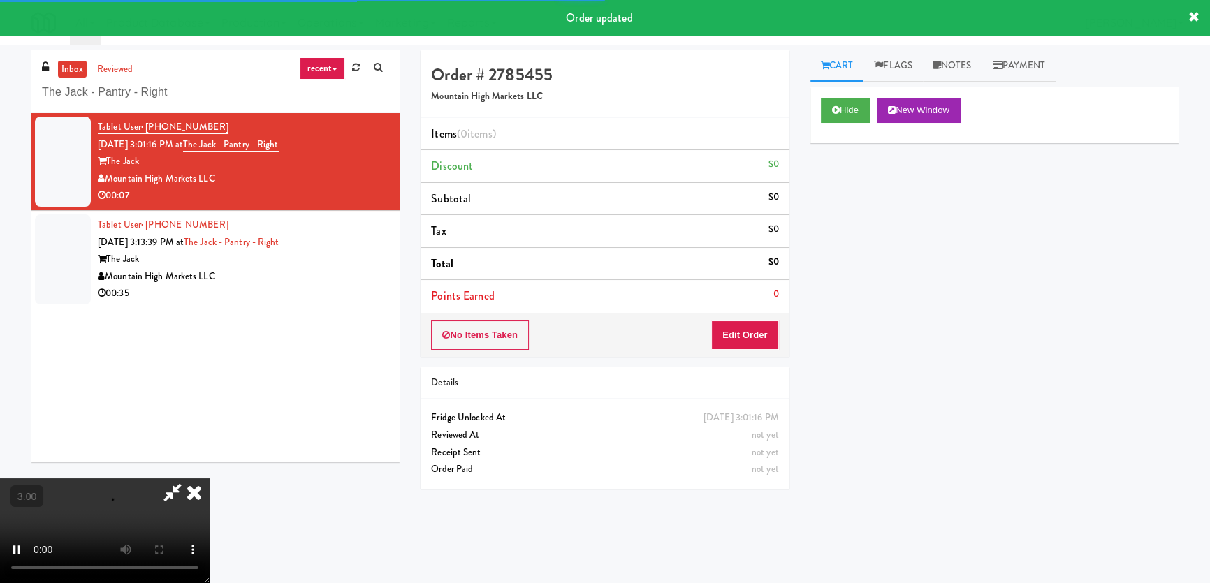
click at [849, 194] on div "Hide New Window Primary Flag Clear Flag if unable to determine what was taken o…" at bounding box center [994, 349] width 368 height 524
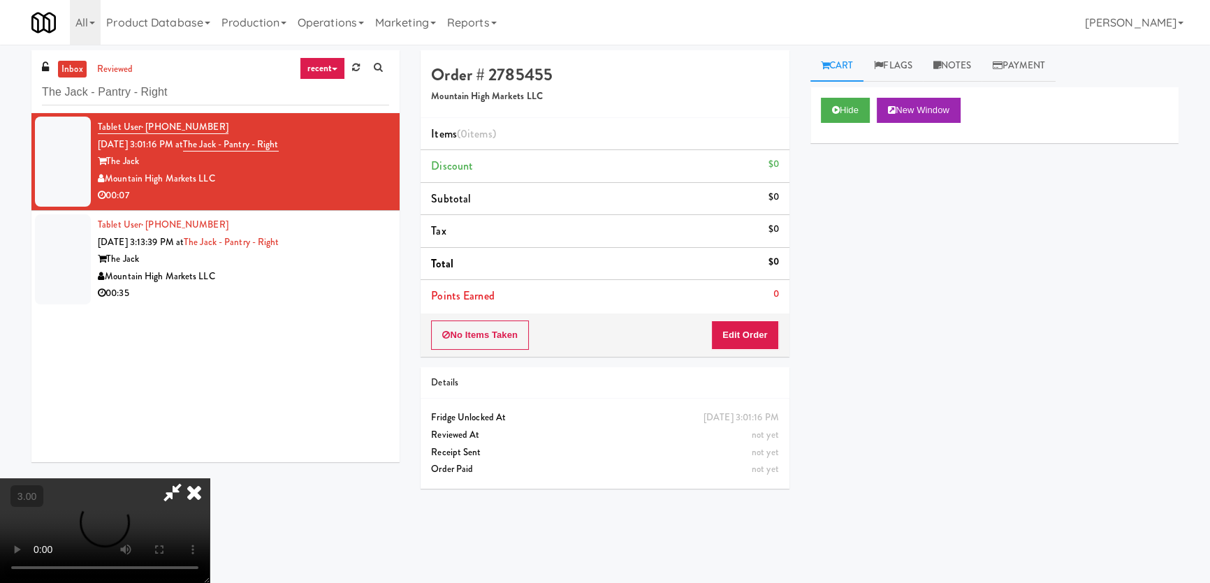
click at [849, 194] on div "Hide New Window Primary Flag Clear Flag if unable to determine what was taken o…" at bounding box center [994, 349] width 368 height 524
click at [840, 279] on div "Hide New Window Primary Flag Clear Flag if unable to determine what was taken o…" at bounding box center [994, 349] width 368 height 524
click at [210, 478] on video at bounding box center [105, 530] width 210 height 105
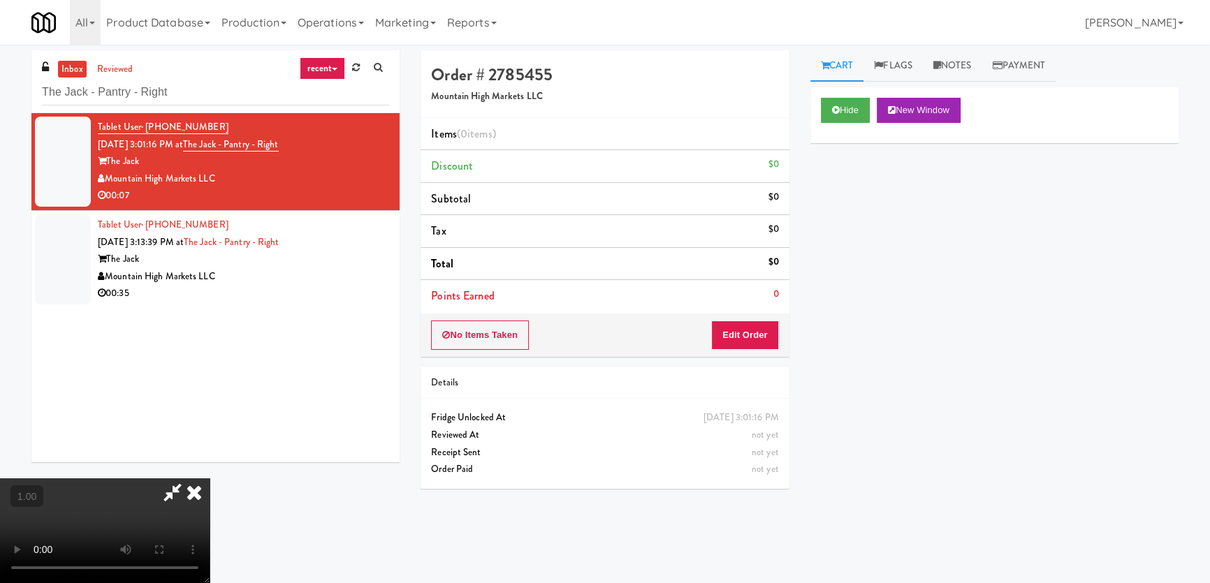
click at [210, 478] on video at bounding box center [105, 530] width 210 height 105
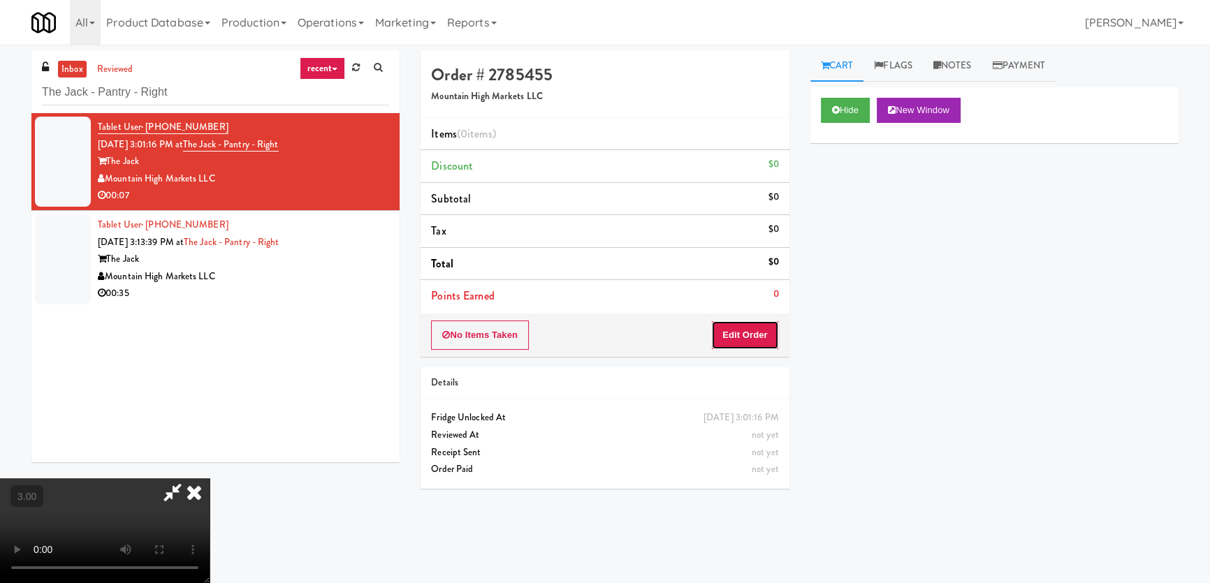
click at [756, 330] on button "Edit Order" at bounding box center [745, 335] width 68 height 29
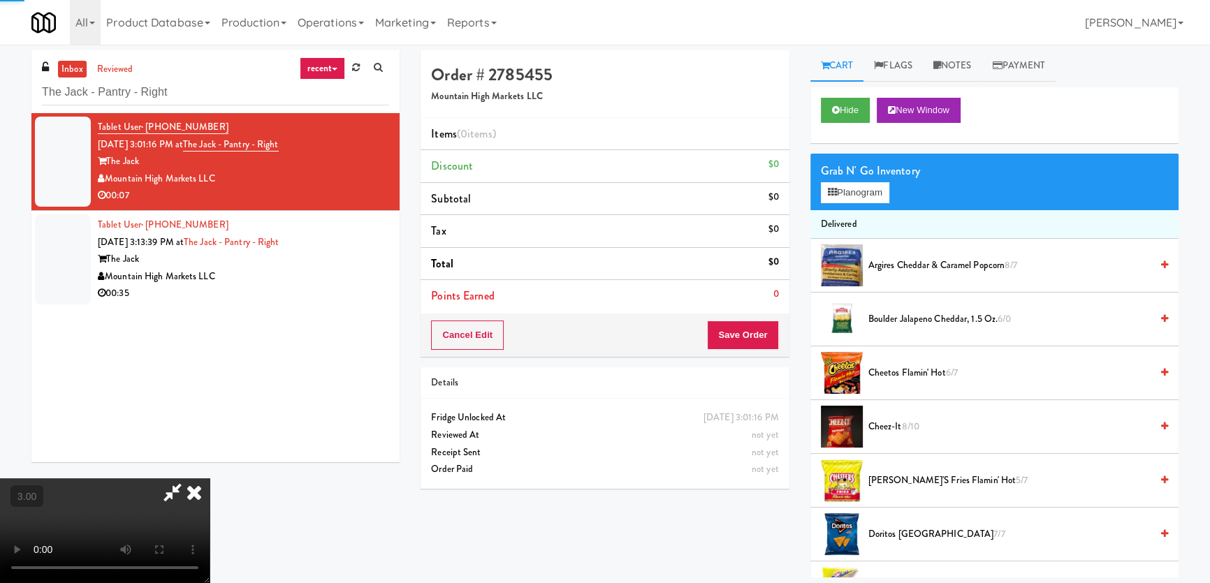
click at [844, 206] on div "Grab N' Go Inventory Planogram" at bounding box center [994, 182] width 368 height 57
click at [856, 190] on button "Planogram" at bounding box center [855, 192] width 68 height 21
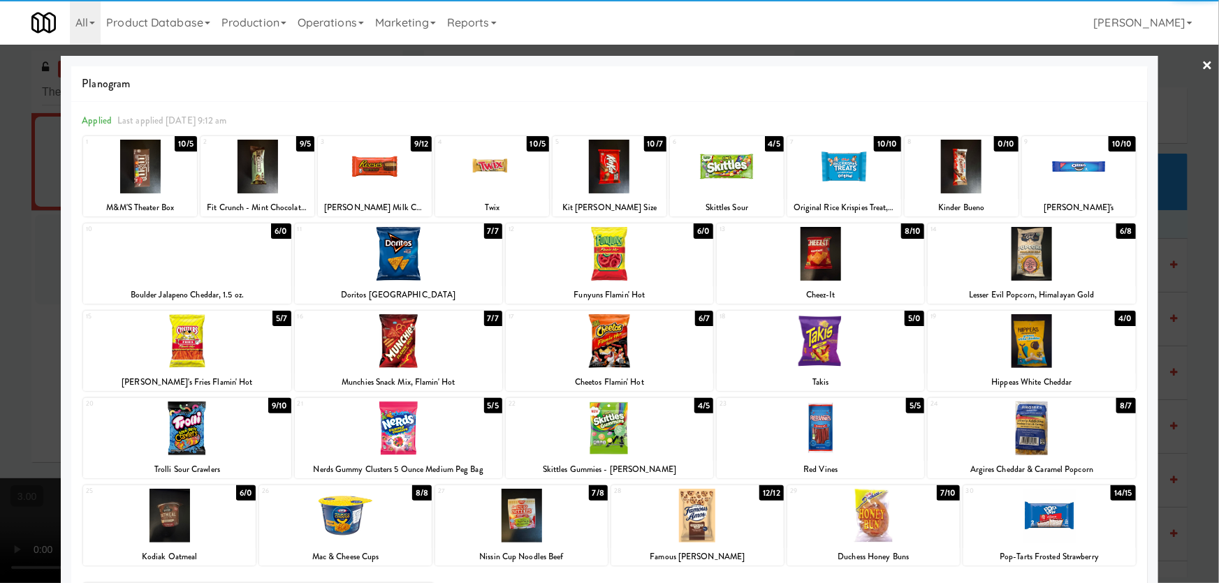
click at [252, 170] on div at bounding box center [257, 167] width 114 height 54
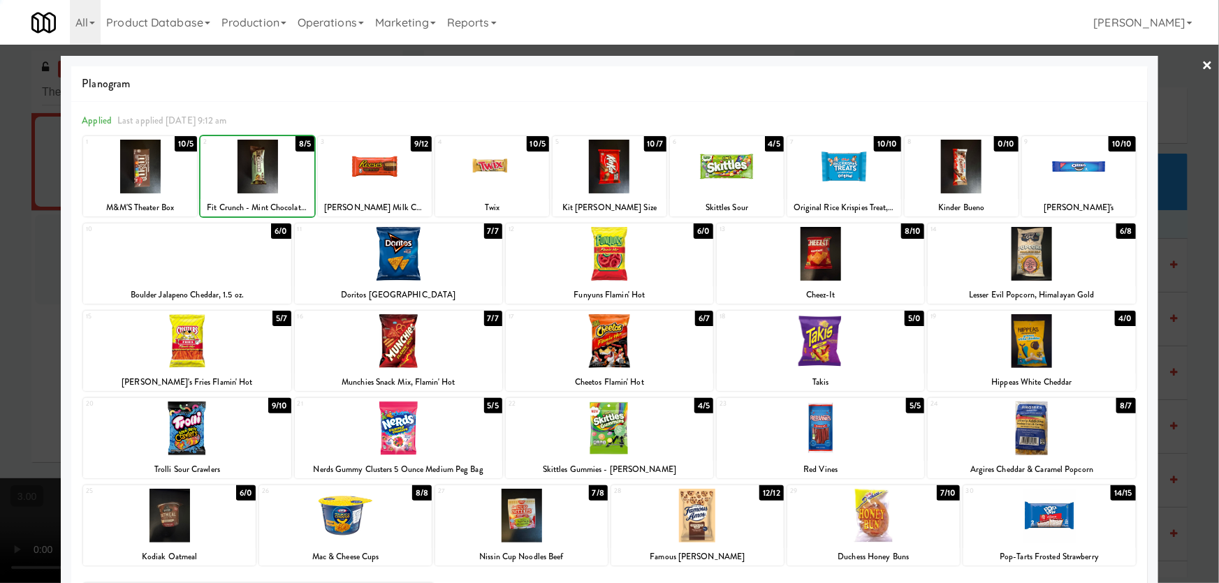
click at [252, 170] on div at bounding box center [257, 167] width 114 height 54
click at [198, 529] on div at bounding box center [169, 516] width 172 height 54
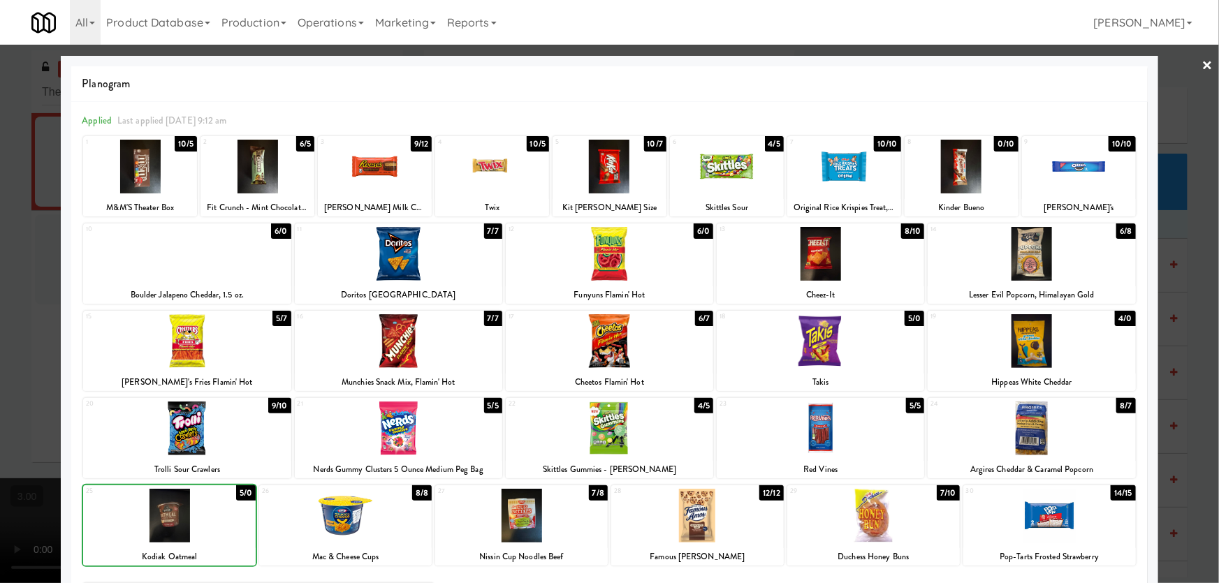
click at [198, 529] on div at bounding box center [169, 516] width 172 height 54
click at [0, 372] on div at bounding box center [609, 291] width 1219 height 583
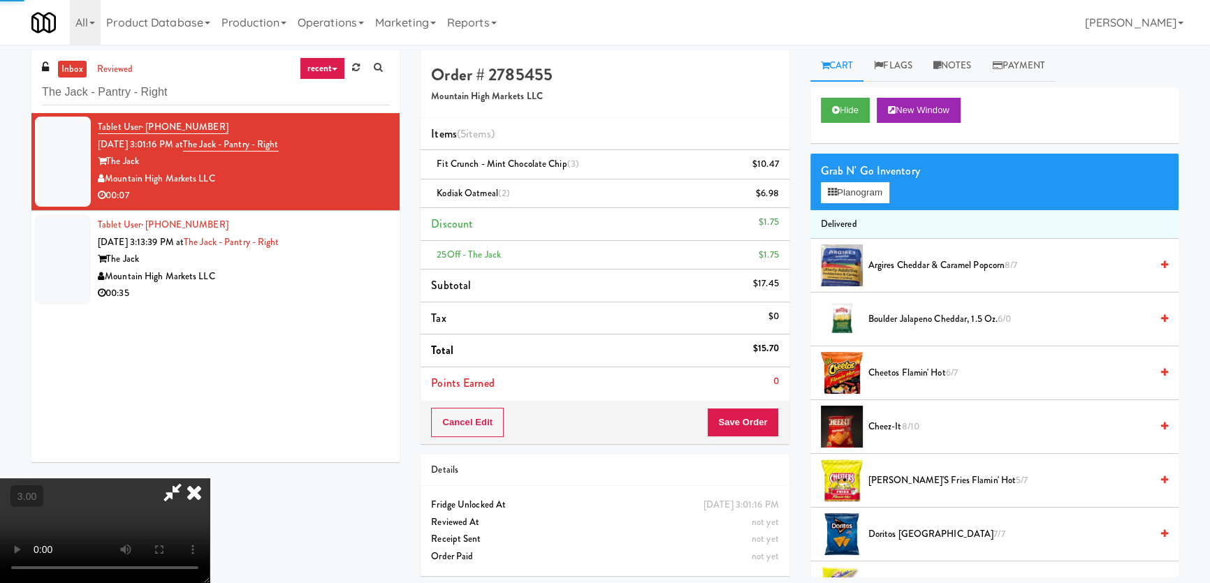
click at [210, 478] on video at bounding box center [105, 530] width 210 height 105
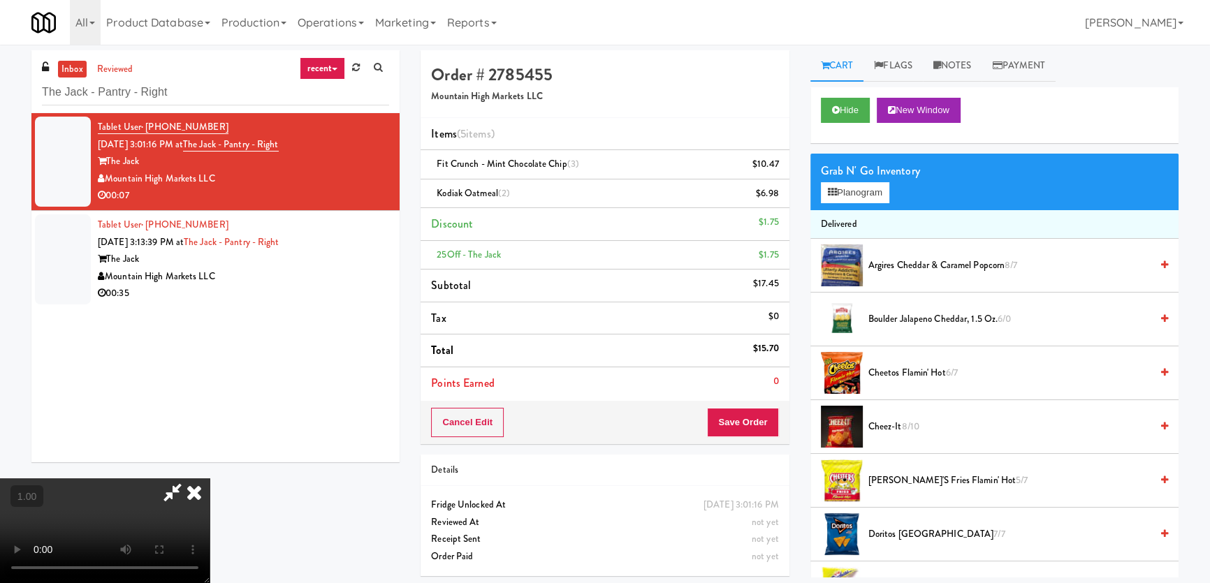
scroll to position [190, 0]
click at [766, 423] on button "Save Order" at bounding box center [742, 422] width 71 height 29
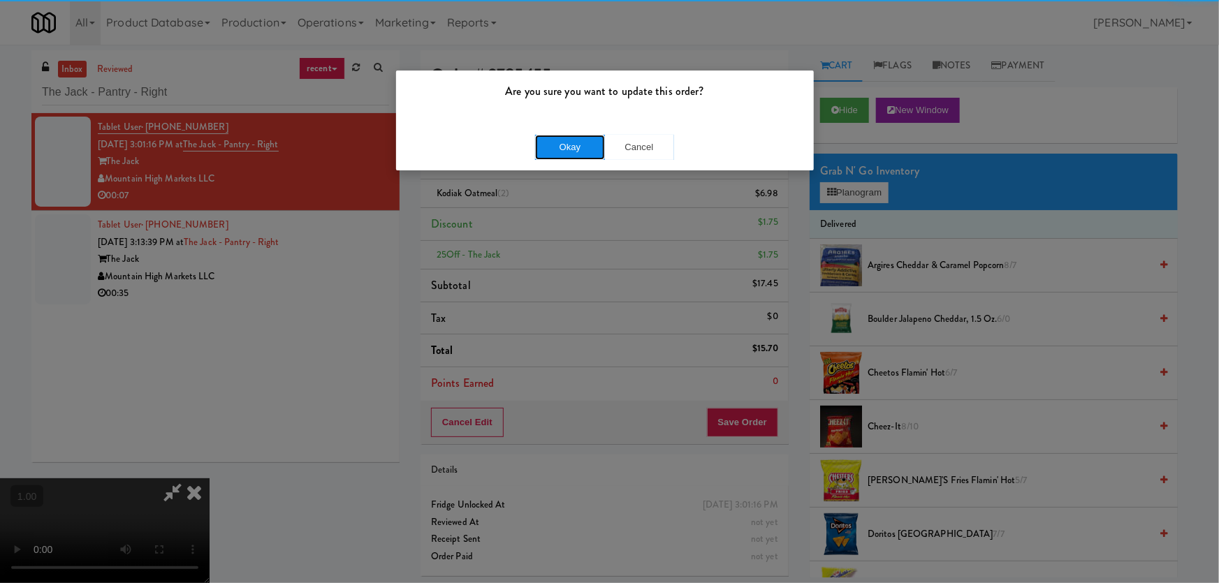
click at [575, 145] on button "Okay" at bounding box center [570, 147] width 70 height 25
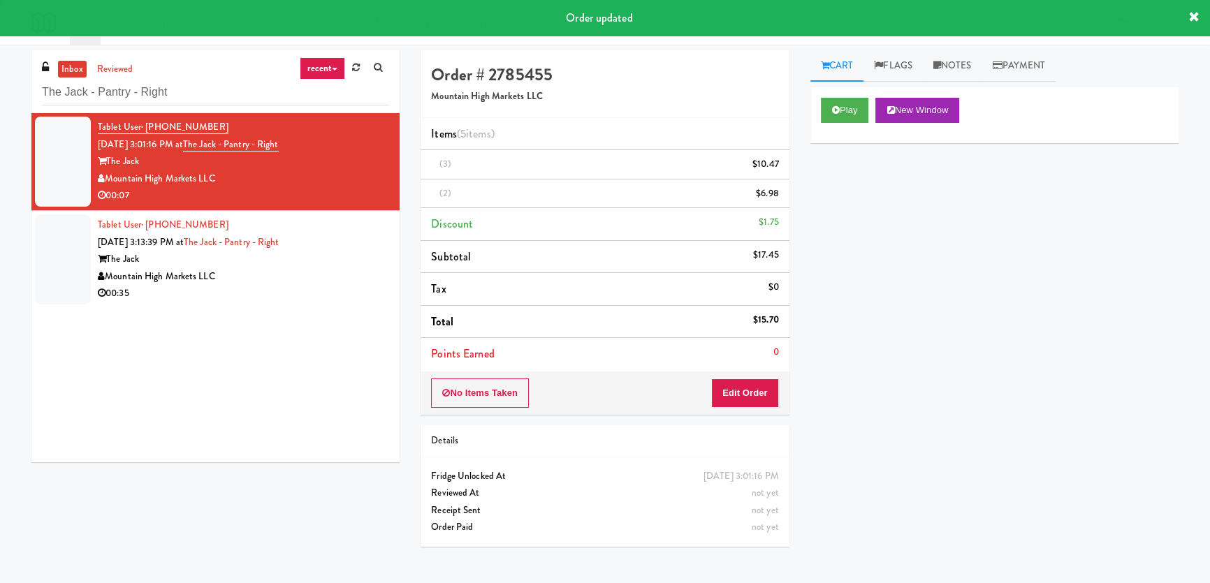
scroll to position [0, 0]
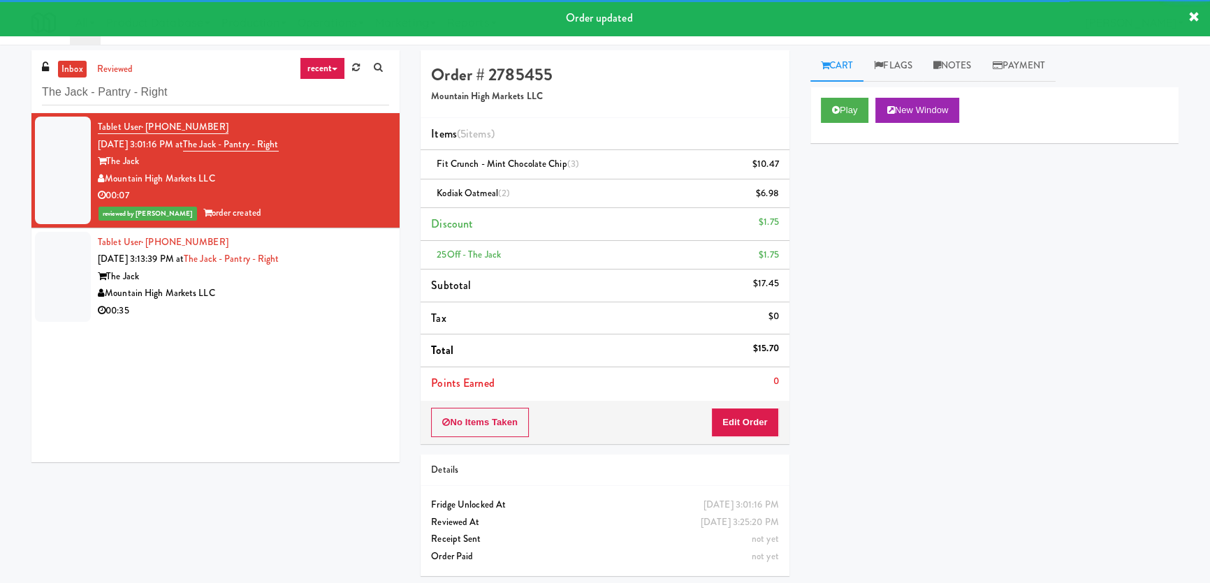
click at [325, 279] on div "The Jack" at bounding box center [243, 276] width 291 height 17
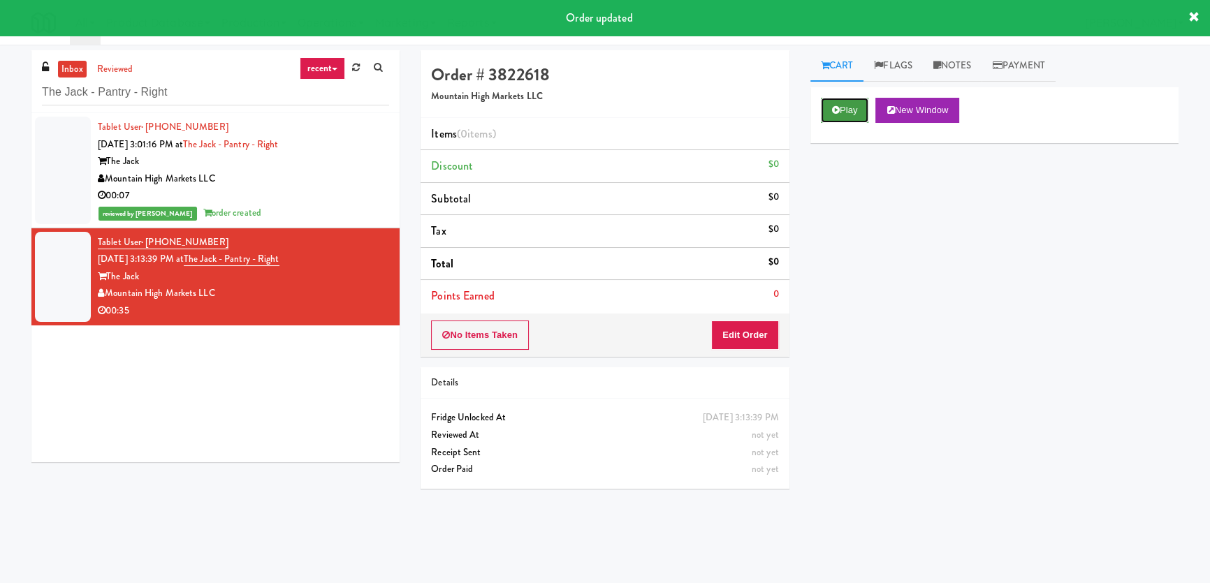
click at [852, 112] on button "Play" at bounding box center [845, 110] width 48 height 25
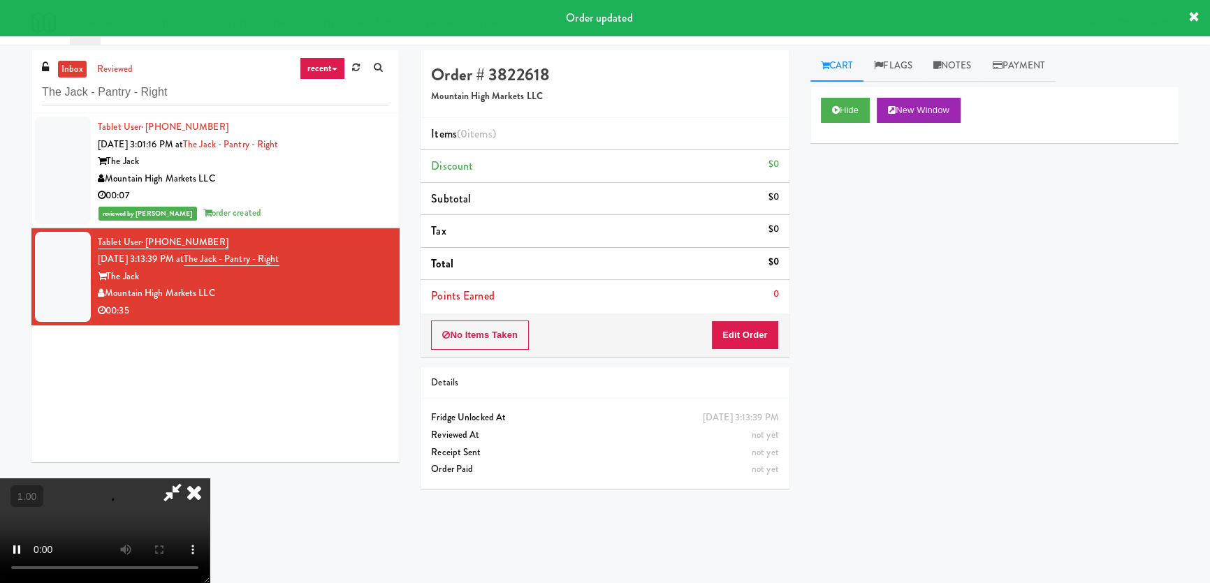
click at [862, 221] on div "Hide New Window Primary Flag Clear Flag if unable to determine what was taken o…" at bounding box center [994, 349] width 368 height 524
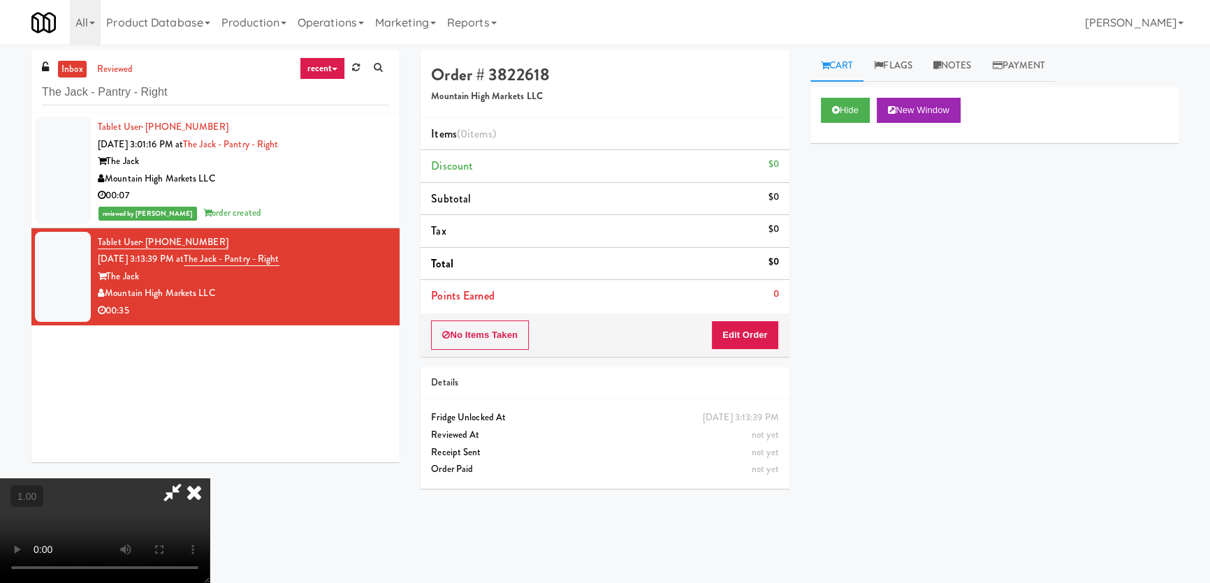
click at [210, 478] on video at bounding box center [105, 530] width 210 height 105
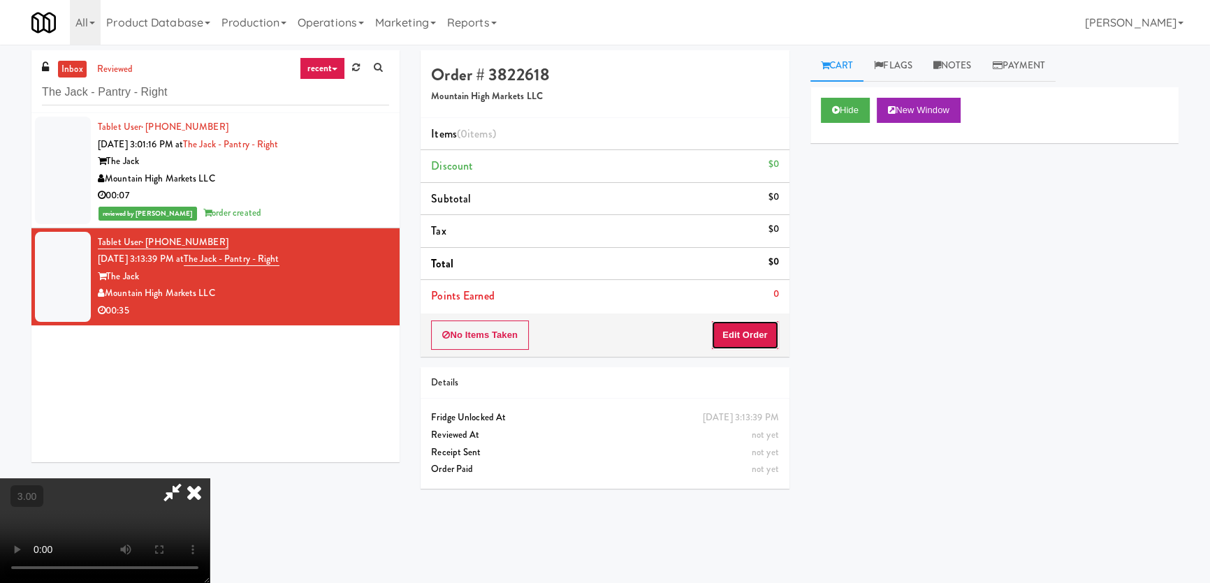
click at [758, 334] on button "Edit Order" at bounding box center [745, 335] width 68 height 29
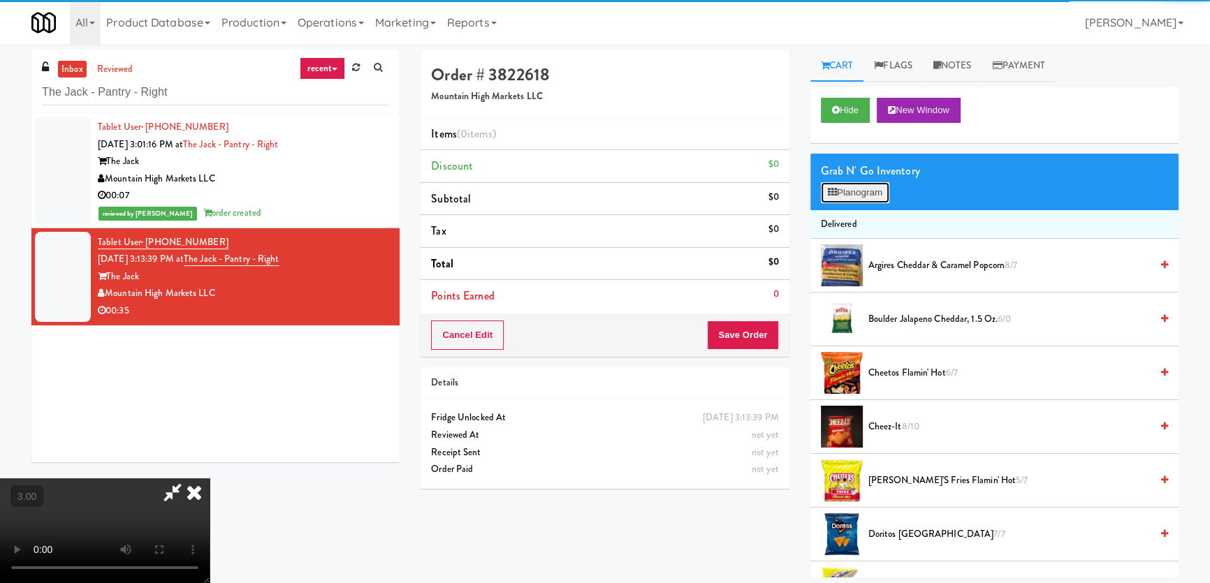
click at [866, 190] on button "Planogram" at bounding box center [855, 192] width 68 height 21
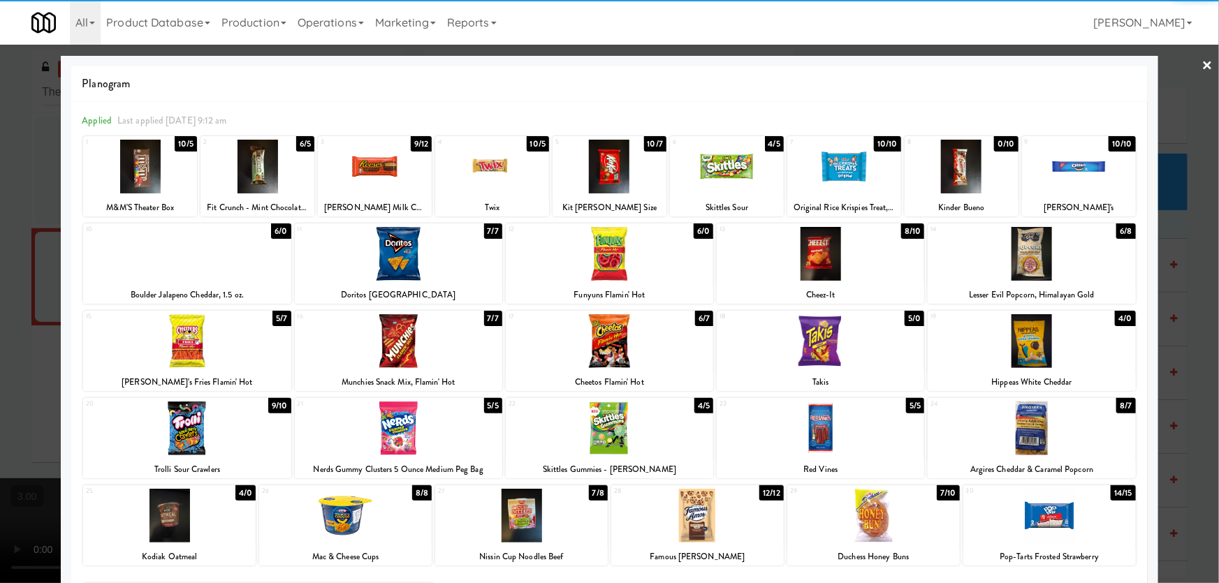
click at [845, 347] on div at bounding box center [820, 341] width 207 height 54
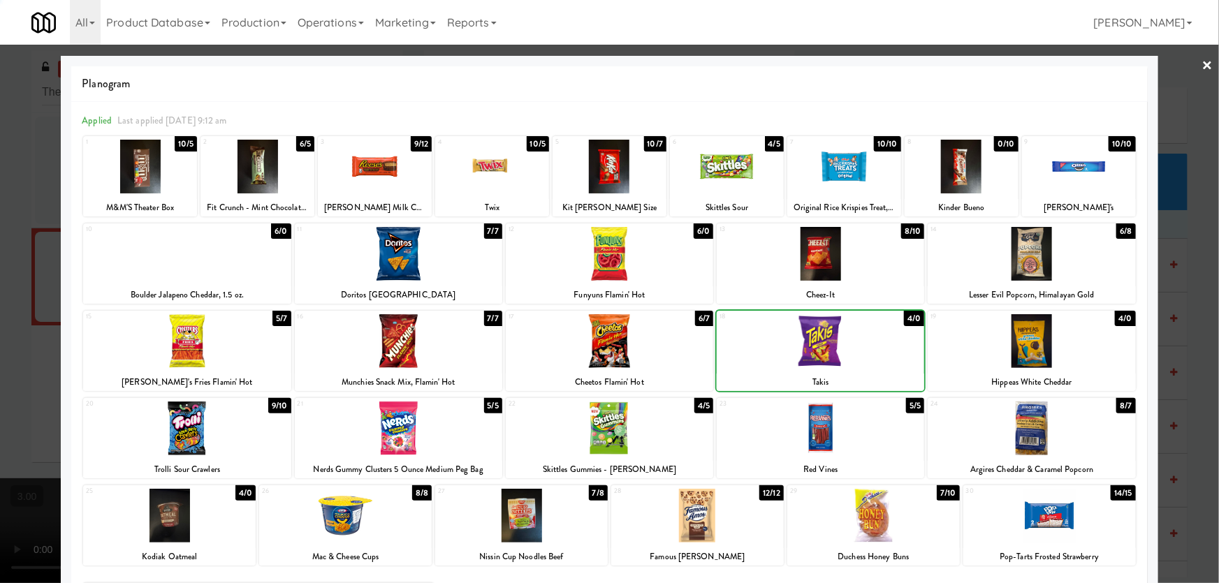
click at [1, 293] on div at bounding box center [609, 291] width 1219 height 583
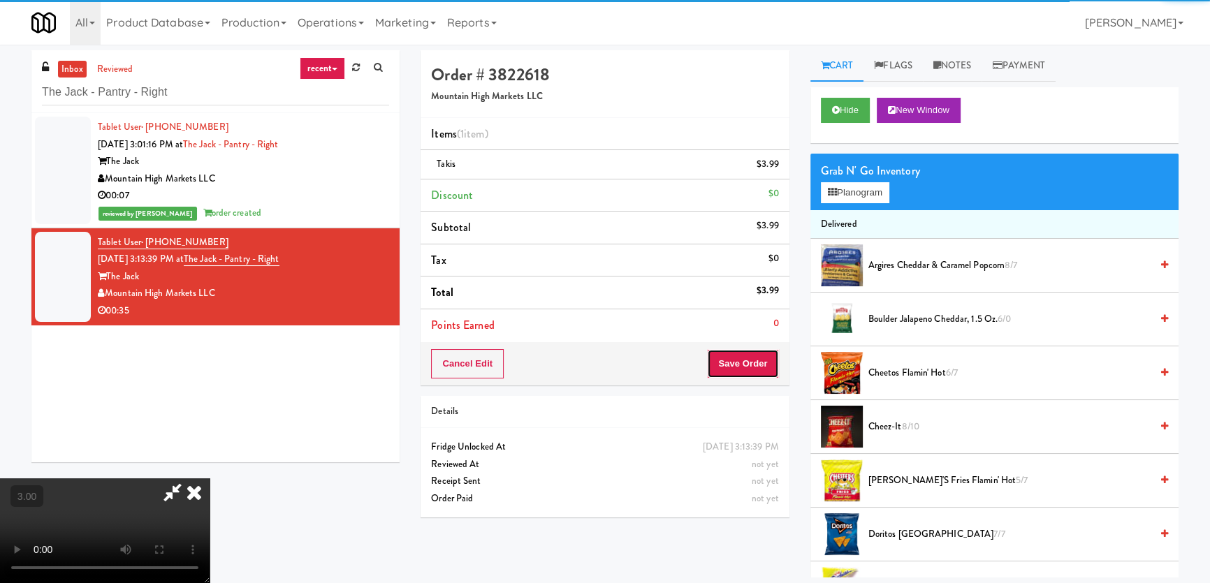
click at [738, 374] on button "Save Order" at bounding box center [742, 363] width 71 height 29
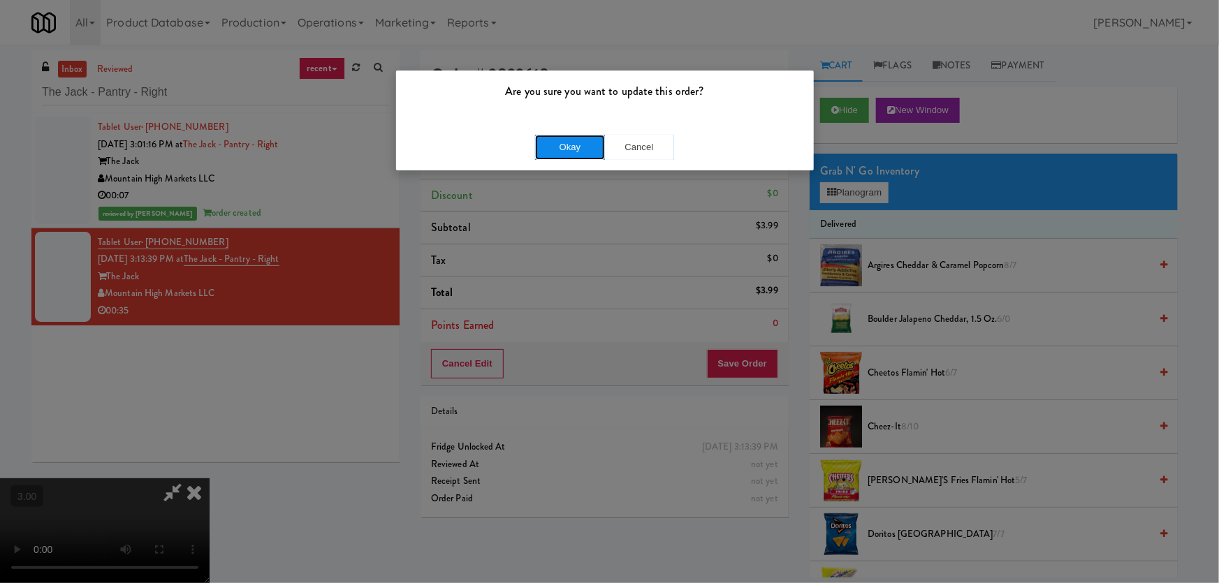
click at [582, 146] on button "Okay" at bounding box center [570, 147] width 70 height 25
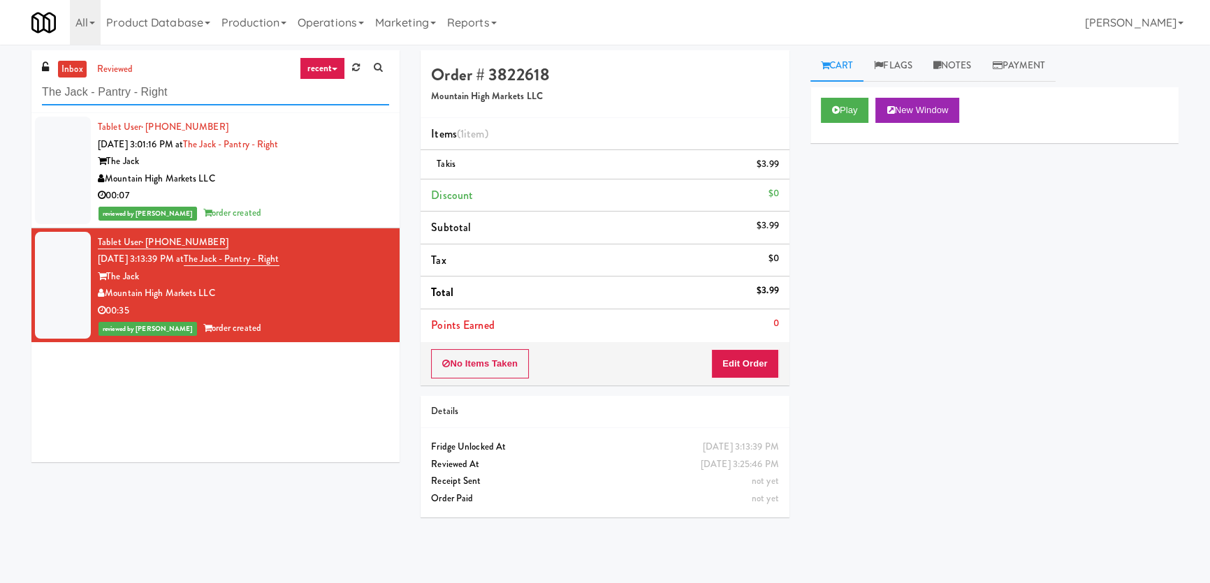
click at [216, 98] on input "The Jack - Pantry - Right" at bounding box center [215, 93] width 347 height 26
paste input "One Arlington-Combo"
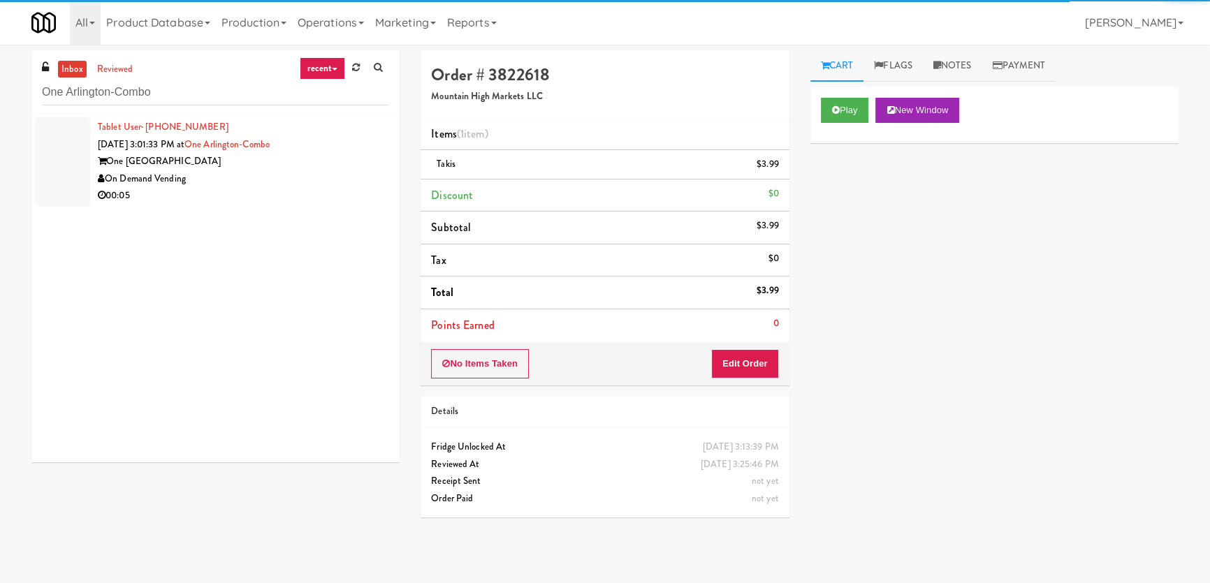
click at [303, 184] on div "On Demand Vending" at bounding box center [243, 178] width 291 height 17
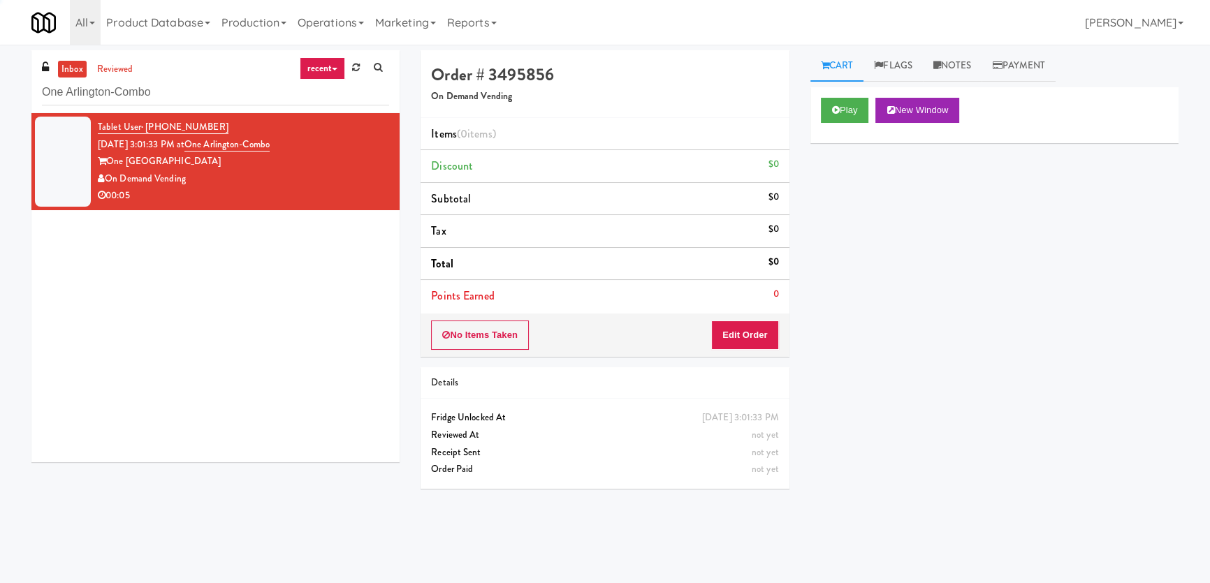
click at [832, 115] on button "Play" at bounding box center [845, 110] width 48 height 25
click at [854, 196] on div "Play New Window Primary Flag Clear Flag if unable to determine what was taken o…" at bounding box center [994, 349] width 368 height 524
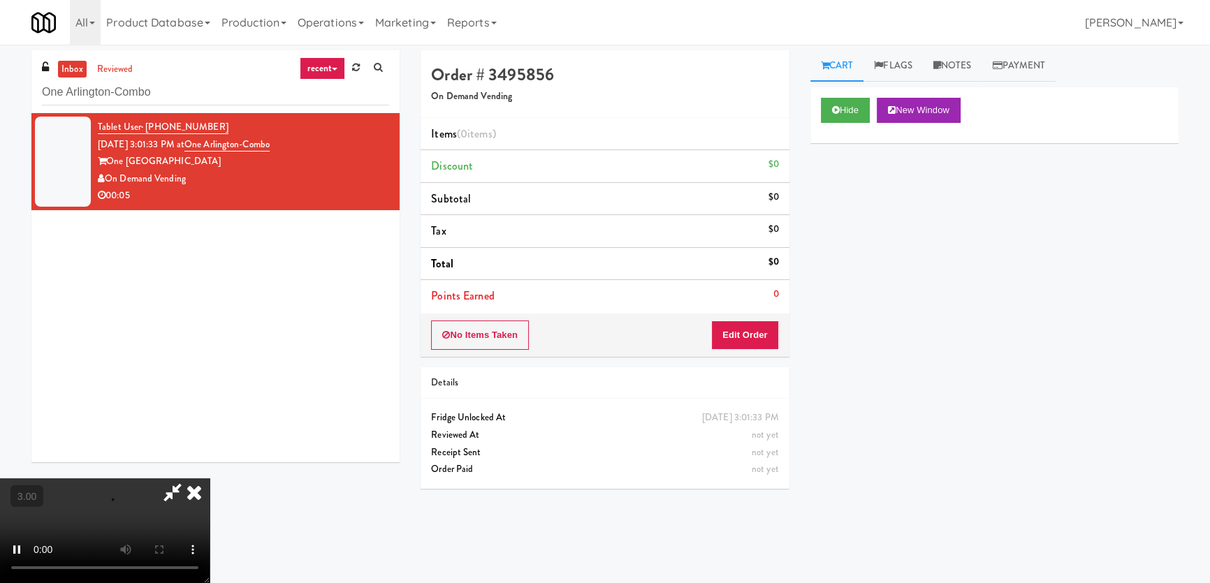
click at [855, 196] on div "Hide New Window Primary Flag Clear Flag if unable to determine what was taken o…" at bounding box center [994, 349] width 368 height 524
click at [860, 370] on div "Hide New Window Primary Flag Clear Flag if unable to determine what was taken o…" at bounding box center [994, 349] width 368 height 524
click at [210, 478] on video at bounding box center [105, 530] width 210 height 105
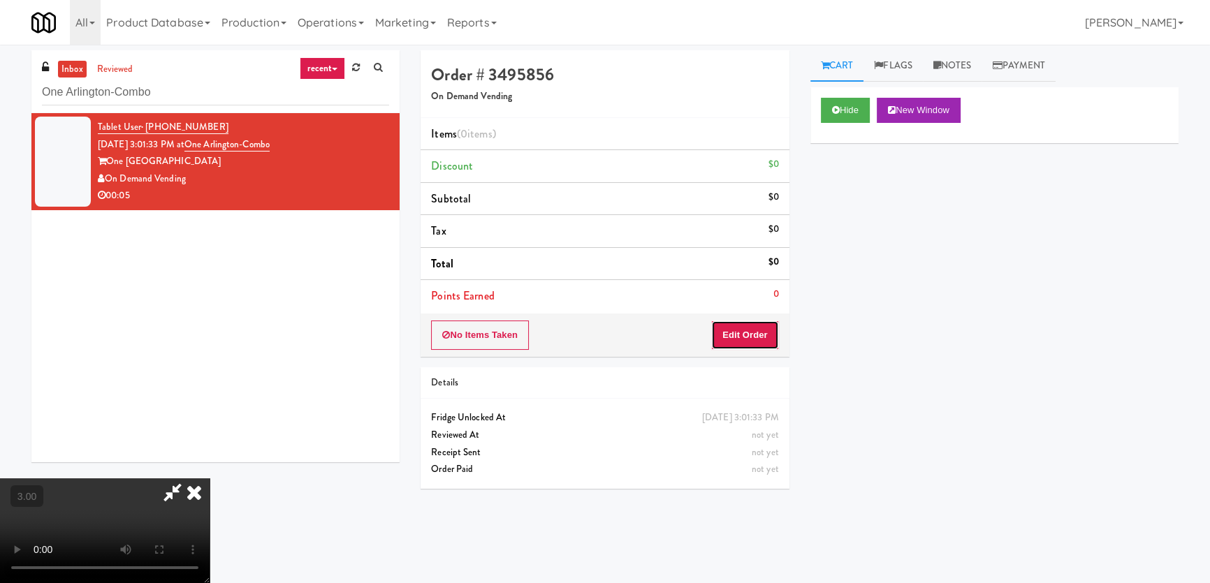
click at [750, 335] on button "Edit Order" at bounding box center [745, 335] width 68 height 29
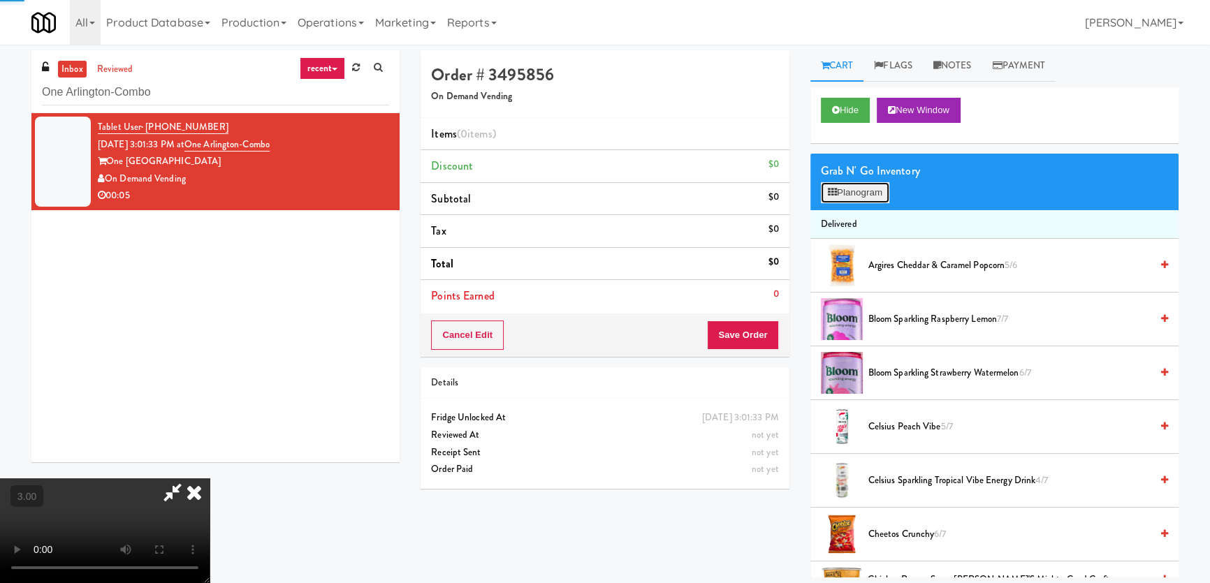
click at [832, 188] on icon at bounding box center [832, 192] width 9 height 9
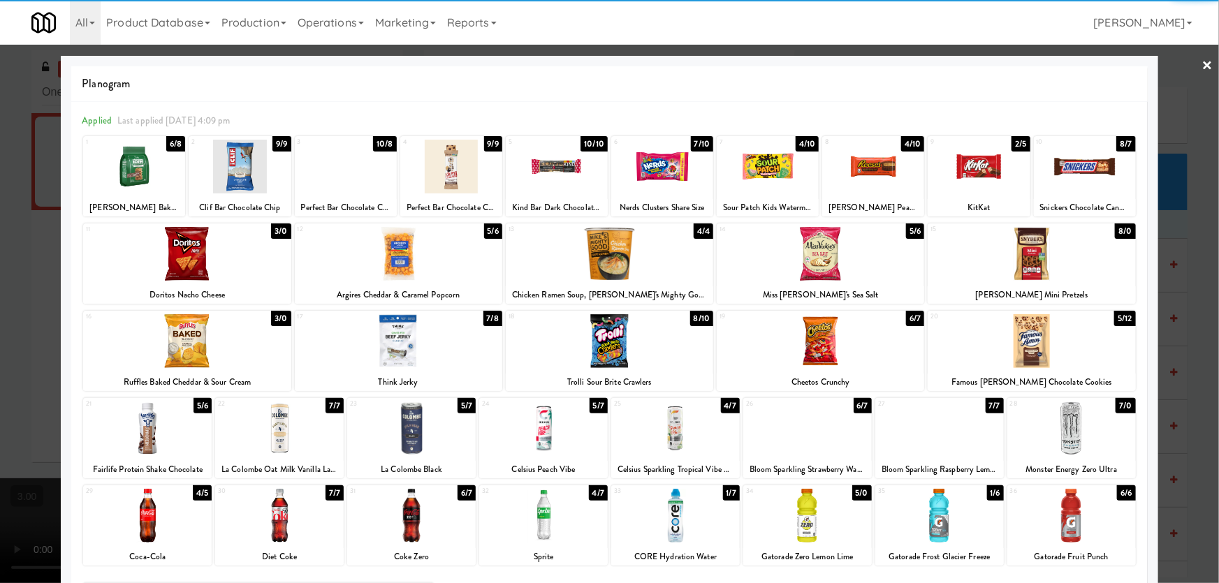
click at [827, 520] on div at bounding box center [807, 516] width 129 height 54
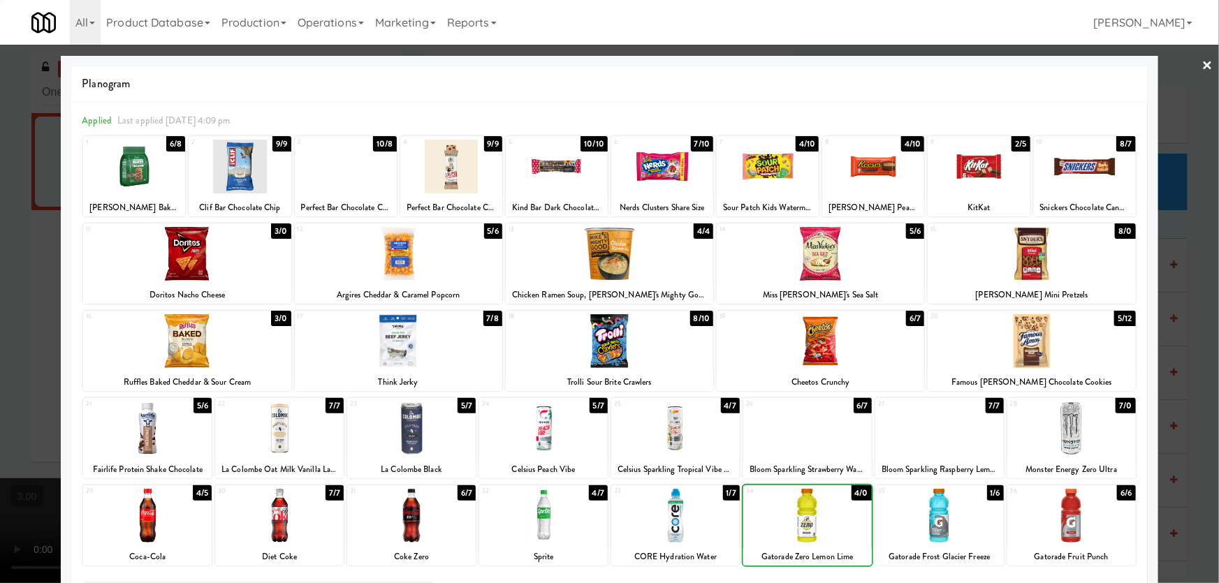
click at [52, 350] on div at bounding box center [609, 291] width 1219 height 583
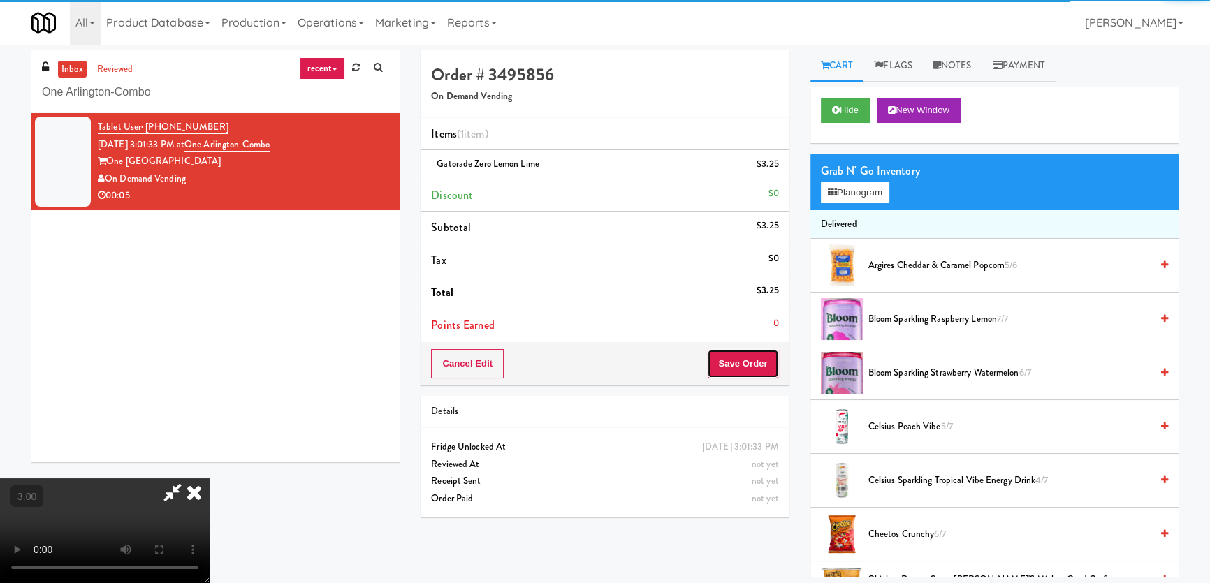
click at [737, 369] on button "Save Order" at bounding box center [742, 363] width 71 height 29
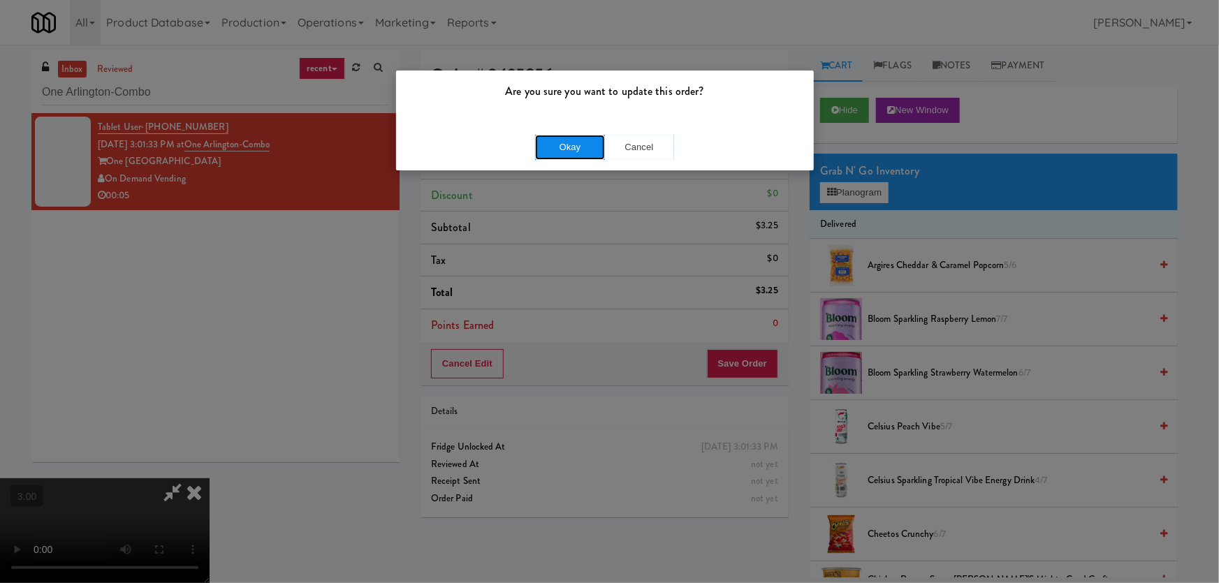
click at [562, 150] on button "Okay" at bounding box center [570, 147] width 70 height 25
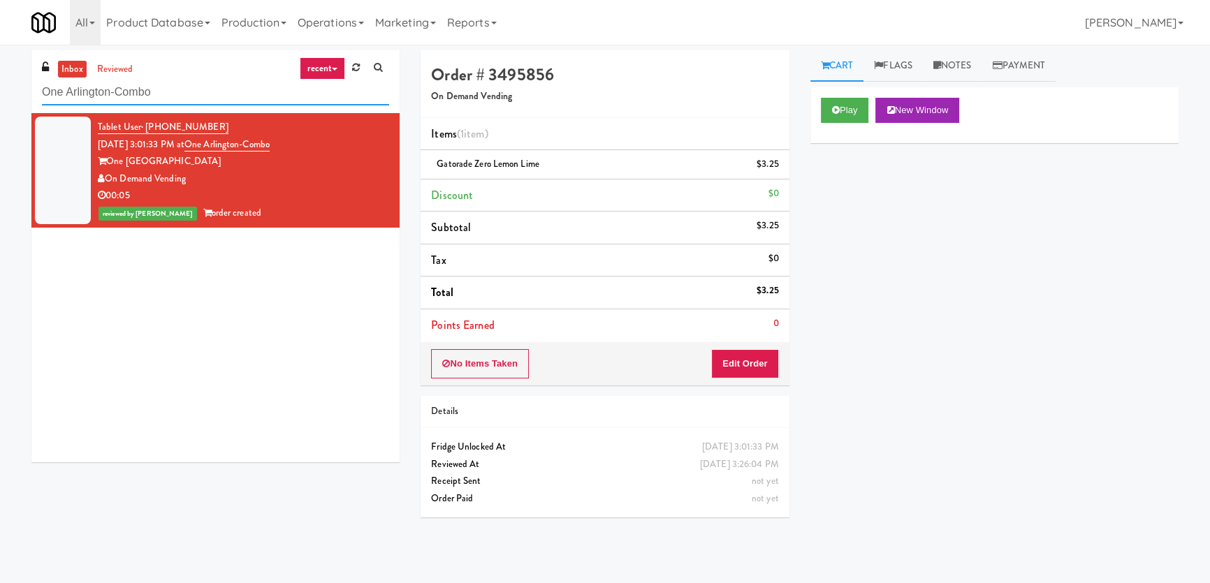
click at [210, 88] on input "One Arlington-Combo" at bounding box center [215, 93] width 347 height 26
paste input "Sachs-Cooler-Right"
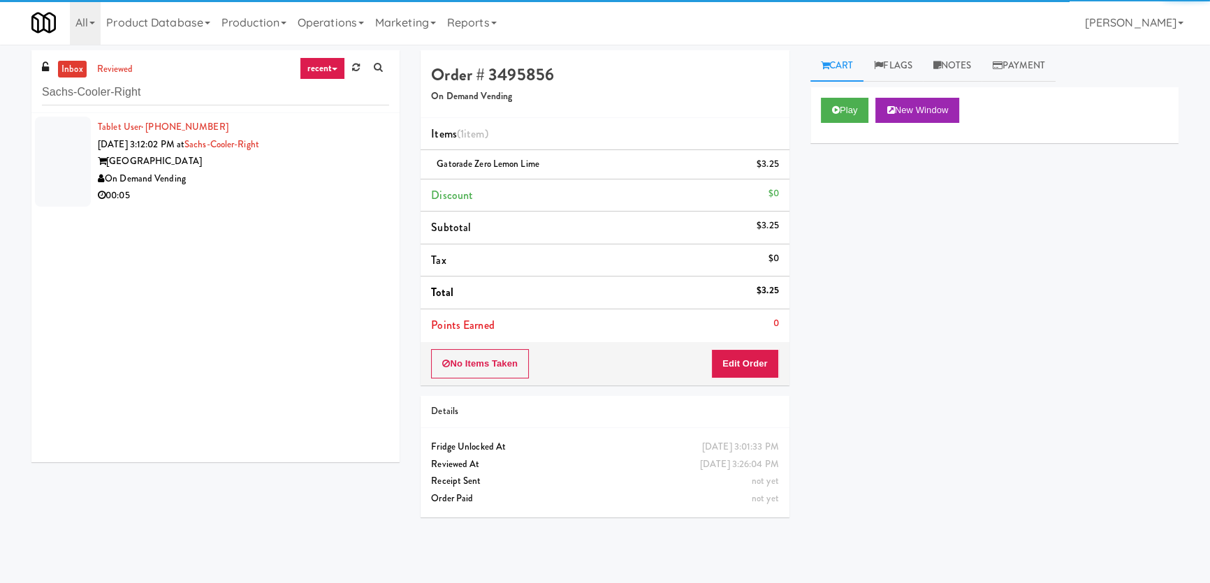
click at [343, 178] on div "On Demand Vending" at bounding box center [243, 178] width 291 height 17
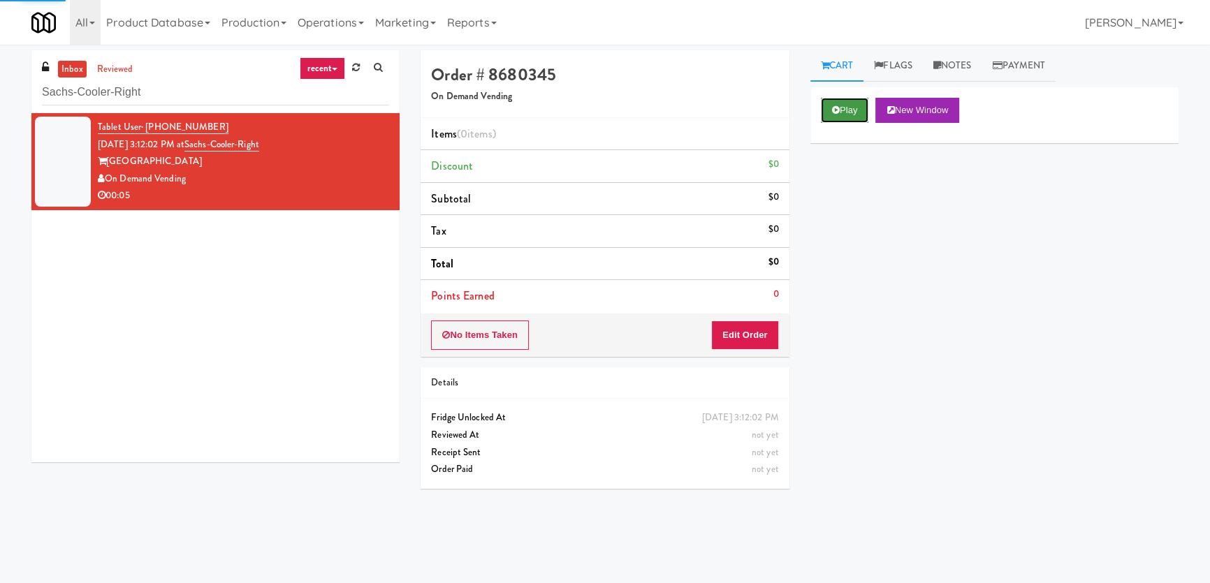
click at [853, 106] on button "Play" at bounding box center [845, 110] width 48 height 25
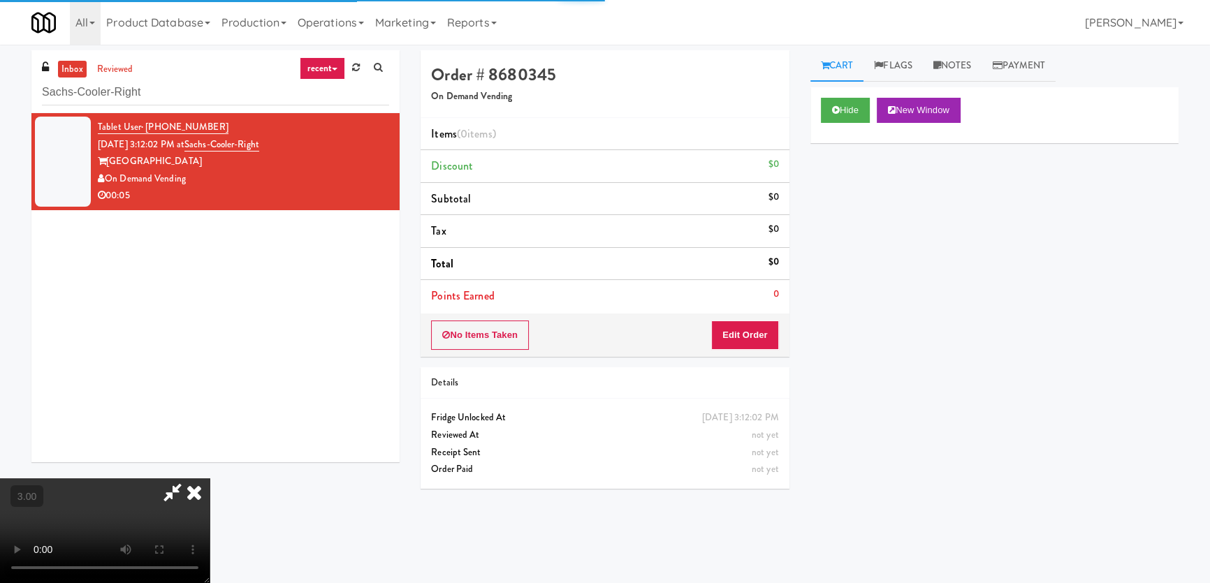
click at [856, 221] on div "Hide New Window Primary Flag Clear Flag if unable to determine what was taken o…" at bounding box center [994, 349] width 368 height 524
click at [210, 478] on video at bounding box center [105, 530] width 210 height 105
click at [760, 338] on button "Edit Order" at bounding box center [745, 335] width 68 height 29
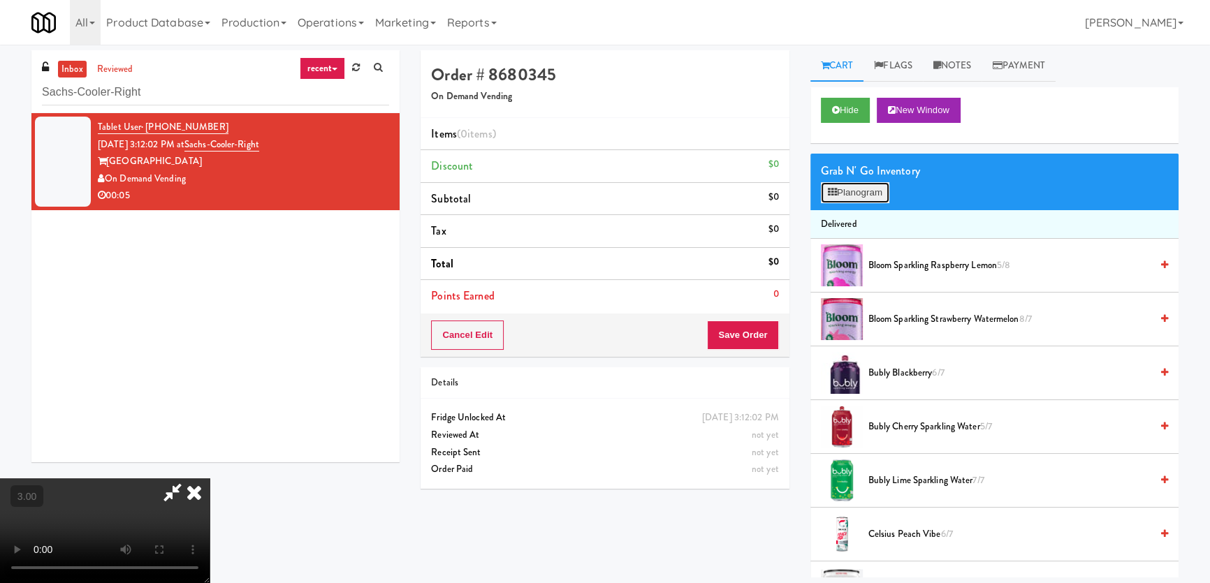
click at [853, 196] on button "Planogram" at bounding box center [855, 192] width 68 height 21
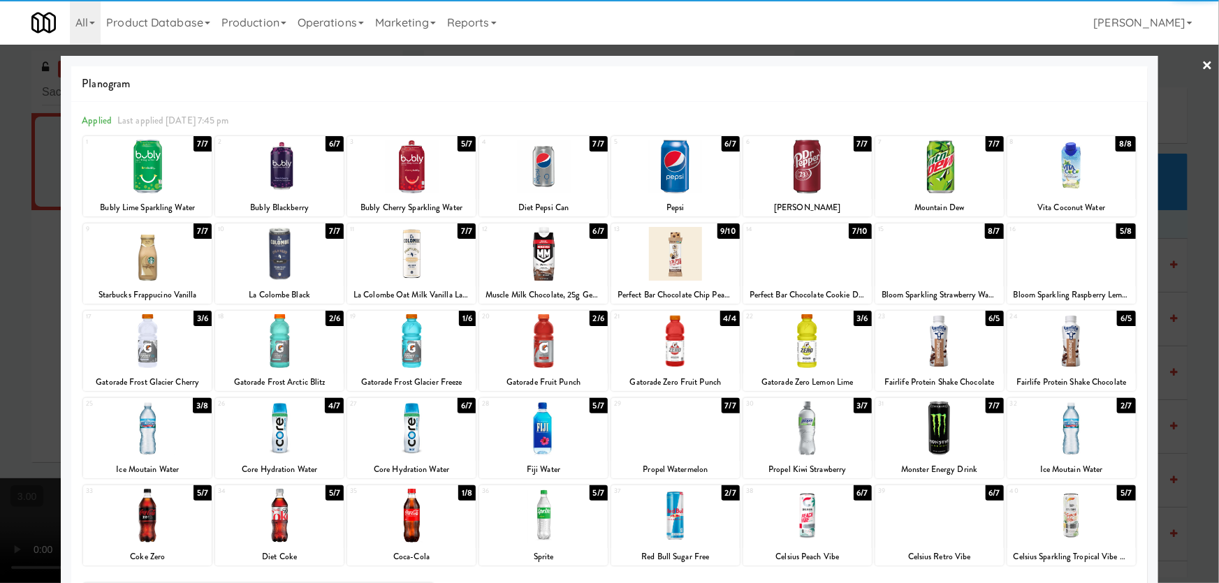
click at [670, 523] on div at bounding box center [675, 516] width 129 height 54
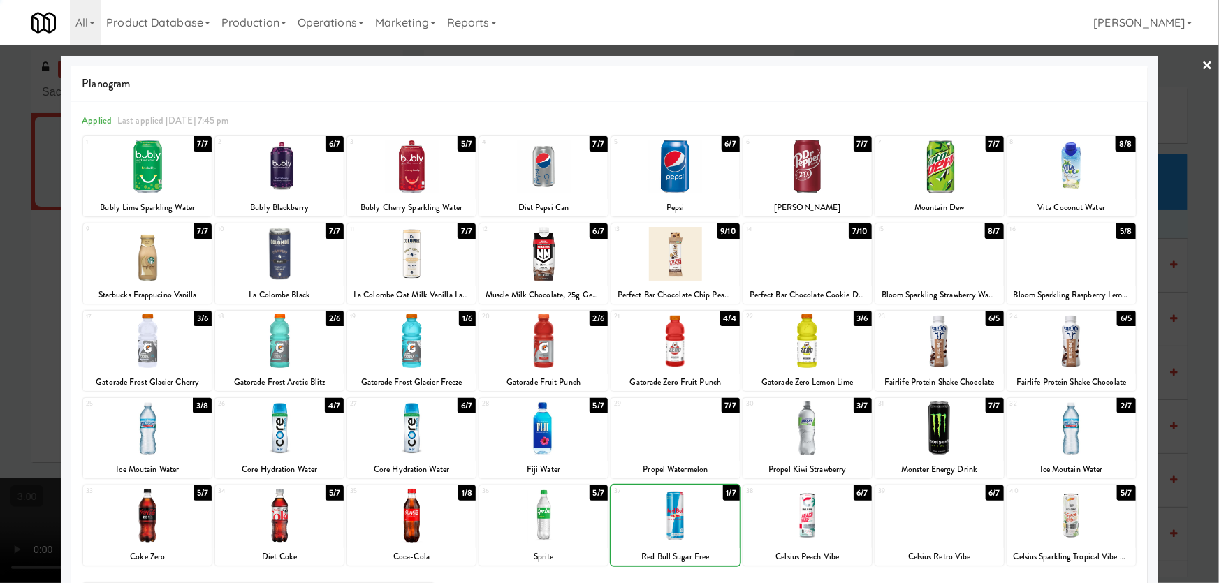
click at [0, 368] on div at bounding box center [609, 291] width 1219 height 583
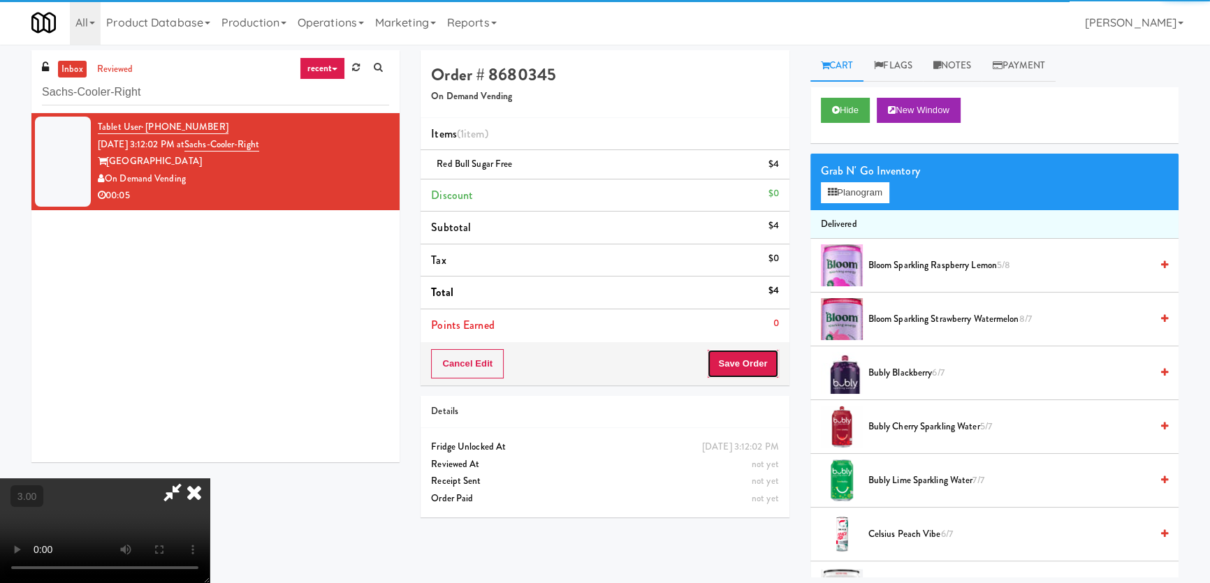
drag, startPoint x: 763, startPoint y: 364, endPoint x: 754, endPoint y: 359, distance: 9.7
click at [763, 363] on button "Save Order" at bounding box center [742, 363] width 71 height 29
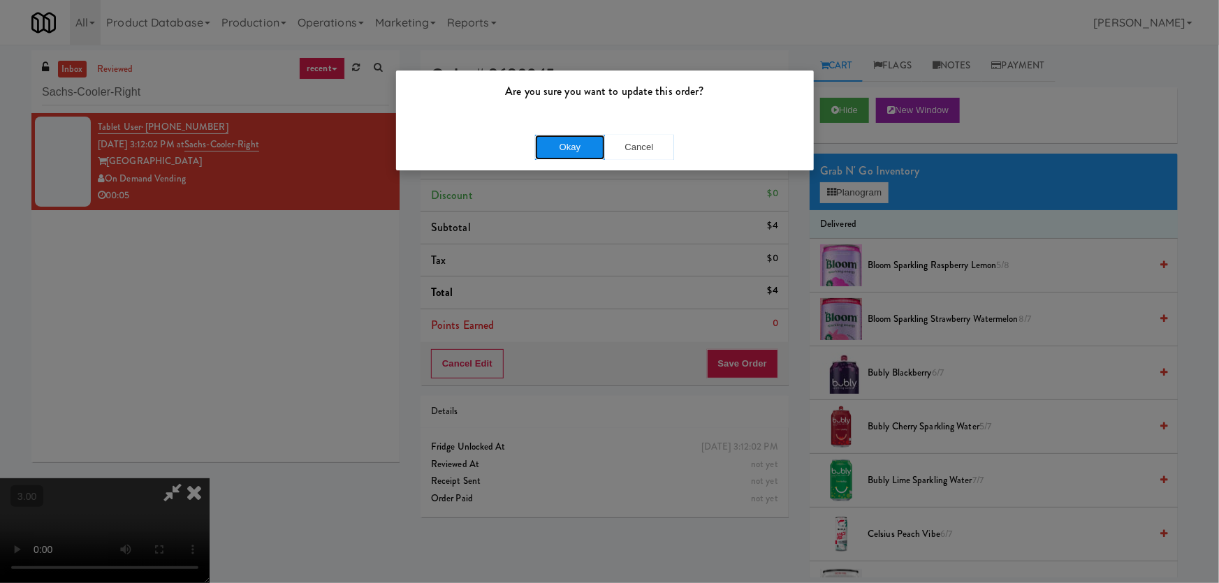
drag, startPoint x: 569, startPoint y: 133, endPoint x: 555, endPoint y: 153, distance: 25.0
click at [568, 133] on div "Okay Cancel" at bounding box center [605, 147] width 418 height 47
click at [581, 143] on button "Okay" at bounding box center [570, 147] width 70 height 25
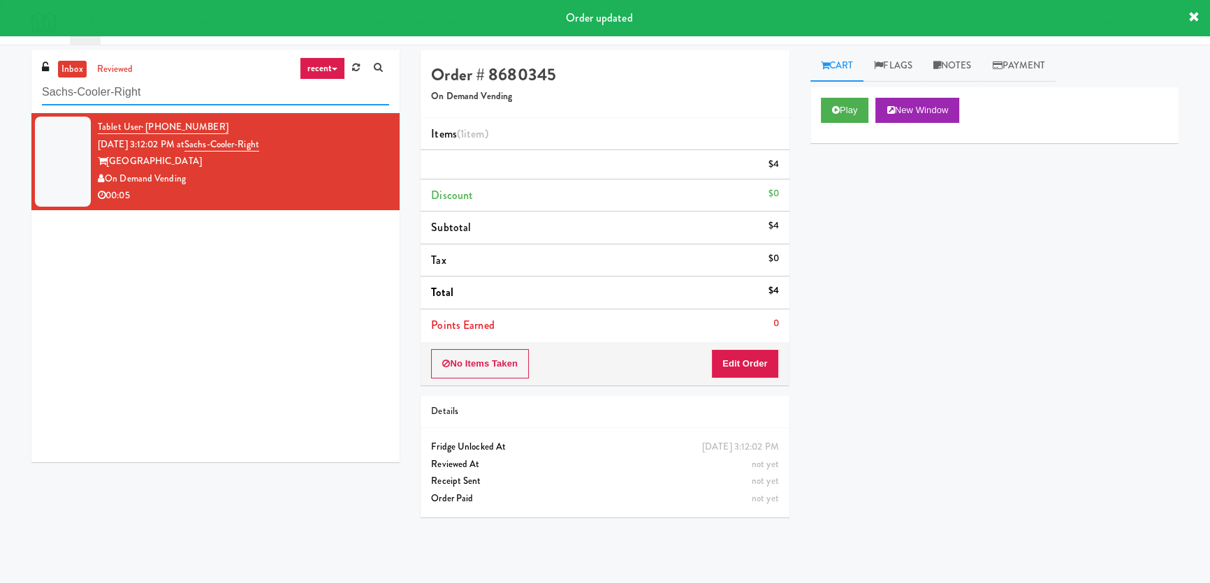
click at [177, 94] on input "Sachs-Cooler-Right" at bounding box center [215, 93] width 347 height 26
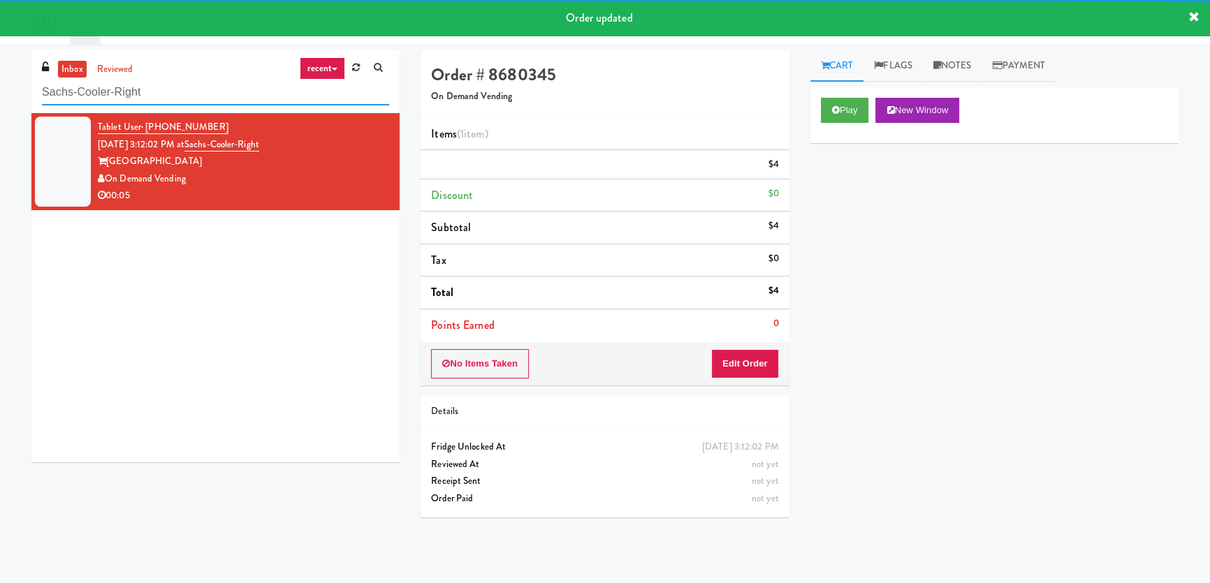
click at [177, 94] on input "Sachs-Cooler-Right" at bounding box center [215, 93] width 347 height 26
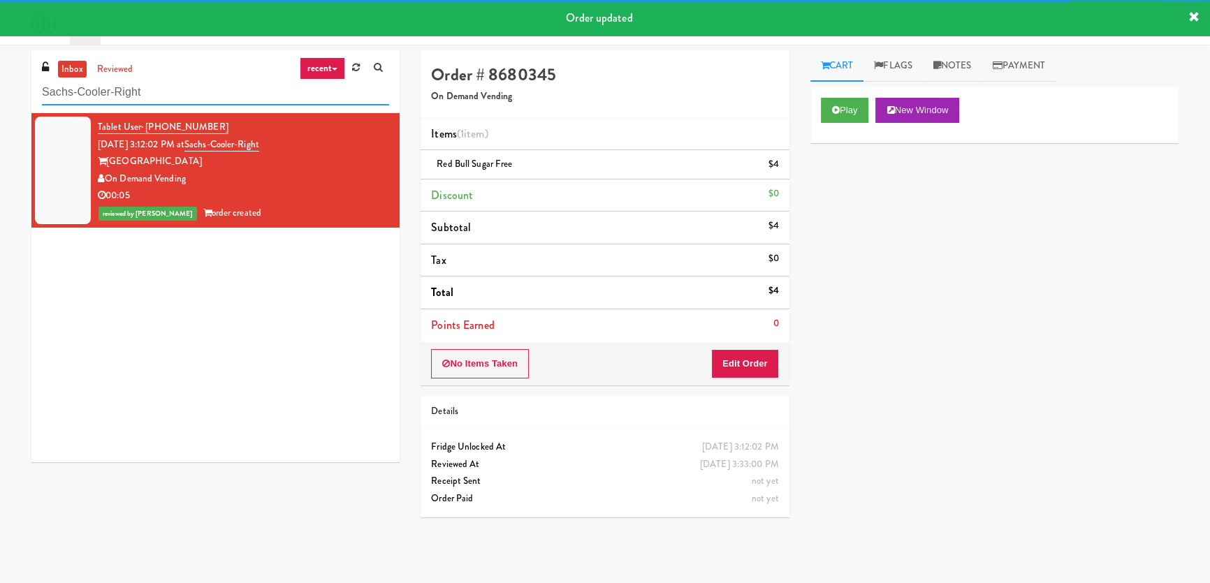
paste input "Eleven North Cabine"
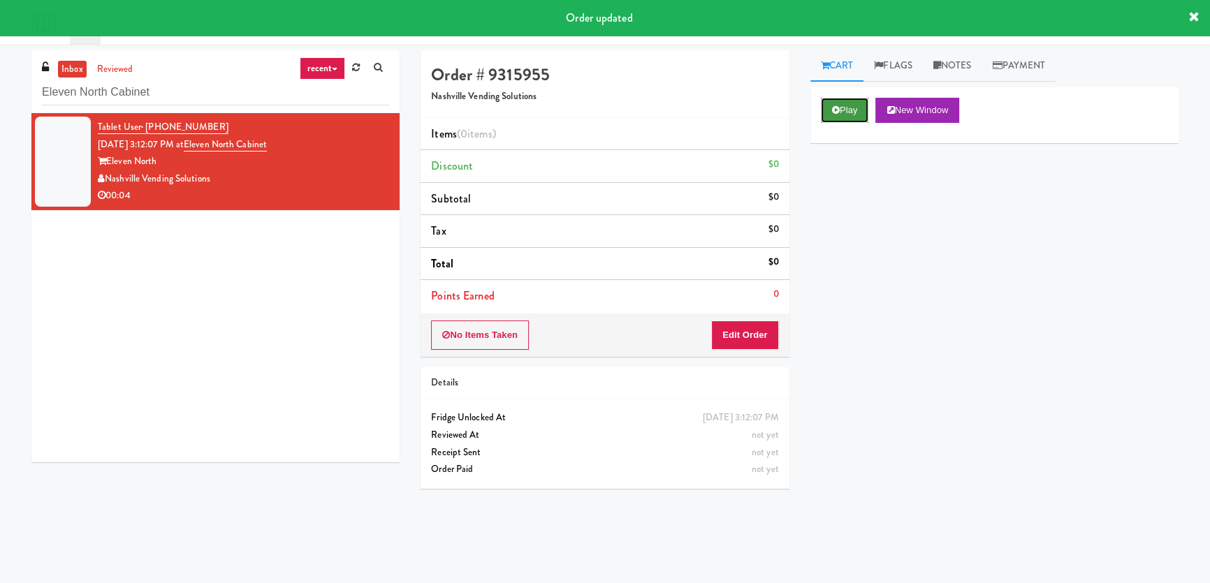
click at [852, 105] on button "Play" at bounding box center [845, 110] width 48 height 25
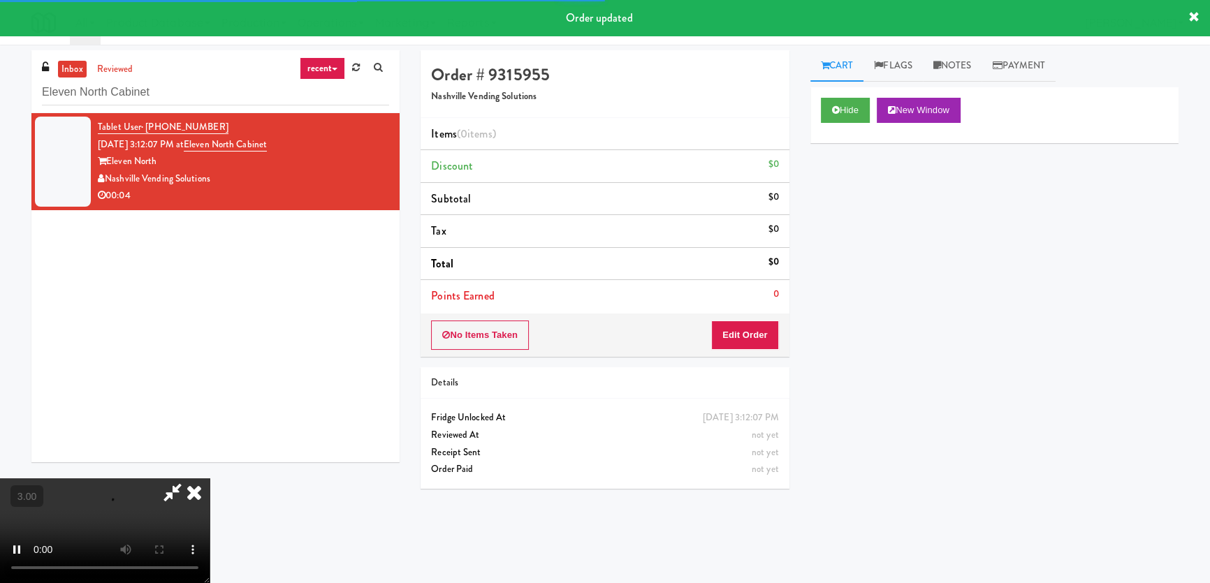
click at [858, 221] on div "Hide New Window Primary Flag Clear Flag if unable to determine what was taken o…" at bounding box center [994, 349] width 368 height 524
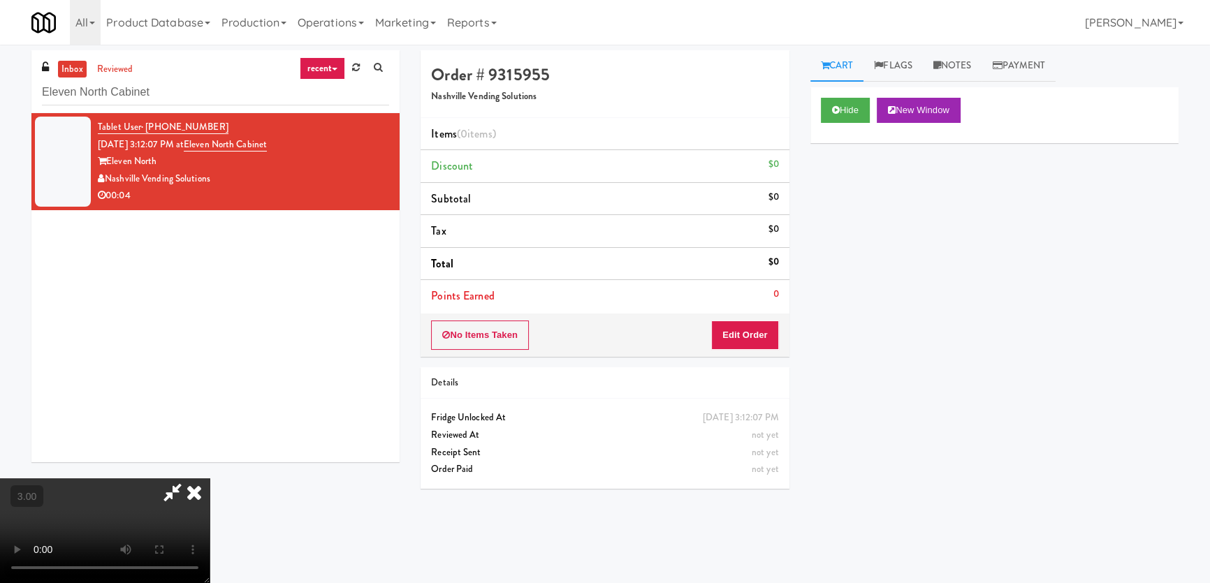
click at [210, 478] on video at bounding box center [105, 530] width 210 height 105
click at [749, 335] on button "Edit Order" at bounding box center [745, 335] width 68 height 29
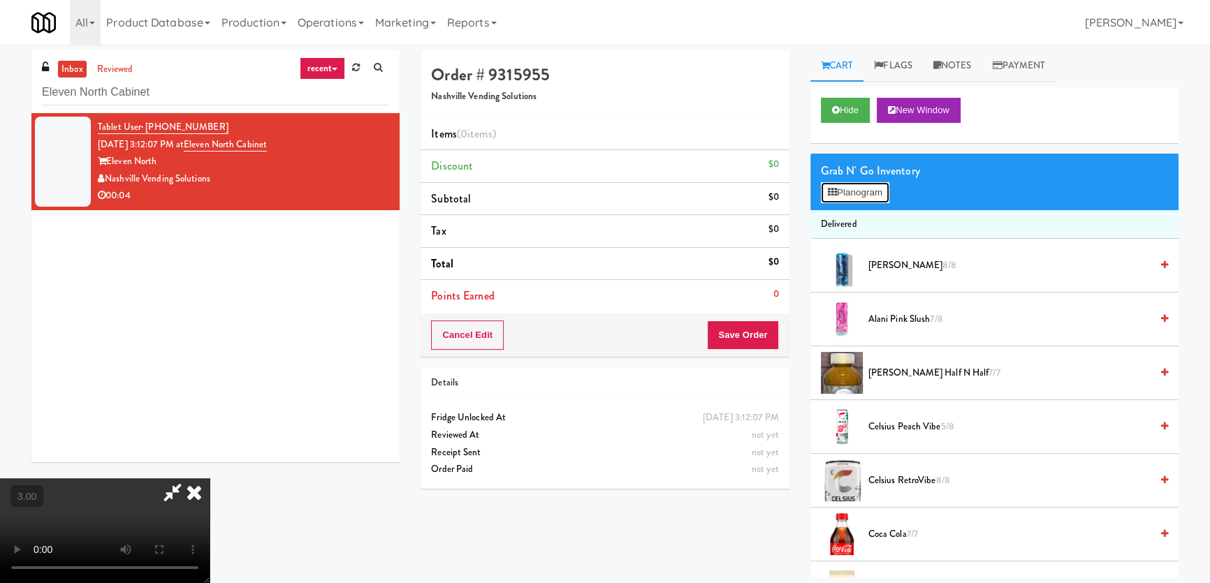
click at [864, 194] on button "Planogram" at bounding box center [855, 192] width 68 height 21
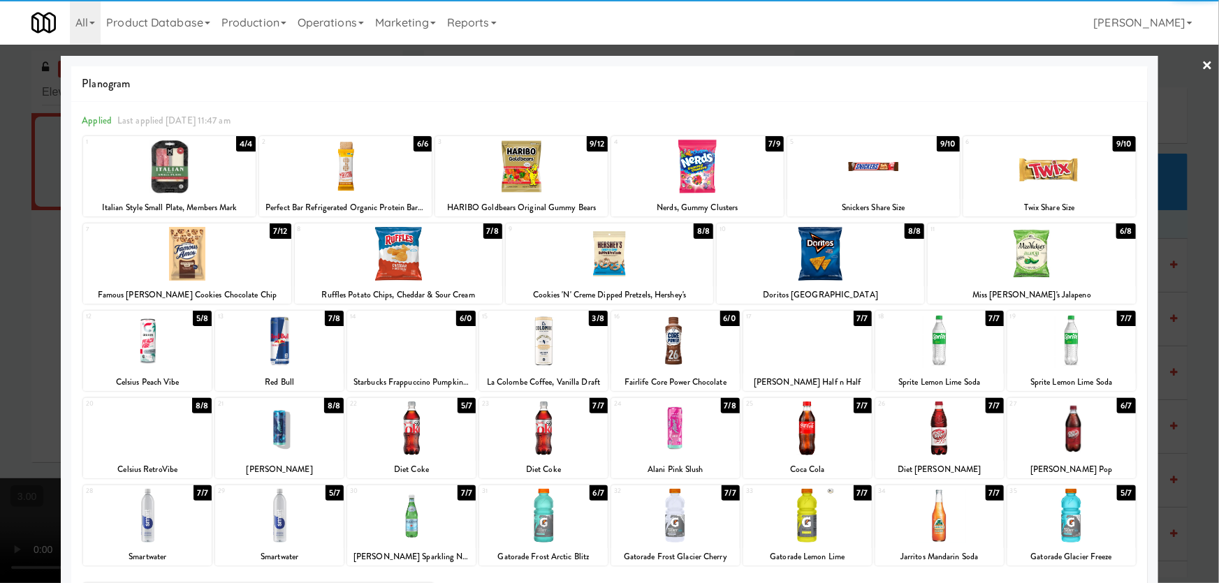
click at [280, 520] on div at bounding box center [279, 516] width 129 height 54
click at [0, 386] on div at bounding box center [609, 291] width 1219 height 583
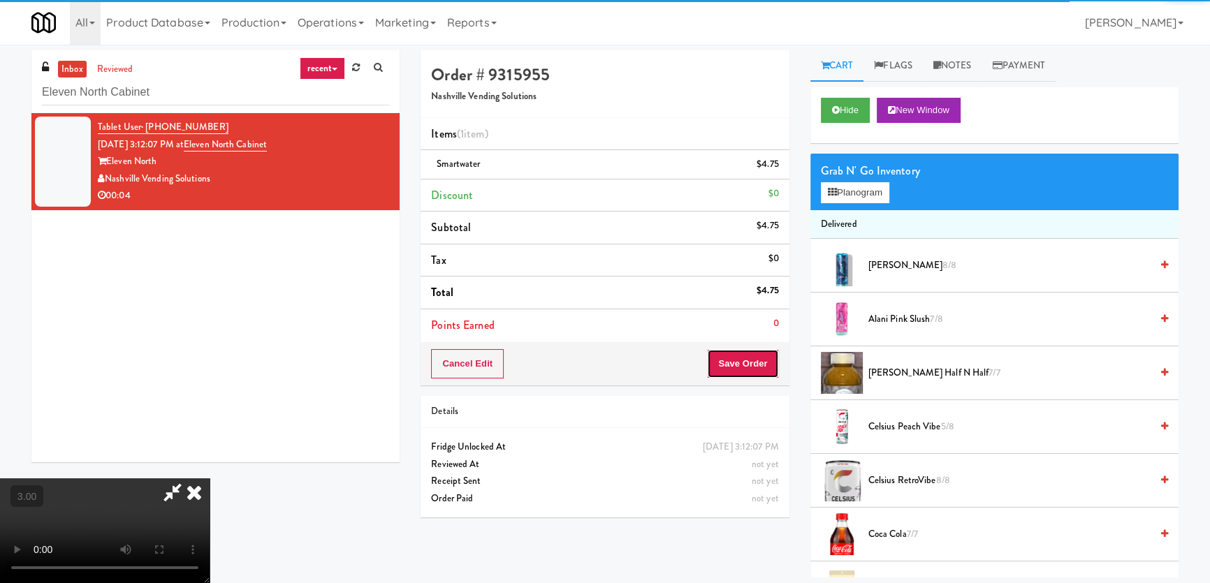
click at [758, 369] on button "Save Order" at bounding box center [742, 363] width 71 height 29
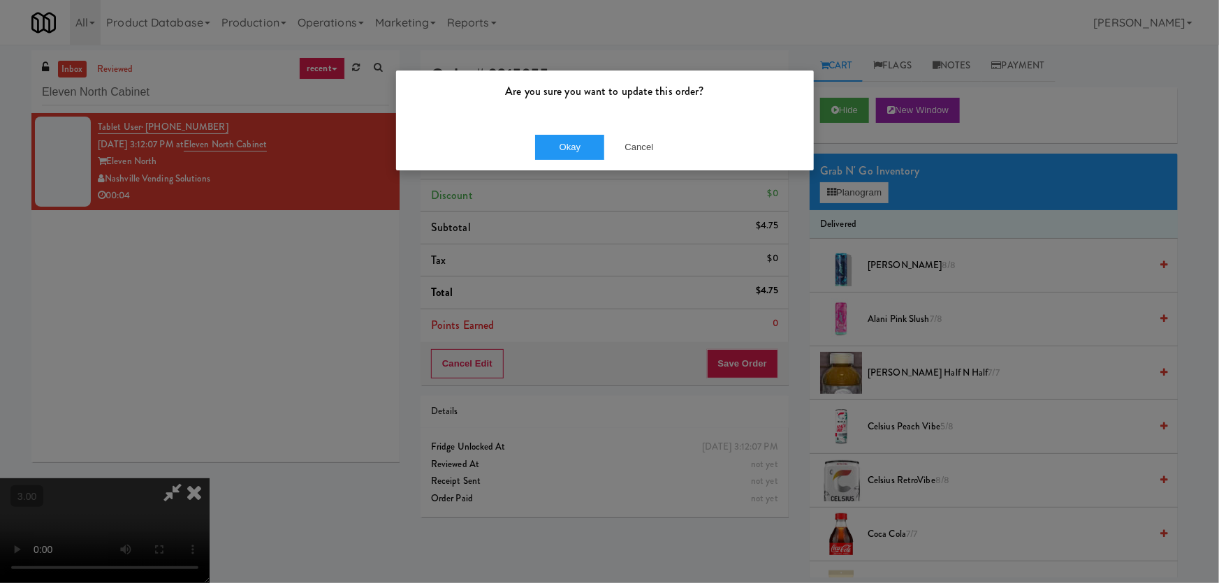
click at [562, 127] on div "Okay Cancel" at bounding box center [605, 147] width 418 height 47
drag, startPoint x: 559, startPoint y: 142, endPoint x: 545, endPoint y: 165, distance: 26.9
click at [559, 142] on button "Okay" at bounding box center [570, 147] width 70 height 25
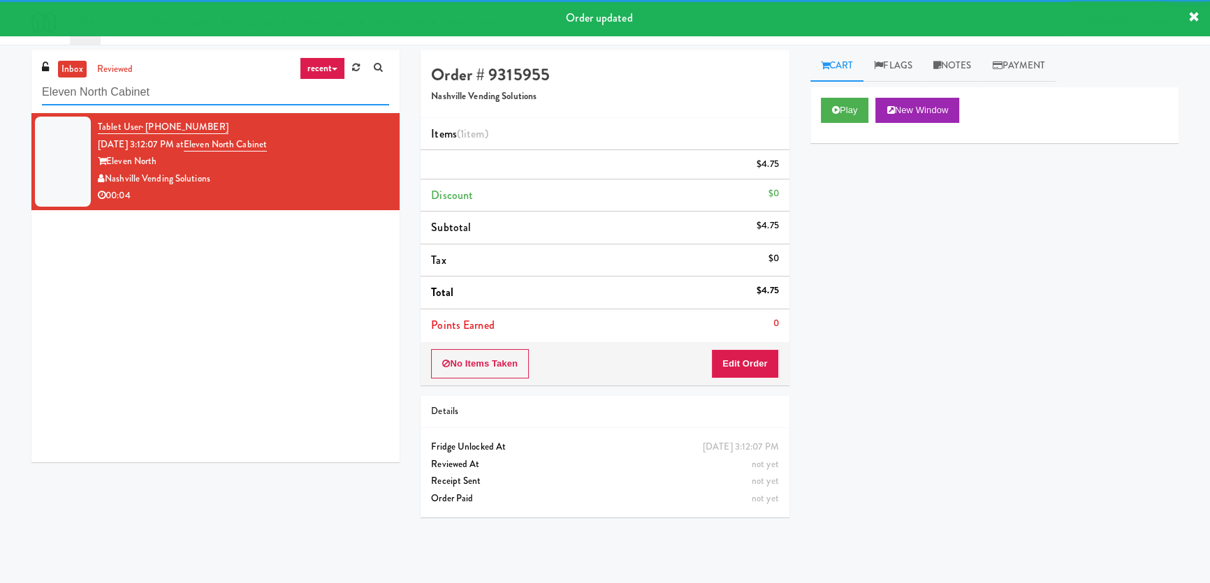
click at [209, 81] on input "Eleven North Cabinet" at bounding box center [215, 93] width 347 height 26
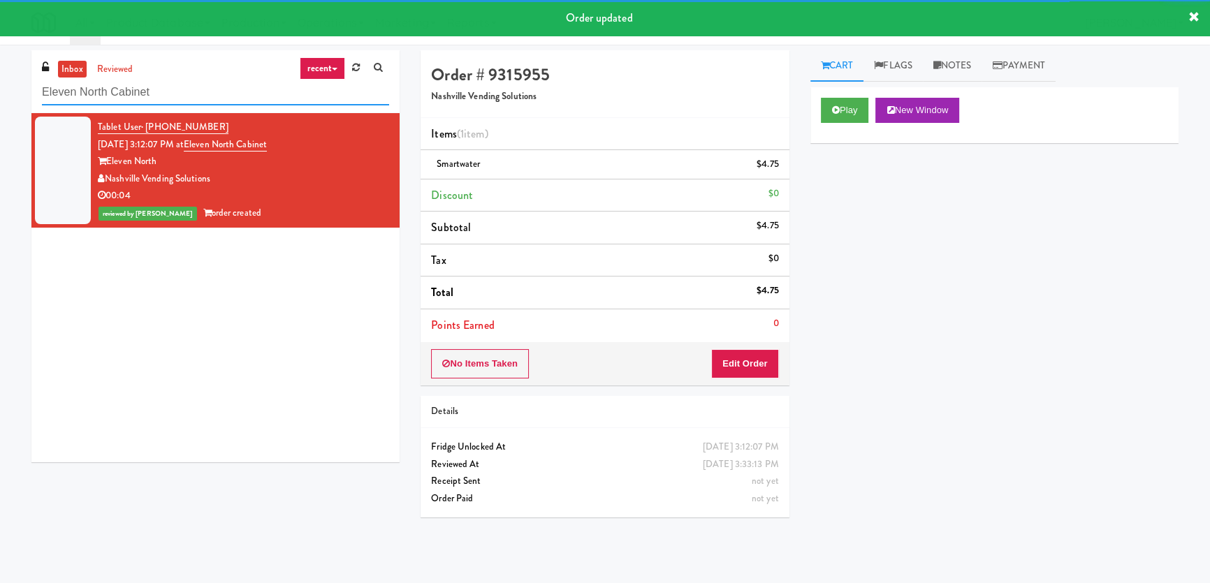
click at [209, 81] on input "Eleven North Cabinet" at bounding box center [215, 93] width 347 height 26
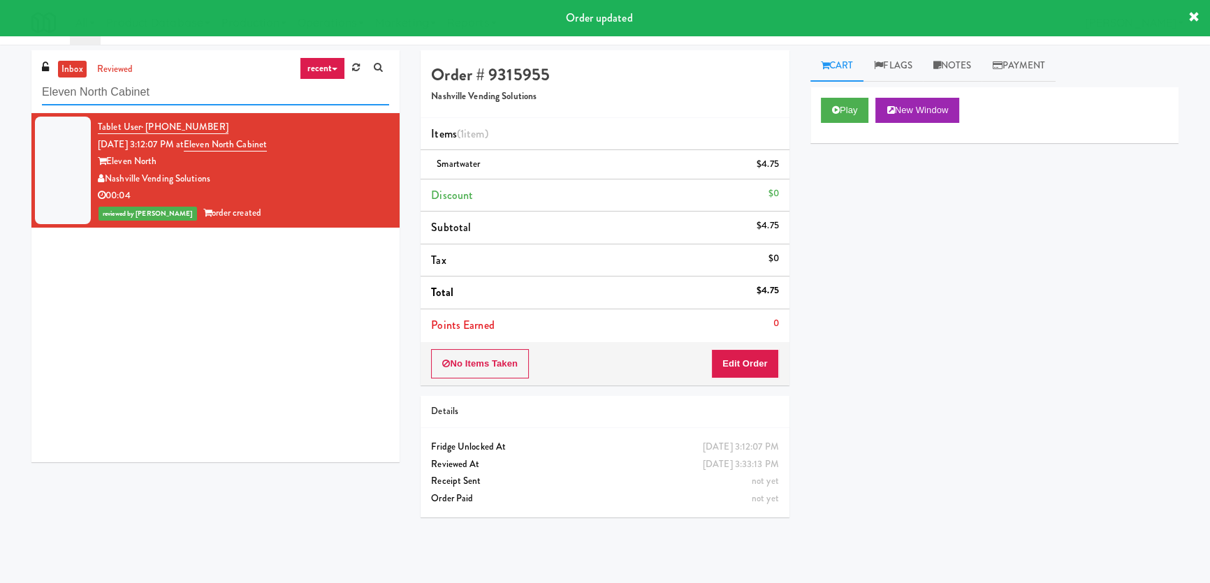
paste input "Prairie Pantry/Cooler"
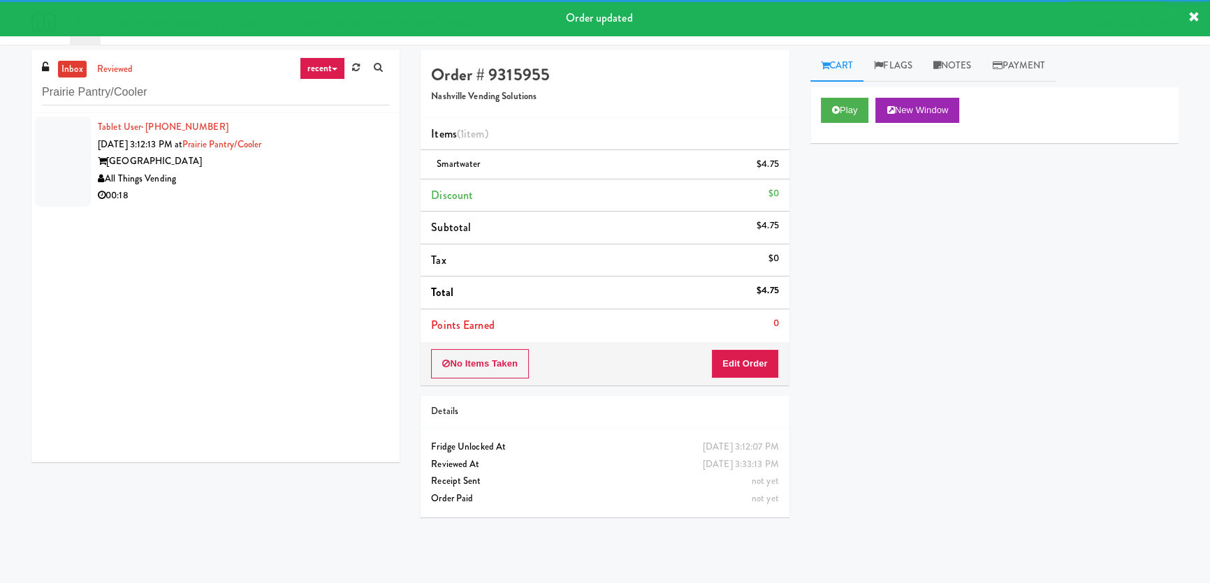
click at [302, 177] on div "All Things Vending" at bounding box center [243, 178] width 291 height 17
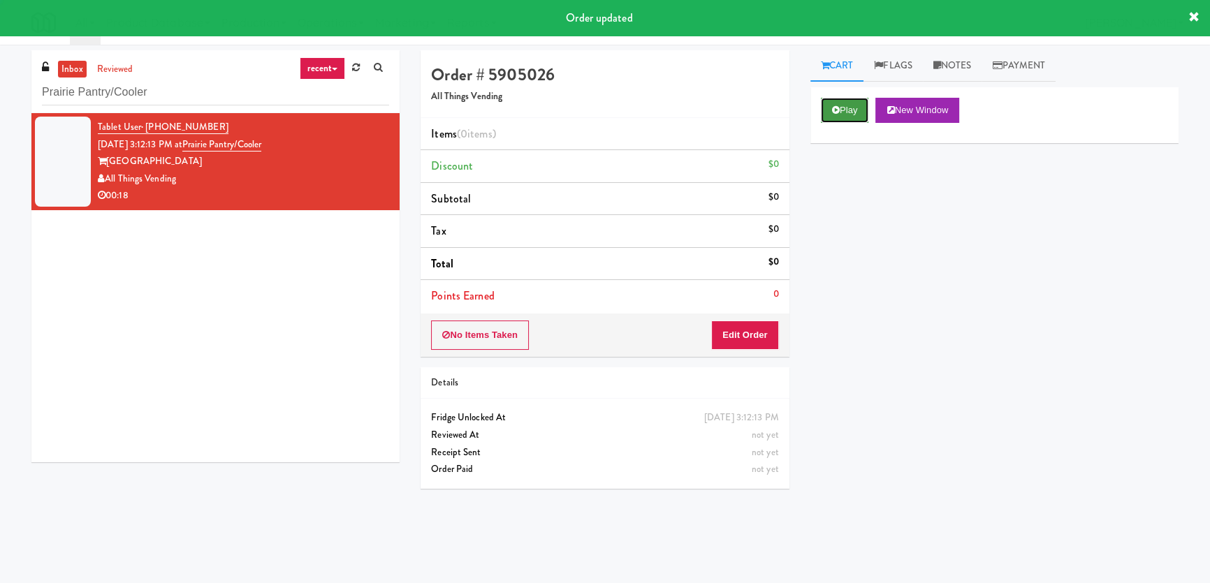
click at [839, 116] on button "Play" at bounding box center [845, 110] width 48 height 25
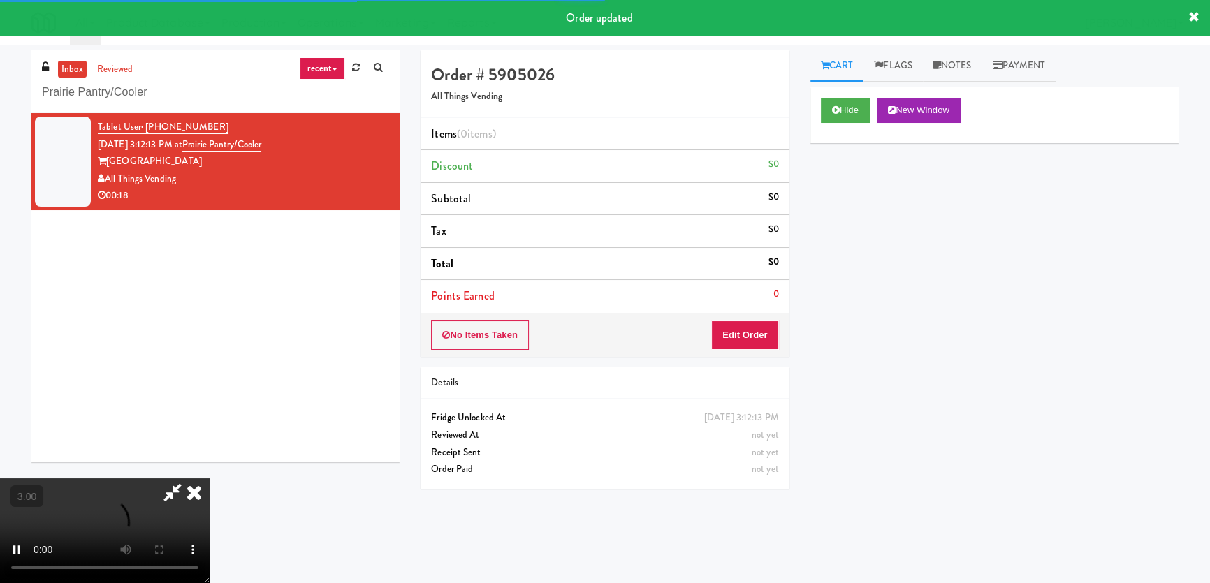
click at [830, 216] on div "Hide New Window Primary Flag Clear Flag if unable to determine what was taken o…" at bounding box center [994, 349] width 368 height 524
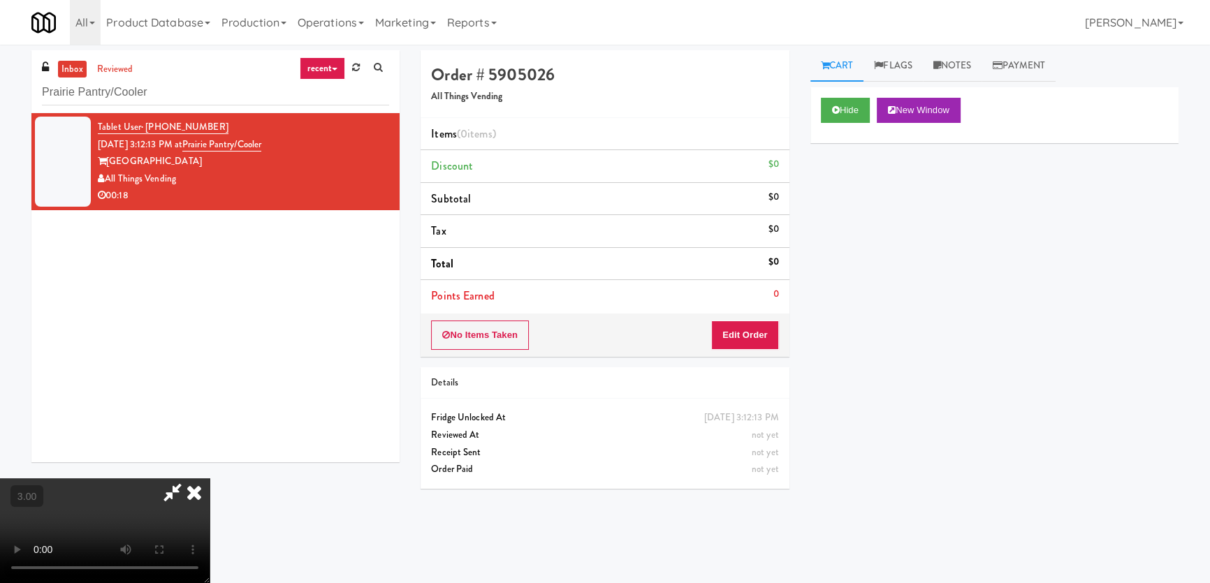
click at [189, 478] on icon at bounding box center [172, 492] width 32 height 28
click at [250, 97] on input "Prairie Pantry/Cooler" at bounding box center [215, 93] width 347 height 26
paste input "innacle - Ambient R"
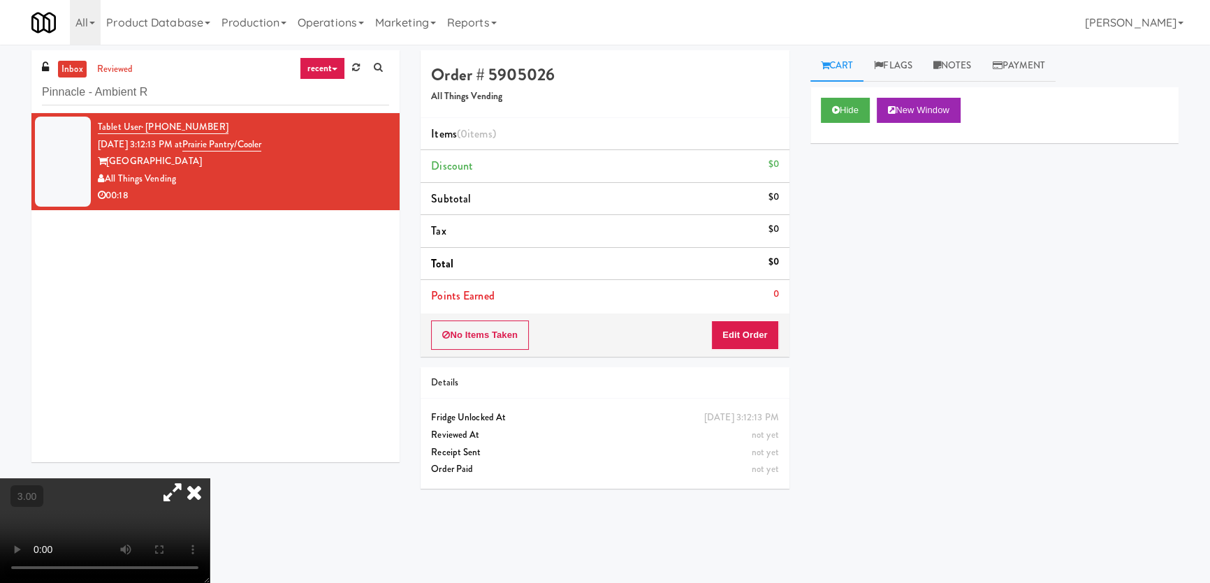
click at [210, 478] on icon at bounding box center [194, 492] width 31 height 28
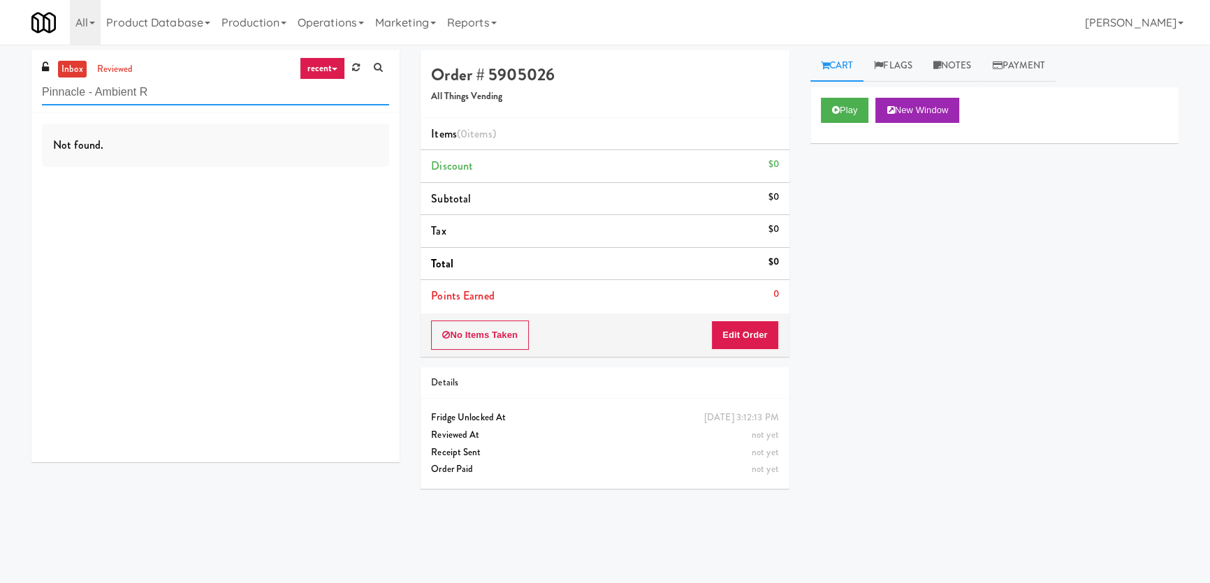
click at [230, 100] on input "Pinnacle - Ambient R" at bounding box center [215, 93] width 347 height 26
paste input "White Furniture 01"
click at [244, 99] on input "White Furniture 01" at bounding box center [215, 93] width 347 height 26
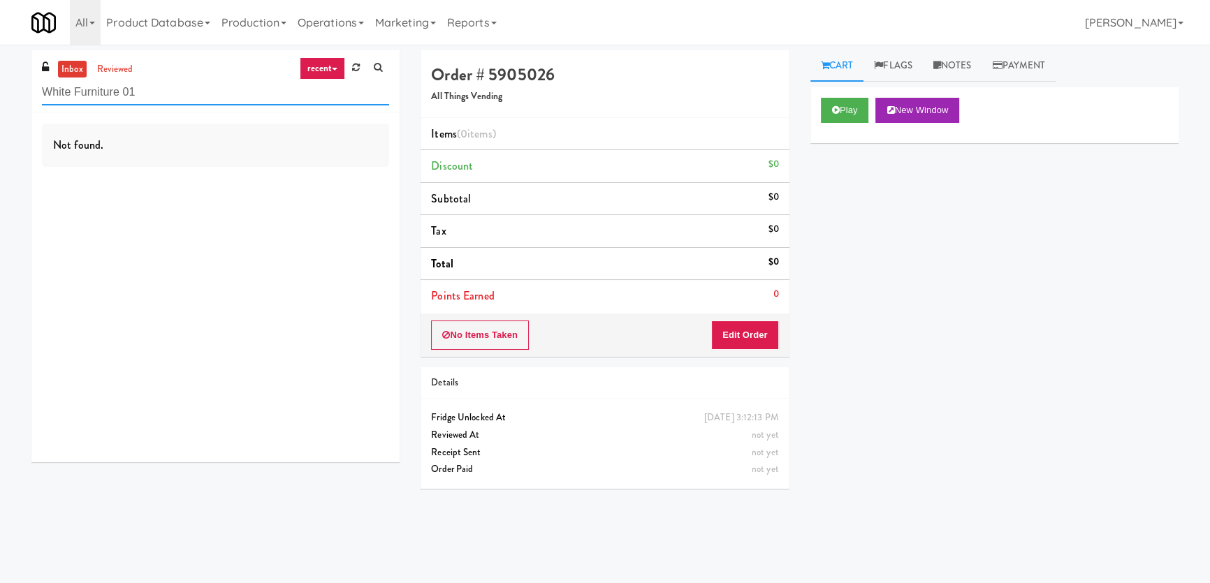
click at [244, 99] on input "White Furniture 01" at bounding box center [215, 93] width 347 height 26
paste input "AVE [GEOGRAPHIC_DATA] - [GEOGRAPHIC_DATA] - Cooler"
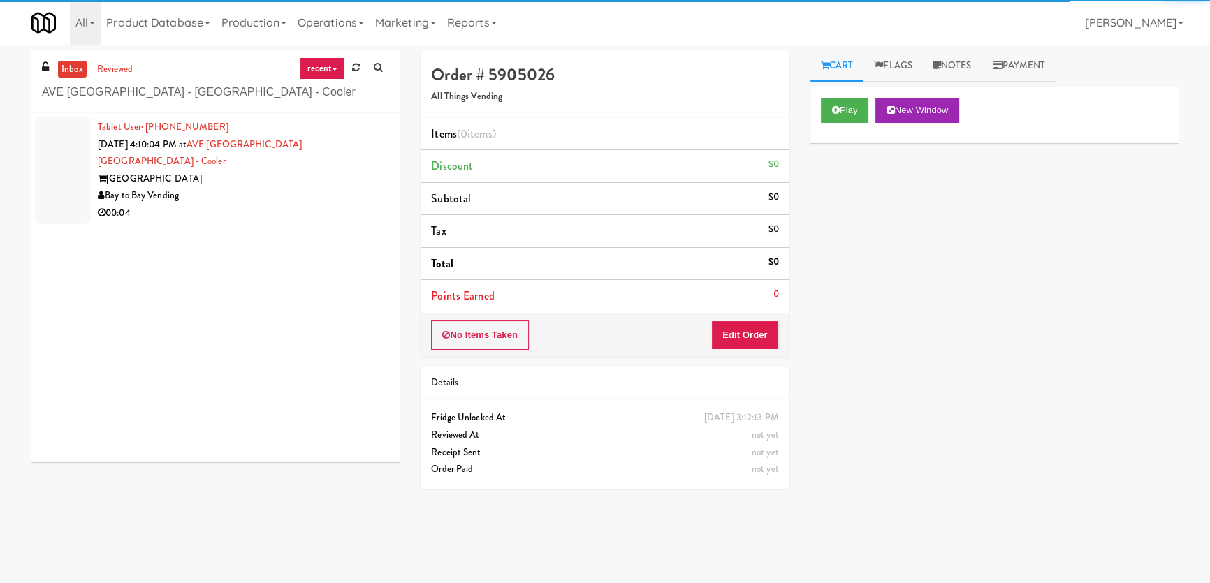
click at [325, 187] on div "Bay to Bay Vending" at bounding box center [243, 195] width 291 height 17
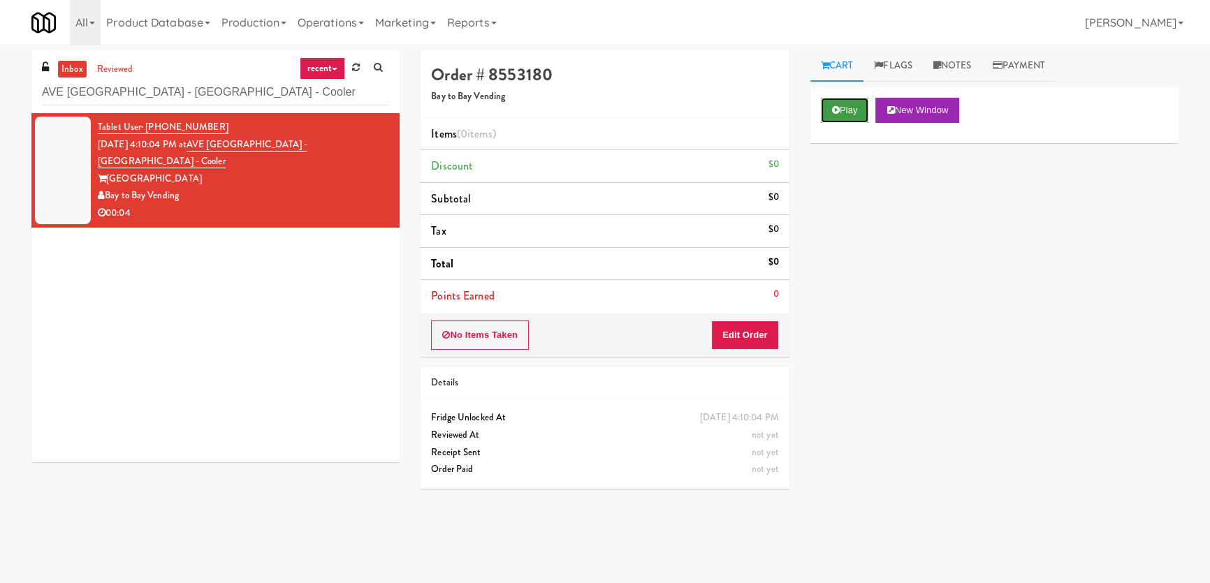
click at [856, 112] on button "Play" at bounding box center [845, 110] width 48 height 25
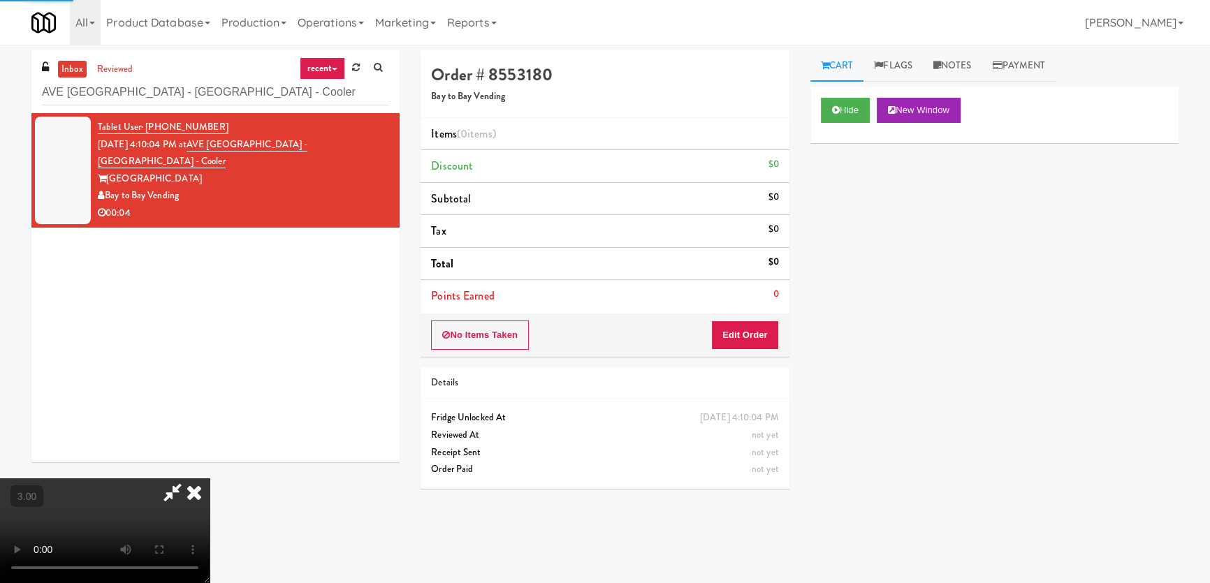
click at [872, 230] on div "Hide New Window Primary Flag Clear Flag if unable to determine what was taken o…" at bounding box center [994, 349] width 368 height 524
drag, startPoint x: 769, startPoint y: 338, endPoint x: 804, endPoint y: 271, distance: 75.6
click at [769, 337] on button "Edit Order" at bounding box center [745, 335] width 68 height 29
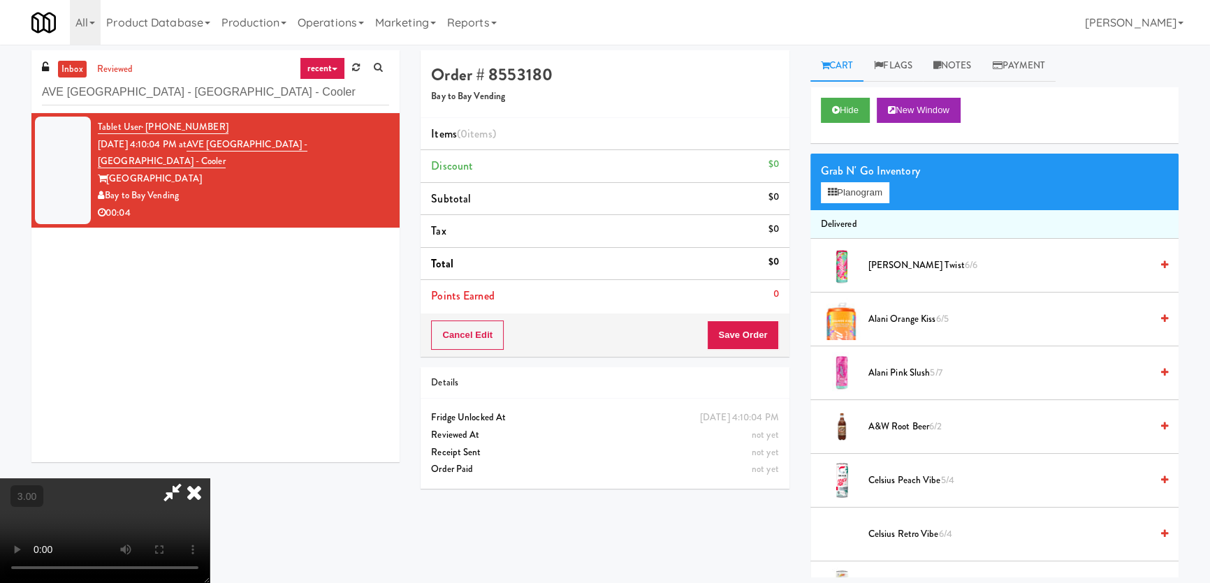
click at [834, 203] on div "Grab N' Go Inventory Planogram" at bounding box center [994, 182] width 368 height 57
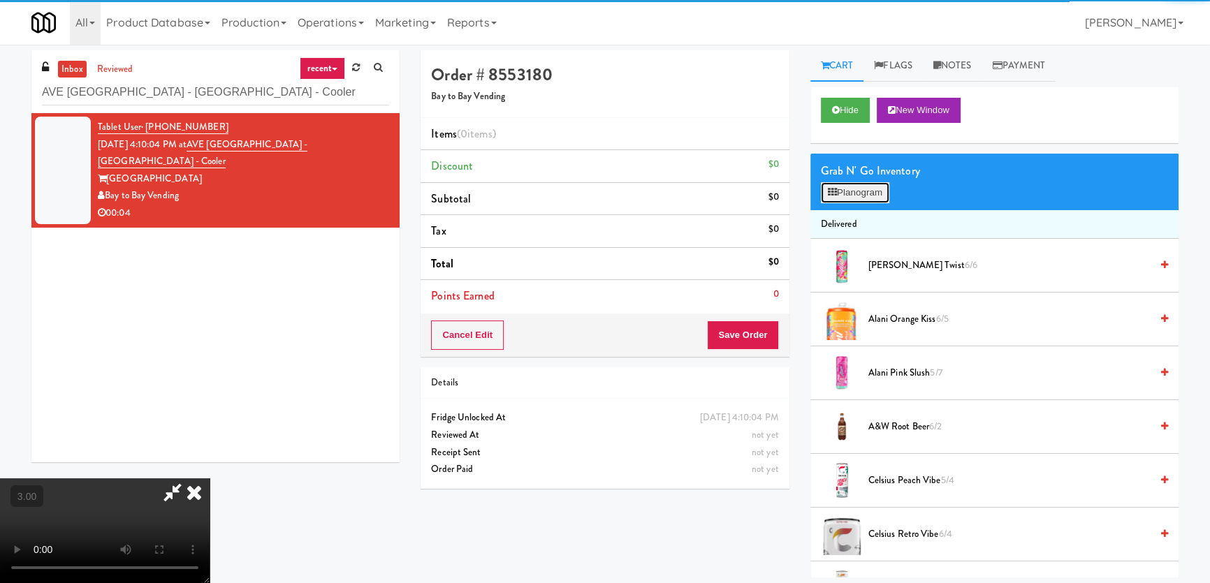
click at [851, 187] on button "Planogram" at bounding box center [855, 192] width 68 height 21
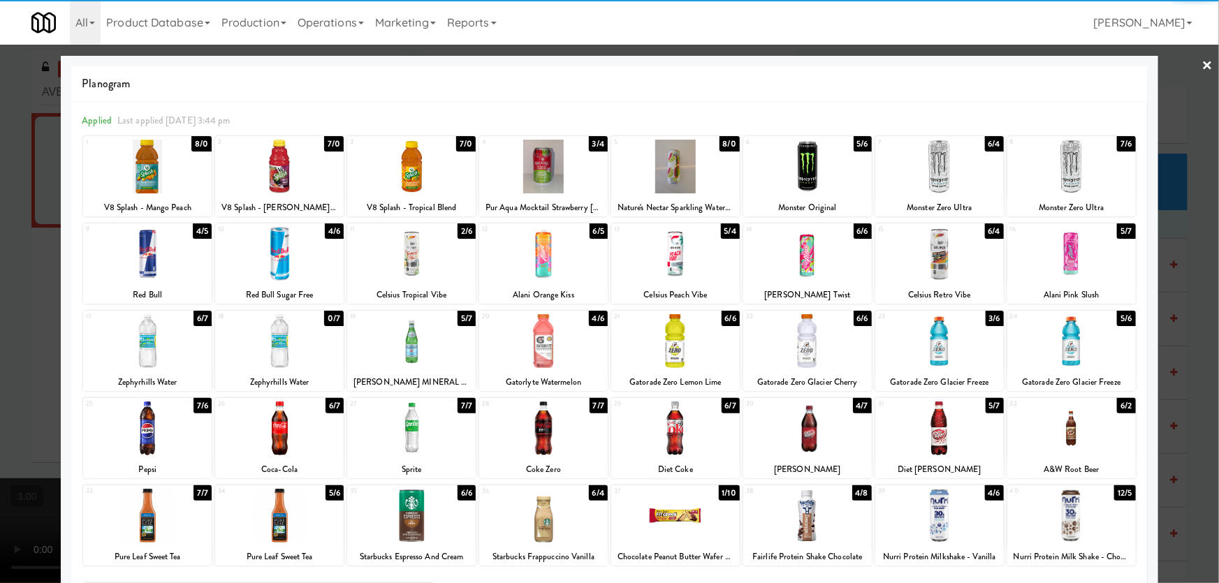
click at [298, 430] on div at bounding box center [279, 429] width 129 height 54
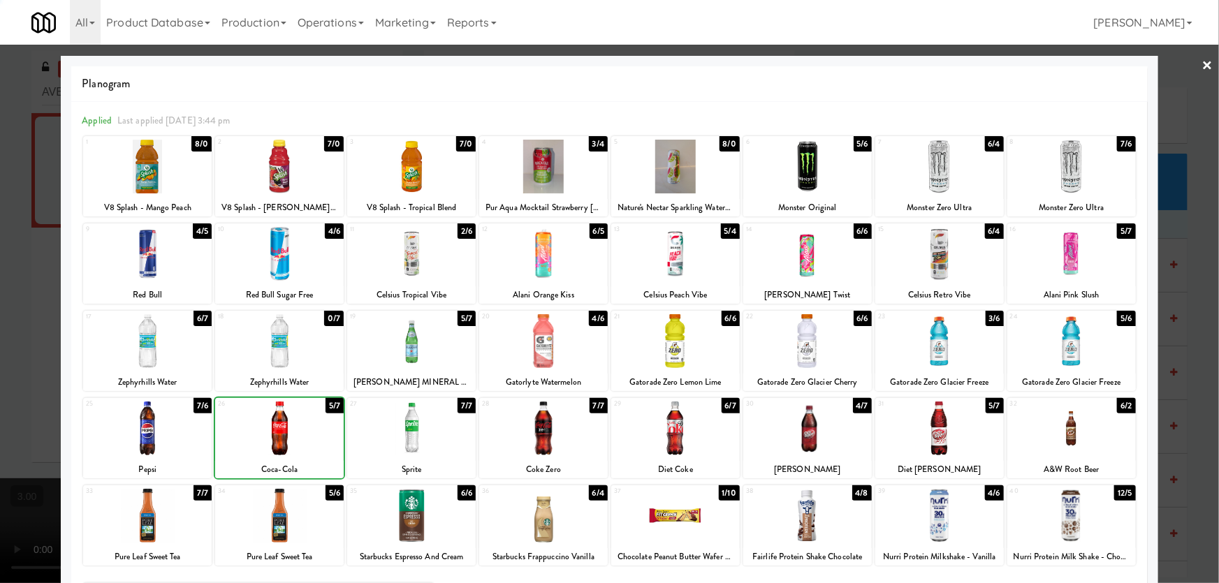
drag, startPoint x: 0, startPoint y: 351, endPoint x: 360, endPoint y: 377, distance: 360.6
click at [6, 351] on div at bounding box center [609, 291] width 1219 height 583
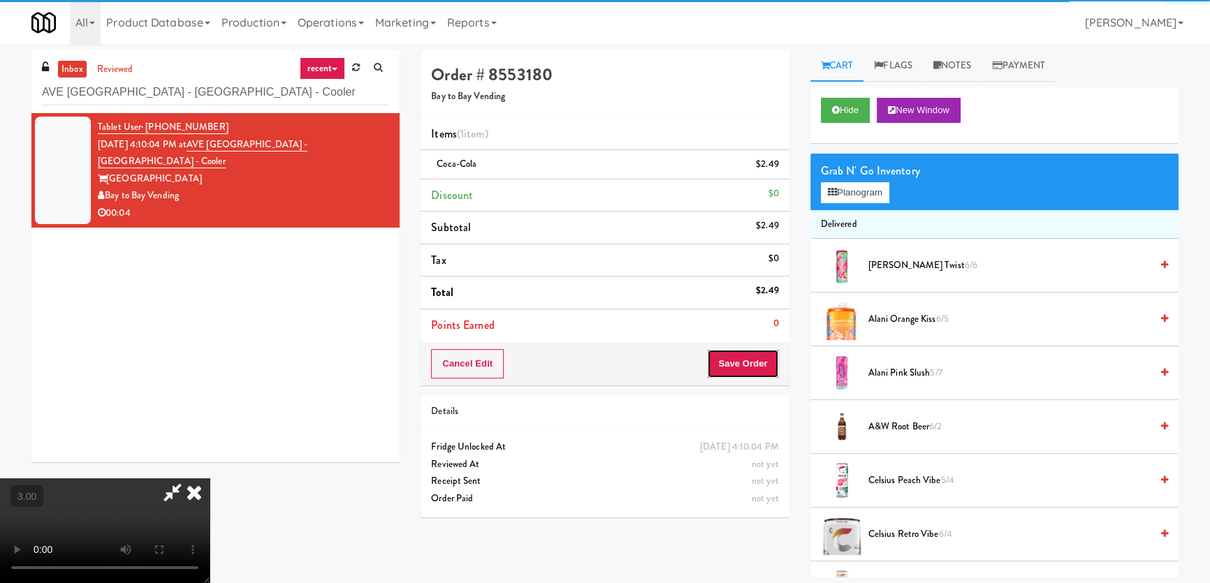
click at [766, 363] on button "Save Order" at bounding box center [742, 363] width 71 height 29
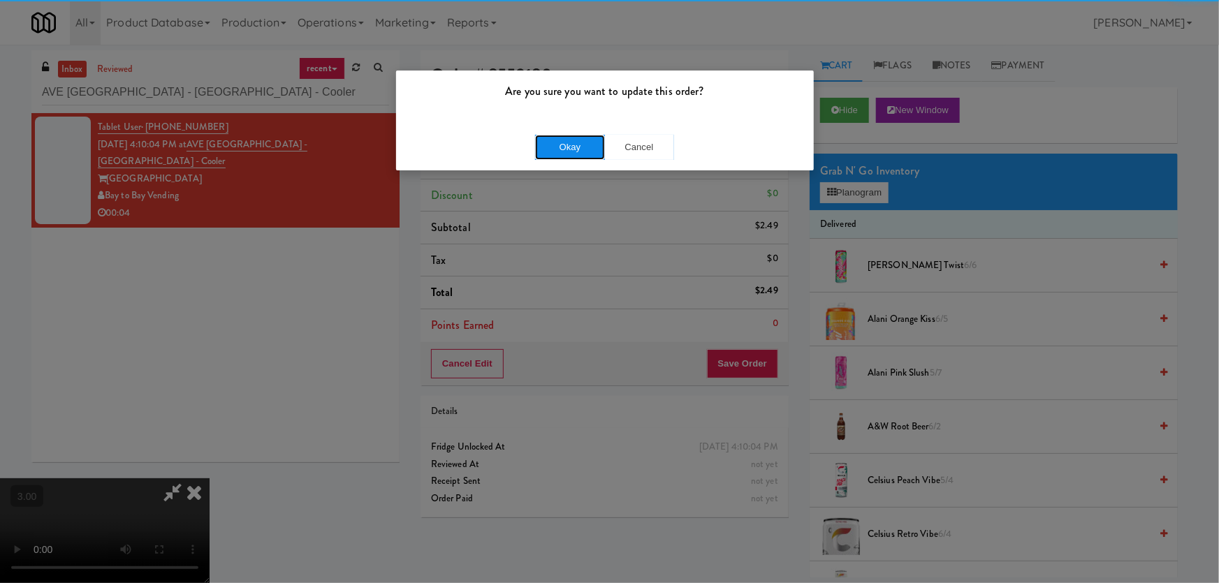
click at [584, 151] on button "Okay" at bounding box center [570, 147] width 70 height 25
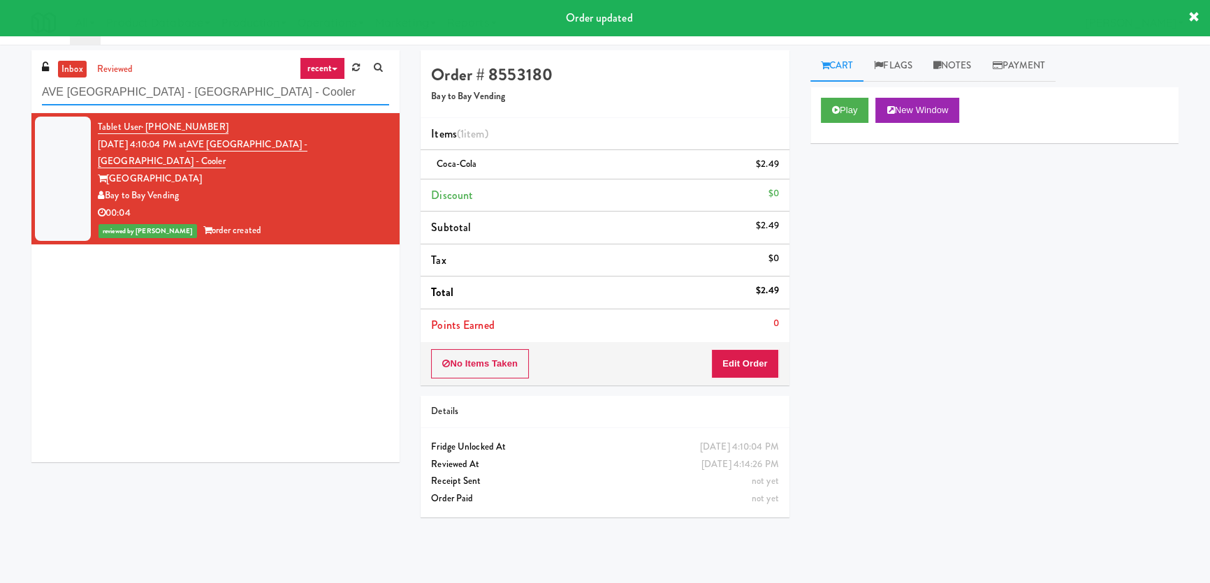
click at [210, 97] on input "AVE [GEOGRAPHIC_DATA] - [GEOGRAPHIC_DATA] - Cooler" at bounding box center [215, 93] width 347 height 26
paste input "2F Student Lounge"
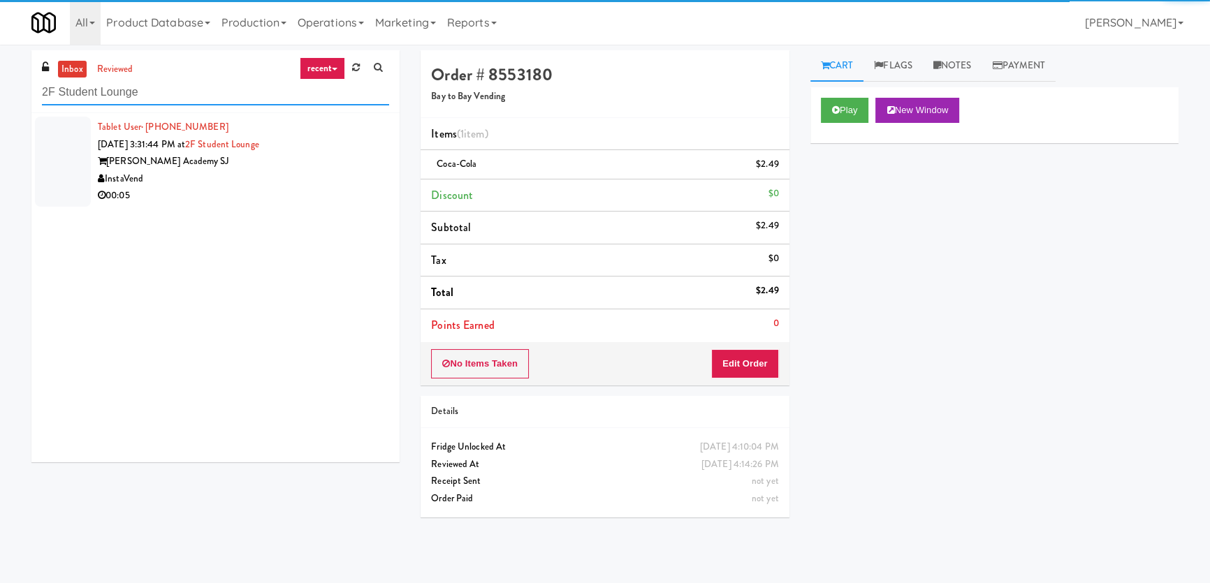
type input "2F Student Lounge"
click at [300, 180] on div "InstaVend" at bounding box center [243, 178] width 291 height 17
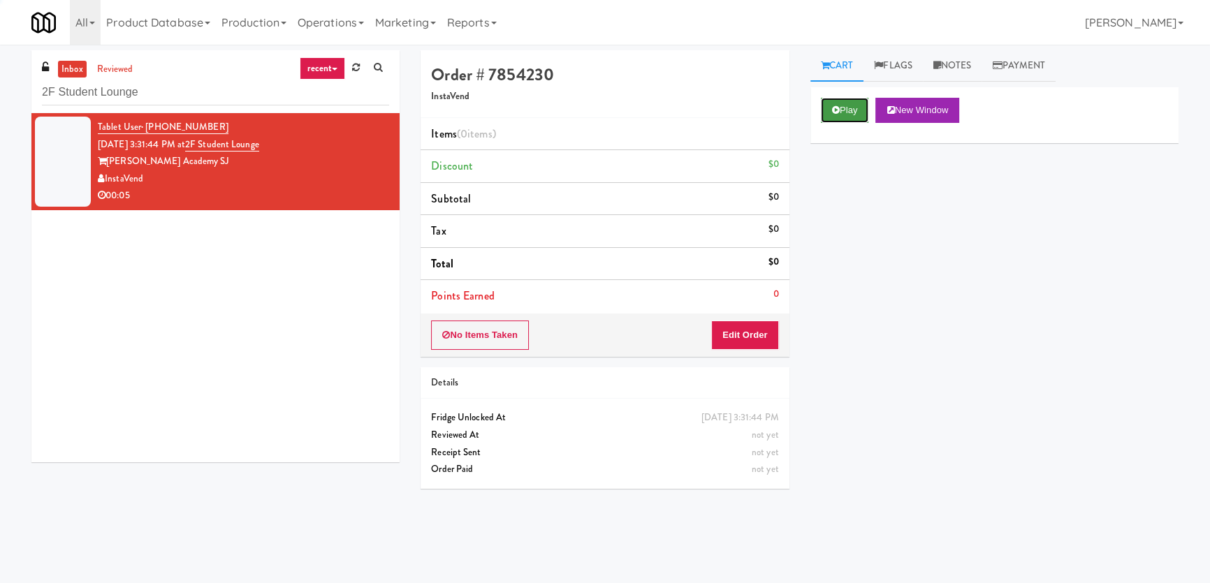
click at [841, 119] on button "Play" at bounding box center [845, 110] width 48 height 25
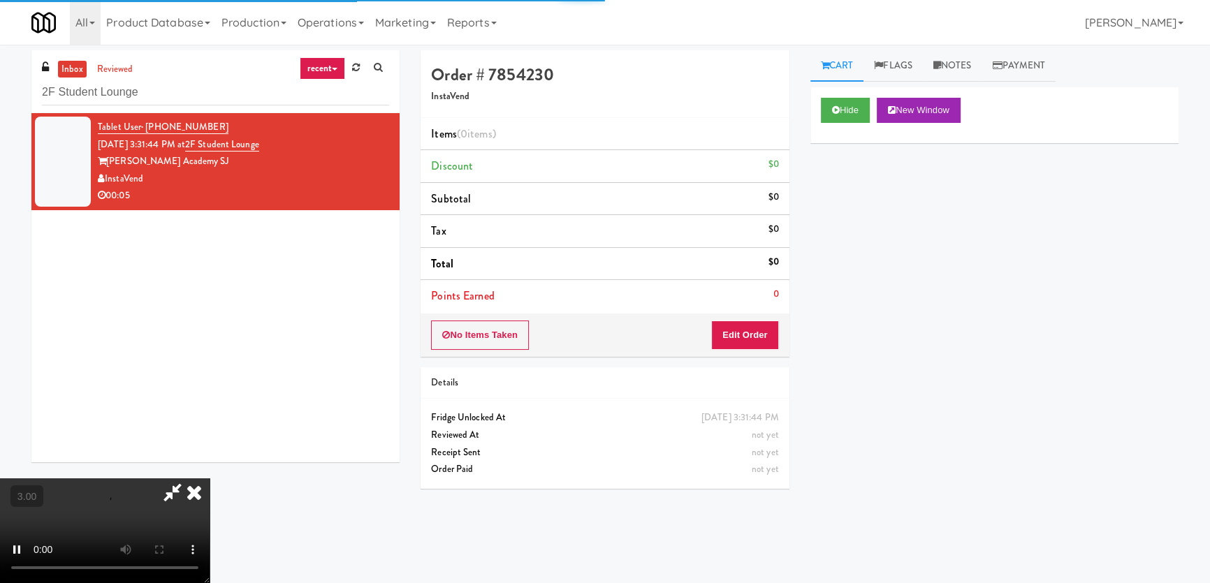
click at [846, 222] on div "Hide New Window Primary Flag Clear Flag if unable to determine what was taken o…" at bounding box center [994, 349] width 368 height 524
click at [859, 286] on div "Hide New Window Primary Flag Clear Flag if unable to determine what was taken o…" at bounding box center [994, 349] width 368 height 524
click at [760, 333] on button "Edit Order" at bounding box center [745, 335] width 68 height 29
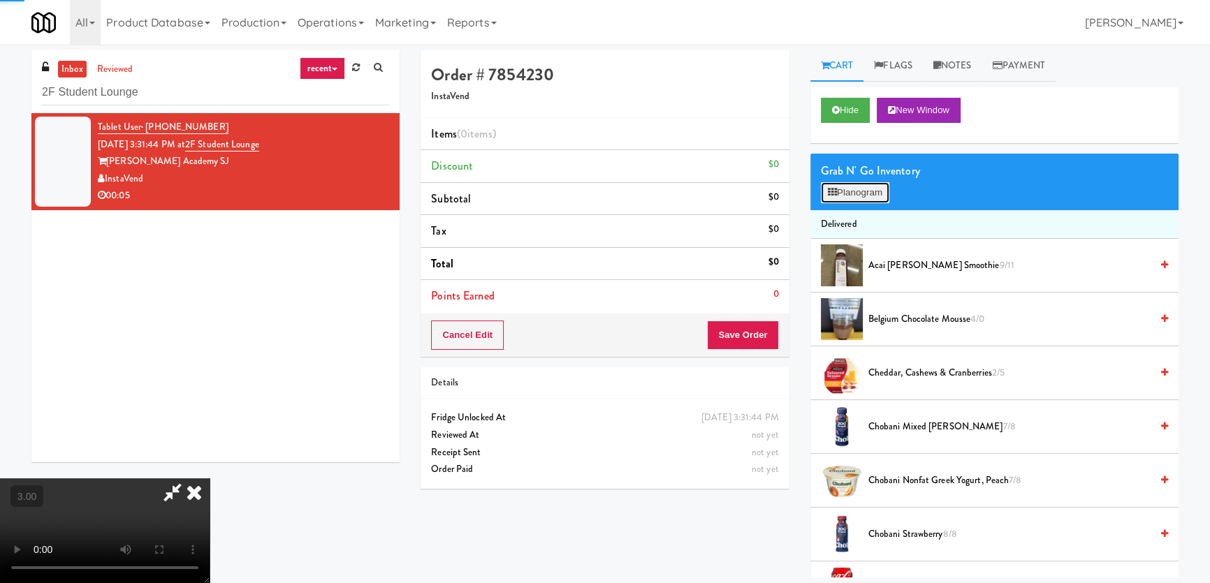
click at [852, 191] on button "Planogram" at bounding box center [855, 192] width 68 height 21
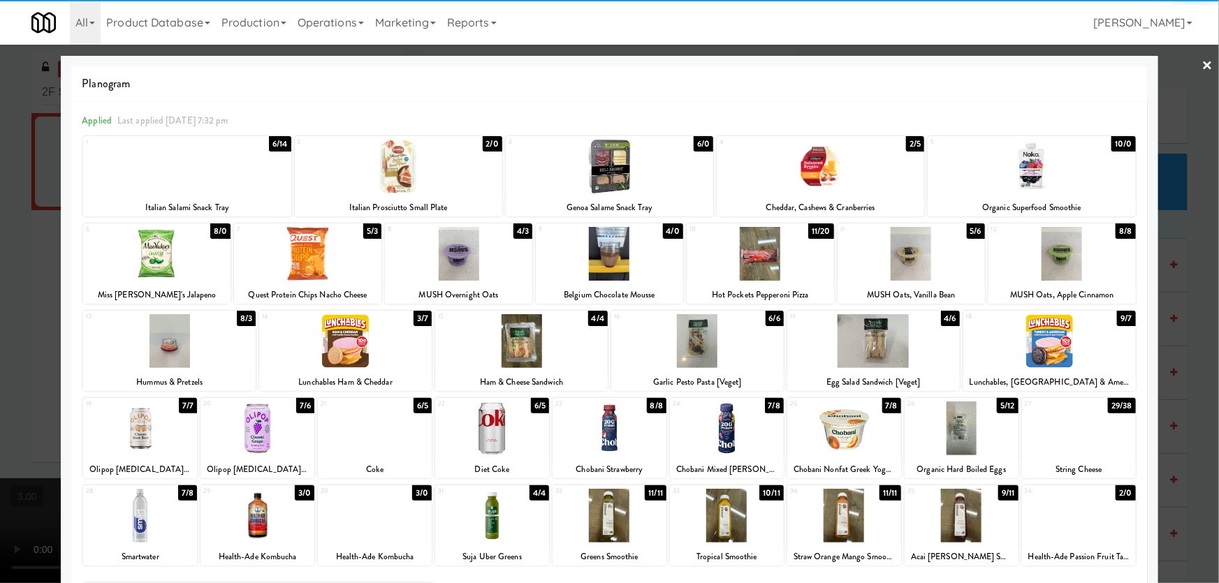
click at [275, 438] on div at bounding box center [257, 429] width 114 height 54
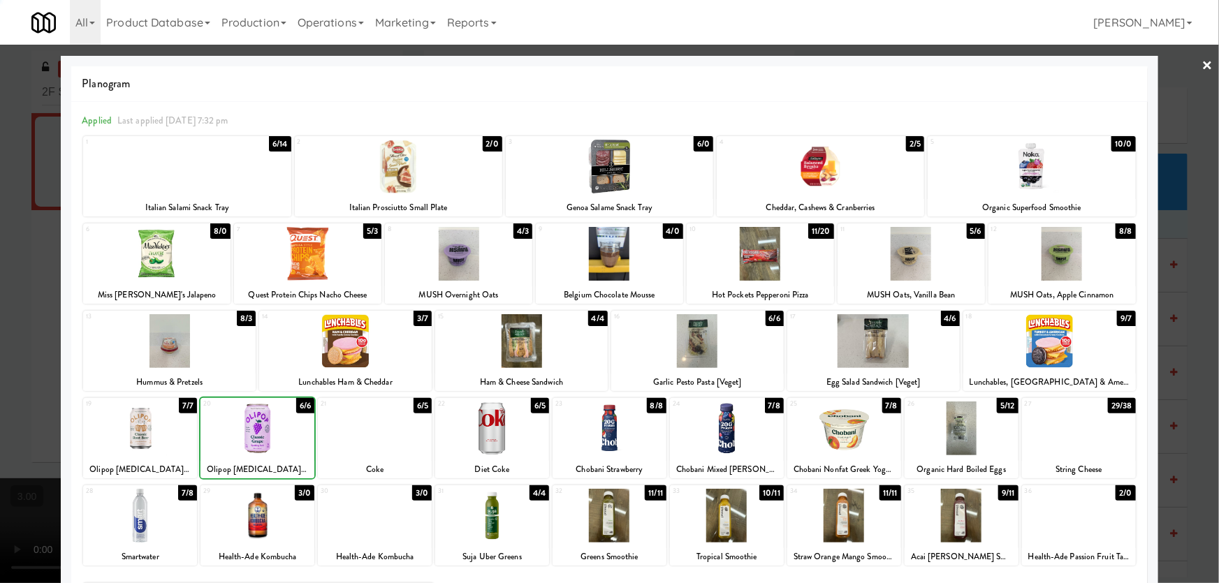
click at [0, 359] on div at bounding box center [609, 291] width 1219 height 583
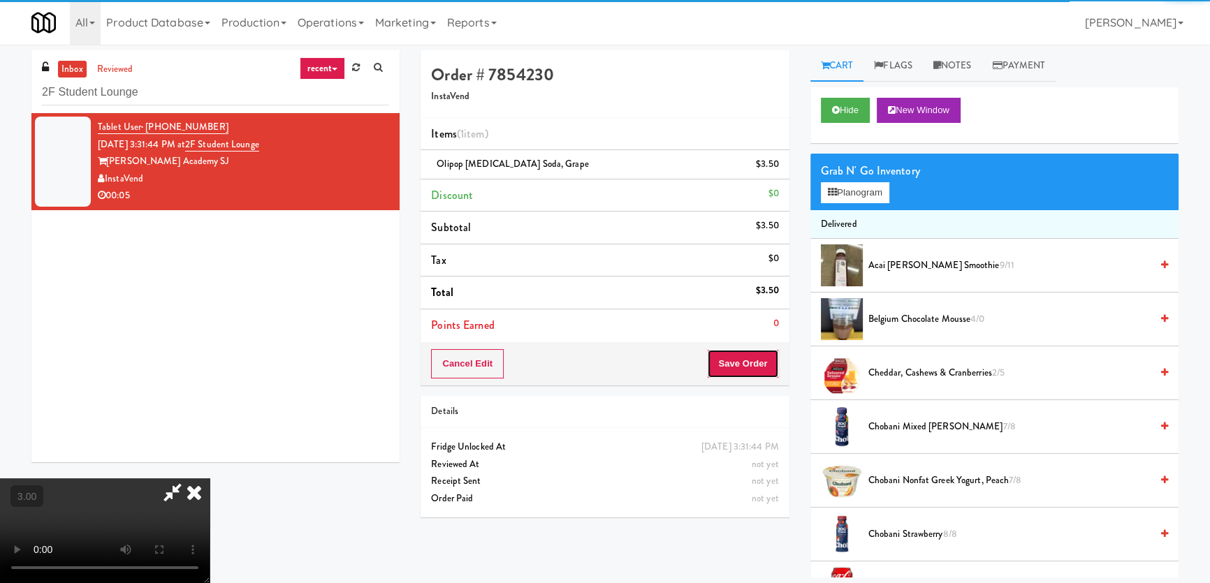
click at [758, 359] on button "Save Order" at bounding box center [742, 363] width 71 height 29
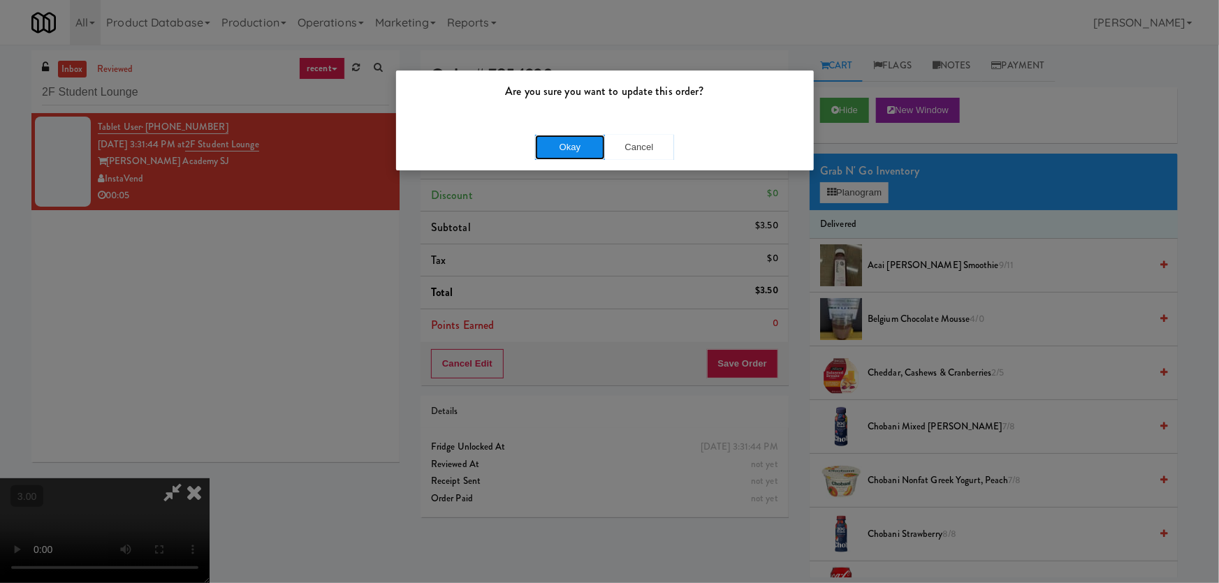
click at [541, 146] on button "Okay" at bounding box center [570, 147] width 70 height 25
